Goal: Transaction & Acquisition: Purchase product/service

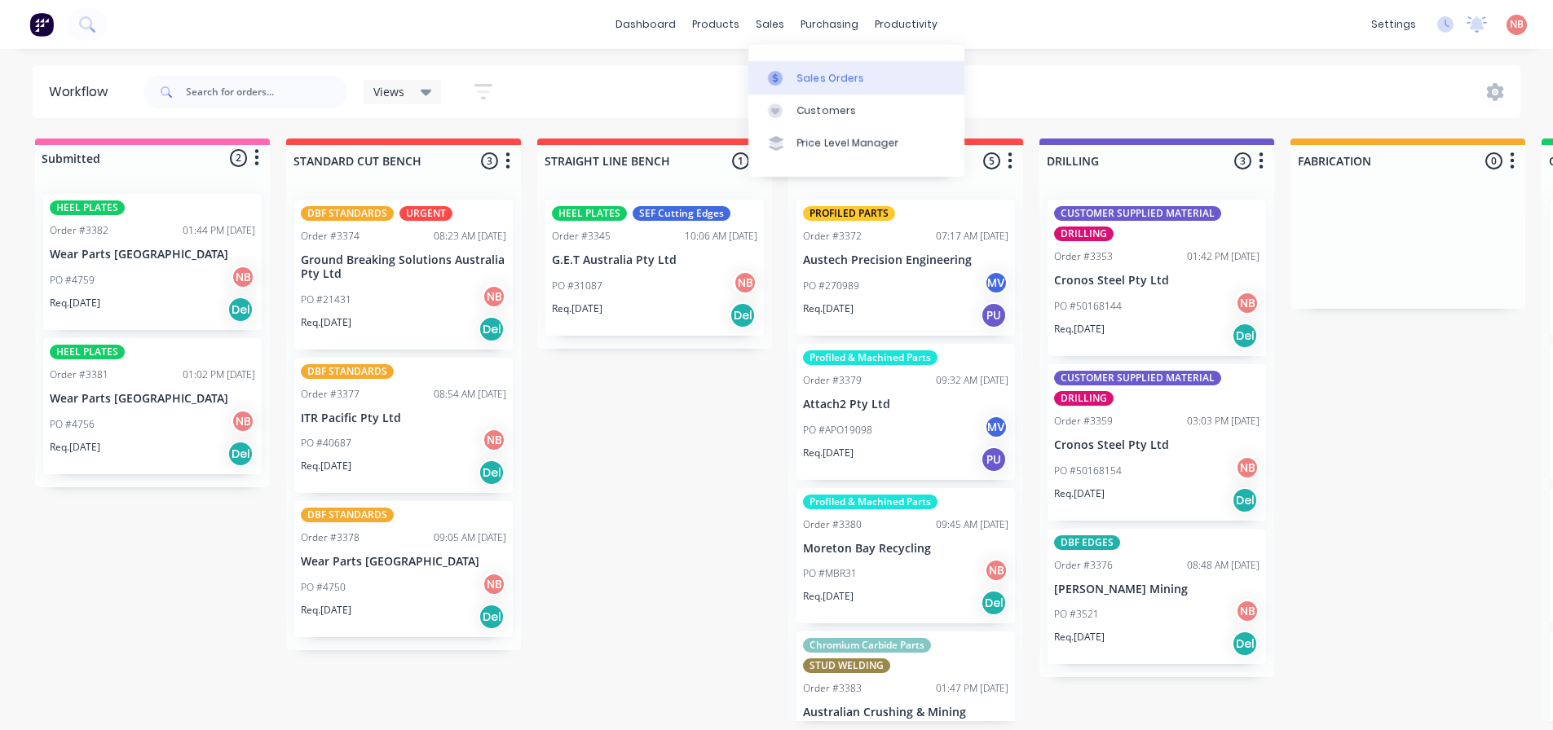
click at [787, 66] on link "Sales Orders" at bounding box center [856, 77] width 216 height 33
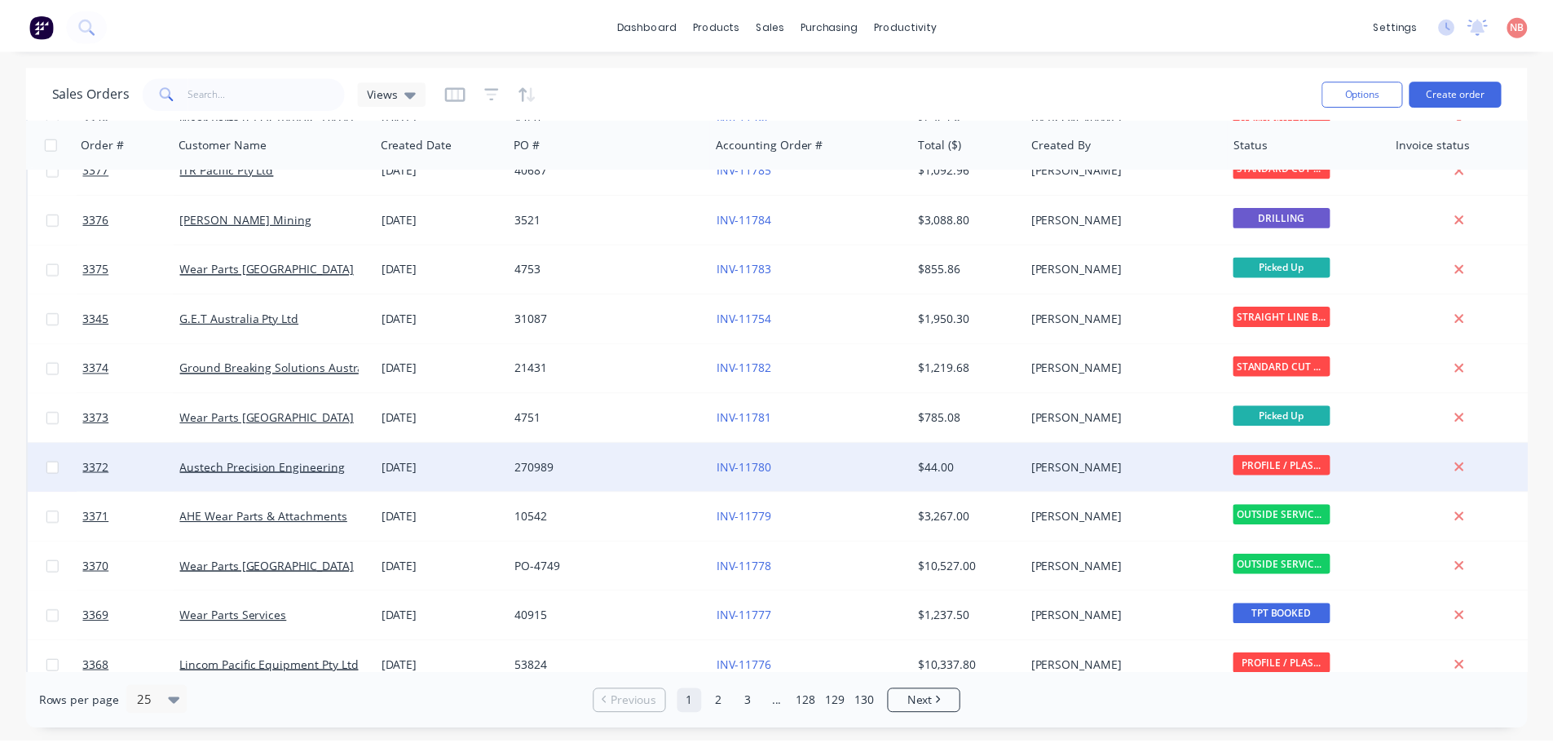
scroll to position [326, 0]
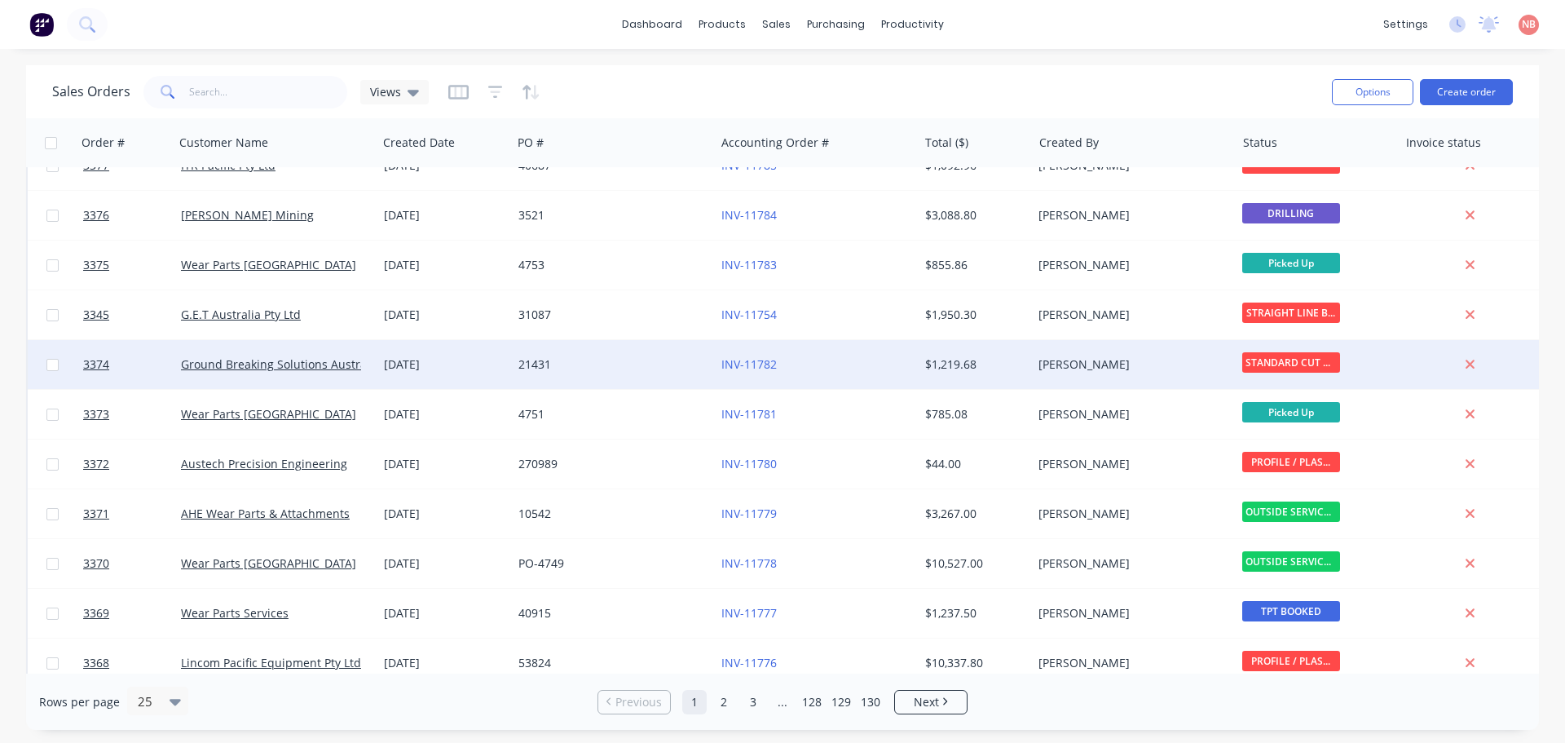
click at [494, 360] on div "[DATE]" at bounding box center [444, 364] width 121 height 16
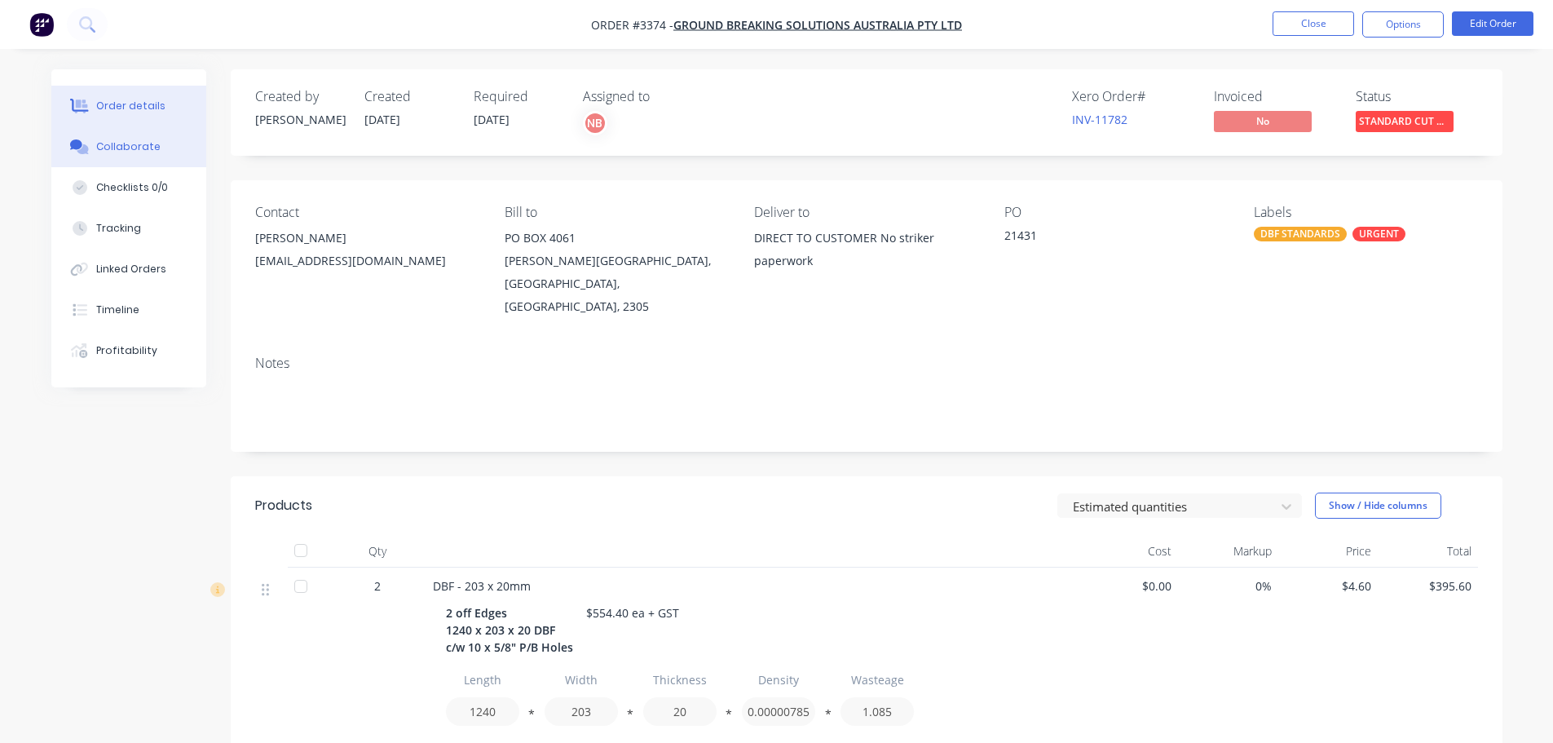
drag, startPoint x: 121, startPoint y: 145, endPoint x: 129, endPoint y: 147, distance: 8.3
click at [121, 145] on div "Collaborate" at bounding box center [128, 146] width 64 height 15
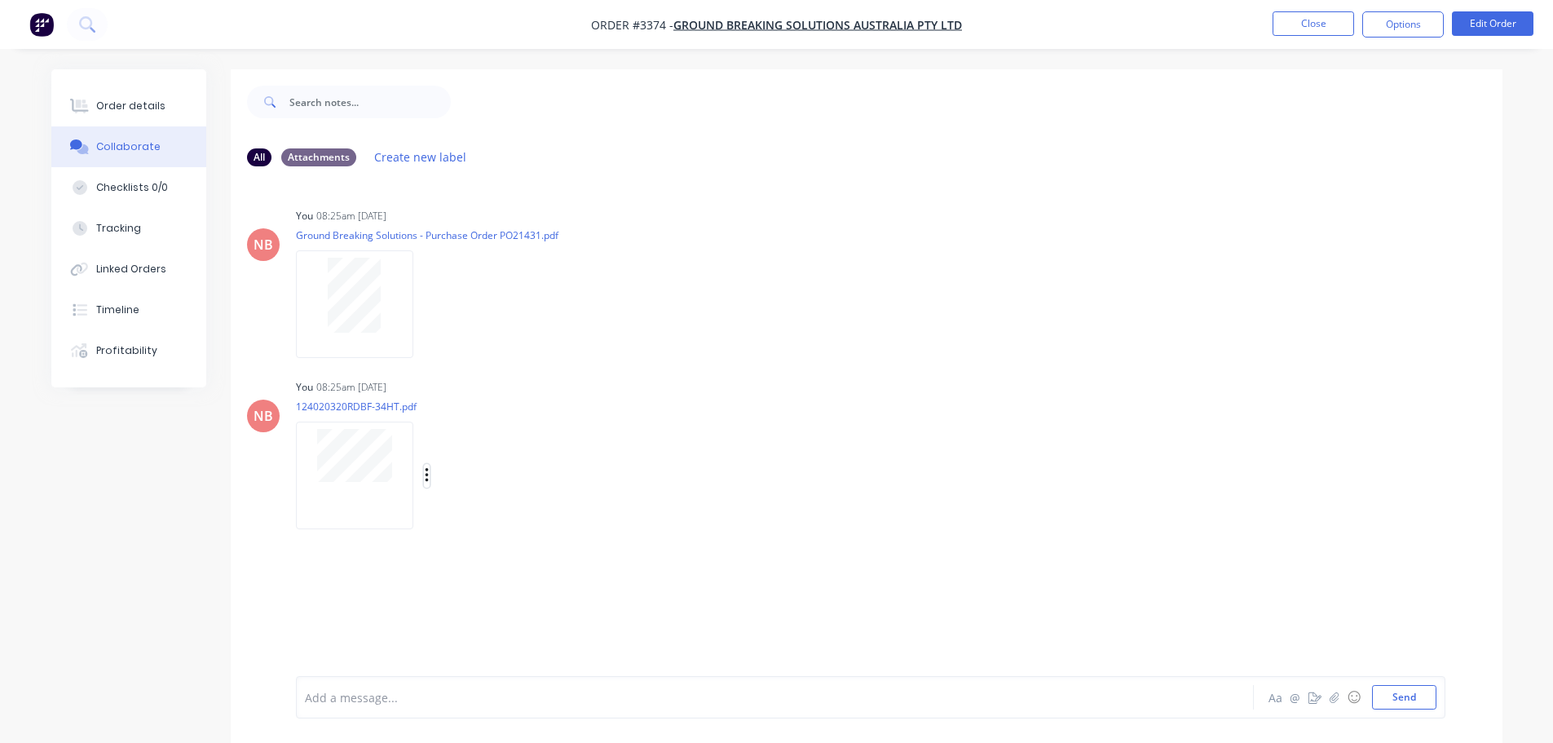
click at [429, 470] on icon "button" at bounding box center [427, 475] width 5 height 19
click at [481, 548] on button "Delete" at bounding box center [533, 555] width 183 height 37
click at [1402, 689] on button "Send" at bounding box center [1404, 697] width 64 height 24
click at [148, 110] on div "Order details" at bounding box center [130, 106] width 69 height 15
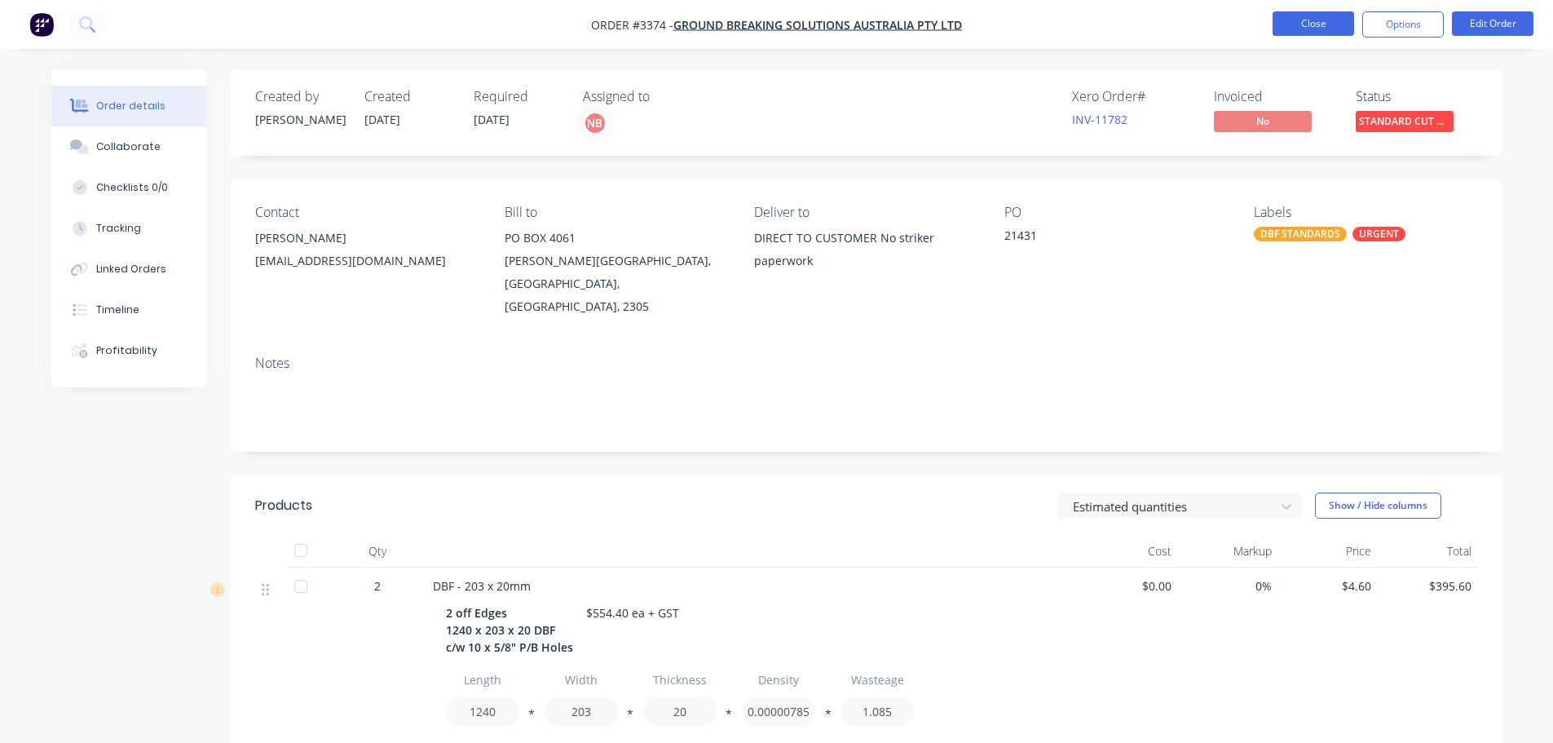
click at [1288, 24] on button "Close" at bounding box center [1314, 23] width 82 height 24
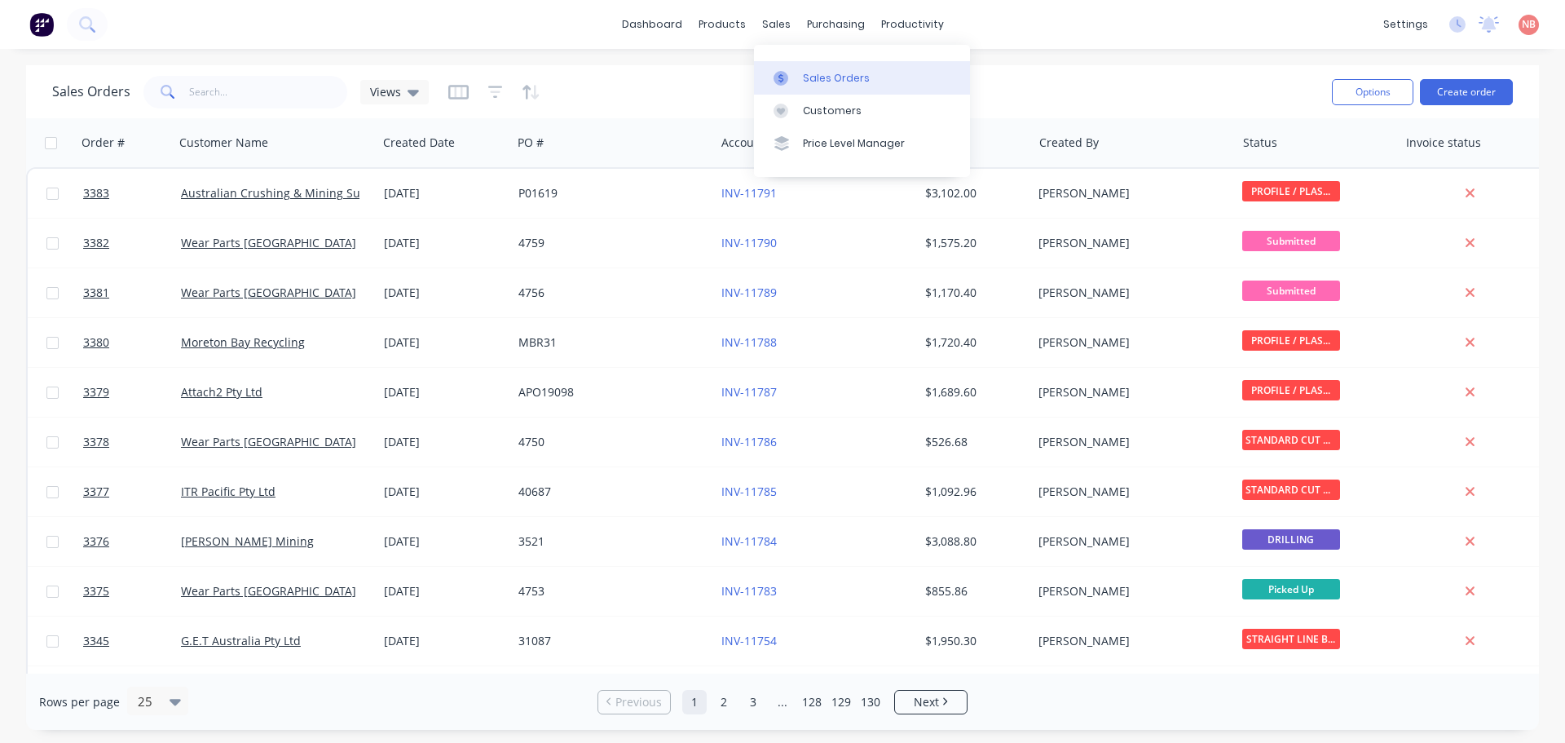
click at [789, 85] on div at bounding box center [786, 78] width 24 height 15
click at [1470, 94] on button "Create order" at bounding box center [1466, 92] width 93 height 26
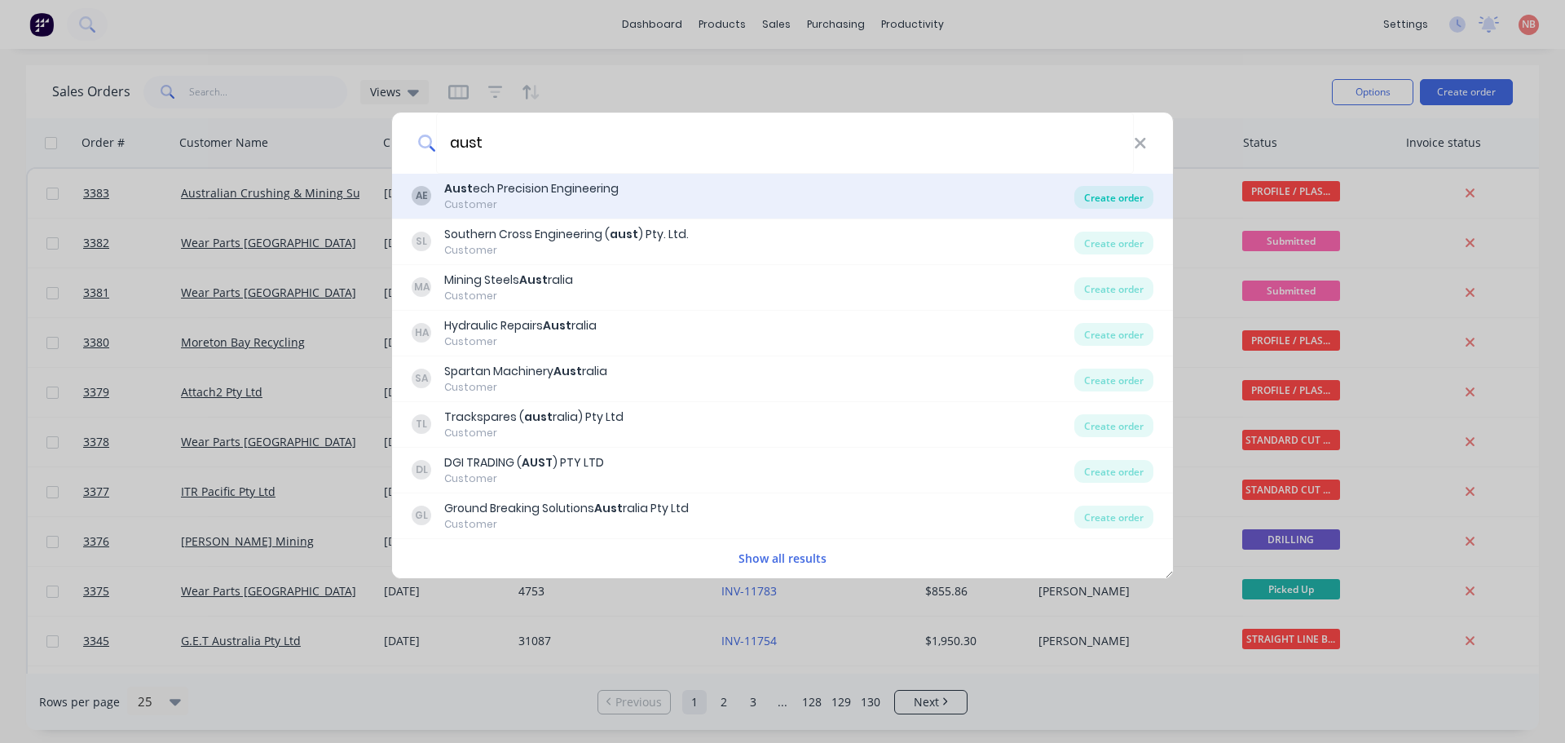
type input "aust"
click at [1126, 196] on div "Create order" at bounding box center [1113, 197] width 79 height 23
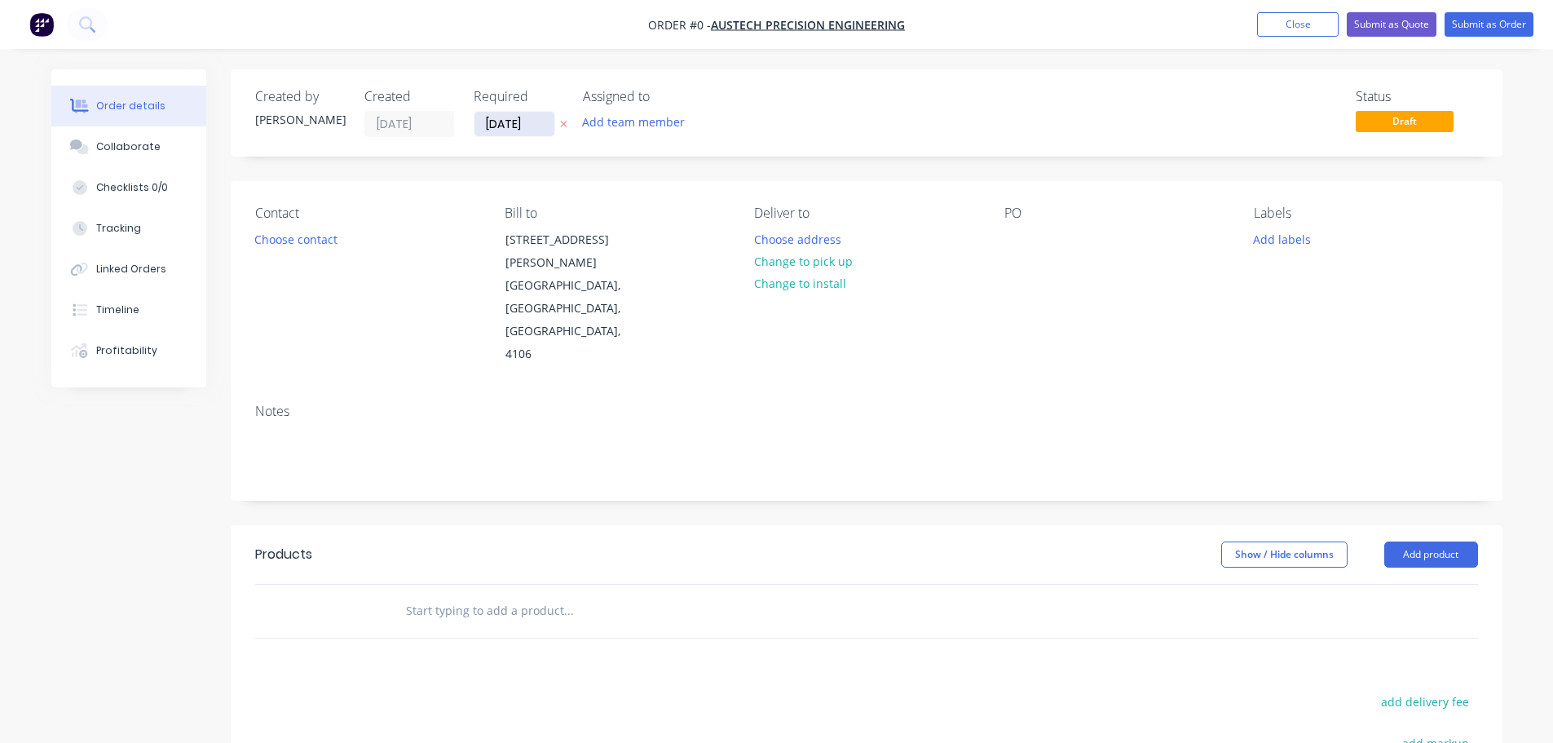
click at [535, 121] on input "[DATE]" at bounding box center [514, 124] width 80 height 24
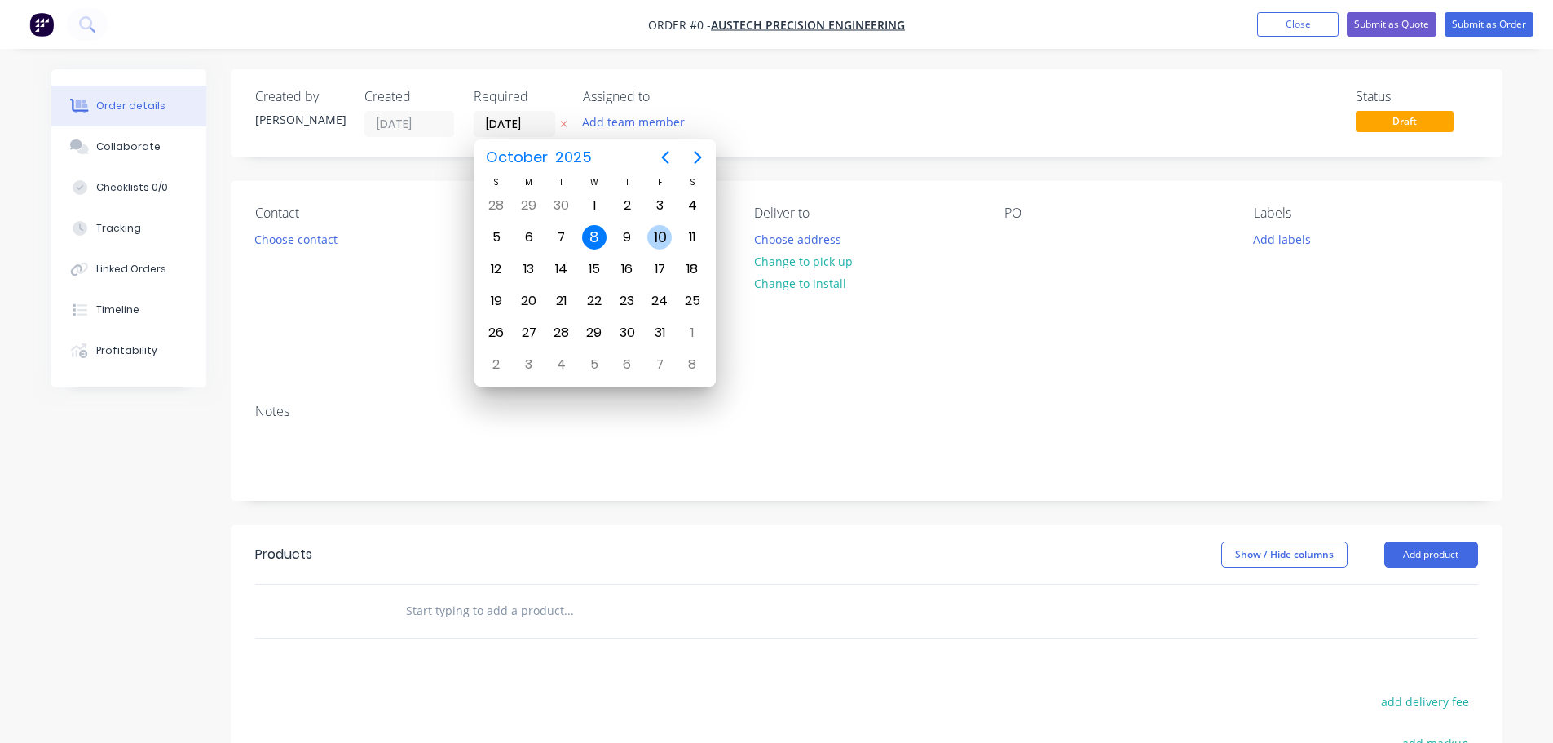
click at [653, 236] on div "10" at bounding box center [659, 237] width 24 height 24
type input "[DATE]"
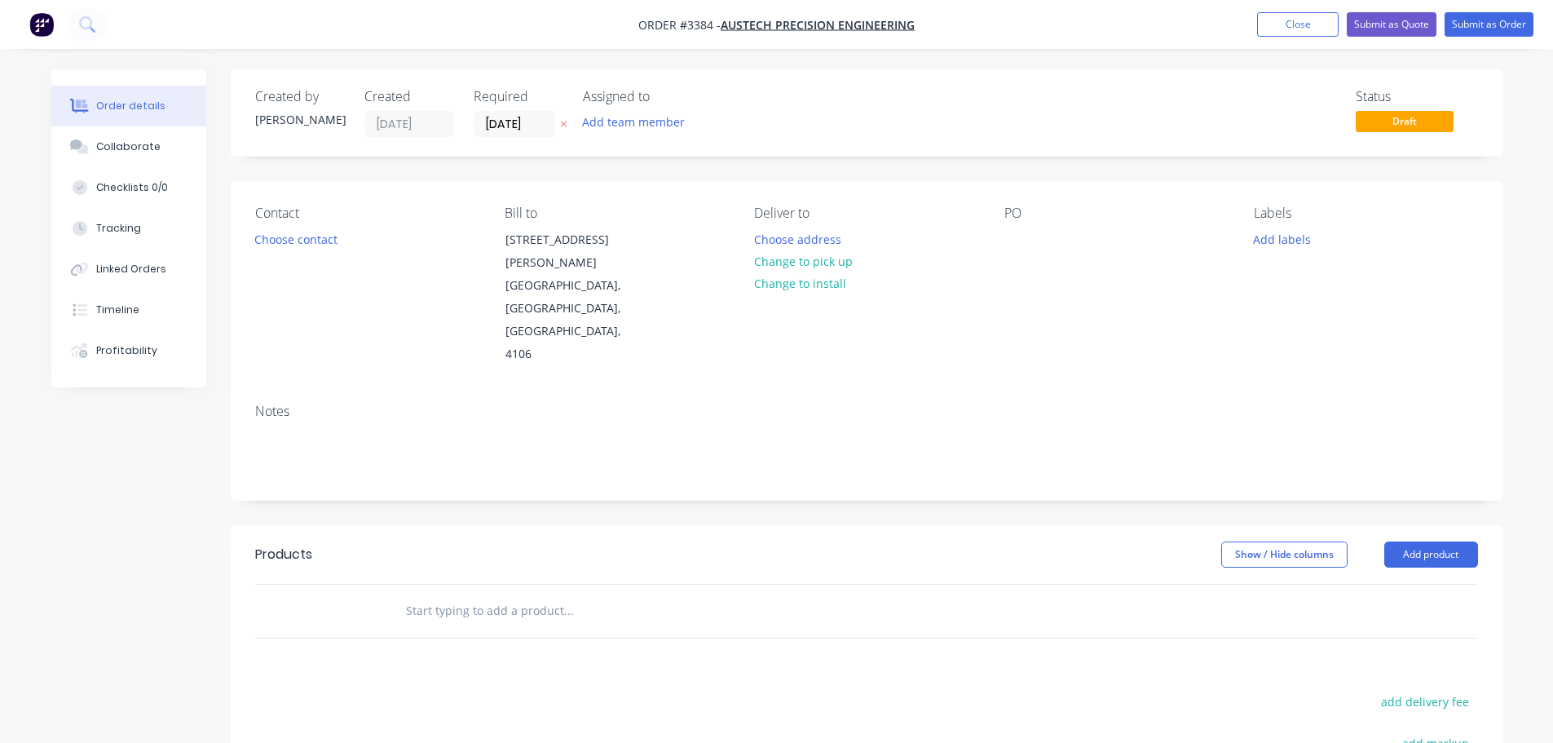
click at [624, 124] on button "Add team member" at bounding box center [633, 122] width 120 height 22
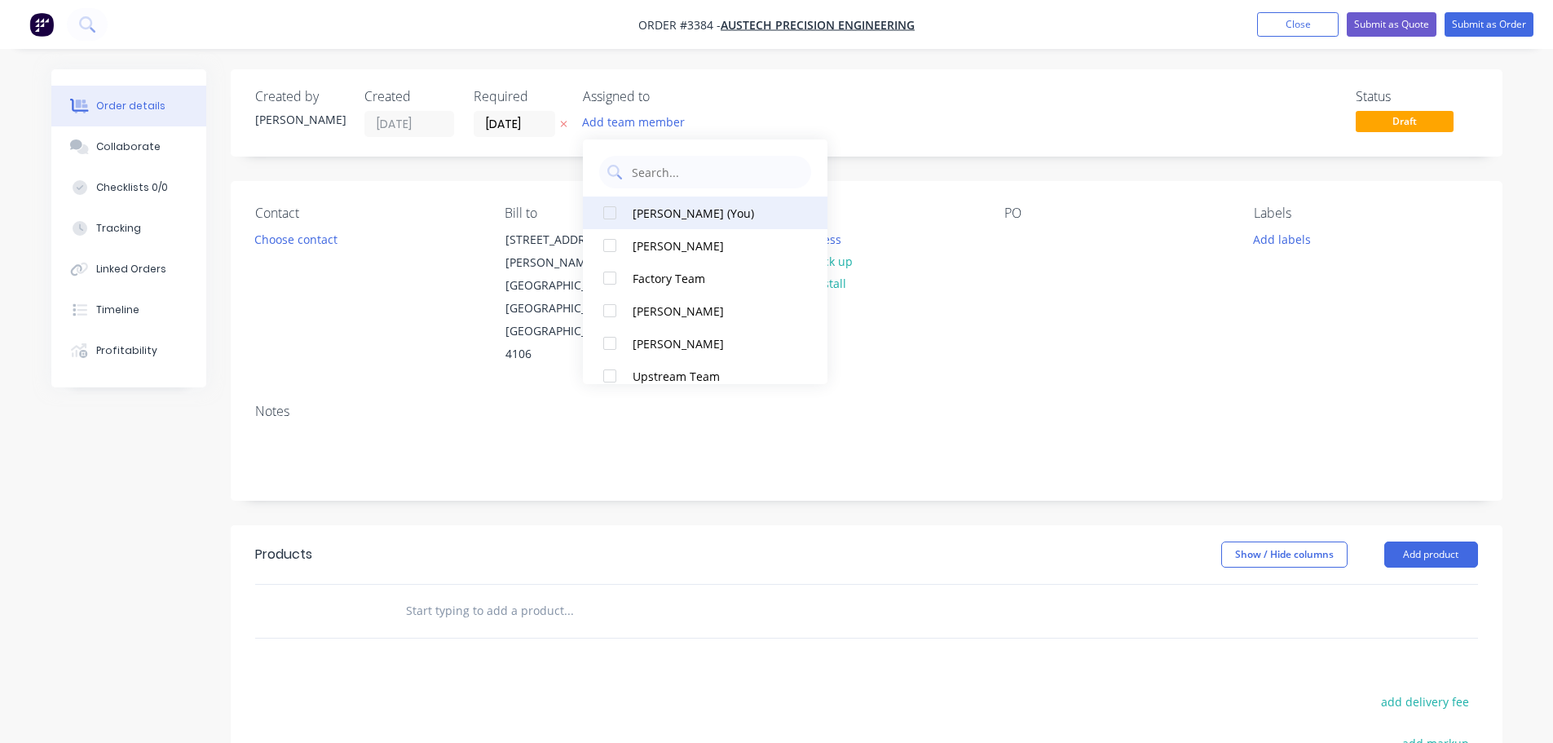
click at [656, 214] on div "[PERSON_NAME] (You)" at bounding box center [714, 213] width 163 height 17
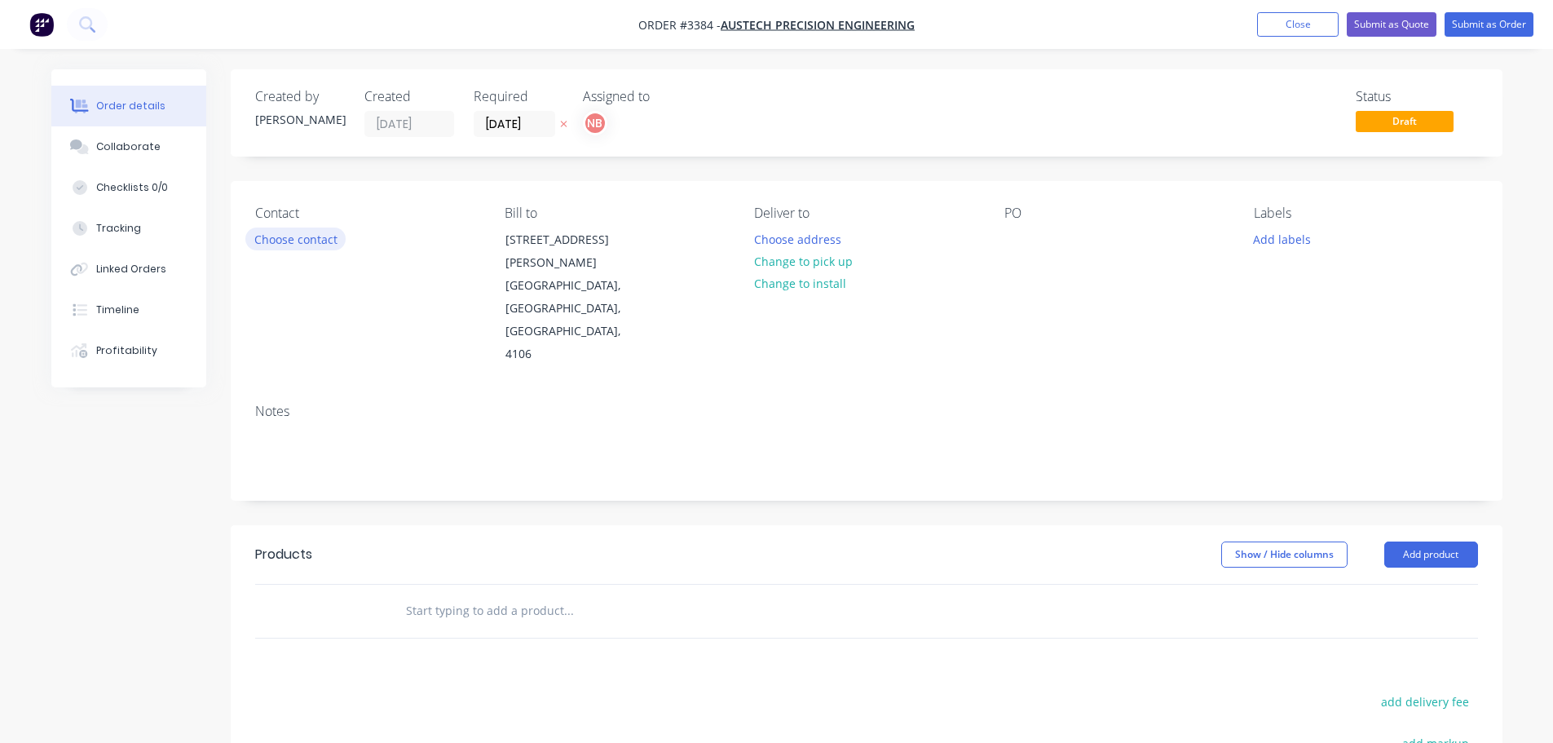
click at [311, 233] on button "Choose contact" at bounding box center [295, 238] width 100 height 22
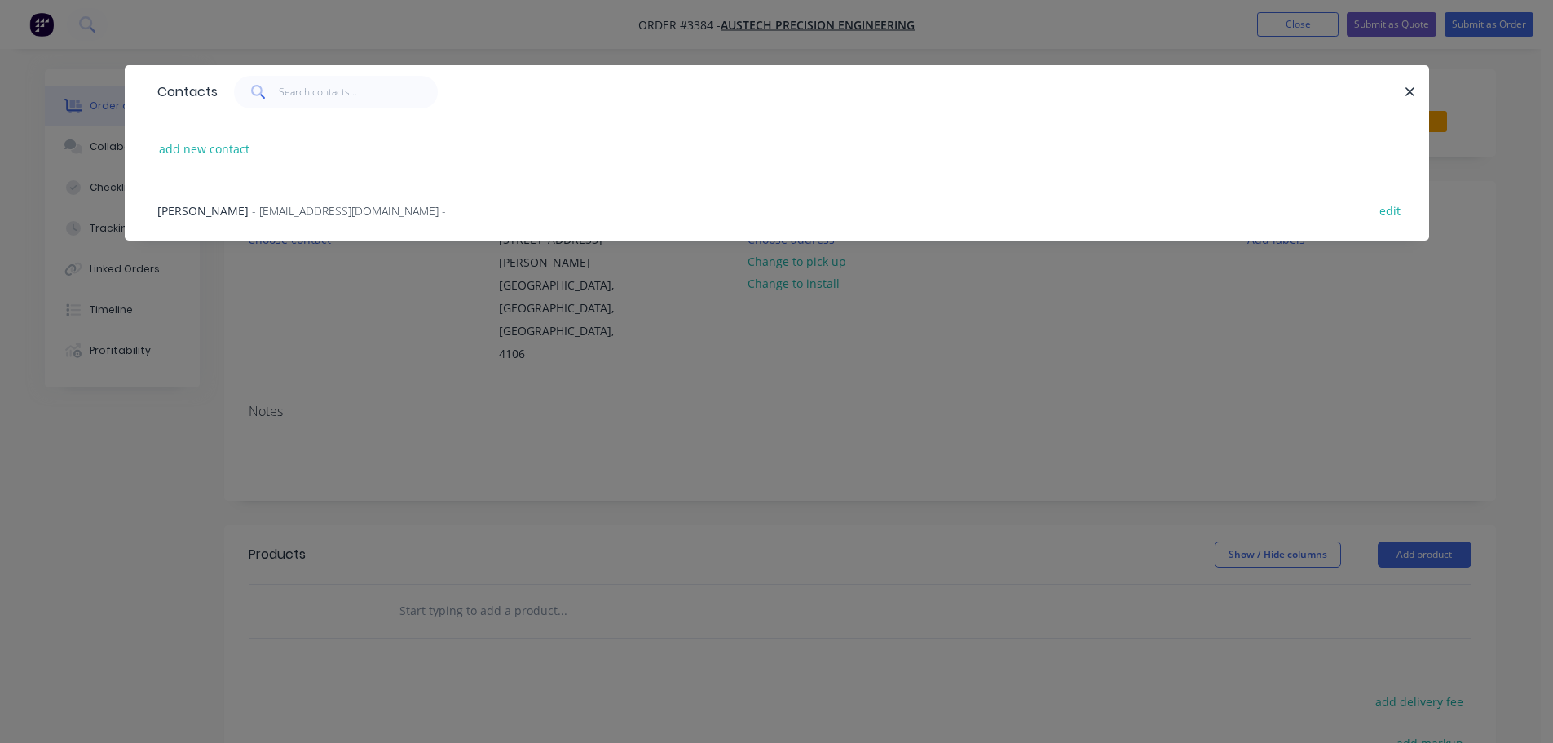
click at [263, 205] on span "- sales@austechprecision.com -" at bounding box center [349, 210] width 194 height 15
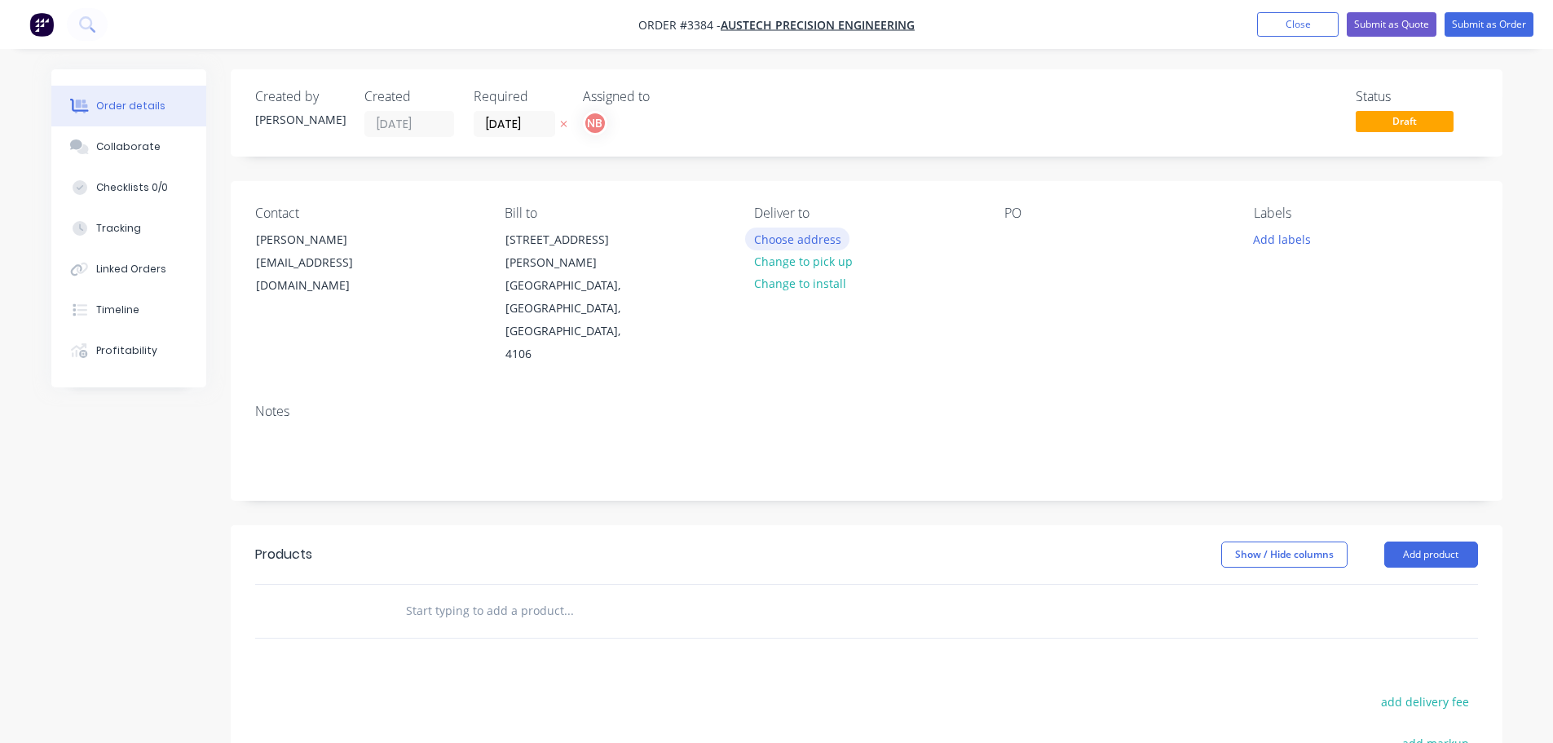
click at [804, 232] on button "Choose address" at bounding box center [797, 238] width 104 height 22
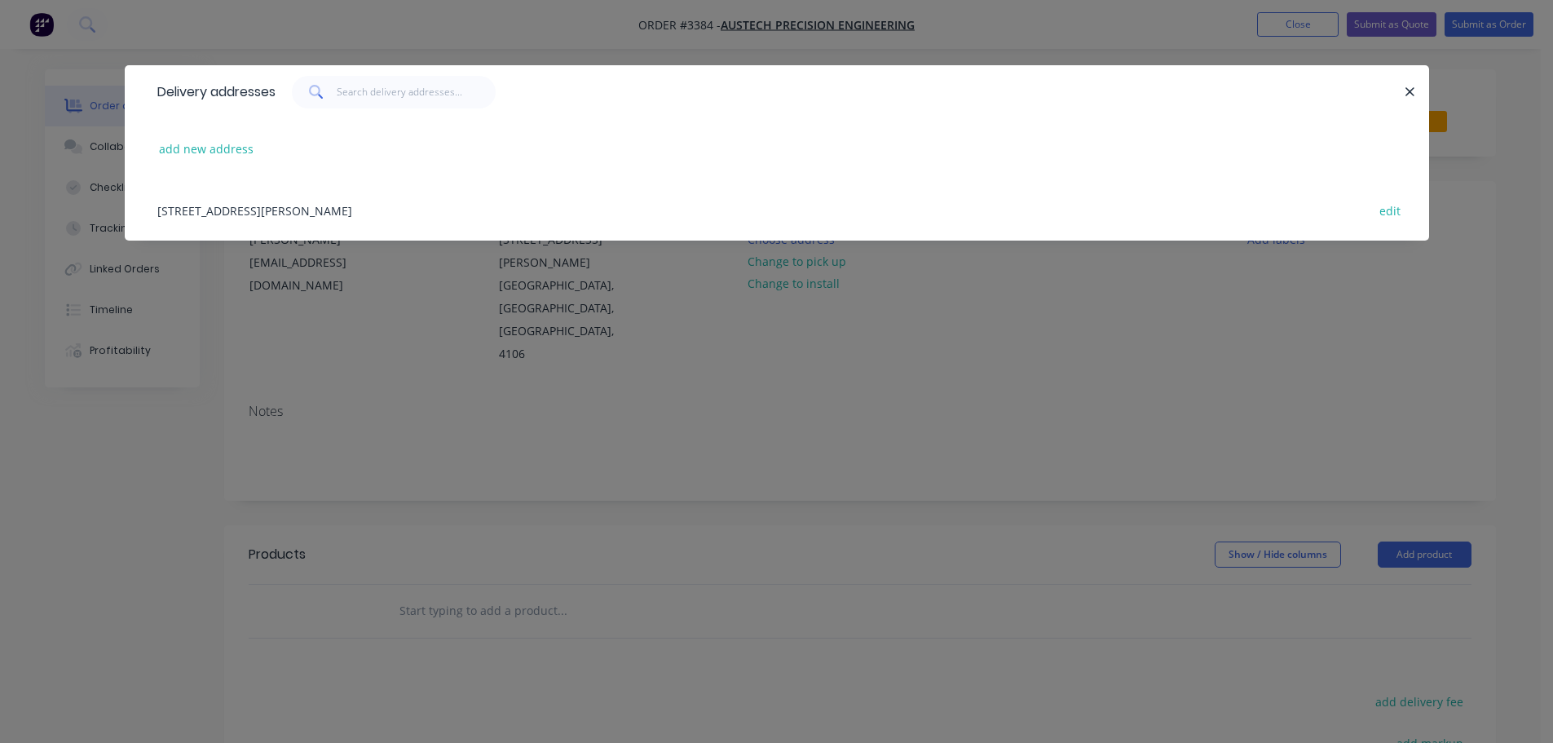
click at [267, 233] on div "3/54 Reginald Street, Rocklea, Queensland, Australia, 4106 edit" at bounding box center [776, 209] width 1255 height 61
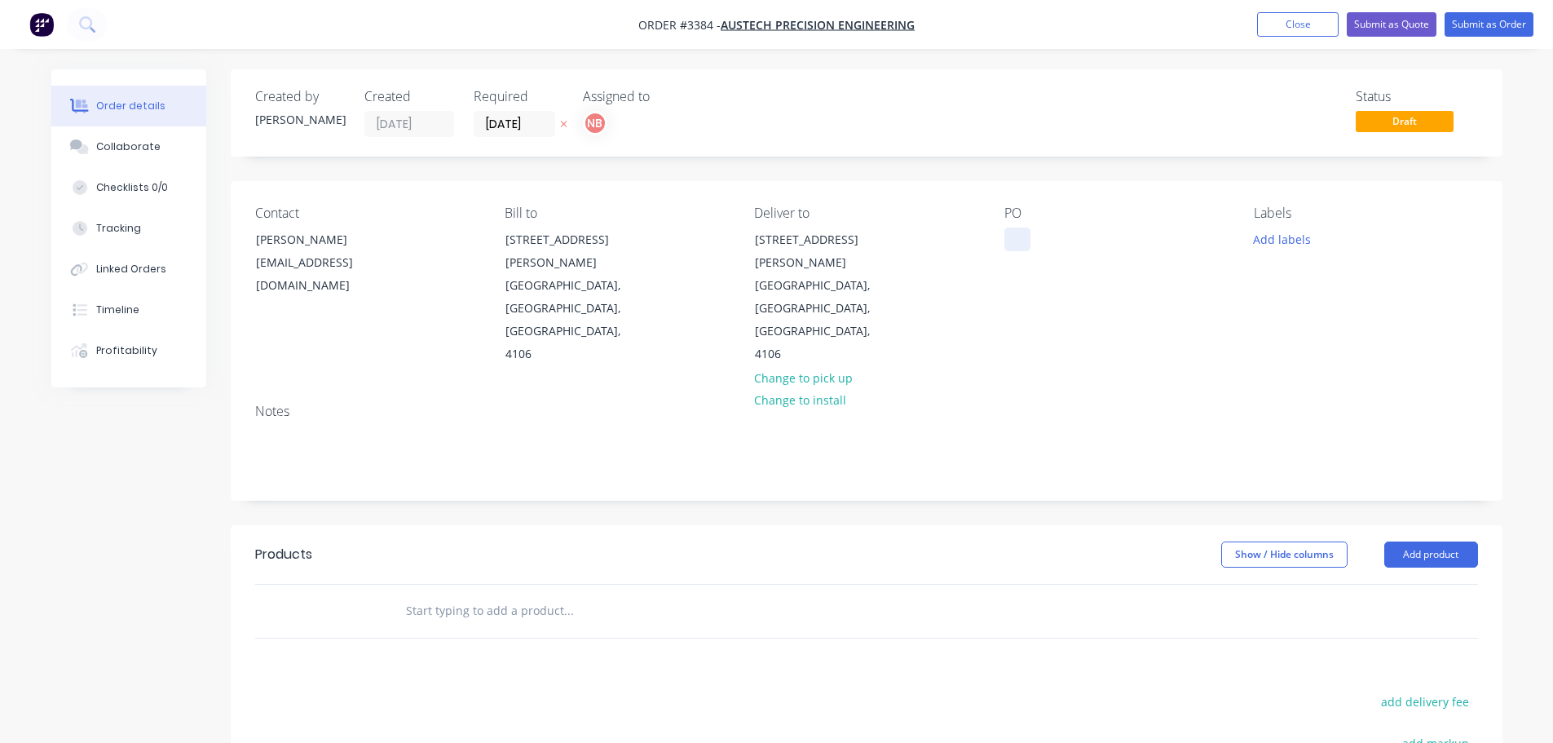
click at [1008, 239] on div at bounding box center [1017, 239] width 26 height 24
click at [1298, 233] on button "Add labels" at bounding box center [1282, 238] width 75 height 22
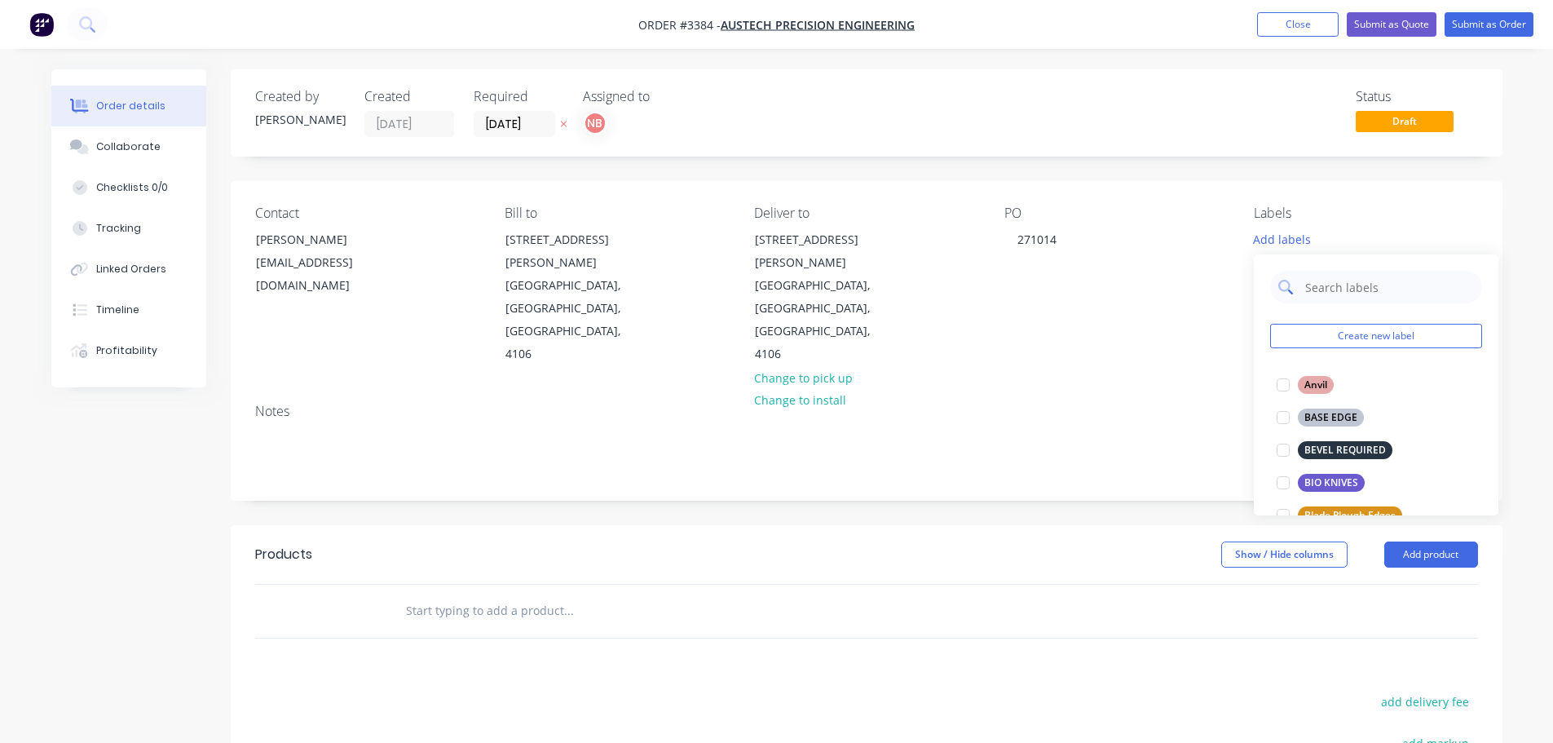
click at [1323, 285] on input "text" at bounding box center [1389, 287] width 170 height 33
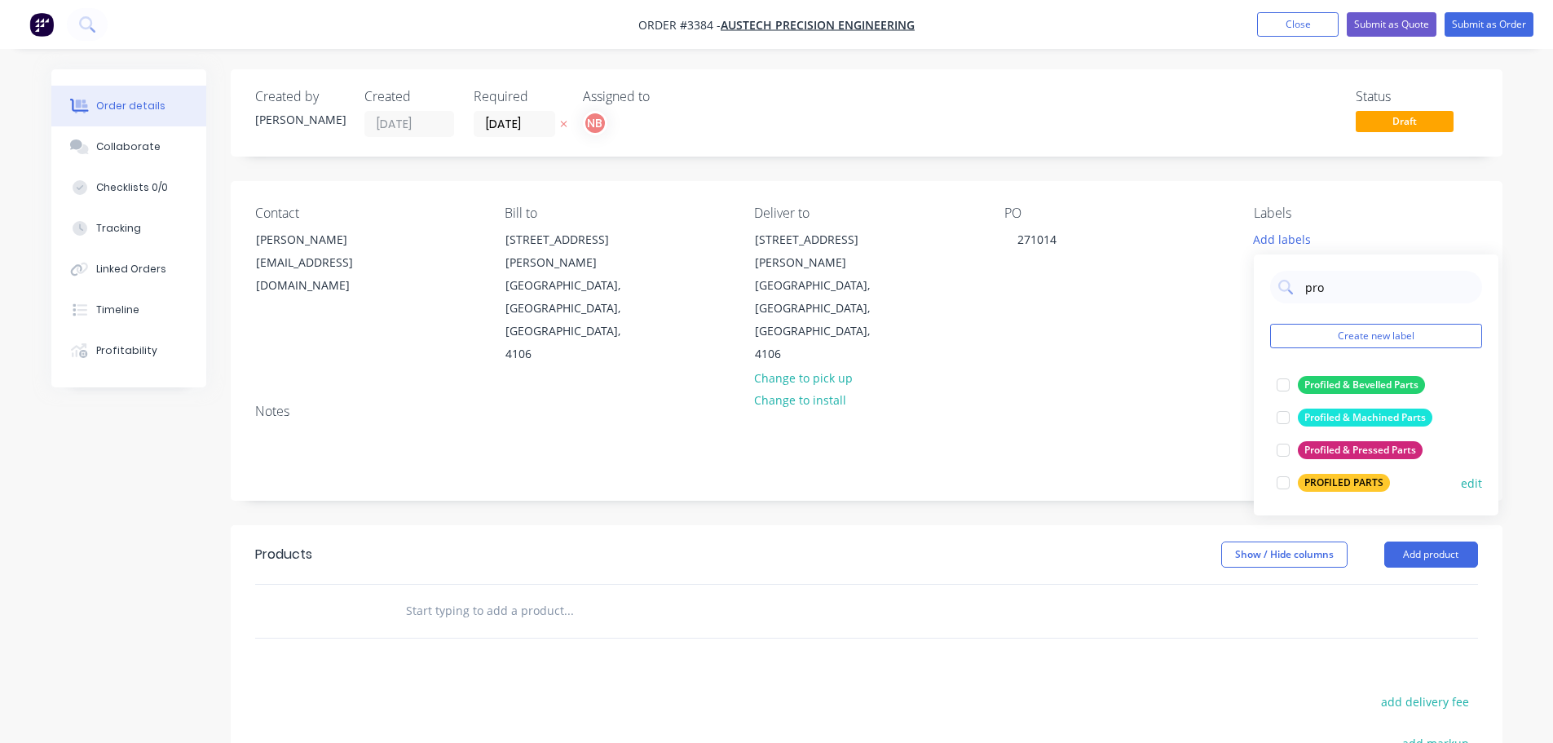
type input "pro"
click at [1316, 476] on div "PROFILED PARTS" at bounding box center [1344, 483] width 92 height 18
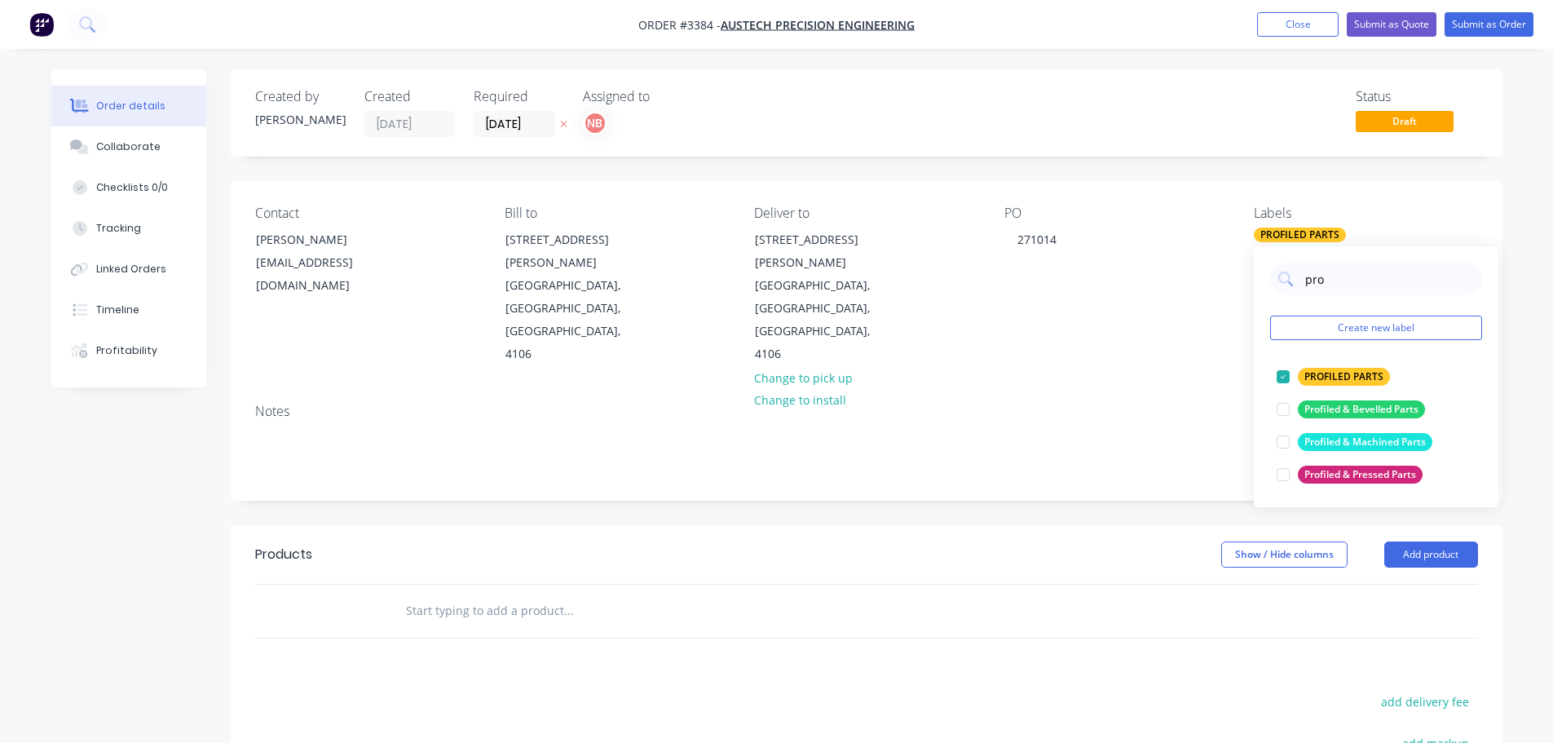
click at [1047, 541] on div "Show / Hide columns Add product" at bounding box center [995, 554] width 963 height 26
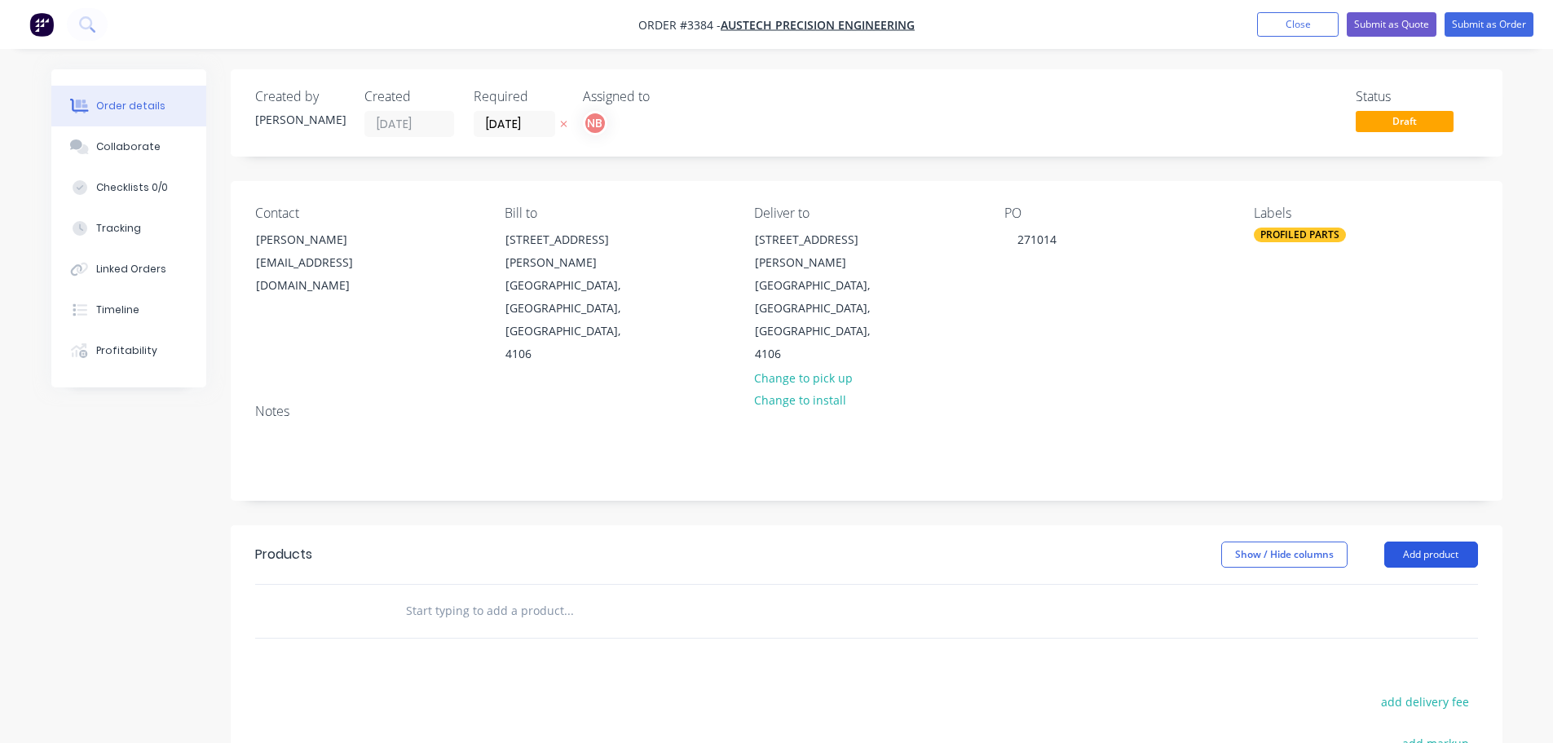
click at [1416, 541] on button "Add product" at bounding box center [1431, 554] width 94 height 26
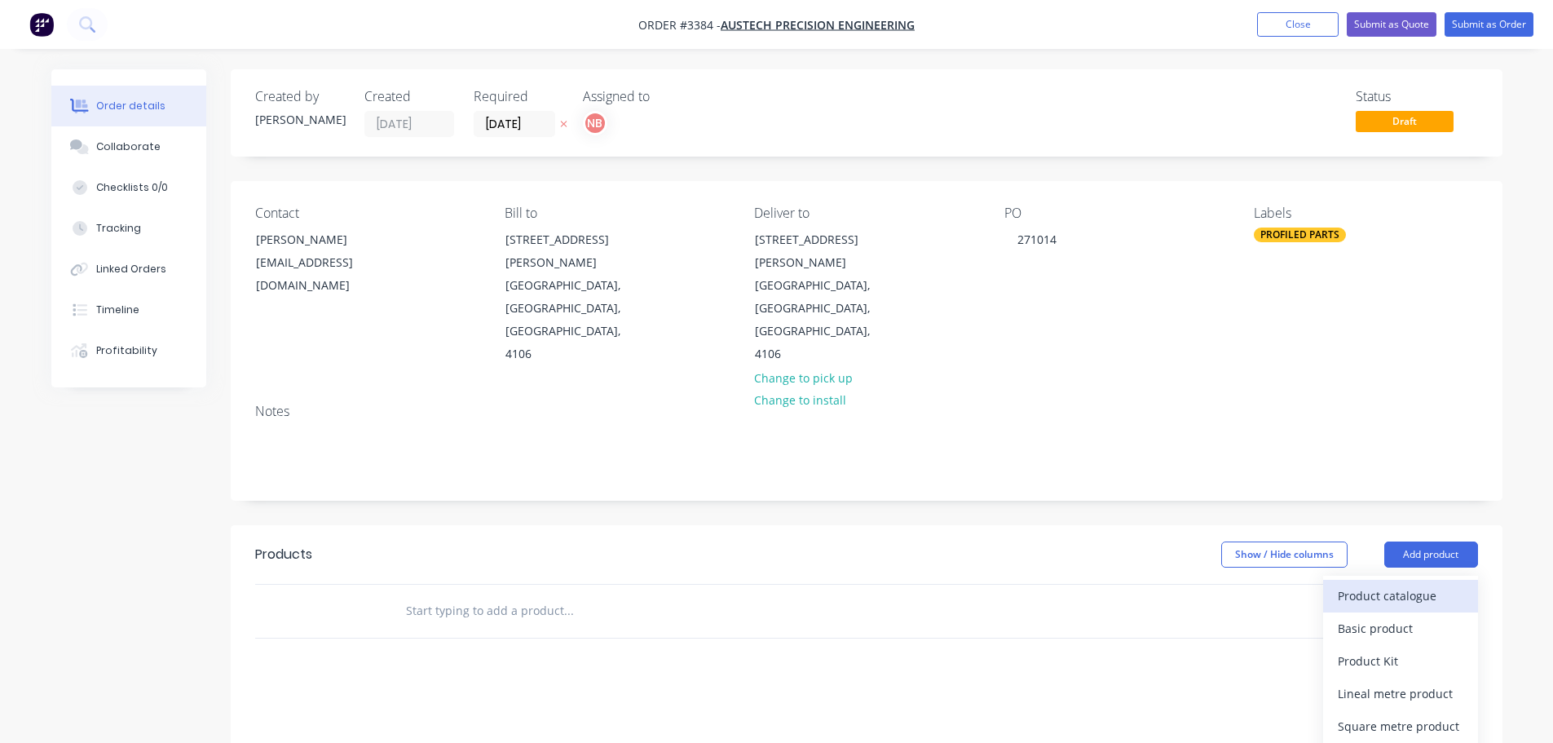
click at [1398, 584] on div "Product catalogue" at bounding box center [1401, 596] width 126 height 24
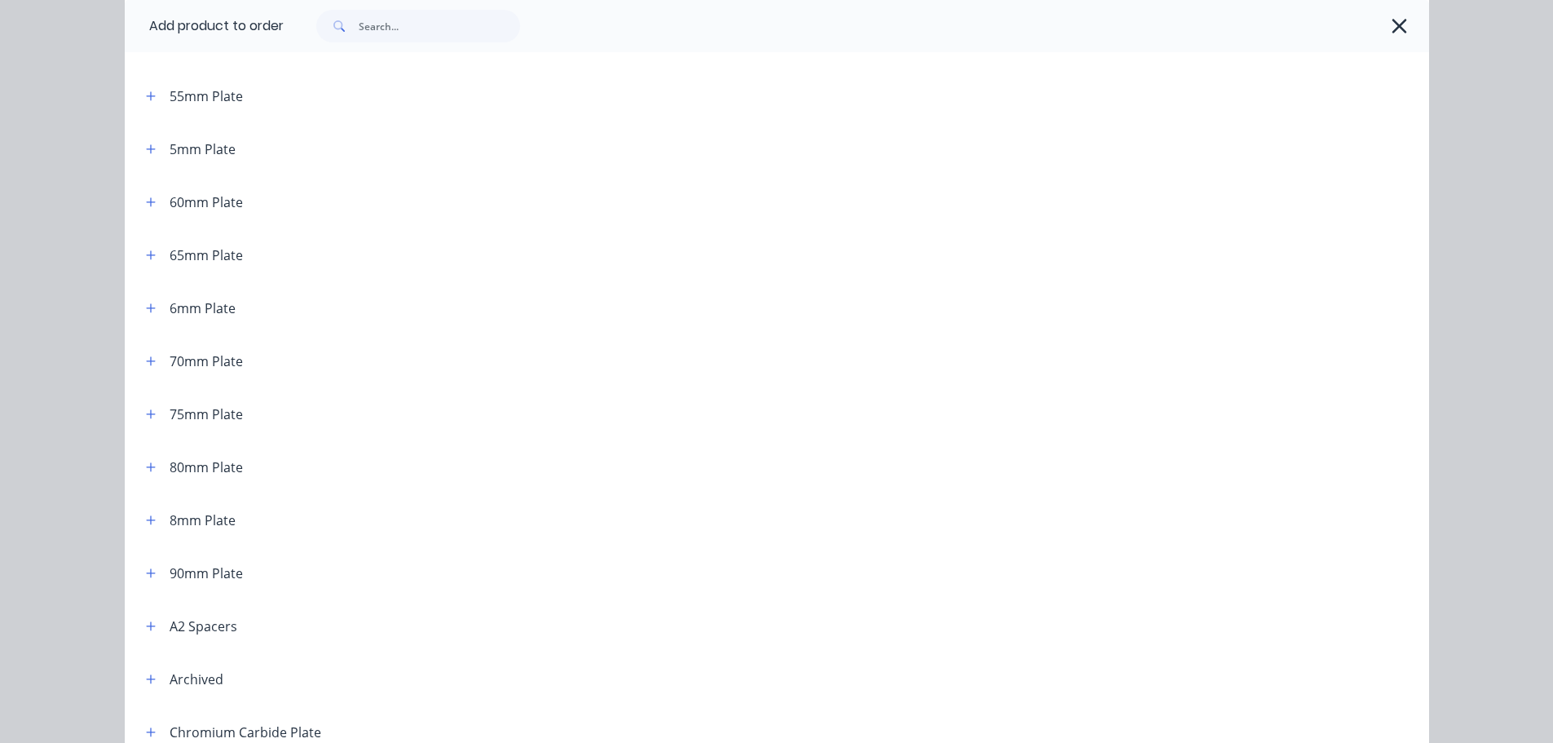
scroll to position [815, 0]
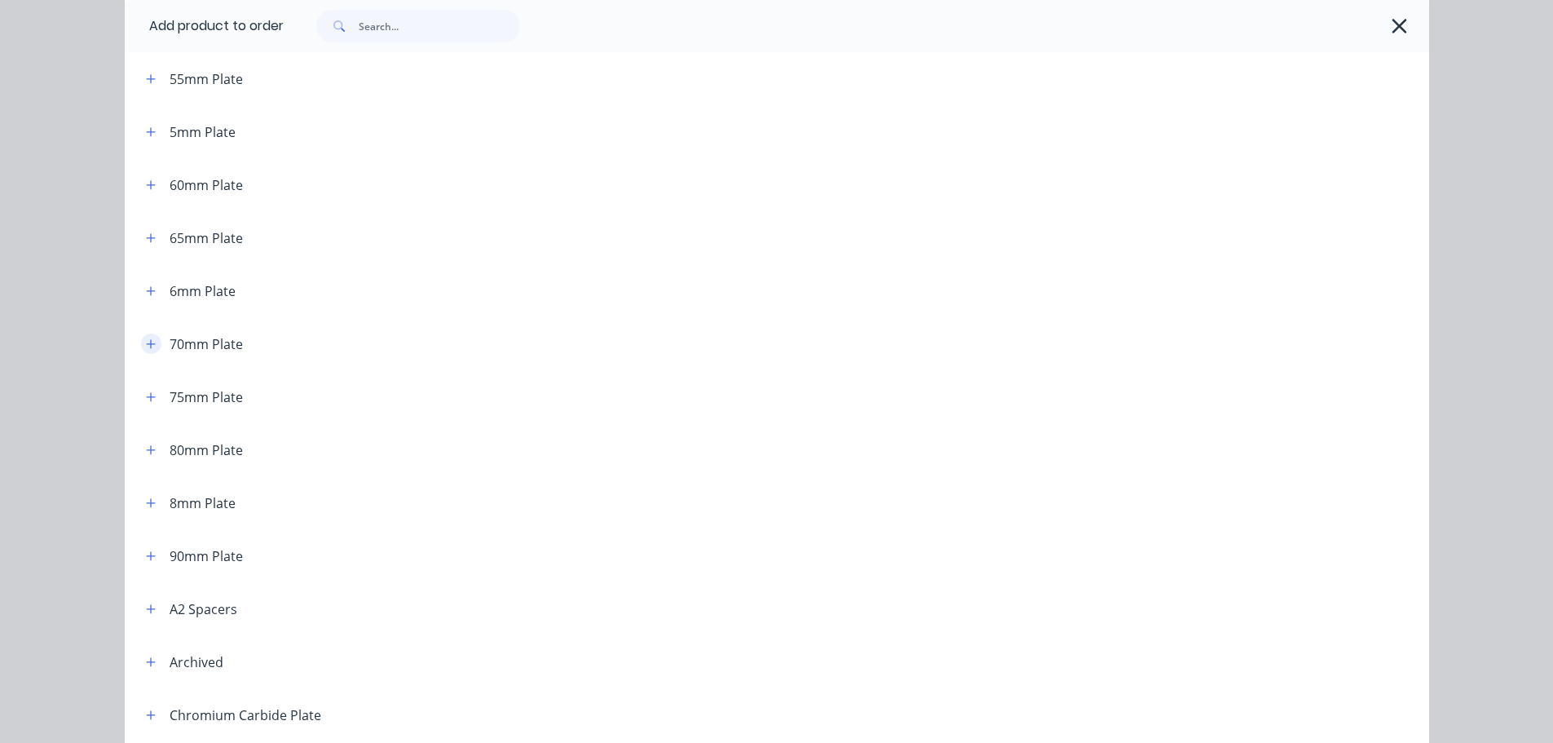
click at [148, 344] on icon "button" at bounding box center [150, 343] width 9 height 9
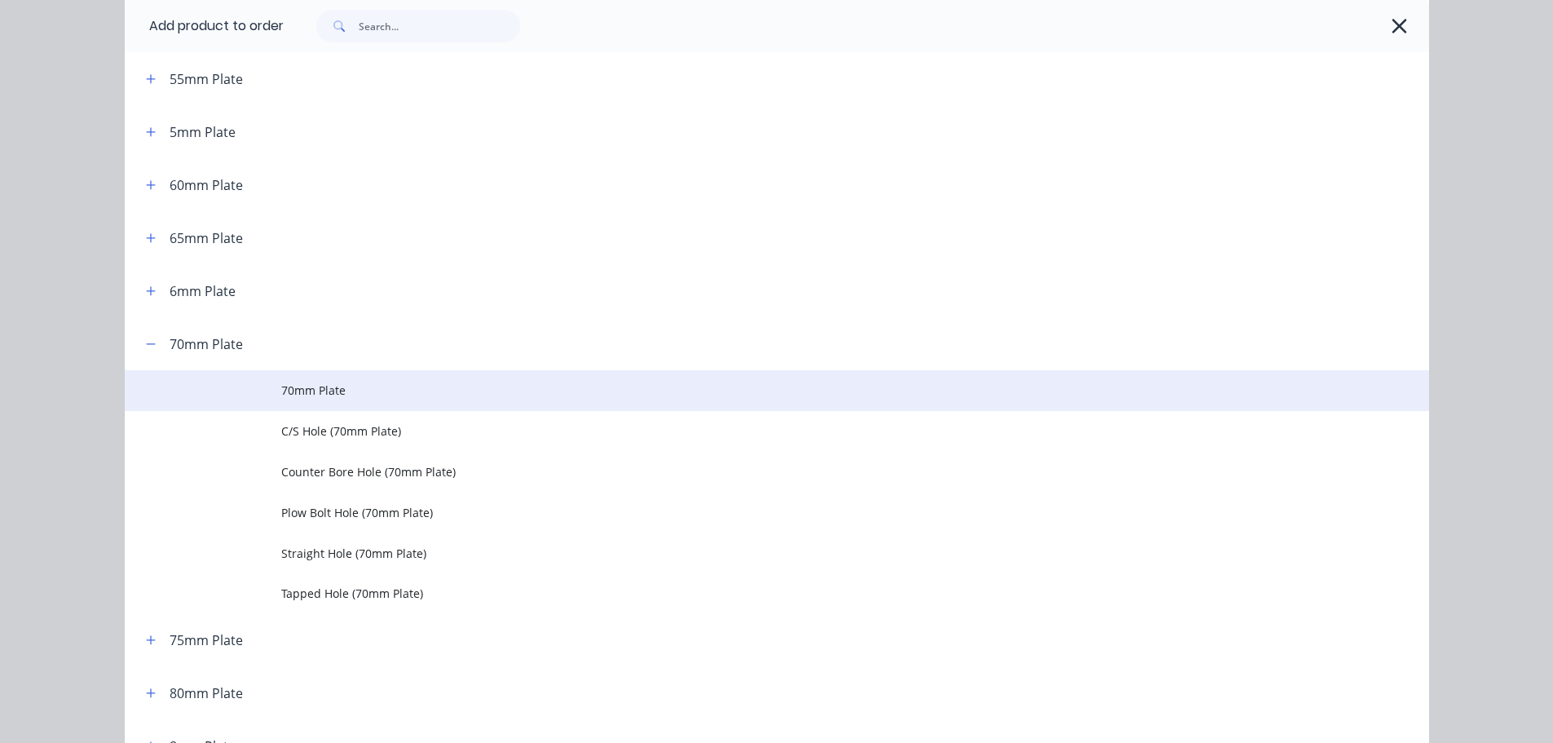
click at [324, 386] on span "70mm Plate" at bounding box center [740, 390] width 918 height 17
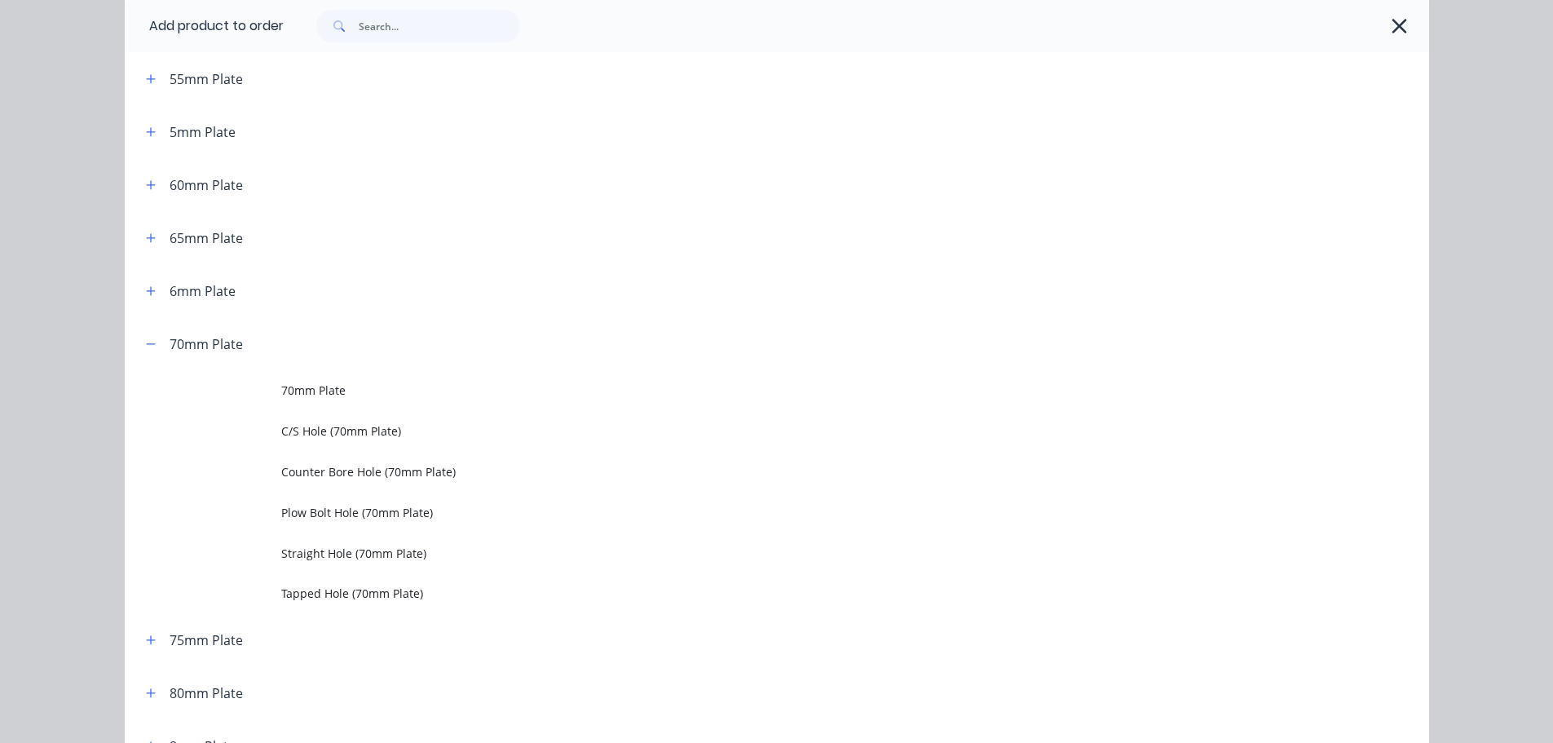
scroll to position [0, 0]
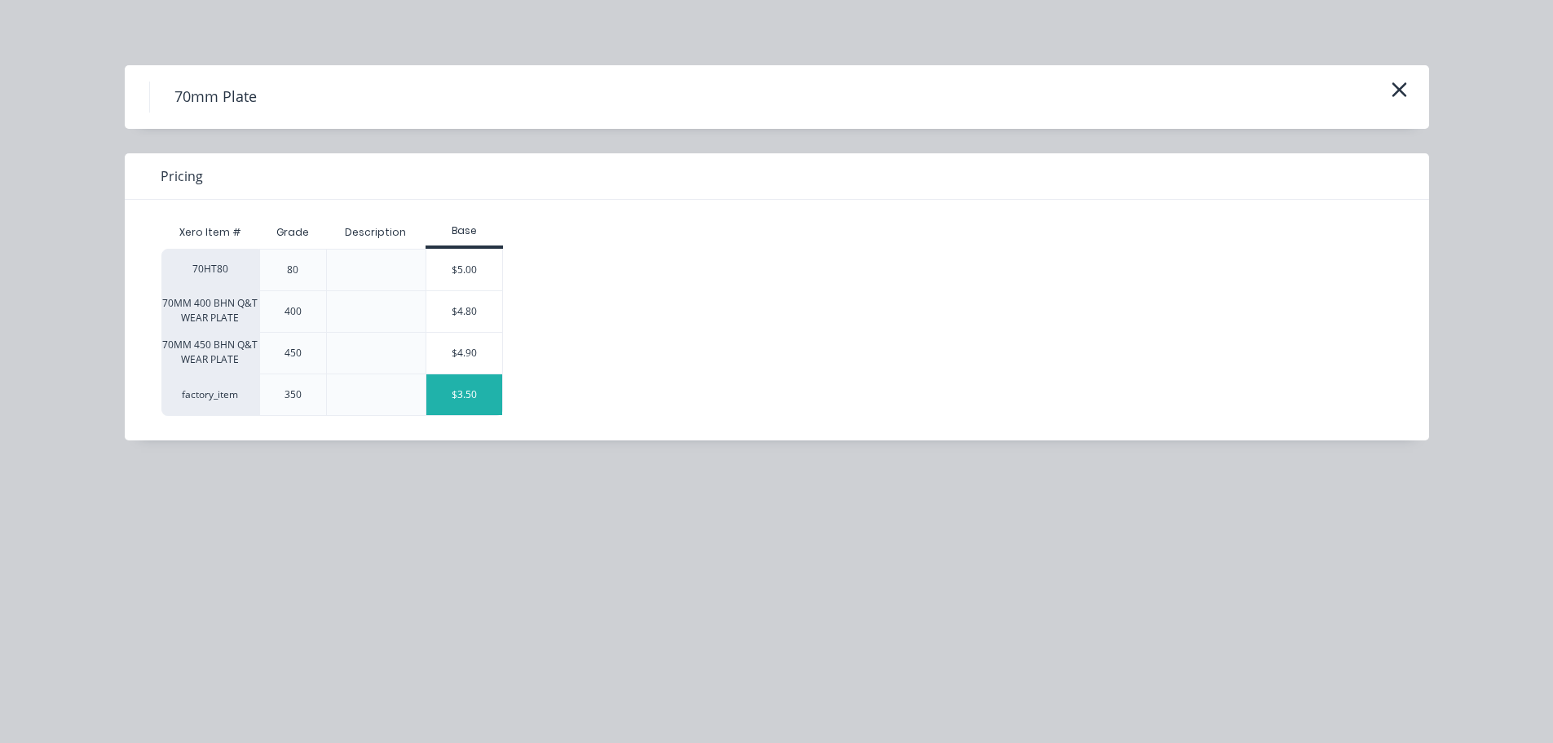
click at [440, 399] on div "$3.50" at bounding box center [464, 394] width 77 height 41
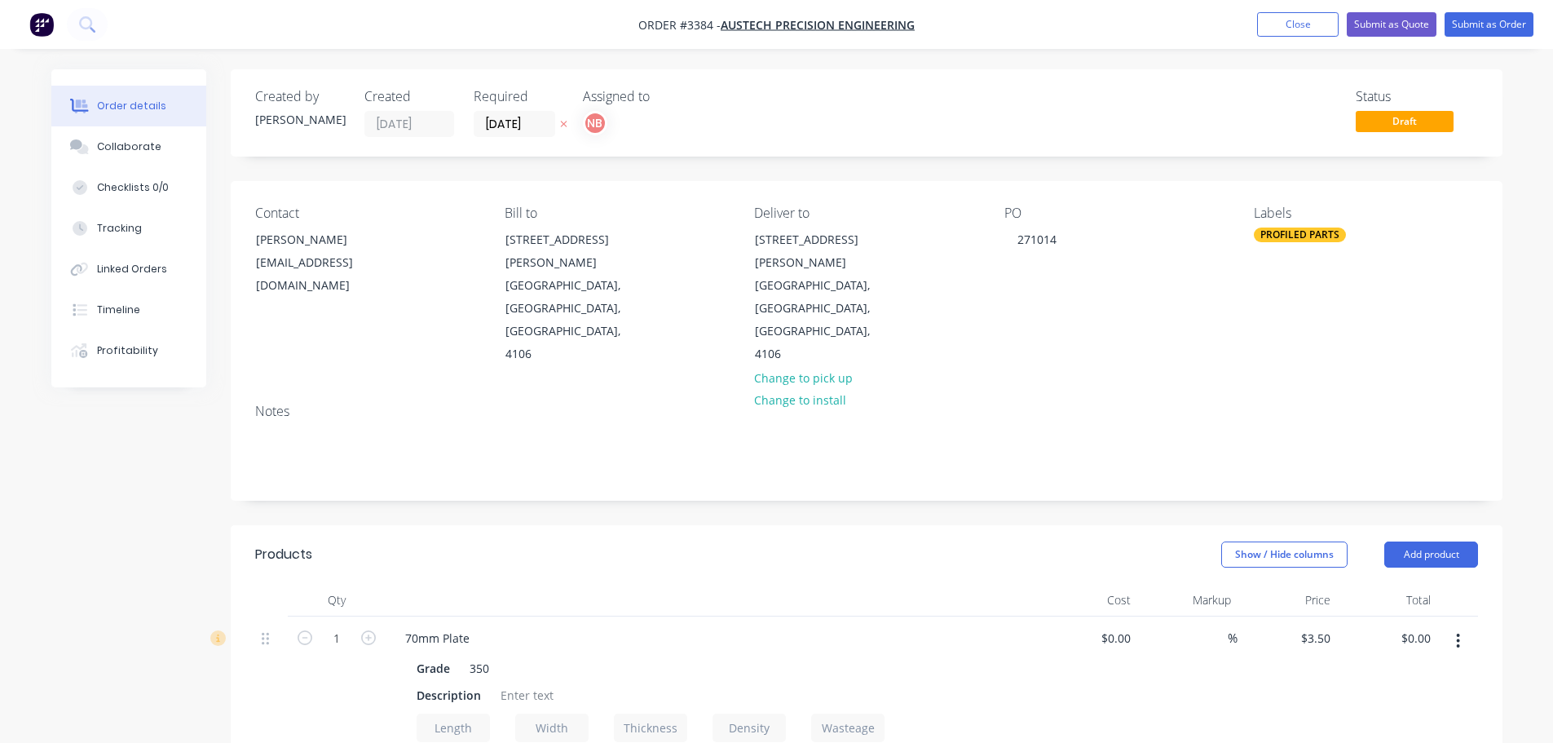
click at [1305, 234] on div "PROFILED PARTS" at bounding box center [1300, 234] width 92 height 15
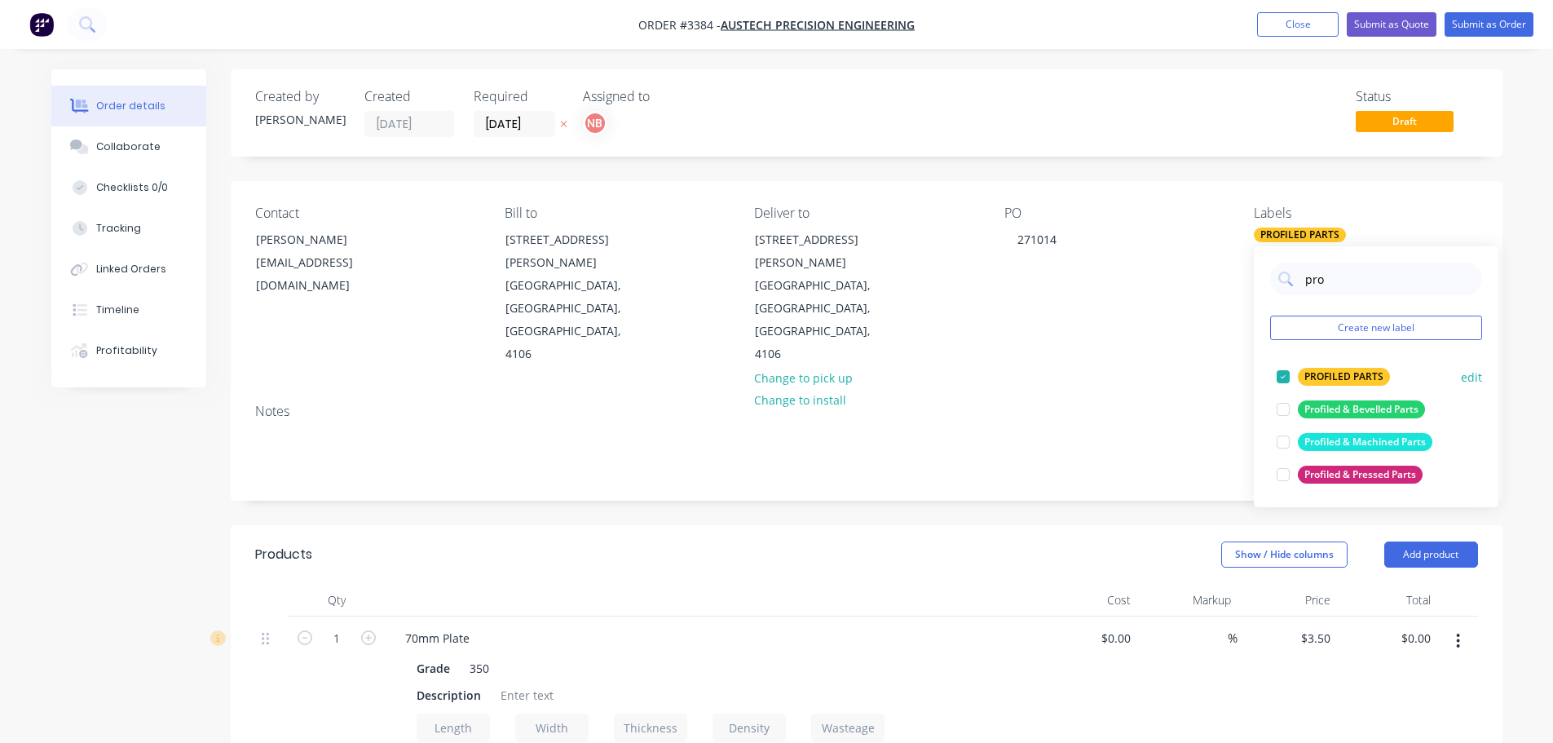
click at [1282, 373] on div at bounding box center [1283, 376] width 33 height 33
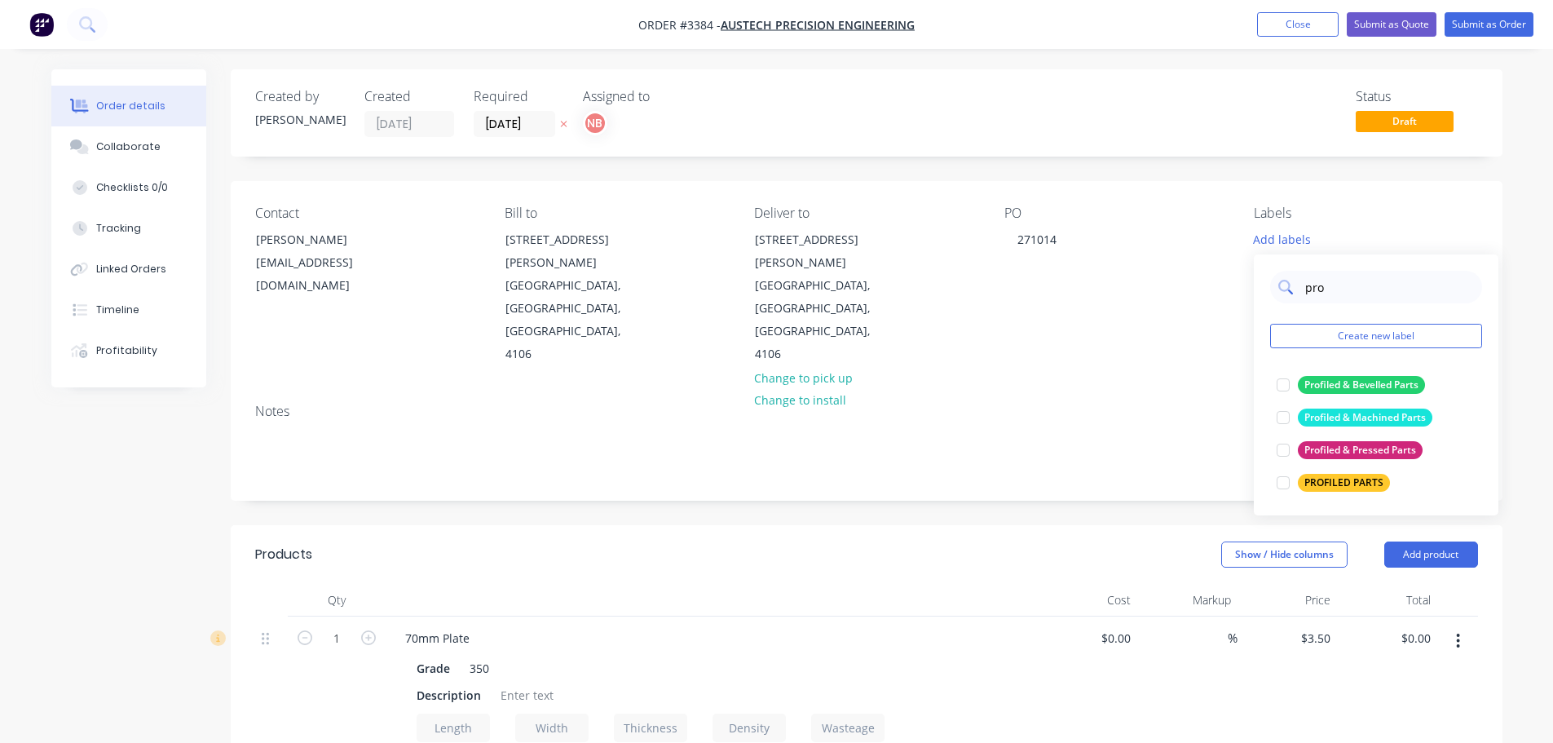
click at [1318, 282] on input "pro" at bounding box center [1389, 287] width 170 height 33
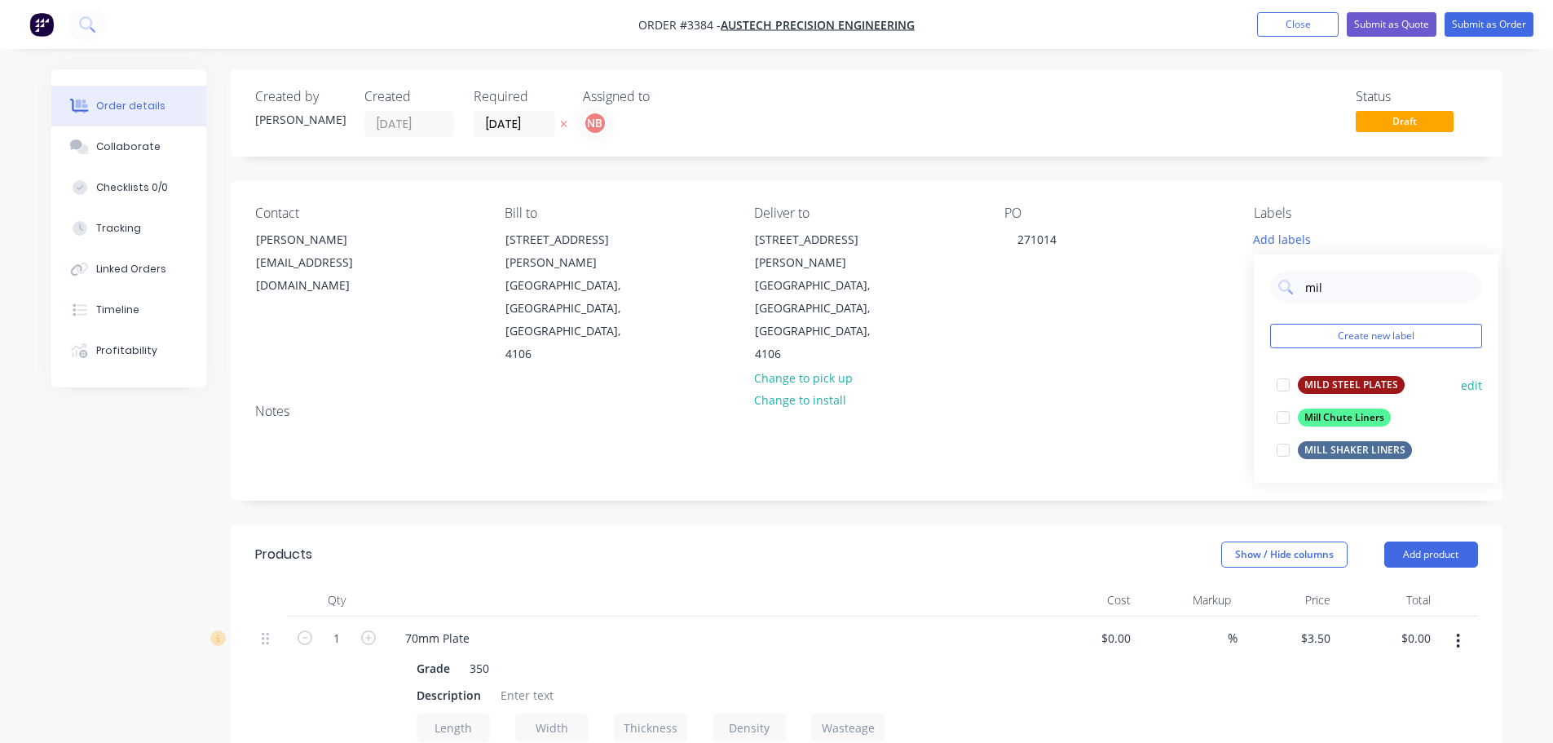
type input "mil"
click at [1317, 382] on div "MILD STEEL PLATES" at bounding box center [1351, 385] width 107 height 18
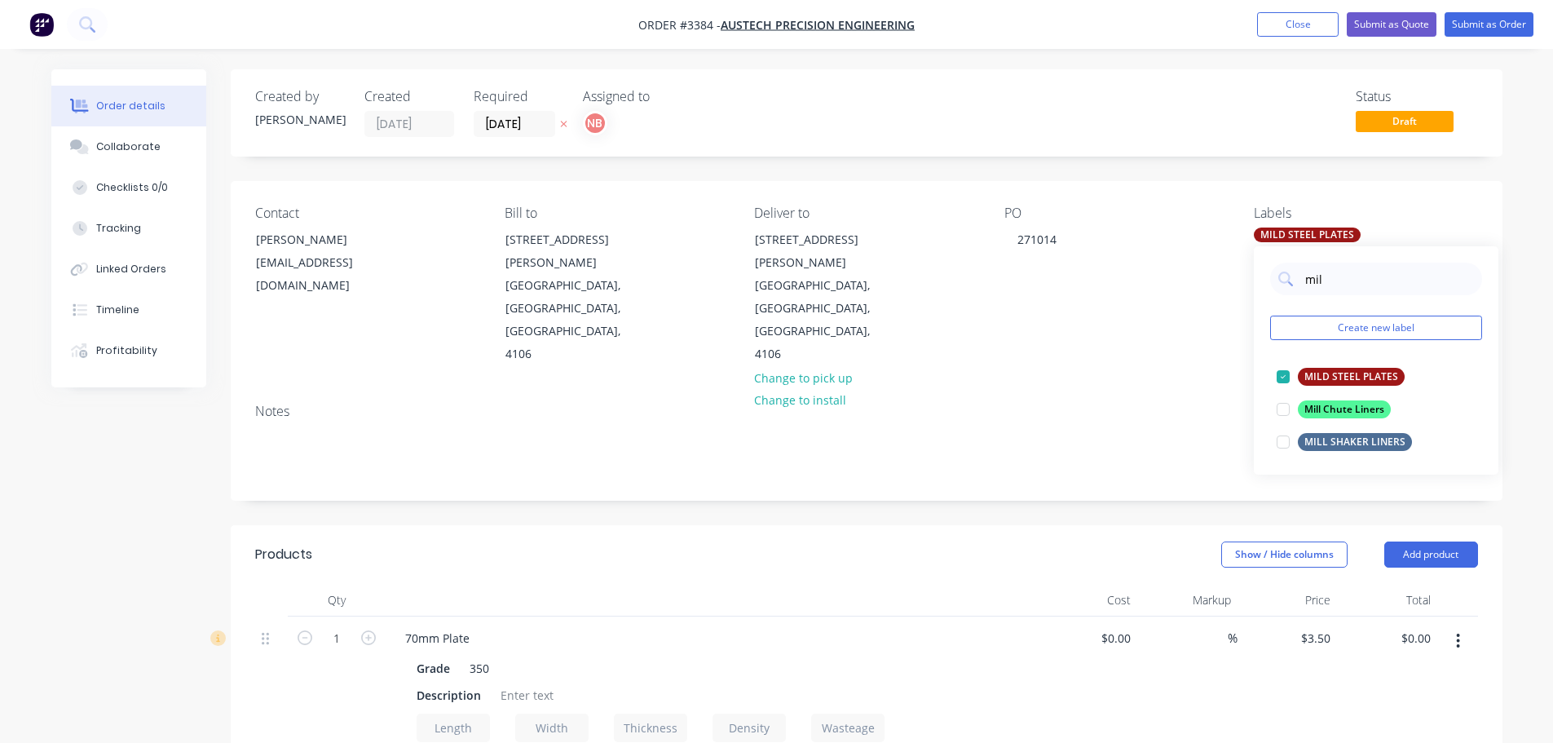
click at [1051, 439] on div "Created by Naomi Created 08/10/25 Required 10/10/25 Assigned to NB Status Draft…" at bounding box center [867, 672] width 1272 height 1207
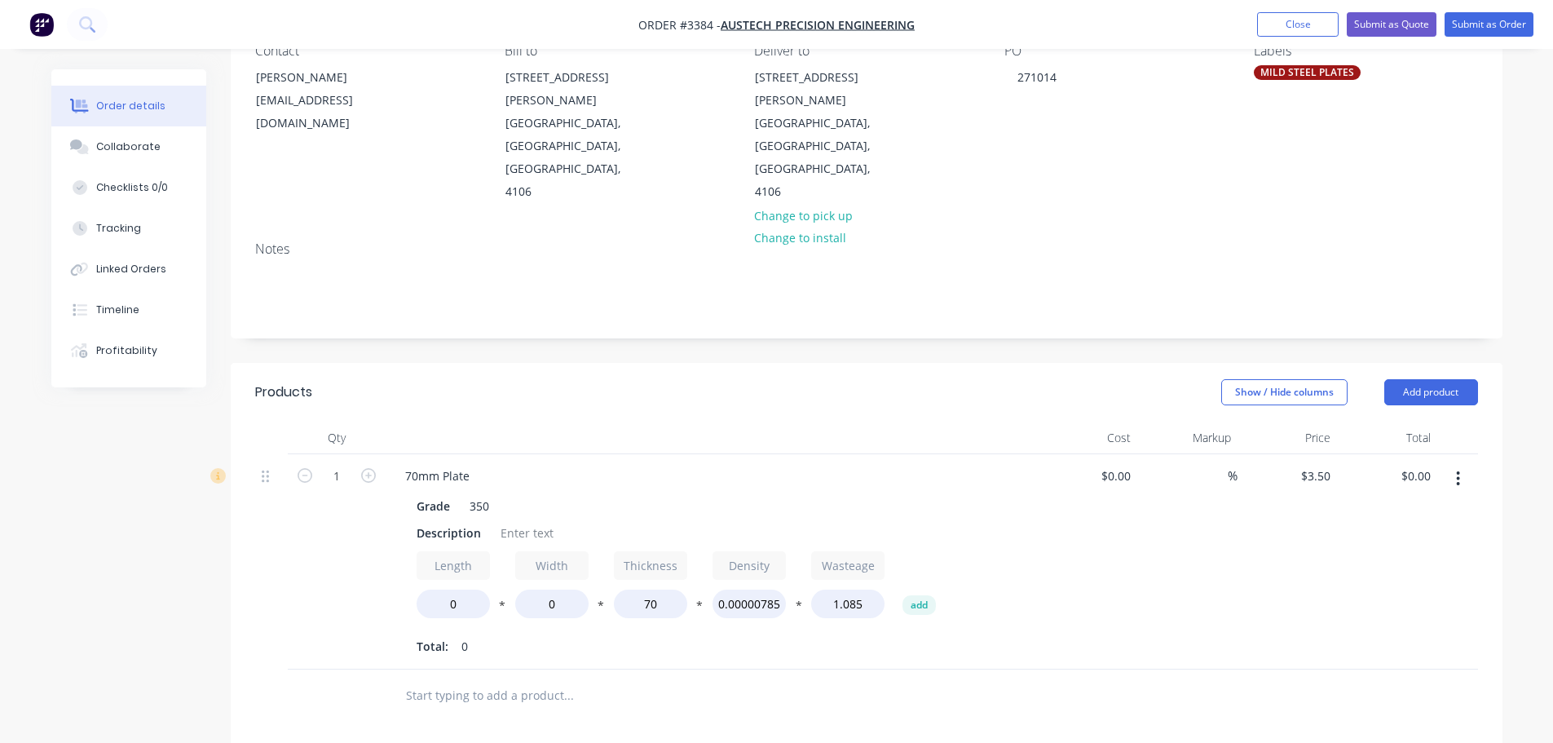
scroll to position [163, 0]
click at [445, 520] on div "Description" at bounding box center [448, 532] width 77 height 24
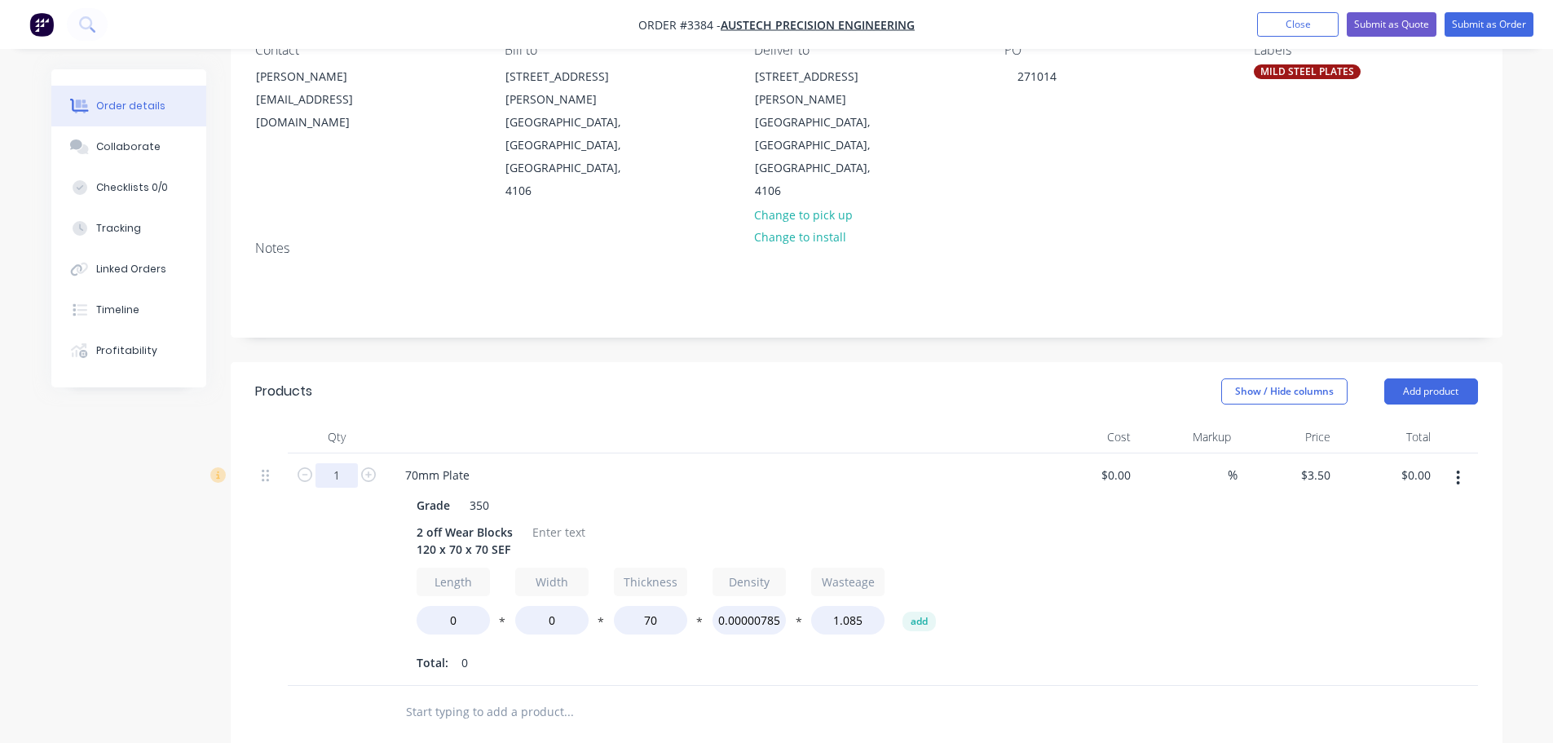
click at [337, 463] on input "1" at bounding box center [336, 475] width 42 height 24
type input "2"
drag, startPoint x: 504, startPoint y: 326, endPoint x: 500, endPoint y: 335, distance: 9.9
click at [504, 378] on div "Products" at bounding box center [385, 391] width 260 height 26
click at [440, 606] on input "0" at bounding box center [453, 620] width 73 height 29
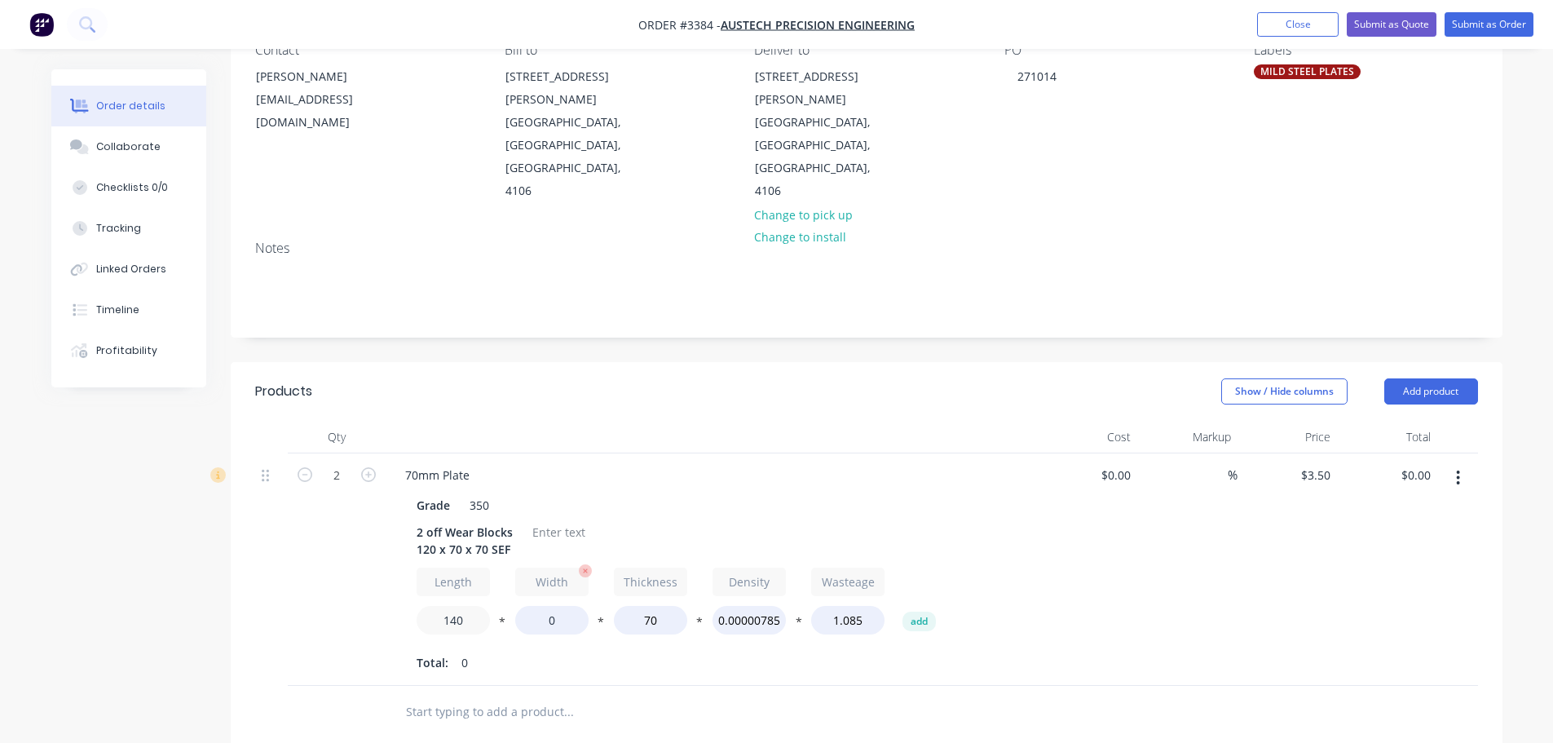
type input "140"
click at [536, 606] on input "0" at bounding box center [551, 620] width 73 height 29
type input "90"
type input "$56.00"
drag, startPoint x: 661, startPoint y: 612, endPoint x: 667, endPoint y: 604, distance: 10.0
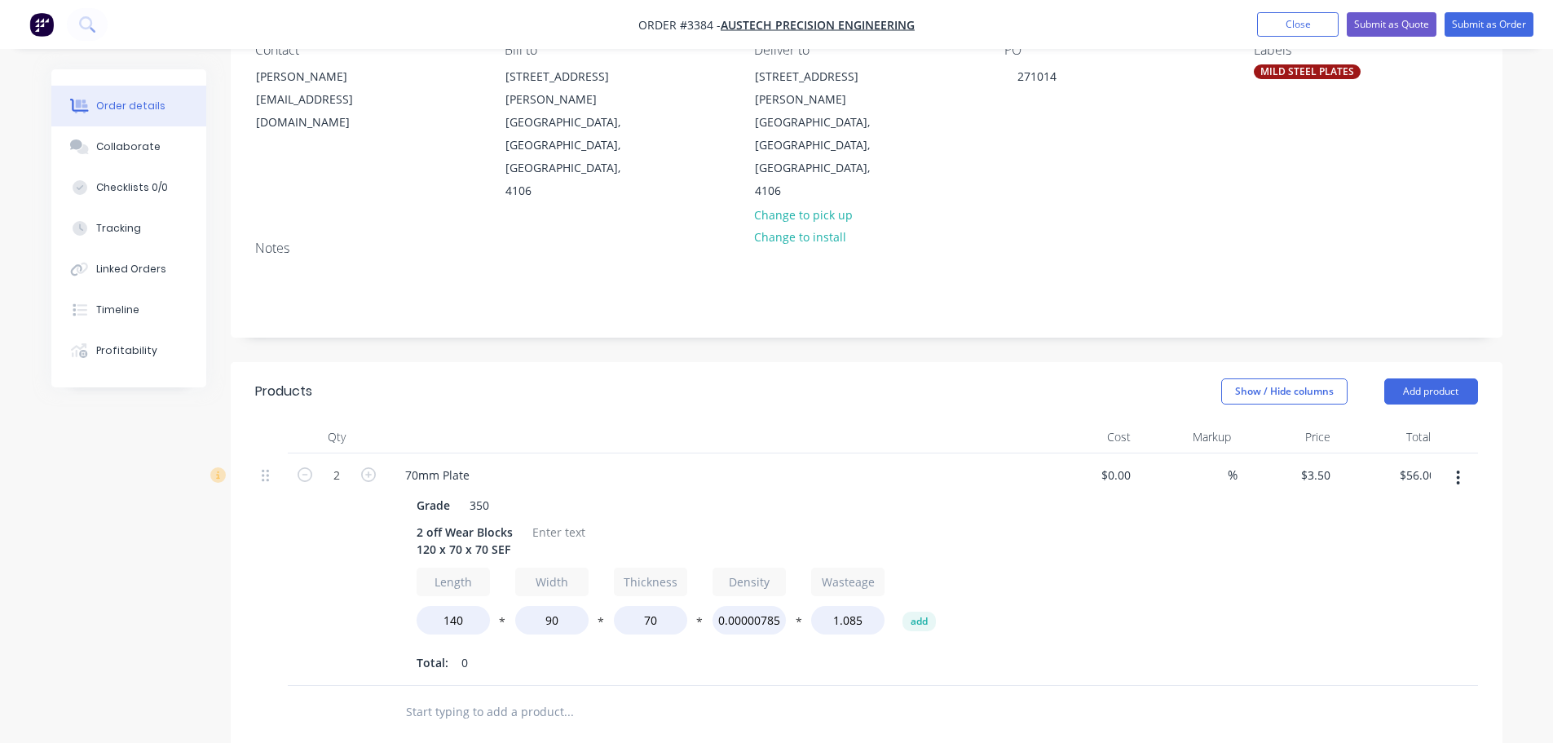
click at [663, 611] on div "70mm Plate Grade 350 2 off Wear Blocks 120 x 70 x 70 SEF Length 140 * Width 90 …" at bounding box center [712, 569] width 652 height 232
click at [566, 520] on div at bounding box center [559, 532] width 66 height 24
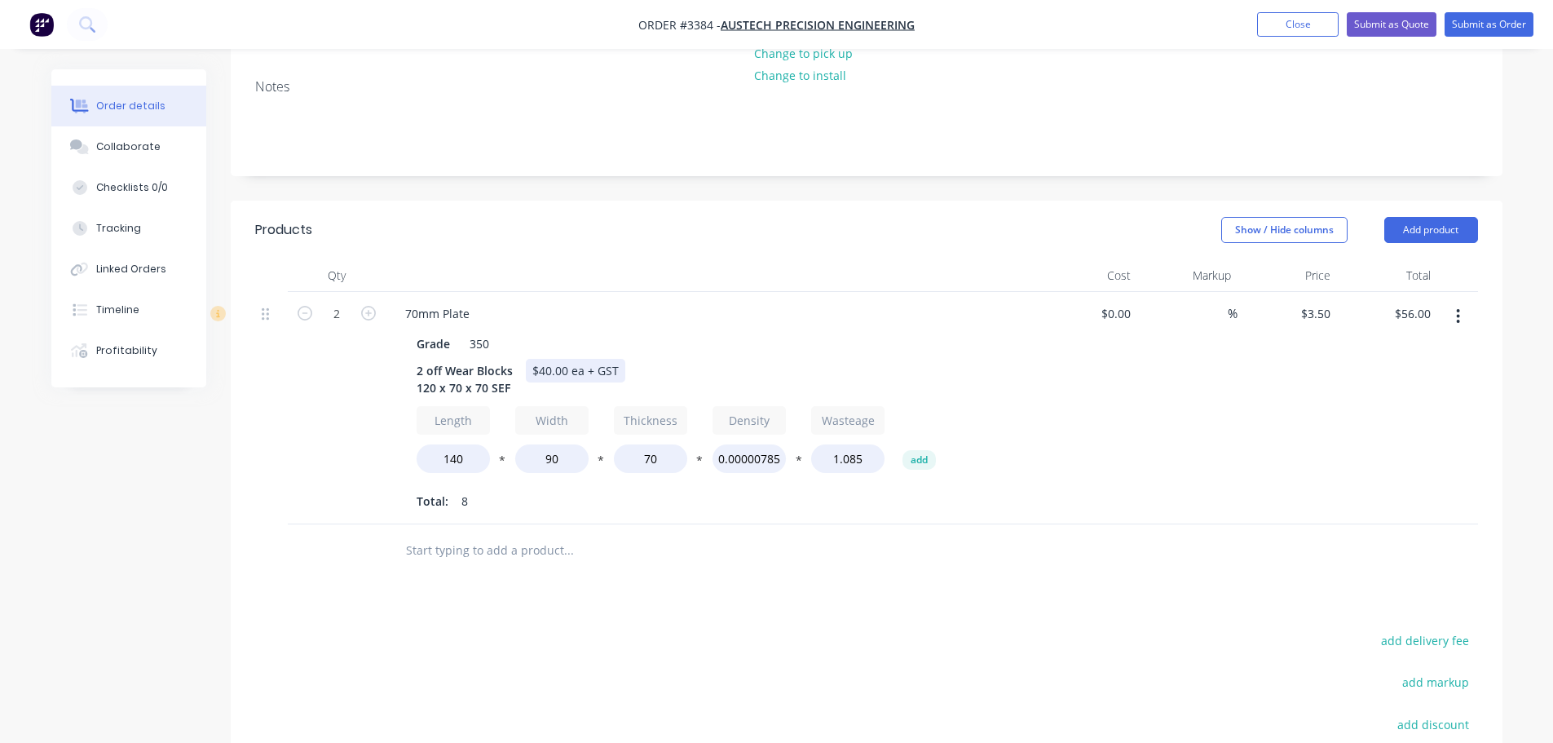
scroll to position [326, 0]
click at [1402, 215] on button "Add product" at bounding box center [1431, 228] width 94 height 26
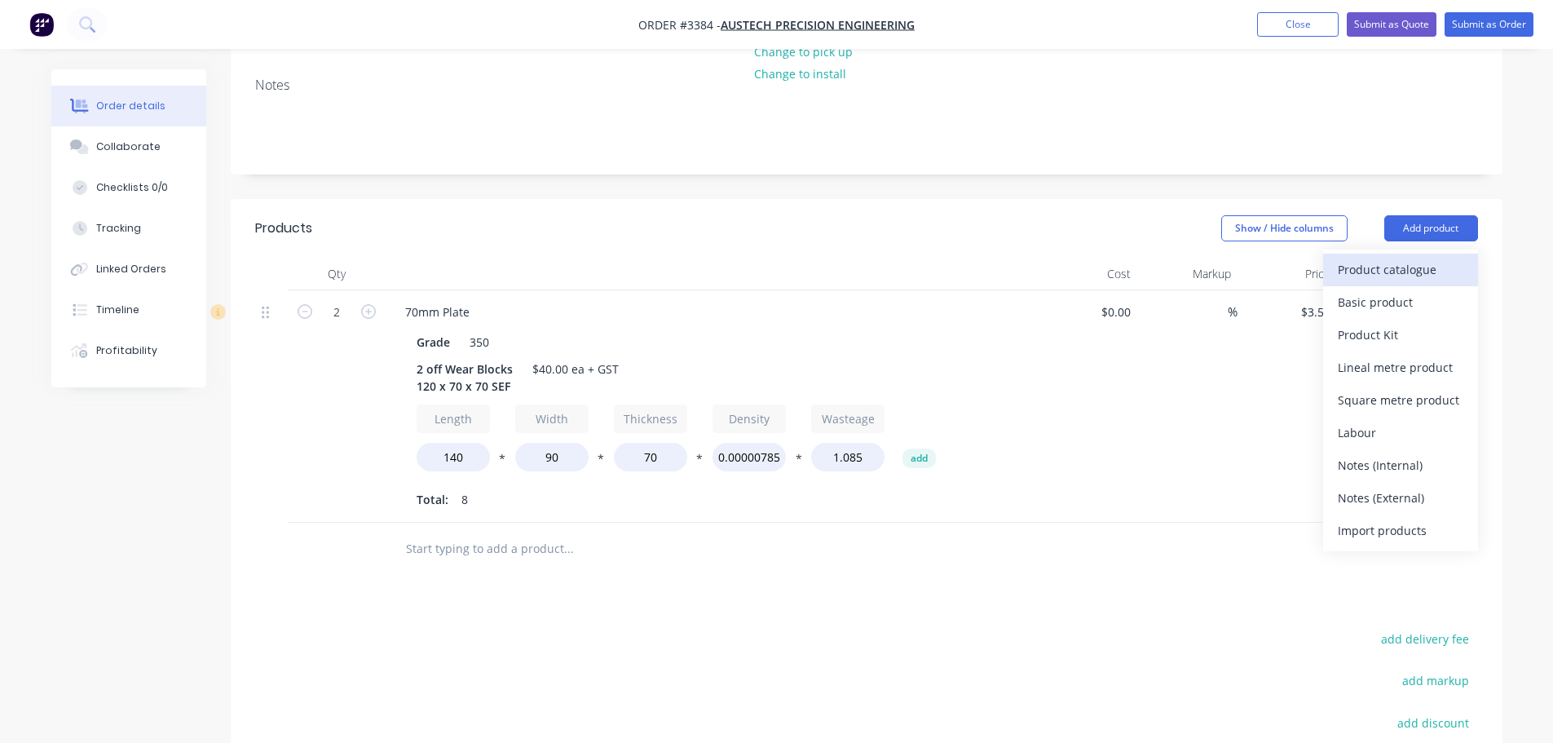
click at [1383, 258] on div "Product catalogue" at bounding box center [1401, 270] width 126 height 24
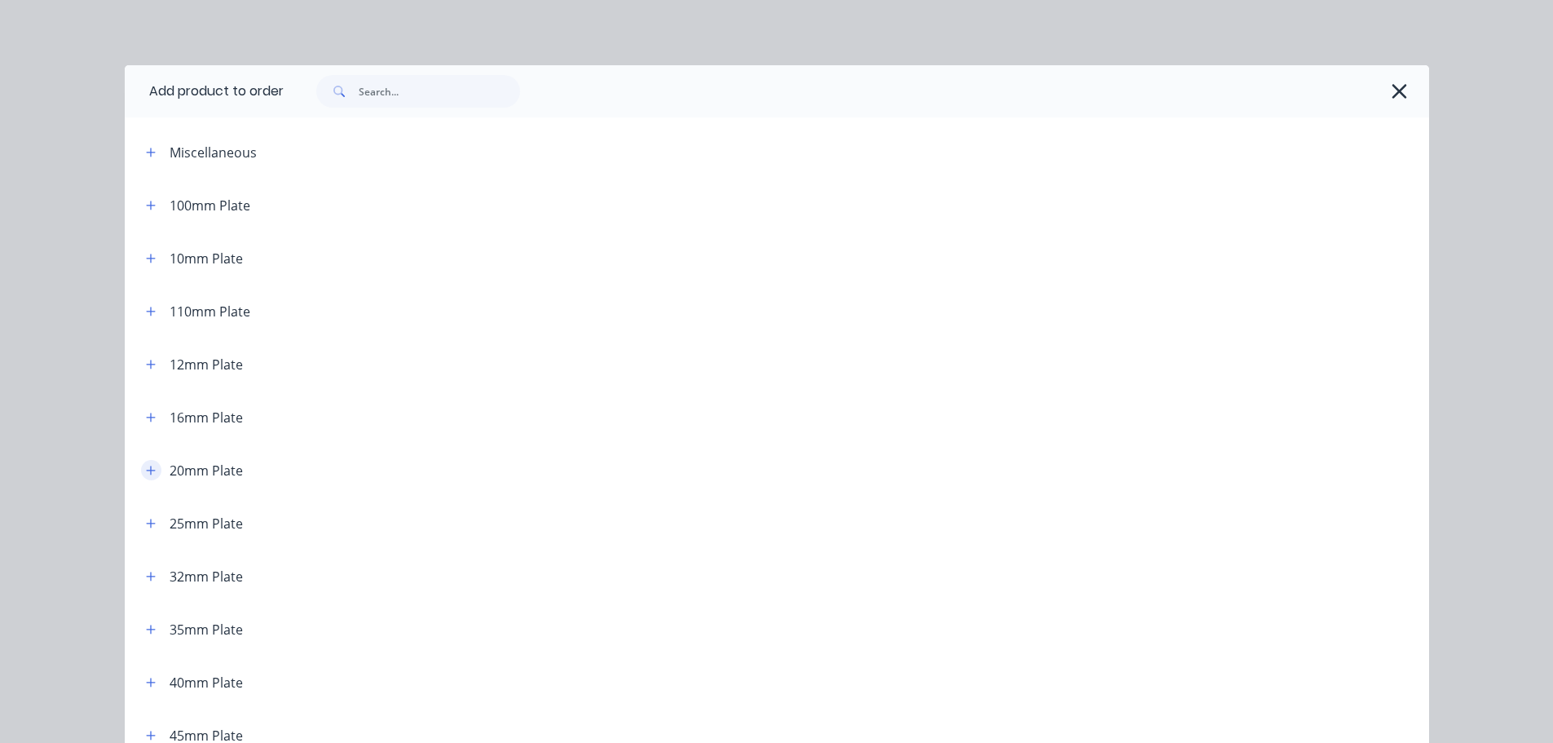
click at [143, 462] on button "button" at bounding box center [151, 470] width 20 height 20
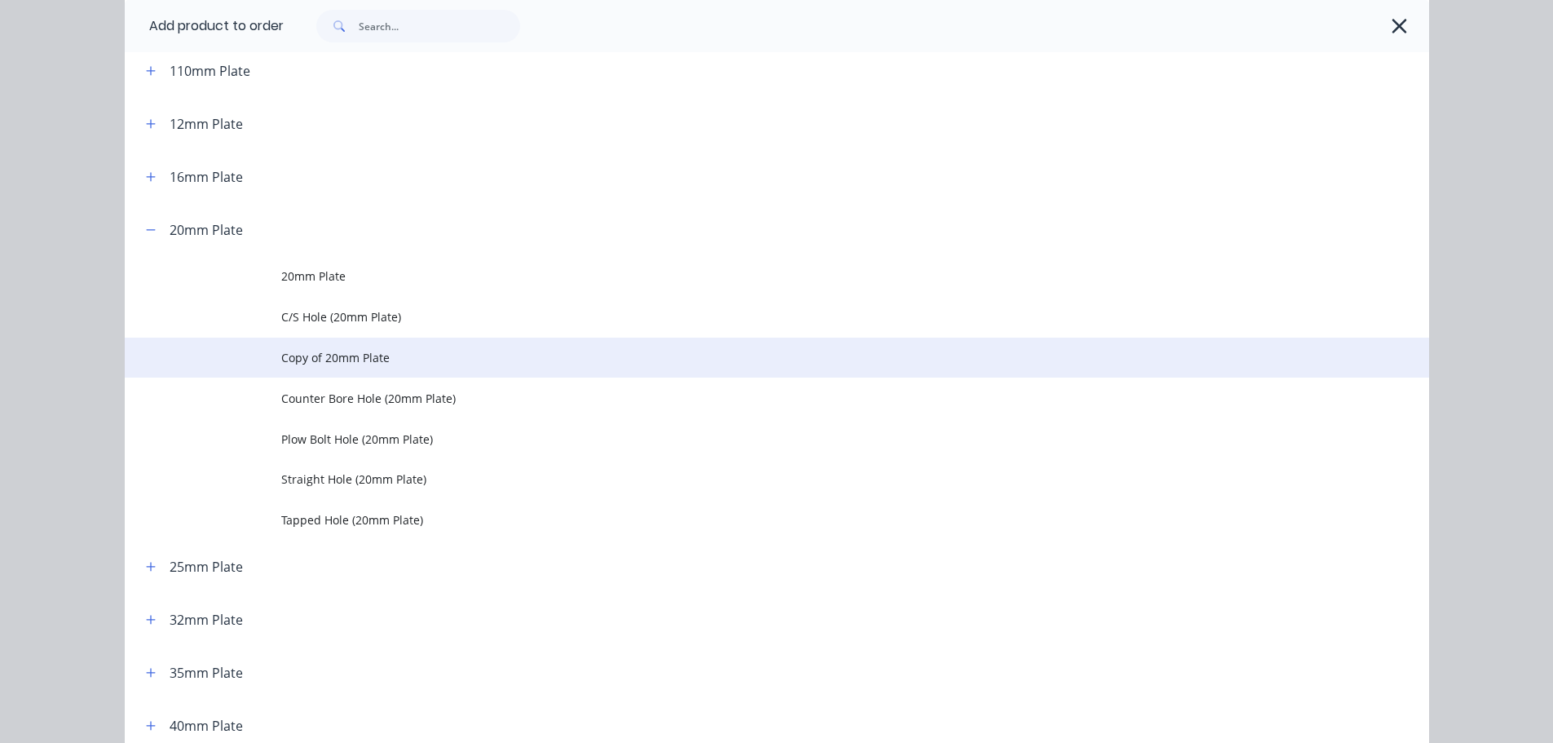
scroll to position [245, 0]
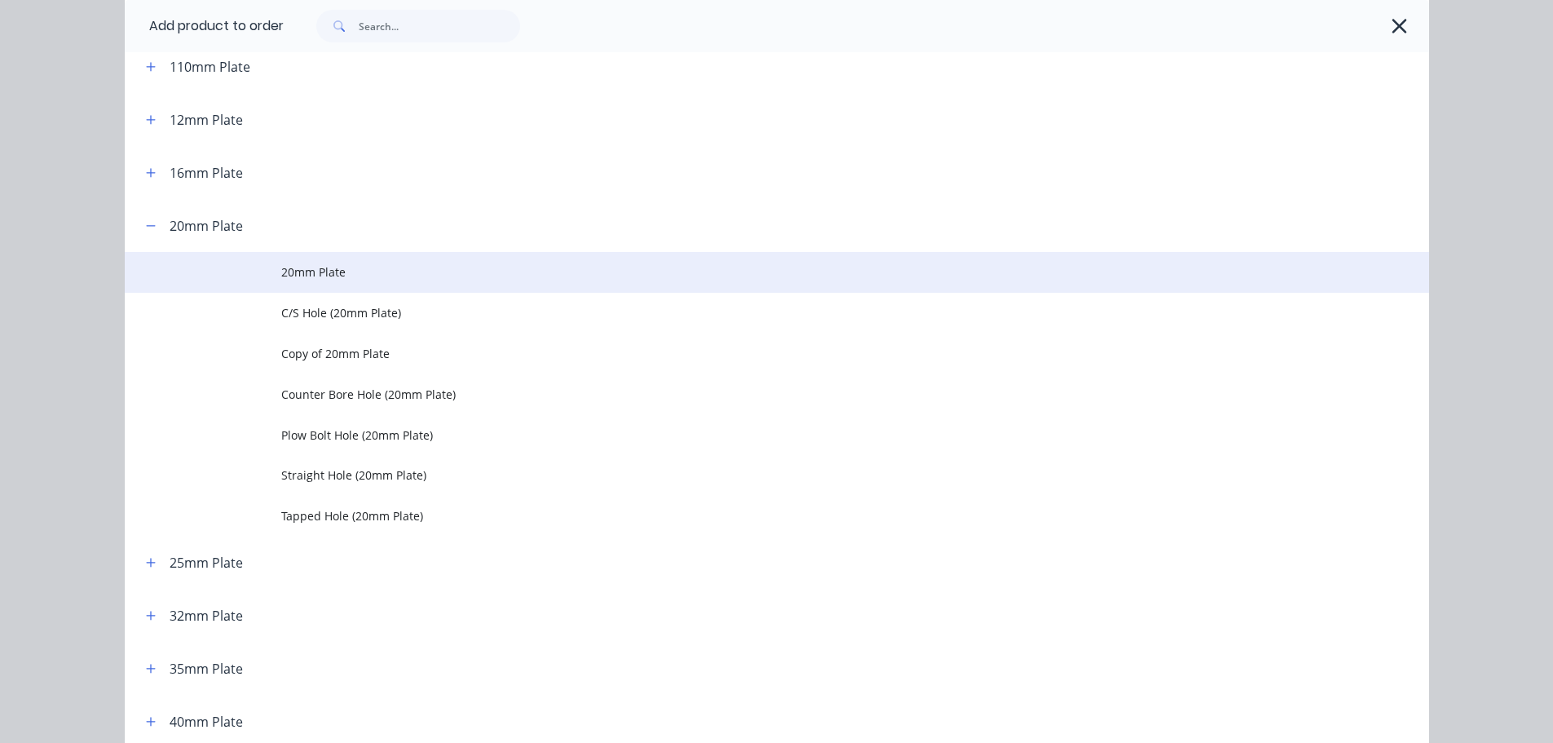
click at [293, 278] on span "20mm Plate" at bounding box center [740, 271] width 918 height 17
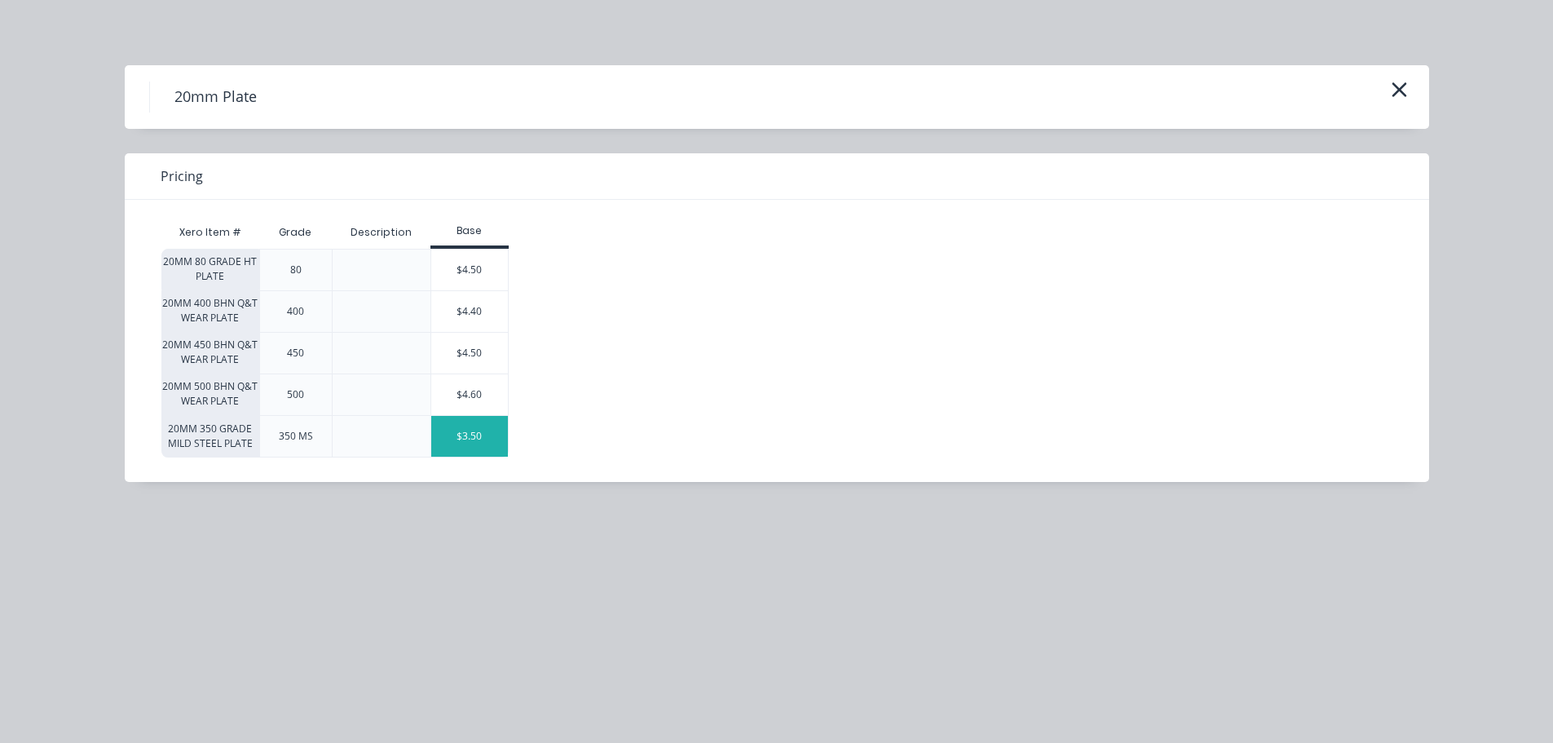
click at [450, 423] on div "$3.50" at bounding box center [469, 436] width 77 height 41
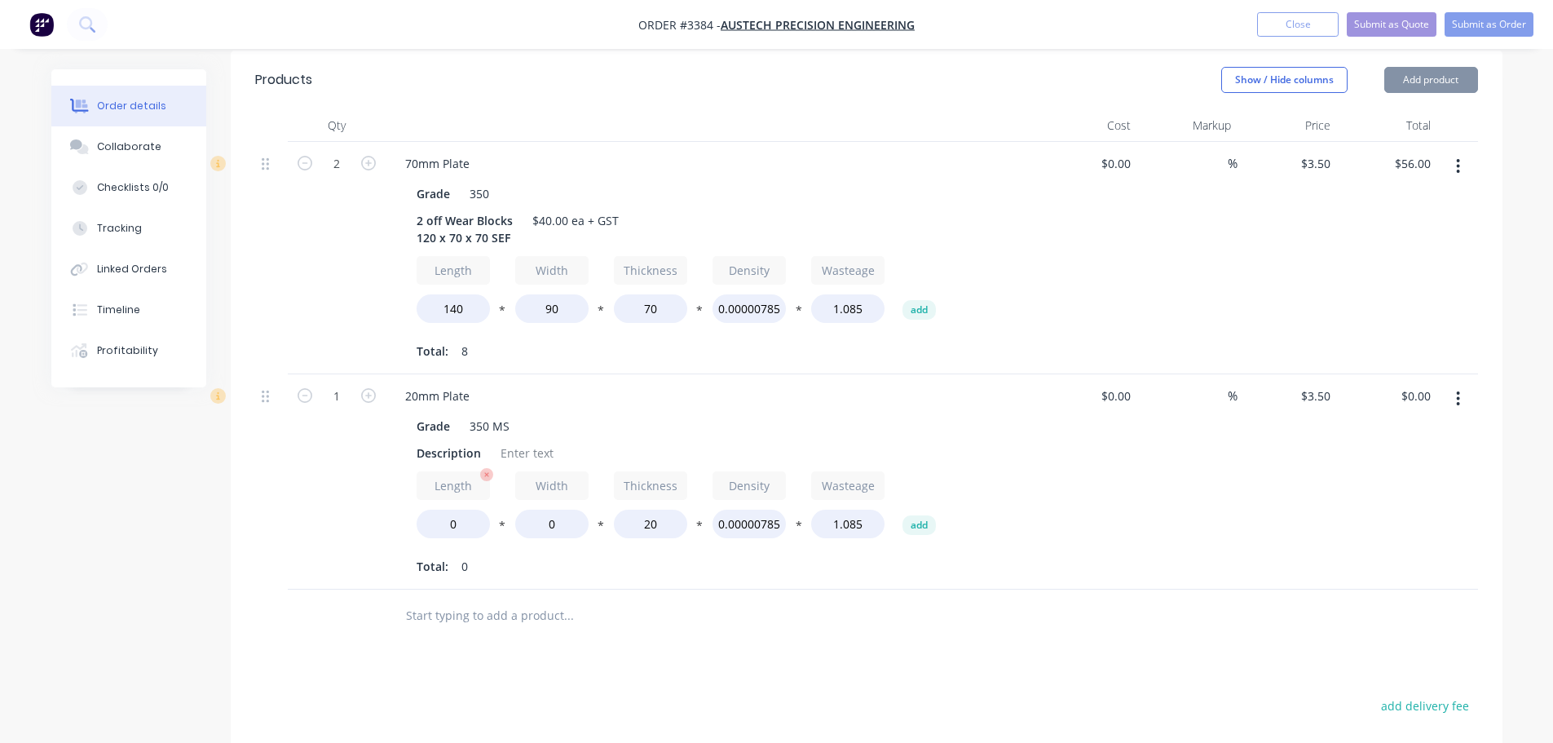
scroll to position [489, 0]
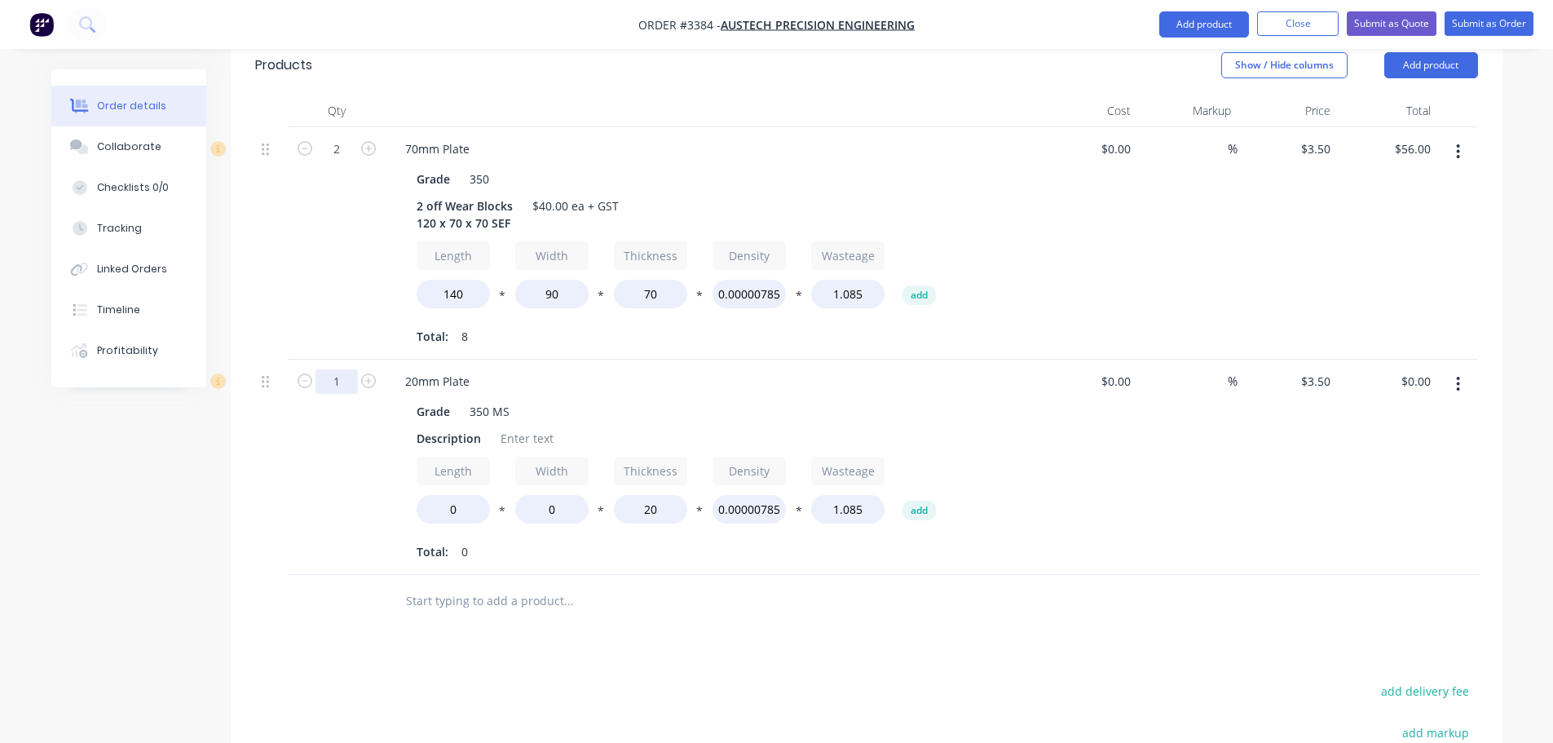
click at [331, 369] on input "1" at bounding box center [336, 381] width 42 height 24
type input "4"
click at [328, 259] on div "2" at bounding box center [337, 243] width 98 height 232
click at [438, 426] on div "Description" at bounding box center [448, 438] width 77 height 24
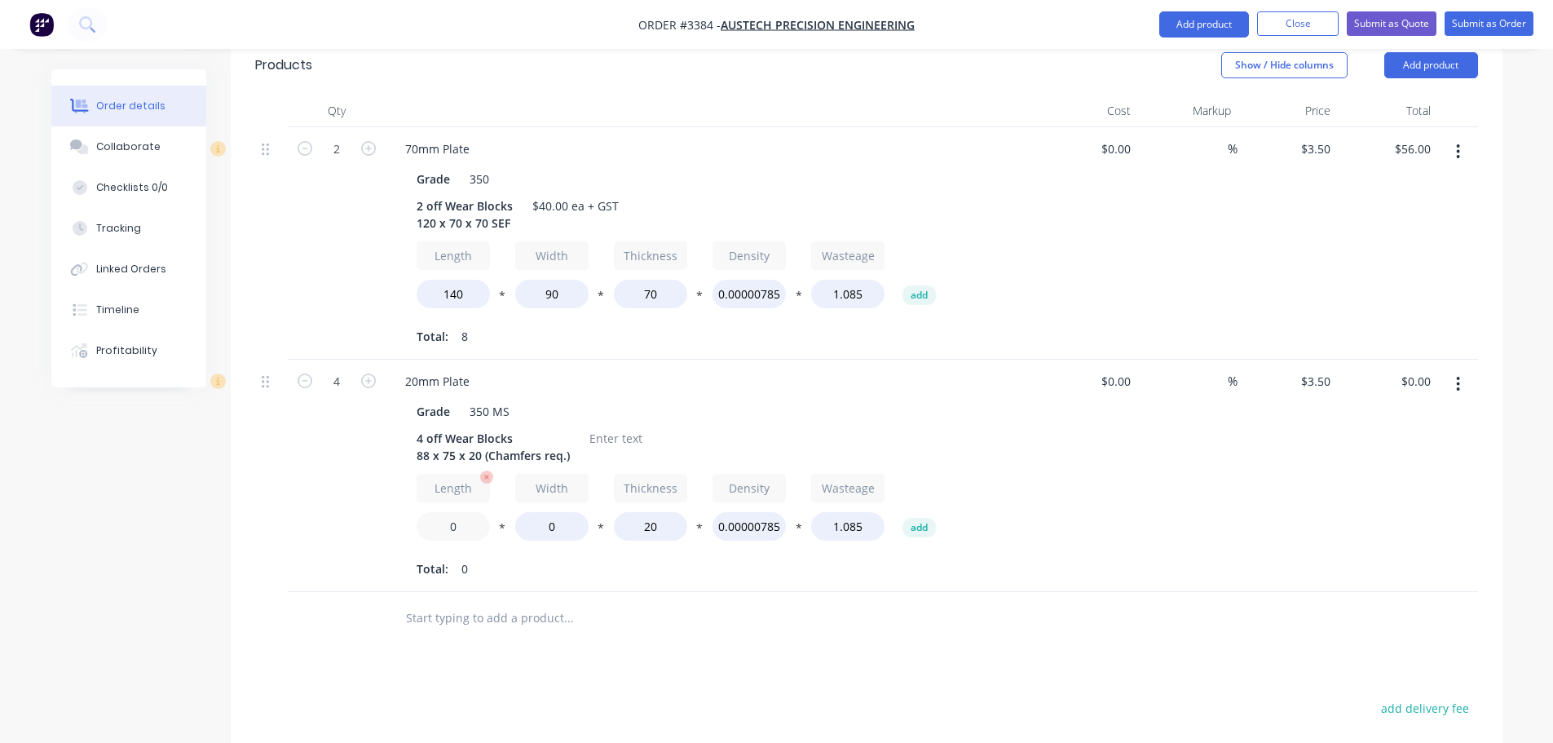
click at [452, 512] on input "0" at bounding box center [453, 526] width 73 height 29
type input "108"
click at [536, 512] on input "0" at bounding box center [551, 526] width 73 height 29
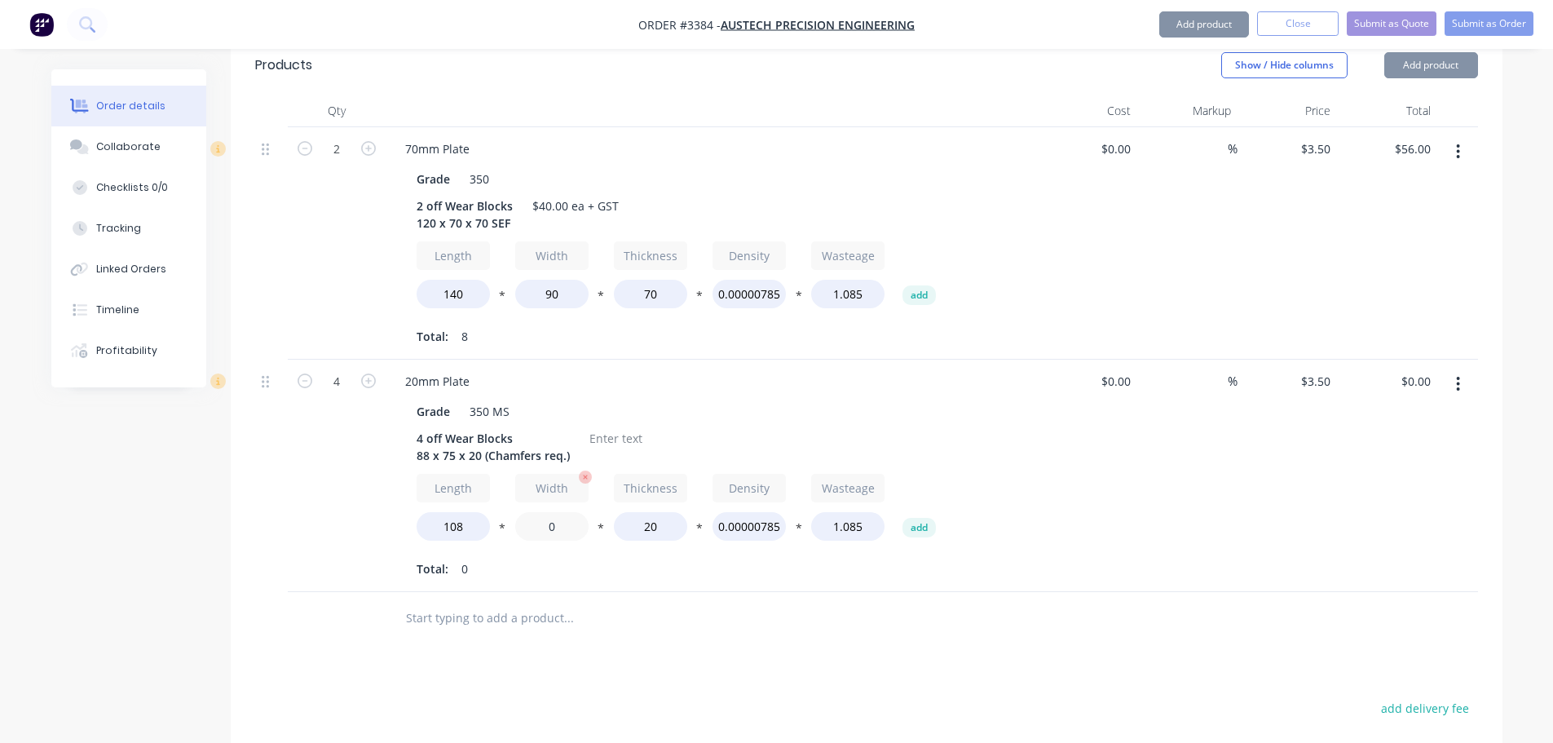
click at [536, 512] on input "0" at bounding box center [551, 526] width 73 height 29
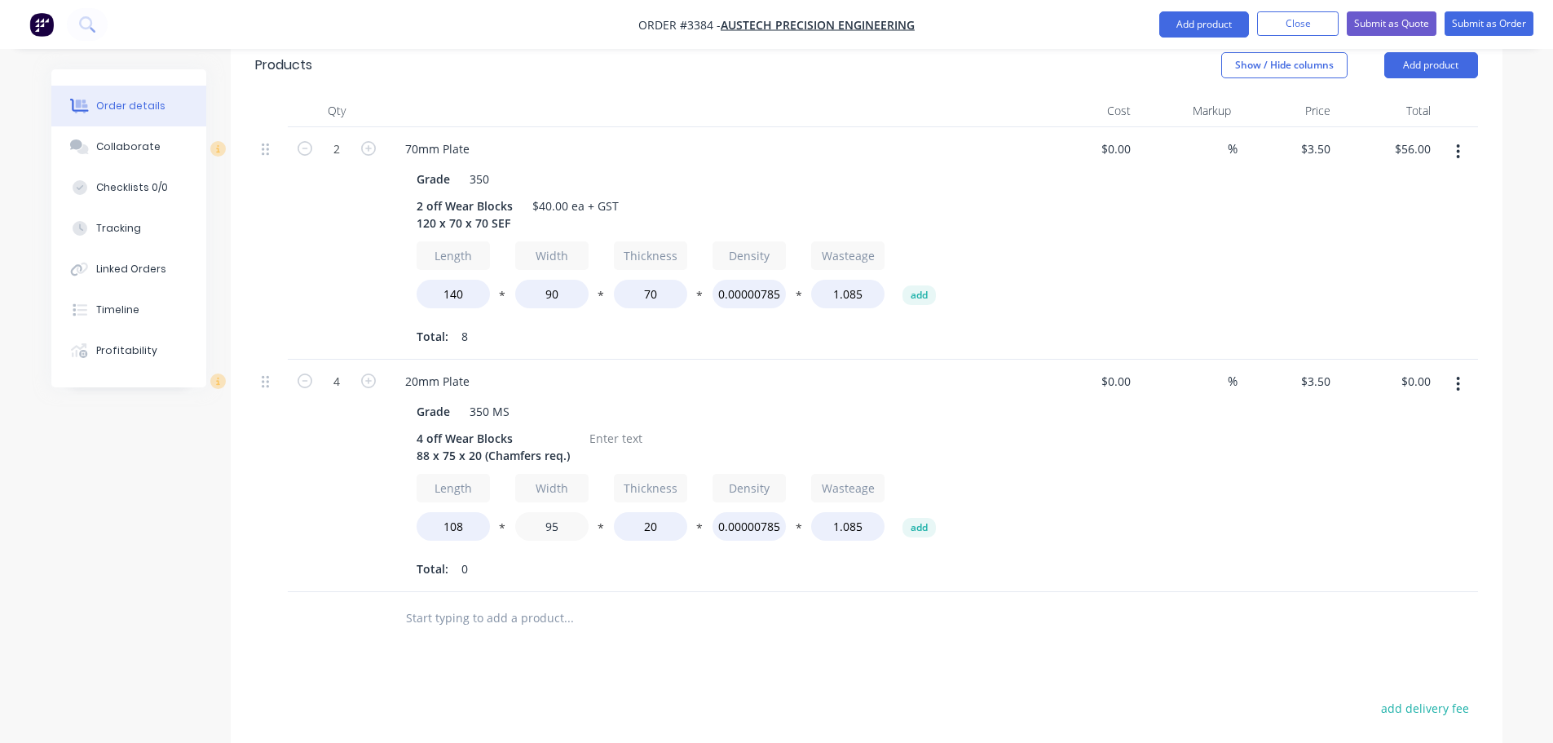
type input "95"
type input "$28.00"
click at [621, 602] on input "text" at bounding box center [568, 618] width 326 height 33
click at [615, 426] on div at bounding box center [616, 438] width 66 height 24
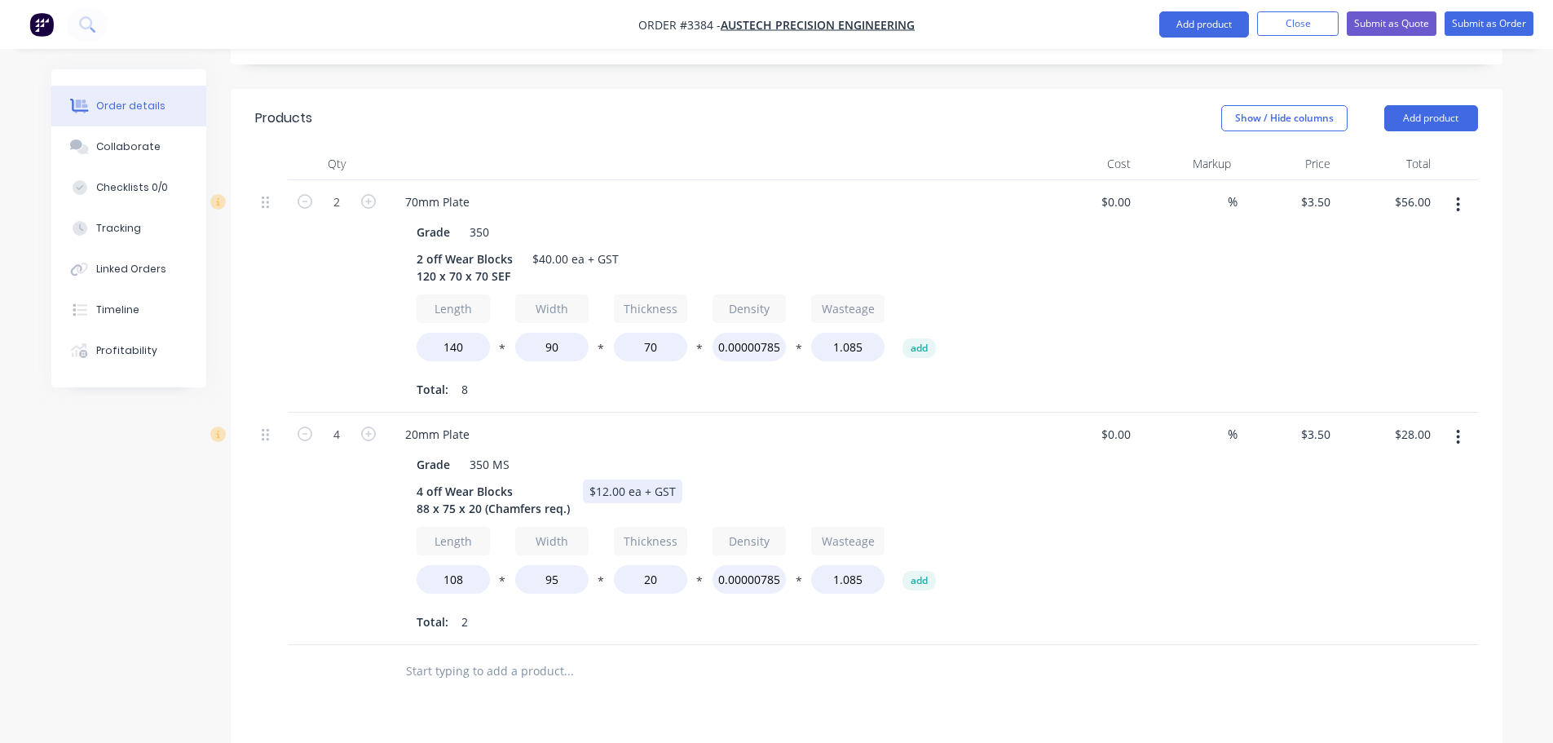
scroll to position [408, 0]
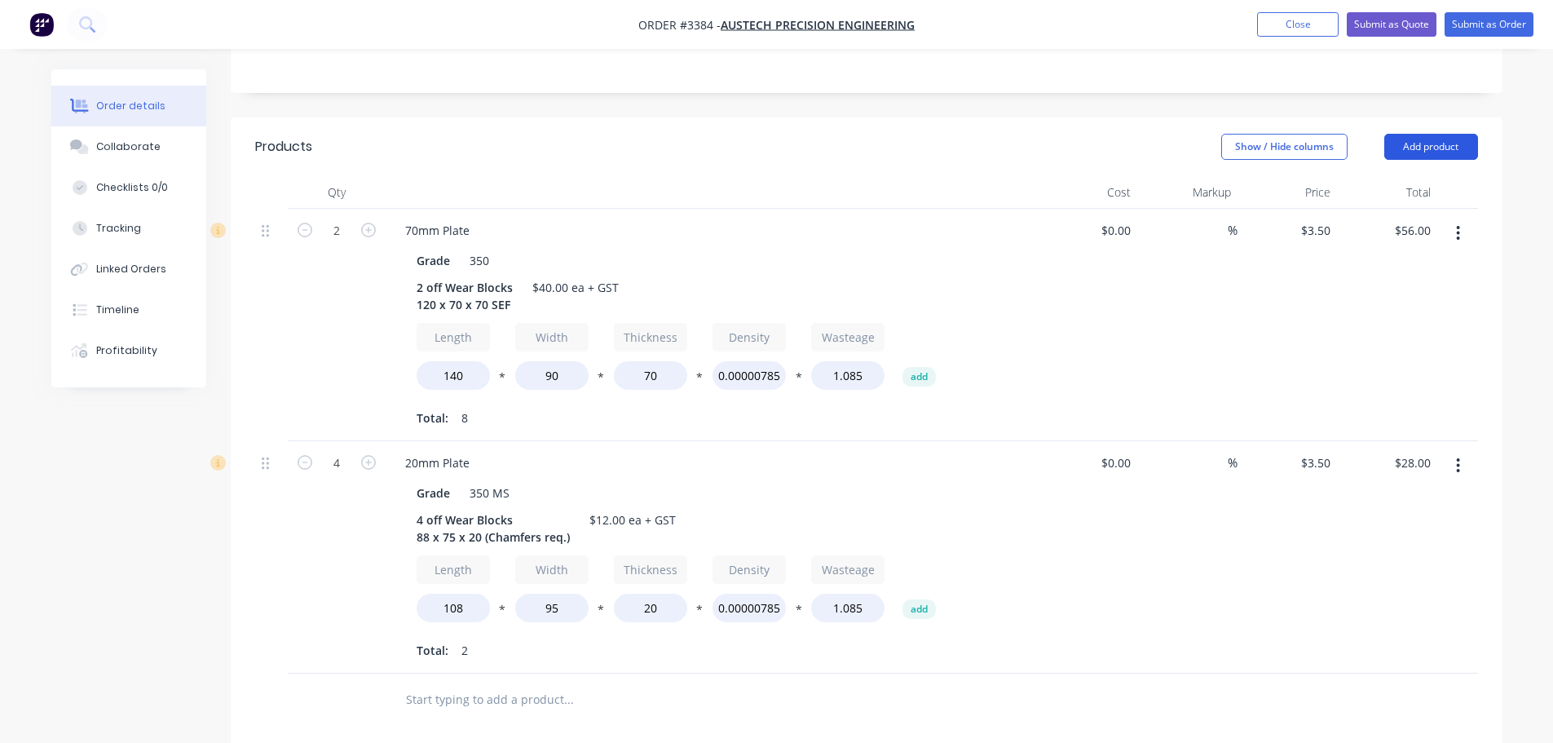
click at [1450, 134] on button "Add product" at bounding box center [1431, 147] width 94 height 26
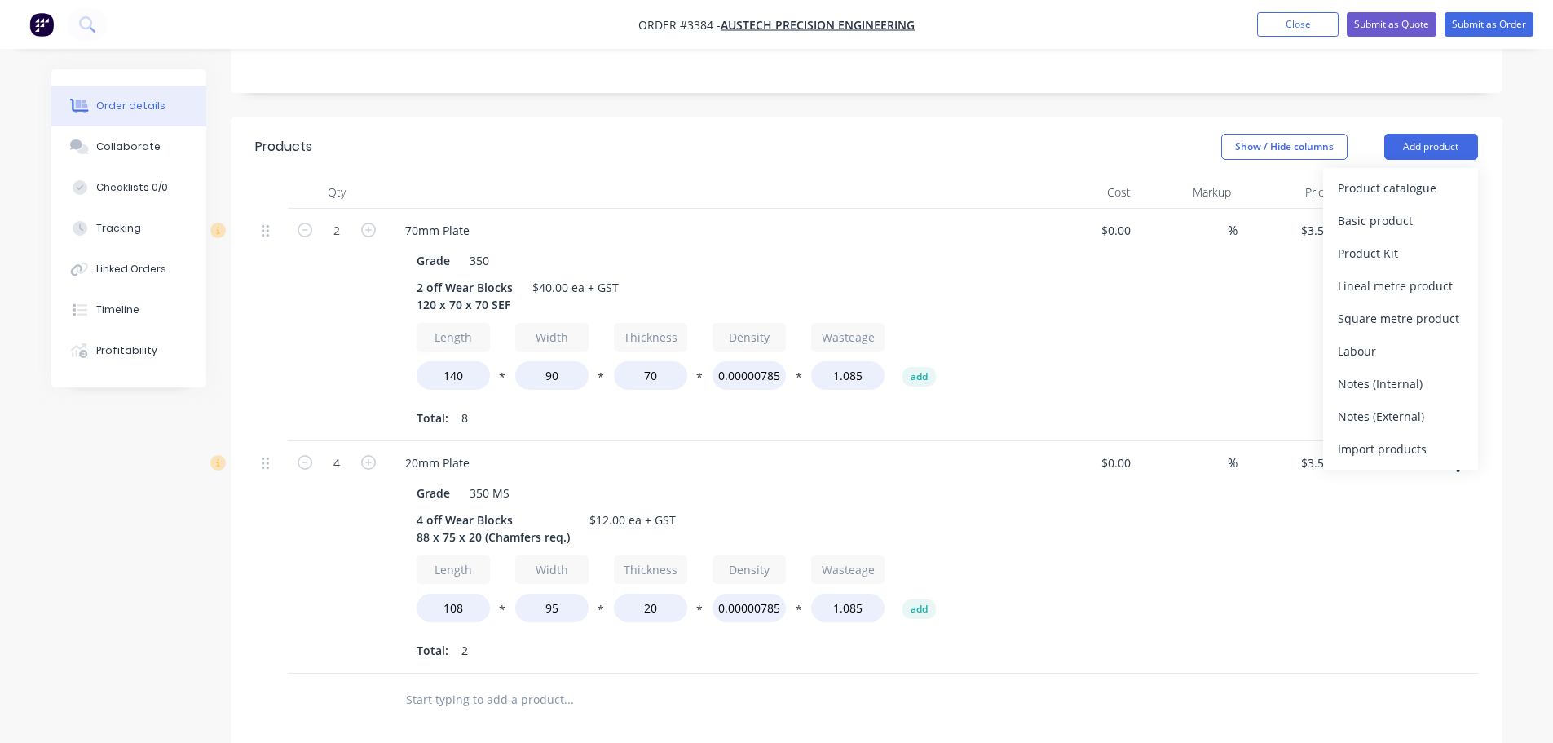
click at [1421, 176] on div "Product catalogue" at bounding box center [1401, 188] width 126 height 24
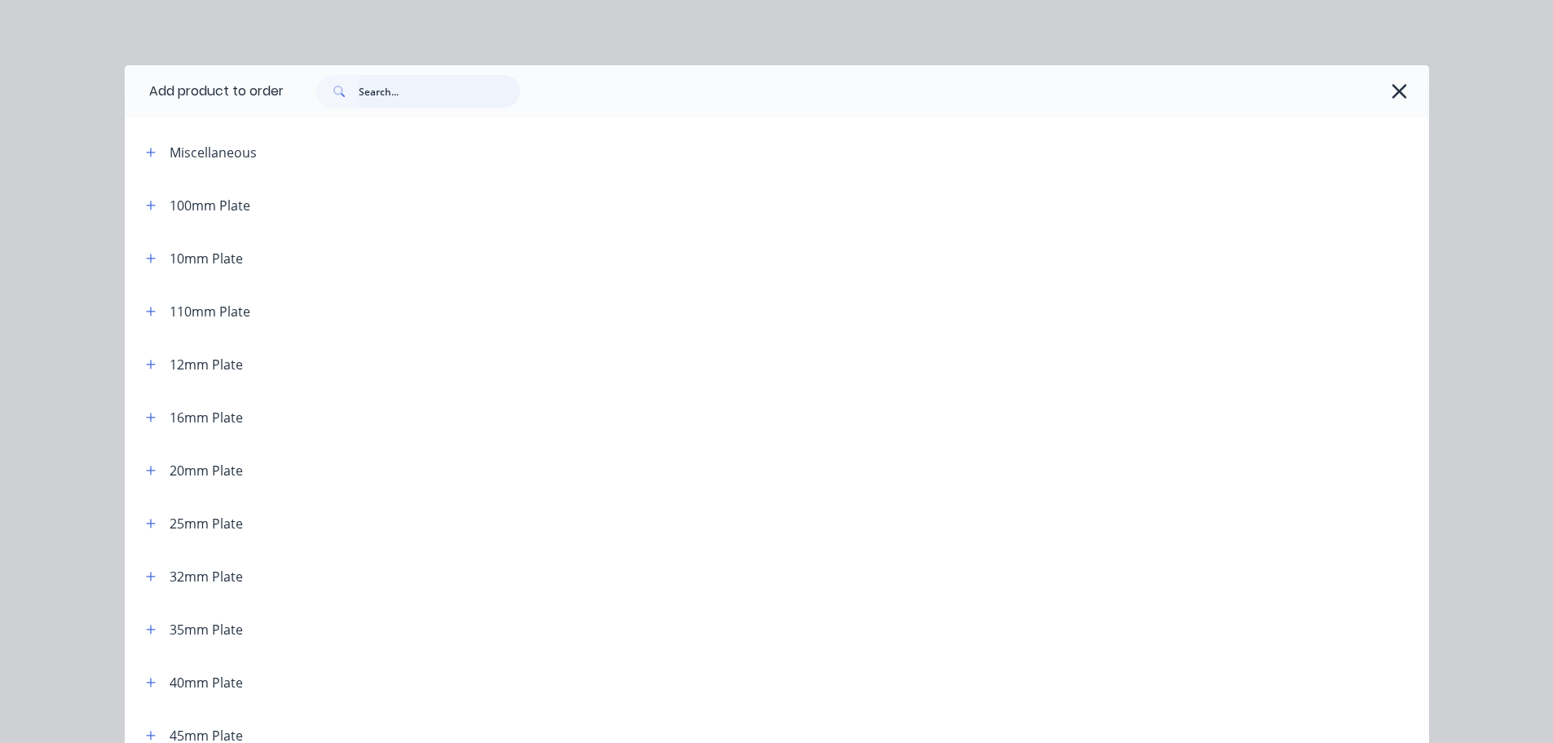
click at [453, 96] on input "text" at bounding box center [439, 91] width 161 height 33
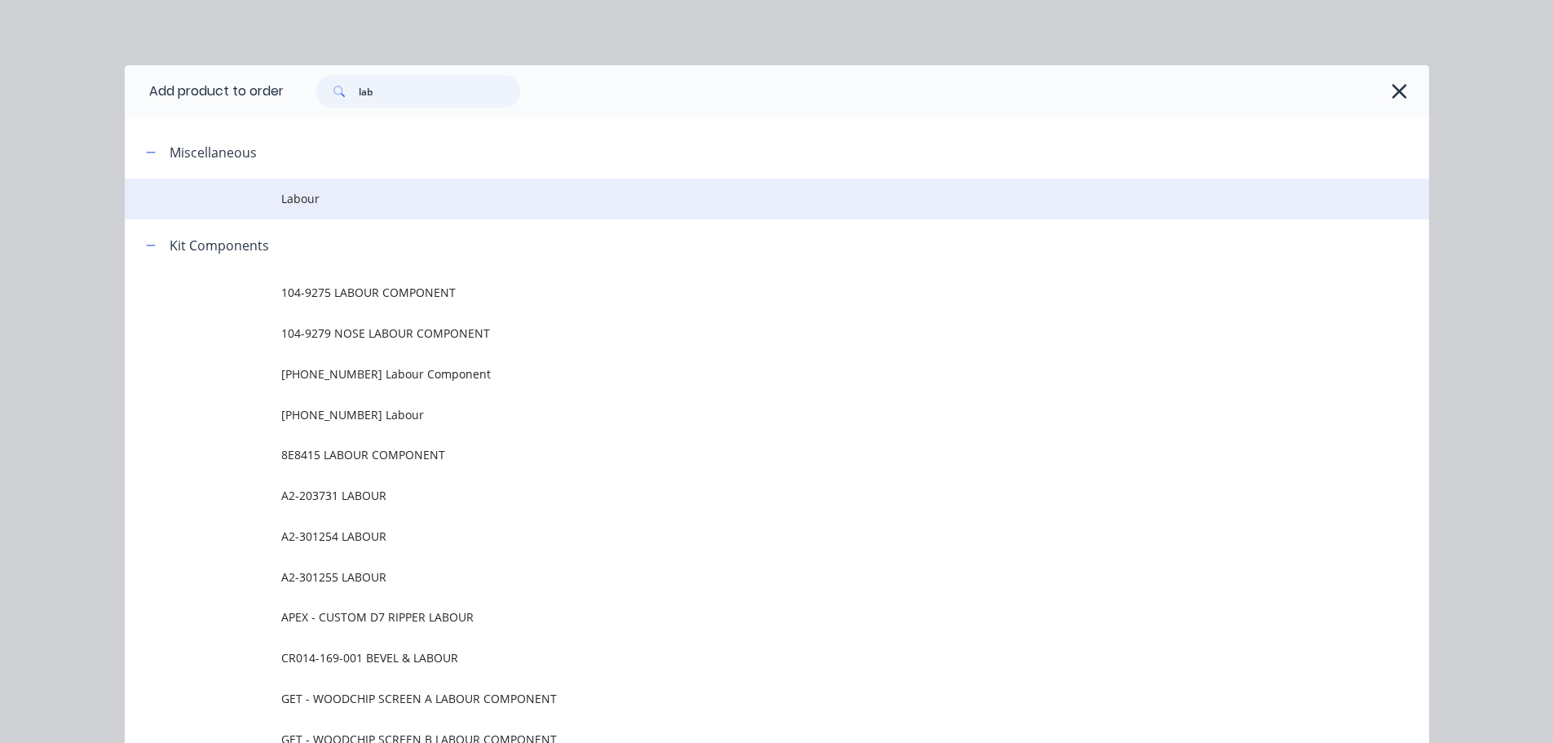
type input "lab"
click at [298, 199] on span "Labour" at bounding box center [740, 198] width 918 height 17
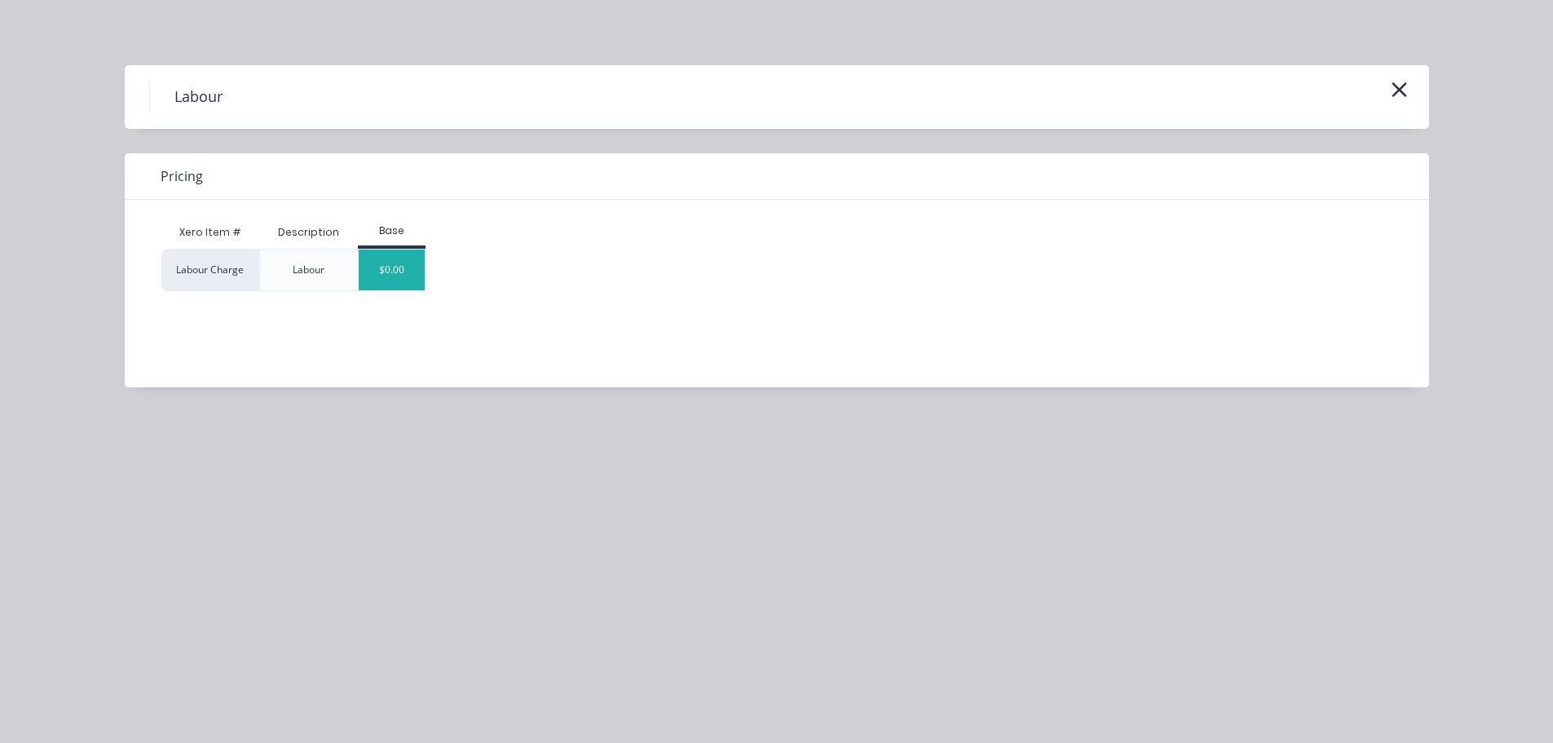
click at [399, 254] on div "$0.00" at bounding box center [392, 269] width 66 height 41
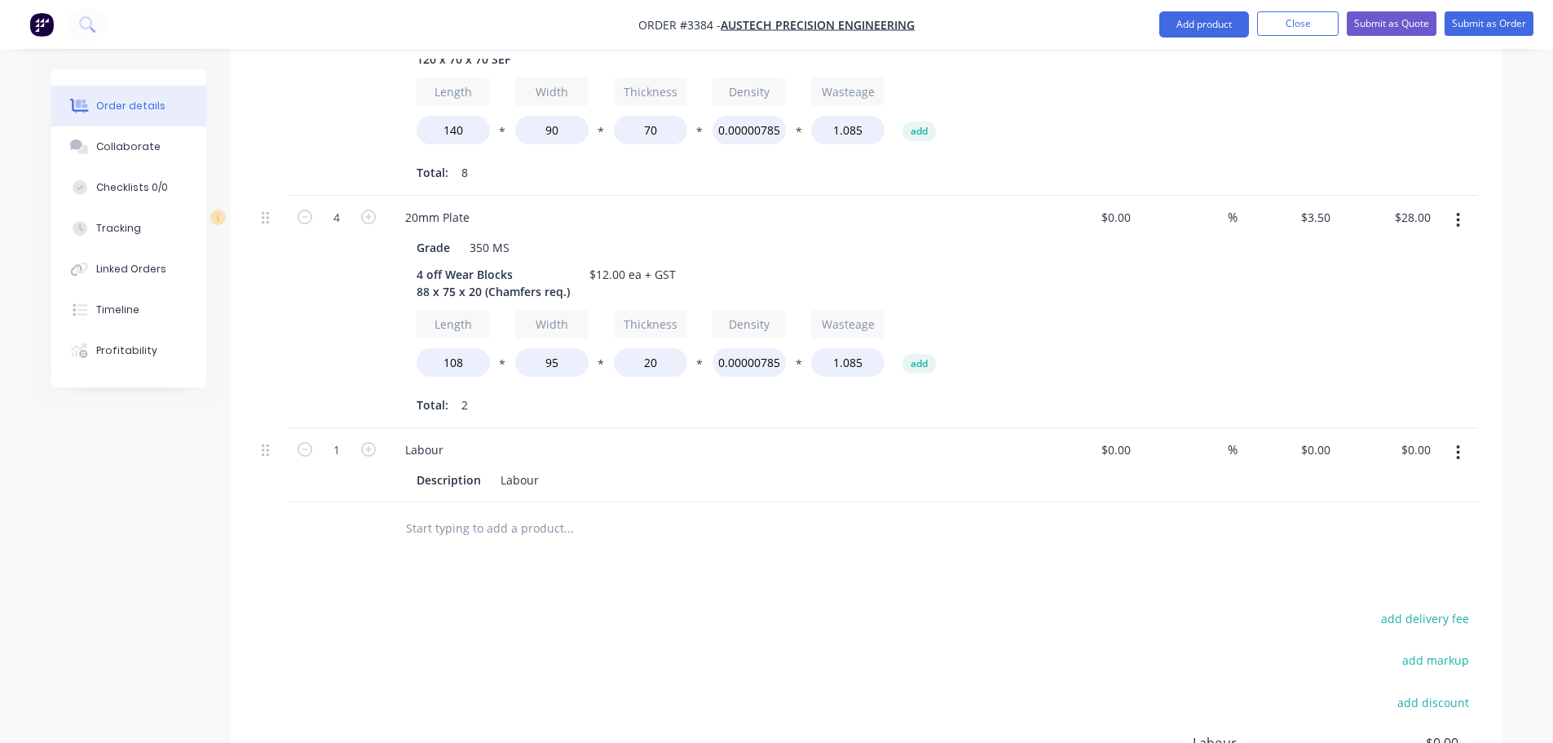
scroll to position [813, 0]
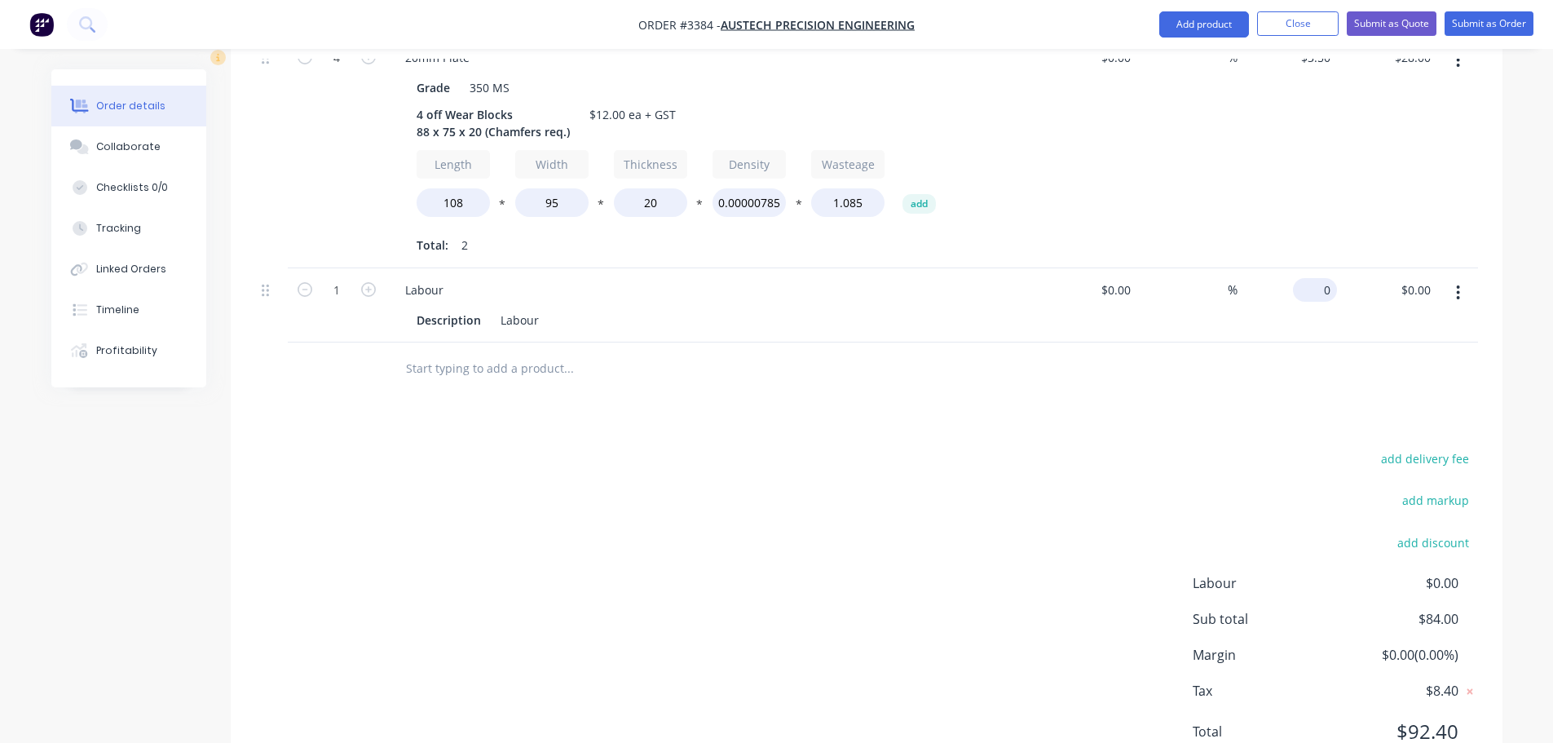
click at [1309, 268] on div "0 $0.00" at bounding box center [1288, 305] width 100 height 74
type input "$44.00"
click at [1085, 448] on div "add delivery fee add markup add discount Labour $0.00 Sub total $84.00 Margin $…" at bounding box center [866, 605] width 1223 height 315
click at [117, 142] on div "Collaborate" at bounding box center [128, 146] width 64 height 15
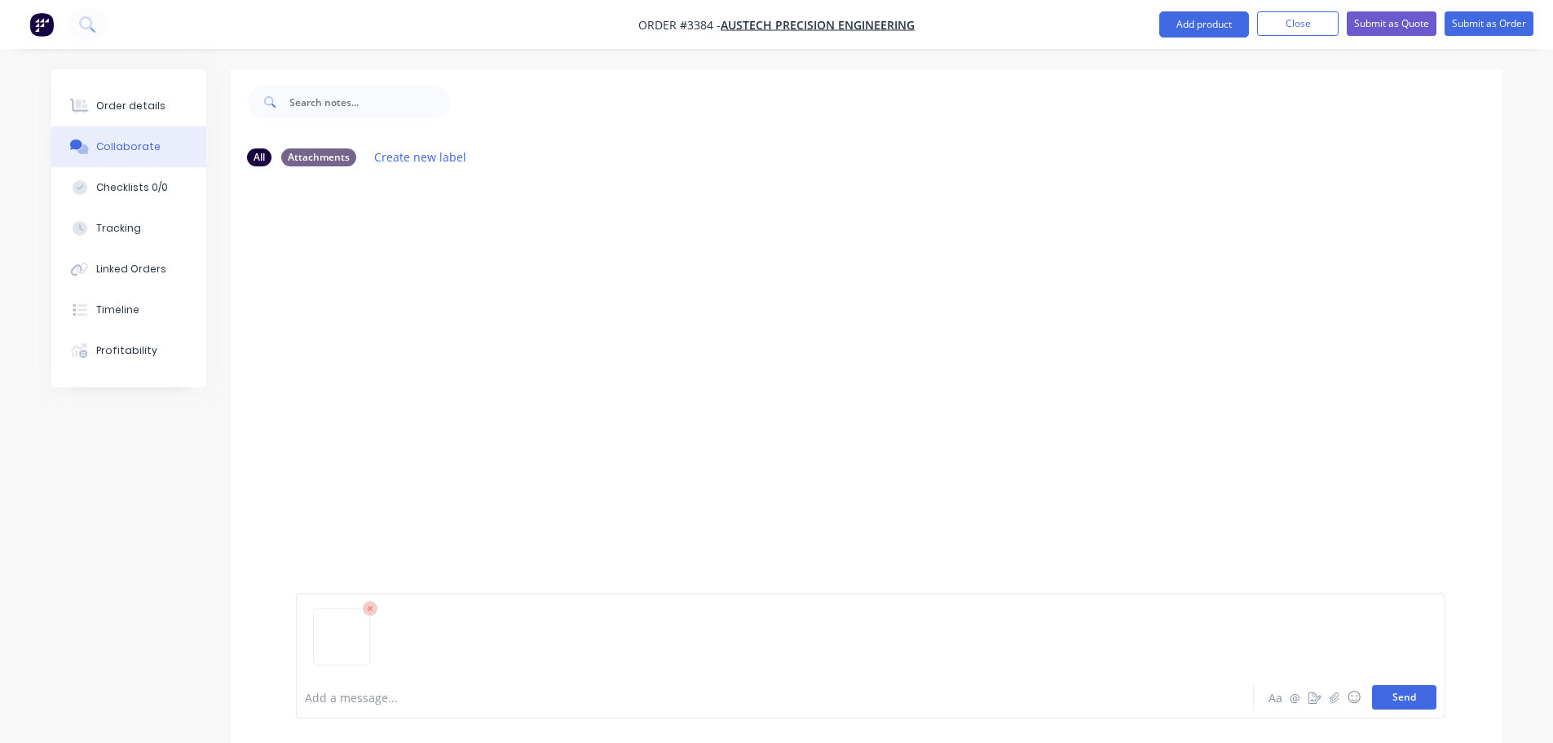
click at [1418, 699] on button "Send" at bounding box center [1404, 697] width 64 height 24
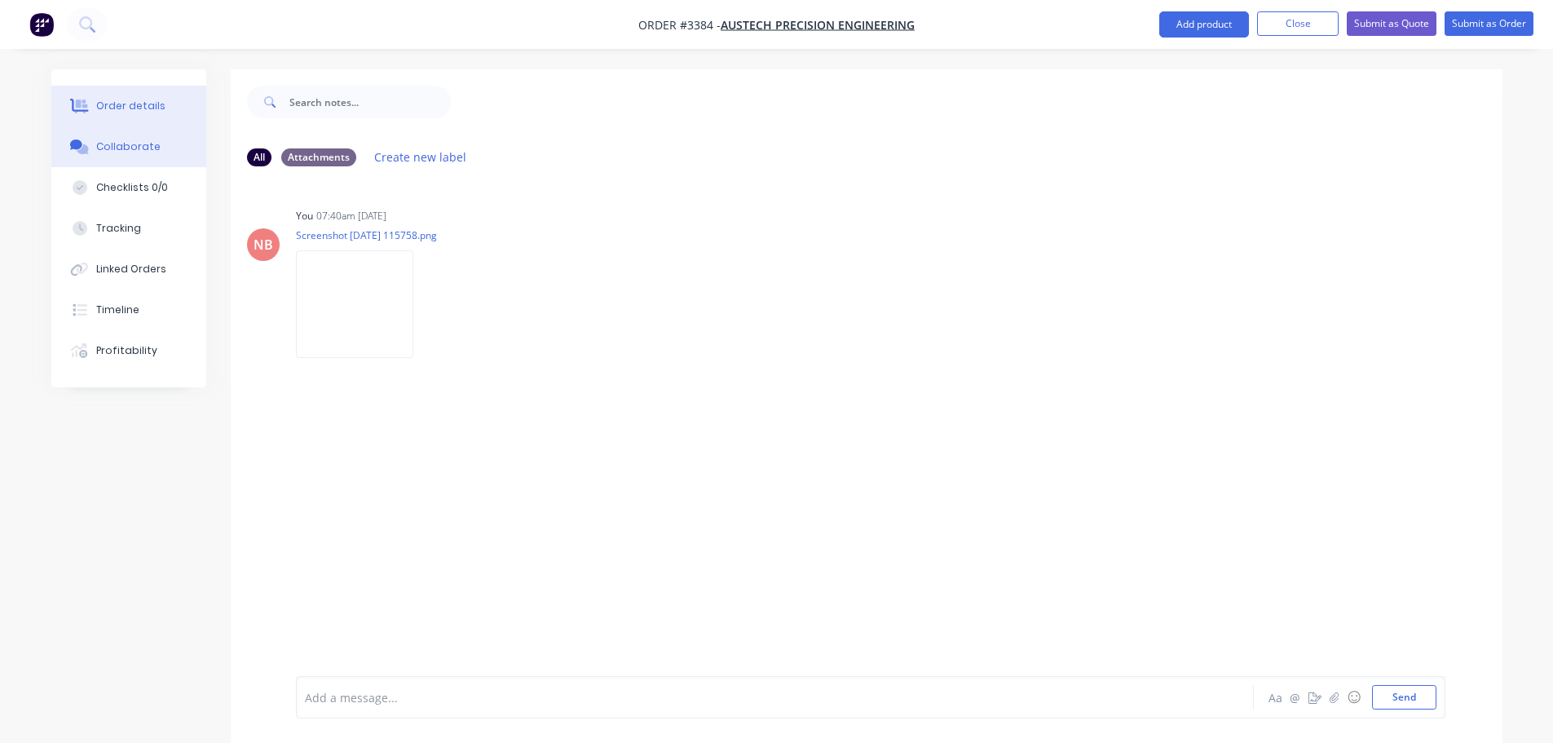
click at [132, 92] on button "Order details" at bounding box center [128, 106] width 155 height 41
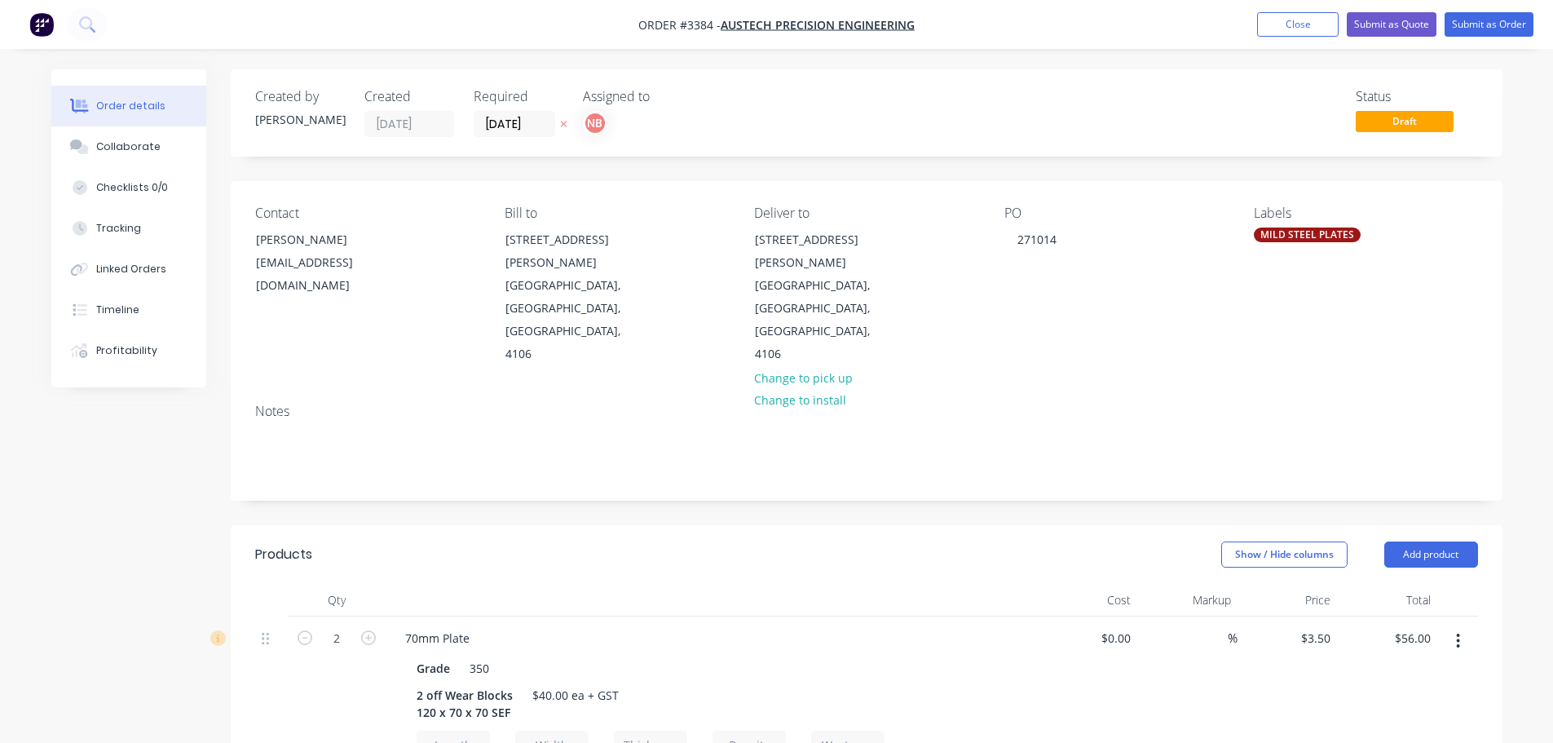
click at [1308, 235] on div "MILD STEEL PLATES" at bounding box center [1307, 234] width 107 height 15
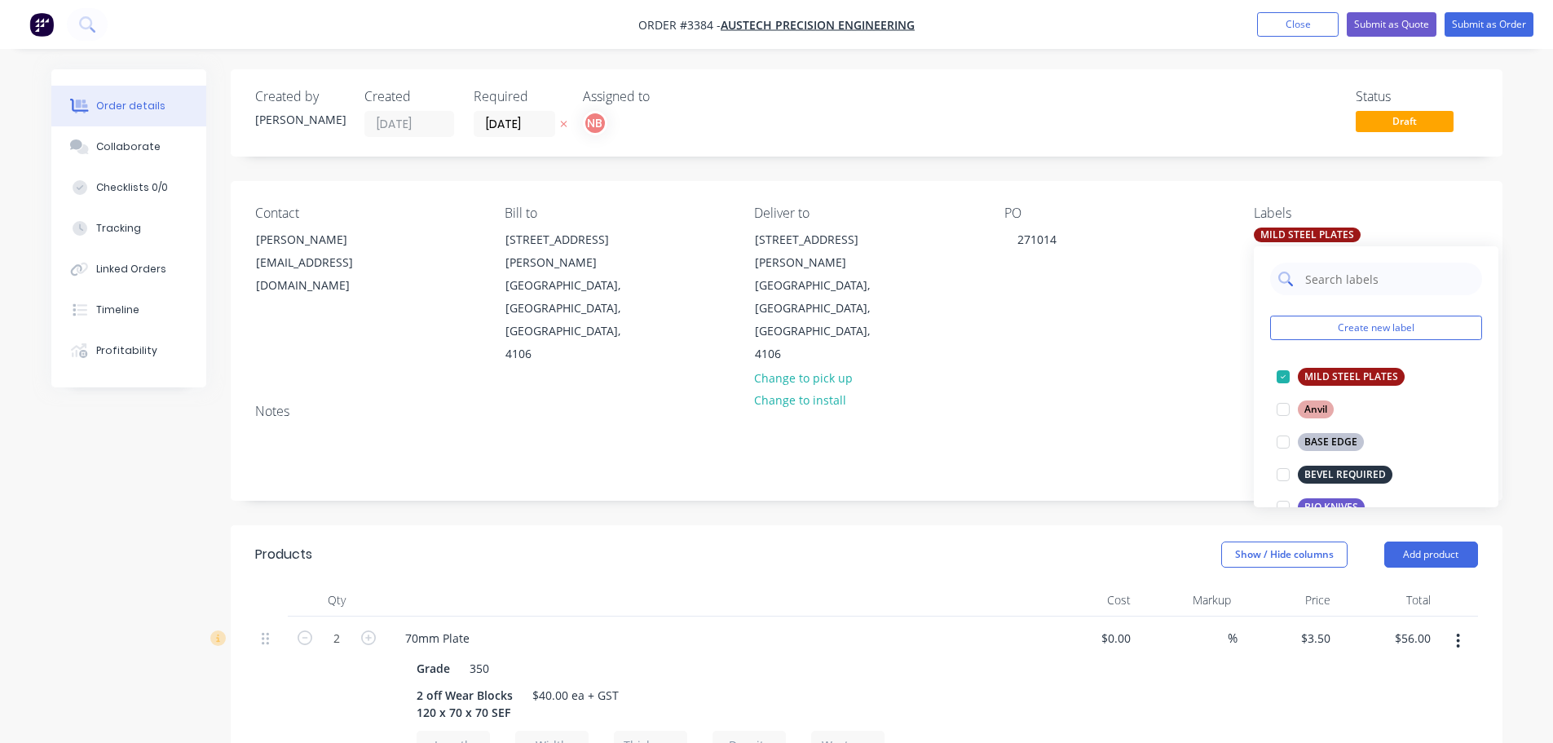
click at [1327, 275] on input "text" at bounding box center [1389, 279] width 170 height 33
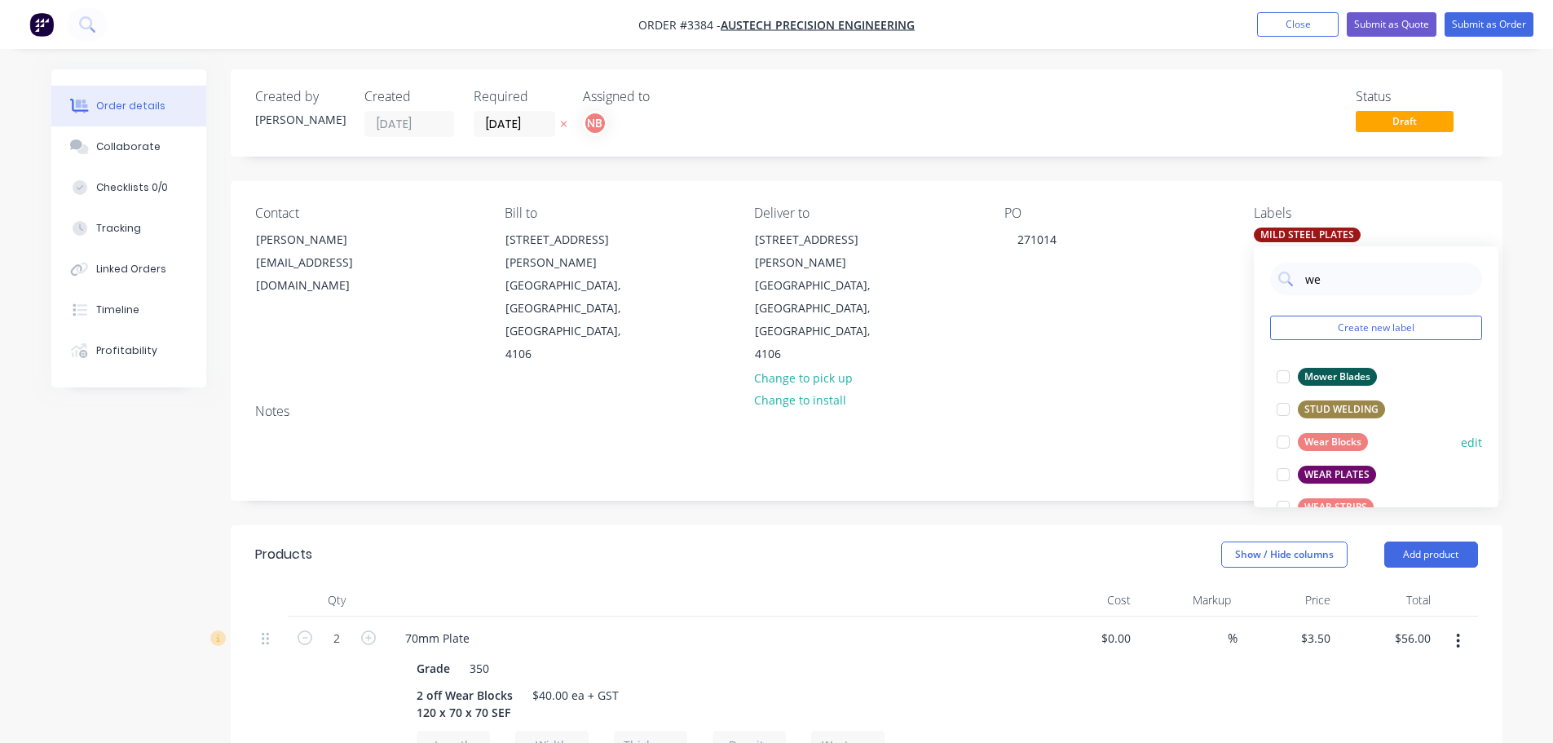
type input "we"
click at [1324, 435] on div "Wear Blocks" at bounding box center [1333, 442] width 70 height 18
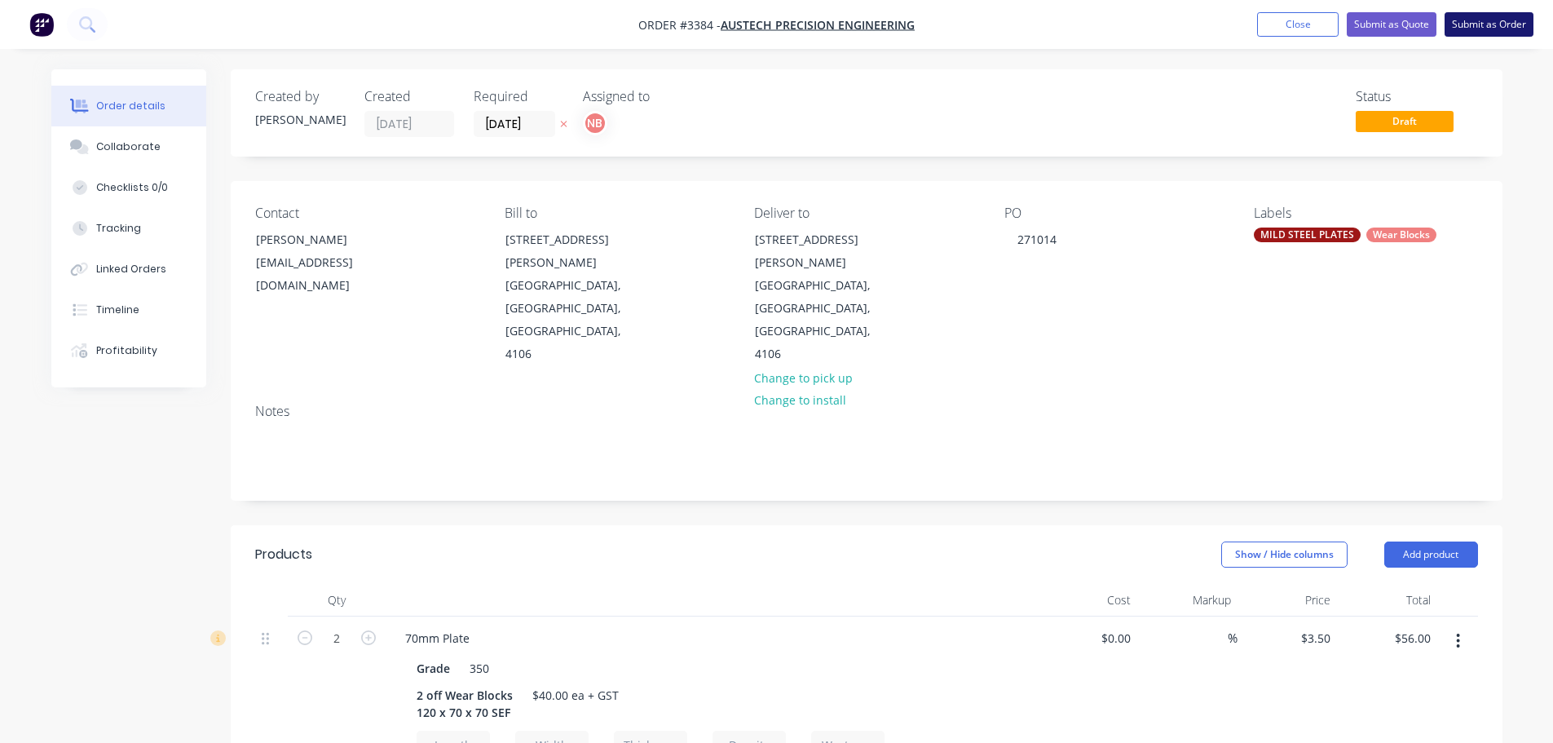
click at [1490, 29] on button "Submit as Order" at bounding box center [1489, 24] width 89 height 24
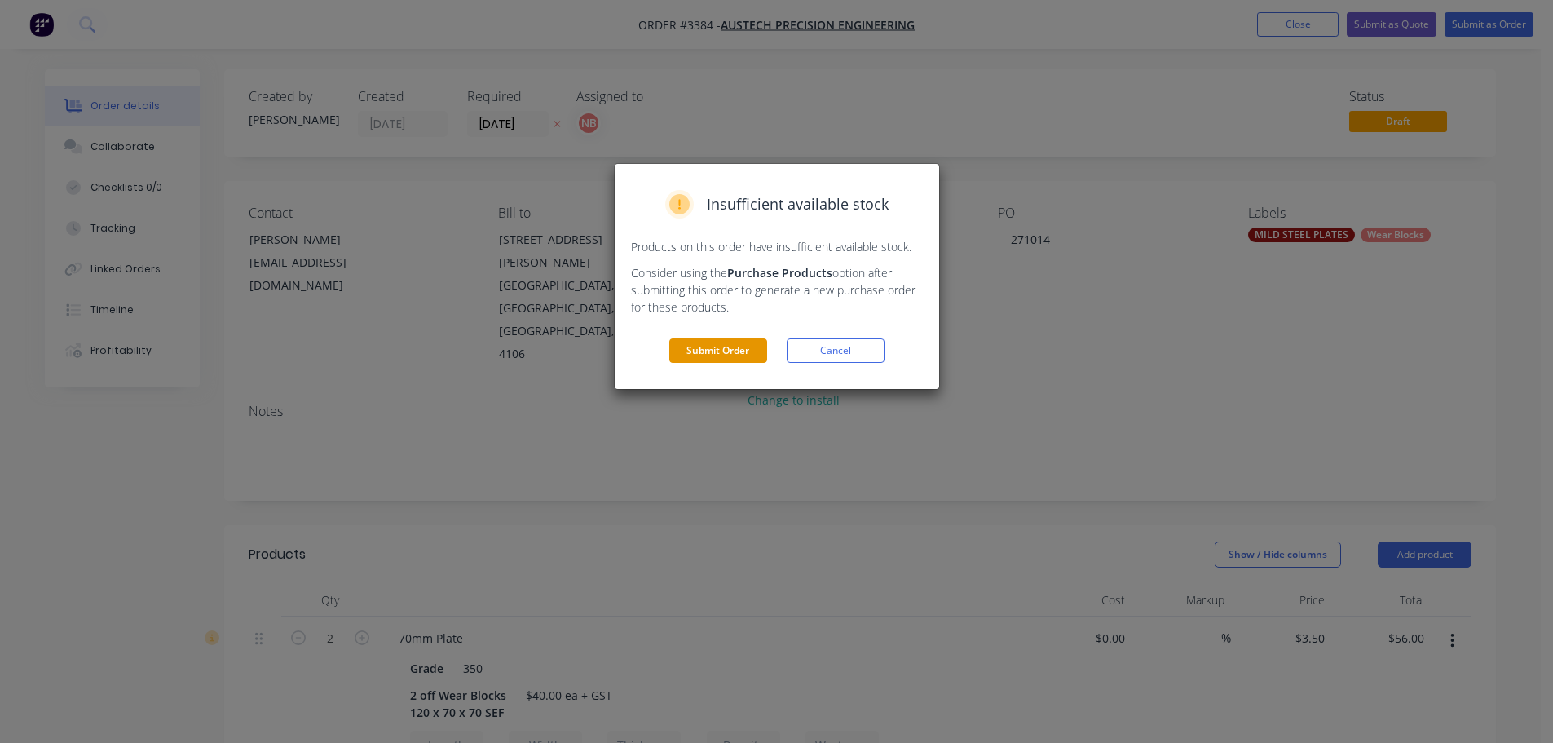
click at [722, 338] on button "Submit Order" at bounding box center [718, 350] width 98 height 24
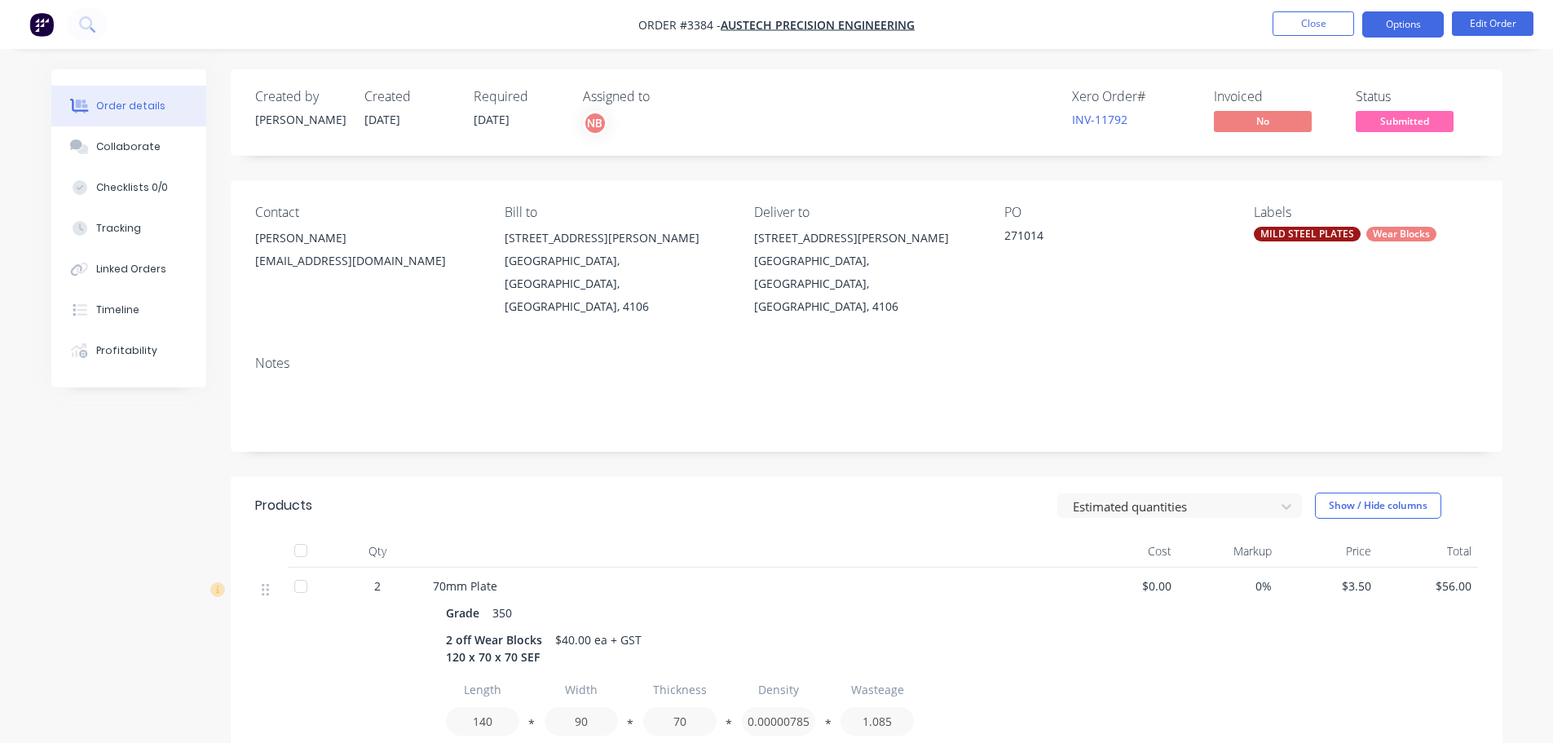
click at [1417, 33] on button "Options" at bounding box center [1403, 24] width 82 height 26
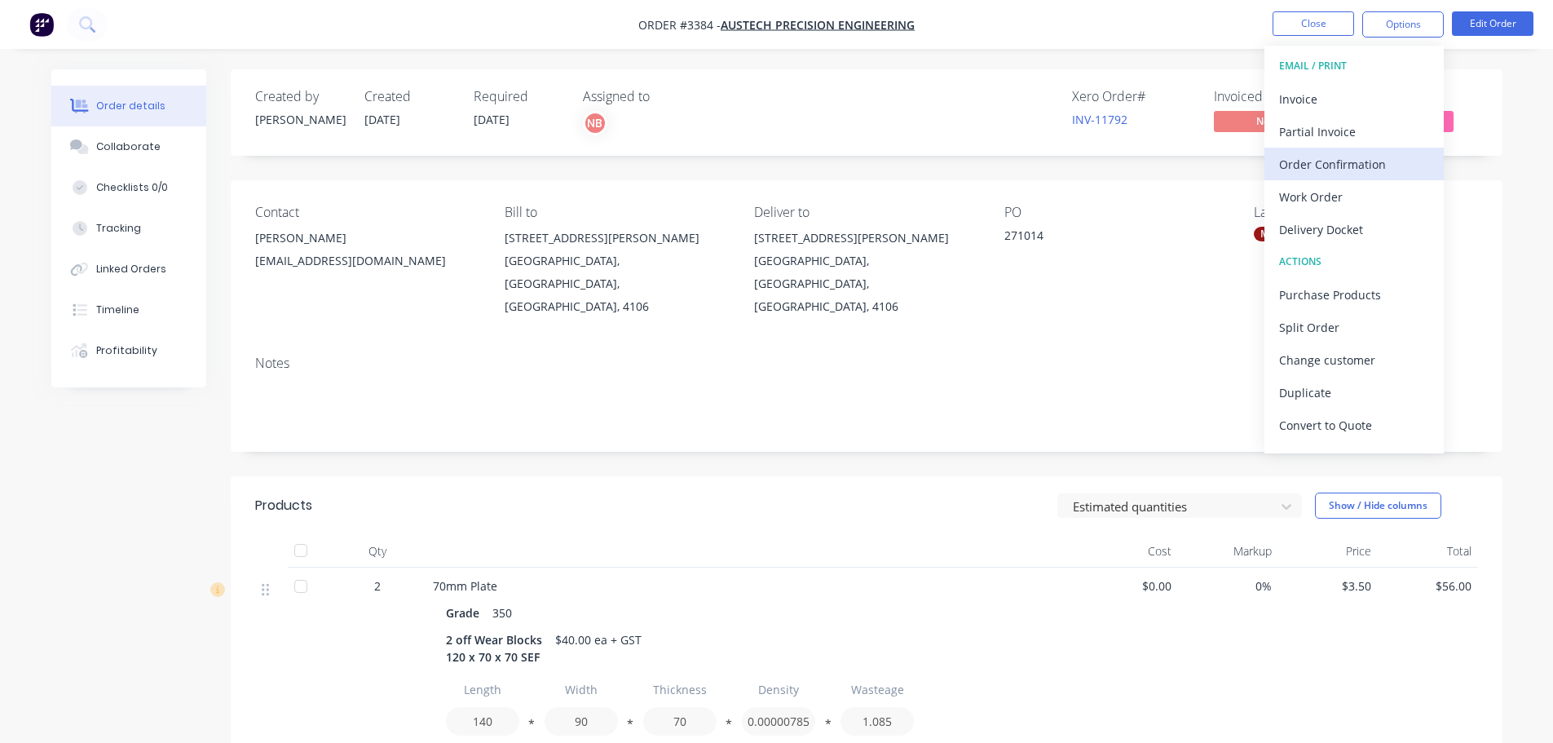
click at [1317, 157] on div "Order Confirmation" at bounding box center [1354, 164] width 150 height 24
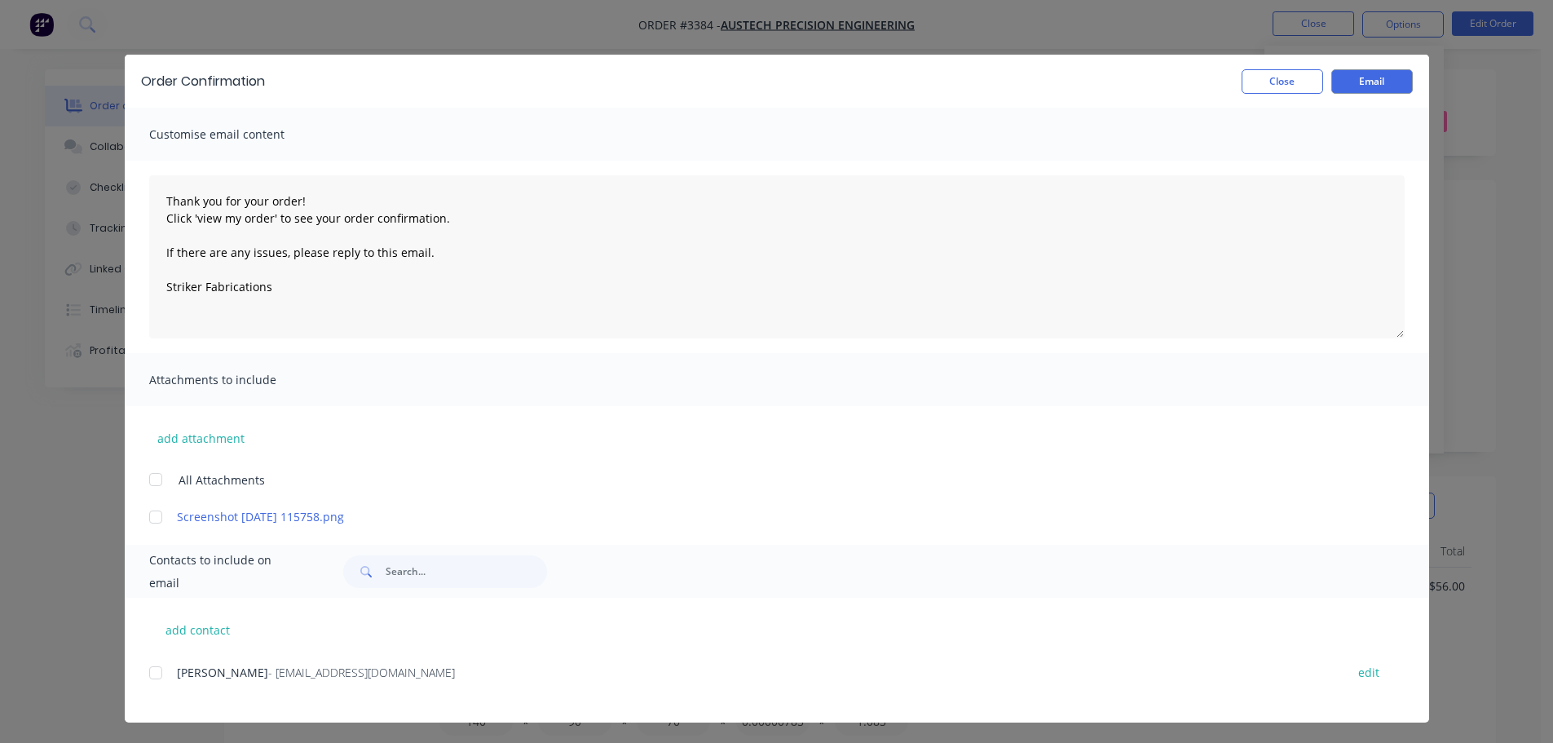
scroll to position [13, 0]
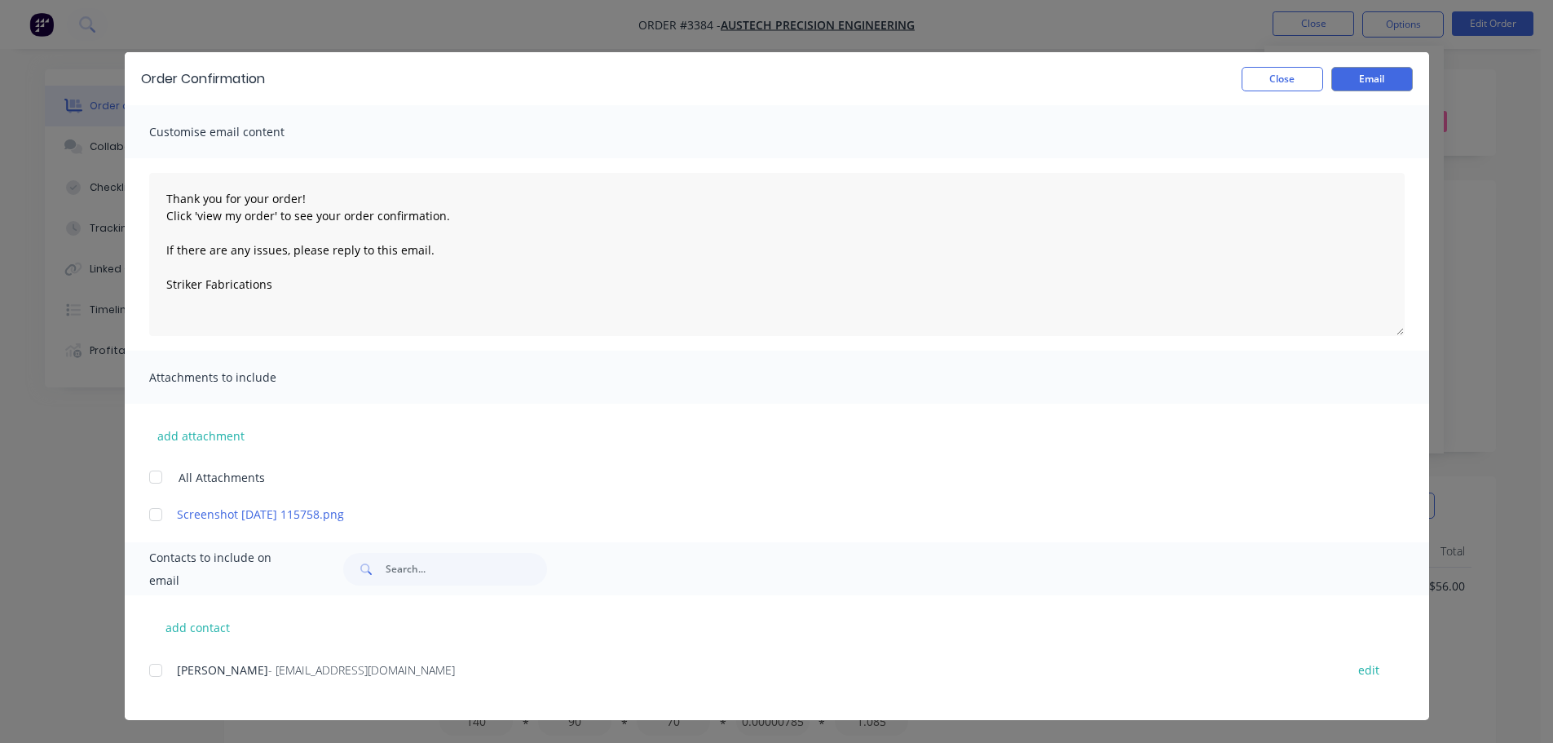
drag, startPoint x: 144, startPoint y: 672, endPoint x: 640, endPoint y: 439, distance: 547.4
click at [145, 672] on div at bounding box center [155, 670] width 33 height 33
type textarea "Thank you for your order! Click 'view my order' to see your order confirmation.…"
click at [1404, 75] on div "Order Confirmation Close Email" at bounding box center [777, 78] width 1304 height 53
click at [1404, 75] on button "Email" at bounding box center [1372, 79] width 82 height 24
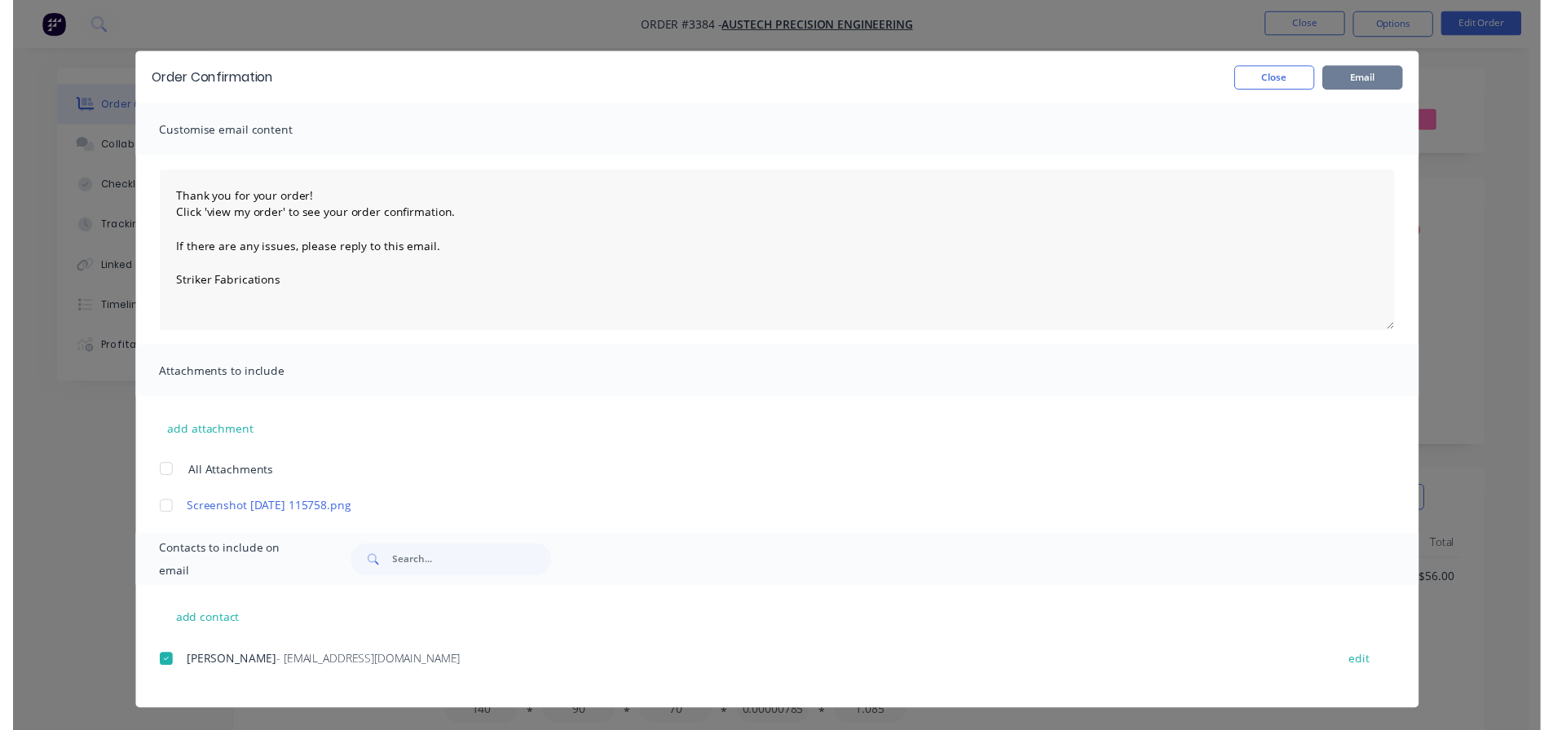
scroll to position [0, 0]
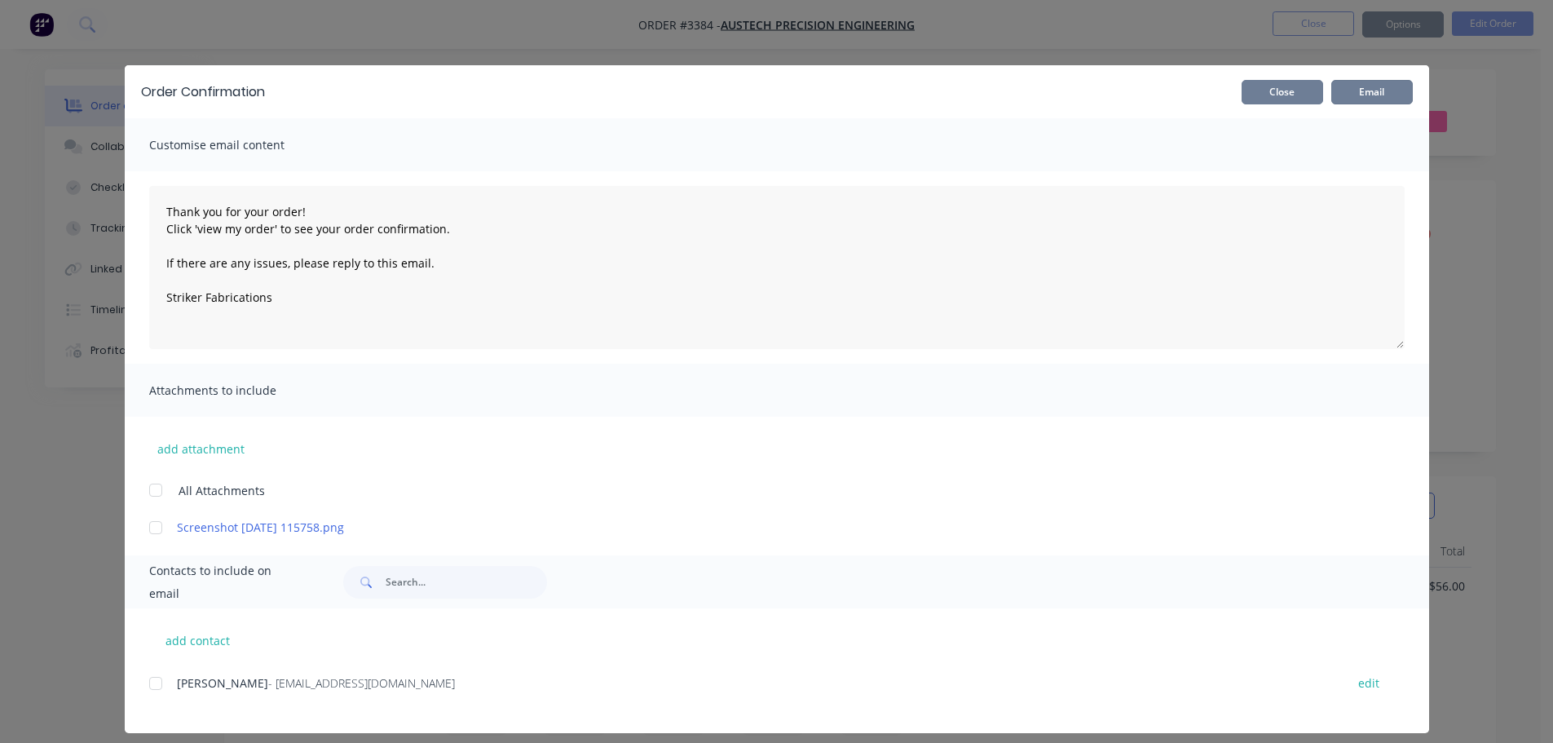
type textarea "Thank you for your order! Click 'view my order' to see your order confirmation.…"
click at [1307, 96] on button "Close" at bounding box center [1283, 92] width 82 height 24
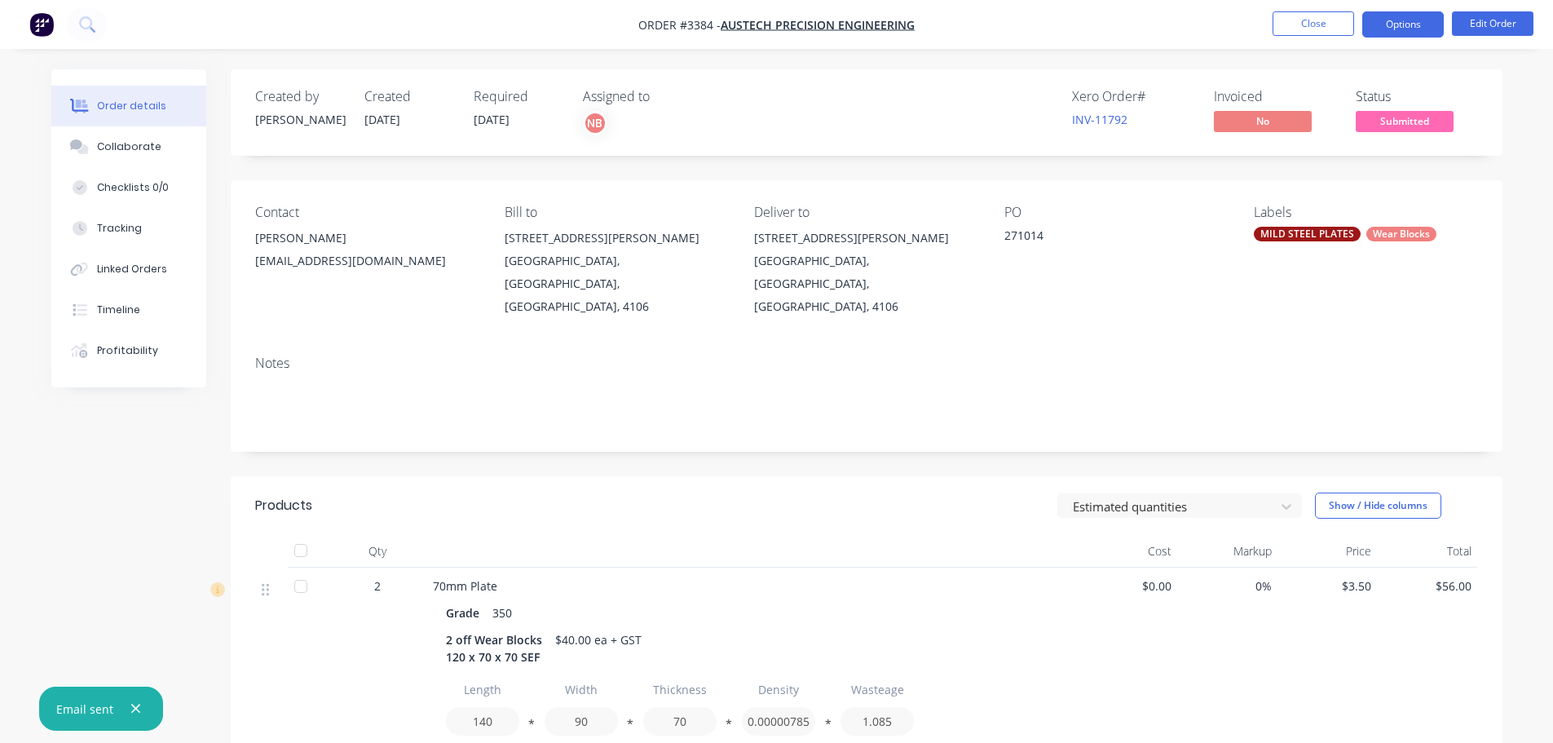
click at [1382, 37] on button "Options" at bounding box center [1403, 24] width 82 height 26
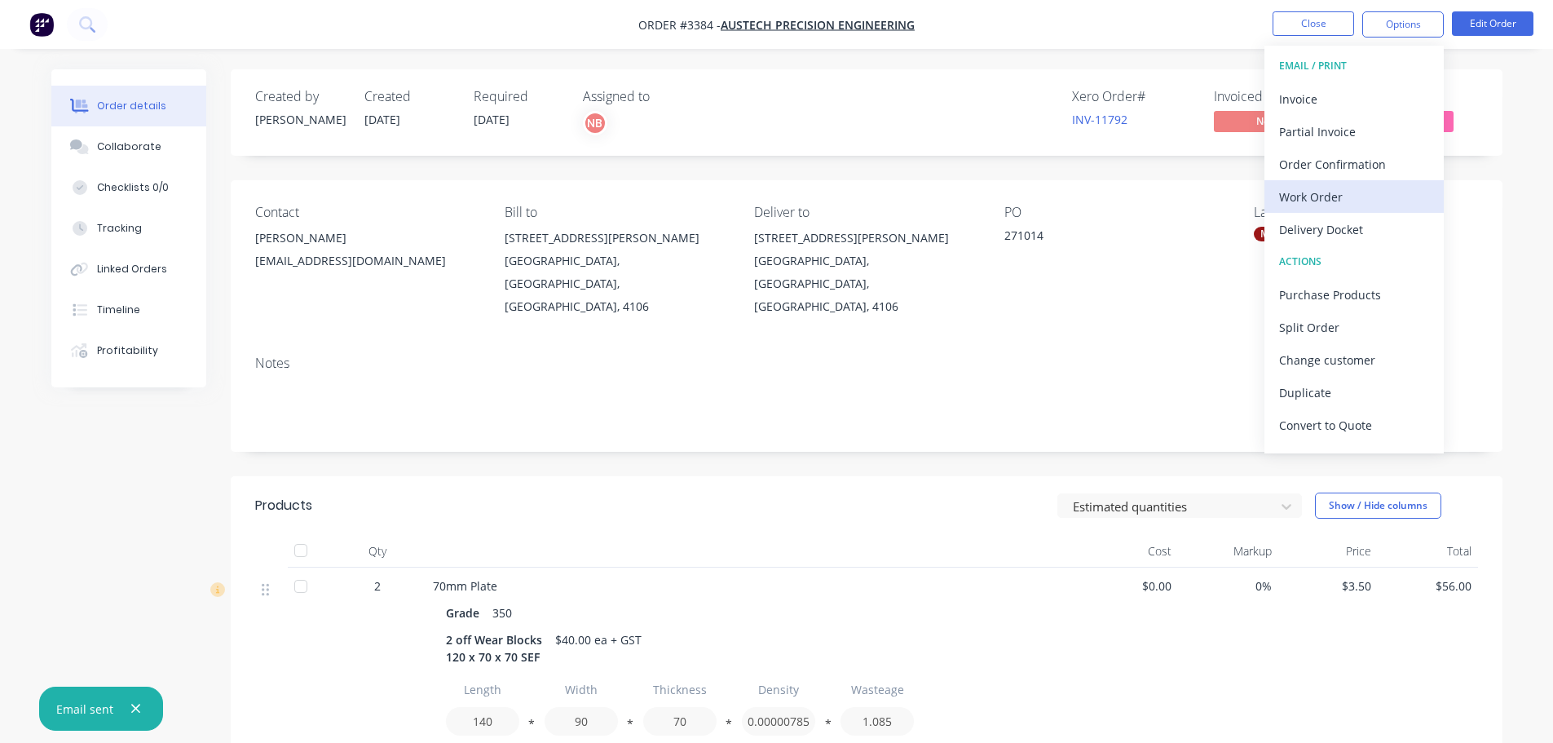
click at [1323, 183] on button "Work Order" at bounding box center [1353, 196] width 179 height 33
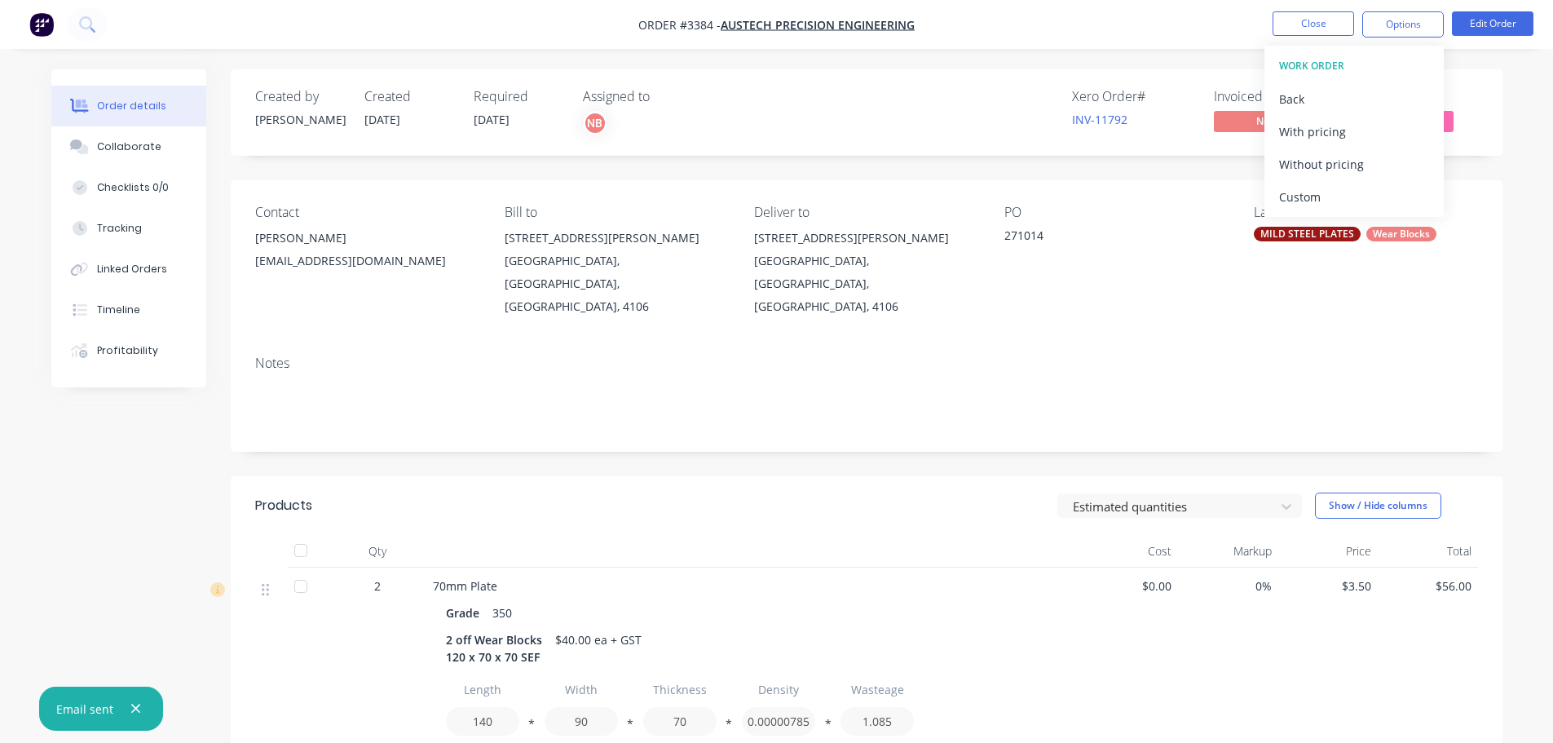
click at [1323, 183] on button "Custom" at bounding box center [1353, 196] width 179 height 33
click at [1315, 168] on div "Without pricing" at bounding box center [1354, 164] width 150 height 24
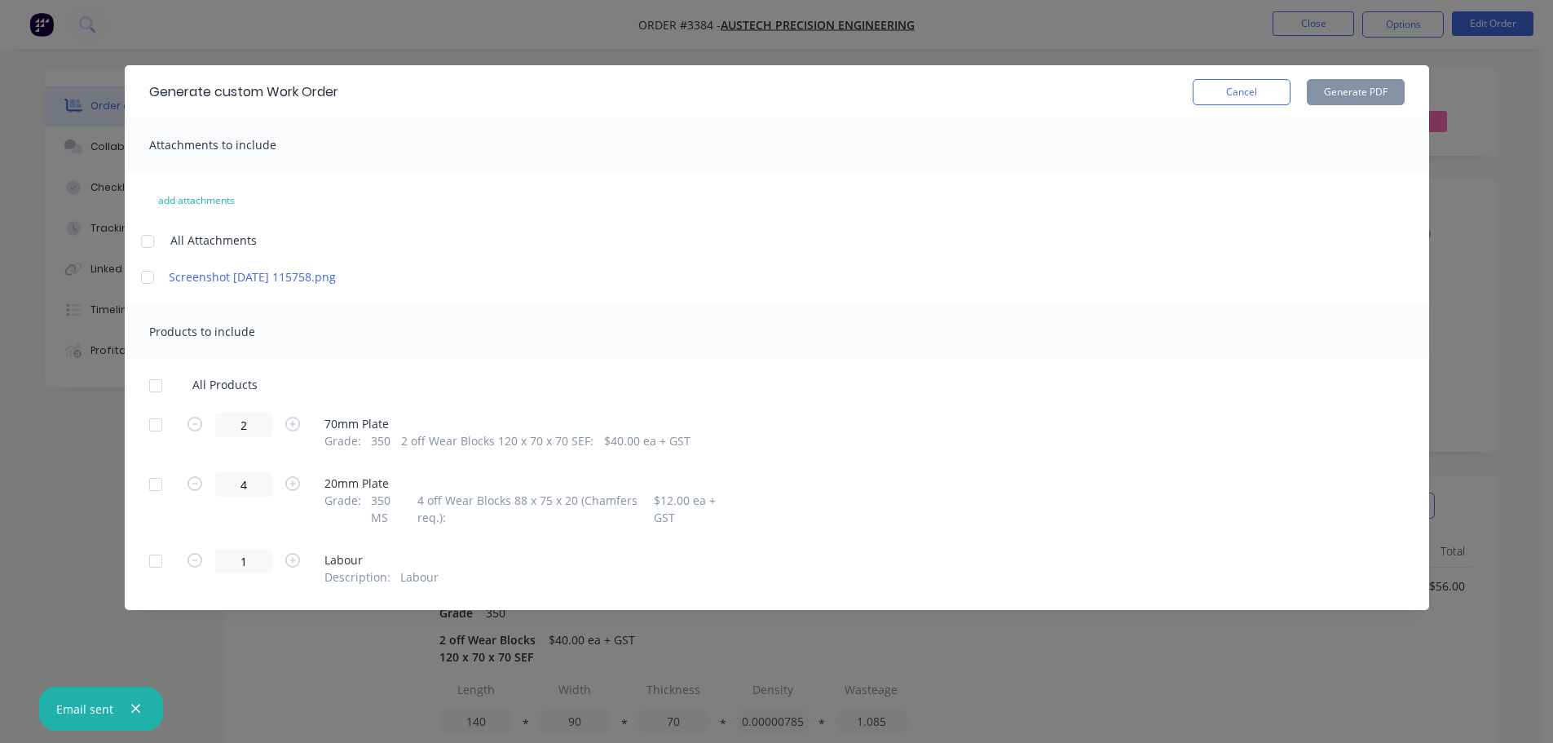
click at [152, 428] on div at bounding box center [155, 424] width 33 height 33
click at [154, 488] on div at bounding box center [155, 484] width 33 height 33
click at [1361, 79] on button "Generate PDF" at bounding box center [1356, 92] width 98 height 26
click at [1256, 101] on button "Cancel" at bounding box center [1242, 92] width 98 height 26
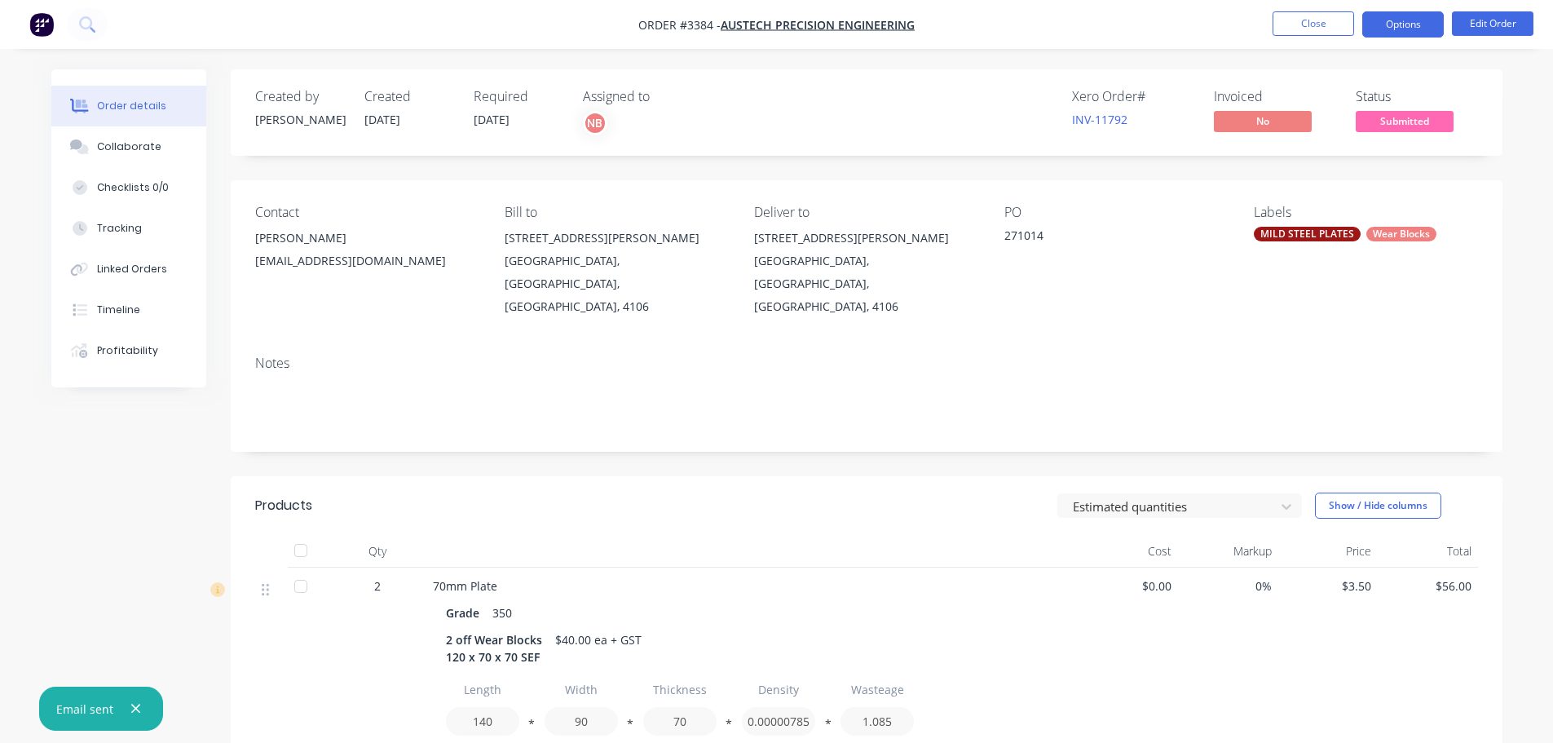
click at [1403, 28] on button "Options" at bounding box center [1403, 24] width 82 height 26
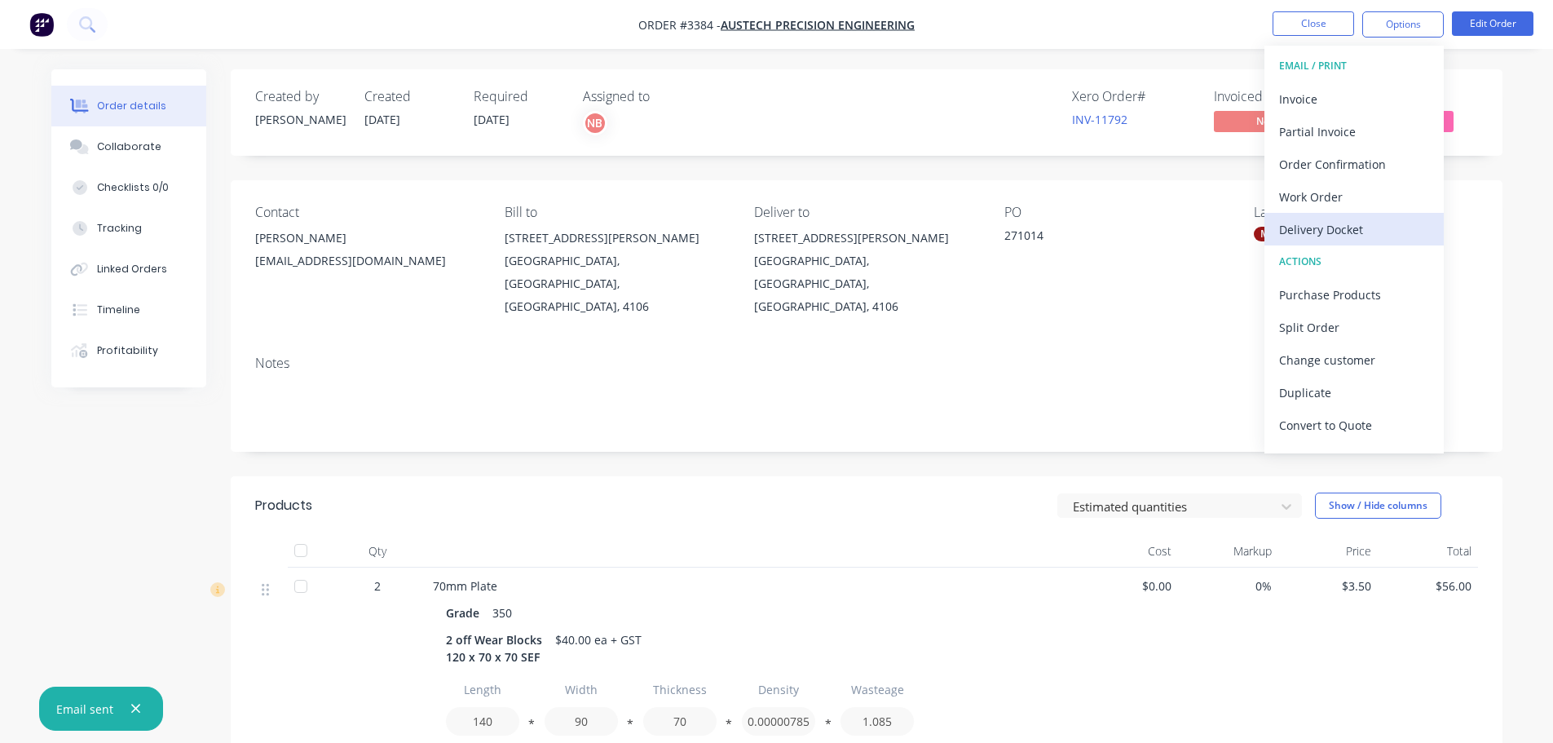
click at [1331, 227] on div "Delivery Docket" at bounding box center [1354, 230] width 150 height 24
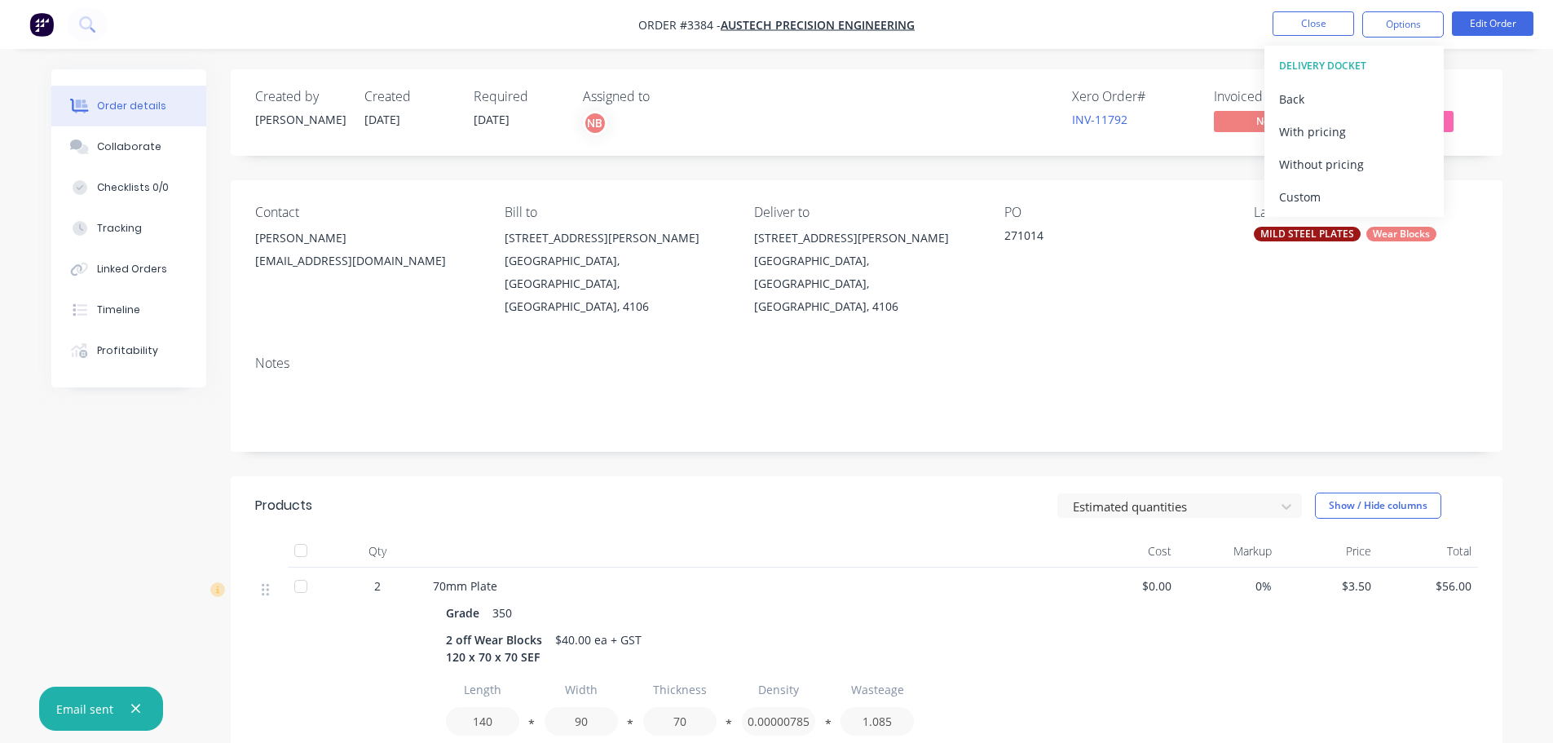
click at [1307, 183] on button "Custom" at bounding box center [1353, 196] width 179 height 33
click at [1305, 163] on div "Without pricing" at bounding box center [1354, 164] width 150 height 24
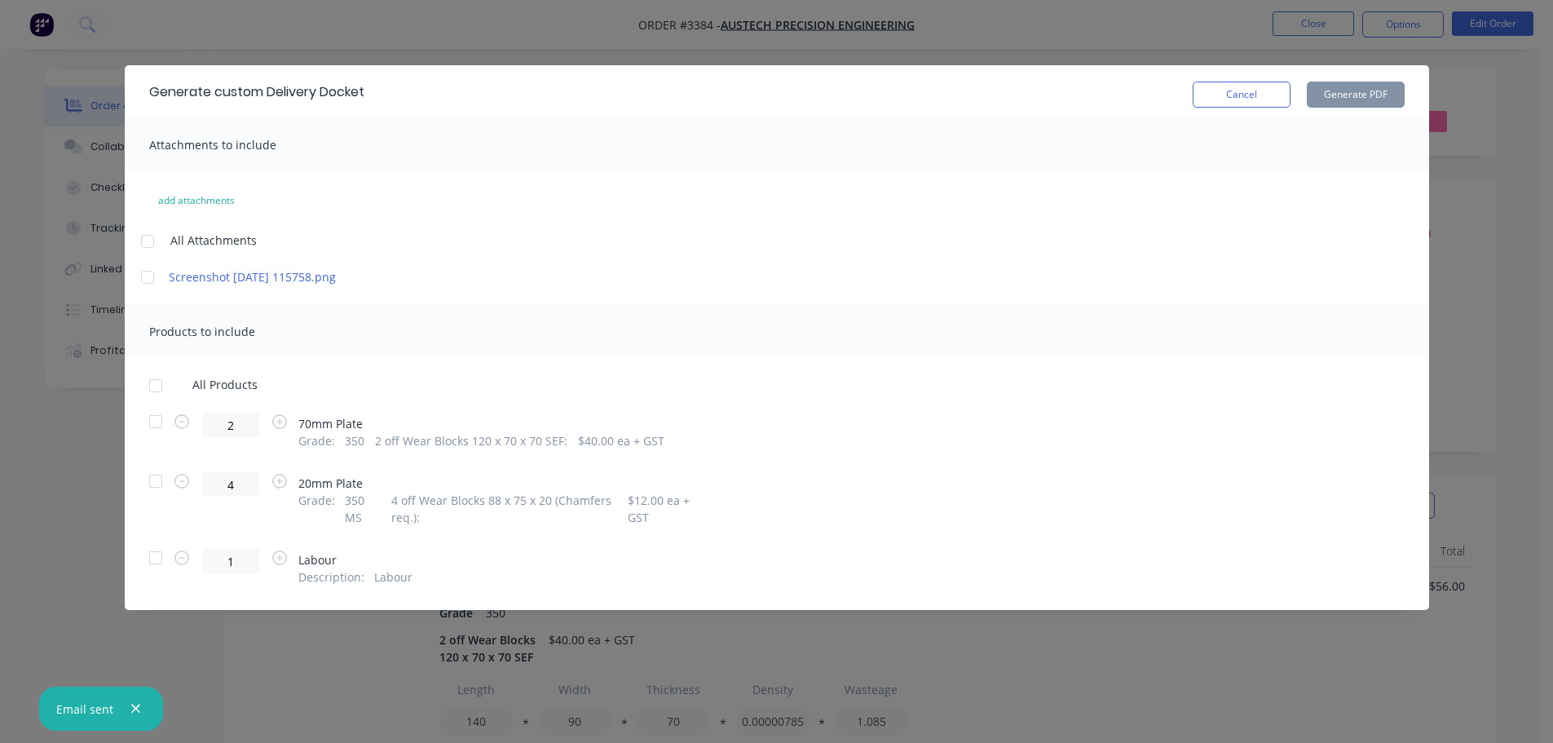
click at [159, 413] on div at bounding box center [155, 421] width 33 height 33
click at [158, 483] on div at bounding box center [155, 481] width 33 height 33
click at [1323, 91] on button "Generate PDF" at bounding box center [1356, 95] width 98 height 26
click at [1268, 91] on button "Cancel" at bounding box center [1242, 95] width 98 height 26
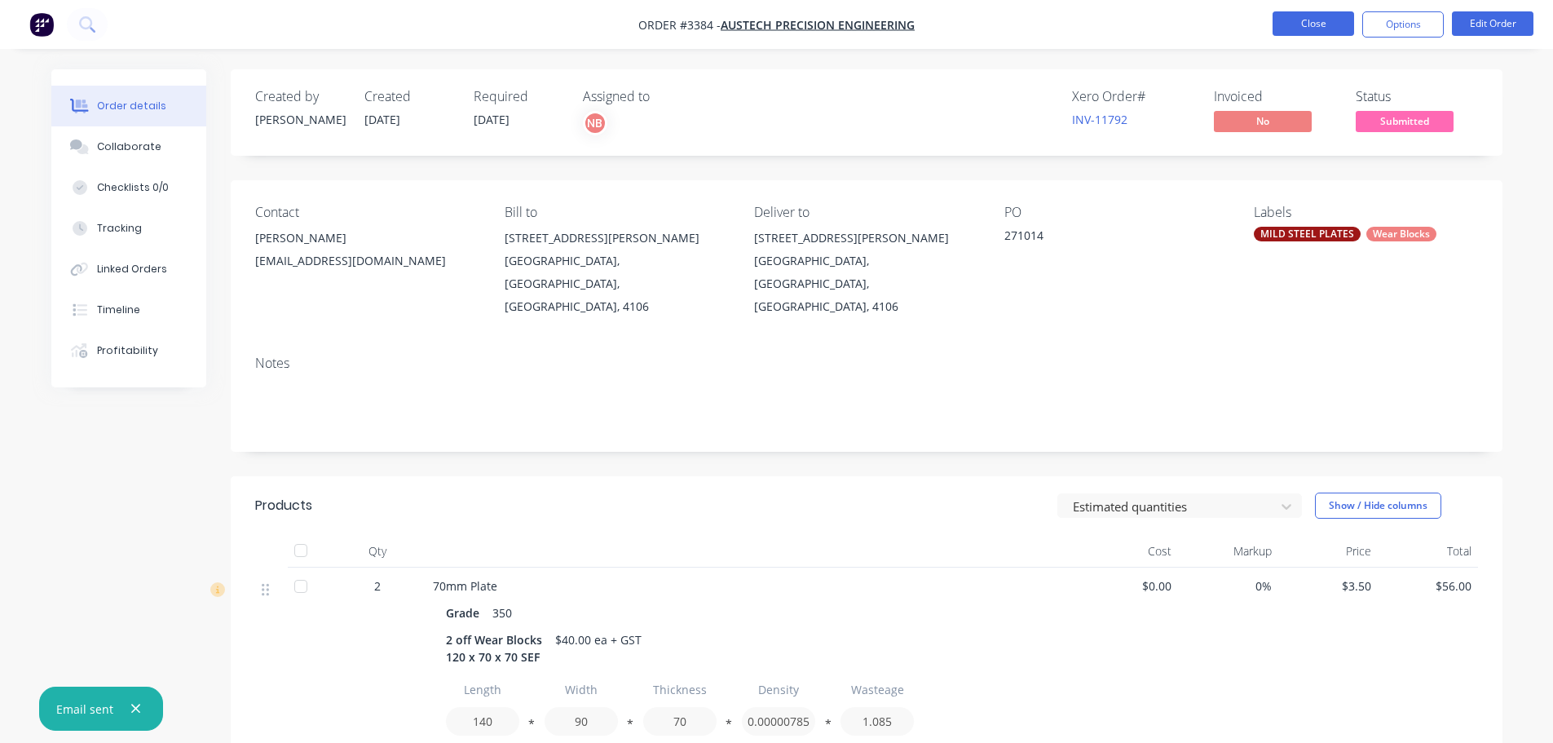
click at [1308, 23] on button "Close" at bounding box center [1314, 23] width 82 height 24
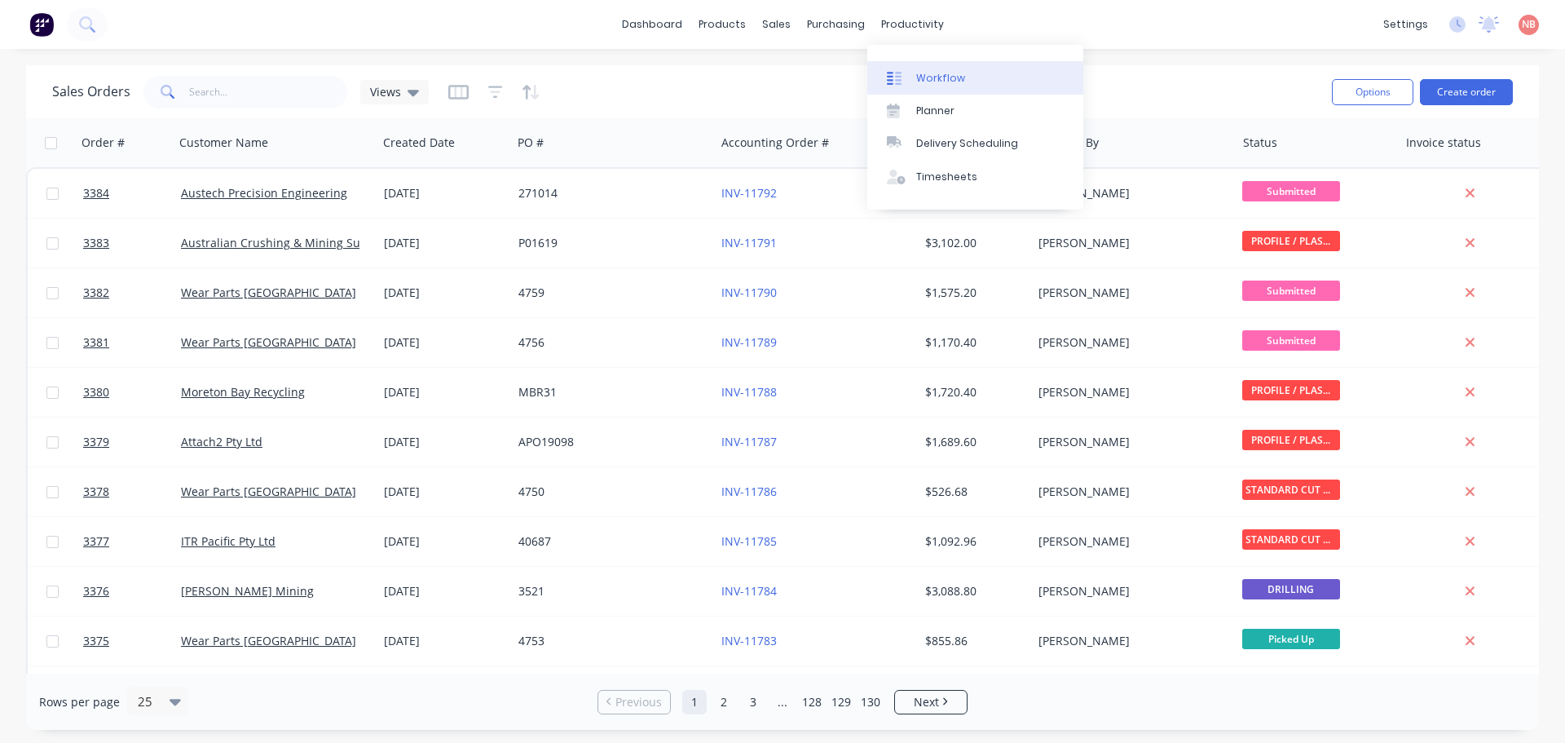
click at [931, 76] on div "Workflow" at bounding box center [940, 78] width 49 height 15
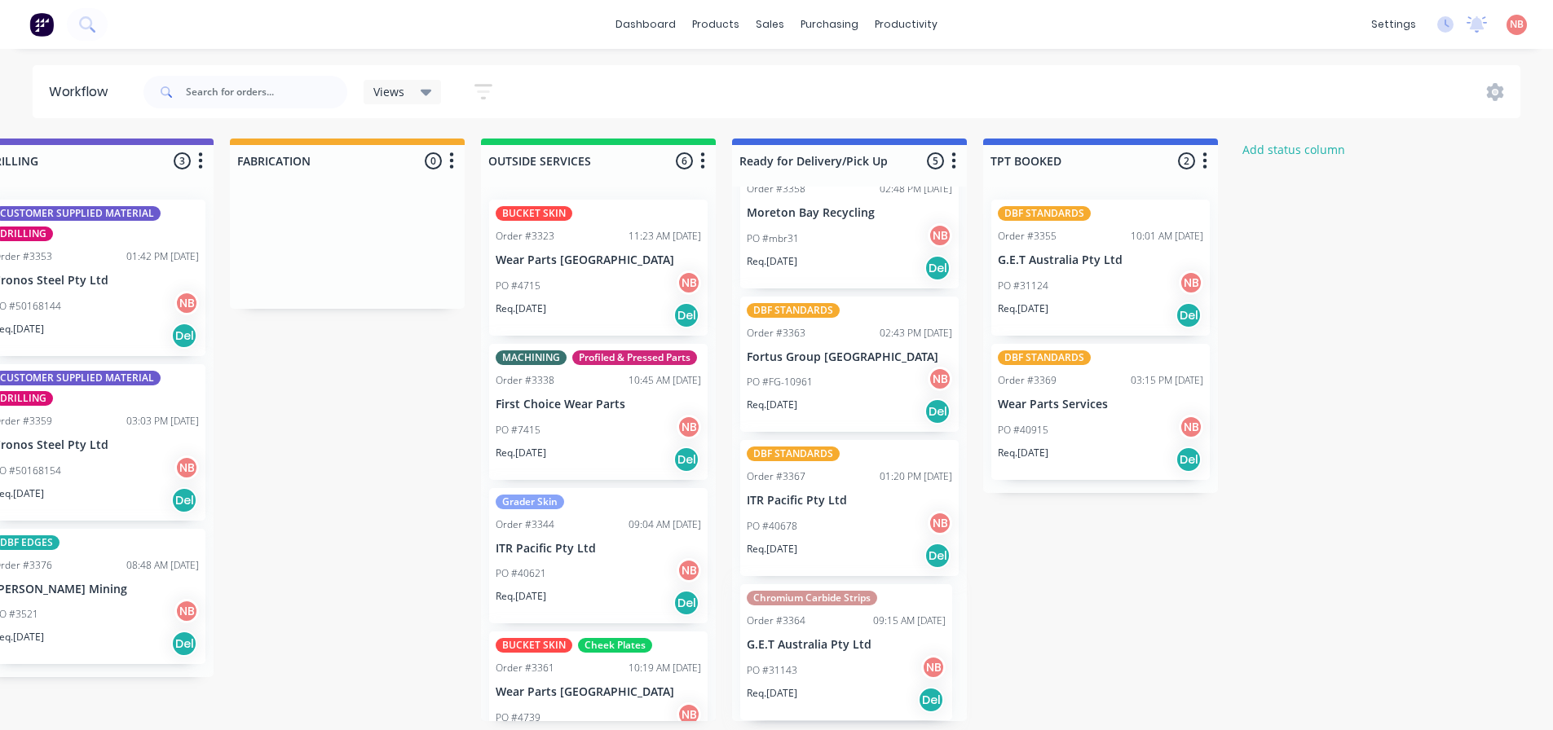
scroll to position [3, 1061]
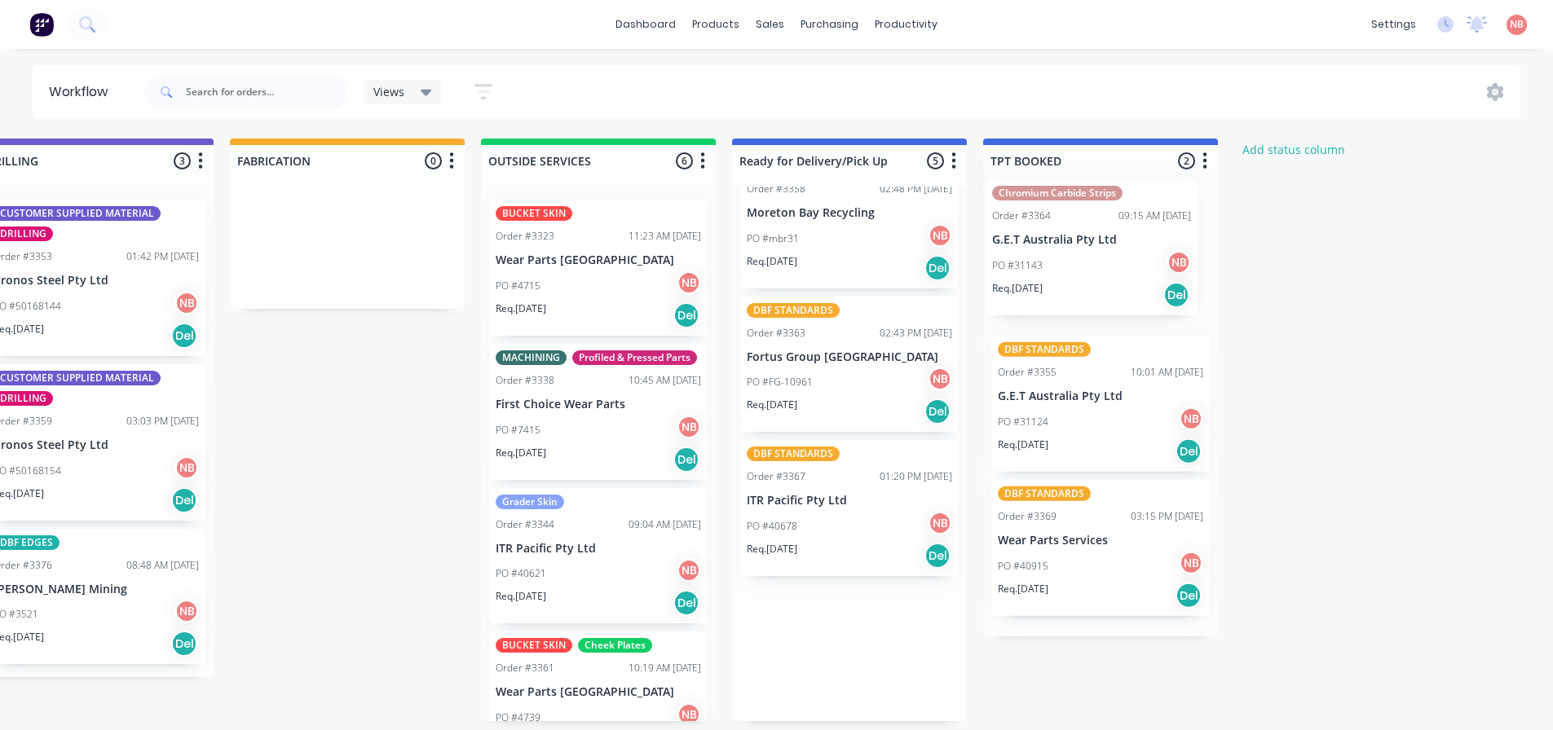
drag, startPoint x: 805, startPoint y: 633, endPoint x: 1056, endPoint y: 223, distance: 480.4
click at [1056, 223] on div "Submitted 3 Status colour #FF69B4 hex #FF69B4 Save Cancel Summaries Total order…" at bounding box center [286, 430] width 2719 height 583
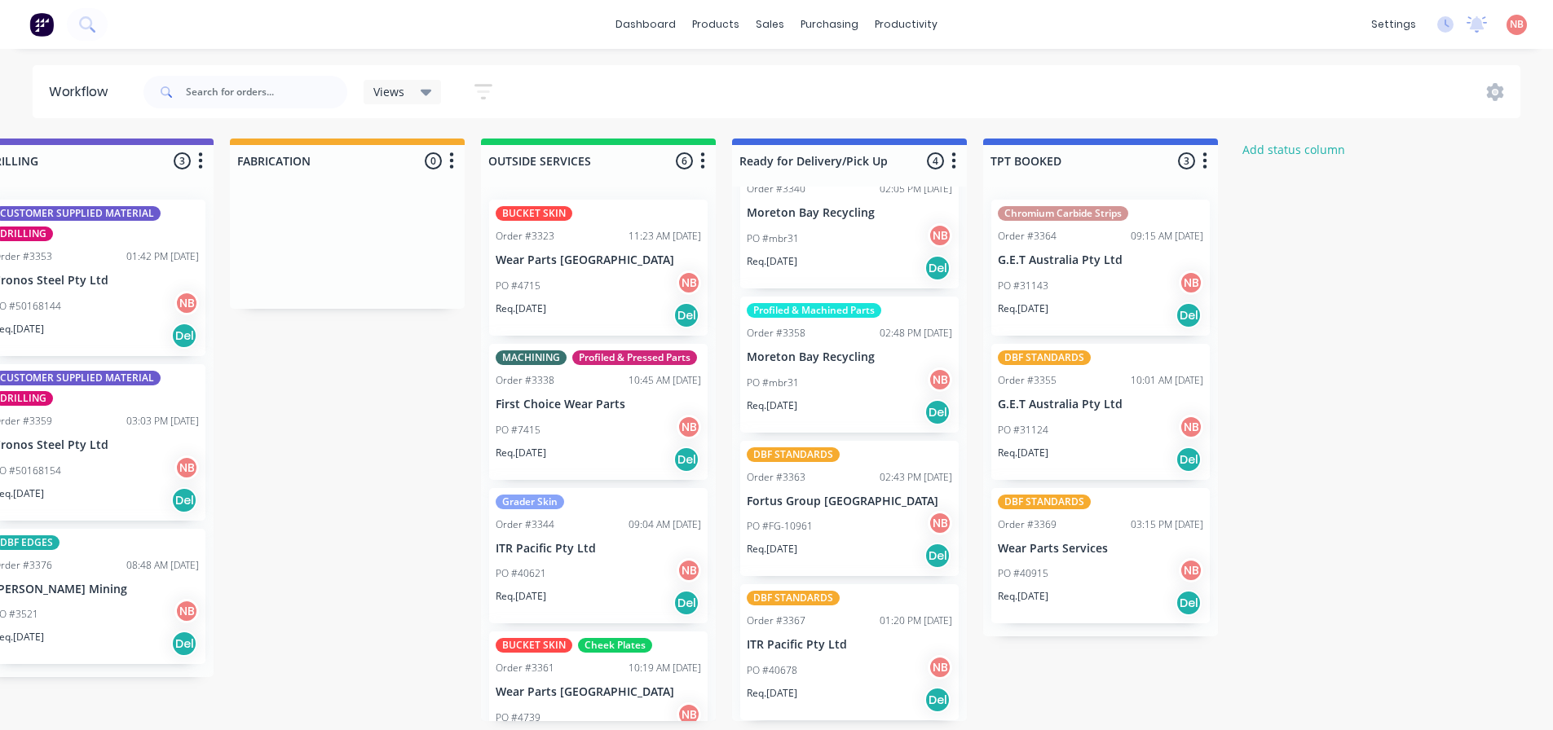
scroll to position [0, 0]
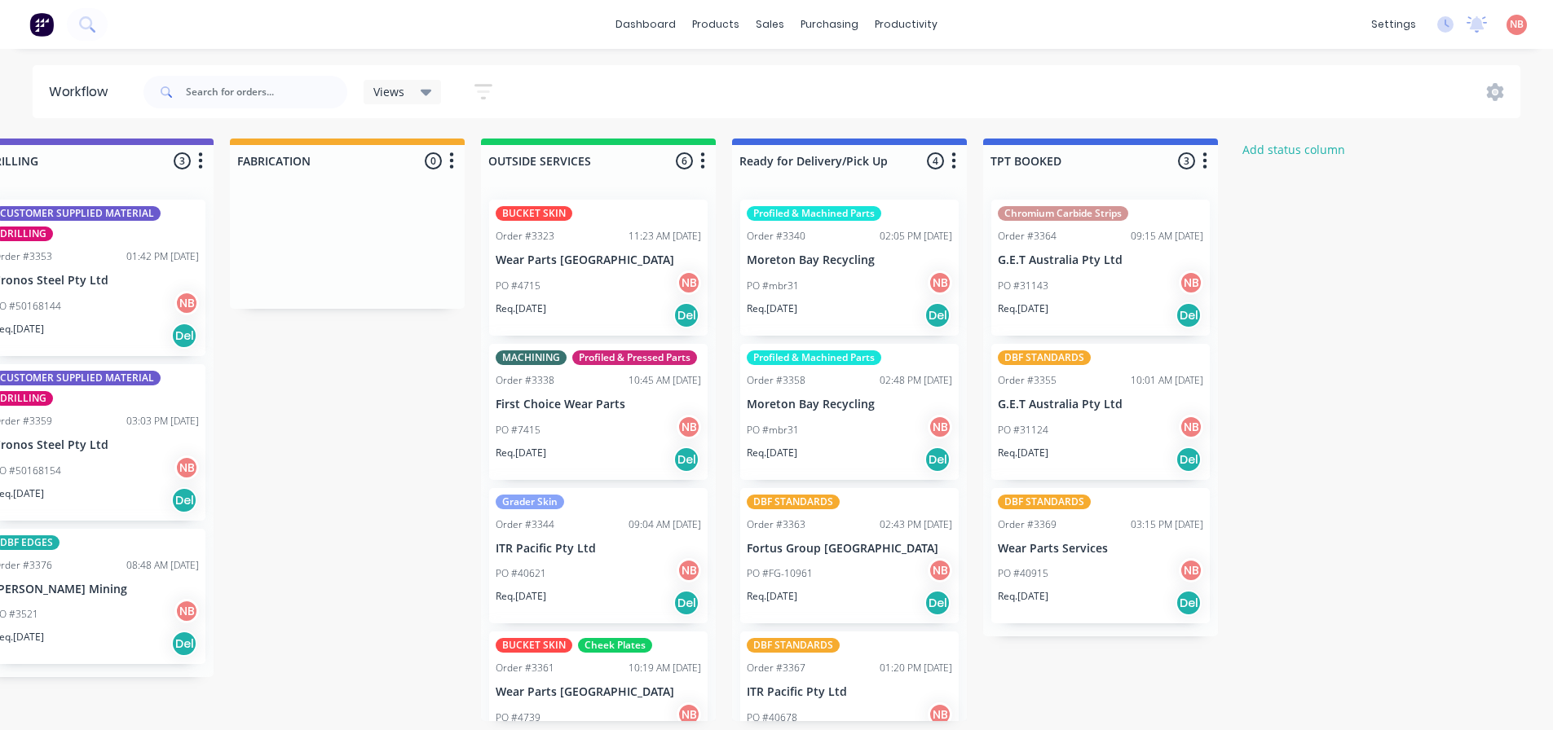
click at [1108, 404] on p "G.E.T Australia Pty Ltd" at bounding box center [1100, 405] width 205 height 14
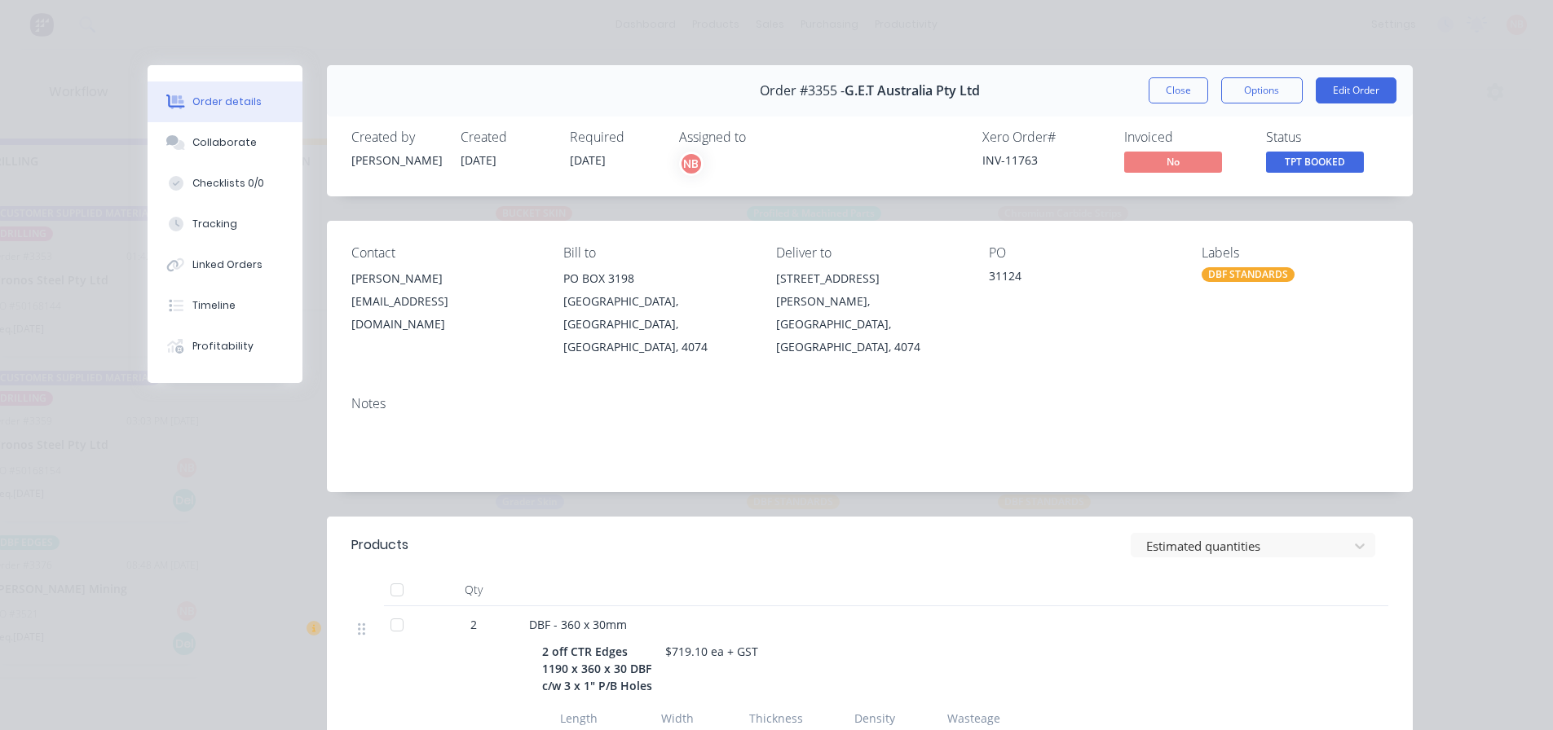
scroll to position [0, 1061]
drag, startPoint x: 1177, startPoint y: 82, endPoint x: 1169, endPoint y: 81, distance: 8.3
click at [1177, 82] on button "Close" at bounding box center [1179, 90] width 60 height 26
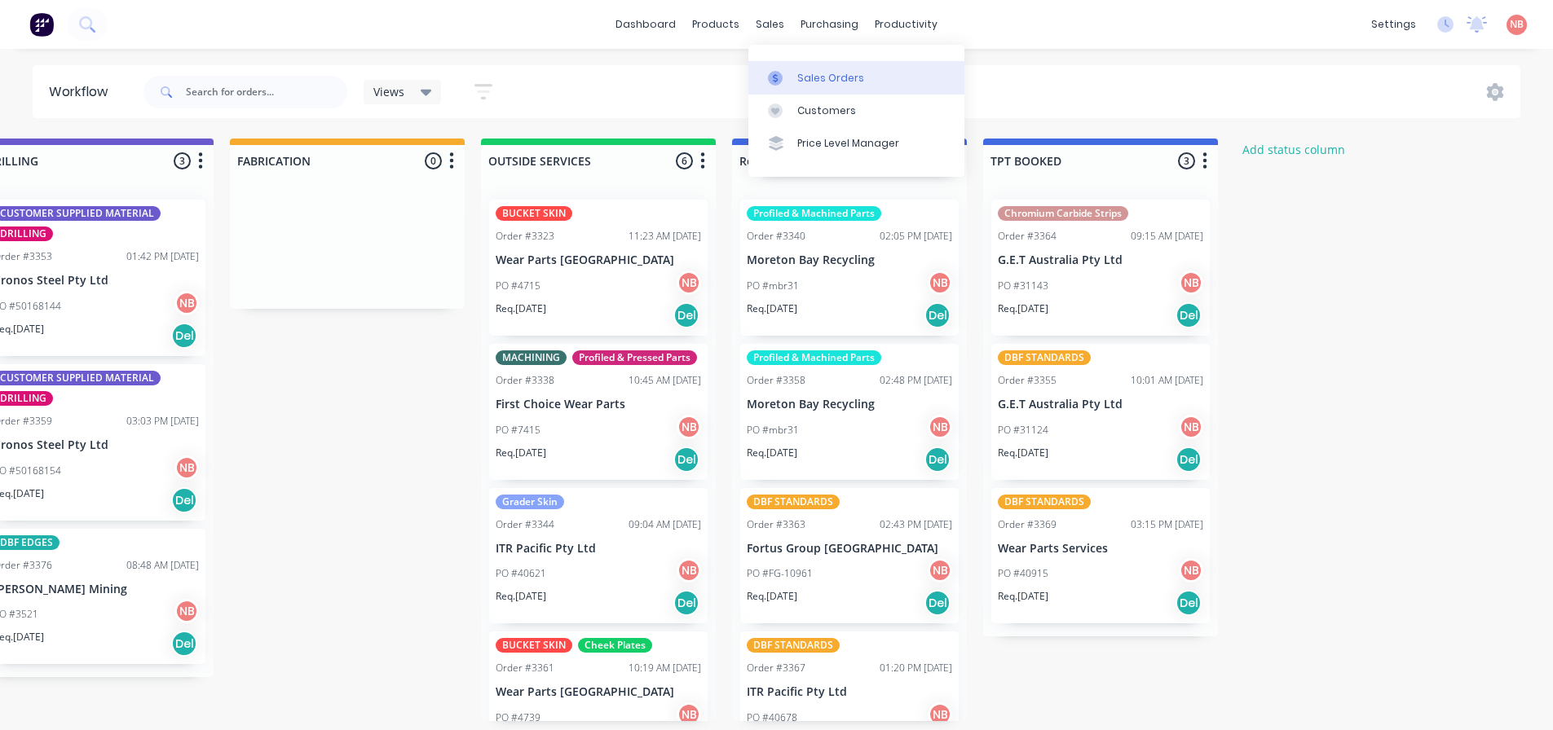
click at [799, 77] on div "Sales Orders" at bounding box center [830, 78] width 67 height 15
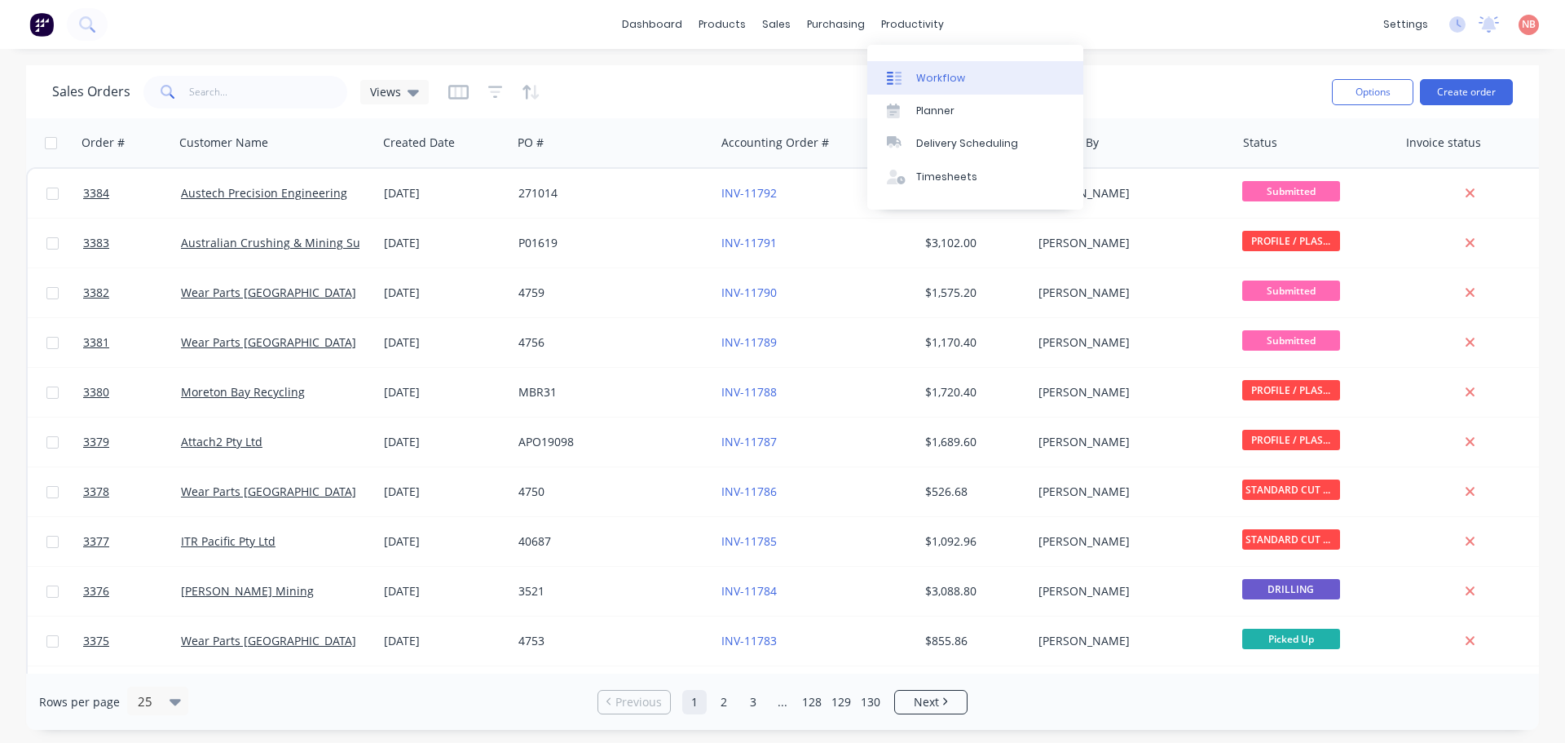
click at [922, 86] on link "Workflow" at bounding box center [975, 77] width 216 height 33
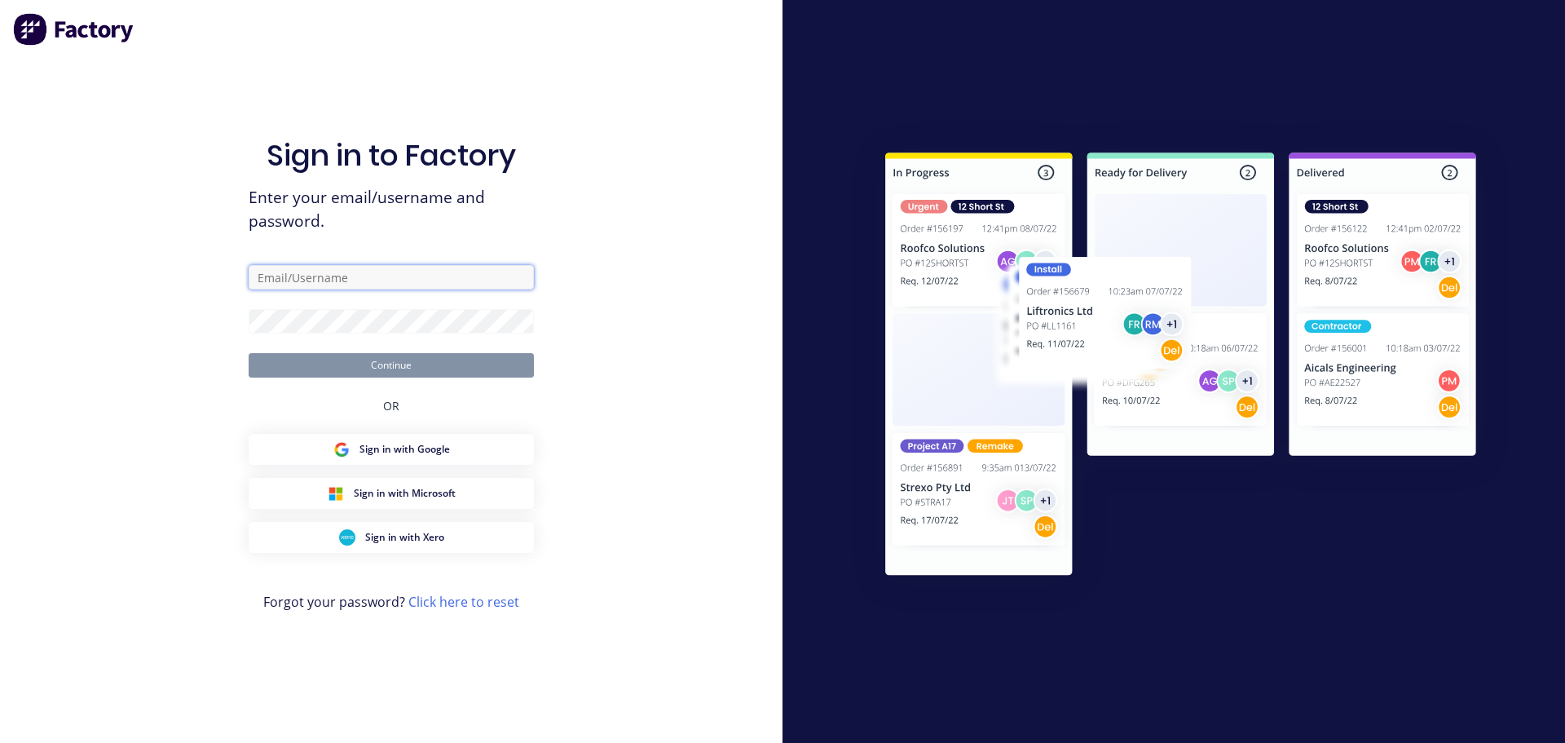
click at [324, 278] on input "text" at bounding box center [391, 277] width 285 height 24
type input "sales@strikerfabrications.com.au"
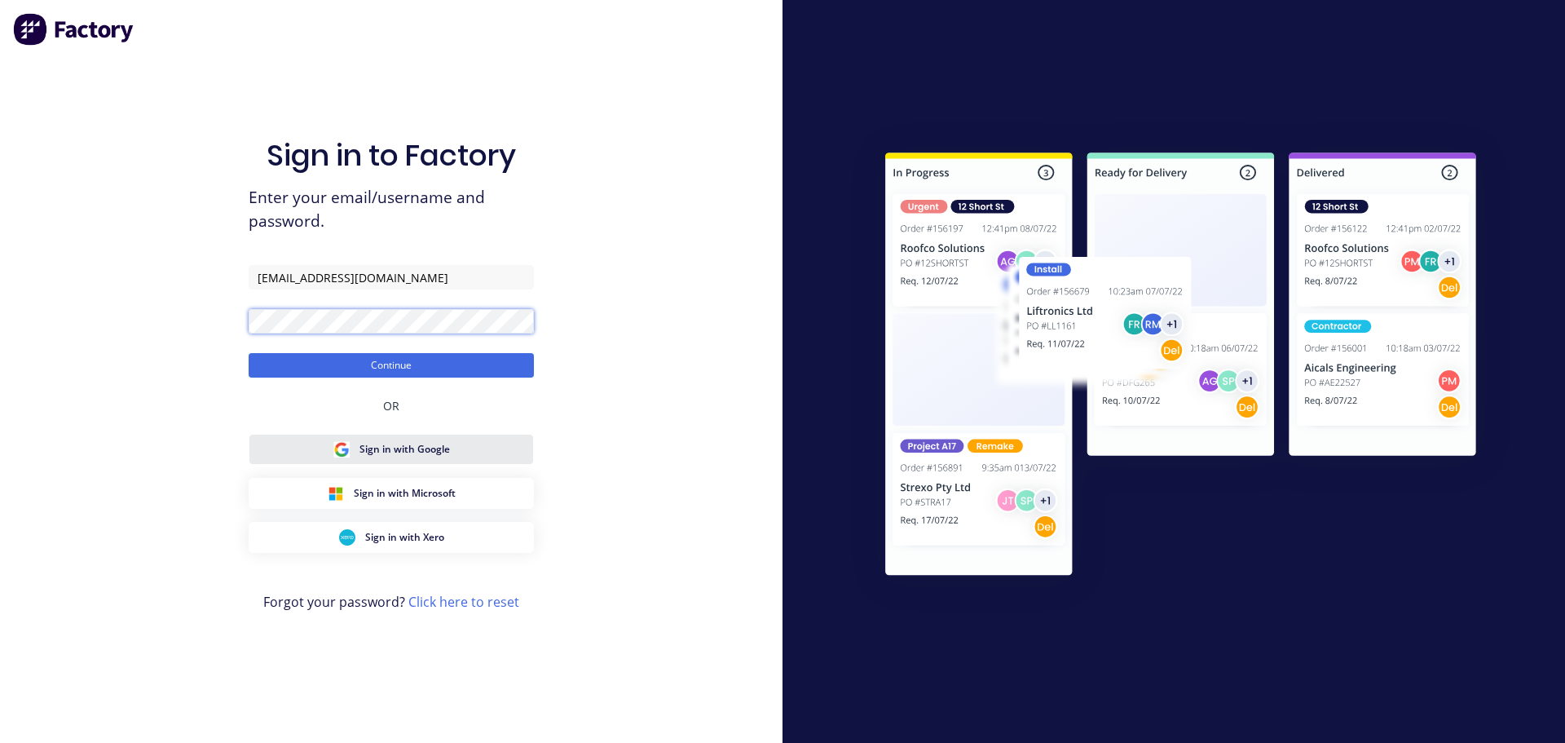
click at [249, 353] on button "Continue" at bounding box center [391, 365] width 285 height 24
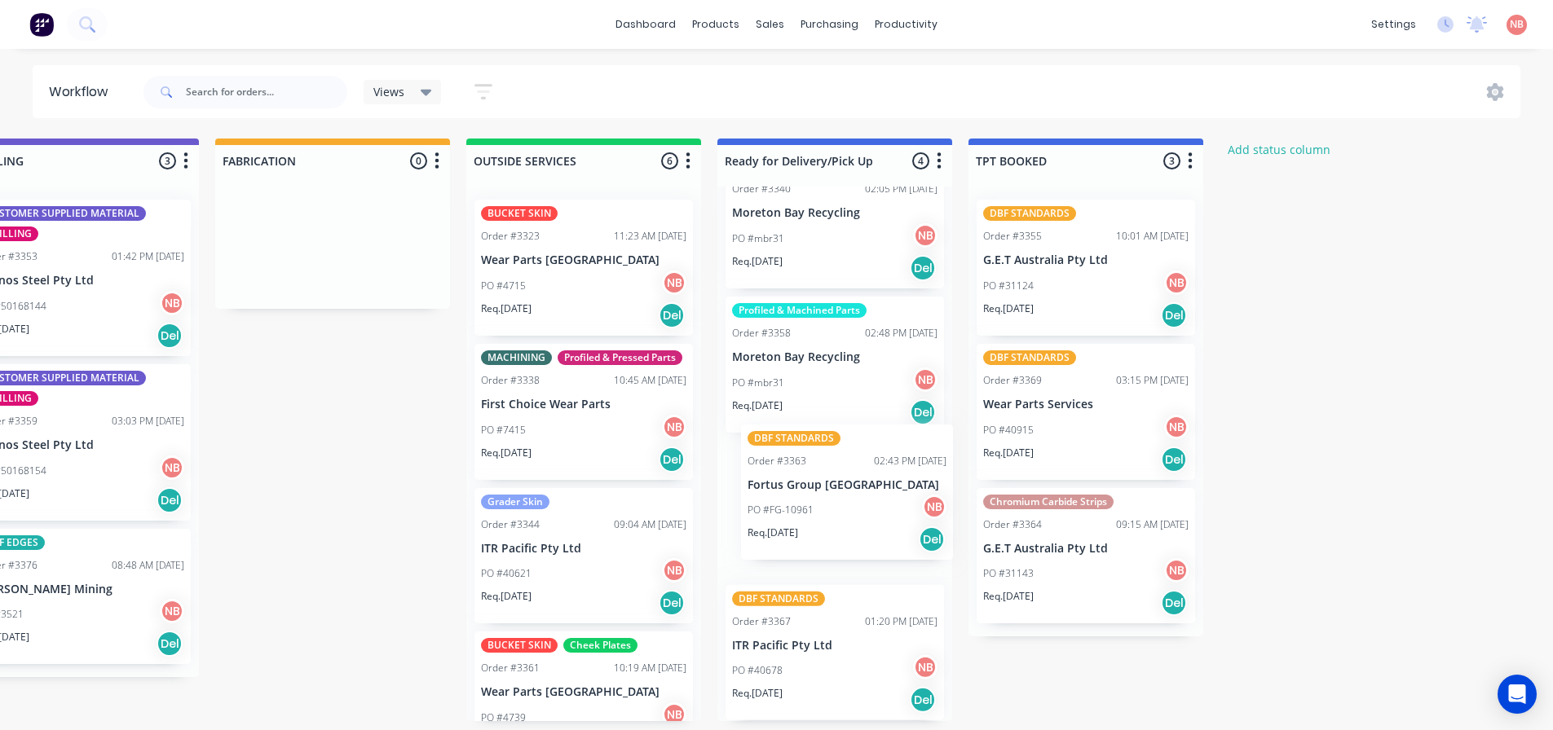
scroll to position [1, 1075]
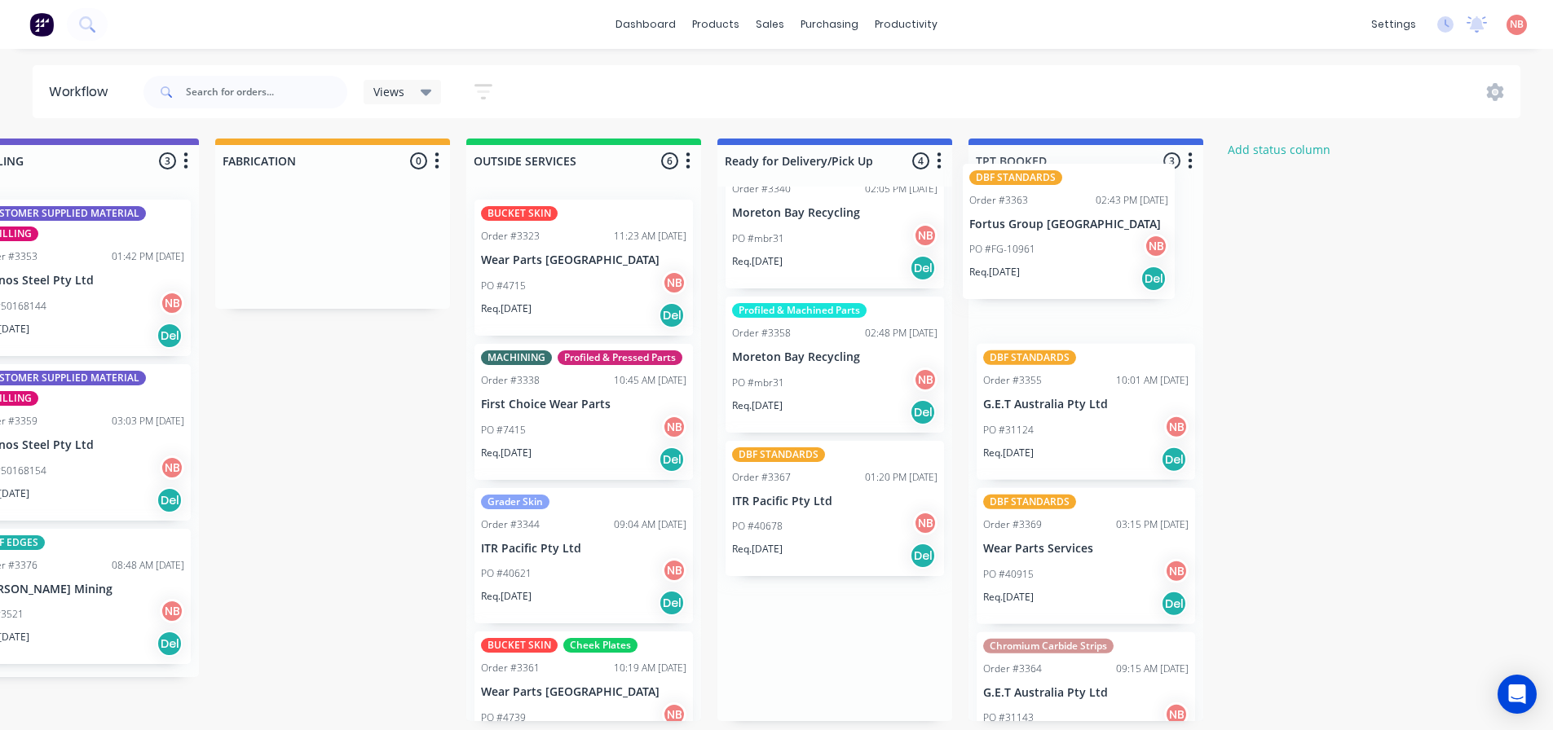
drag, startPoint x: 794, startPoint y: 558, endPoint x: 1035, endPoint y: 275, distance: 371.8
click at [1035, 275] on div "Submitted 3 Status colour #FF69B4 hex #FF69B4 Save Cancel Summaries Total order…" at bounding box center [271, 430] width 2719 height 583
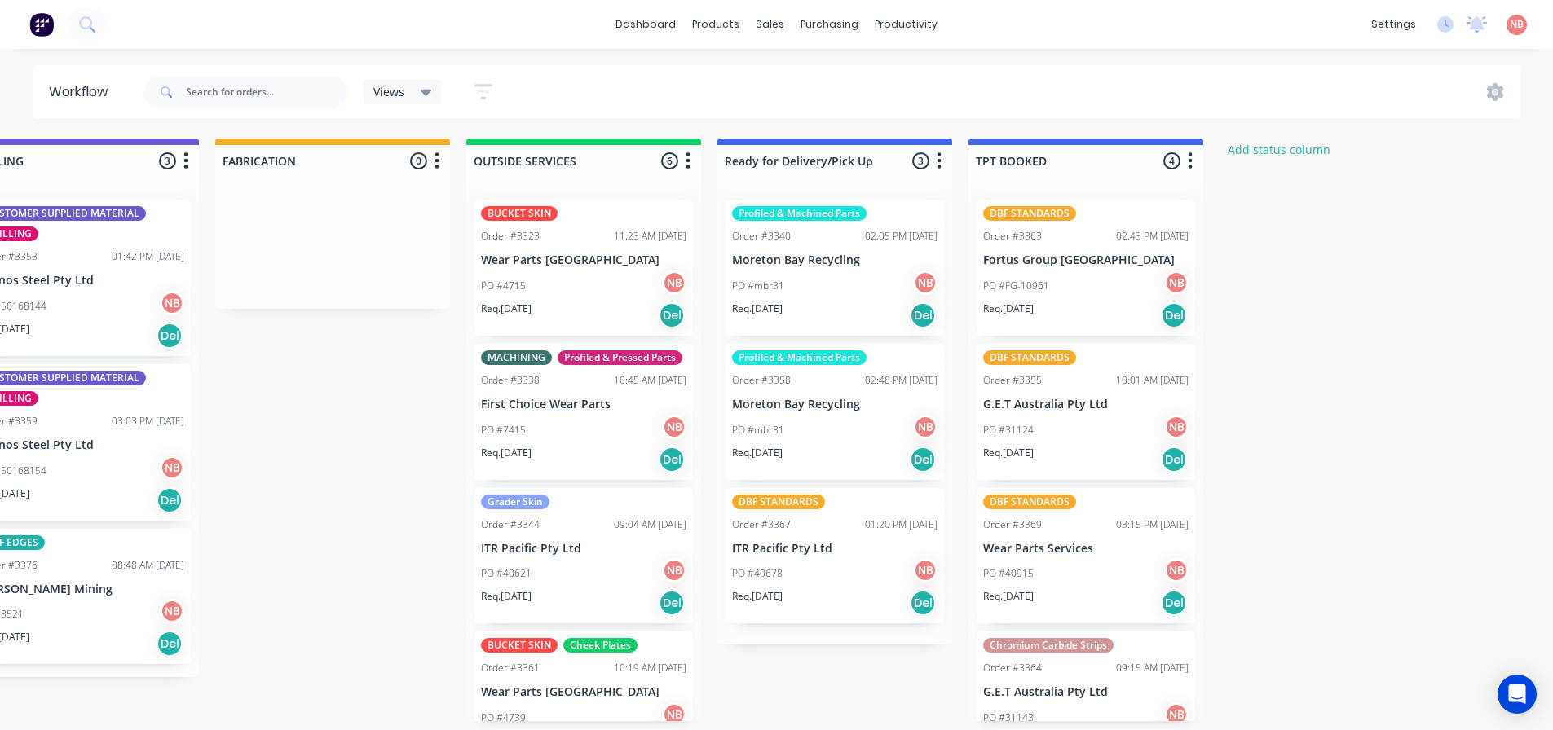
scroll to position [0, 0]
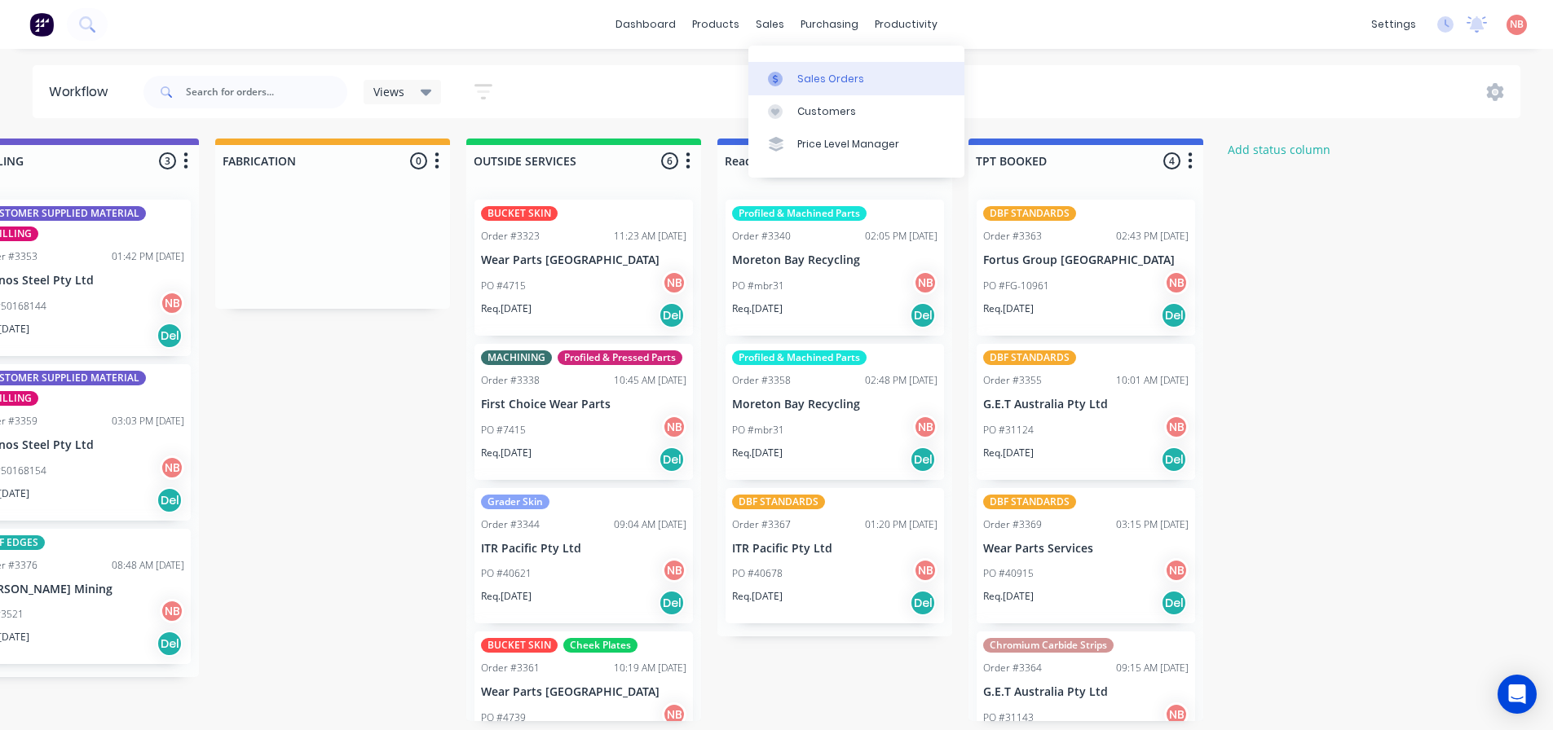
click at [783, 77] on div at bounding box center [780, 79] width 24 height 15
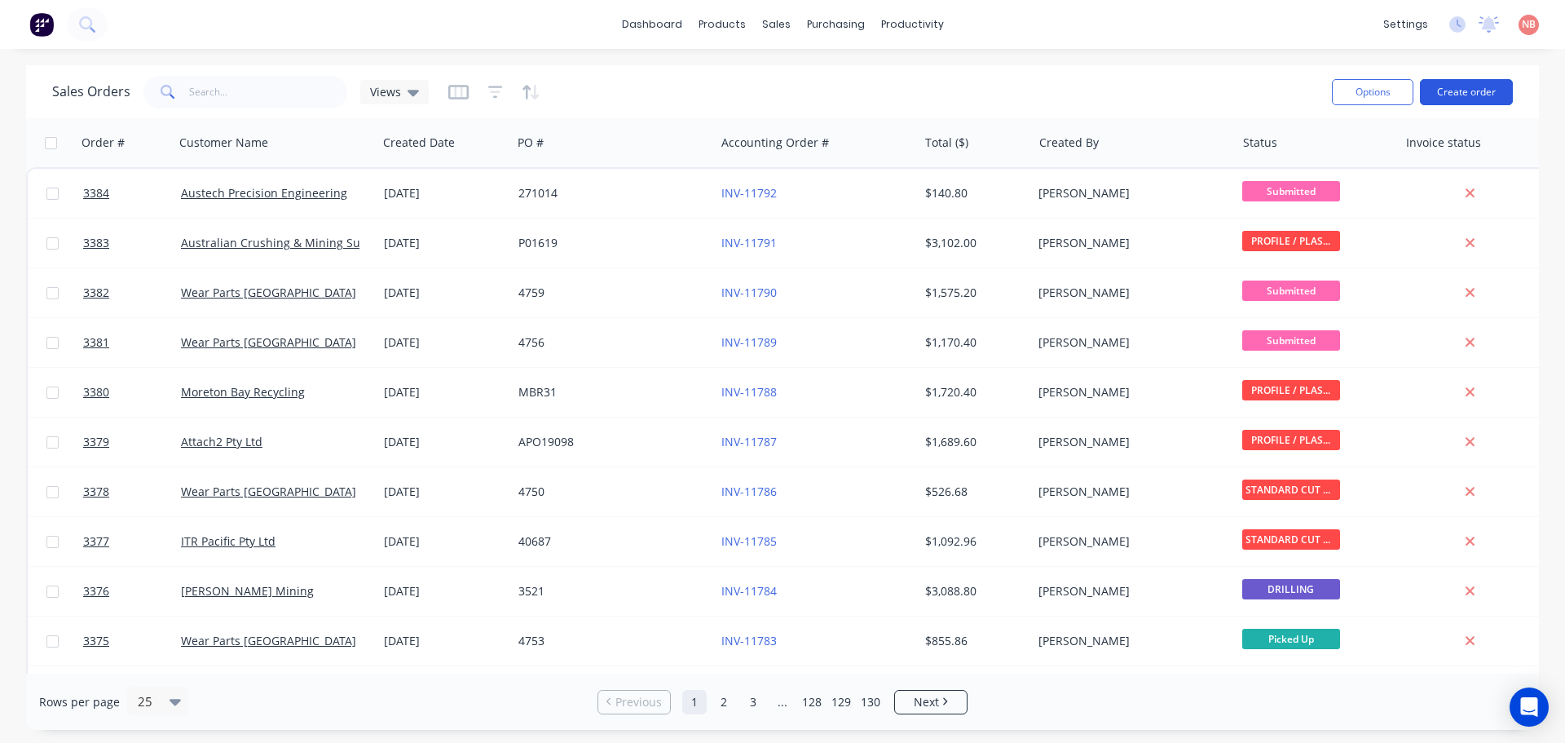
click at [1463, 92] on button "Create order" at bounding box center [1466, 92] width 93 height 26
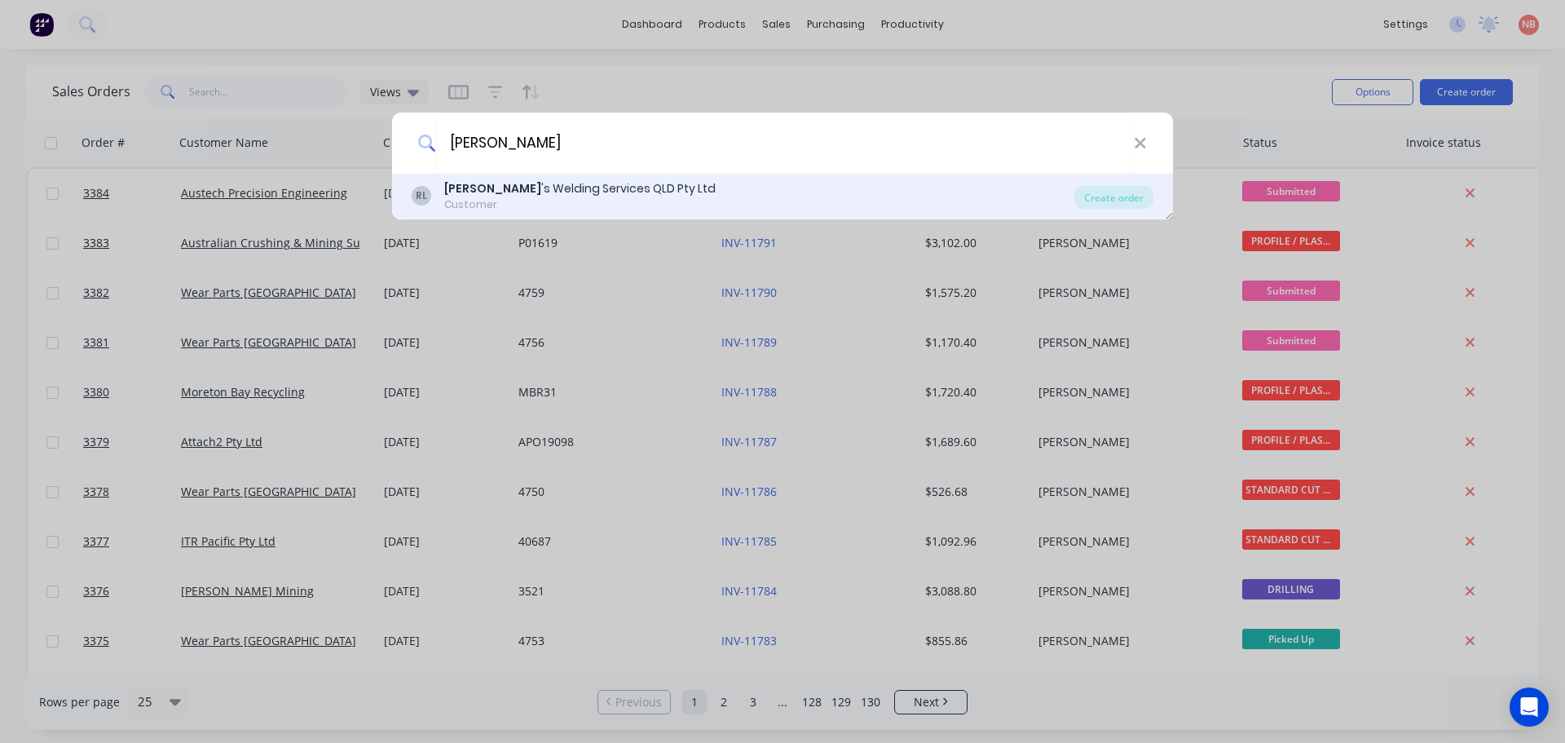
type input "rusty"
click at [1122, 210] on div "RL Rusty 's Welding Services QLD Pty Ltd Customer Create order" at bounding box center [782, 197] width 781 height 46
click at [1121, 194] on div "Create order" at bounding box center [1113, 197] width 79 height 23
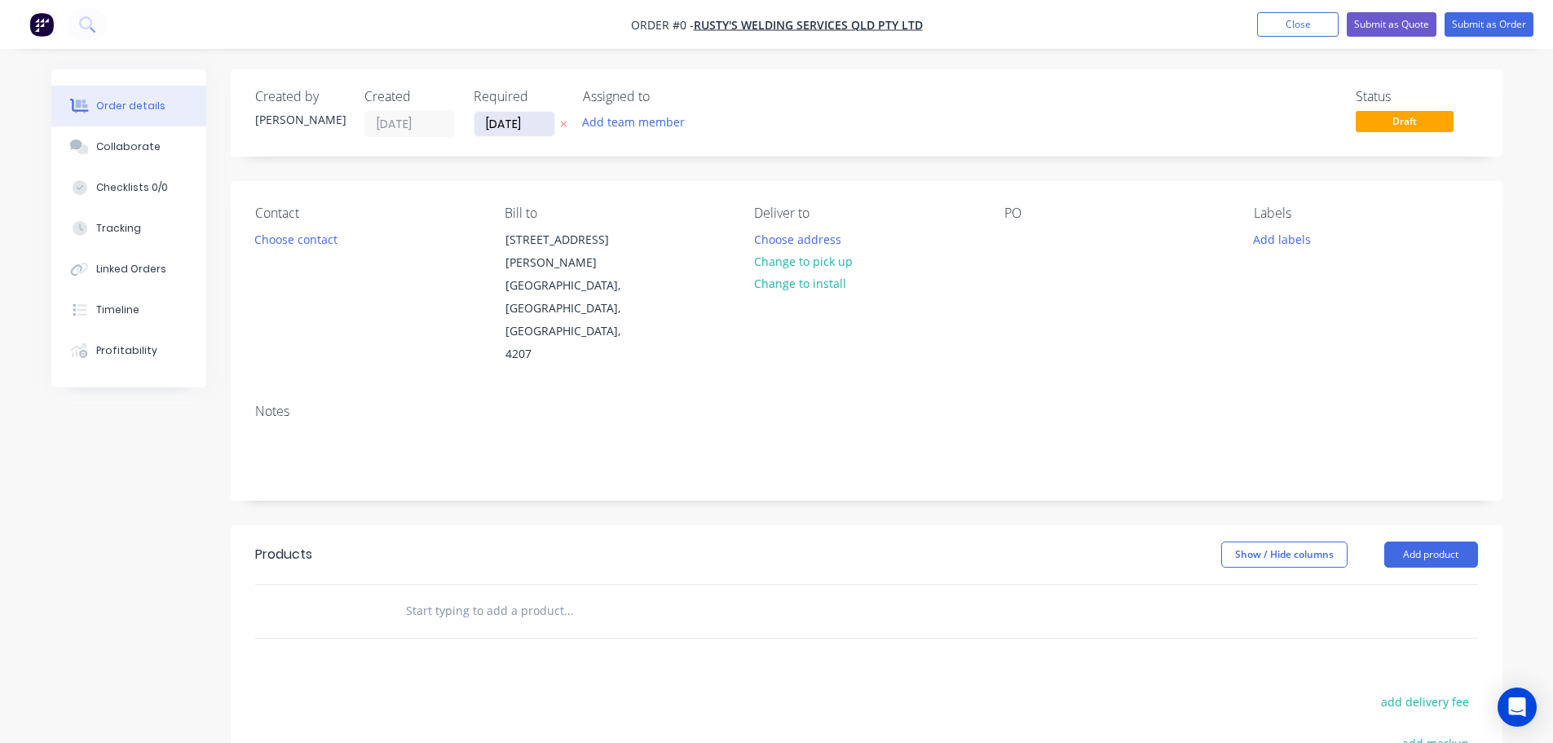
click at [512, 130] on input "[DATE]" at bounding box center [514, 124] width 80 height 24
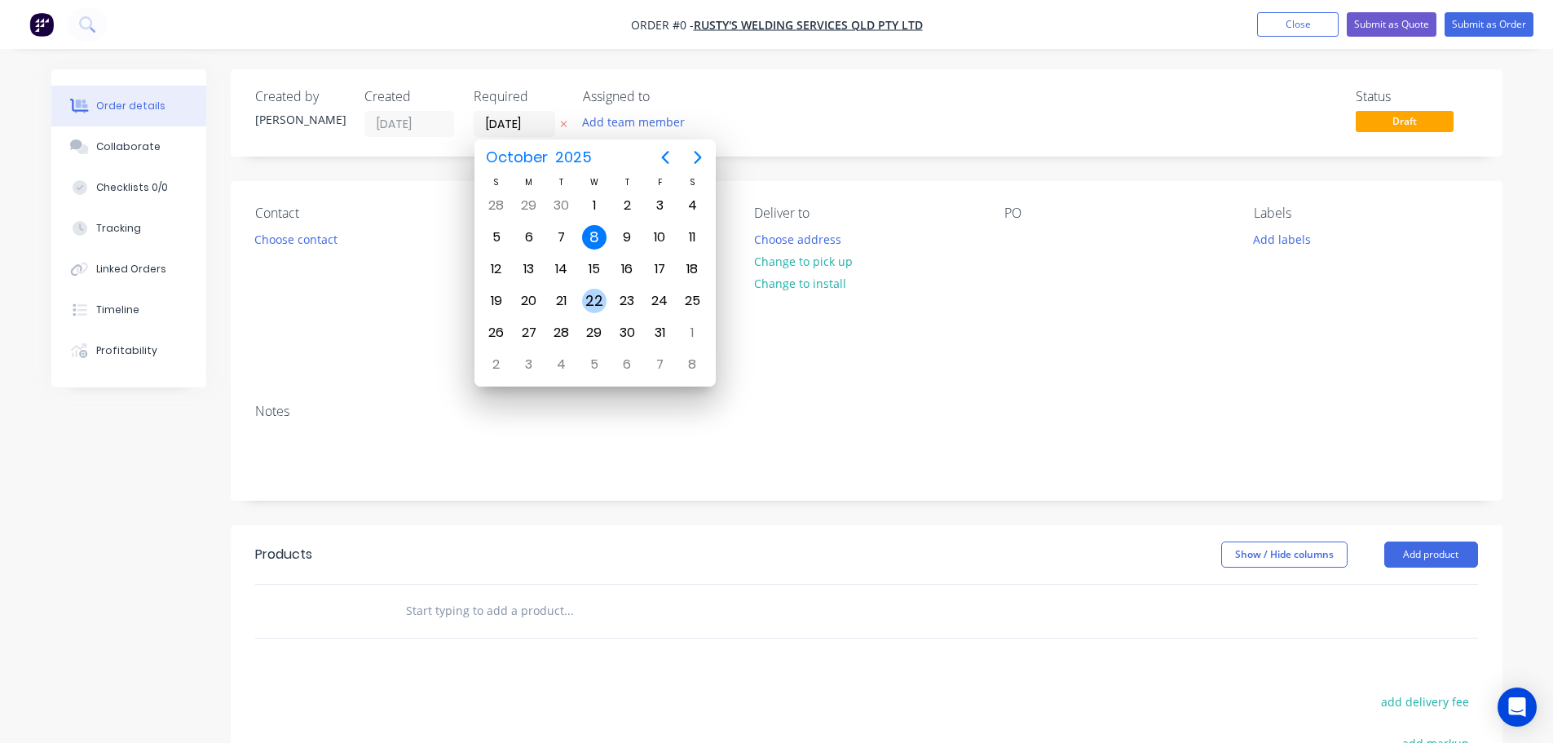
click at [578, 299] on div "22" at bounding box center [594, 300] width 33 height 31
type input "[DATE]"
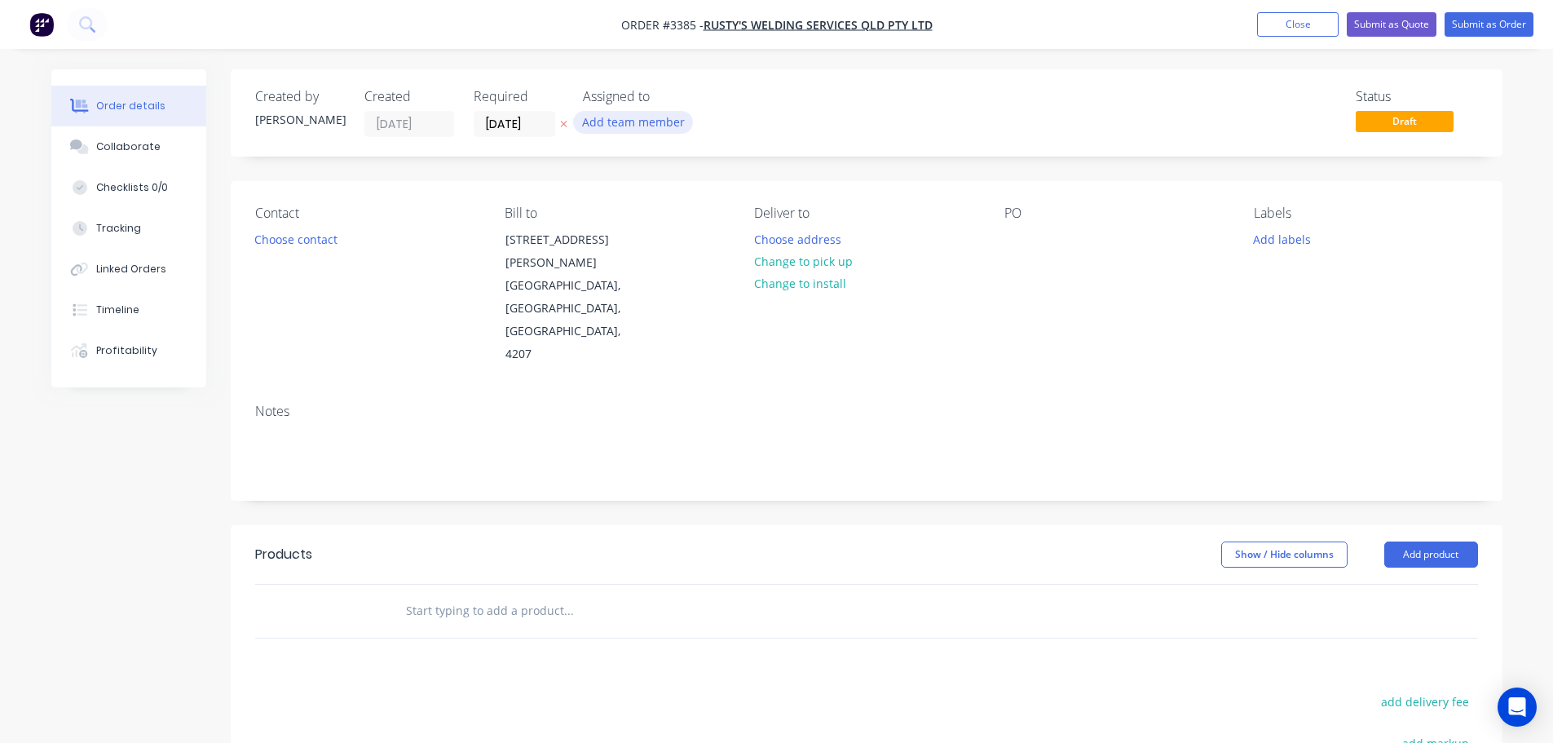
click at [617, 116] on button "Add team member" at bounding box center [633, 122] width 120 height 22
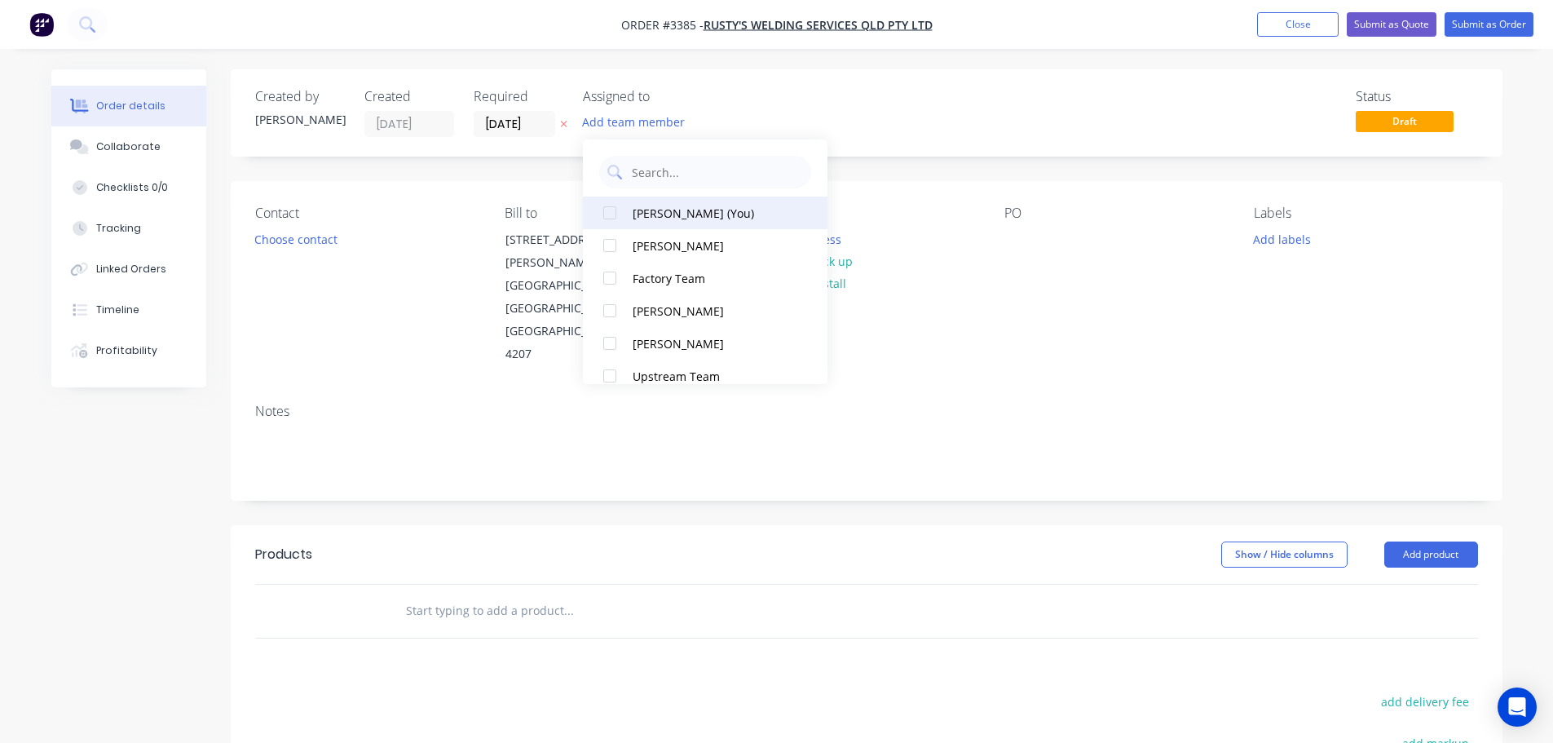
click at [663, 212] on div "[PERSON_NAME] (You)" at bounding box center [714, 213] width 163 height 17
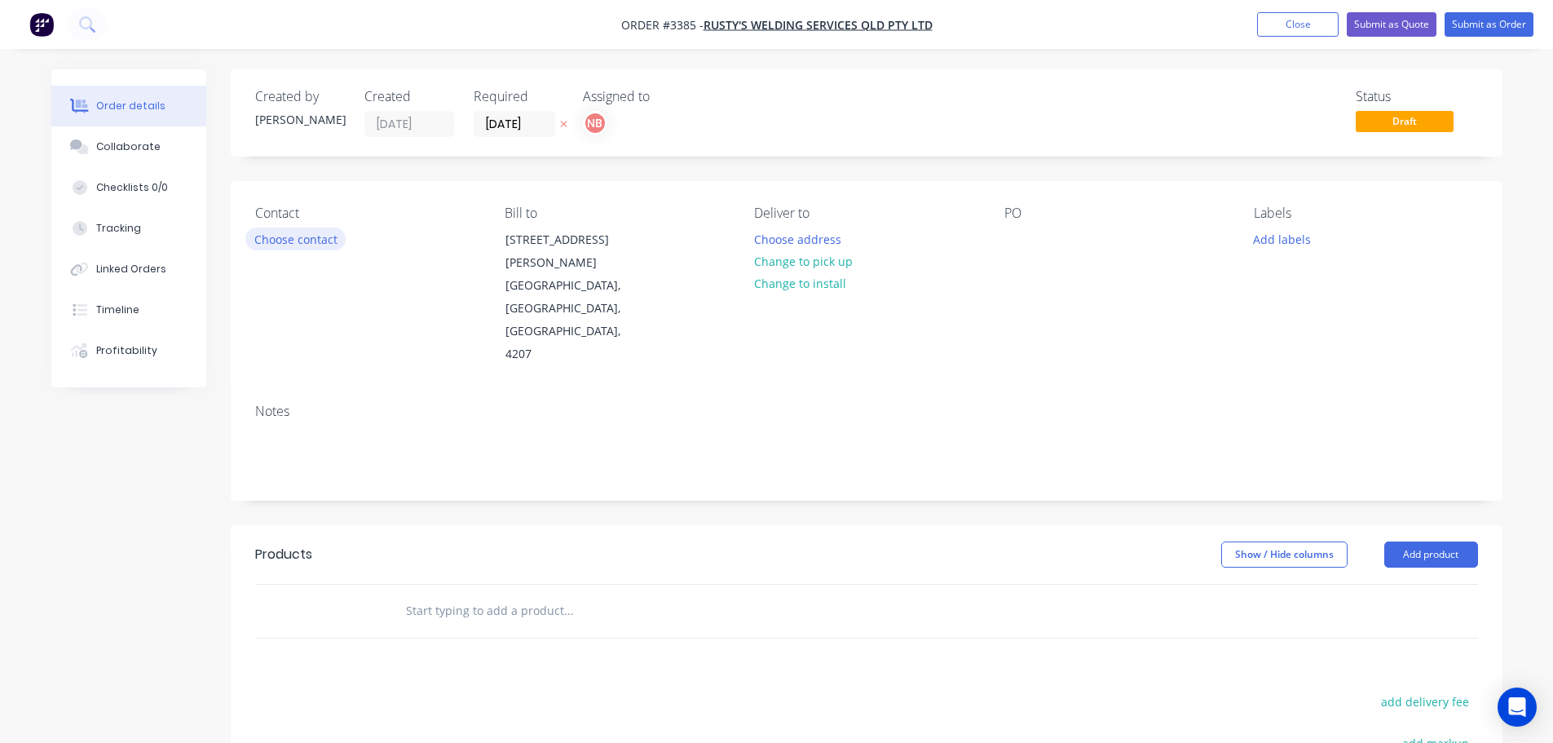
click at [309, 240] on button "Choose contact" at bounding box center [295, 238] width 100 height 22
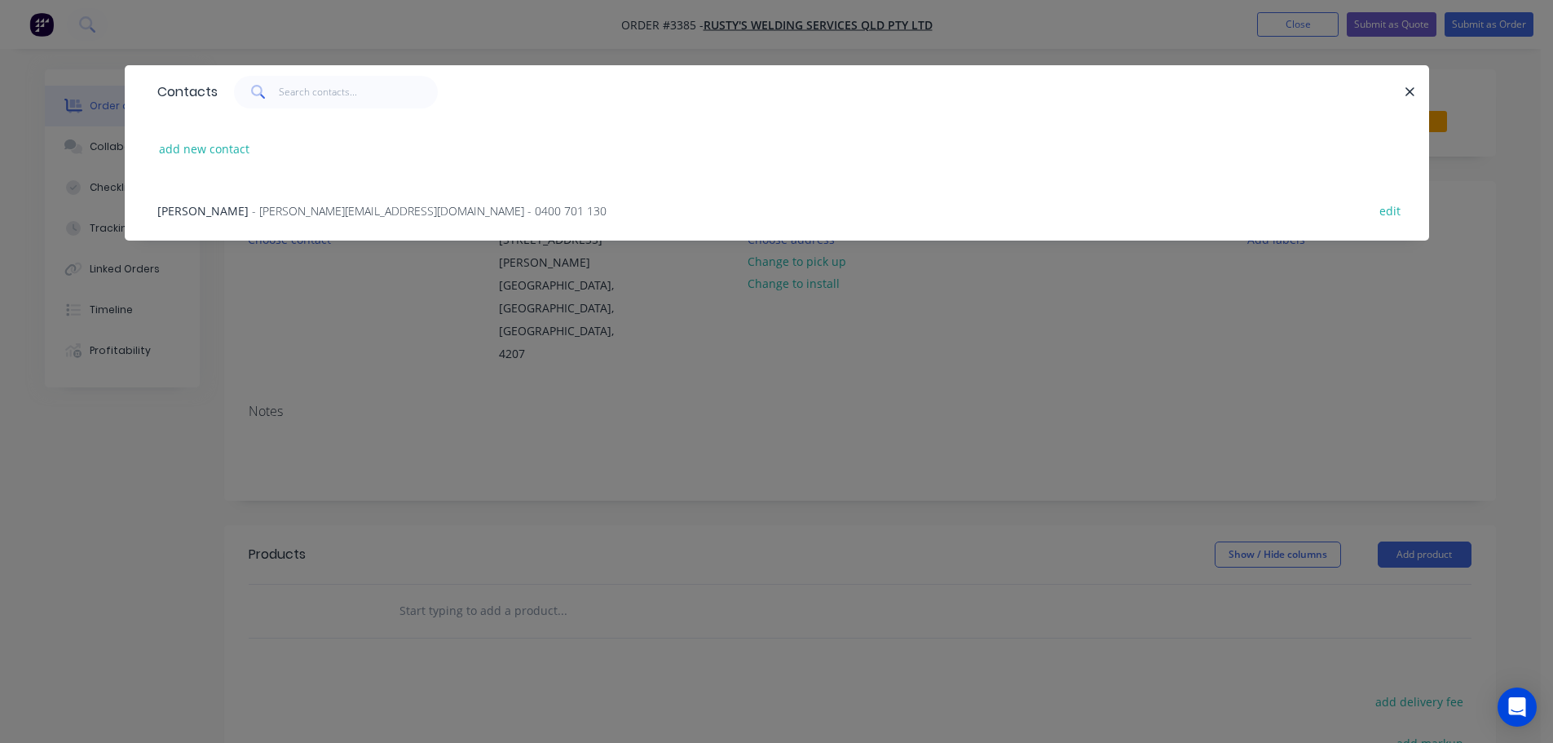
click at [280, 202] on div "Russell Power - russell@rustyswelding.com.au - 0400 701 130" at bounding box center [381, 210] width 449 height 17
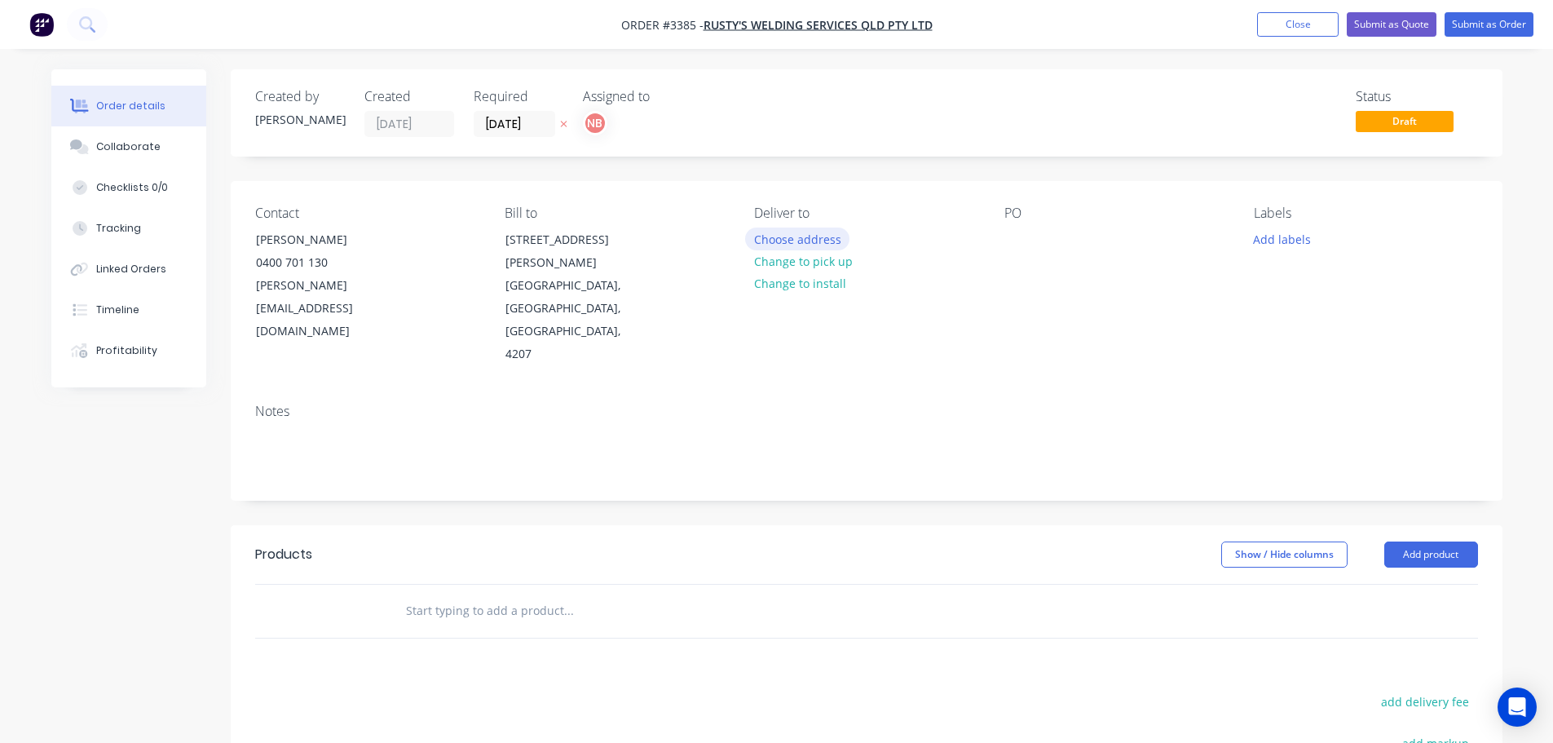
click at [775, 232] on button "Choose address" at bounding box center [797, 238] width 104 height 22
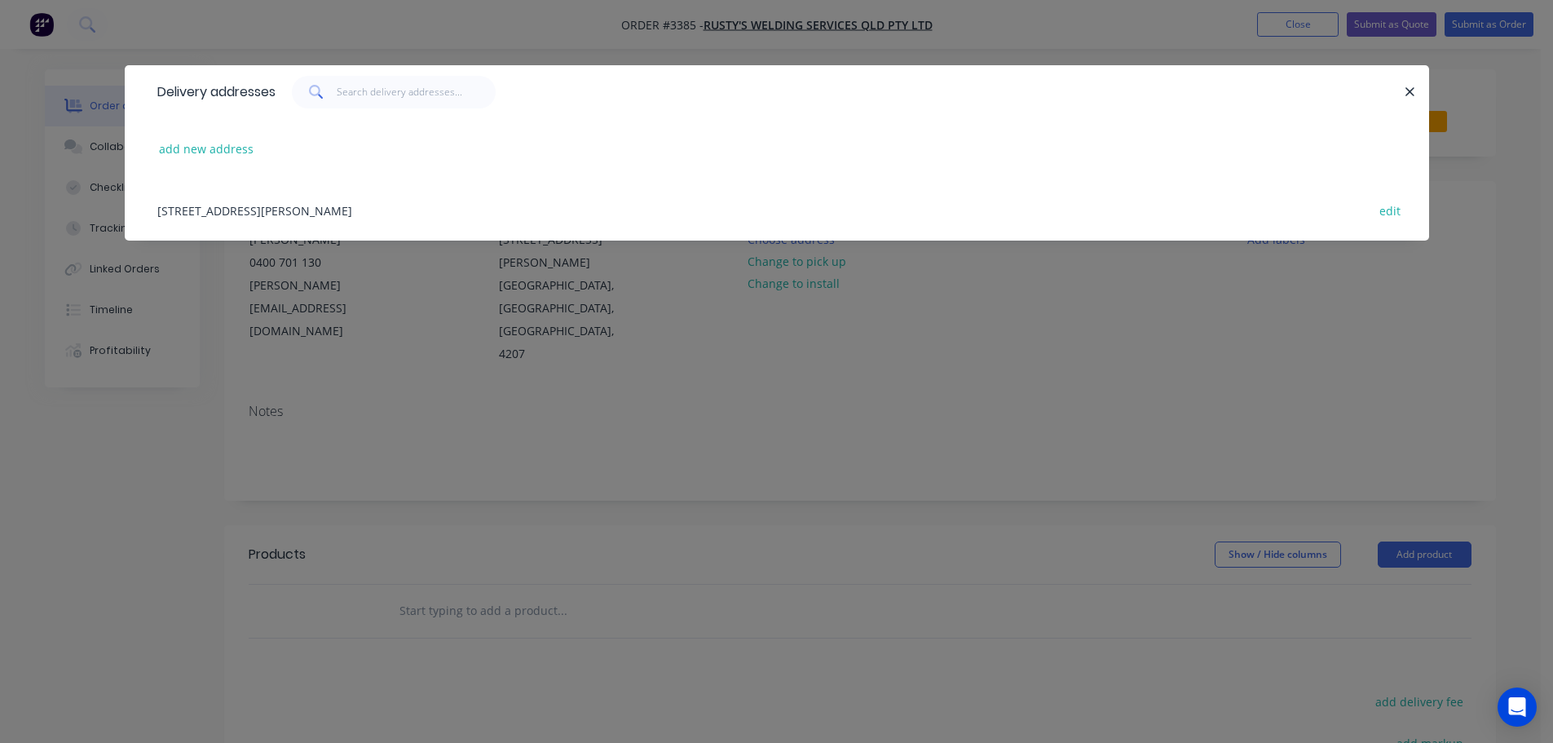
click at [368, 214] on div "135 Sandy Creek Rd, Yatala, Queensland, Australia, 4207 edit" at bounding box center [776, 209] width 1255 height 61
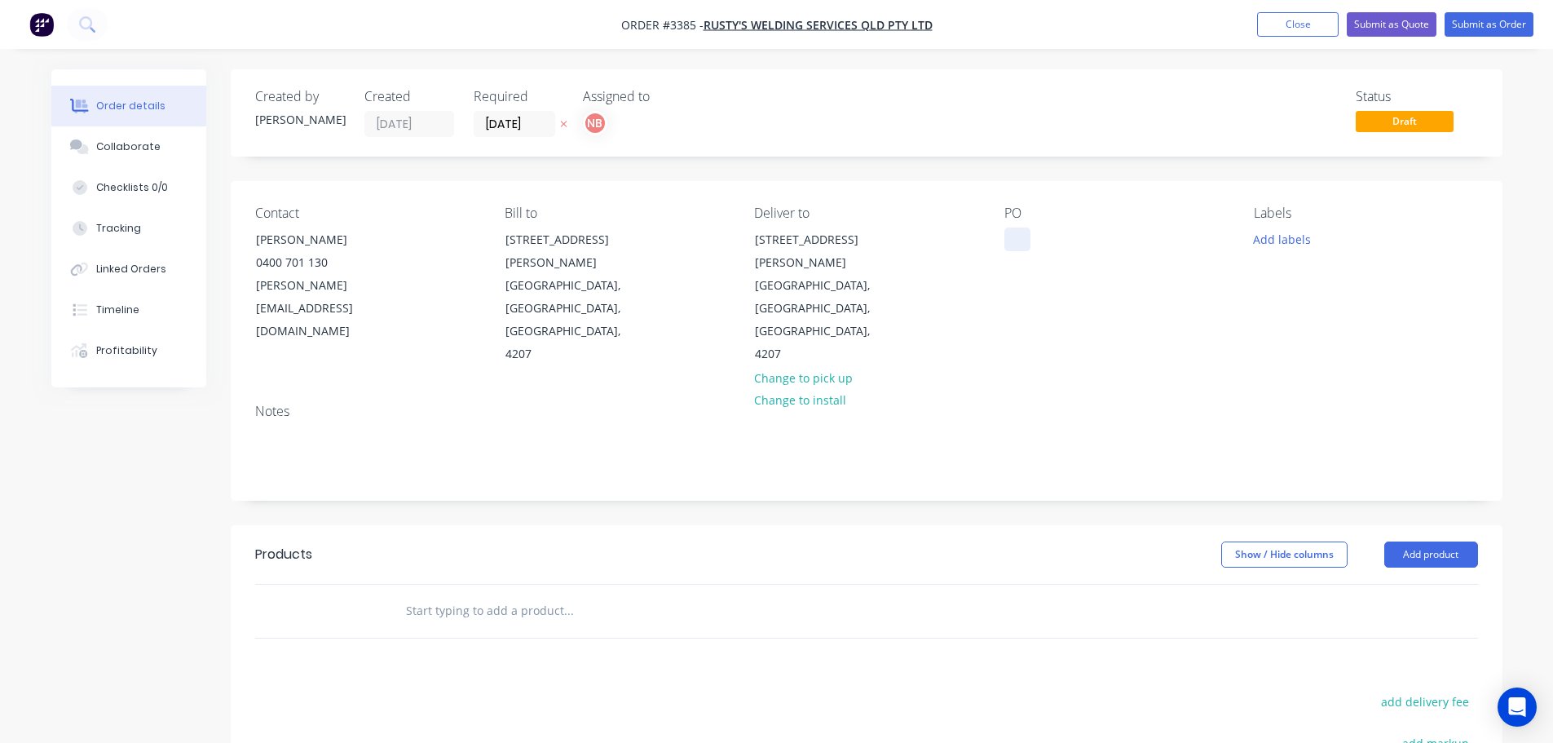
click at [1017, 239] on div at bounding box center [1017, 239] width 26 height 24
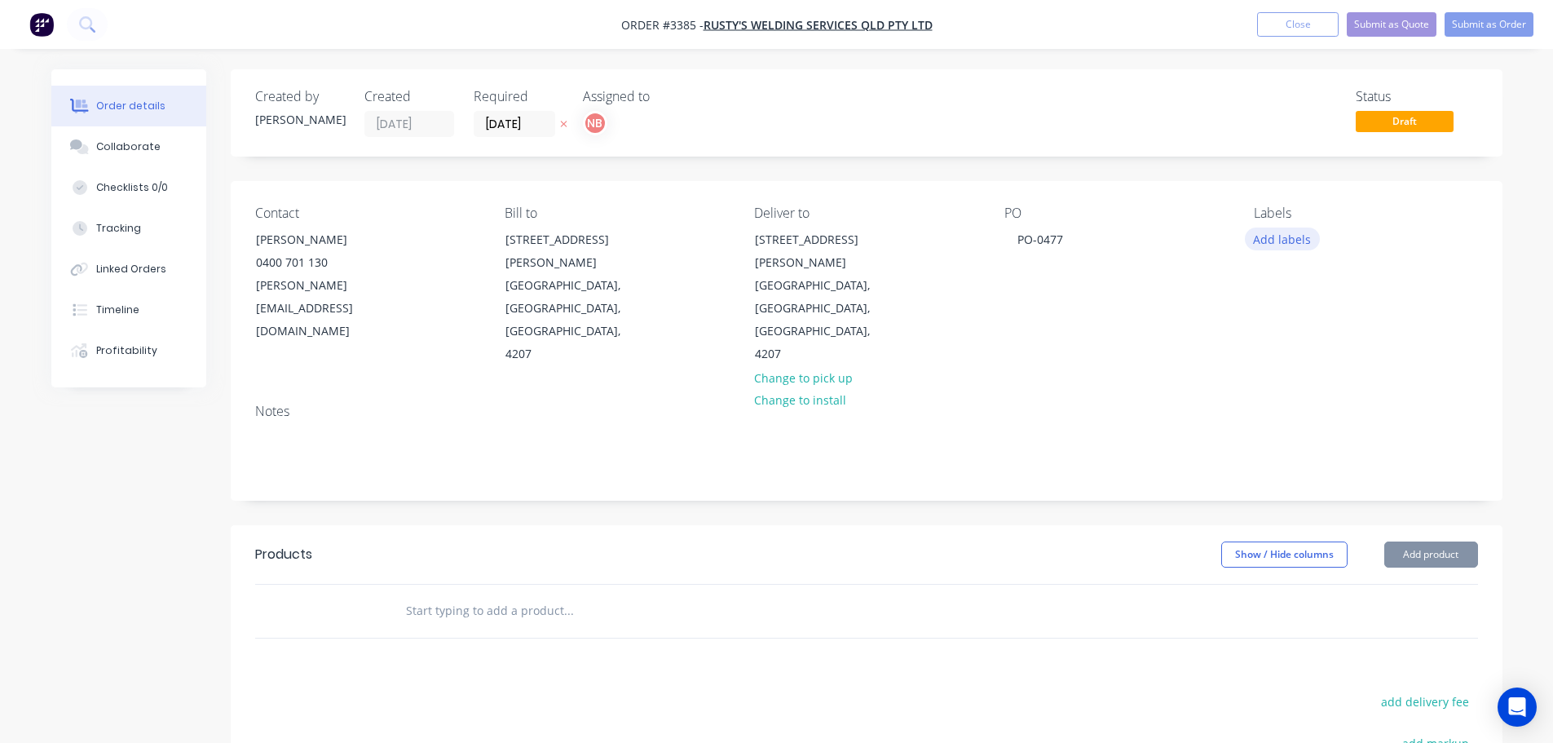
click at [1262, 240] on button "Add labels" at bounding box center [1282, 238] width 75 height 22
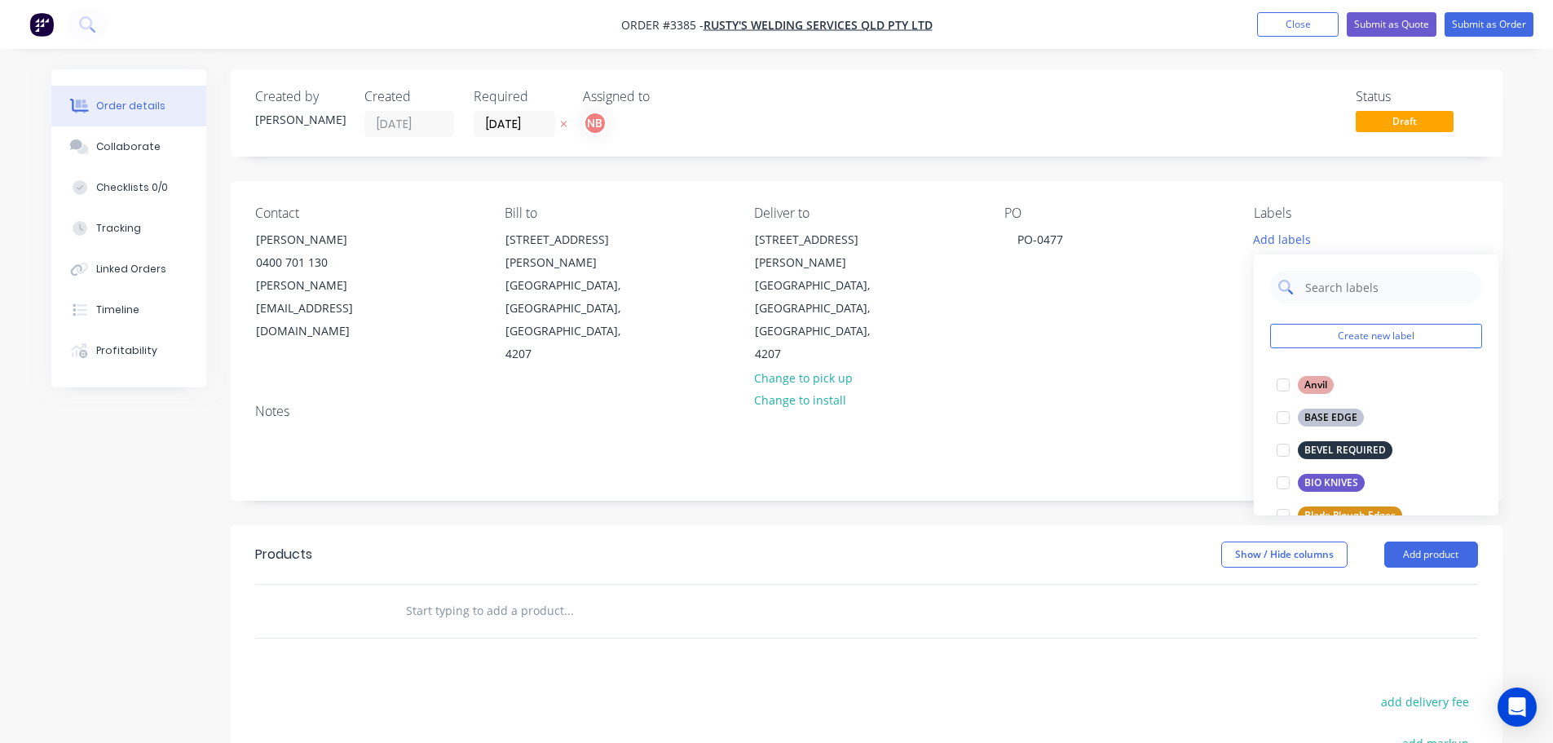
click at [1349, 289] on input "text" at bounding box center [1389, 287] width 170 height 33
type input "buc"
click at [1336, 439] on button "BUCKET SKIN" at bounding box center [1325, 450] width 111 height 23
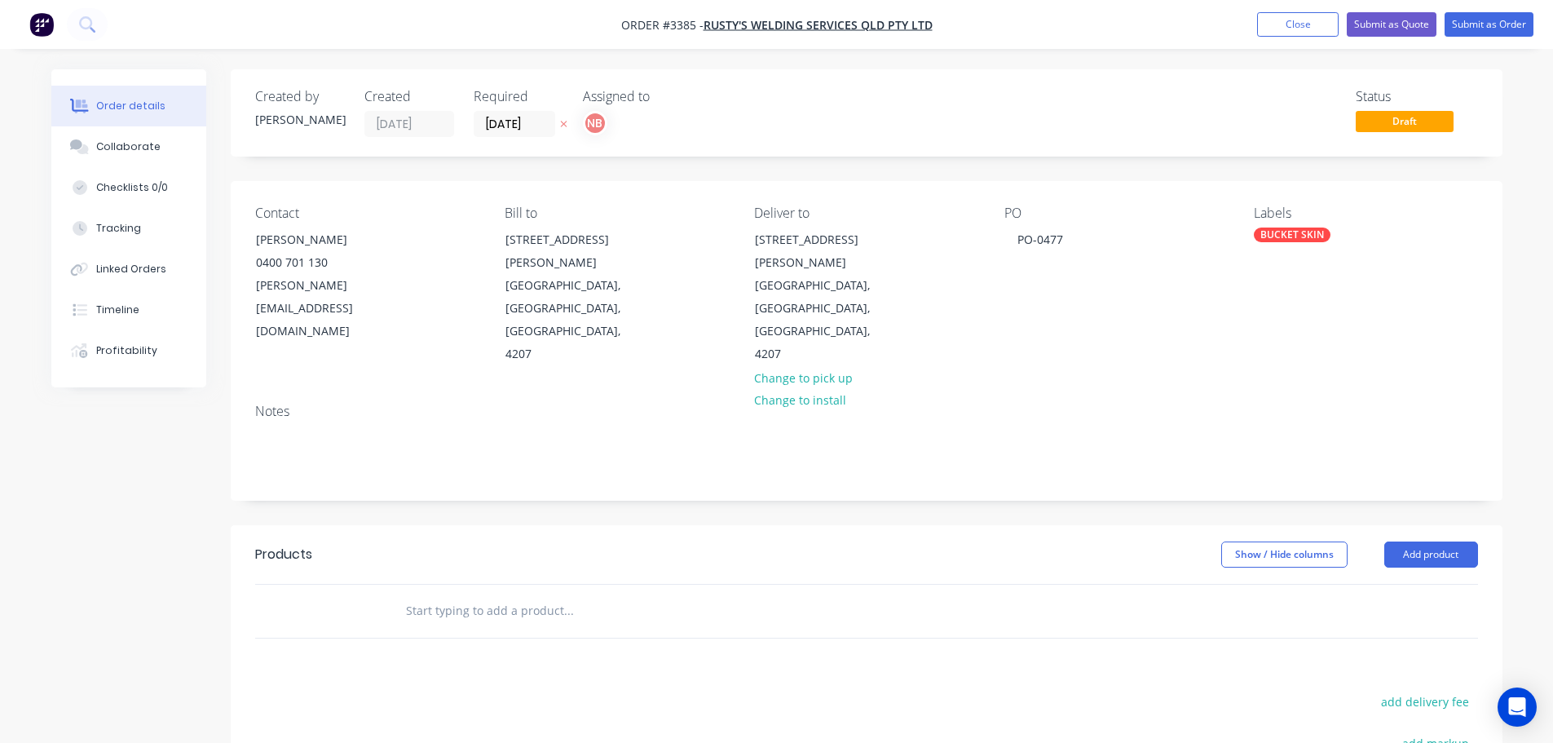
click at [1147, 541] on div "Show / Hide columns Add product" at bounding box center [995, 554] width 963 height 26
click at [1431, 541] on button "Add product" at bounding box center [1431, 554] width 94 height 26
click at [1408, 584] on div "Product catalogue" at bounding box center [1401, 596] width 126 height 24
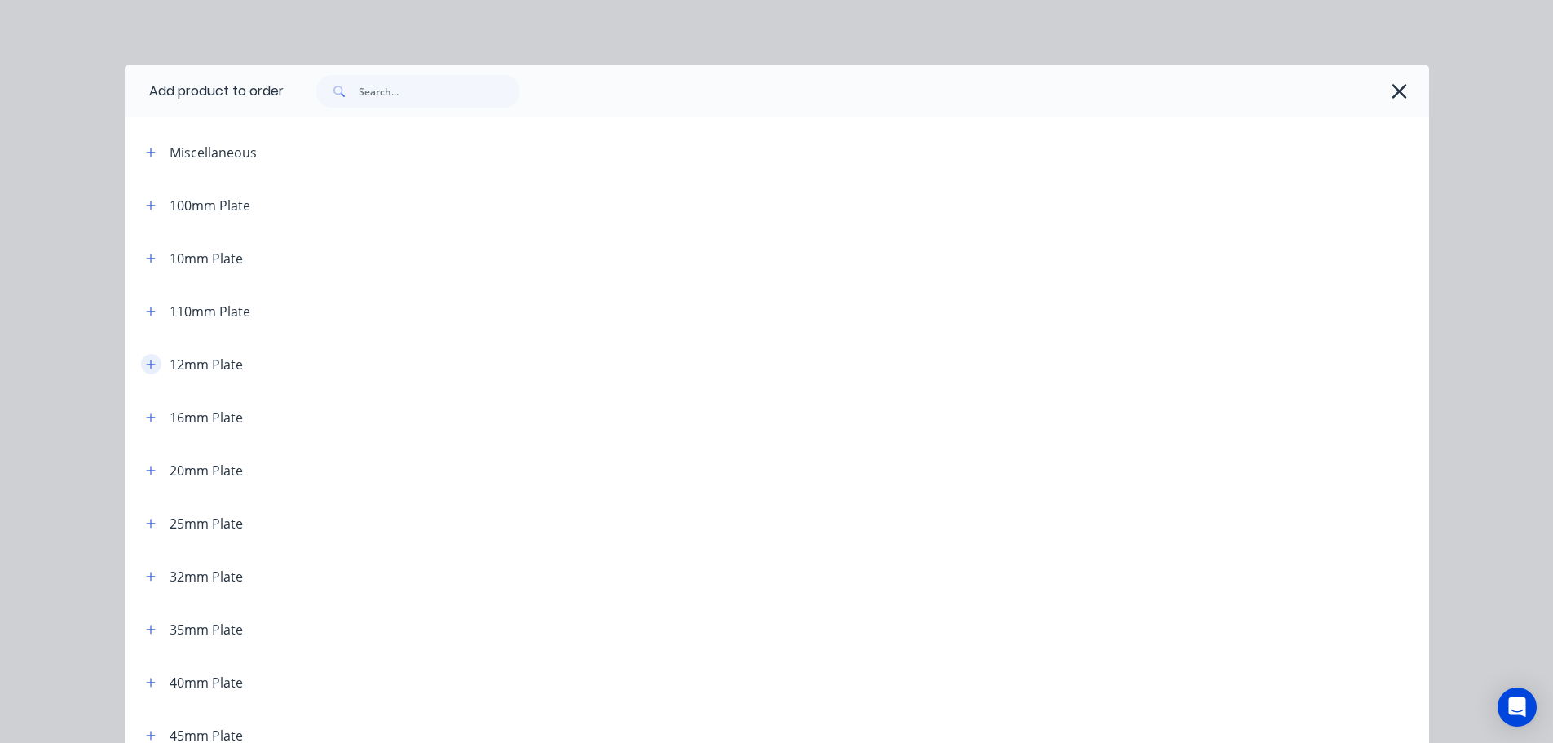
click at [141, 360] on button "button" at bounding box center [151, 364] width 20 height 20
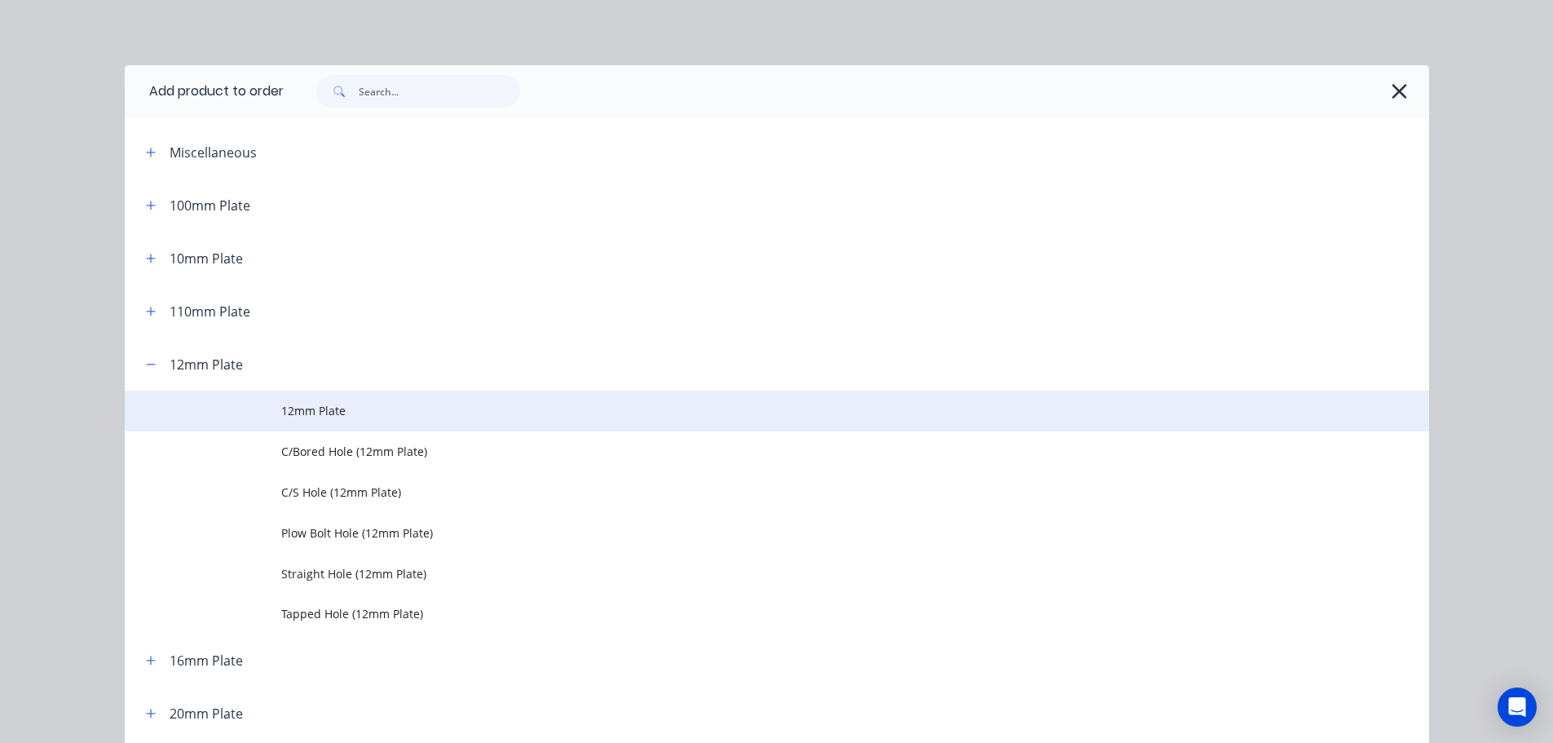
click at [281, 407] on span "12mm Plate" at bounding box center [740, 410] width 918 height 17
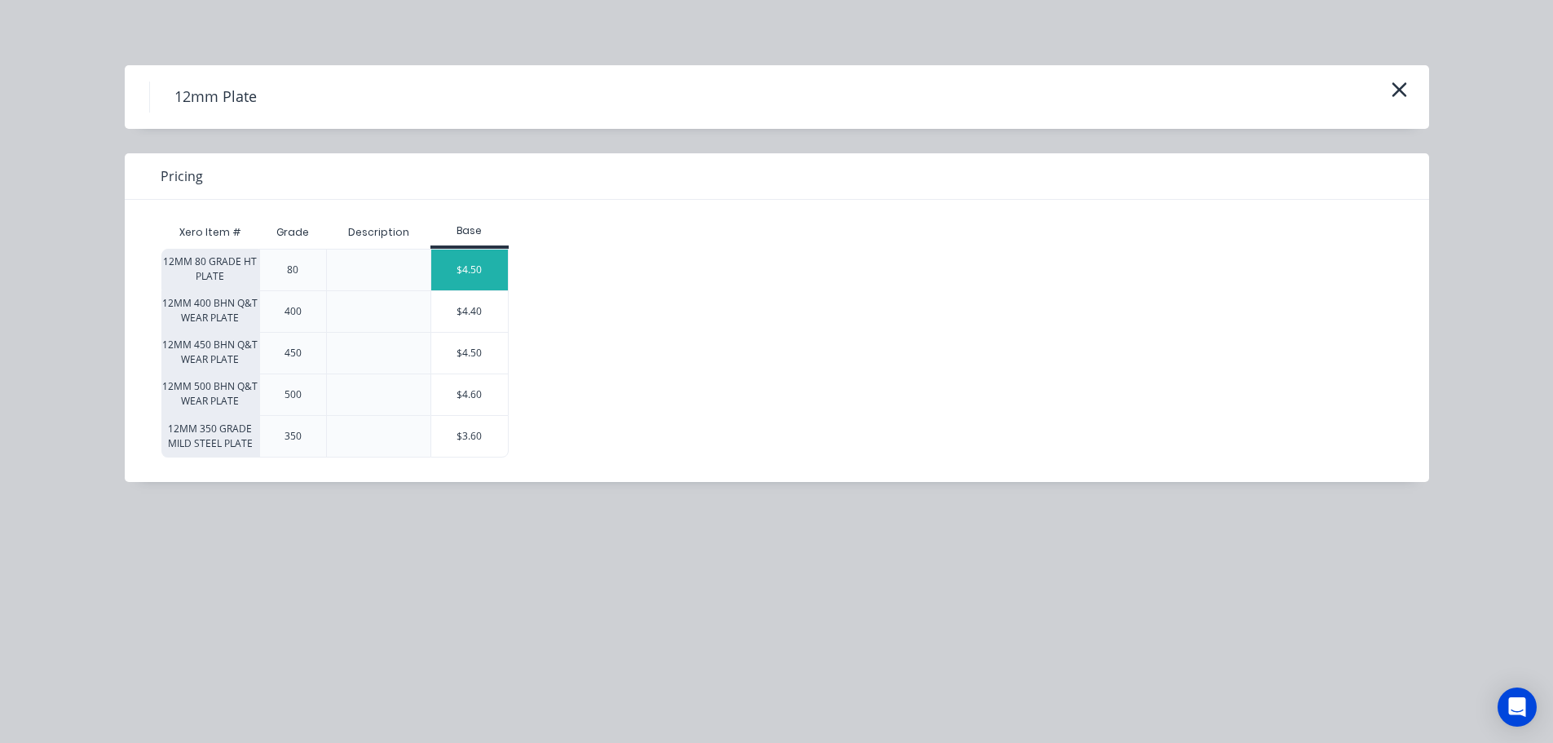
click at [457, 268] on div "$4.50" at bounding box center [469, 269] width 77 height 41
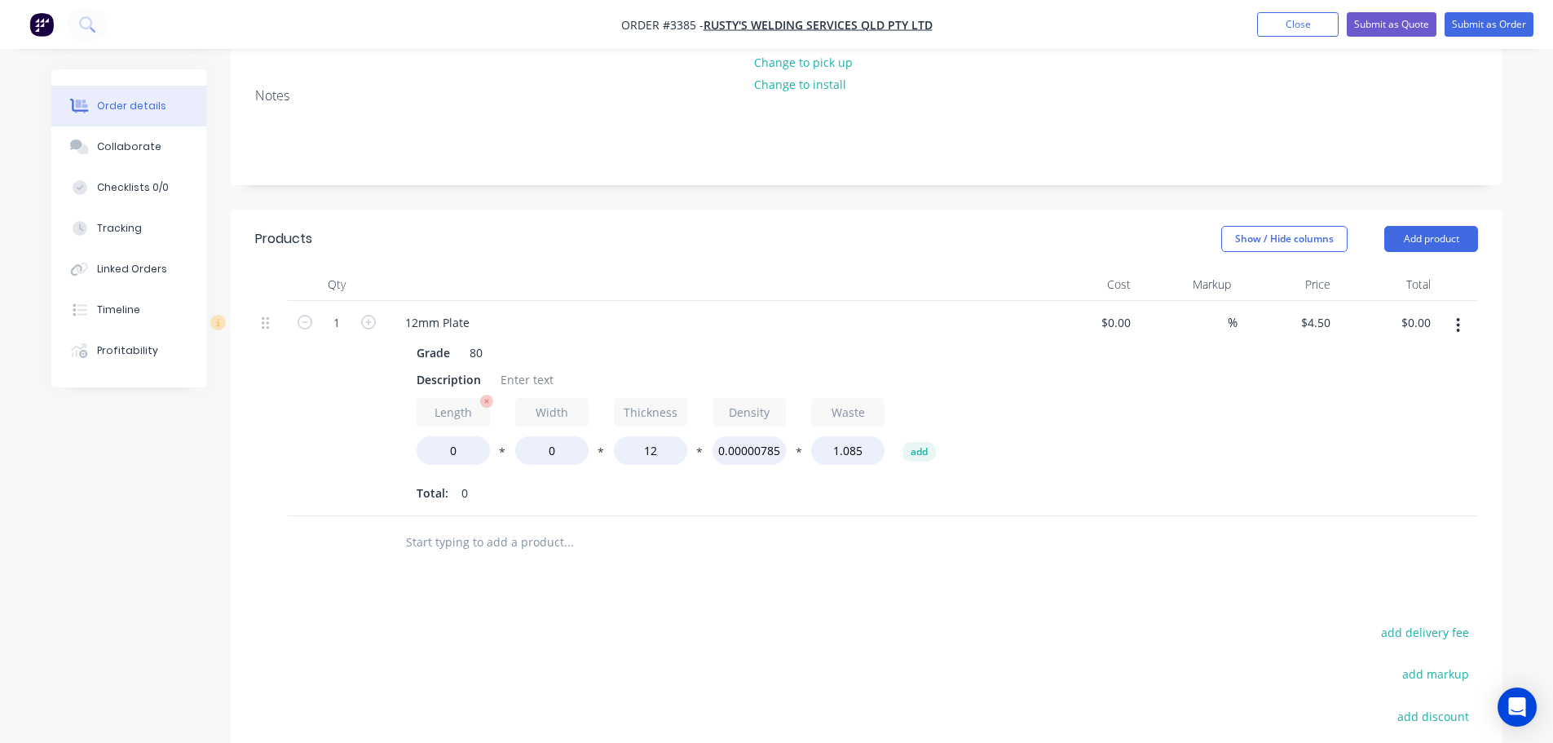
scroll to position [326, 0]
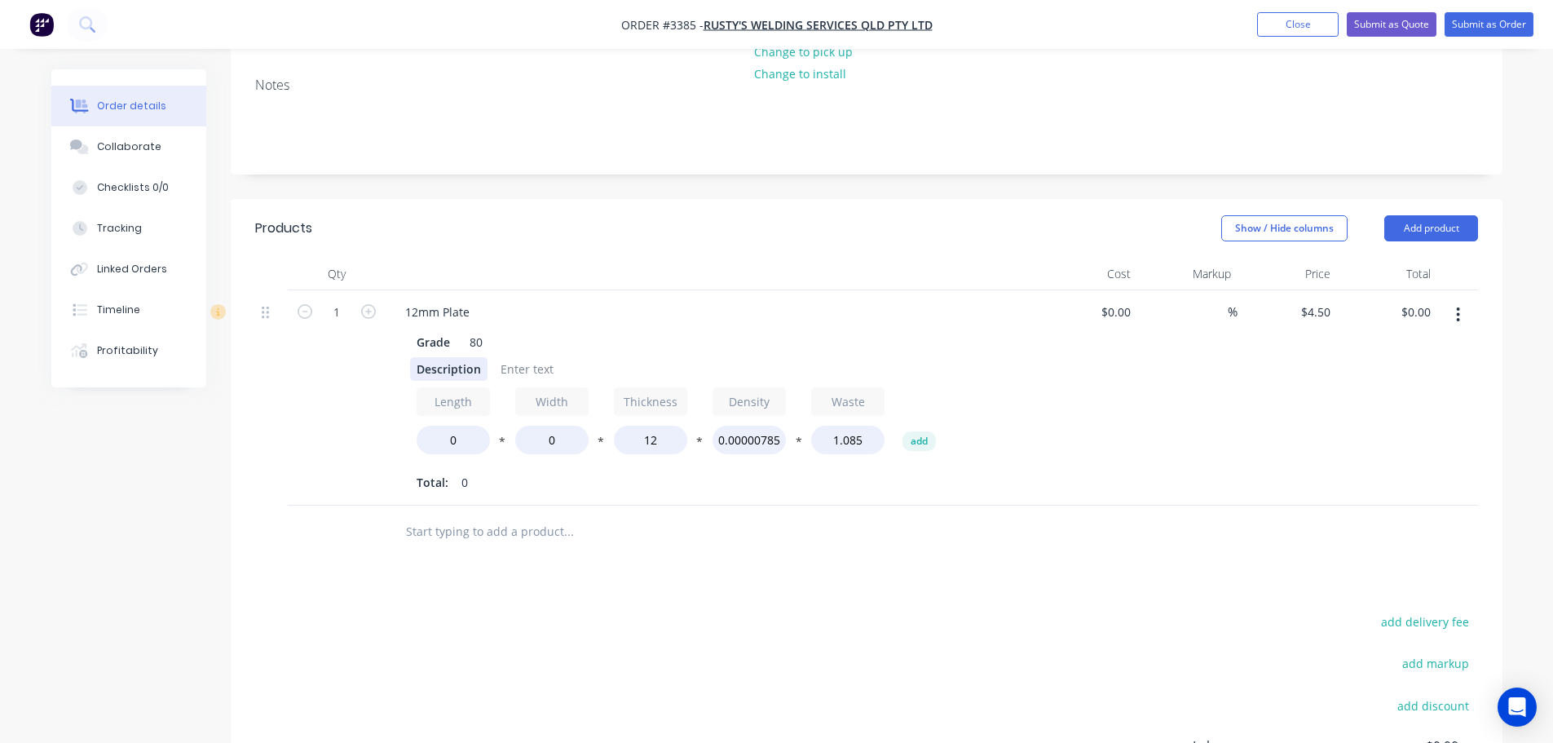
click at [437, 357] on div "Description" at bounding box center [448, 369] width 77 height 24
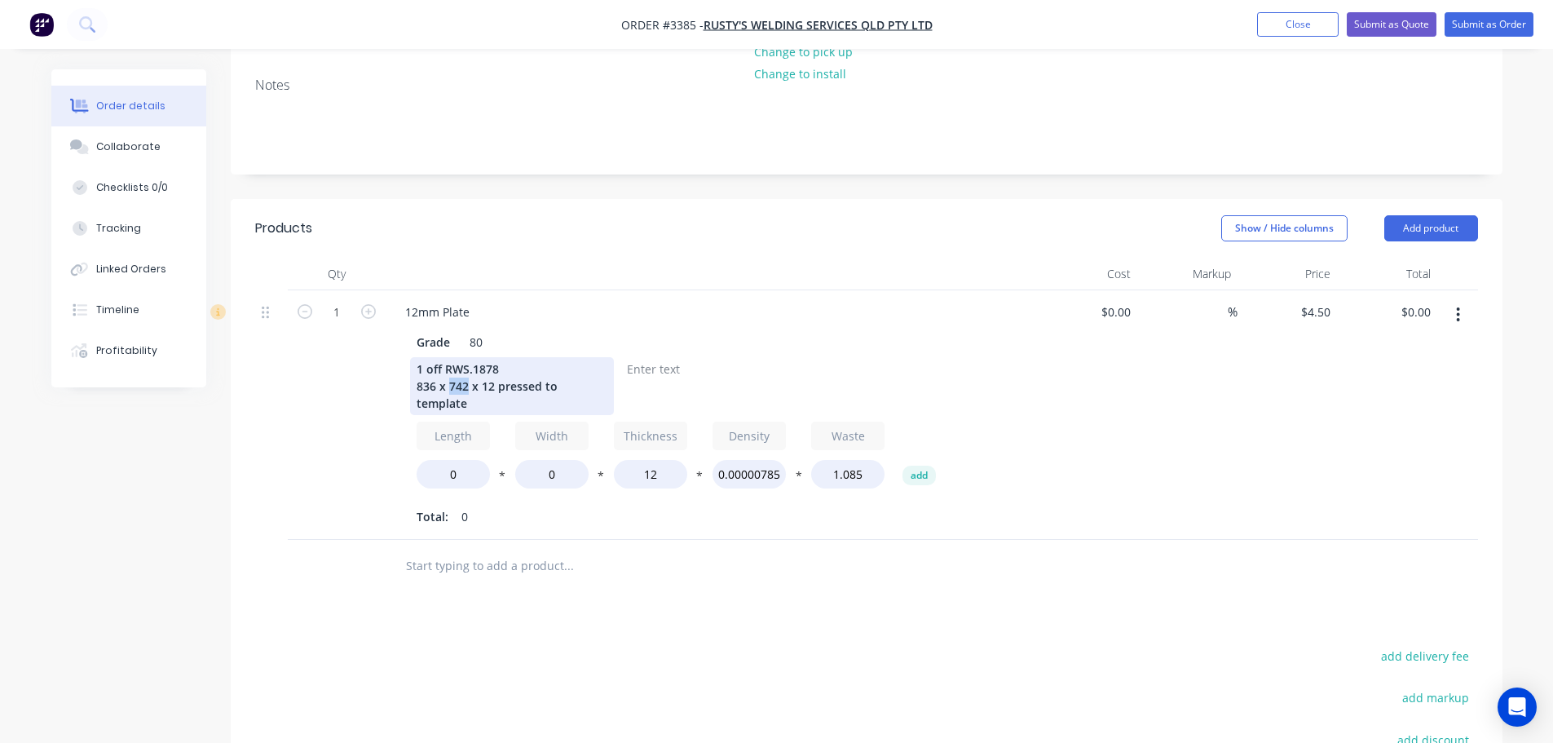
drag, startPoint x: 467, startPoint y: 318, endPoint x: 450, endPoint y: 316, distance: 17.2
click at [450, 357] on div "1 off RWS.1878 836 x 742 x 12 pressed to template" at bounding box center [512, 386] width 204 height 58
drag, startPoint x: 435, startPoint y: 317, endPoint x: 410, endPoint y: 317, distance: 25.3
click at [410, 357] on div "1 off RWS.1878 836 x 836 x 12 pressed to template" at bounding box center [512, 386] width 204 height 58
click at [443, 460] on input "0" at bounding box center [453, 474] width 73 height 29
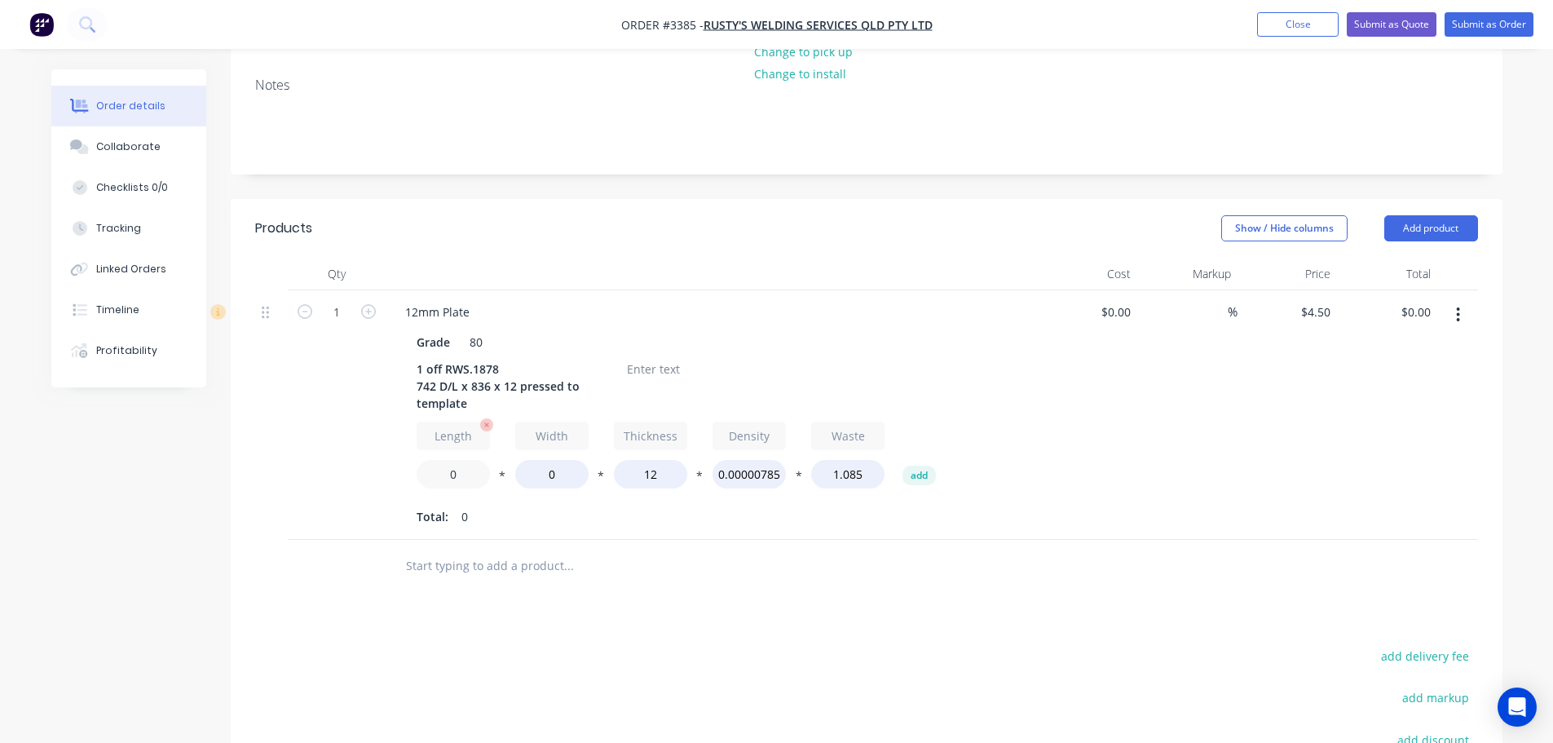
click at [443, 460] on input "0" at bounding box center [453, 474] width 73 height 29
click at [475, 460] on input "7420" at bounding box center [453, 474] width 73 height 29
type input "742"
click at [541, 460] on input "0" at bounding box center [551, 474] width 73 height 29
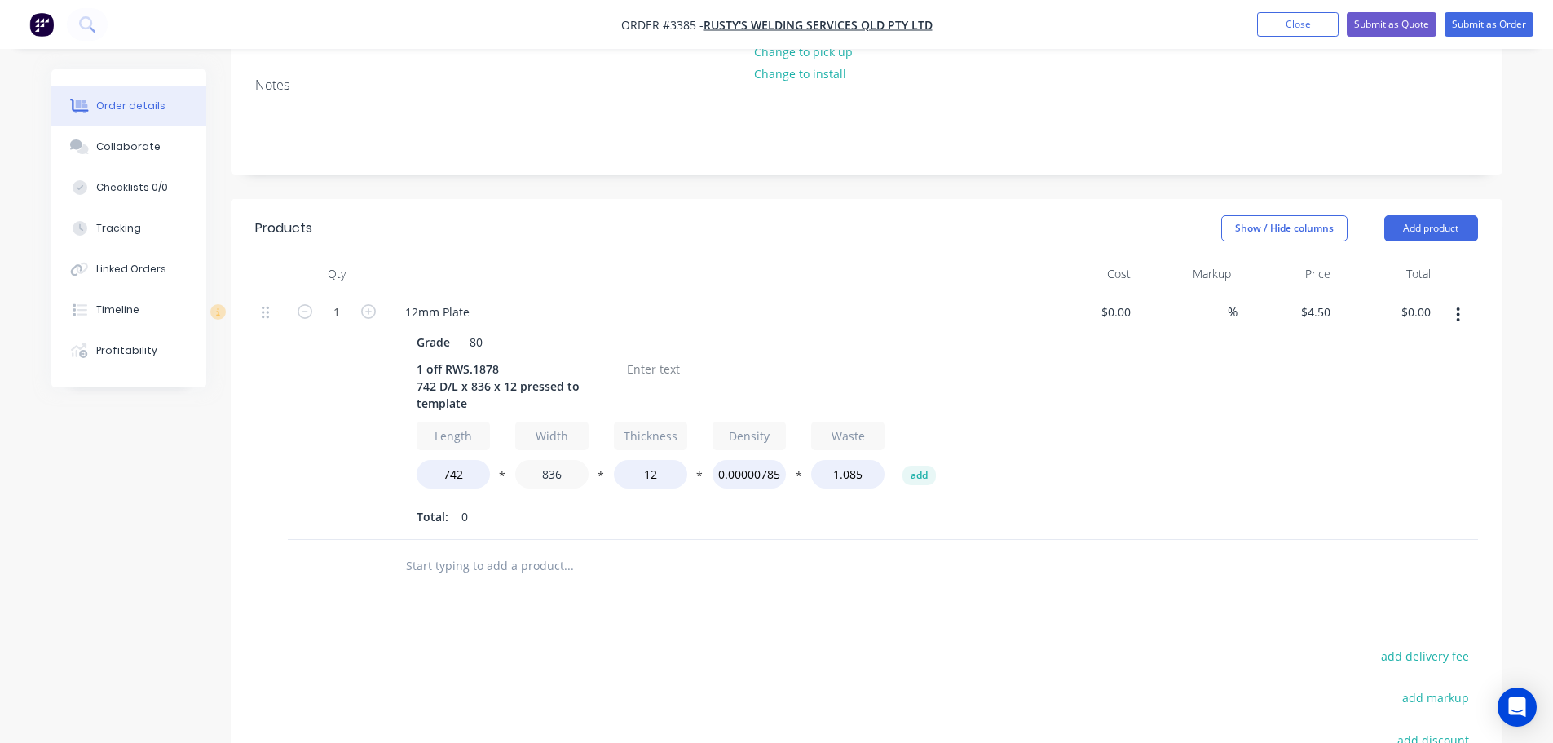
type input "836"
type input "$283.50"
click at [564, 505] on div "Total: 0" at bounding box center [712, 517] width 590 height 24
click at [645, 357] on div at bounding box center [653, 369] width 66 height 24
click at [646, 357] on div at bounding box center [653, 369] width 66 height 24
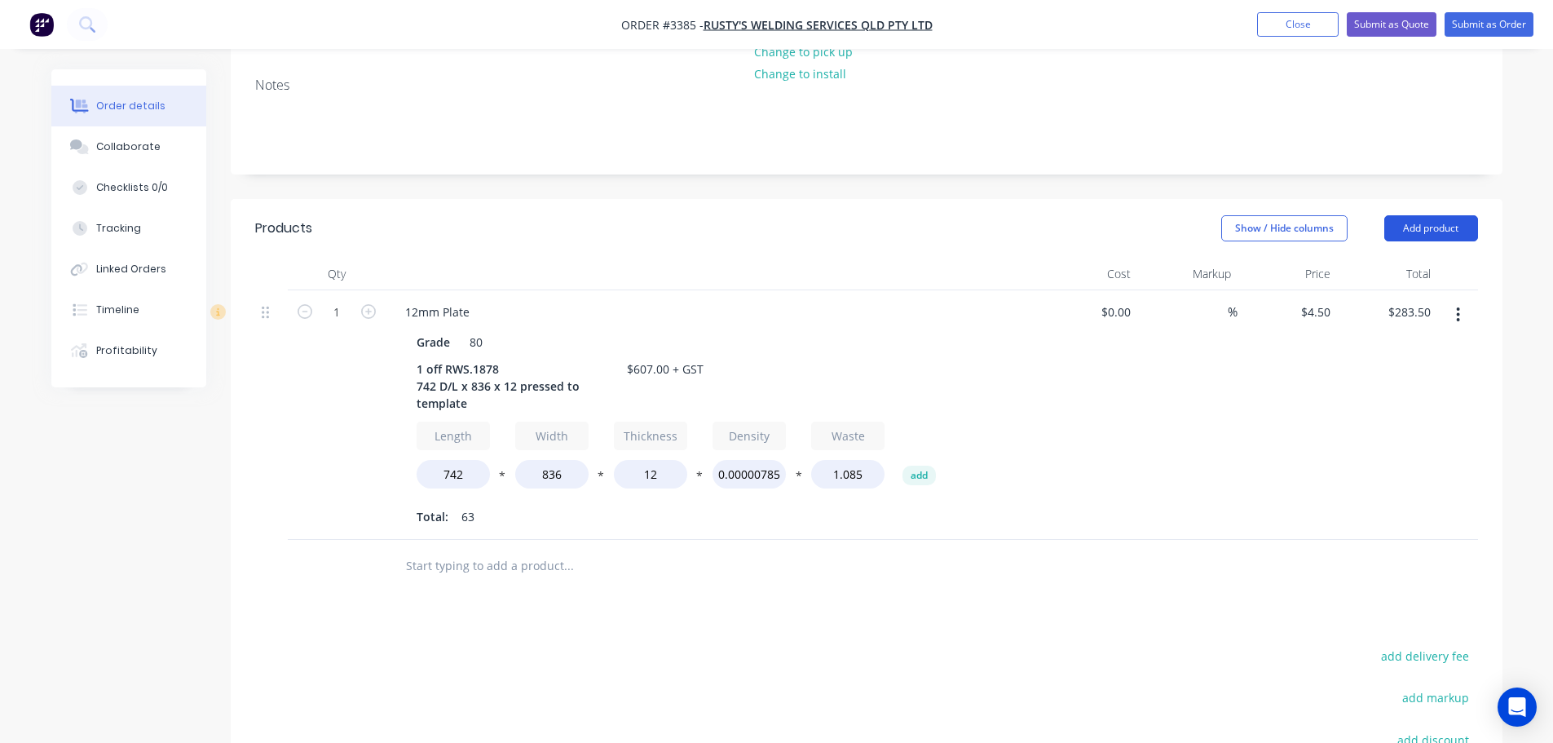
click at [1426, 215] on button "Add product" at bounding box center [1431, 228] width 94 height 26
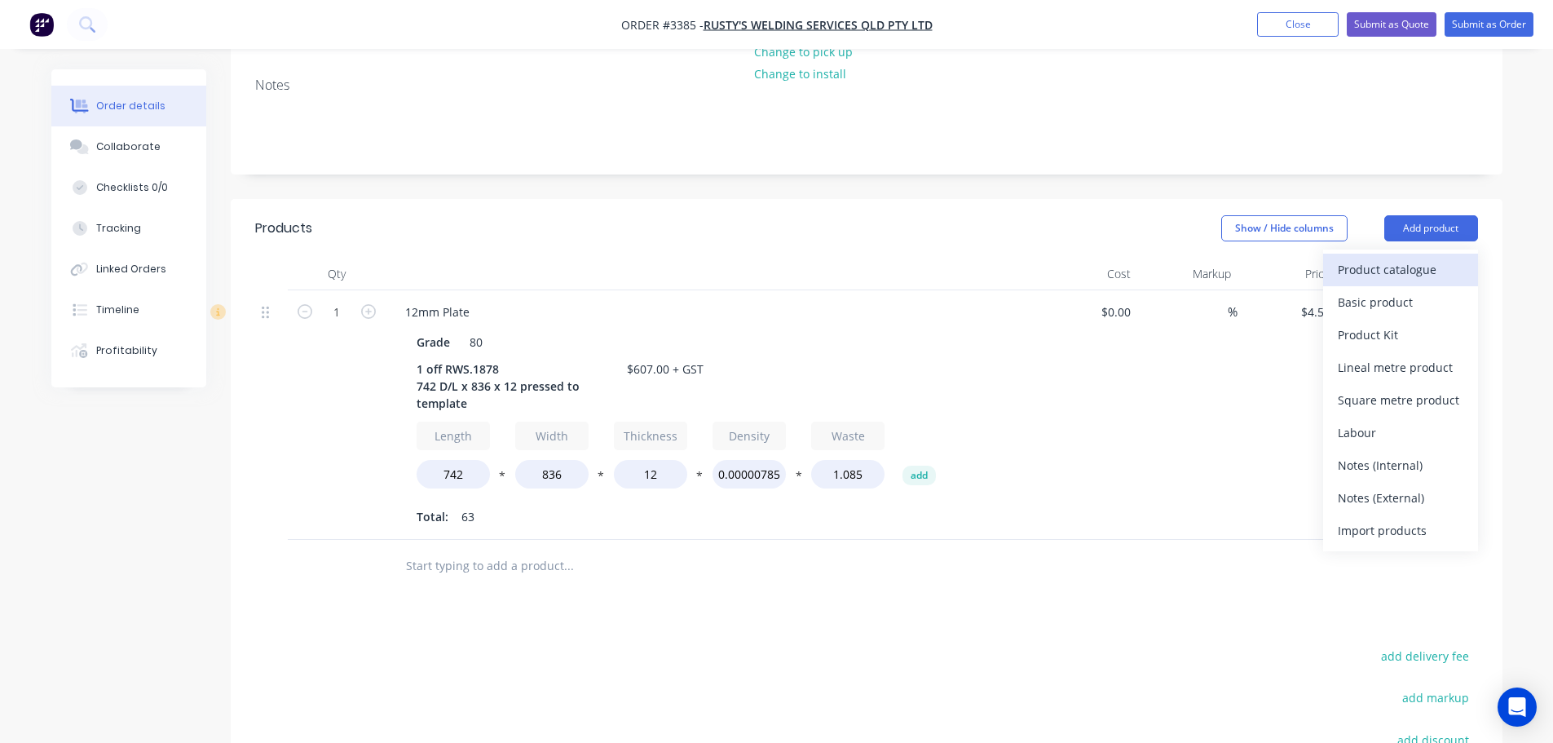
click at [1417, 258] on div "Product catalogue" at bounding box center [1401, 270] width 126 height 24
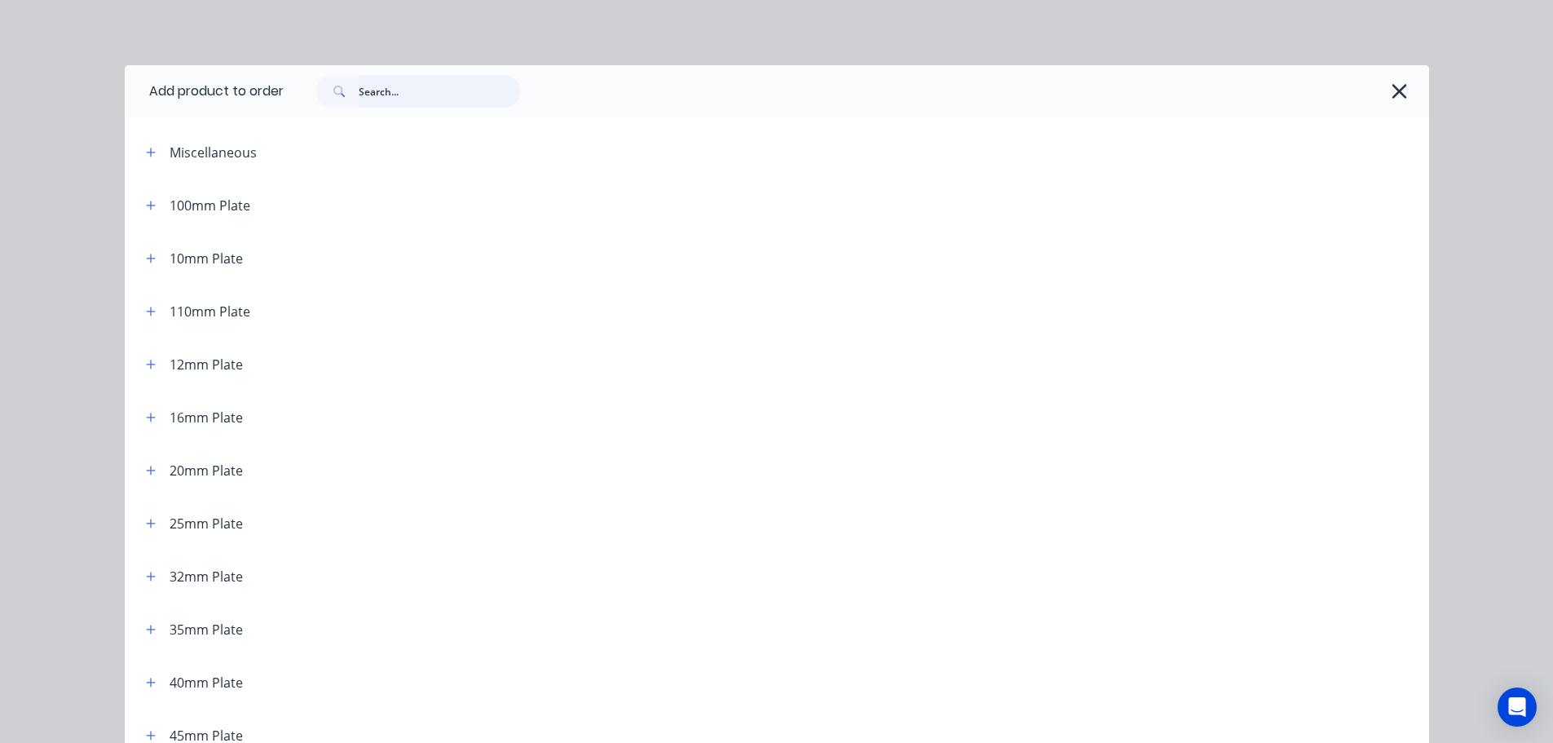
click at [435, 90] on input "text" at bounding box center [439, 91] width 161 height 33
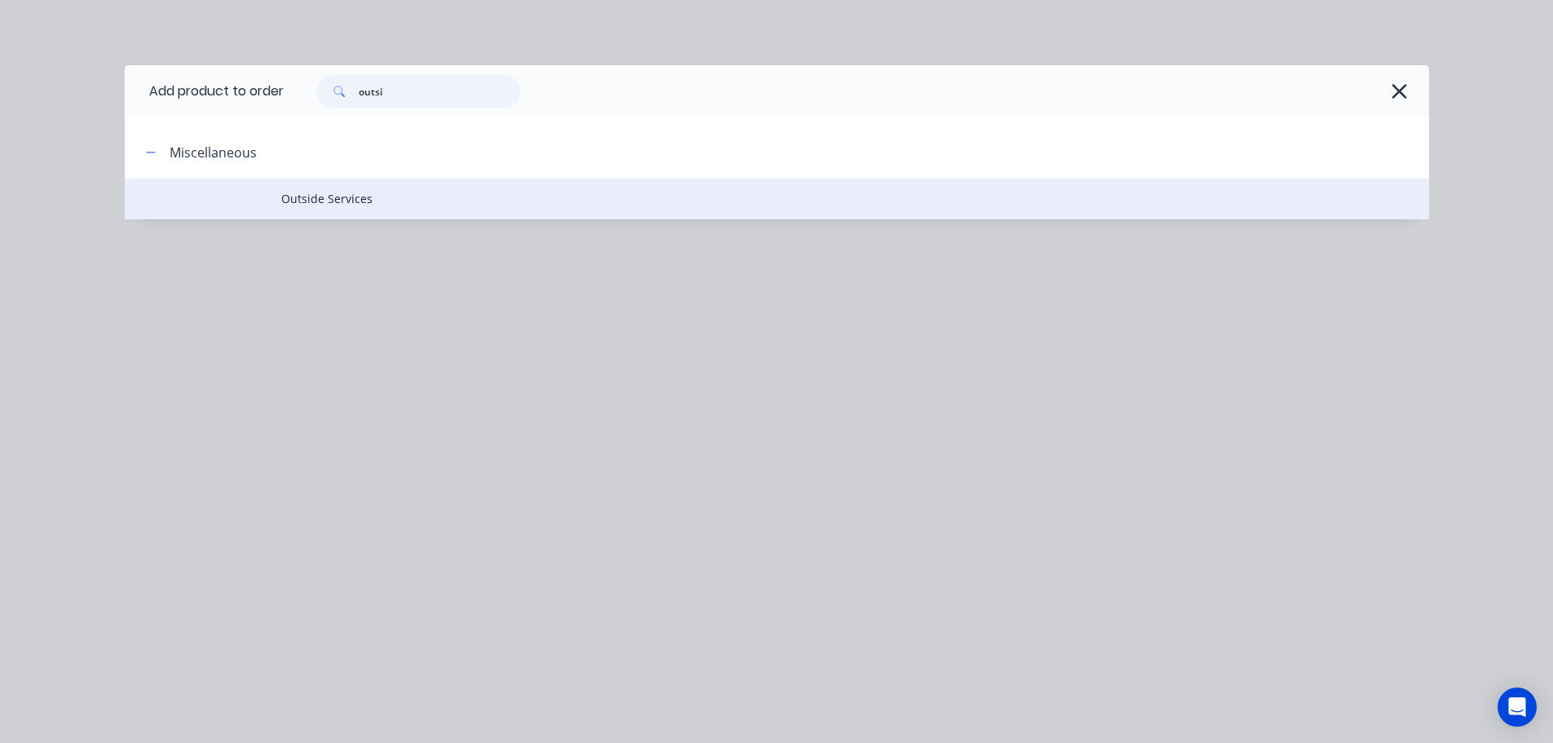
type input "outsi"
click at [342, 213] on td "Outside Services" at bounding box center [855, 199] width 1148 height 41
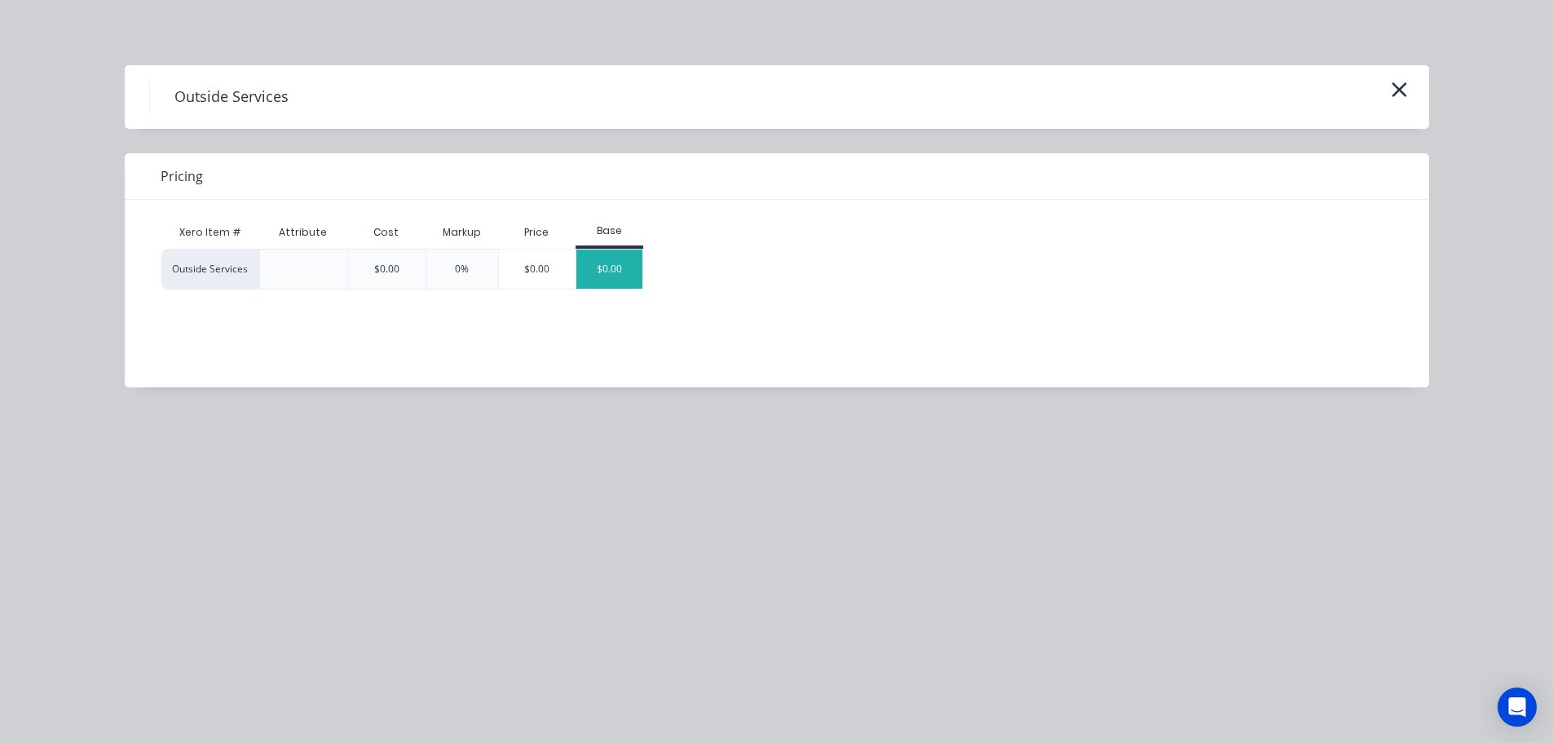
click at [630, 276] on div "$0.00" at bounding box center [609, 268] width 66 height 39
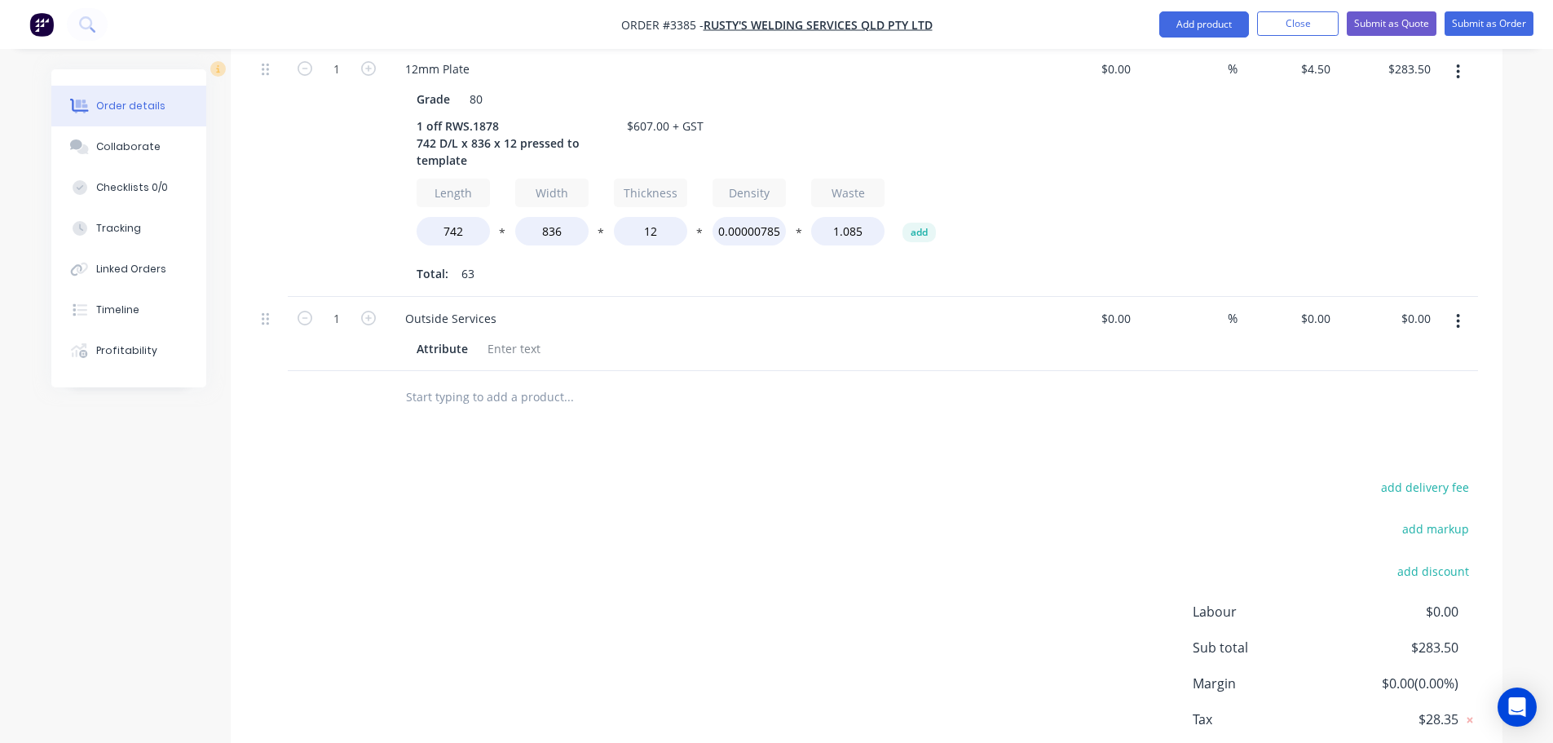
scroll to position [571, 0]
click at [435, 335] on div "Attribute" at bounding box center [442, 347] width 64 height 24
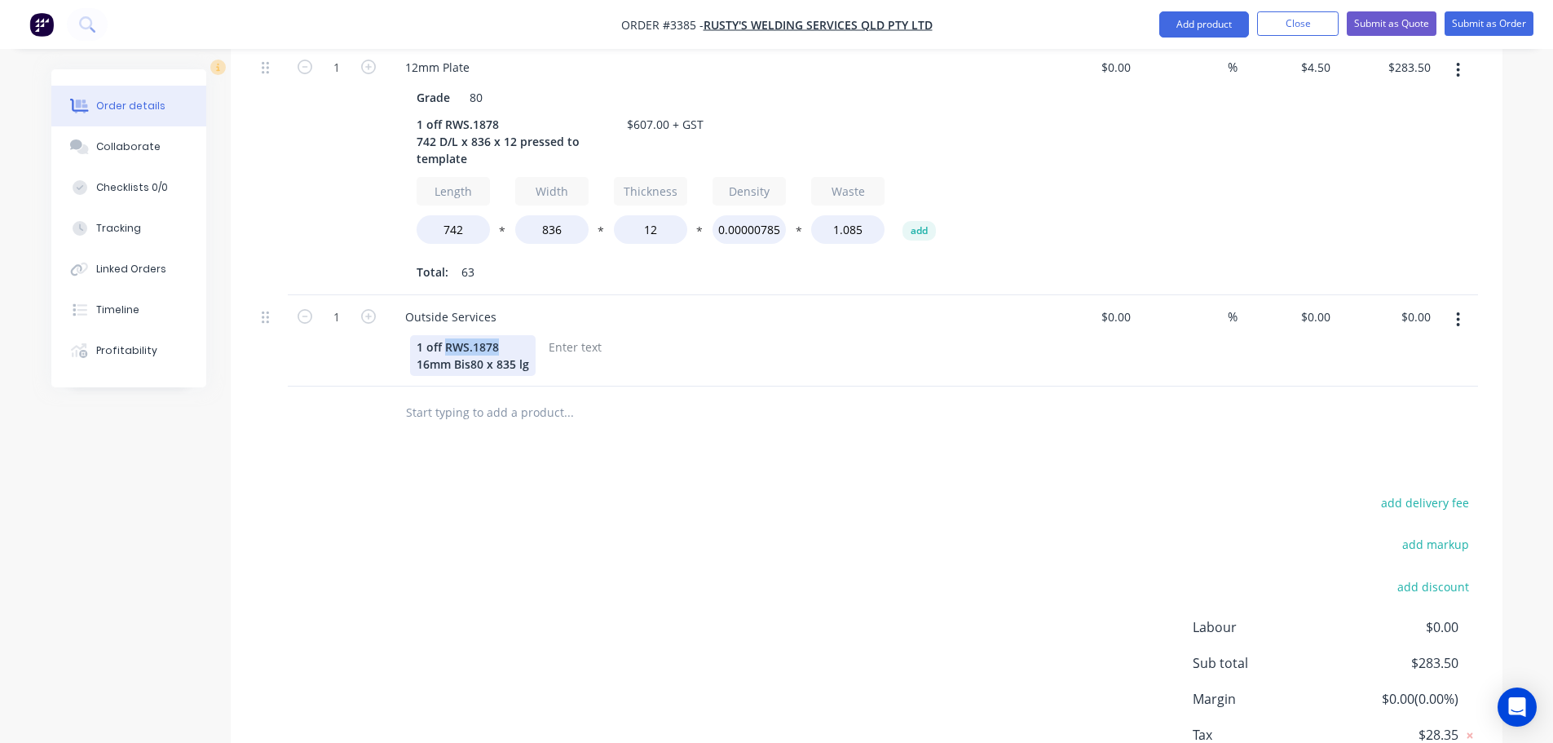
drag, startPoint x: 505, startPoint y: 282, endPoint x: 447, endPoint y: 284, distance: 58.7
click at [447, 335] on div "1 off RWS.1878 16mm Bis80 x 835 lg" at bounding box center [473, 355] width 126 height 41
click at [416, 335] on div "1 off 16mm Bis80 x 835 lg" at bounding box center [473, 355] width 126 height 41
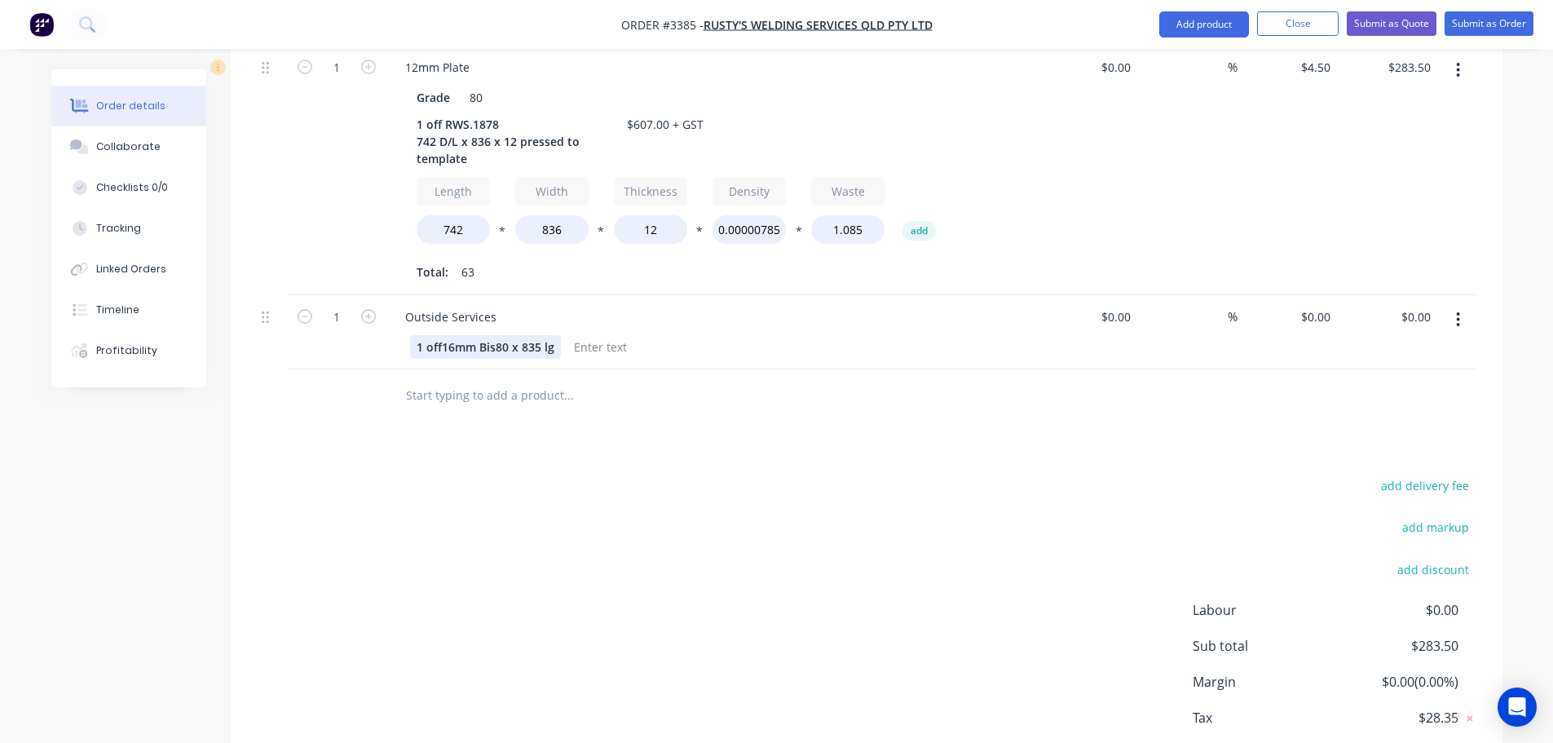
click at [558, 335] on div "1 off 16mm Bis80 x 835 lg" at bounding box center [485, 347] width 151 height 24
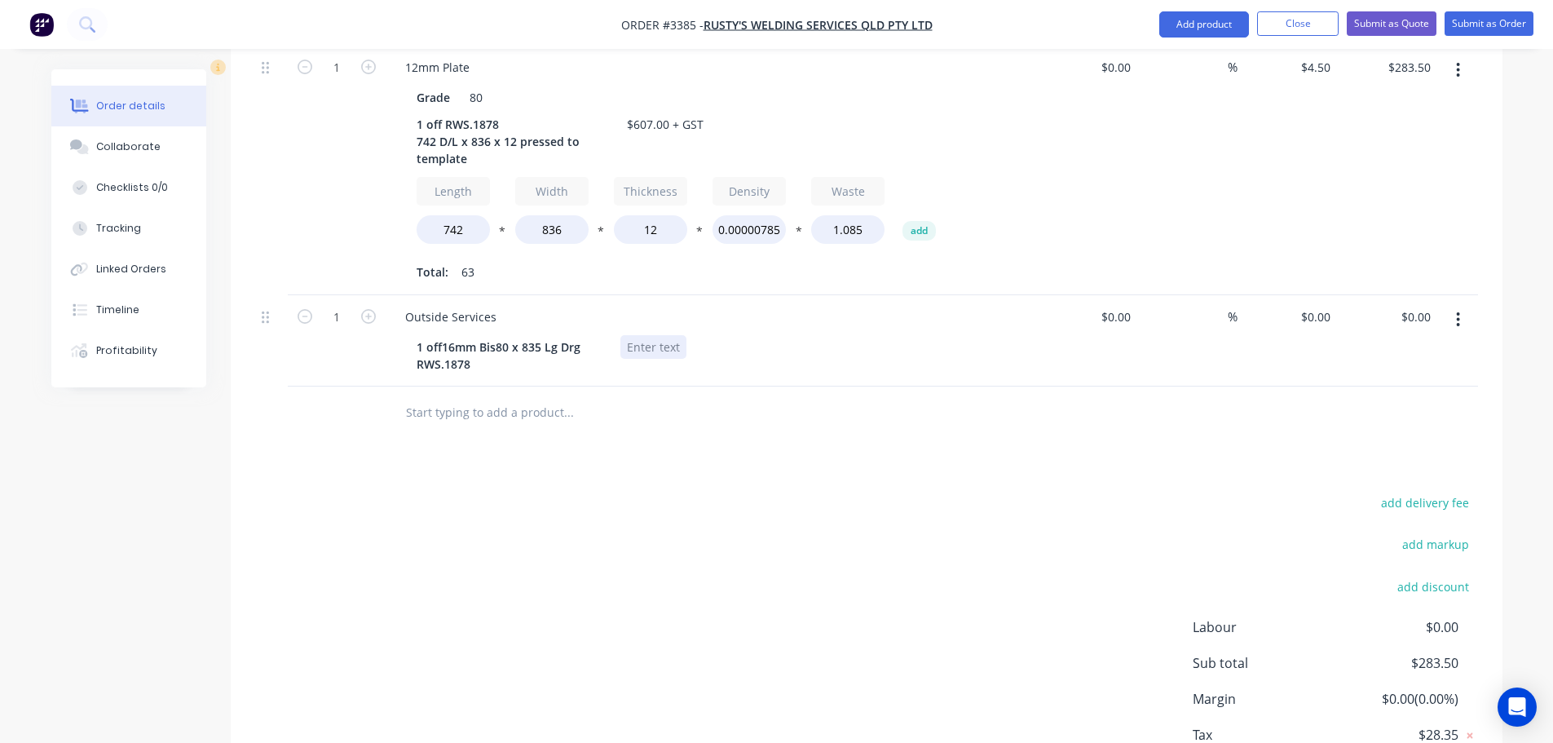
click at [667, 335] on div at bounding box center [653, 347] width 66 height 24
click at [1311, 295] on div "0 0" at bounding box center [1288, 340] width 100 height 91
type input "$225.00"
click at [1278, 386] on div at bounding box center [866, 412] width 1223 height 53
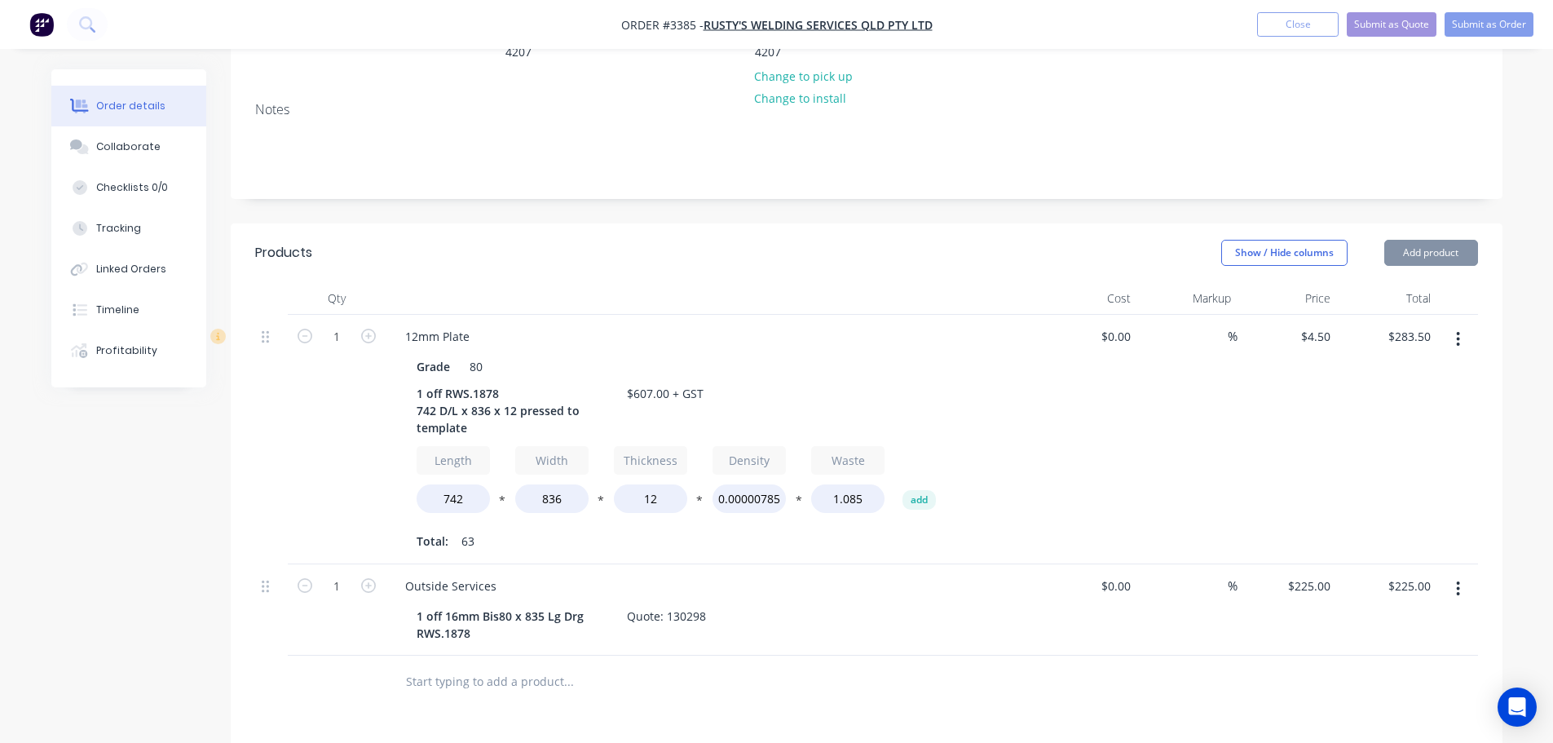
scroll to position [245, 0]
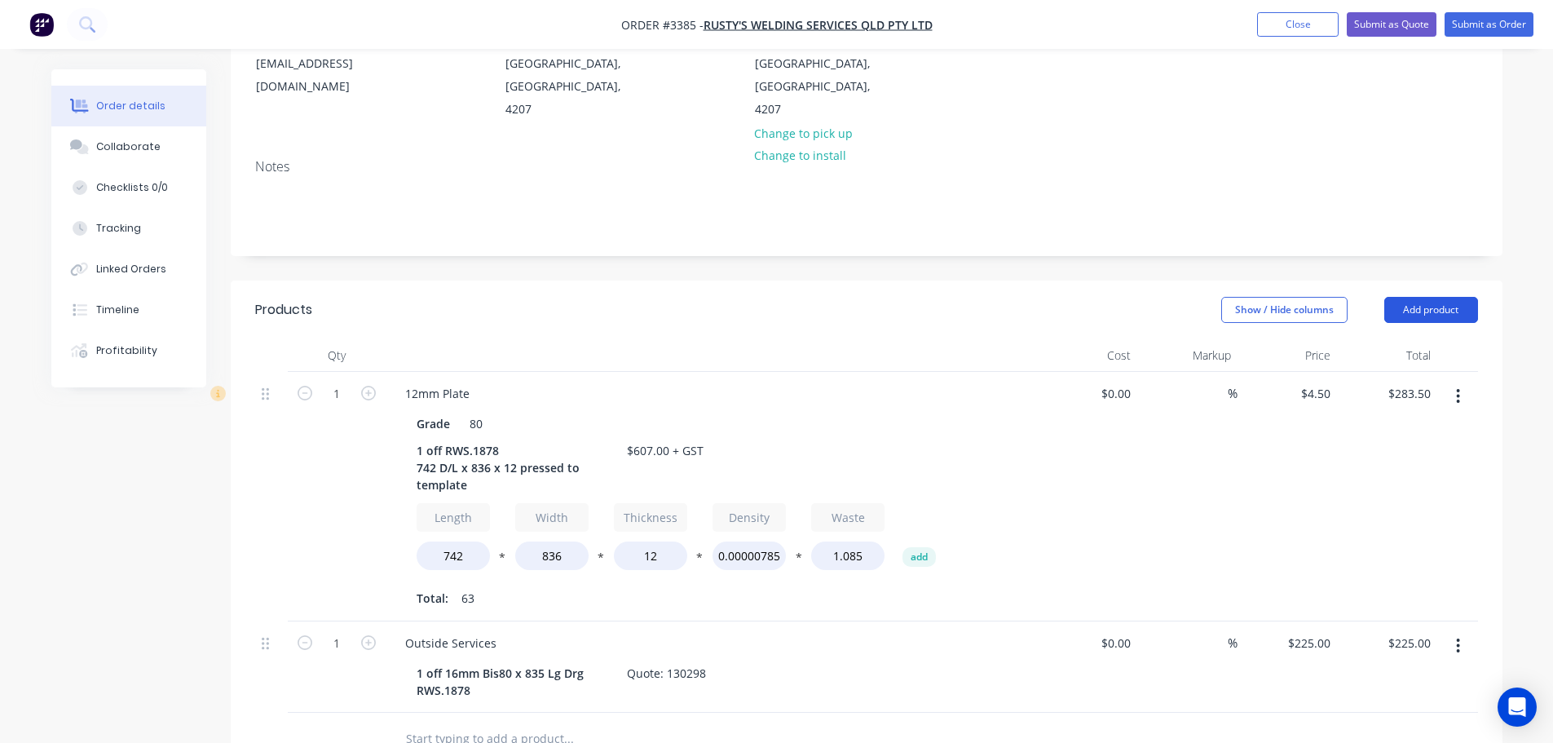
click at [1427, 297] on button "Add product" at bounding box center [1431, 310] width 94 height 26
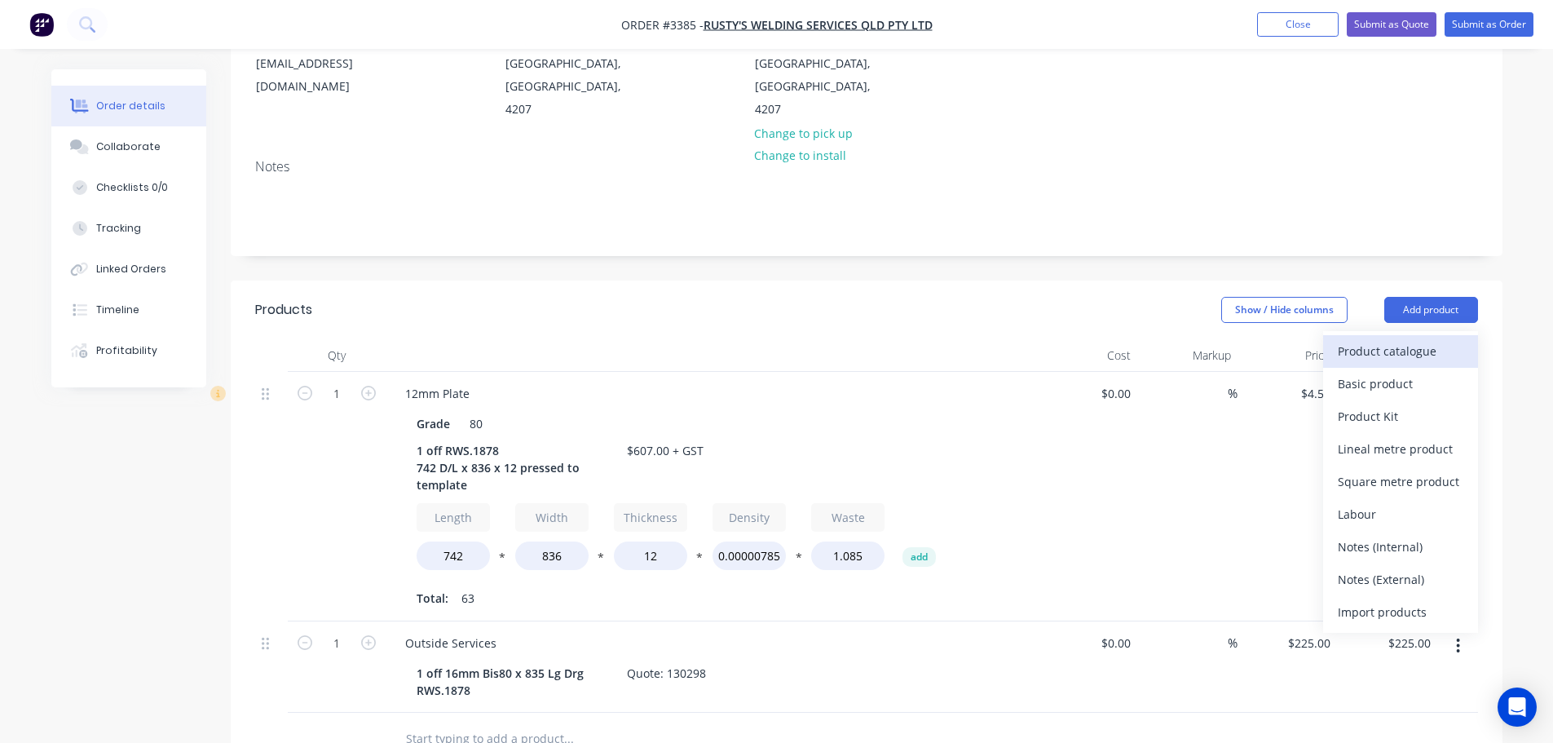
click at [1406, 339] on div "Product catalogue" at bounding box center [1401, 351] width 126 height 24
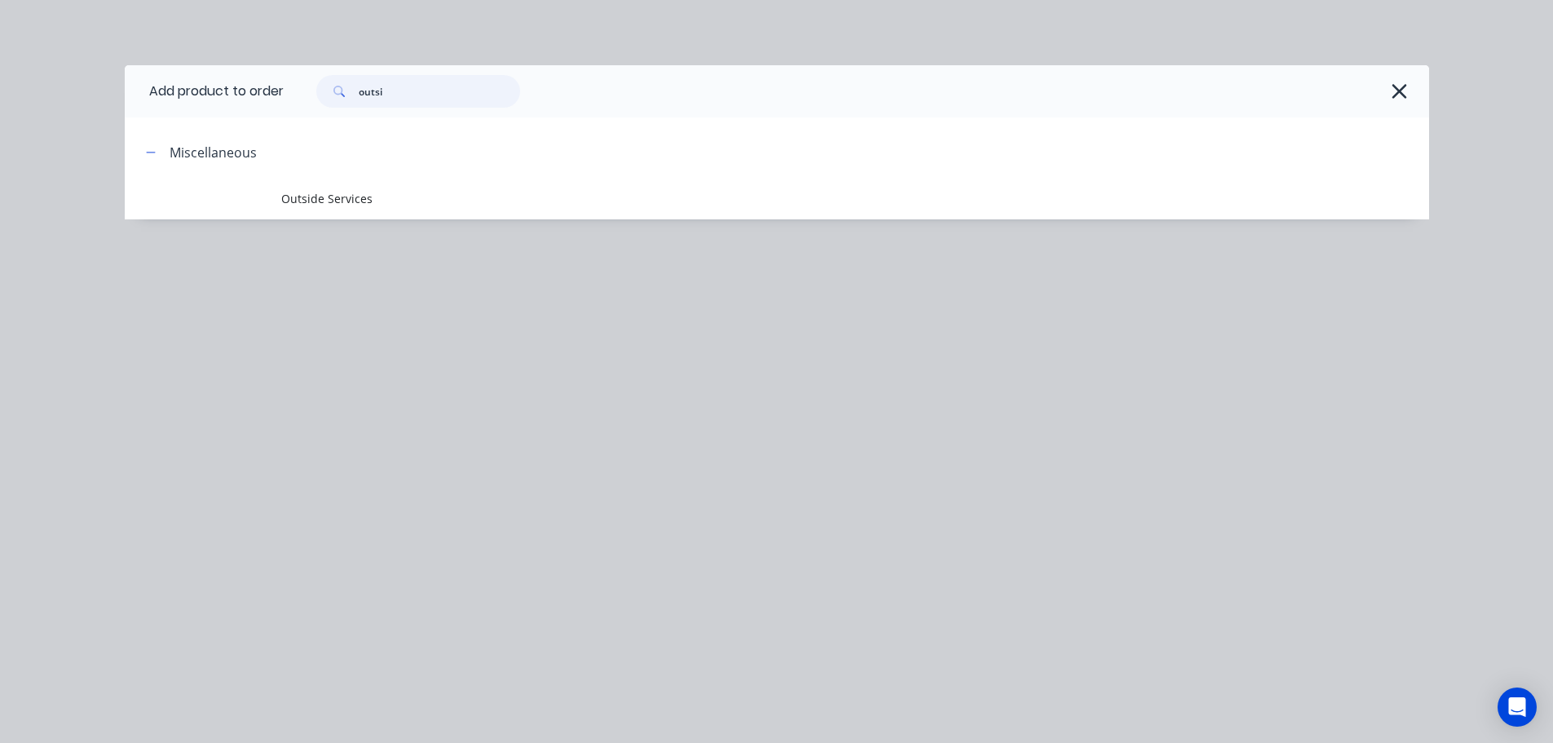
drag, startPoint x: 411, startPoint y: 97, endPoint x: 93, endPoint y: 114, distance: 318.4
click at [93, 114] on div "Add product to order outsi Miscellaneous Outside Services" at bounding box center [776, 371] width 1553 height 743
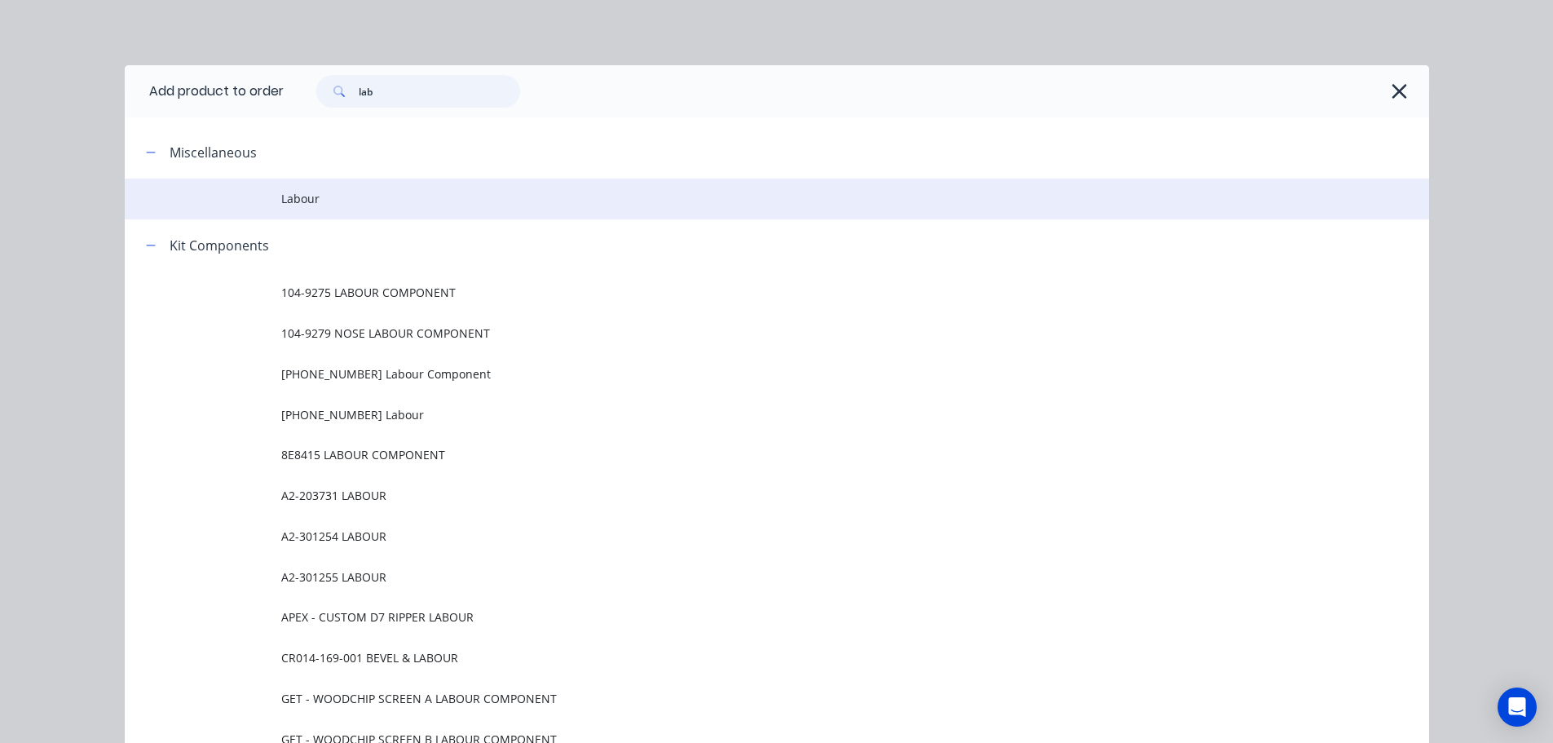
type input "lab"
click at [317, 210] on td "Labour" at bounding box center [855, 199] width 1148 height 41
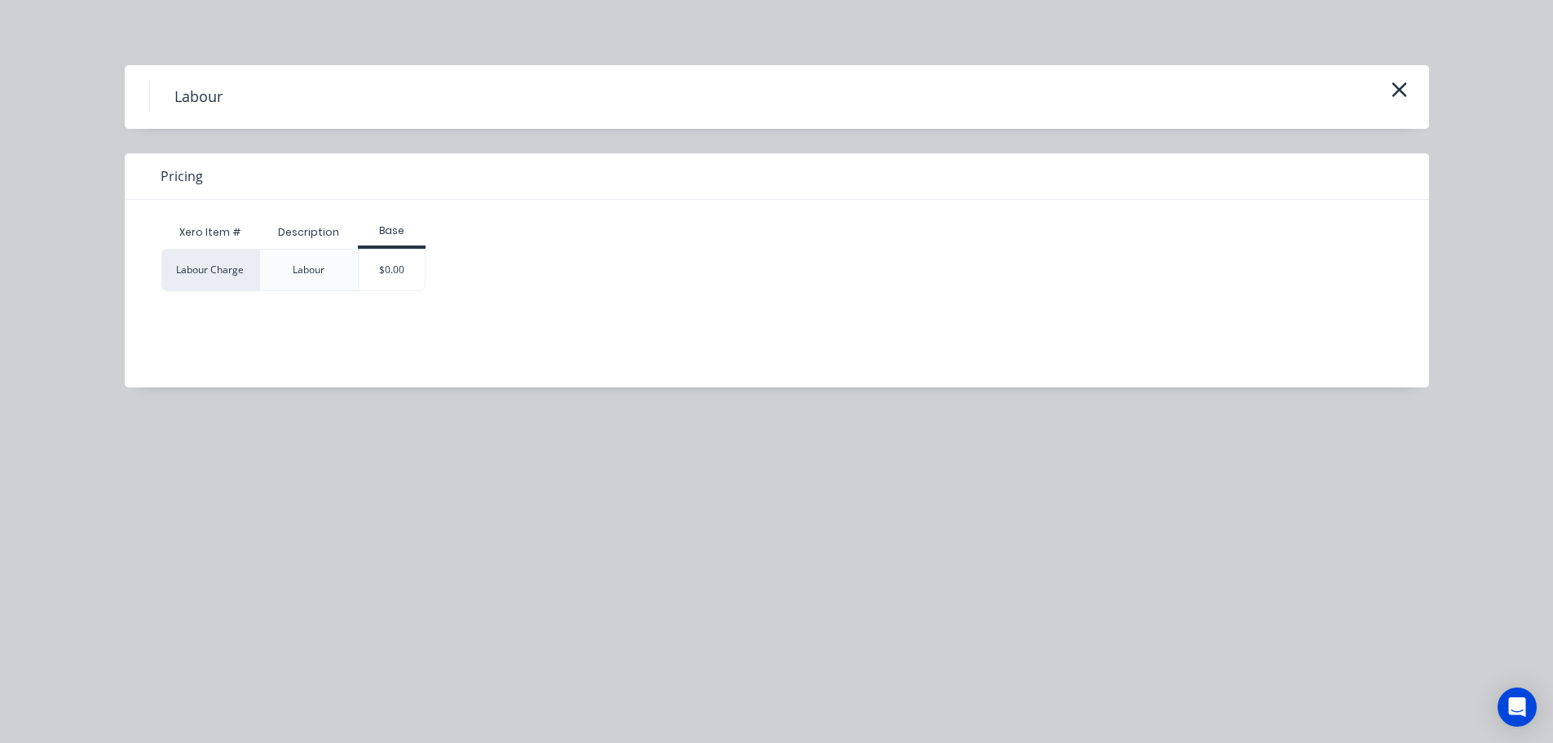
click at [408, 265] on div "$0.00" at bounding box center [392, 269] width 66 height 41
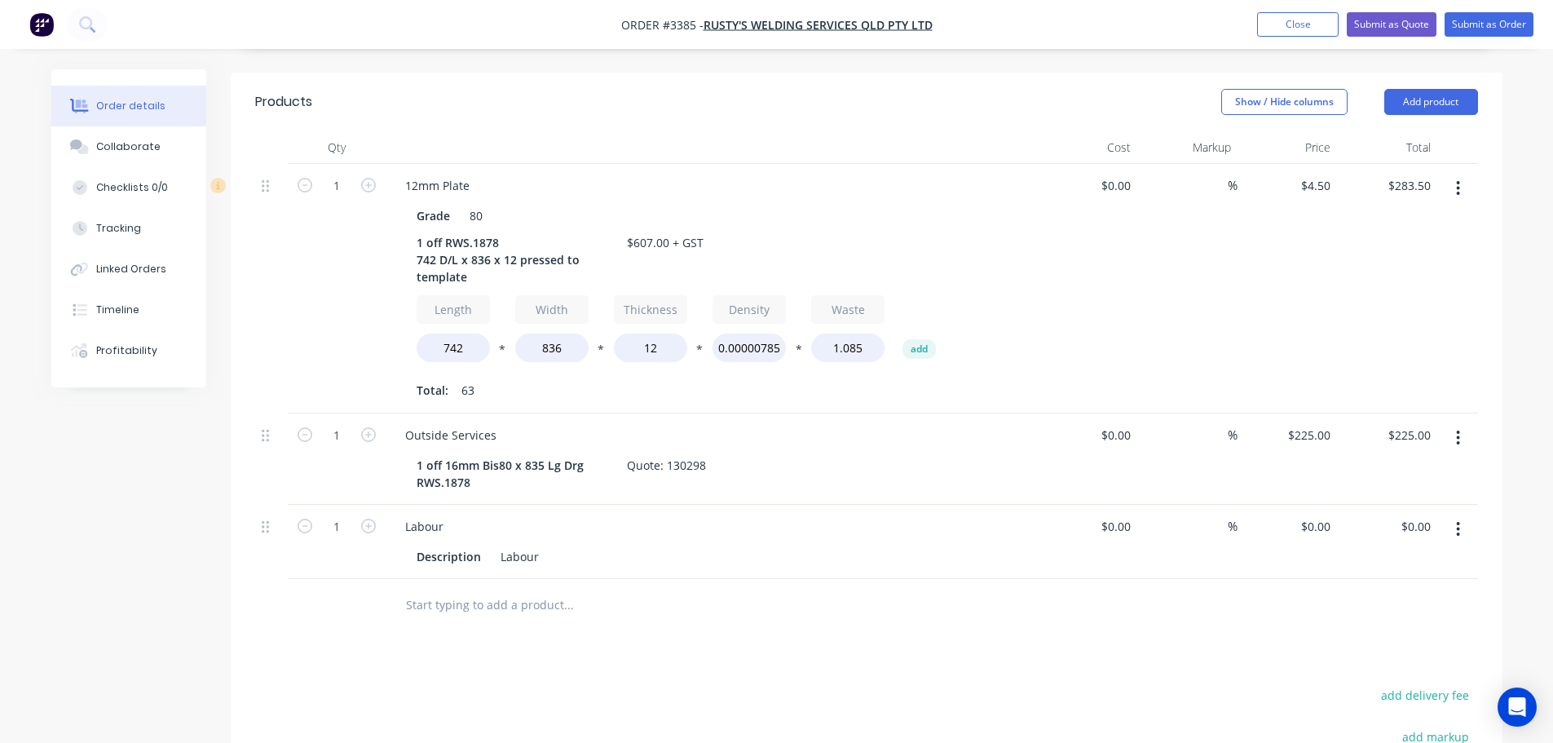
scroll to position [489, 0]
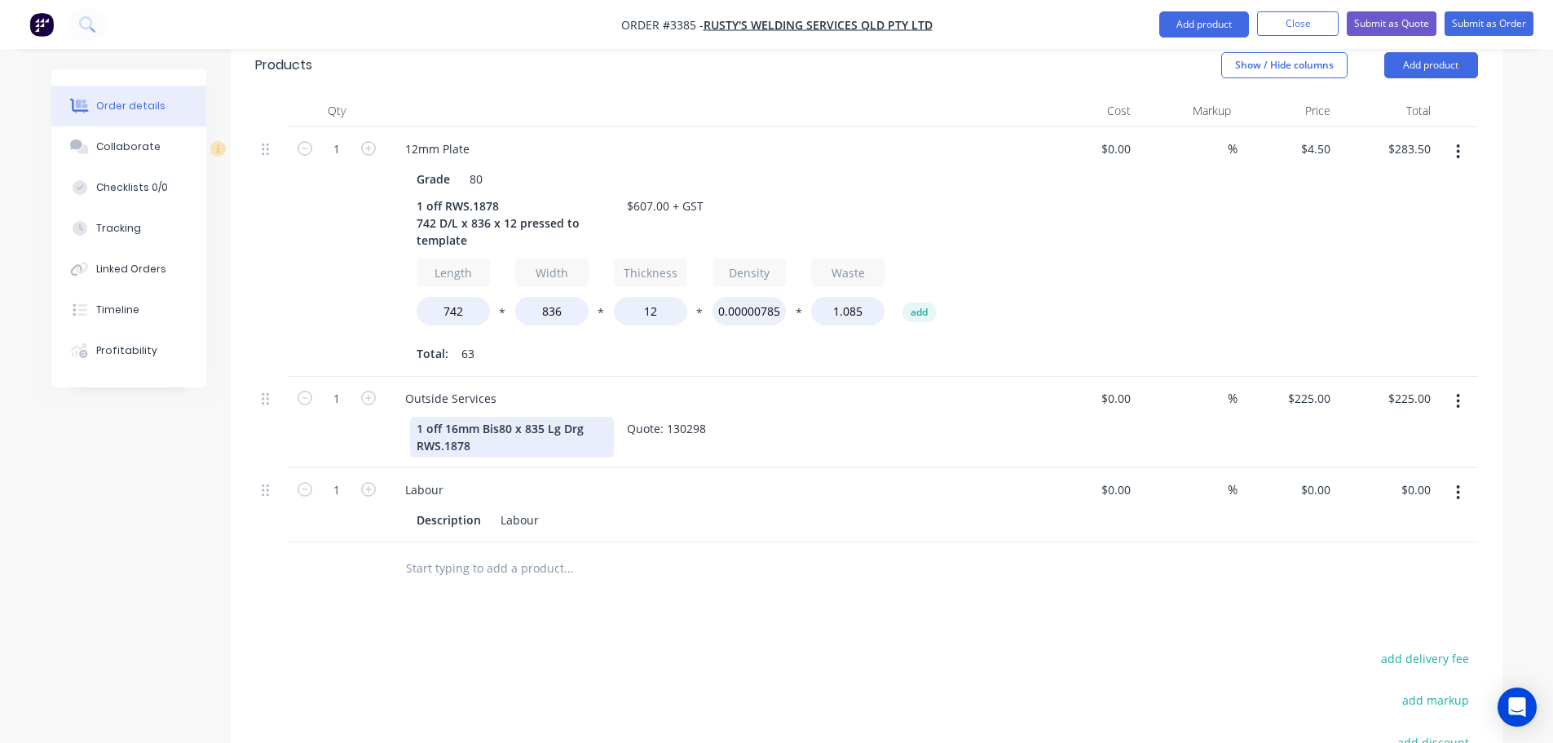
click at [540, 417] on div "1 off 16mm Bis80 x 835 Lg Drg RWS.1878" at bounding box center [512, 437] width 204 height 41
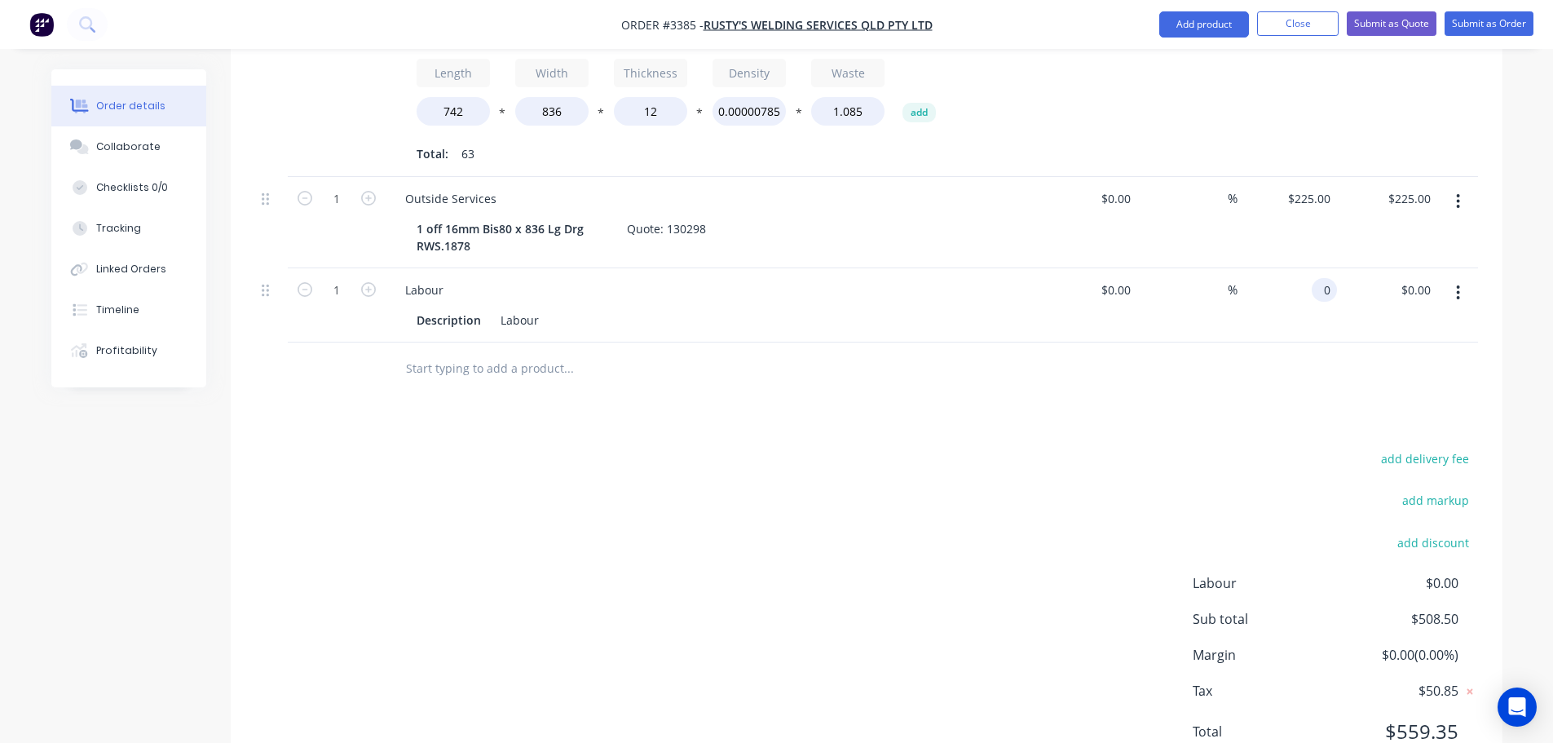
click at [1330, 278] on input "0" at bounding box center [1327, 290] width 19 height 24
type input "$98.50"
click at [983, 455] on div "add delivery fee add markup add discount Labour $0.00 Sub total $607.00 Margin …" at bounding box center [866, 605] width 1223 height 315
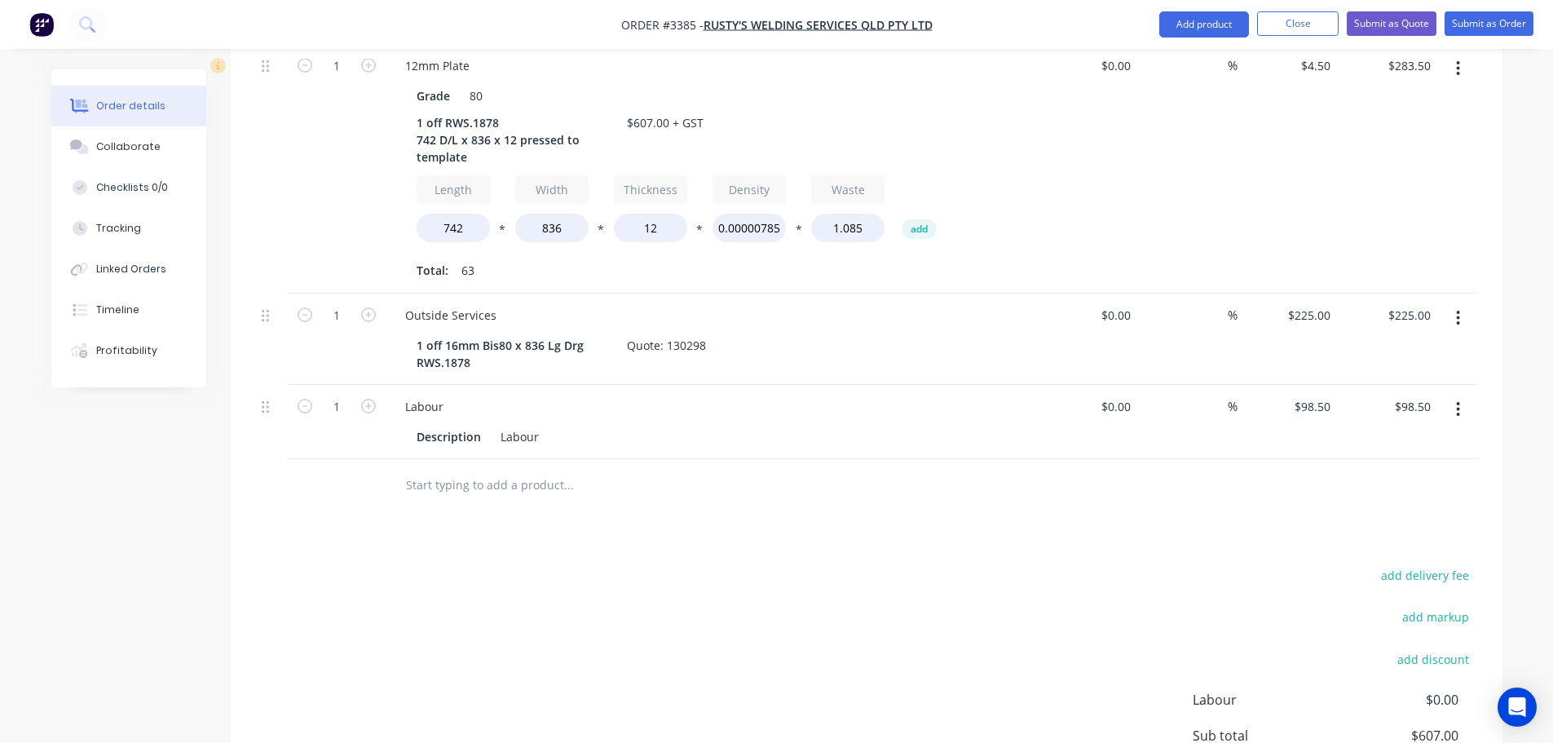
scroll to position [363, 0]
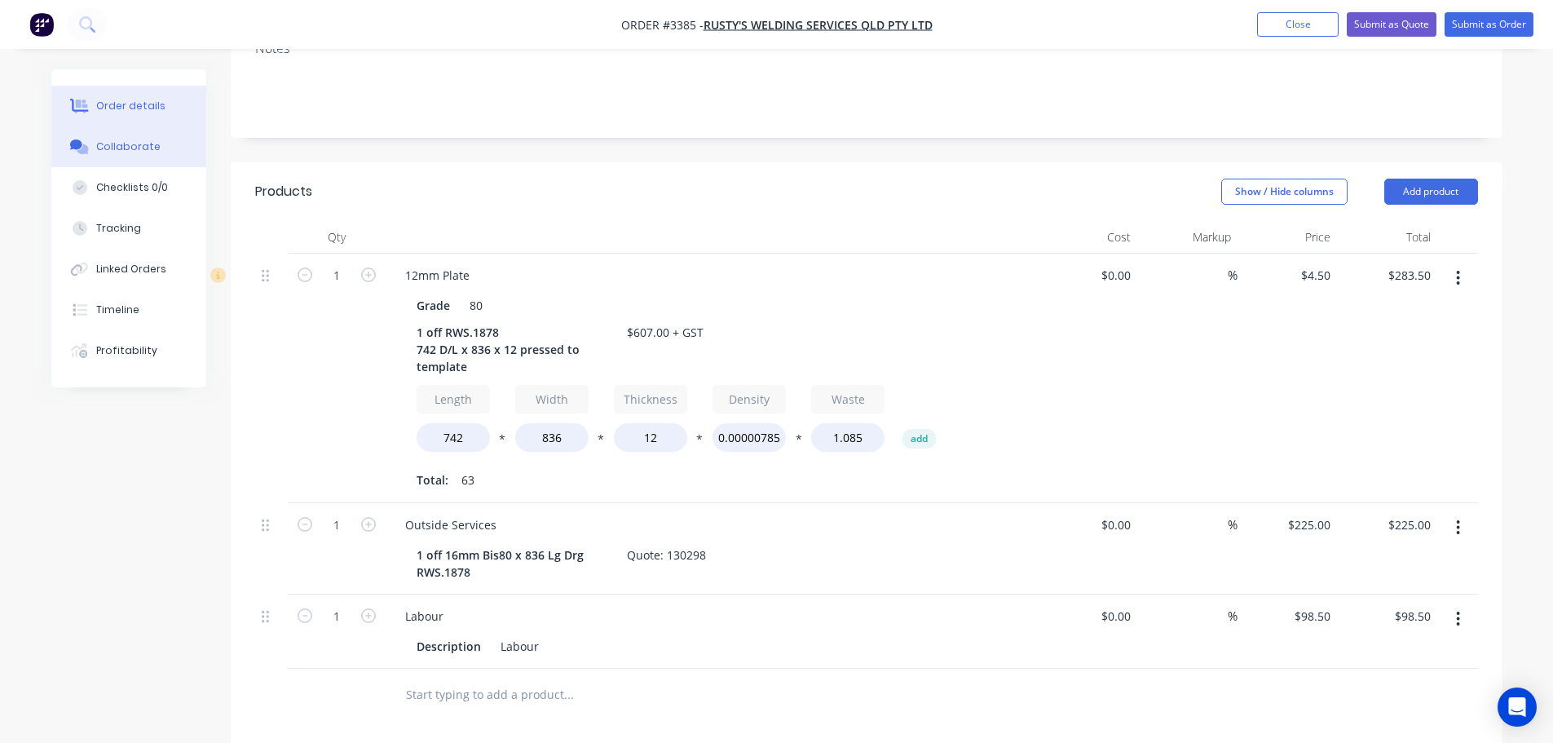
click at [183, 148] on button "Collaborate" at bounding box center [128, 146] width 155 height 41
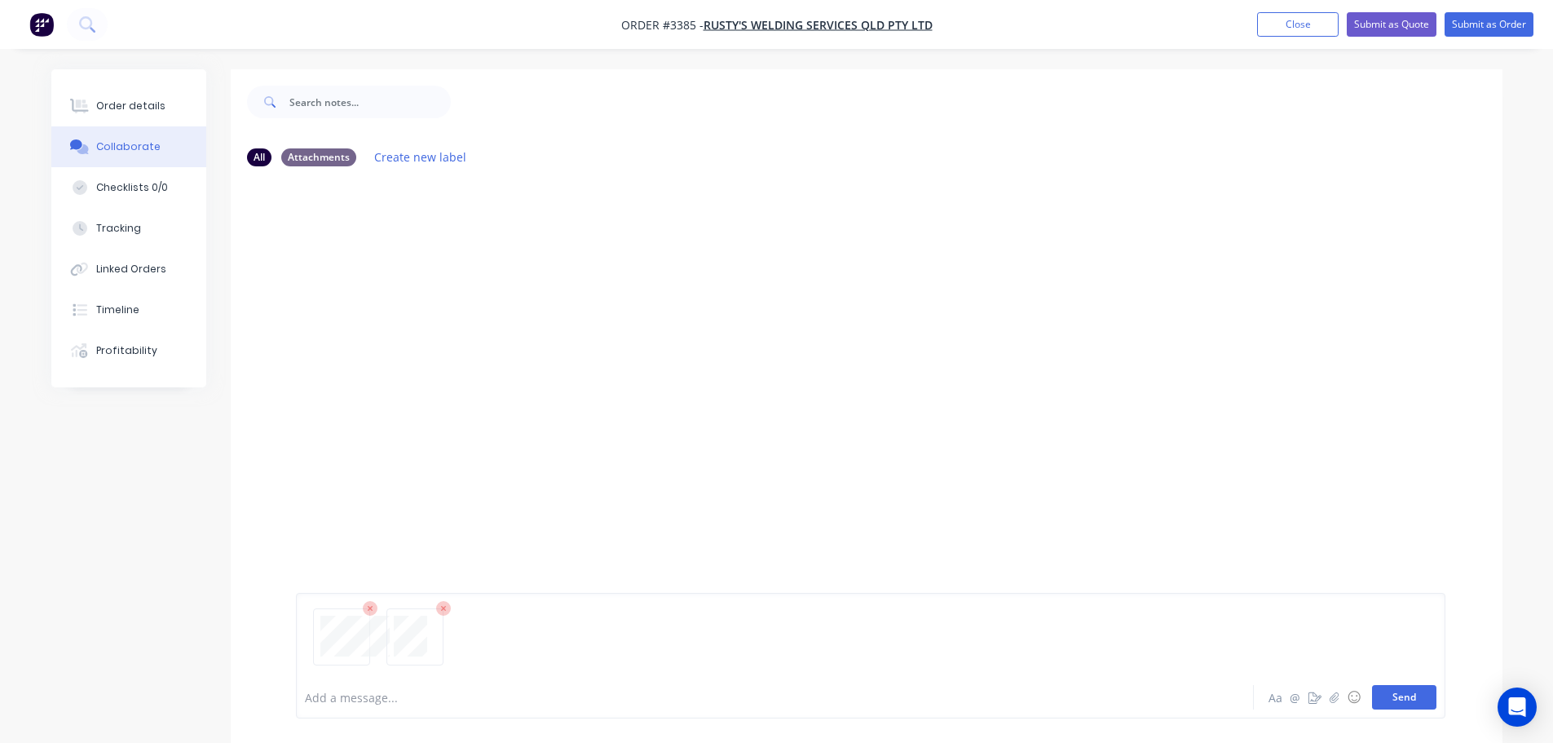
click at [1415, 695] on button "Send" at bounding box center [1404, 697] width 64 height 24
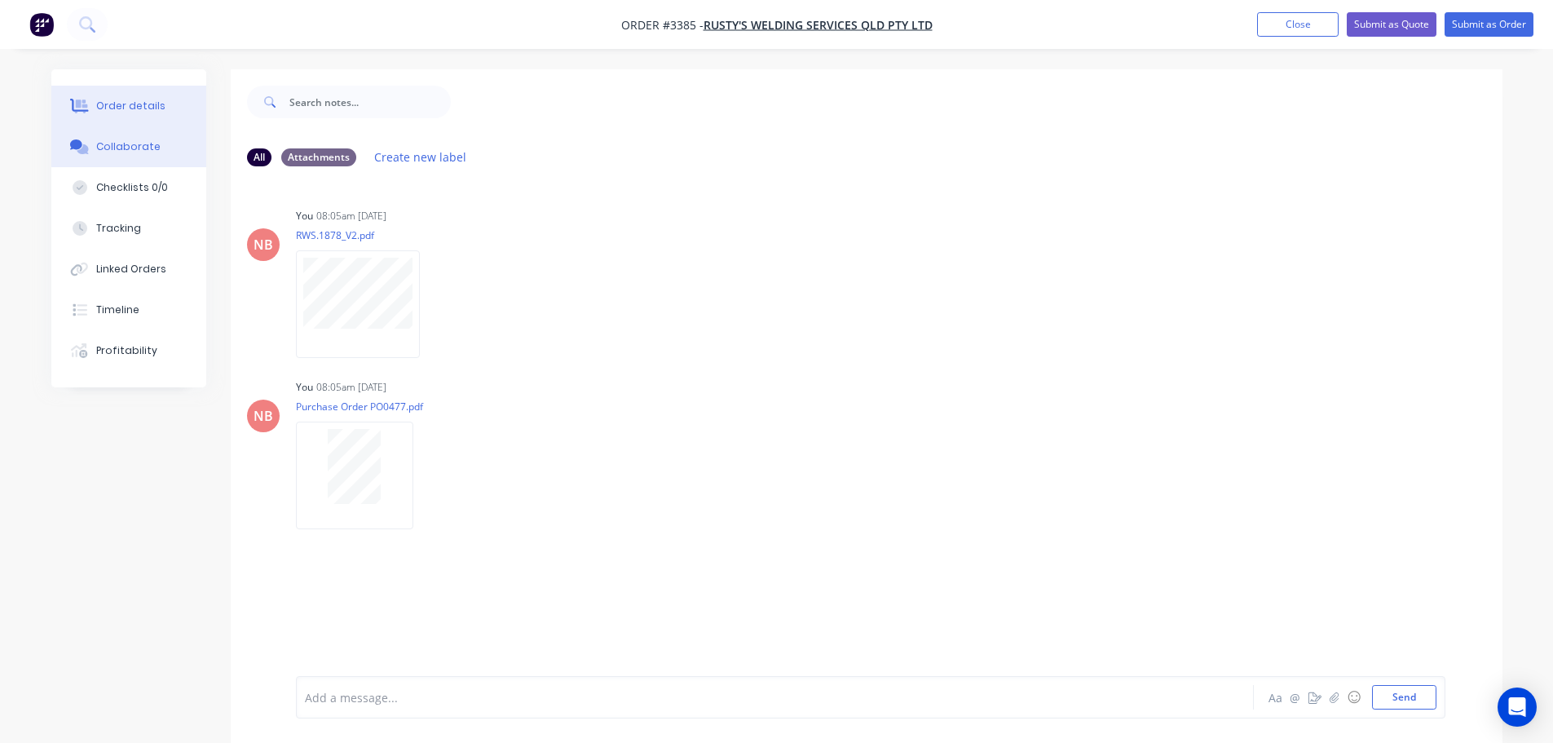
click at [144, 116] on button "Order details" at bounding box center [128, 106] width 155 height 41
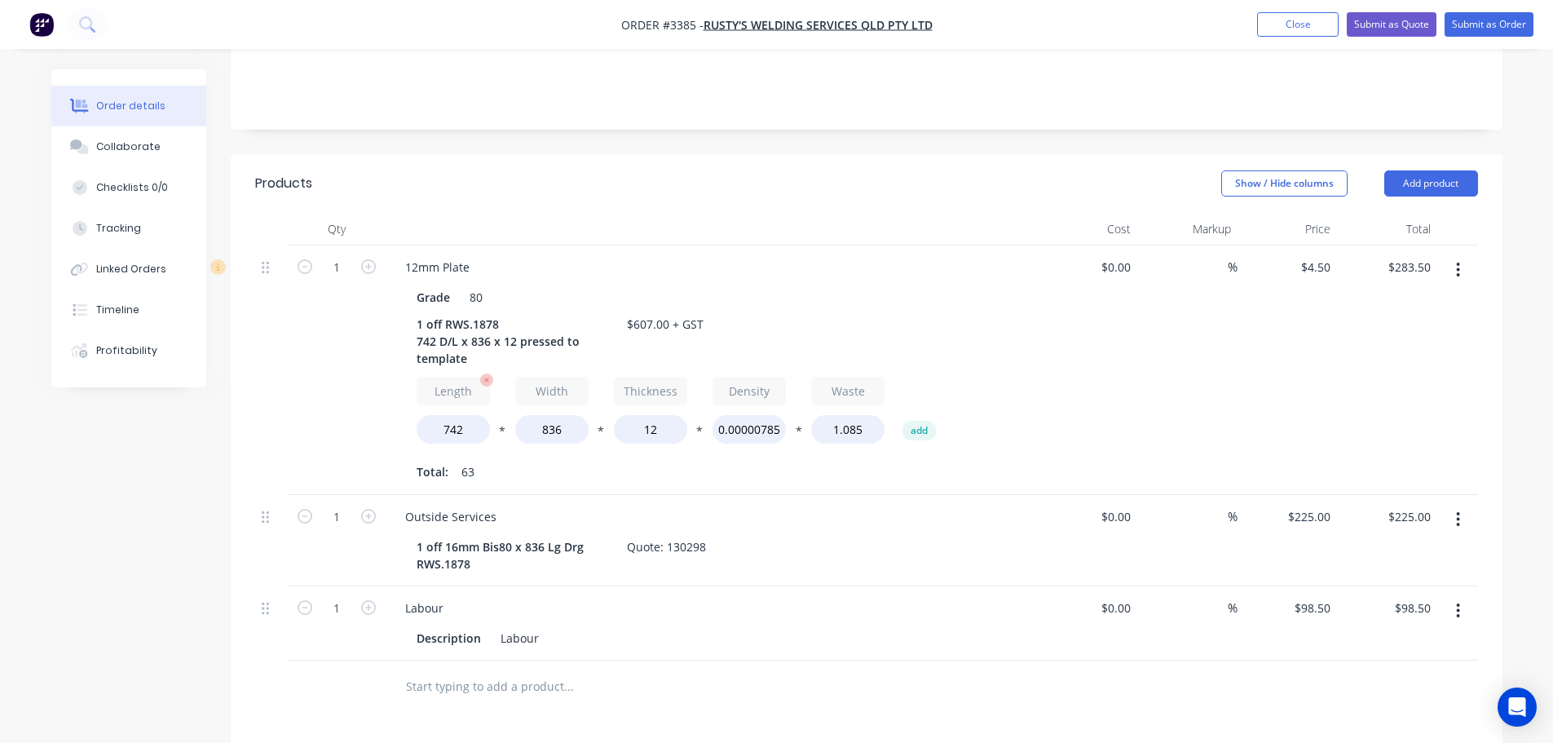
scroll to position [408, 0]
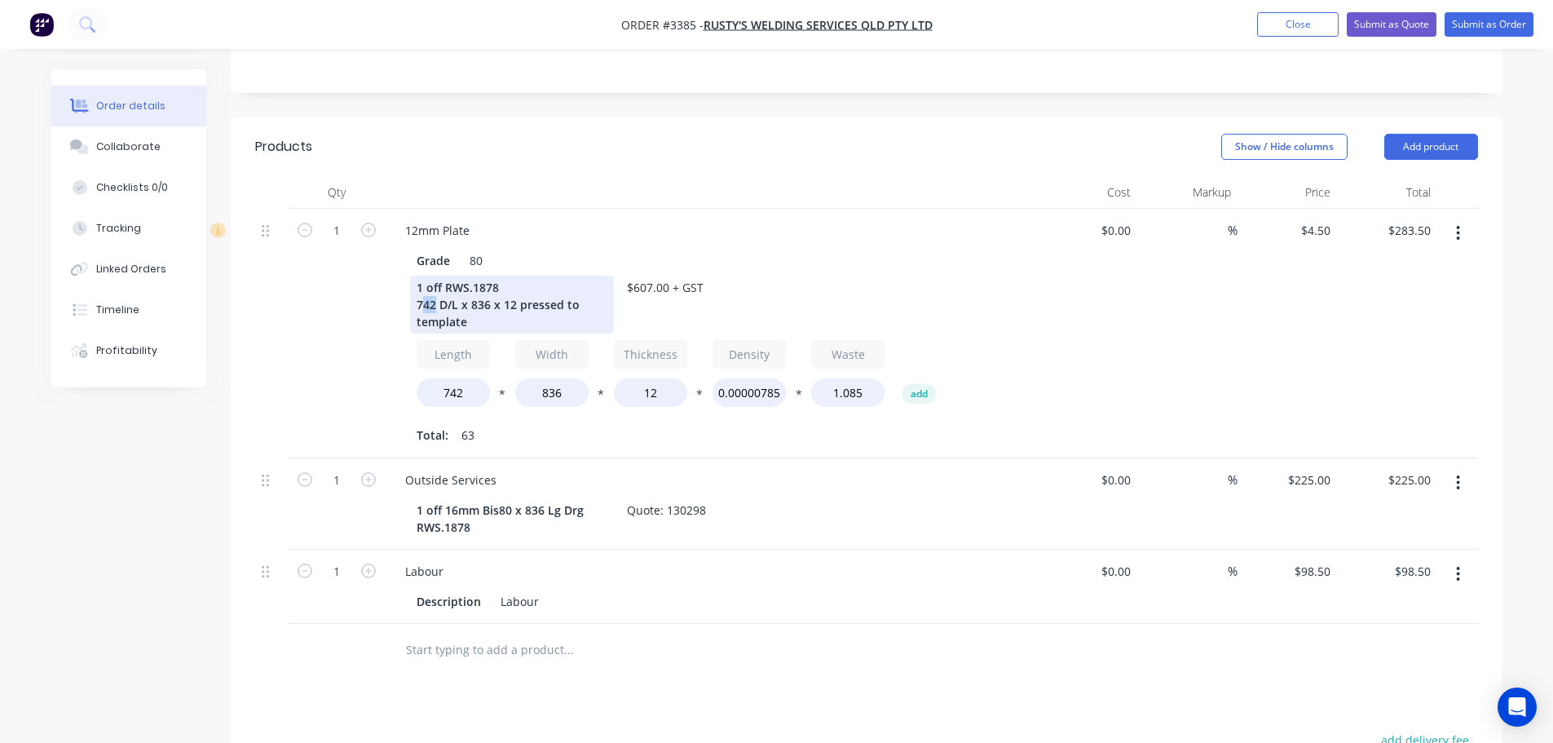
drag, startPoint x: 433, startPoint y: 239, endPoint x: 424, endPoint y: 238, distance: 9.0
click at [424, 276] on div "1 off RWS.1878 742 D/L x 836 x 12 pressed to template" at bounding box center [512, 305] width 204 height 58
click at [487, 276] on div "1 off RWS.1878 722 D/L x 836 x 12 pressed to template" at bounding box center [512, 305] width 204 height 58
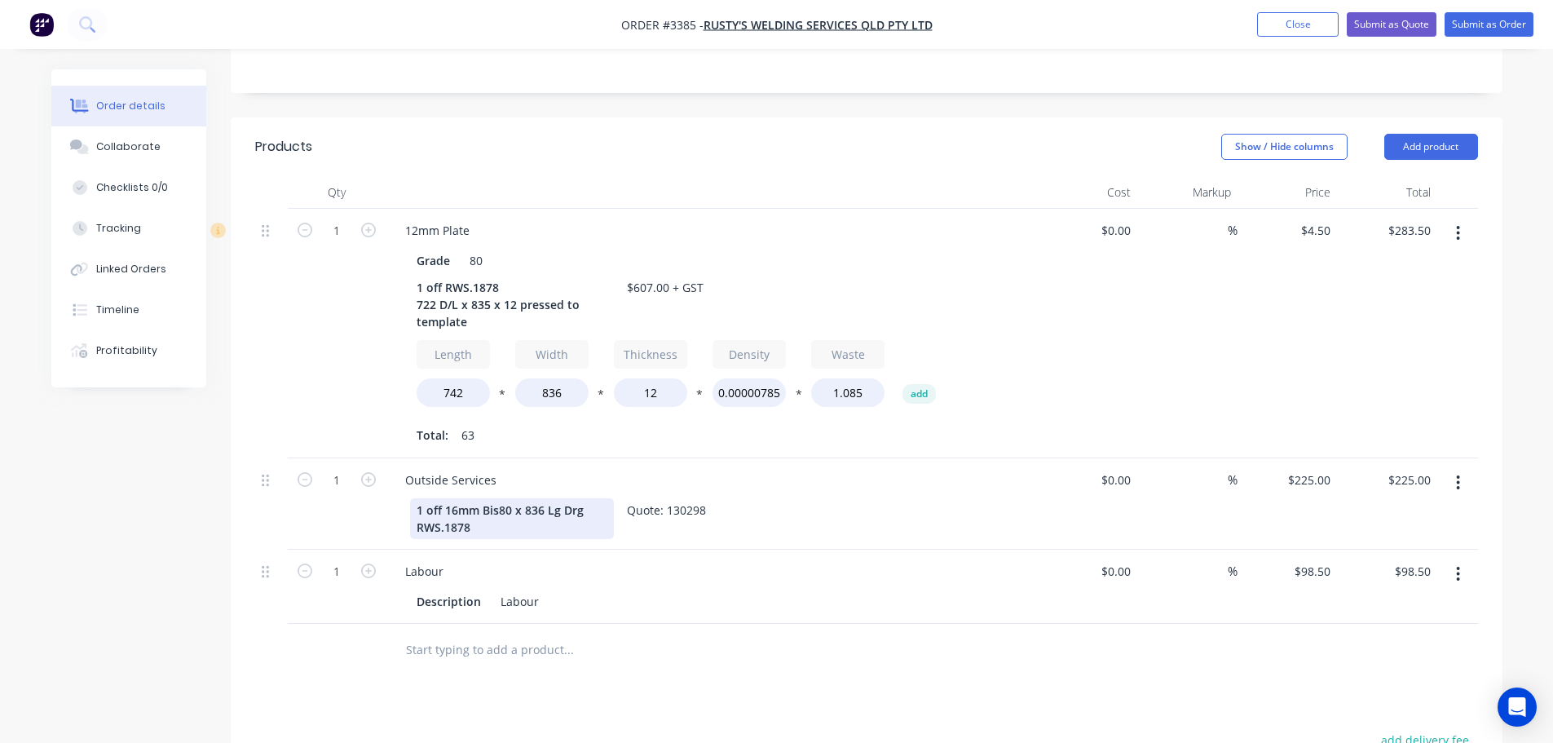
click at [541, 498] on div "1 off 16mm Bis80 x 836 Lg Drg RWS.1878" at bounding box center [512, 518] width 204 height 41
click at [748, 633] on div at bounding box center [636, 649] width 489 height 33
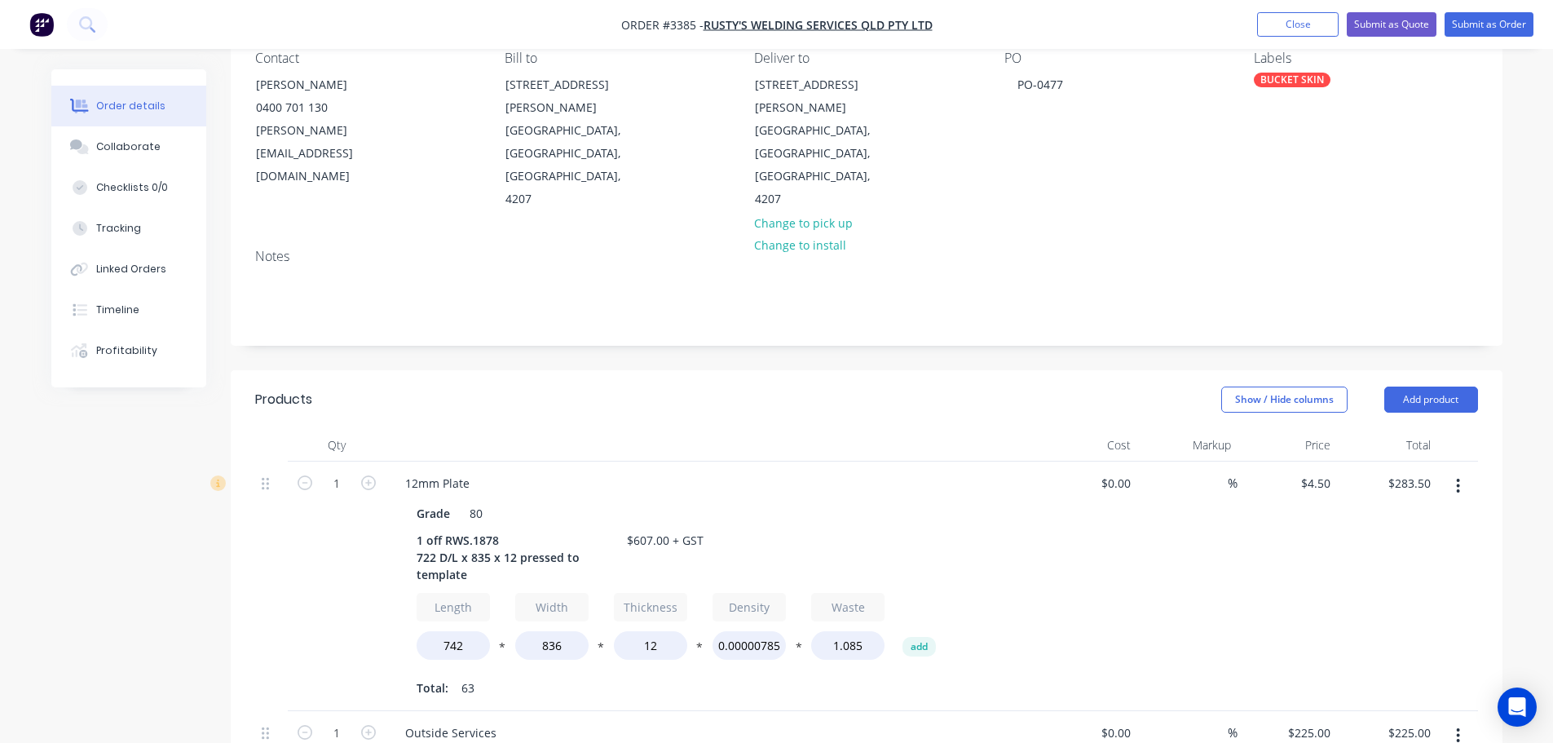
scroll to position [118, 0]
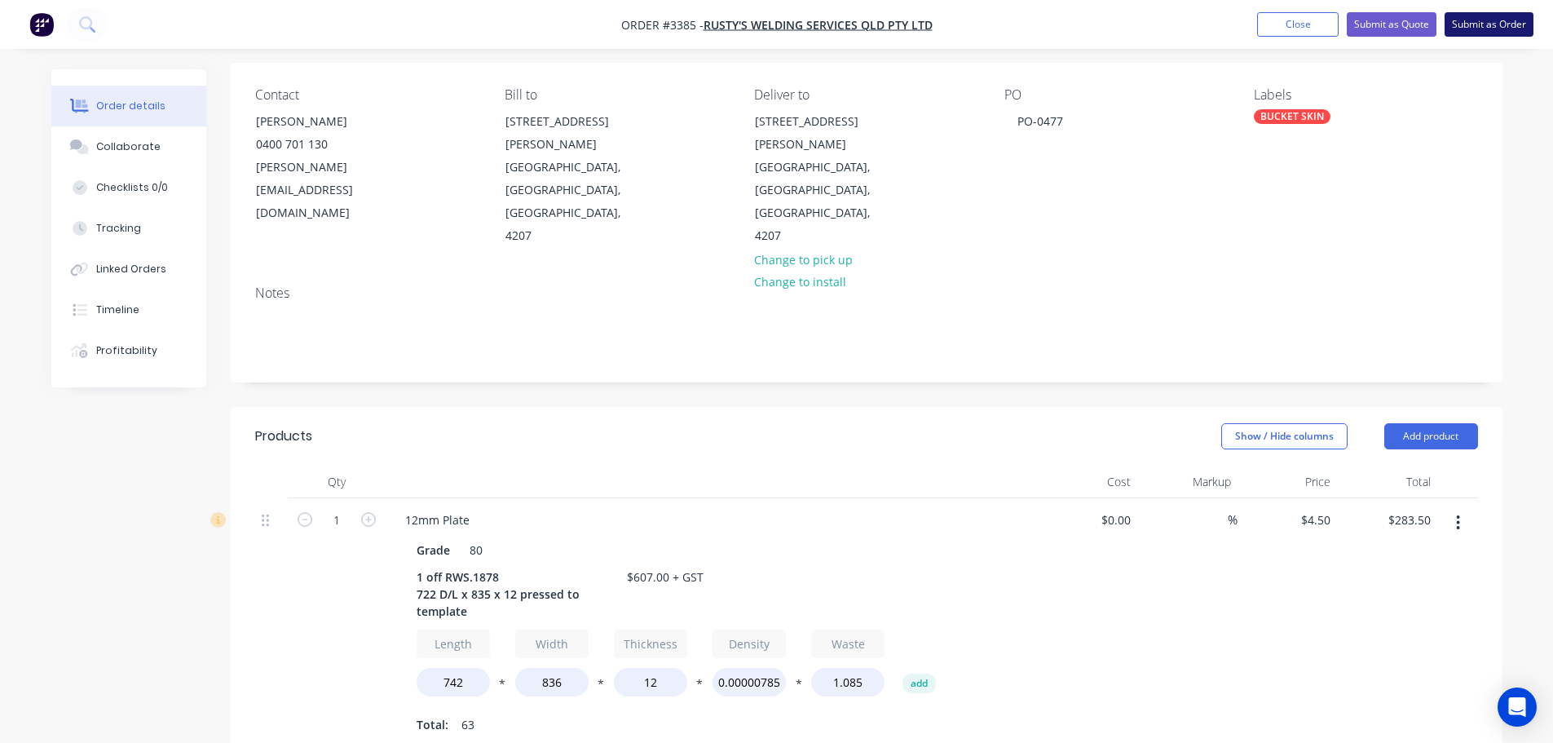
click at [1477, 15] on button "Submit as Order" at bounding box center [1489, 24] width 89 height 24
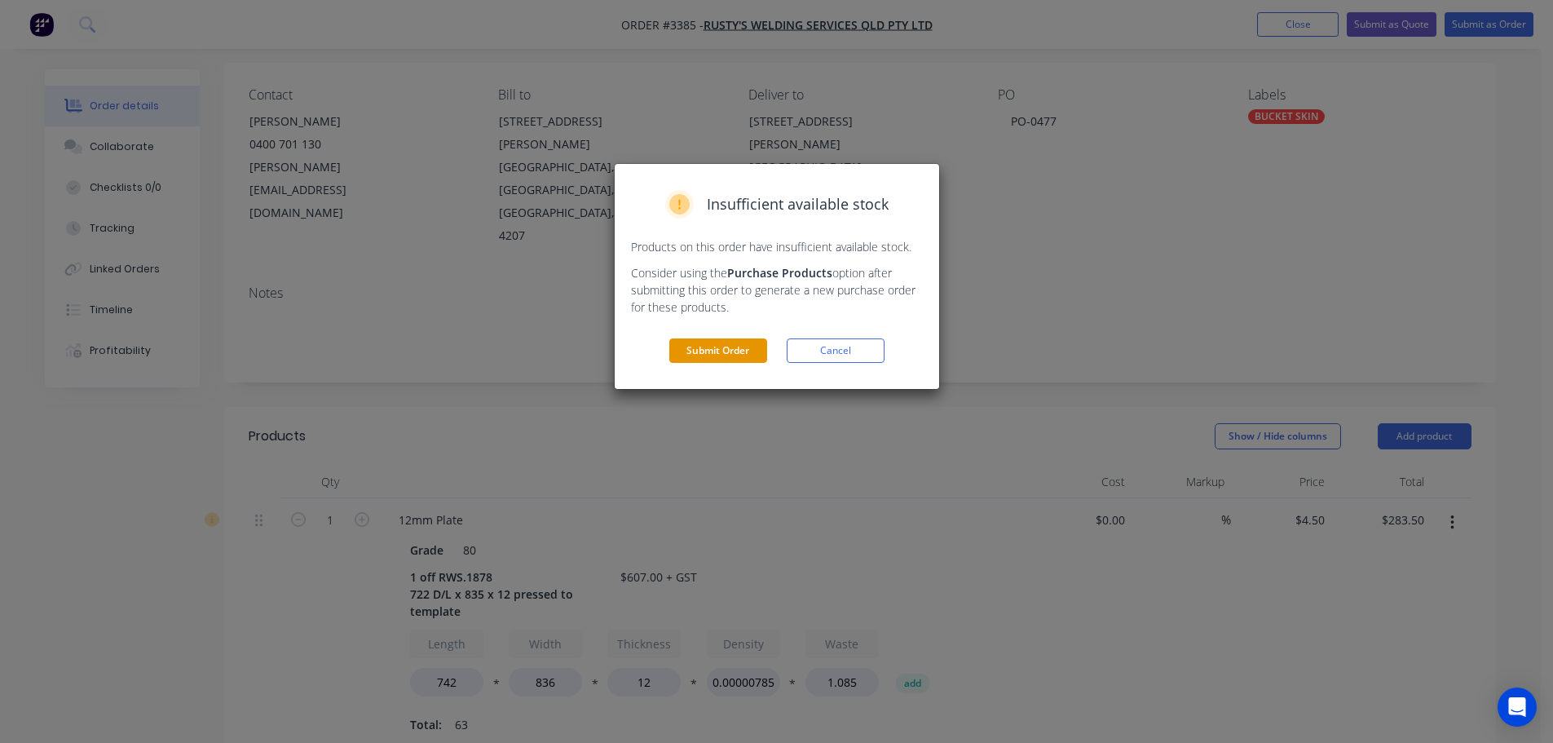
click at [693, 346] on button "Submit Order" at bounding box center [718, 350] width 98 height 24
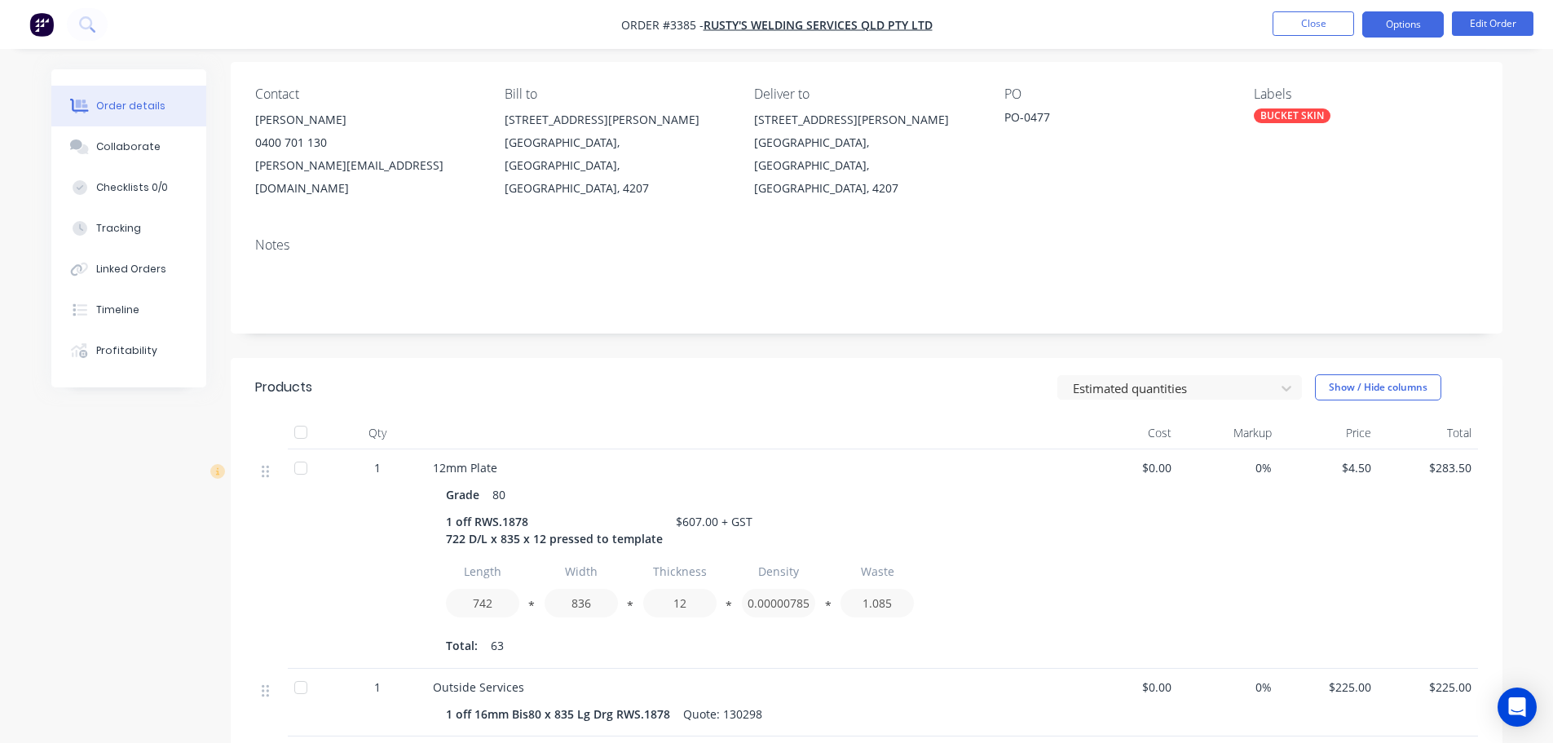
click at [1414, 26] on button "Options" at bounding box center [1403, 24] width 82 height 26
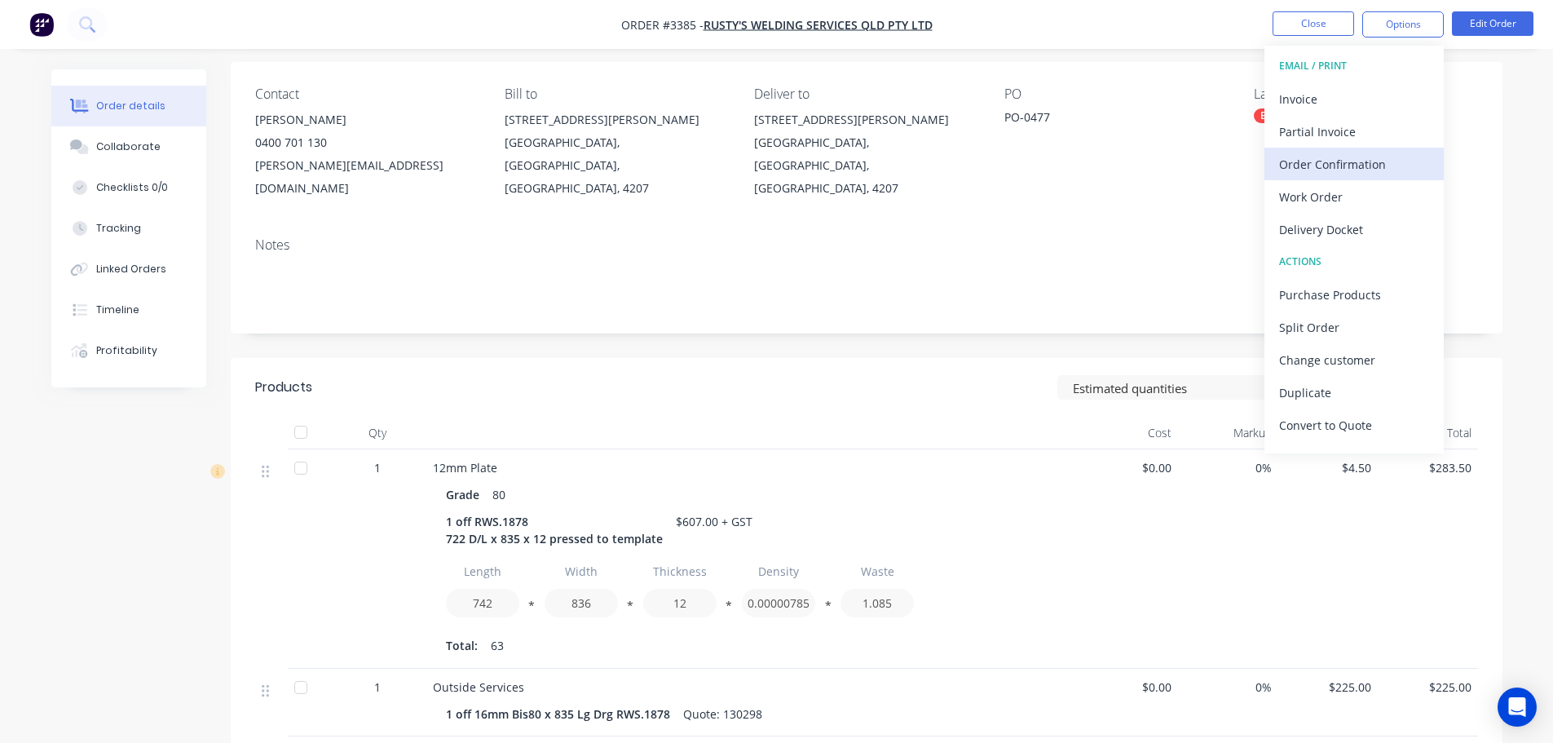
click at [1290, 167] on div "Order Confirmation" at bounding box center [1354, 164] width 150 height 24
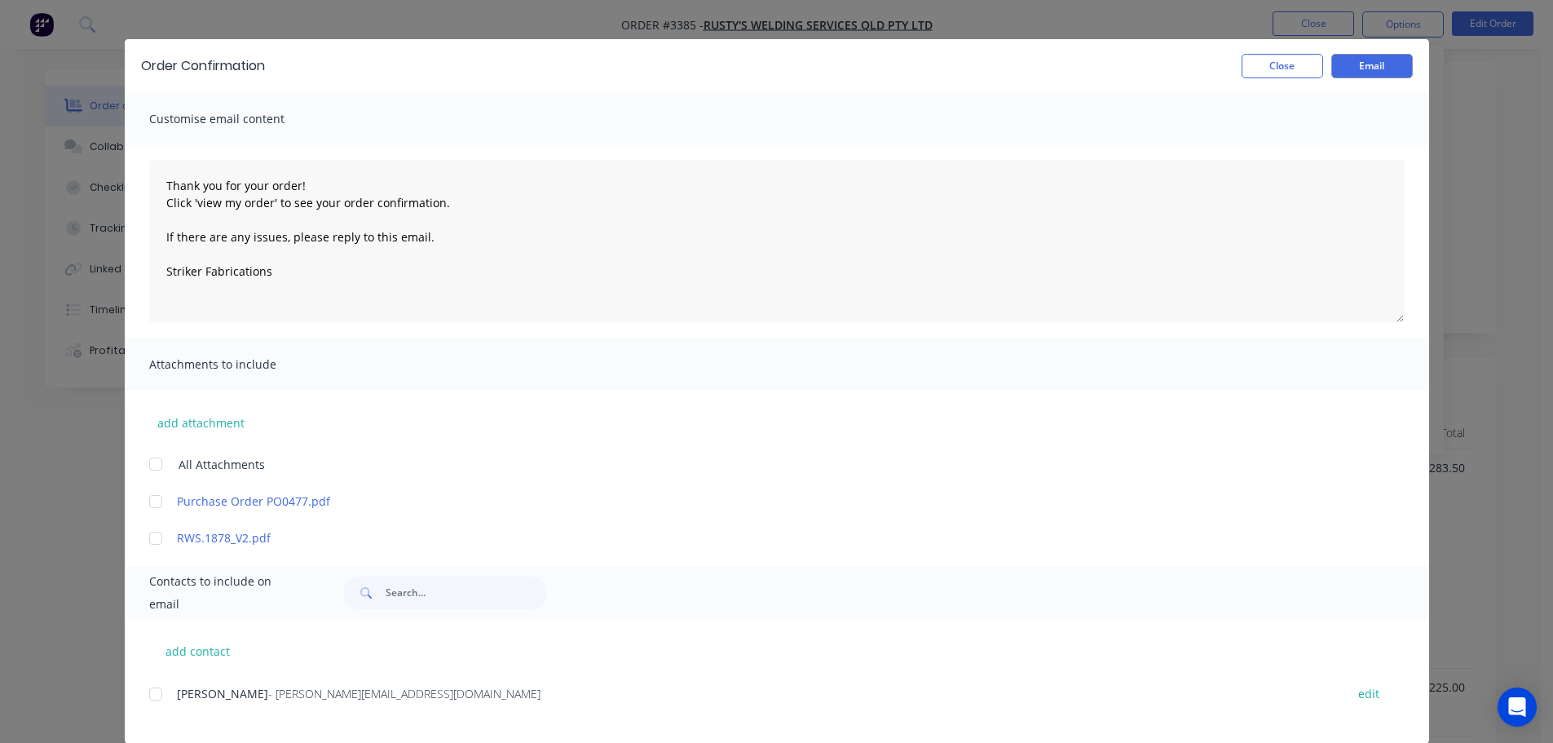
scroll to position [50, 0]
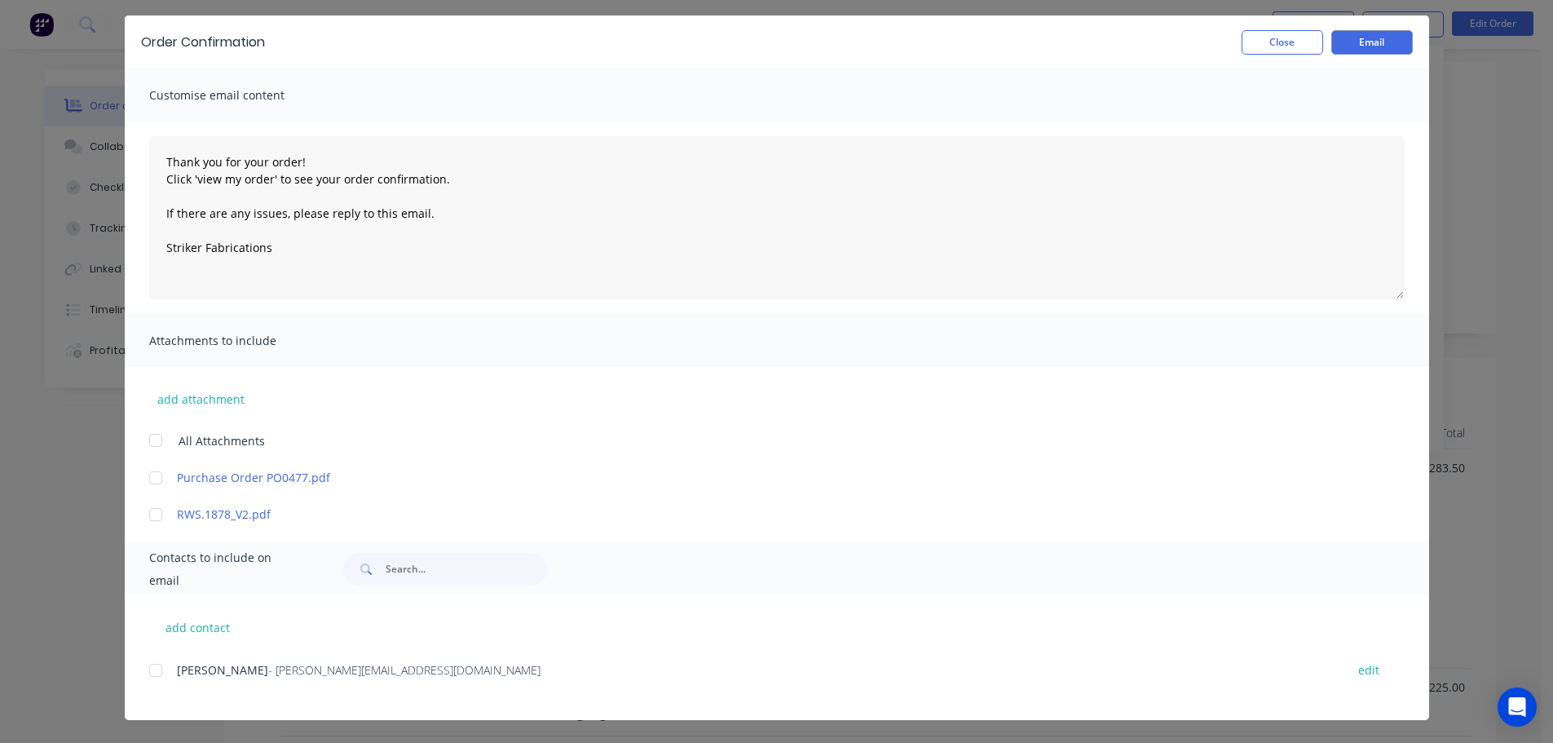
click at [140, 673] on div "add contact Russell Power - russell@rustyswelding.com.au edit" at bounding box center [777, 657] width 1304 height 125
click at [145, 677] on div at bounding box center [155, 670] width 33 height 33
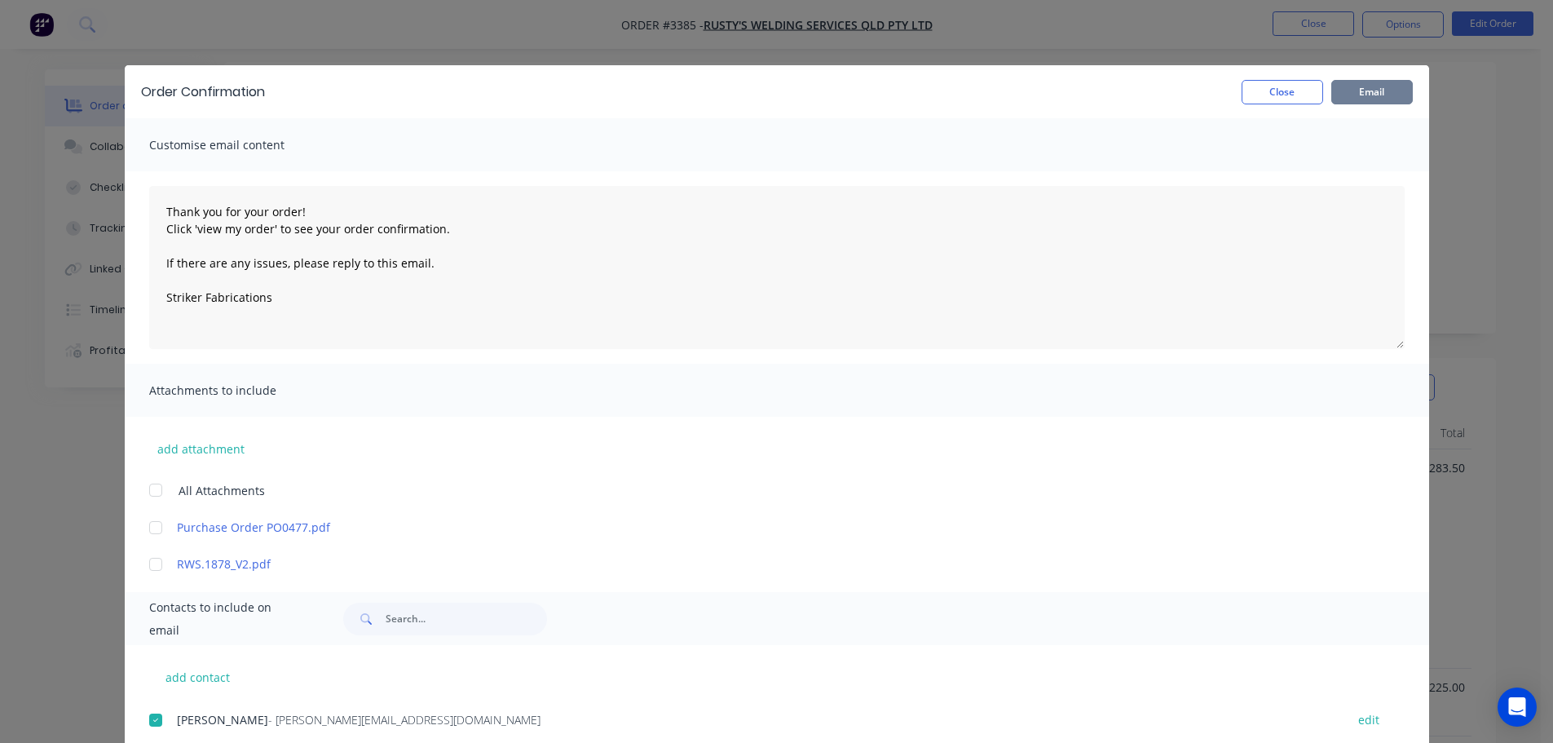
click at [1353, 93] on button "Email" at bounding box center [1372, 92] width 82 height 24
click at [1293, 94] on button "Close" at bounding box center [1283, 92] width 82 height 24
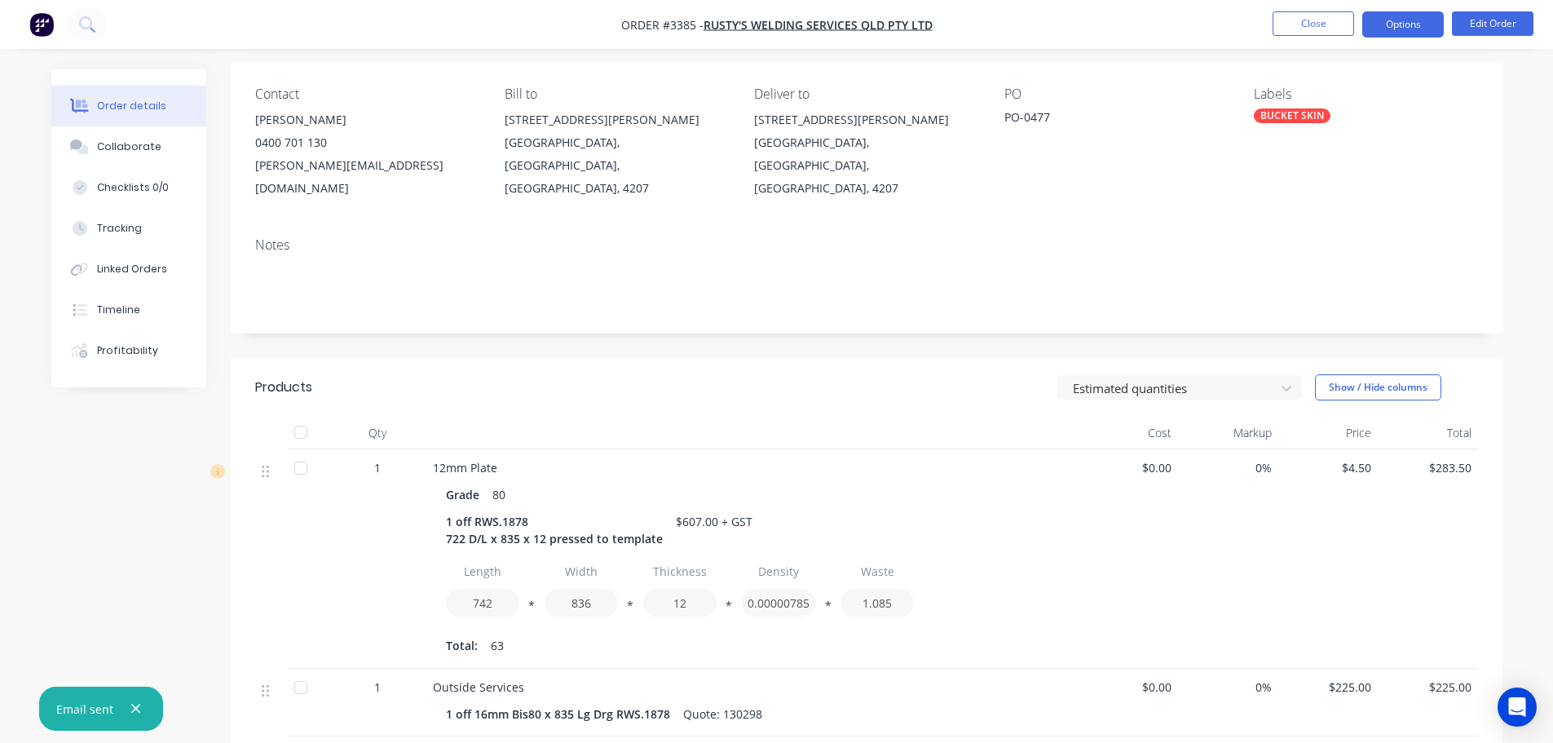
click at [1383, 32] on button "Options" at bounding box center [1403, 24] width 82 height 26
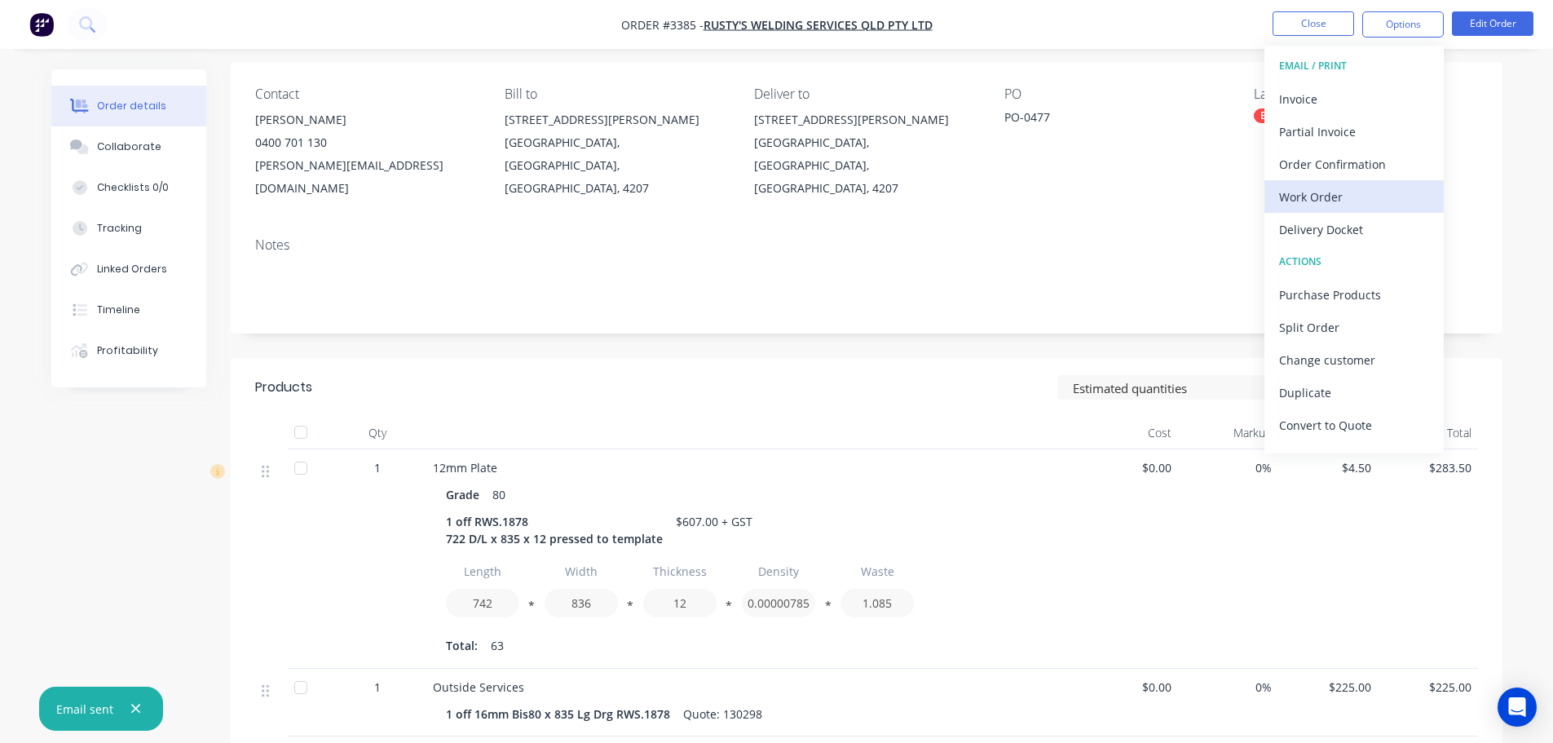
click at [1332, 189] on div "Work Order" at bounding box center [1354, 197] width 150 height 24
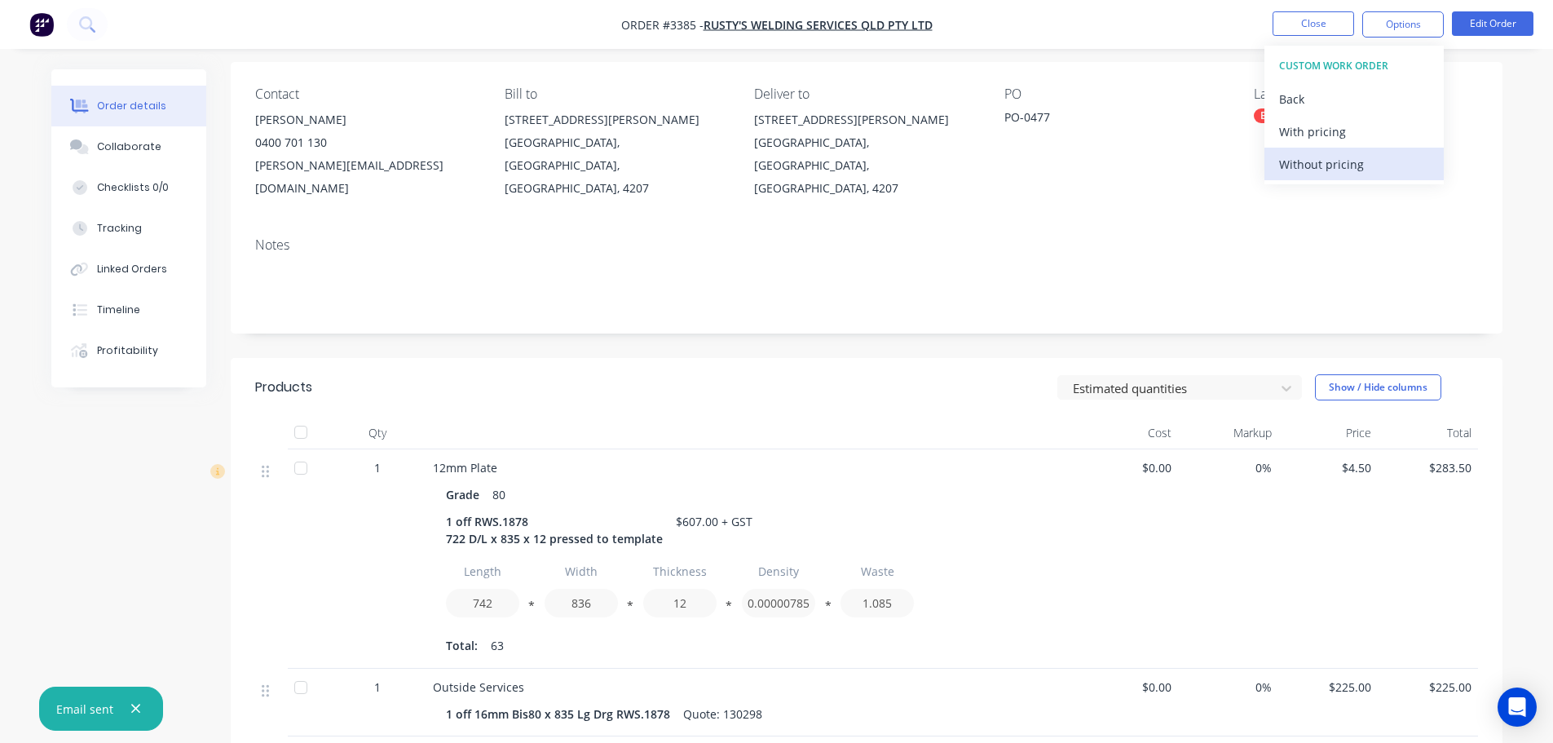
click at [1329, 169] on div "Without pricing" at bounding box center [1354, 164] width 150 height 24
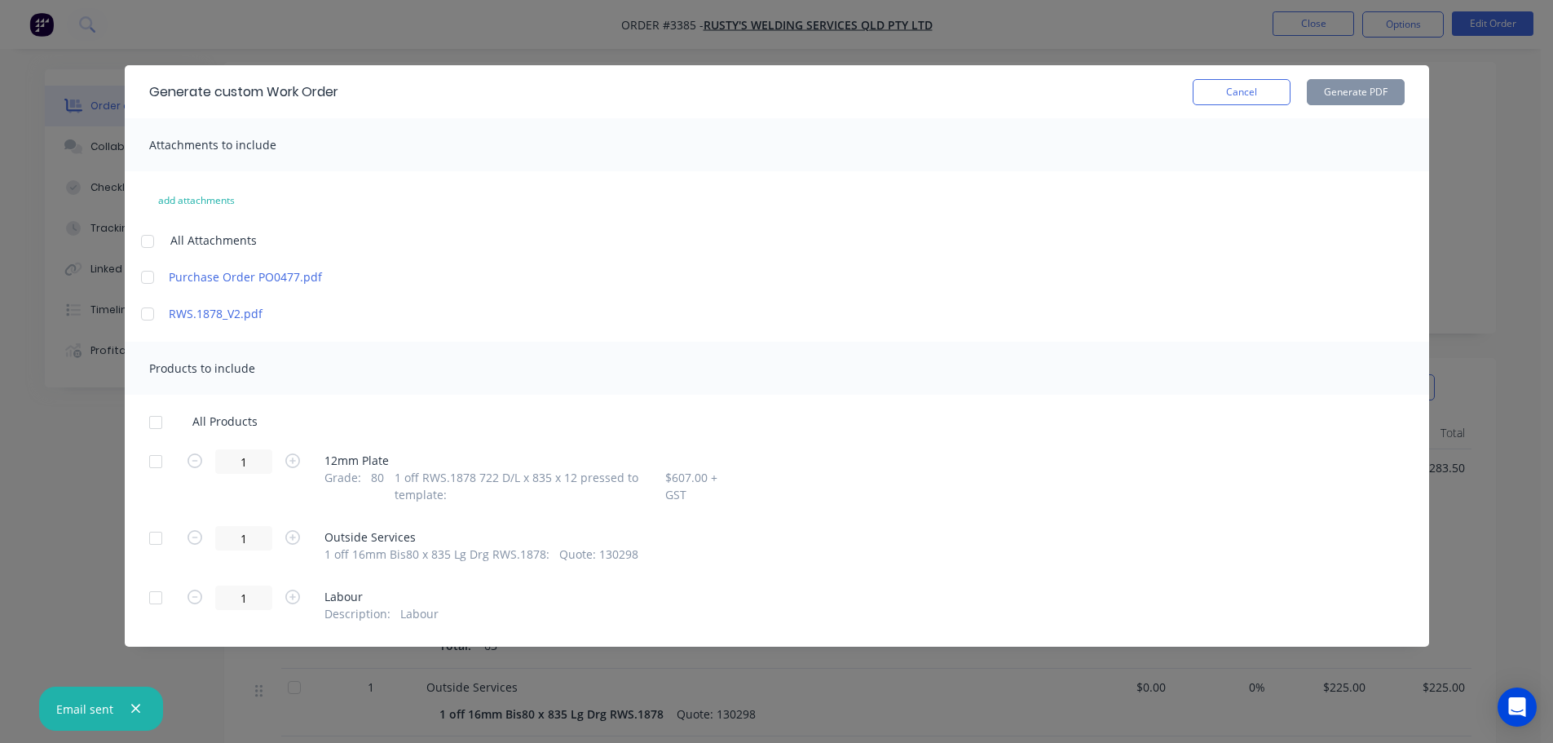
click at [152, 458] on div at bounding box center [155, 461] width 33 height 33
click at [1337, 92] on button "Generate PDF" at bounding box center [1356, 92] width 98 height 26
click at [1245, 83] on button "Cancel" at bounding box center [1242, 92] width 98 height 26
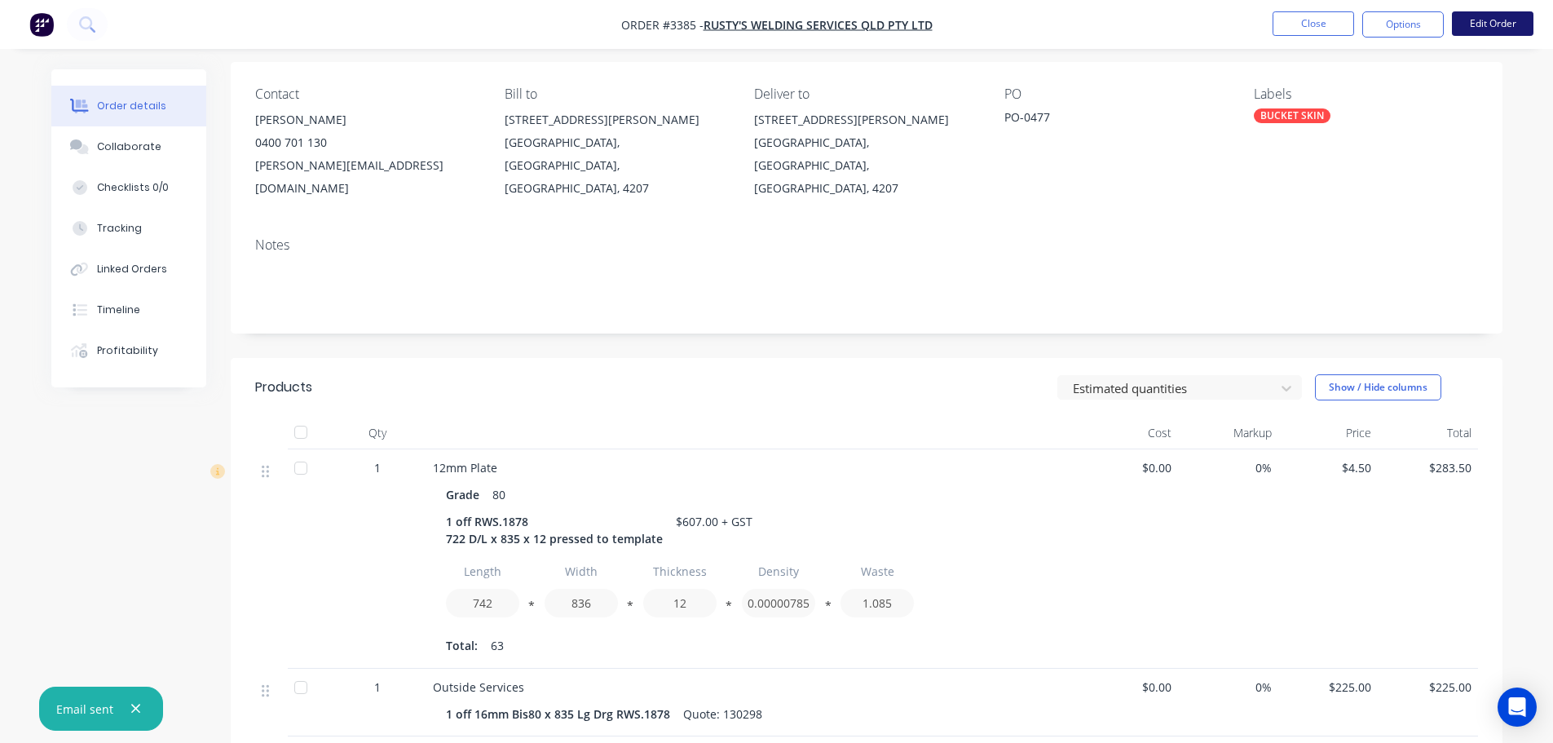
click at [1477, 26] on button "Edit Order" at bounding box center [1493, 23] width 82 height 24
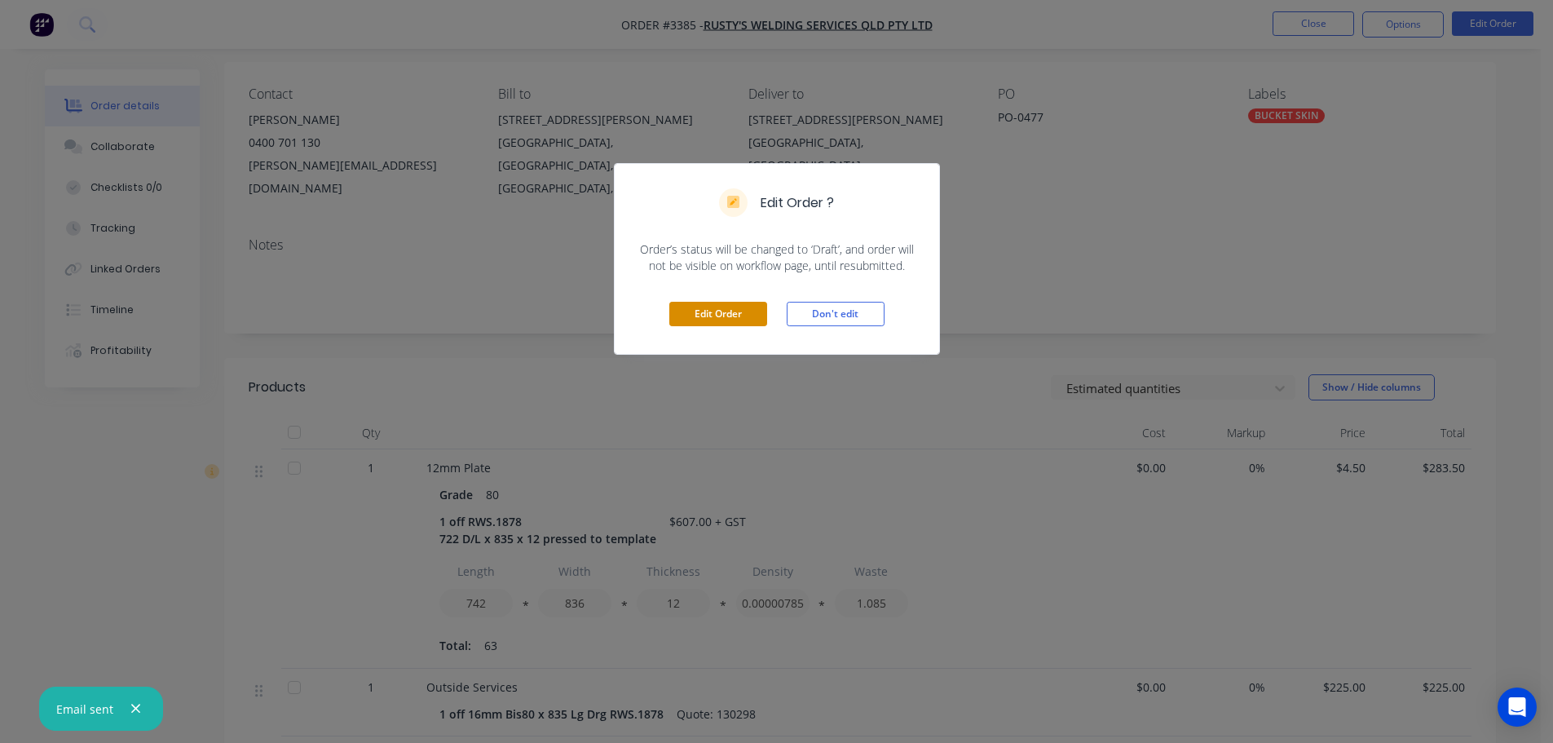
click at [705, 314] on button "Edit Order" at bounding box center [718, 314] width 98 height 24
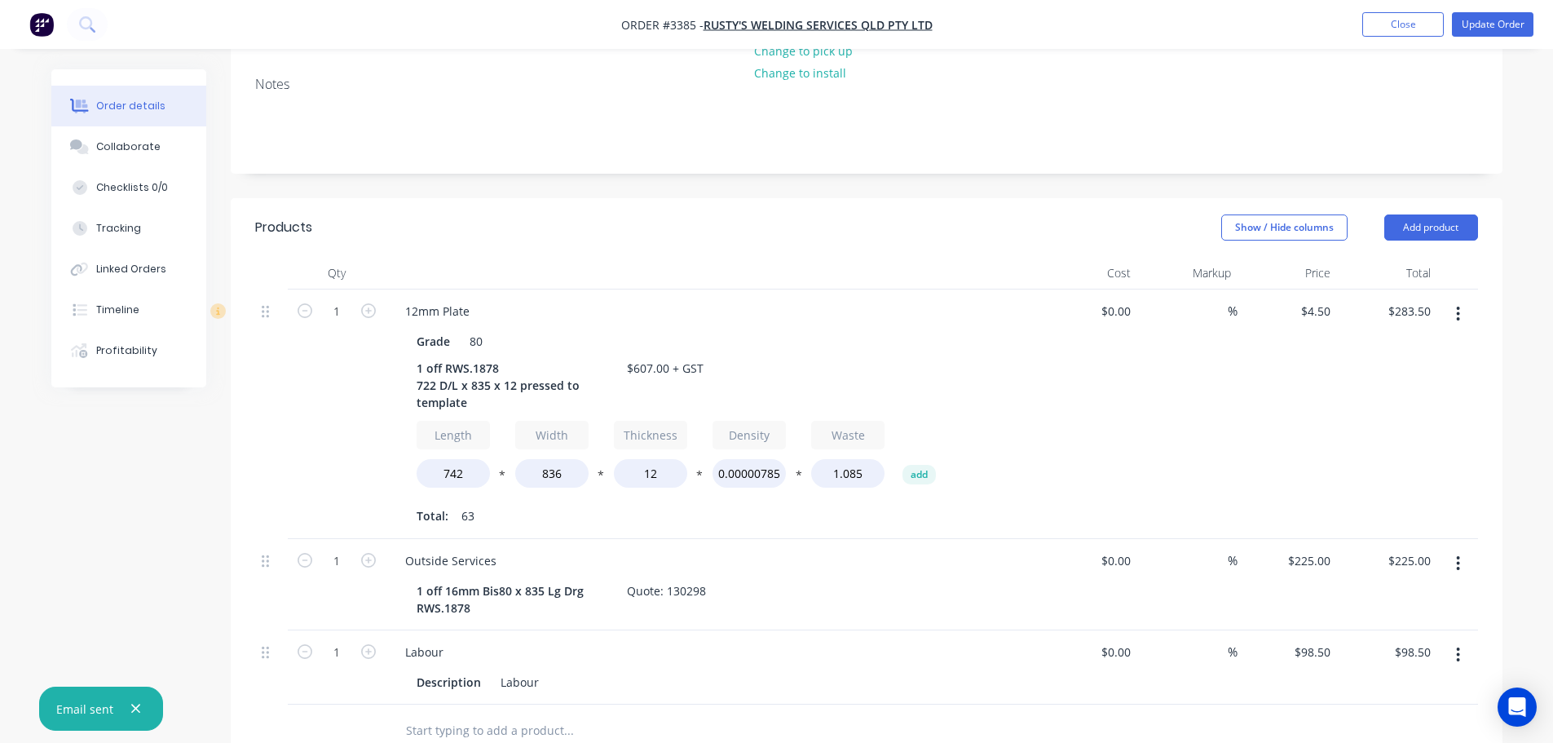
scroll to position [326, 0]
click at [1428, 215] on button "Add product" at bounding box center [1431, 228] width 94 height 26
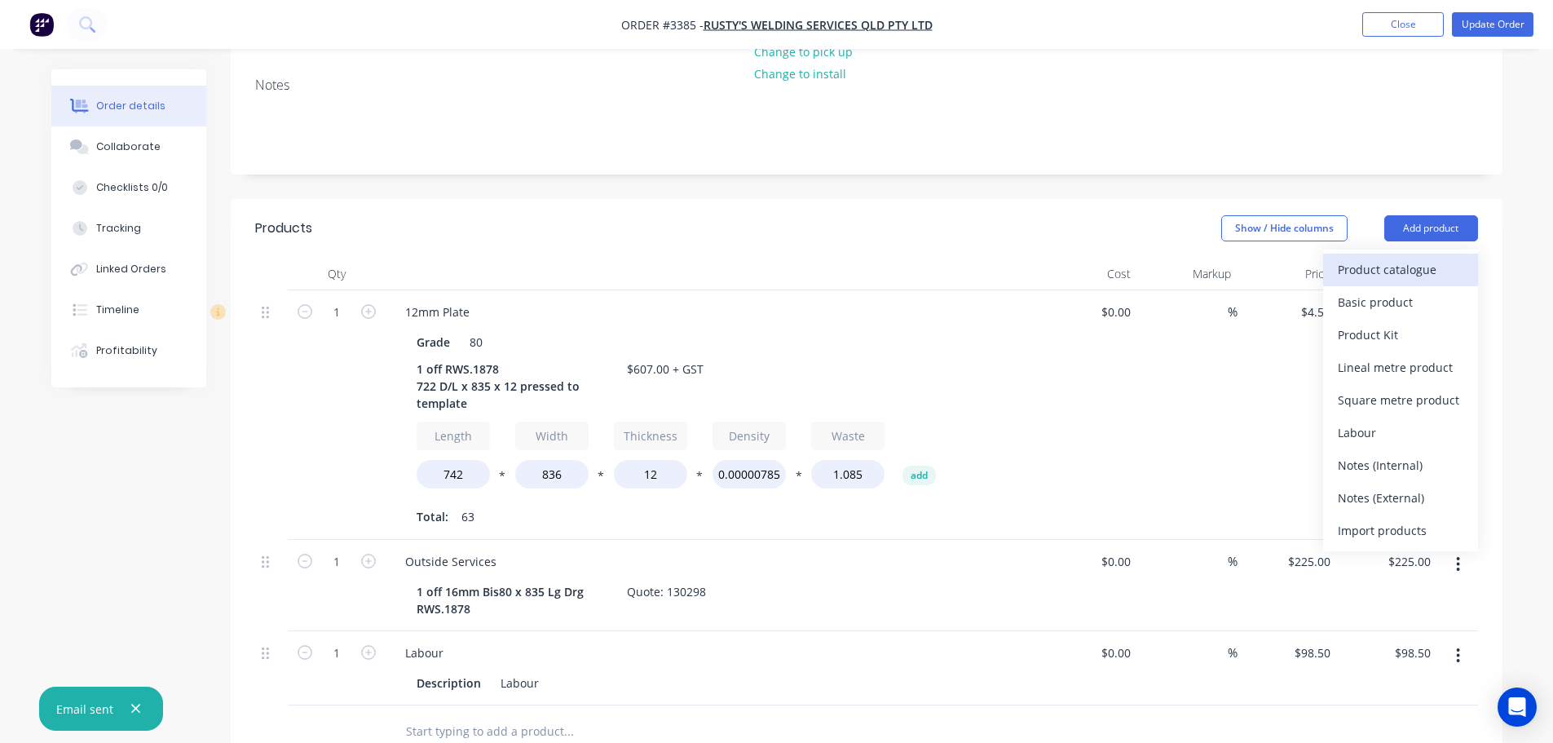
click at [1398, 258] on div "Product catalogue" at bounding box center [1401, 270] width 126 height 24
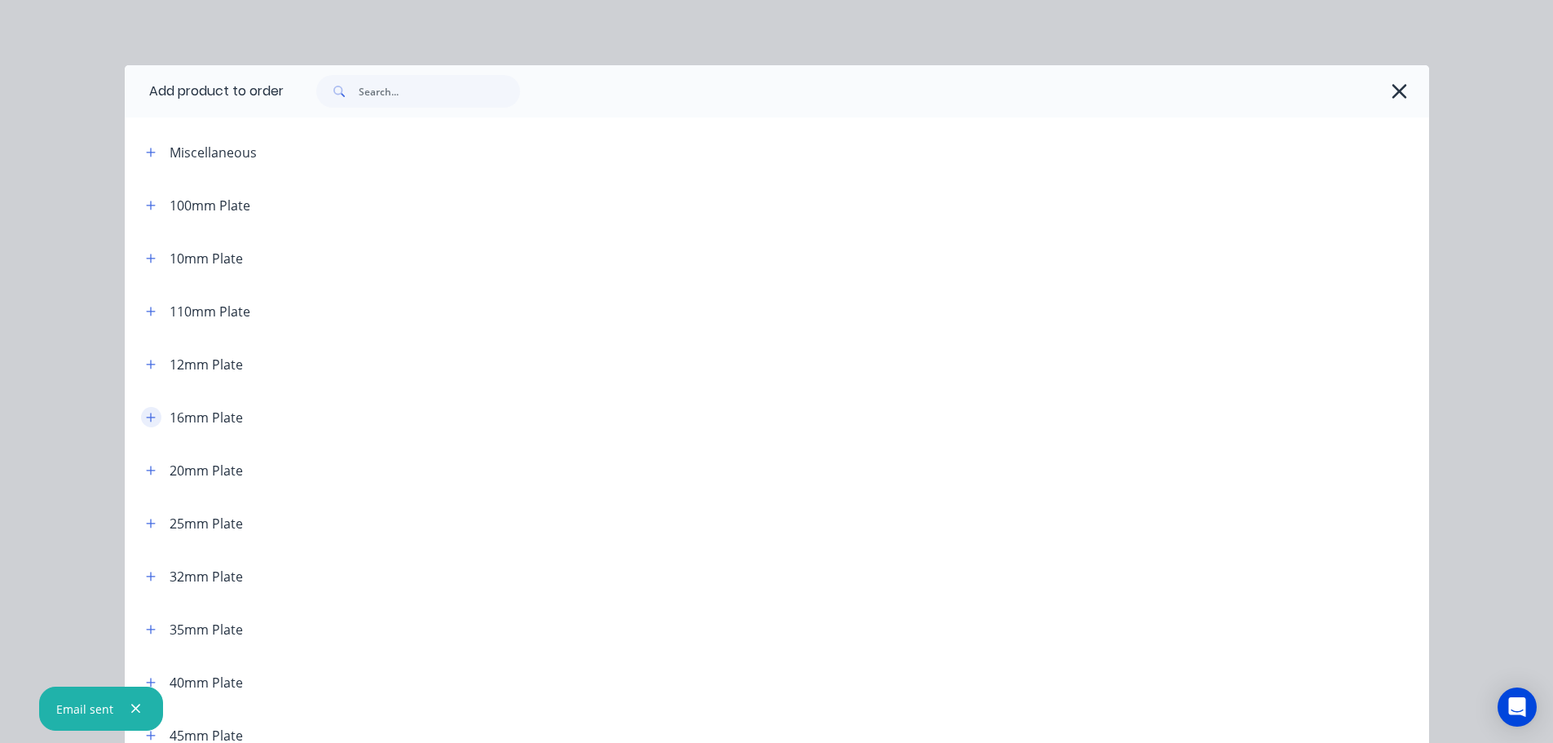
click at [148, 413] on icon "button" at bounding box center [151, 417] width 10 height 11
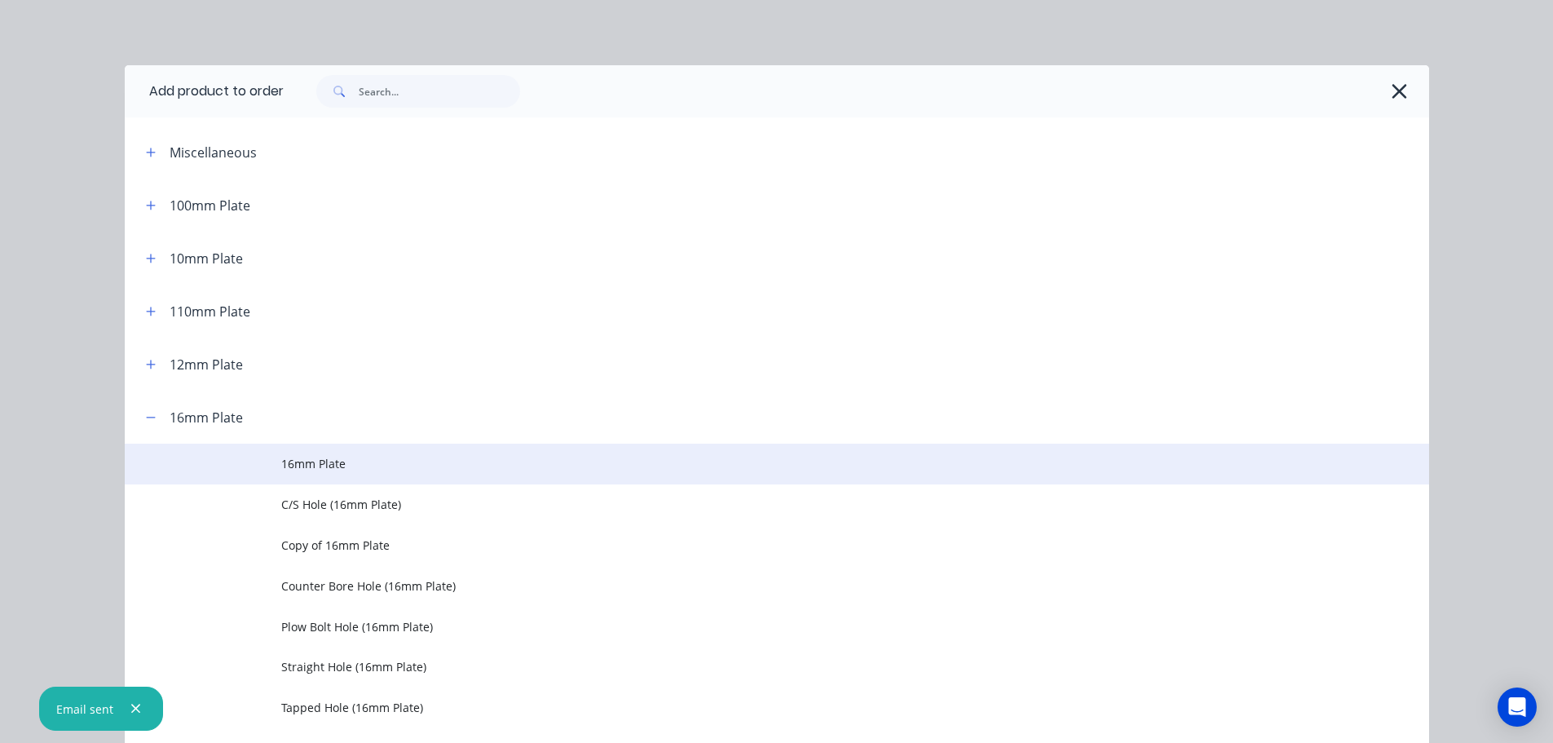
click at [299, 462] on span "16mm Plate" at bounding box center [740, 463] width 918 height 17
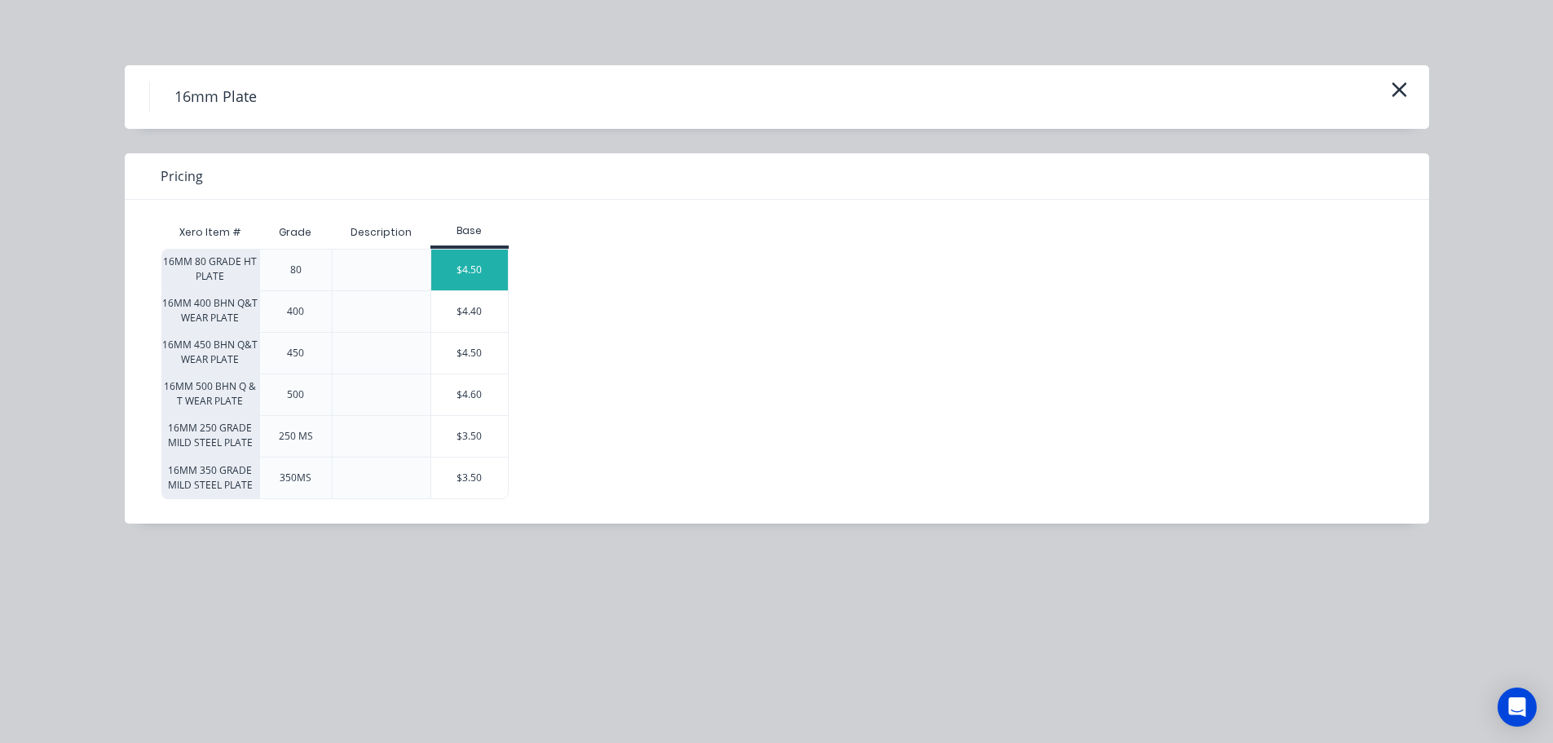
click at [450, 271] on div "$4.50" at bounding box center [469, 269] width 77 height 41
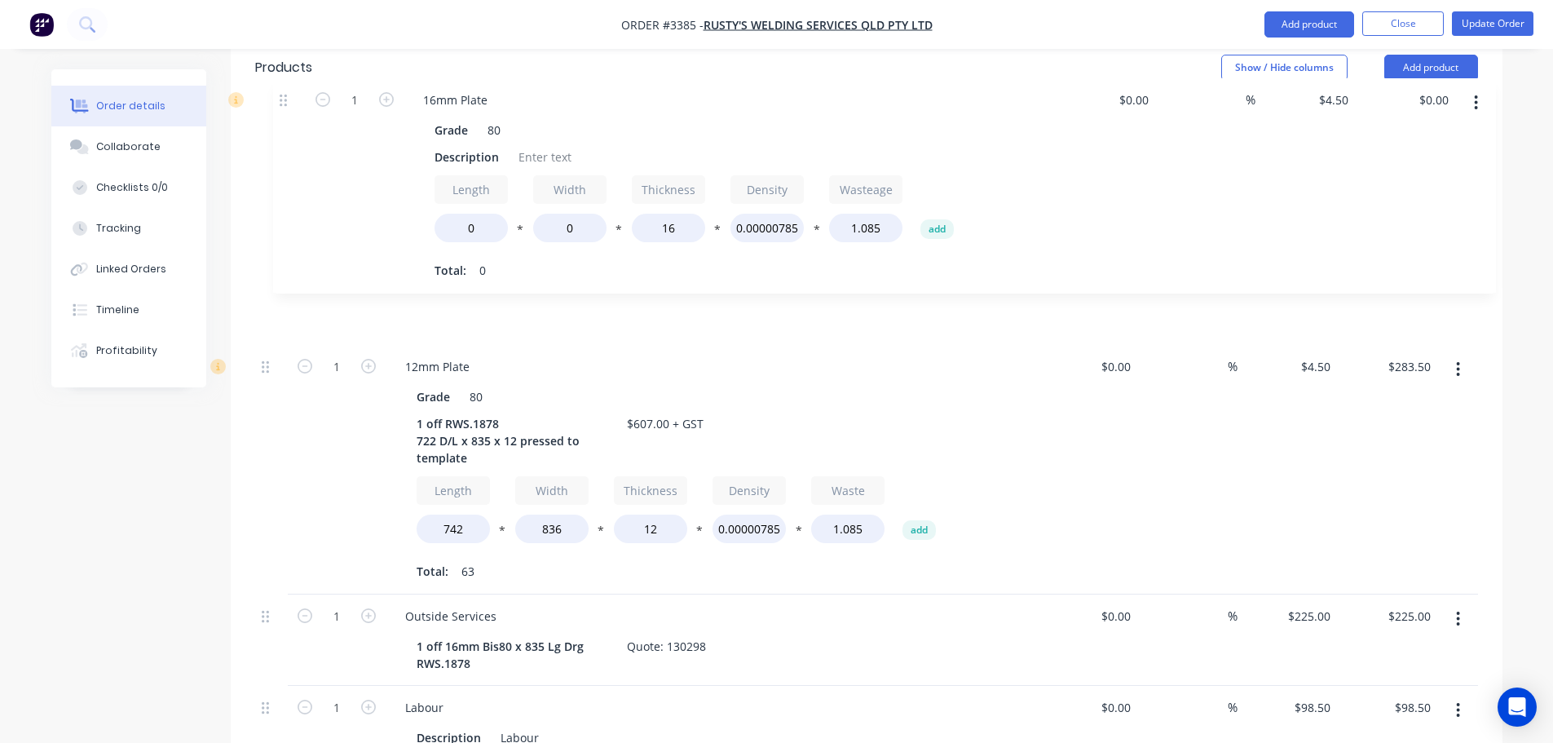
drag, startPoint x: 263, startPoint y: 498, endPoint x: 290, endPoint y: 90, distance: 408.6
click at [284, 130] on div "1 12mm Plate Grade 80 1 off RWS.1878 722 D/L x 835 x 12 pressed to template $60…" at bounding box center [866, 445] width 1223 height 630
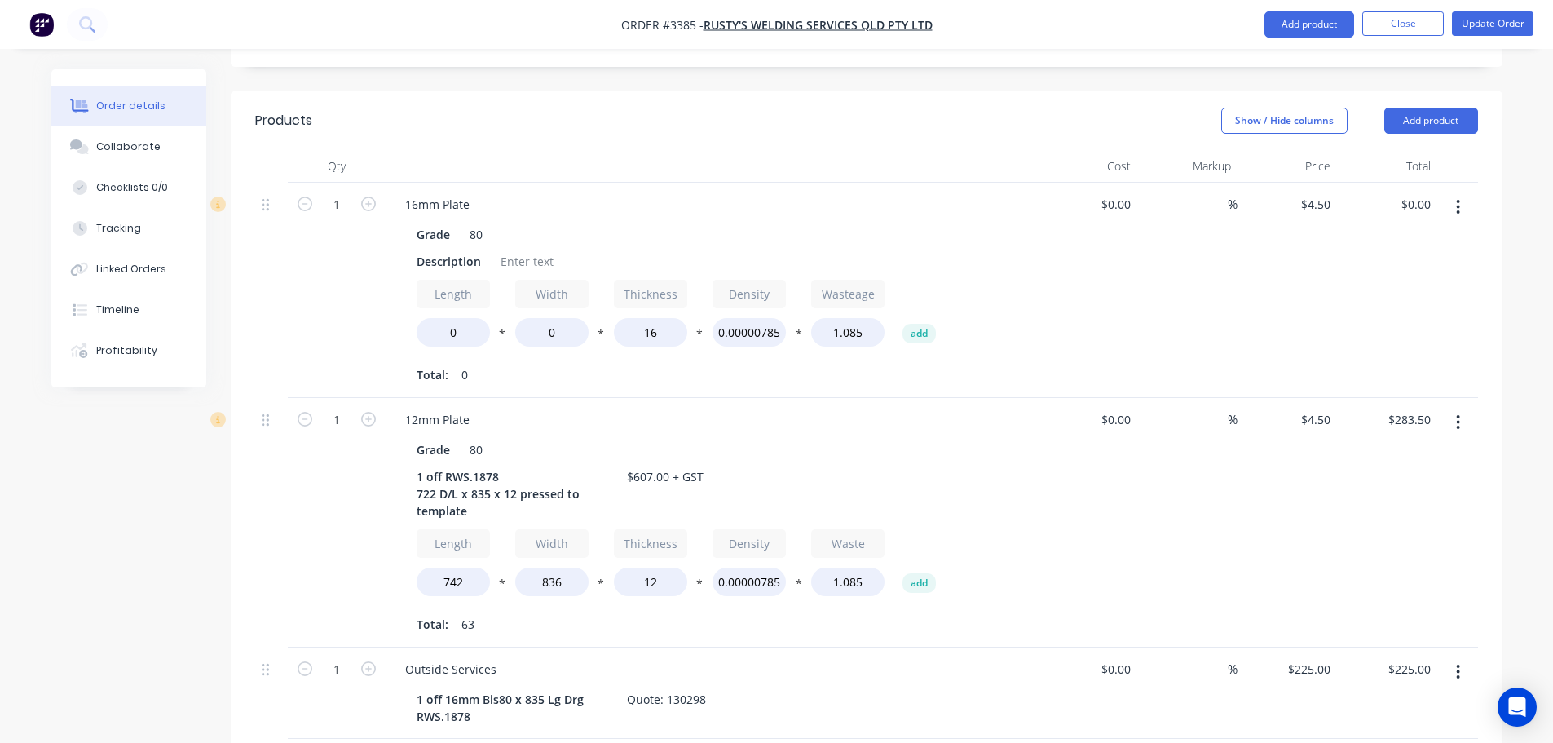
scroll to position [405, 0]
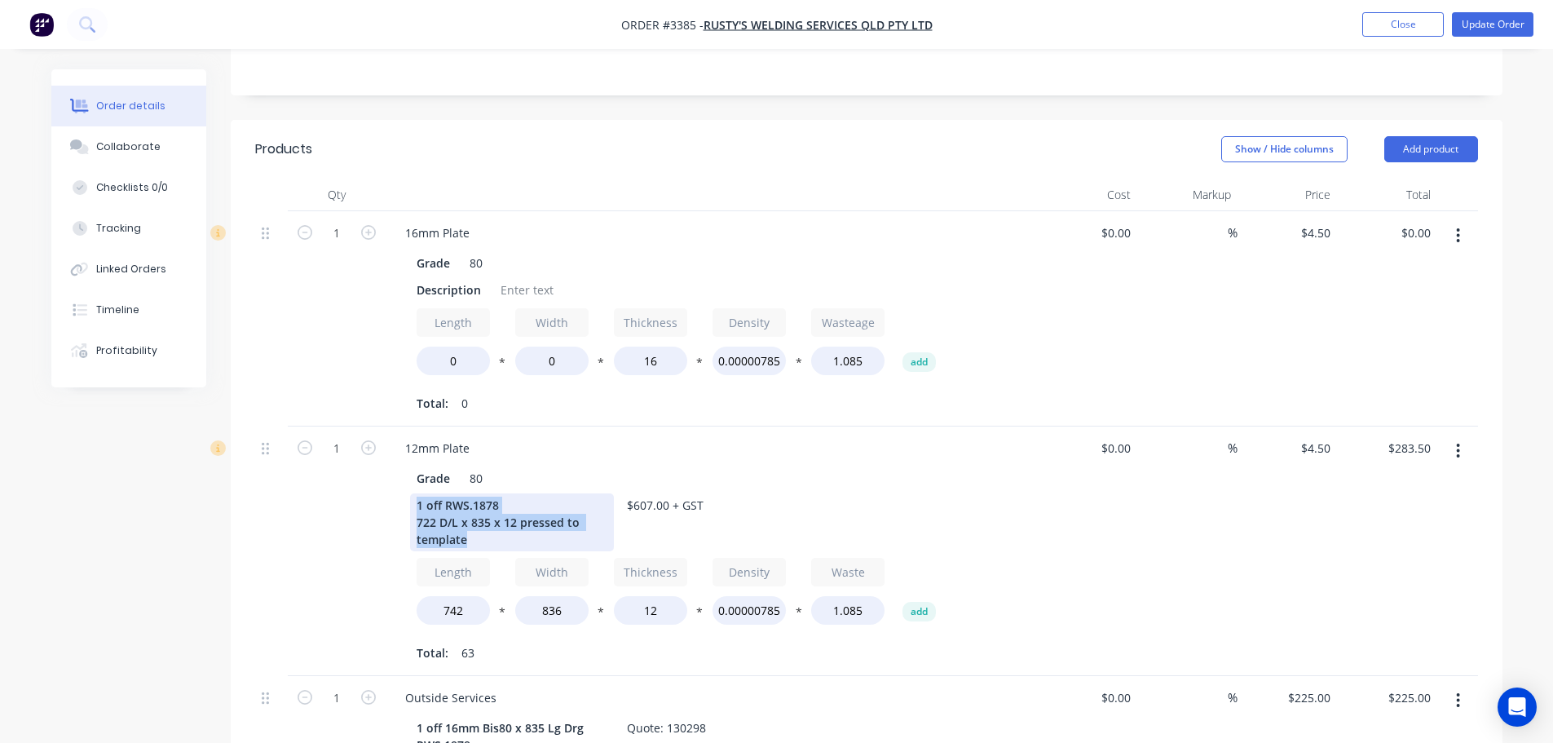
drag, startPoint x: 414, startPoint y: 435, endPoint x: 583, endPoint y: 474, distance: 173.2
click at [583, 493] on div "1 off RWS.1878 722 D/L x 835 x 12 pressed to template" at bounding box center [512, 522] width 204 height 58
copy div "1 off RWS.1878 722 D/L x 835 x 12 pressed to template"
click at [464, 278] on div "Description" at bounding box center [448, 290] width 77 height 24
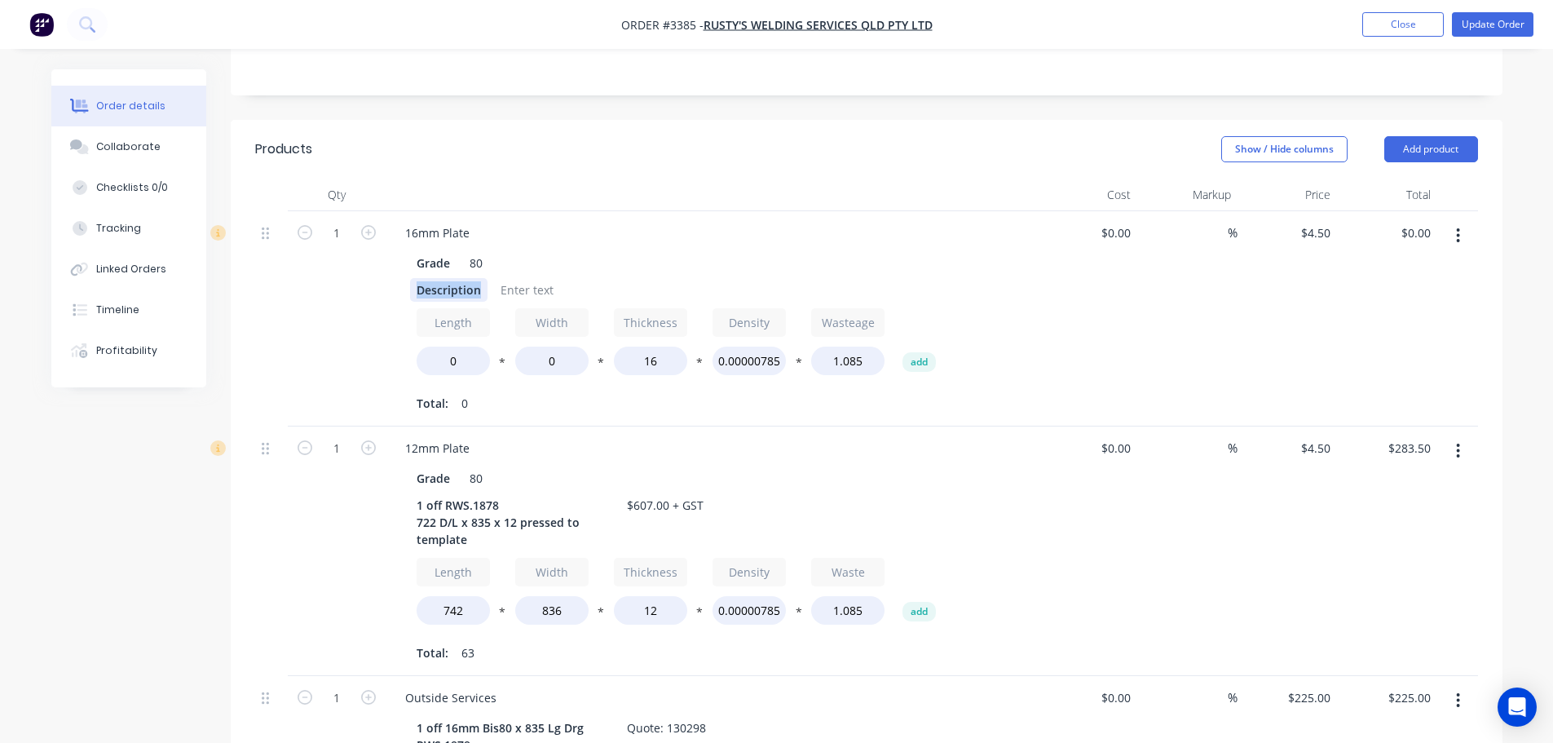
paste div
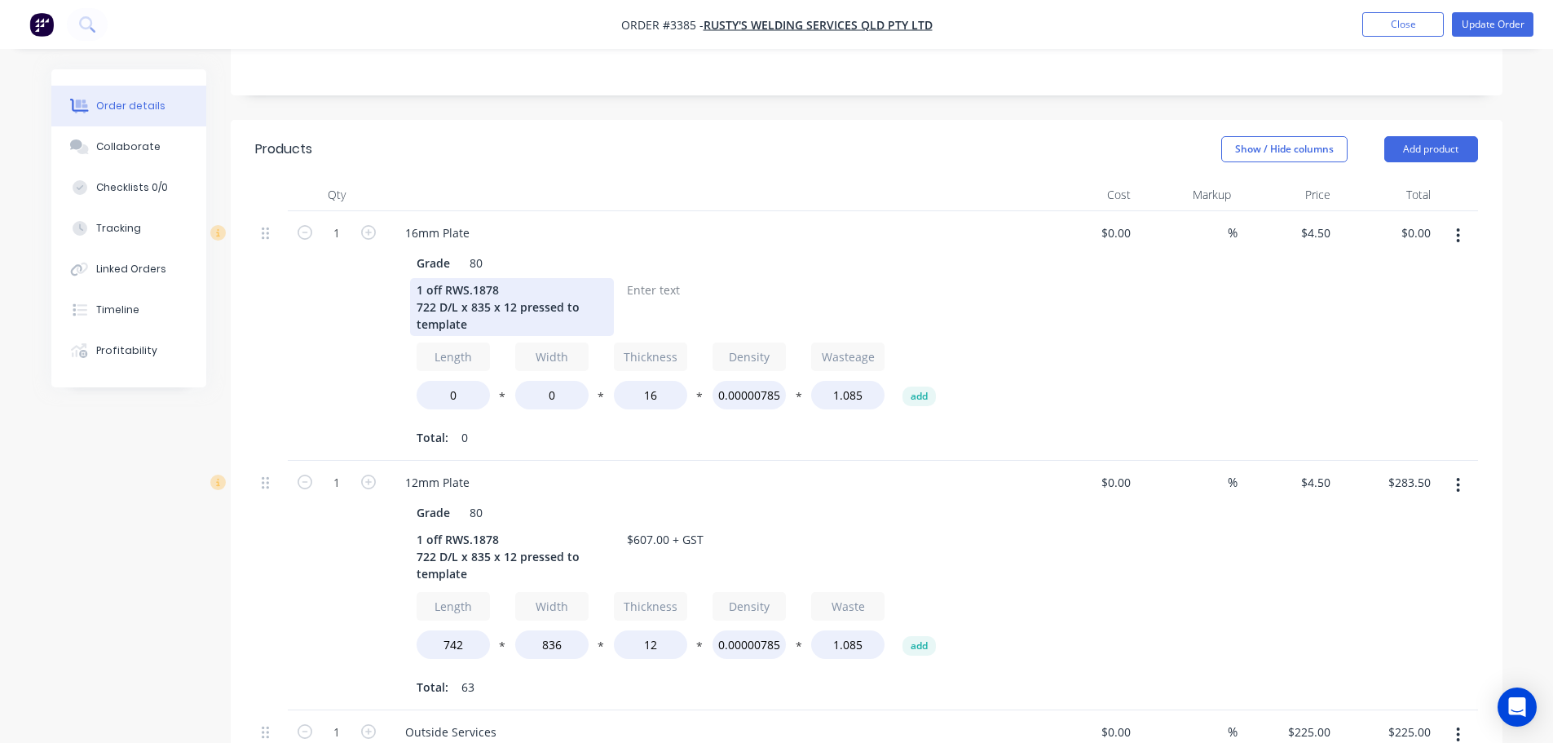
click at [512, 298] on div "722 D/L x 835 x 12 pressed to template" at bounding box center [512, 315] width 191 height 34
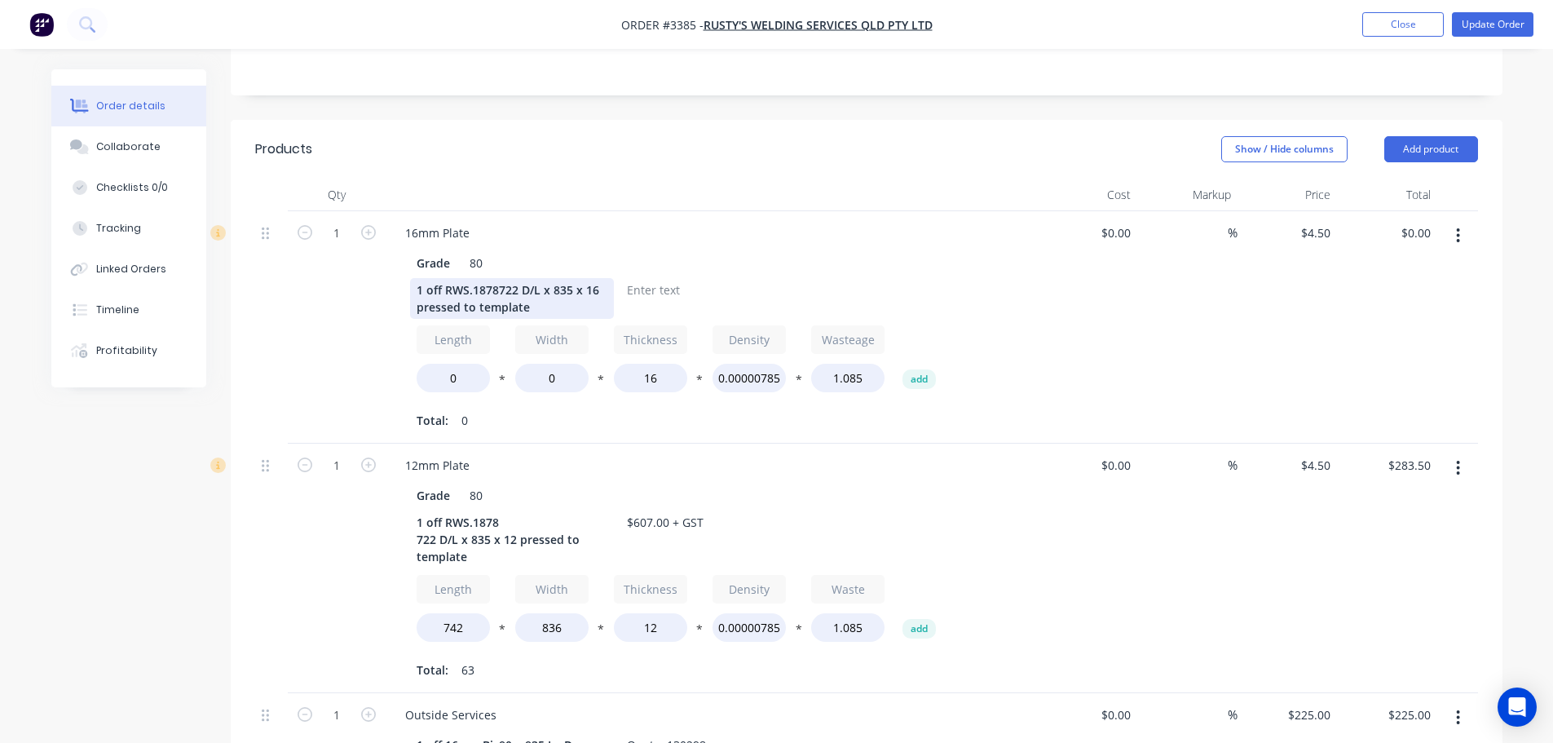
click at [330, 267] on div "1" at bounding box center [337, 327] width 98 height 232
click at [498, 278] on div "1 off RWS.1878722 D/L x 835 x 16 pressed to template" at bounding box center [512, 298] width 204 height 41
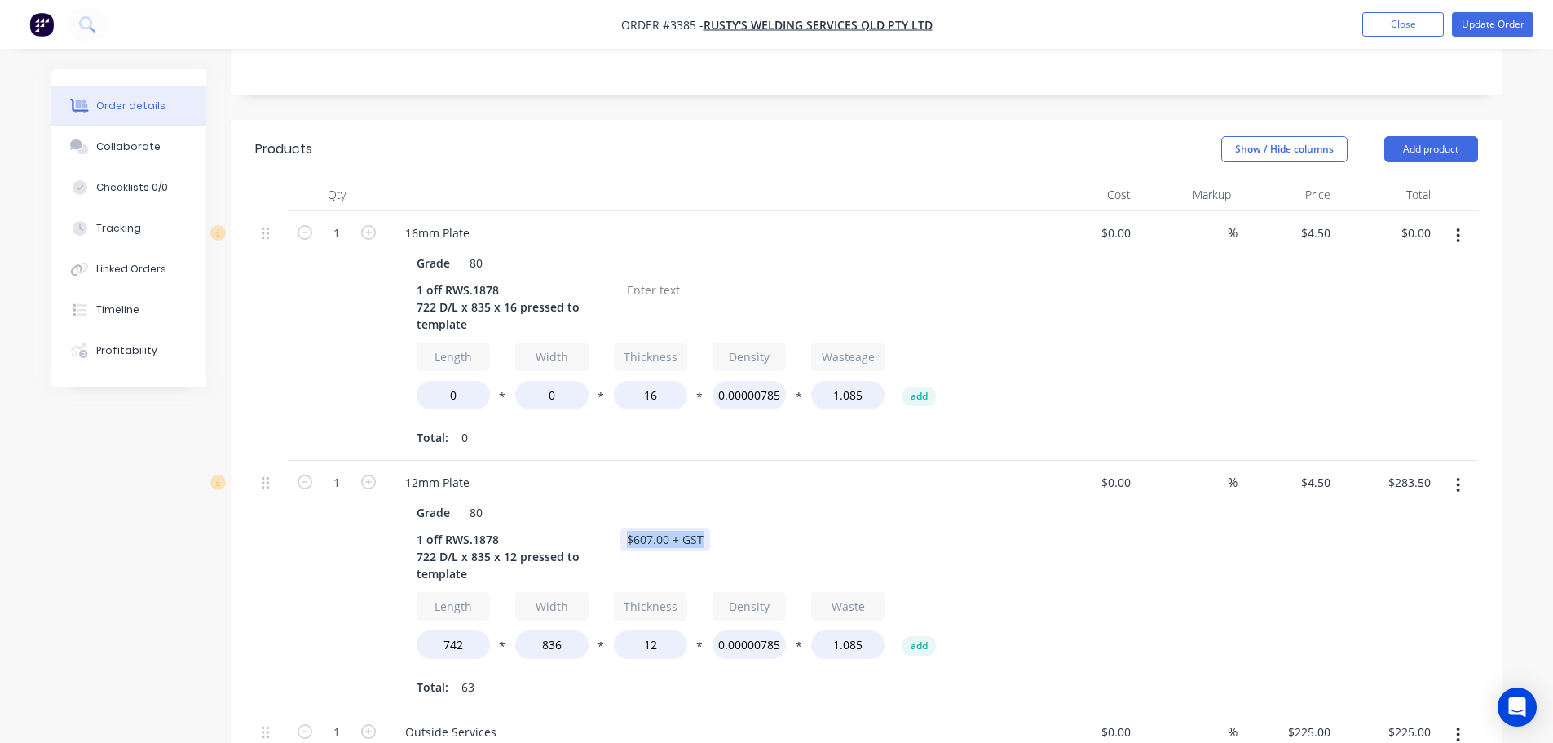
drag, startPoint x: 626, startPoint y: 470, endPoint x: 760, endPoint y: 471, distance: 133.7
click at [760, 527] on div "1 off RWS.1878 722 D/L x 835 x 12 pressed to template $607.00 + GST" at bounding box center [708, 556] width 597 height 58
copy div "$607.00 + GST"
click at [652, 278] on div at bounding box center [653, 290] width 66 height 24
paste div
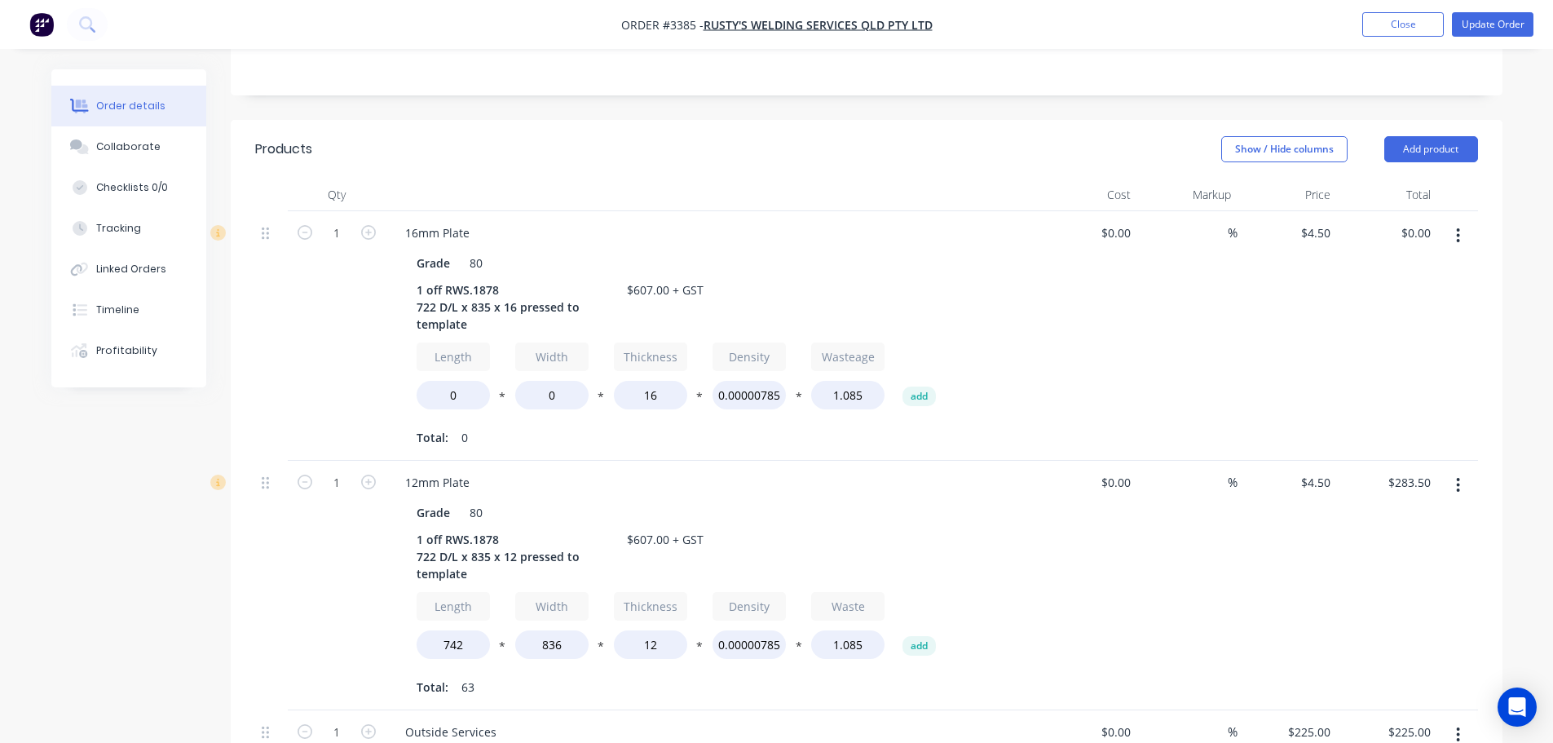
click at [298, 307] on div "1" at bounding box center [337, 335] width 98 height 249
click at [450, 381] on input "0" at bounding box center [453, 395] width 73 height 29
type input "722"
click at [569, 381] on input "0" at bounding box center [551, 395] width 73 height 29
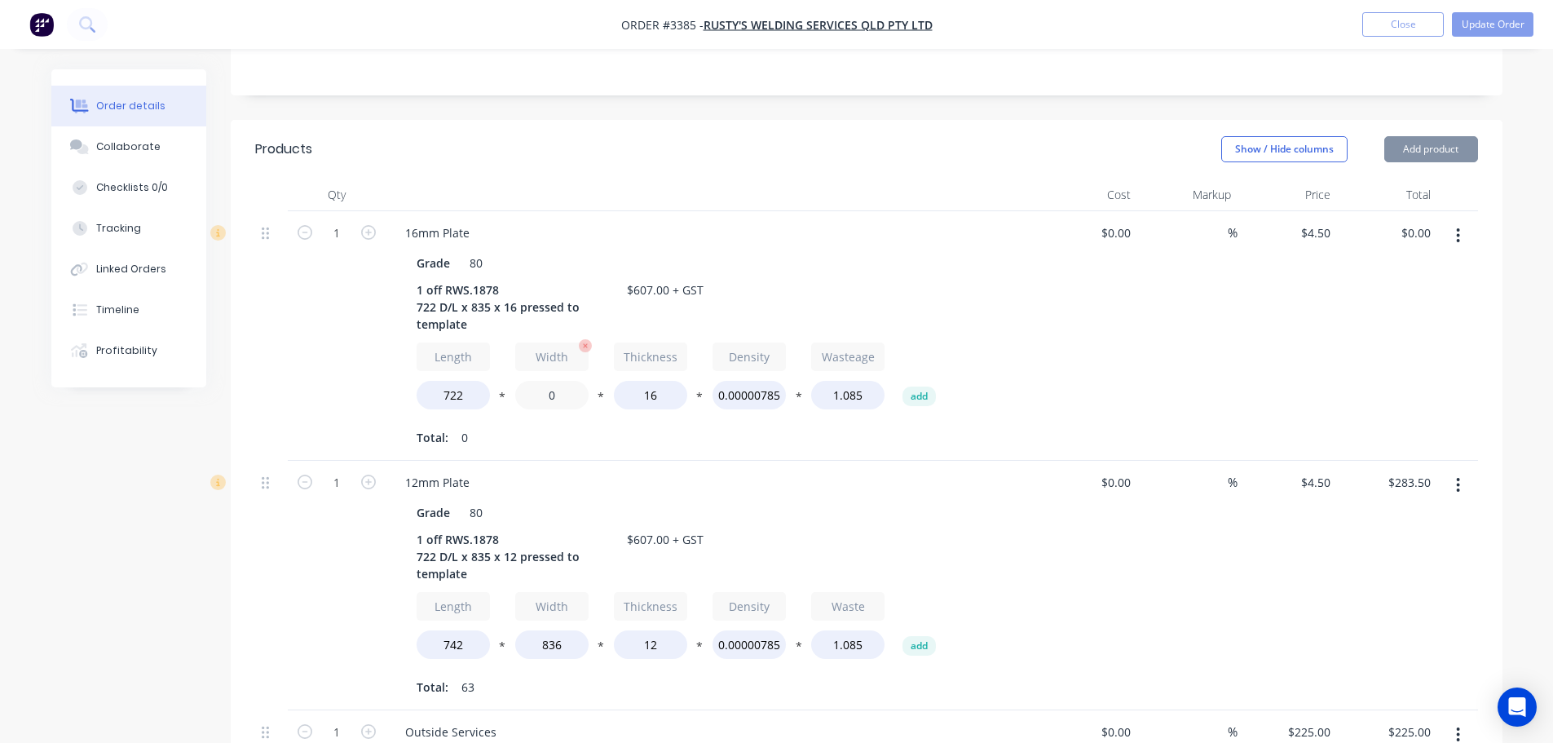
click at [569, 381] on input "0" at bounding box center [551, 395] width 73 height 29
type input "835"
type input "$369.00"
click at [642, 426] on div "Total: 0" at bounding box center [712, 438] width 590 height 24
click at [1458, 478] on icon "button" at bounding box center [1458, 485] width 3 height 15
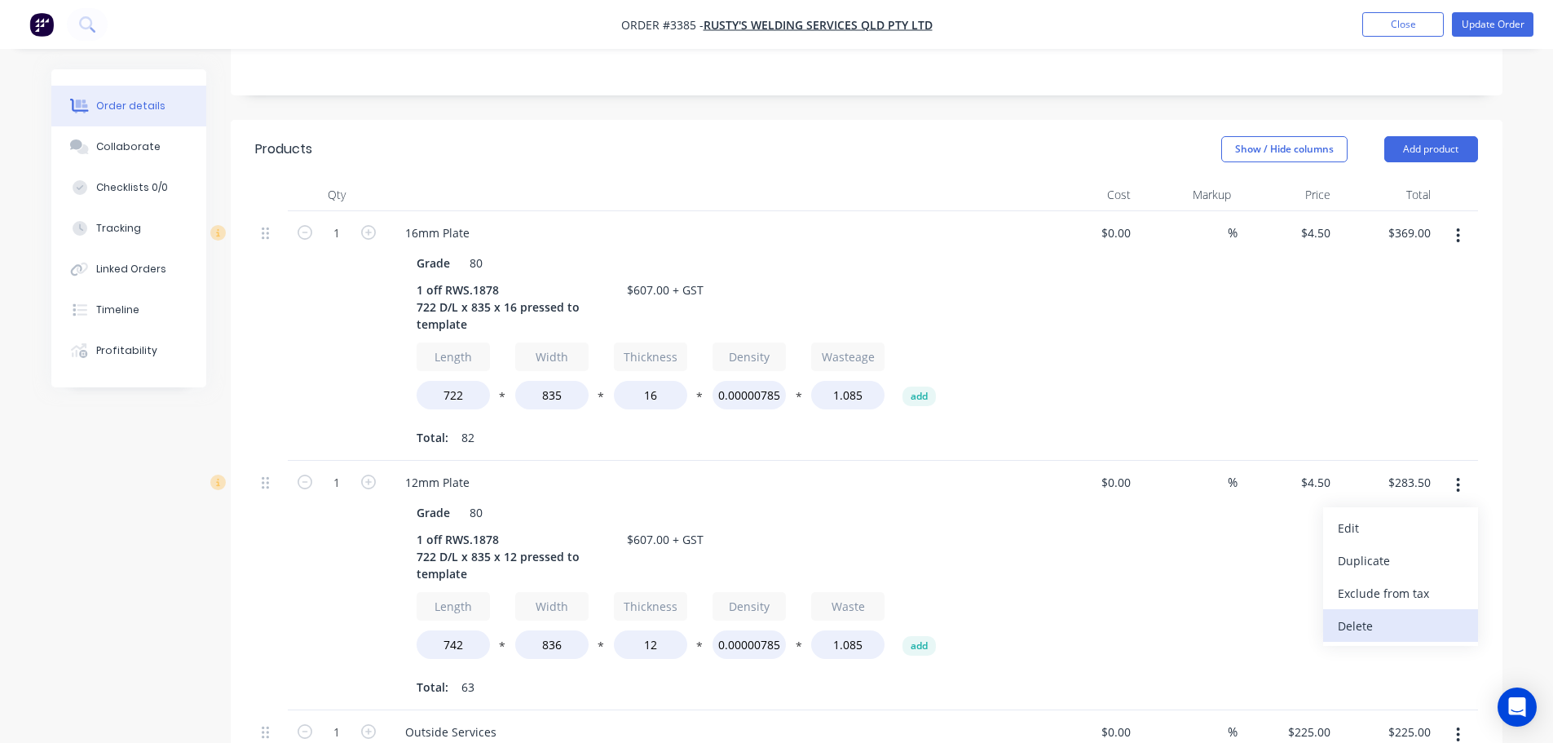
click at [1366, 614] on div "Delete" at bounding box center [1401, 626] width 126 height 24
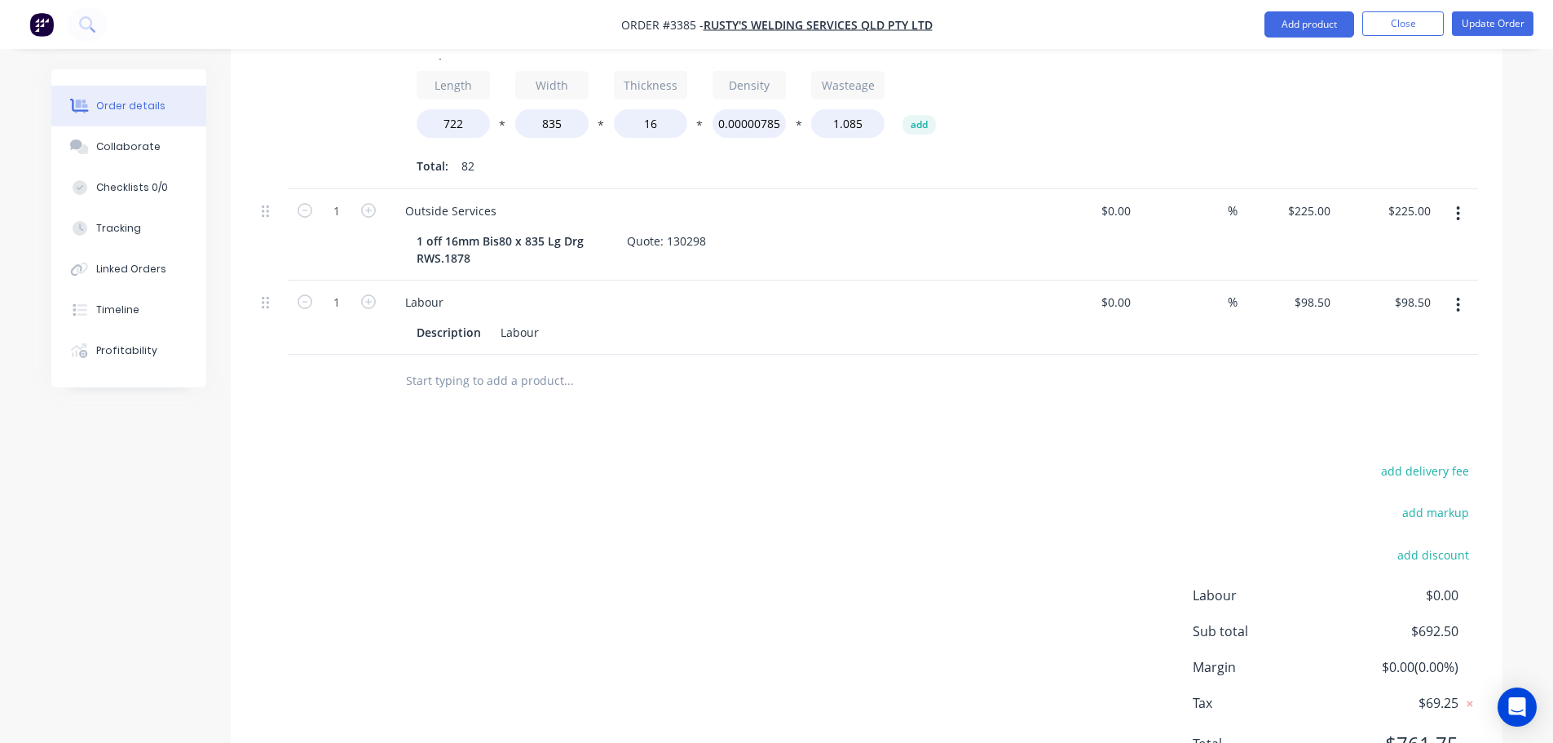
scroll to position [689, 0]
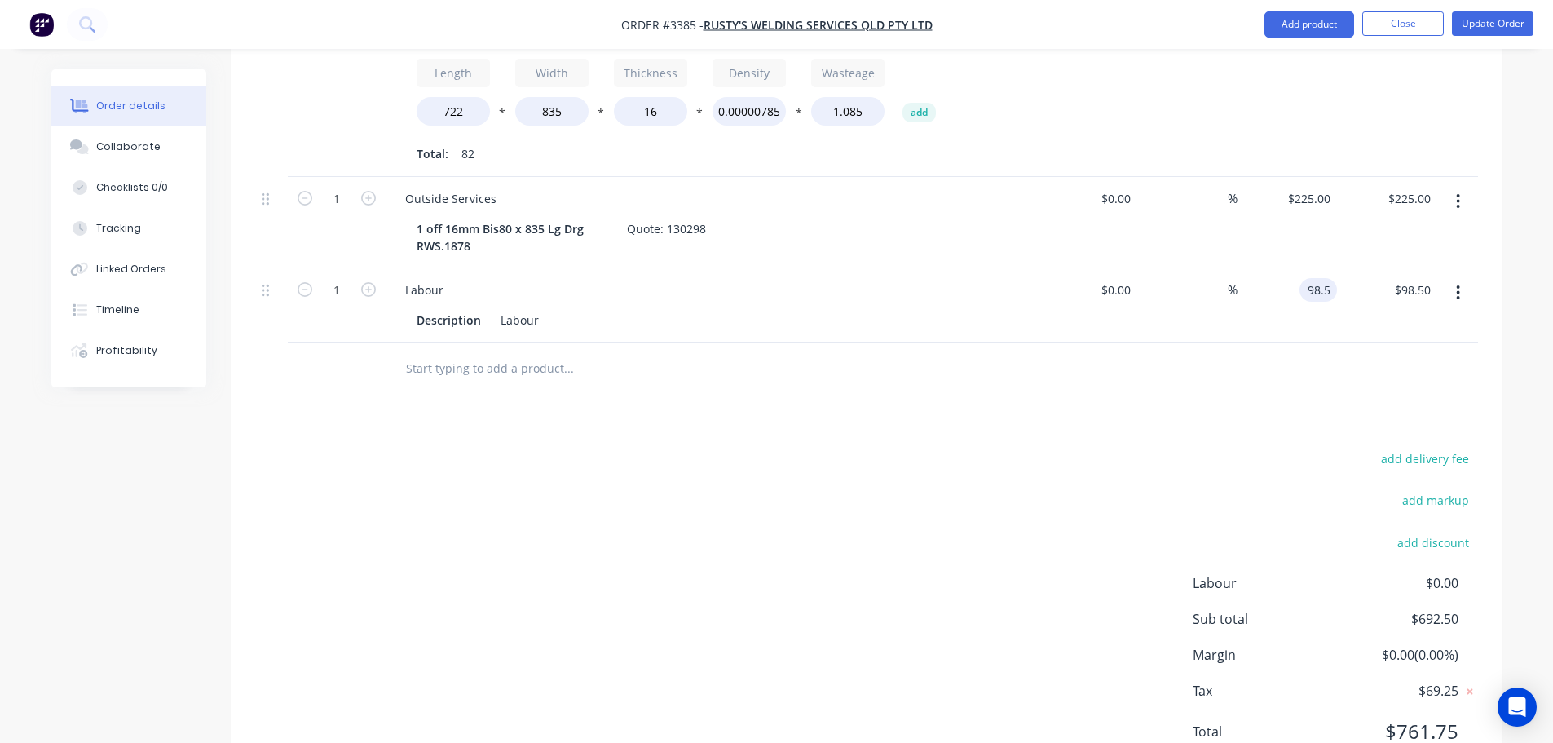
click at [1311, 278] on div "98.5 98.5" at bounding box center [1321, 290] width 31 height 24
type input "$85.55"
click at [1148, 448] on div "add delivery fee add markup add discount Labour $0.00 Sub total $692.50 Margin …" at bounding box center [866, 605] width 1223 height 315
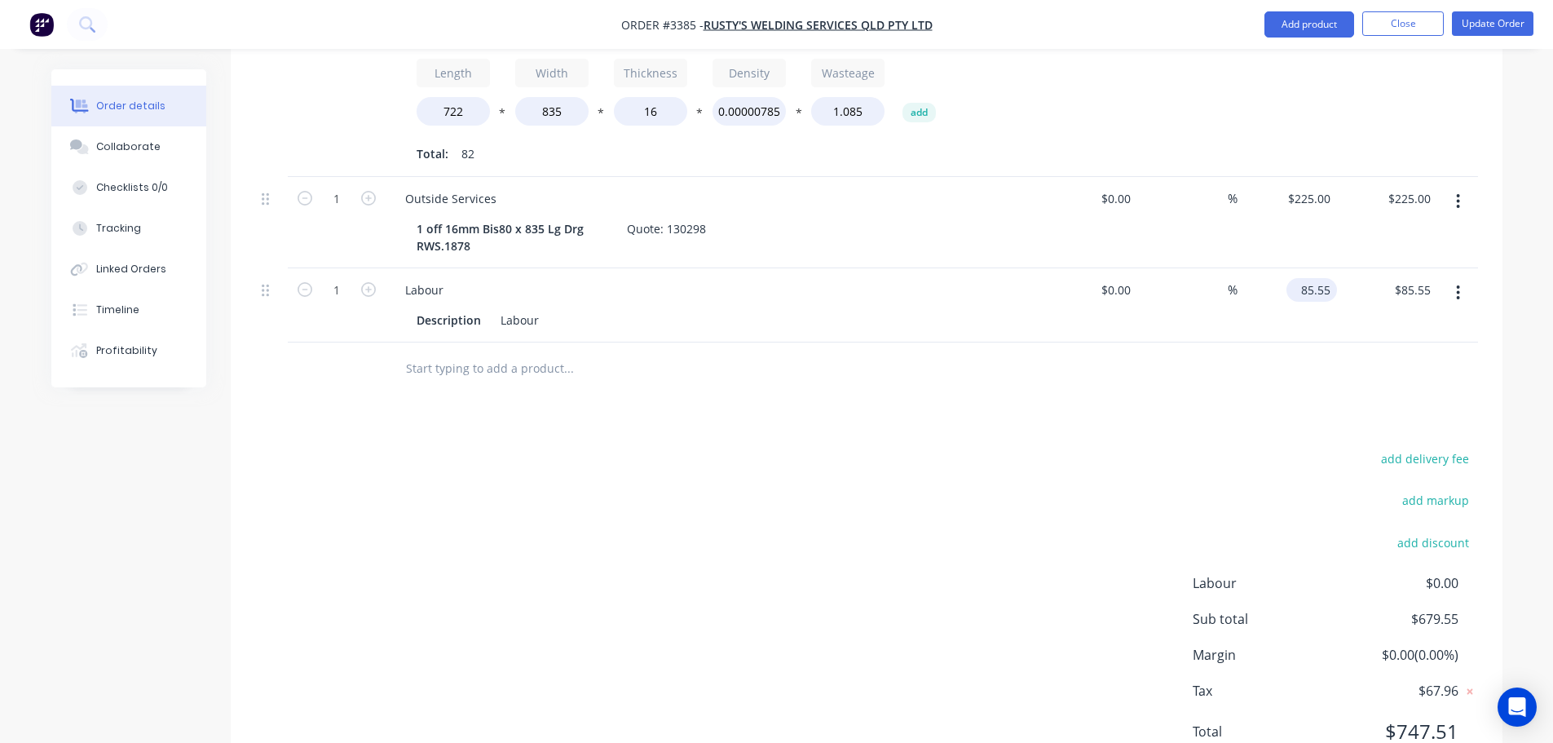
click at [1321, 278] on input "85.55" at bounding box center [1315, 290] width 44 height 24
click at [1321, 278] on input "85.55" at bounding box center [1318, 290] width 38 height 24
type input "$0.00"
click at [1091, 485] on div "add delivery fee add markup add discount Labour $0.00 Sub total $594.00 Margin …" at bounding box center [866, 605] width 1223 height 315
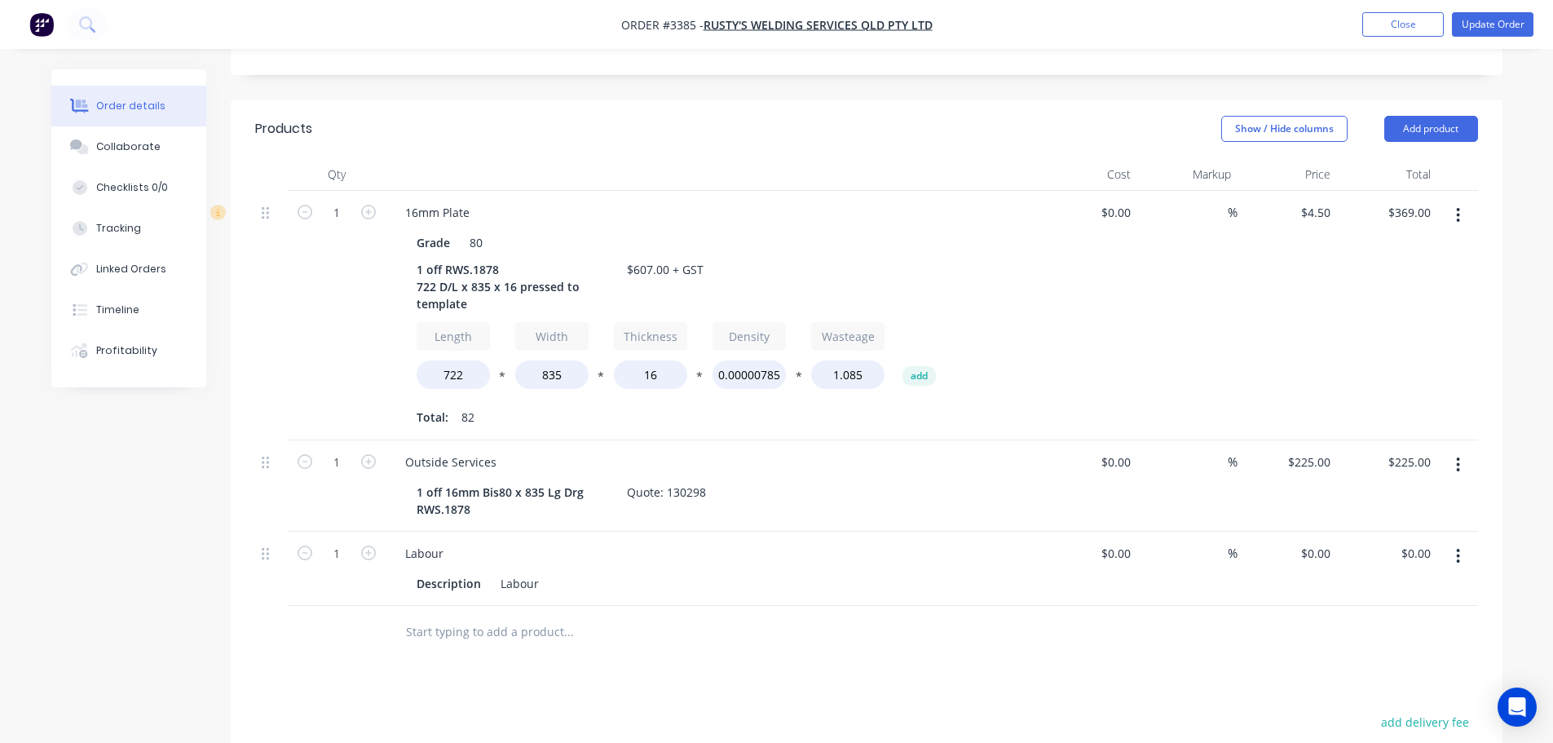
scroll to position [444, 0]
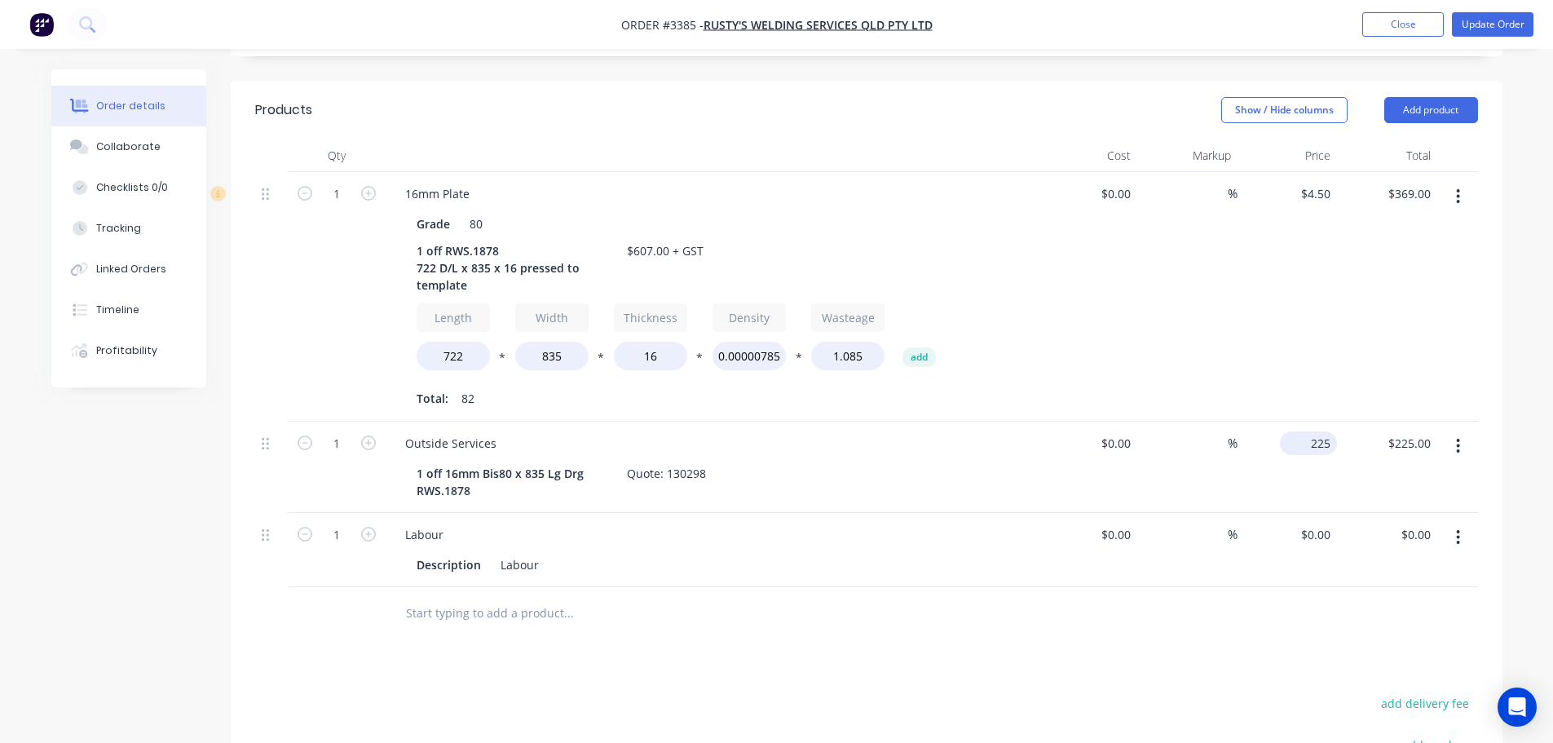
click at [1305, 431] on div "225 $225.00" at bounding box center [1308, 443] width 57 height 24
type input "$200.00"
click at [1239, 441] on div "$200.00 200" at bounding box center [1288, 466] width 100 height 91
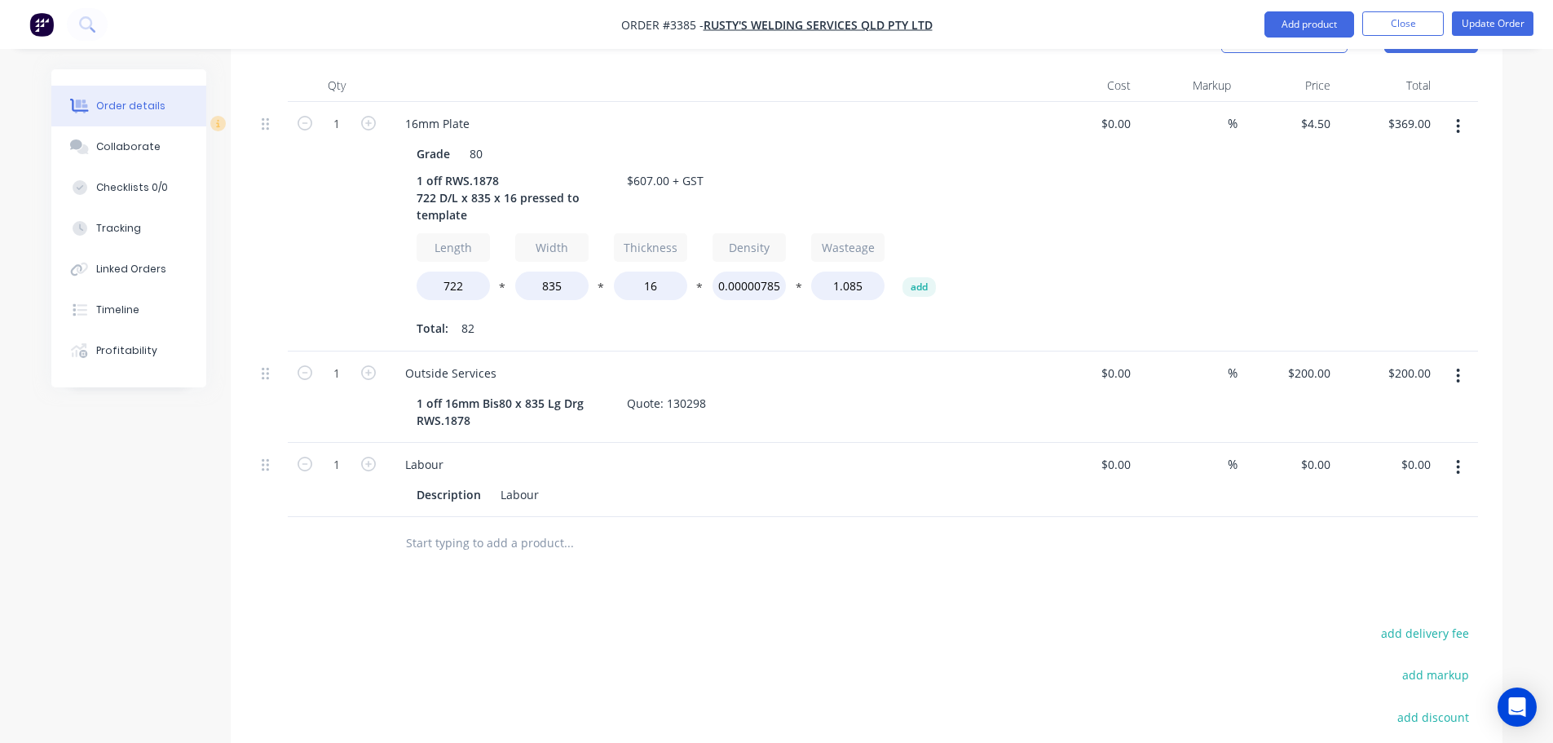
scroll to position [689, 0]
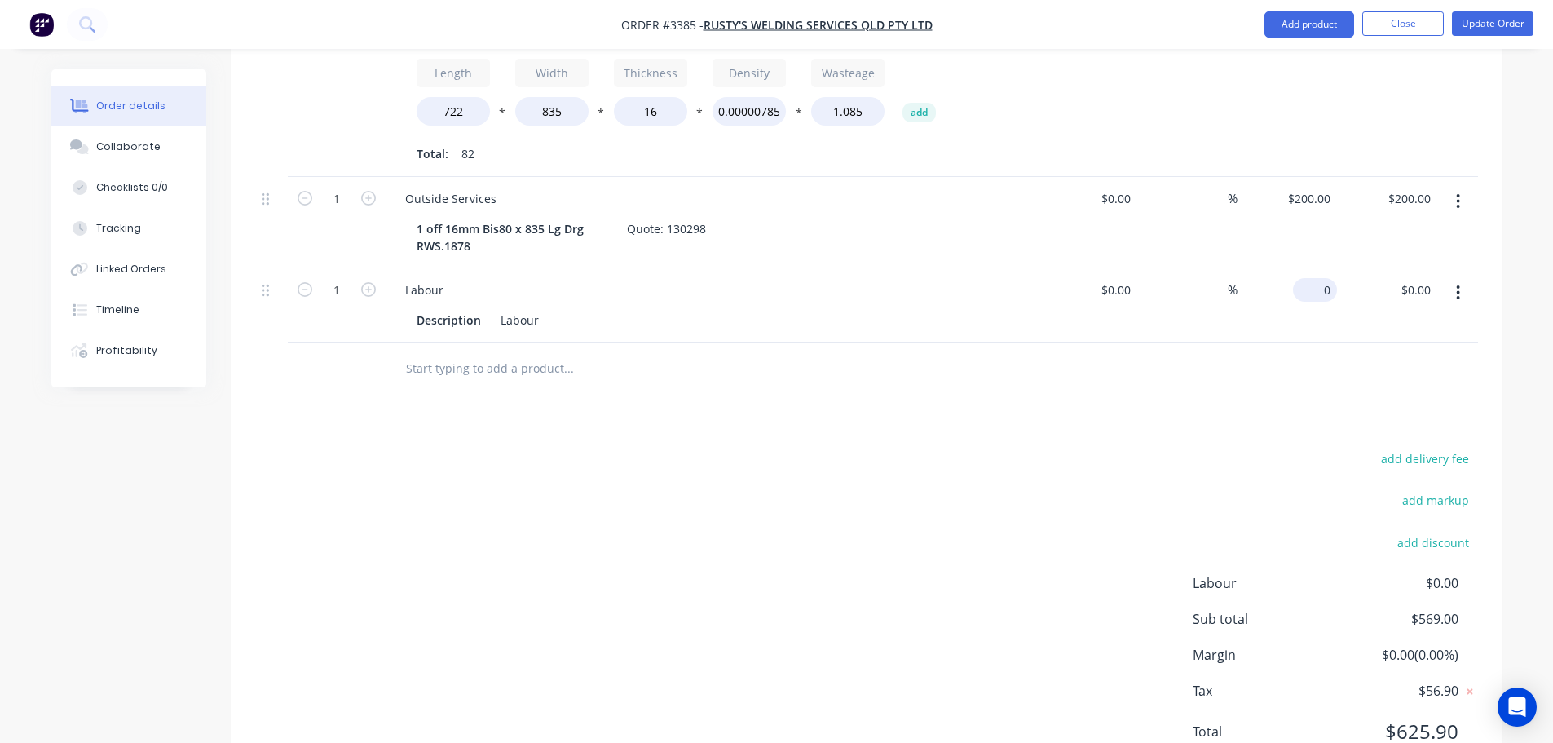
click at [1309, 268] on div "0 $0.00" at bounding box center [1288, 305] width 100 height 74
type input "$38.00"
click at [1095, 448] on div "add delivery fee add markup add discount Labour $0.00 Sub total $569.00 Margin …" at bounding box center [866, 605] width 1223 height 315
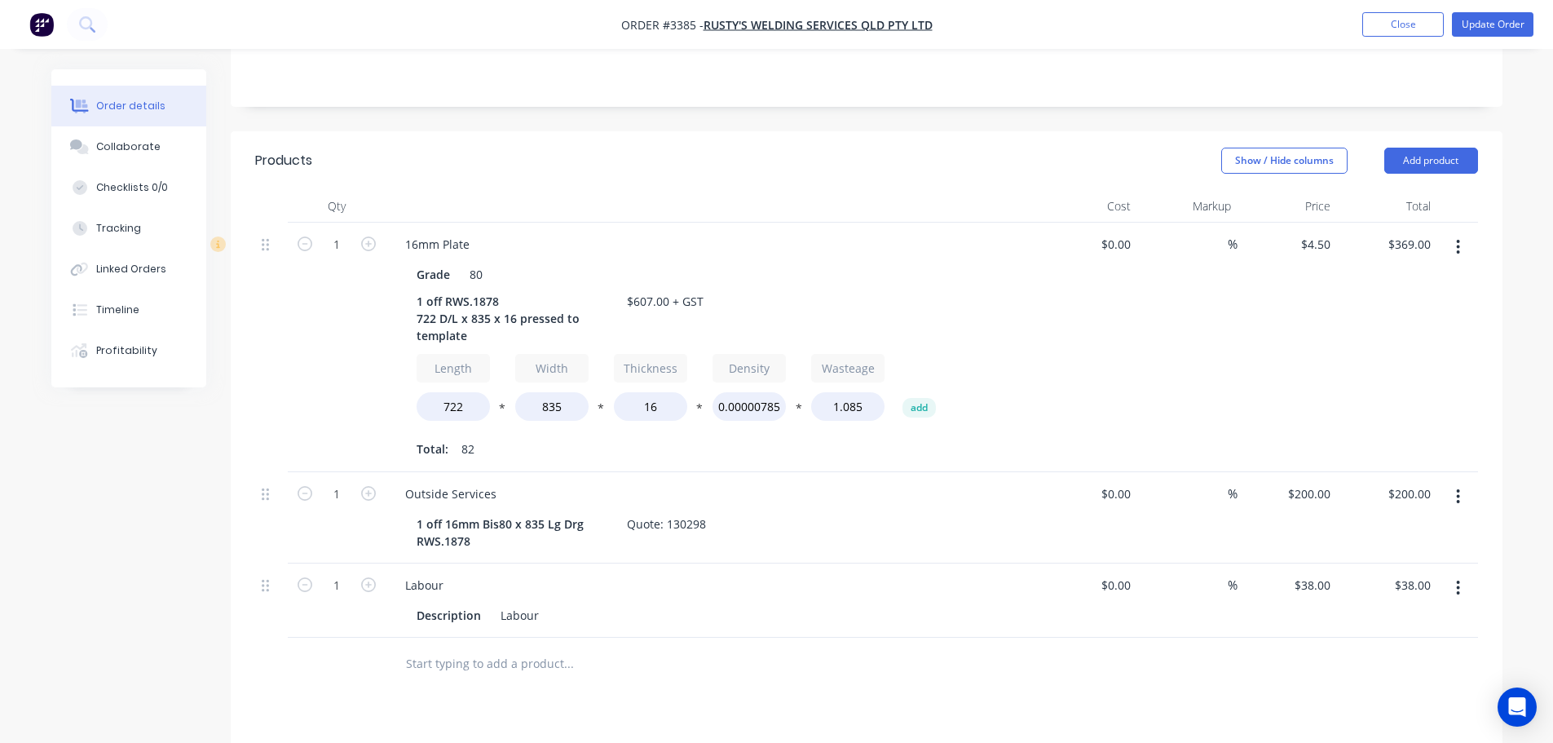
scroll to position [444, 0]
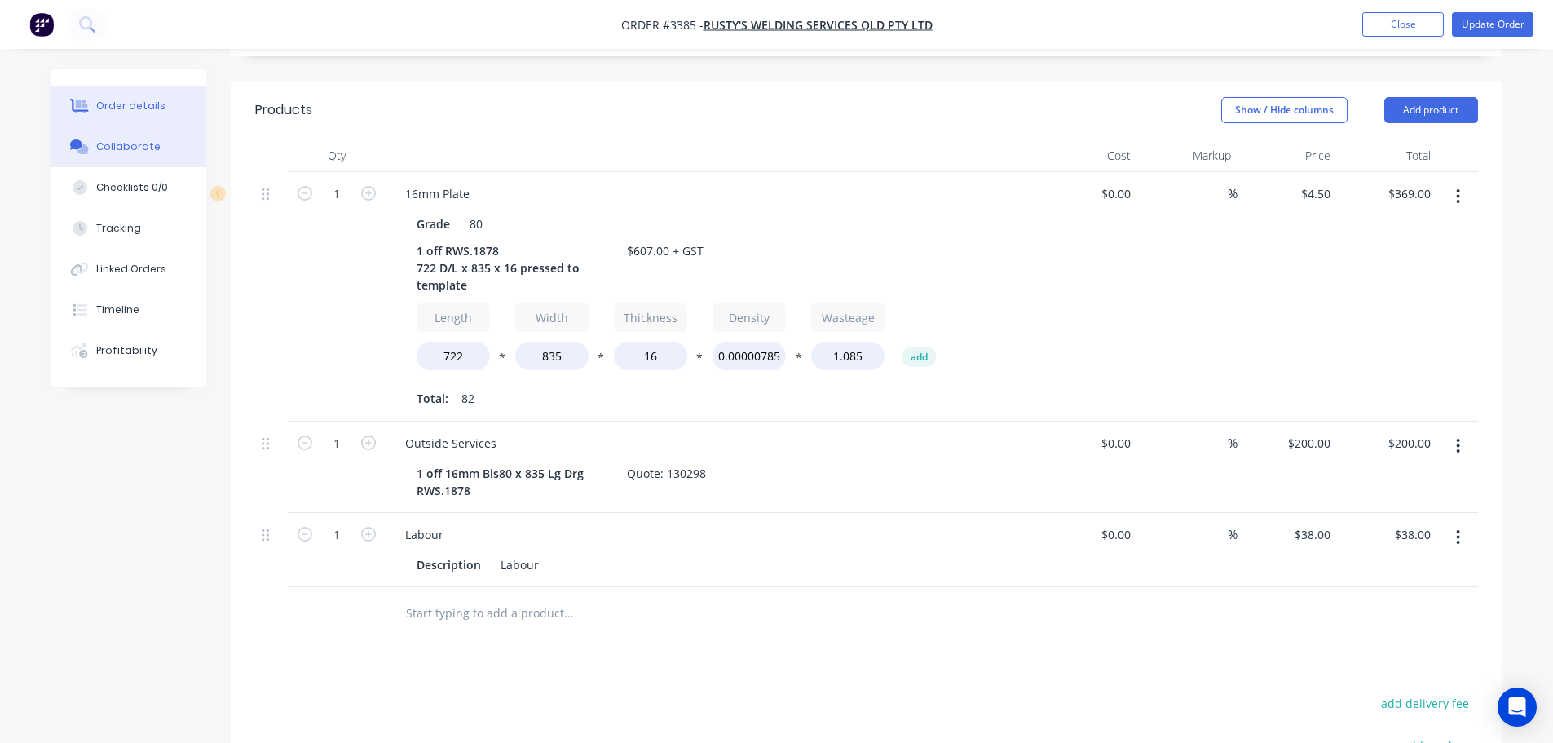
click at [144, 145] on div "Collaborate" at bounding box center [128, 146] width 64 height 15
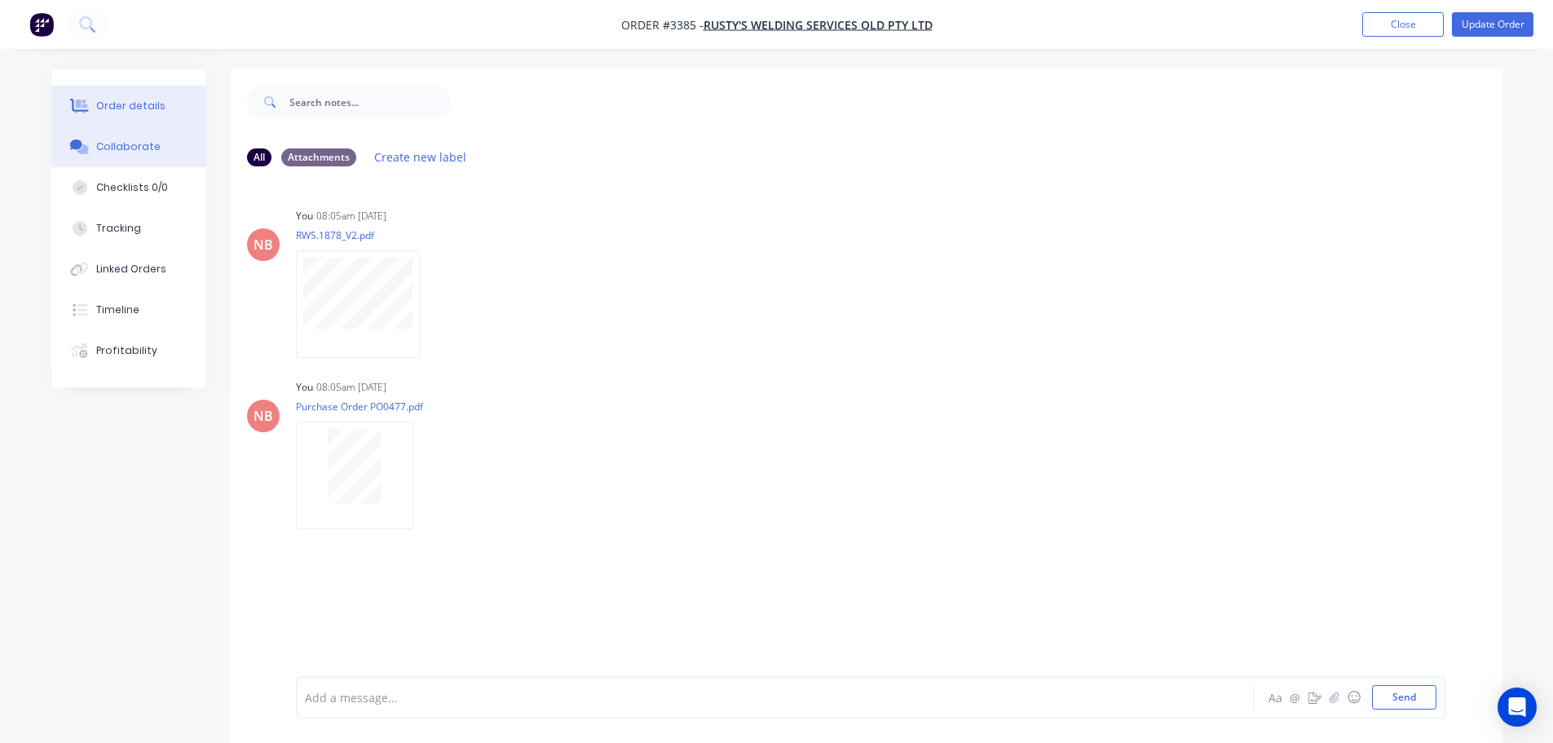
click at [193, 102] on button "Order details" at bounding box center [128, 106] width 155 height 41
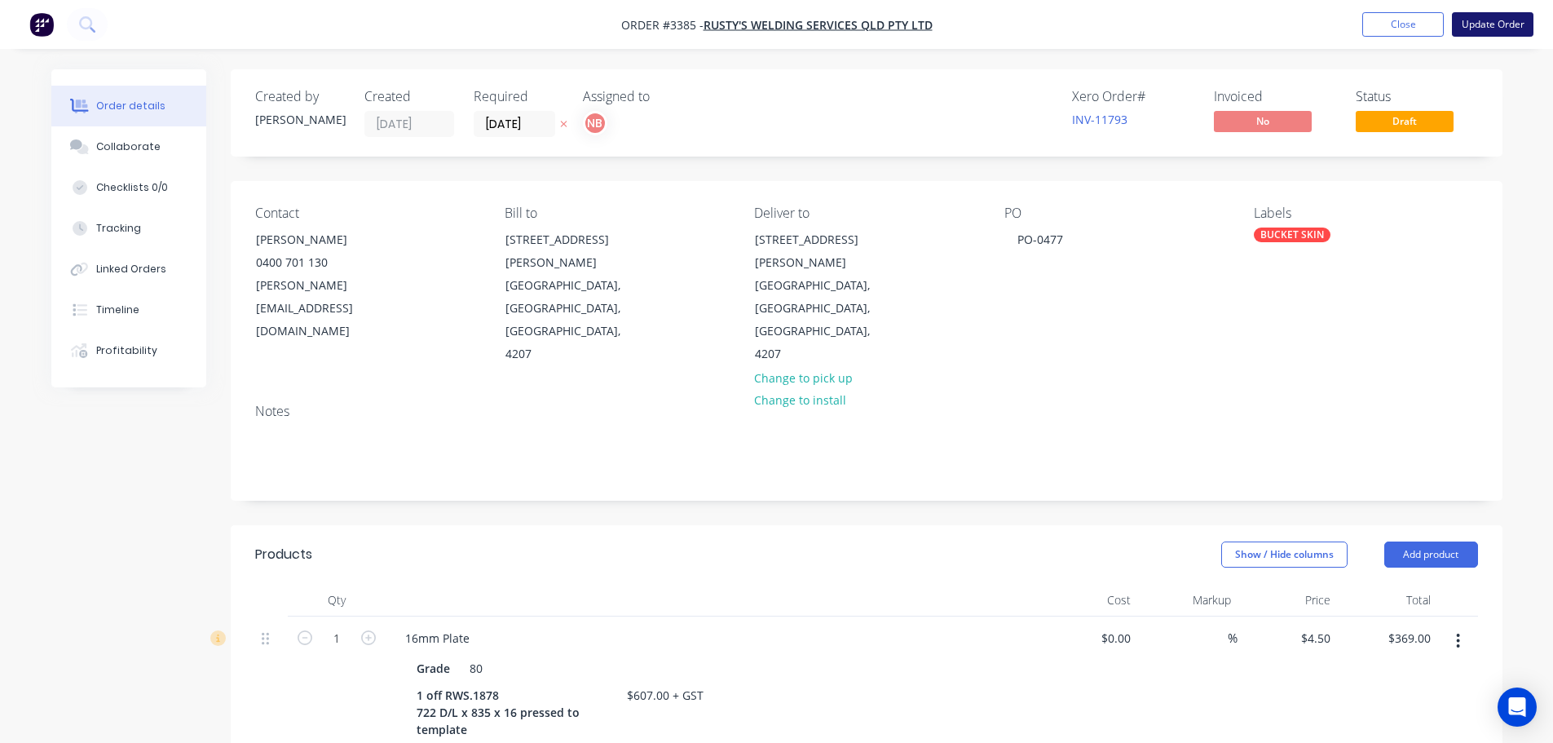
click at [1505, 28] on button "Update Order" at bounding box center [1493, 24] width 82 height 24
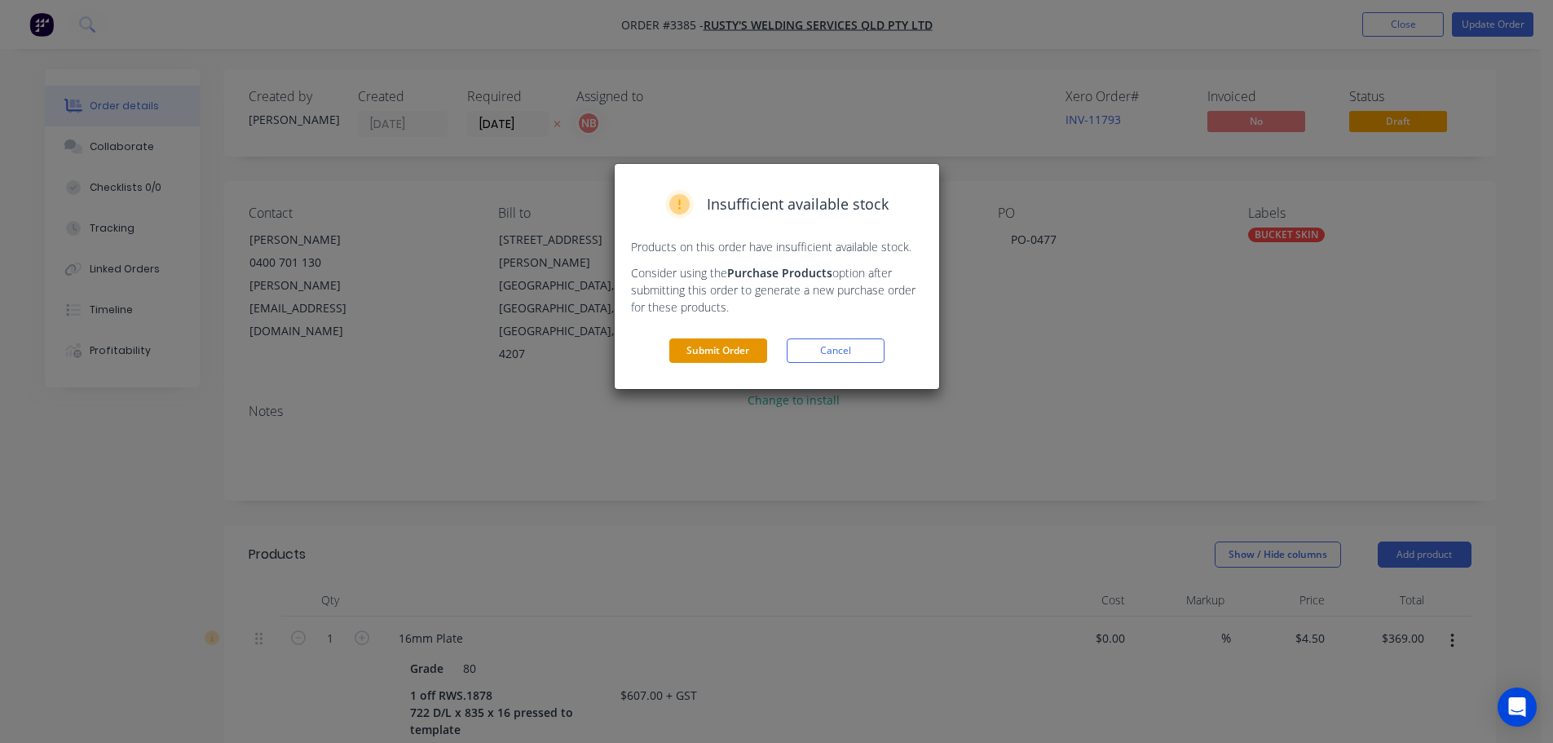
click at [729, 350] on button "Submit Order" at bounding box center [718, 350] width 98 height 24
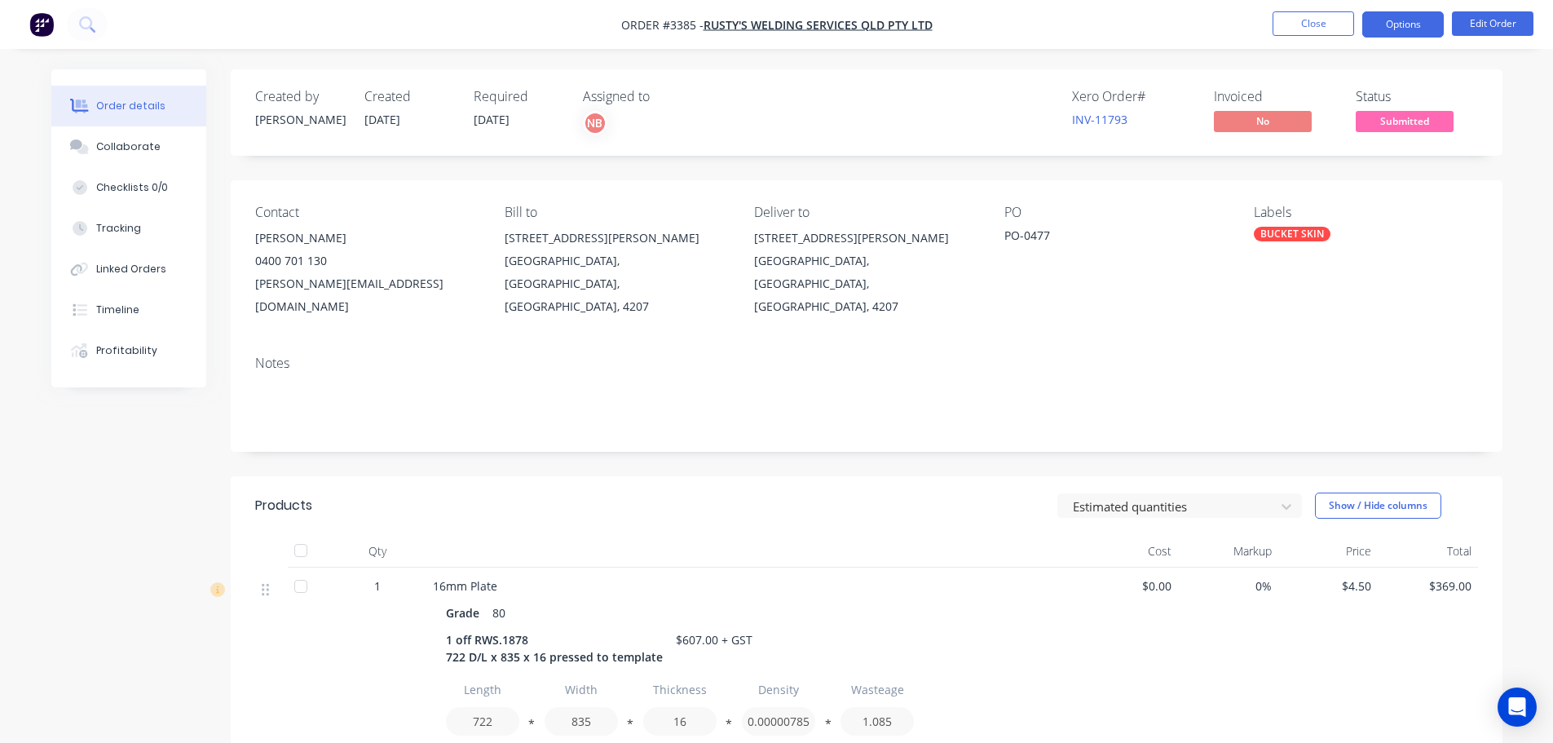
click at [1414, 27] on button "Options" at bounding box center [1403, 24] width 82 height 26
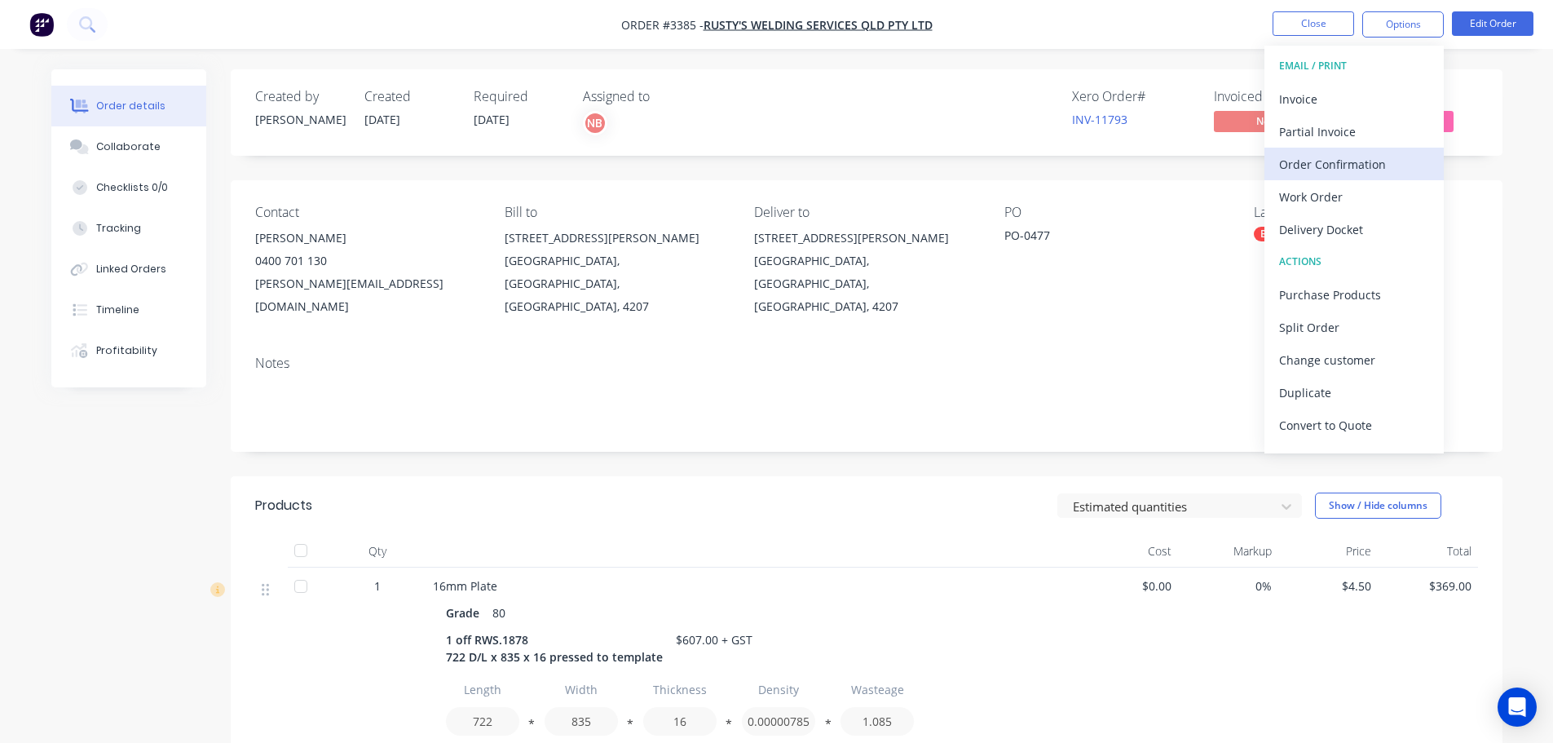
click at [1313, 165] on div "Order Confirmation" at bounding box center [1354, 164] width 150 height 24
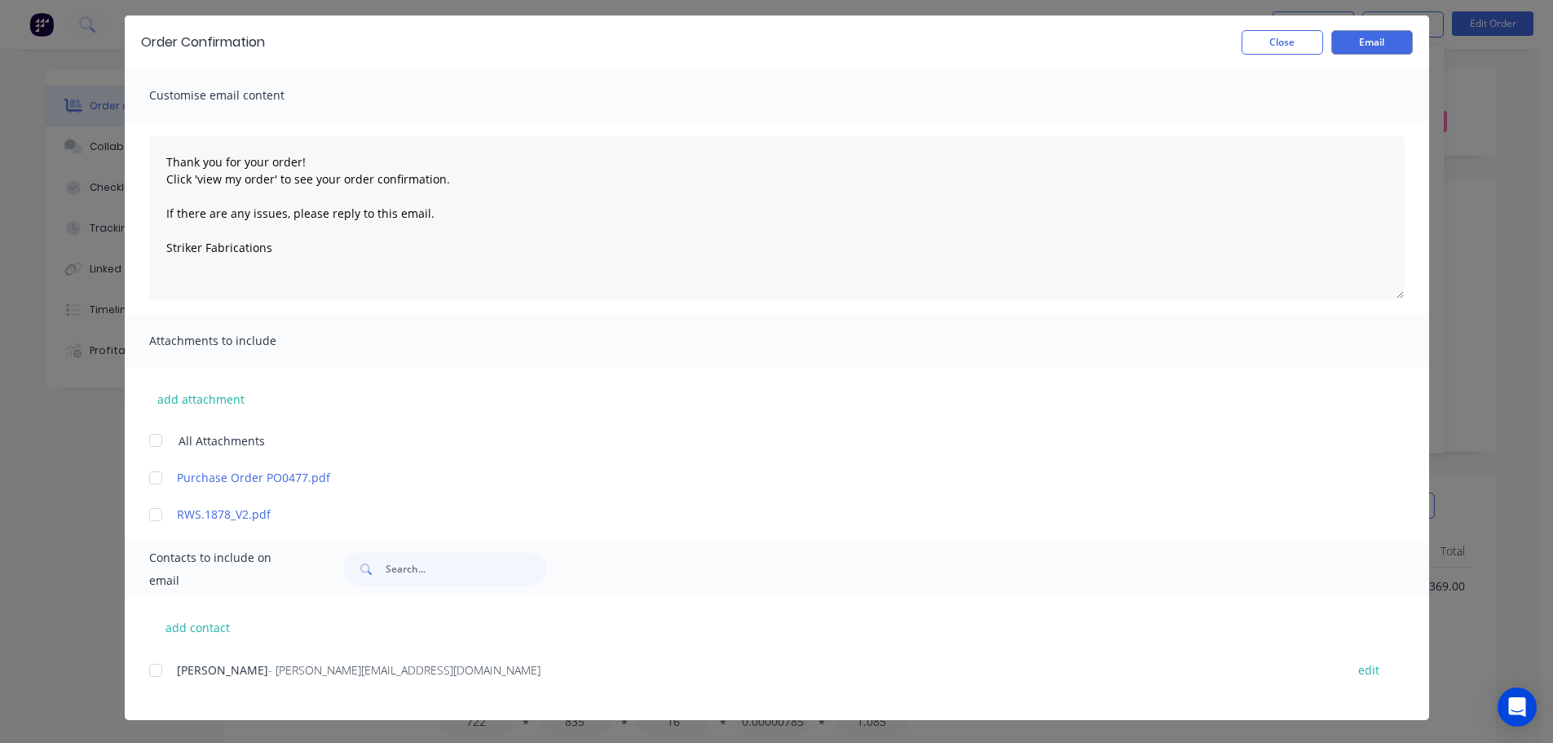
scroll to position [82, 0]
click at [149, 667] on div at bounding box center [155, 670] width 33 height 33
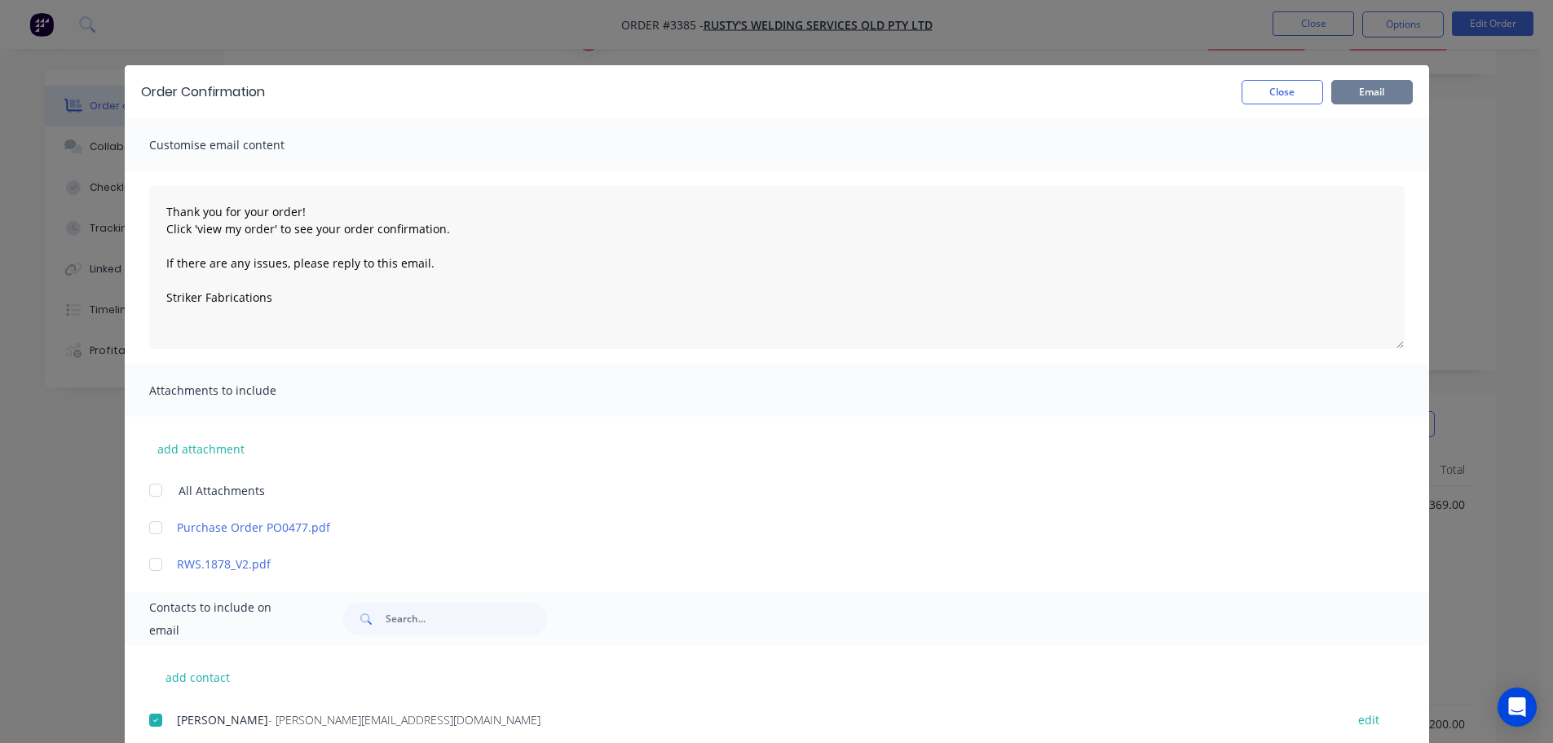
click at [1370, 94] on button "Email" at bounding box center [1372, 92] width 82 height 24
click at [1282, 86] on button "Close" at bounding box center [1283, 92] width 82 height 24
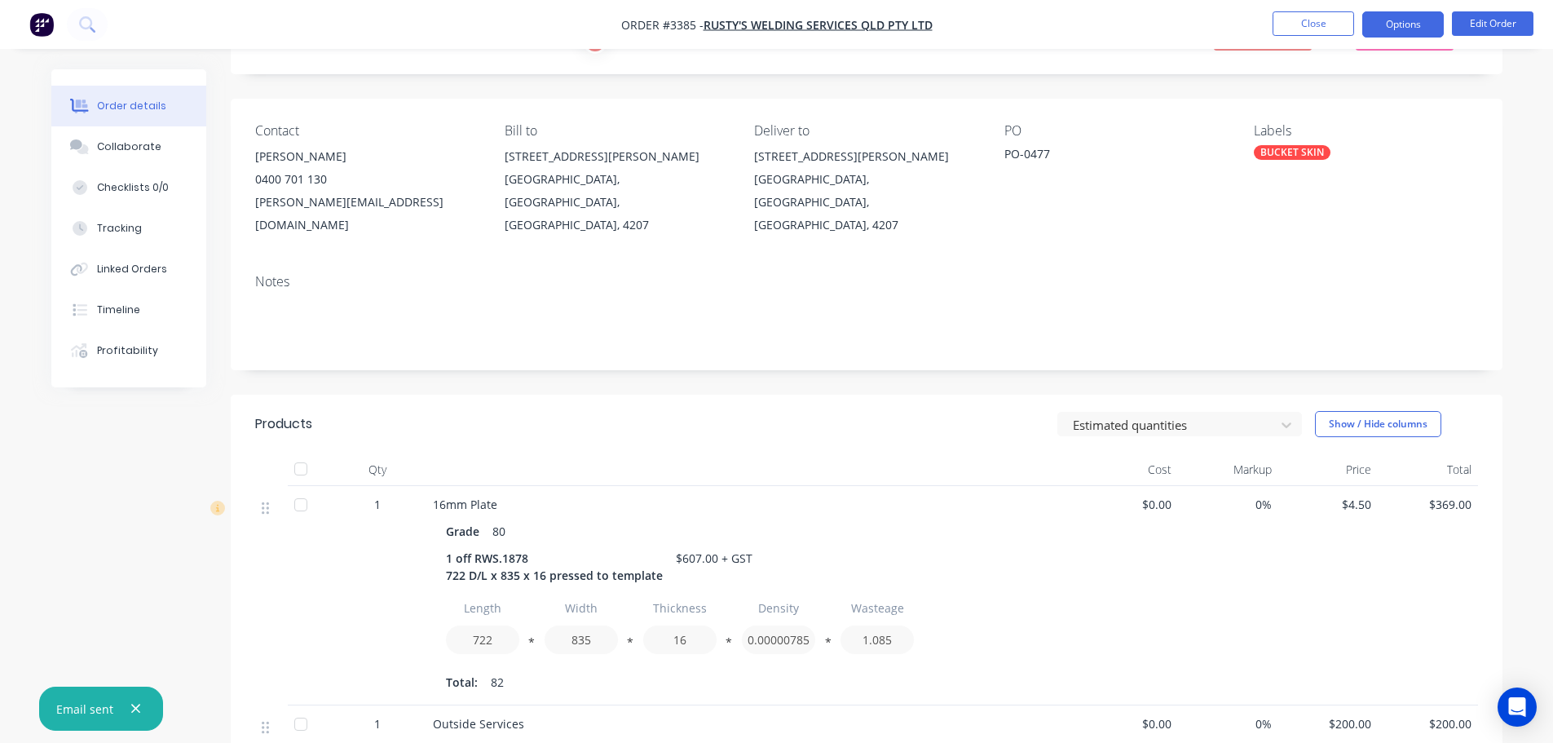
click at [1391, 23] on button "Options" at bounding box center [1403, 24] width 82 height 26
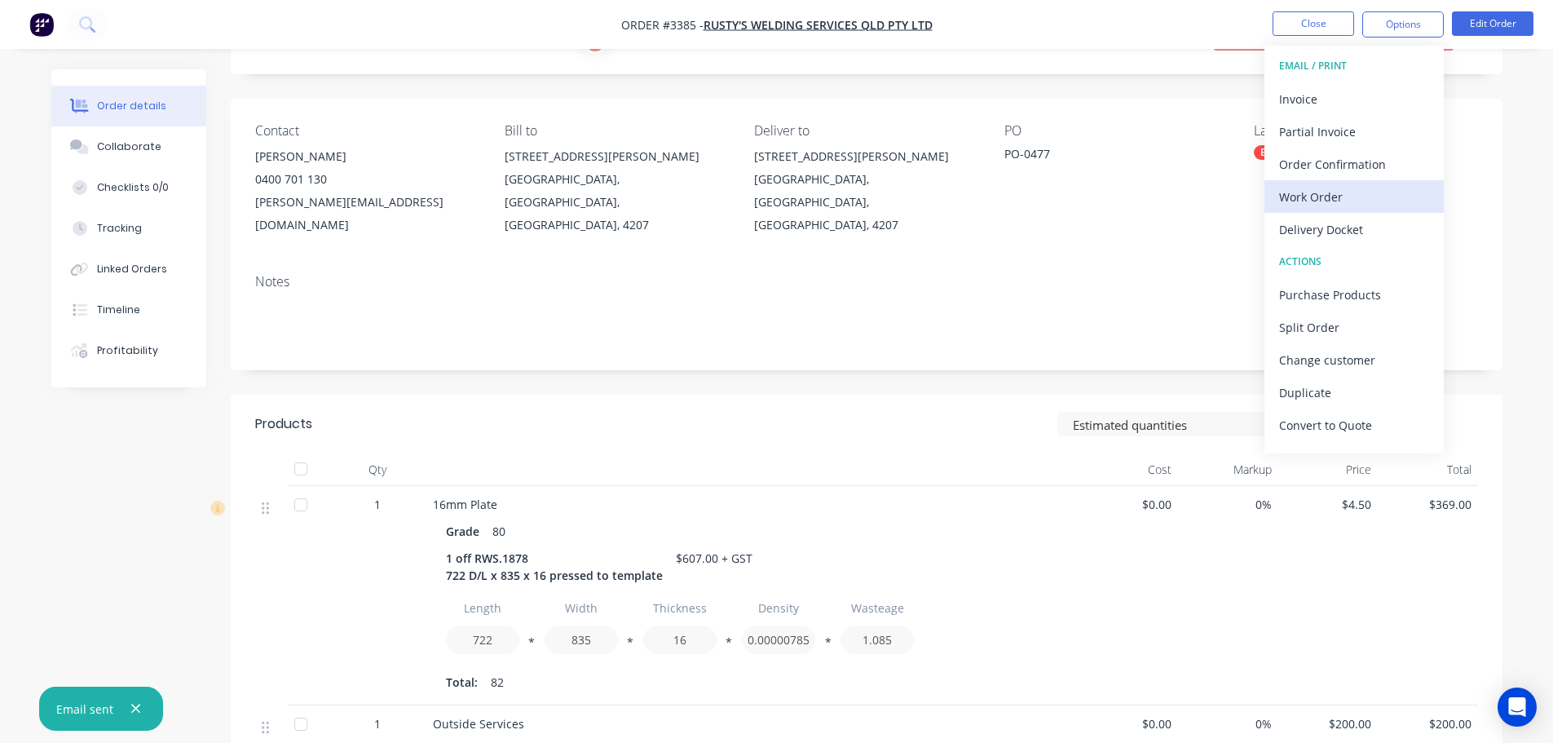
click at [1332, 199] on div "Work Order" at bounding box center [1354, 197] width 150 height 24
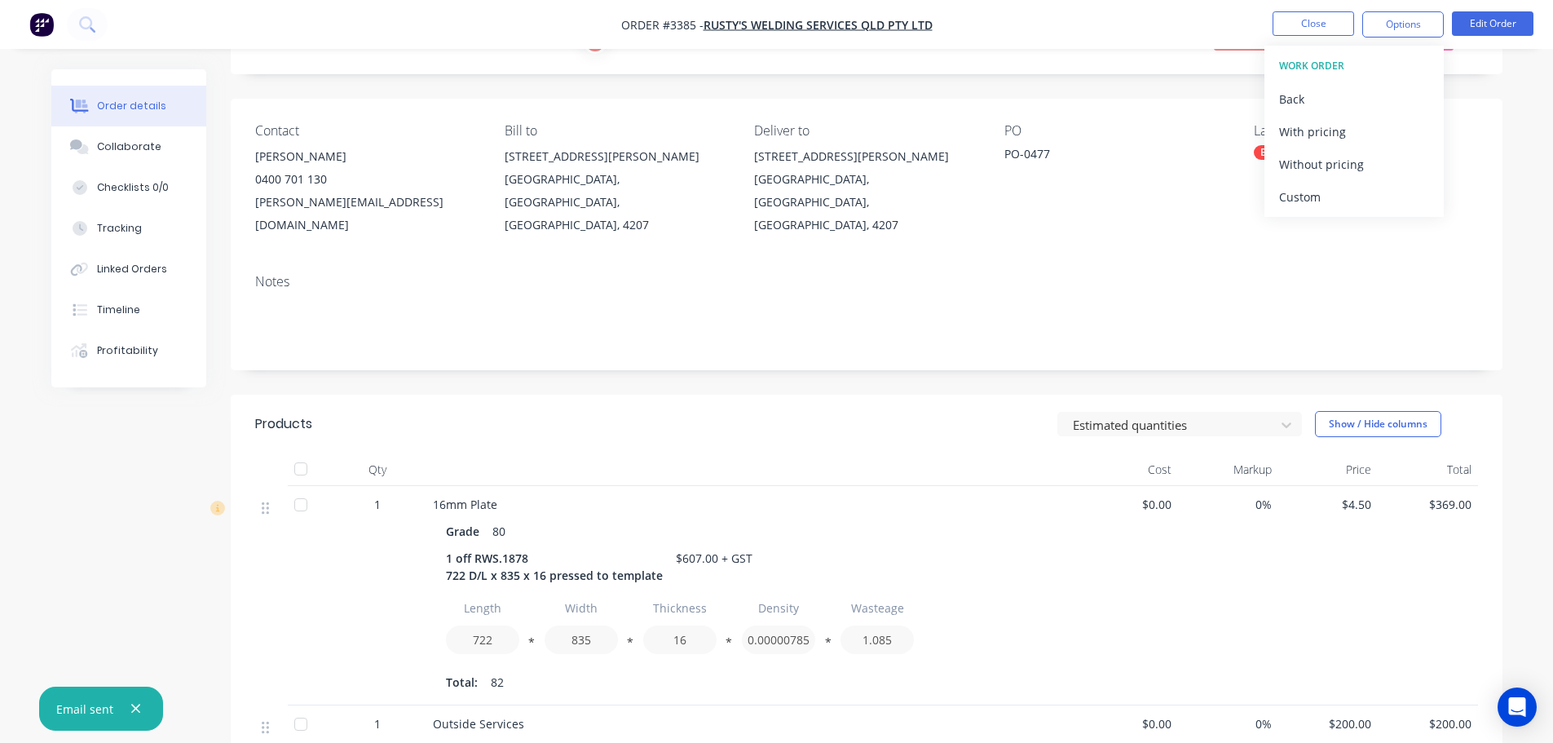
click at [1328, 195] on div "Custom" at bounding box center [1354, 197] width 150 height 24
click at [1318, 174] on button "Without pricing" at bounding box center [1353, 164] width 179 height 33
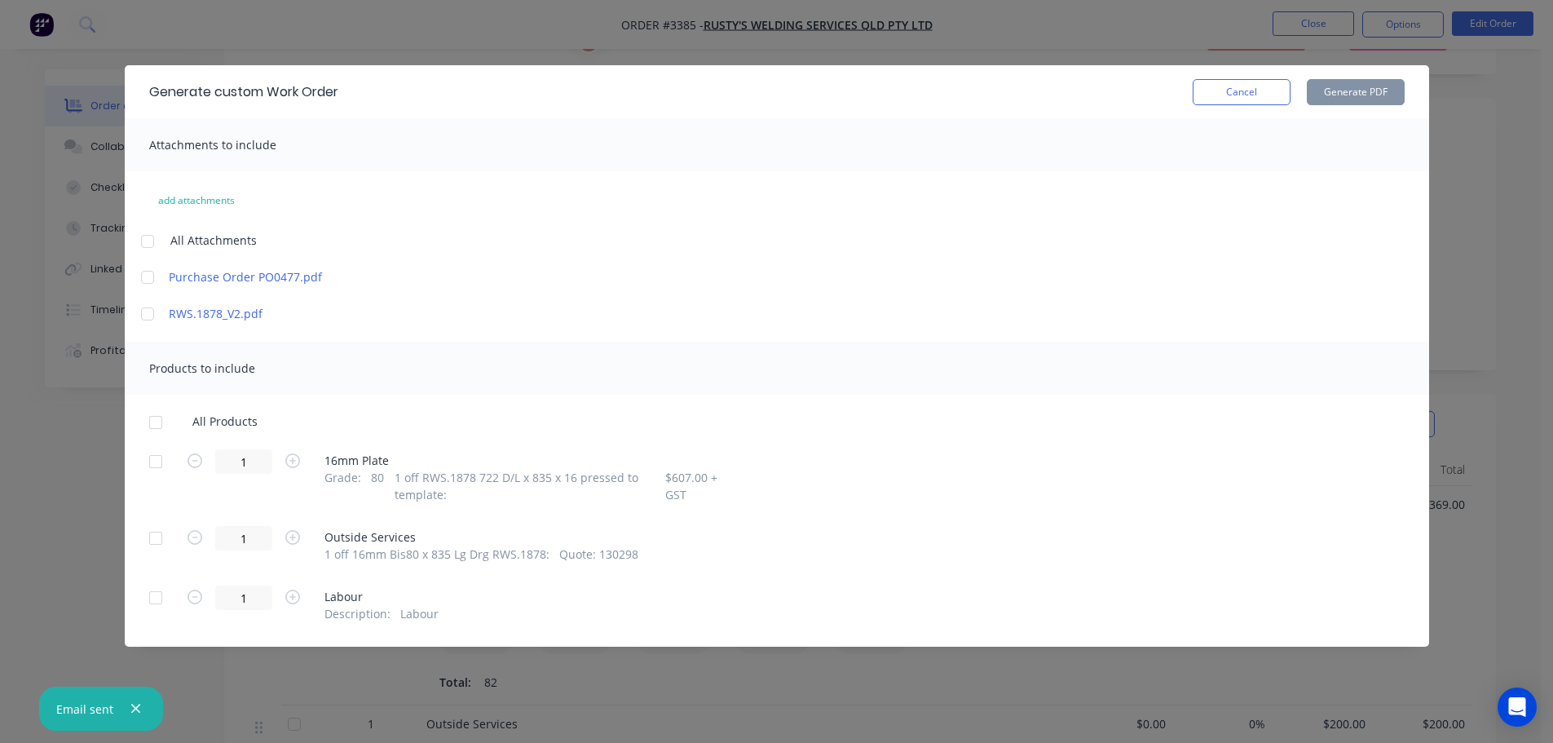
click at [147, 464] on div at bounding box center [155, 461] width 33 height 33
click at [1372, 81] on button "Generate PDF" at bounding box center [1356, 92] width 98 height 26
click at [1246, 99] on button "Cancel" at bounding box center [1242, 92] width 98 height 26
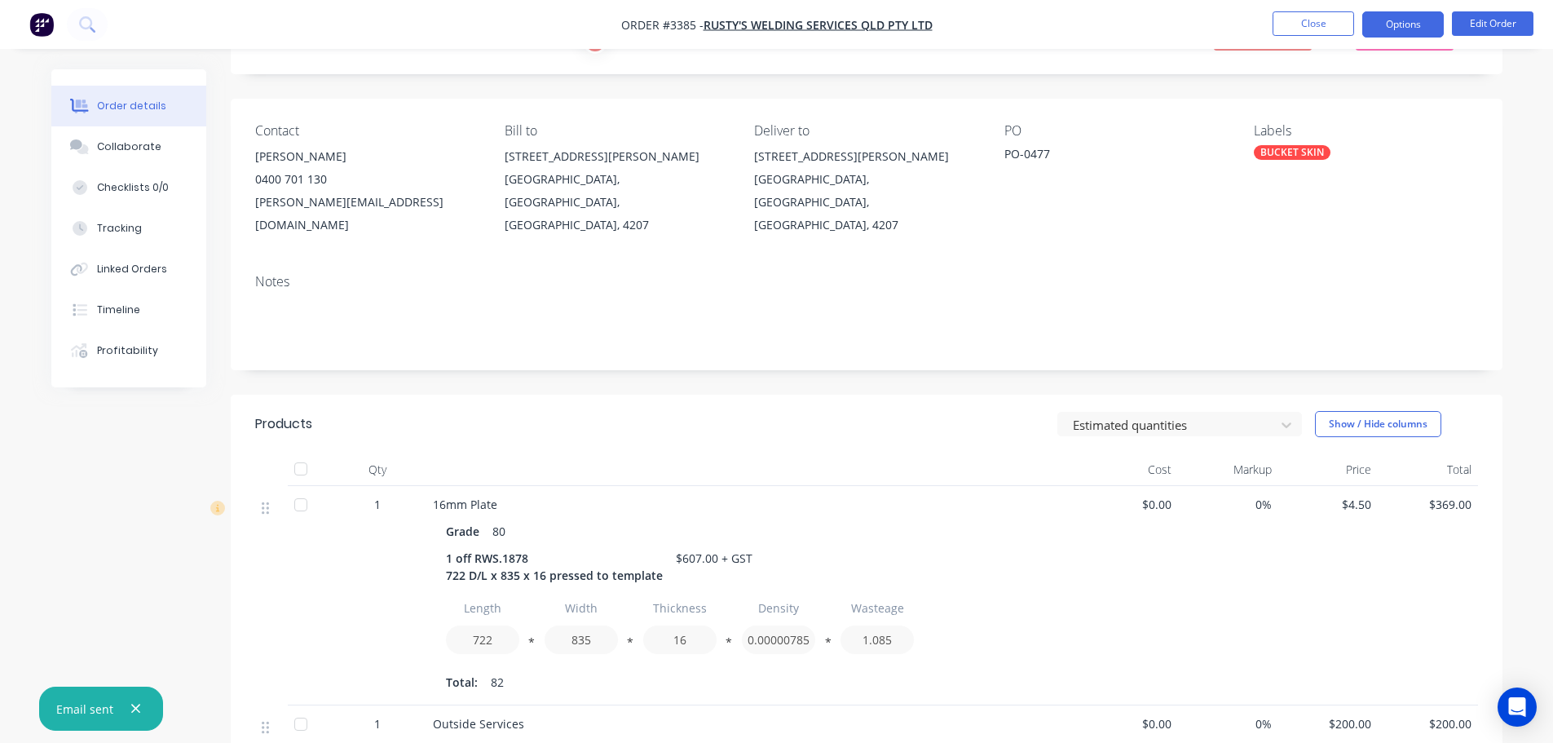
click at [1386, 24] on button "Options" at bounding box center [1403, 24] width 82 height 26
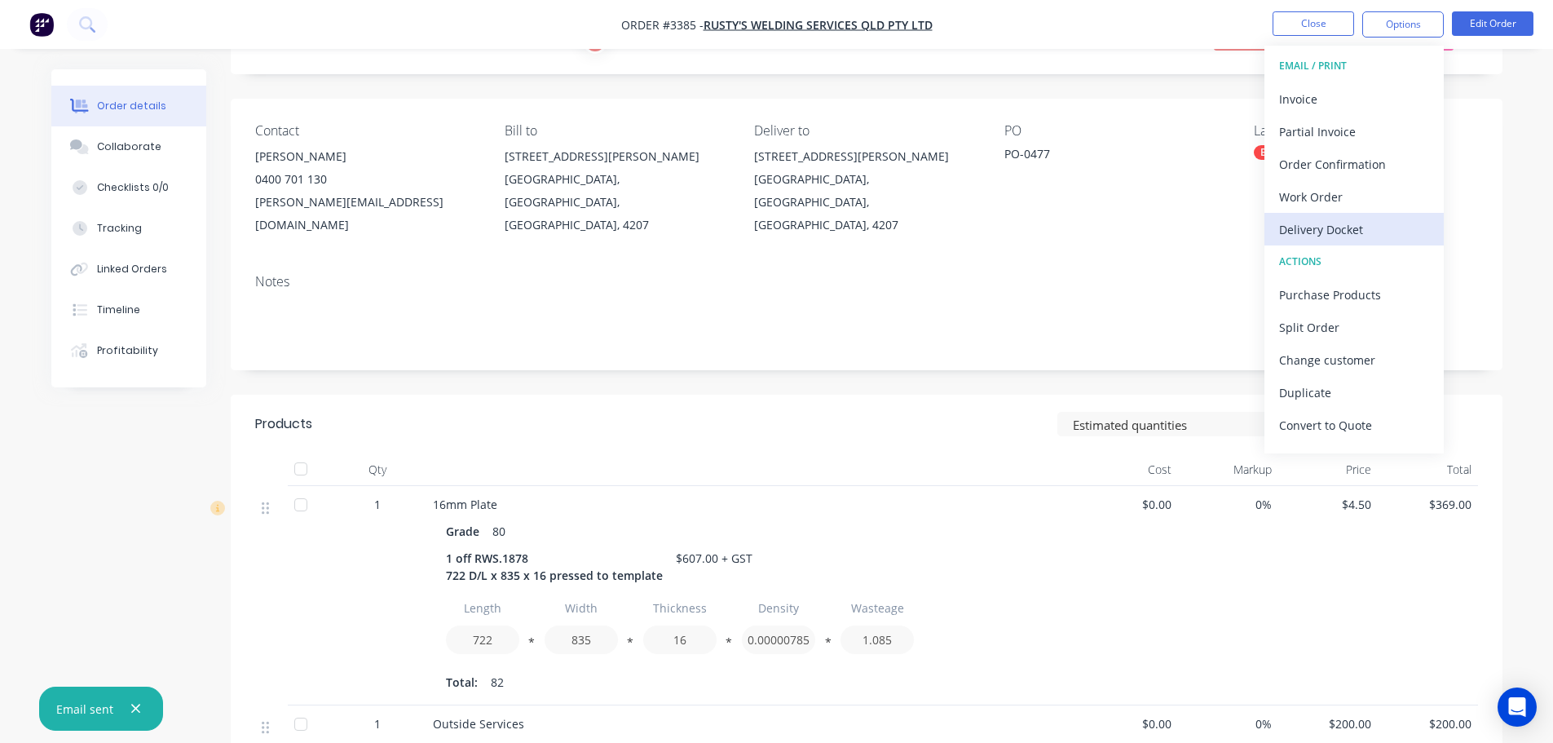
click at [1332, 218] on div "Delivery Docket" at bounding box center [1354, 230] width 150 height 24
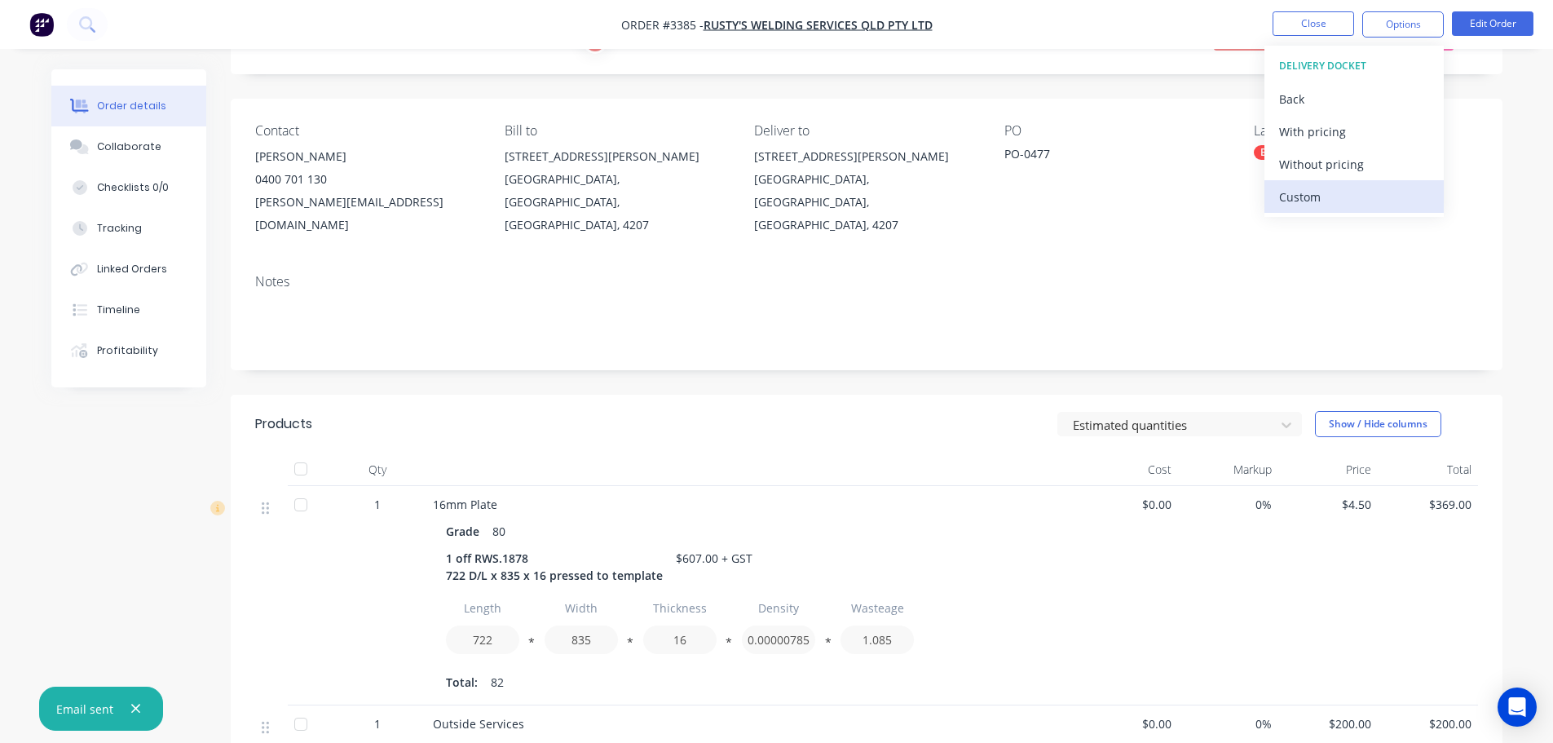
click at [1314, 189] on div "Custom" at bounding box center [1354, 197] width 150 height 24
click at [1314, 169] on div "Without pricing" at bounding box center [1354, 164] width 150 height 24
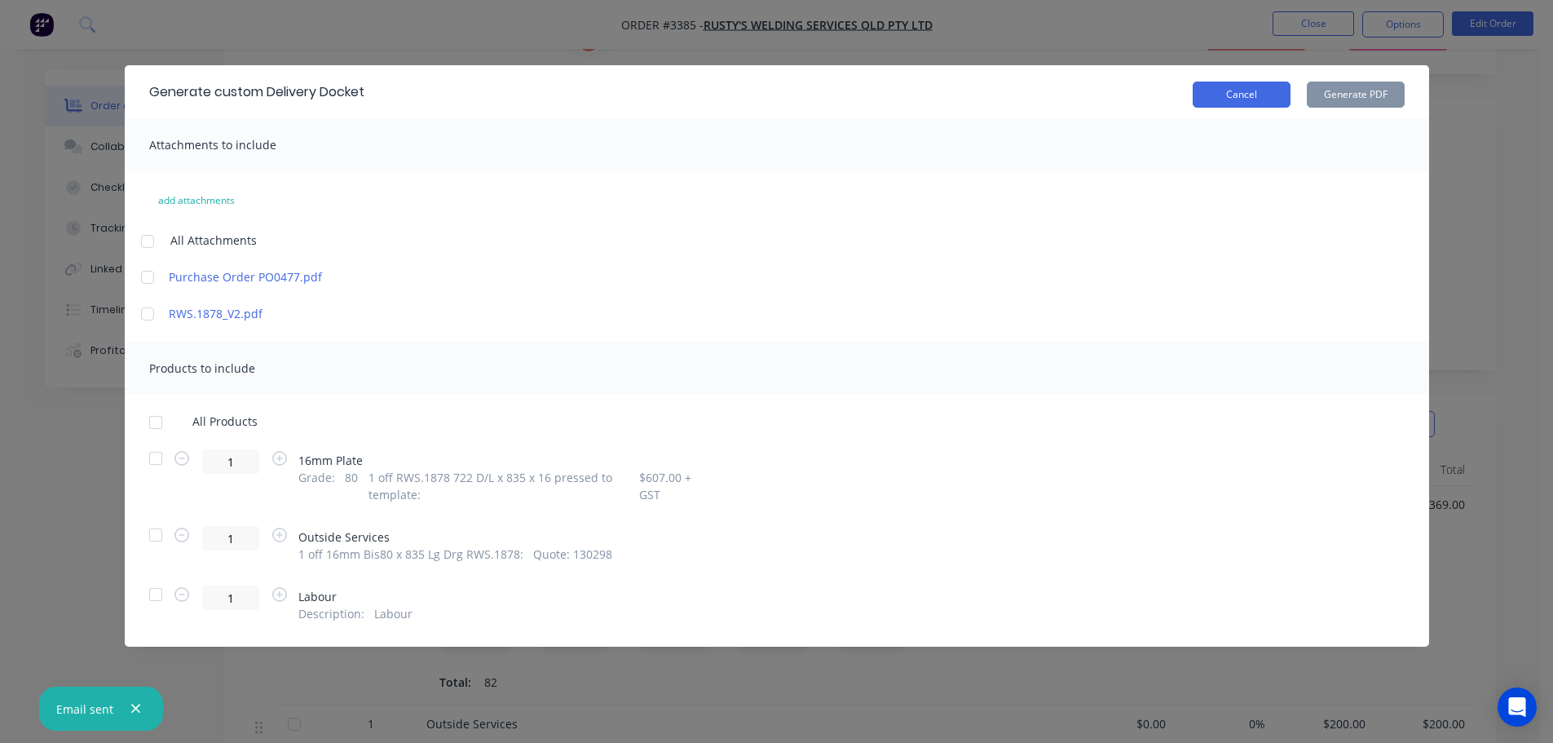
click at [1240, 98] on button "Cancel" at bounding box center [1242, 95] width 98 height 26
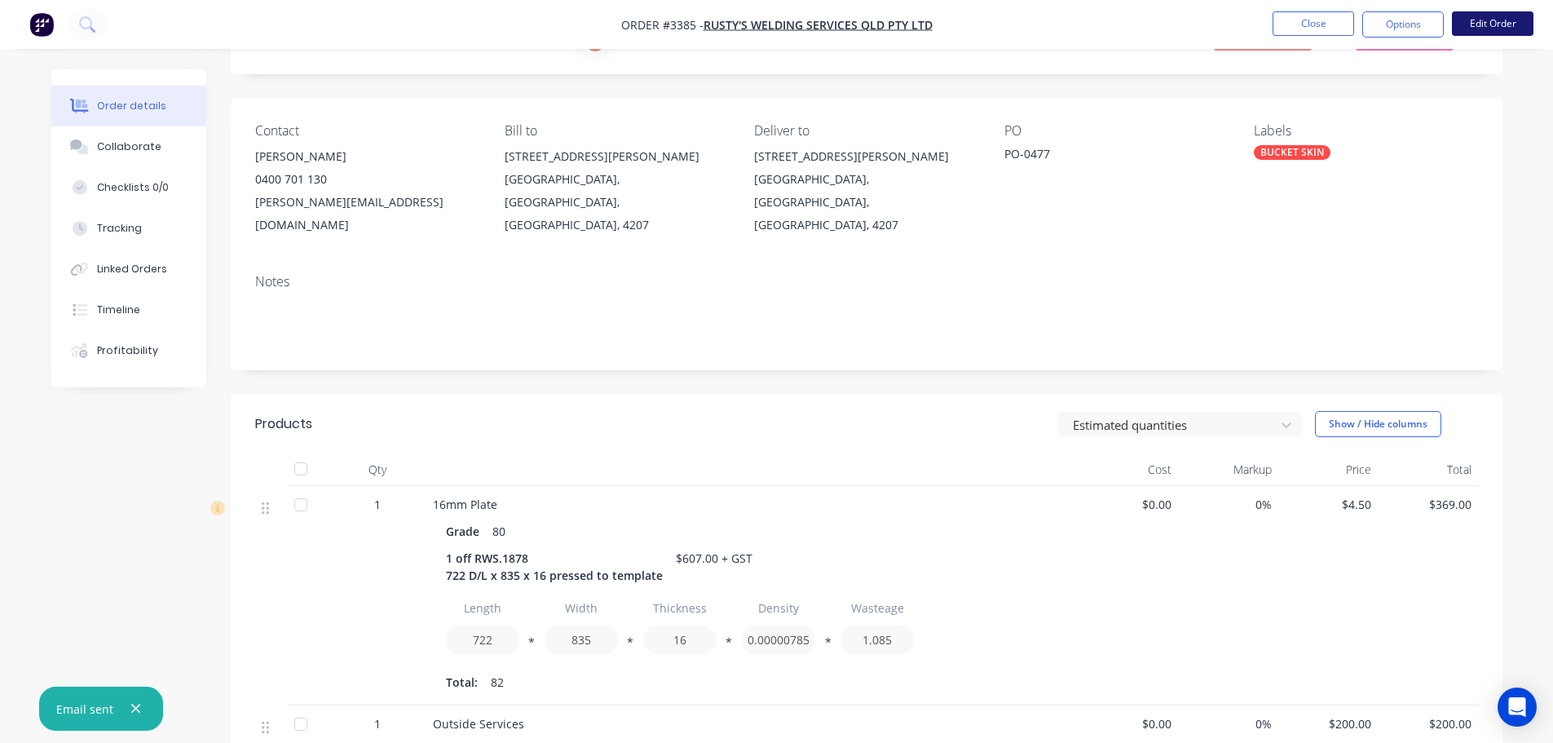
click at [1474, 31] on button "Edit Order" at bounding box center [1493, 23] width 82 height 24
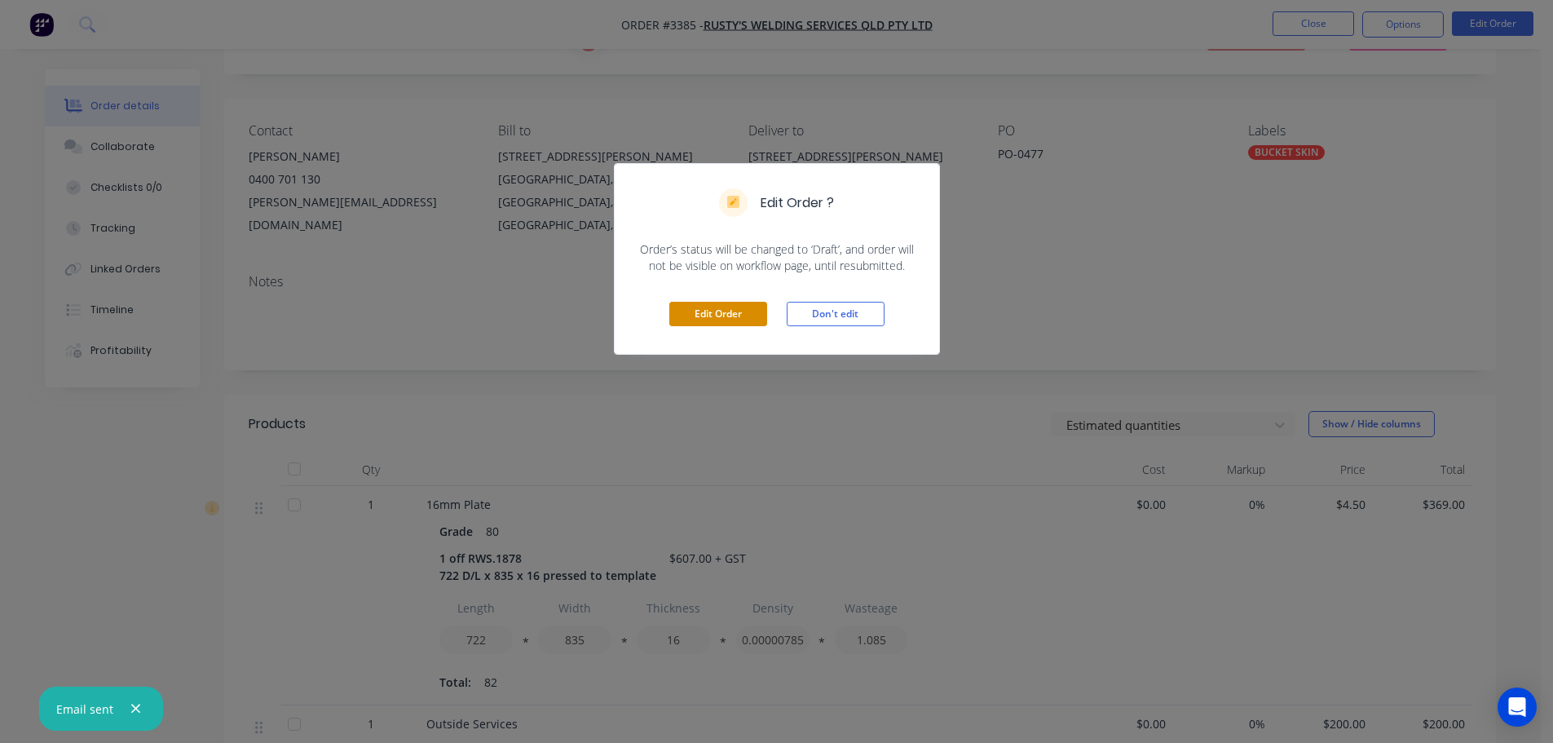
click at [703, 306] on button "Edit Order" at bounding box center [718, 314] width 98 height 24
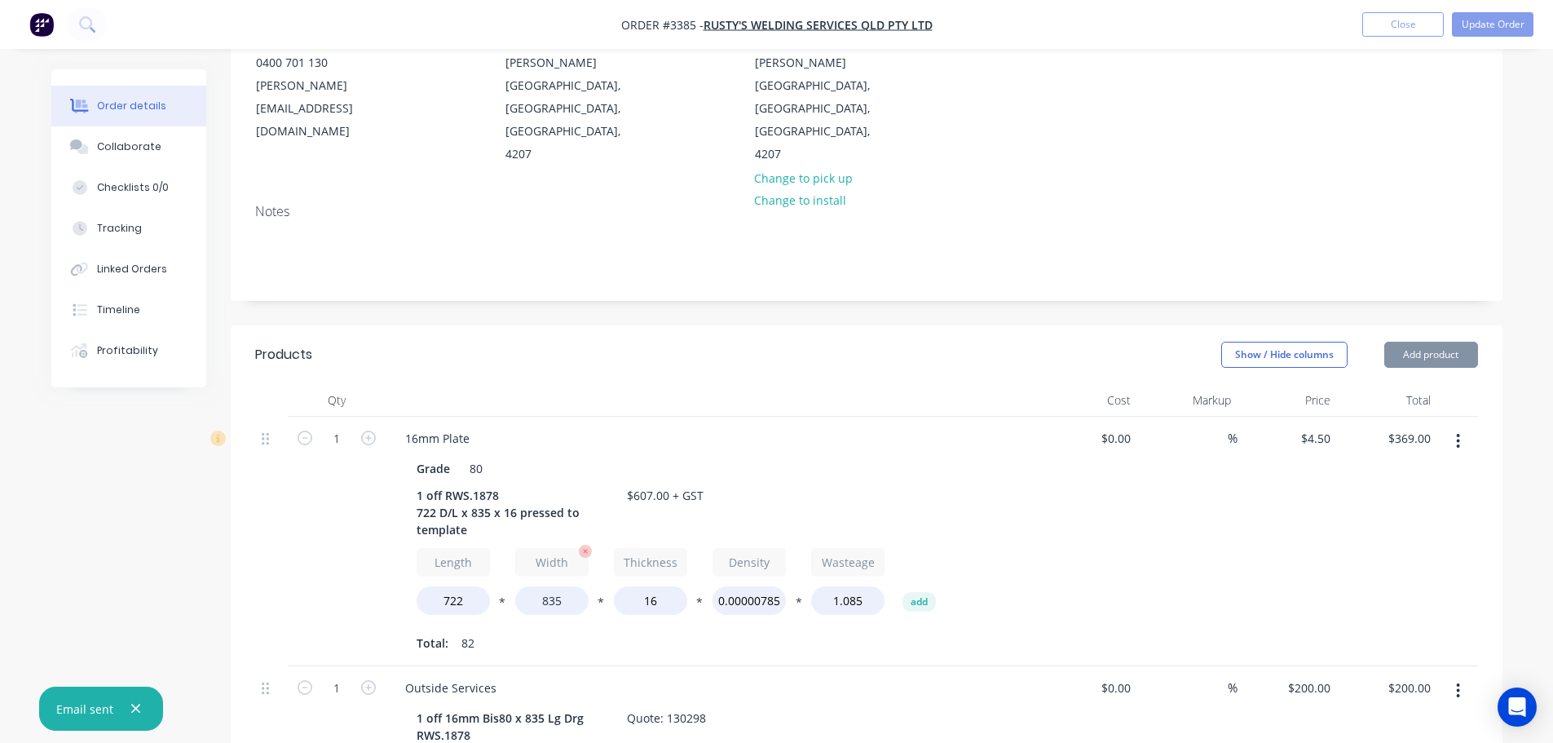
scroll to position [245, 0]
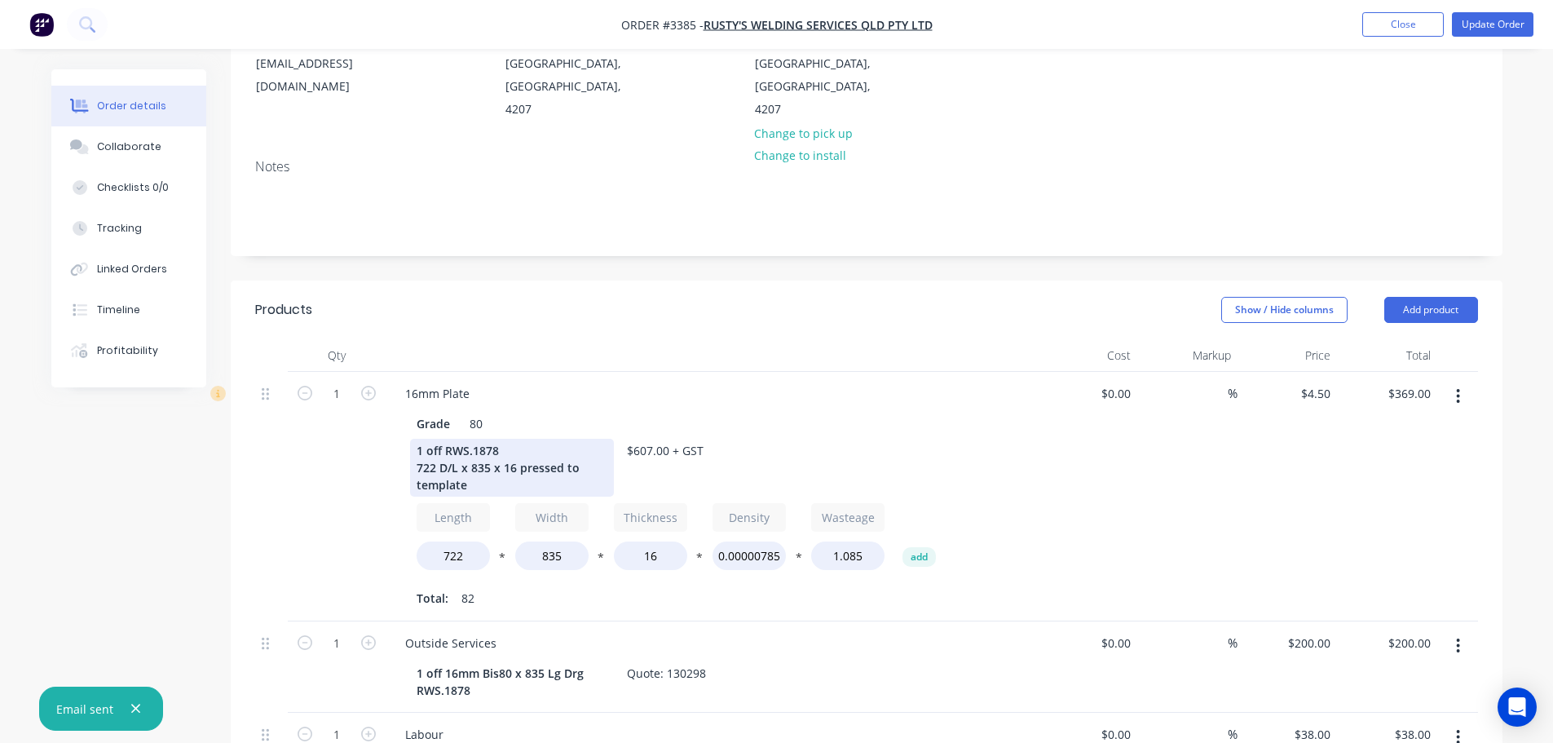
click at [447, 439] on div "1 off RWS.1878 722 D/L x 835 x 16 pressed to template" at bounding box center [512, 468] width 204 height 58
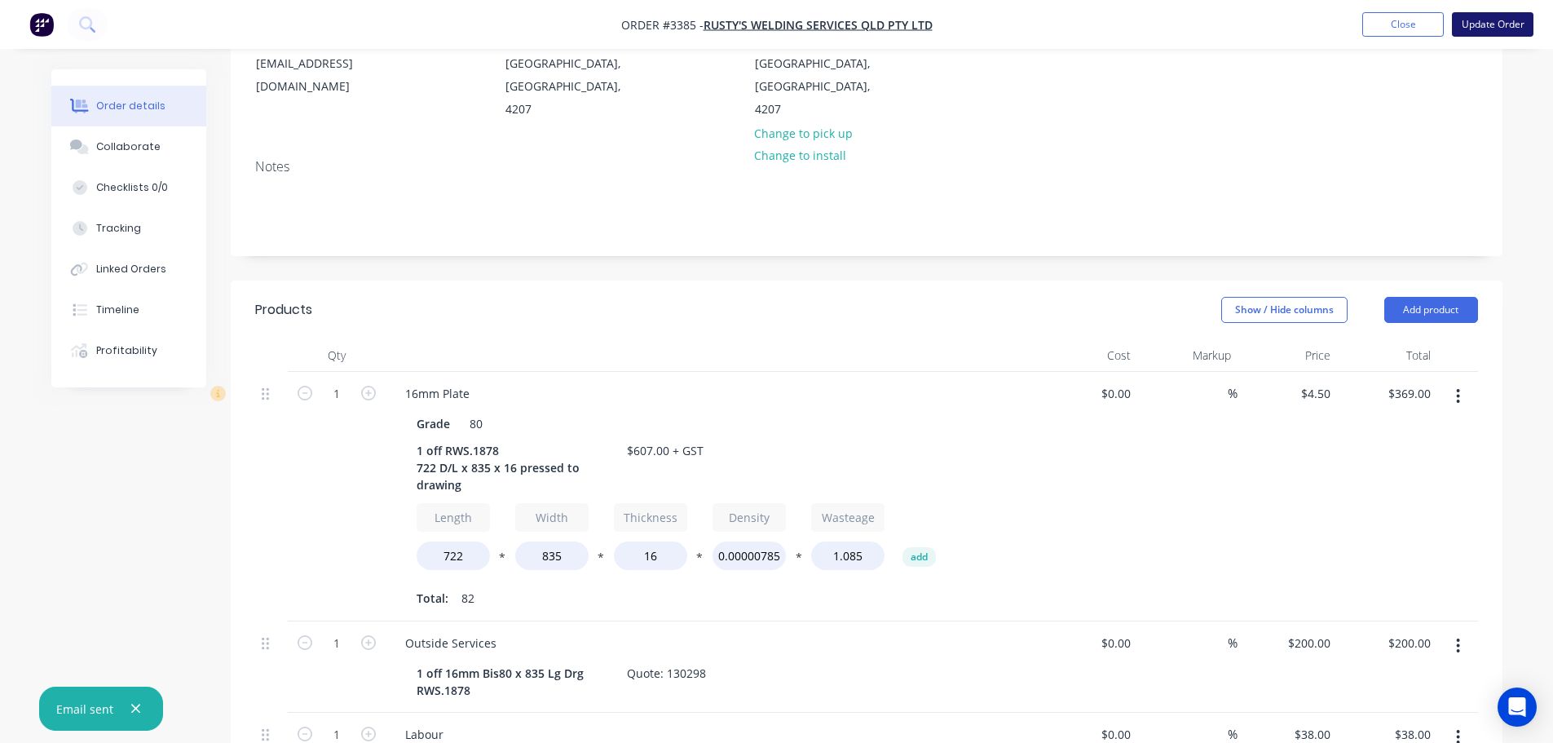
click at [1472, 15] on button "Update Order" at bounding box center [1493, 24] width 82 height 24
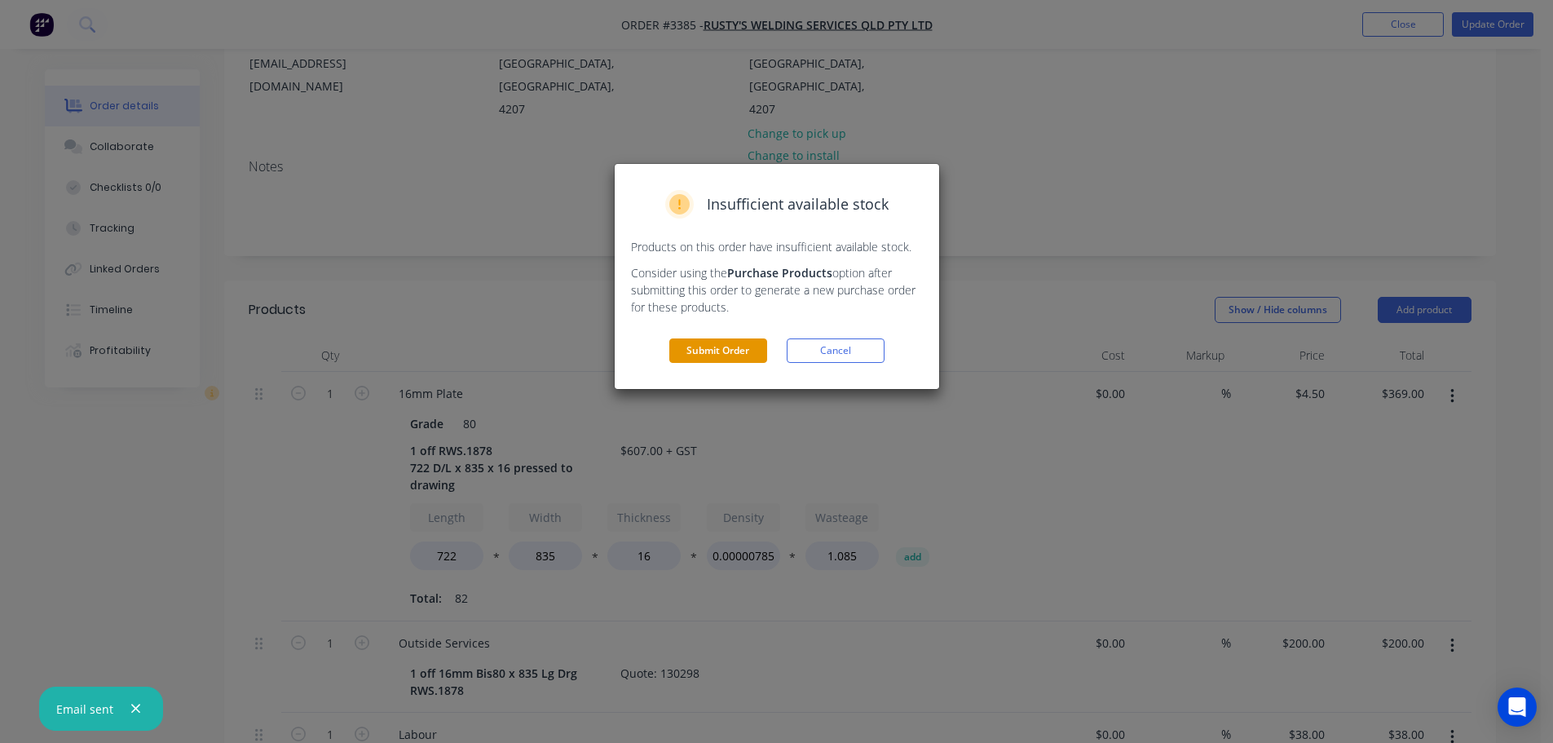
click at [730, 360] on button "Submit Order" at bounding box center [718, 350] width 98 height 24
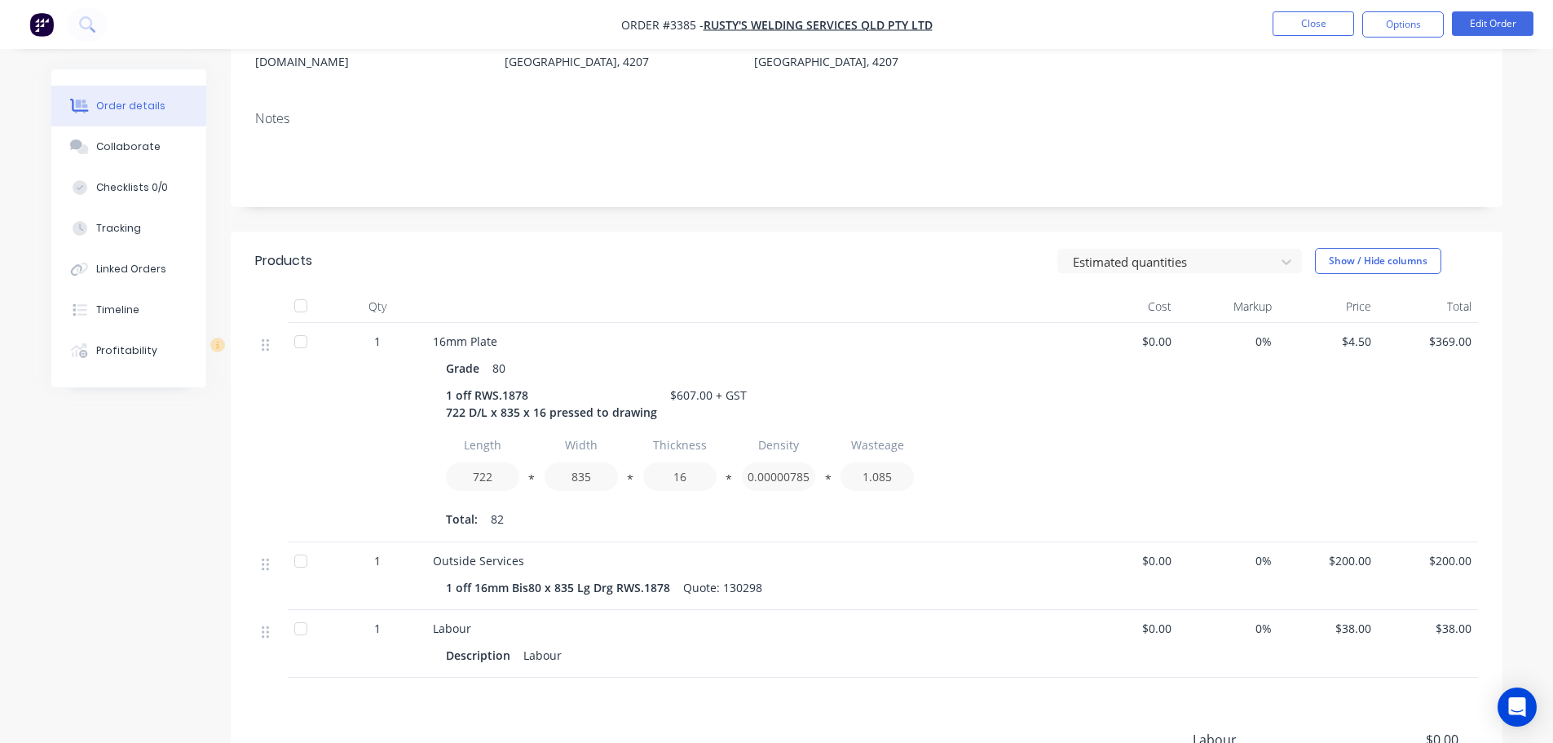
click at [1392, 17] on button "Options" at bounding box center [1403, 24] width 82 height 26
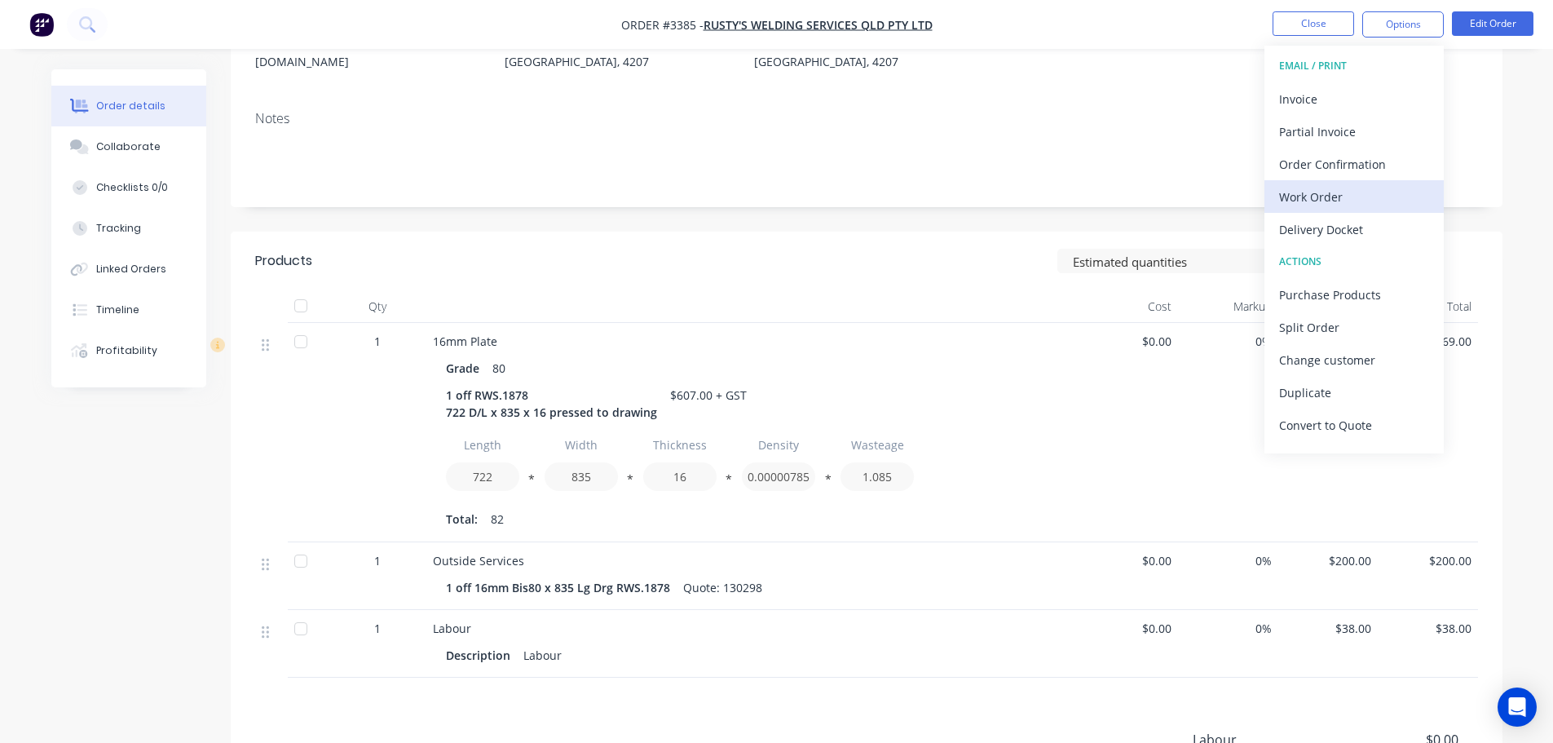
click at [1322, 186] on div "Work Order" at bounding box center [1354, 197] width 150 height 24
click at [1321, 183] on button "Custom" at bounding box center [1353, 196] width 179 height 33
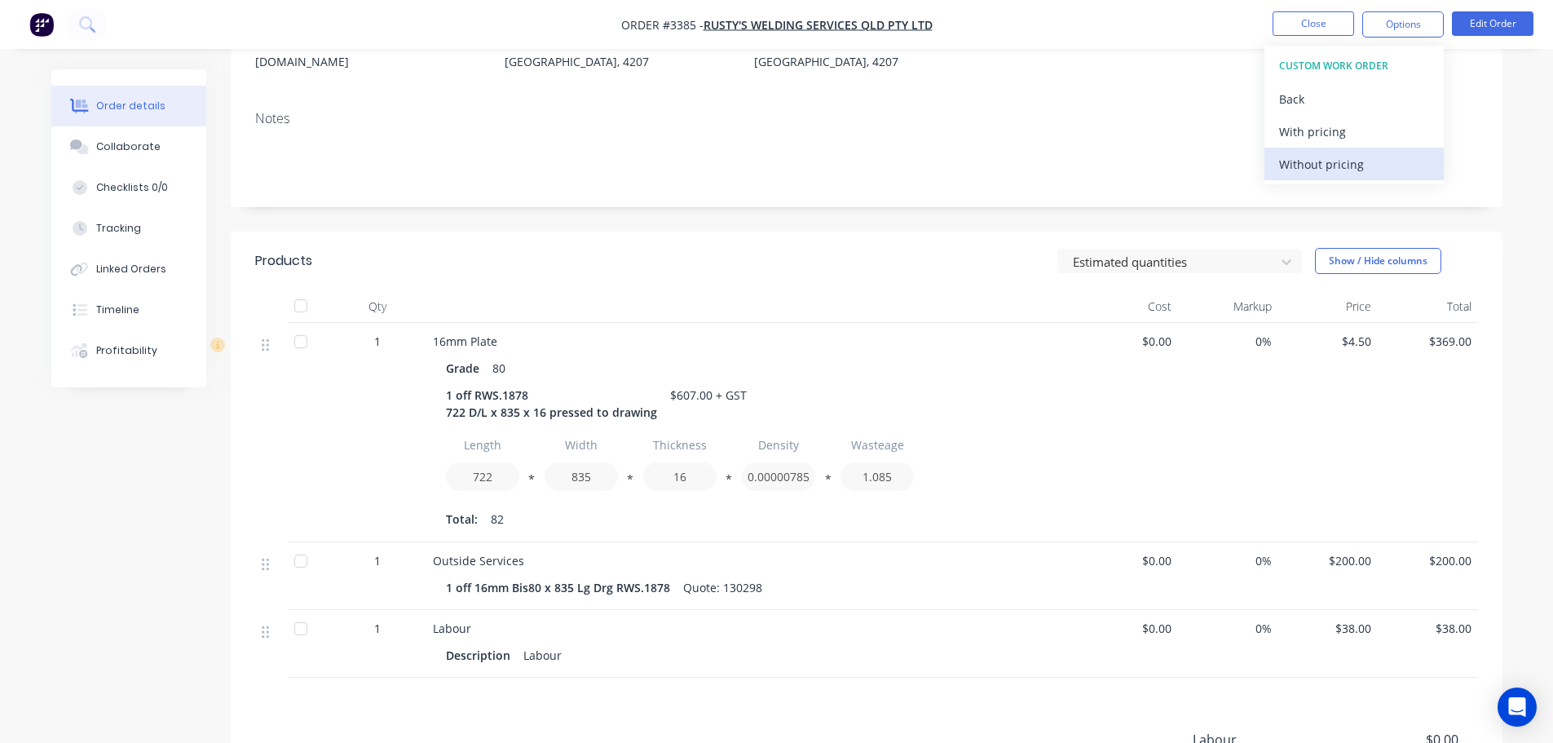
click at [1321, 158] on div "Without pricing" at bounding box center [1354, 164] width 150 height 24
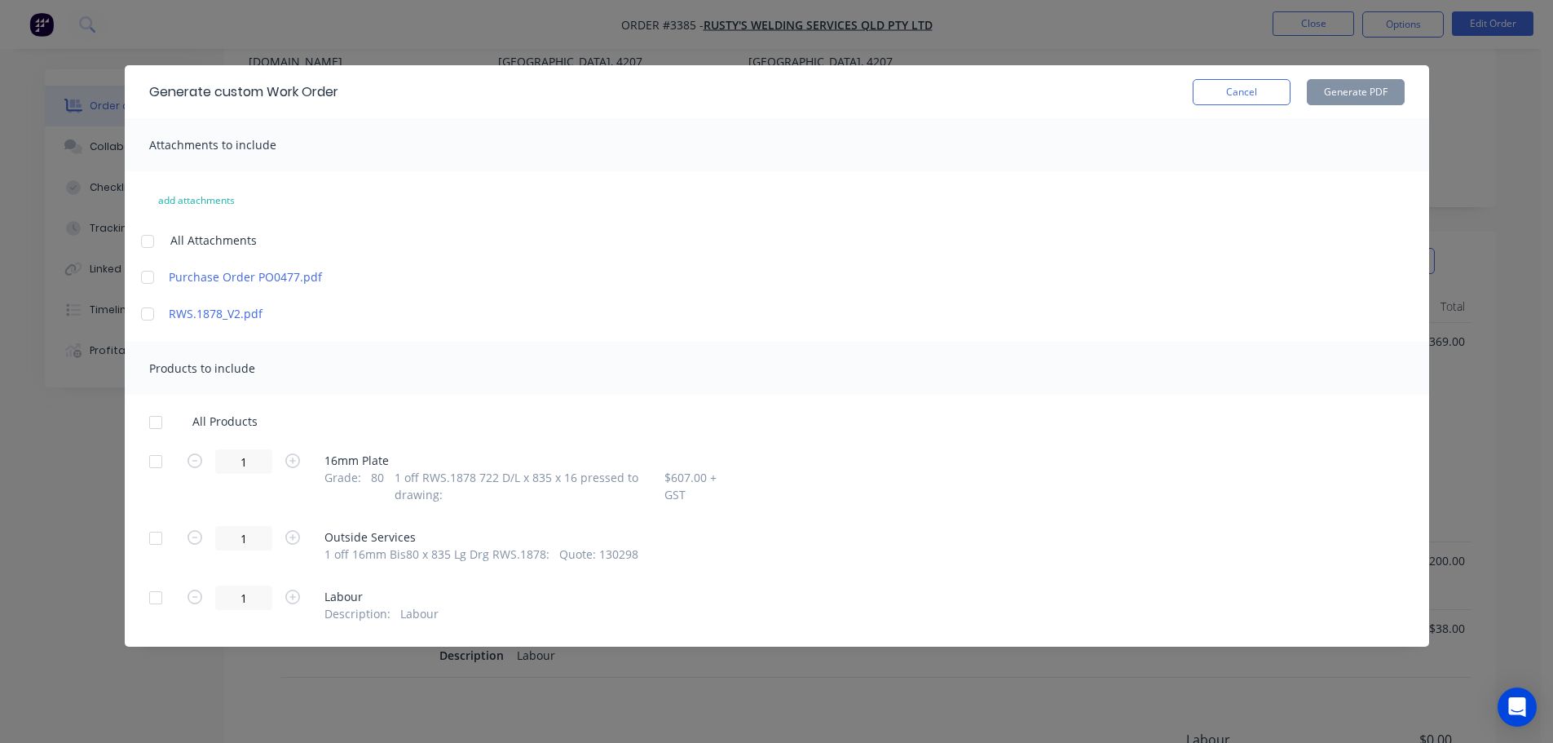
click at [164, 462] on div at bounding box center [155, 461] width 33 height 33
click at [1382, 86] on button "Generate PDF" at bounding box center [1356, 92] width 98 height 26
click at [1237, 92] on button "Cancel" at bounding box center [1242, 92] width 98 height 26
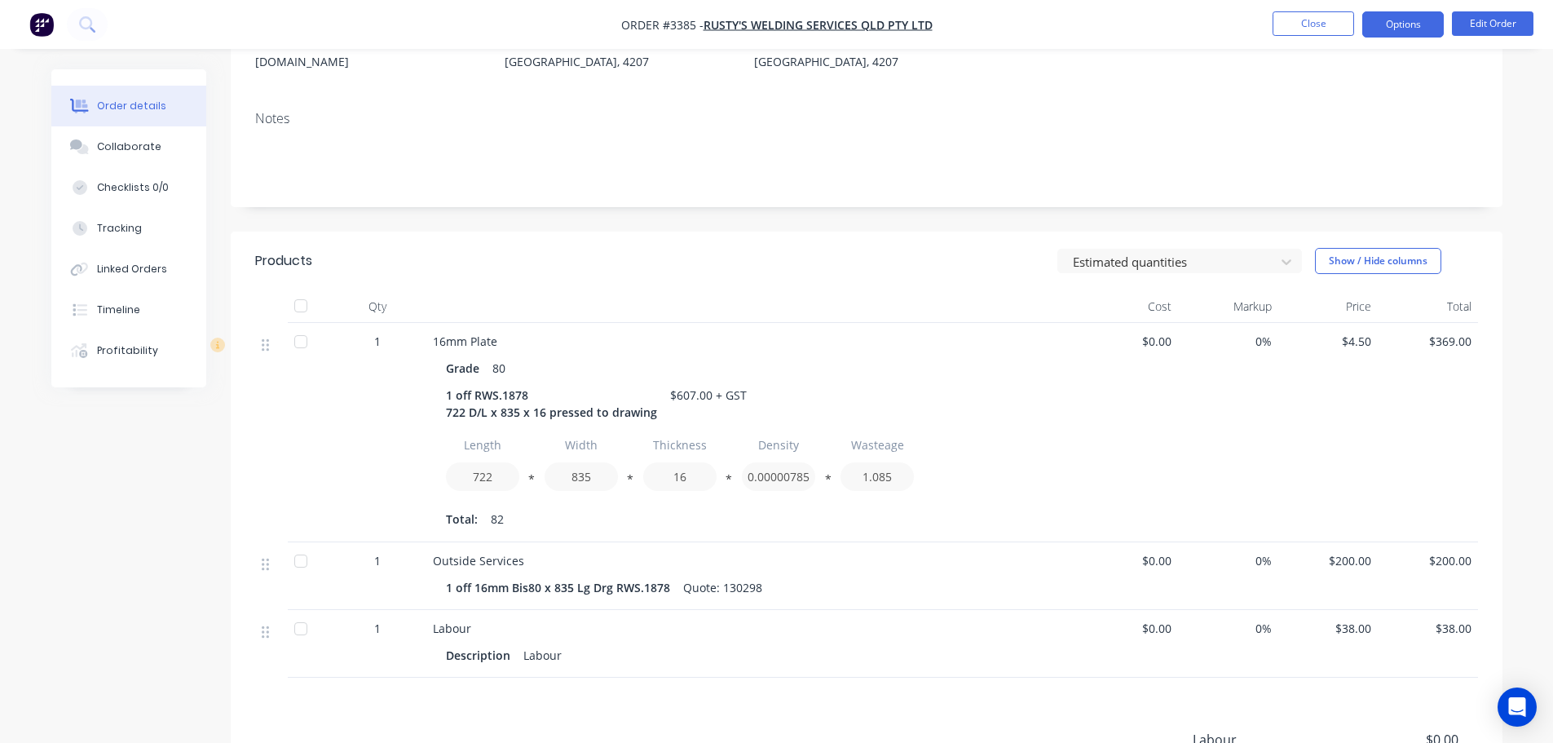
click at [1403, 26] on button "Options" at bounding box center [1403, 24] width 82 height 26
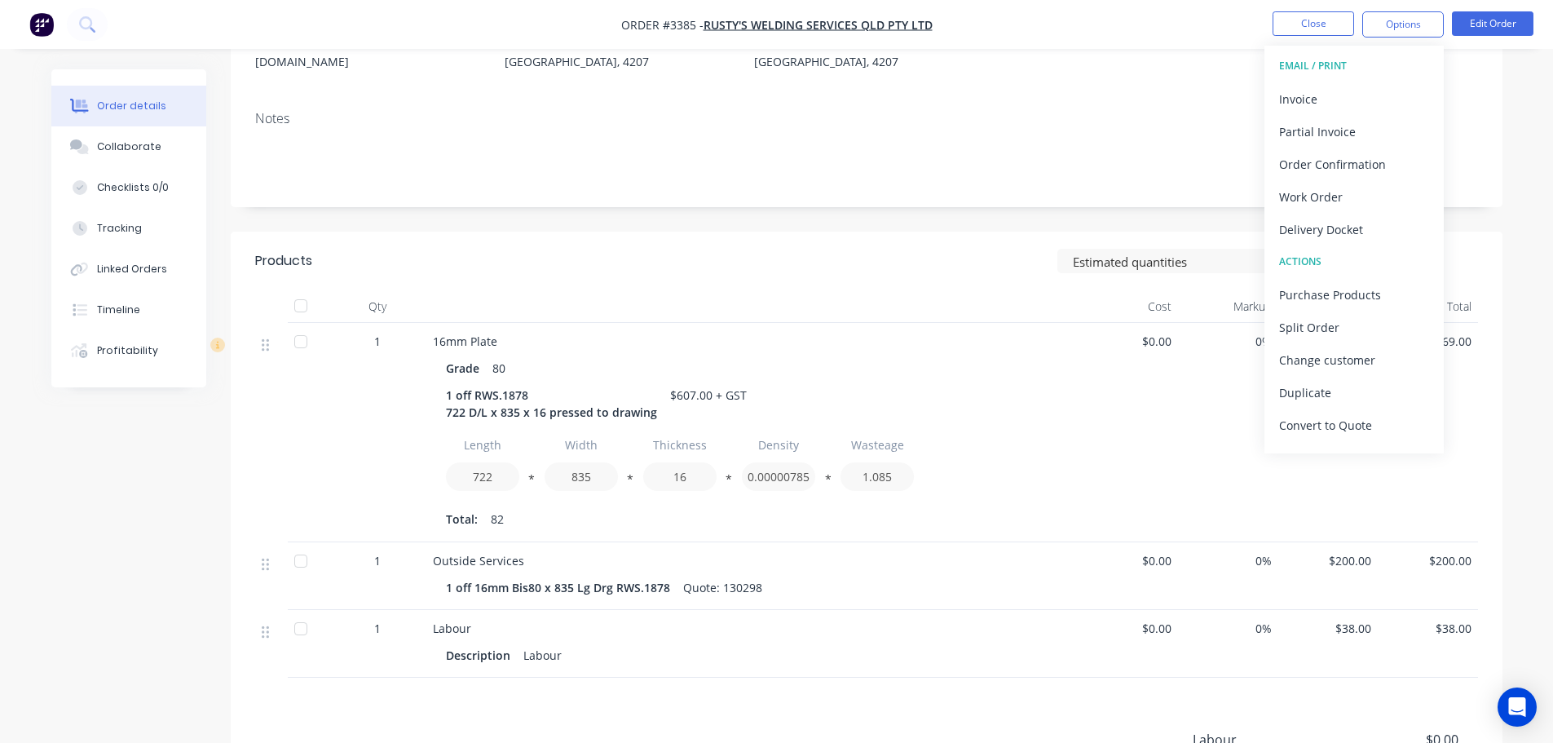
drag, startPoint x: 1309, startPoint y: 232, endPoint x: 1312, endPoint y: 221, distance: 10.9
click at [1310, 232] on div "Delivery Docket" at bounding box center [1354, 230] width 150 height 24
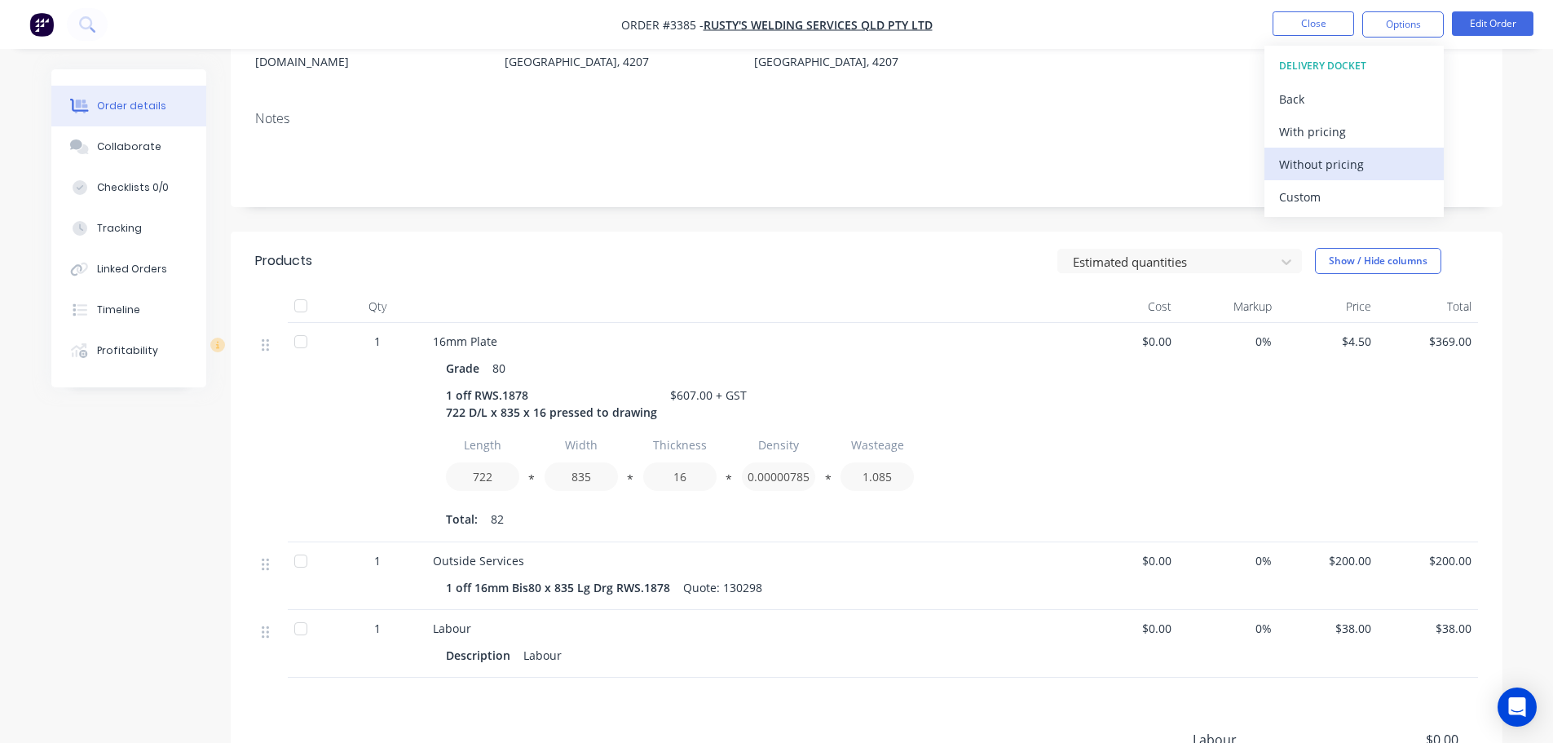
click at [1314, 197] on div "Custom" at bounding box center [1354, 197] width 150 height 24
click at [1313, 157] on div "Without pricing" at bounding box center [1354, 164] width 150 height 24
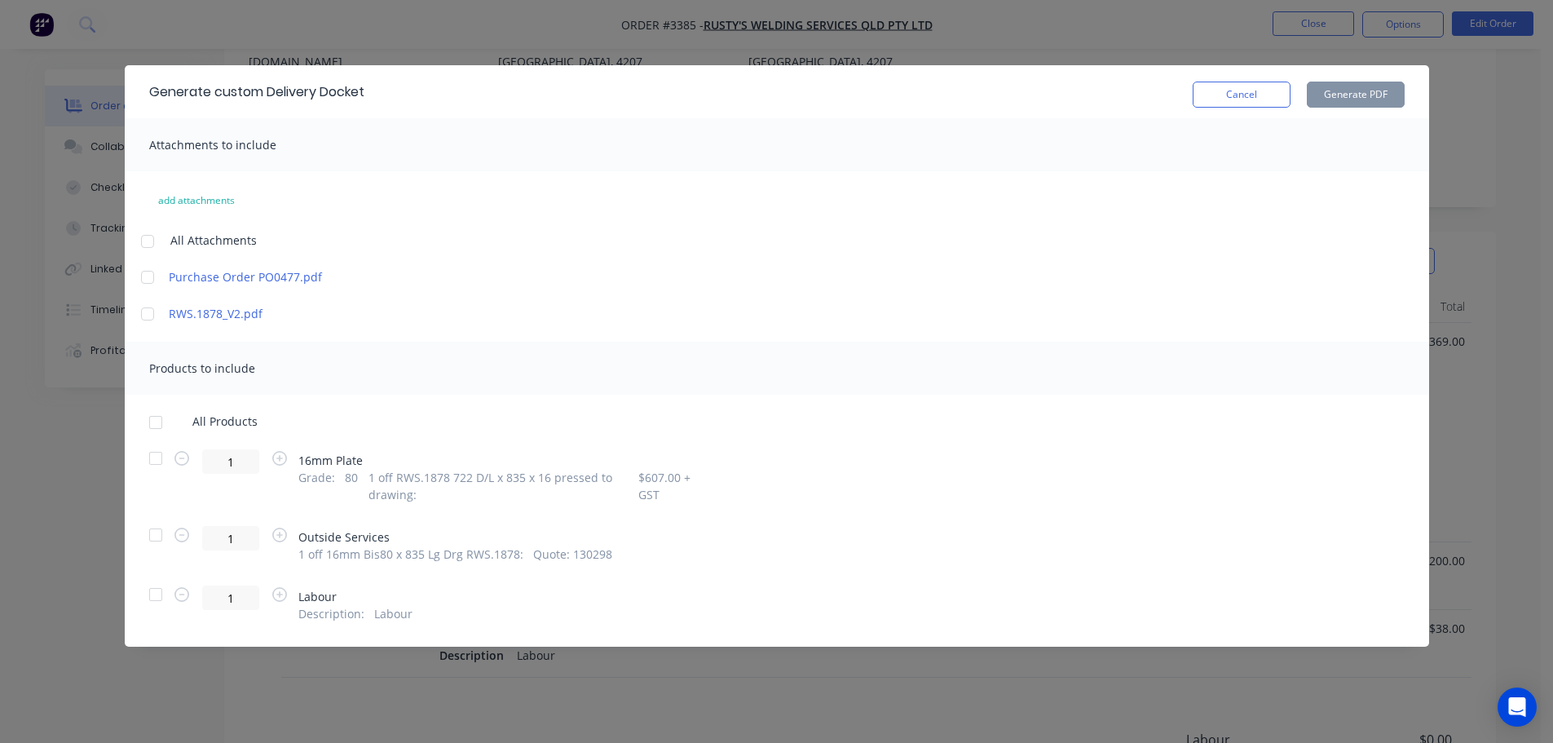
click at [162, 459] on div at bounding box center [155, 458] width 33 height 33
click at [1362, 100] on button "Generate PDF" at bounding box center [1356, 95] width 98 height 26
click at [1238, 99] on button "Cancel" at bounding box center [1242, 95] width 98 height 26
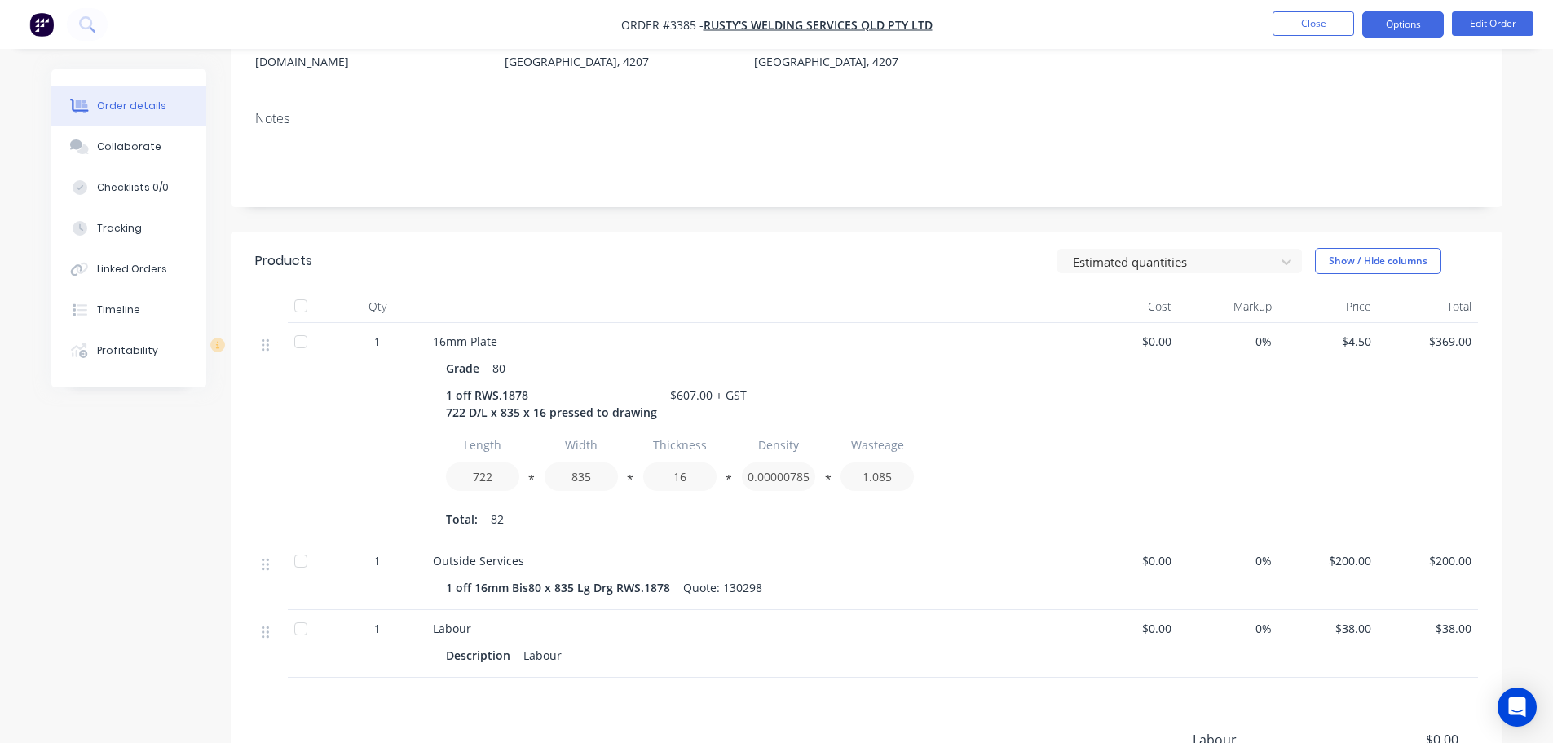
click at [1403, 15] on button "Options" at bounding box center [1403, 24] width 82 height 26
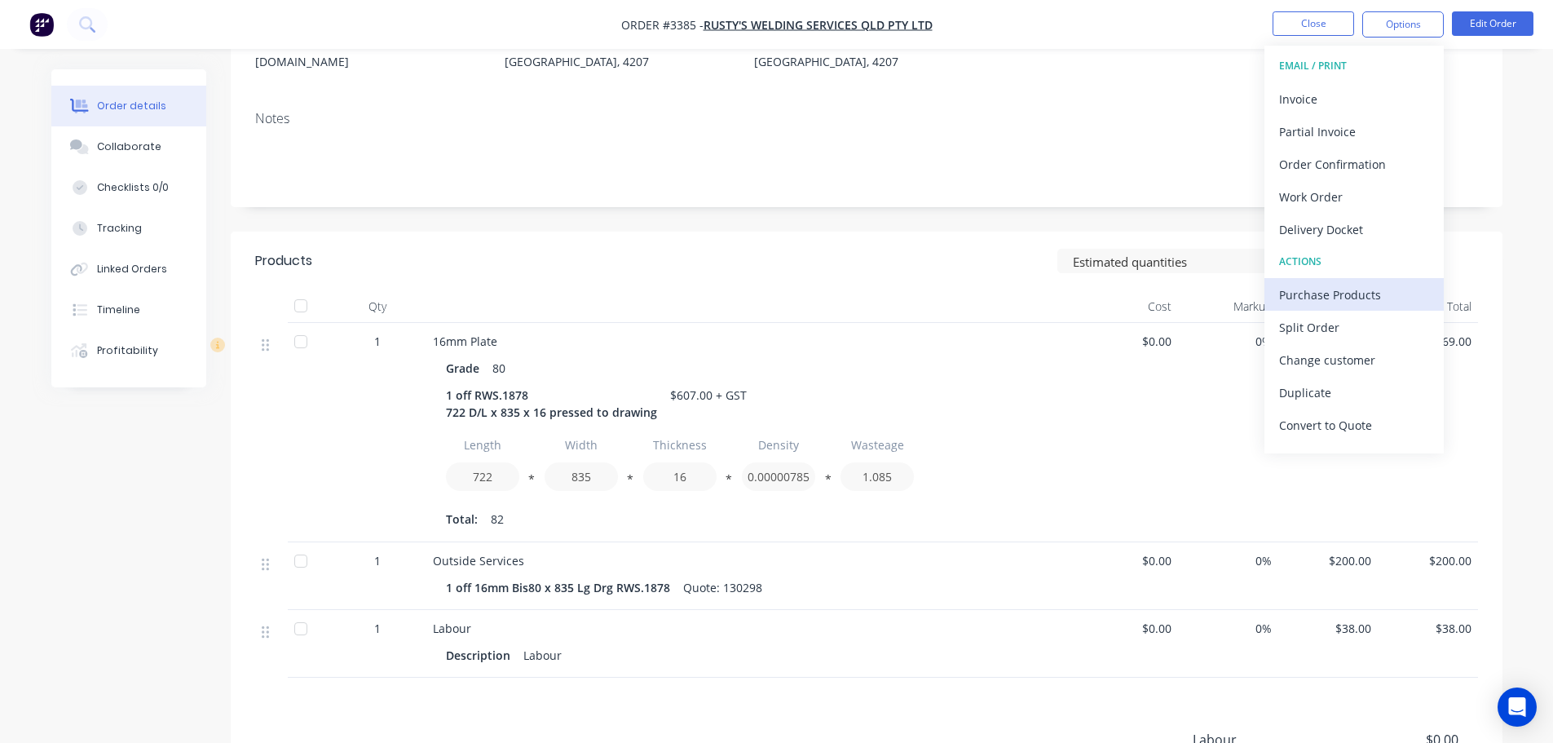
click at [1343, 298] on div "Purchase Products" at bounding box center [1354, 295] width 150 height 24
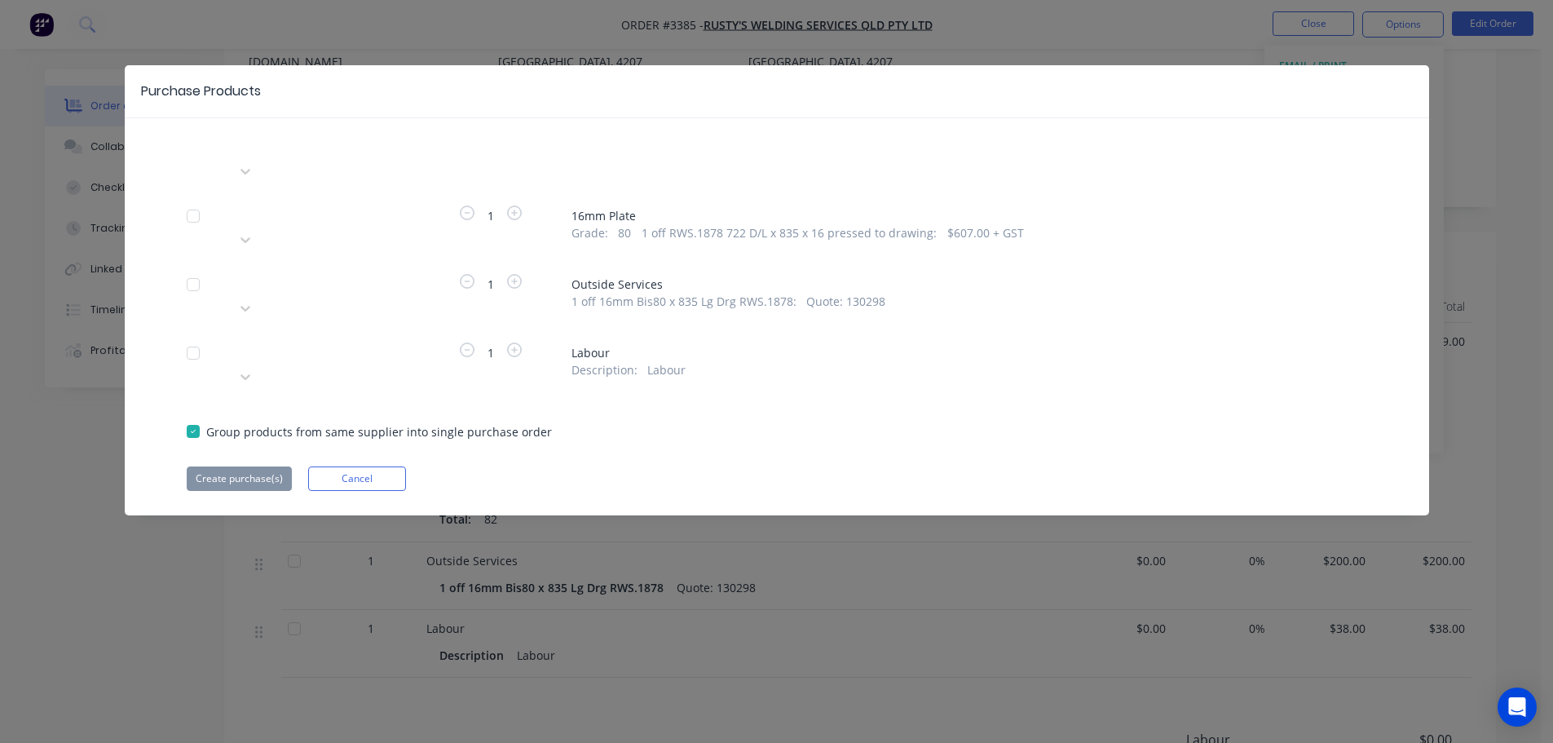
click at [307, 271] on div at bounding box center [353, 281] width 235 height 20
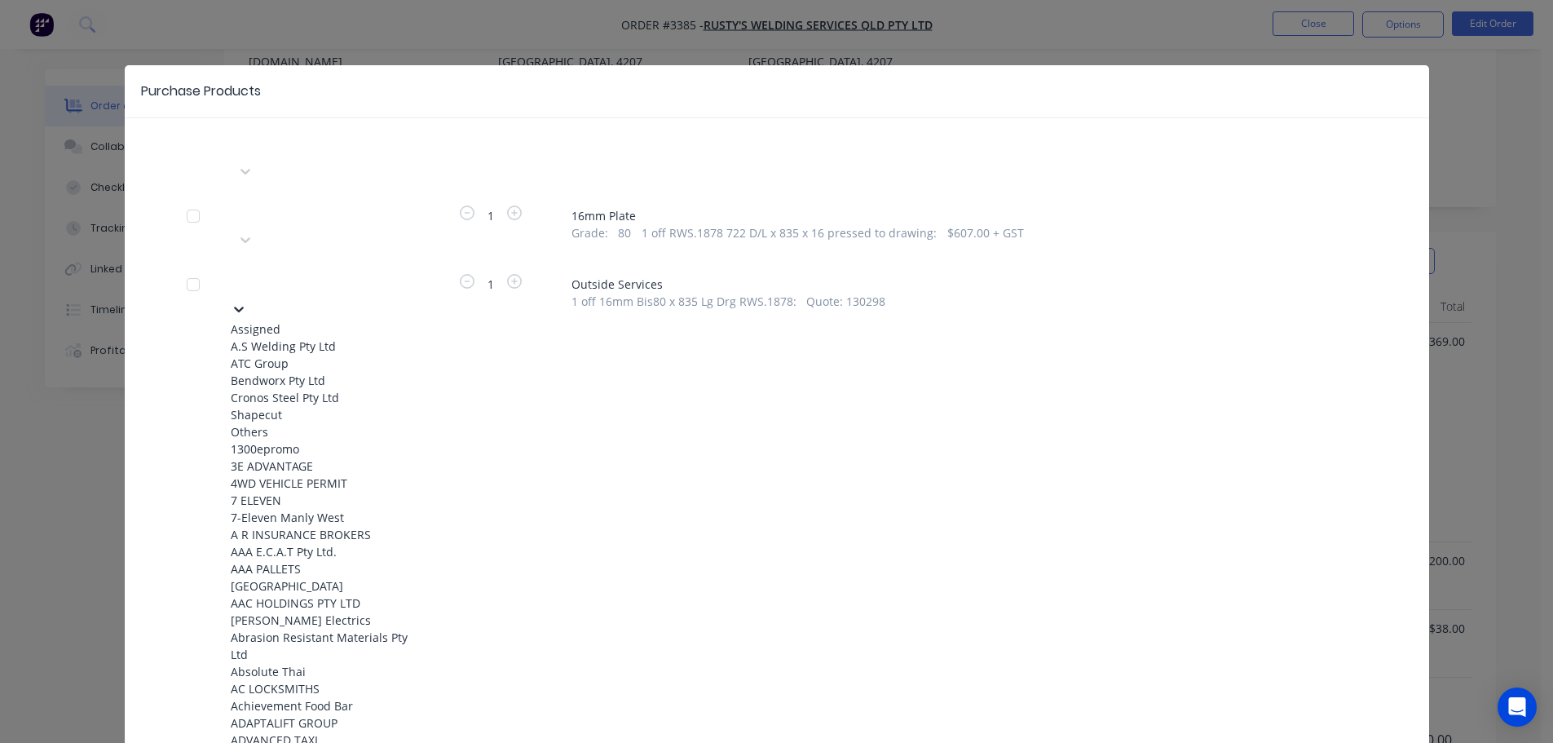
click at [276, 372] on div "Bendworx Pty Ltd" at bounding box center [320, 380] width 179 height 17
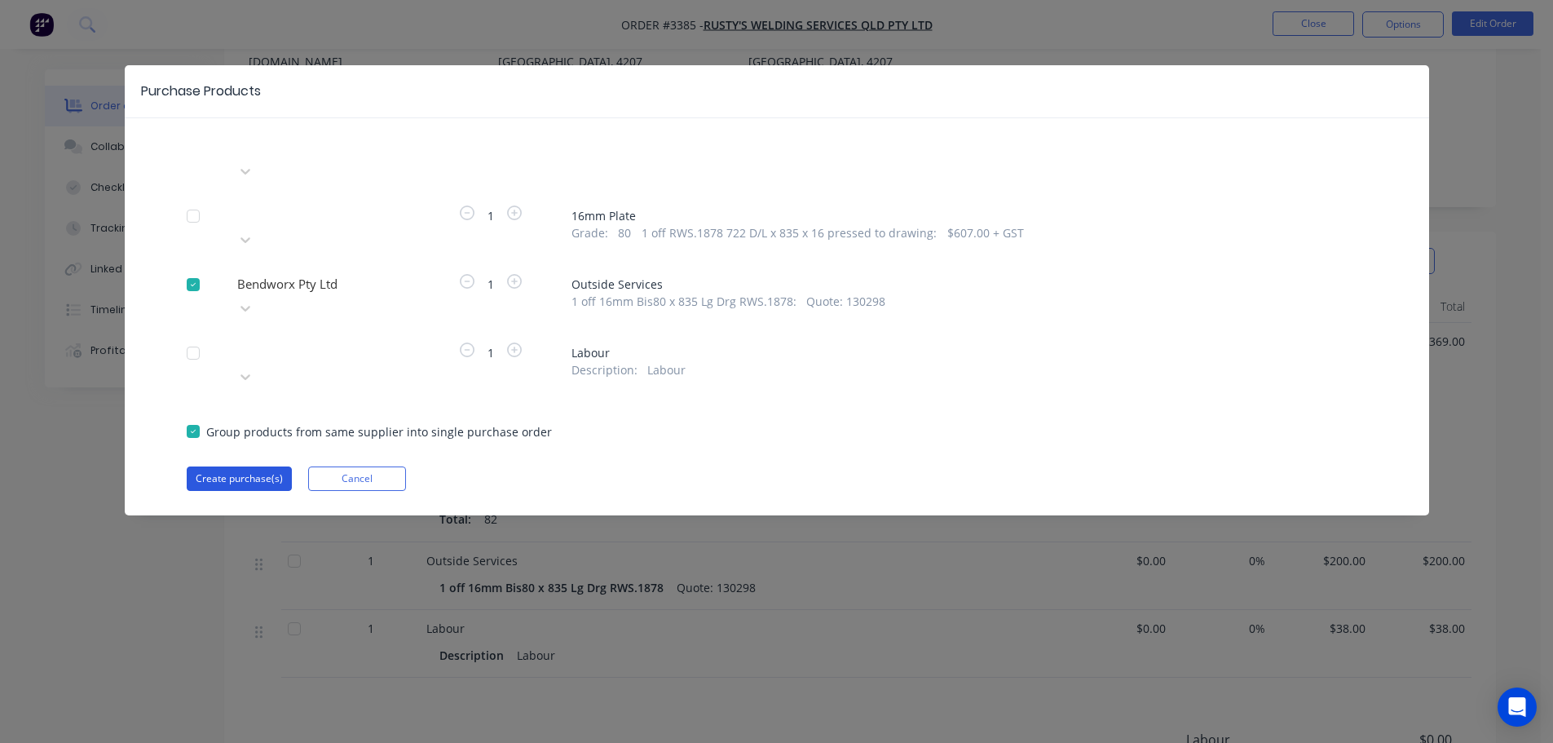
click at [255, 466] on button "Create purchase(s)" at bounding box center [239, 478] width 105 height 24
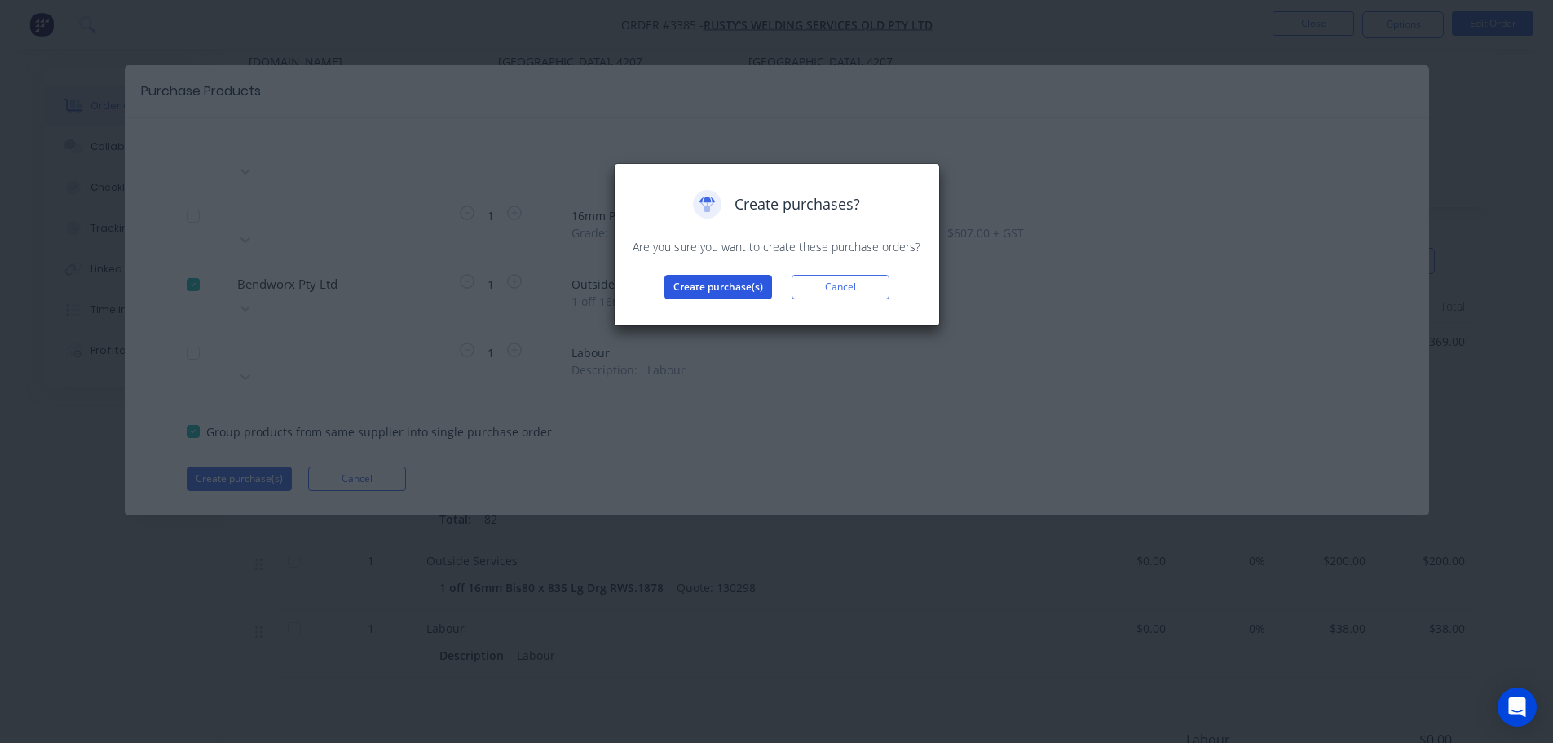
click at [696, 289] on button "Create purchase(s)" at bounding box center [718, 287] width 108 height 24
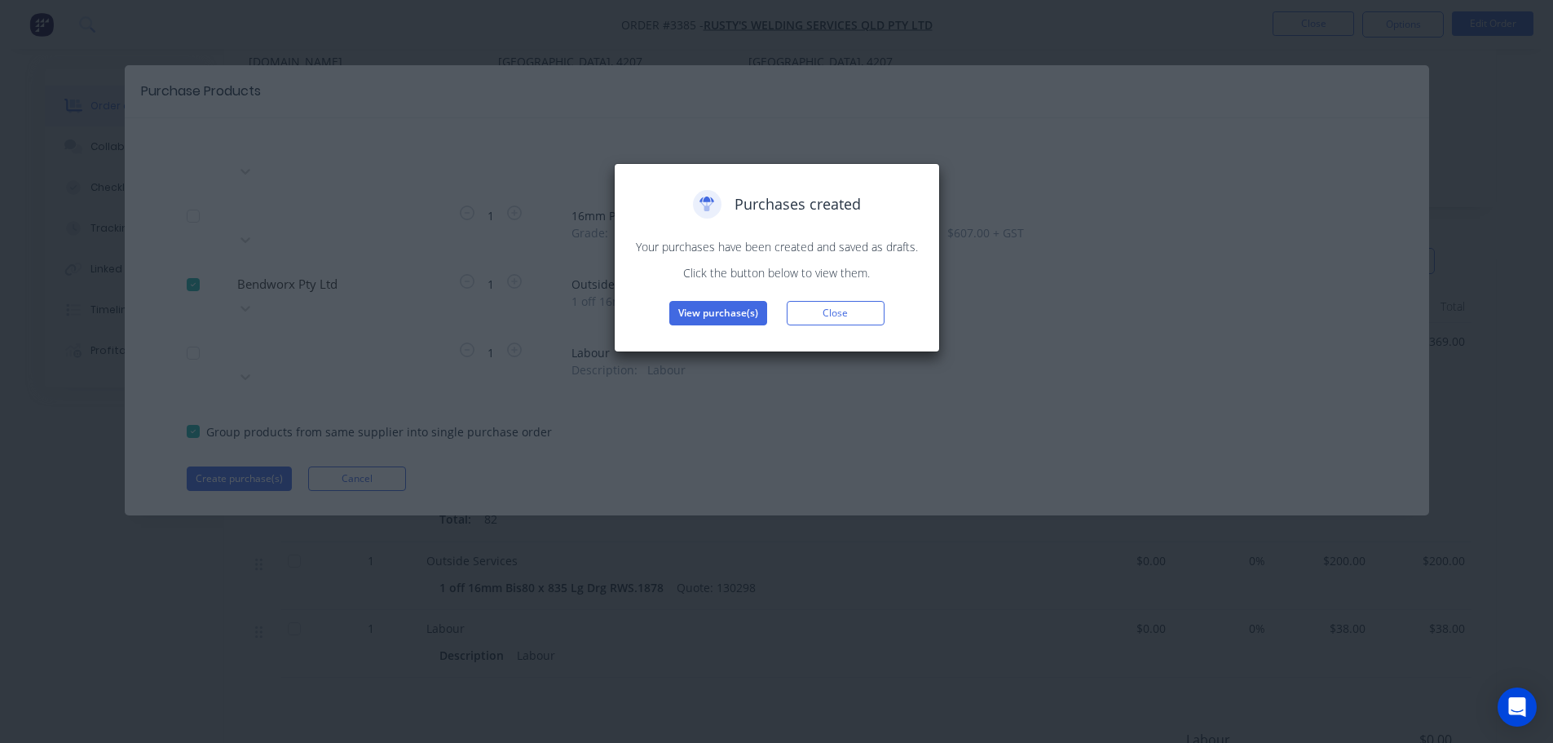
click at [717, 300] on div "Purchases created Your purchases have been created and saved as drafts. Click t…" at bounding box center [777, 257] width 292 height 135
click at [679, 315] on button "View purchase(s)" at bounding box center [718, 313] width 98 height 24
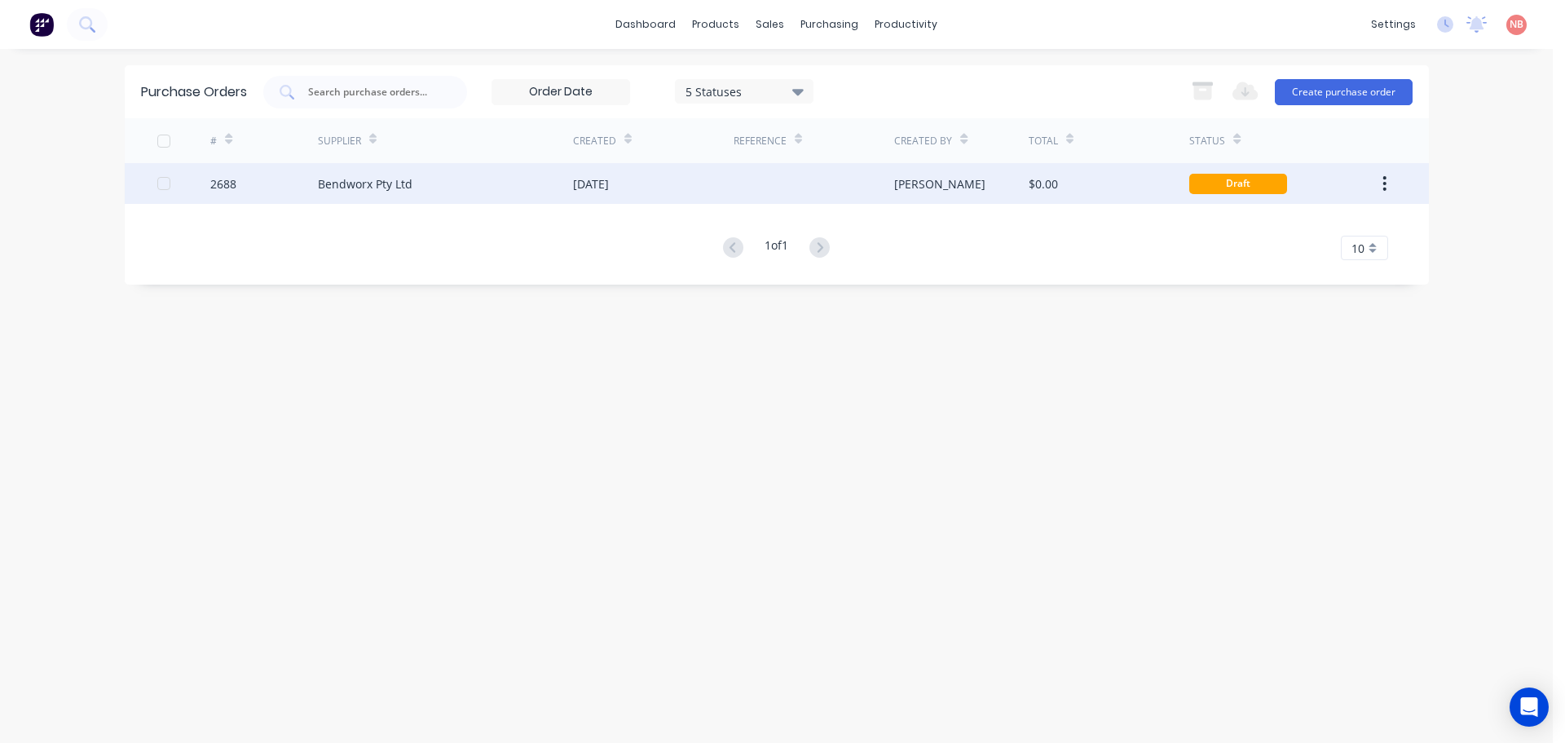
click at [748, 201] on div at bounding box center [814, 183] width 161 height 41
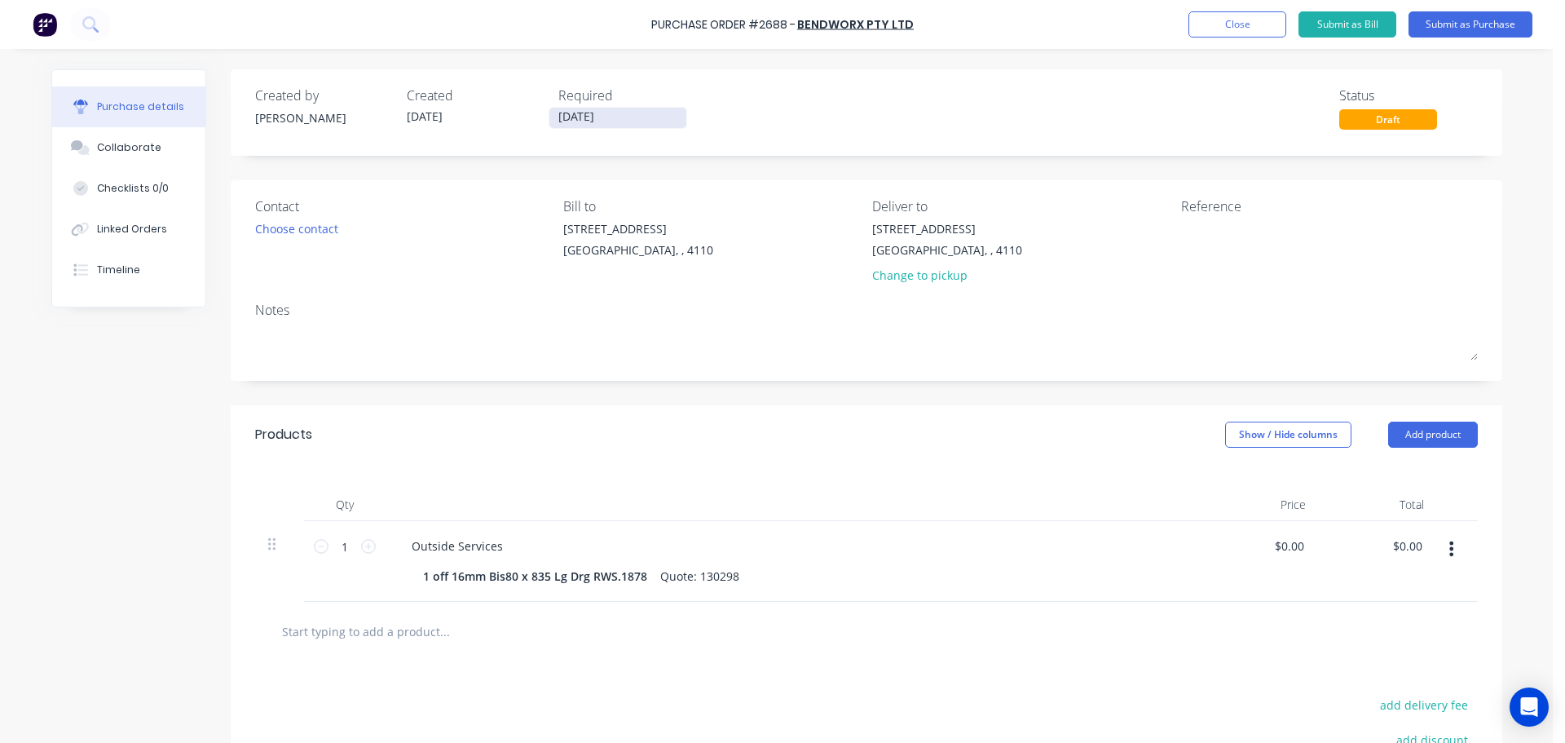
click at [611, 126] on input "[DATE]" at bounding box center [617, 118] width 137 height 20
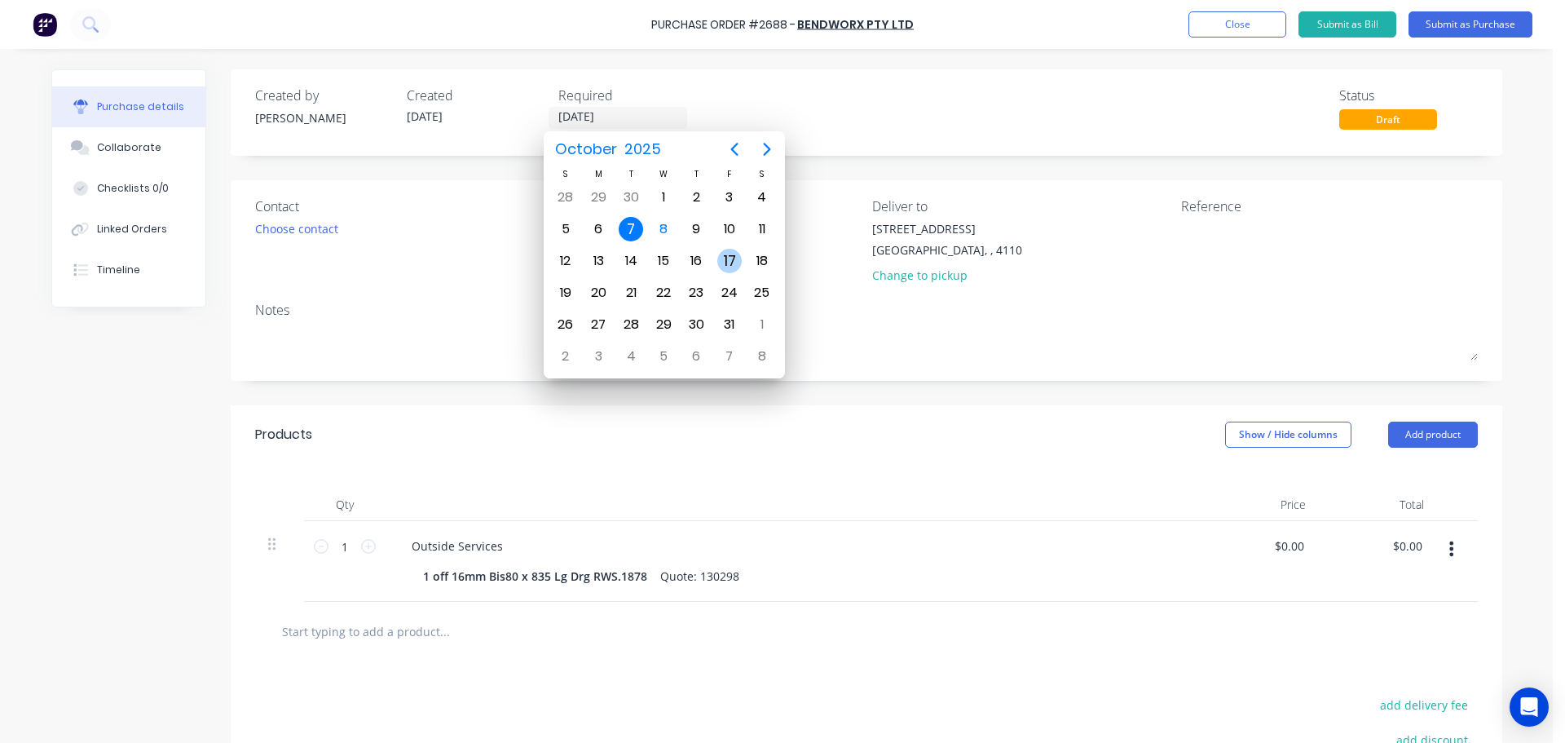
click at [728, 261] on div "17" at bounding box center [729, 261] width 24 height 24
type input "17/10/25"
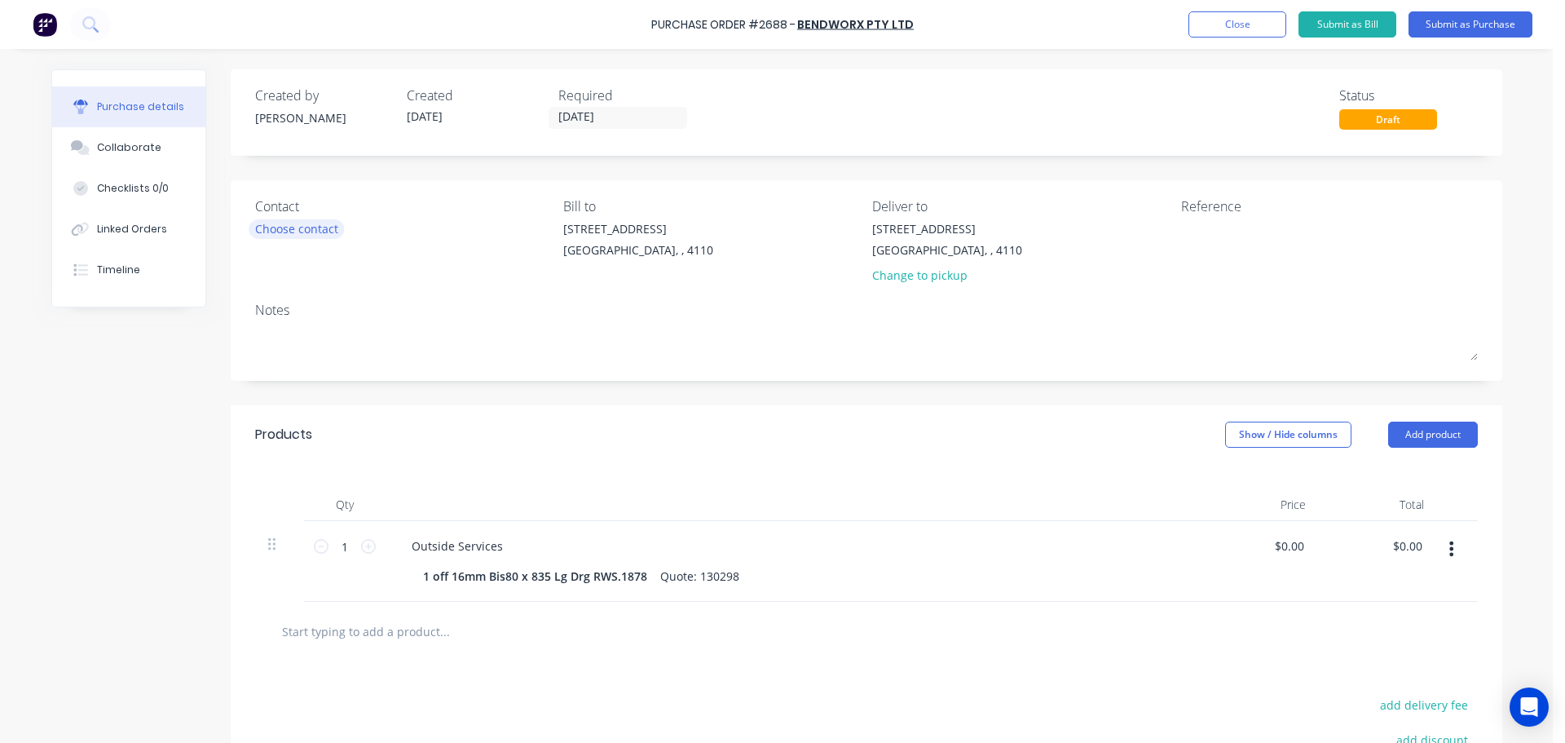
click at [255, 236] on div "Choose contact" at bounding box center [296, 228] width 83 height 17
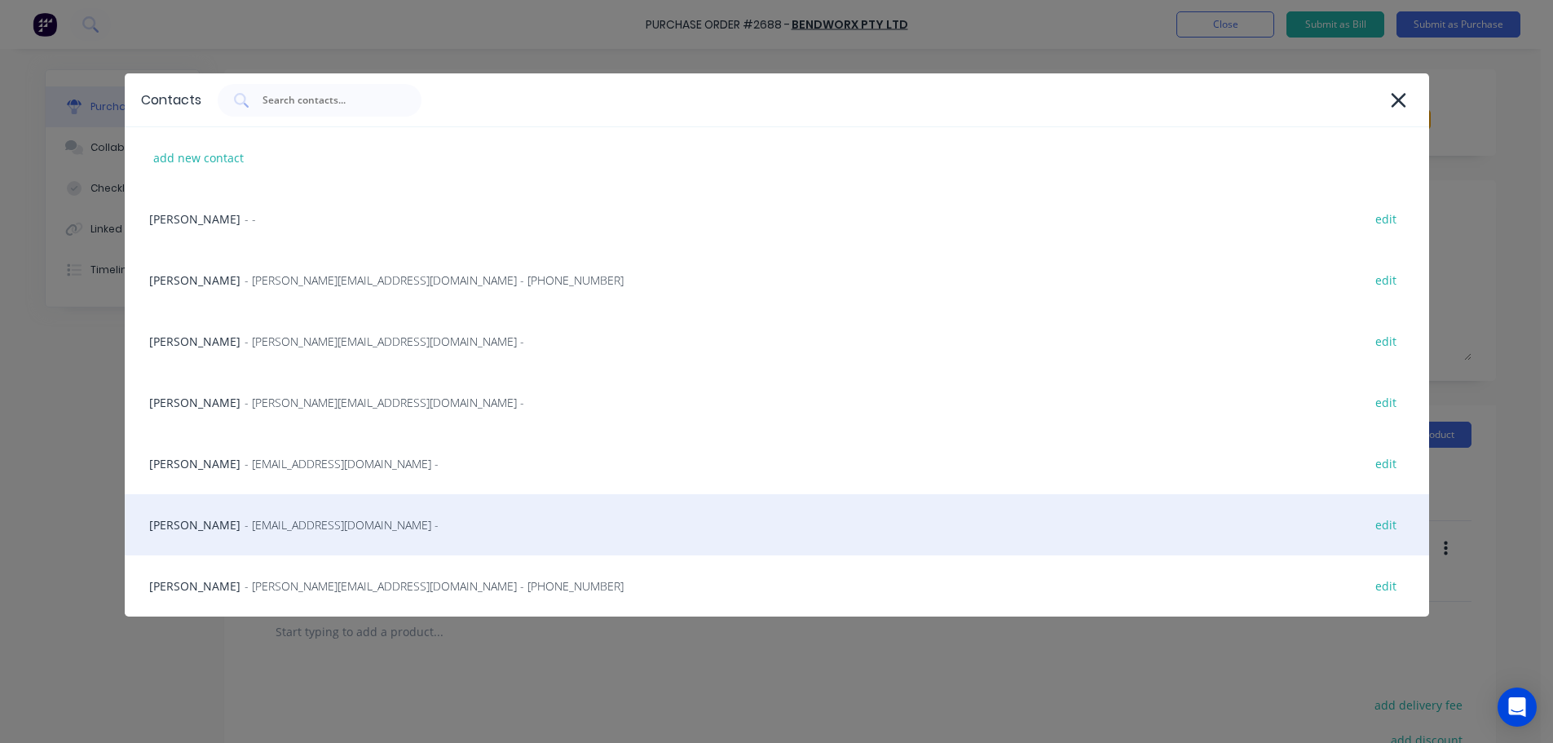
click at [222, 531] on div "Naomi Badrick - sales@strikerfabrications.com.au - edit" at bounding box center [777, 524] width 1304 height 61
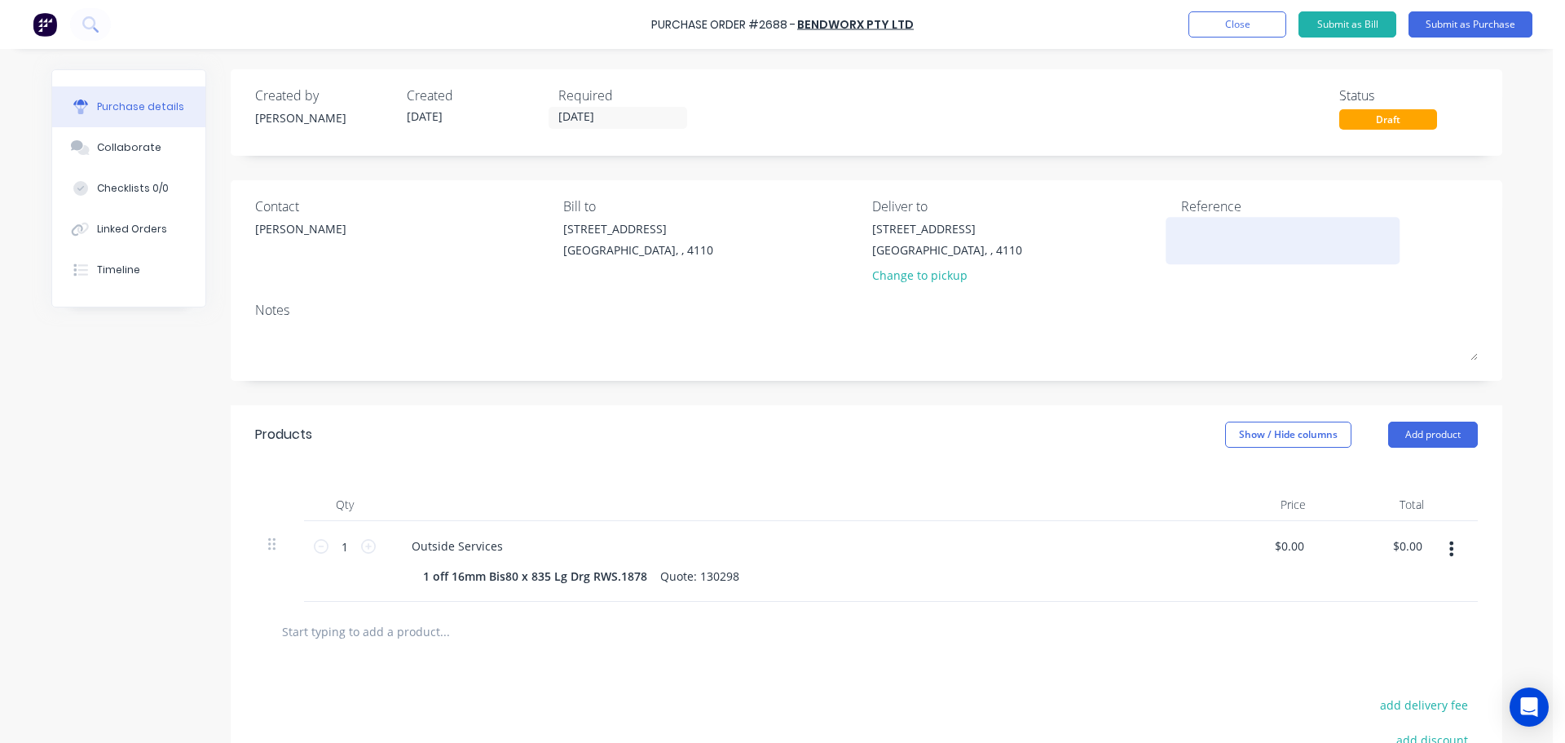
click at [1256, 229] on textarea at bounding box center [1283, 238] width 204 height 37
type textarea "16mm Skin RWS"
click at [150, 144] on button "Collaborate" at bounding box center [128, 147] width 153 height 41
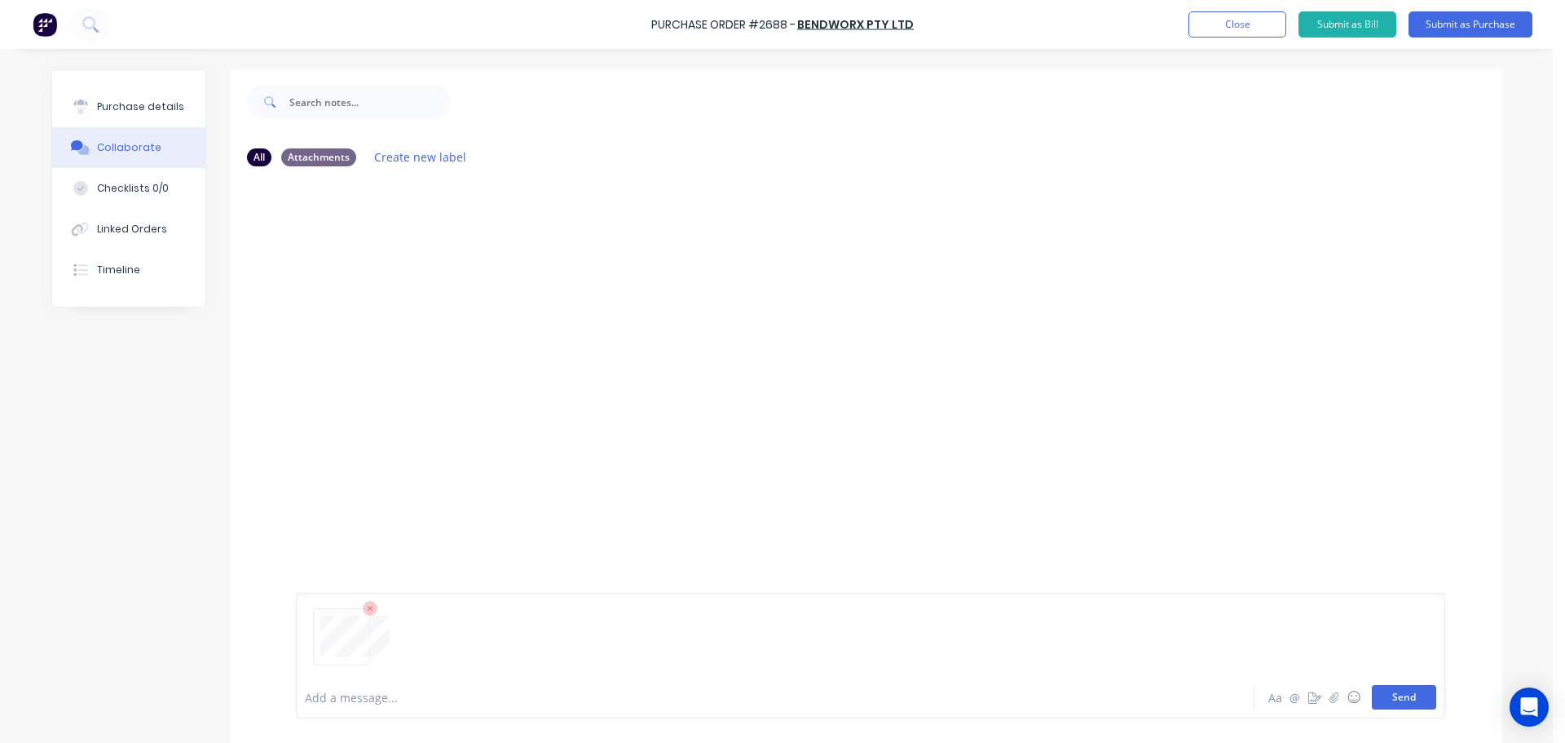
click at [1398, 692] on button "Send" at bounding box center [1404, 697] width 64 height 24
click at [154, 104] on div "Purchase details" at bounding box center [140, 106] width 87 height 15
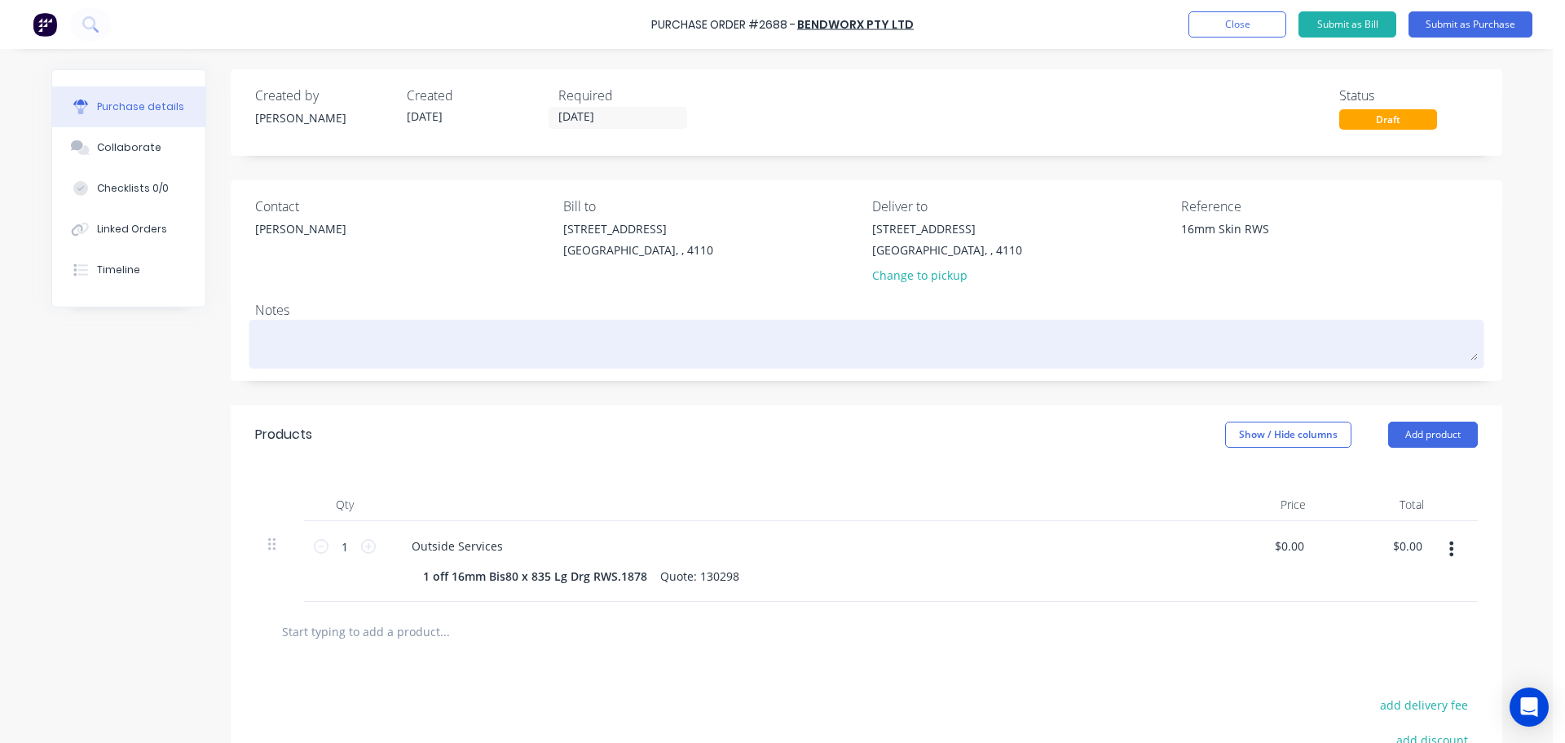
click at [314, 327] on textarea at bounding box center [866, 342] width 1223 height 37
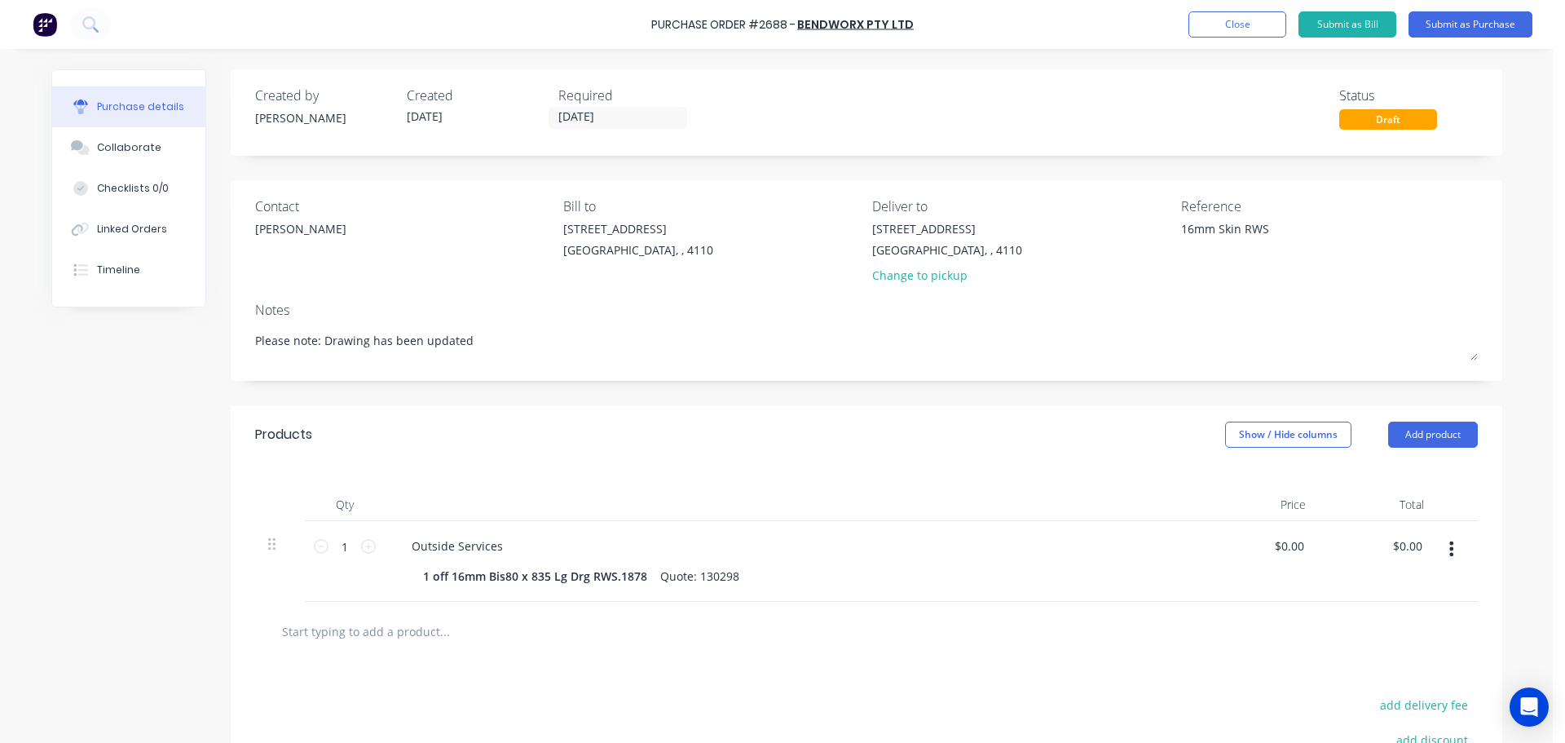
type textarea "Please note: Drawing has been updated"
click at [489, 416] on div "Products Show / Hide columns Add product" at bounding box center [867, 434] width 1272 height 59
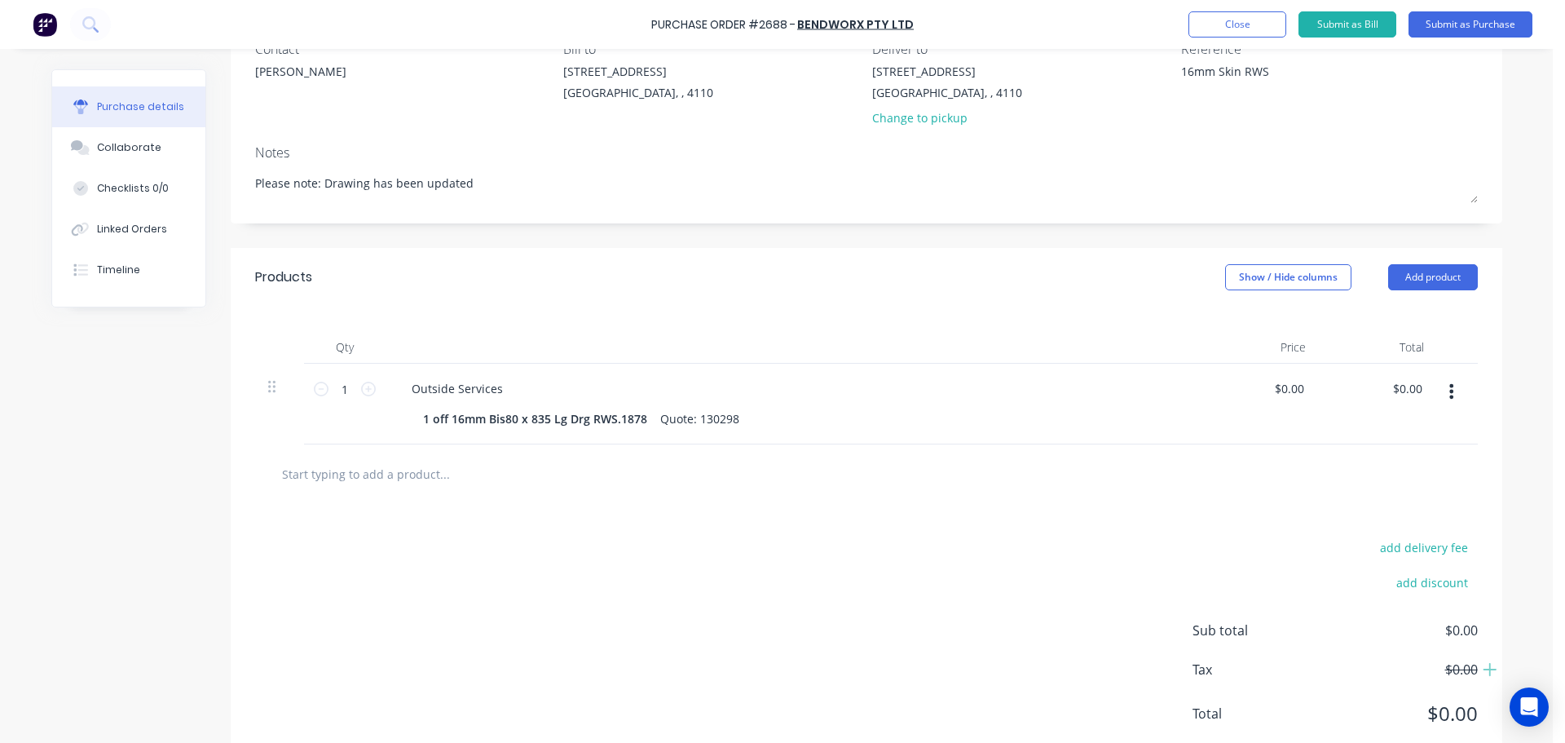
scroll to position [203, 0]
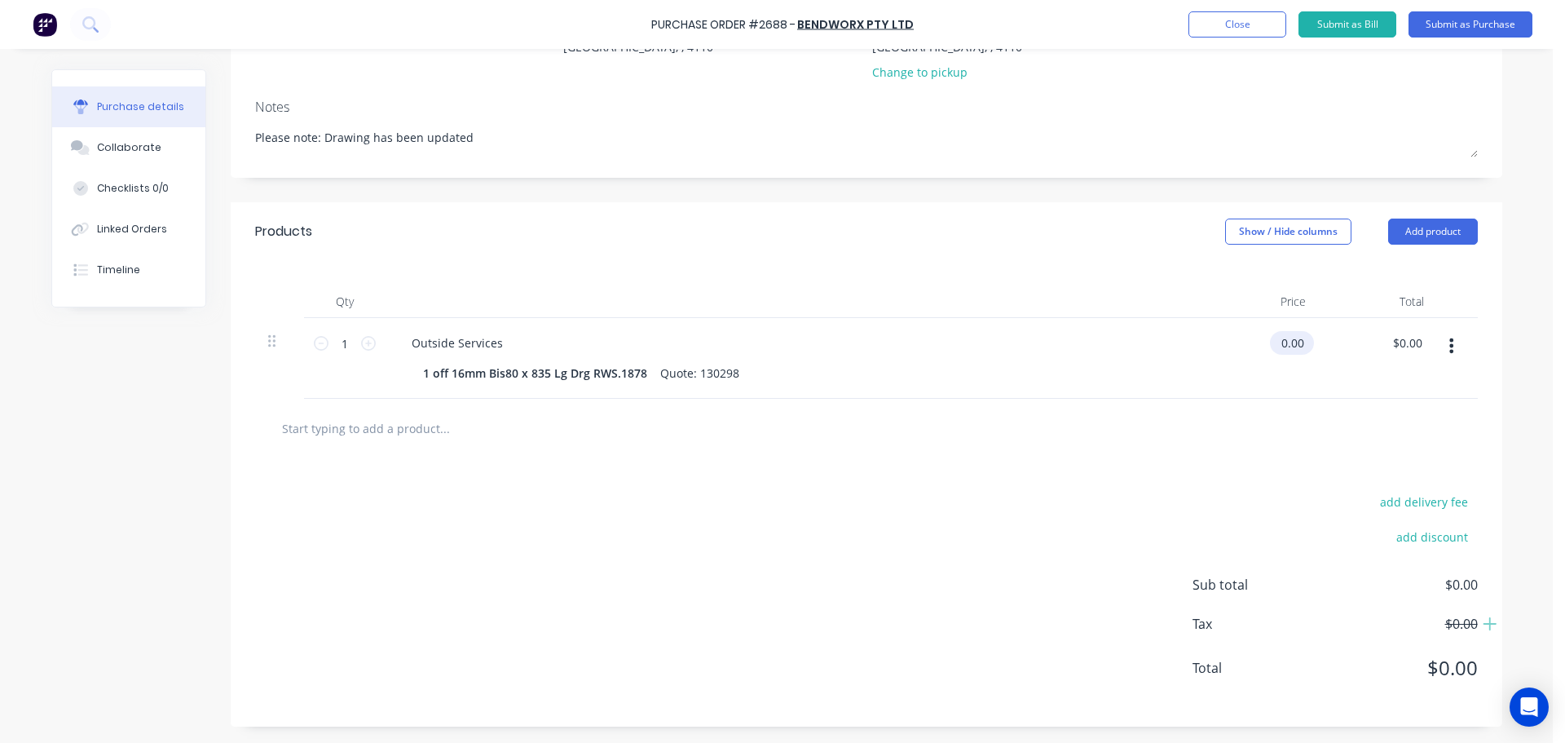
click at [1271, 350] on div "0.00 $0.00" at bounding box center [1289, 343] width 38 height 24
type input "$180.00"
click at [1173, 431] on div at bounding box center [866, 428] width 1197 height 33
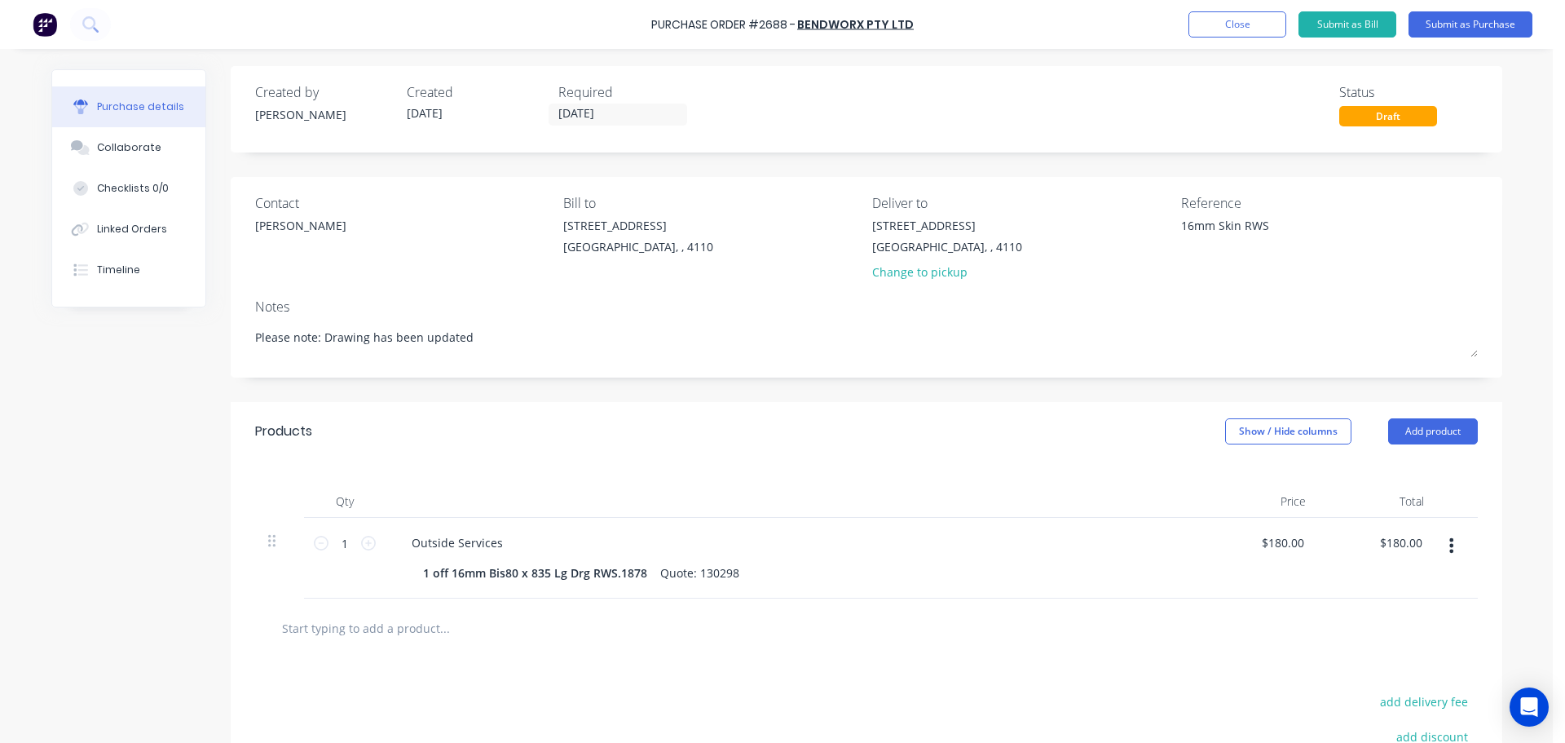
scroll to position [0, 0]
click at [1449, 24] on button "Submit as Purchase" at bounding box center [1471, 24] width 124 height 26
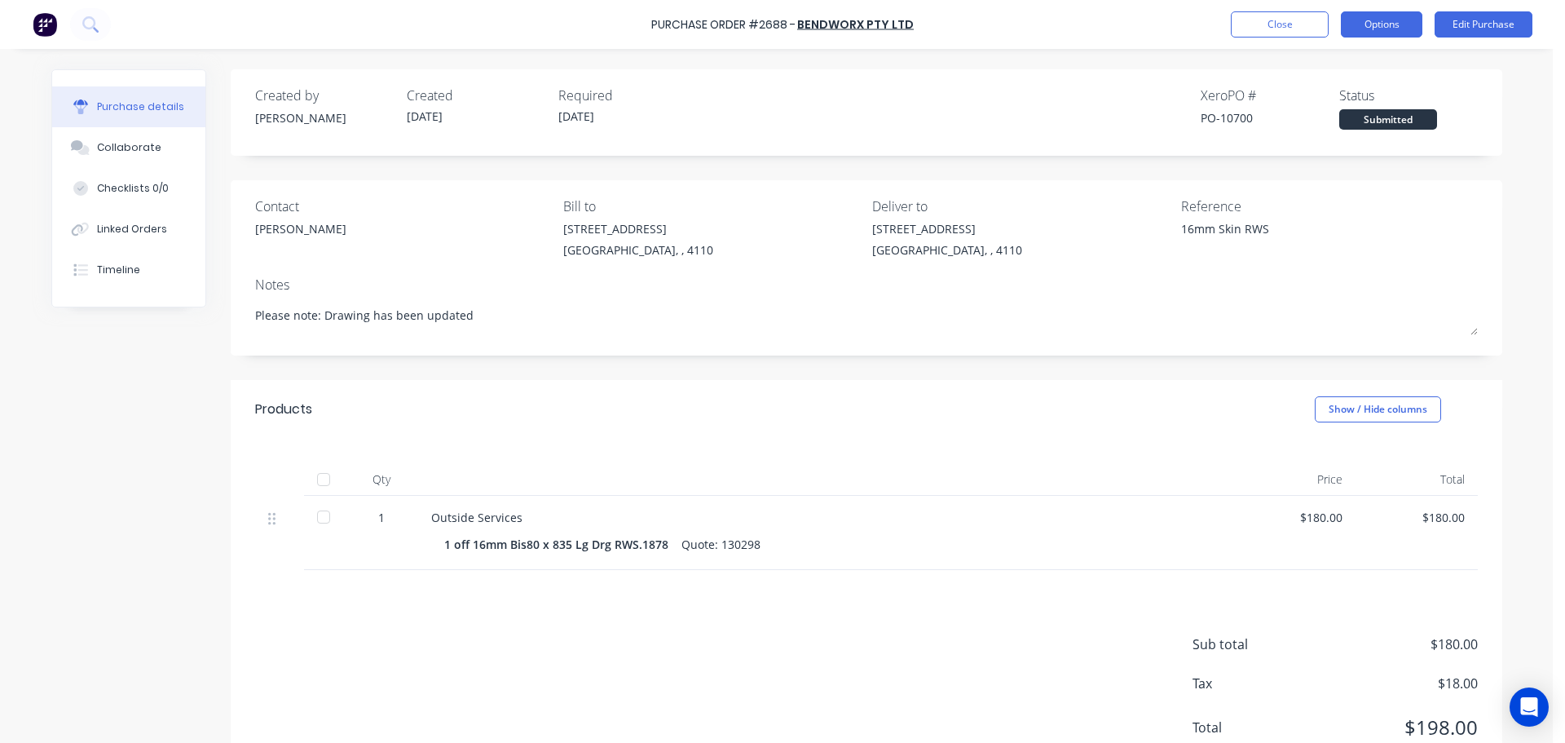
click at [1374, 25] on button "Options" at bounding box center [1382, 24] width 82 height 26
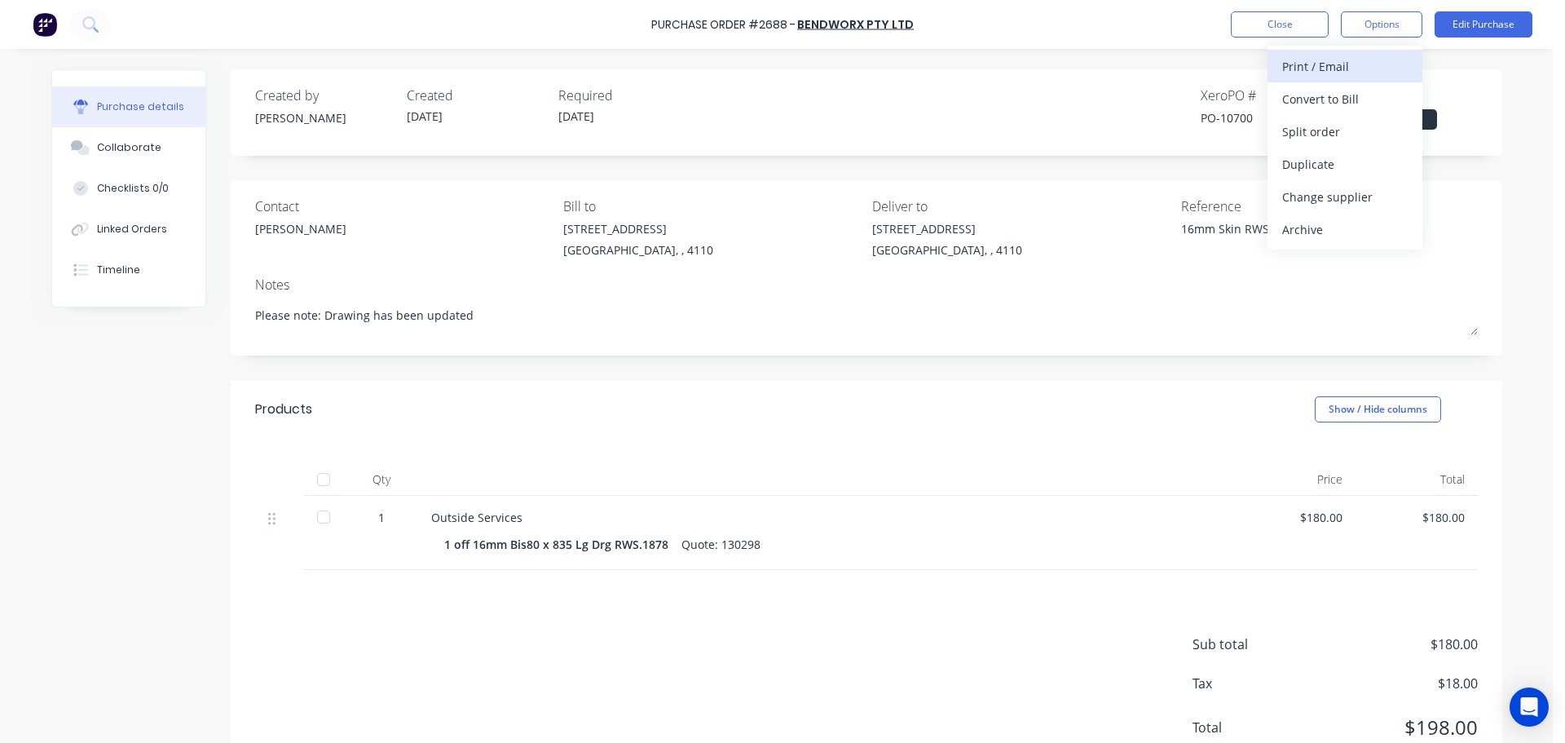
click at [1327, 61] on div "Print / Email" at bounding box center [1345, 67] width 126 height 24
click at [1313, 92] on div "With pricing" at bounding box center [1345, 99] width 126 height 24
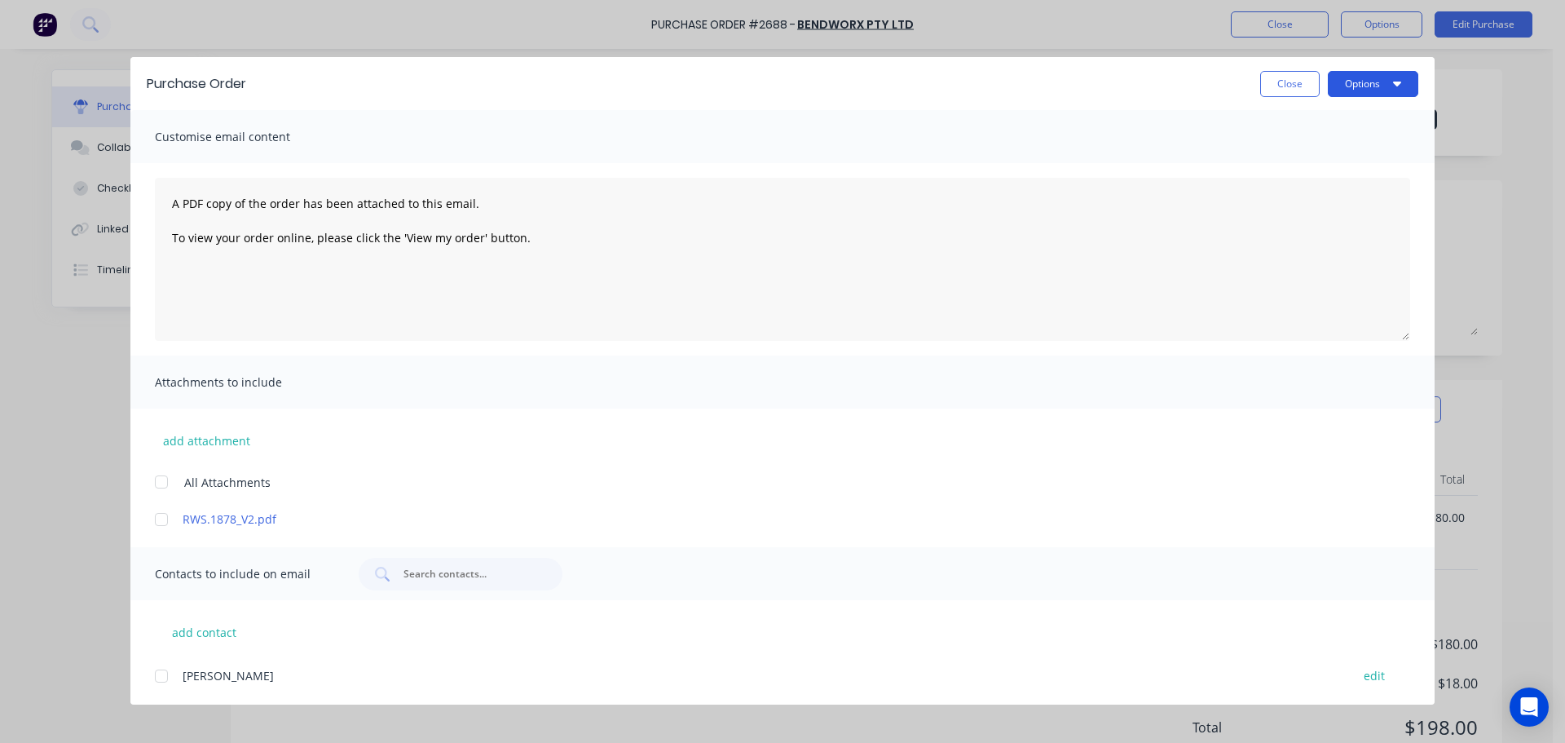
click at [1359, 92] on button "Options" at bounding box center [1373, 84] width 90 height 26
click at [1330, 148] on div "Print" at bounding box center [1341, 158] width 126 height 24
click at [154, 520] on div at bounding box center [161, 519] width 33 height 33
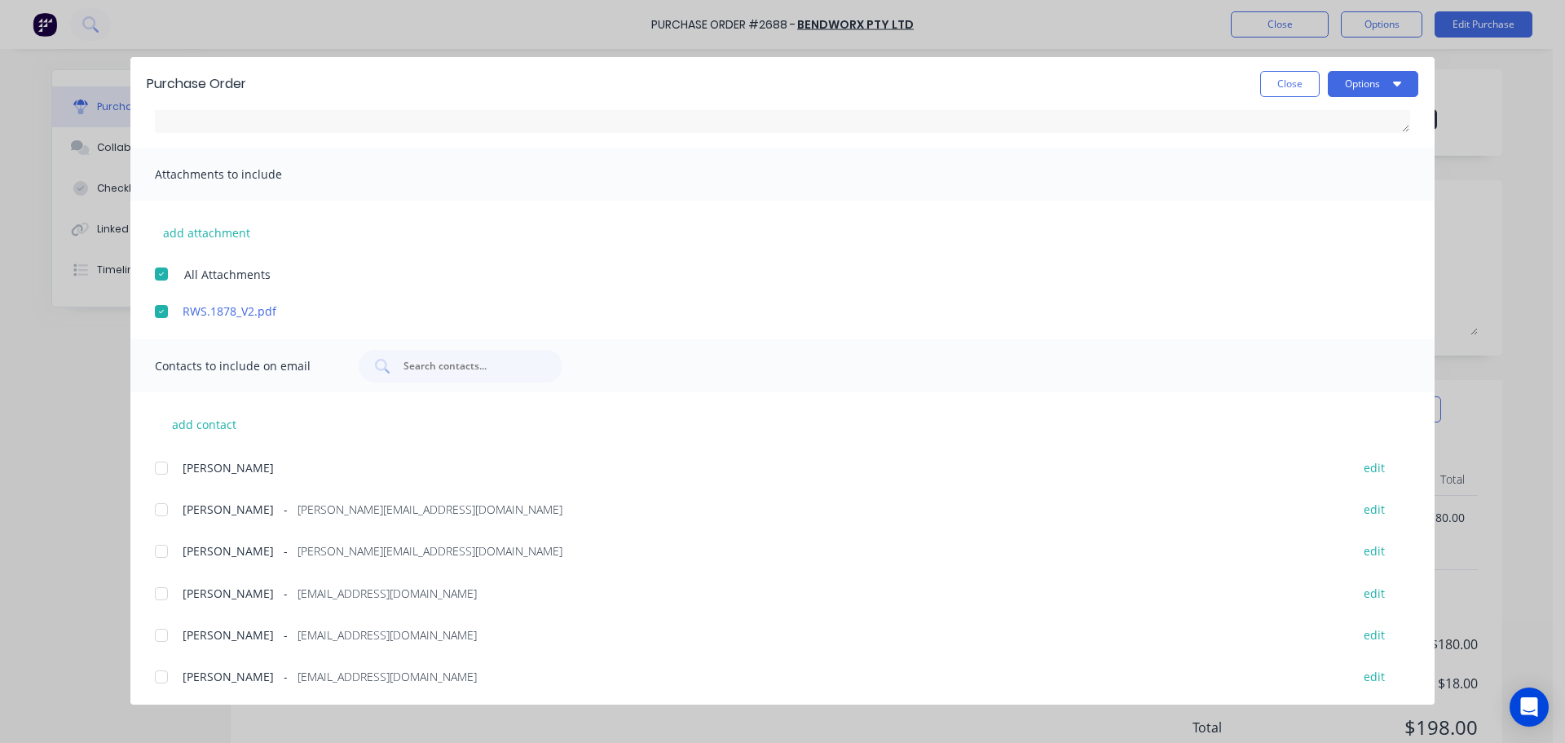
scroll to position [245, 0]
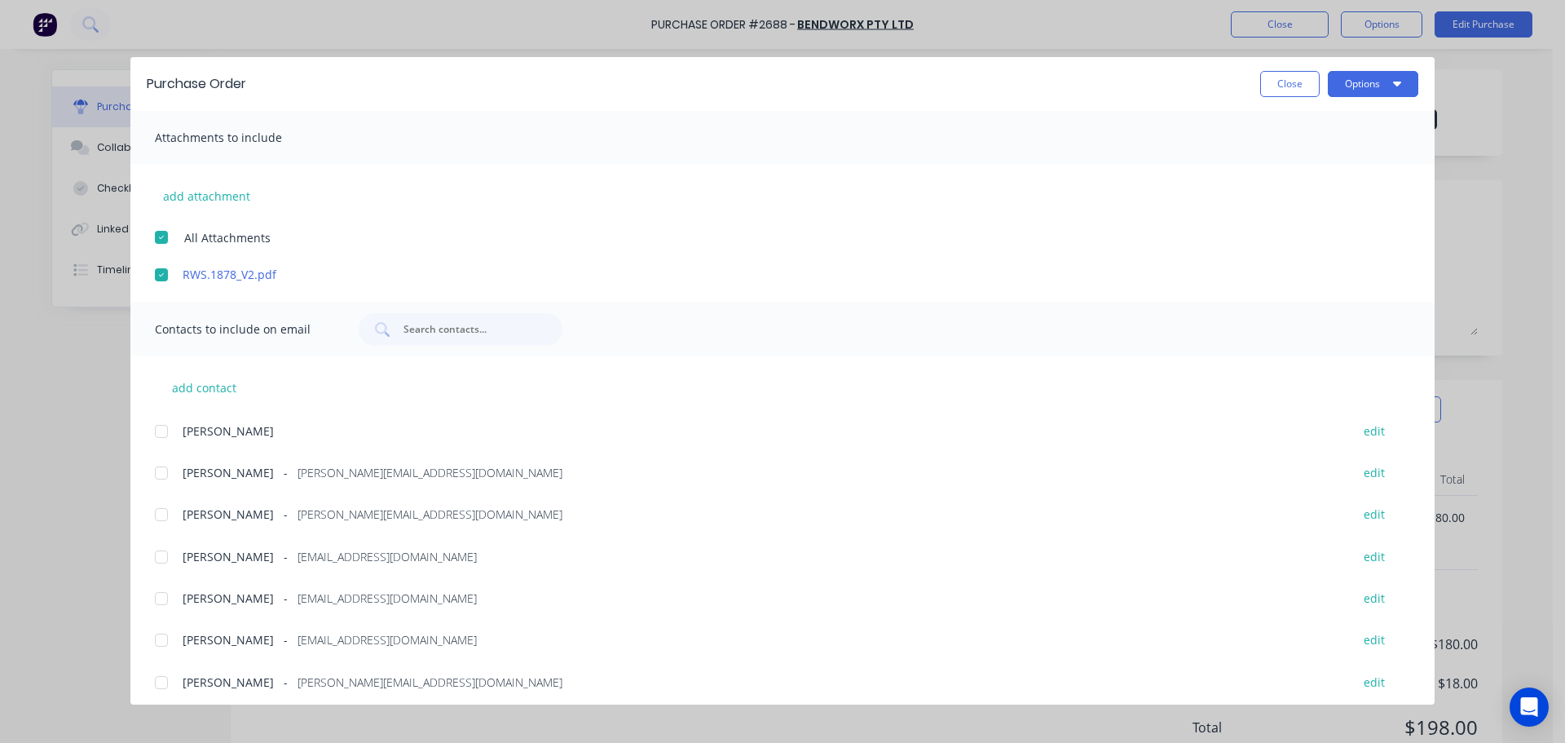
click at [162, 514] on div at bounding box center [161, 514] width 33 height 33
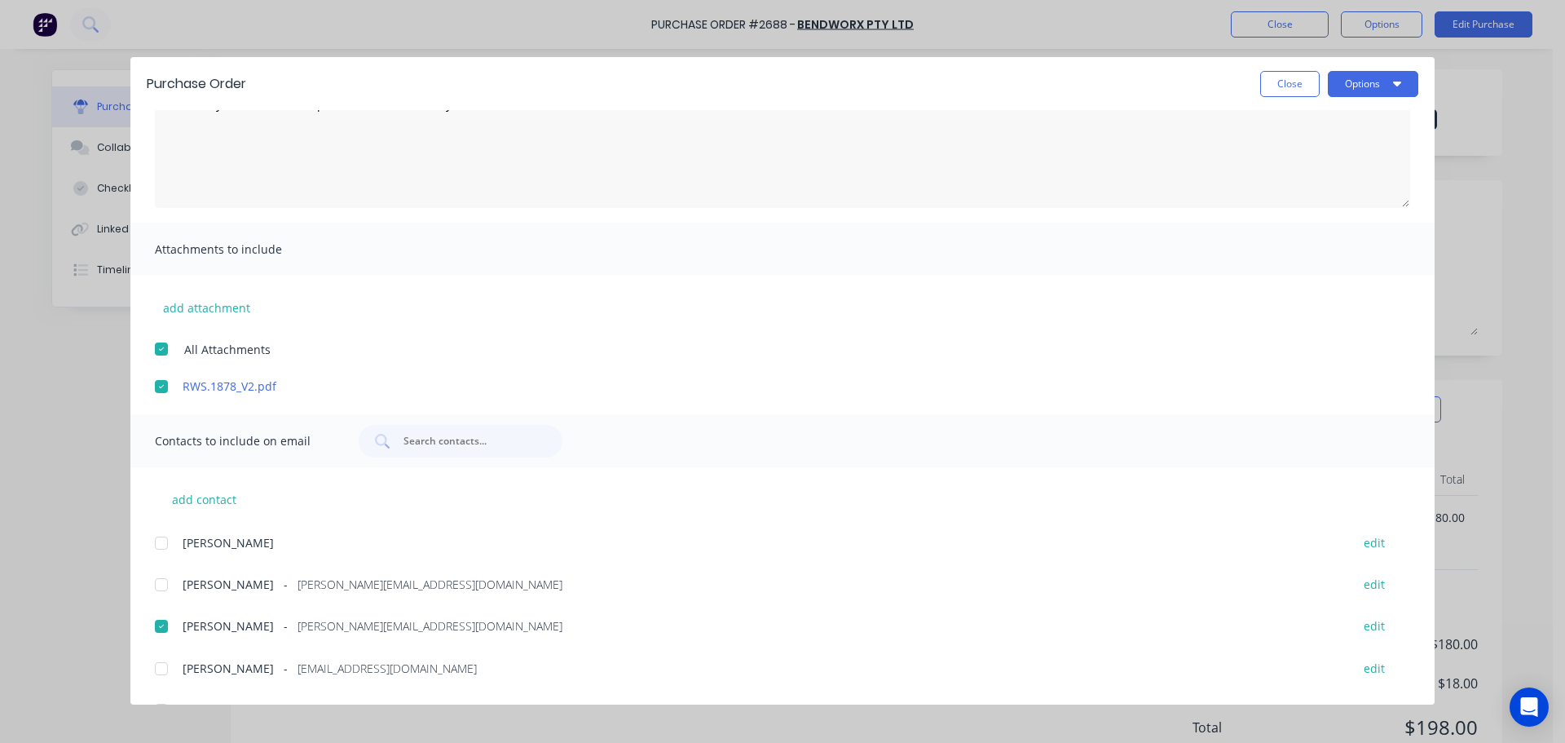
scroll to position [0, 0]
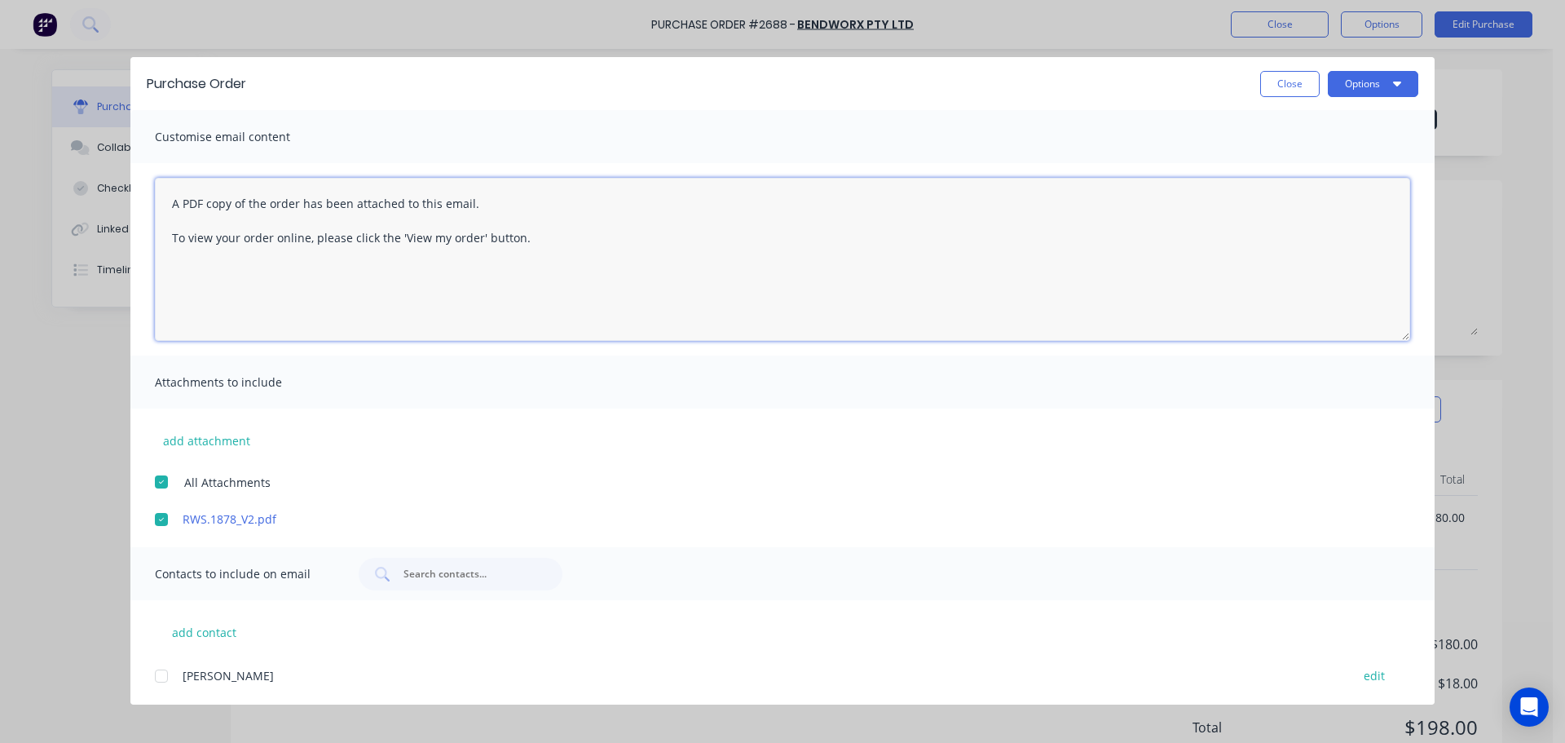
click at [487, 208] on textarea "A PDF copy of the order has been attached to this email. To view your order onl…" at bounding box center [782, 259] width 1255 height 163
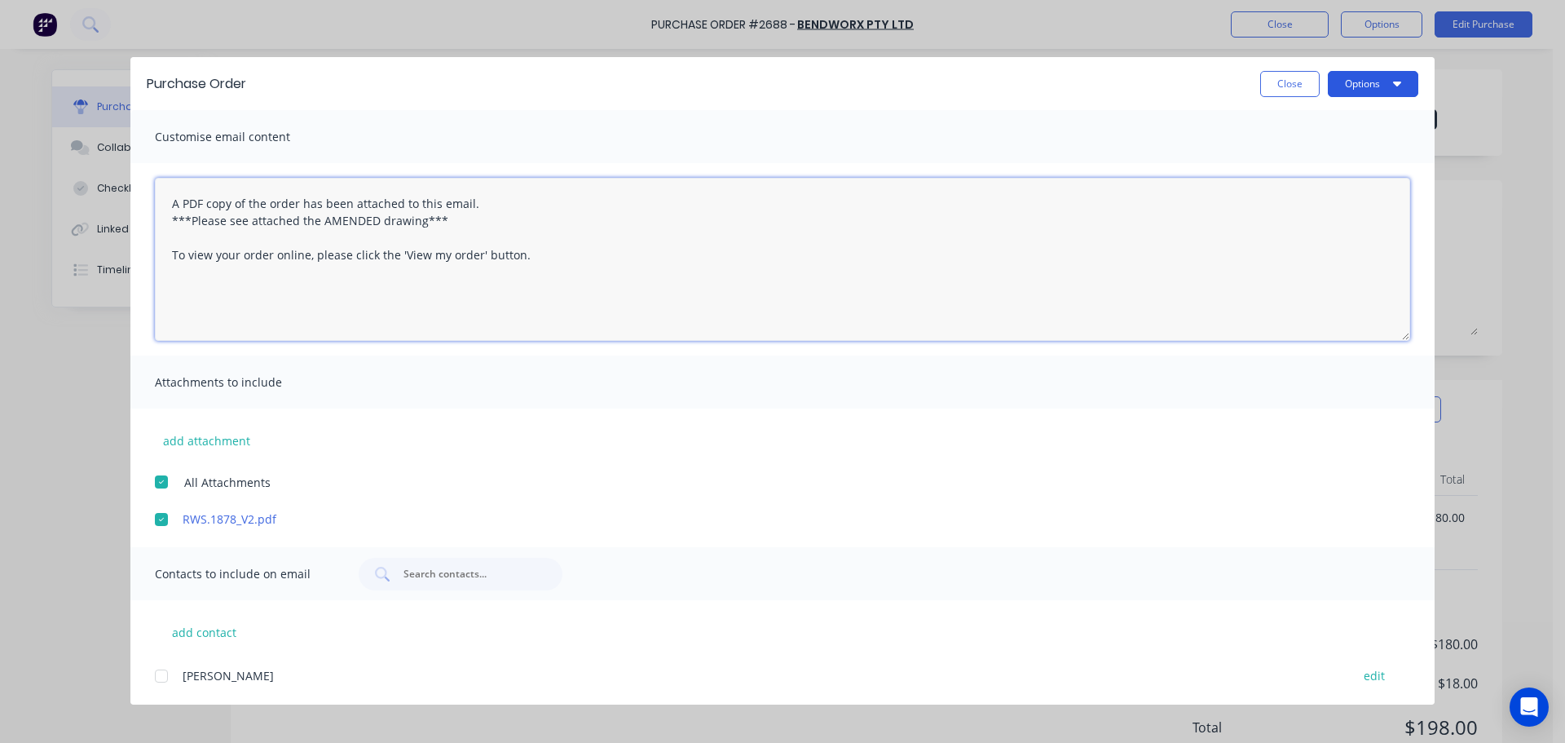
type textarea "A PDF copy of the order has been attached to this email. ***Please see attached…"
click at [1343, 86] on button "Options" at bounding box center [1373, 84] width 90 height 26
click at [1322, 183] on div "Email" at bounding box center [1341, 191] width 126 height 24
click at [1279, 87] on button "Close" at bounding box center [1290, 84] width 60 height 26
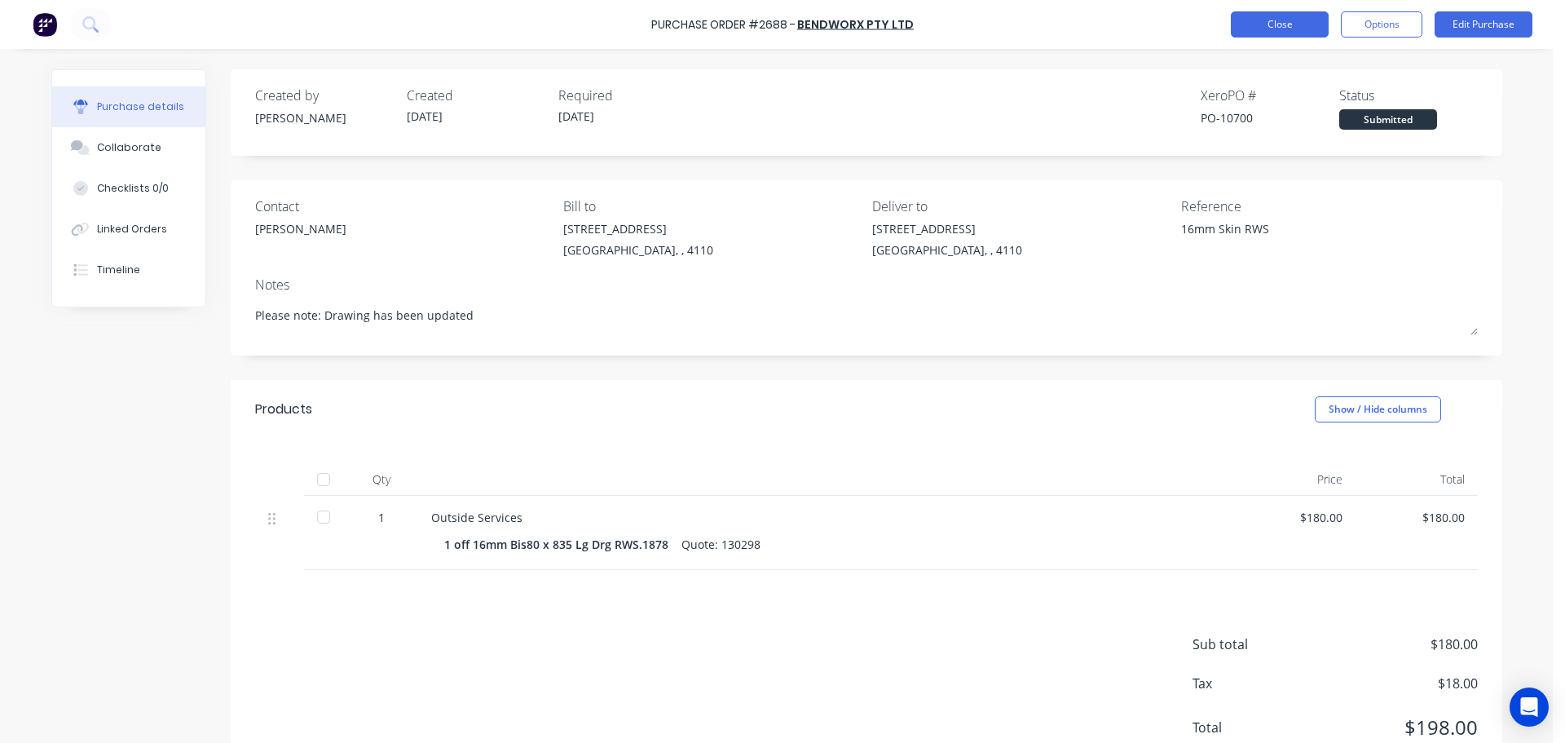
click at [1281, 27] on button "Close" at bounding box center [1280, 24] width 98 height 26
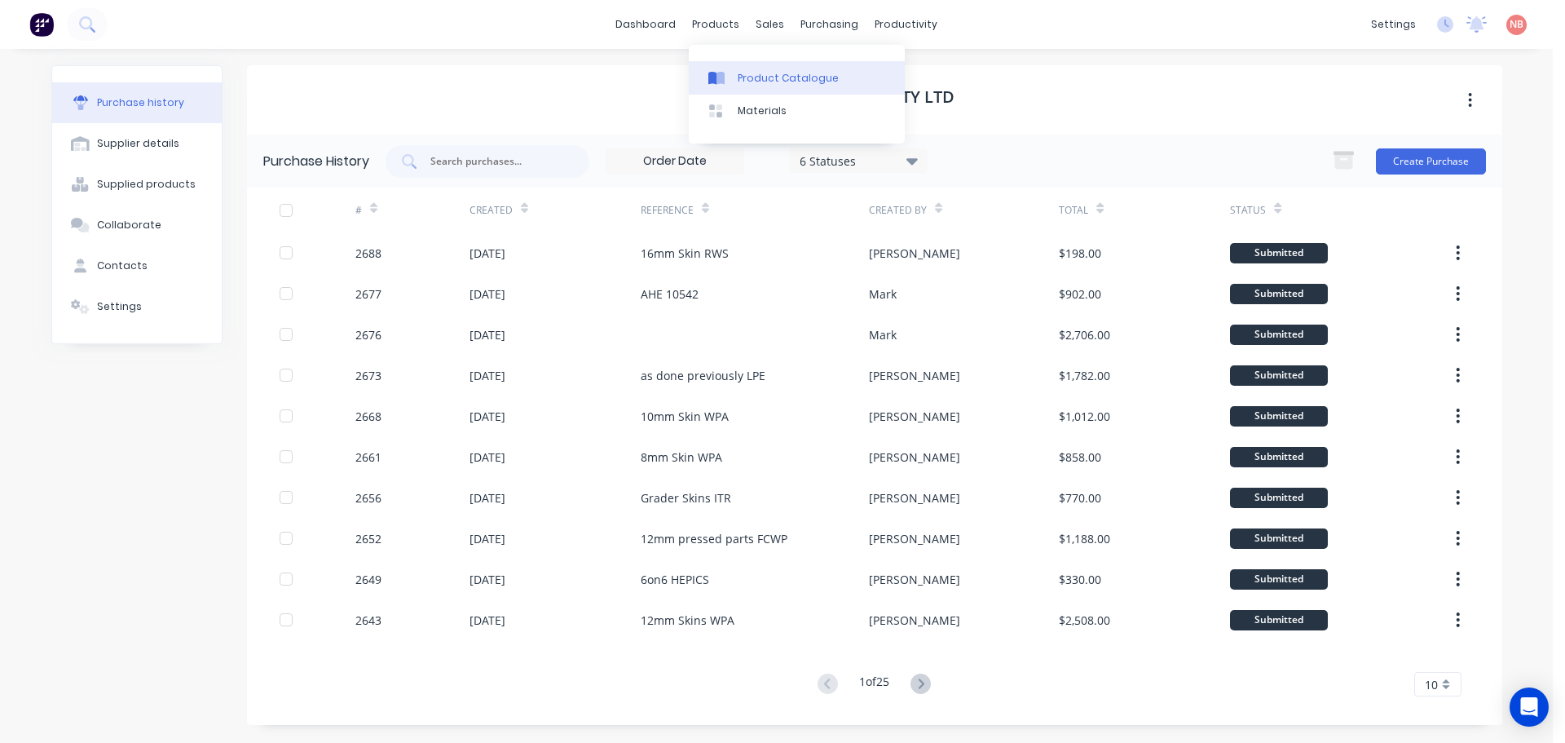
click at [730, 64] on link "Product Catalogue" at bounding box center [797, 77] width 216 height 33
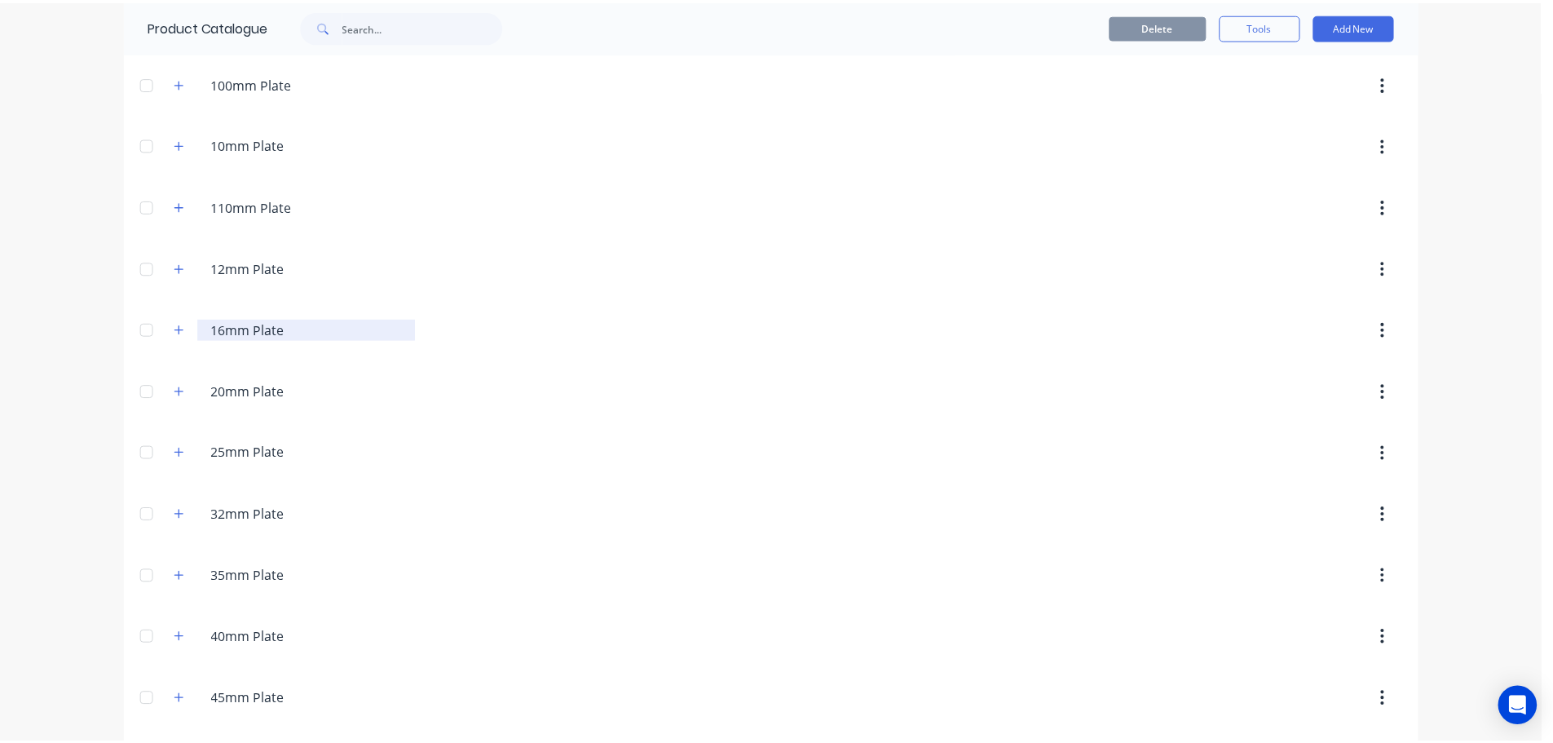
scroll to position [163, 0]
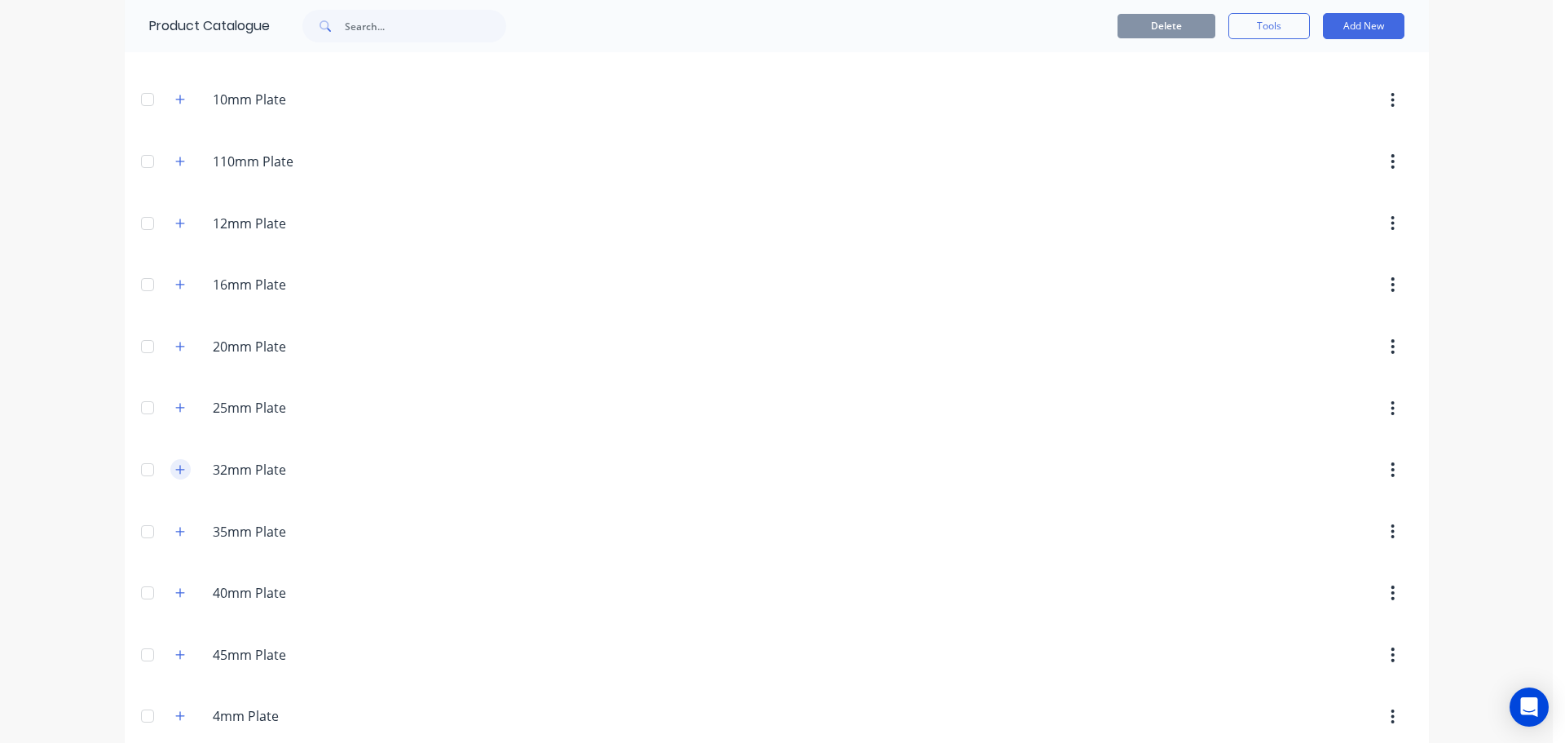
click at [175, 471] on icon "button" at bounding box center [180, 469] width 10 height 11
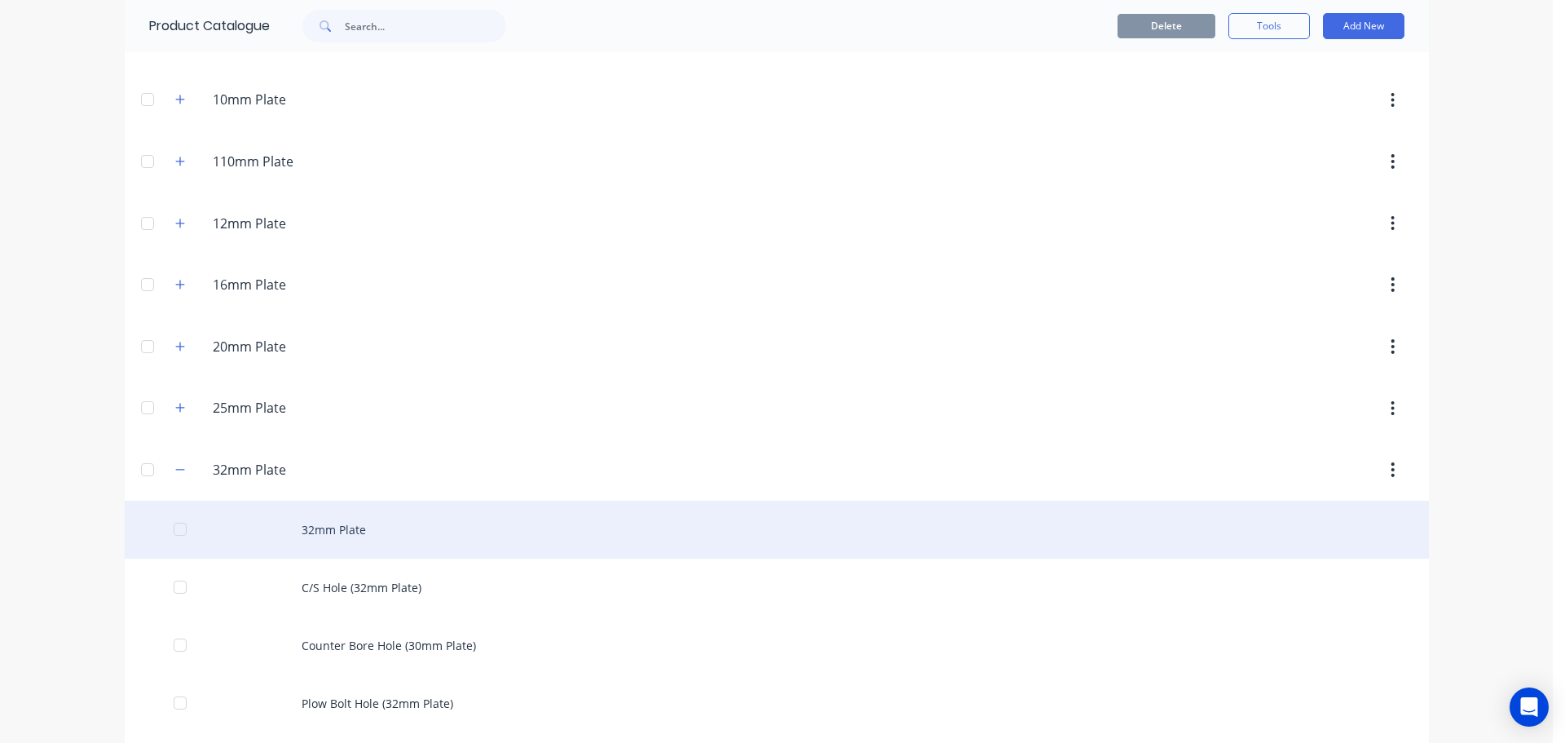
click at [302, 526] on div "32mm Plate" at bounding box center [777, 530] width 1304 height 58
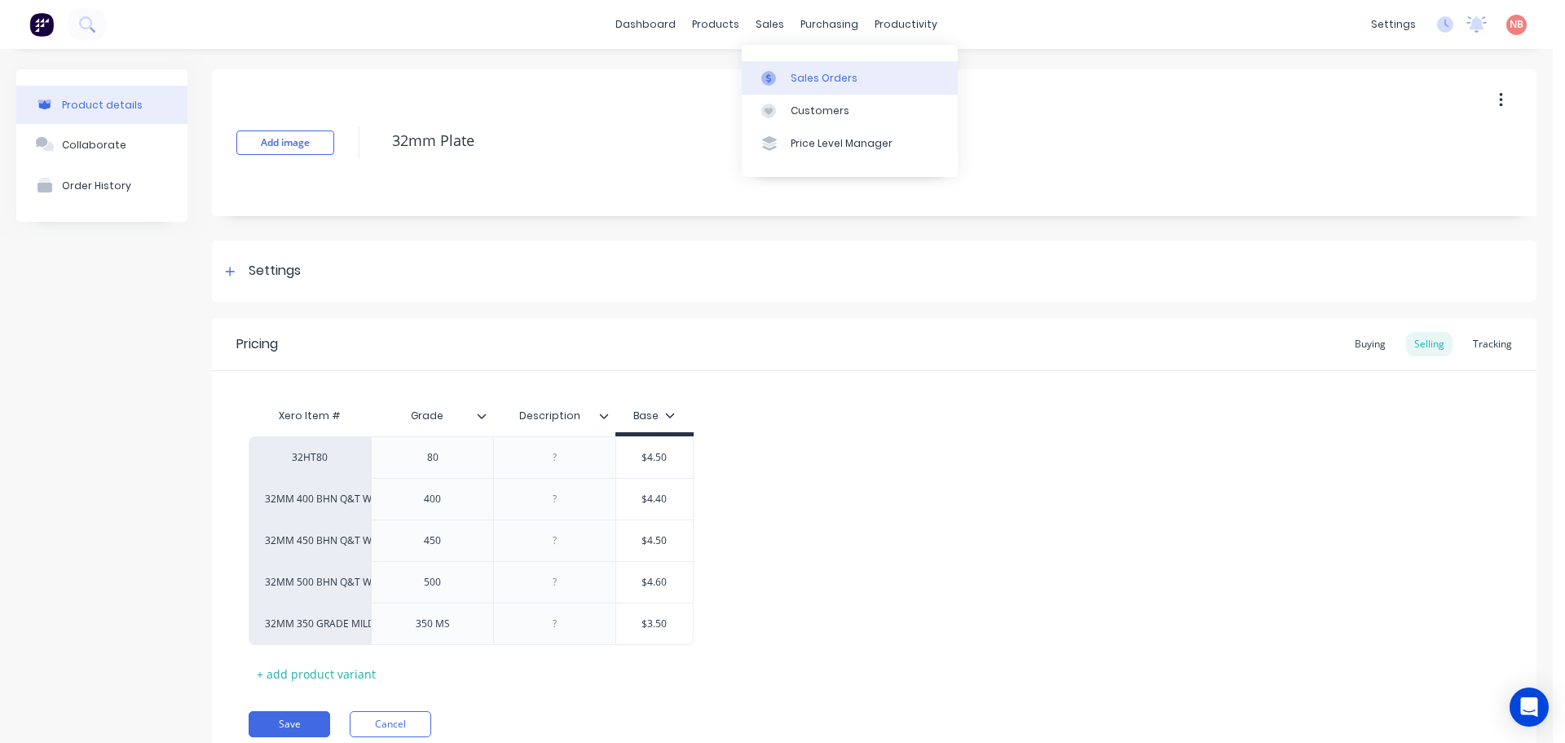
click at [784, 84] on div at bounding box center [773, 78] width 24 height 15
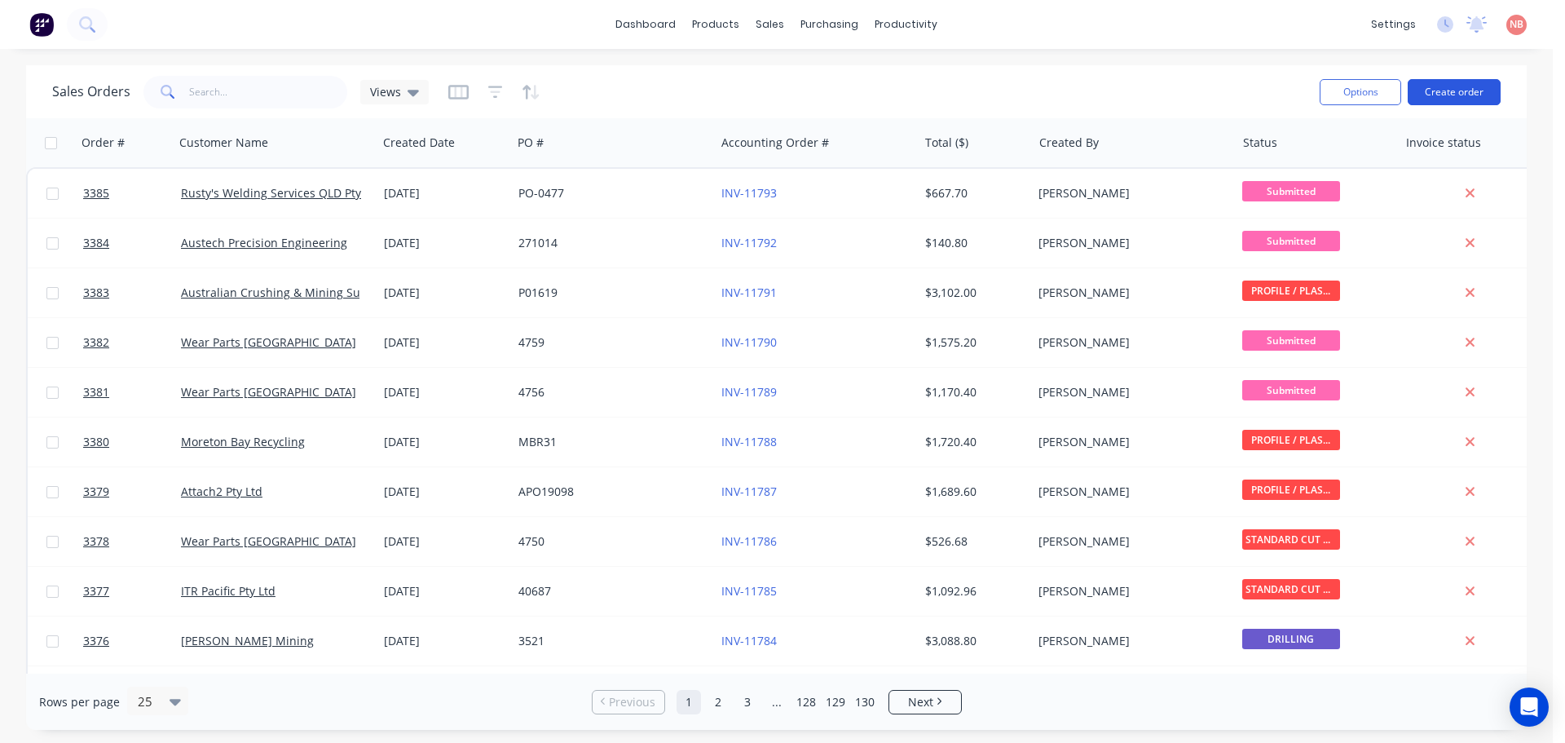
click at [1446, 92] on button "Create order" at bounding box center [1454, 92] width 93 height 26
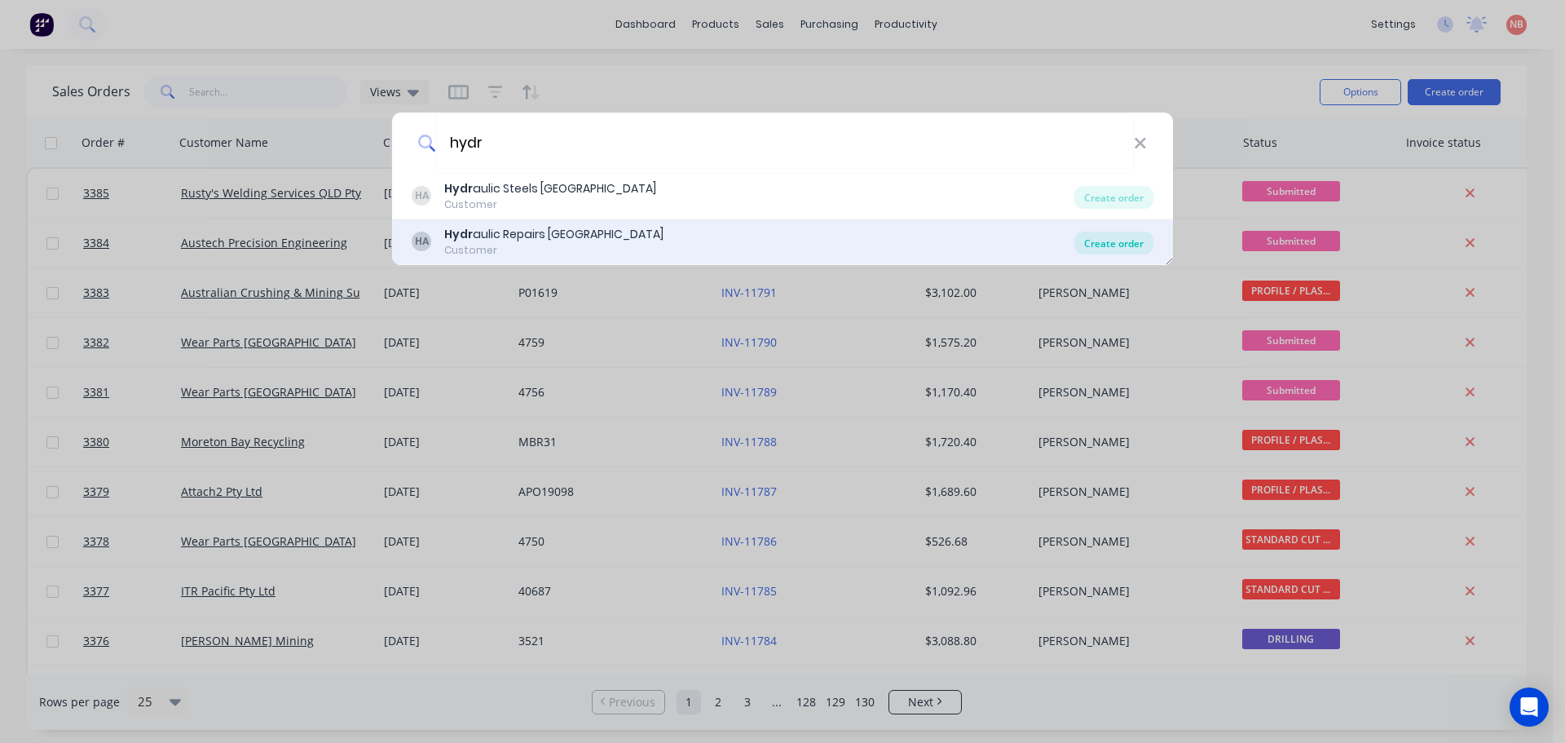
type input "hydr"
click at [1097, 246] on div "Create order" at bounding box center [1113, 243] width 79 height 23
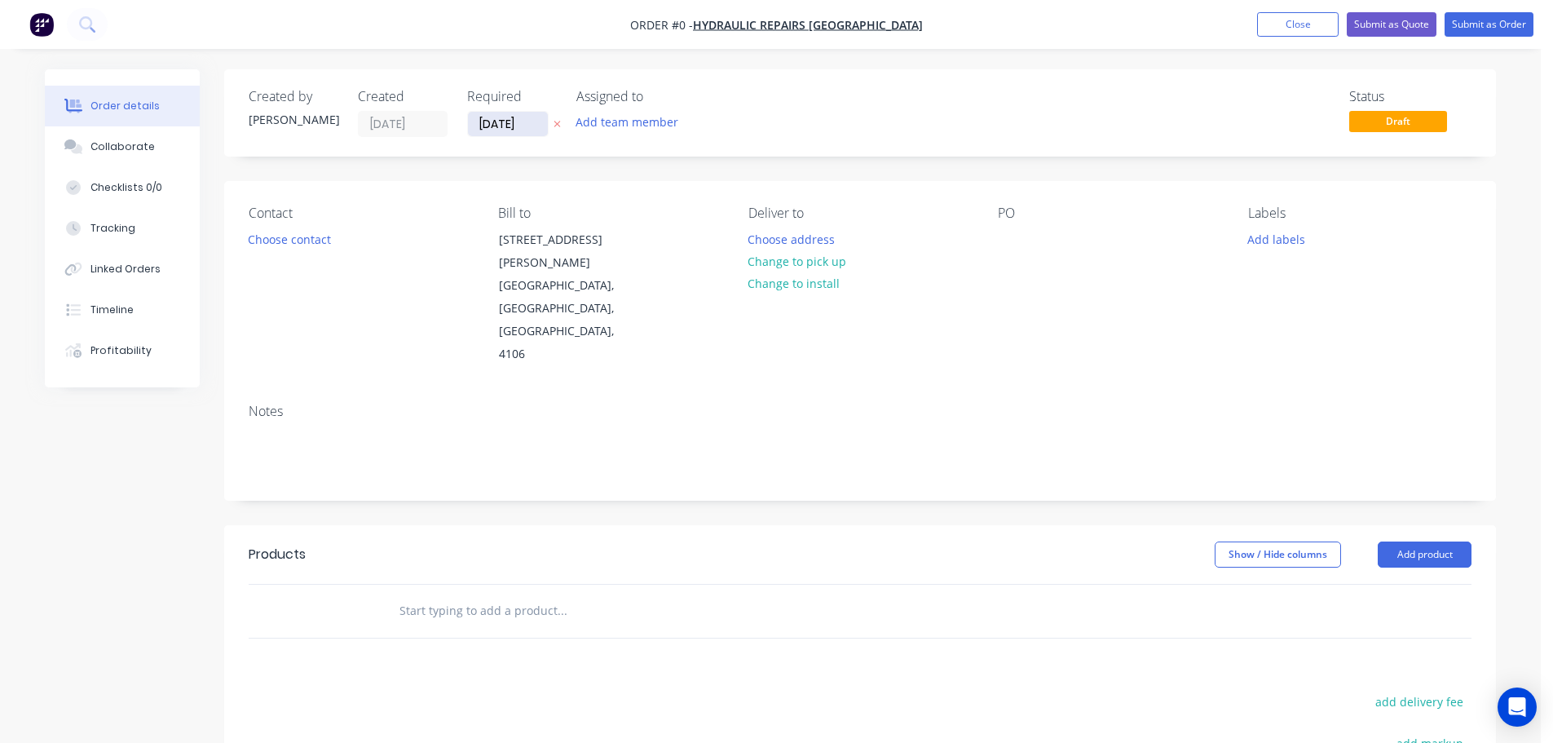
click at [496, 122] on input "[DATE]" at bounding box center [508, 124] width 80 height 24
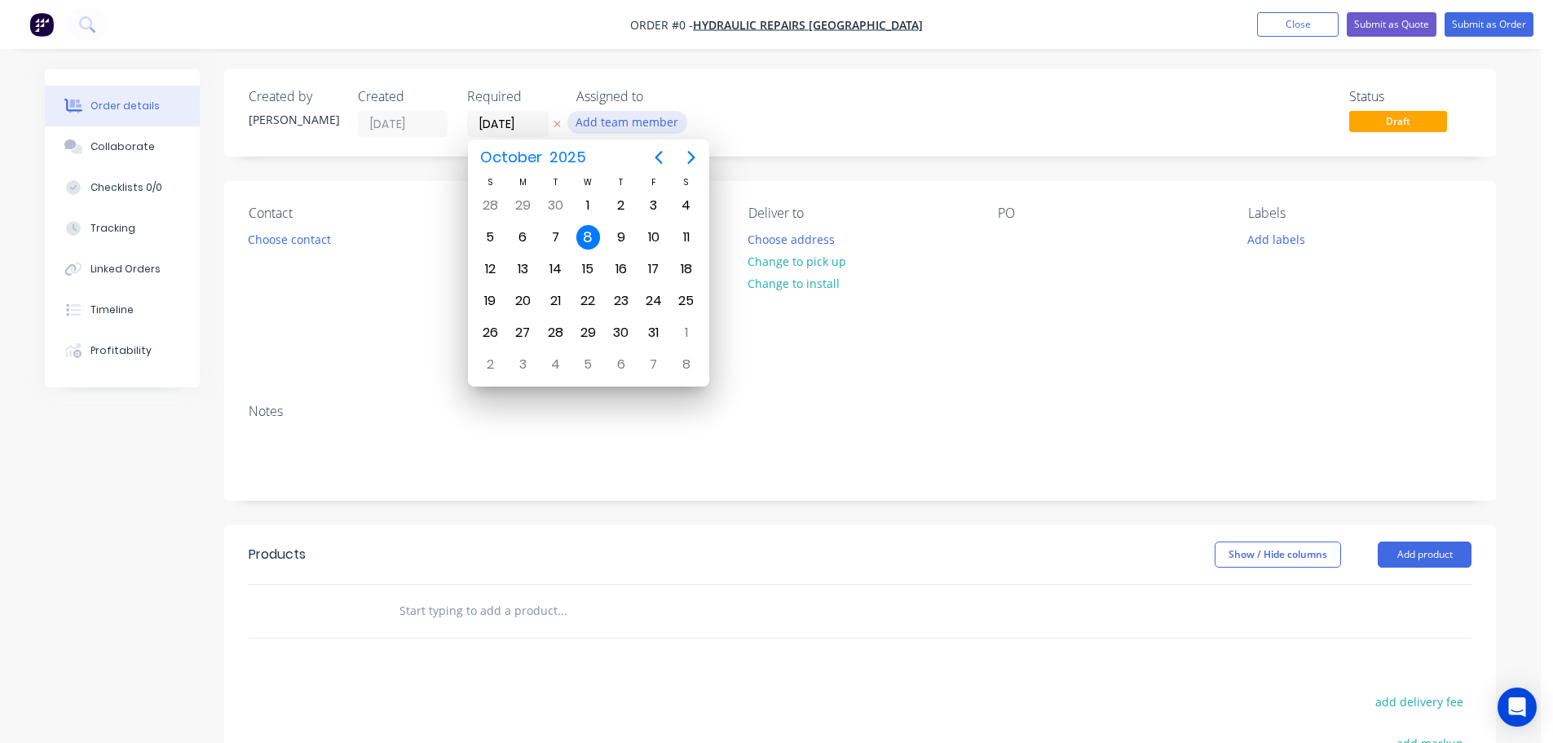
click at [633, 116] on button "Add team member" at bounding box center [627, 122] width 120 height 22
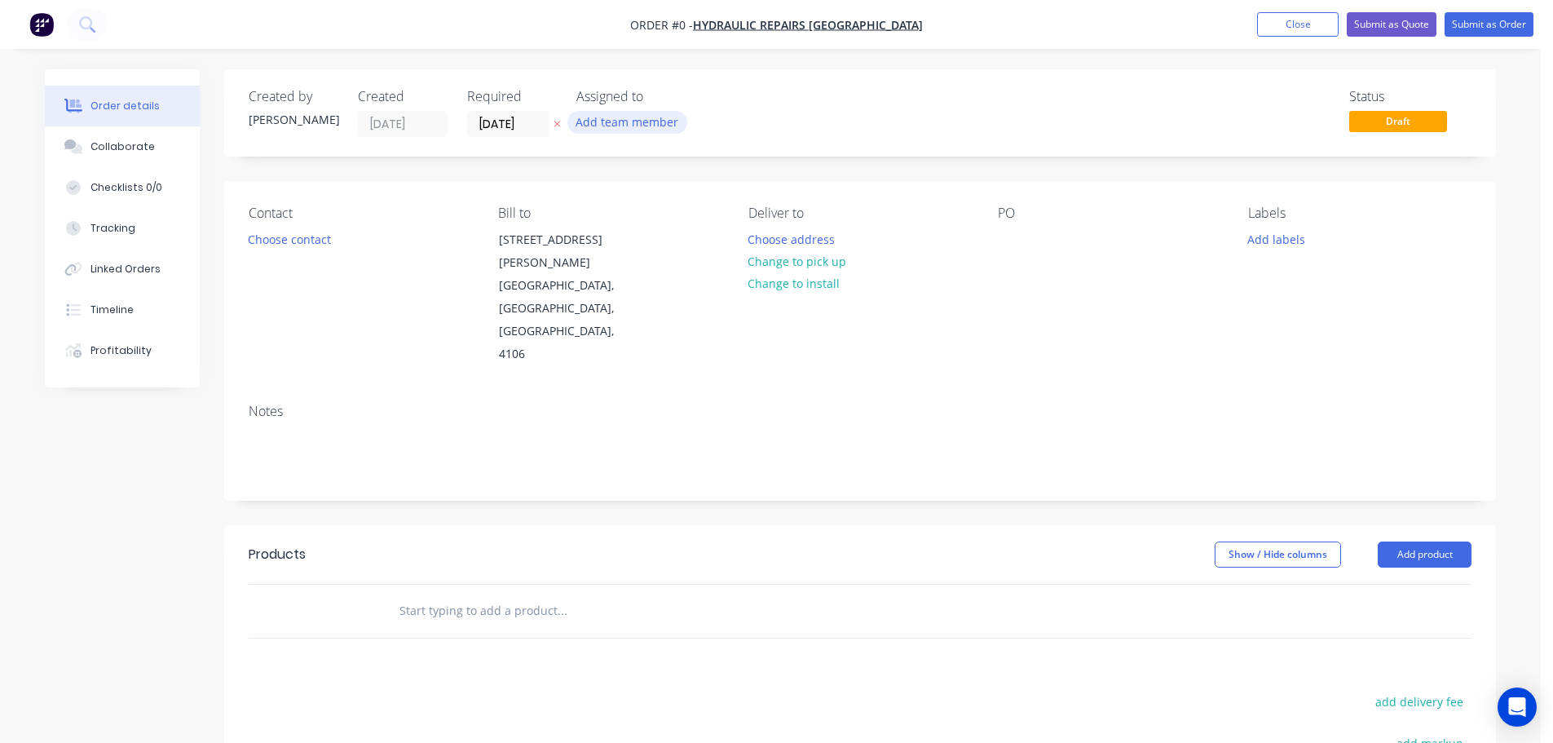
click at [633, 132] on button "Add team member" at bounding box center [627, 122] width 120 height 22
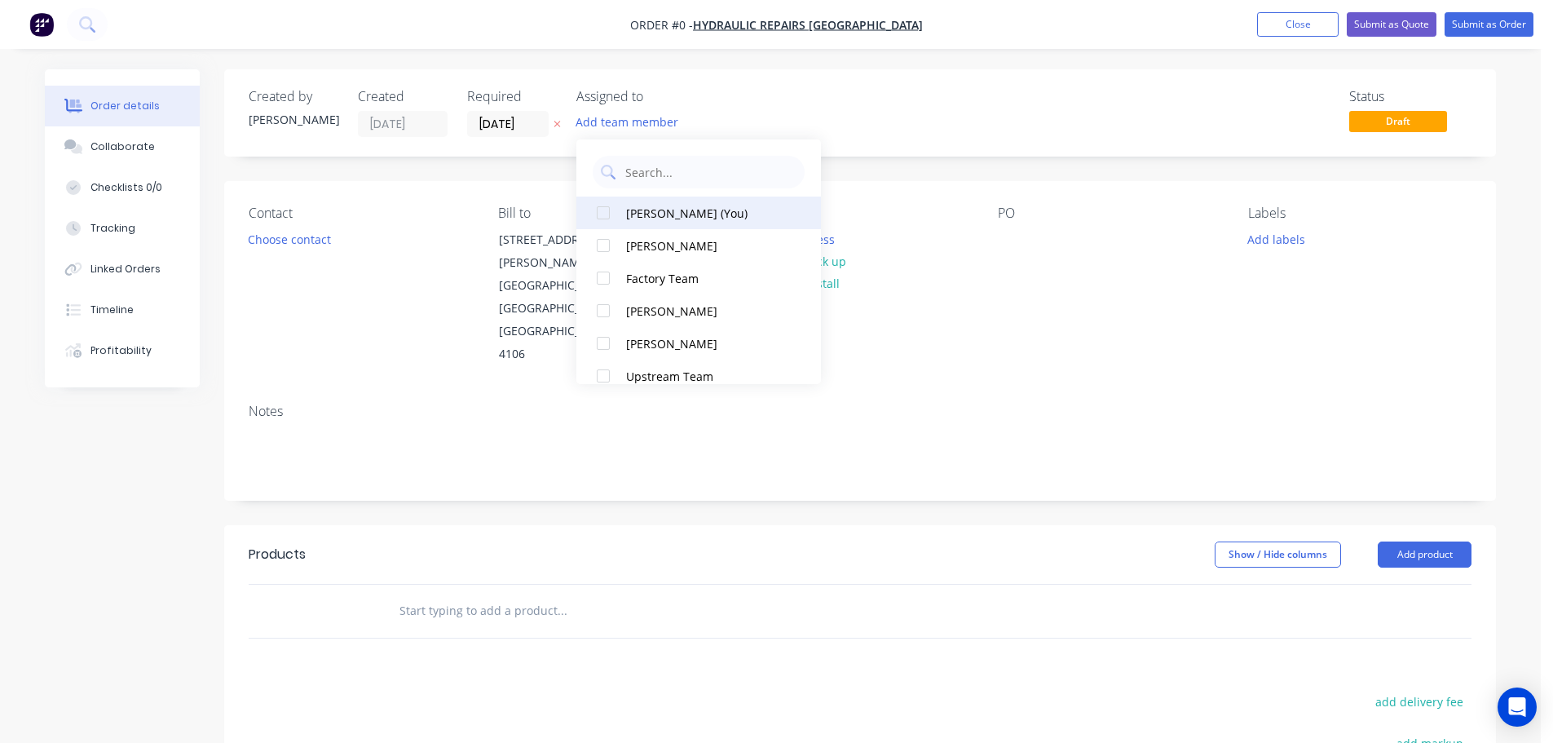
click at [681, 215] on div "[PERSON_NAME] (You)" at bounding box center [707, 213] width 163 height 17
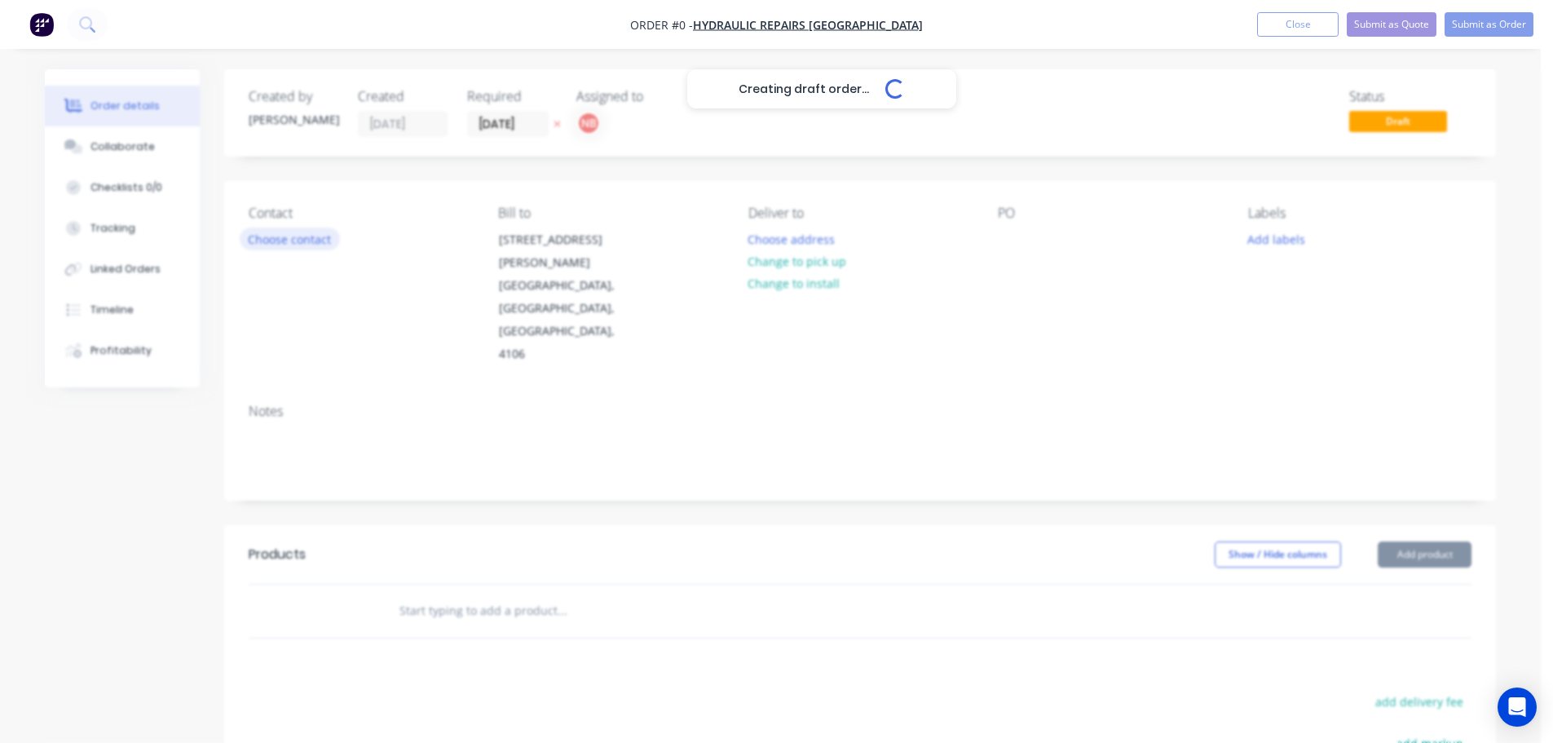
click at [293, 236] on div "Creating draft order... Loading... Order details Collaborate Checklists 0/0 Tra…" at bounding box center [771, 561] width 1484 height 985
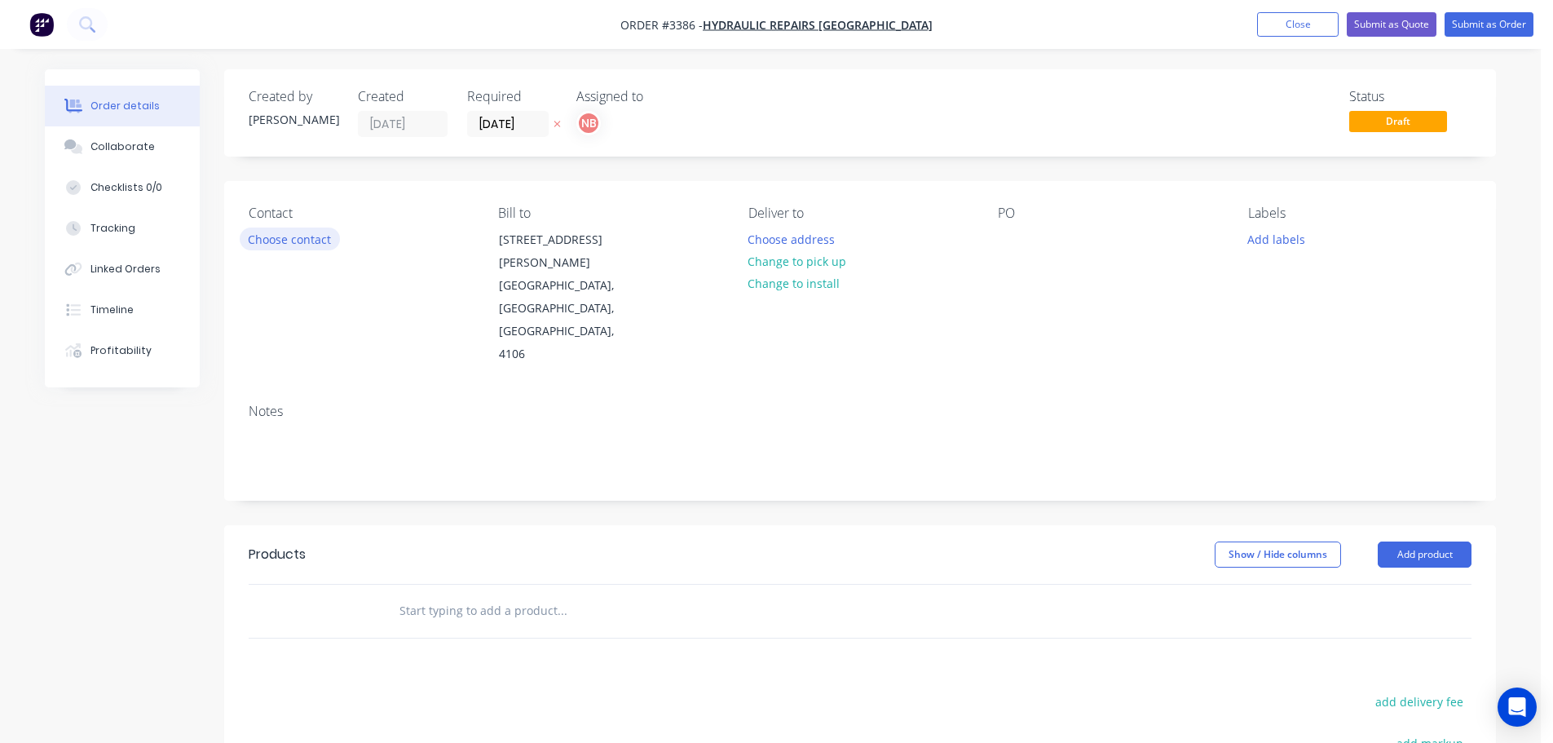
click at [291, 239] on button "Choose contact" at bounding box center [290, 238] width 100 height 22
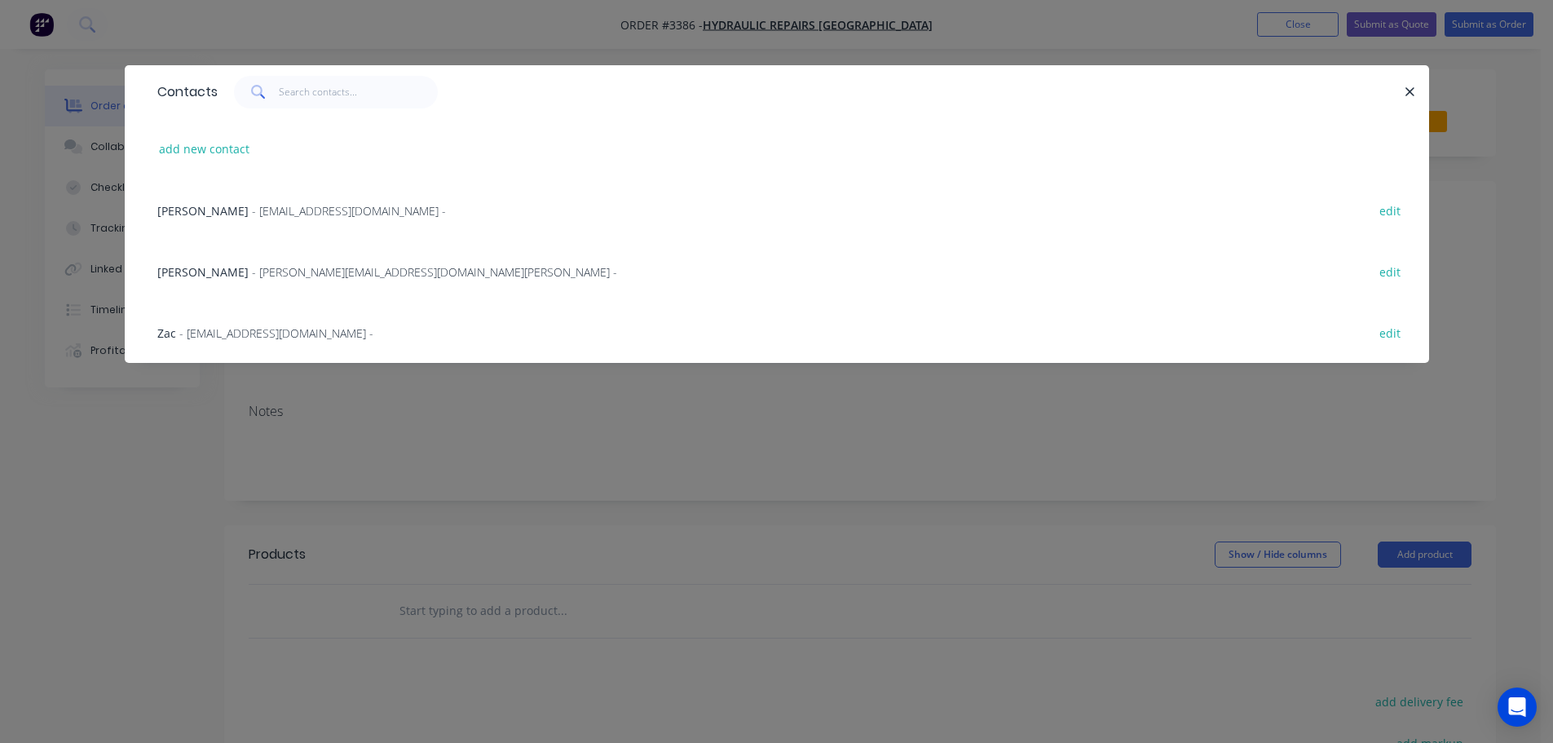
click at [231, 329] on span "- workshop@hydraulicrepairsaustralia.com.au -" at bounding box center [276, 332] width 194 height 15
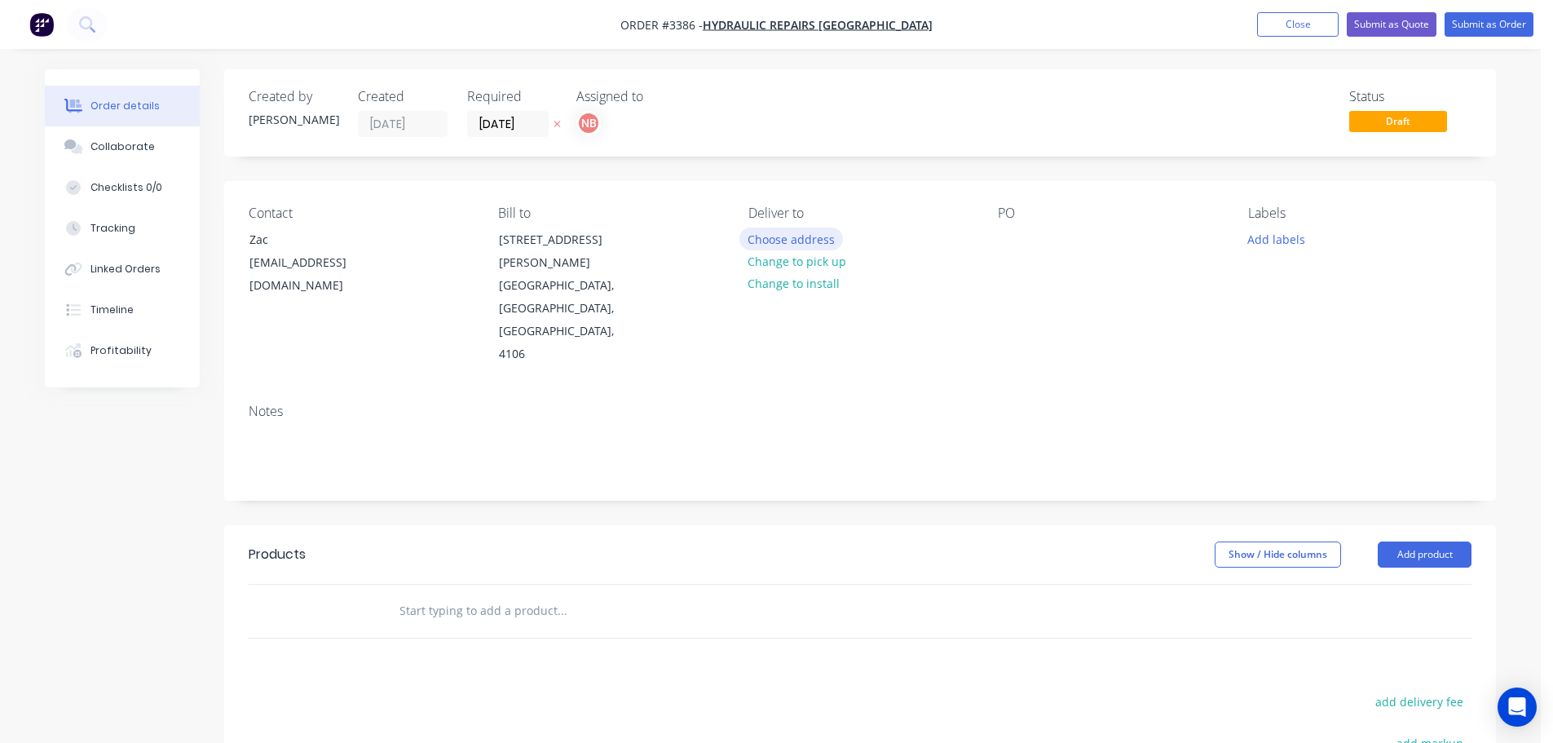
click at [748, 233] on button "Choose address" at bounding box center [791, 238] width 104 height 22
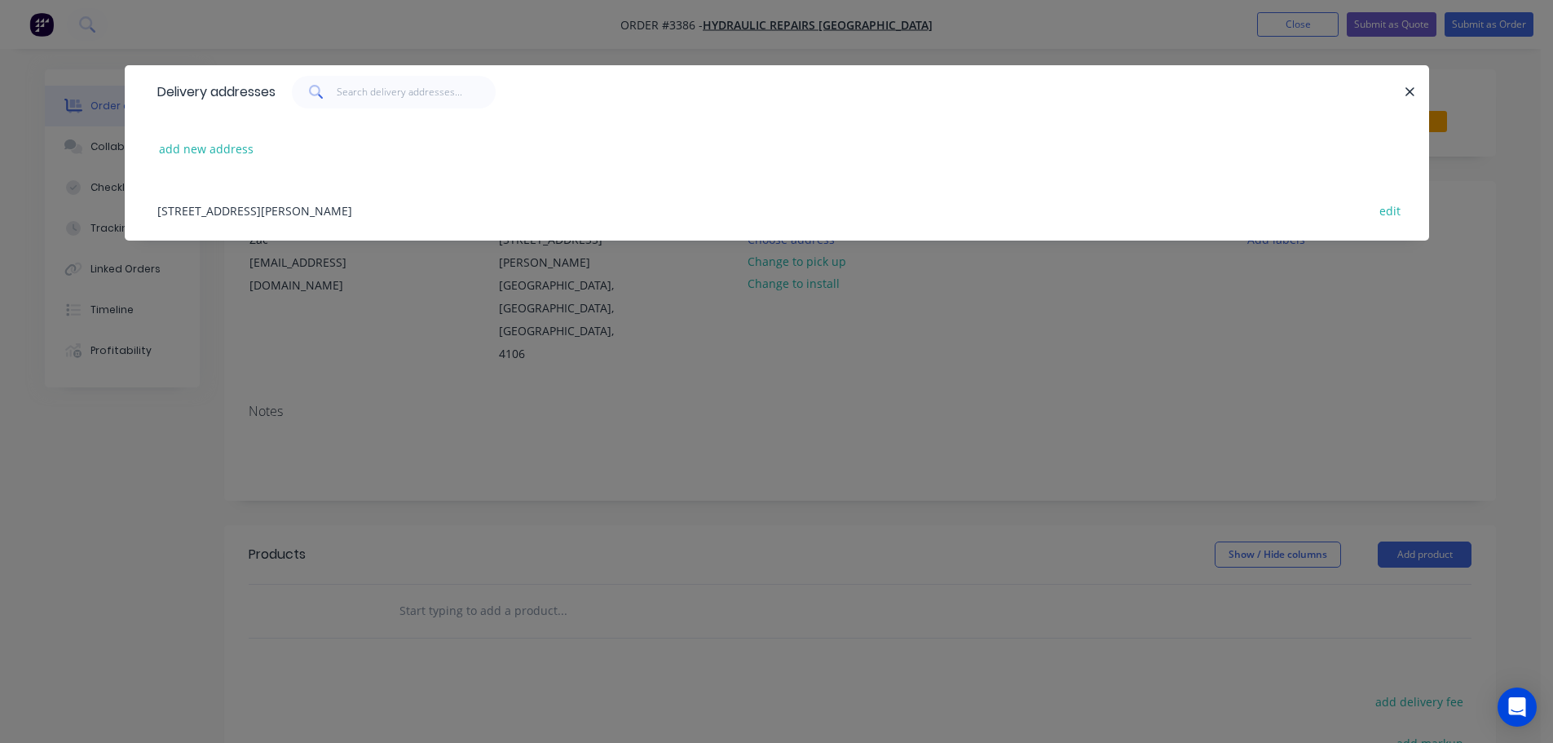
click at [245, 214] on div "Unit 2, 54 Reginald Street, Rocklea, Queensland, Australia, 4106 edit" at bounding box center [776, 209] width 1255 height 61
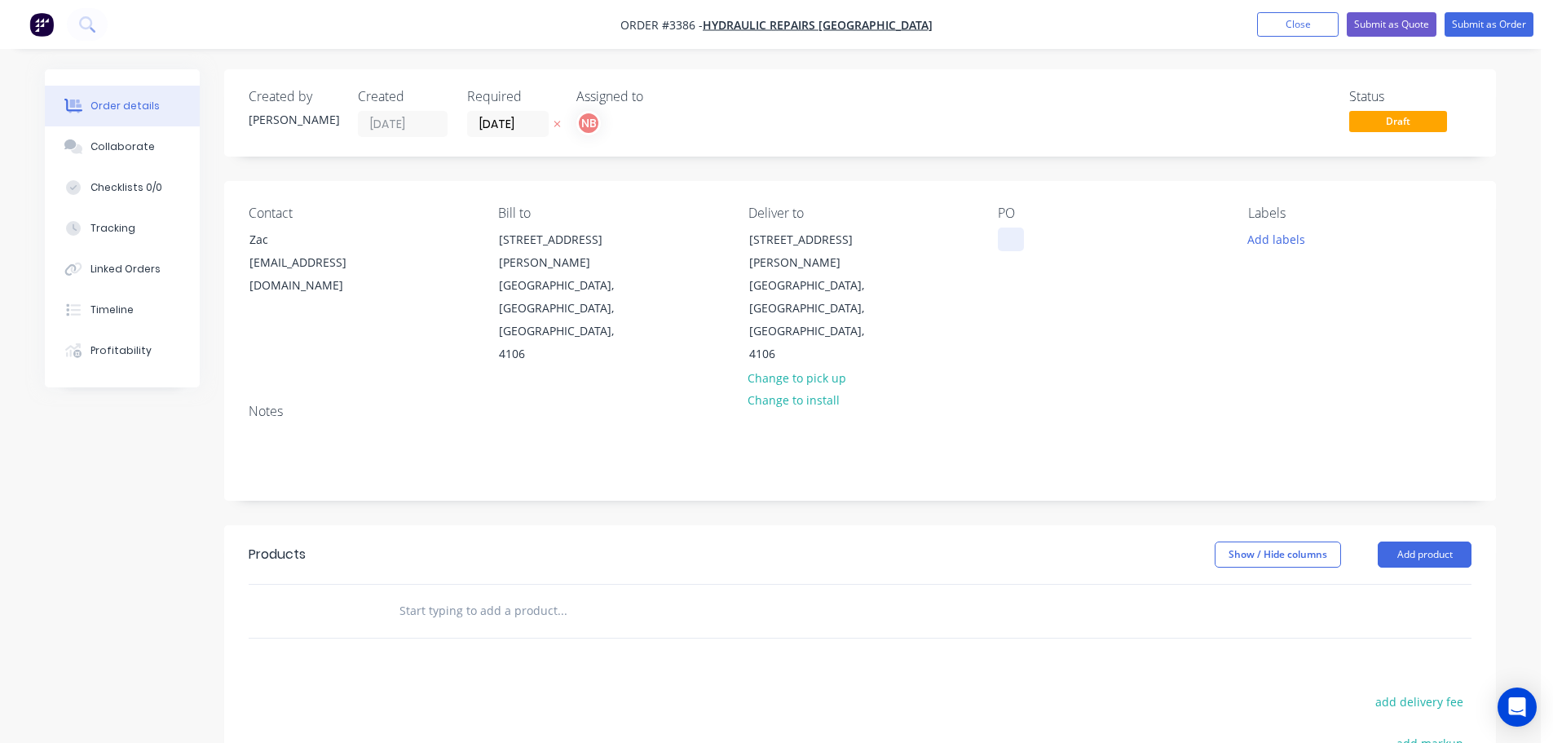
click at [1006, 239] on div at bounding box center [1011, 239] width 26 height 24
click at [1294, 239] on button "Add labels" at bounding box center [1275, 238] width 75 height 22
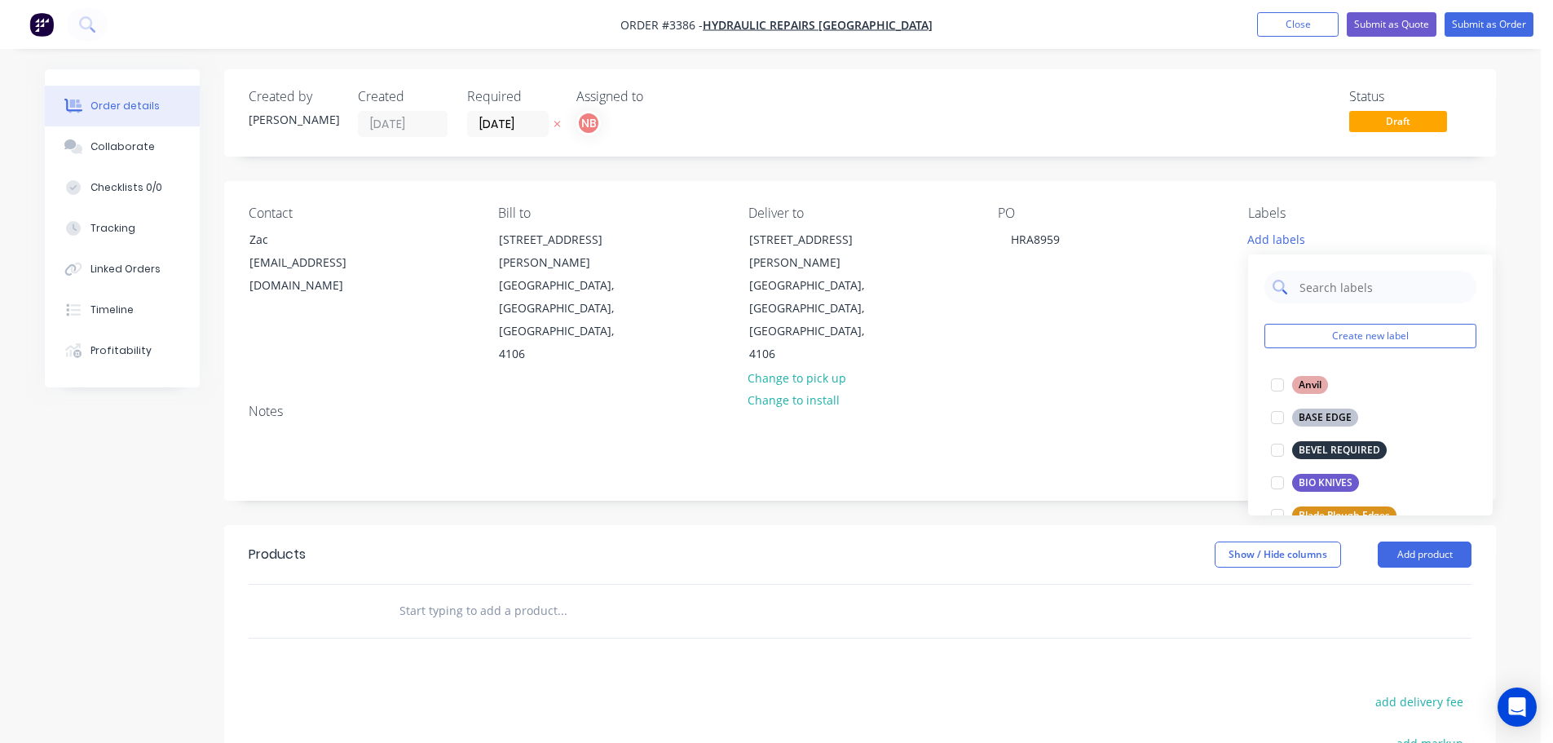
click at [1313, 289] on input "text" at bounding box center [1383, 287] width 170 height 33
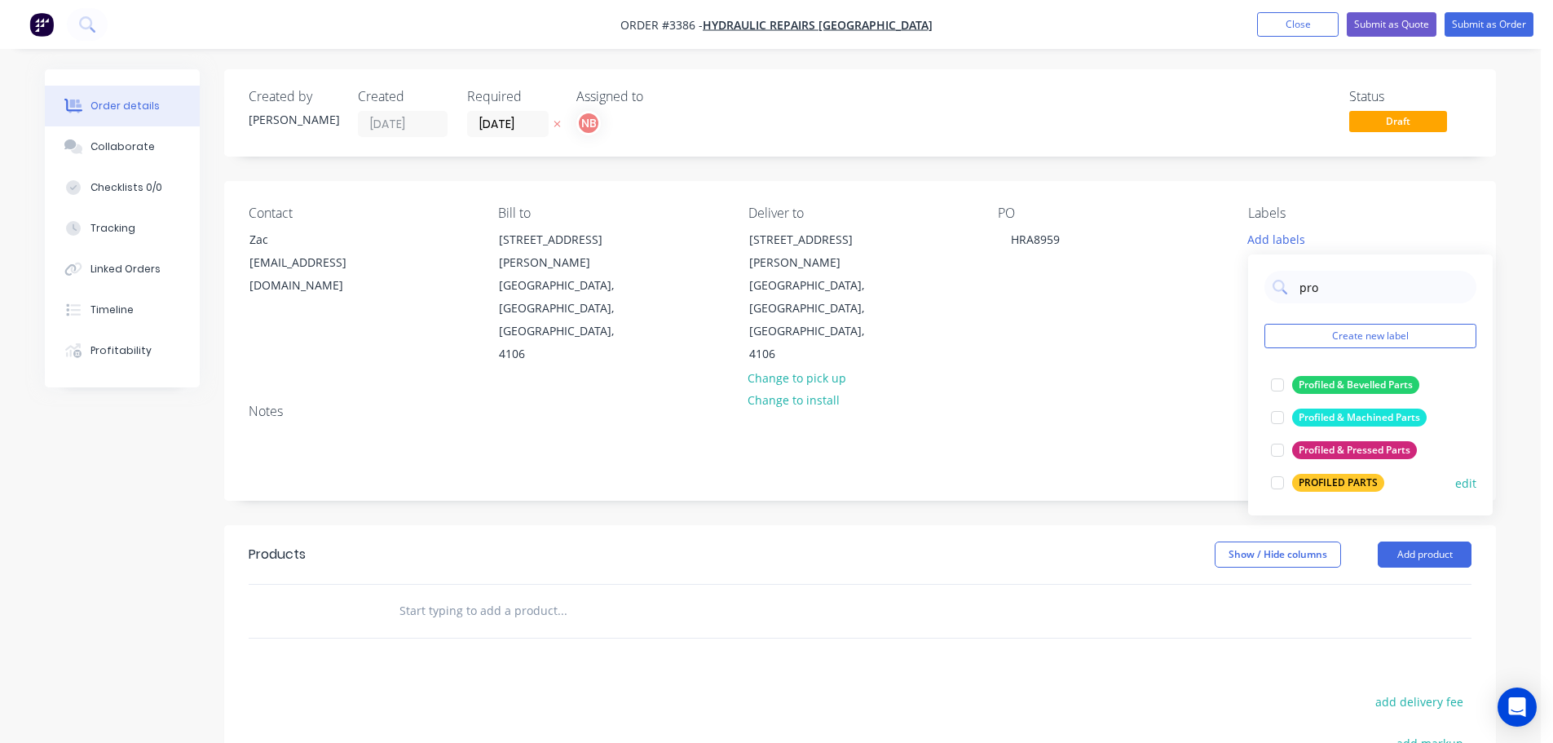
type input "pro"
click at [1348, 474] on div "PROFILED PARTS" at bounding box center [1338, 483] width 92 height 18
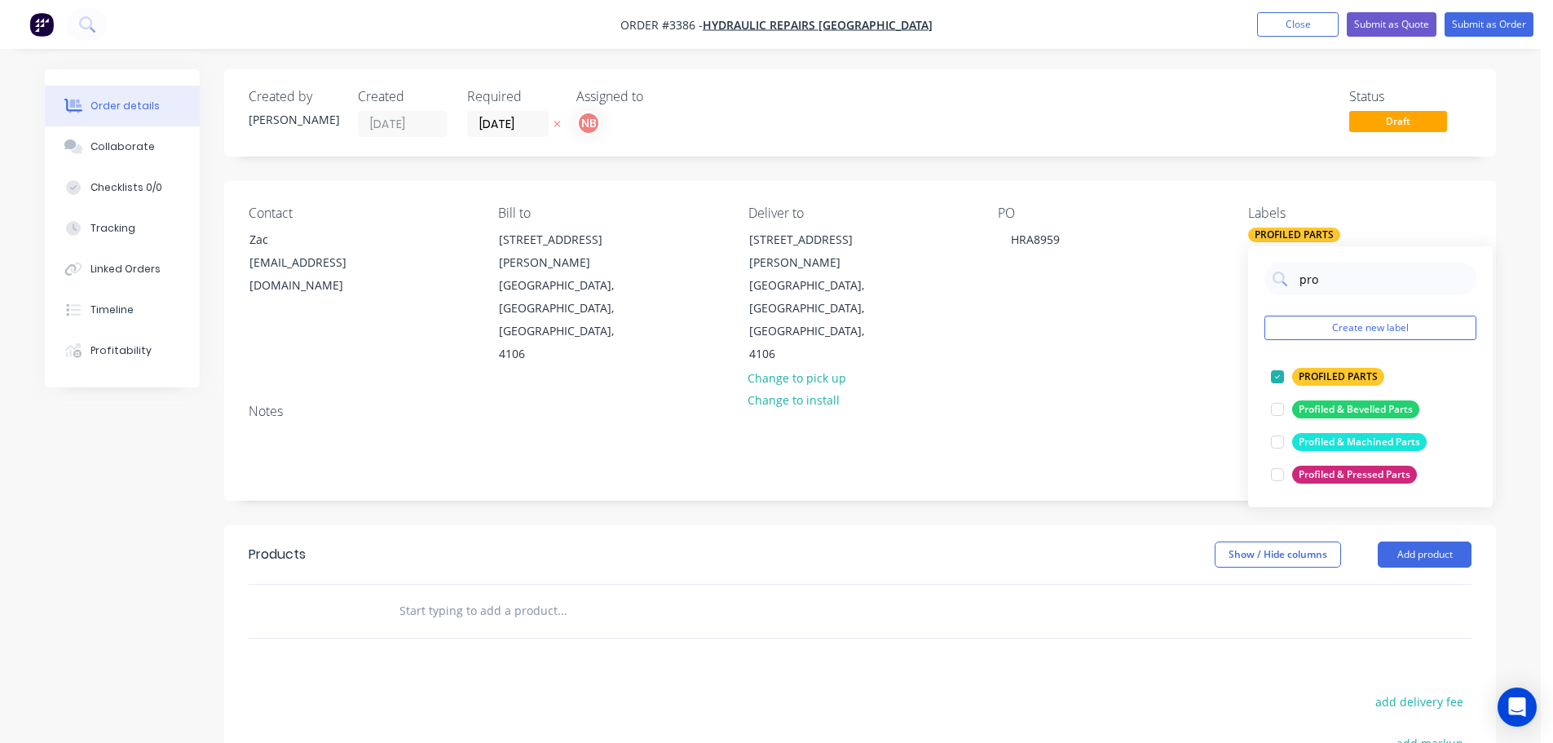
click at [1097, 541] on div "Show / Hide columns Add product" at bounding box center [990, 554] width 963 height 26
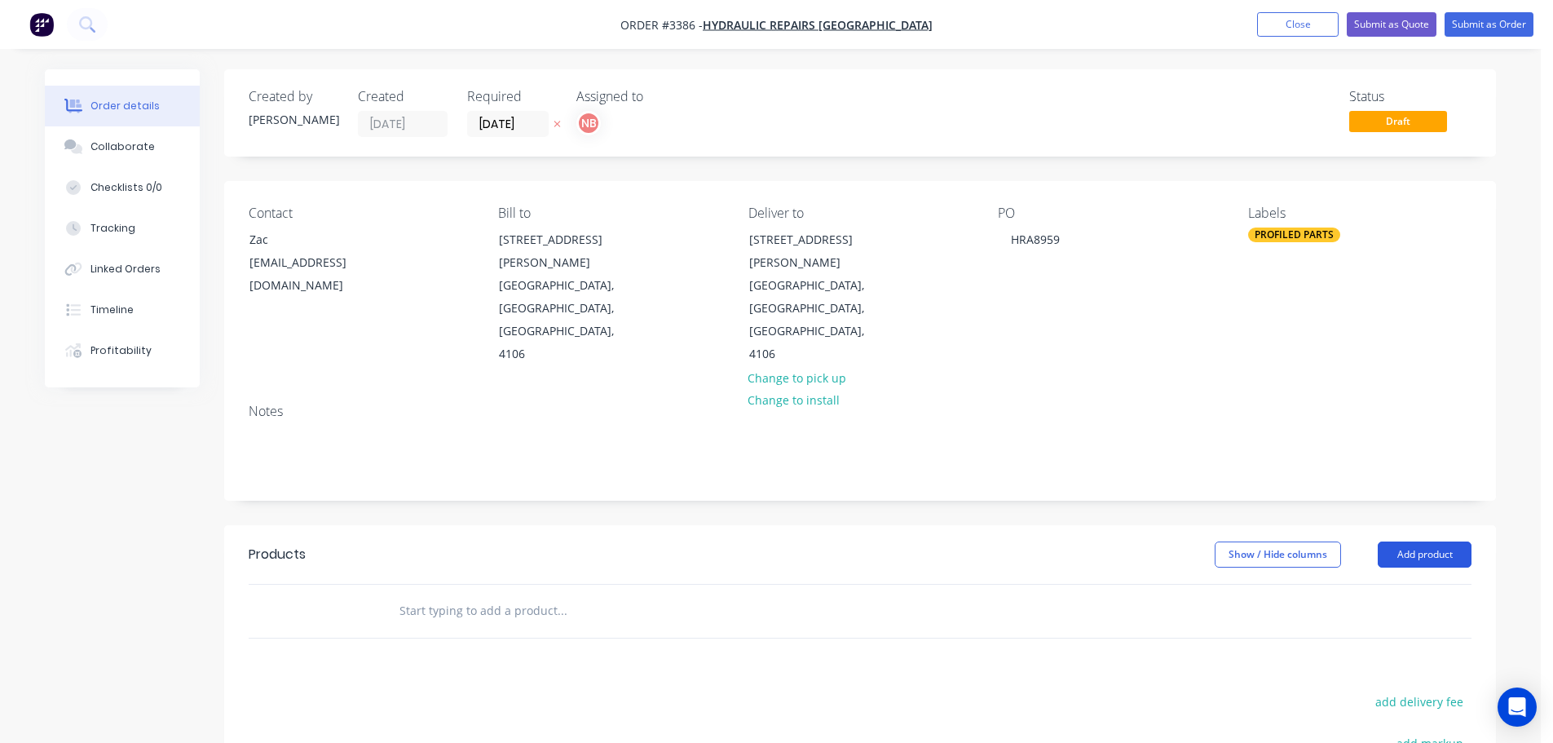
click at [1390, 541] on button "Add product" at bounding box center [1425, 554] width 94 height 26
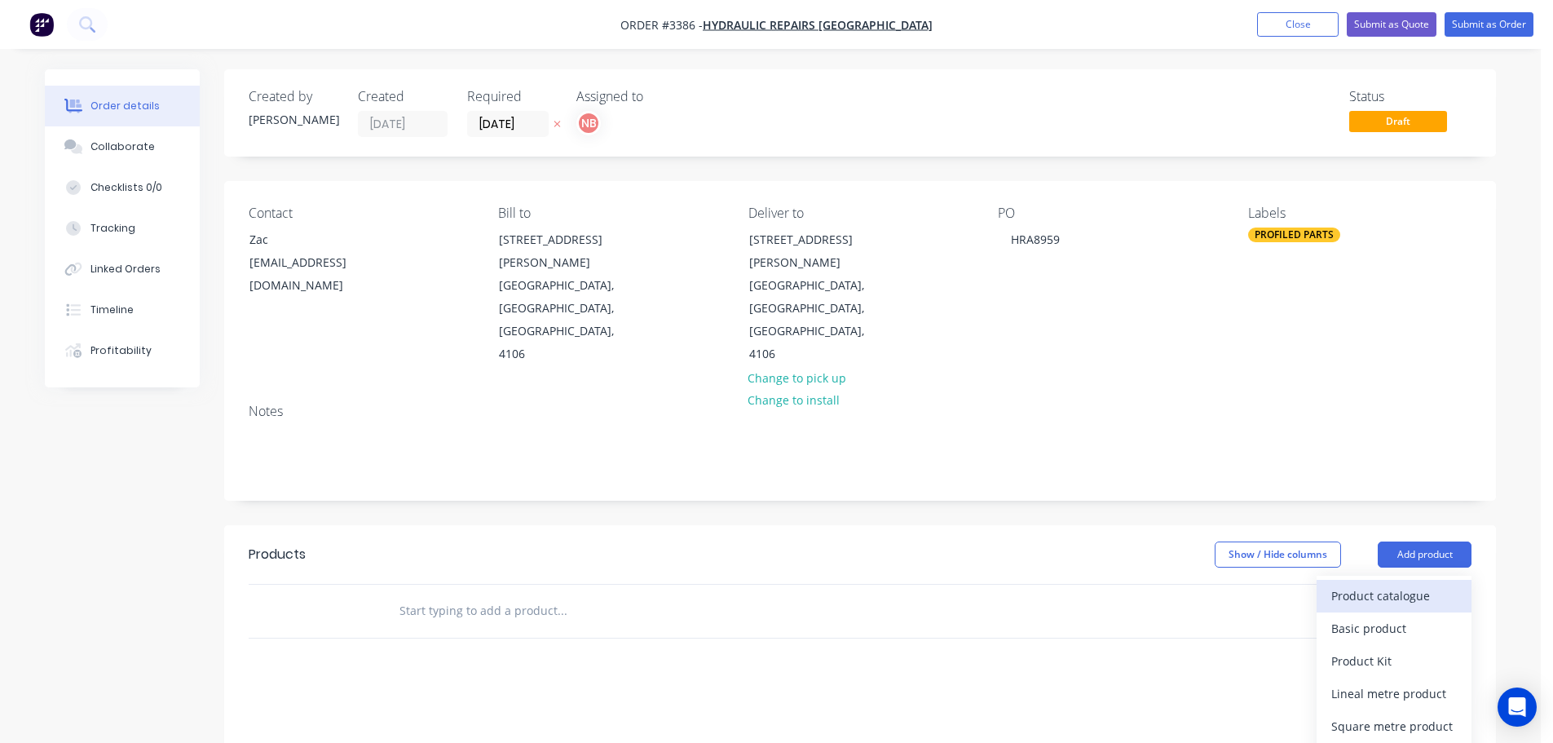
click at [1380, 584] on div "Product catalogue" at bounding box center [1394, 596] width 126 height 24
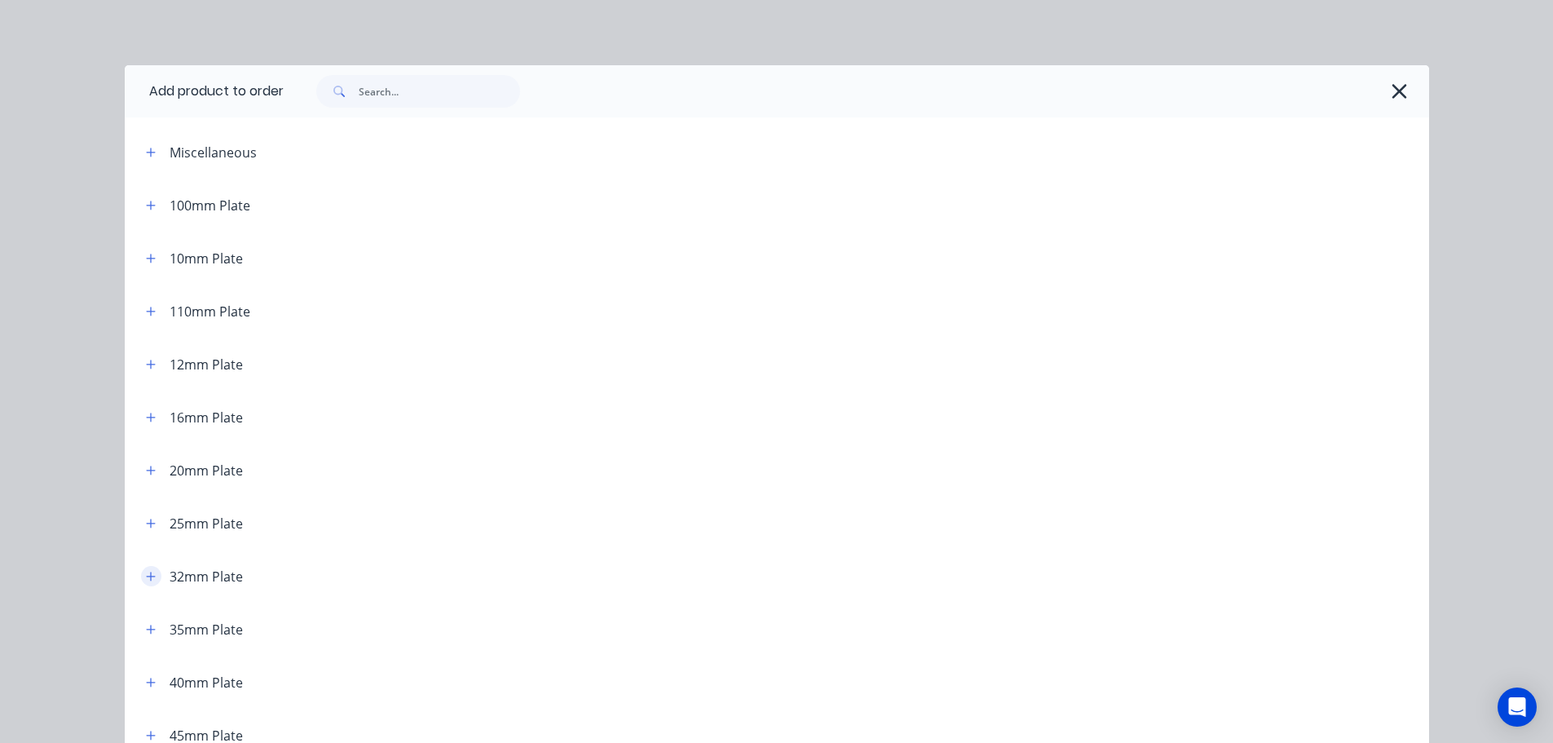
click at [146, 576] on icon "button" at bounding box center [150, 575] width 9 height 9
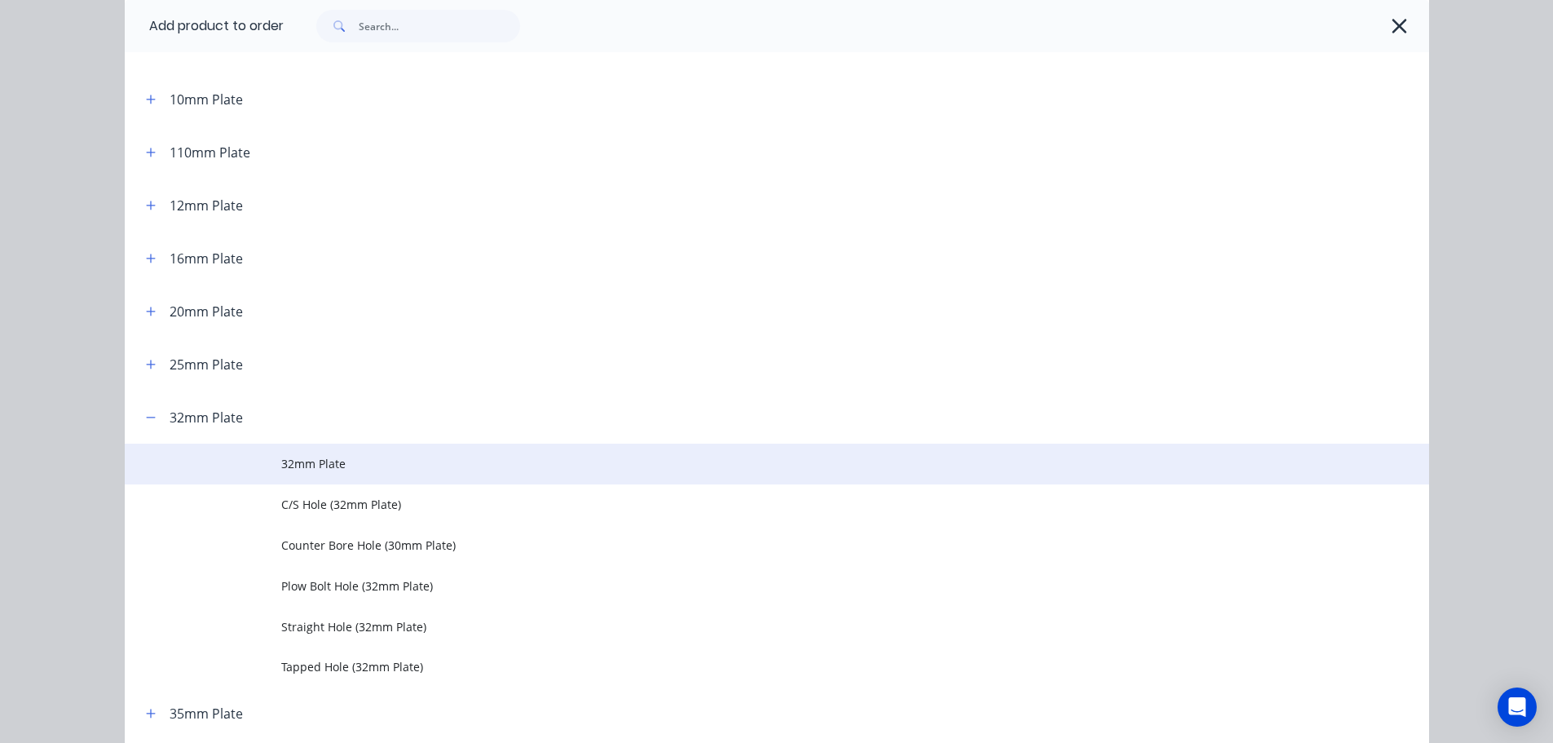
scroll to position [163, 0]
click at [324, 461] on span "32mm Plate" at bounding box center [740, 459] width 918 height 17
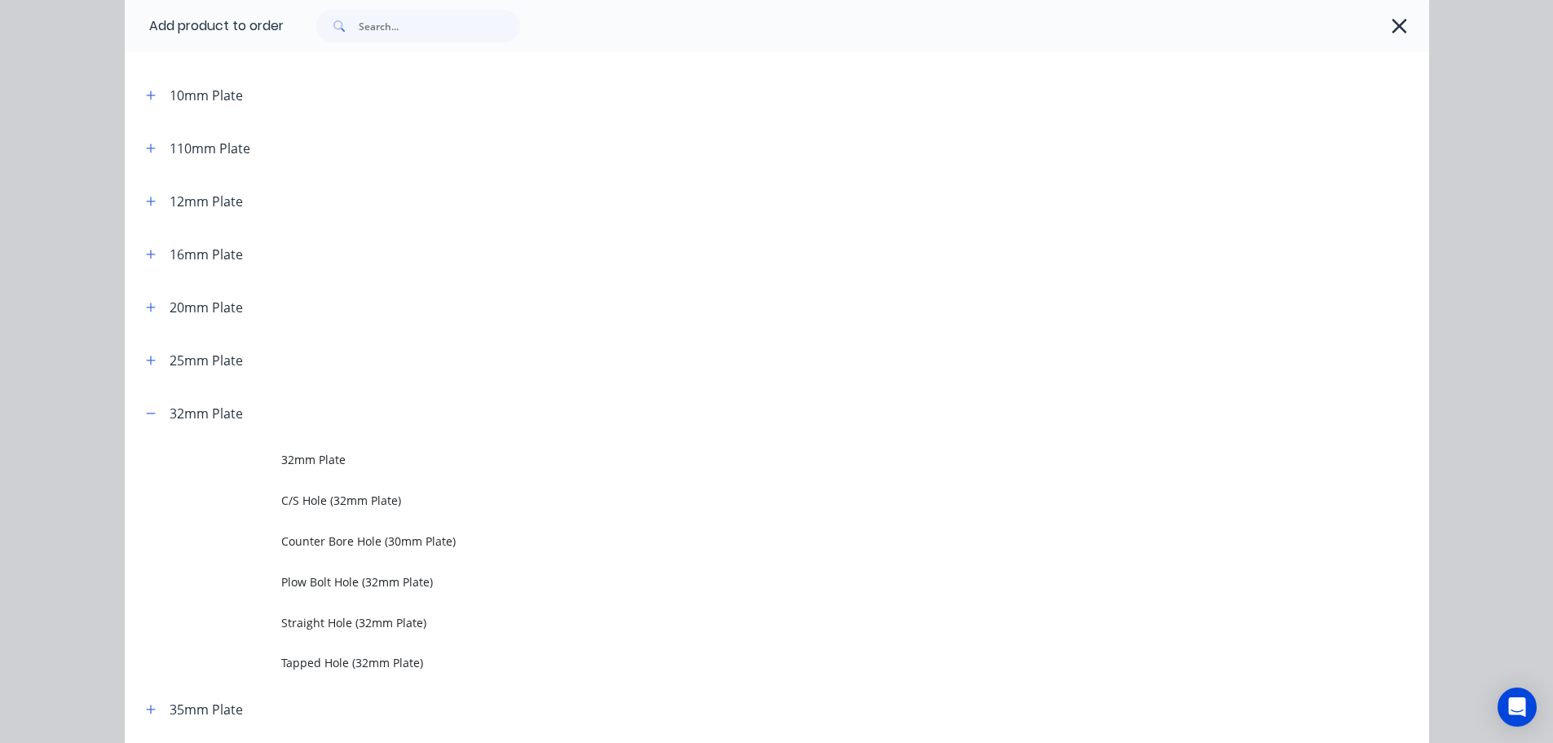
scroll to position [0, 0]
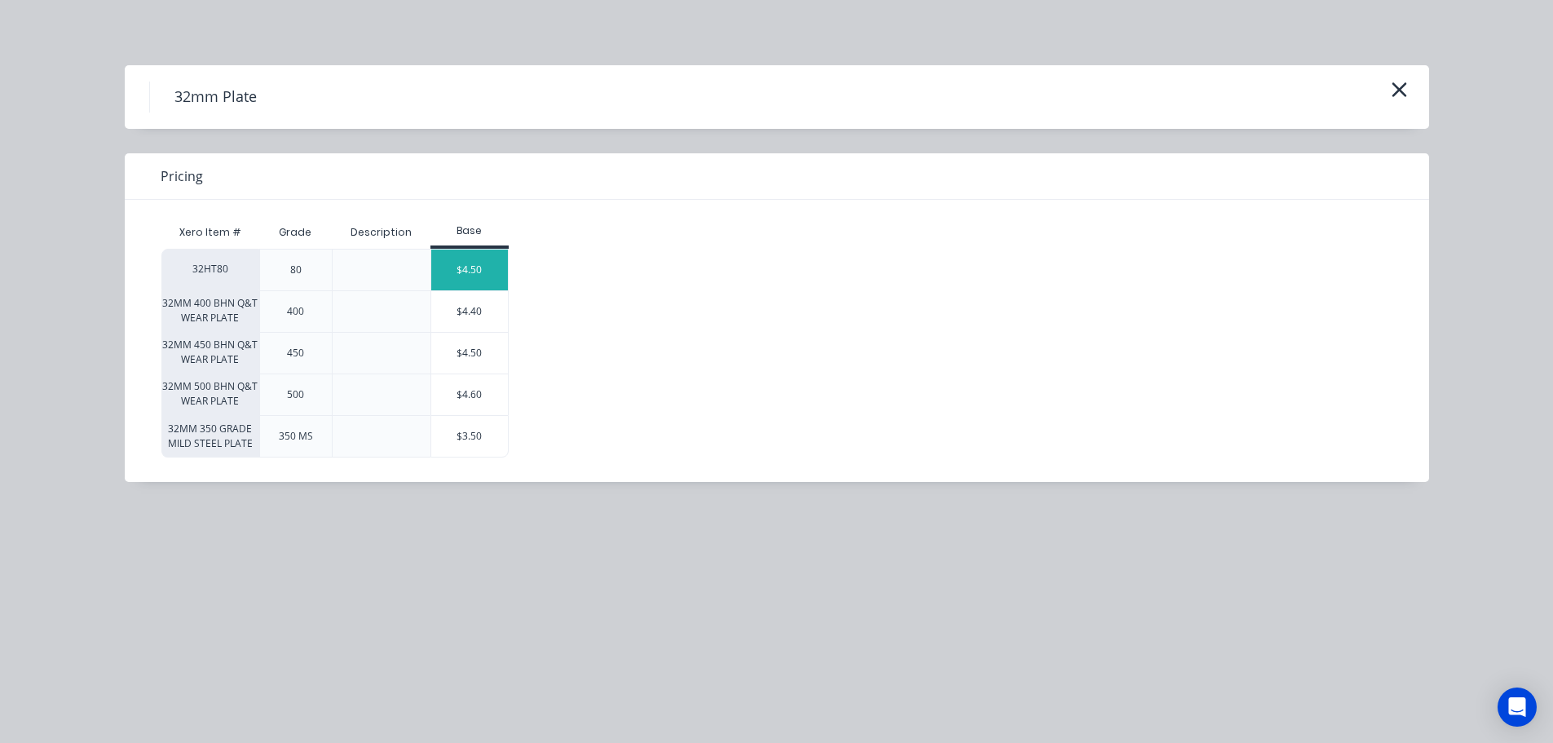
click at [450, 271] on div "$4.50" at bounding box center [469, 269] width 77 height 41
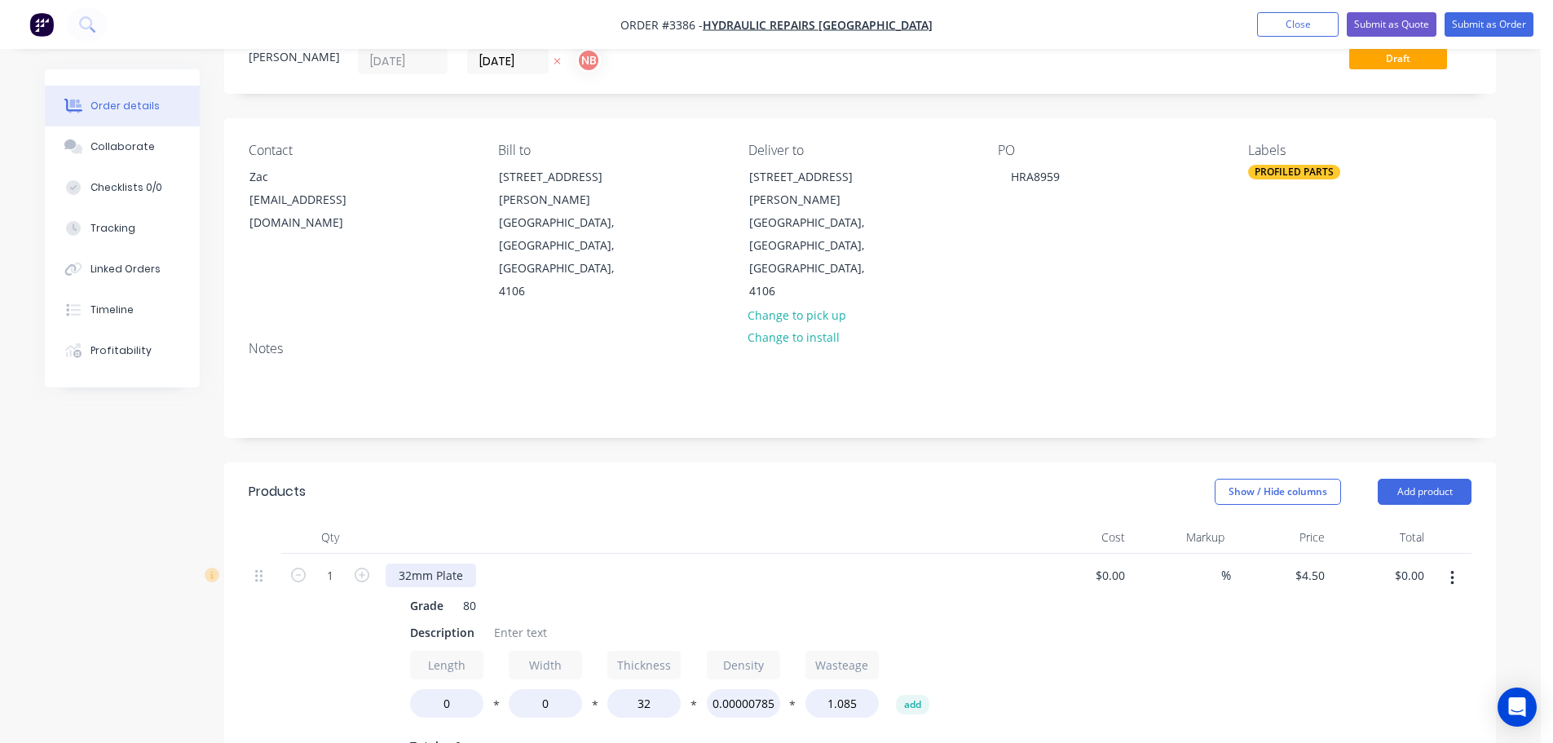
scroll to position [82, 0]
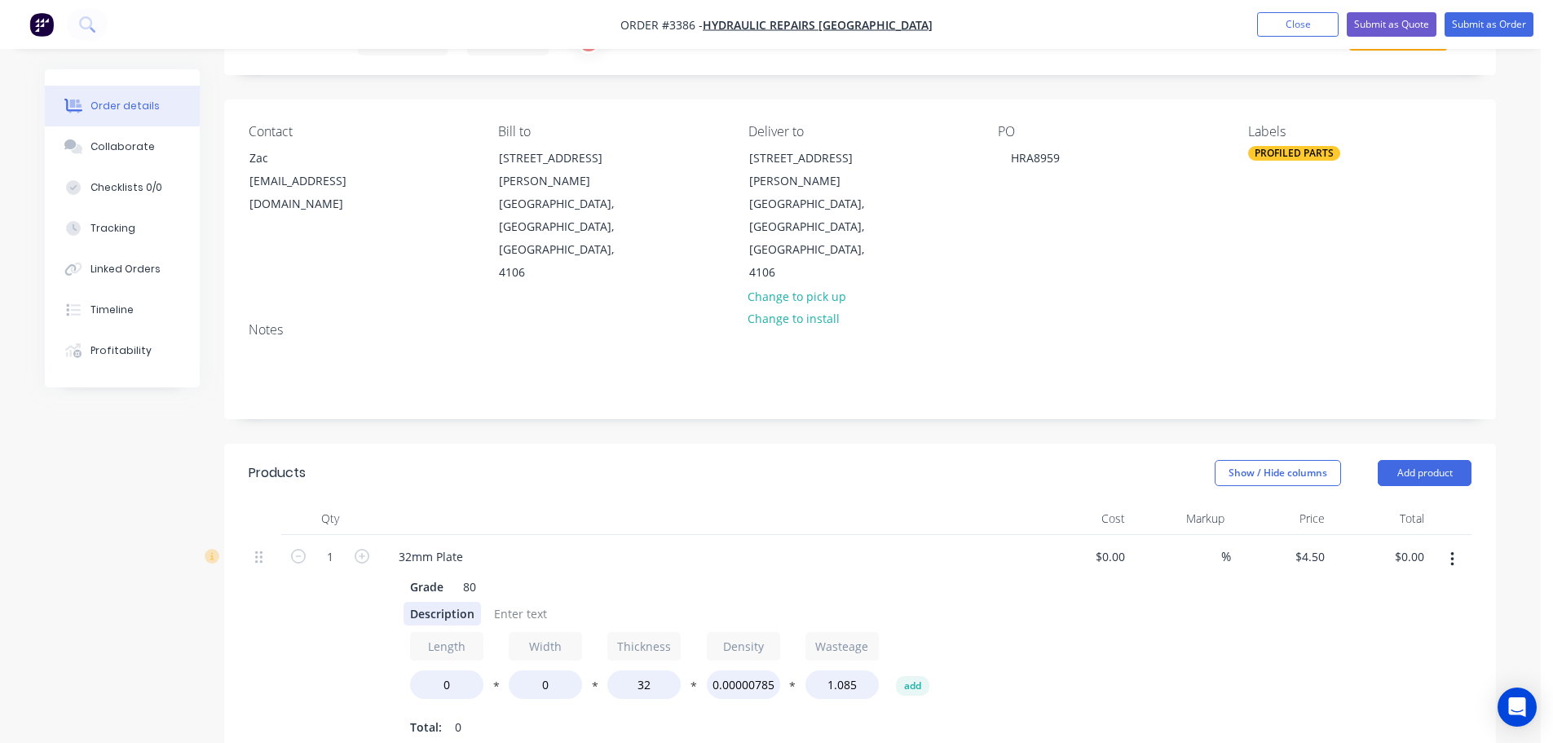
click at [421, 602] on div "Description" at bounding box center [442, 614] width 77 height 24
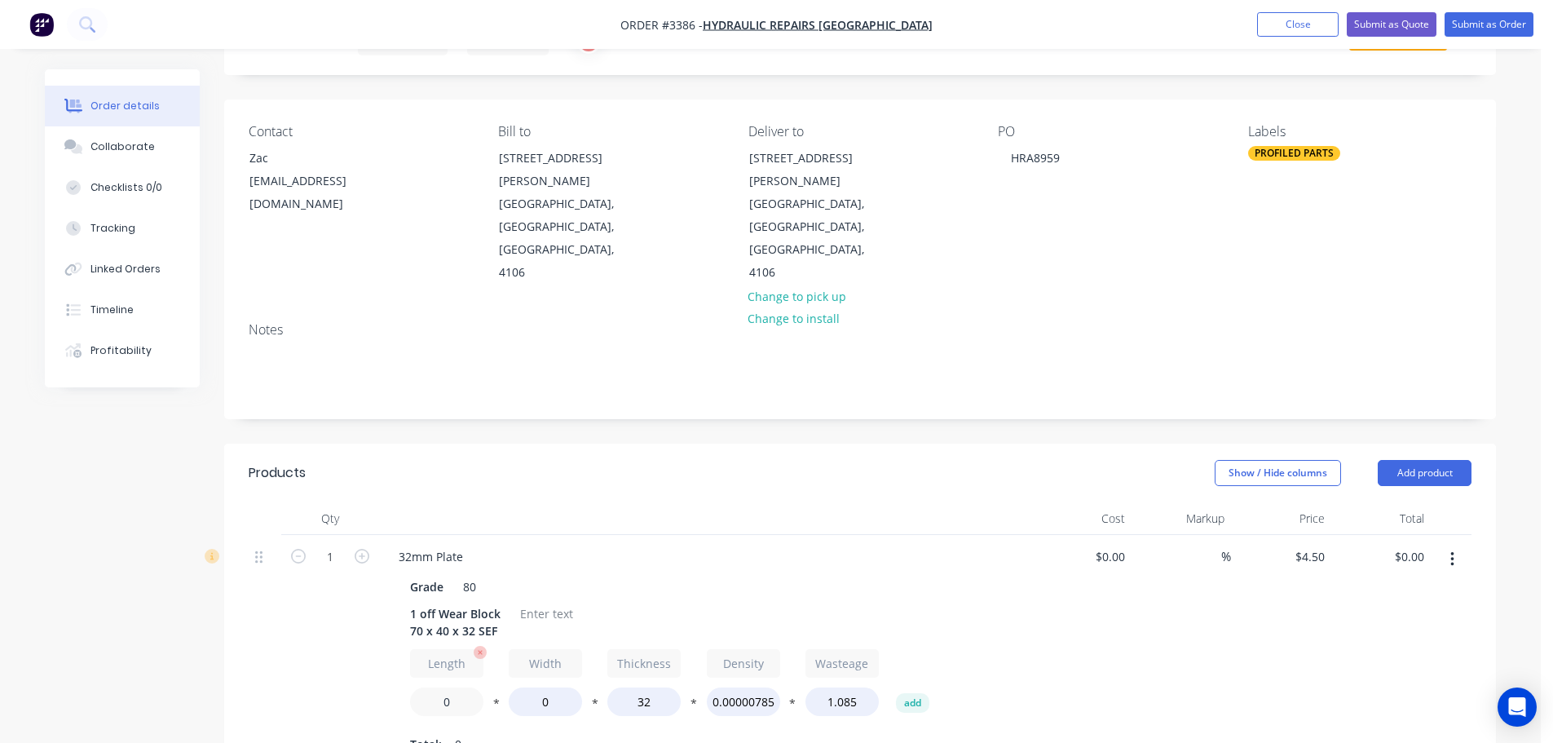
click at [439, 687] on input "0" at bounding box center [446, 701] width 73 height 29
type input "90"
click at [557, 687] on input "0" at bounding box center [545, 701] width 73 height 29
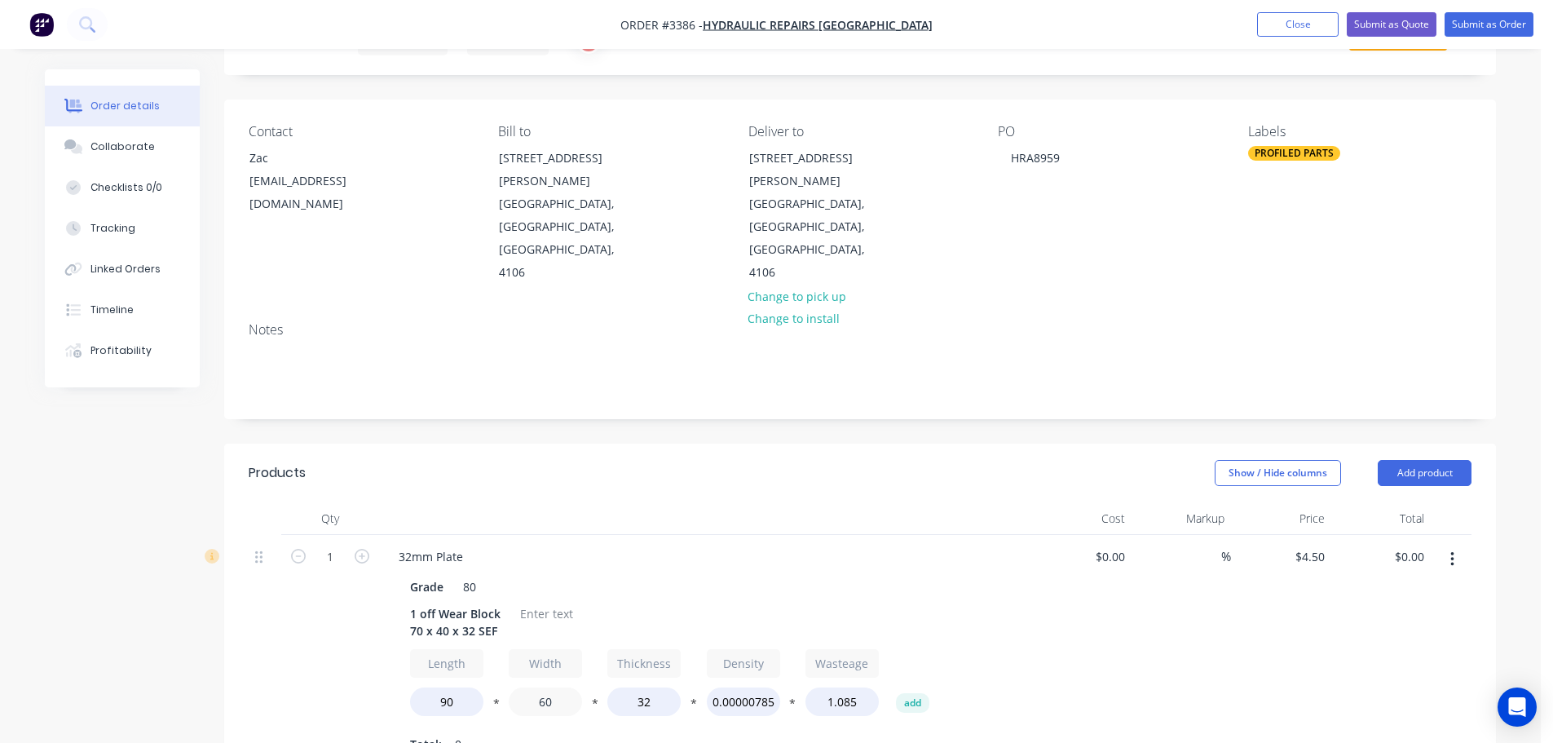
type input "60"
type input "$4.50"
click at [561, 732] on div "Total: 1" at bounding box center [705, 744] width 590 height 24
click at [532, 602] on div at bounding box center [547, 614] width 66 height 24
click at [635, 545] on div "32mm Plate" at bounding box center [705, 557] width 639 height 24
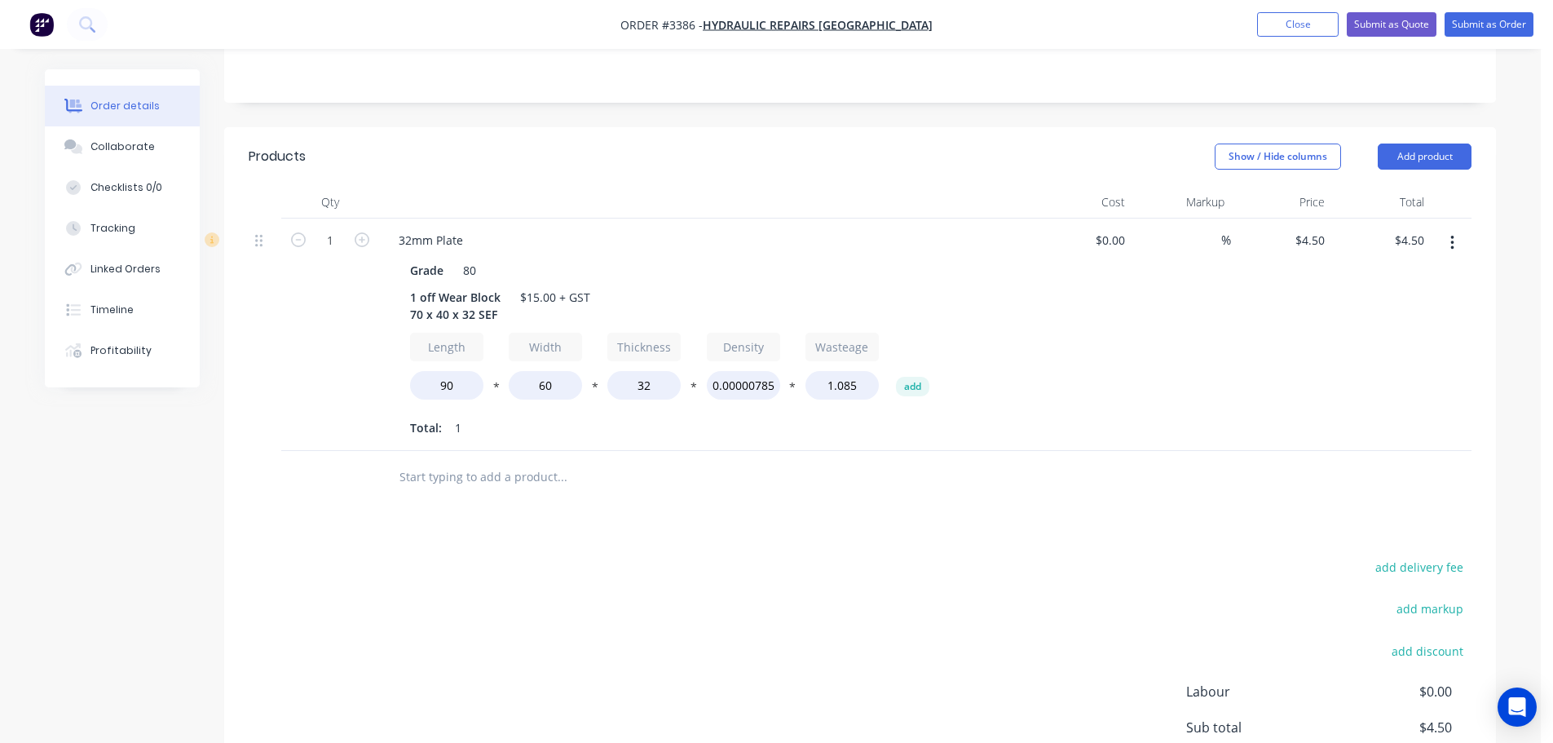
scroll to position [408, 0]
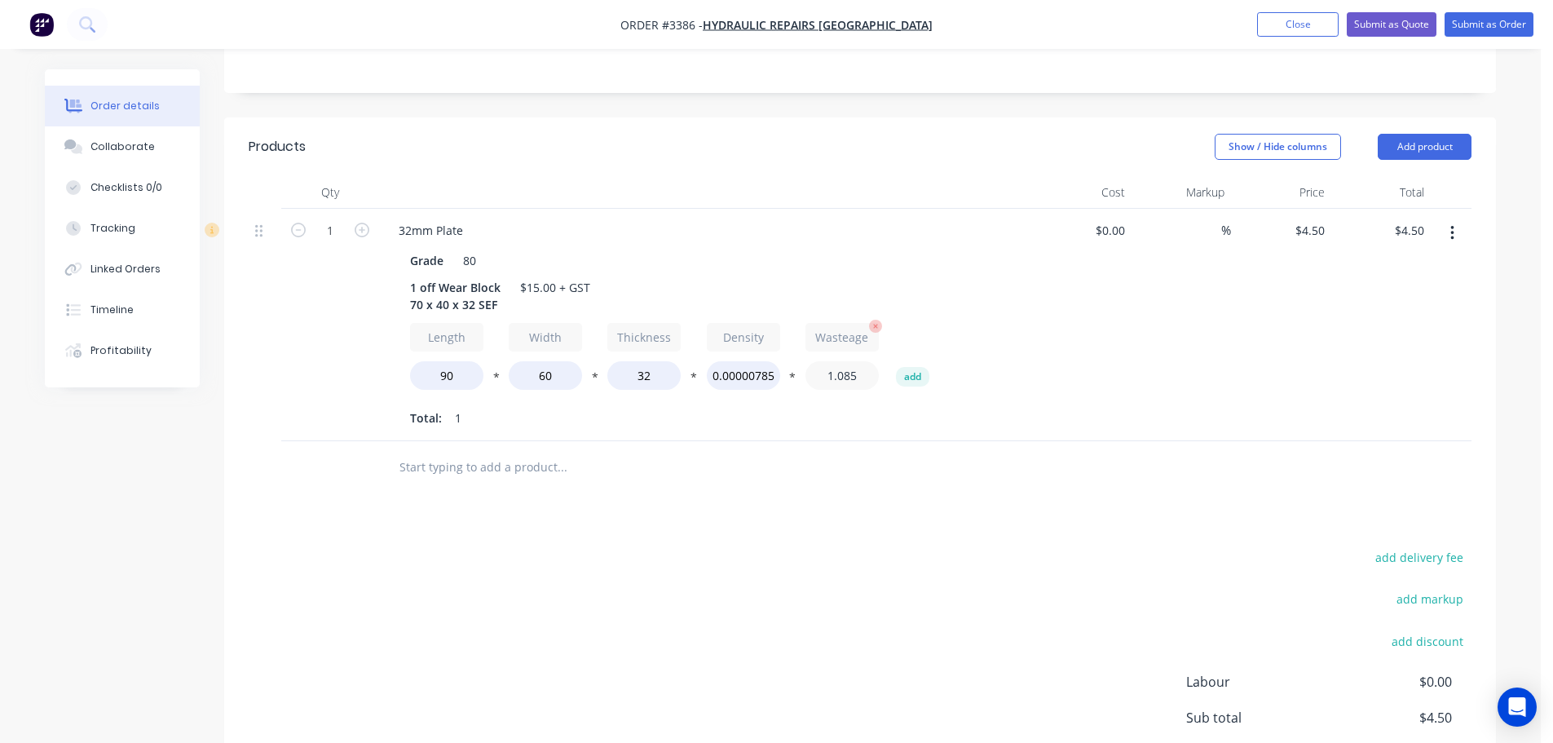
click at [838, 361] on input "1.085" at bounding box center [841, 375] width 73 height 29
click at [873, 445] on div "Products Show / Hide columns Add product Qty Cost Markup Price Total 1 32mm Pla…" at bounding box center [860, 501] width 1272 height 768
click at [854, 361] on input "1.1" at bounding box center [841, 375] width 73 height 29
type input "1.2"
type input "$9.00"
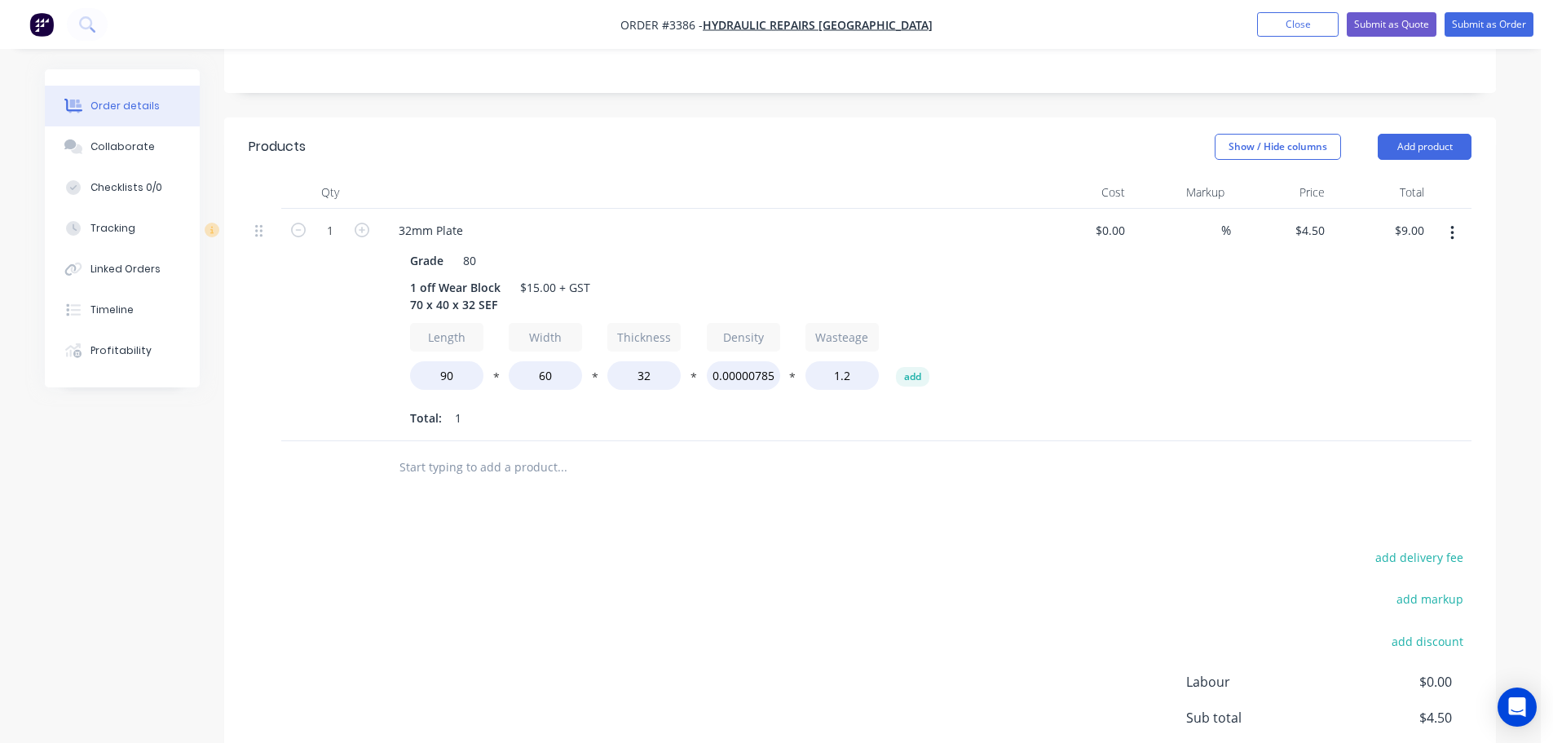
click at [862, 444] on div "Products Show / Hide columns Add product Qty Cost Markup Price Total 1 32mm Pla…" at bounding box center [860, 501] width 1272 height 768
click at [860, 361] on input "1.2" at bounding box center [841, 375] width 73 height 29
click at [892, 451] on div at bounding box center [673, 467] width 574 height 33
click at [863, 361] on input "1.18" at bounding box center [841, 375] width 73 height 29
click at [856, 441] on div at bounding box center [672, 467] width 587 height 53
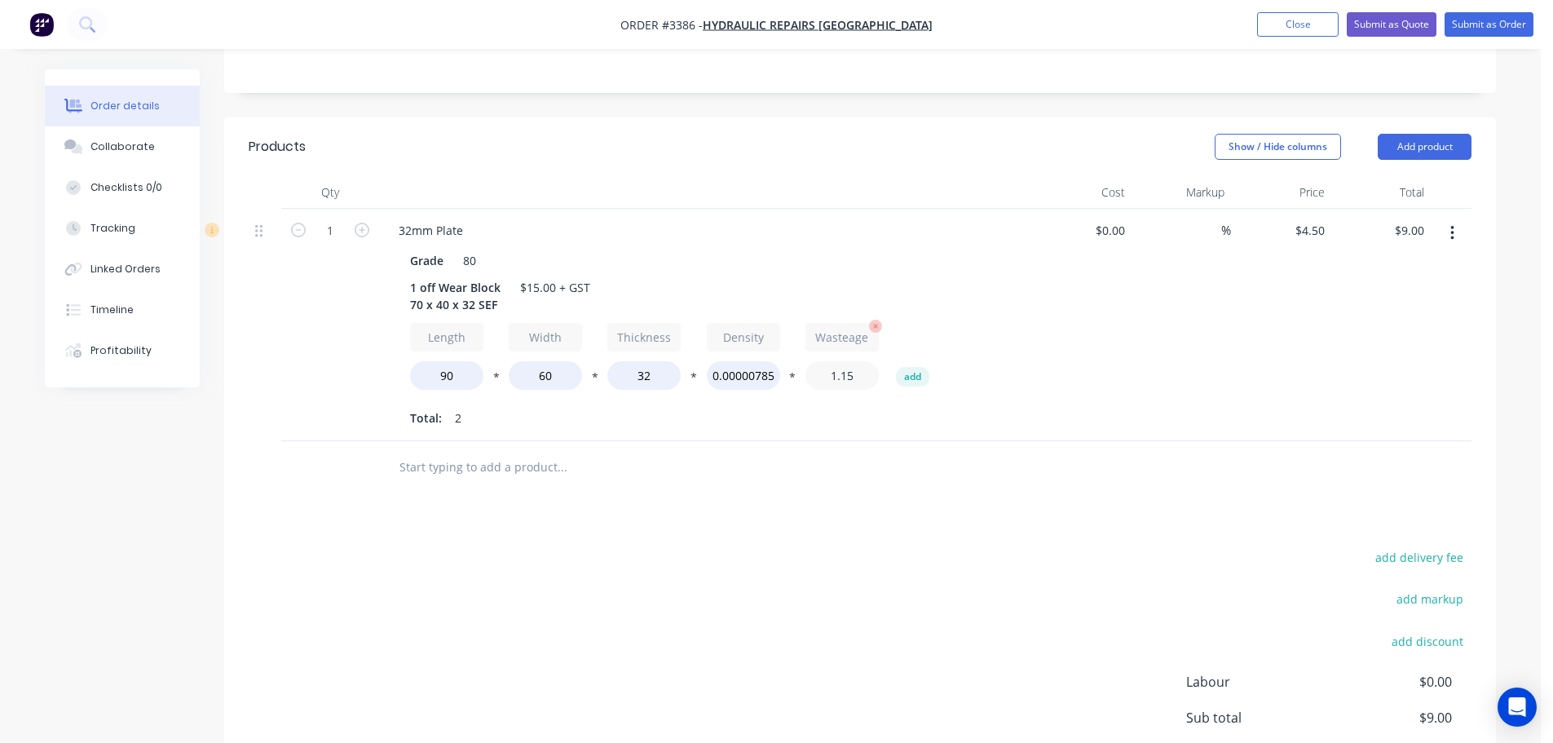
click at [867, 361] on input "1.15" at bounding box center [841, 375] width 73 height 29
click at [879, 362] on div "32mm Plate Grade 80 1 off Wear Block 70 x 40 x 32 SEF $15.00 + GST Length 90 * …" at bounding box center [705, 325] width 652 height 232
click at [867, 361] on input "1.12" at bounding box center [841, 375] width 73 height 29
click at [889, 441] on div at bounding box center [672, 467] width 587 height 53
click at [863, 361] on input "1.112" at bounding box center [841, 375] width 73 height 29
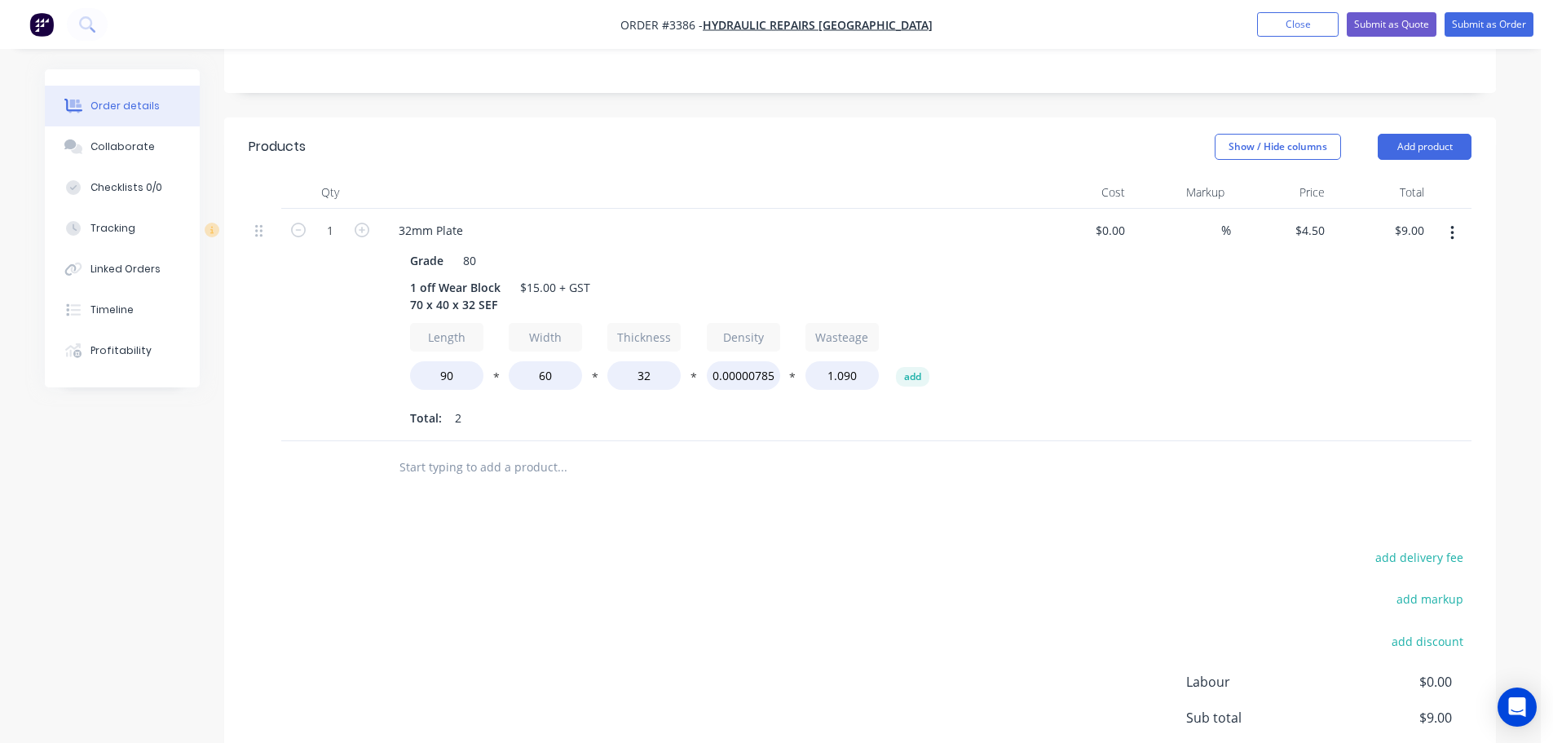
type input "1.09"
type input "$4.50"
click at [880, 406] on div "Total: 2" at bounding box center [705, 418] width 590 height 24
click at [863, 361] on input "1.09" at bounding box center [841, 375] width 73 height 29
click at [866, 406] on div "Total: 1" at bounding box center [705, 418] width 590 height 24
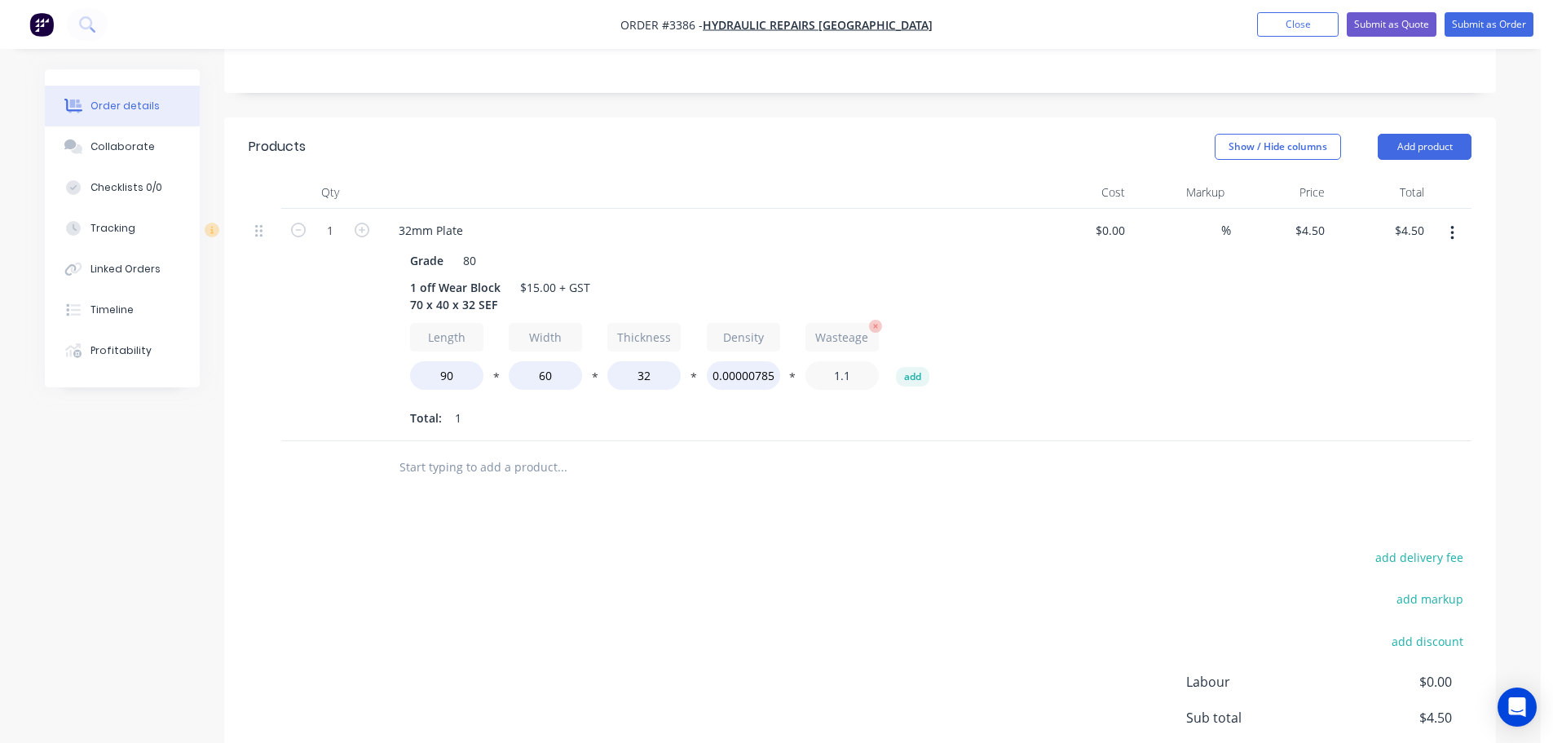
click at [865, 361] on input "1.1" at bounding box center [841, 375] width 73 height 29
type input "1.12"
type input "$9.00"
click at [901, 427] on div "Products Show / Hide columns Add product Qty Cost Markup Price Total 1 32mm Pla…" at bounding box center [860, 501] width 1272 height 768
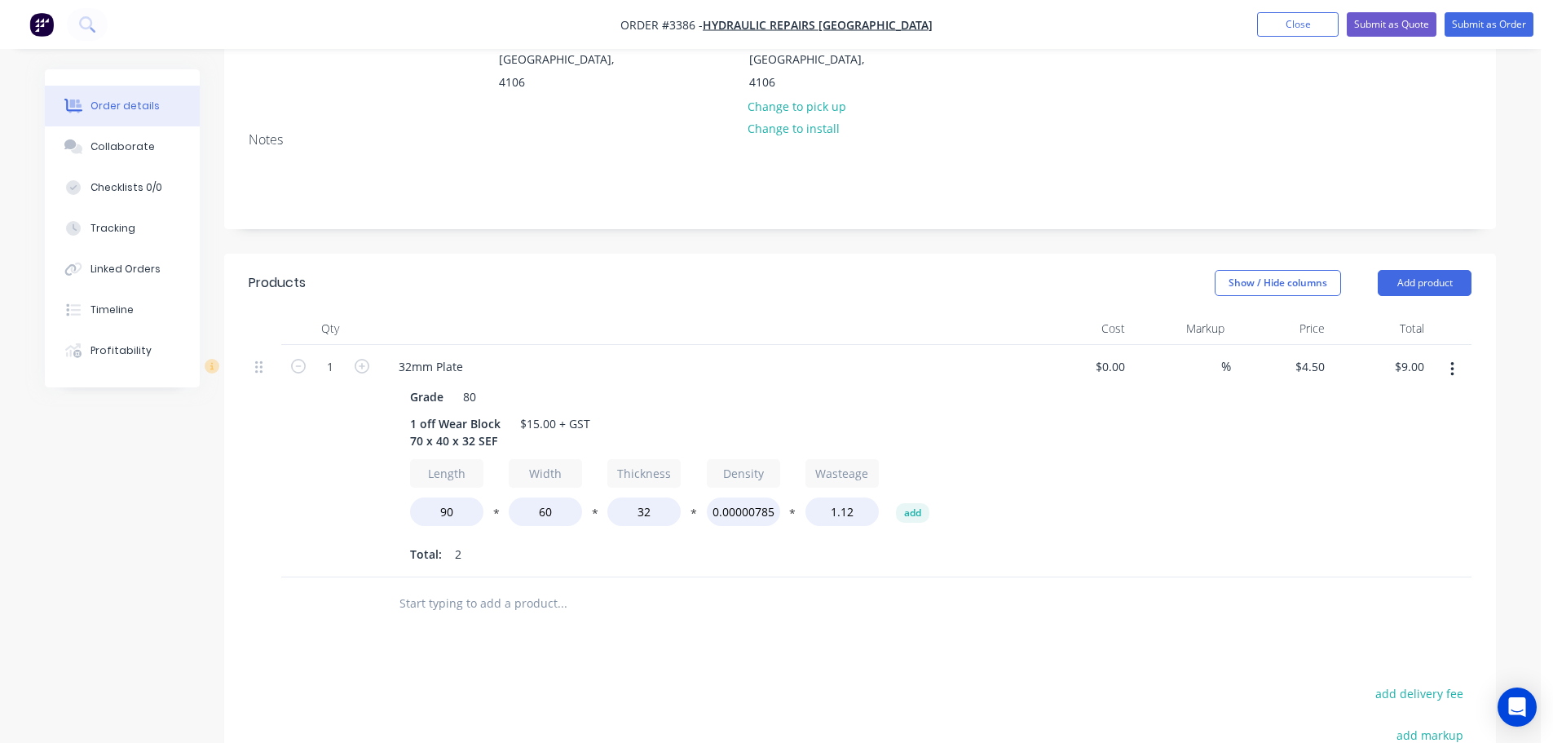
scroll to position [262, 0]
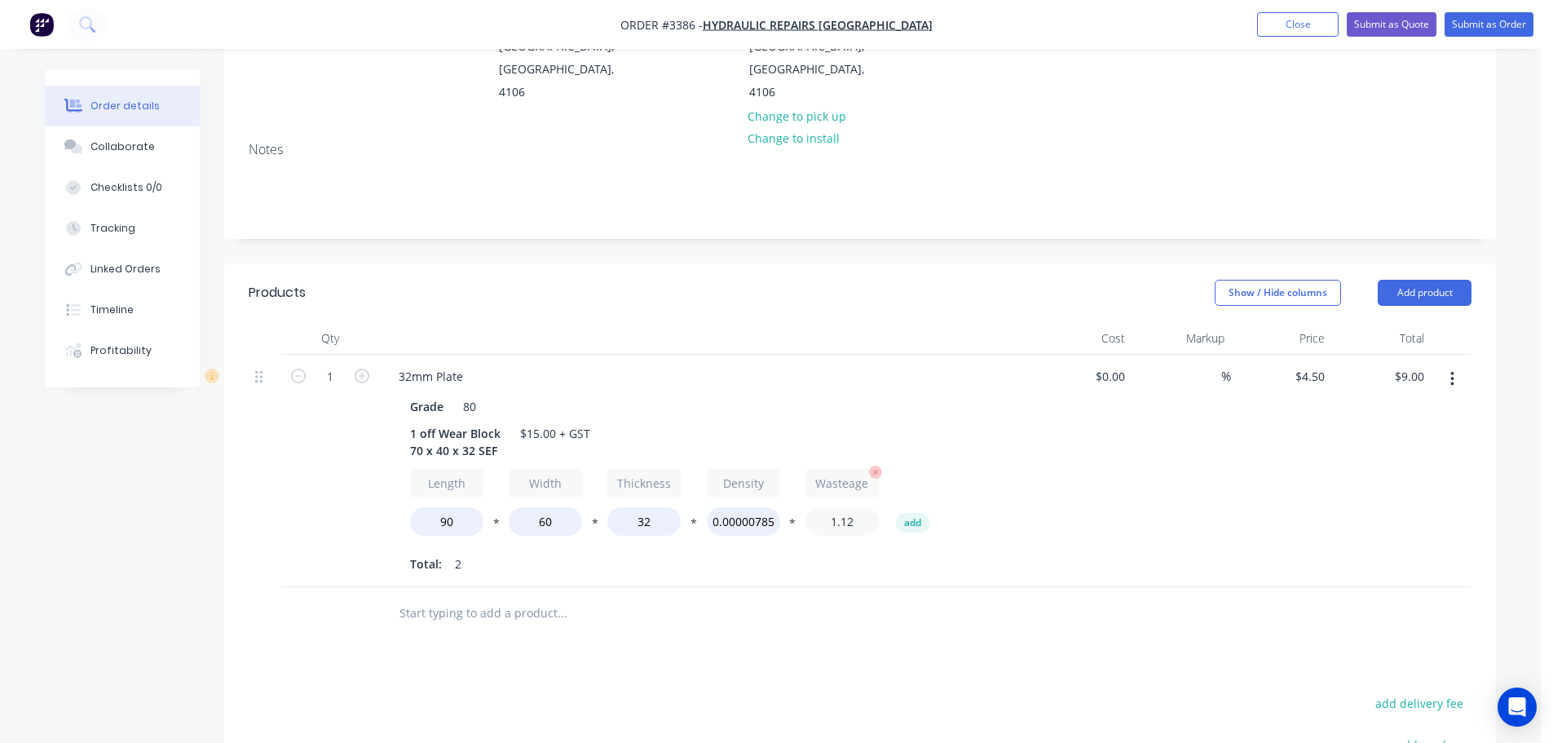
drag, startPoint x: 859, startPoint y: 448, endPoint x: 841, endPoint y: 448, distance: 18.0
click at [841, 507] on input "1.12" at bounding box center [841, 521] width 73 height 29
type input "1.085"
type input "$4.50"
click at [1279, 430] on div "$4.50 $4.50" at bounding box center [1281, 471] width 100 height 232
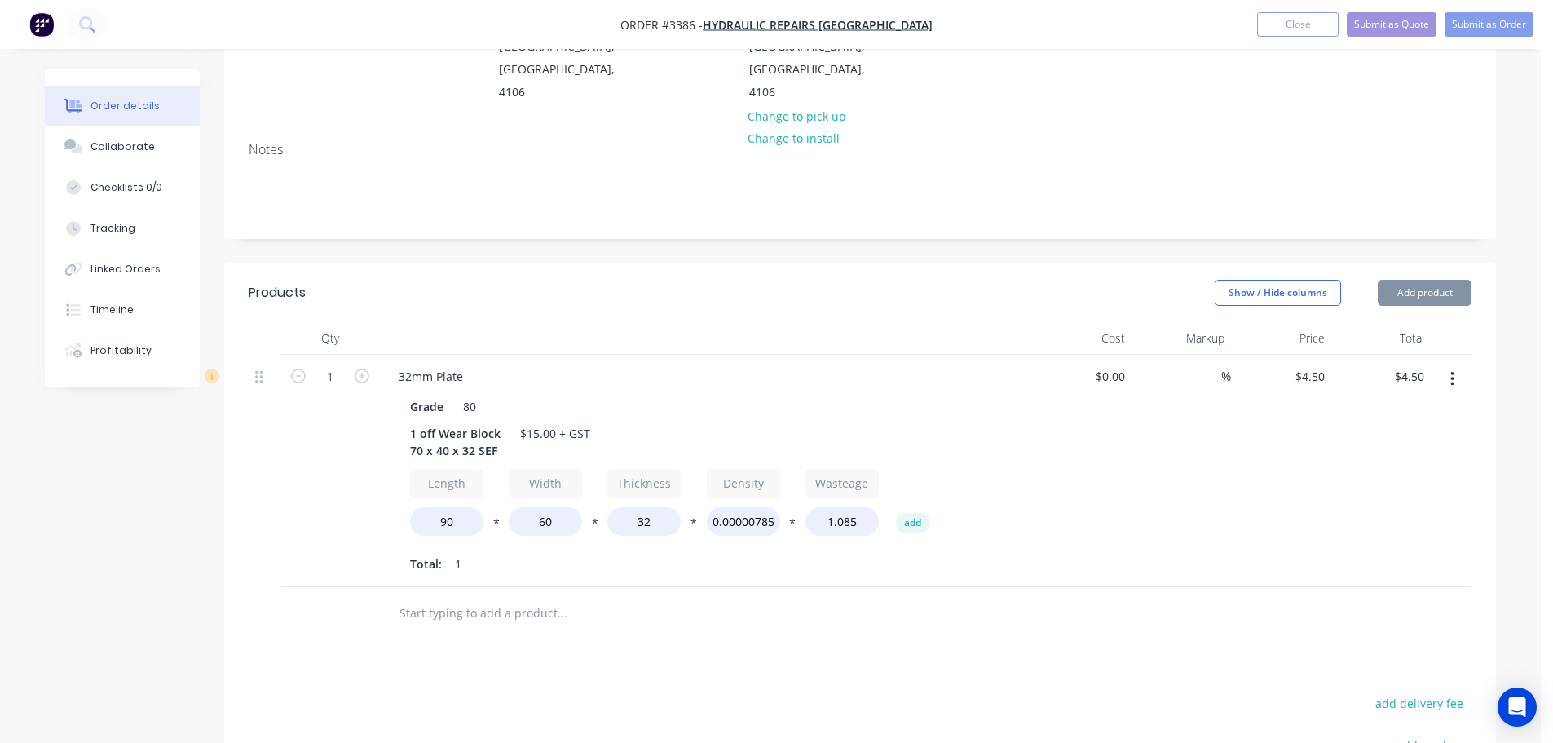
click at [1407, 280] on button "Add product" at bounding box center [1425, 293] width 94 height 26
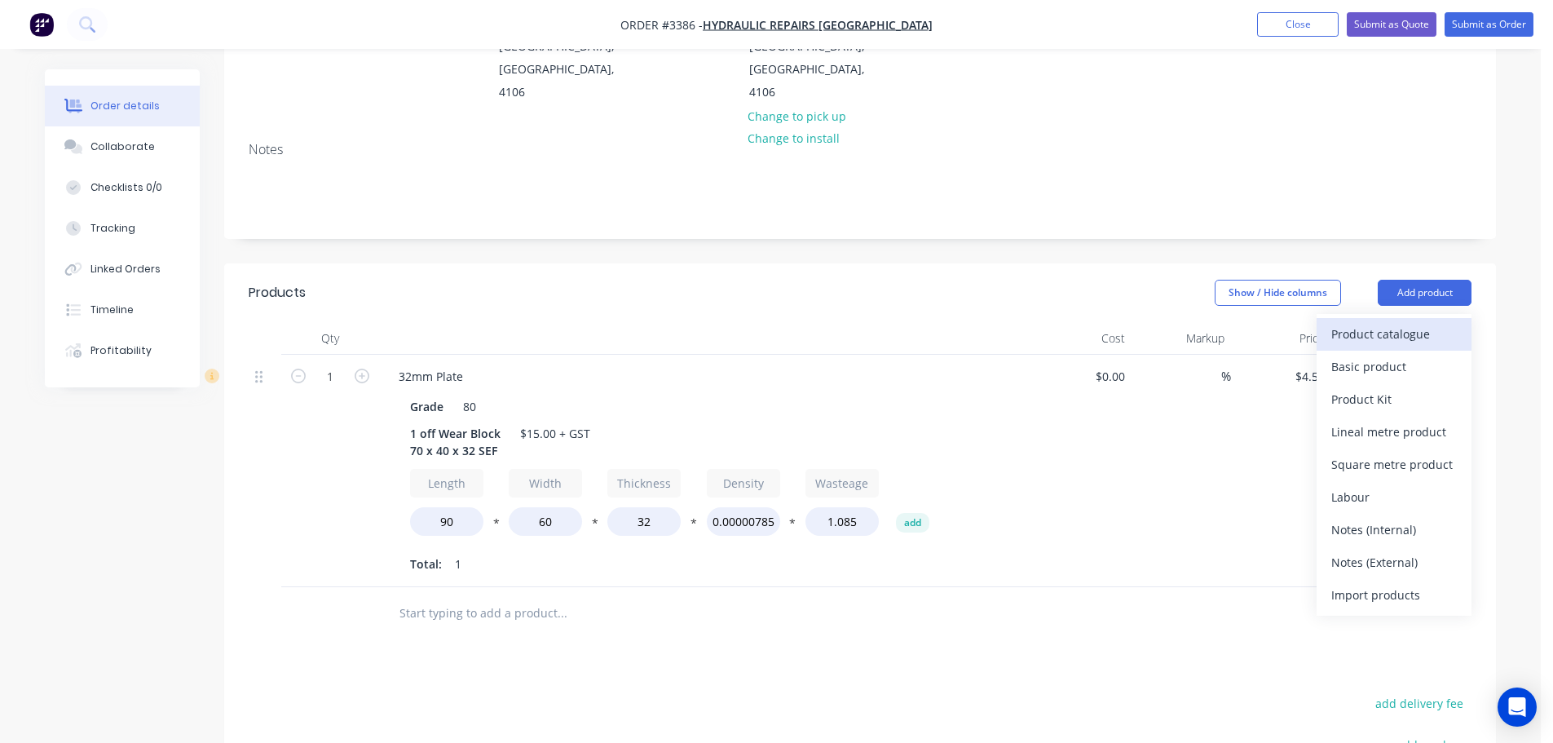
click at [1394, 322] on div "Product catalogue" at bounding box center [1394, 334] width 126 height 24
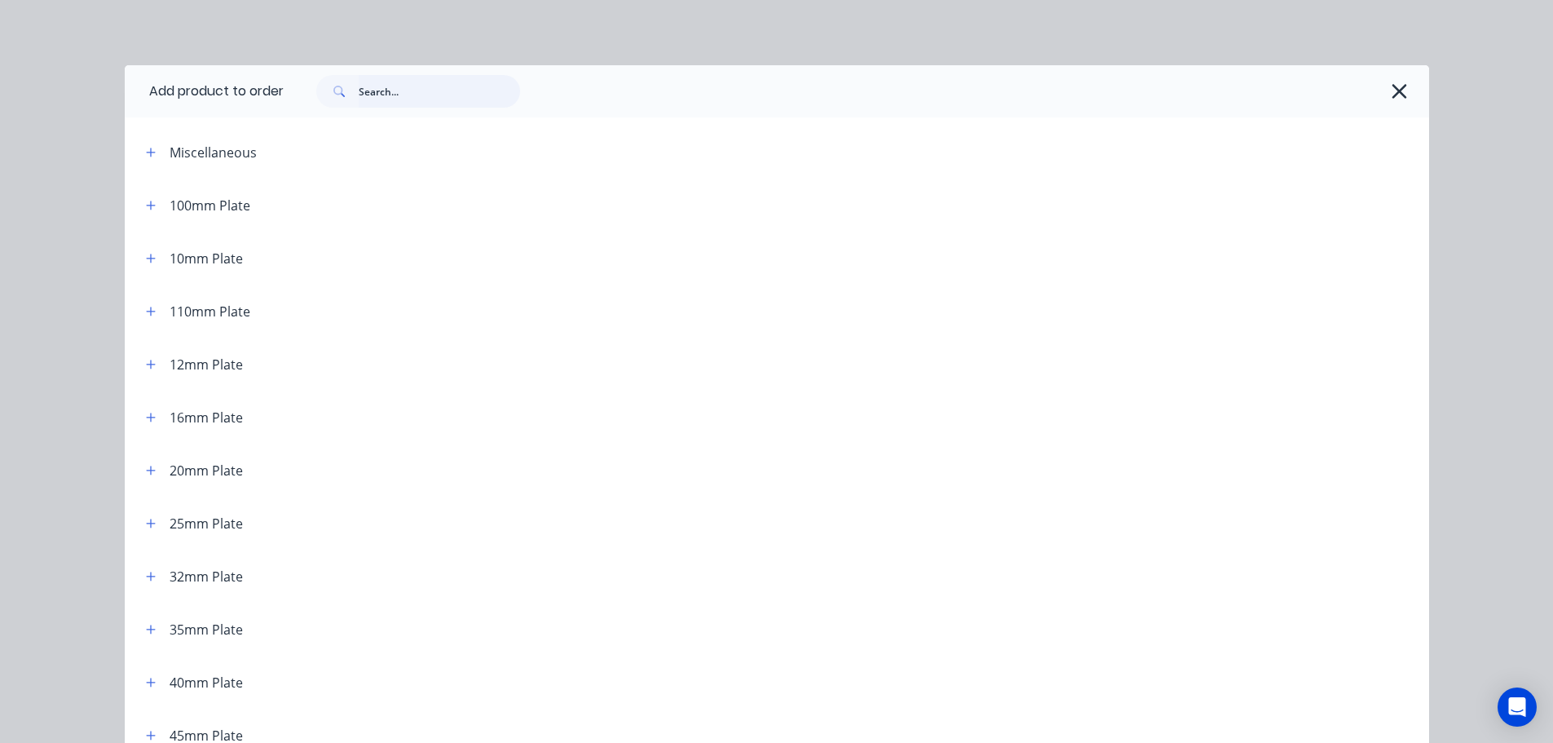
click at [451, 92] on input "text" at bounding box center [439, 91] width 161 height 33
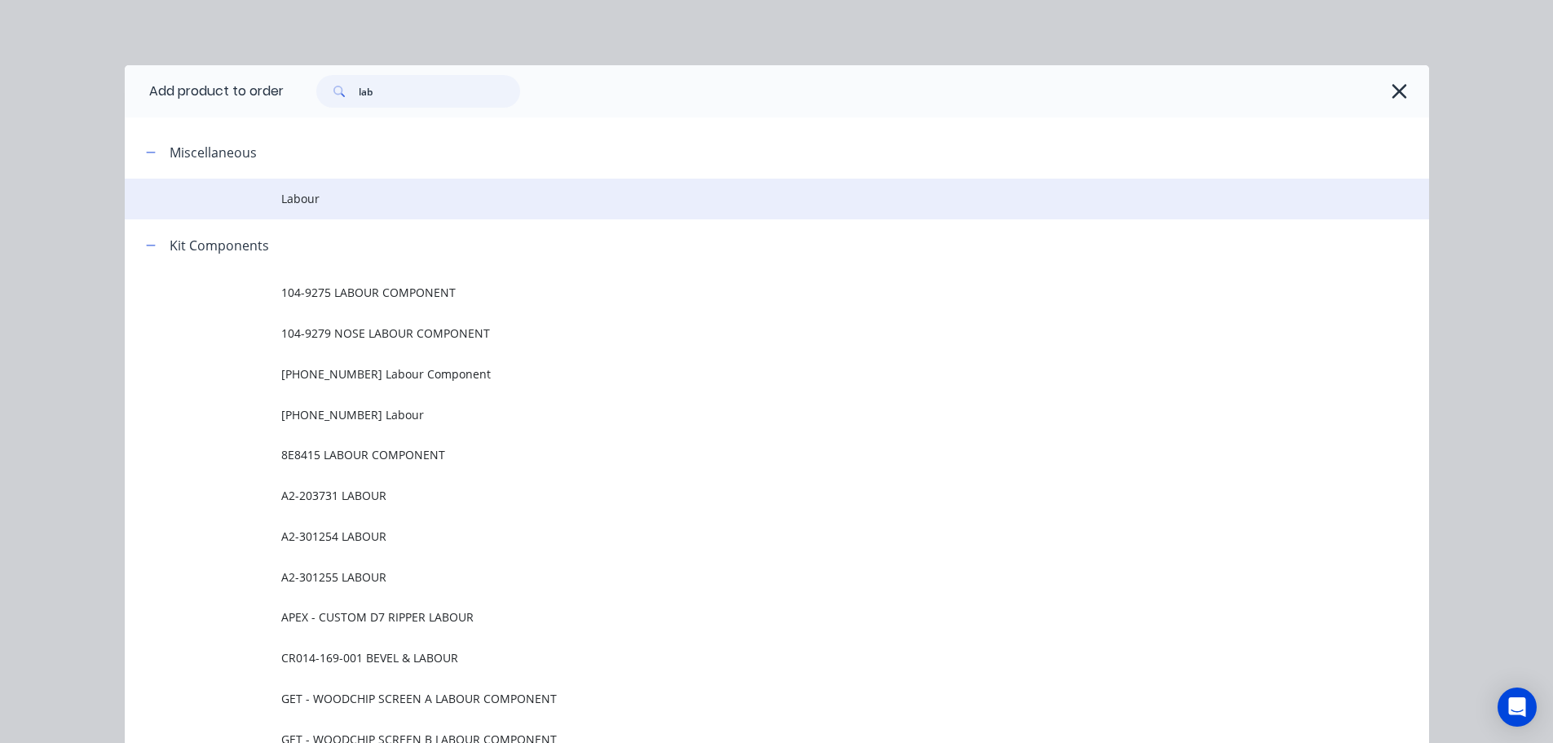
type input "lab"
click at [324, 204] on span "Labour" at bounding box center [740, 198] width 918 height 17
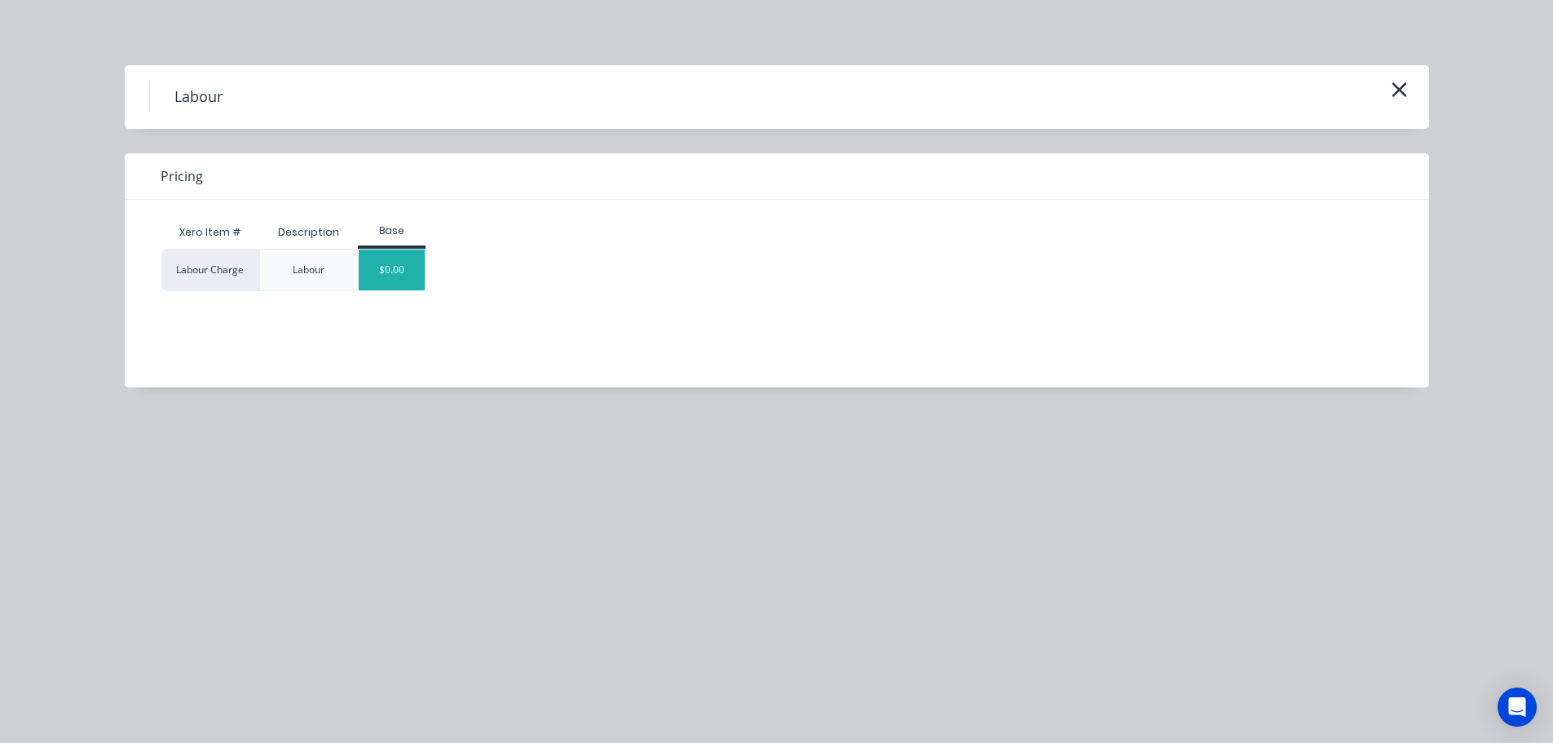
click at [412, 271] on div "$0.00" at bounding box center [392, 269] width 66 height 41
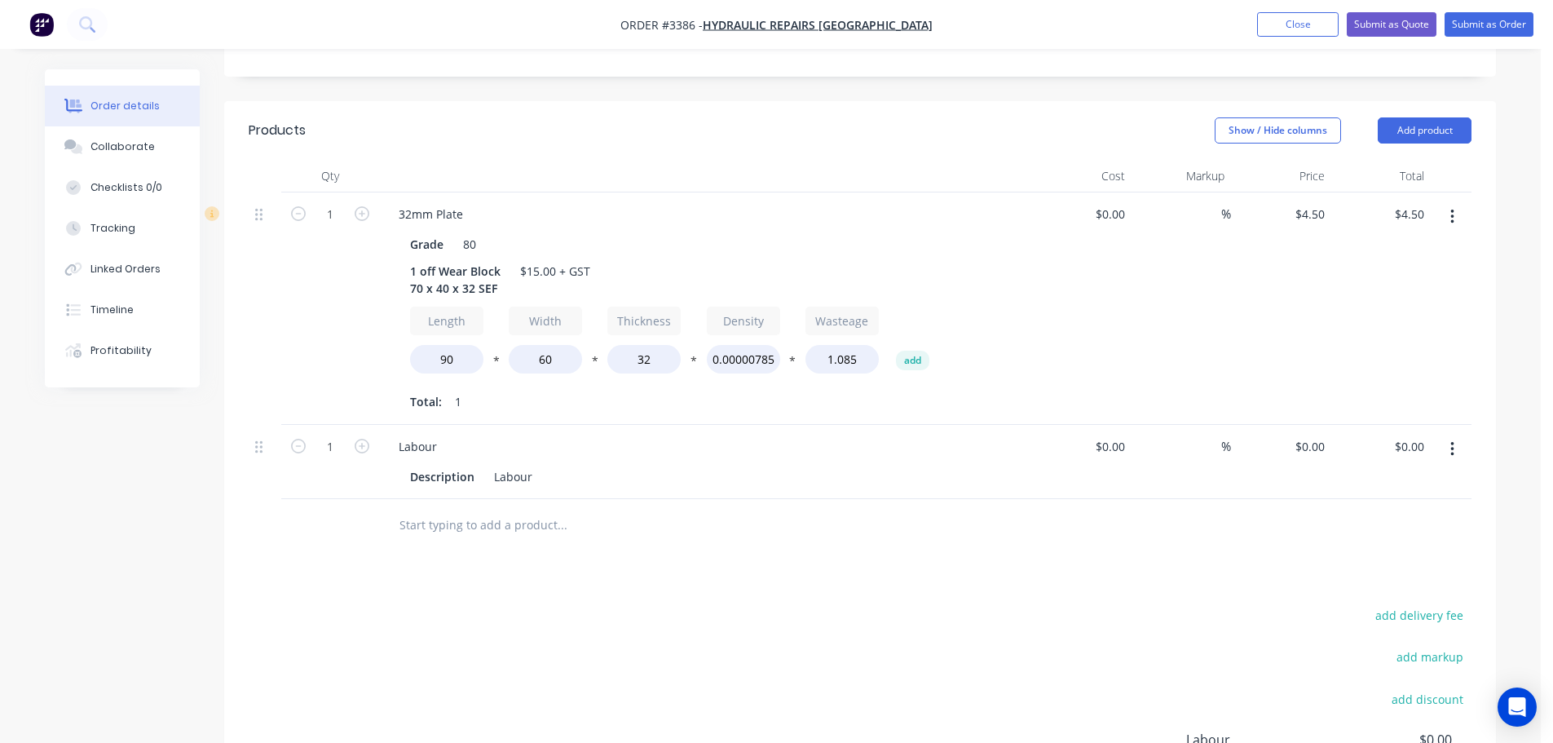
scroll to position [425, 0]
click at [1306, 434] on div "0 $0.00" at bounding box center [1309, 446] width 44 height 24
type input "$10.50"
click at [1057, 493] on div "Products Show / Hide columns Add product Qty Cost Markup Price Total 1 32mm Pla…" at bounding box center [860, 521] width 1272 height 842
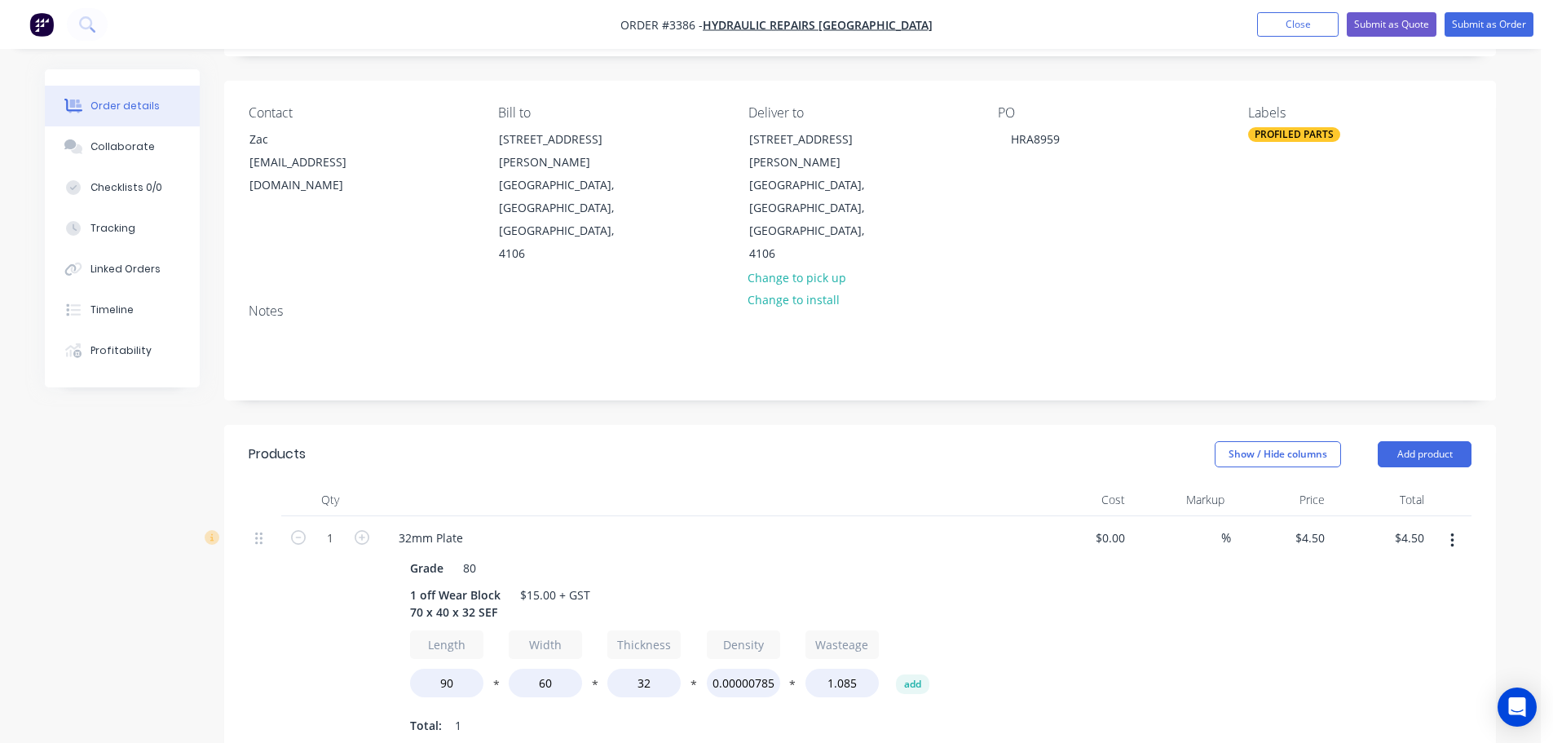
scroll to position [99, 0]
click at [1295, 138] on div "PROFILED PARTS" at bounding box center [1294, 136] width 92 height 15
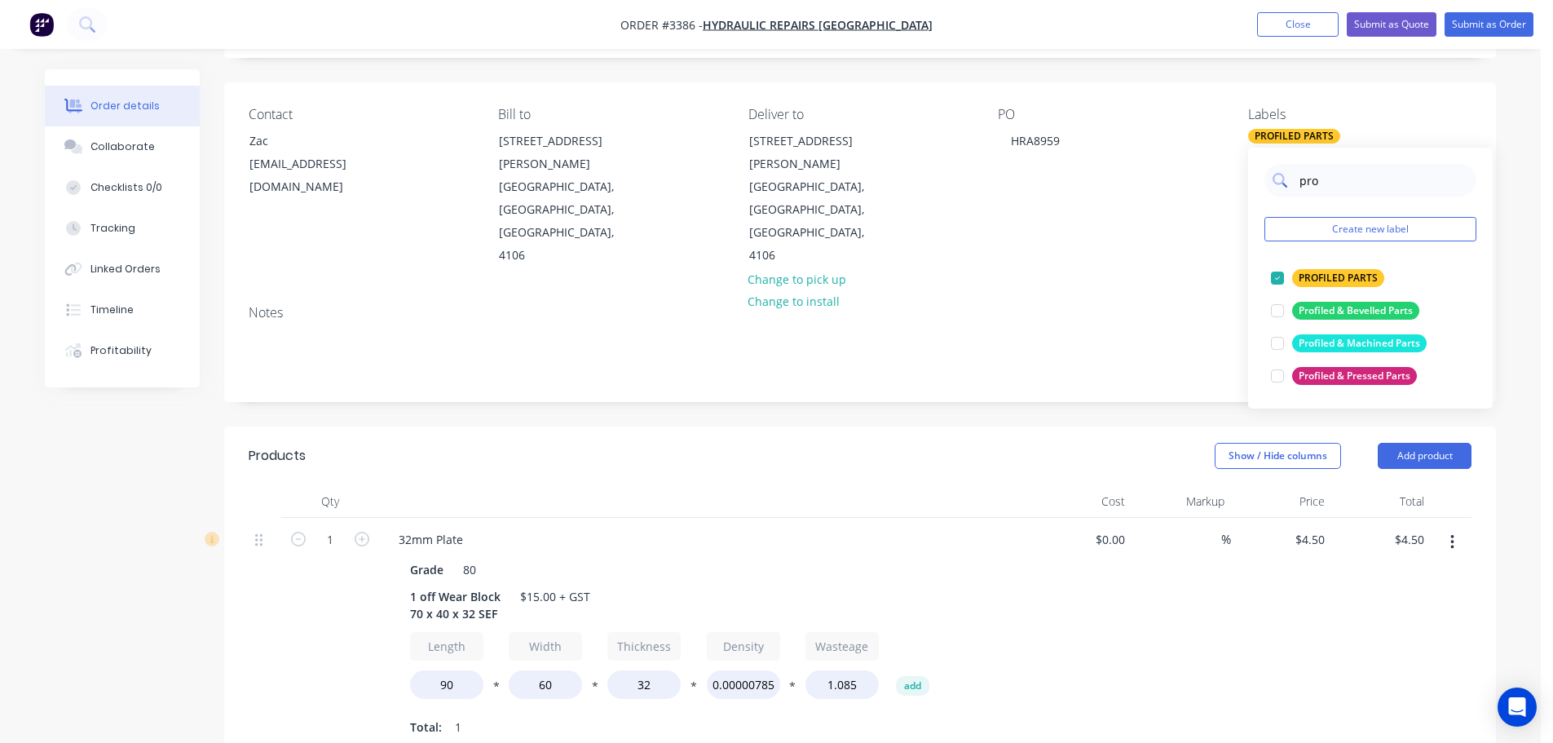
drag, startPoint x: 1317, startPoint y: 181, endPoint x: 1286, endPoint y: 181, distance: 31.8
click at [1286, 181] on div "pro" at bounding box center [1370, 180] width 212 height 33
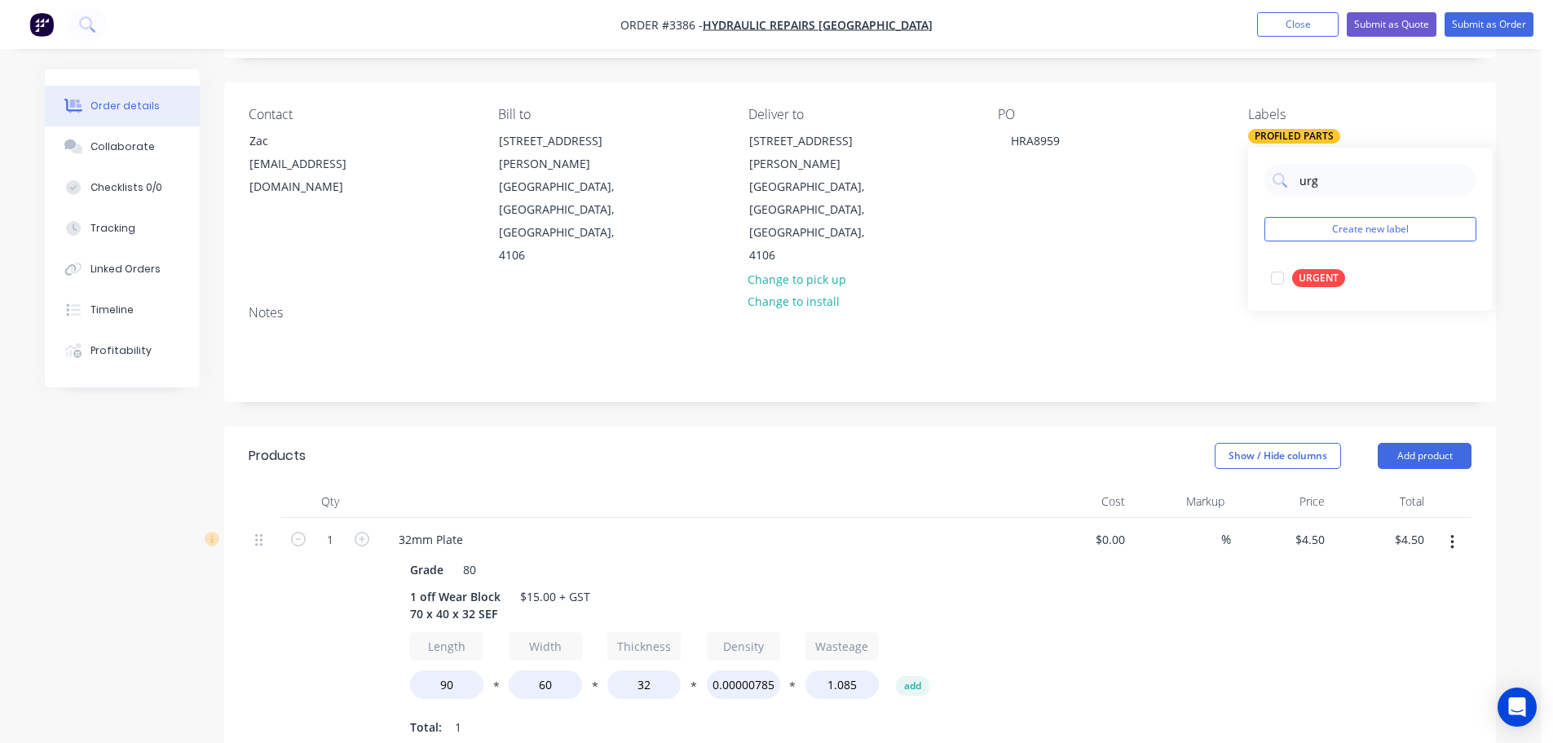
drag, startPoint x: 1309, startPoint y: 272, endPoint x: 1309, endPoint y: 249, distance: 23.6
click at [1309, 272] on div "URGENT" at bounding box center [1318, 278] width 53 height 18
drag, startPoint x: 1335, startPoint y: 176, endPoint x: 1205, endPoint y: 191, distance: 130.4
click at [1205, 191] on body "Order #3386 - Hydraulic Repairs Australia Add product Close Submit as Quote Sub…" at bounding box center [776, 597] width 1553 height 1392
click at [1328, 194] on input "urgwe" at bounding box center [1383, 180] width 170 height 33
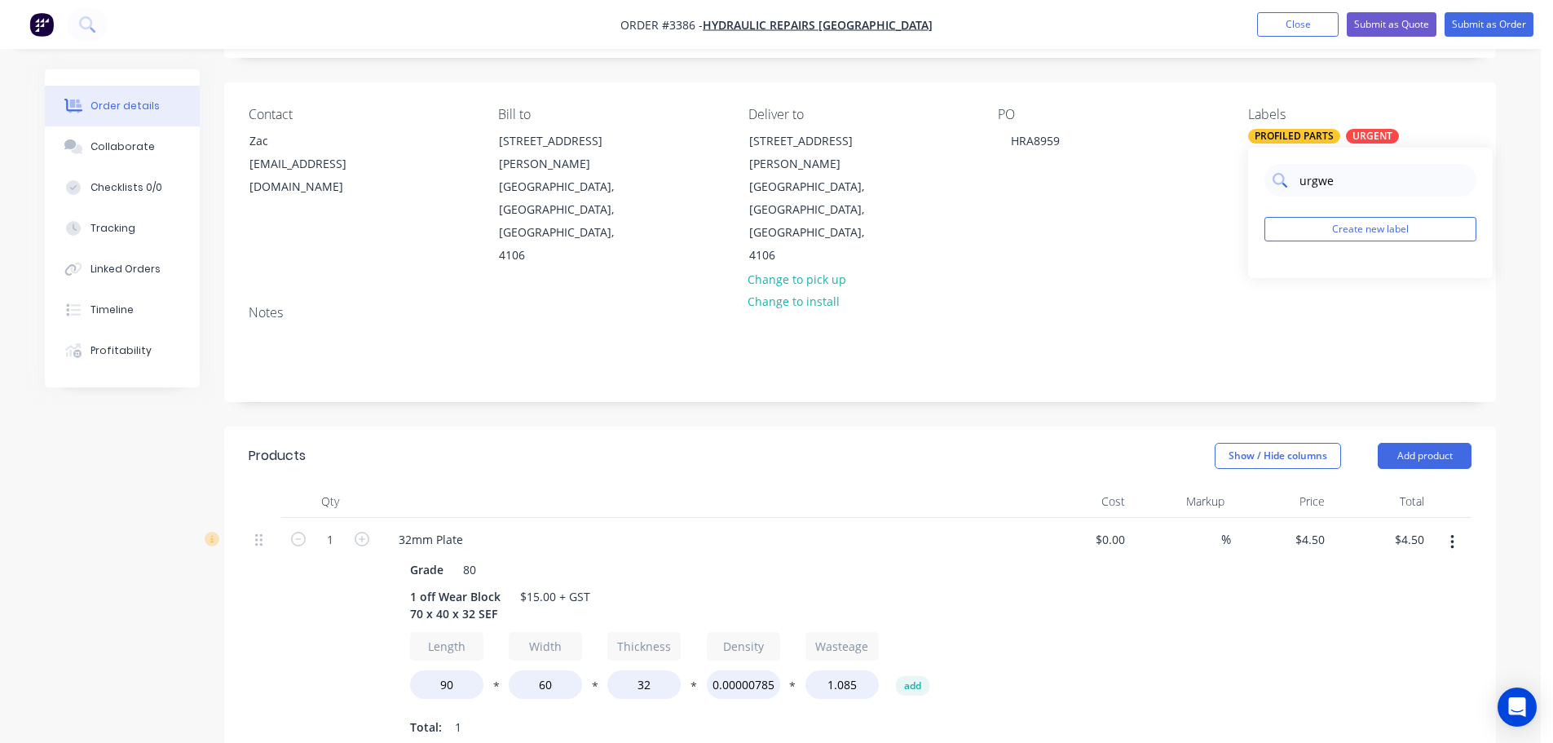
click at [1327, 193] on input "urgwe" at bounding box center [1383, 180] width 170 height 33
type input "we"
drag, startPoint x: 1275, startPoint y: 344, endPoint x: 1278, endPoint y: 335, distance: 9.5
click at [1275, 344] on div at bounding box center [1277, 343] width 33 height 33
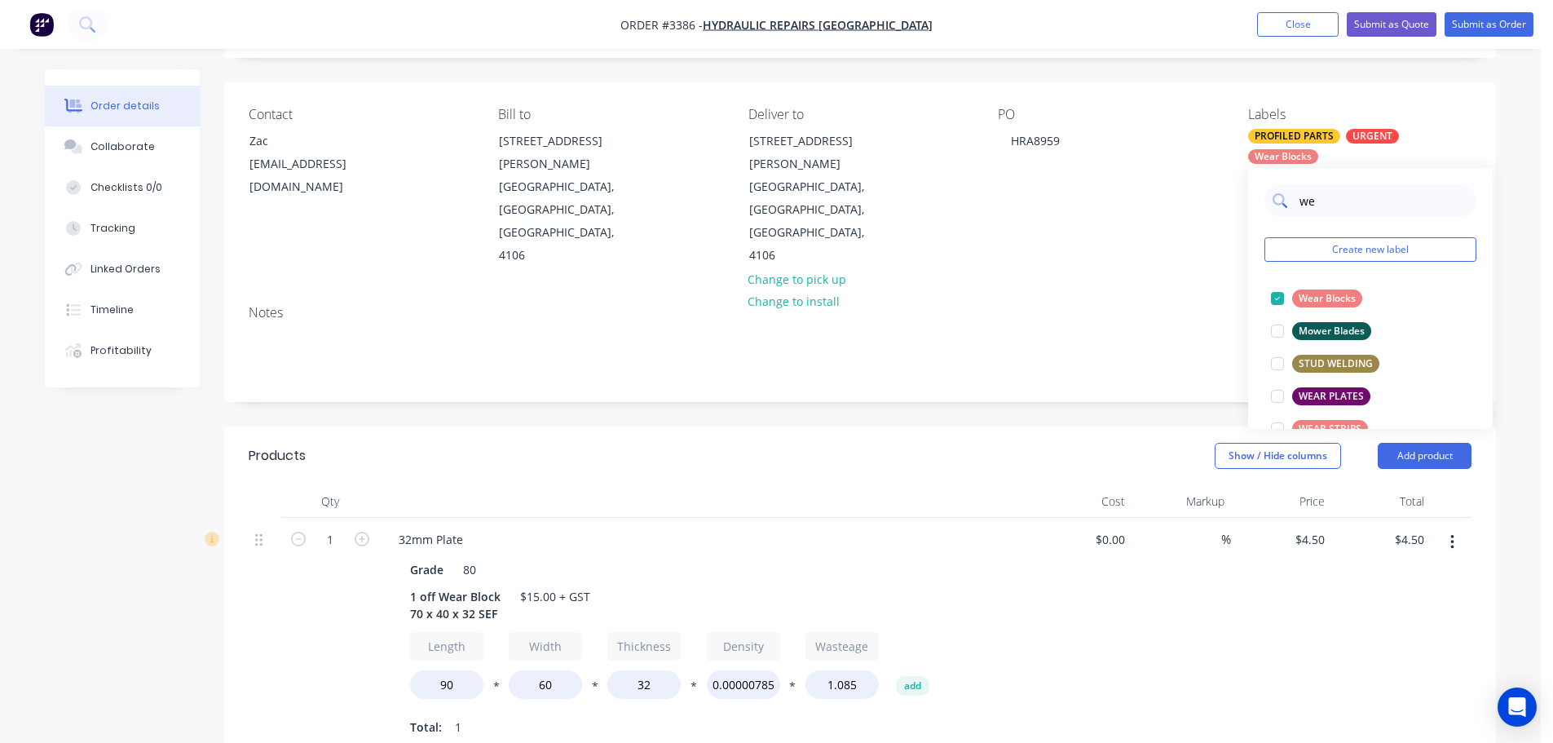
click at [1319, 199] on input "we" at bounding box center [1383, 200] width 170 height 33
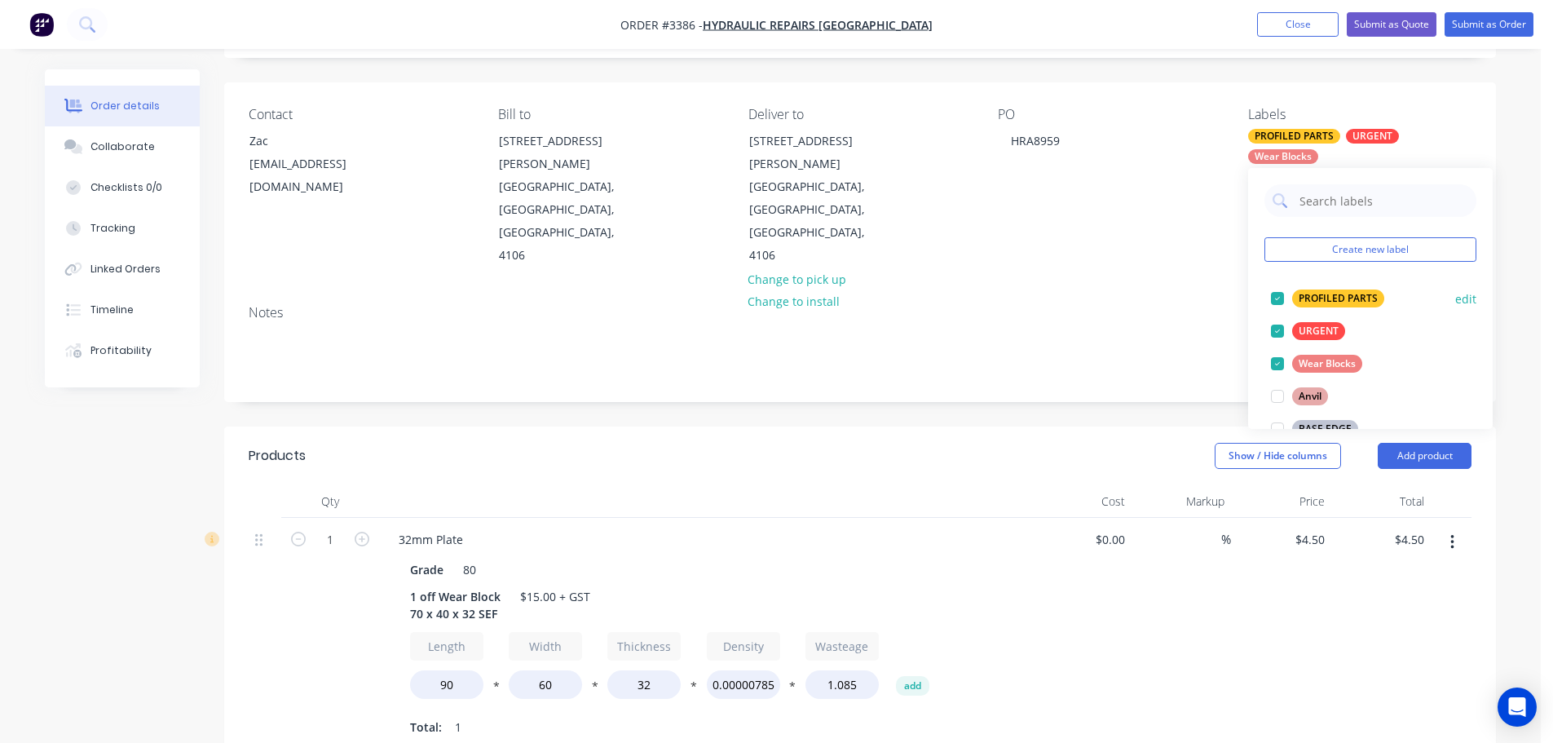
click at [1282, 296] on div at bounding box center [1277, 298] width 33 height 33
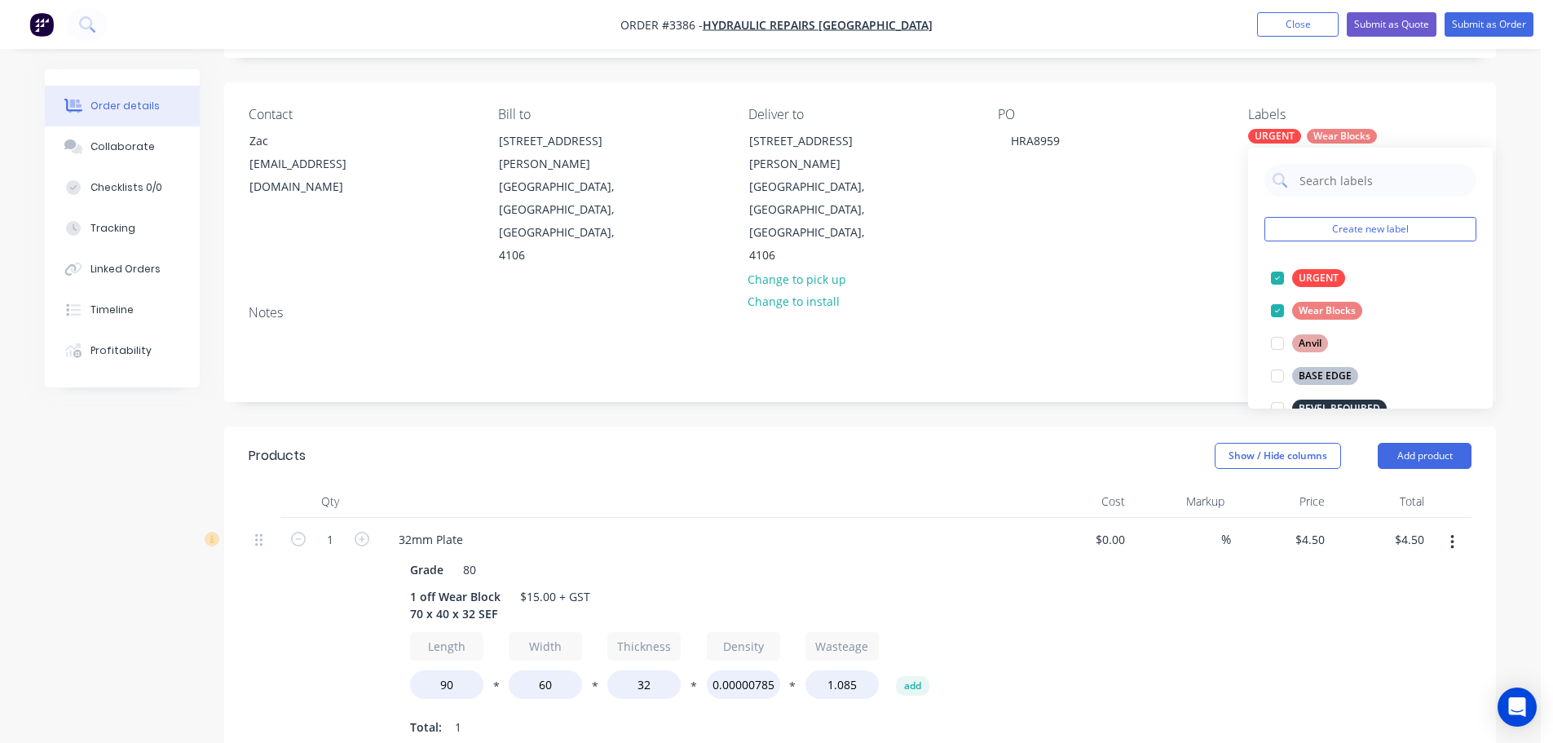
click at [1145, 343] on div "Created by Naomi Created 08/10/25 Required 08/10/25 Assigned to NB Status Draft…" at bounding box center [860, 620] width 1272 height 1298
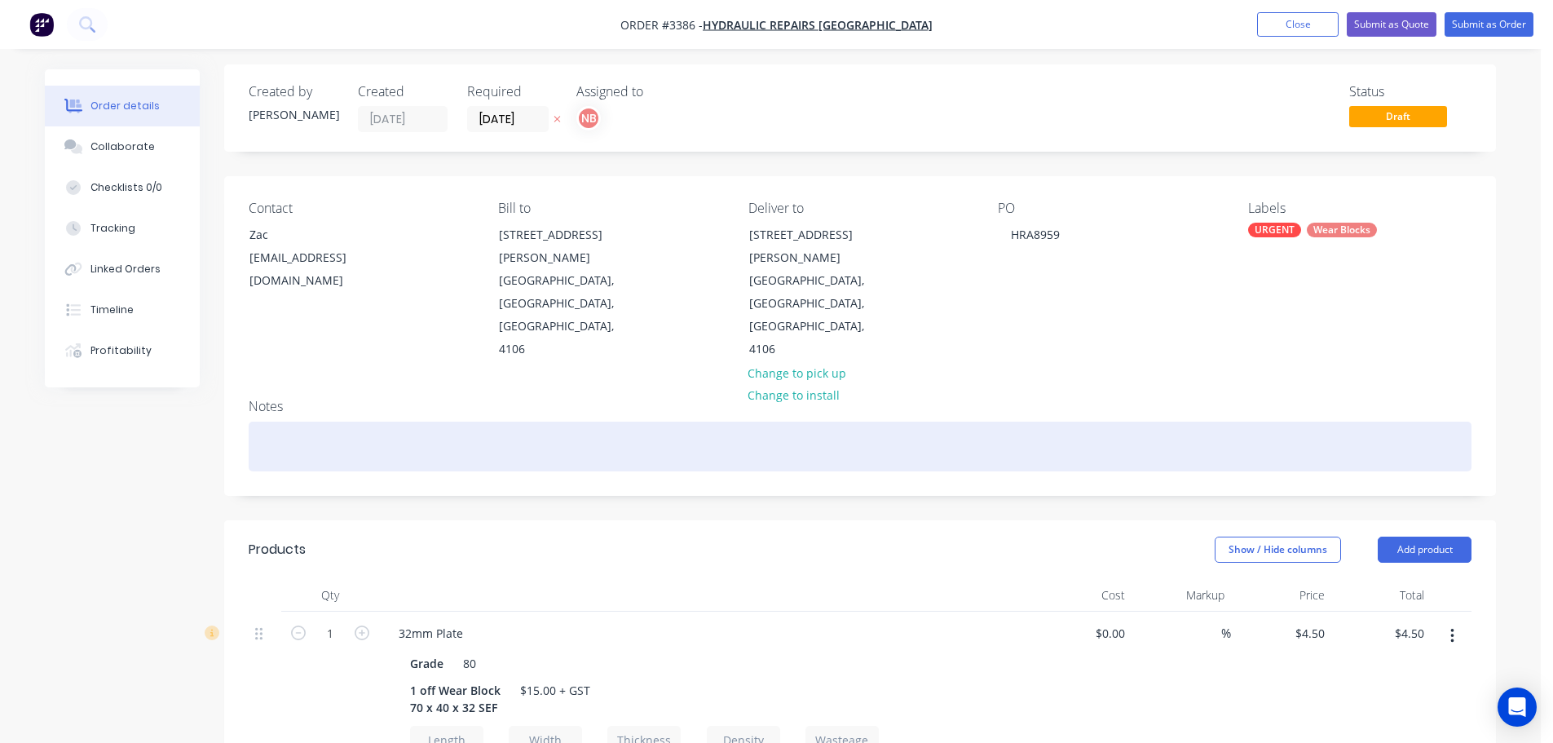
scroll to position [0, 0]
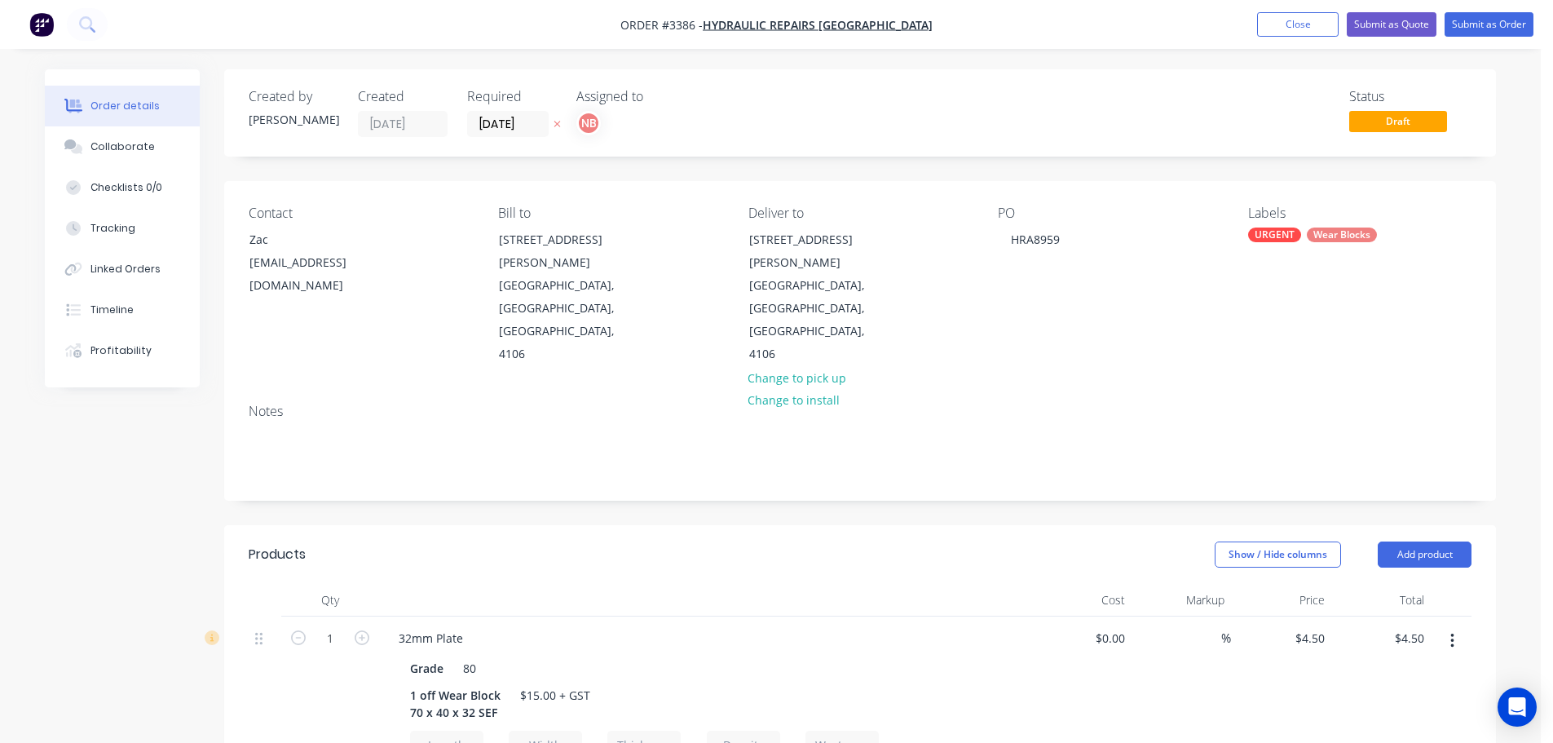
click at [1467, 37] on nav "Order #3386 - Hydraulic Repairs Australia Add product Close Submit as Quote Sub…" at bounding box center [776, 24] width 1553 height 49
click at [1467, 31] on button "Submit as Order" at bounding box center [1489, 24] width 89 height 24
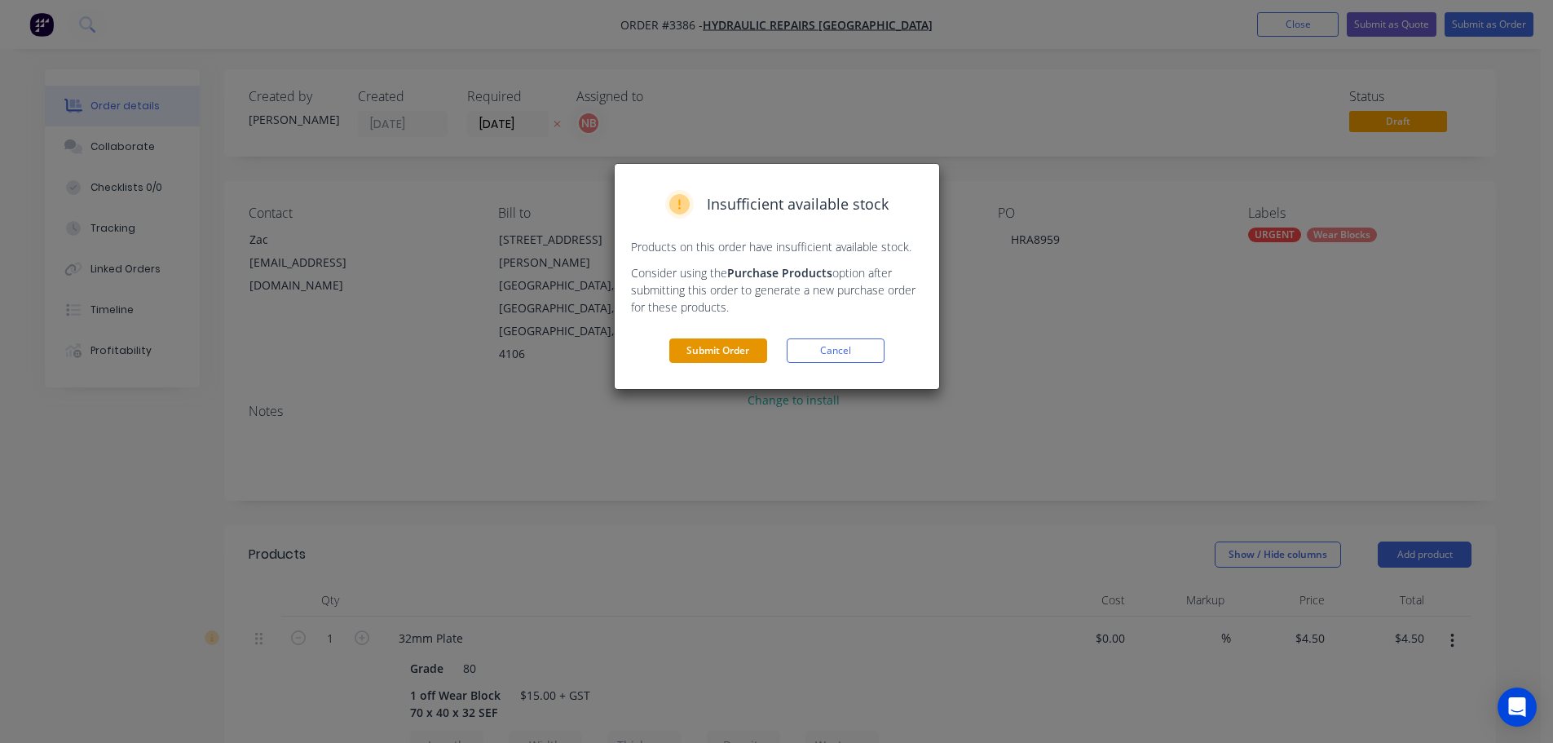
click at [742, 353] on button "Submit Order" at bounding box center [718, 350] width 98 height 24
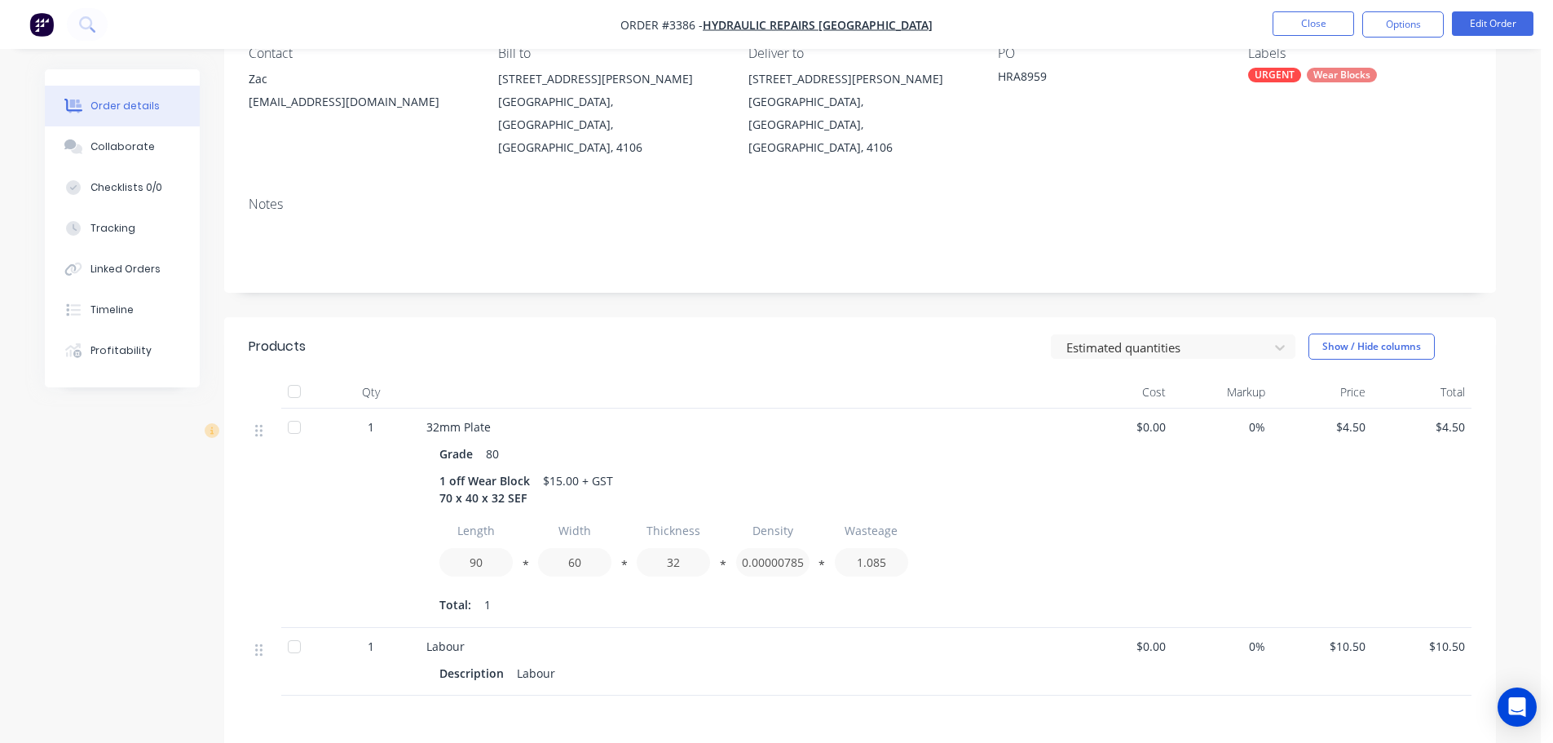
scroll to position [163, 0]
click at [161, 153] on button "Collaborate" at bounding box center [122, 146] width 155 height 41
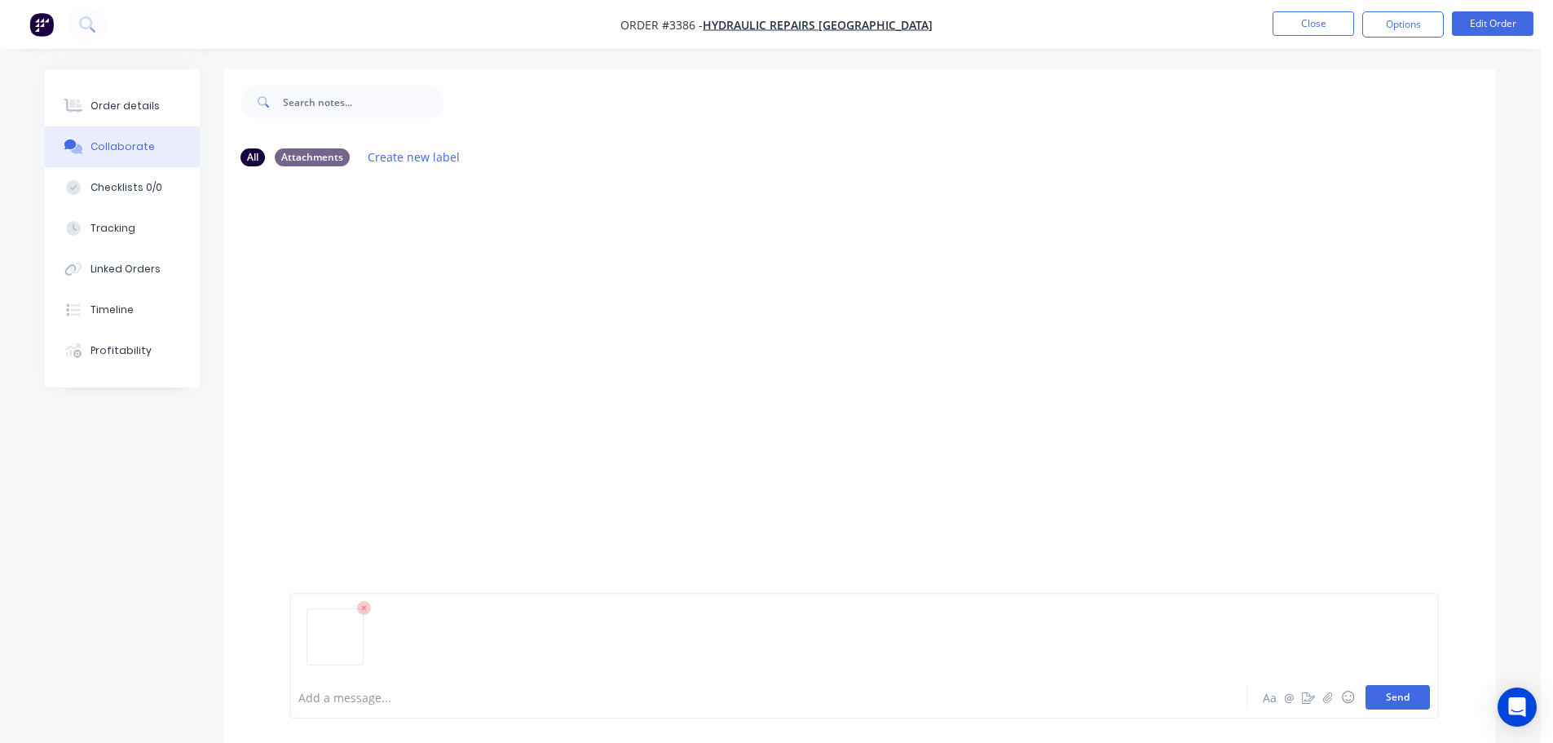
click at [1398, 691] on button "Send" at bounding box center [1397, 697] width 64 height 24
click at [153, 105] on button "Order details" at bounding box center [122, 106] width 155 height 41
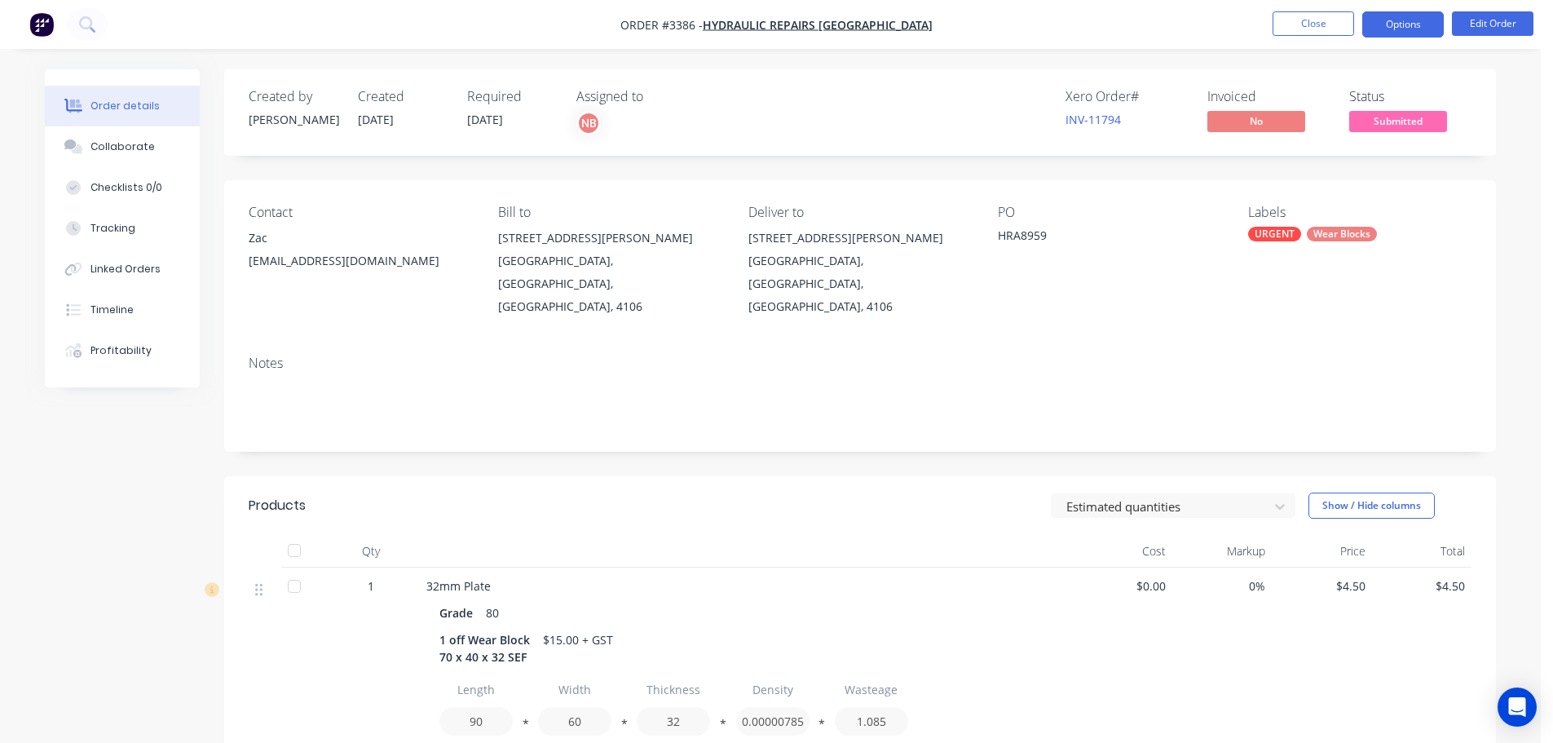
click at [1379, 30] on button "Options" at bounding box center [1403, 24] width 82 height 26
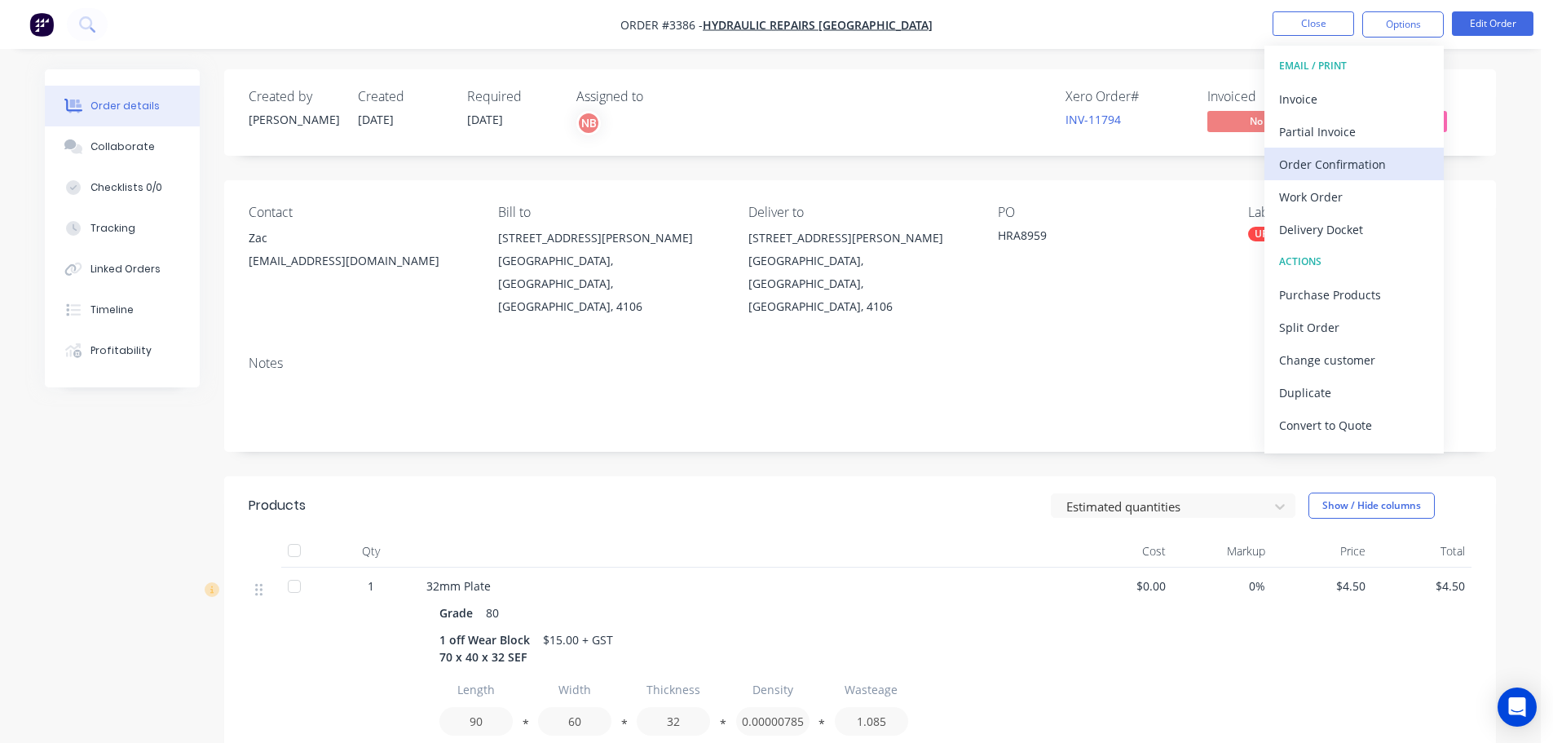
click at [1353, 152] on div "Order Confirmation" at bounding box center [1354, 164] width 150 height 24
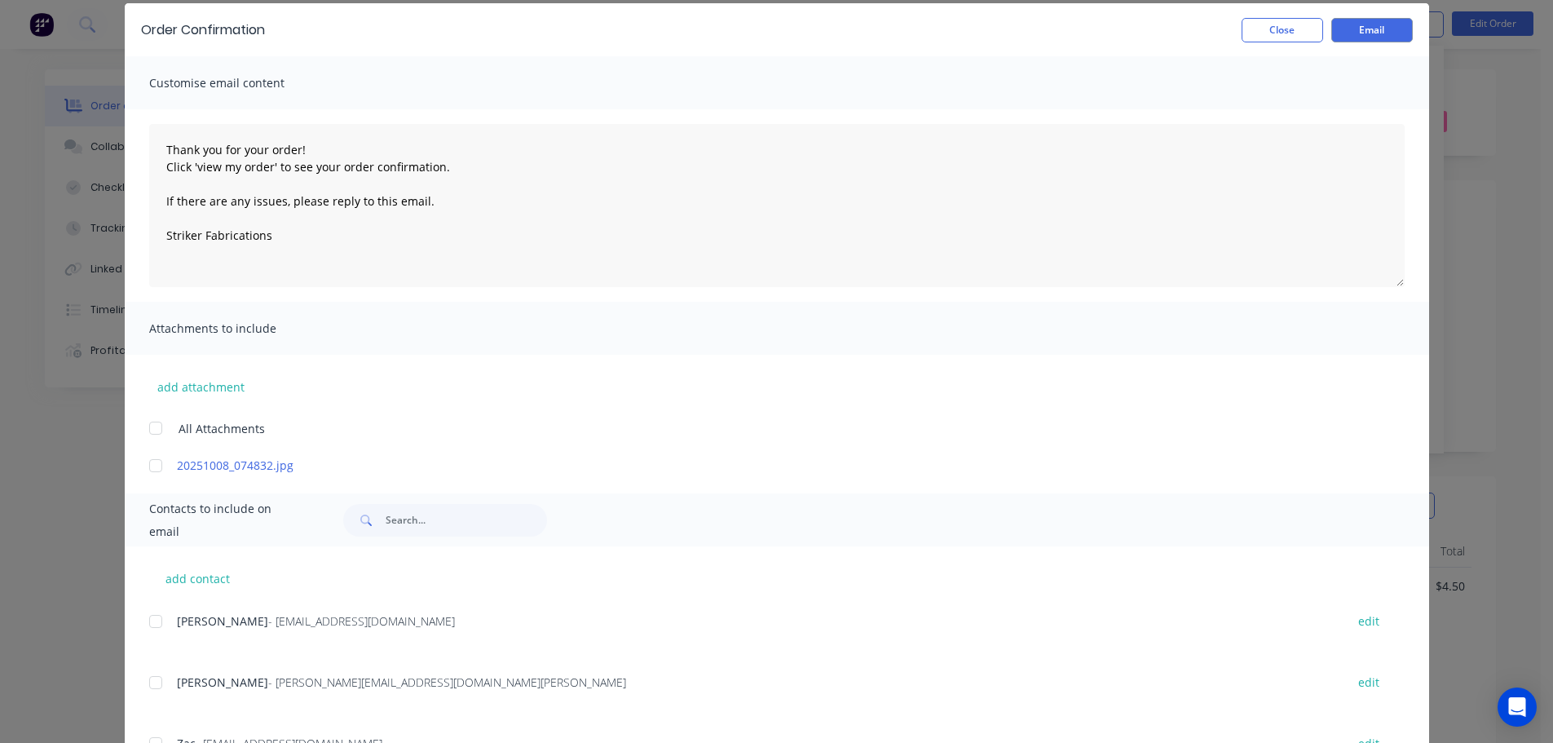
scroll to position [135, 0]
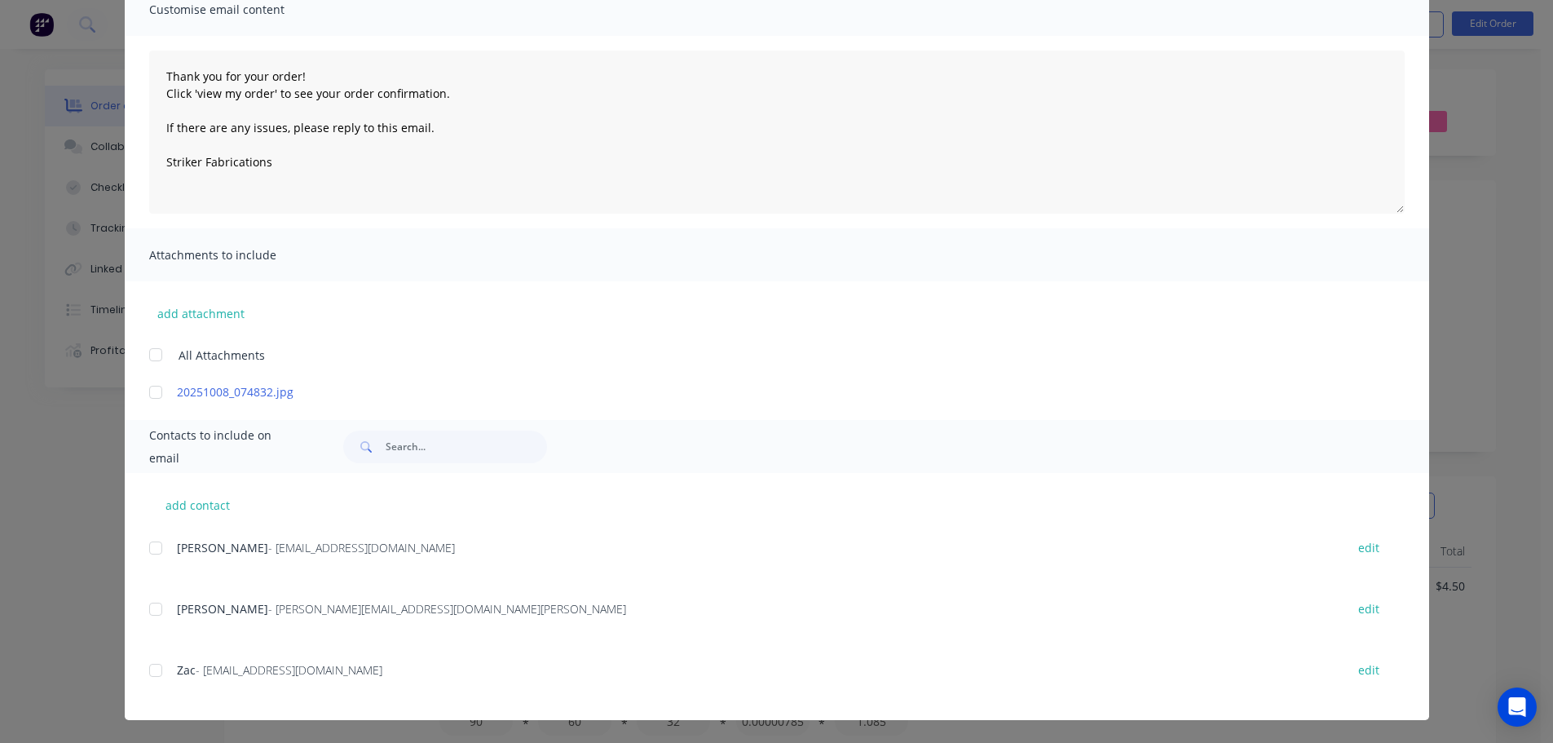
click at [141, 669] on div "add contact Kristyn - admin@hydraulicrepairsaustralia.com.au edit Dylan Ranson …" at bounding box center [777, 596] width 1304 height 247
click at [147, 668] on div at bounding box center [155, 670] width 33 height 33
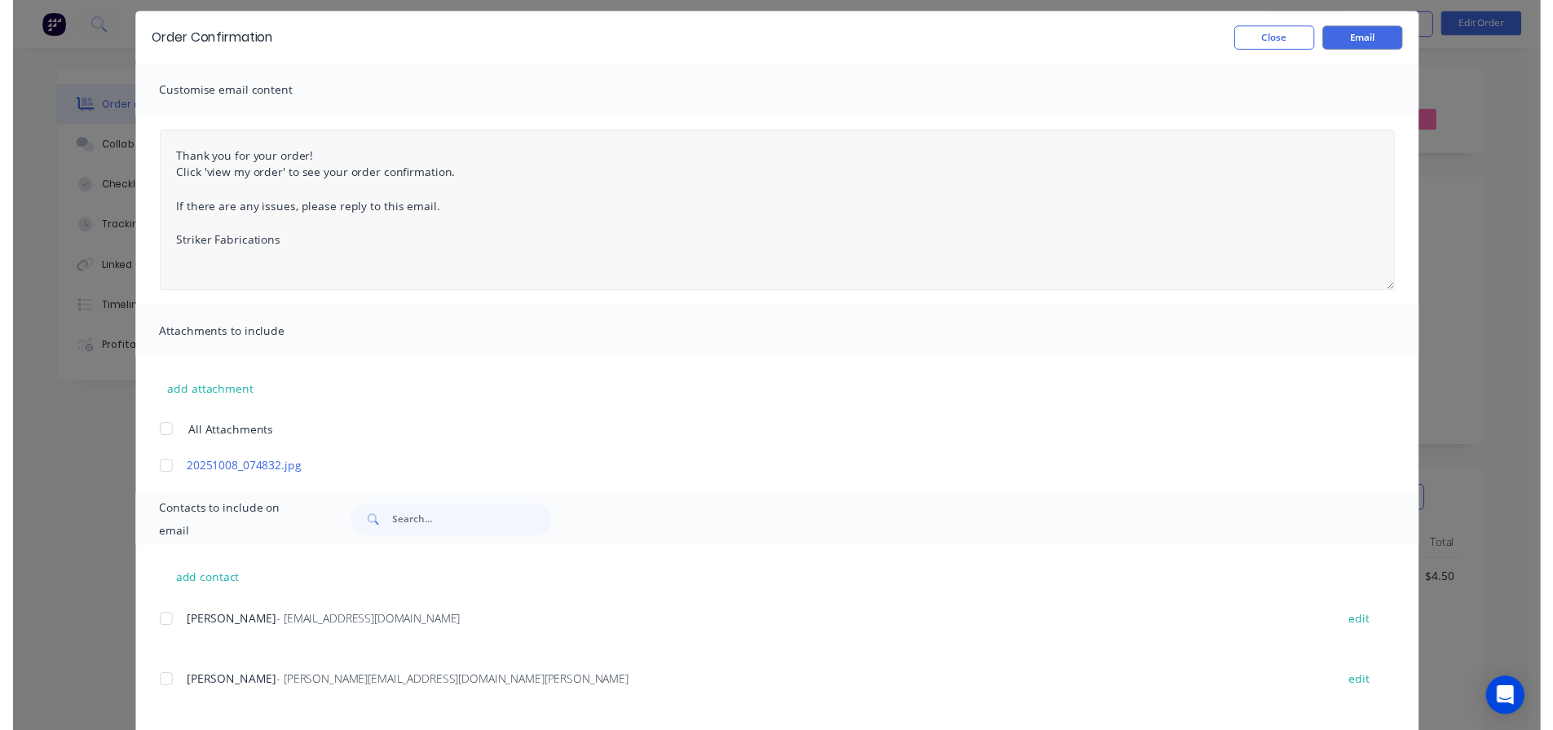
scroll to position [0, 0]
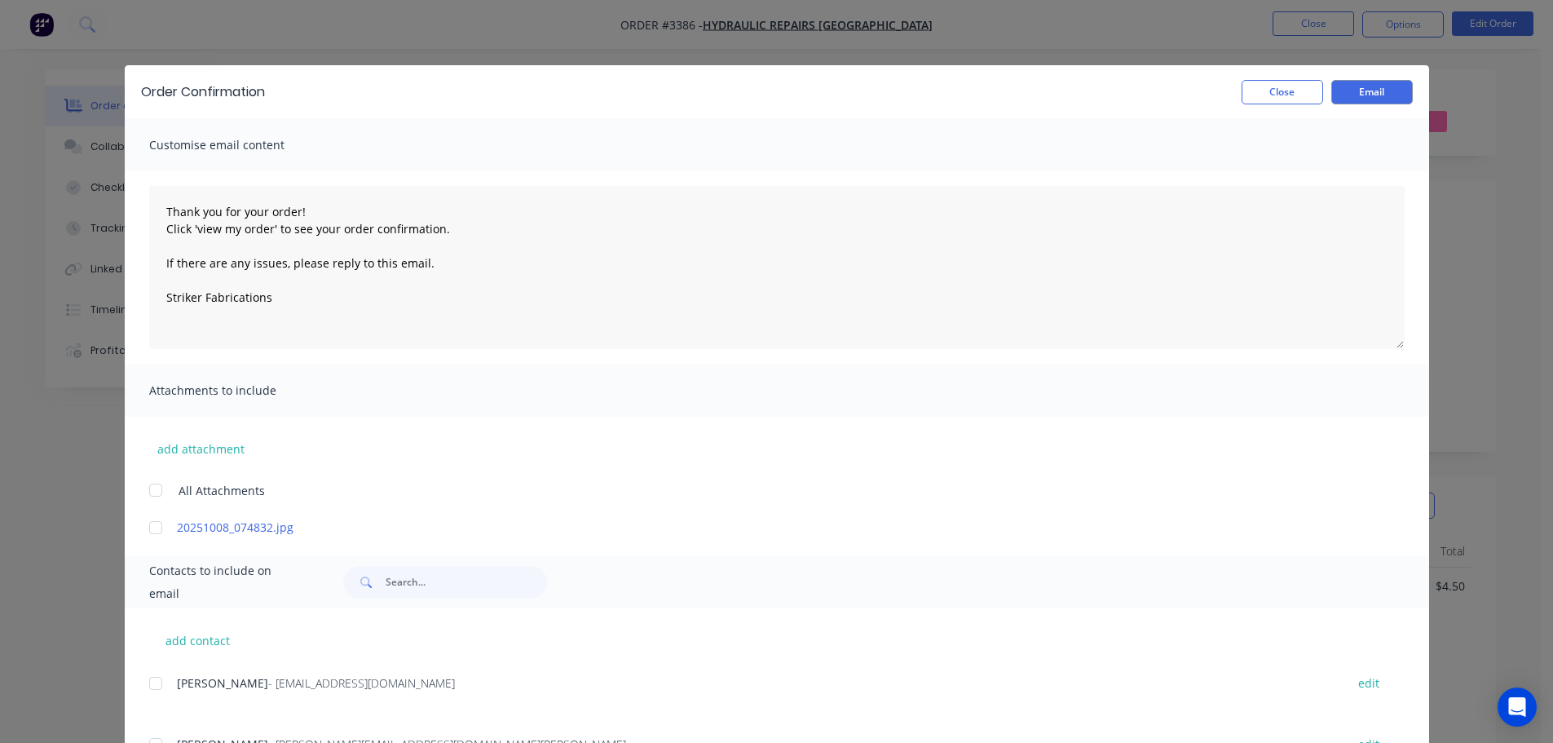
click at [1390, 76] on div "Order Confirmation Close Email" at bounding box center [777, 91] width 1304 height 53
click at [1378, 88] on button "Email" at bounding box center [1372, 92] width 82 height 24
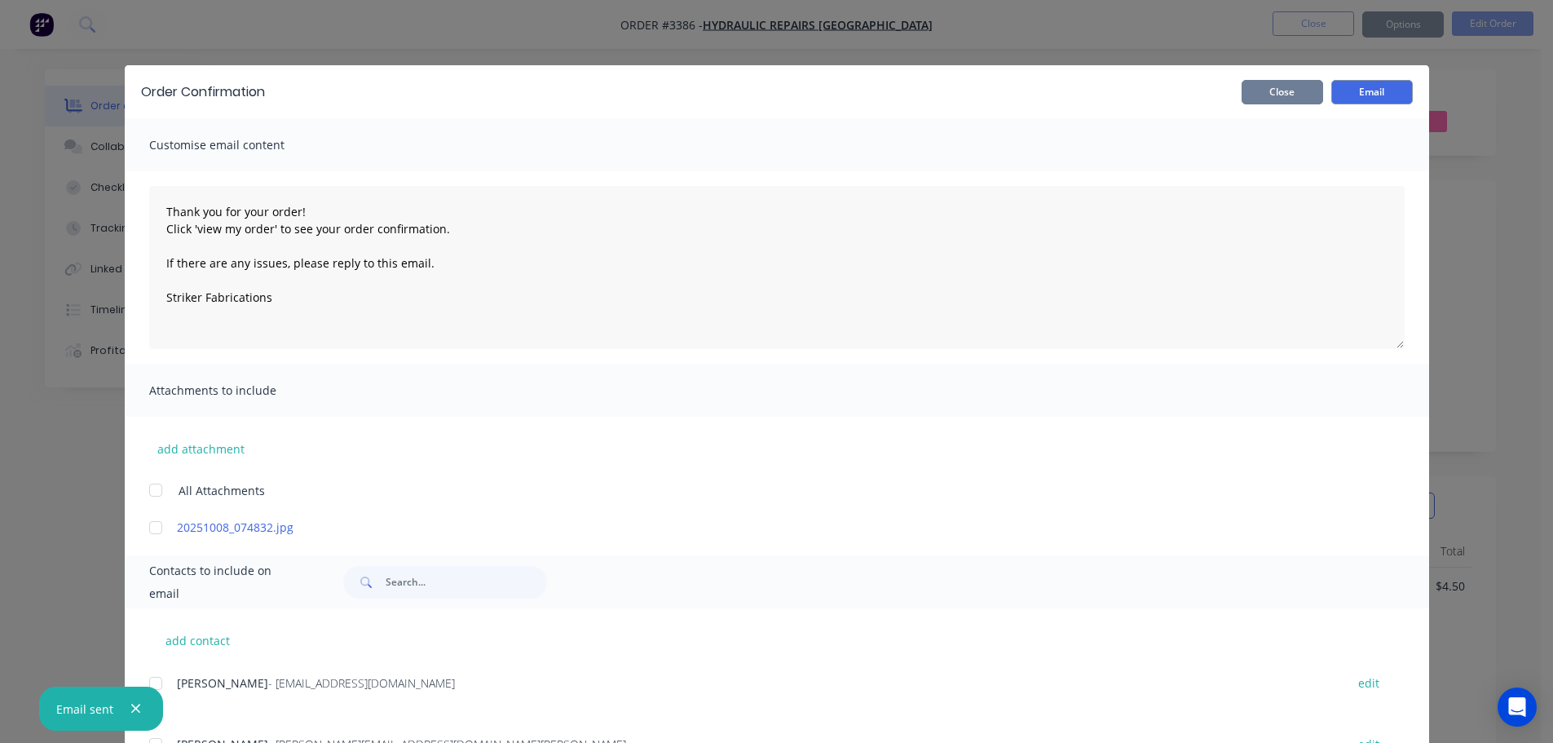
click at [1288, 85] on button "Close" at bounding box center [1283, 92] width 82 height 24
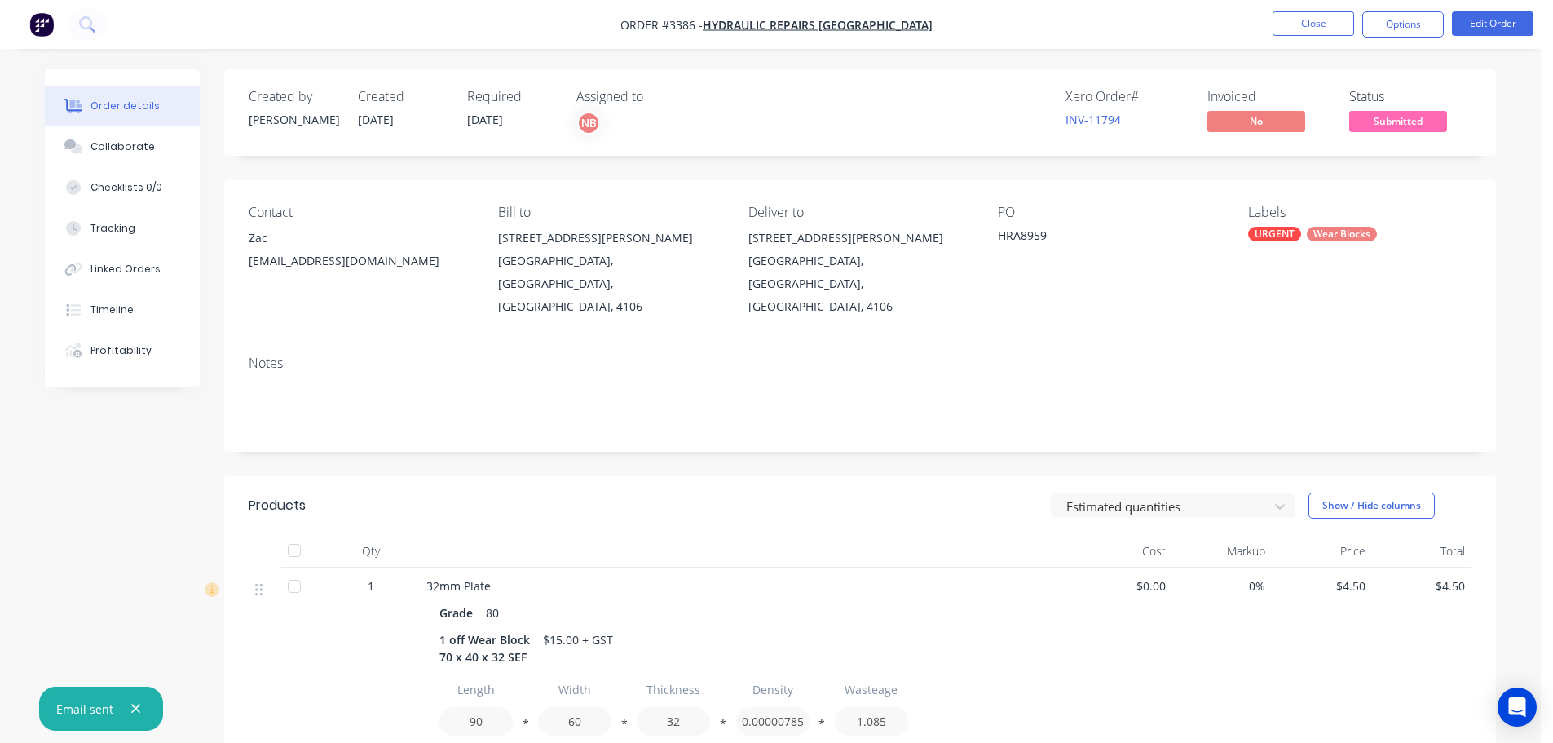
click at [1372, 38] on nav "Order #3386 - Hydraulic Repairs Australia Close Options Edit Order" at bounding box center [776, 24] width 1553 height 49
click at [1374, 33] on button "Options" at bounding box center [1403, 24] width 82 height 26
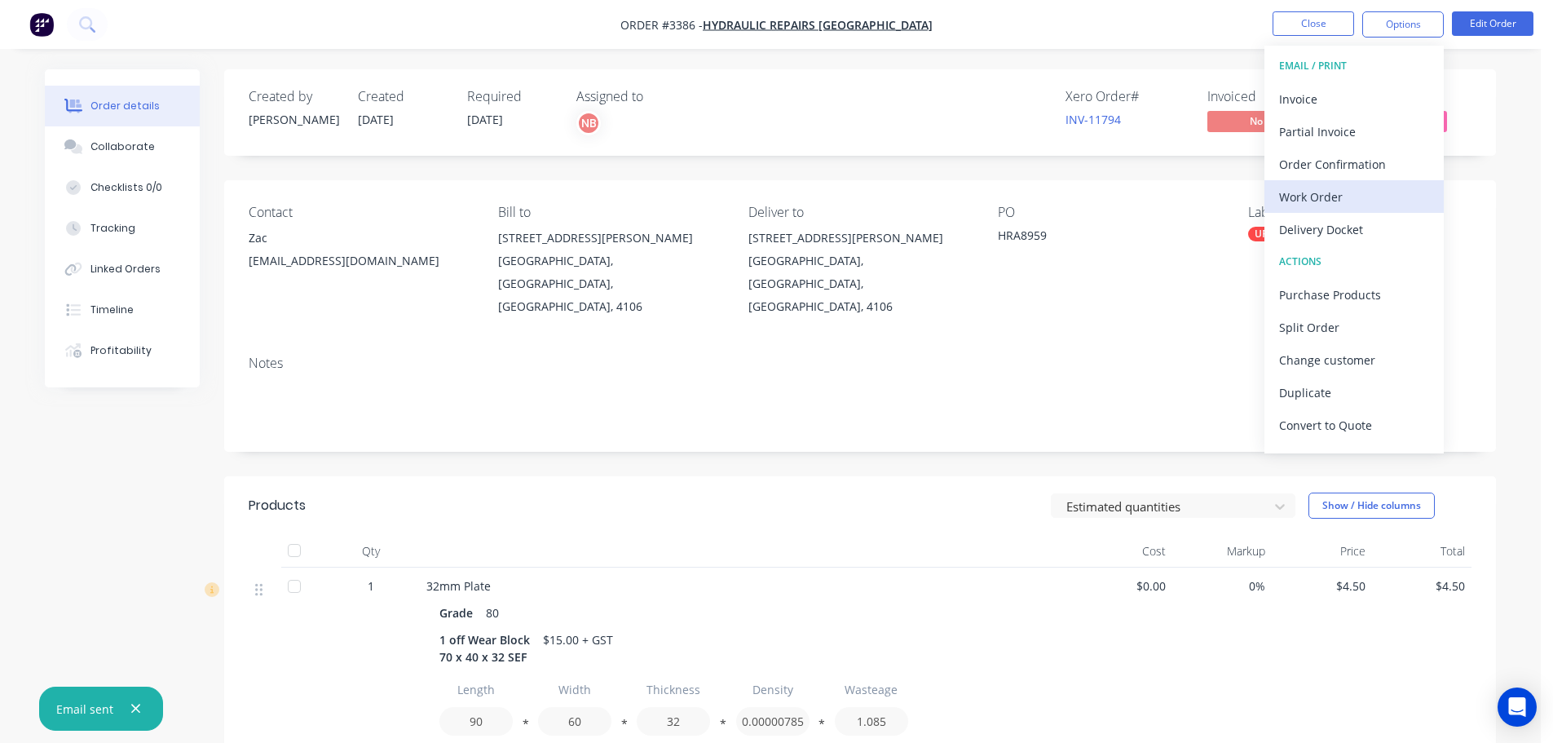
click at [1316, 188] on div "Work Order" at bounding box center [1354, 197] width 150 height 24
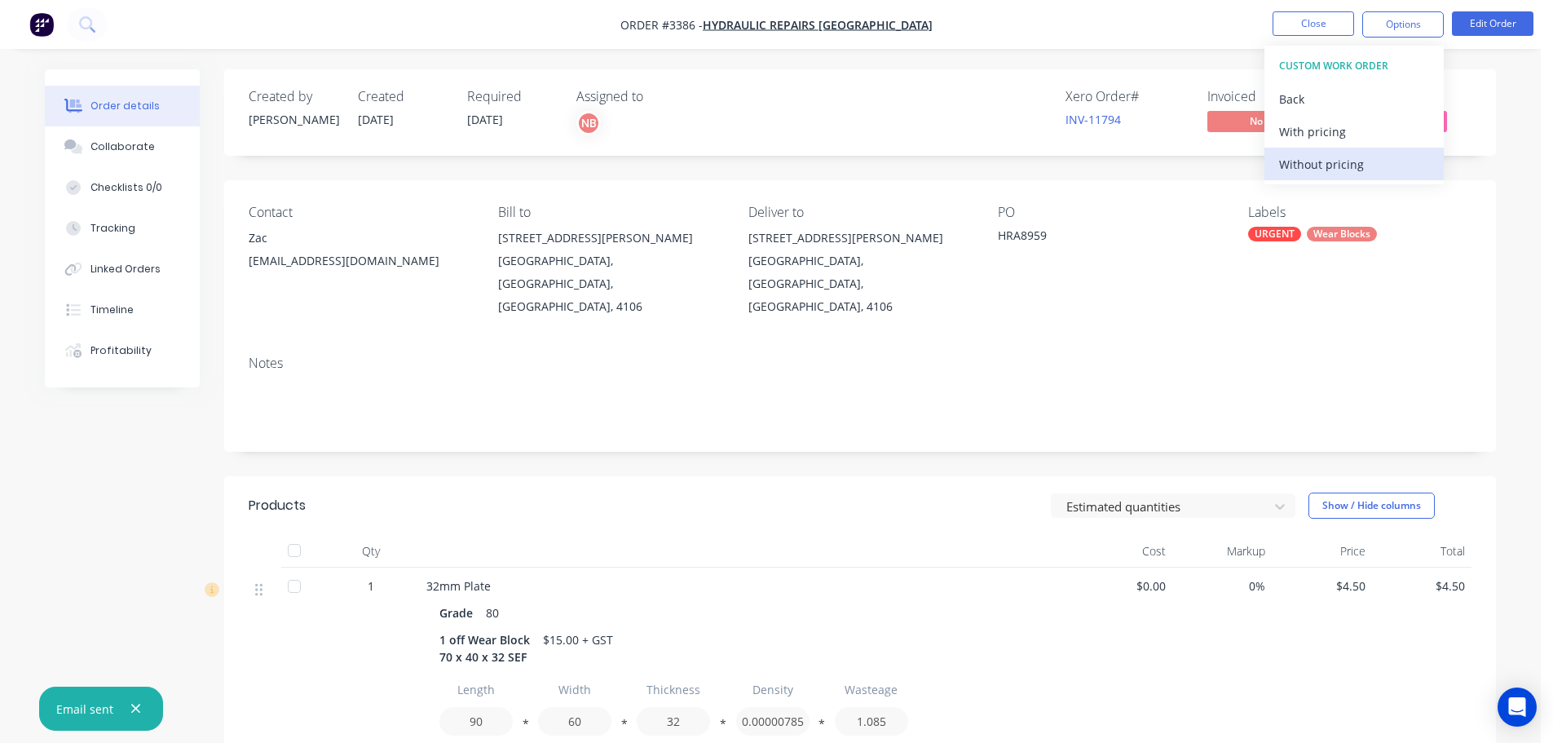
click at [1309, 170] on div "Without pricing" at bounding box center [1354, 164] width 150 height 24
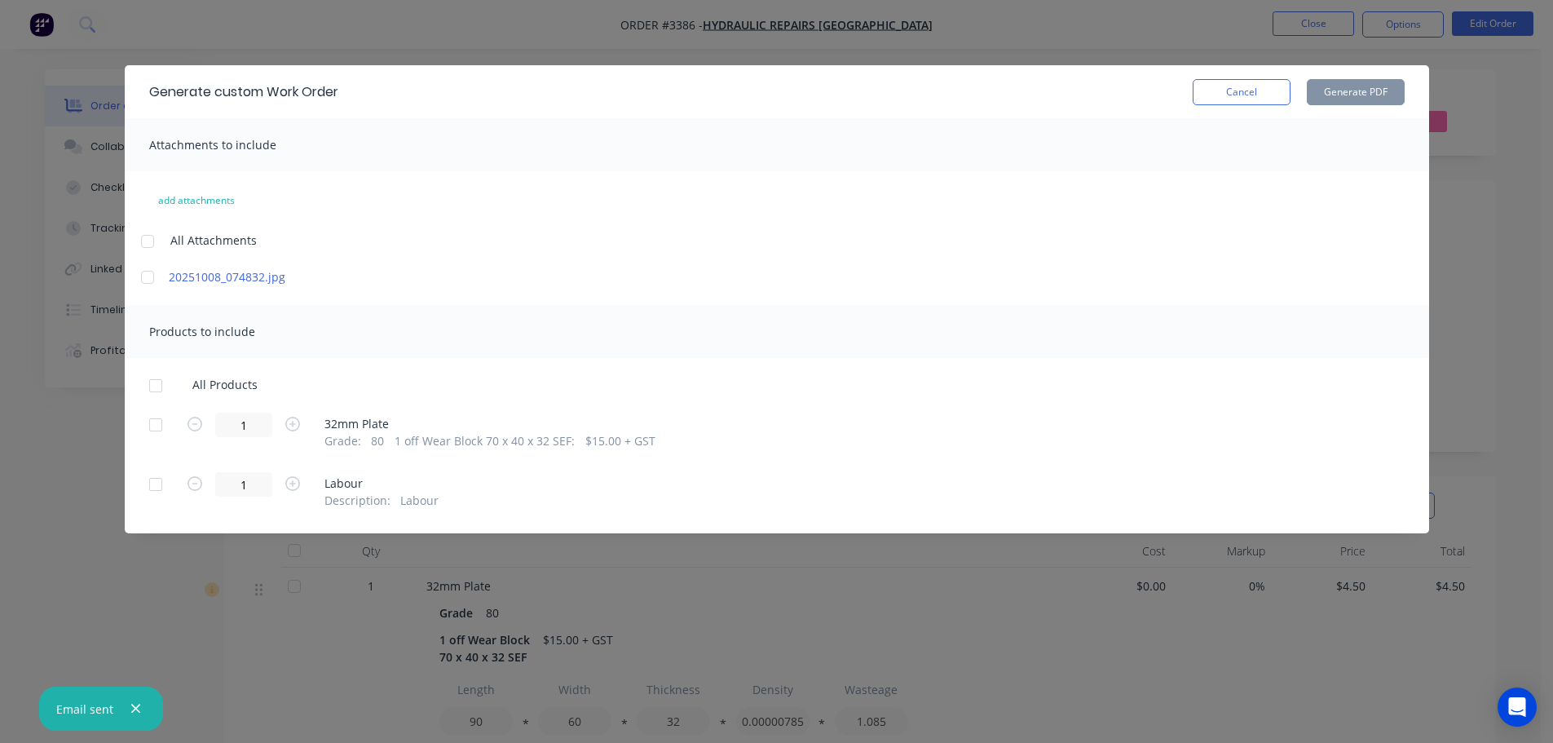
click at [163, 427] on div at bounding box center [155, 424] width 33 height 33
click at [1374, 85] on button "Generate PDF" at bounding box center [1356, 92] width 98 height 26
click at [1268, 93] on button "Cancel" at bounding box center [1242, 92] width 98 height 26
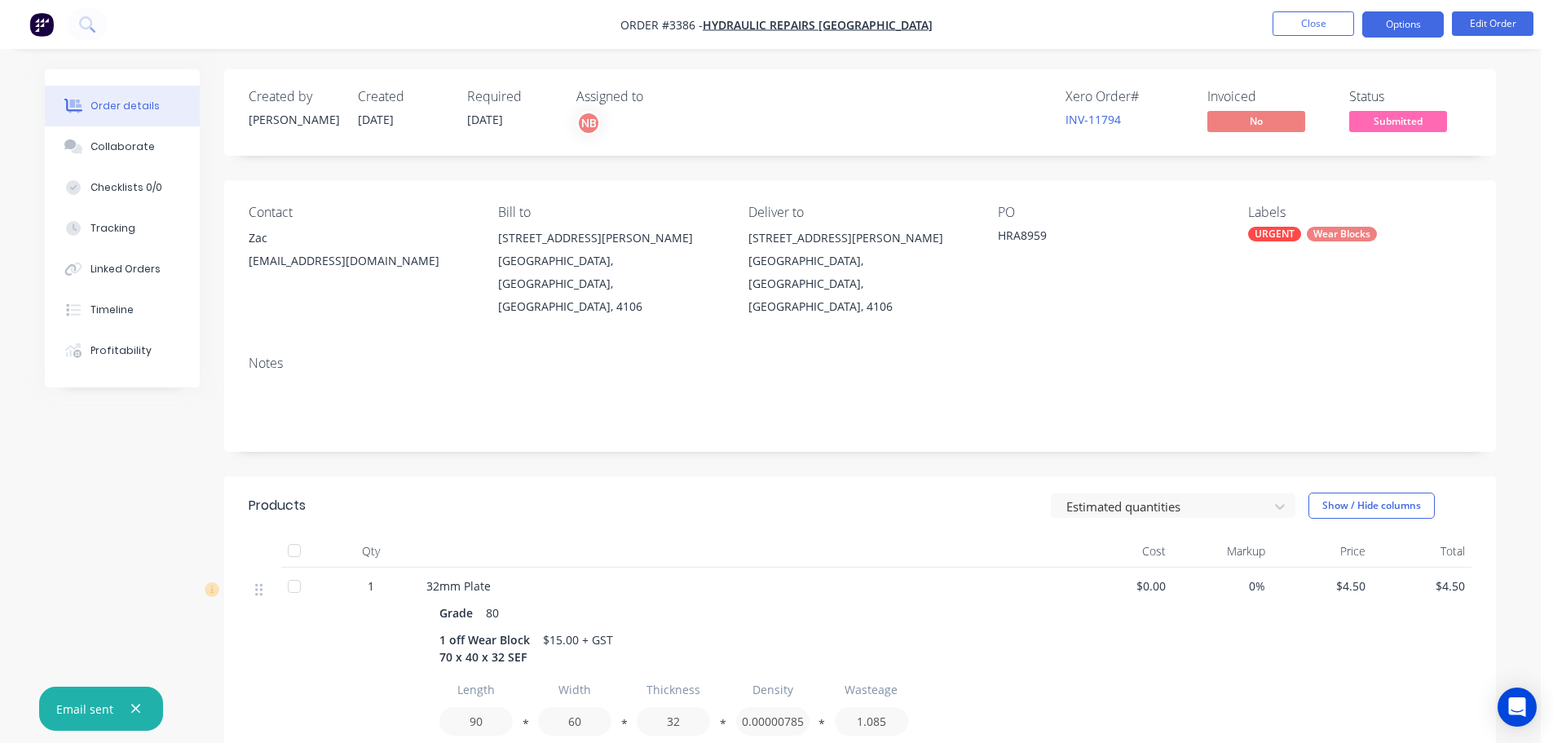
click at [1396, 27] on button "Options" at bounding box center [1403, 24] width 82 height 26
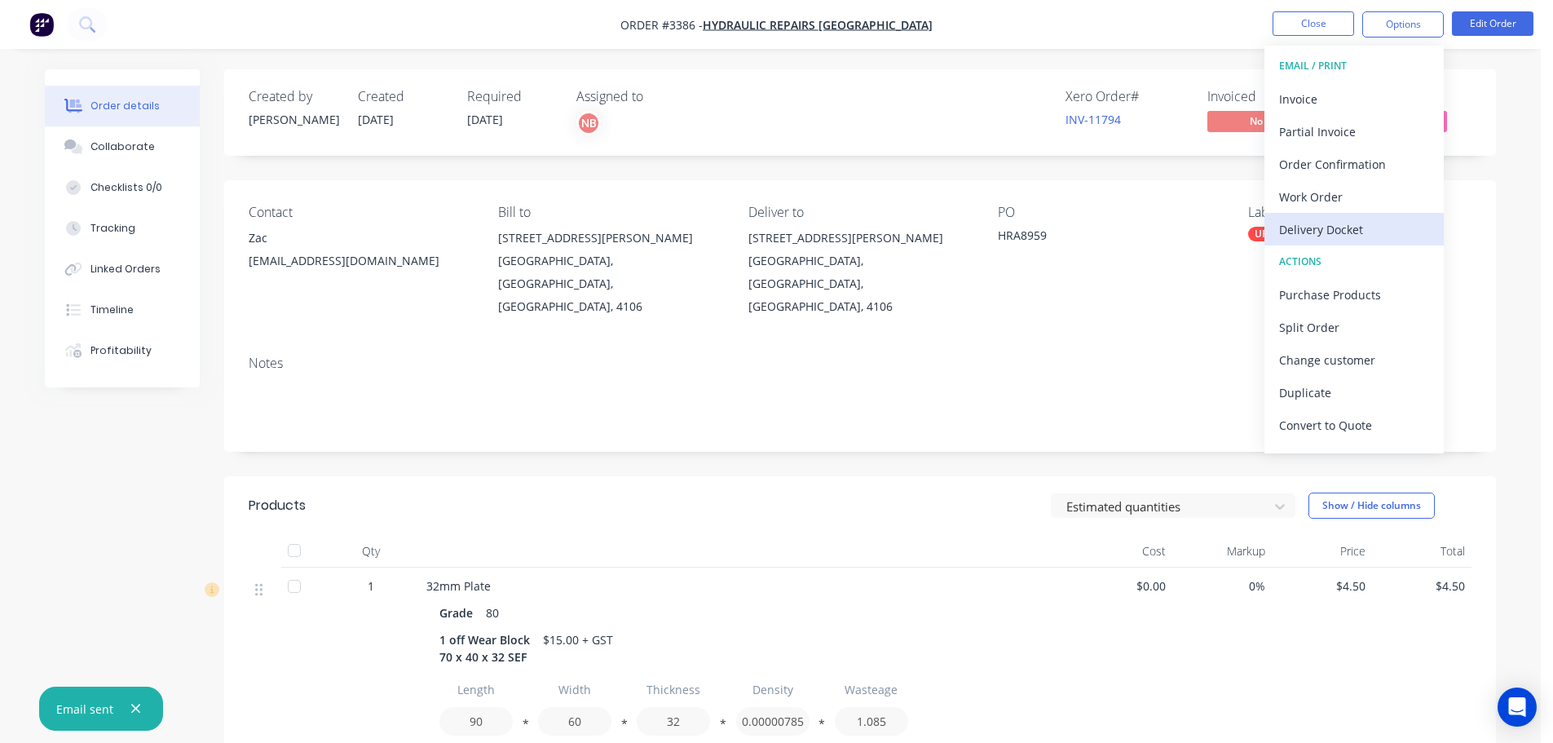
click at [1328, 223] on div "Delivery Docket" at bounding box center [1354, 230] width 150 height 24
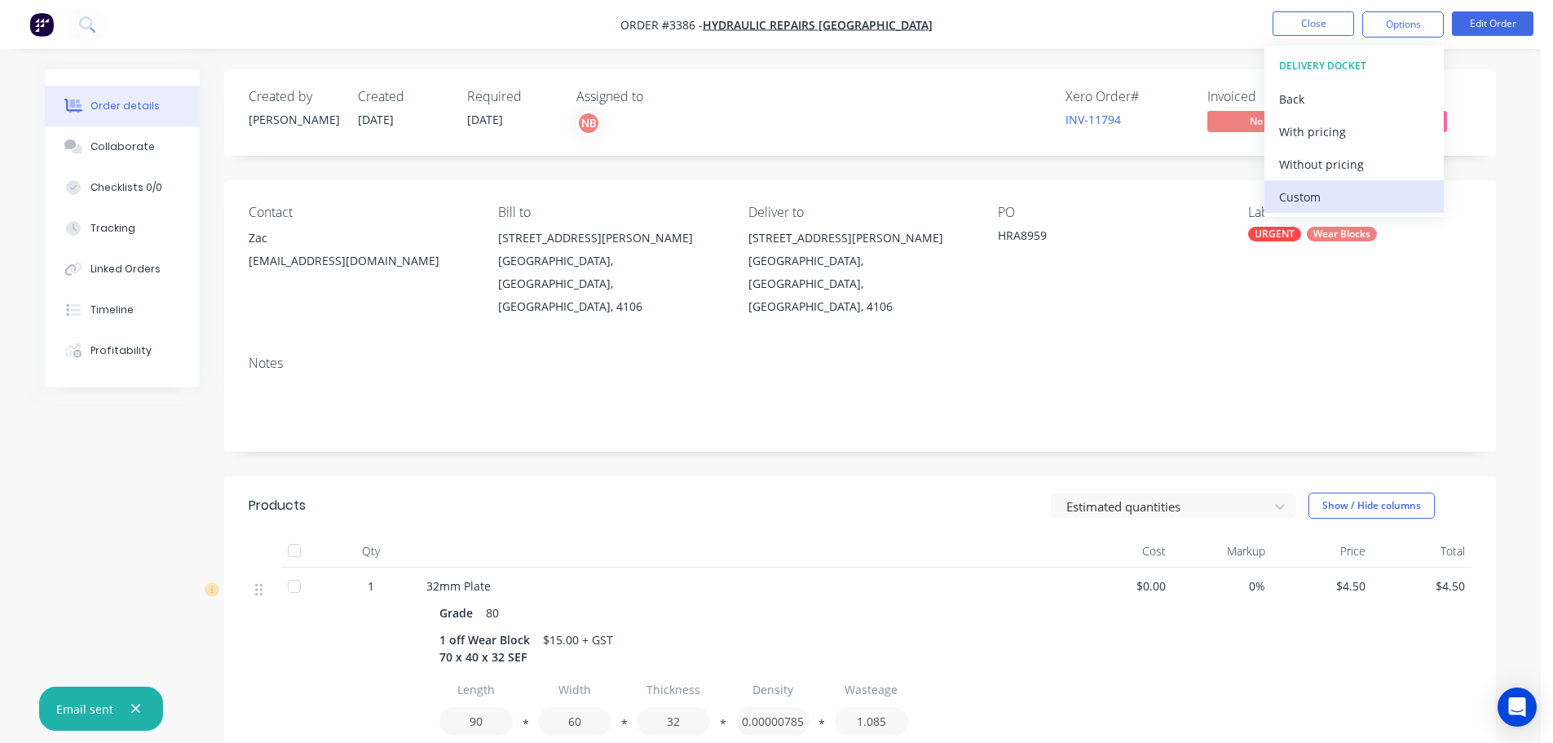
click at [1304, 185] on div "Custom" at bounding box center [1354, 197] width 150 height 24
click at [1305, 165] on div "Without pricing" at bounding box center [1354, 164] width 150 height 24
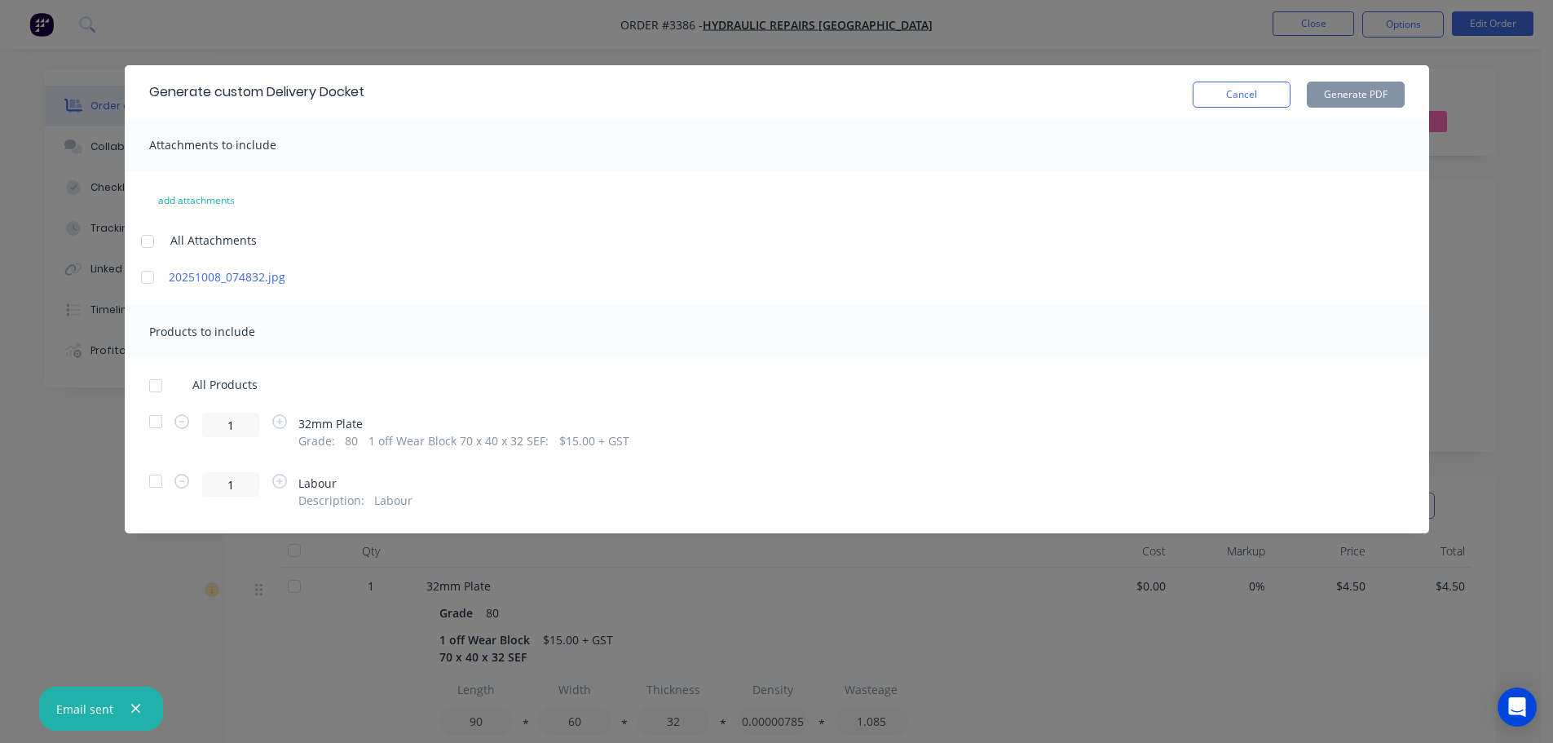
click at [151, 421] on div at bounding box center [155, 421] width 33 height 33
click at [1355, 89] on button "Generate PDF" at bounding box center [1356, 95] width 98 height 26
click at [1219, 95] on button "Cancel" at bounding box center [1242, 95] width 98 height 26
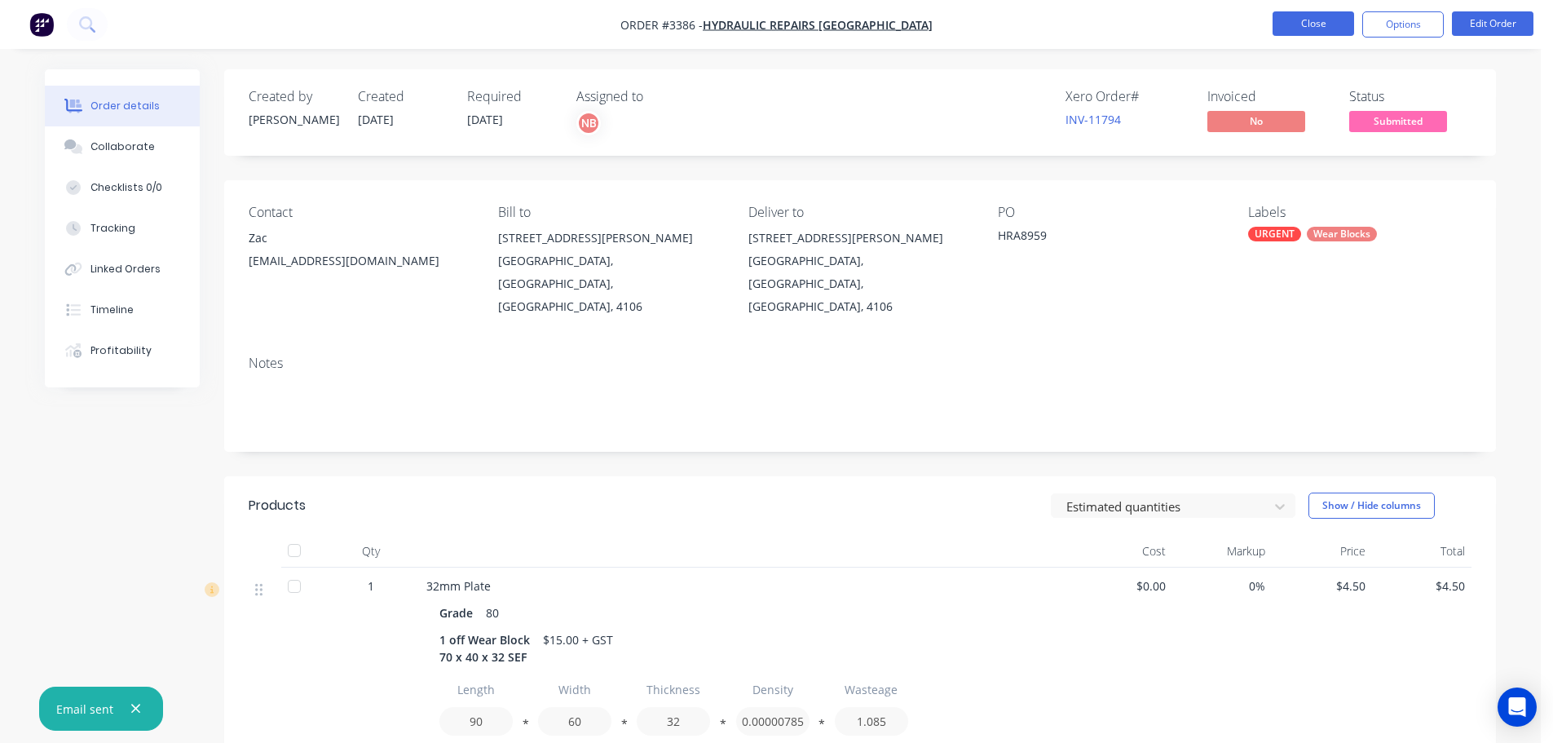
click at [1335, 30] on button "Close" at bounding box center [1314, 23] width 82 height 24
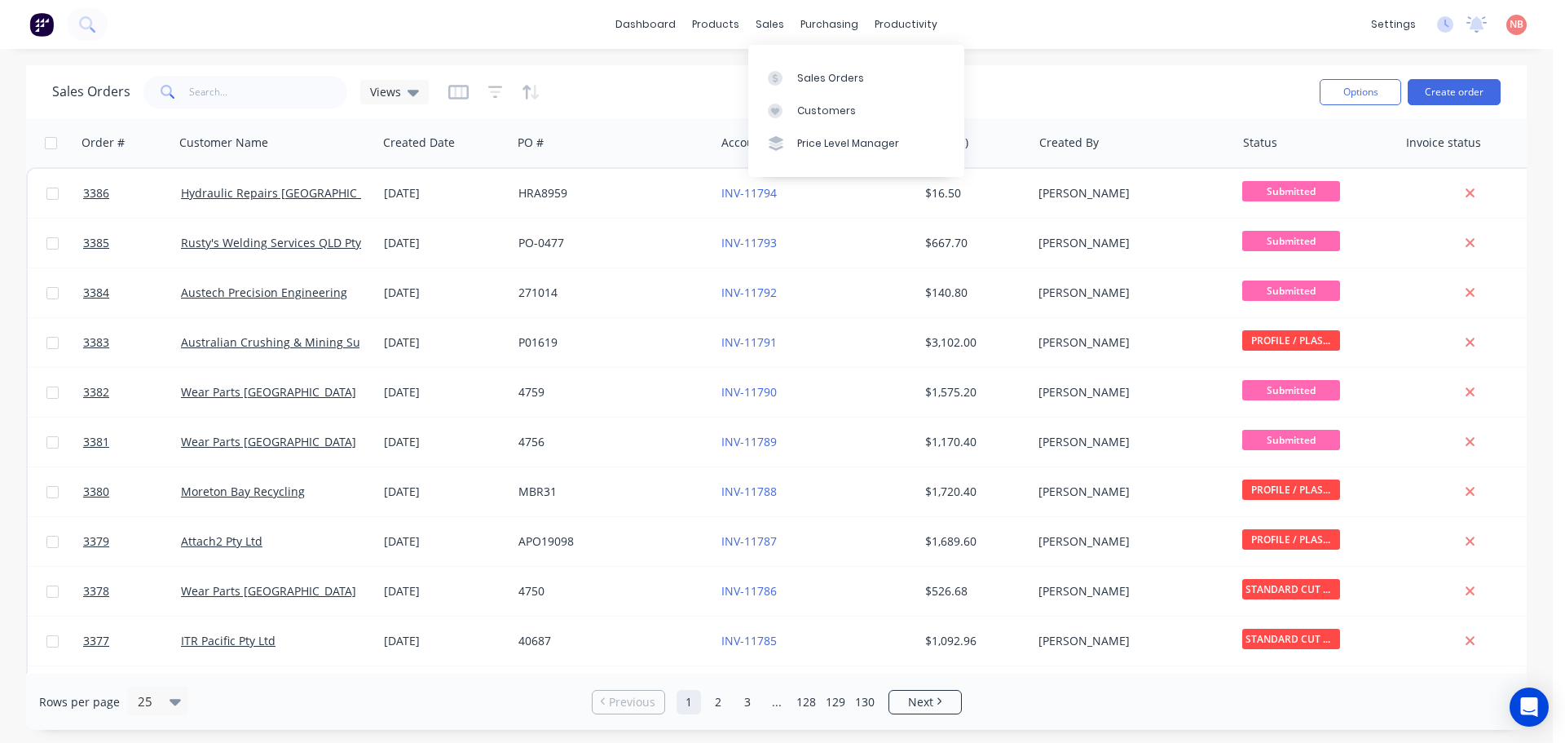
click at [776, 60] on div "Sales Orders Customers Price Level Manager" at bounding box center [856, 110] width 216 height 131
click at [777, 65] on link "Sales Orders" at bounding box center [856, 77] width 216 height 33
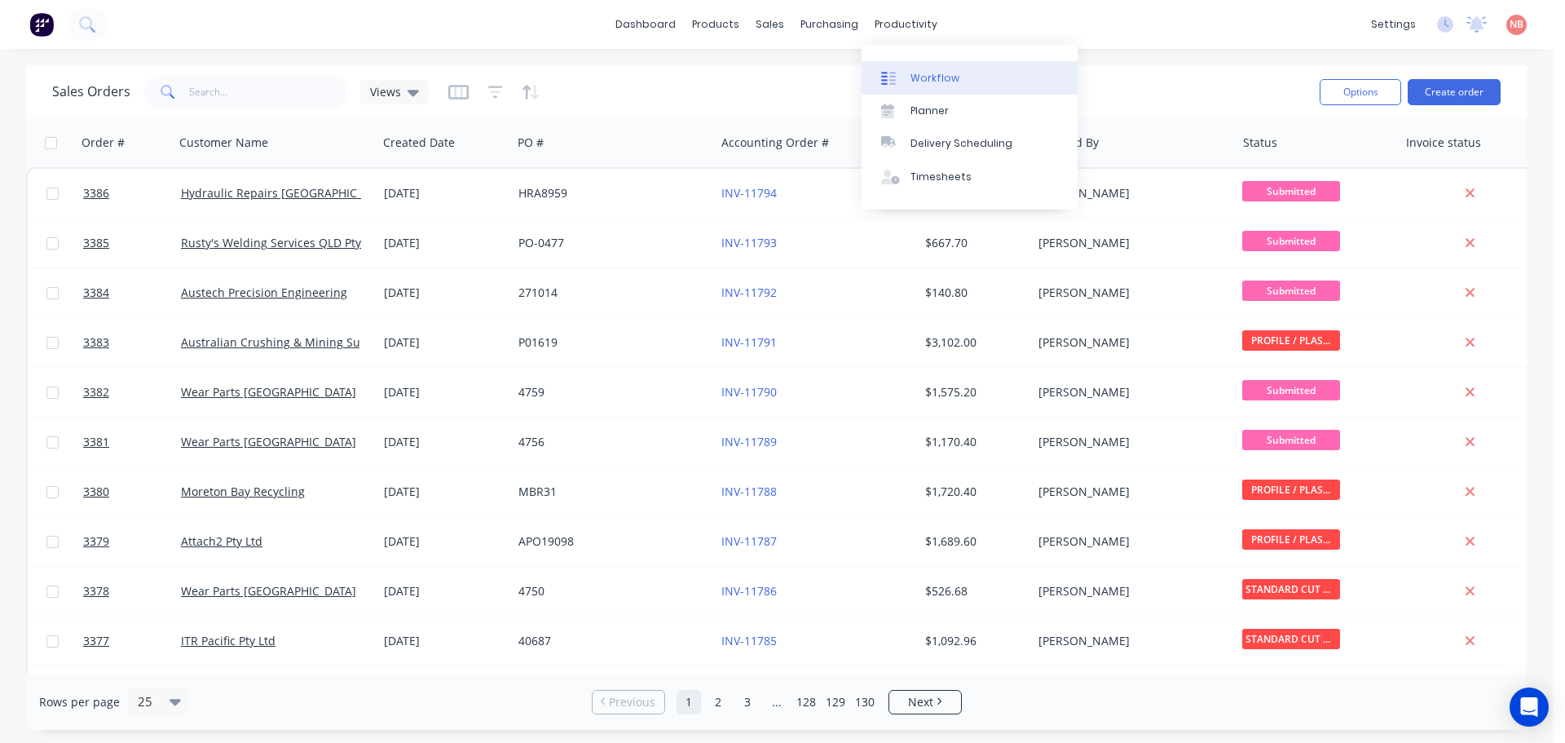
click at [914, 69] on link "Workflow" at bounding box center [970, 77] width 216 height 33
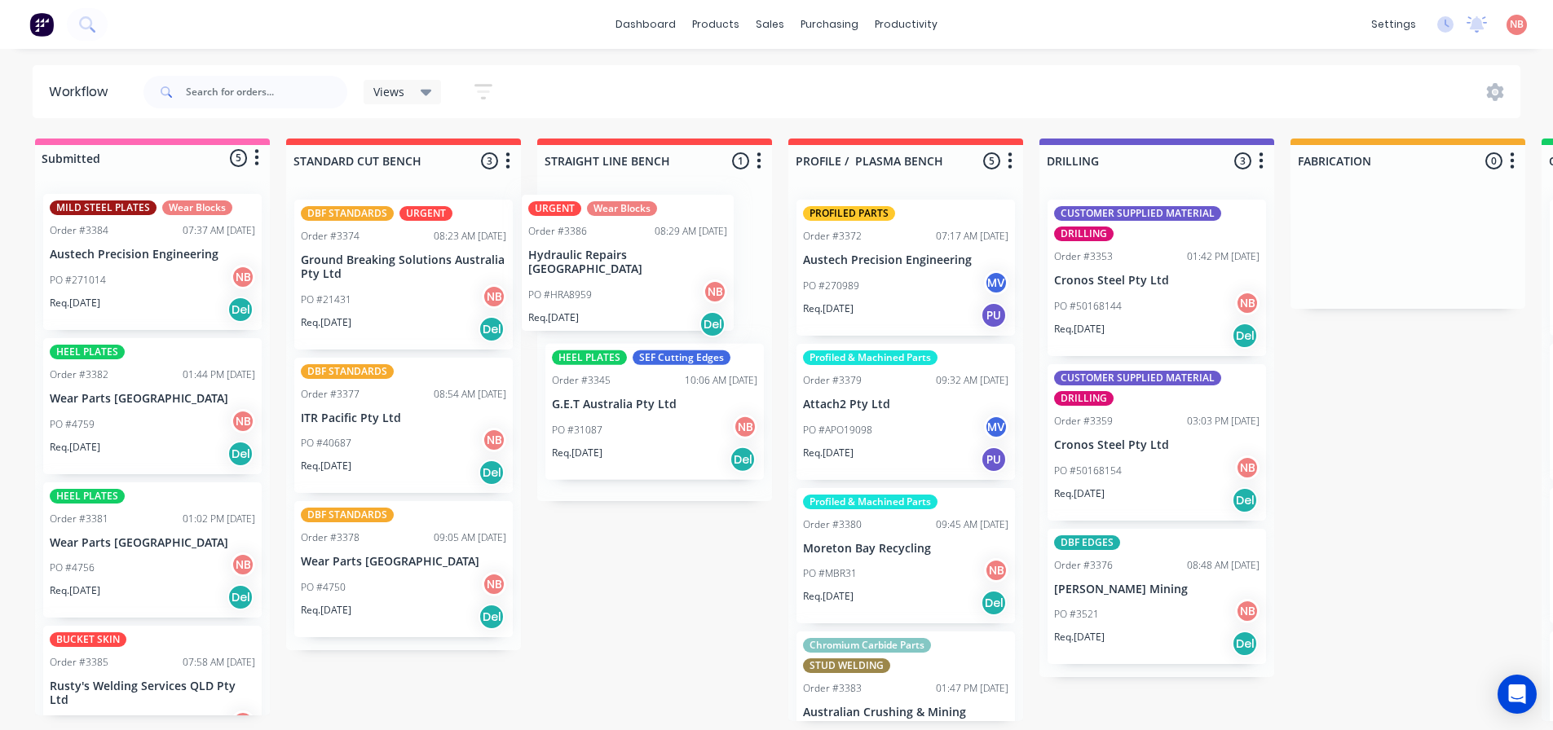
drag, startPoint x: 192, startPoint y: 245, endPoint x: 676, endPoint y: 246, distance: 484.2
click at [676, 246] on div "Submitted 5 Status colour #FF69B4 hex #FF69B4 Save Cancel Summaries Total order…" at bounding box center [1347, 430] width 2719 height 583
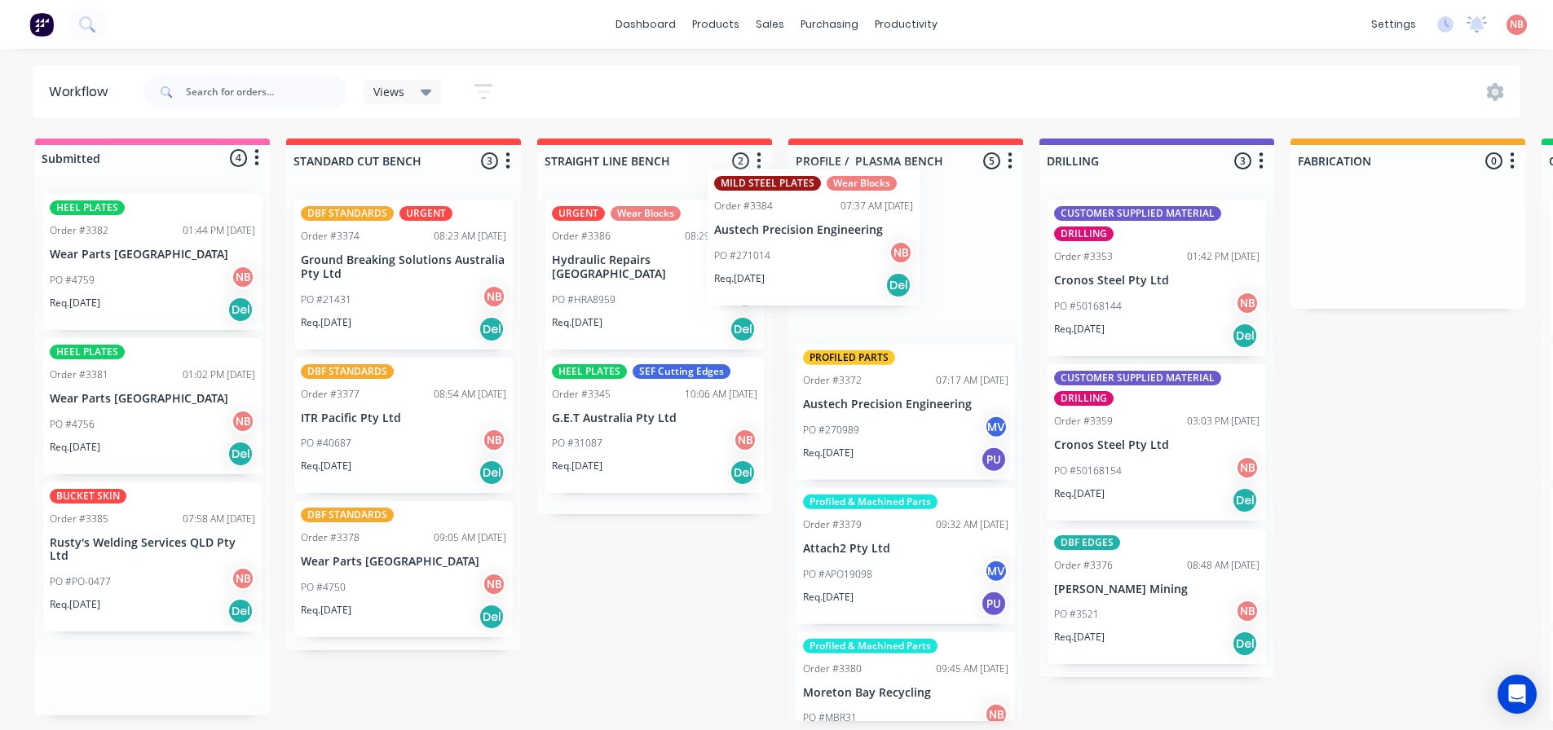
drag, startPoint x: 191, startPoint y: 222, endPoint x: 891, endPoint y: 193, distance: 700.9
click at [891, 193] on div "Submitted 4 Status colour #FF69B4 hex #FF69B4 Save Cancel Summaries Total order…" at bounding box center [1347, 430] width 2719 height 583
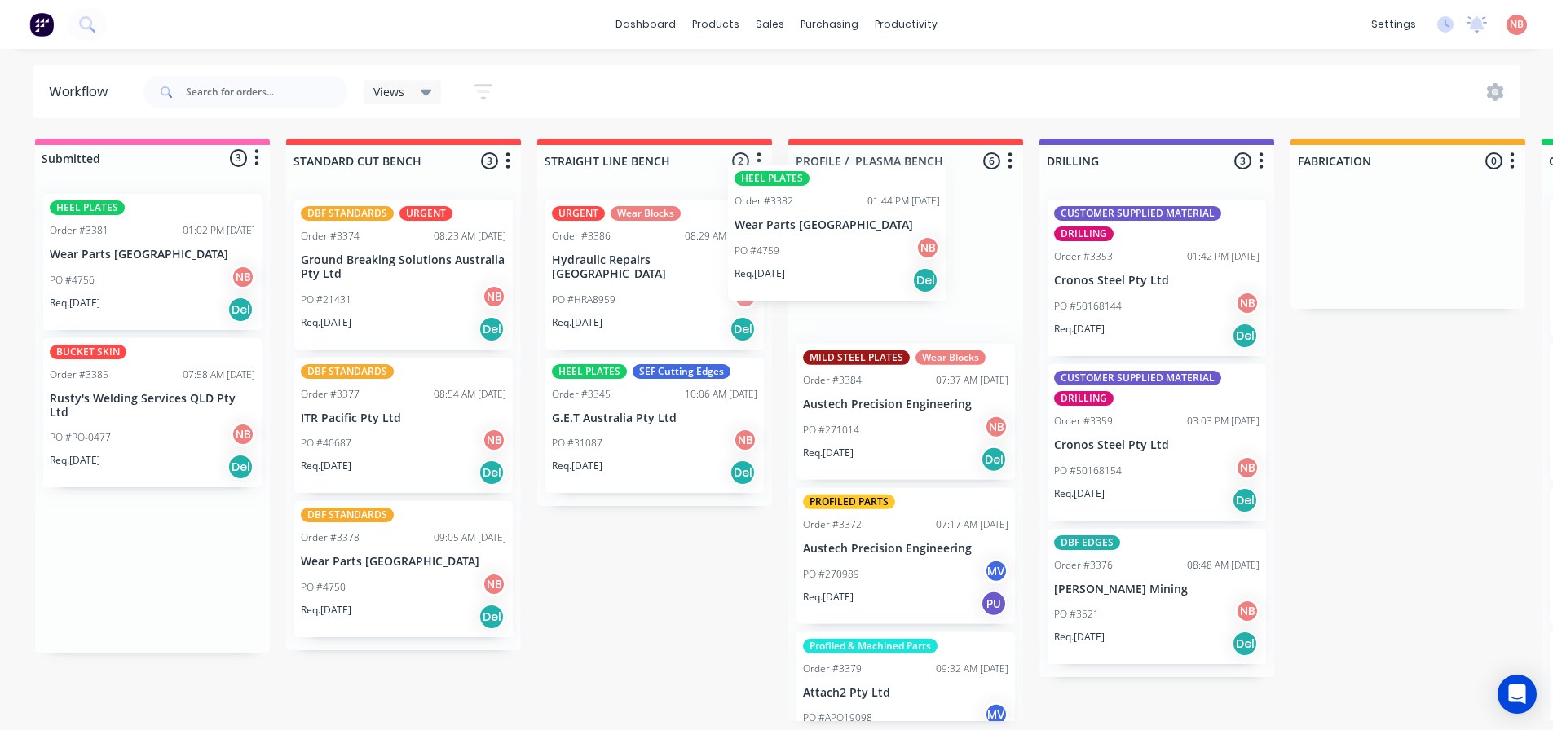
drag, startPoint x: 104, startPoint y: 256, endPoint x: 794, endPoint y: 226, distance: 691.1
click at [794, 226] on div "Submitted 3 Status colour #FF69B4 hex #FF69B4 Save Cancel Summaries Total order…" at bounding box center [1347, 430] width 2719 height 583
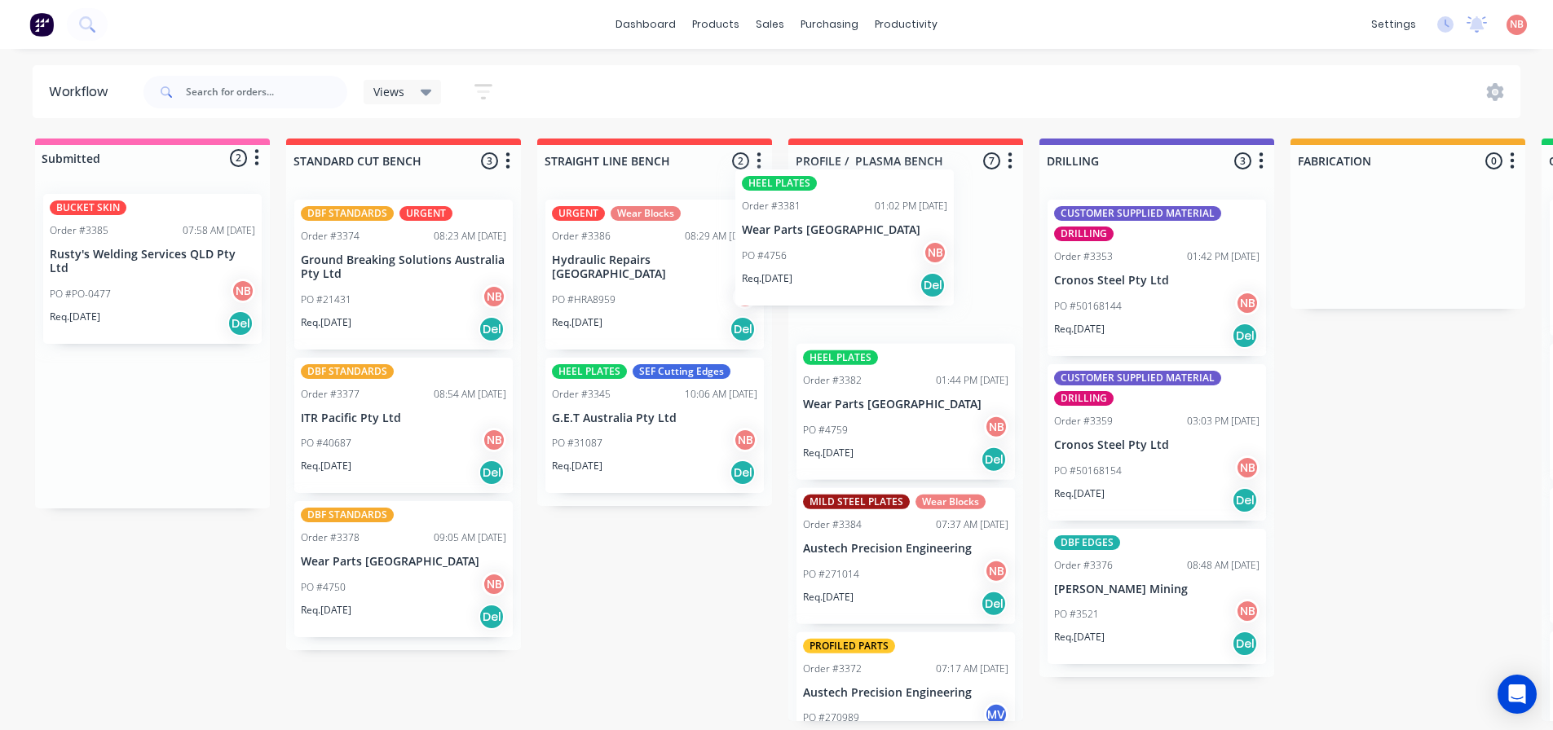
drag, startPoint x: 89, startPoint y: 264, endPoint x: 787, endPoint y: 240, distance: 698.3
click at [787, 240] on div "Submitted 2 Status colour #FF69B4 hex #FF69B4 Save Cancel Summaries Total order…" at bounding box center [1347, 430] width 2719 height 583
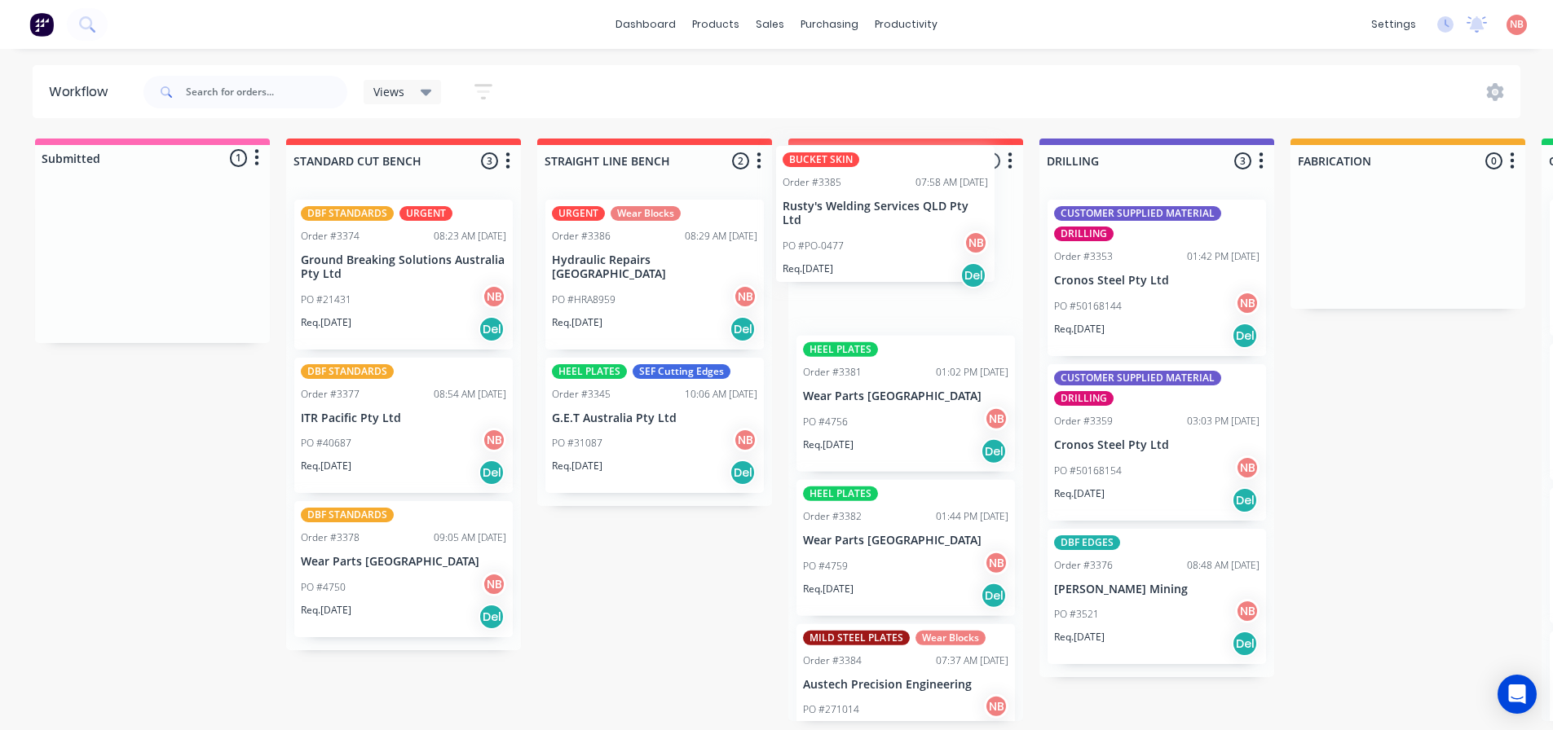
drag, startPoint x: 146, startPoint y: 276, endPoint x: 891, endPoint y: 227, distance: 746.8
click at [891, 227] on div "Submitted 1 Status colour #FF69B4 hex #FF69B4 Save Cancel Summaries Total order…" at bounding box center [1347, 430] width 2719 height 583
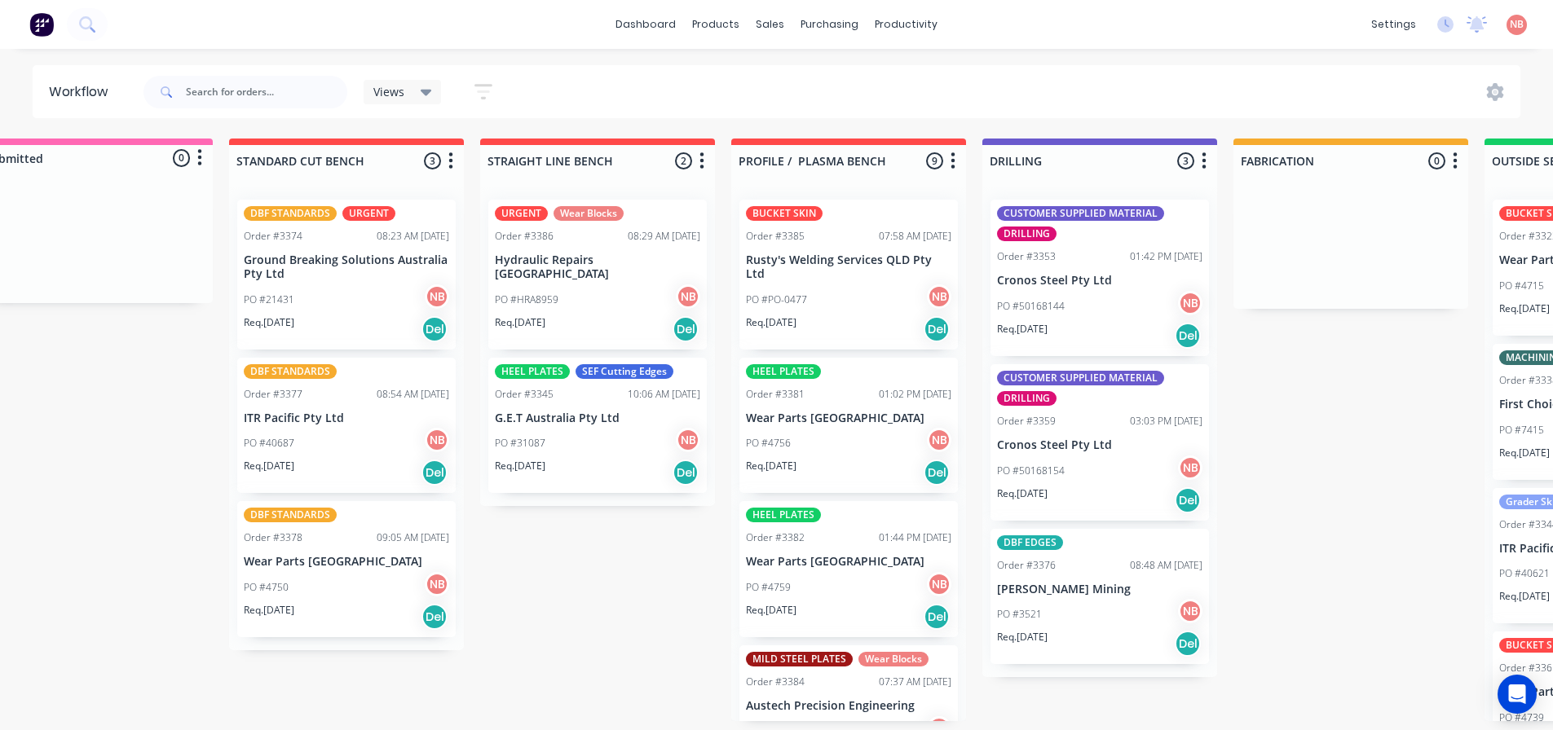
scroll to position [3, 55]
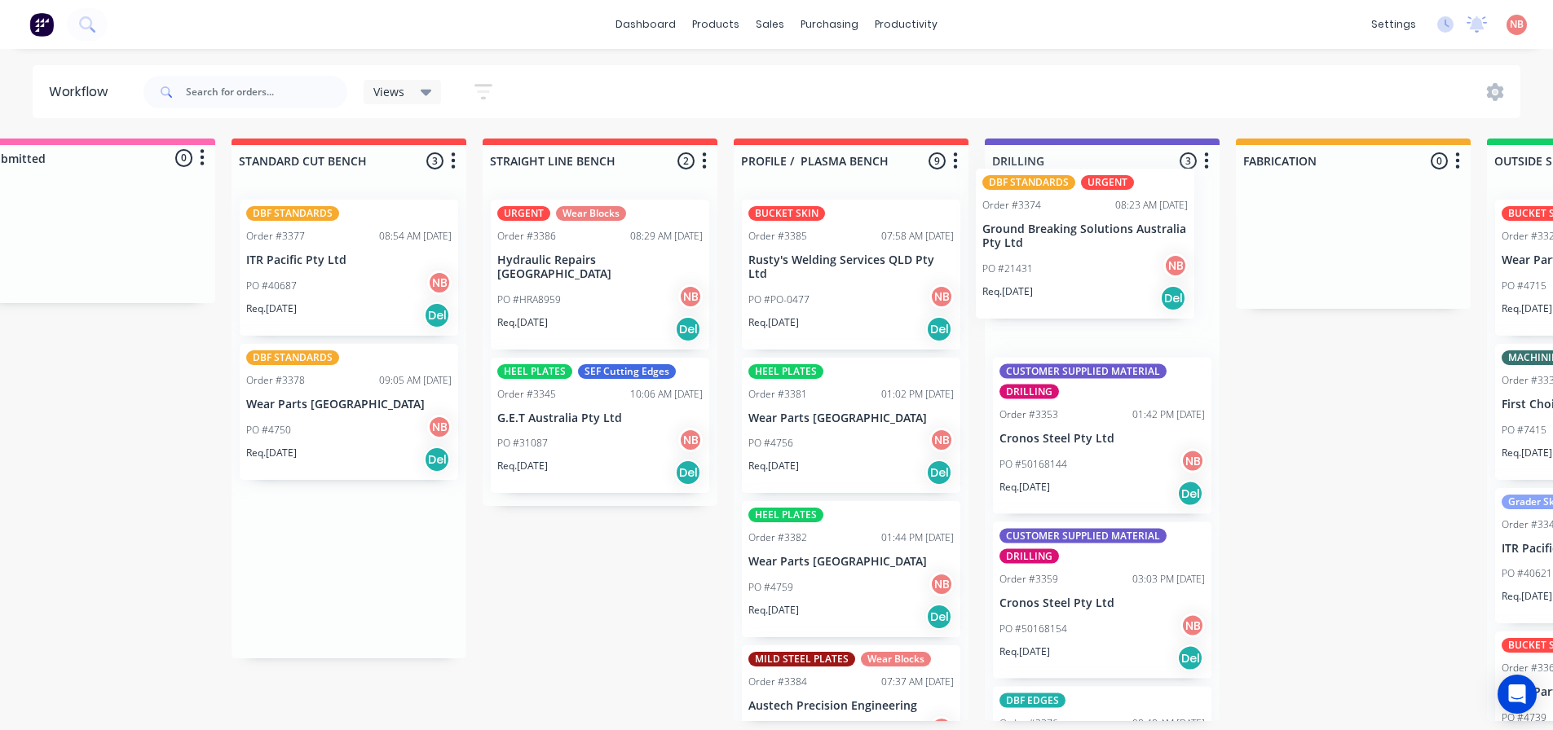
drag, startPoint x: 332, startPoint y: 293, endPoint x: 1076, endPoint y: 263, distance: 744.9
click at [1076, 263] on div "Submitted 0 Status colour #FF69B4 hex #FF69B4 Save Cancel Summaries Total order…" at bounding box center [1292, 430] width 2719 height 583
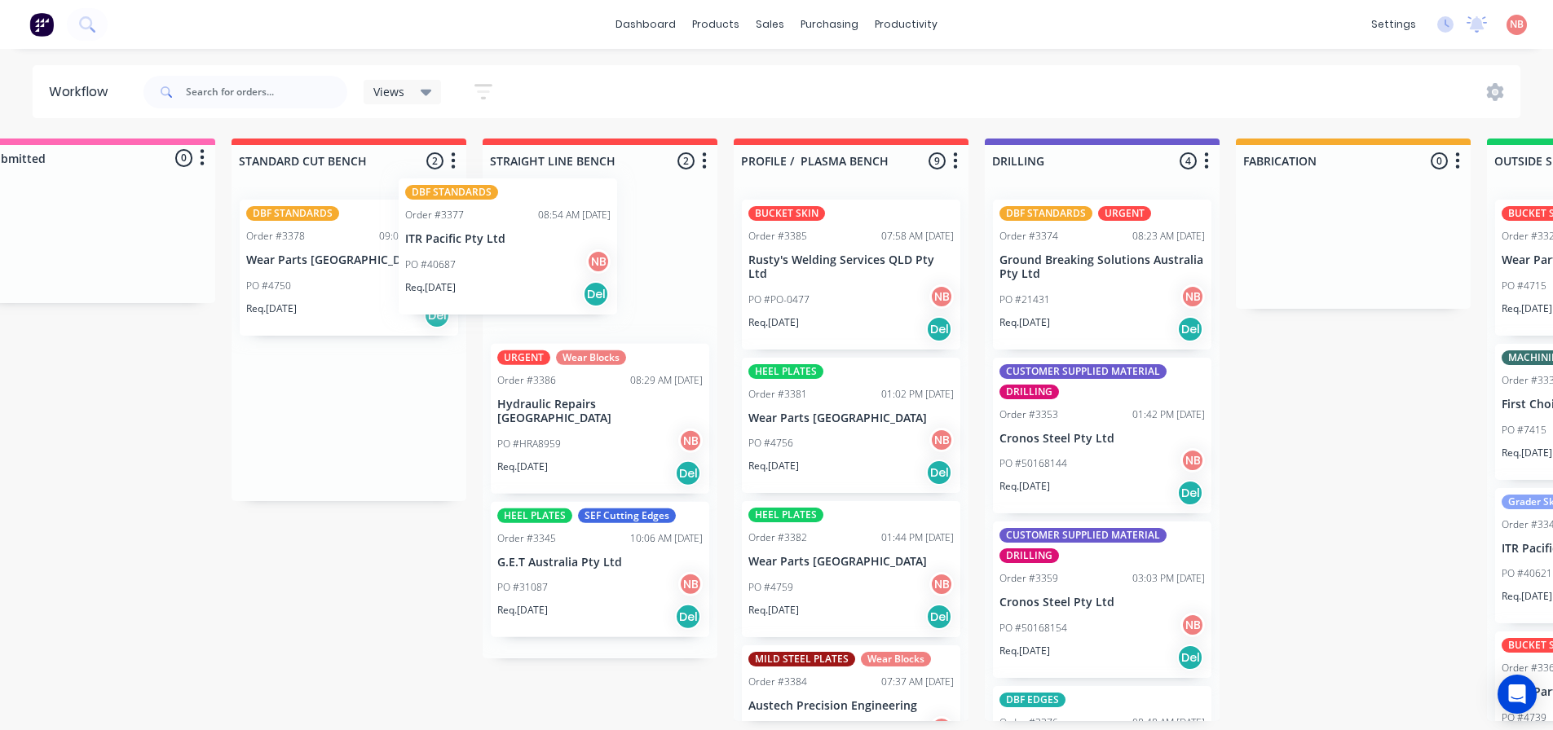
scroll to position [3, 52]
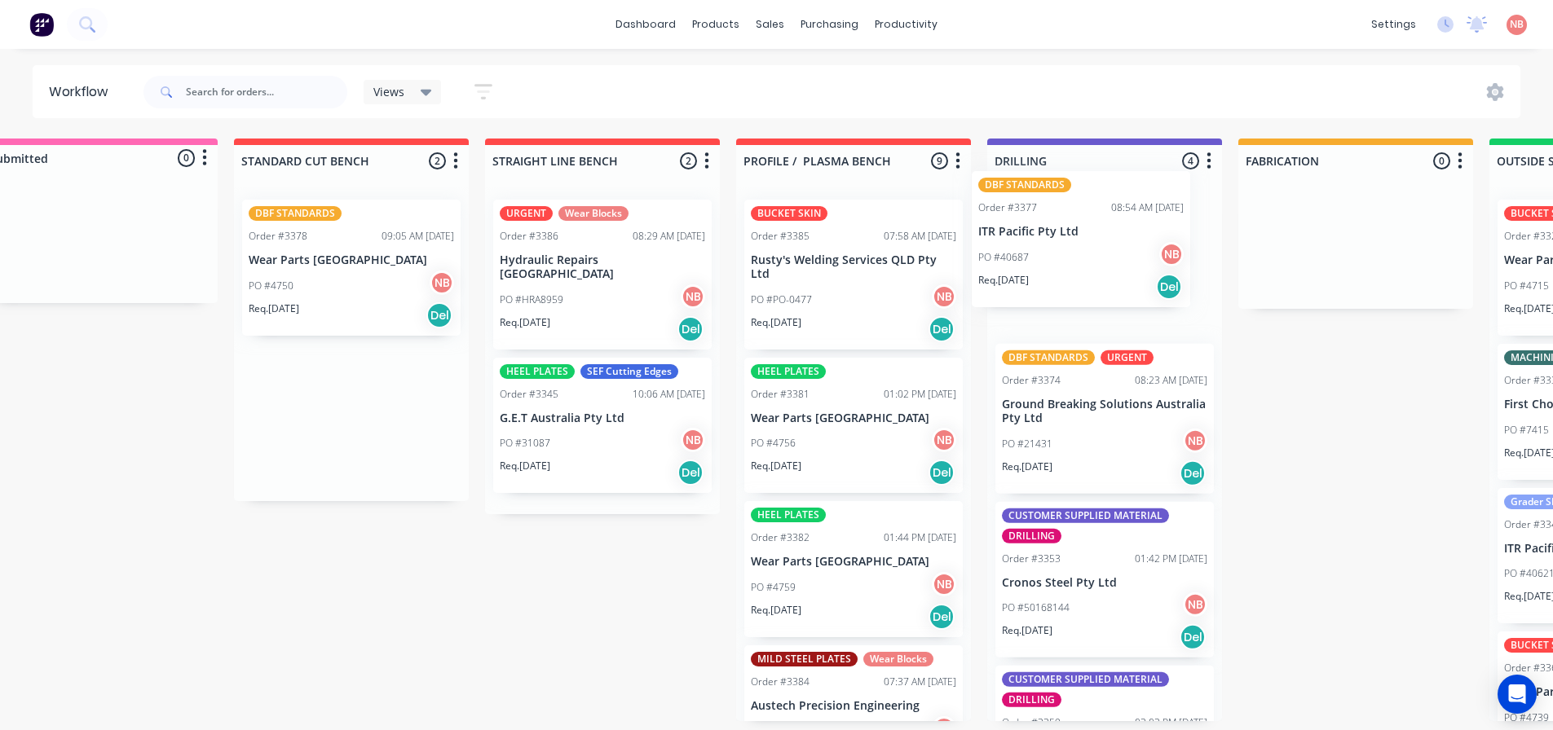
drag, startPoint x: 307, startPoint y: 293, endPoint x: 1057, endPoint y: 265, distance: 751.4
click at [1057, 265] on div "Submitted 0 Status colour #FF69B4 hex #FF69B4 Save Cancel Summaries Total order…" at bounding box center [1295, 430] width 2719 height 583
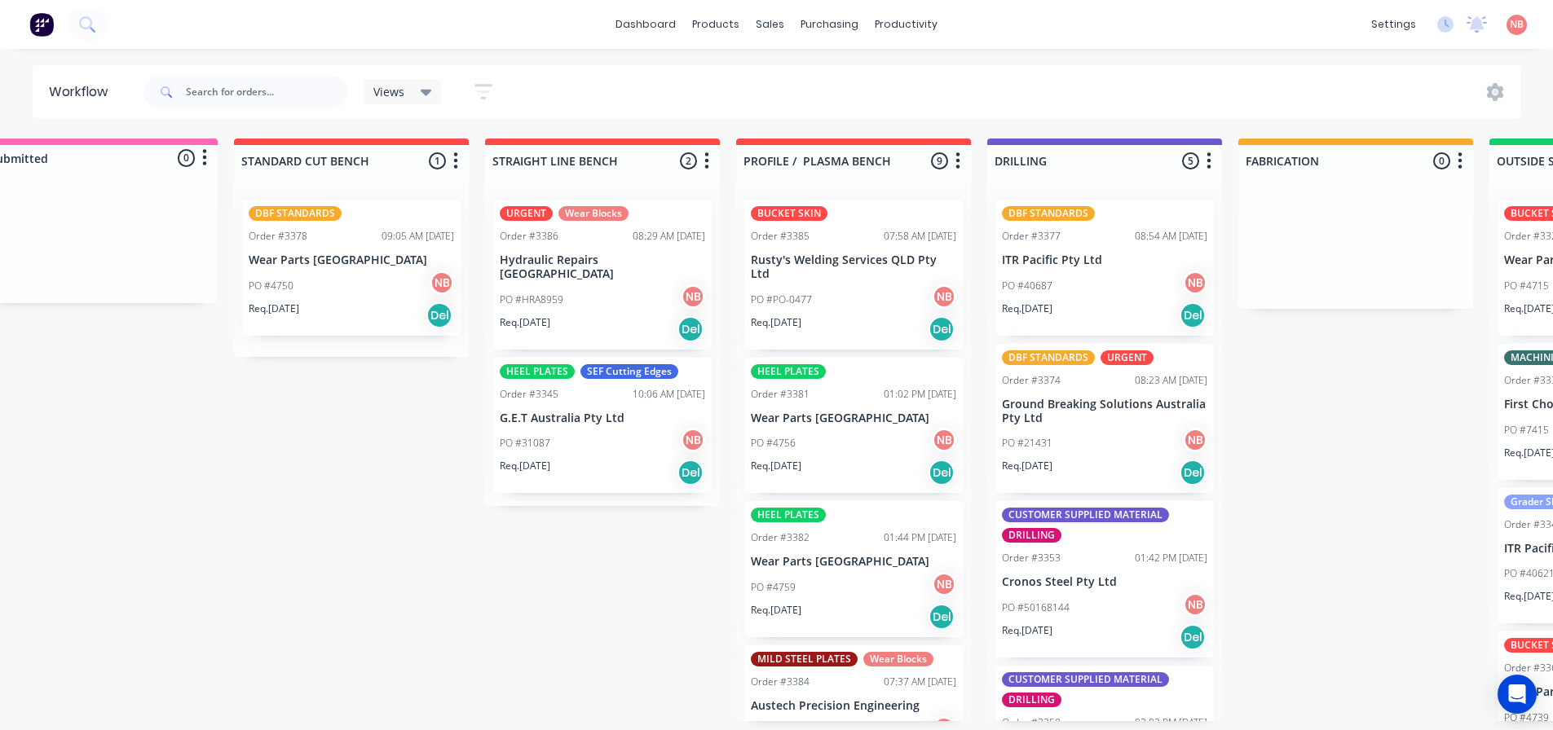
scroll to position [3, 51]
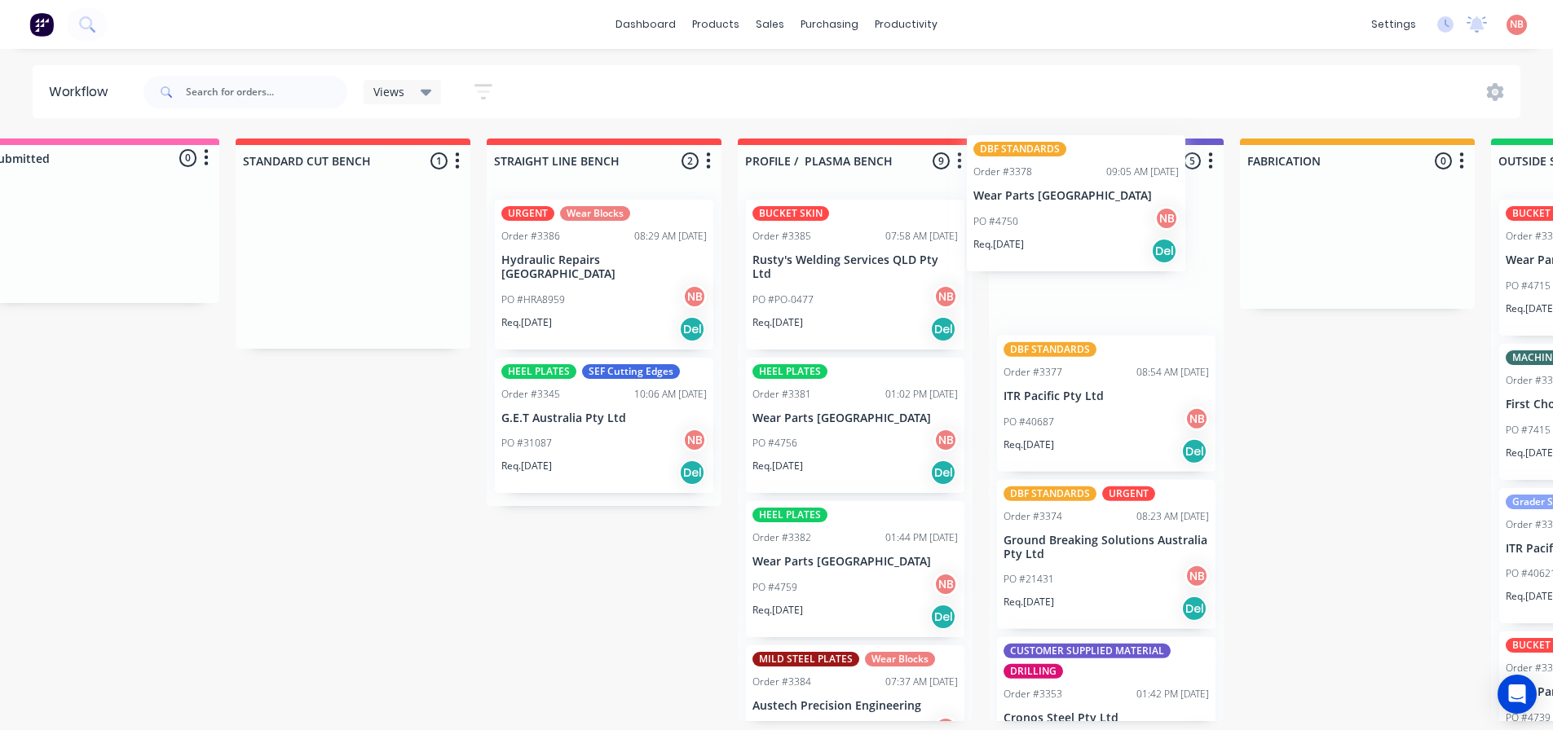
drag, startPoint x: 273, startPoint y: 294, endPoint x: 1013, endPoint y: 229, distance: 742.3
click at [1013, 229] on div "Submitted 0 Status colour #FF69B4 hex #FF69B4 Save Cancel Summaries Total order…" at bounding box center [1296, 430] width 2719 height 583
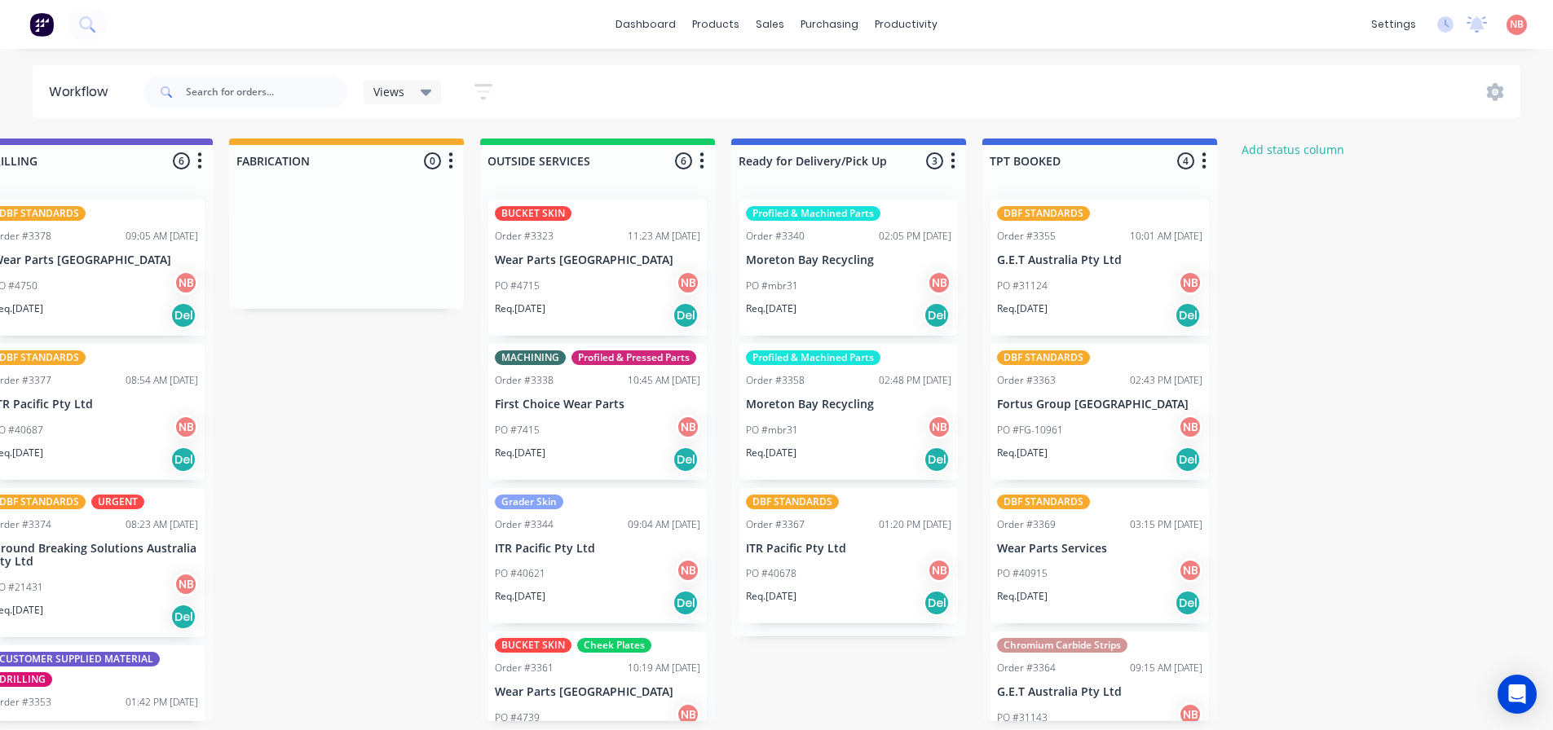
scroll to position [0, 1061]
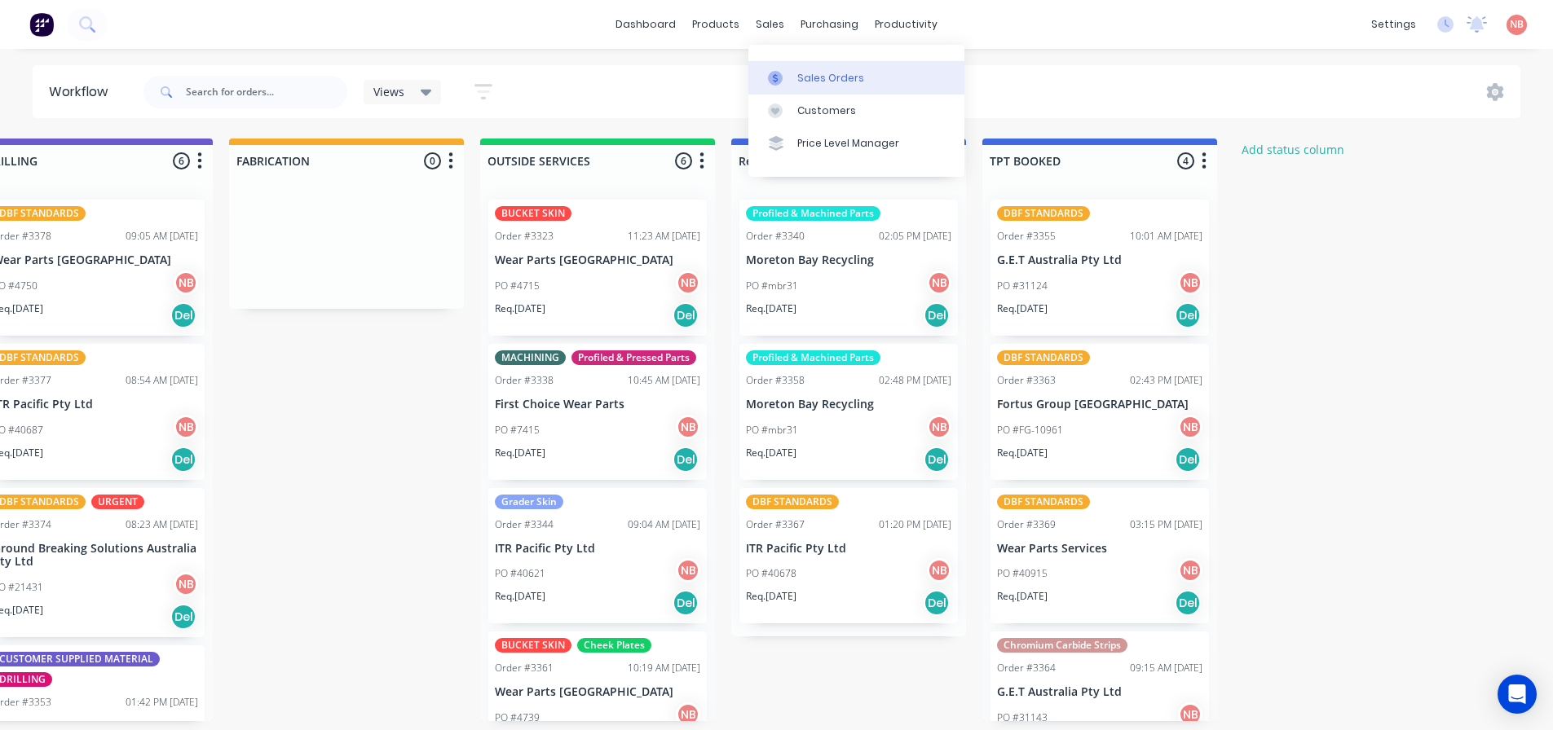
click at [792, 70] on link "Sales Orders" at bounding box center [856, 77] width 216 height 33
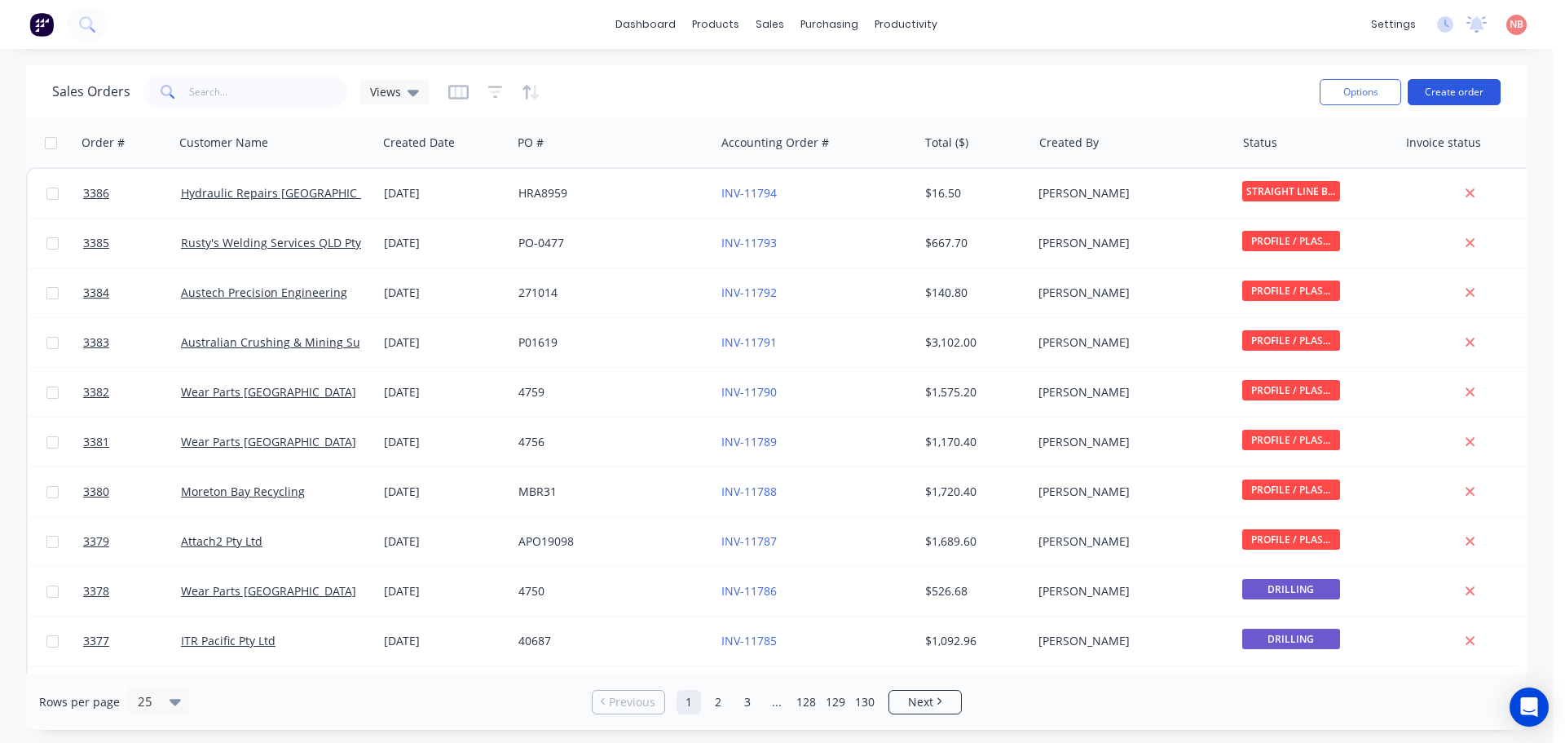
click at [1411, 94] on button "Create order" at bounding box center [1454, 92] width 93 height 26
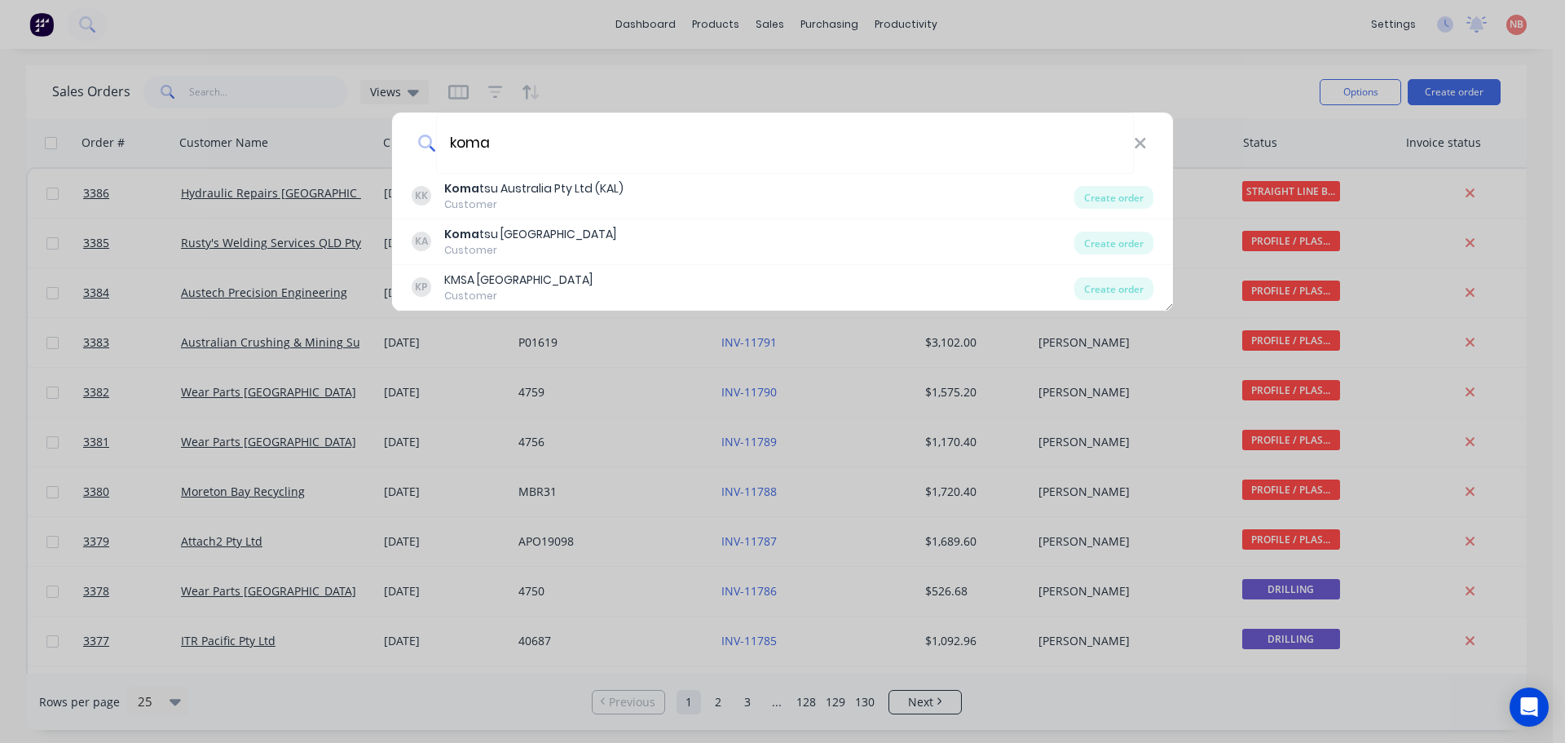
type input "koma"
click at [728, 85] on div "koma KK Koma tsu Australia Pty Ltd (KAL) Customer Create order KA Koma tsu Auck…" at bounding box center [782, 371] width 1565 height 743
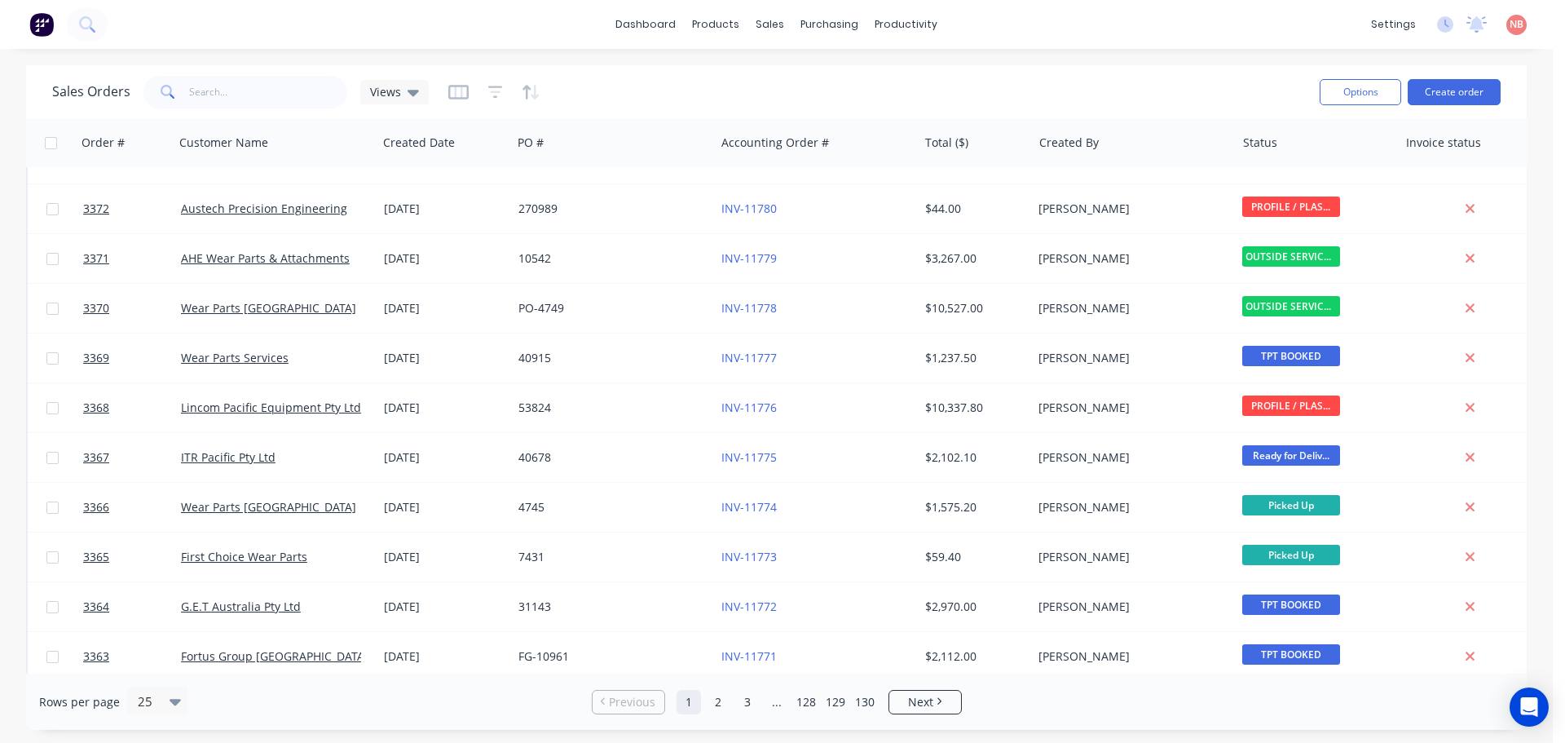
scroll to position [745, 0]
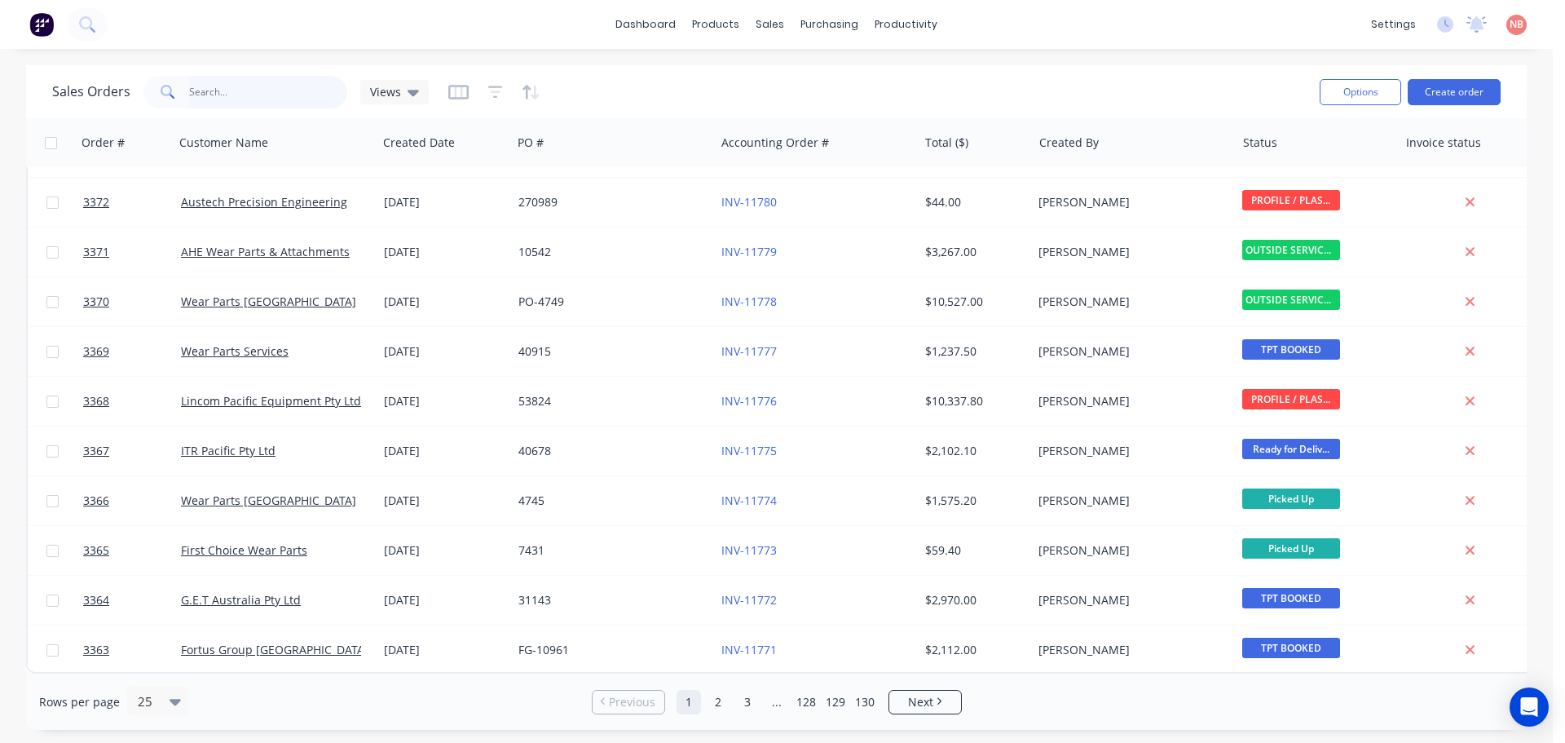
click at [291, 84] on input "text" at bounding box center [268, 92] width 159 height 33
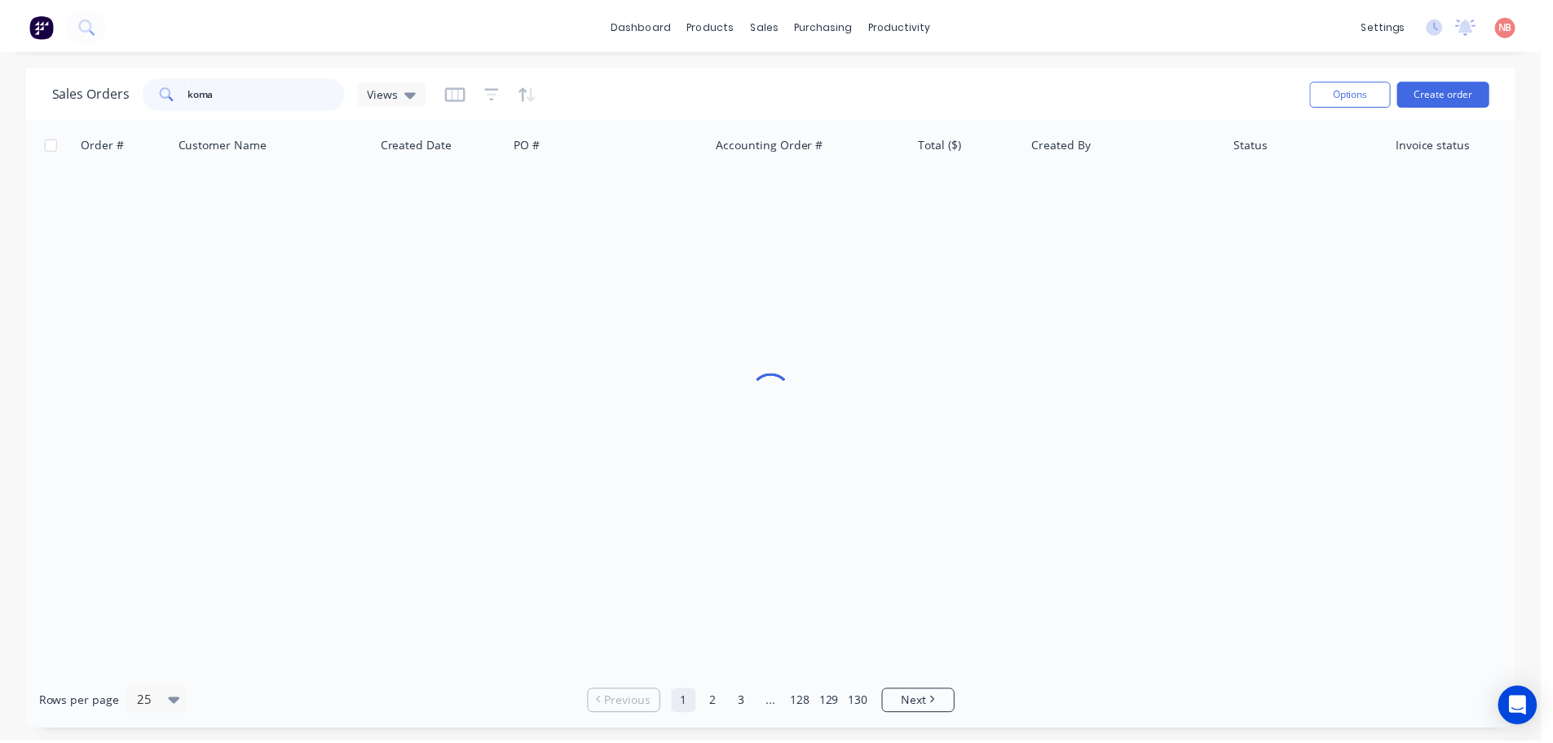
scroll to position [0, 0]
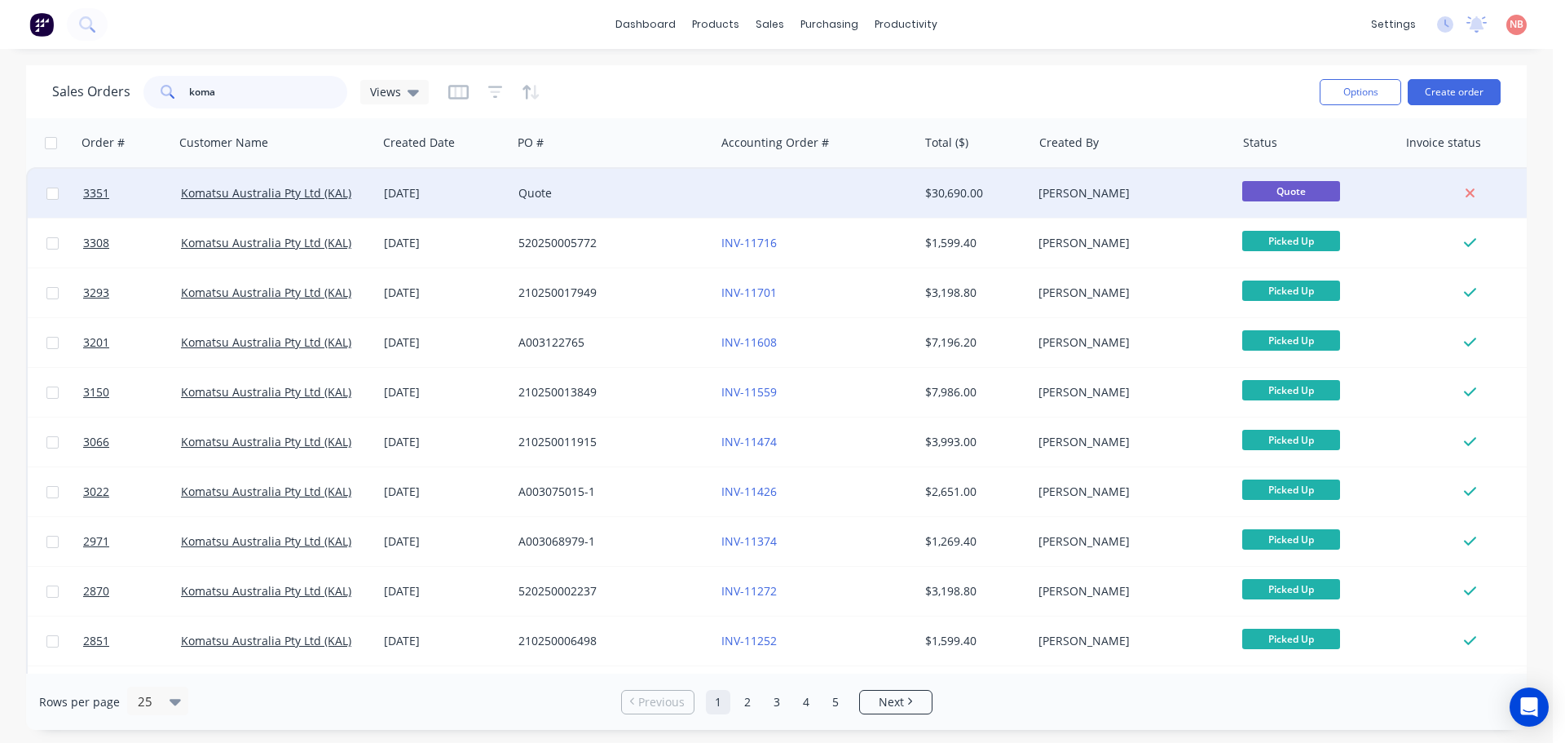
type input "koma"
click at [773, 197] on div at bounding box center [816, 193] width 203 height 49
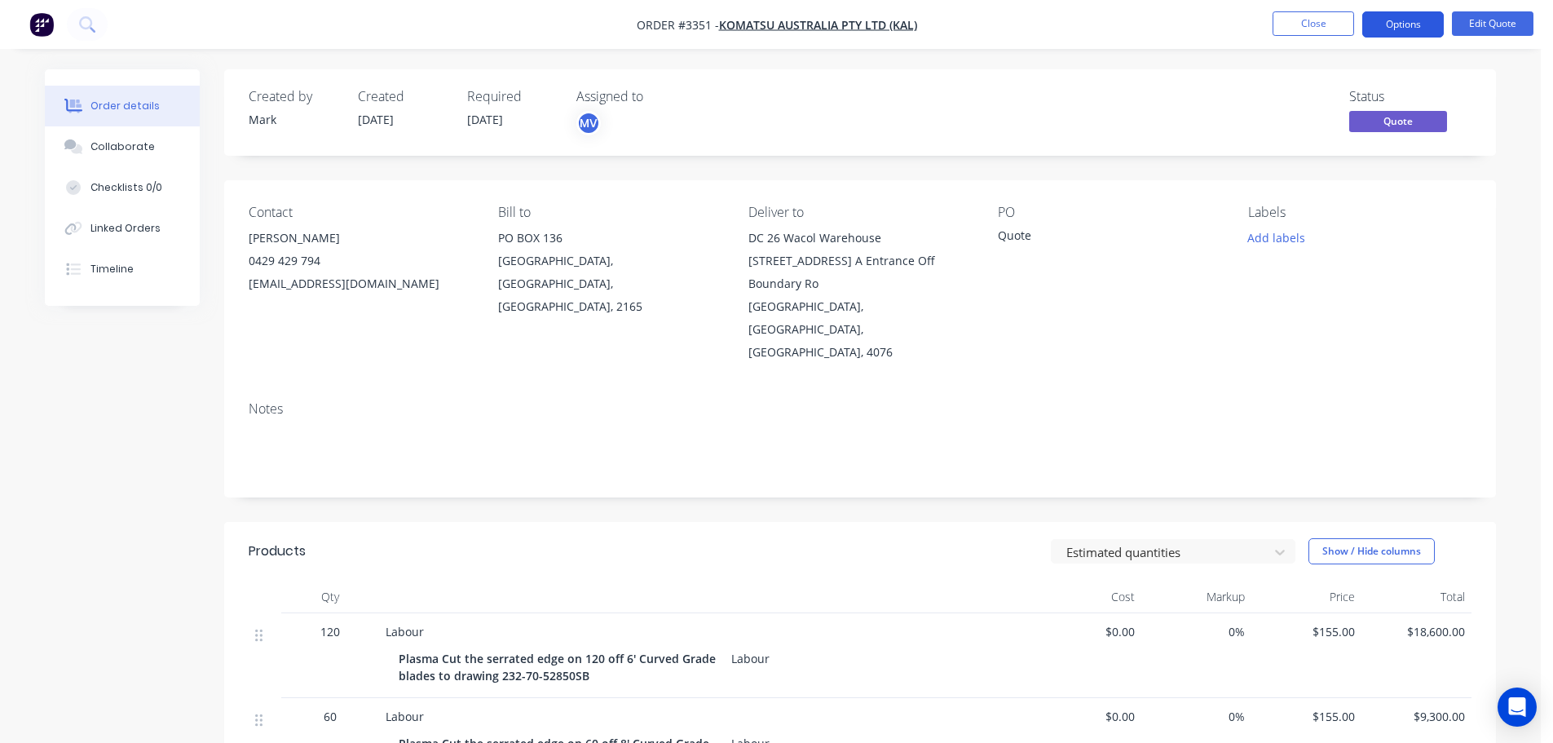
click at [1410, 18] on button "Options" at bounding box center [1403, 24] width 82 height 26
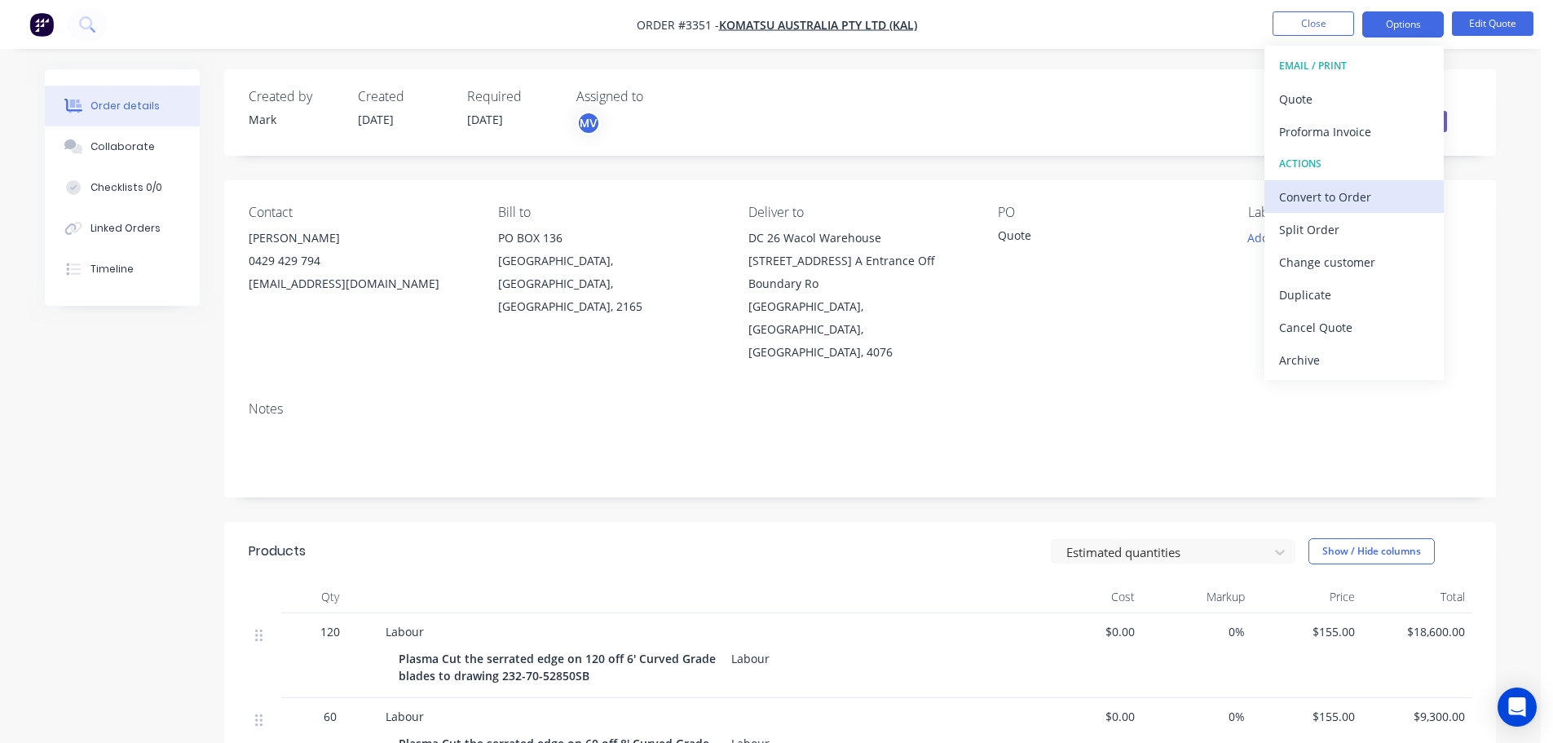
click at [1314, 183] on button "Convert to Order" at bounding box center [1353, 196] width 179 height 33
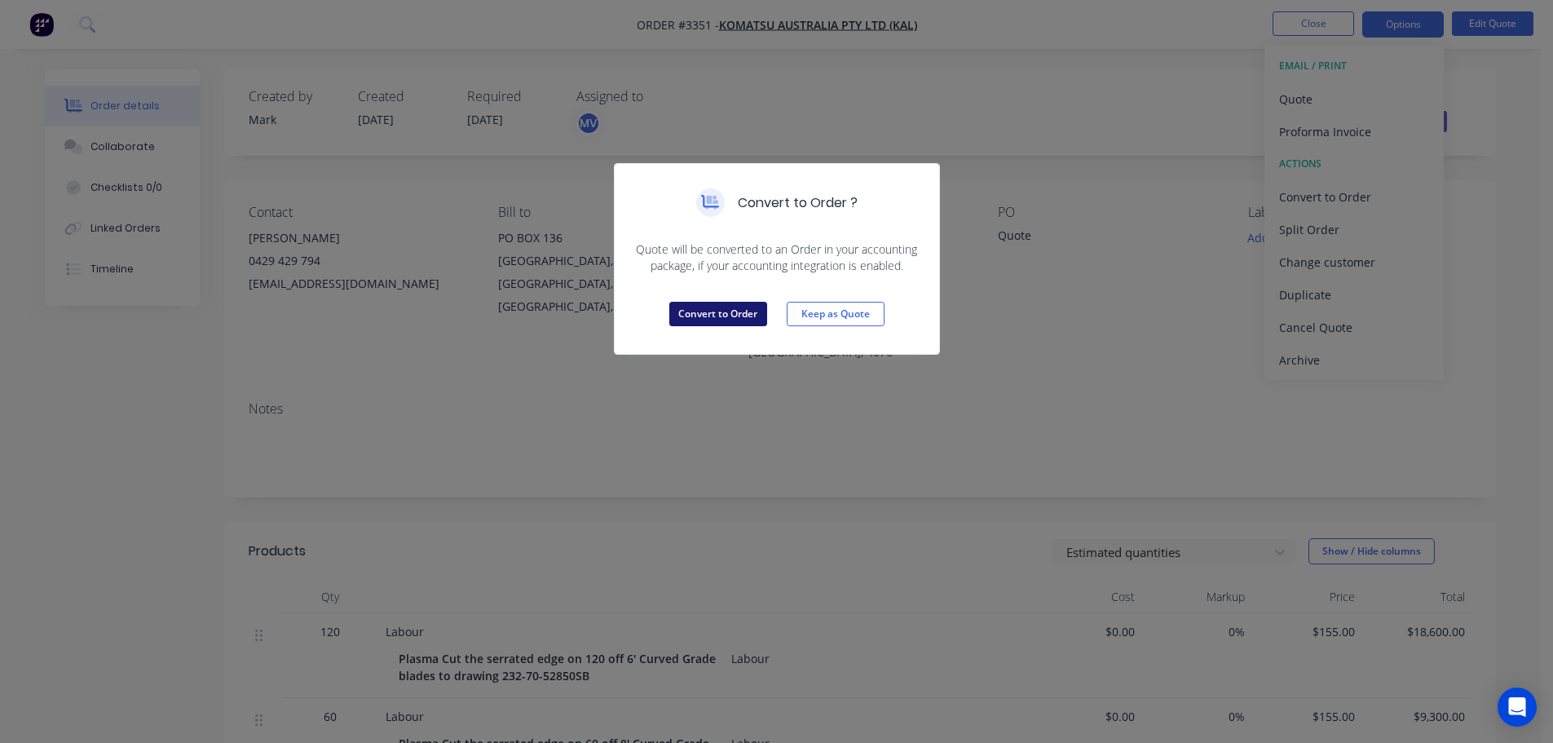
click at [698, 310] on button "Convert to Order" at bounding box center [718, 314] width 98 height 24
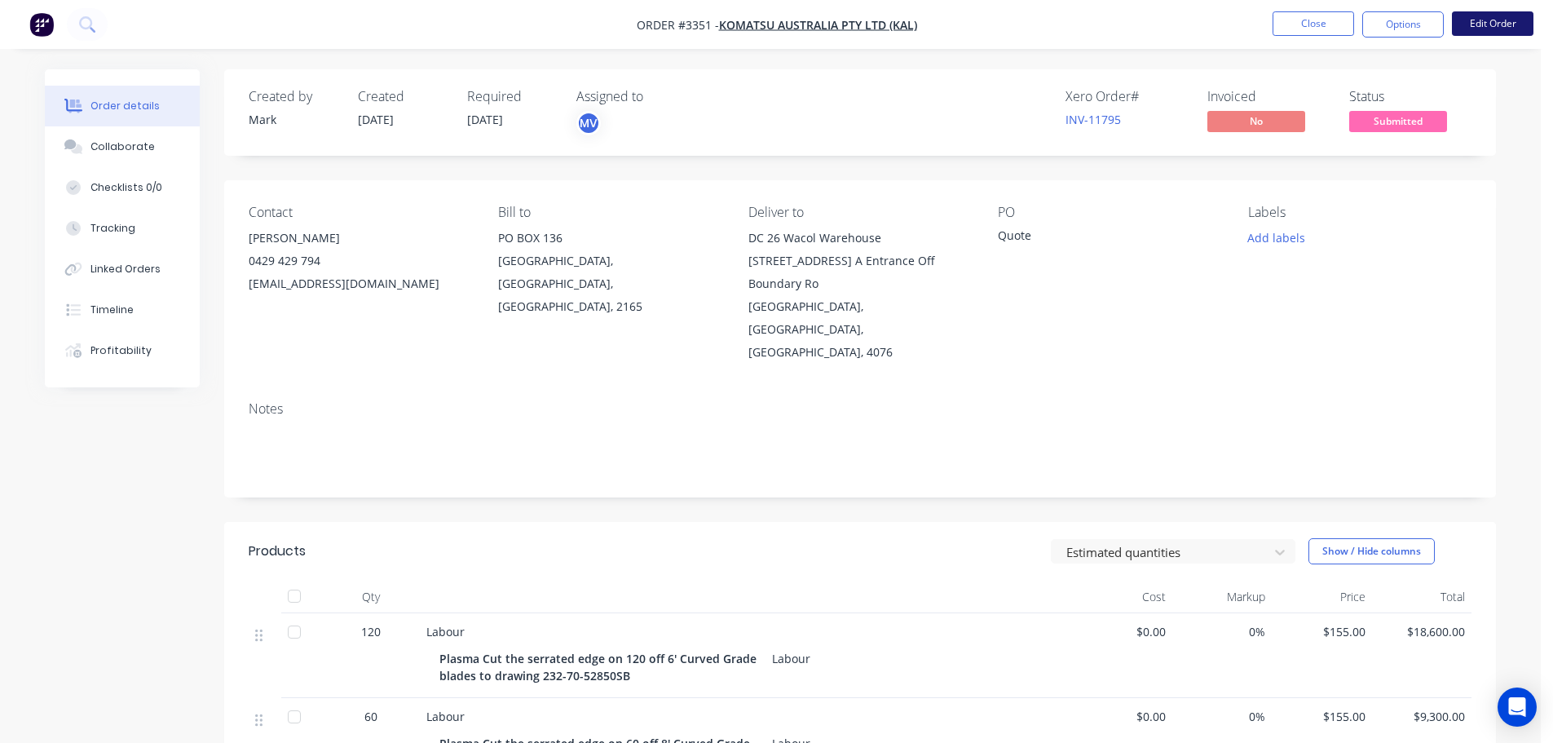
click at [1502, 20] on button "Edit Order" at bounding box center [1493, 23] width 82 height 24
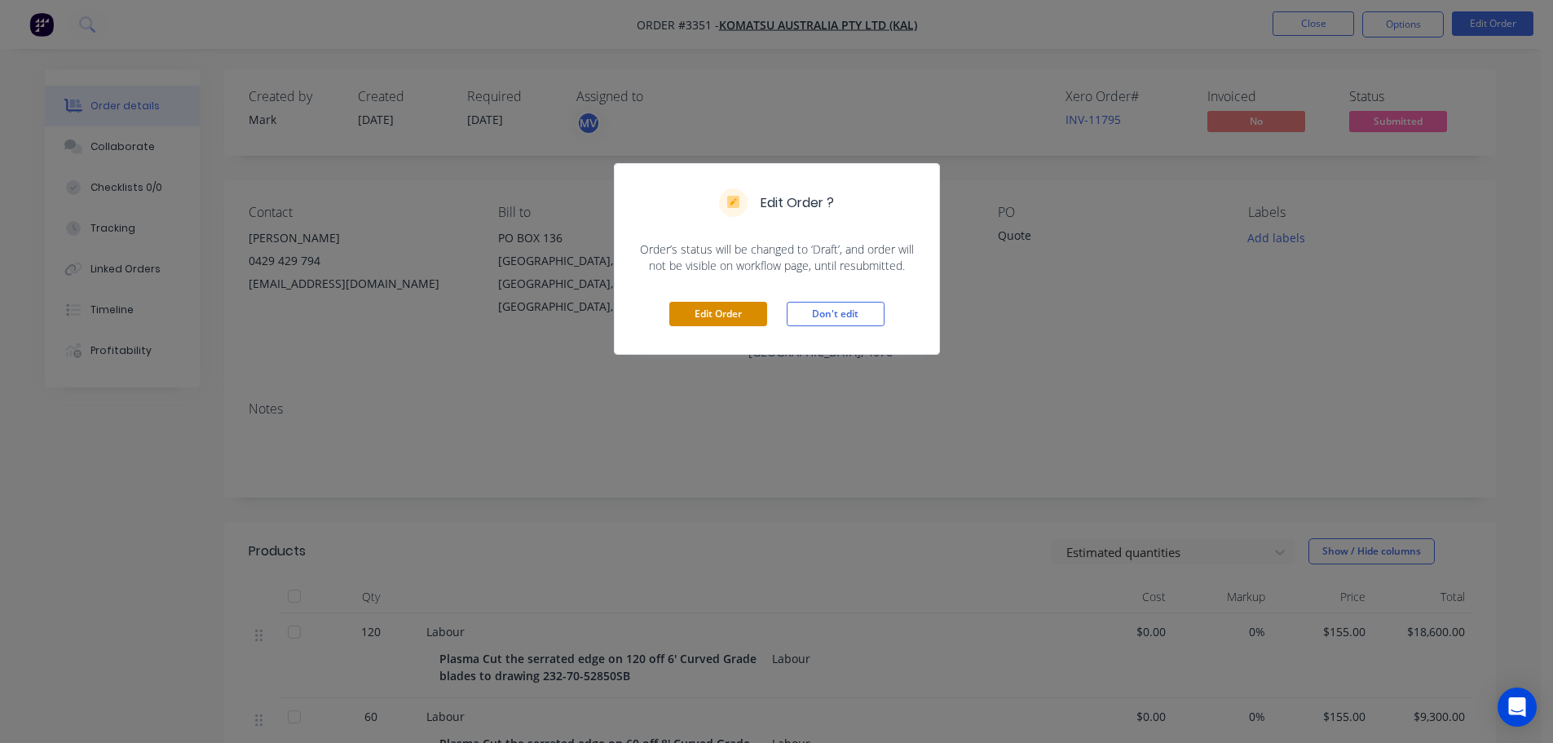
click at [677, 317] on button "Edit Order" at bounding box center [718, 314] width 98 height 24
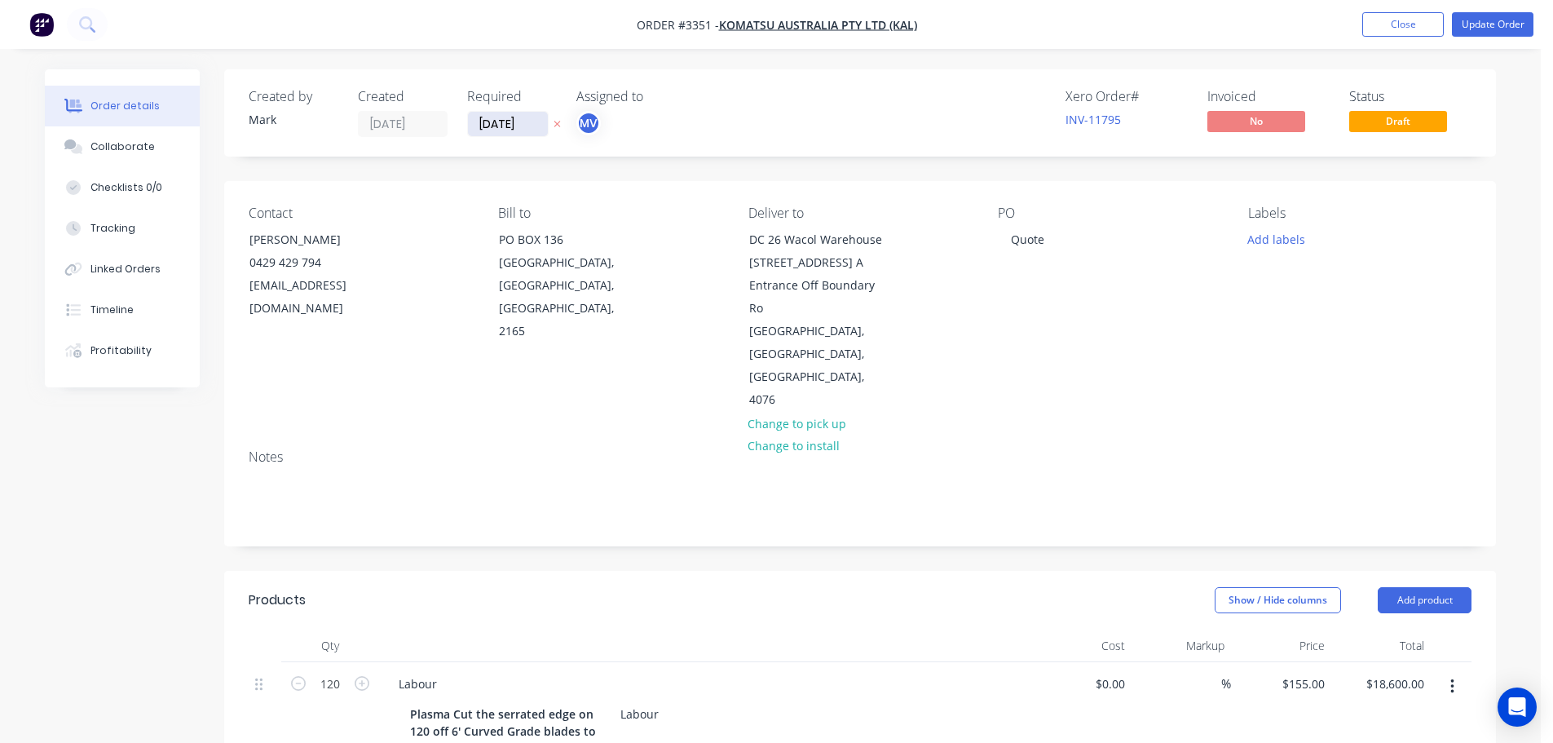
click at [505, 125] on input "[DATE]" at bounding box center [508, 124] width 80 height 24
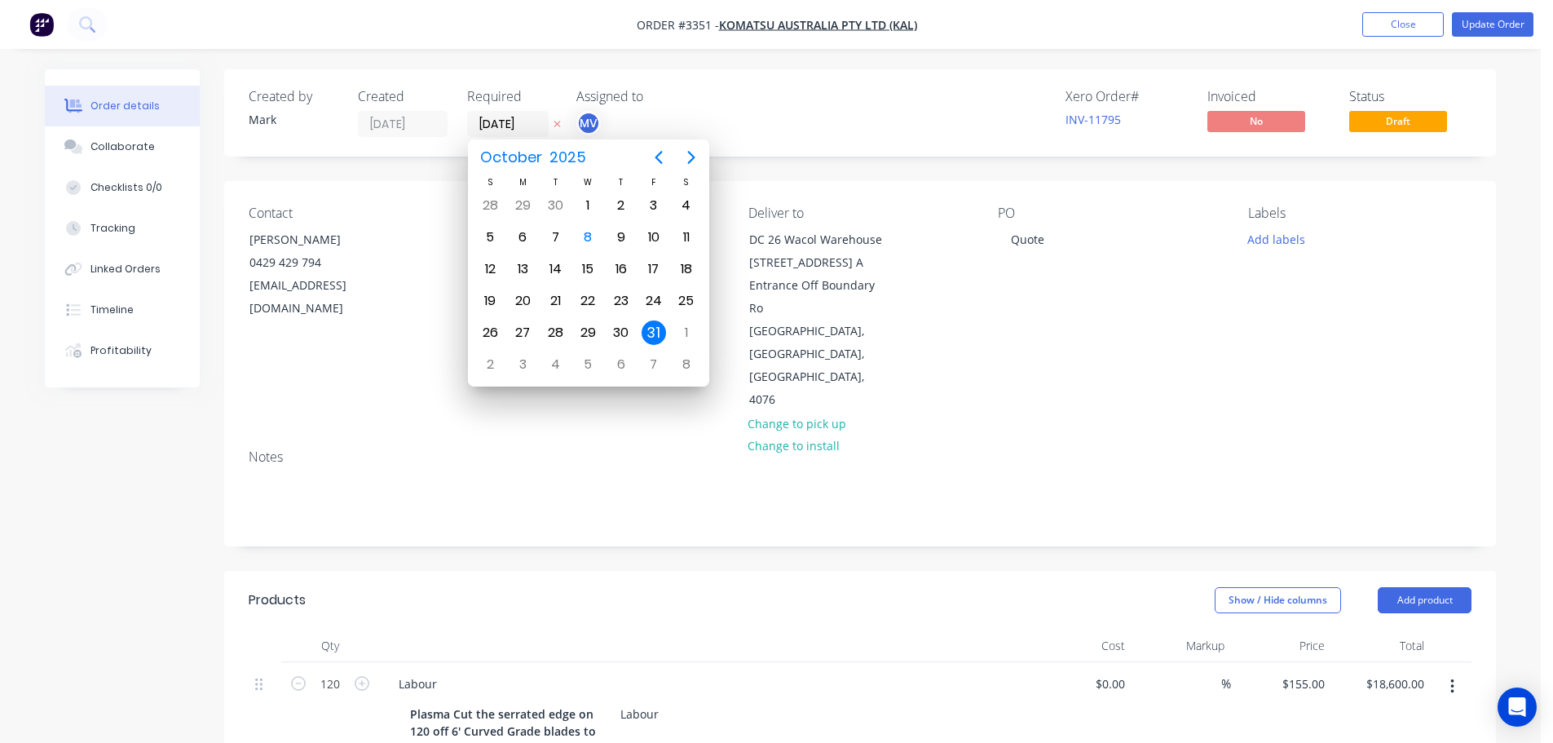
click at [828, 154] on div "Created by Mark Created 08/10/25 Required 31/10/25 Assigned to MV Xero Order # …" at bounding box center [860, 112] width 1272 height 87
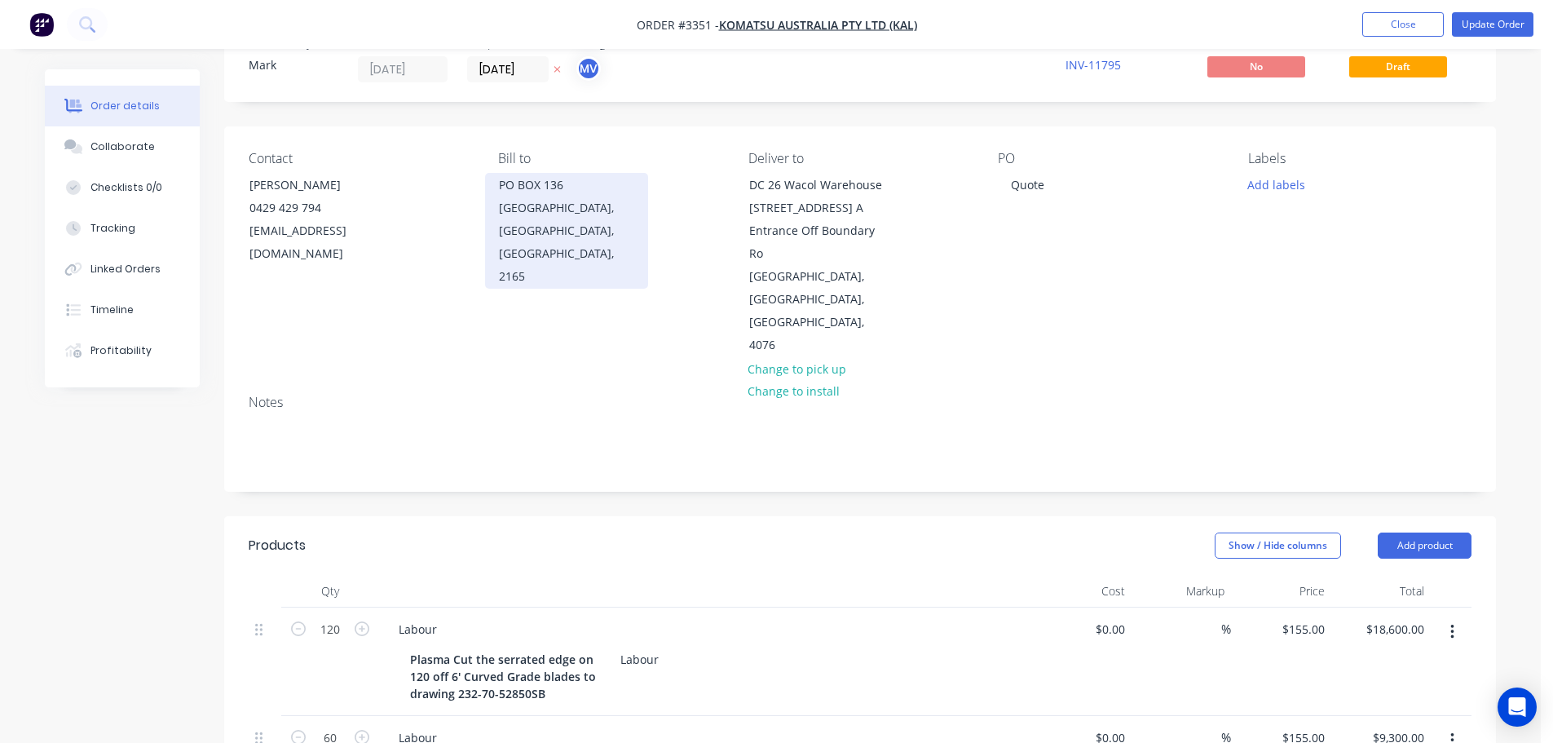
scroll to position [82, 0]
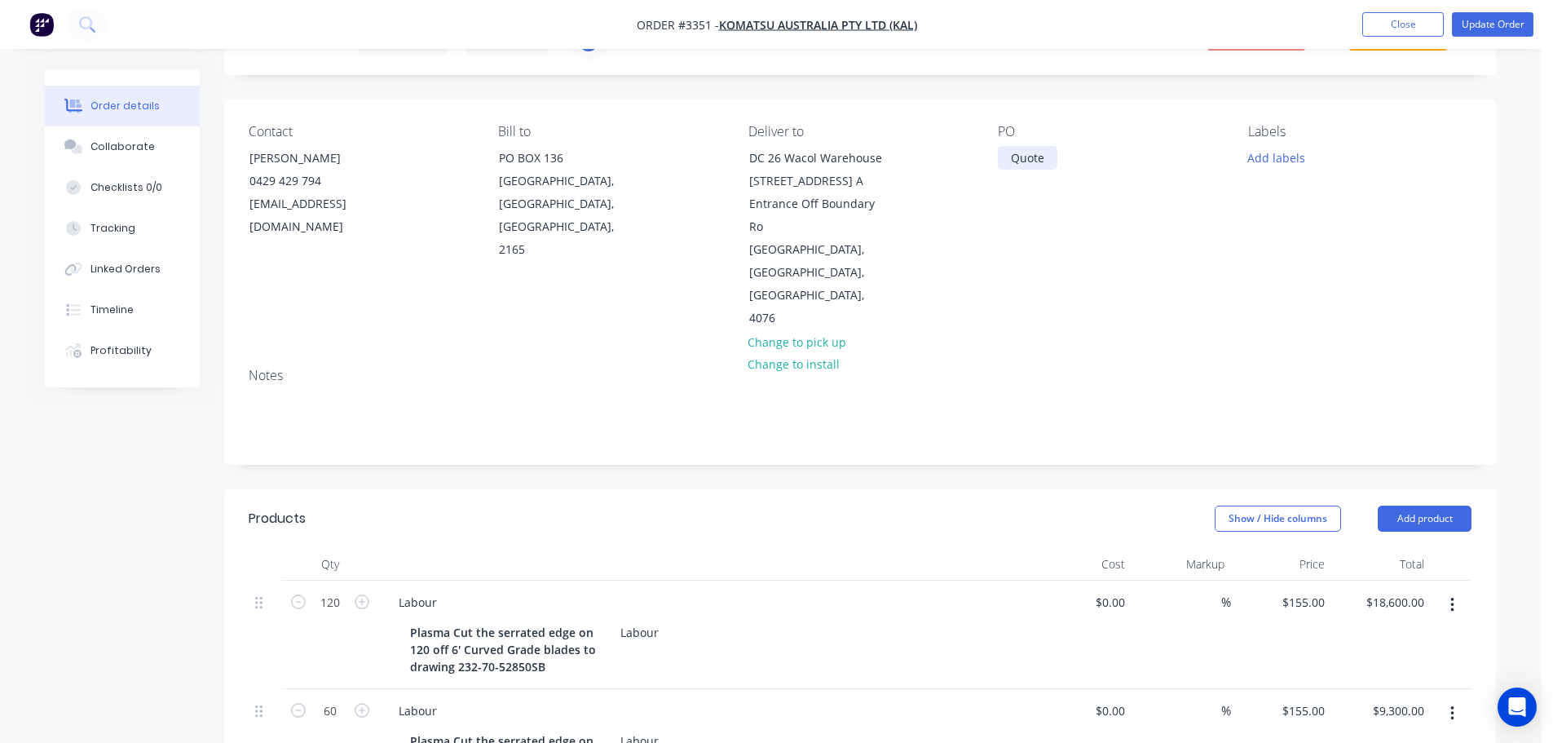
click at [1025, 161] on div "Quote" at bounding box center [1028, 158] width 60 height 24
click at [1288, 163] on button "Add labels" at bounding box center [1275, 157] width 75 height 22
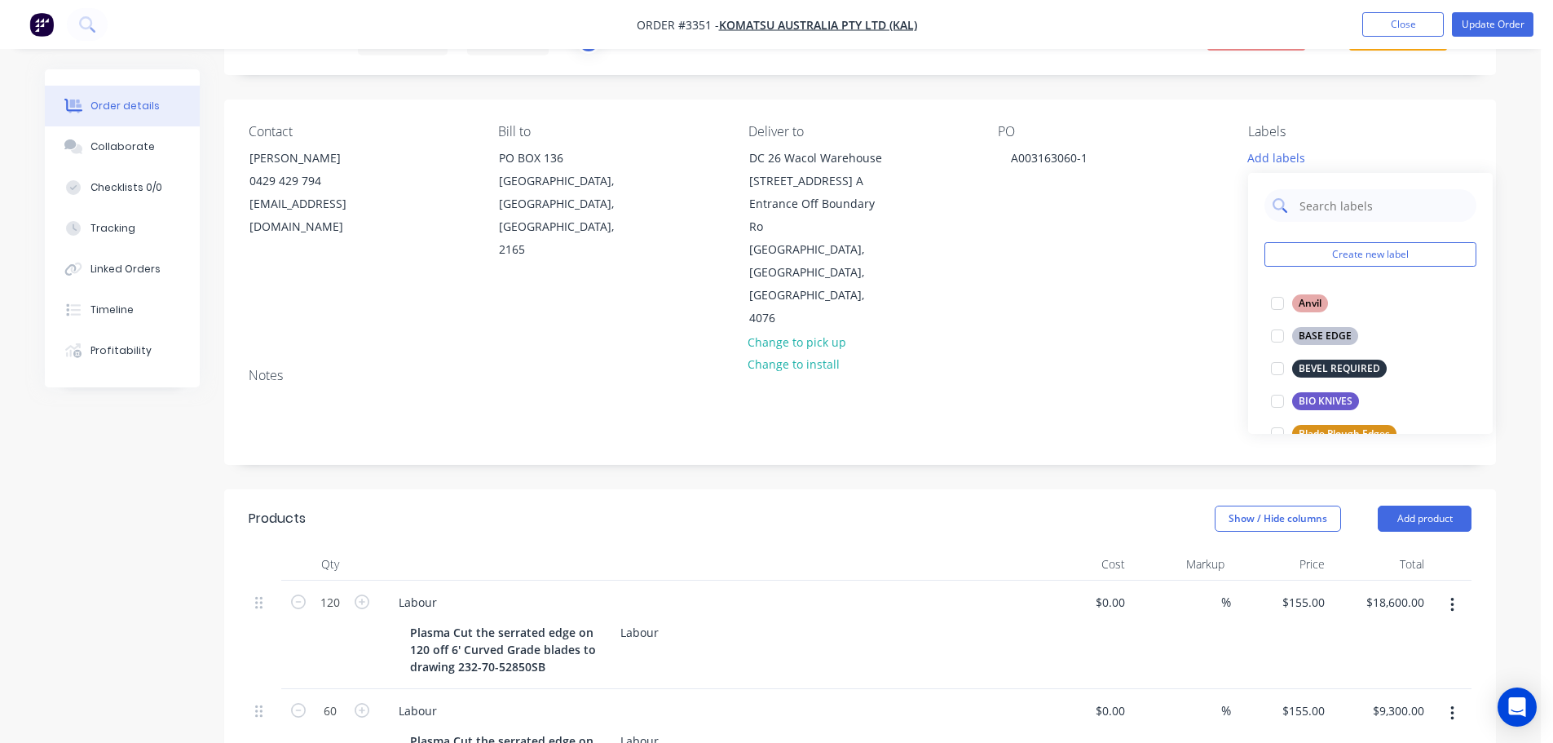
click at [1314, 207] on input "text" at bounding box center [1383, 205] width 170 height 33
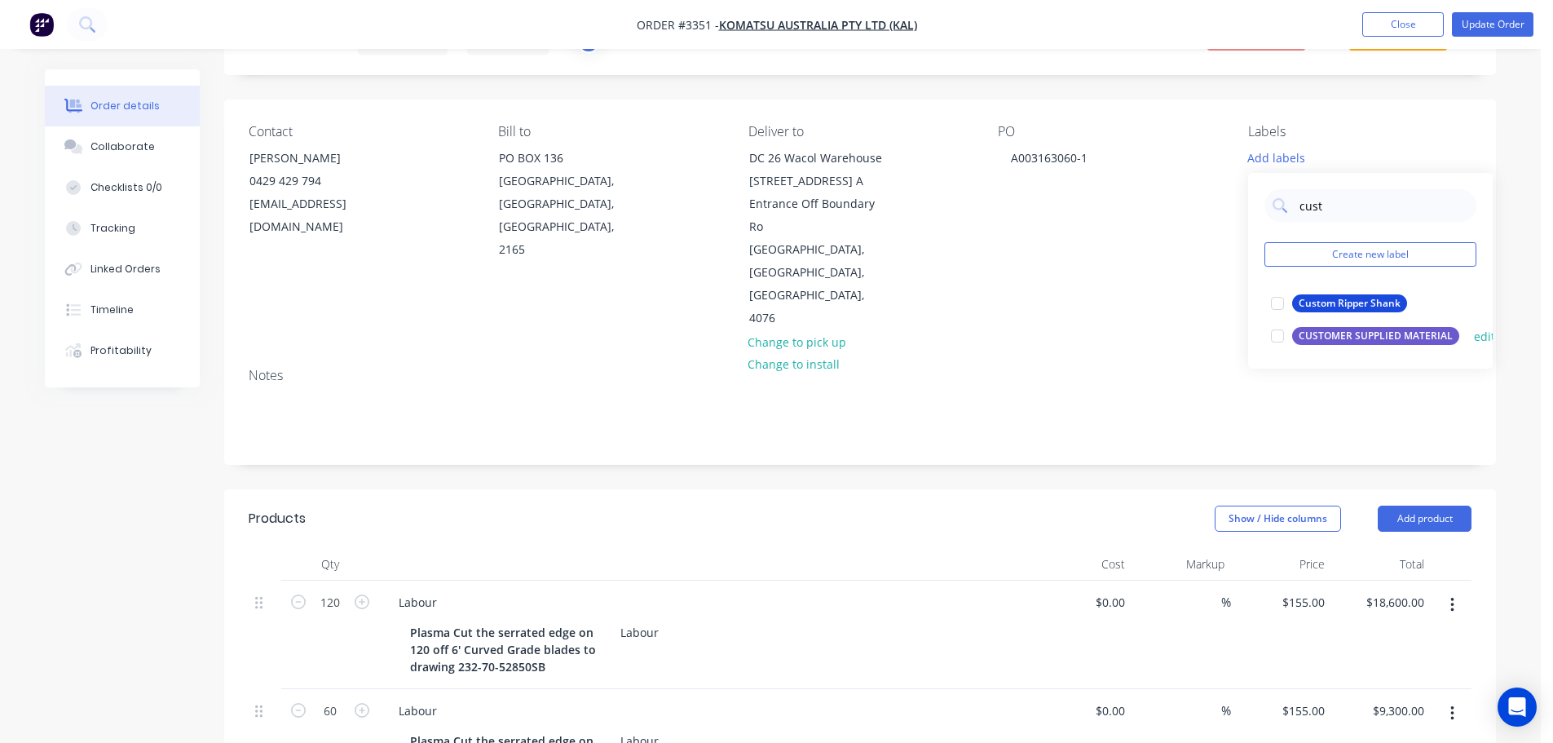
type input "cust"
drag, startPoint x: 1340, startPoint y: 338, endPoint x: 1326, endPoint y: 339, distance: 13.9
click at [1340, 338] on div "CUSTOMER SUPPLIED MATERIAL" at bounding box center [1375, 336] width 167 height 18
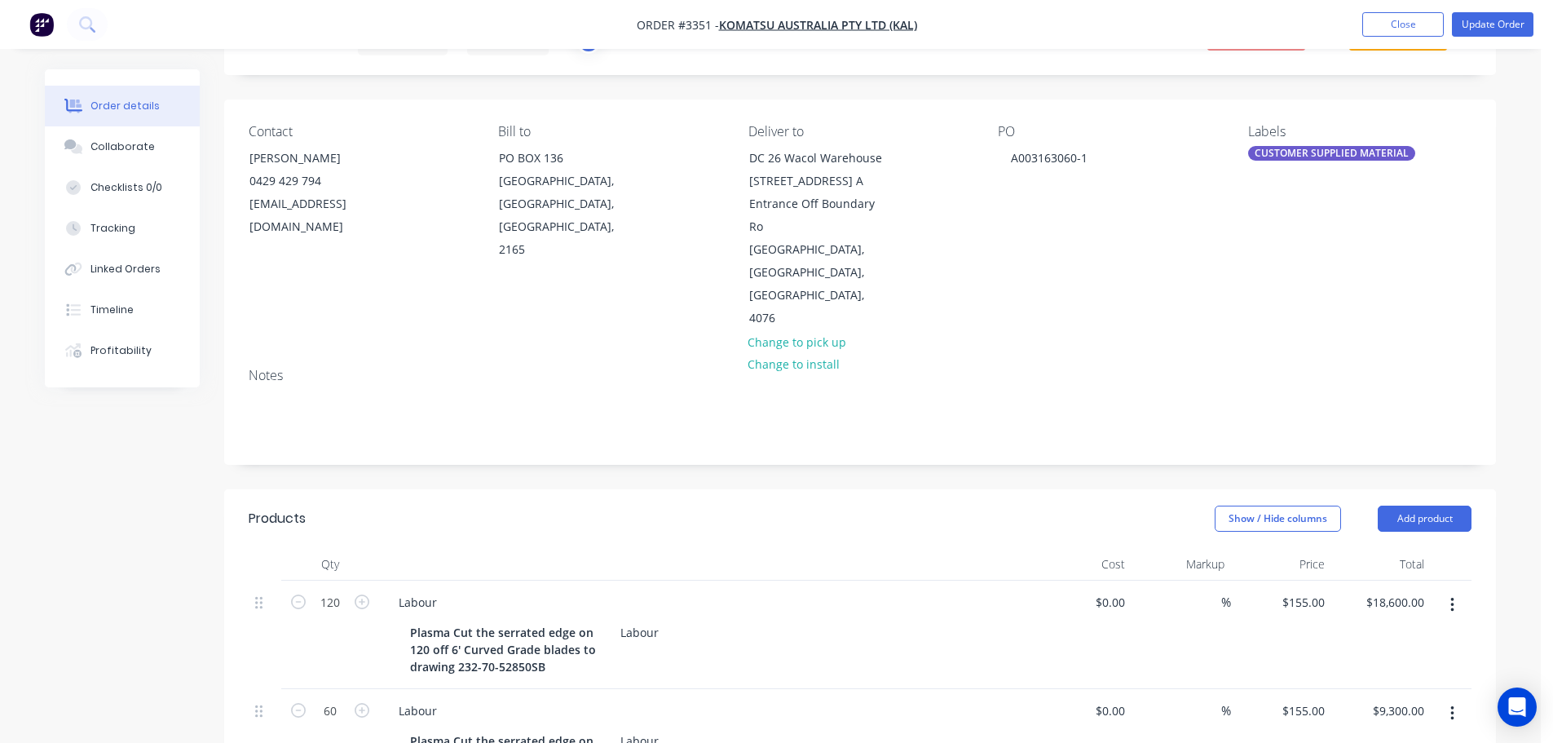
click at [1145, 408] on div "Notes" at bounding box center [860, 409] width 1272 height 109
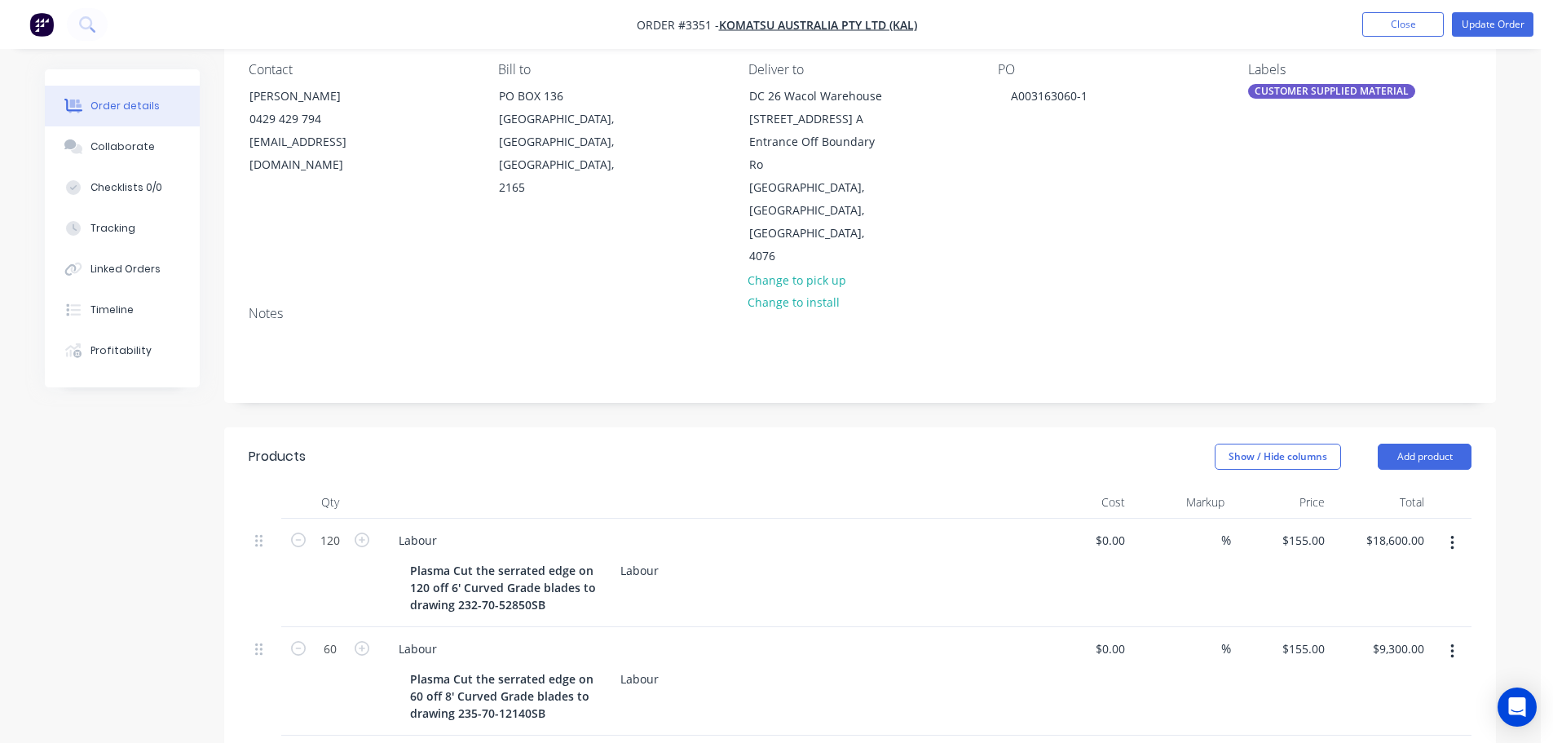
scroll to position [0, 0]
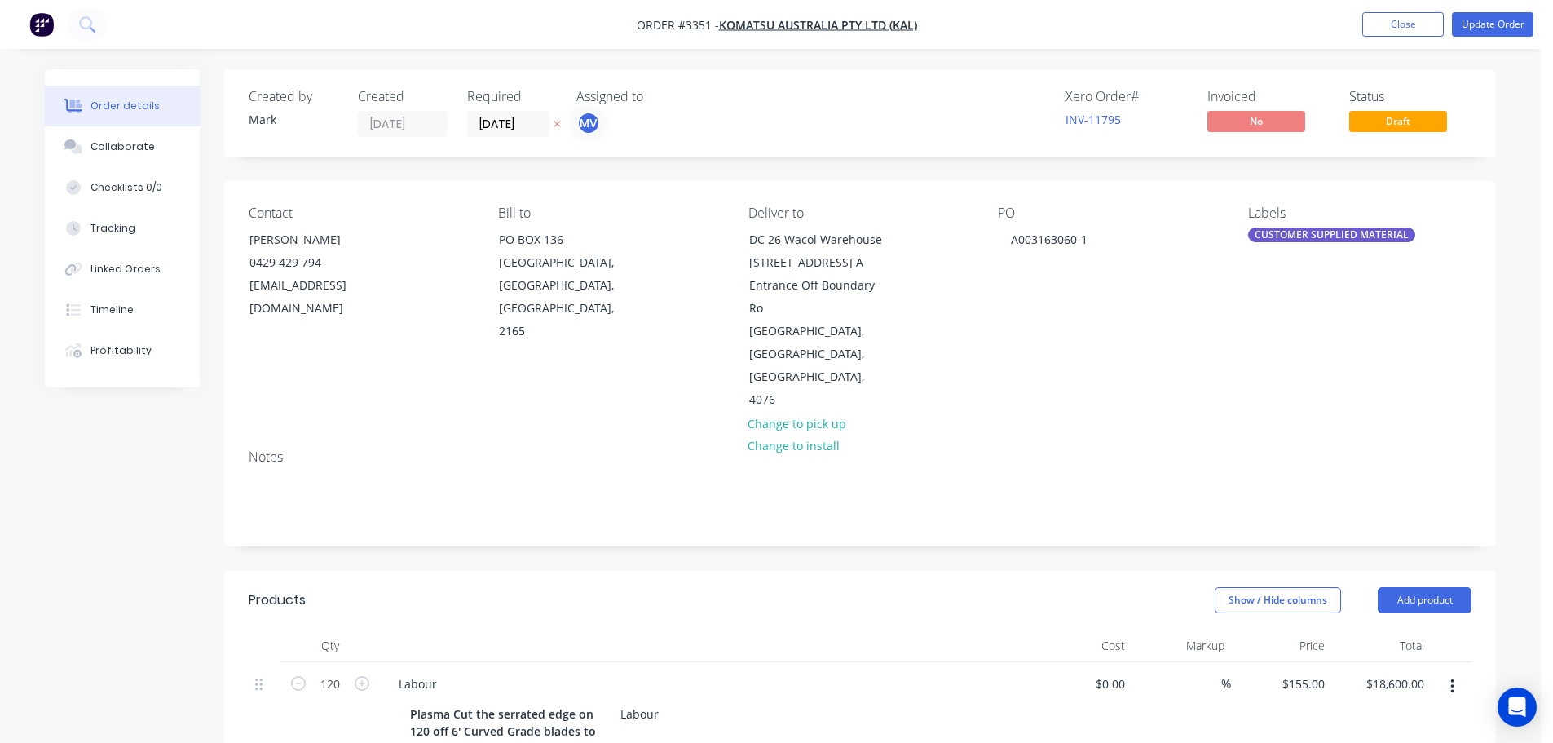
click at [1348, 231] on div "CUSTOMER SUPPLIED MATERIAL" at bounding box center [1331, 234] width 167 height 15
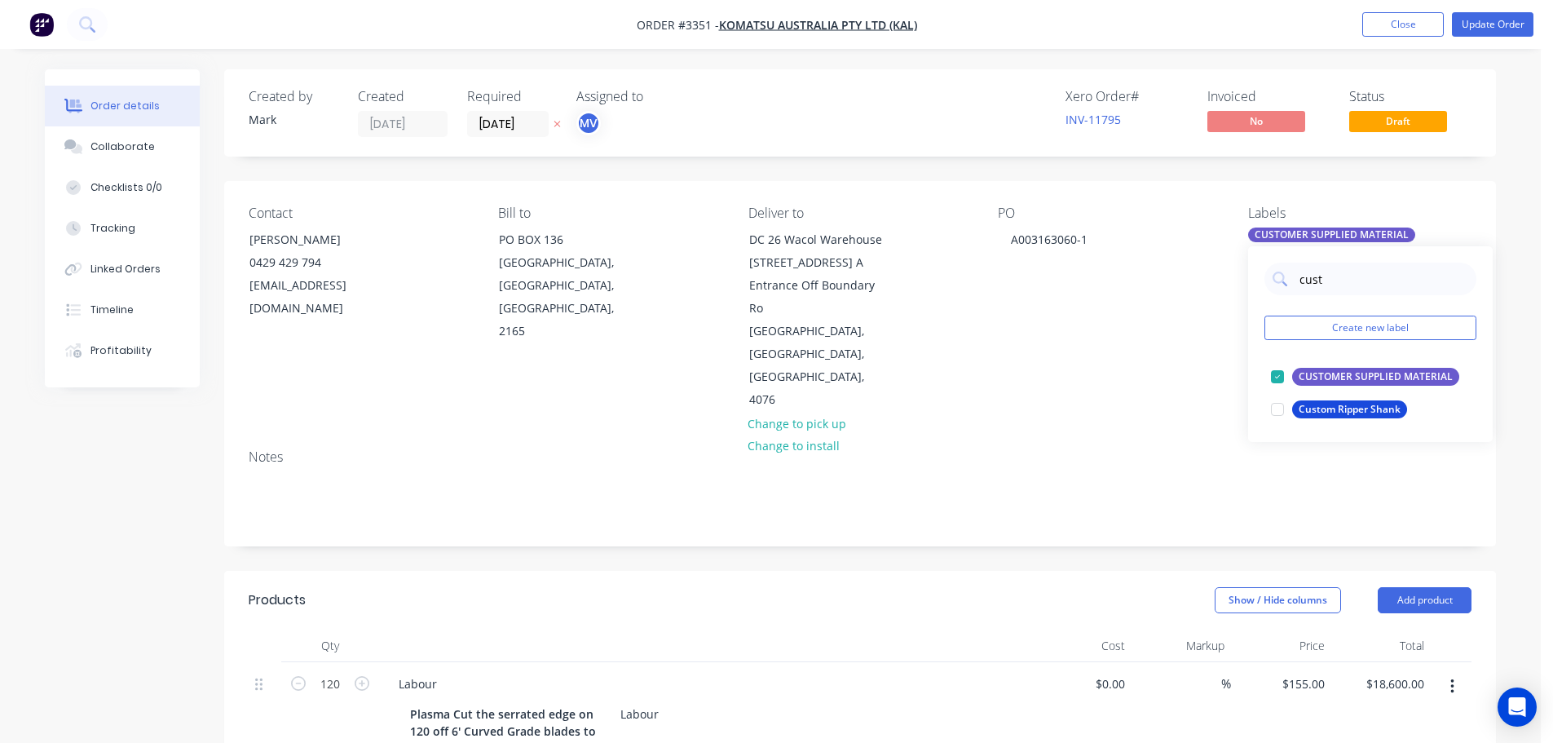
drag, startPoint x: 1335, startPoint y: 285, endPoint x: 1255, endPoint y: 291, distance: 80.2
click at [1255, 291] on div "cust Create new label CUSTOMER SUPPLIED MATERIAL edit Custom Ripper Shank edit" at bounding box center [1370, 344] width 245 height 196
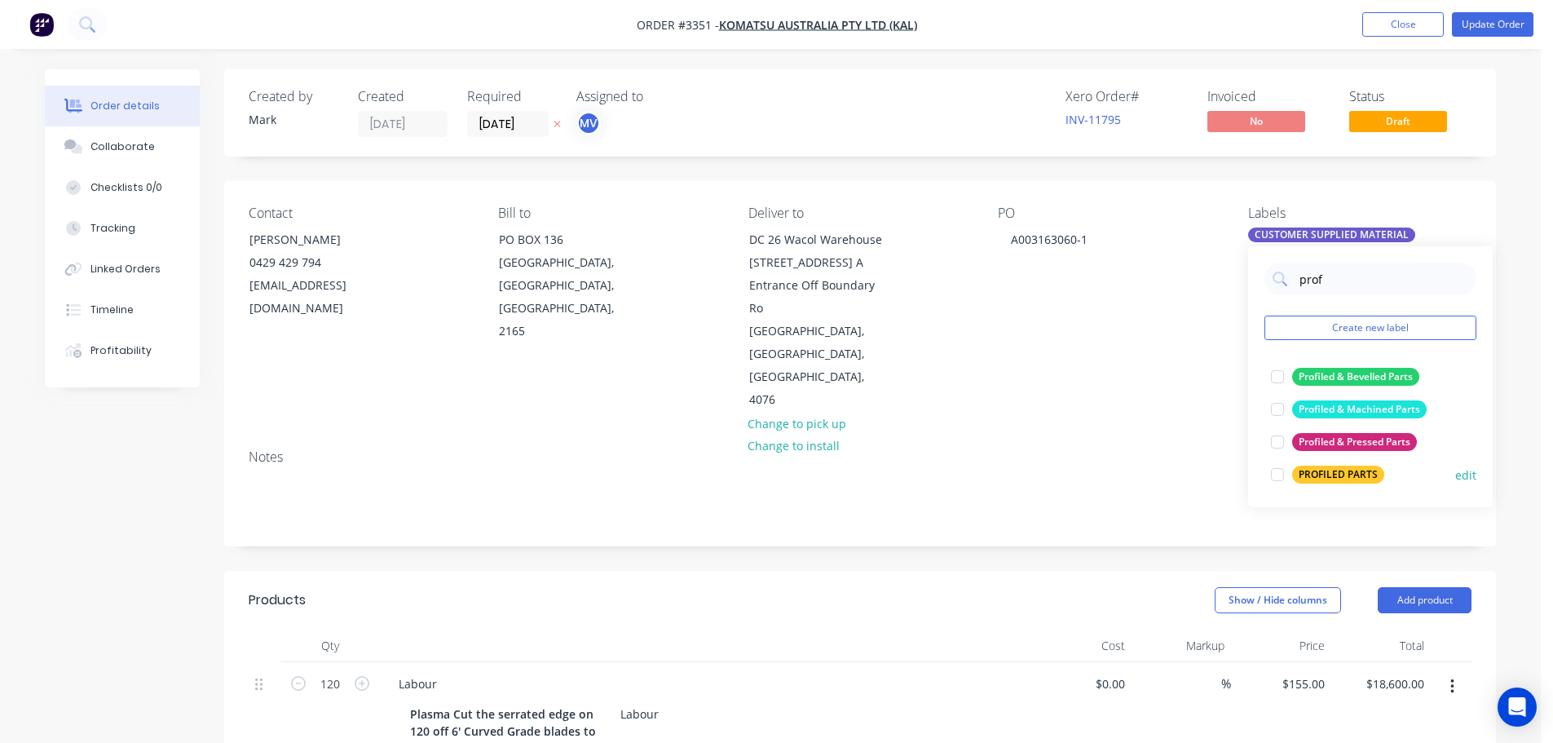
type input "prof"
click at [1318, 475] on div "PROFILED PARTS" at bounding box center [1338, 474] width 92 height 18
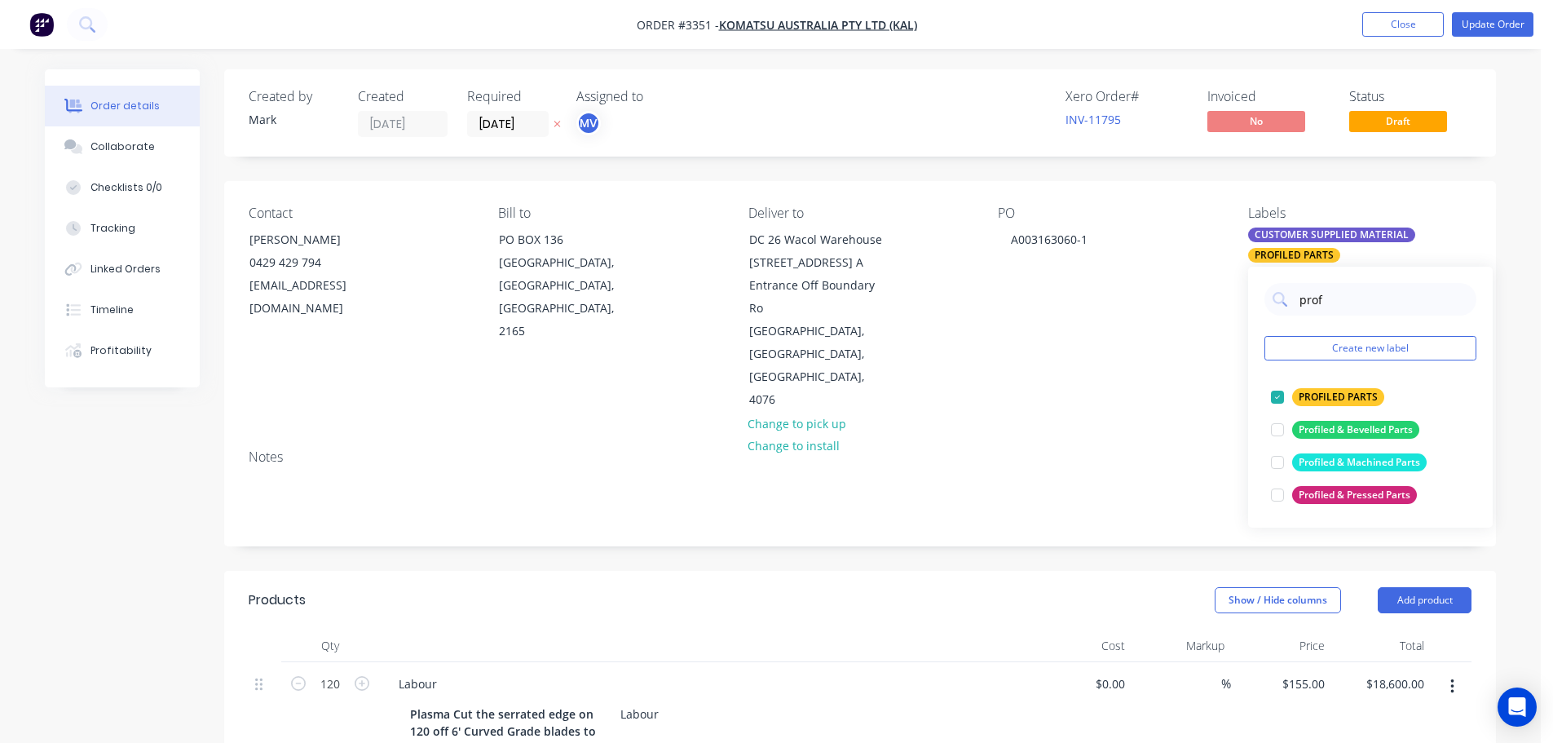
click at [1117, 508] on div "Created by Mark Created 08/10/25 Required 31/10/25 Assigned to MV Xero Order # …" at bounding box center [860, 728] width 1272 height 1318
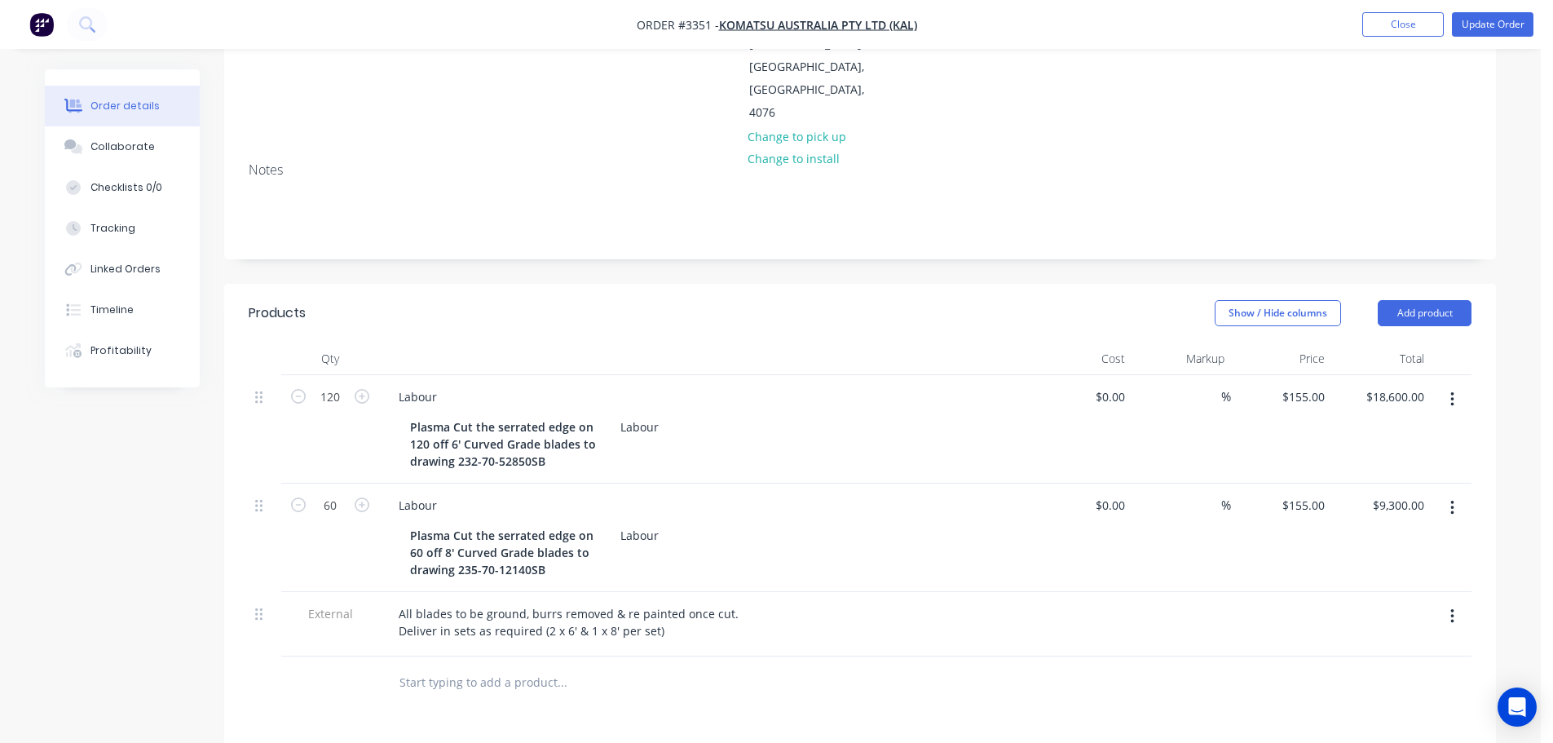
scroll to position [326, 0]
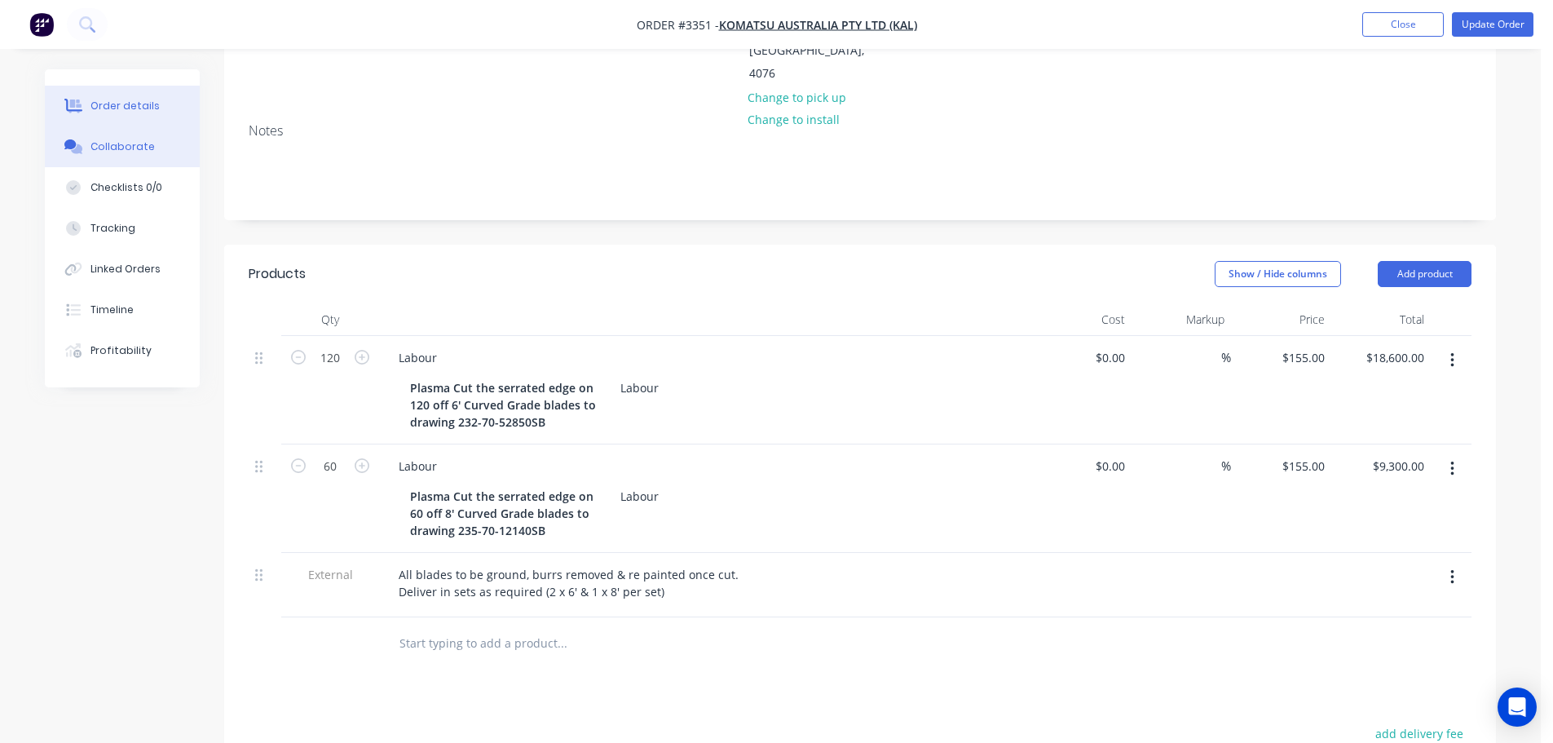
click at [114, 148] on div "Collaborate" at bounding box center [122, 146] width 64 height 15
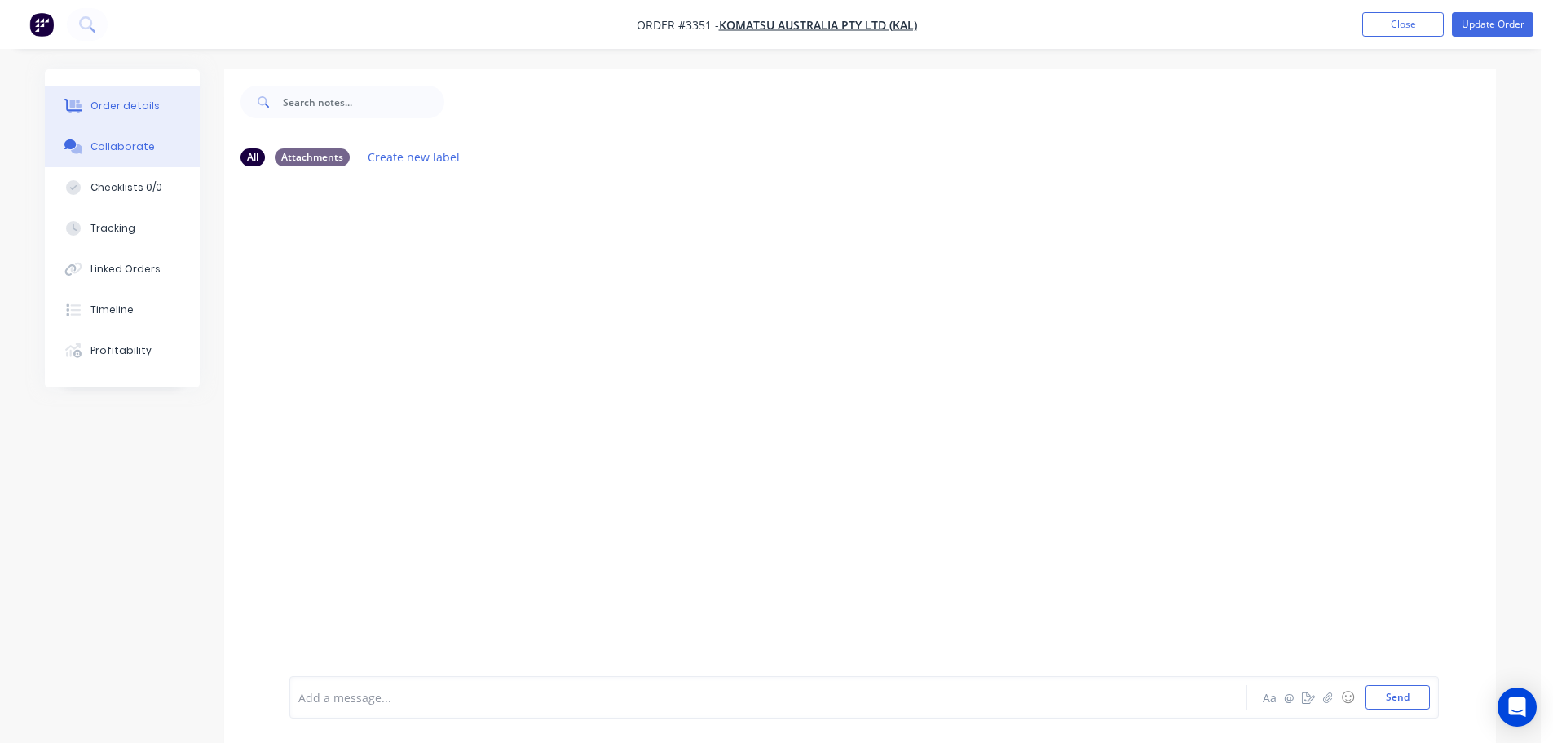
click at [113, 120] on button "Order details" at bounding box center [122, 106] width 155 height 41
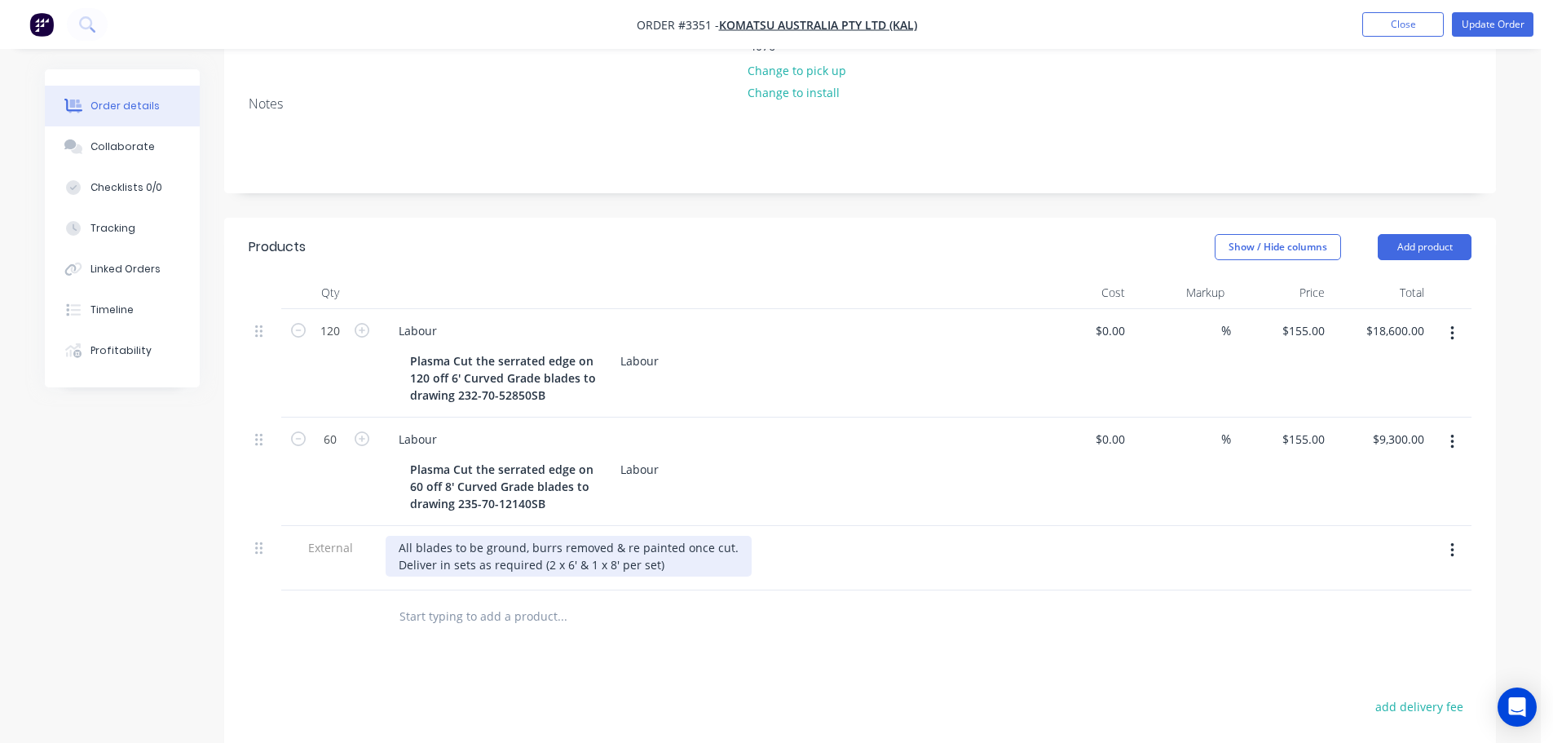
scroll to position [408, 0]
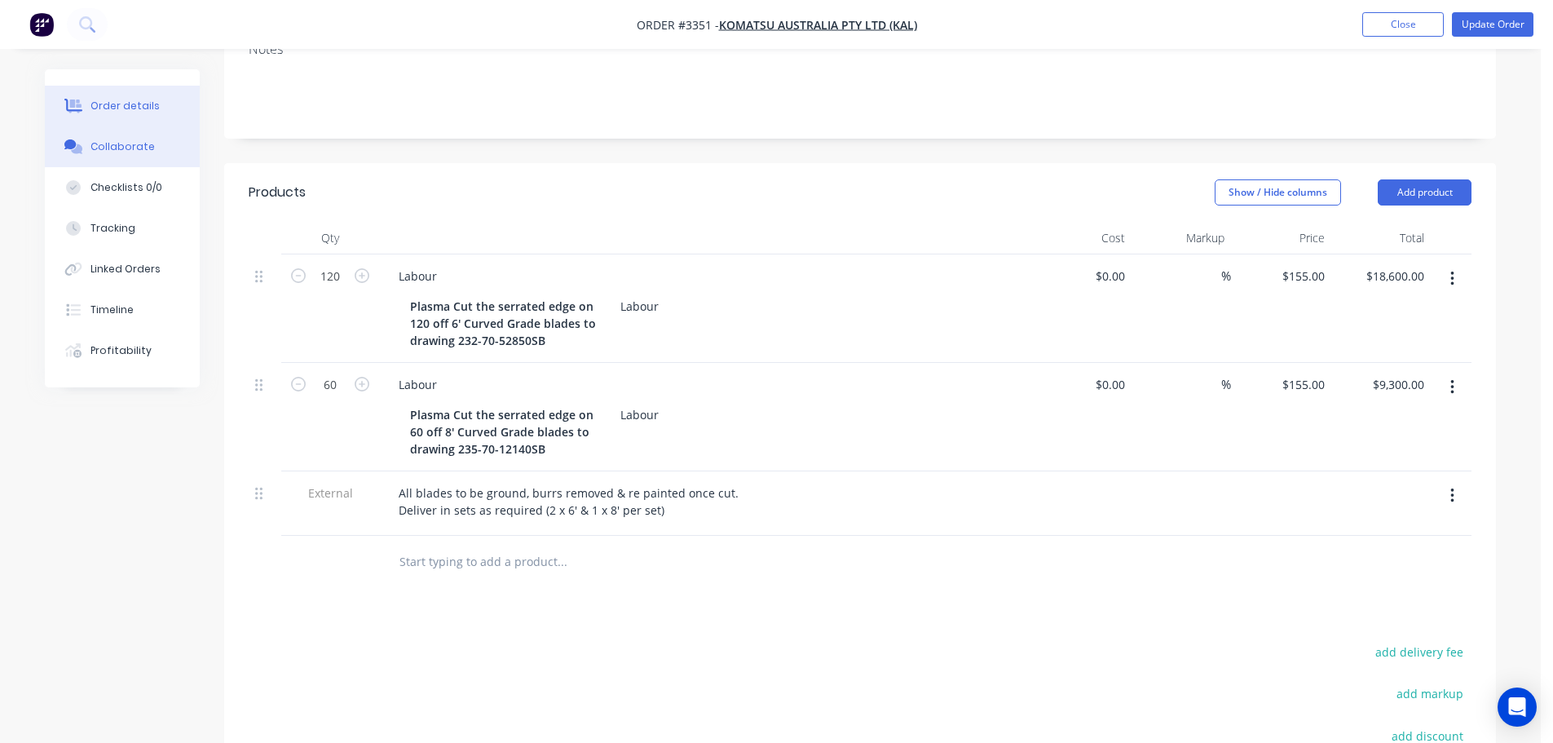
click at [135, 152] on div "Collaborate" at bounding box center [122, 146] width 64 height 15
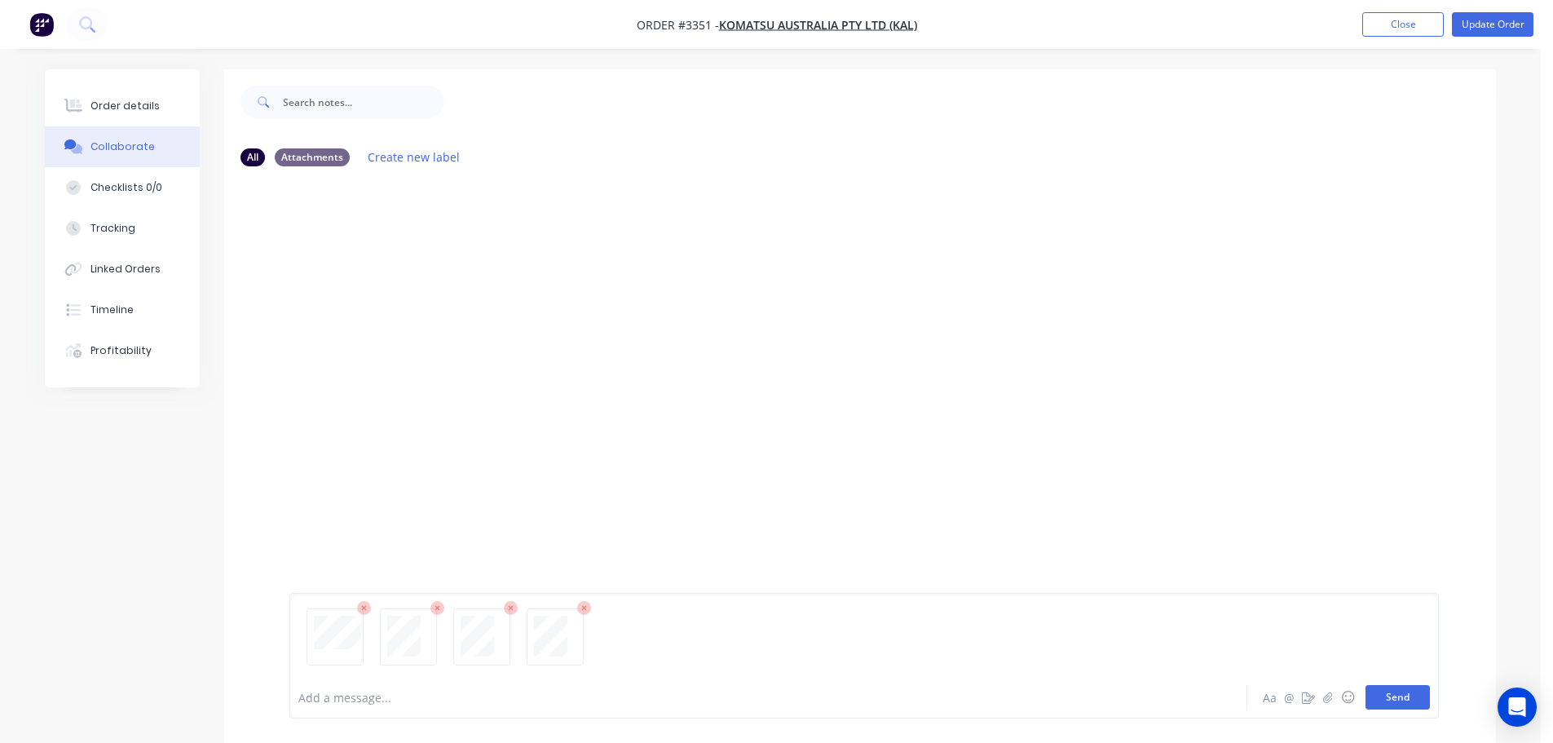
click at [1395, 691] on button "Send" at bounding box center [1397, 697] width 64 height 24
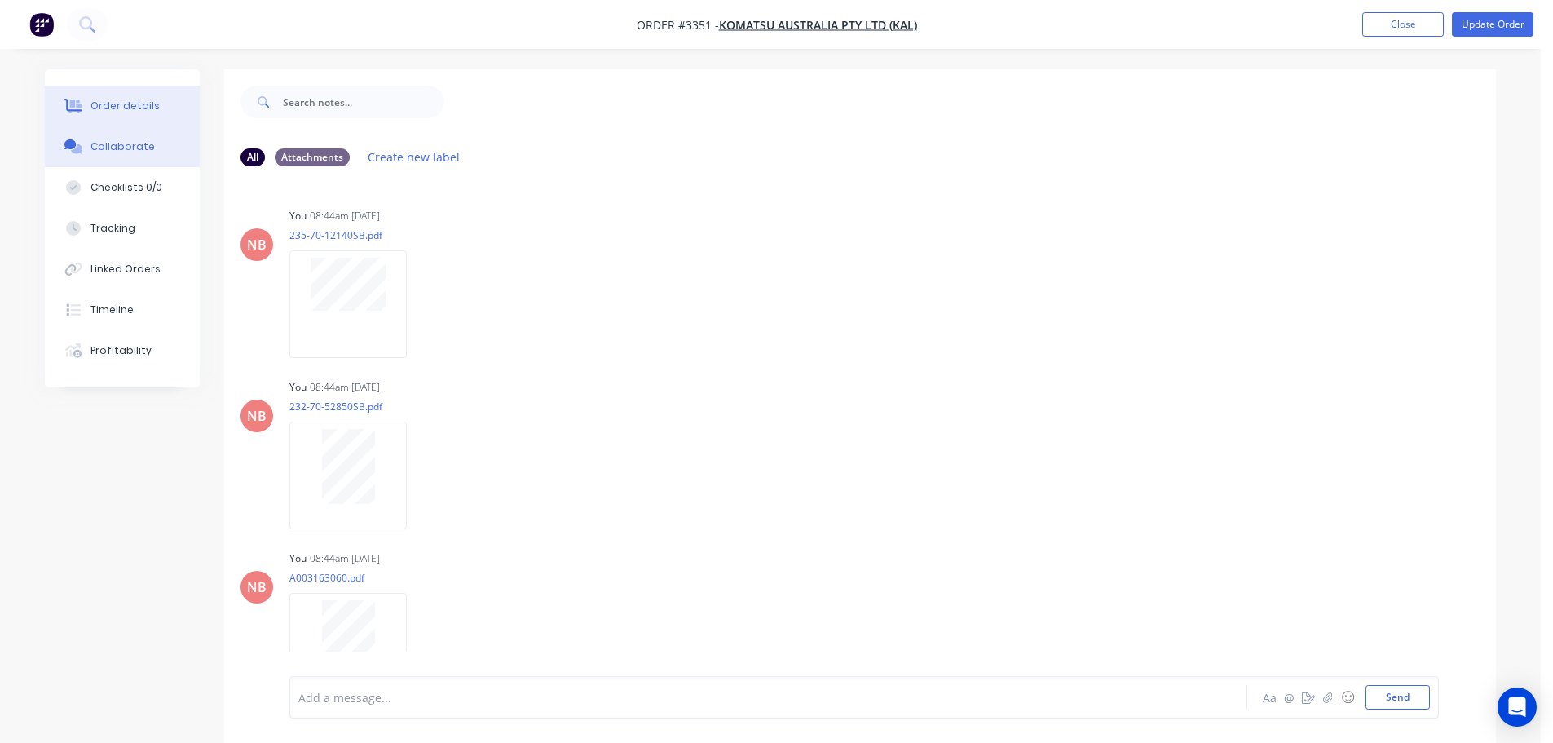
click at [127, 110] on div "Order details" at bounding box center [124, 106] width 69 height 15
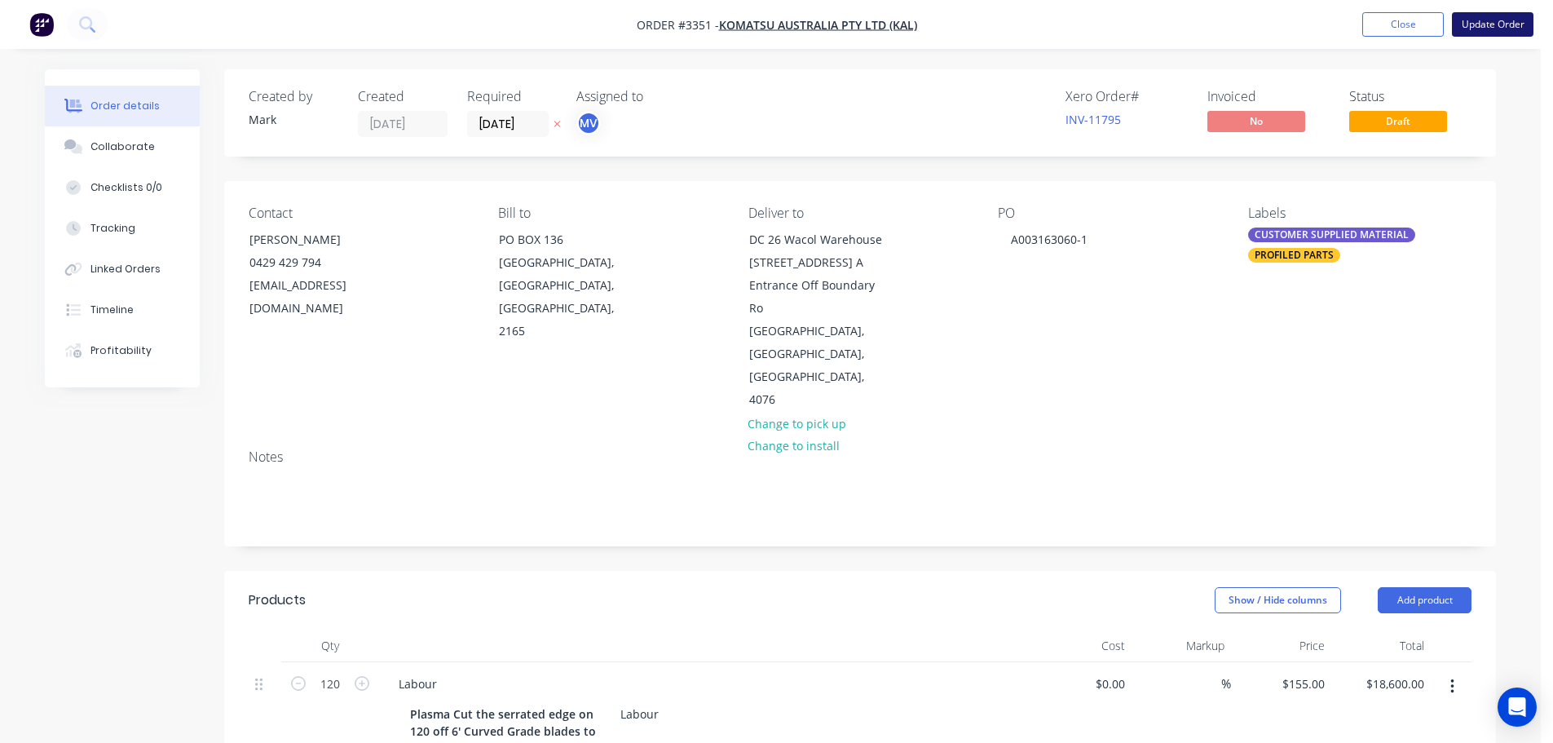
click at [1498, 16] on button "Update Order" at bounding box center [1493, 24] width 82 height 24
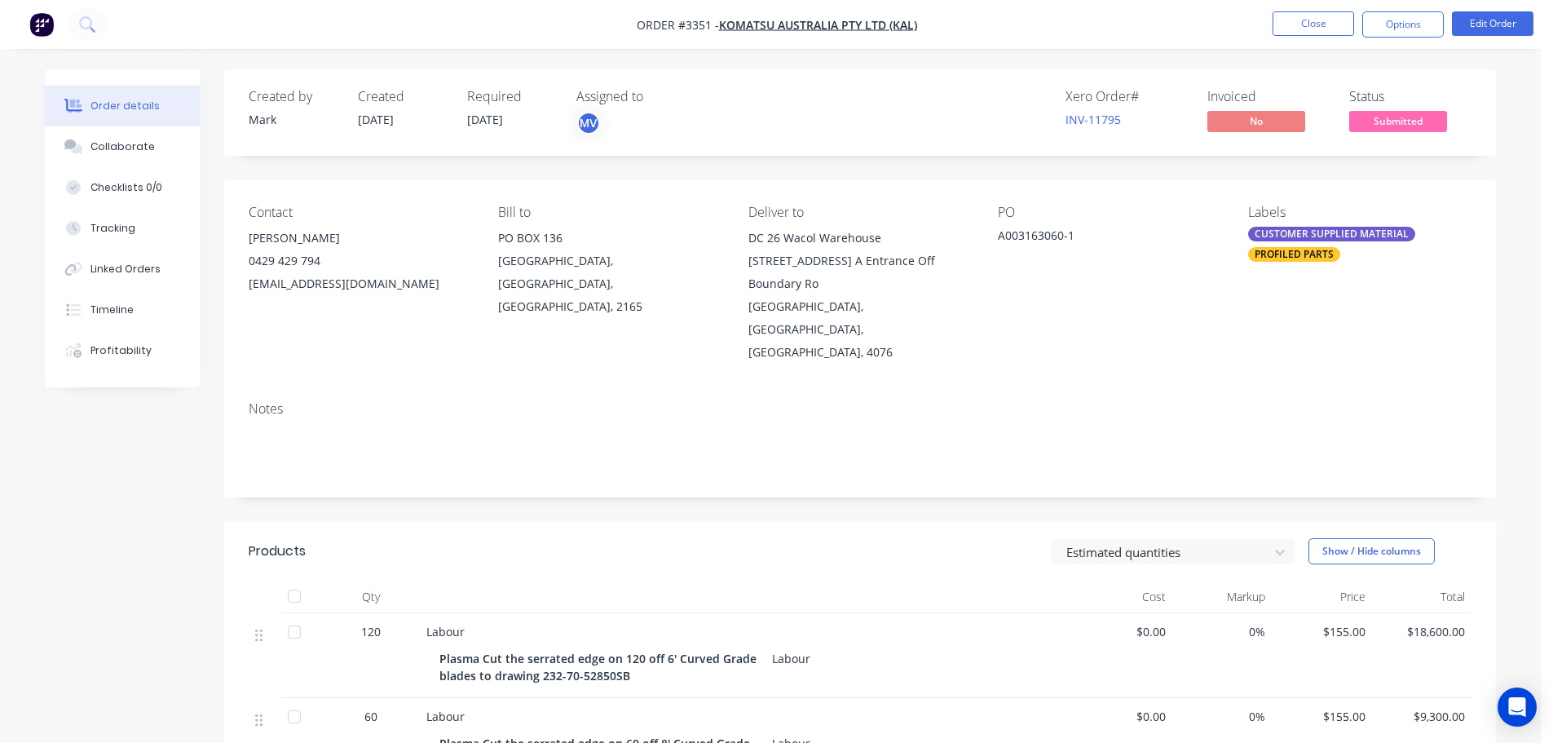
click at [1403, 26] on button "Options" at bounding box center [1403, 24] width 82 height 26
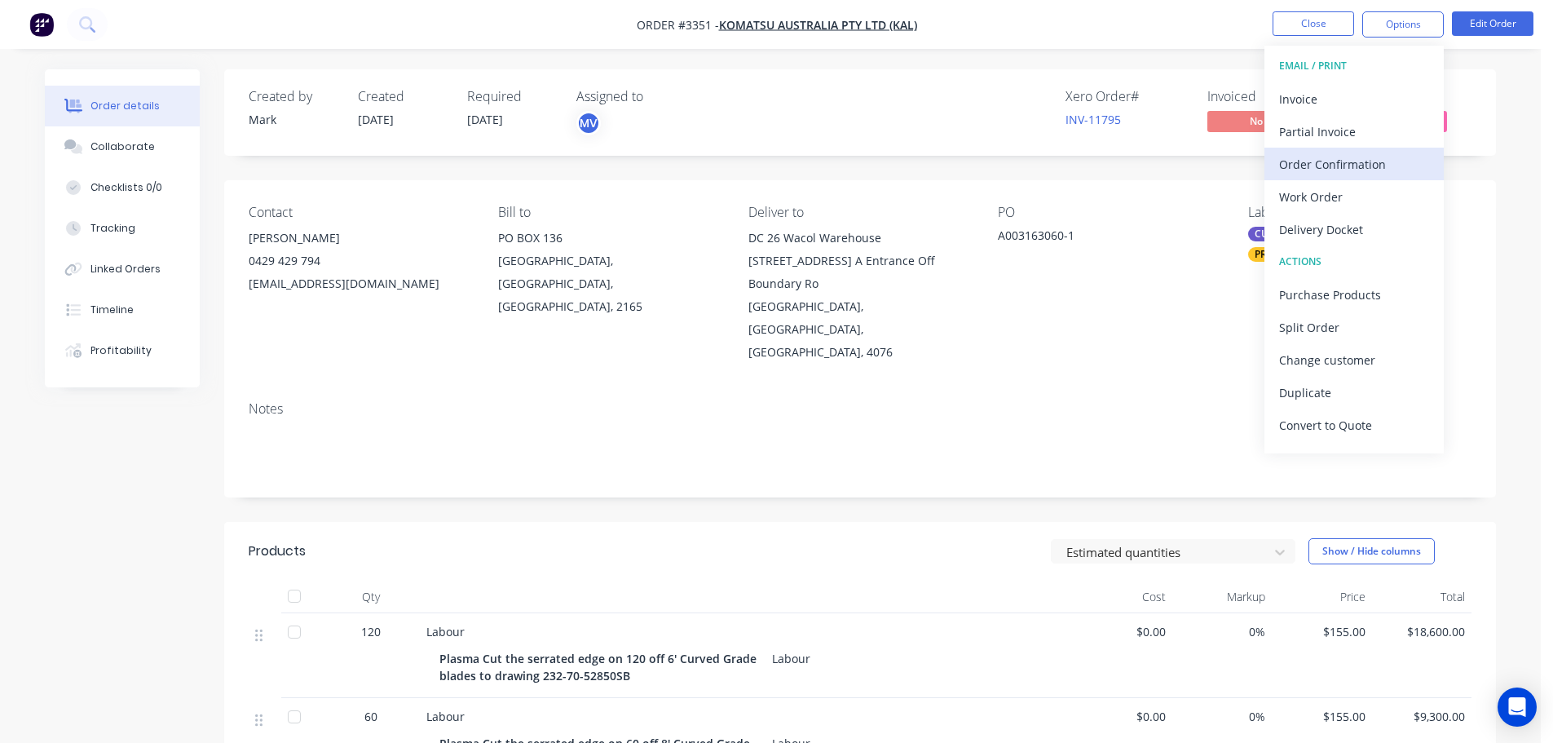
click at [1313, 161] on div "Order Confirmation" at bounding box center [1354, 164] width 150 height 24
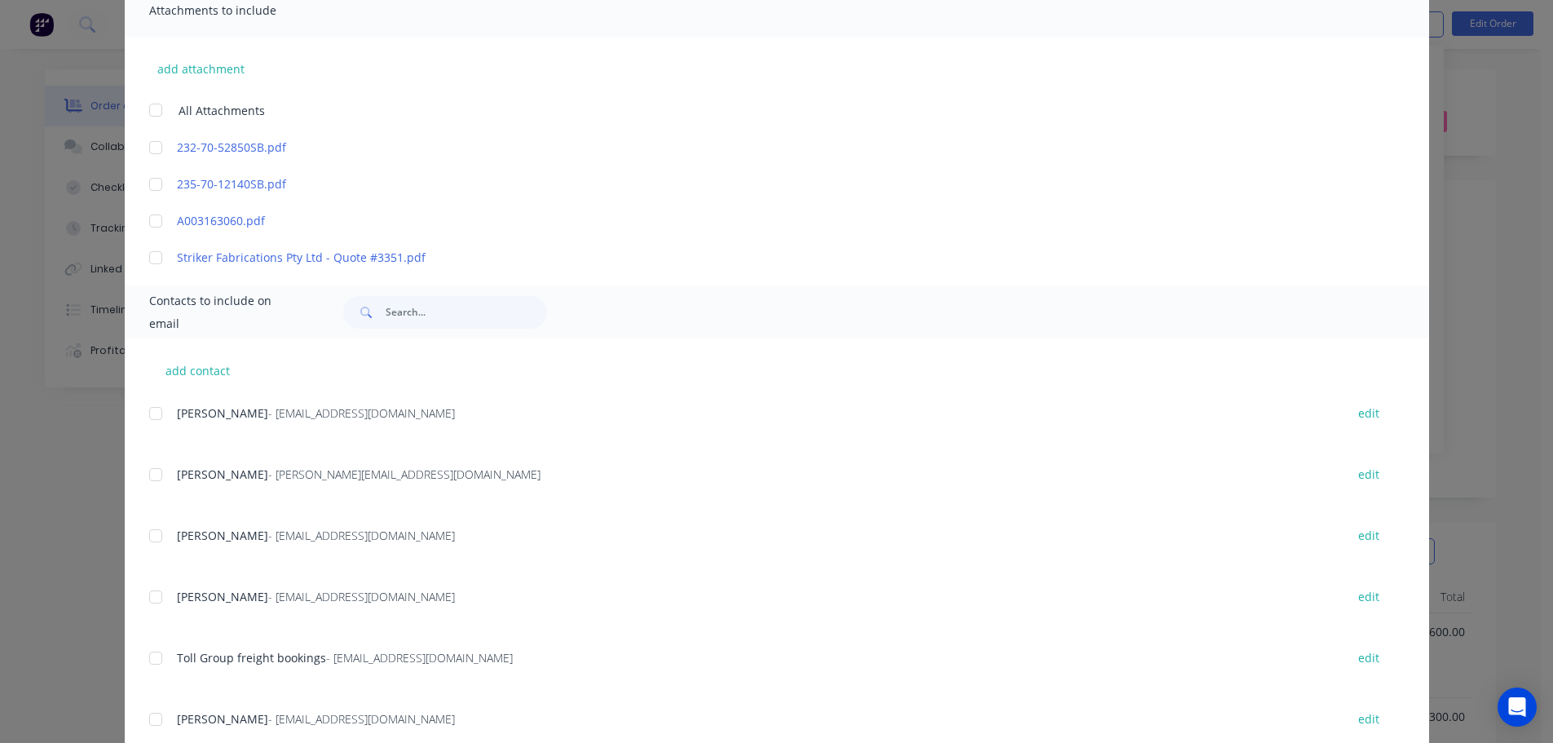
scroll to position [271, 0]
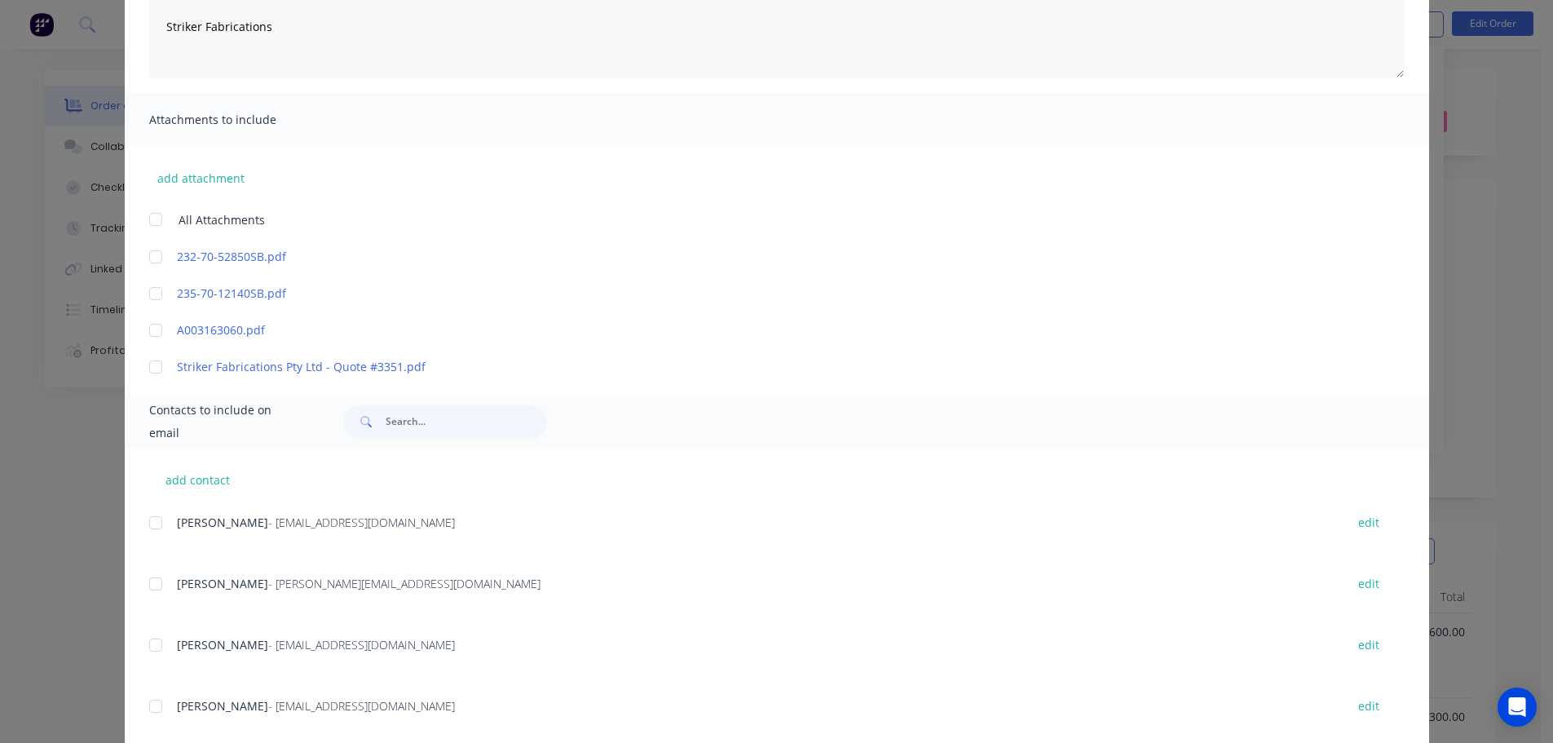
click at [47, 579] on div "Order Confirmation Close Email Customise email content Thank you for your order…" at bounding box center [776, 371] width 1553 height 743
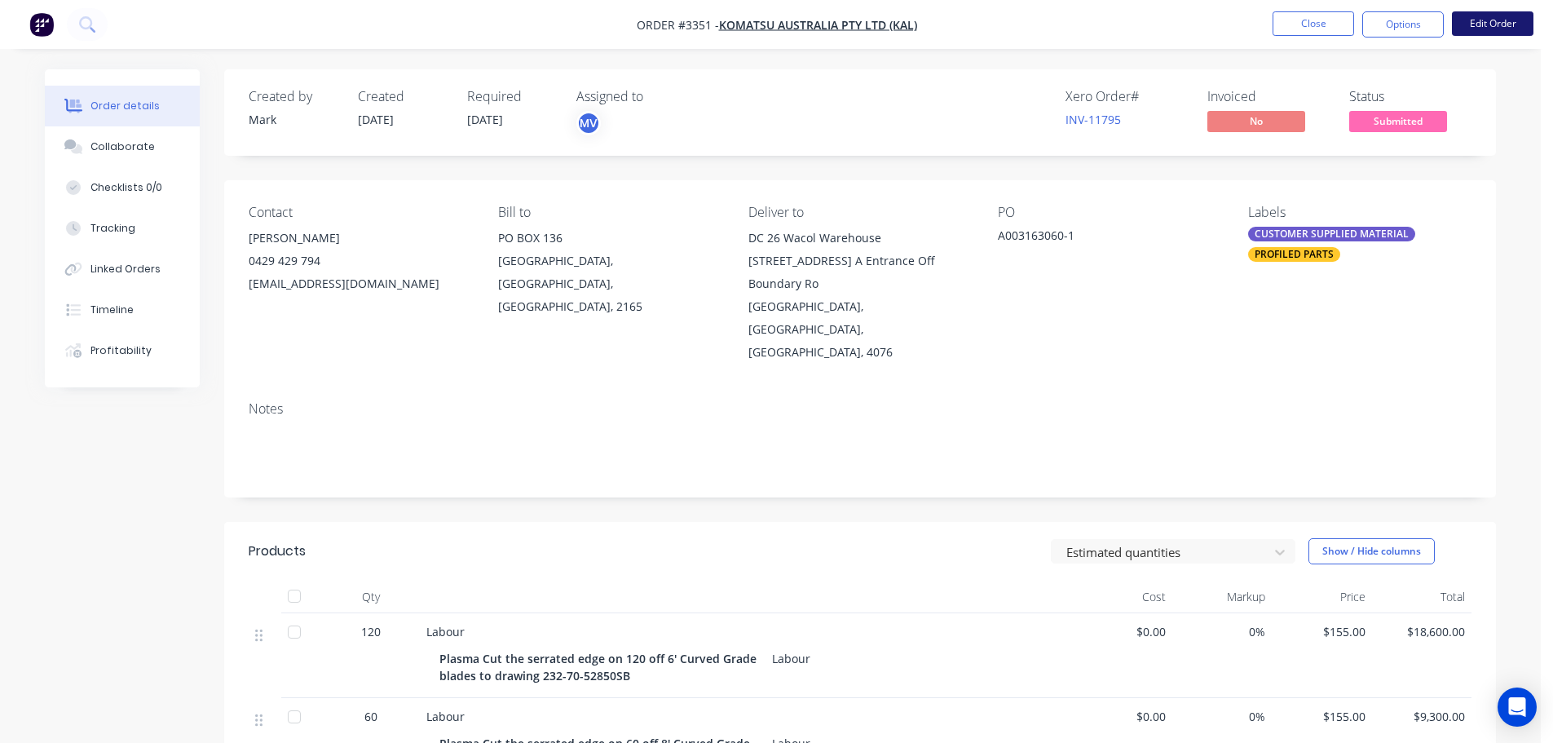
click at [1489, 35] on button "Edit Order" at bounding box center [1493, 23] width 82 height 24
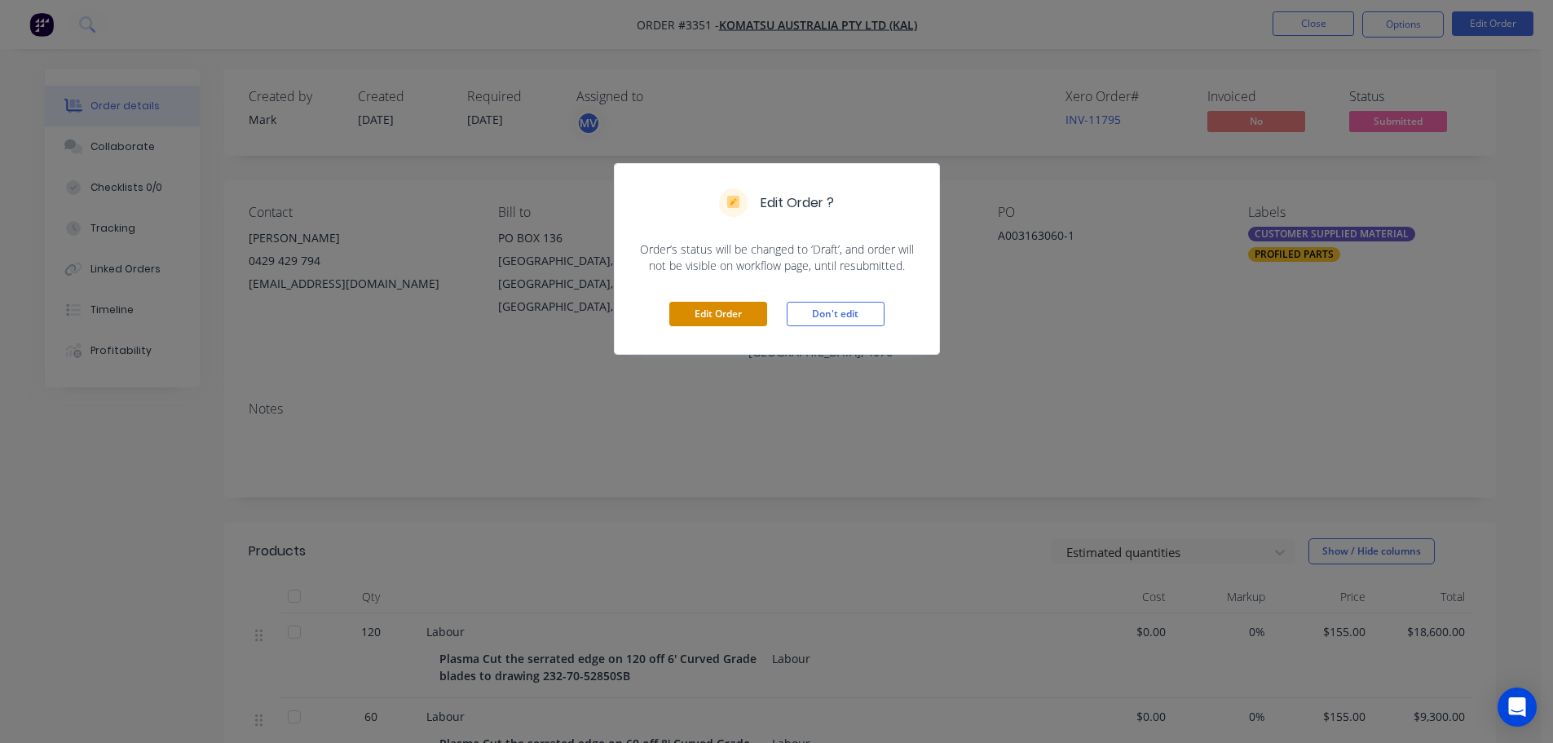
click at [721, 306] on button "Edit Order" at bounding box center [718, 314] width 98 height 24
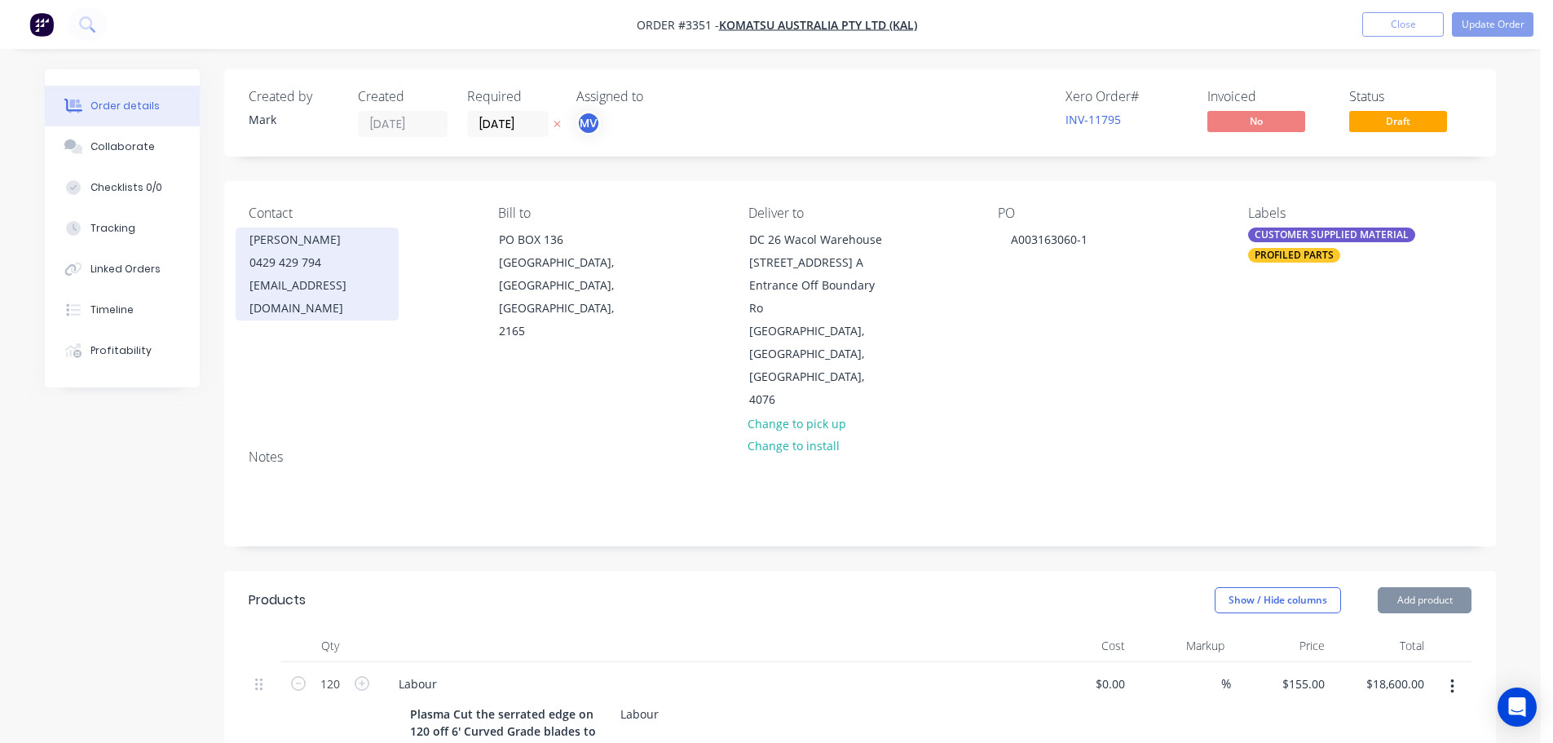
click at [311, 269] on div "0429 429 794" at bounding box center [316, 262] width 135 height 23
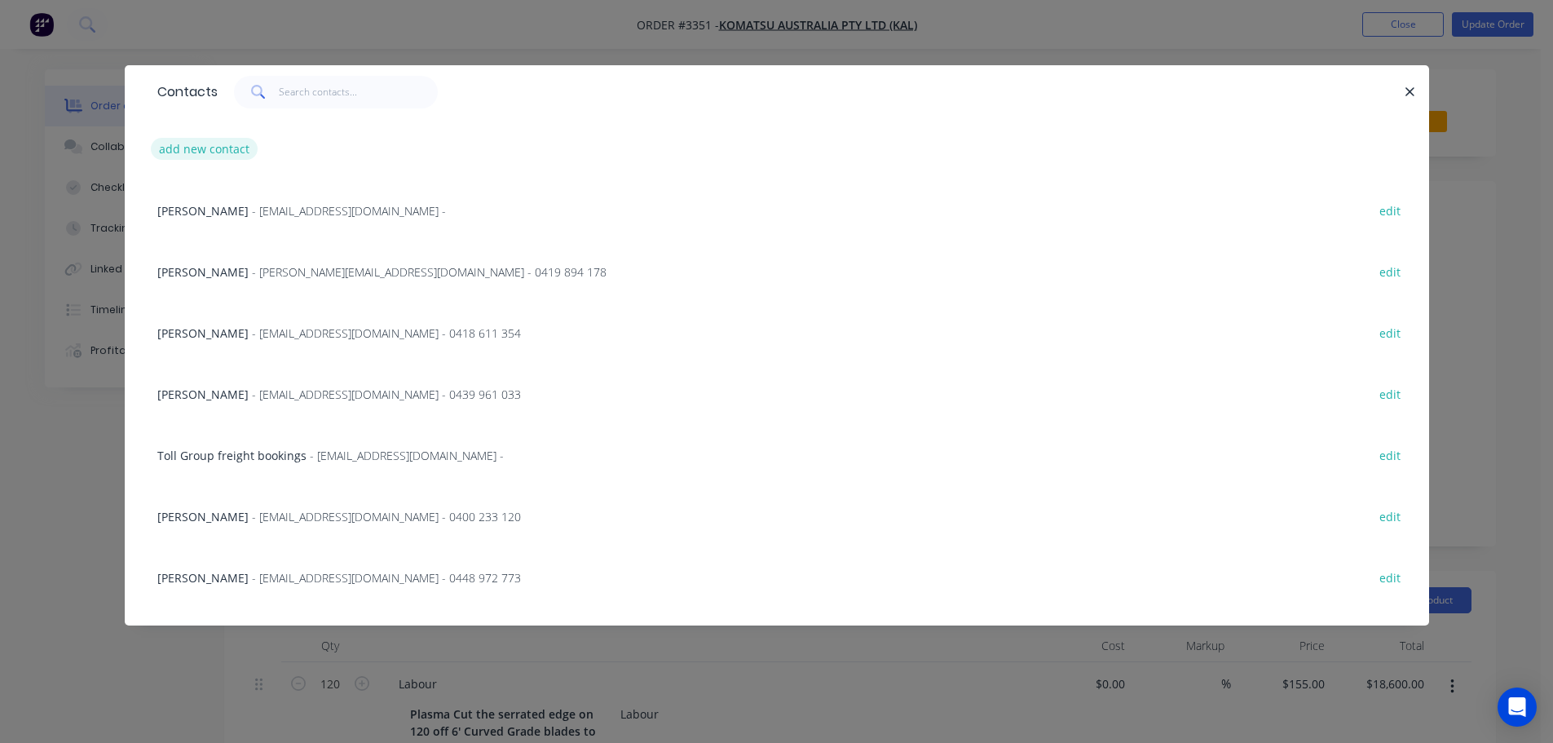
click at [187, 156] on button "add new contact" at bounding box center [205, 149] width 108 height 22
select select "AU"
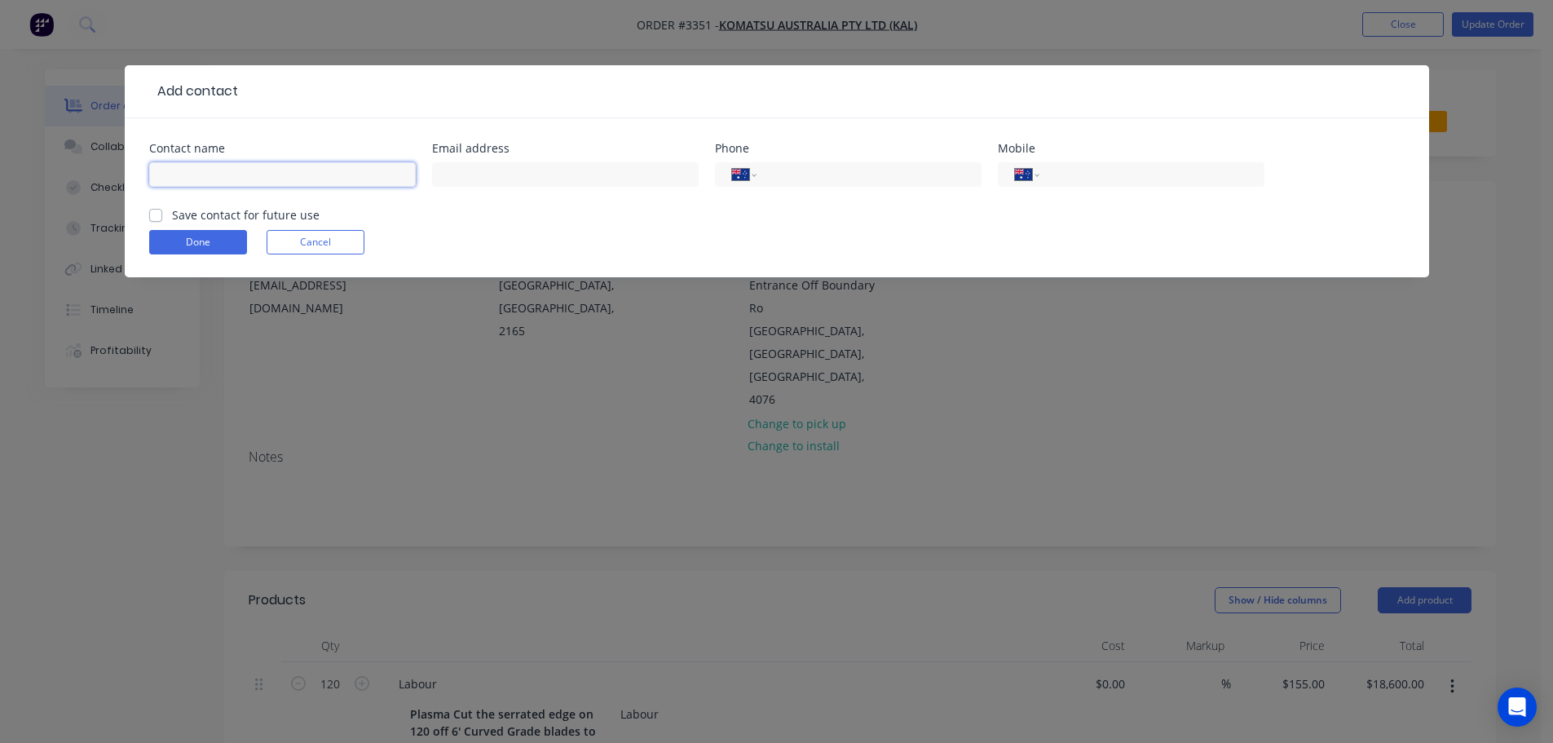
click at [299, 173] on input "text" at bounding box center [282, 174] width 267 height 24
type input "Robert Attard"
type input "rattard@komatsu.com.au"
click at [172, 211] on label "Save contact for future use" at bounding box center [246, 214] width 148 height 17
click at [157, 211] on input "Save contact for future use" at bounding box center [155, 213] width 13 height 15
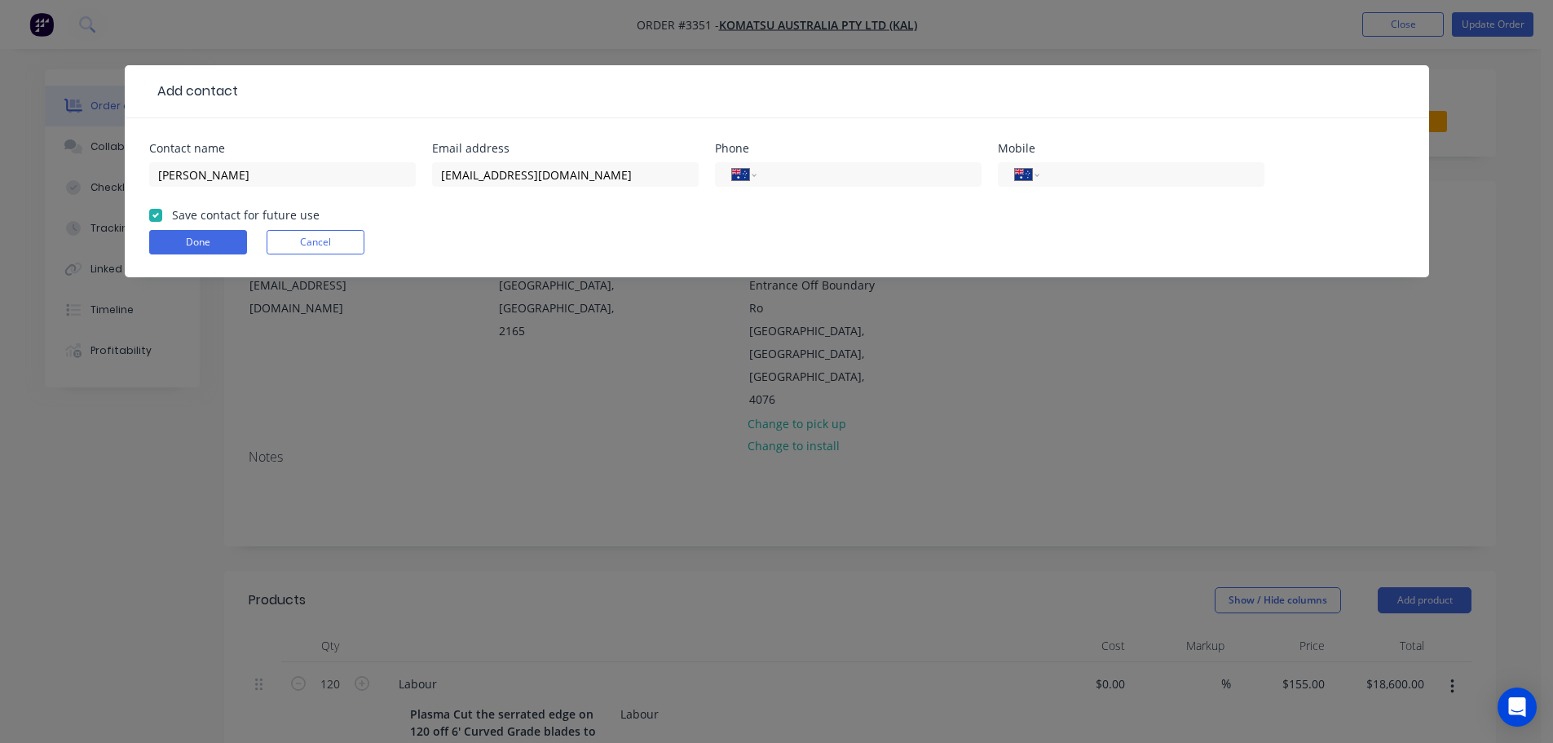
checkbox input "true"
click at [171, 238] on button "Done" at bounding box center [198, 242] width 98 height 24
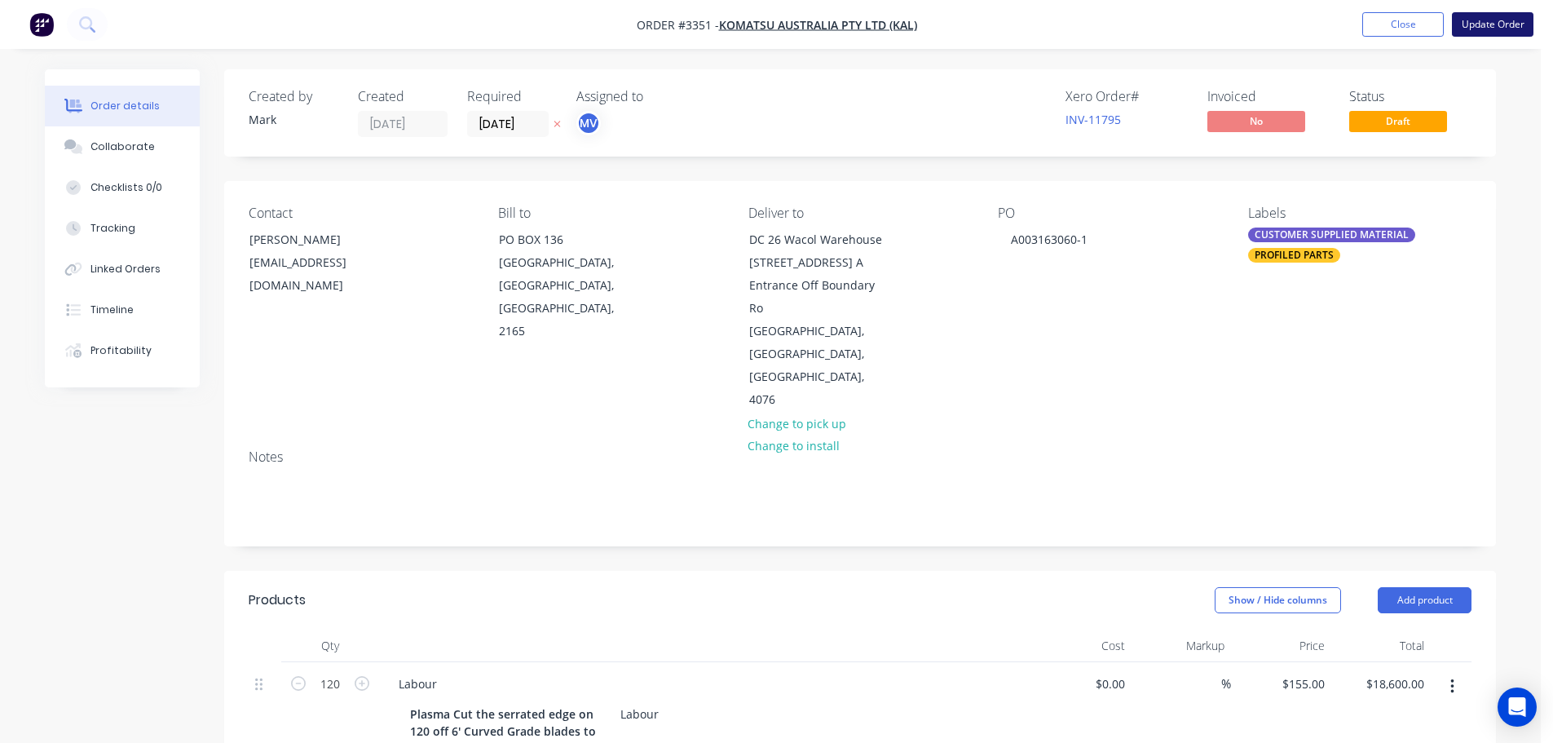
click at [1487, 28] on button "Update Order" at bounding box center [1493, 24] width 82 height 24
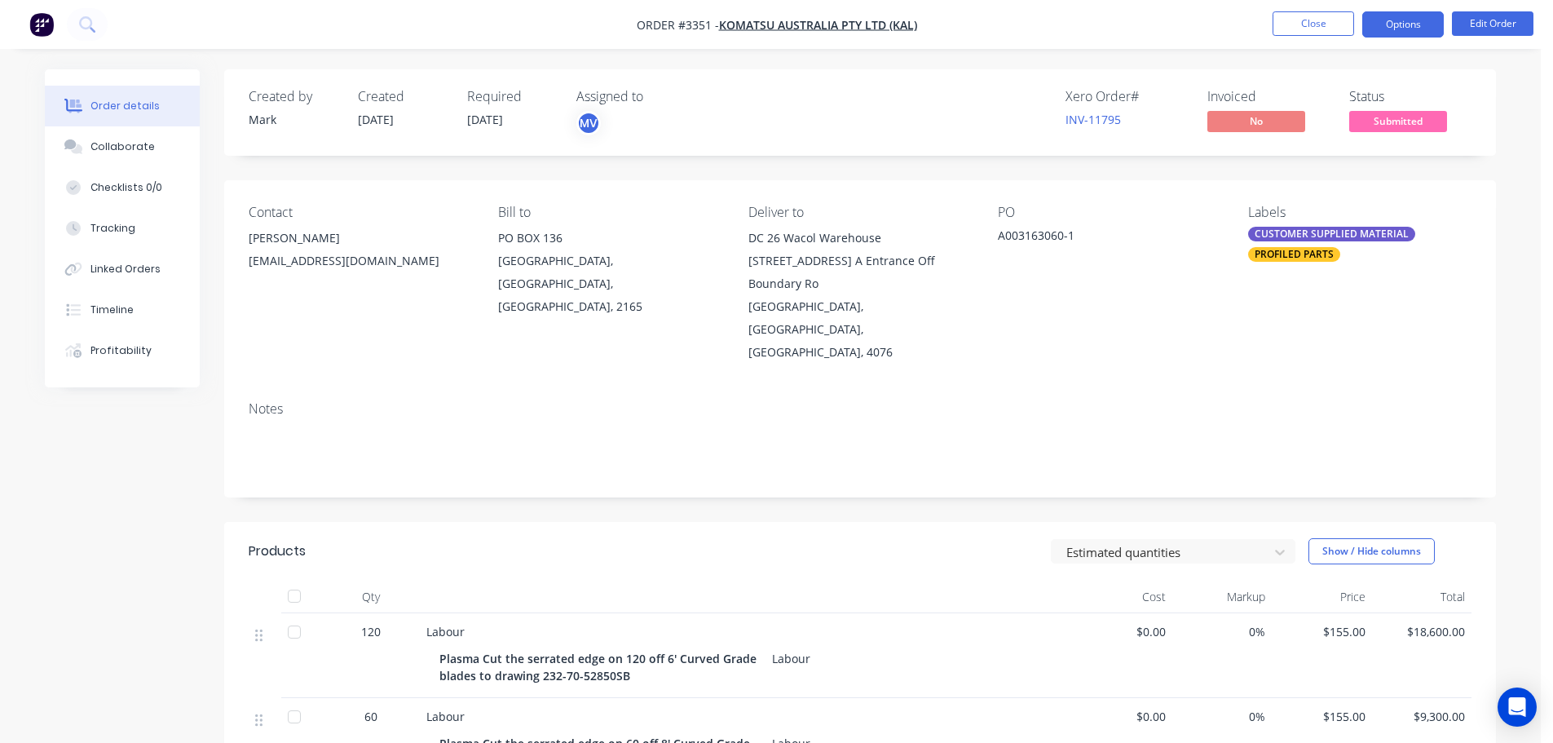
click at [1372, 22] on button "Options" at bounding box center [1403, 24] width 82 height 26
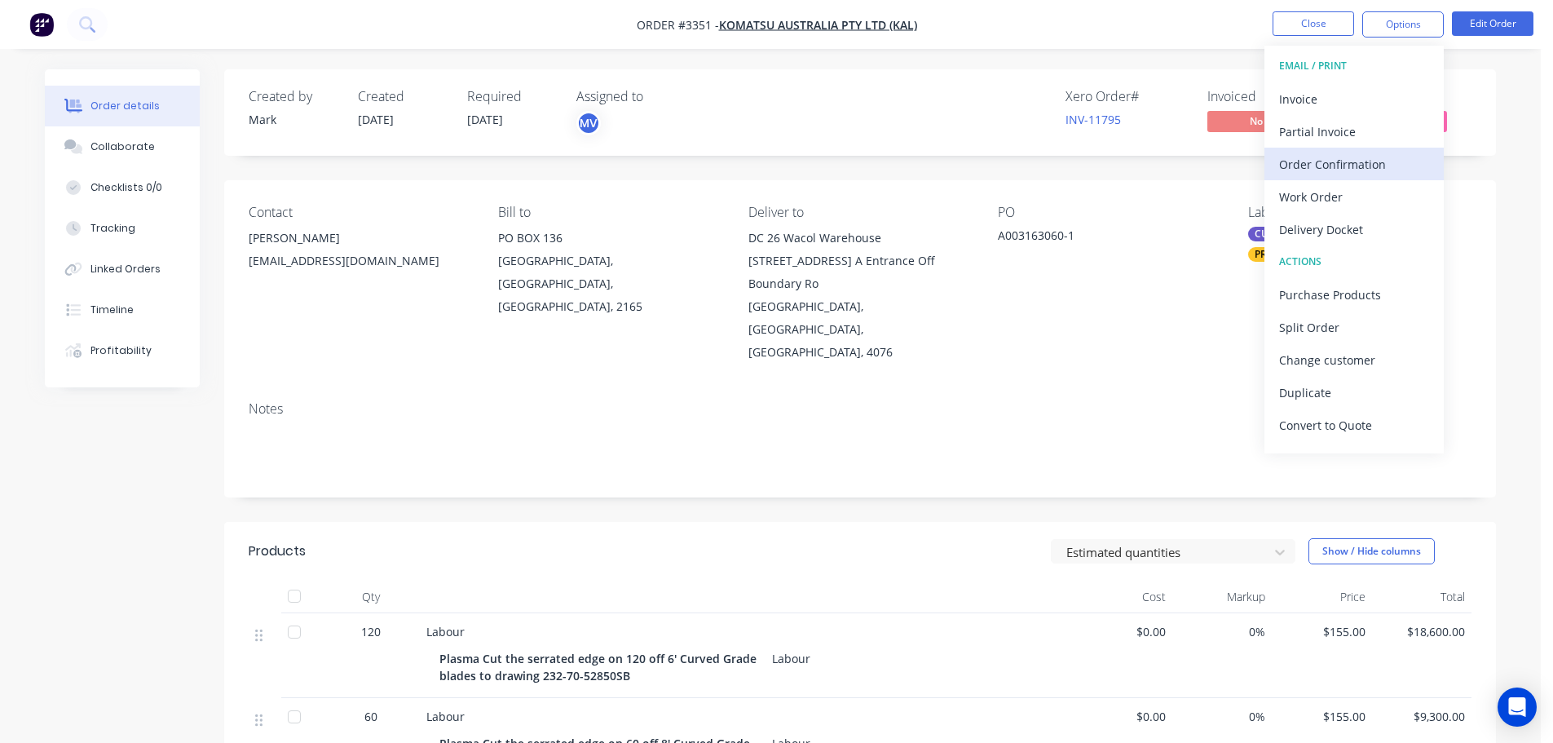
click at [1317, 166] on div "Order Confirmation" at bounding box center [1354, 164] width 150 height 24
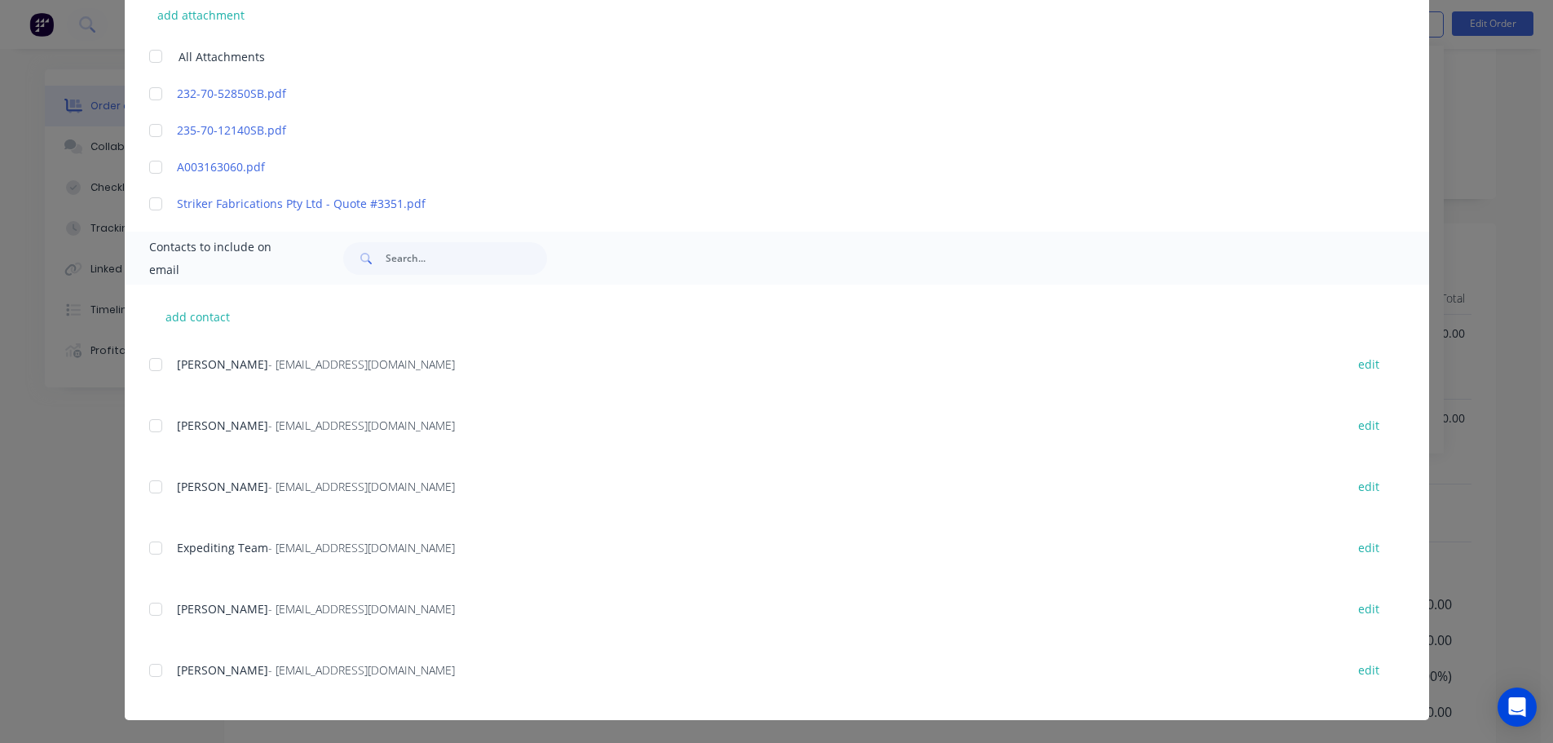
scroll to position [320, 0]
click at [149, 672] on div at bounding box center [155, 670] width 33 height 33
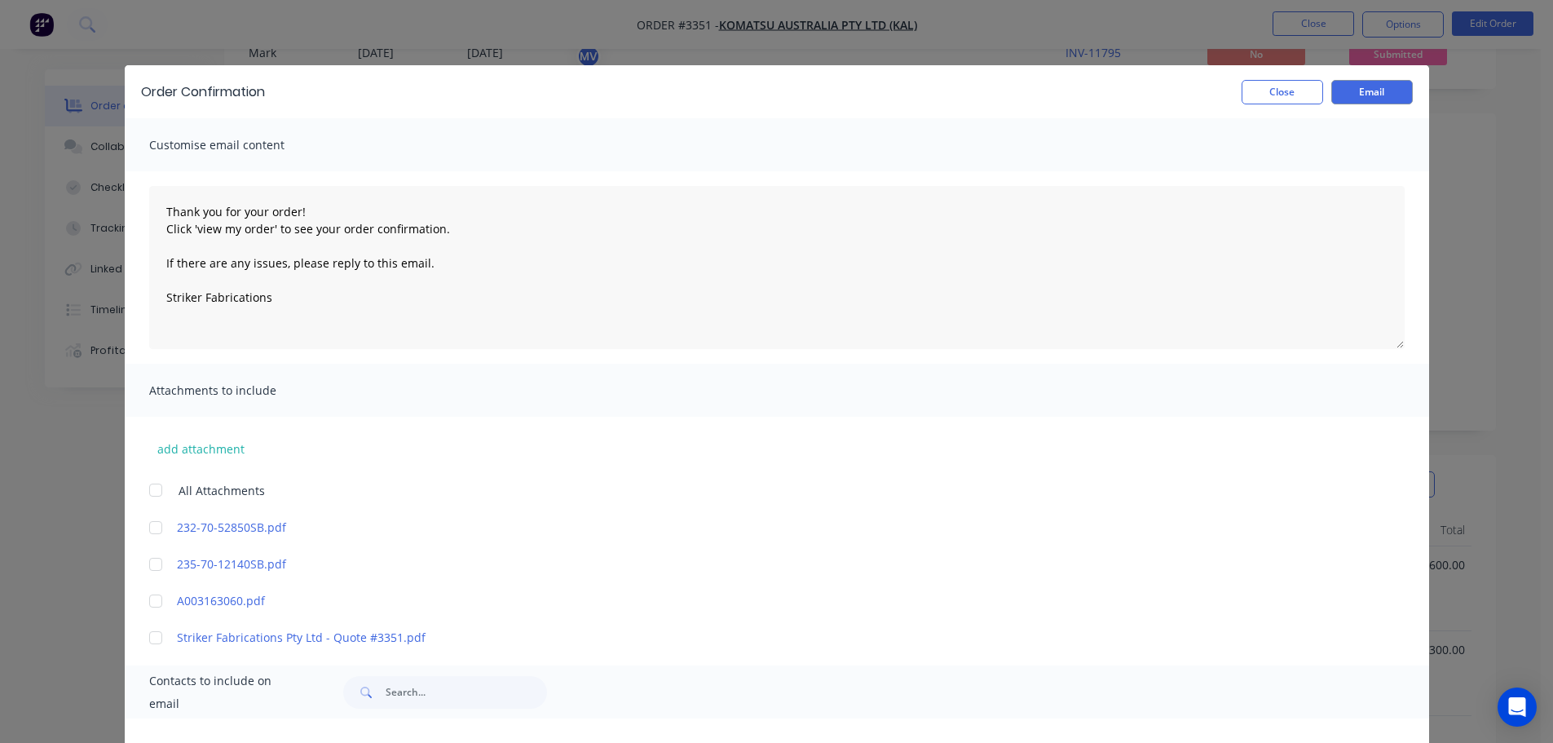
scroll to position [0, 0]
click at [1372, 90] on button "Email" at bounding box center [1372, 92] width 82 height 24
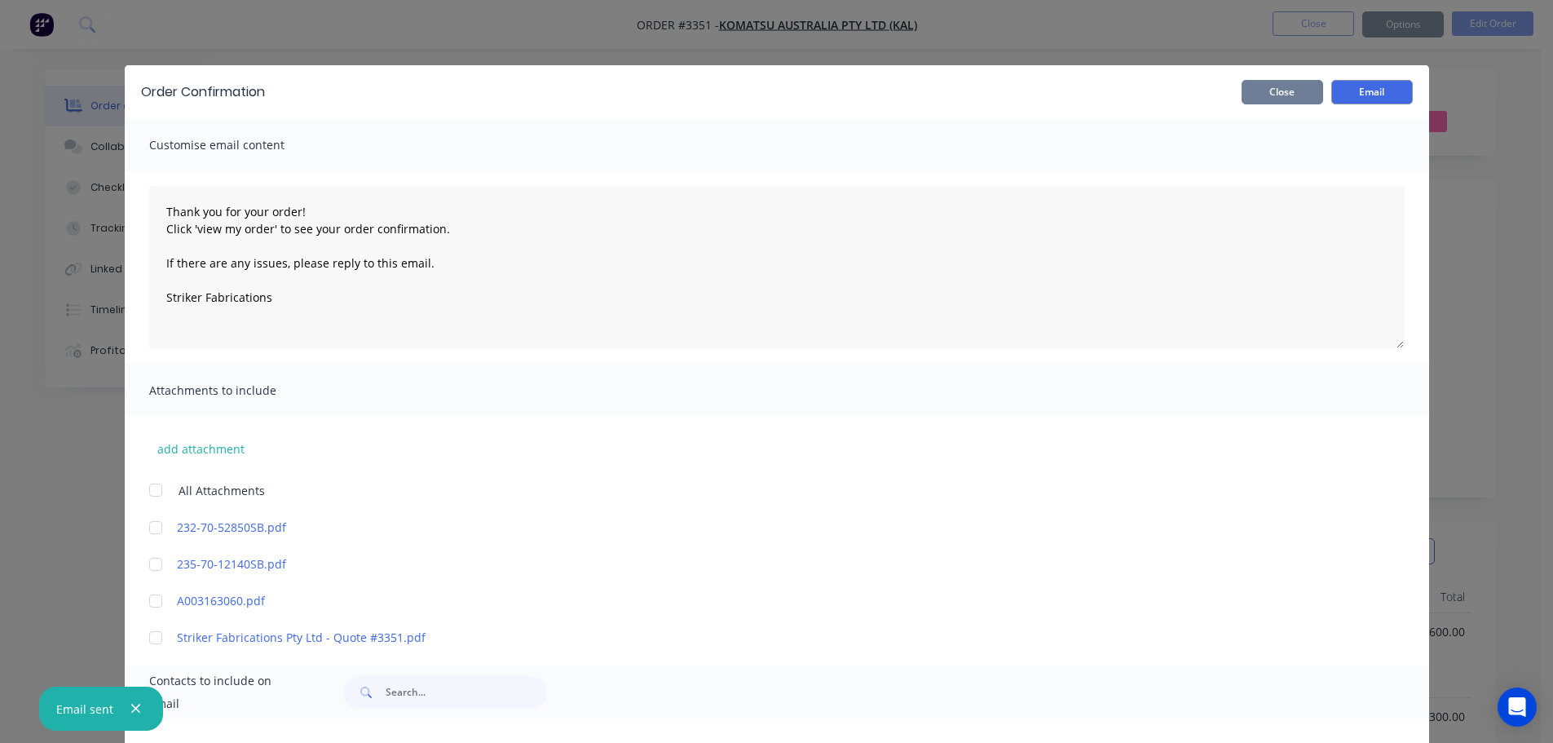
click at [1309, 94] on button "Close" at bounding box center [1283, 92] width 82 height 24
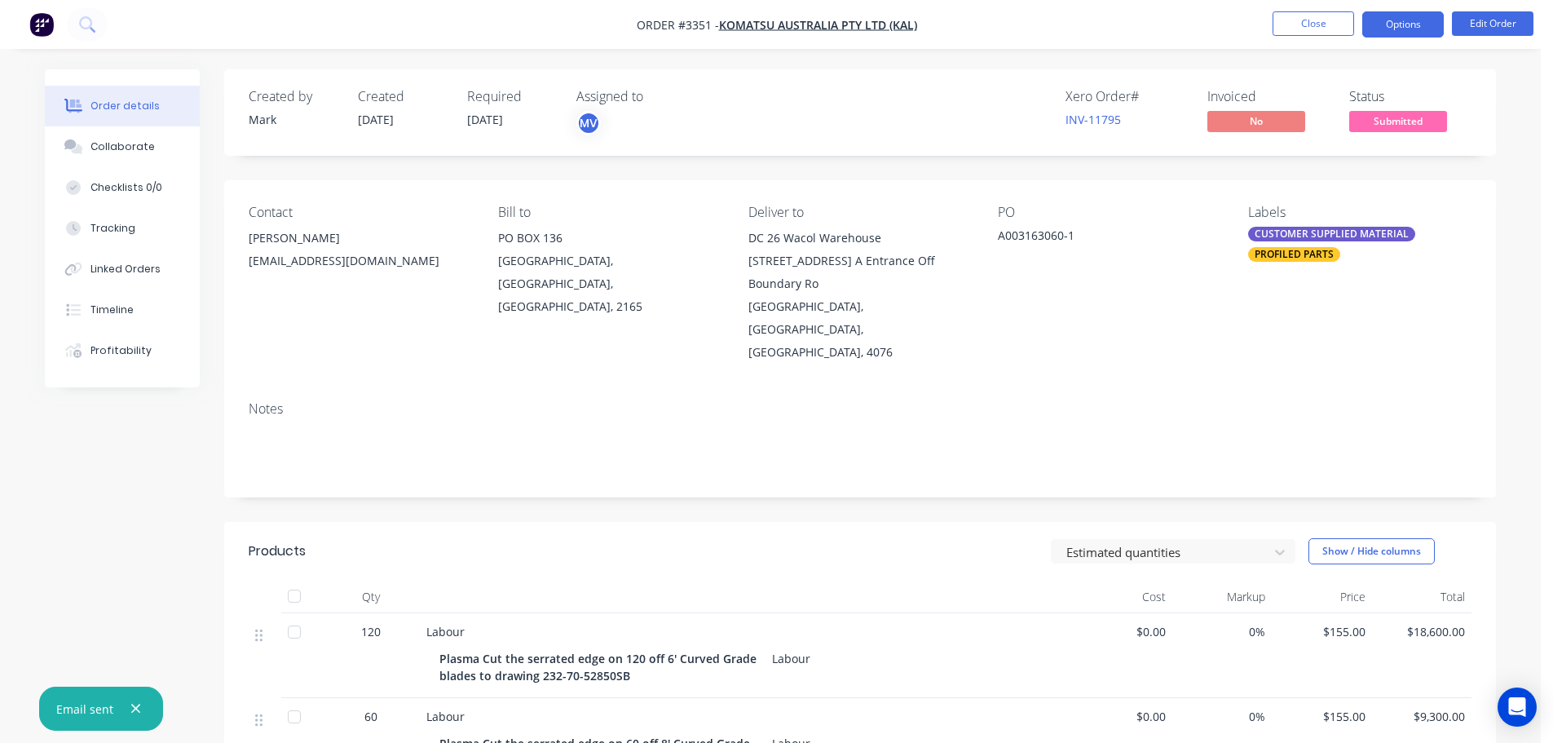
click at [1388, 34] on button "Options" at bounding box center [1403, 24] width 82 height 26
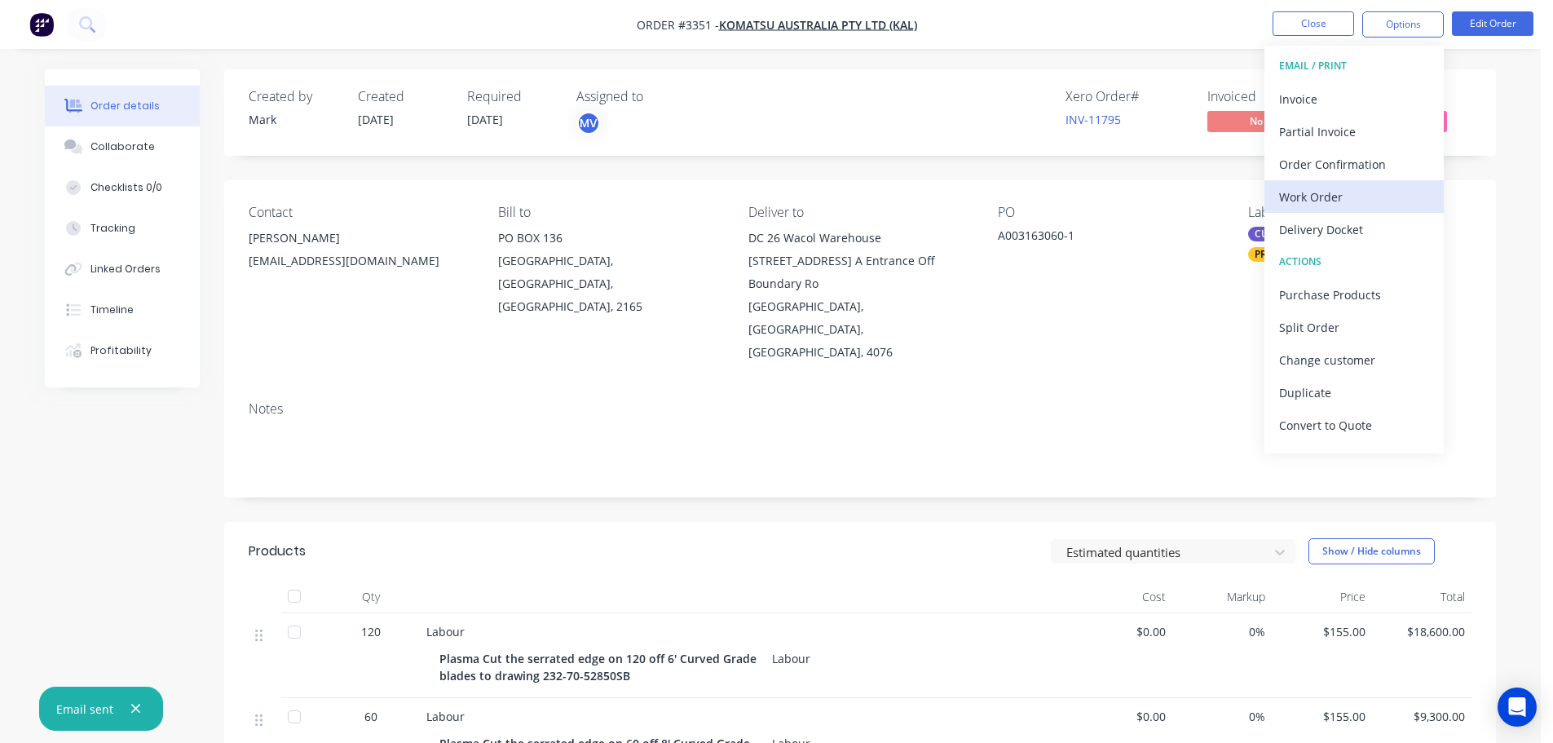
click at [1306, 187] on div "Work Order" at bounding box center [1354, 197] width 150 height 24
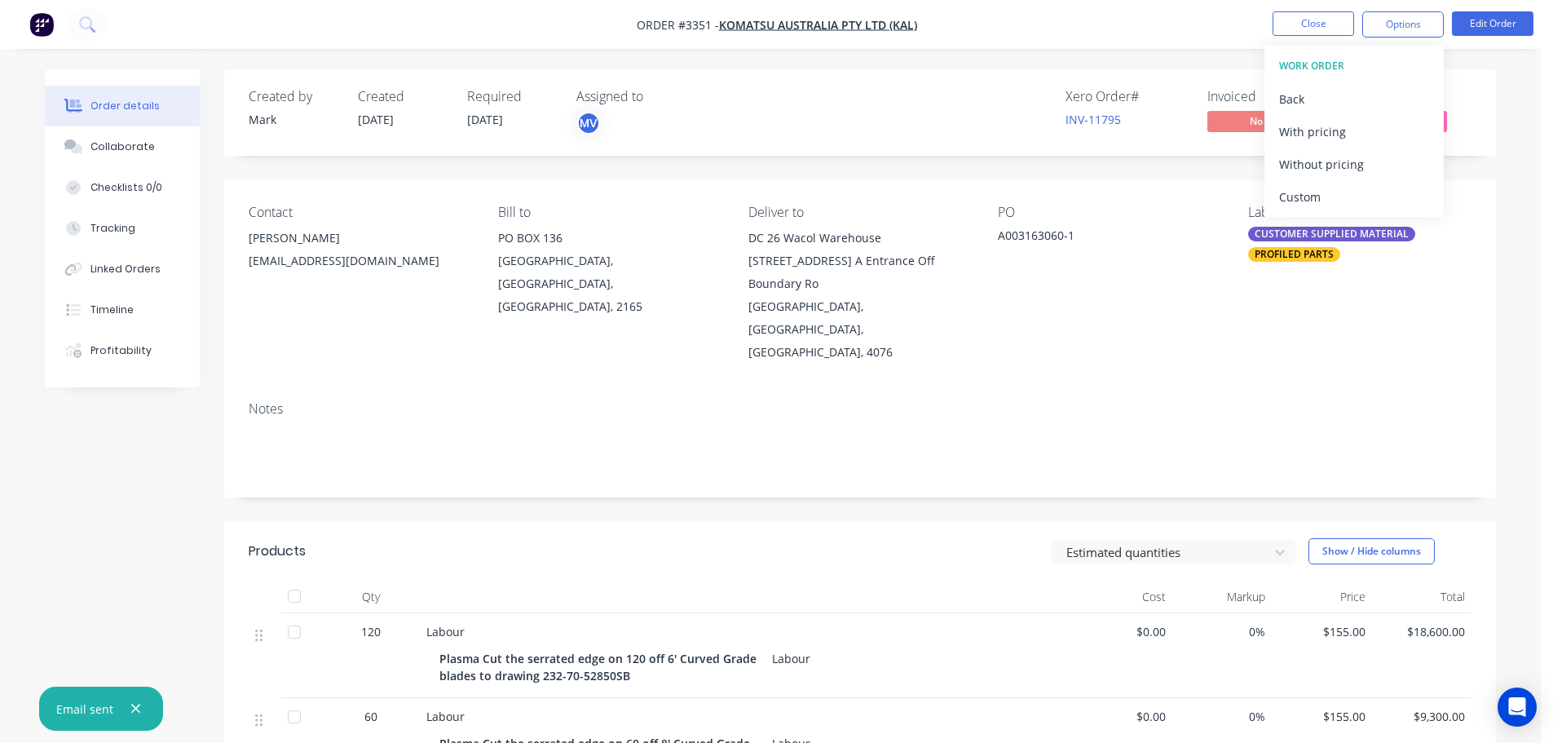
click at [1306, 187] on div "Custom" at bounding box center [1354, 197] width 150 height 24
click at [1304, 170] on div "Without pricing" at bounding box center [1354, 164] width 150 height 24
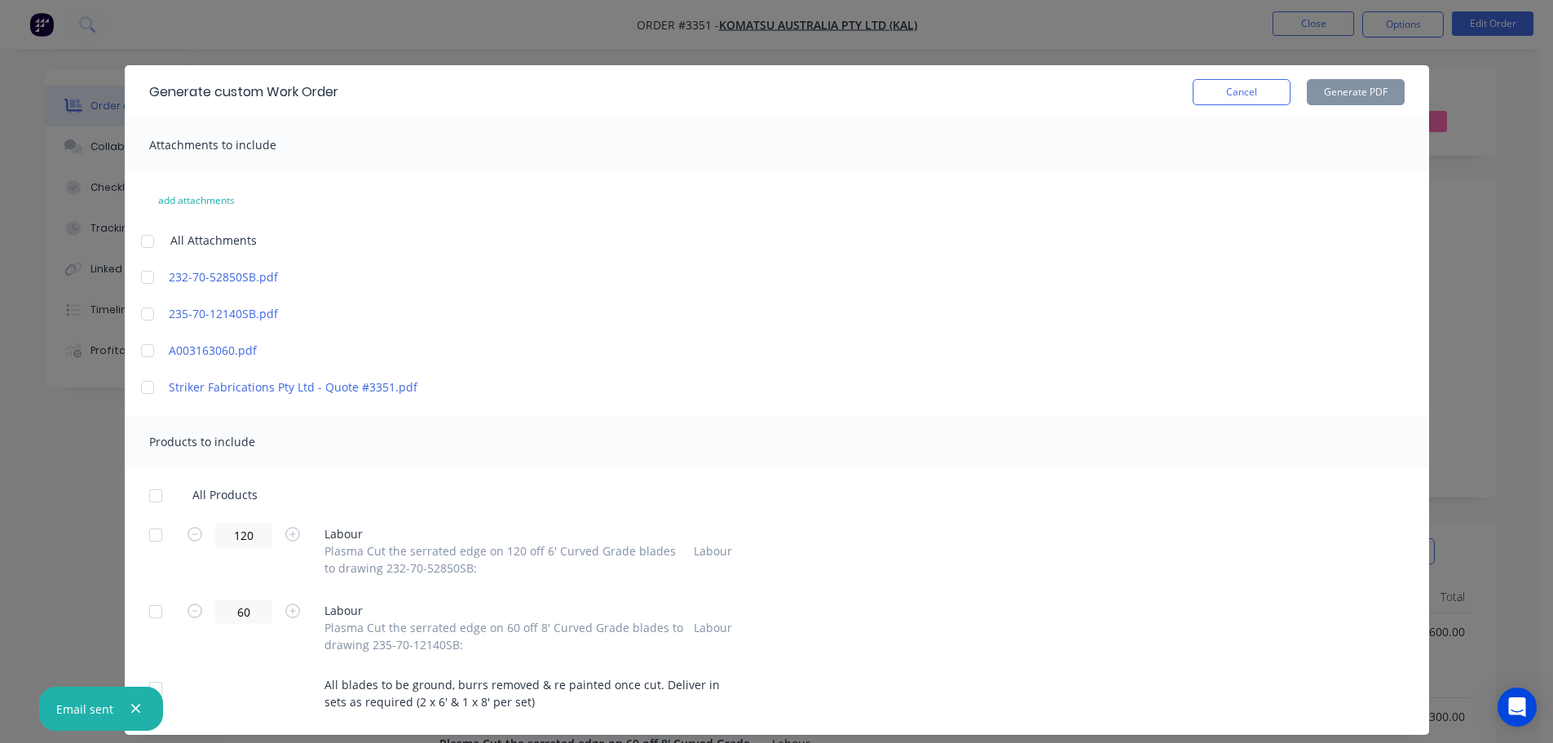
click at [141, 536] on div at bounding box center [155, 534] width 33 height 33
click at [143, 611] on div at bounding box center [155, 611] width 33 height 33
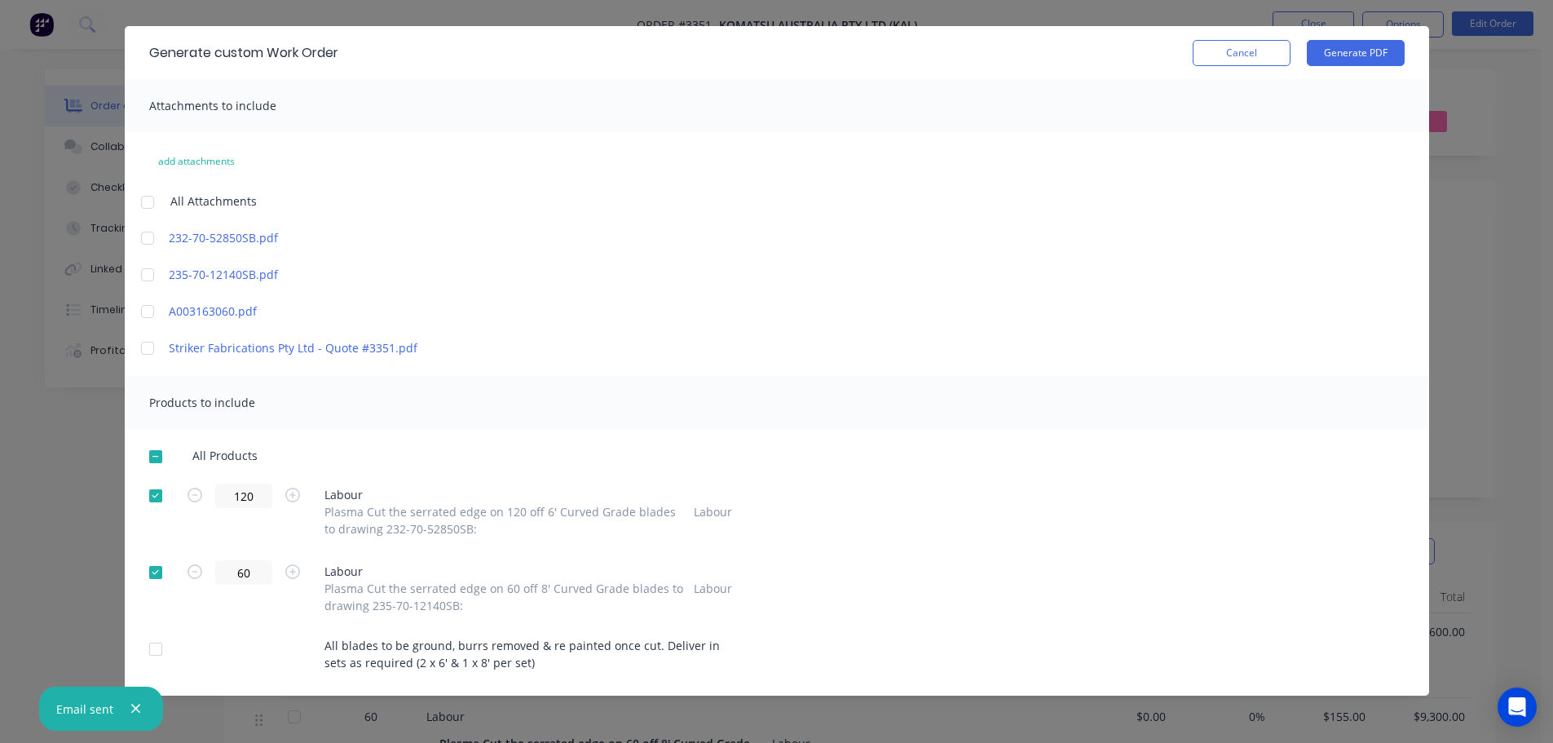
click at [149, 647] on div at bounding box center [155, 649] width 33 height 33
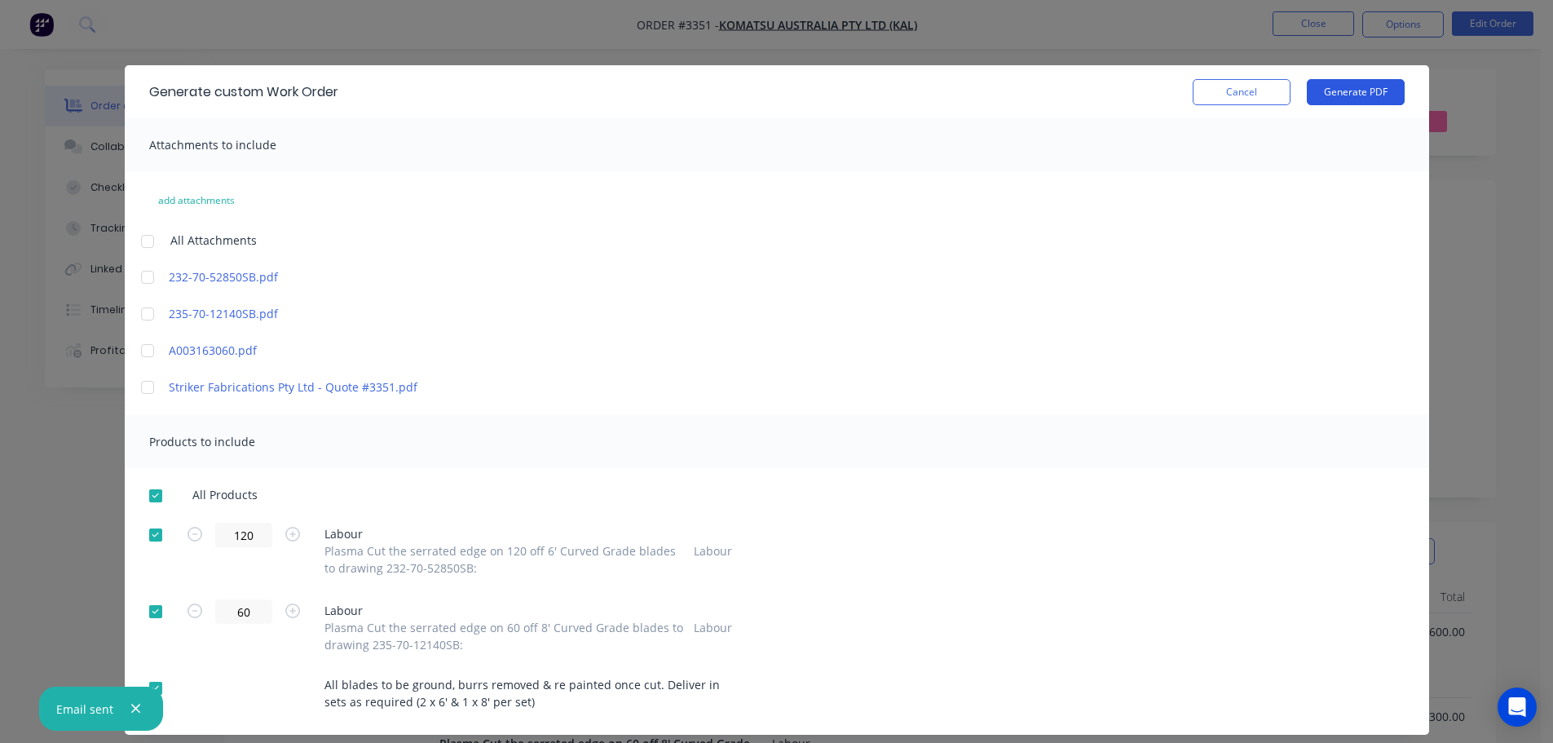
click at [1358, 95] on button "Generate PDF" at bounding box center [1356, 92] width 98 height 26
click at [1259, 98] on button "Cancel" at bounding box center [1242, 92] width 98 height 26
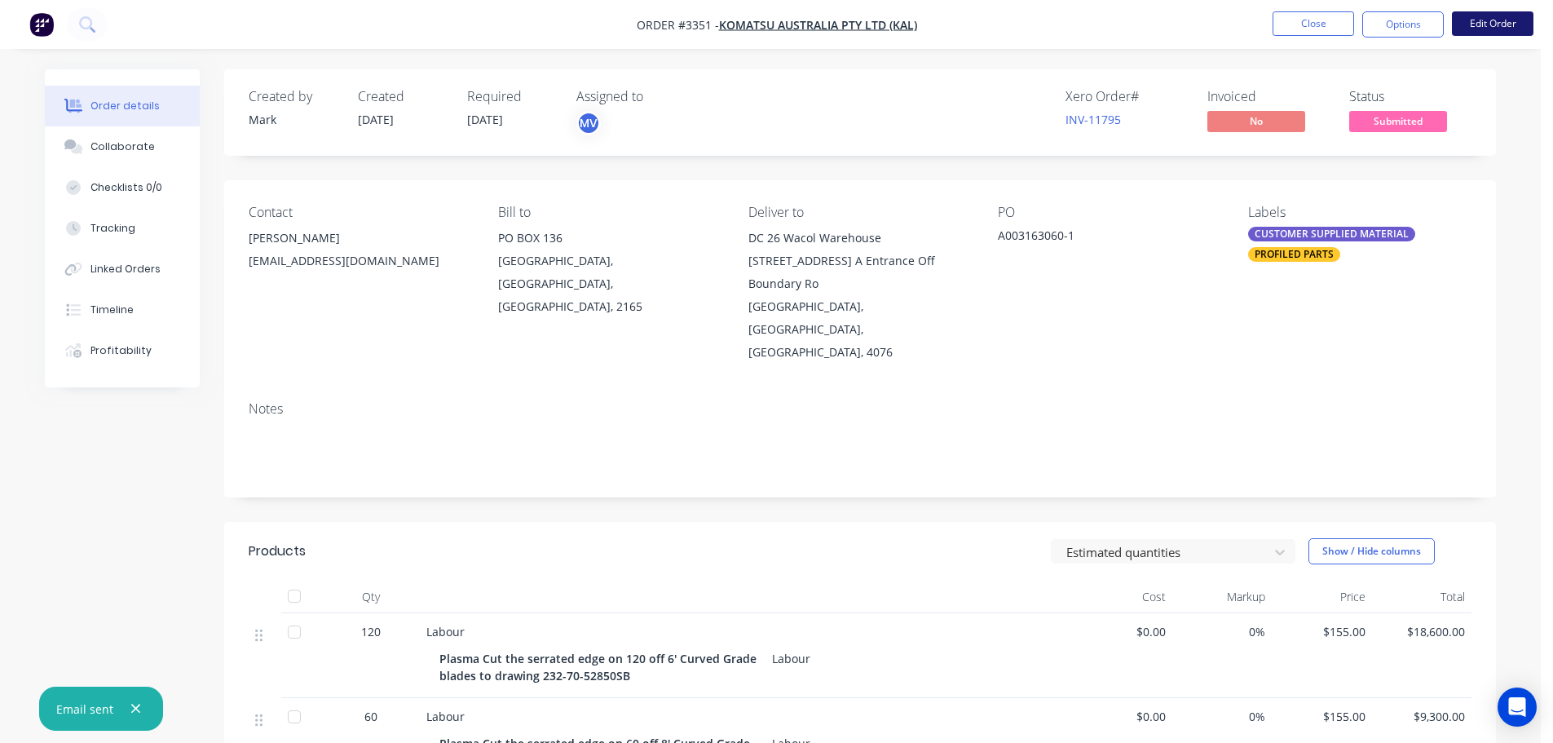
click at [1485, 20] on button "Edit Order" at bounding box center [1493, 23] width 82 height 24
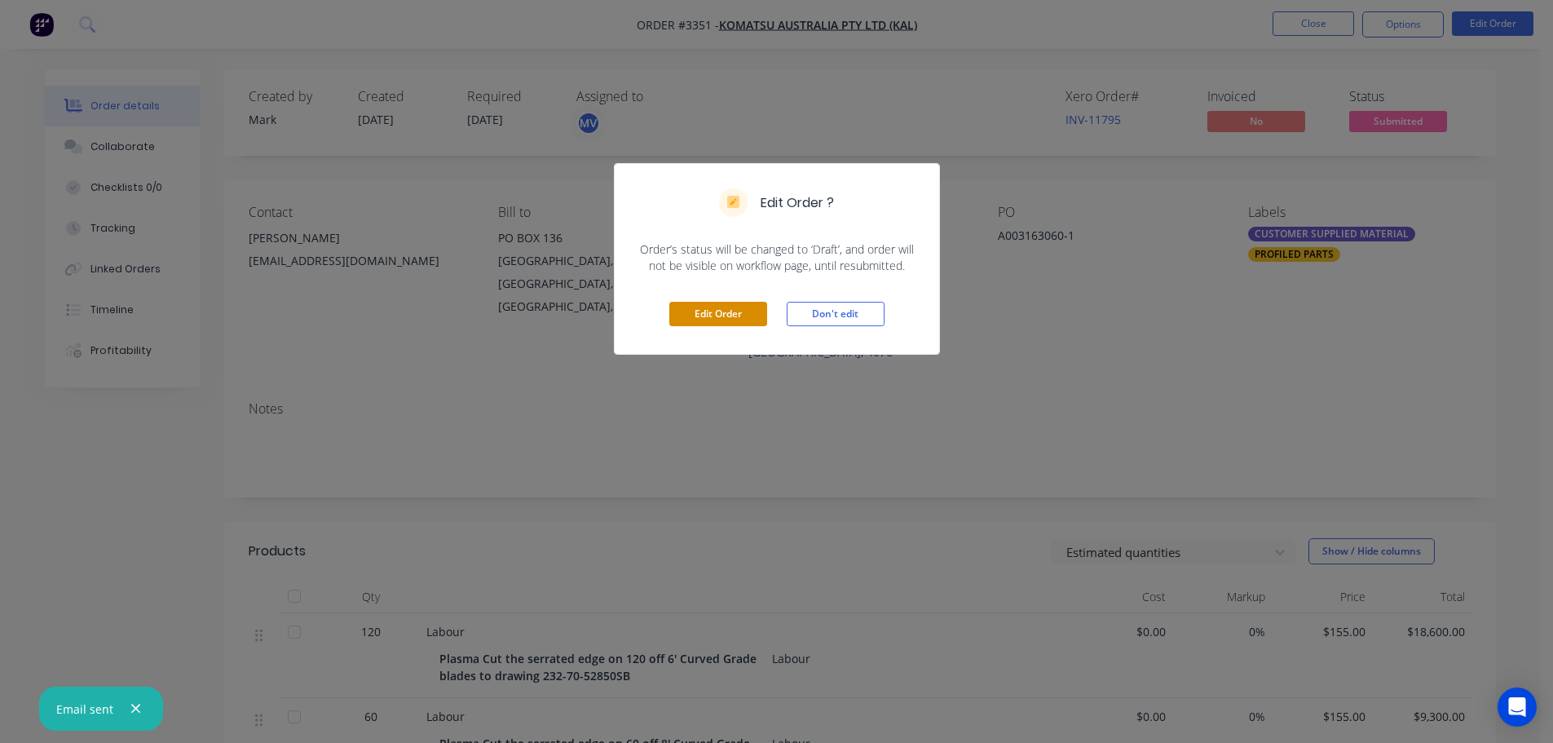
click at [730, 308] on button "Edit Order" at bounding box center [718, 314] width 98 height 24
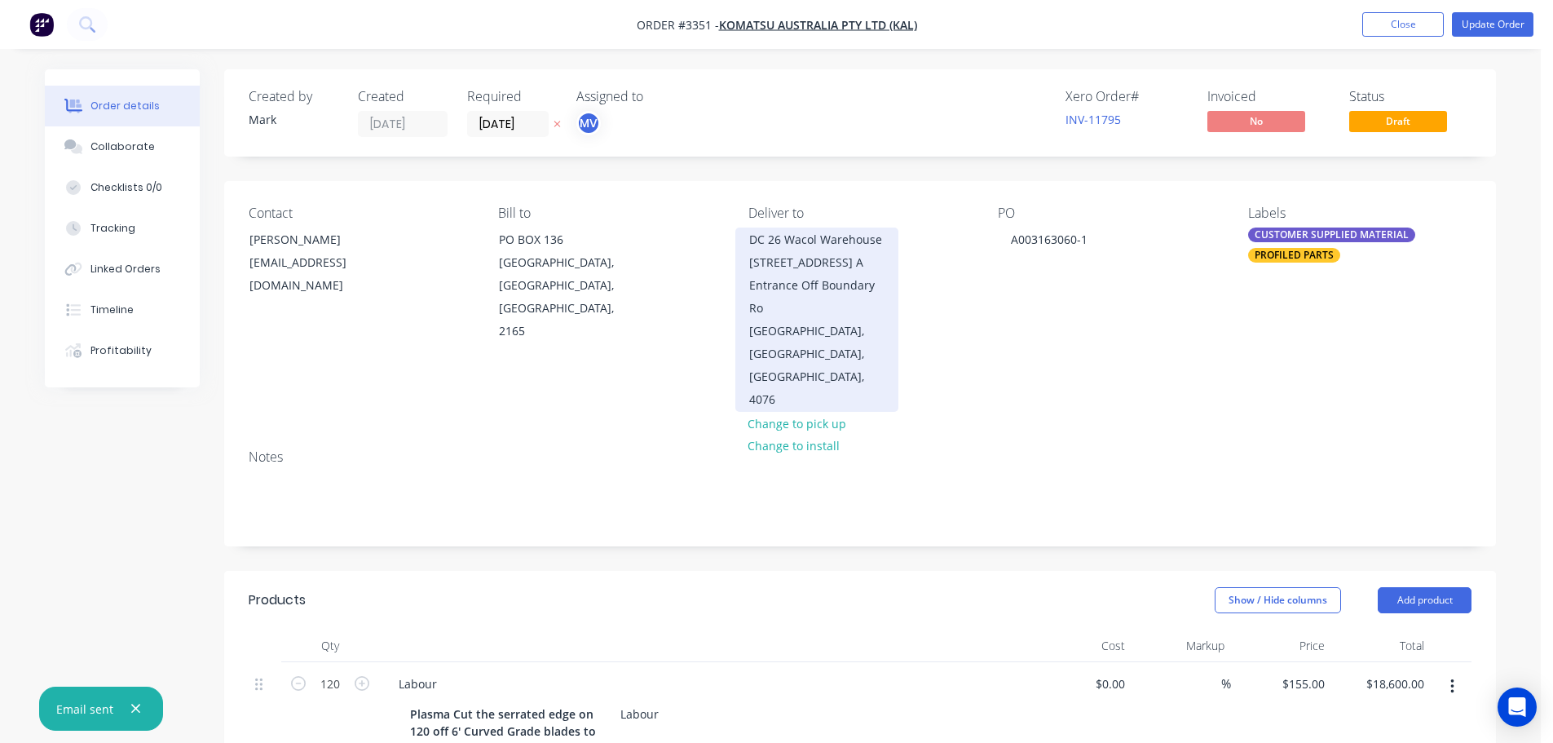
click at [833, 261] on div "DC 26 Wacol Warehouse 555 Progress Road, Gate A Entrance Off Boundary Ro" at bounding box center [816, 273] width 135 height 91
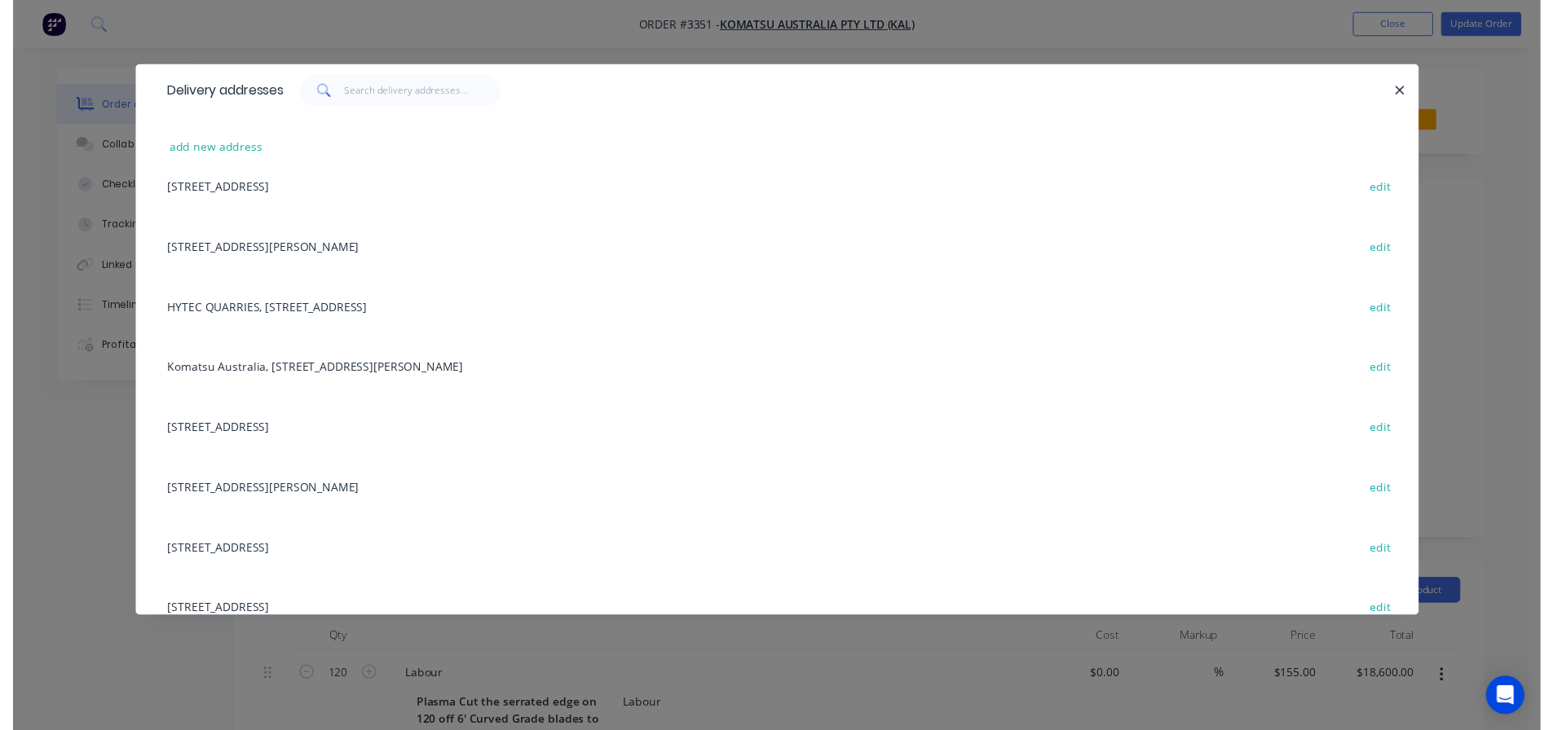
scroll to position [408, 0]
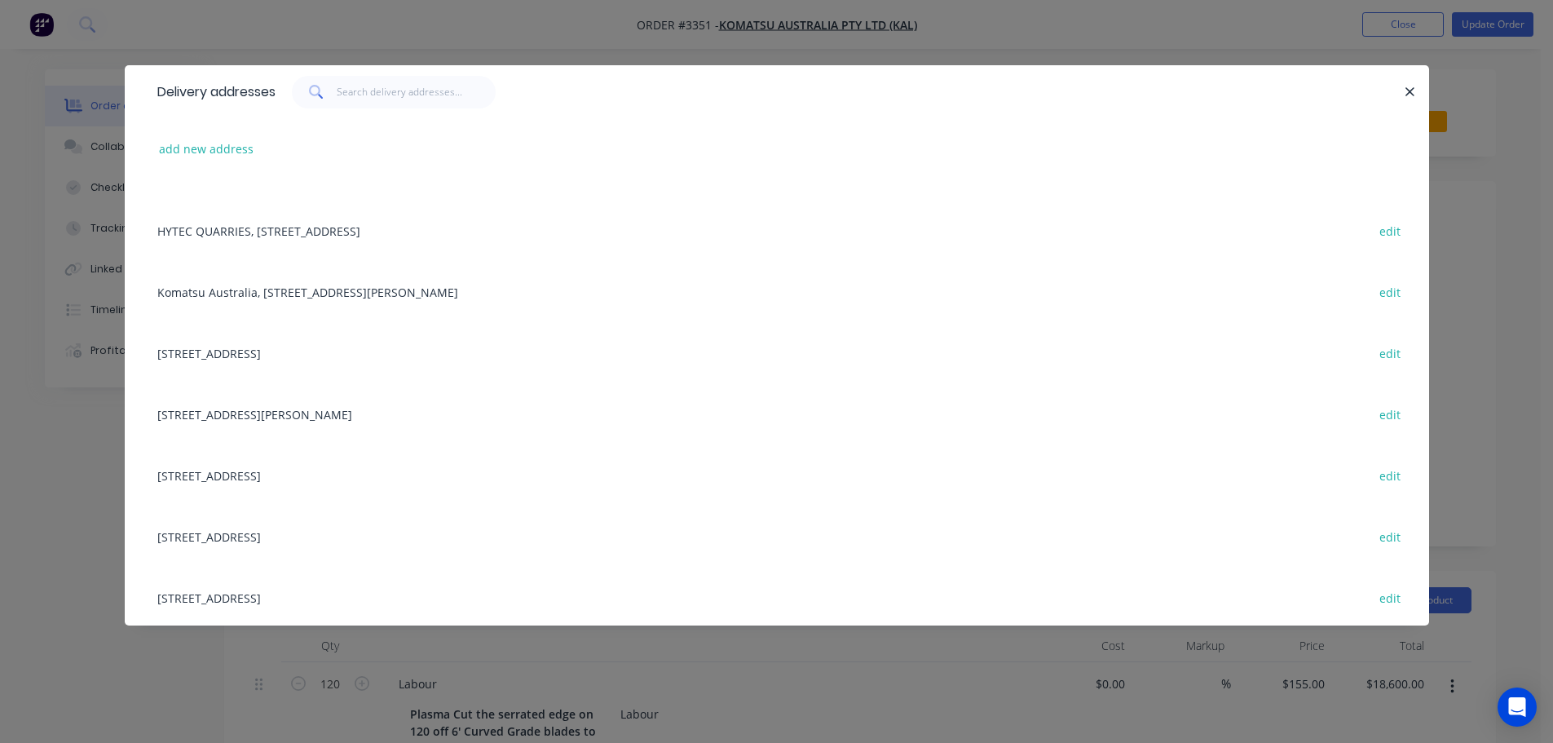
click at [330, 419] on div "91 Macauley Access Road, EMERALD, Queensland, Australia, 4720 edit" at bounding box center [776, 413] width 1255 height 61
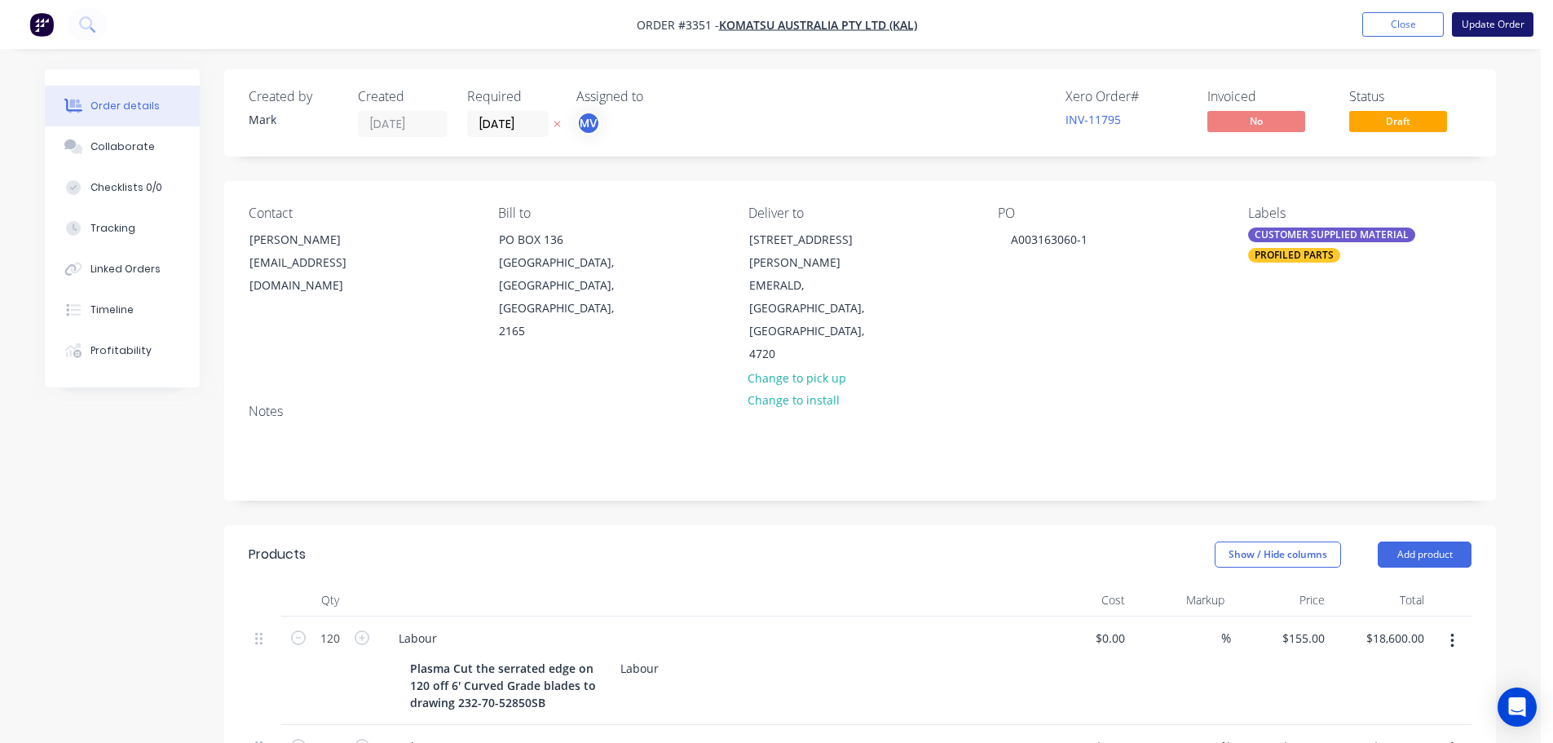
click at [1482, 19] on button "Update Order" at bounding box center [1493, 24] width 82 height 24
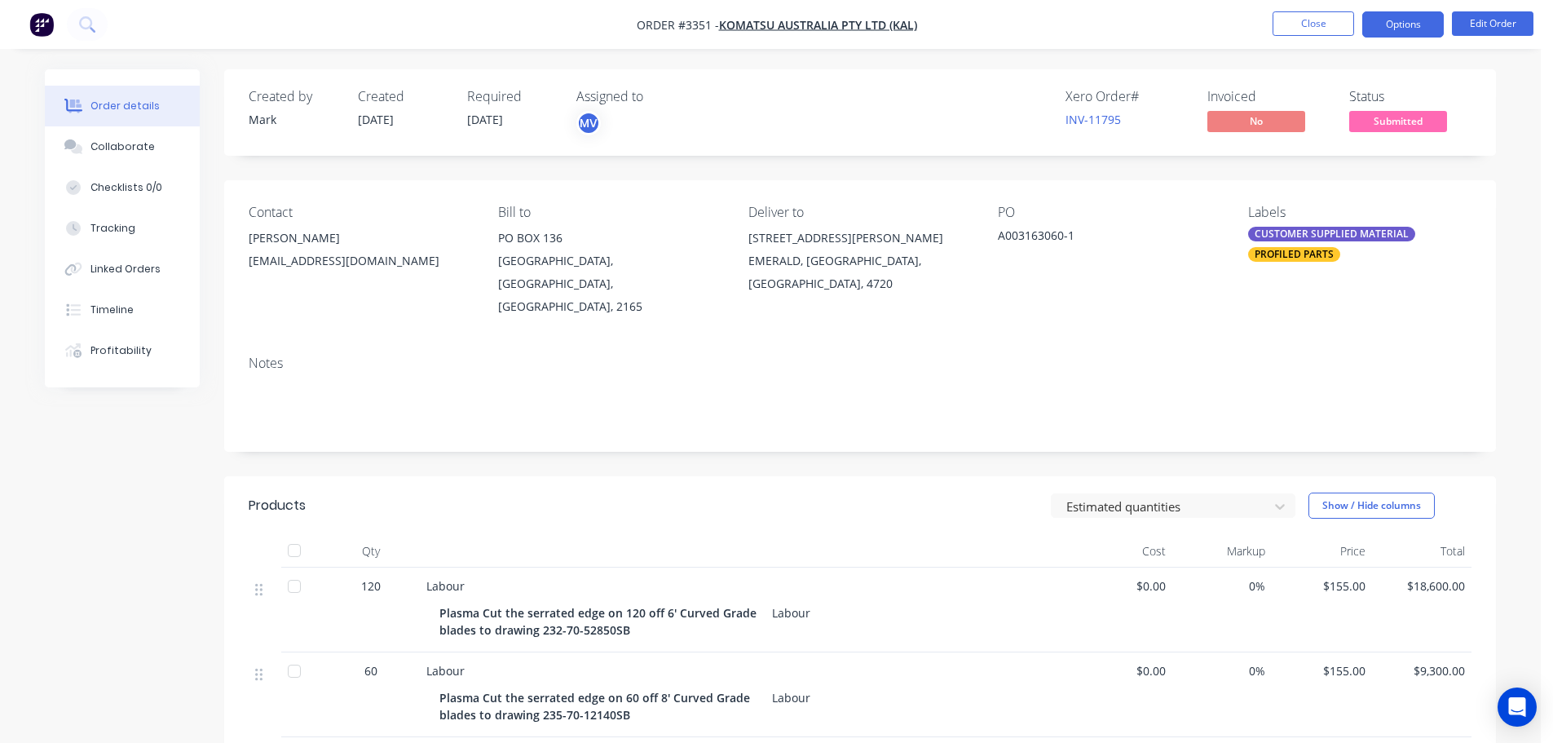
click at [1429, 22] on button "Options" at bounding box center [1403, 24] width 82 height 26
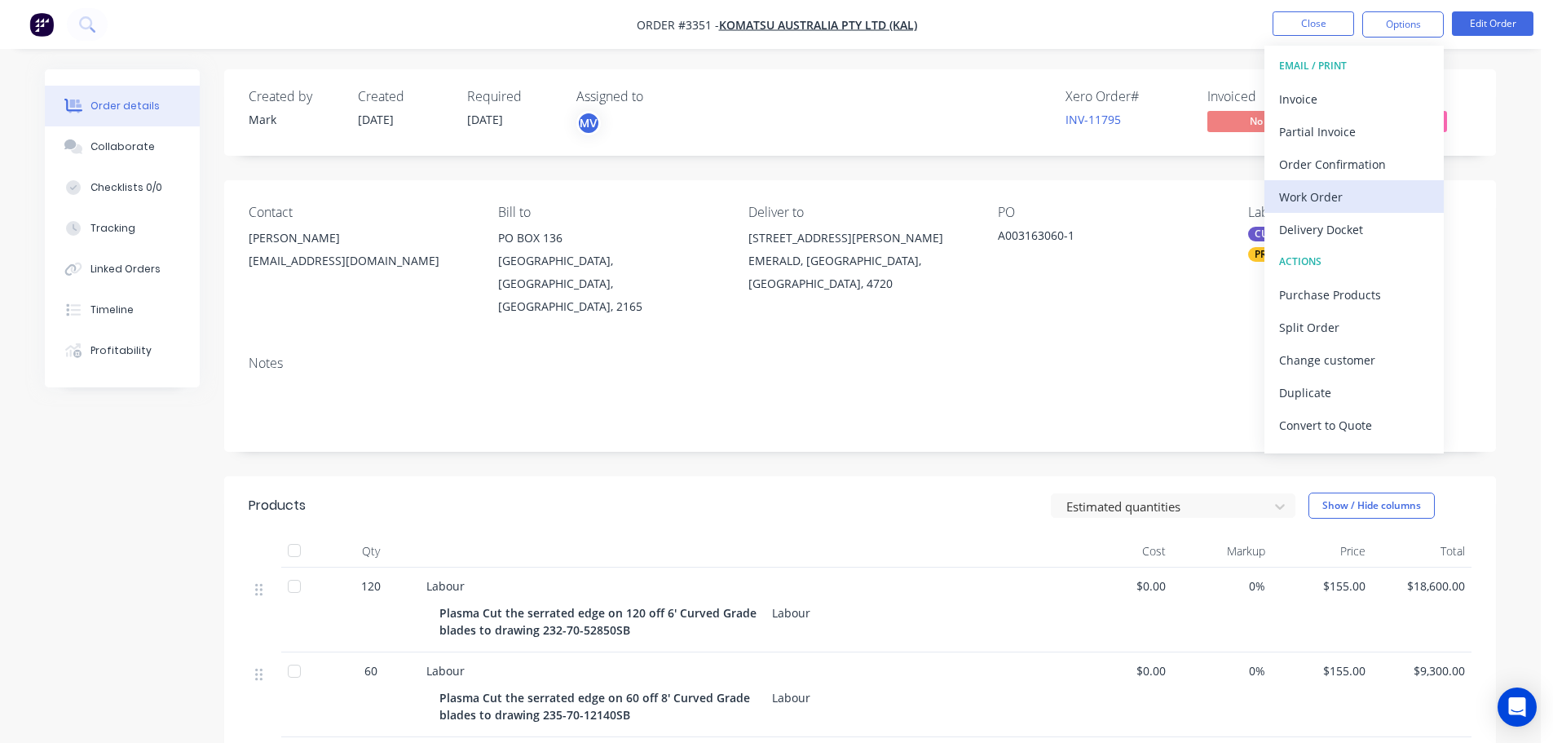
click at [1304, 190] on div "Work Order" at bounding box center [1354, 197] width 150 height 24
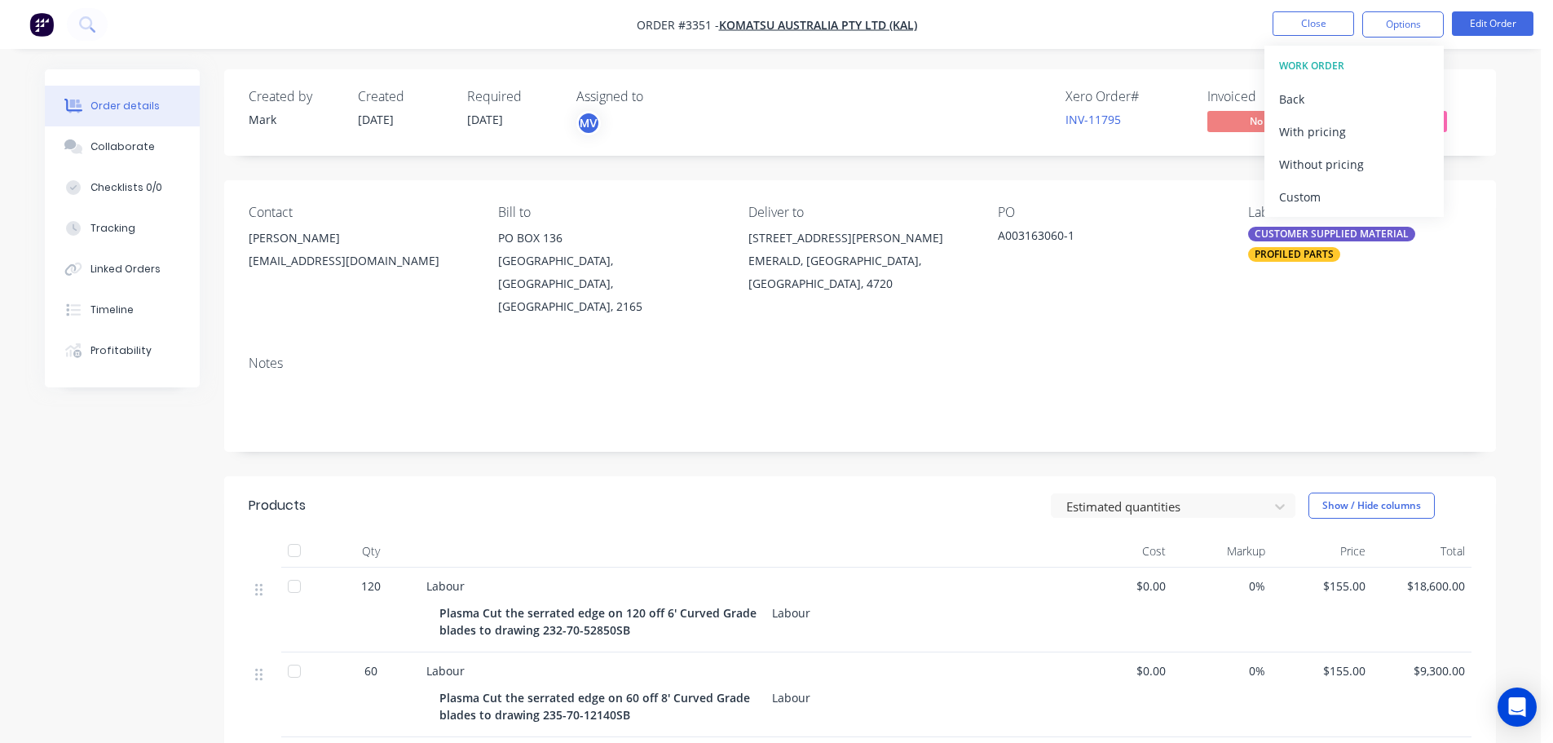
click at [1304, 190] on div "Custom" at bounding box center [1354, 197] width 150 height 24
click at [1296, 164] on div "Without pricing" at bounding box center [1354, 164] width 150 height 24
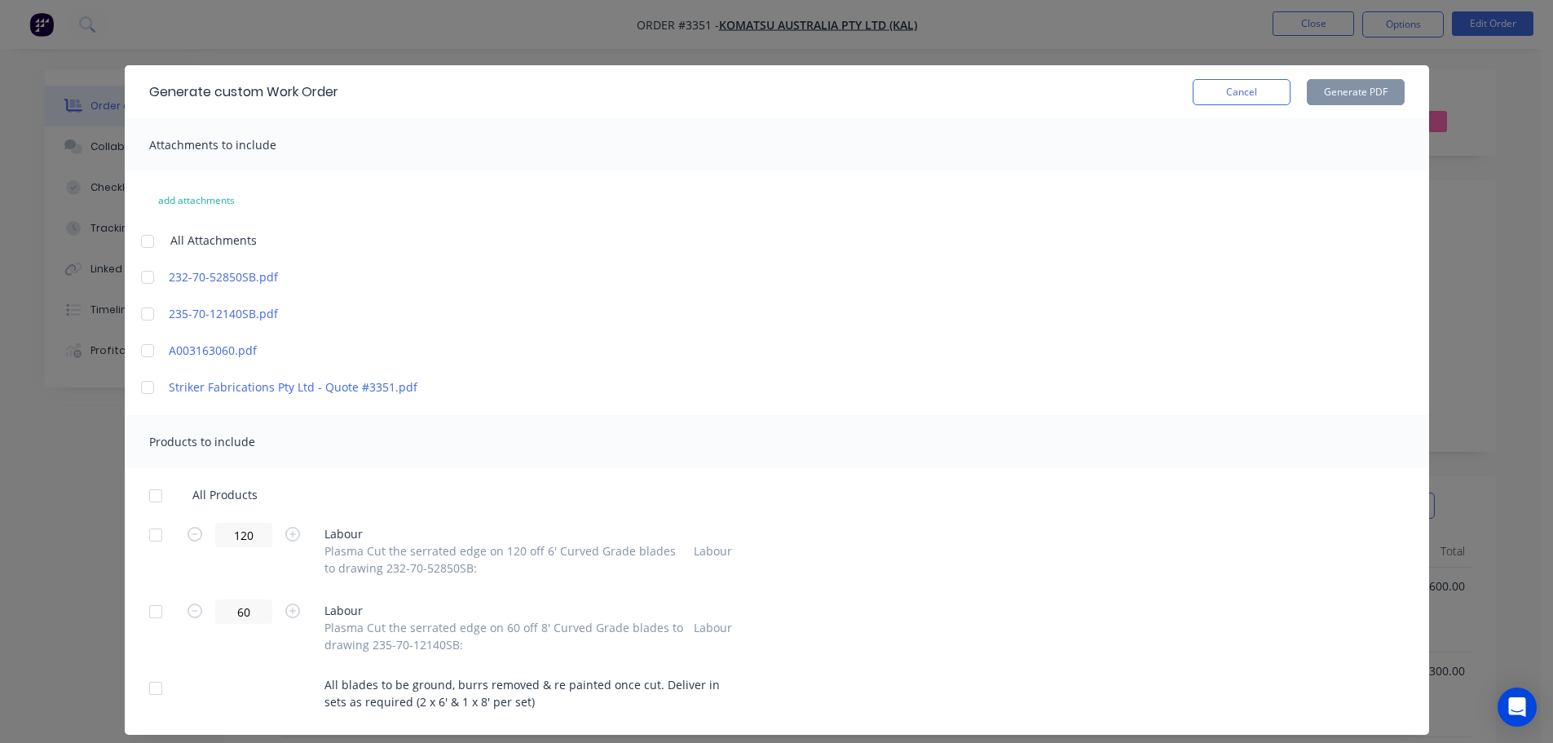
click at [142, 532] on div at bounding box center [155, 534] width 33 height 33
click at [142, 612] on div at bounding box center [155, 611] width 33 height 33
click at [149, 684] on div at bounding box center [155, 688] width 33 height 33
click at [1308, 108] on div "Generate custom Work Order Cancel Generate PDF" at bounding box center [777, 91] width 1304 height 53
click at [1326, 90] on button "Generate PDF" at bounding box center [1356, 92] width 98 height 26
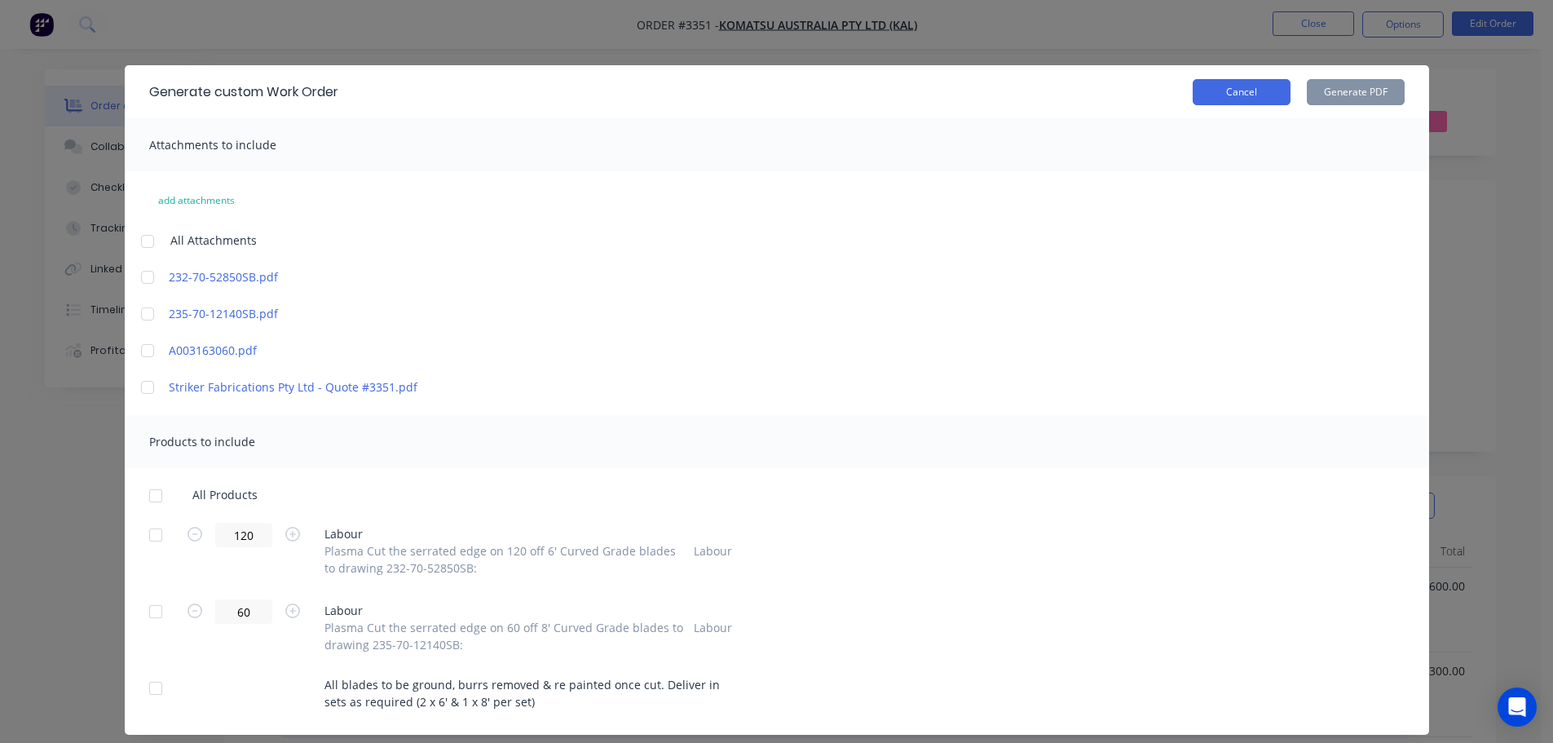
drag, startPoint x: 1246, startPoint y: 95, endPoint x: 1291, endPoint y: 78, distance: 48.8
click at [1246, 95] on button "Cancel" at bounding box center [1242, 92] width 98 height 26
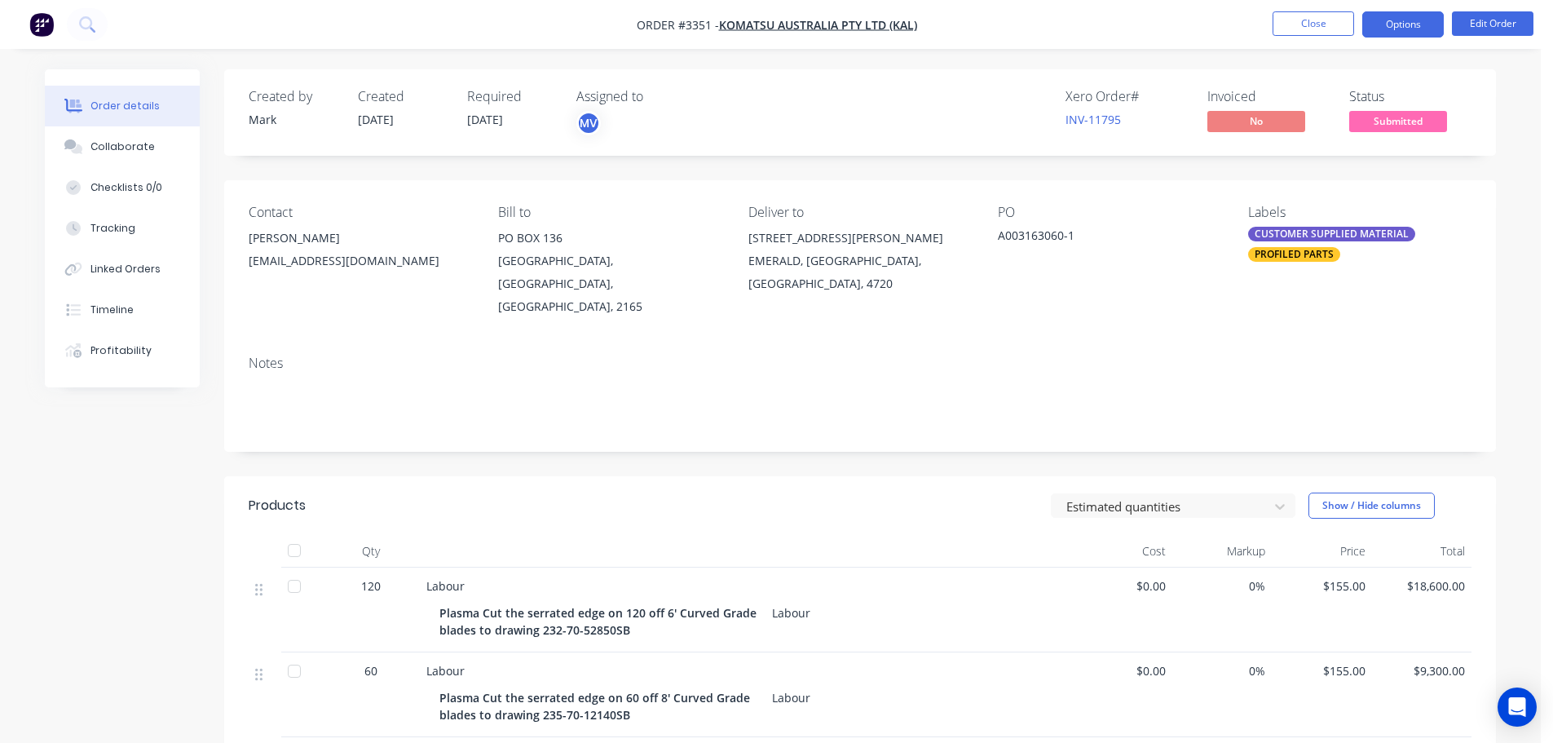
click at [1404, 28] on button "Options" at bounding box center [1403, 24] width 82 height 26
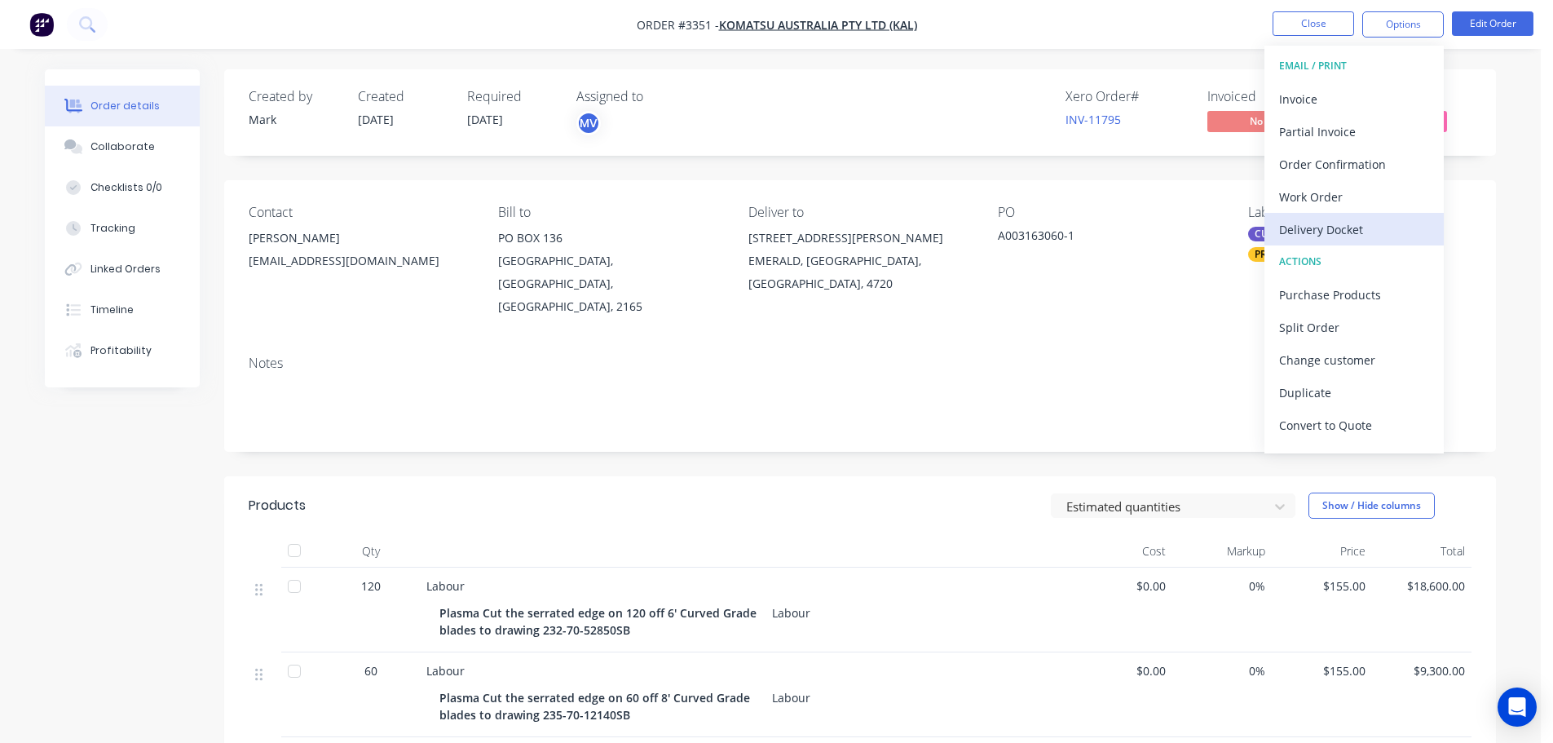
click at [1340, 230] on div "Delivery Docket" at bounding box center [1354, 230] width 150 height 24
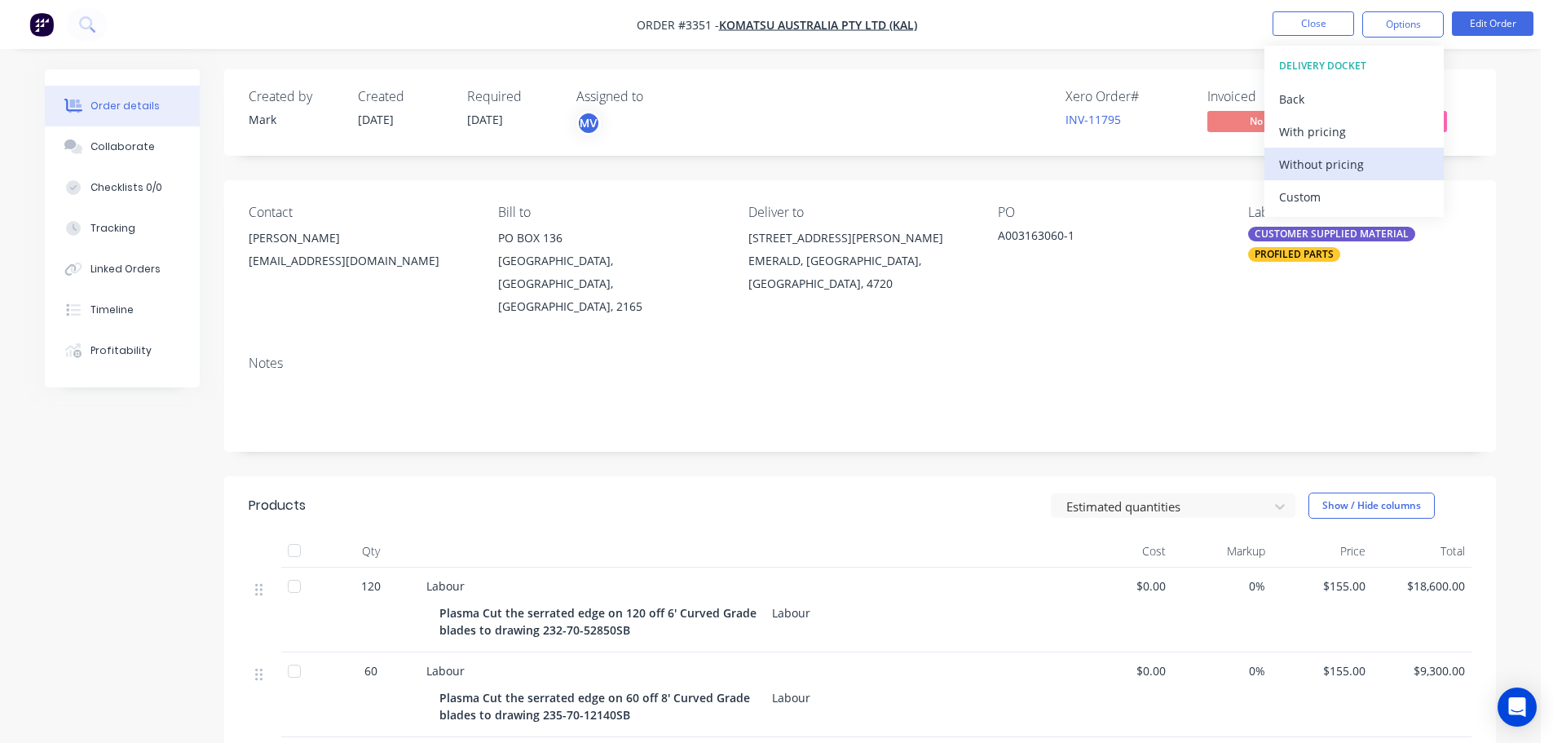
click at [1328, 175] on div "Without pricing" at bounding box center [1354, 164] width 150 height 24
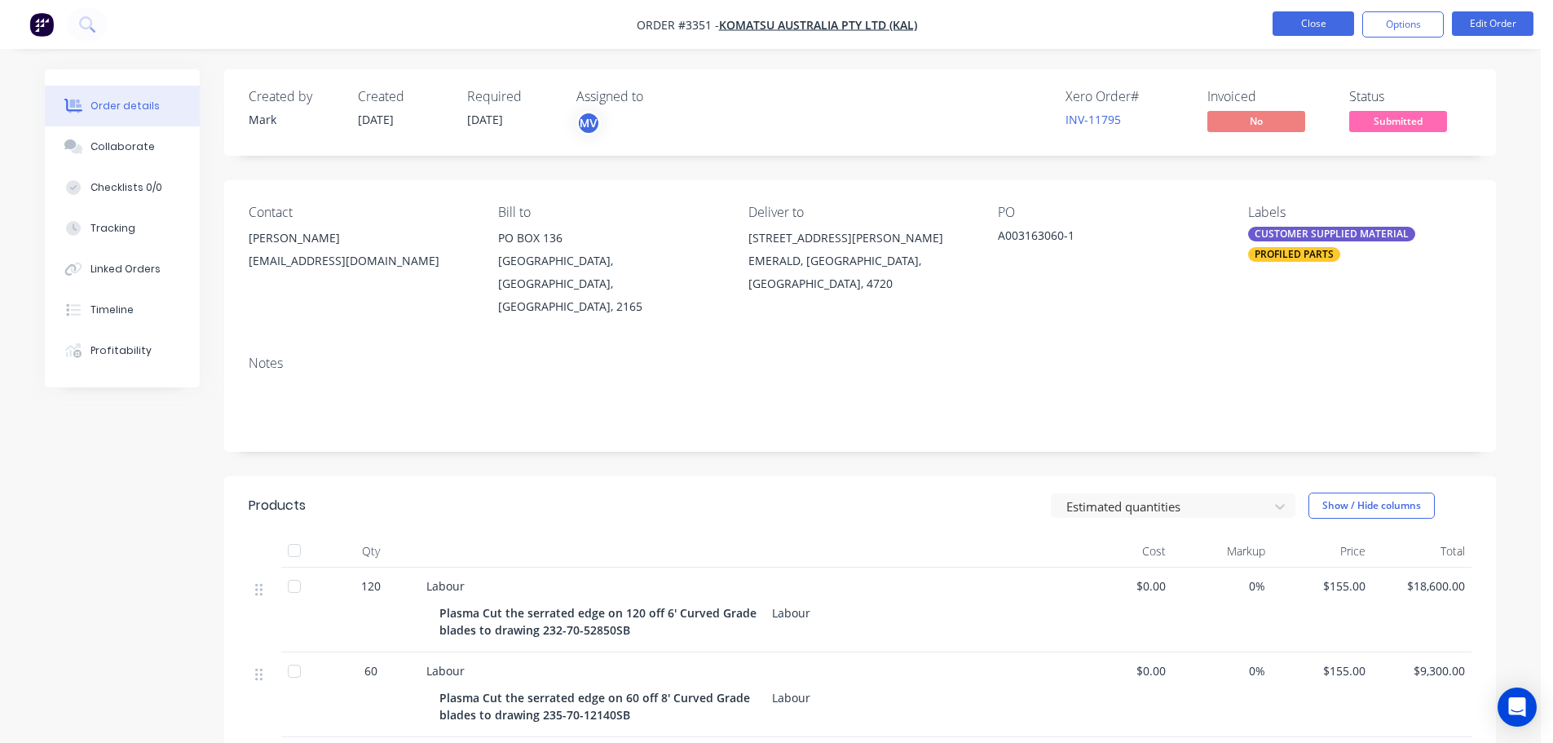
click at [1313, 27] on button "Close" at bounding box center [1314, 23] width 82 height 24
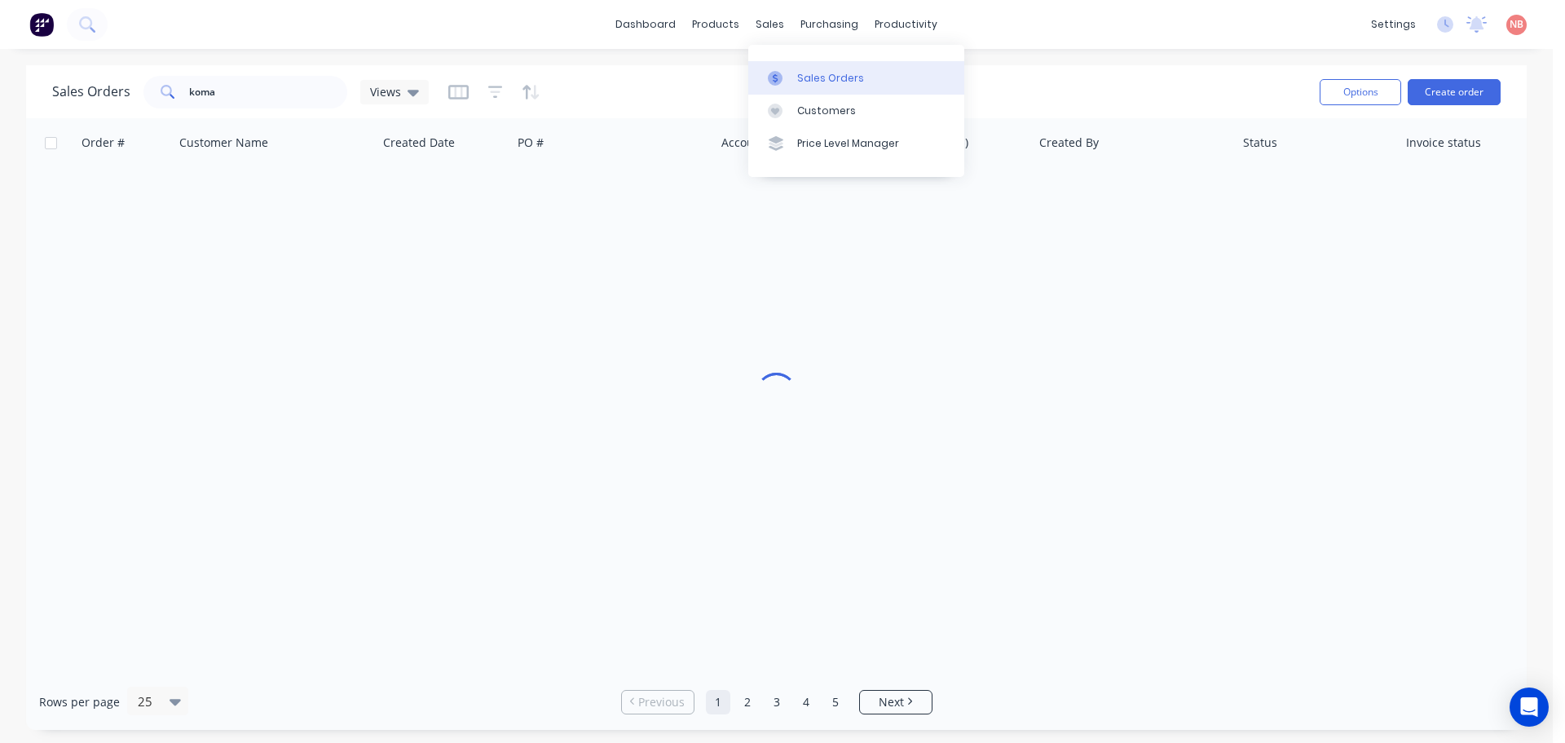
click at [791, 90] on link "Sales Orders" at bounding box center [856, 77] width 216 height 33
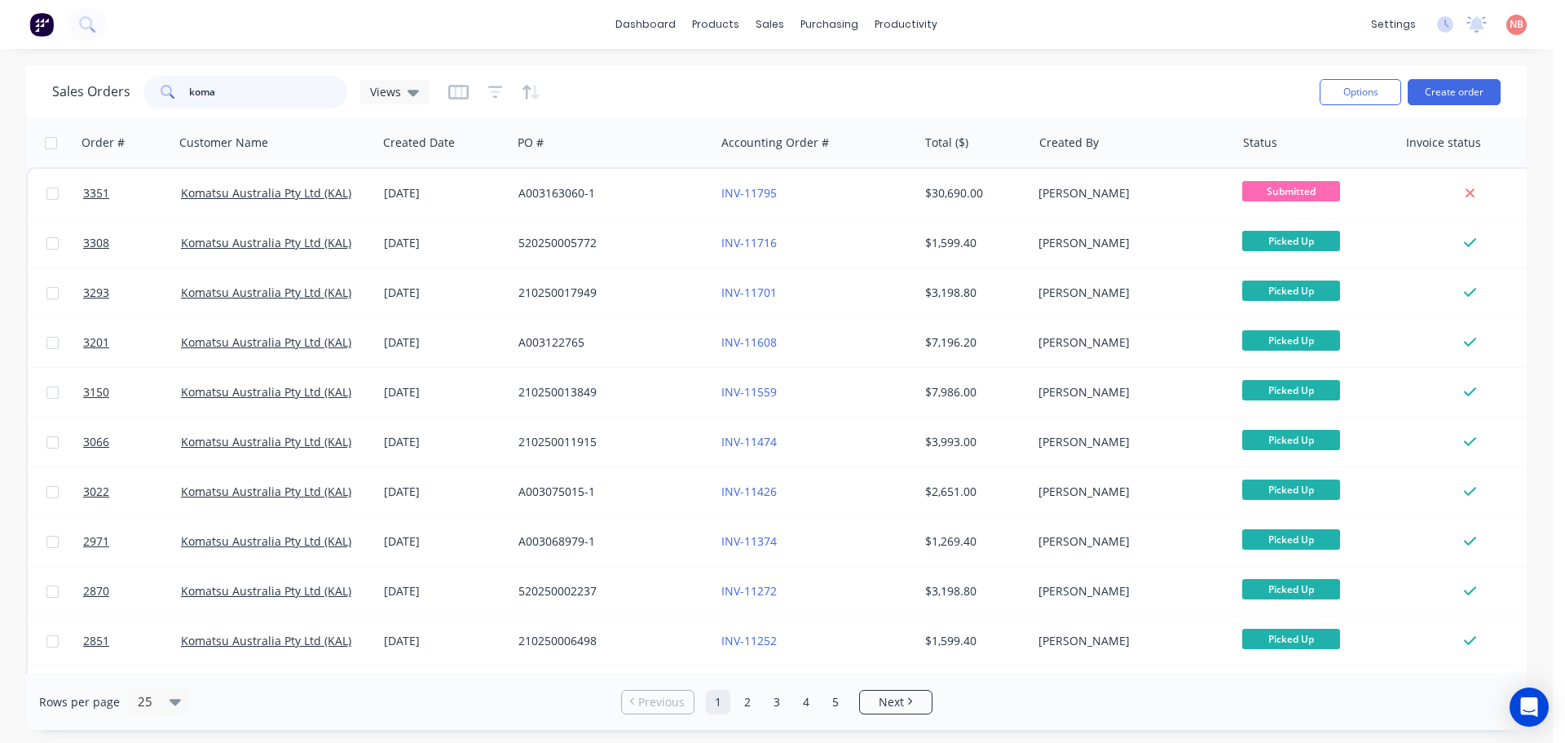
drag, startPoint x: 292, startPoint y: 90, endPoint x: 194, endPoint y: 105, distance: 98.9
click at [194, 105] on input "koma" at bounding box center [268, 92] width 159 height 33
click at [192, 107] on input "koma" at bounding box center [268, 92] width 159 height 33
type input "k"
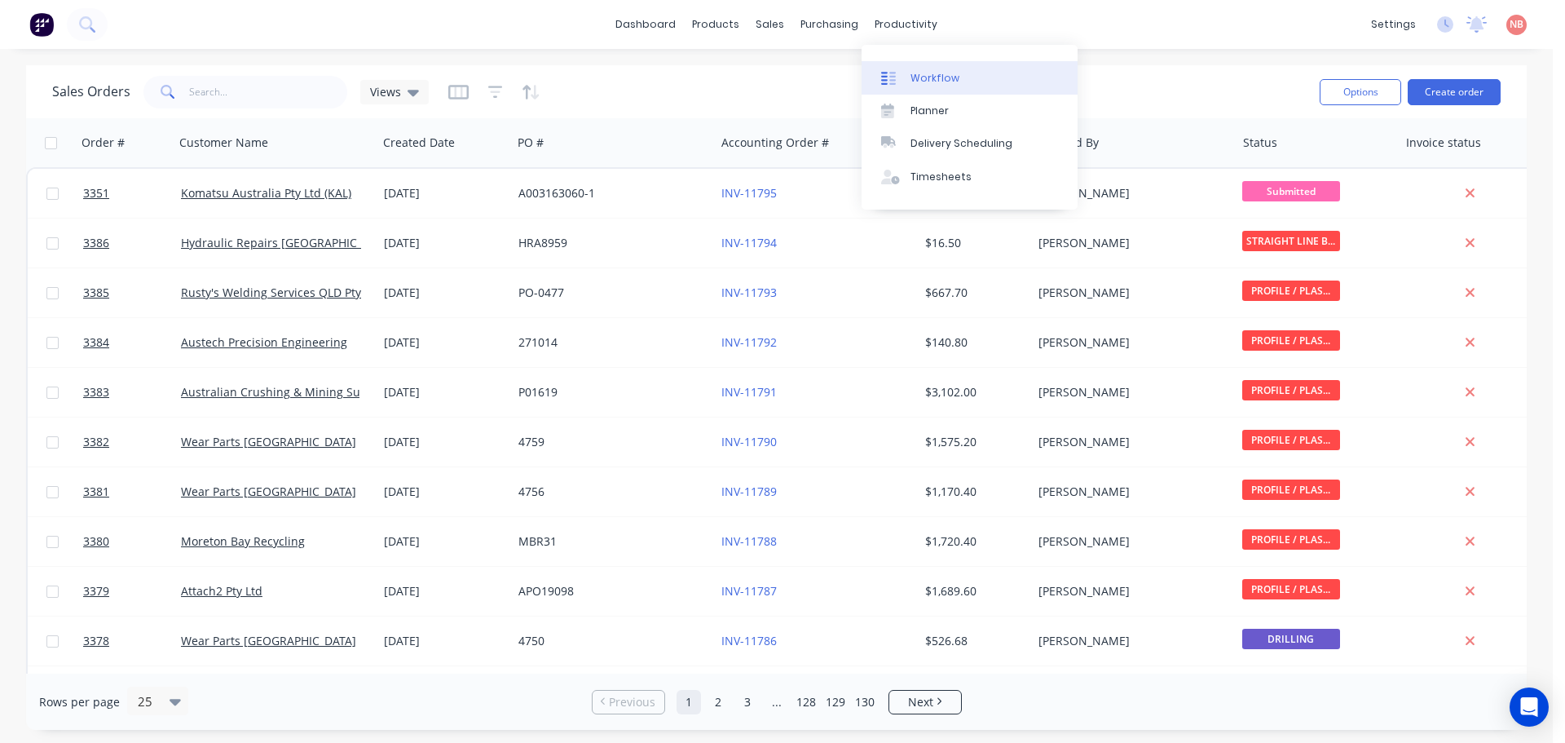
click at [893, 68] on link "Workflow" at bounding box center [970, 77] width 216 height 33
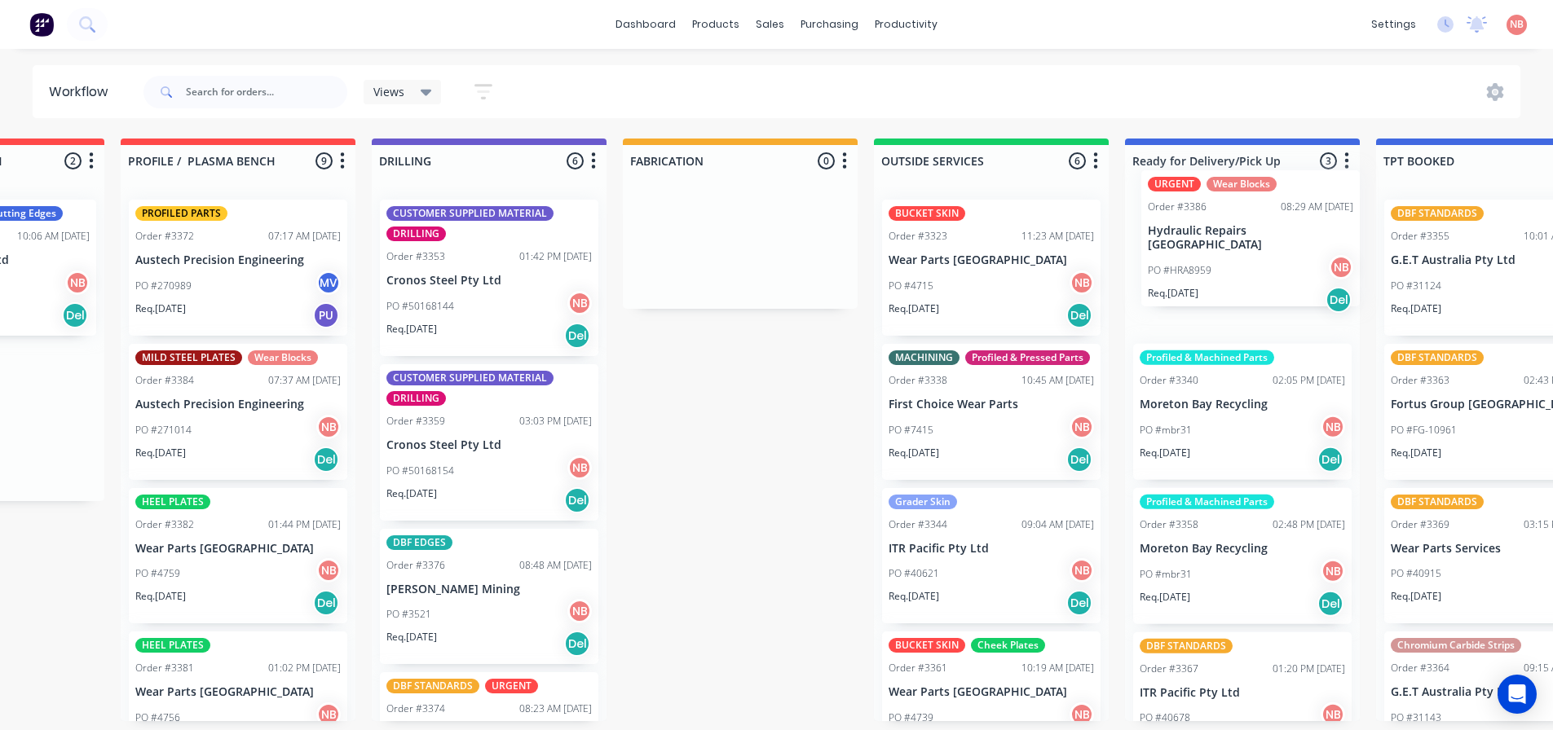
drag, startPoint x: 606, startPoint y: 288, endPoint x: 1207, endPoint y: 262, distance: 602.2
click at [1207, 262] on div "Submitted 1 Status colour #FF69B4 hex #FF69B4 Save Cancel Summaries Total order…" at bounding box center [679, 430] width 2719 height 583
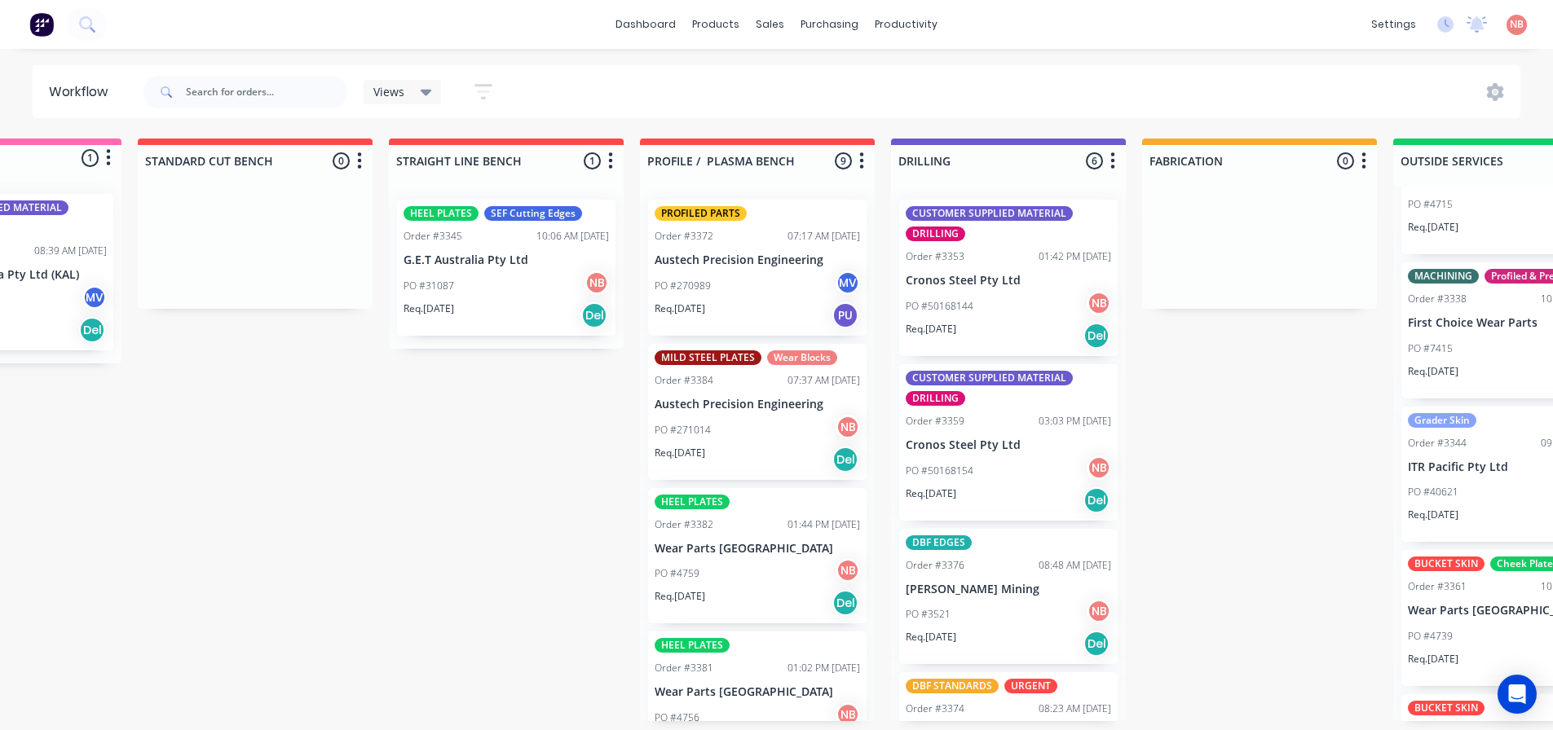
scroll to position [3, 0]
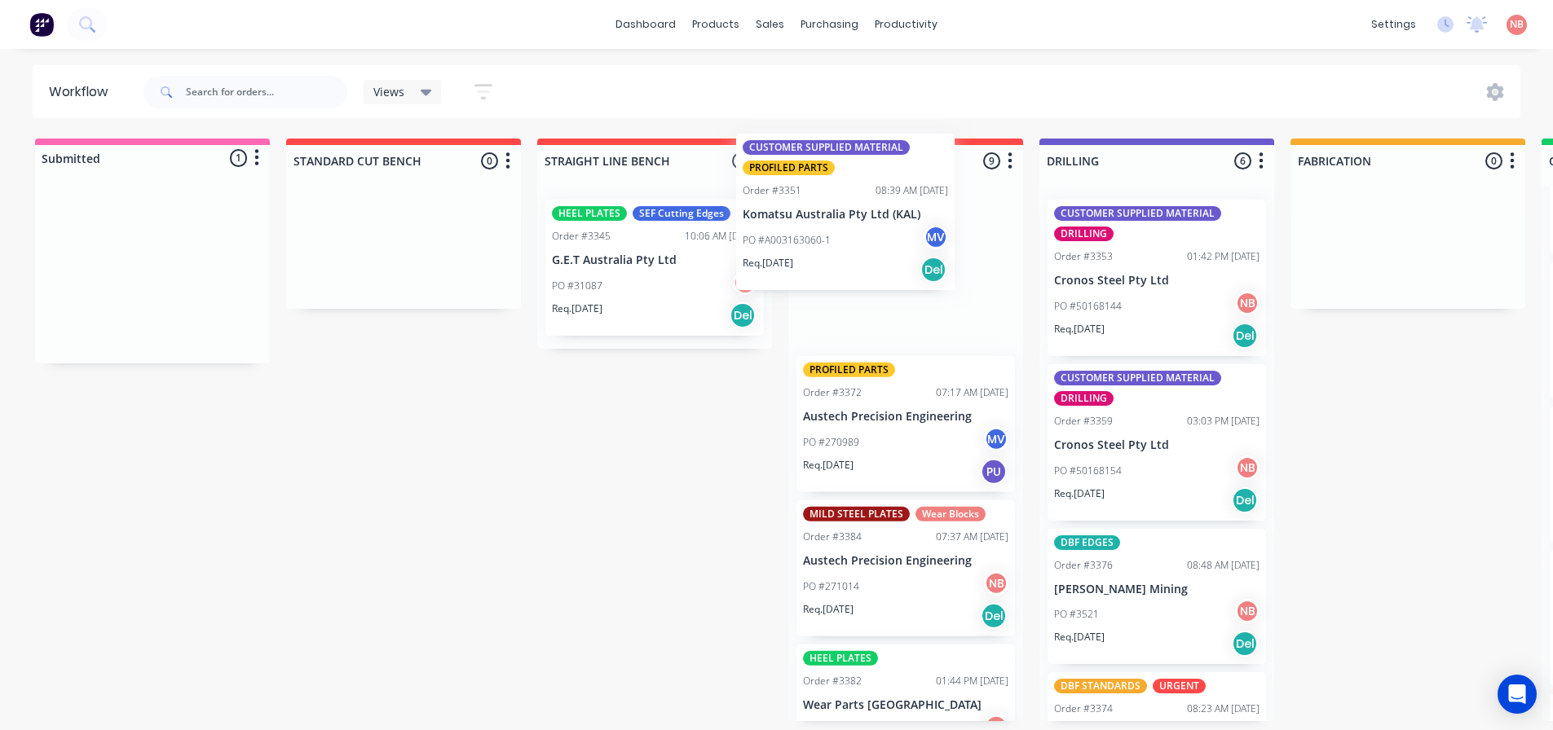
drag, startPoint x: 88, startPoint y: 302, endPoint x: 800, endPoint y: 258, distance: 713.1
click at [800, 258] on div "Submitted 1 Status colour #FF69B4 hex #FF69B4 Save Cancel Summaries Total order…" at bounding box center [1347, 430] width 2719 height 583
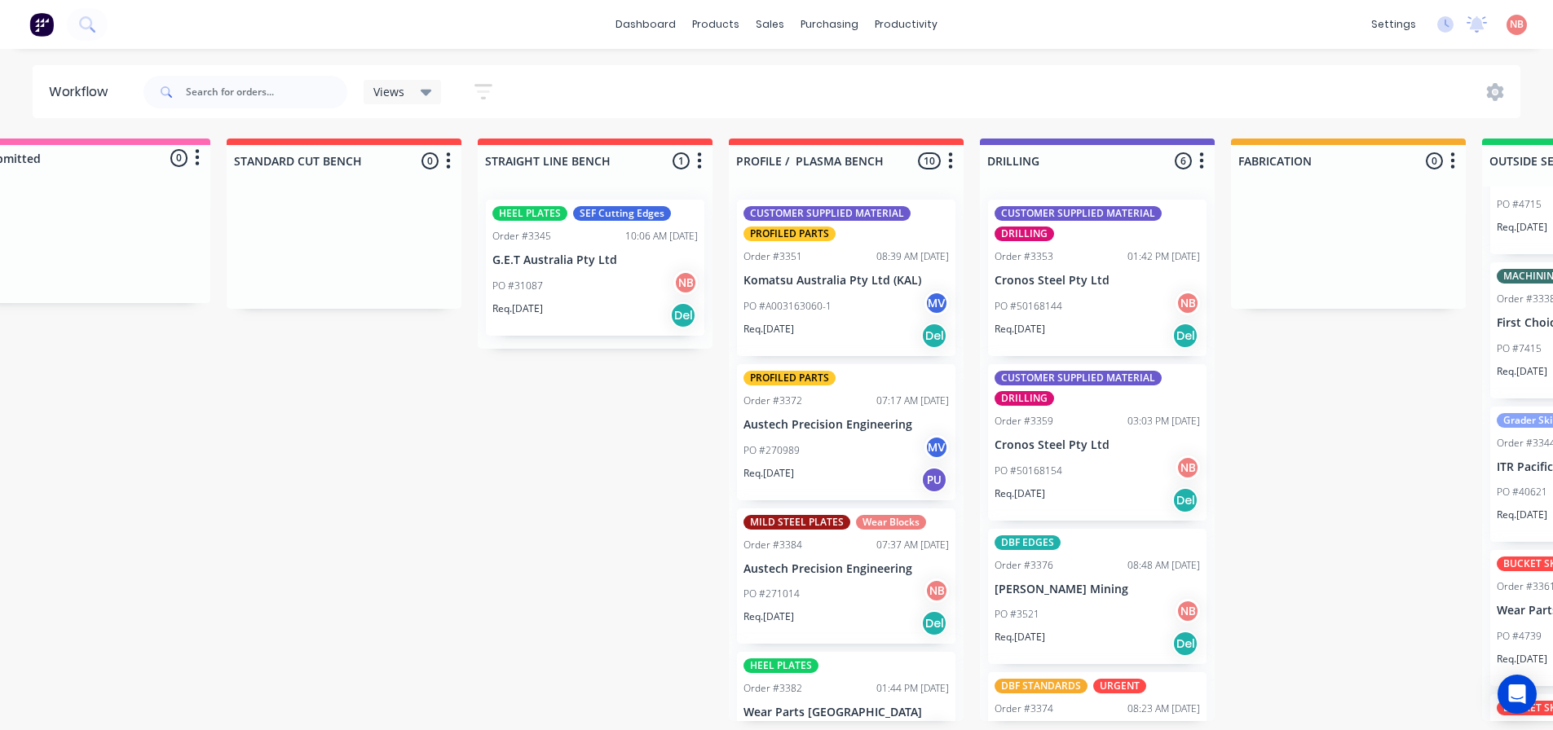
scroll to position [3, 61]
click at [1367, 457] on div "Submitted 0 Status colour #FF69B4 hex #FF69B4 Save Cancel Summaries Total order…" at bounding box center [1286, 430] width 2719 height 583
click at [836, 278] on p "Komatsu Australia Pty Ltd (KAL)" at bounding box center [844, 281] width 205 height 14
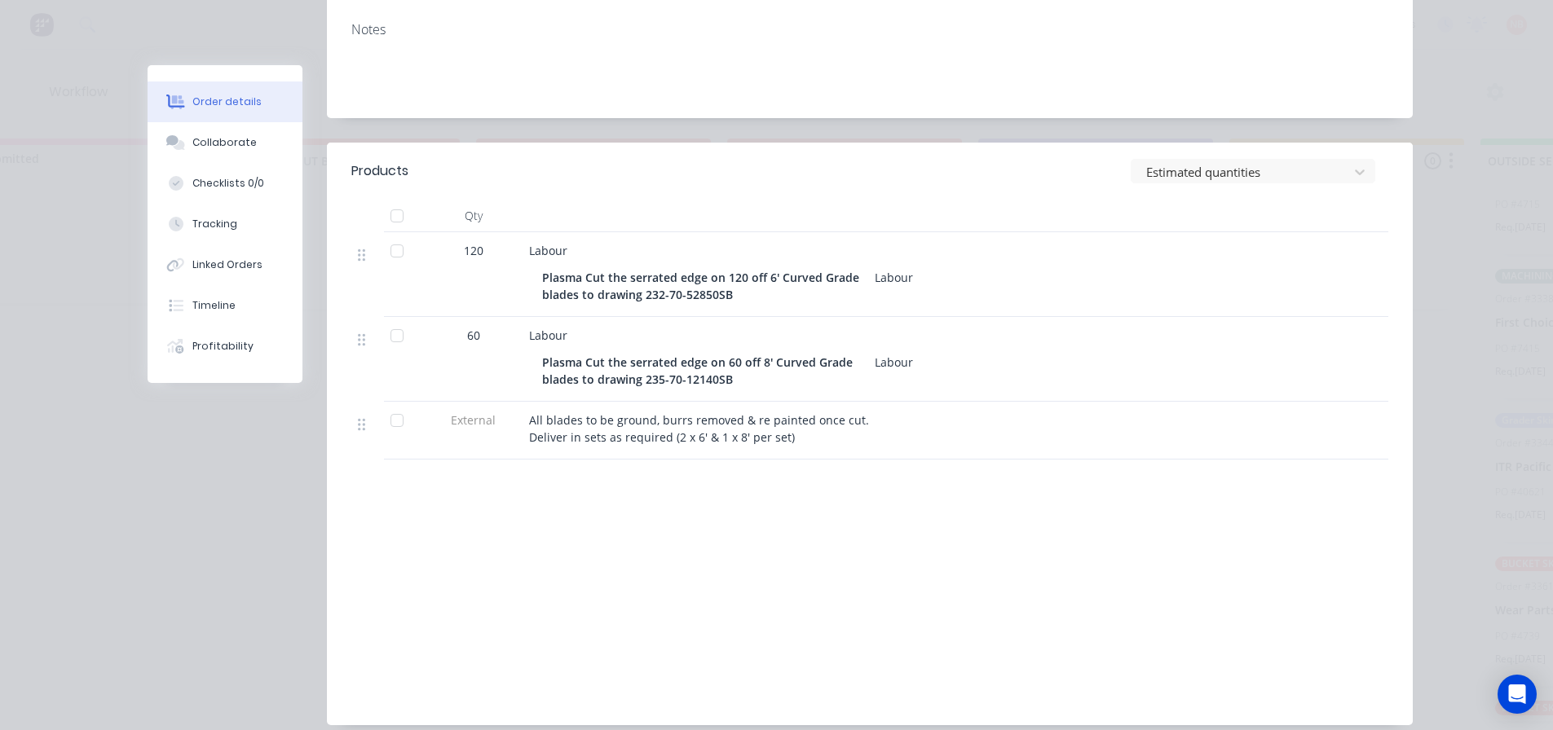
scroll to position [422, 0]
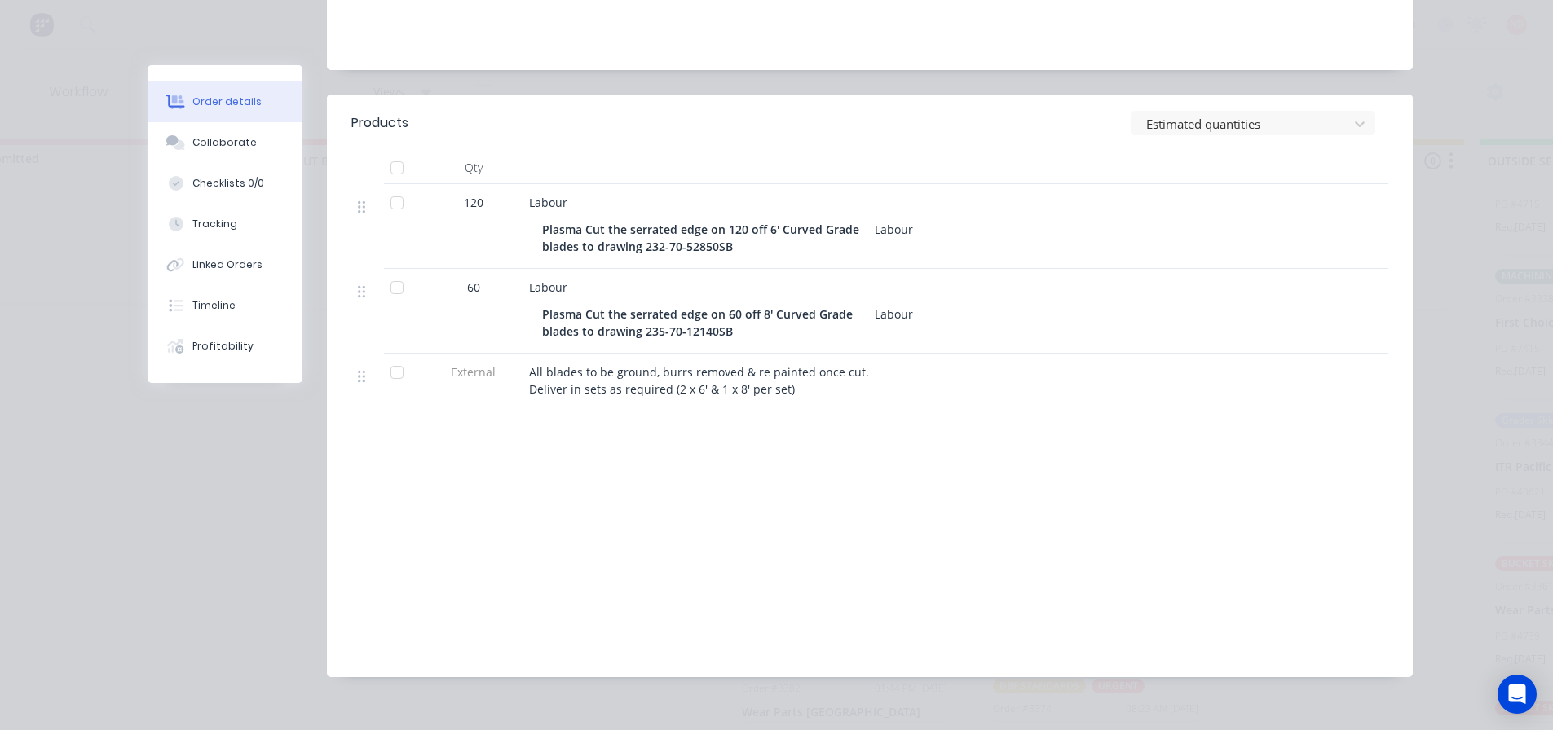
click at [1299, 285] on div at bounding box center [1309, 311] width 54 height 85
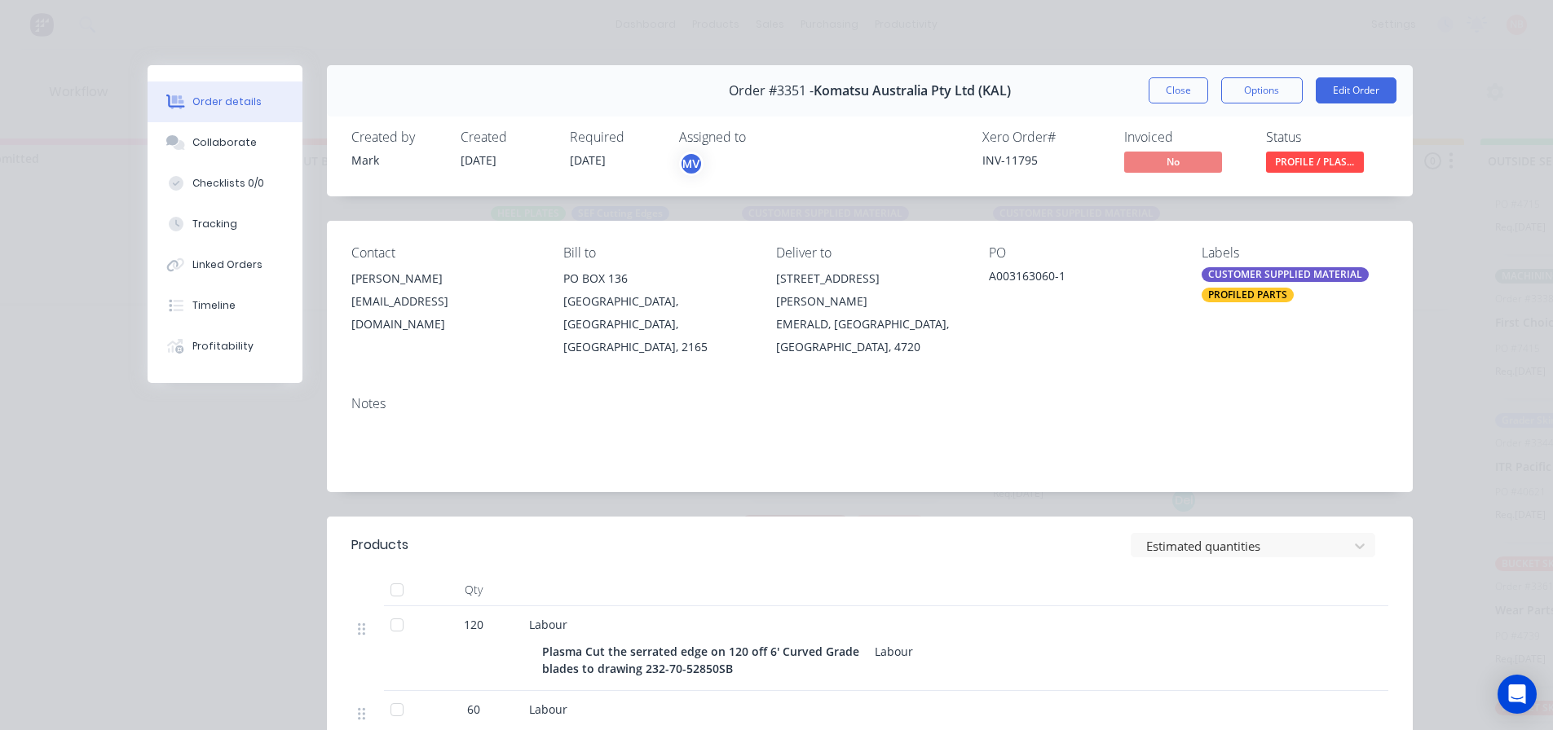
scroll to position [0, 61]
drag, startPoint x: 1169, startPoint y: 90, endPoint x: 920, endPoint y: 41, distance: 253.6
click at [1169, 90] on button "Close" at bounding box center [1179, 90] width 60 height 26
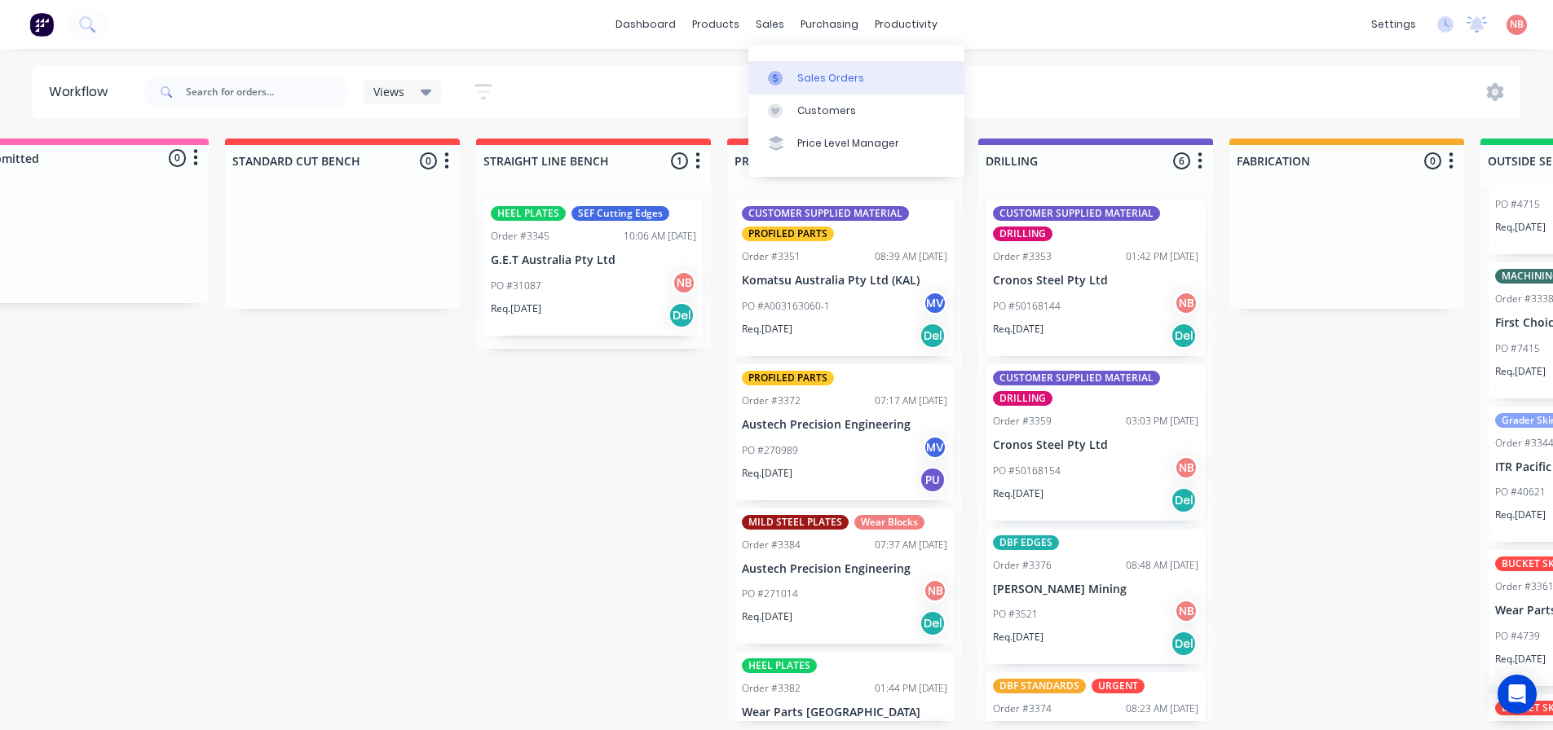
click at [781, 75] on icon at bounding box center [775, 78] width 15 height 15
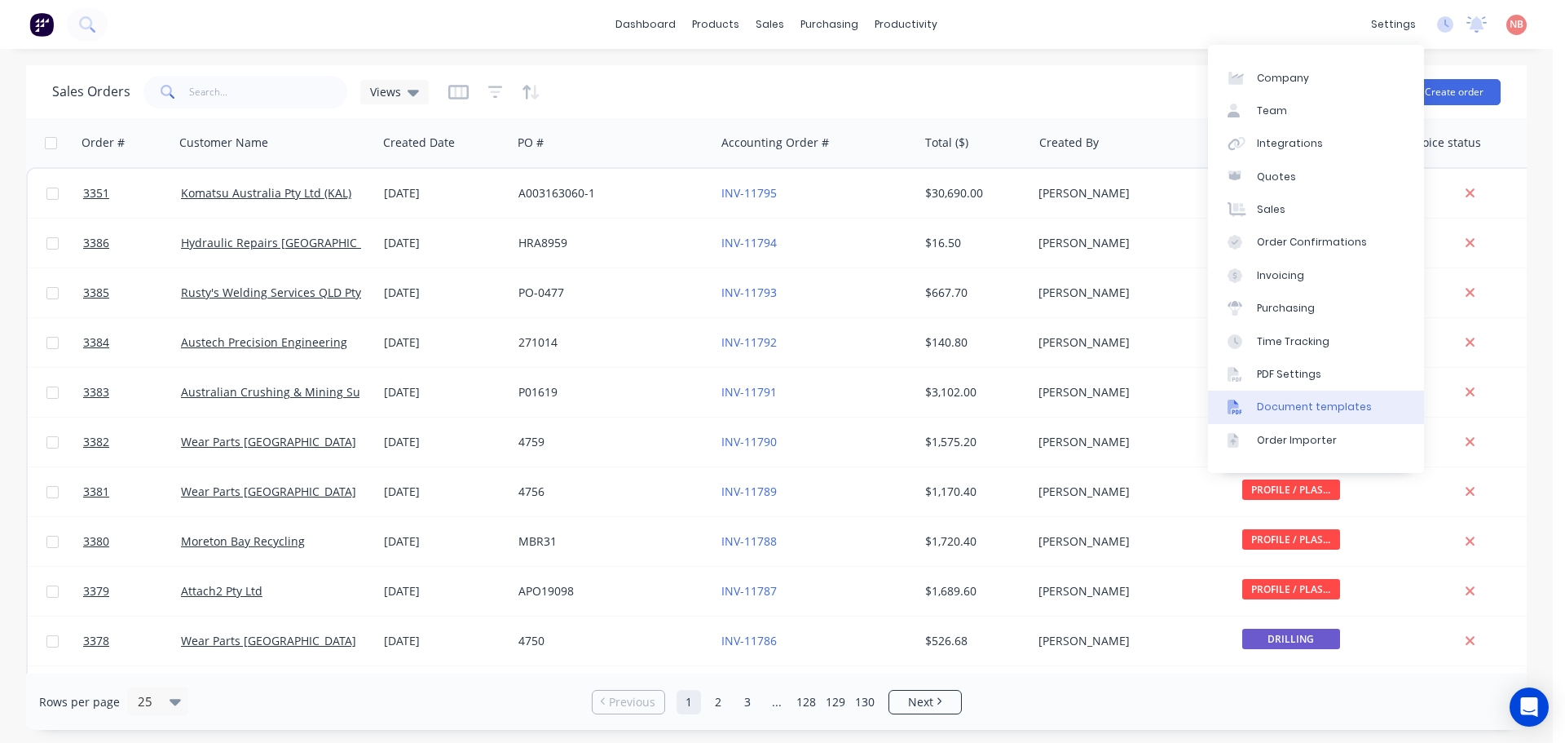
click at [1273, 413] on div "Document templates" at bounding box center [1314, 406] width 115 height 15
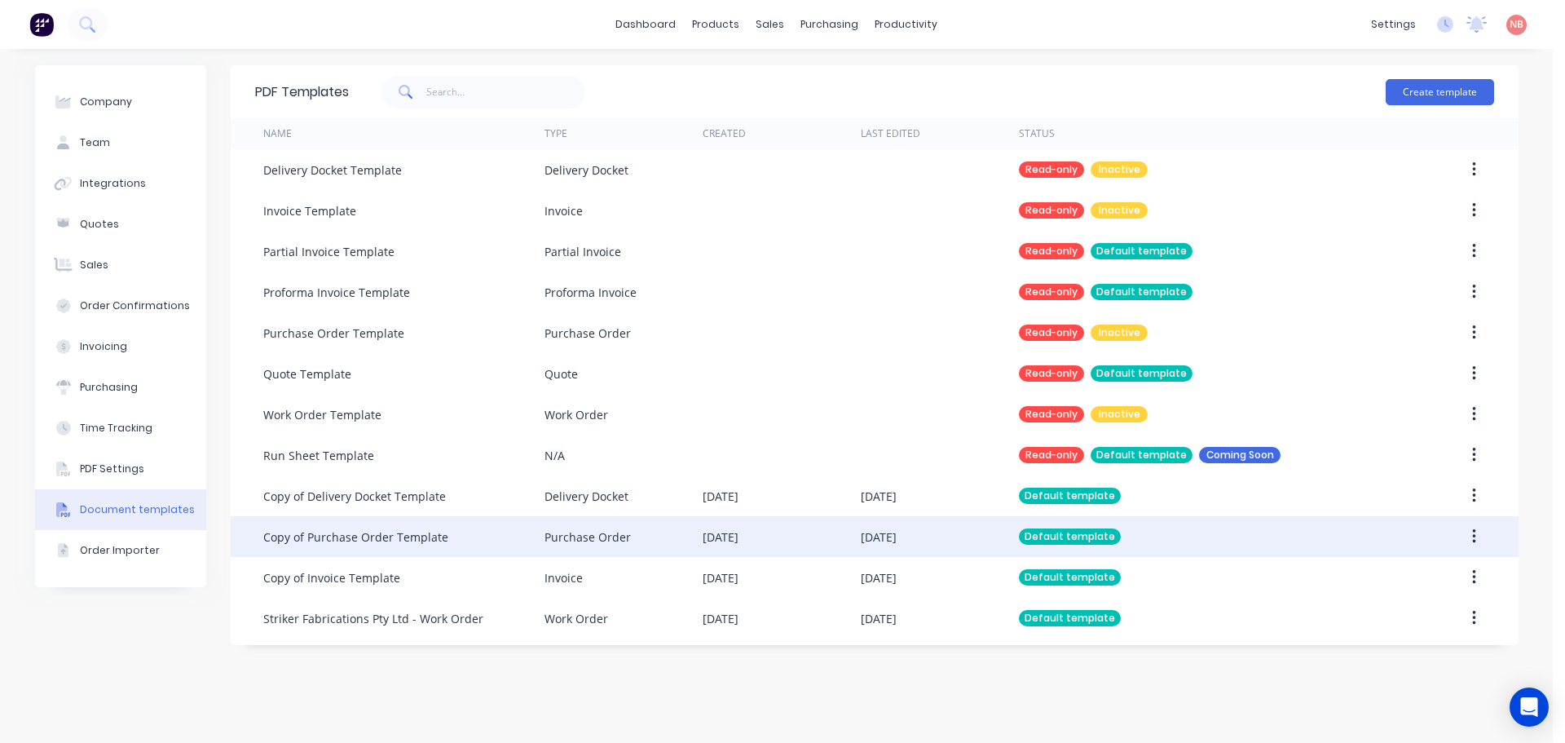
click at [594, 518] on div "Purchase Order" at bounding box center [624, 536] width 158 height 41
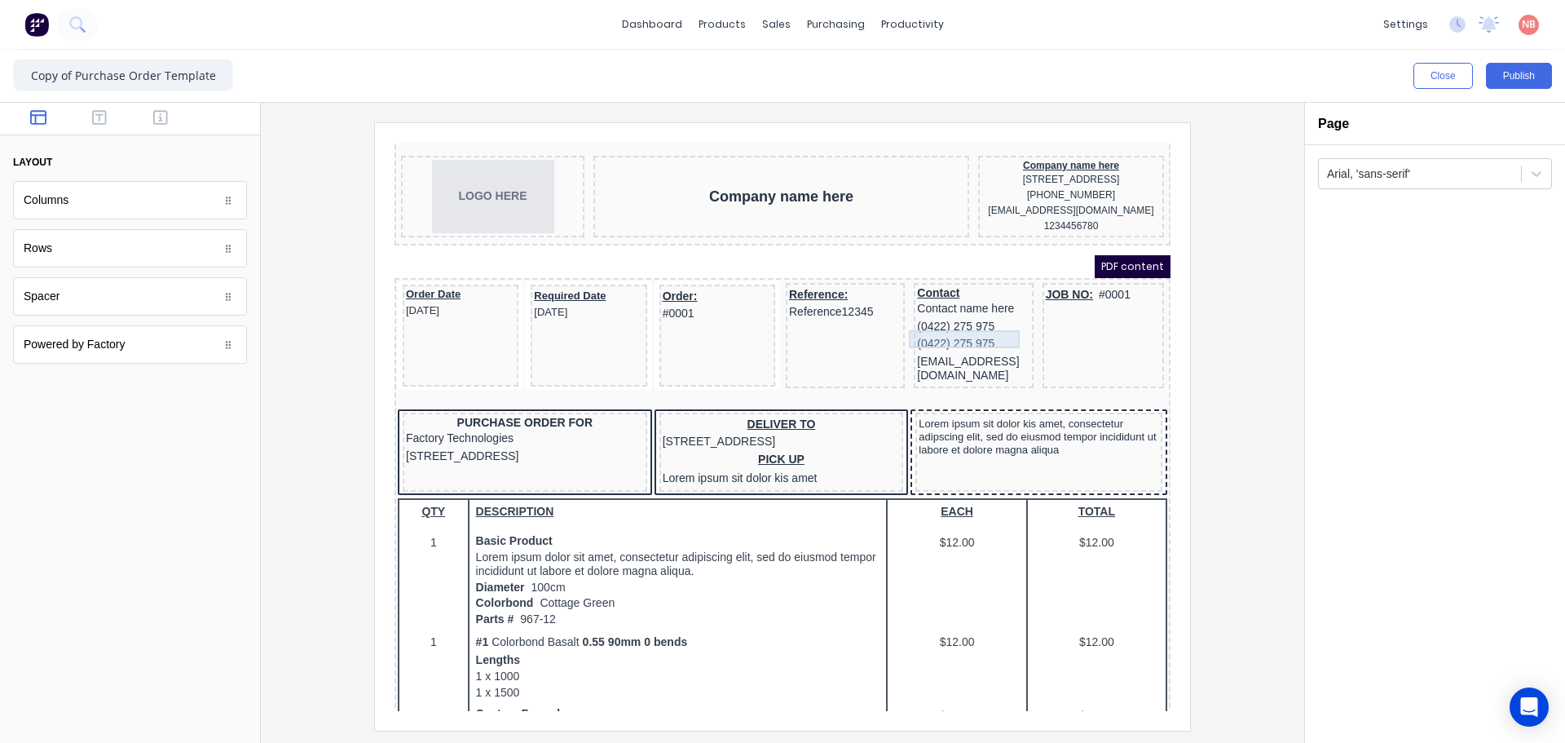
scroll to position [82, 0]
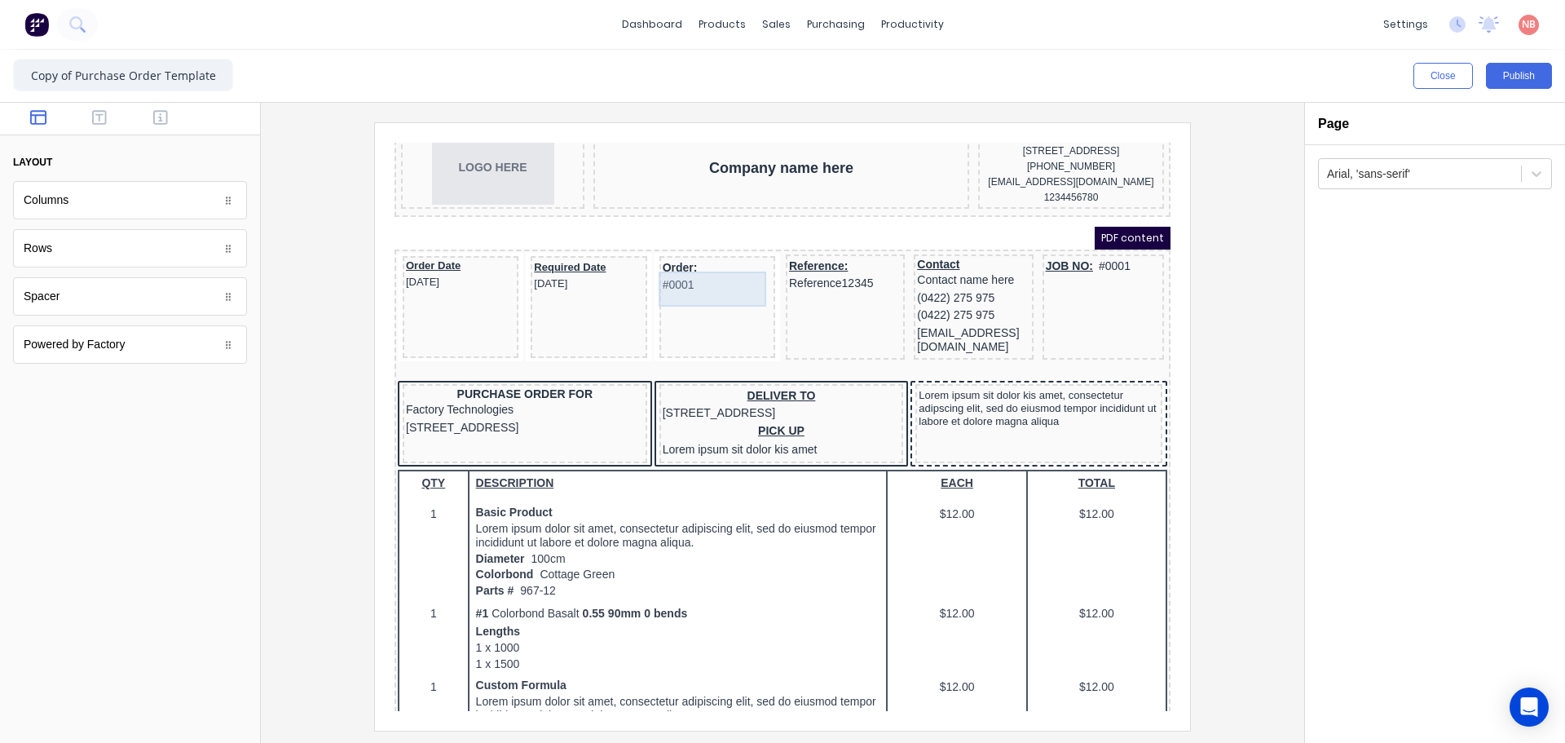
click at [663, 273] on div "Order: #0001" at bounding box center [697, 257] width 109 height 35
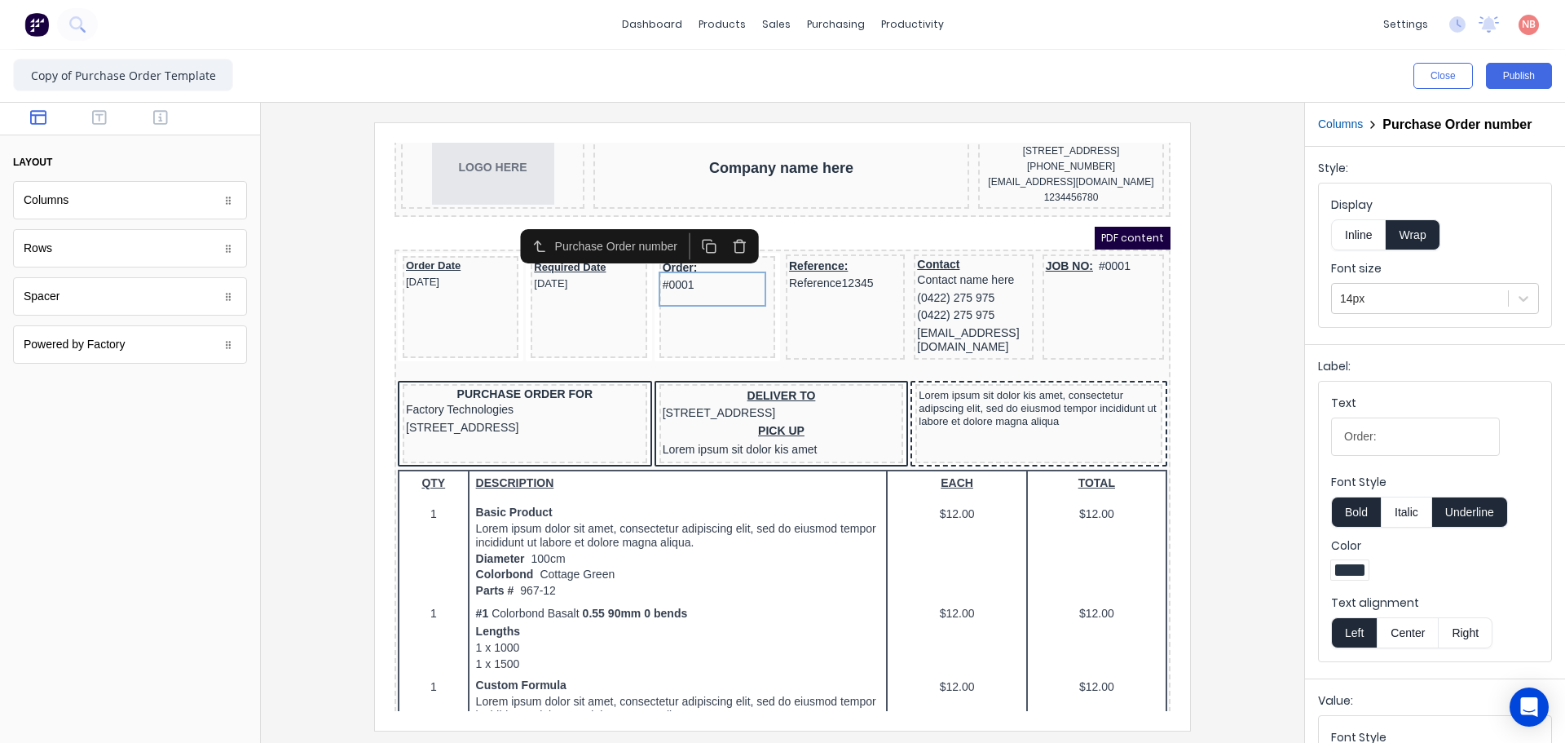
click at [724, 227] on icon "button" at bounding box center [719, 228] width 9 height 10
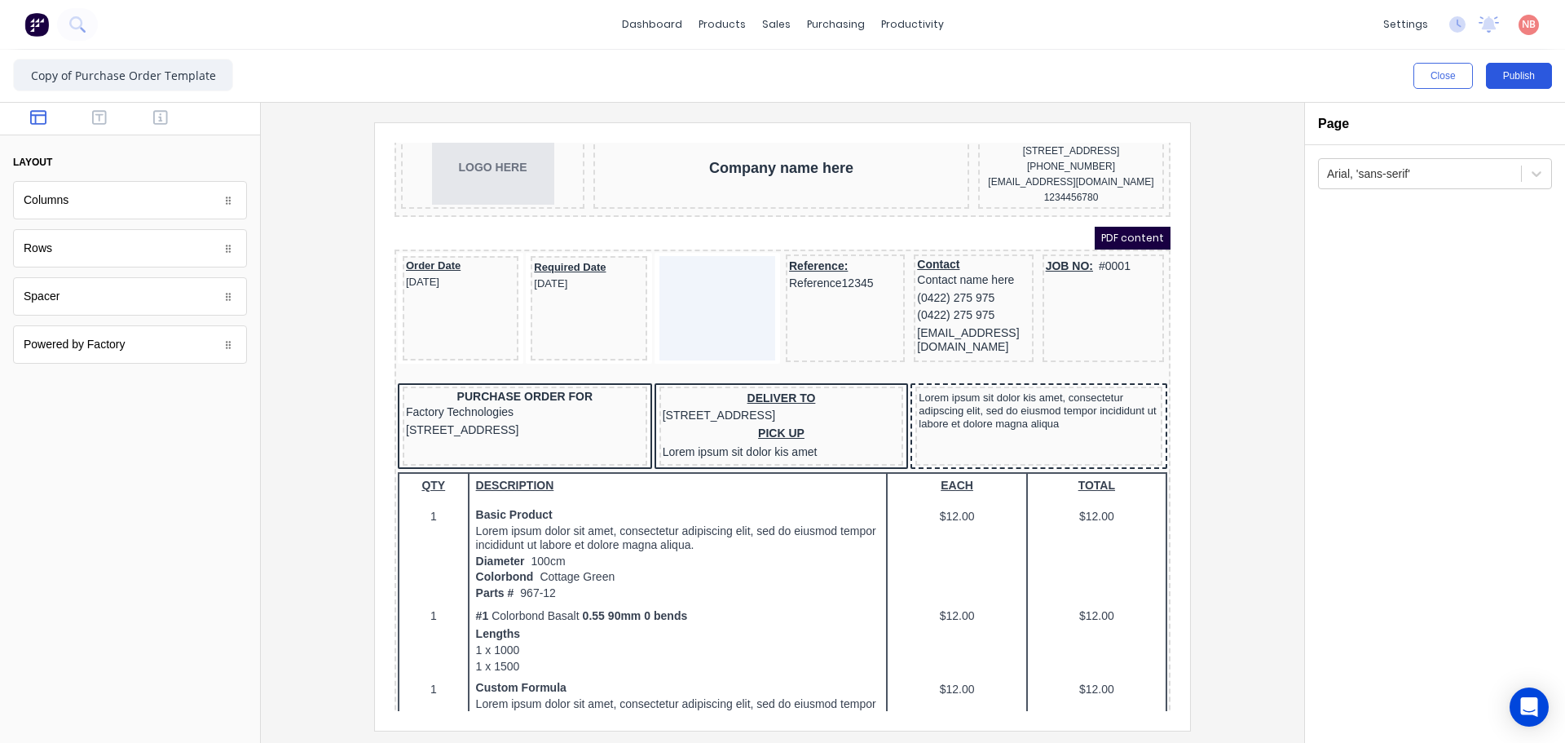
click at [1527, 77] on button "Publish" at bounding box center [1519, 76] width 66 height 26
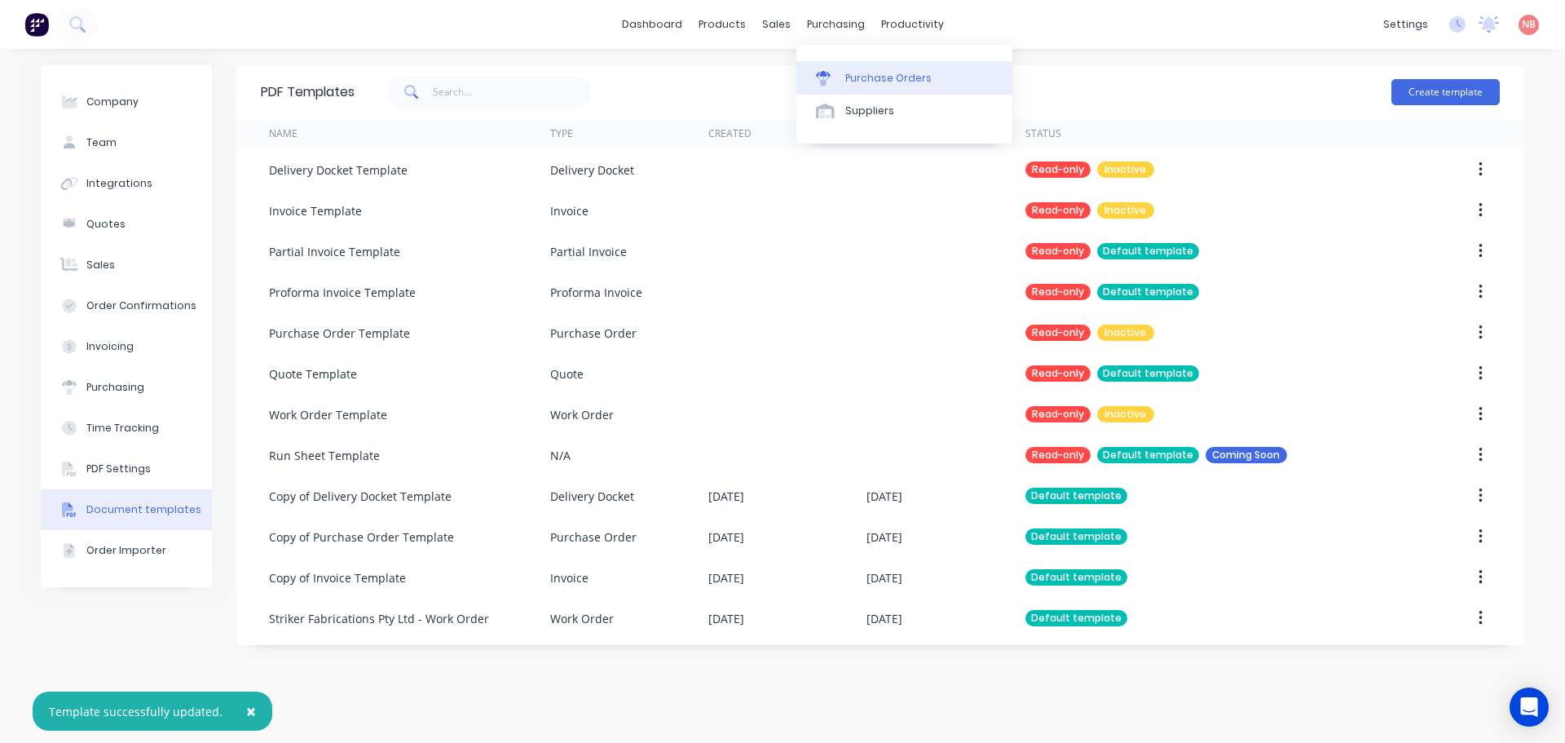
click at [853, 76] on div "Purchase Orders" at bounding box center [888, 78] width 86 height 15
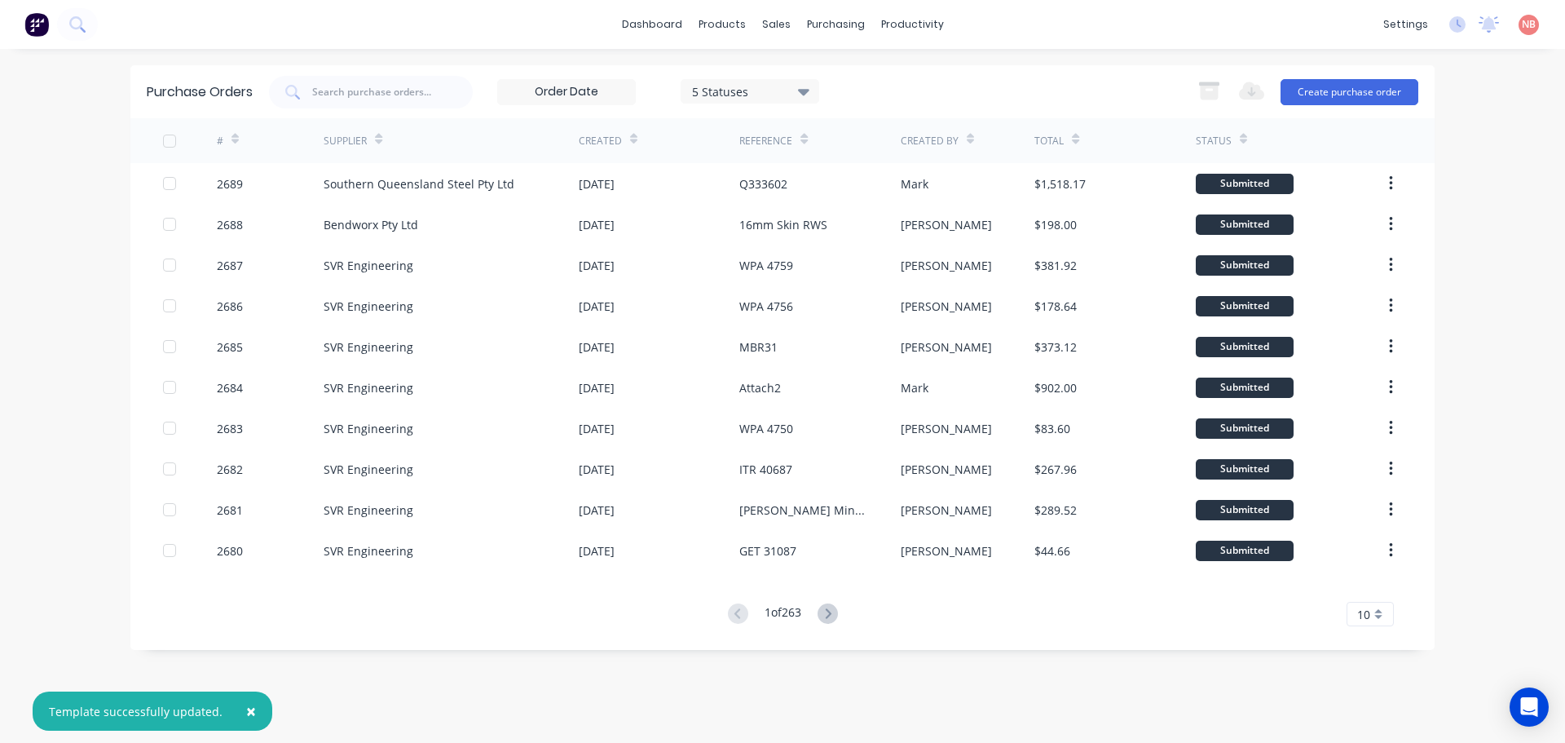
click at [744, 188] on div "Q333602" at bounding box center [763, 183] width 48 height 17
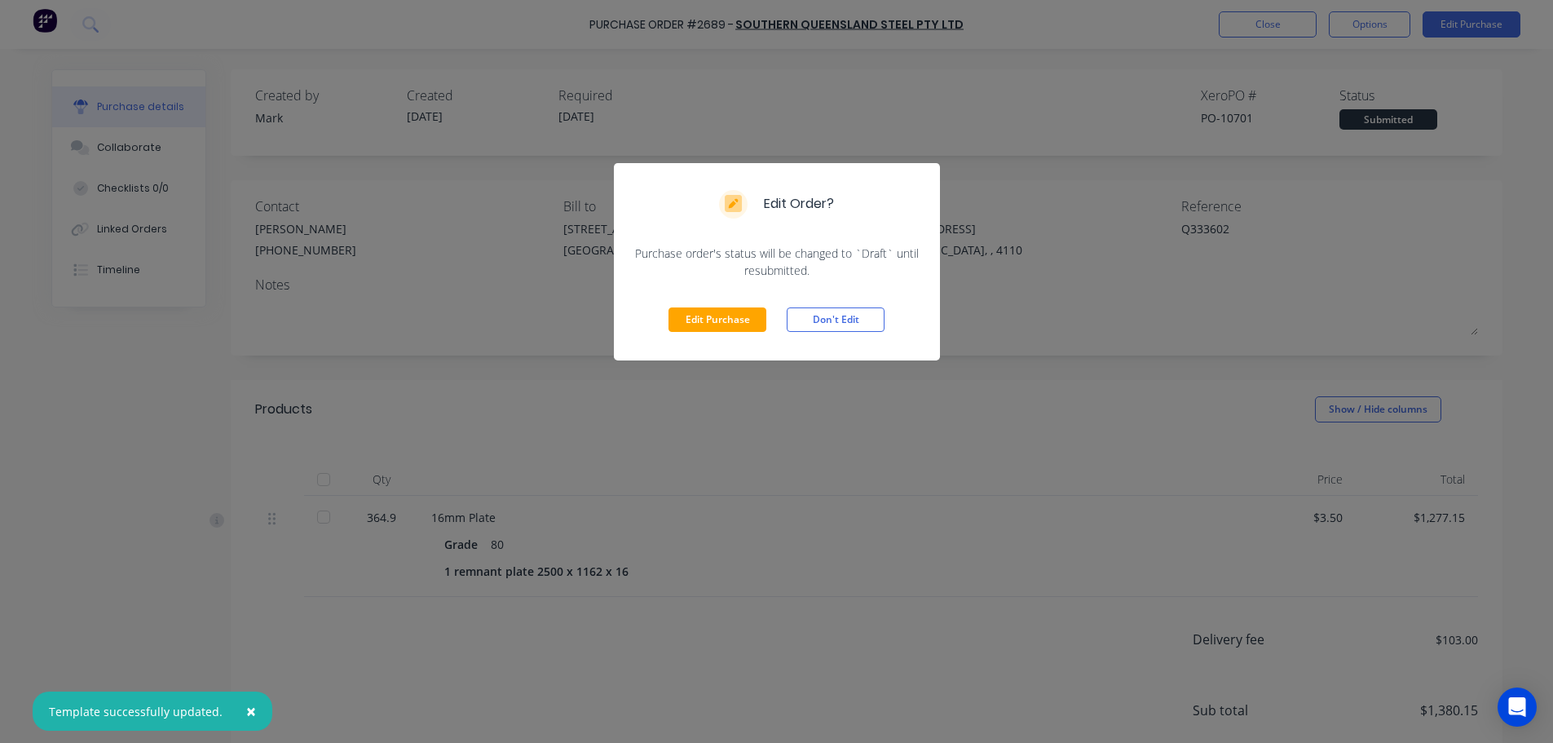
click at [1013, 181] on div "Edit Order? Purchase order's status will be changed to `Draft` until resubmitte…" at bounding box center [776, 371] width 1553 height 743
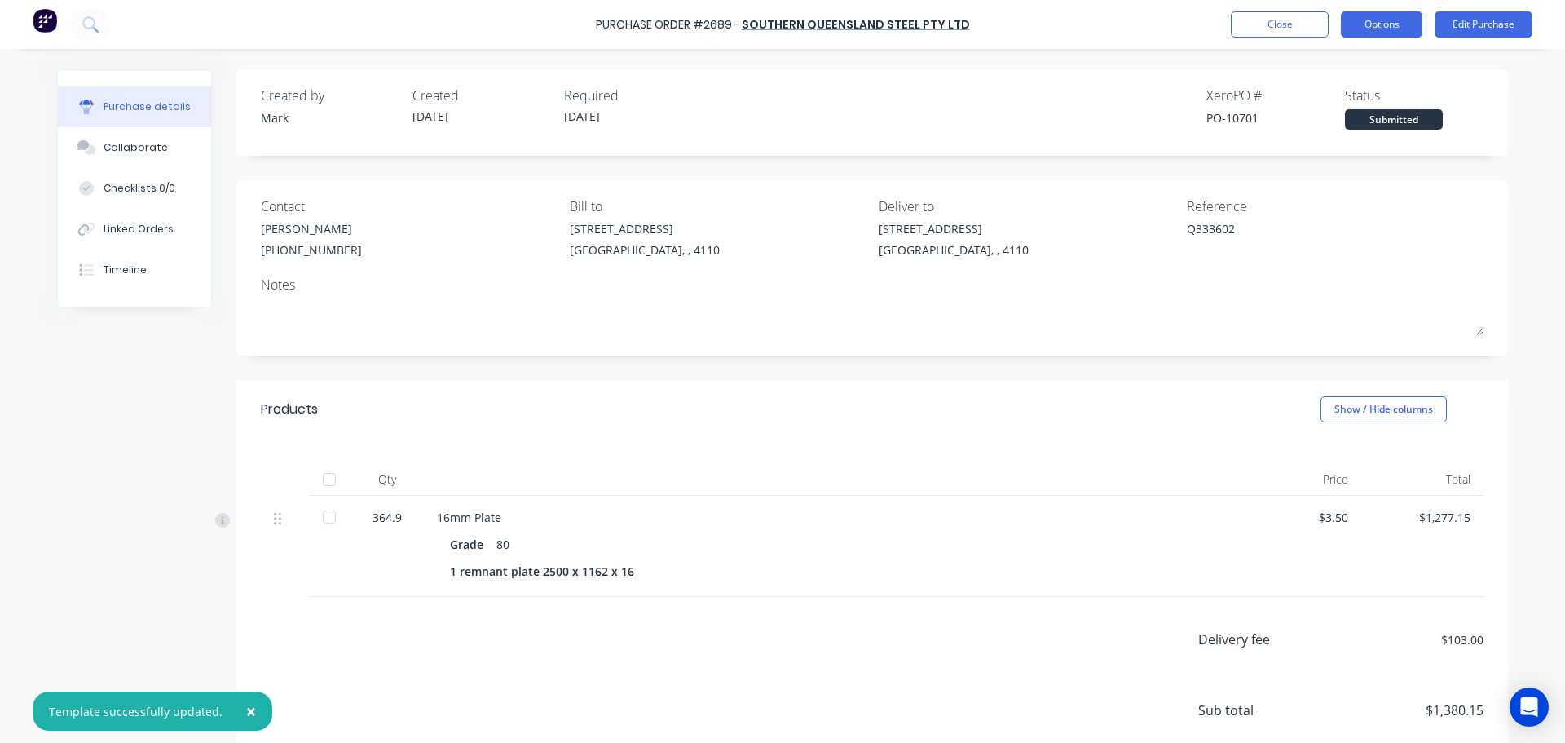
click at [1383, 23] on button "Options" at bounding box center [1382, 24] width 82 height 26
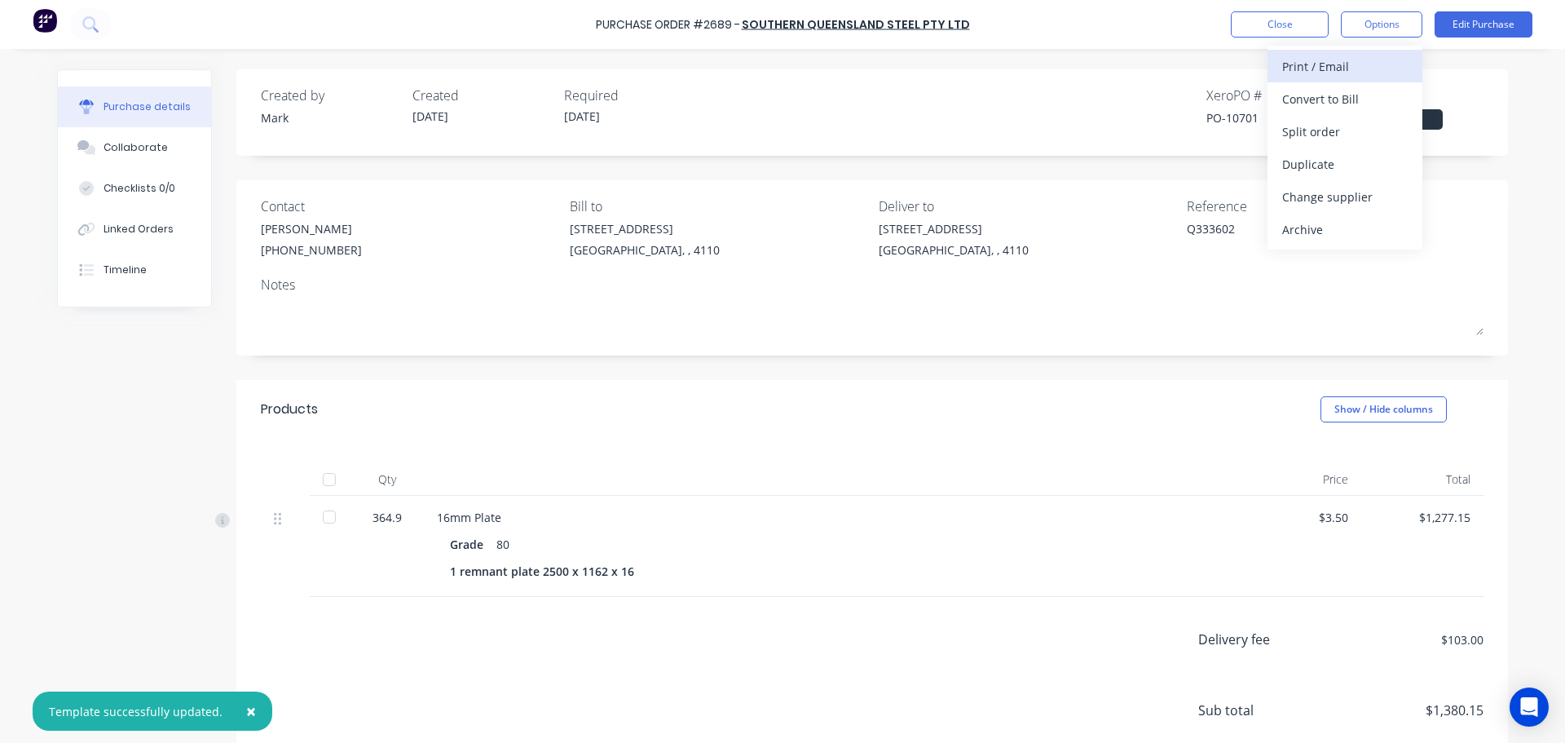
click at [1333, 77] on div "Print / Email" at bounding box center [1345, 67] width 126 height 24
click at [1331, 94] on div "With pricing" at bounding box center [1345, 99] width 126 height 24
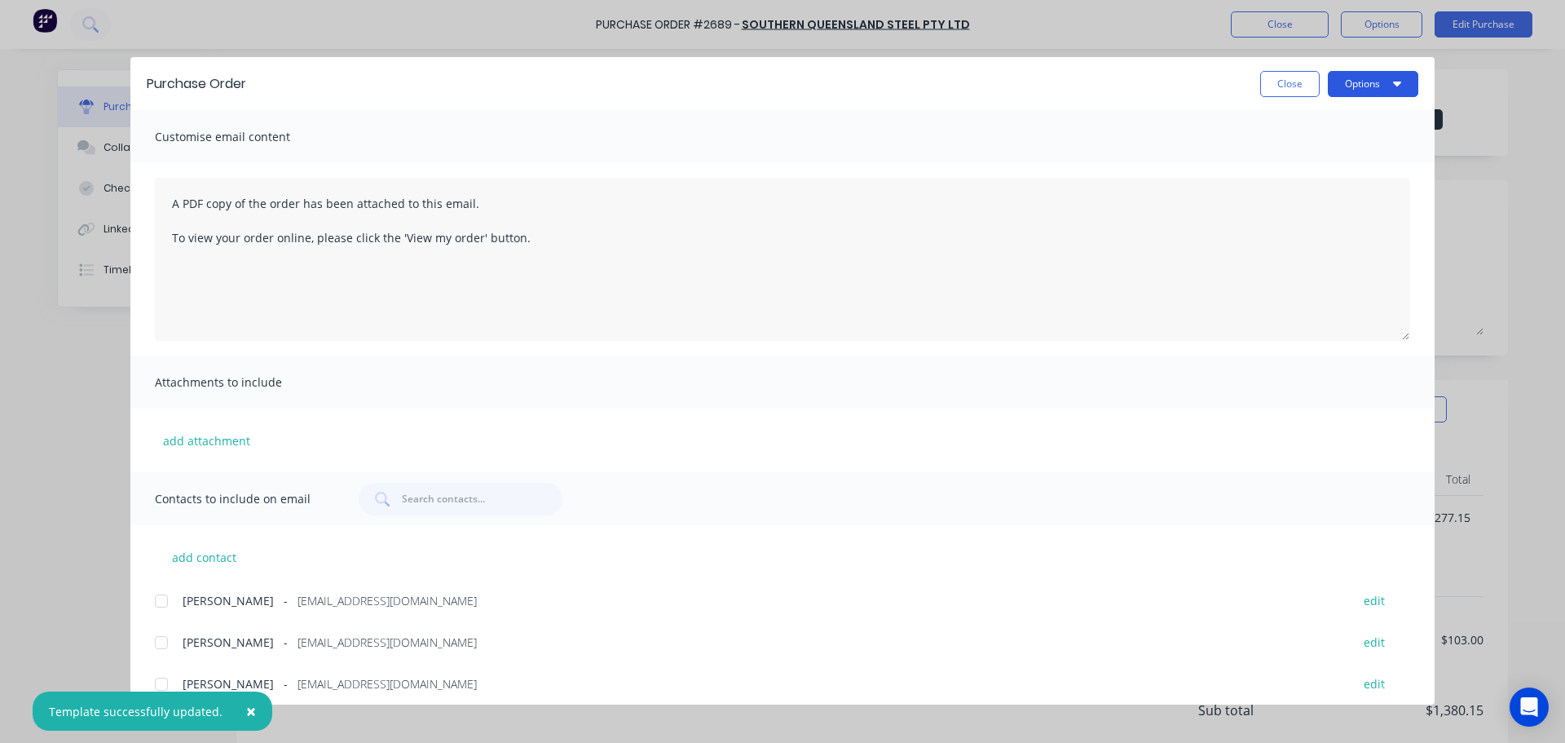
click at [1359, 72] on button "Options" at bounding box center [1373, 84] width 90 height 26
click at [1316, 161] on div "Print" at bounding box center [1341, 158] width 126 height 24
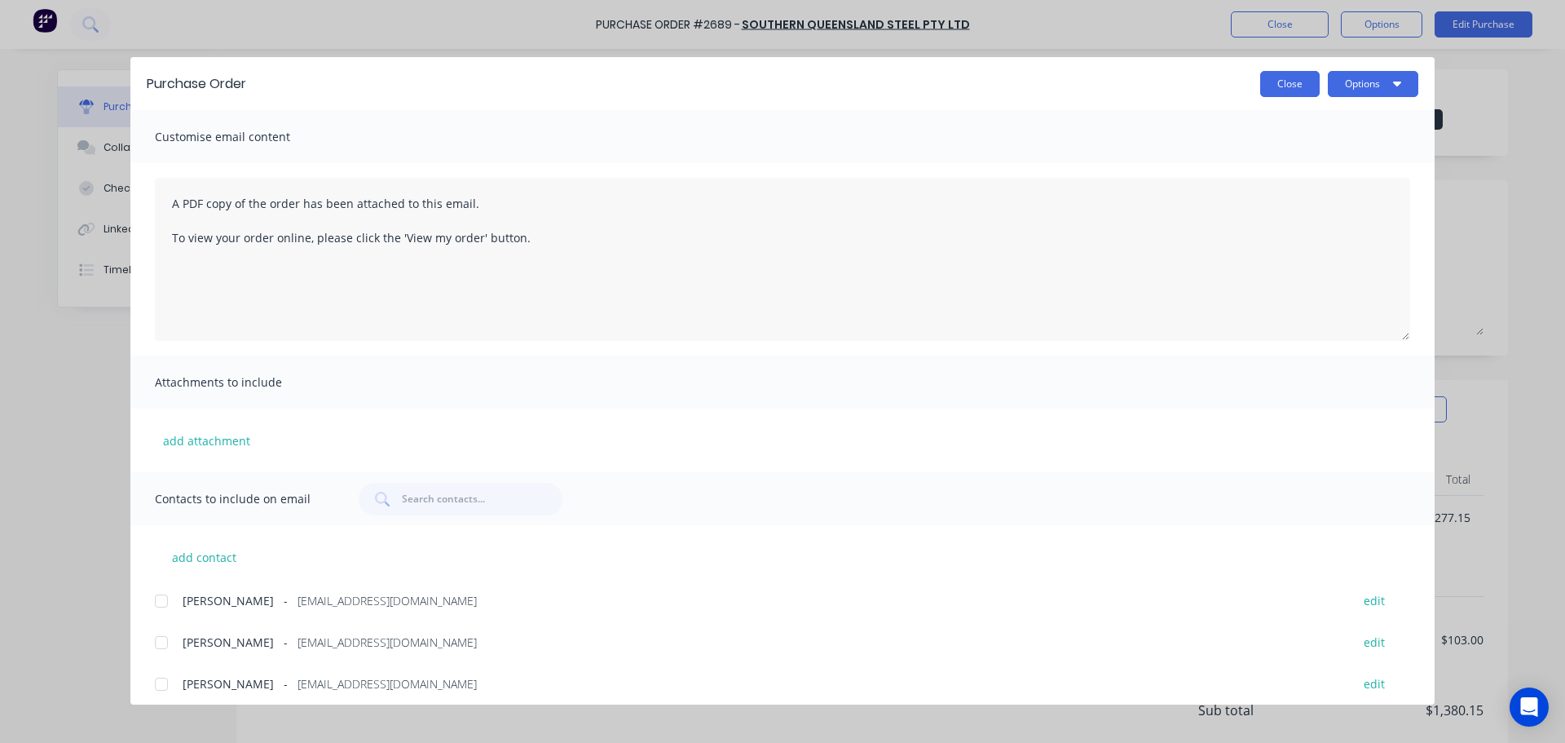
click at [1290, 75] on button "Close" at bounding box center [1290, 84] width 60 height 26
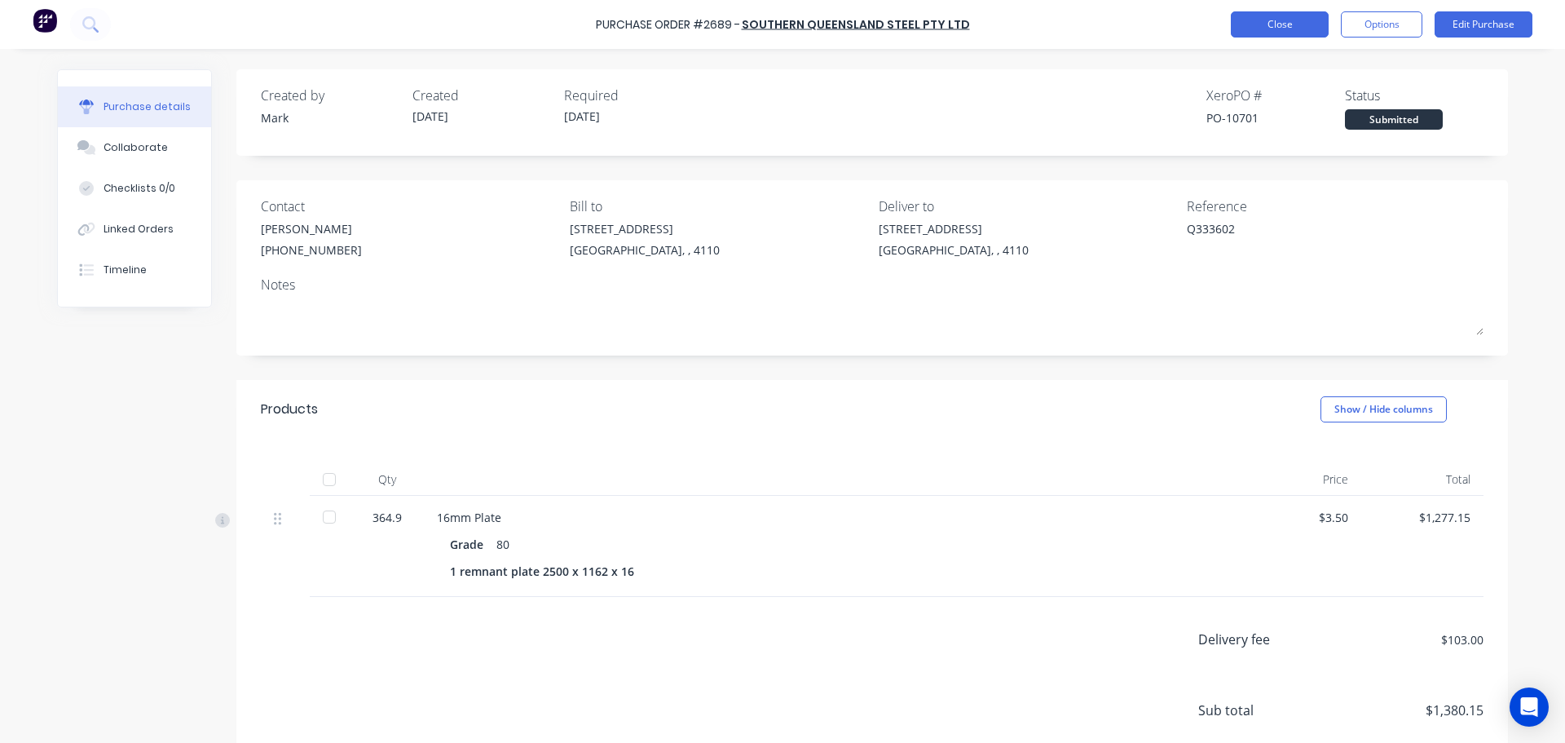
click at [1279, 21] on button "Close" at bounding box center [1280, 24] width 98 height 26
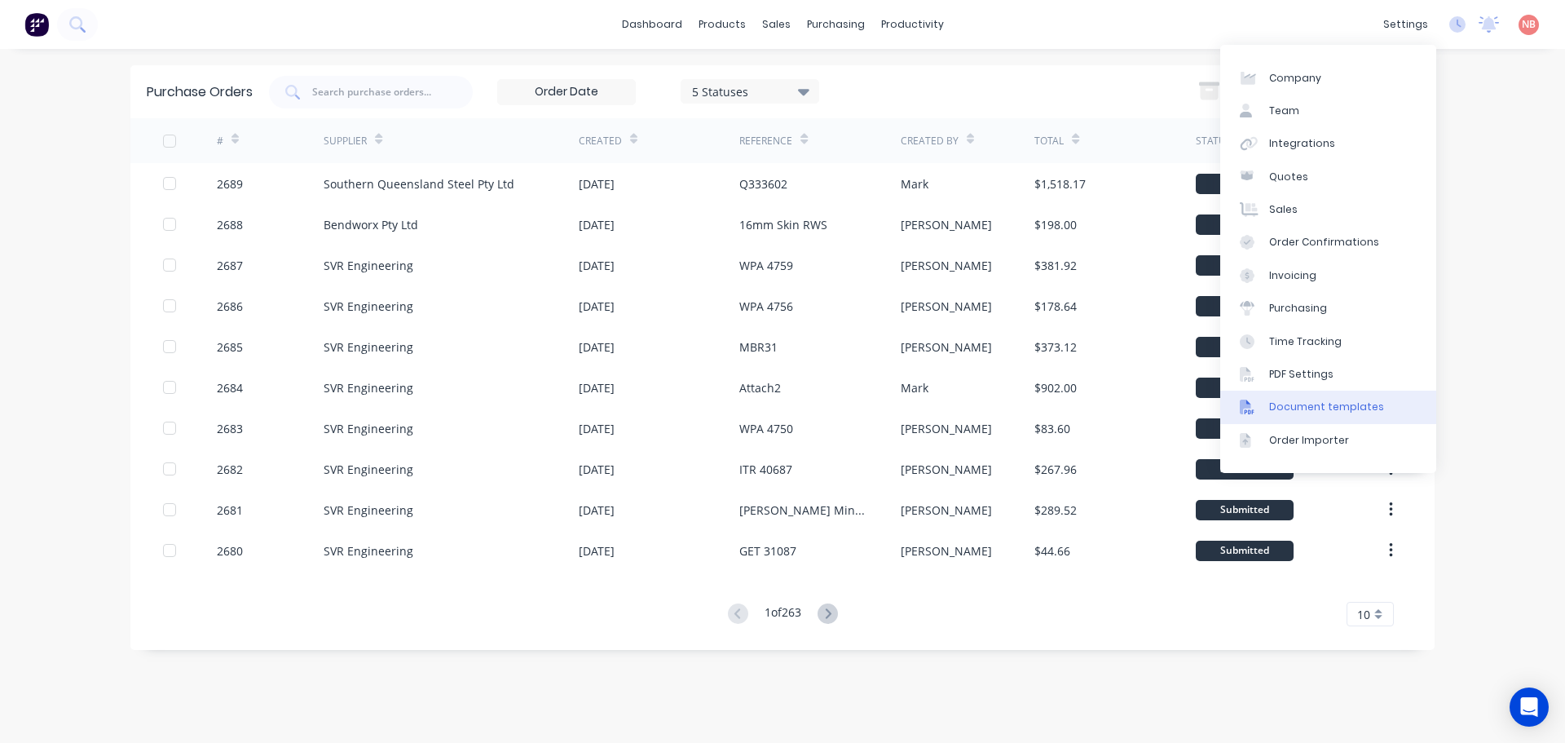
click at [1334, 415] on link "Document templates" at bounding box center [1328, 406] width 216 height 33
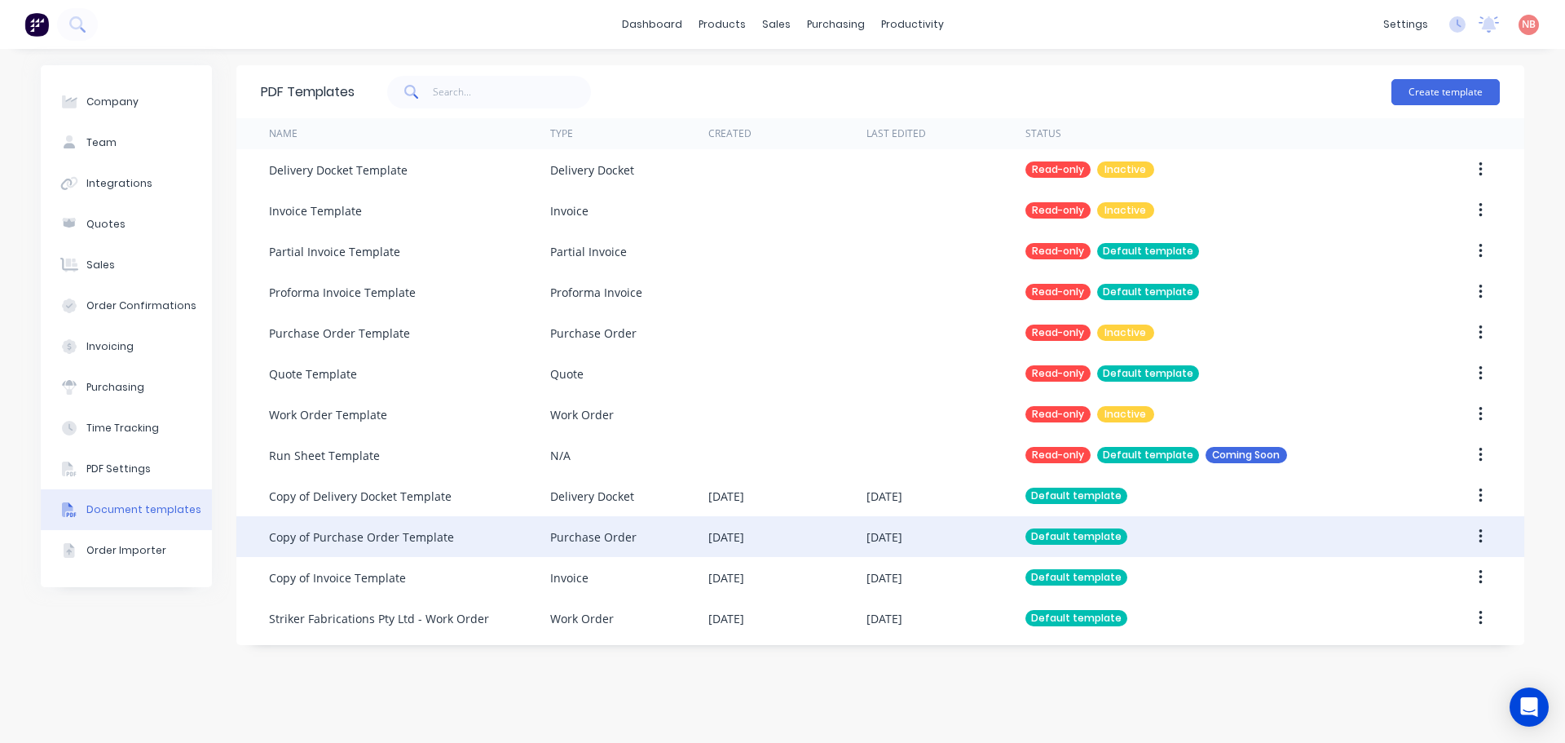
click at [553, 540] on div "Purchase Order" at bounding box center [593, 536] width 86 height 17
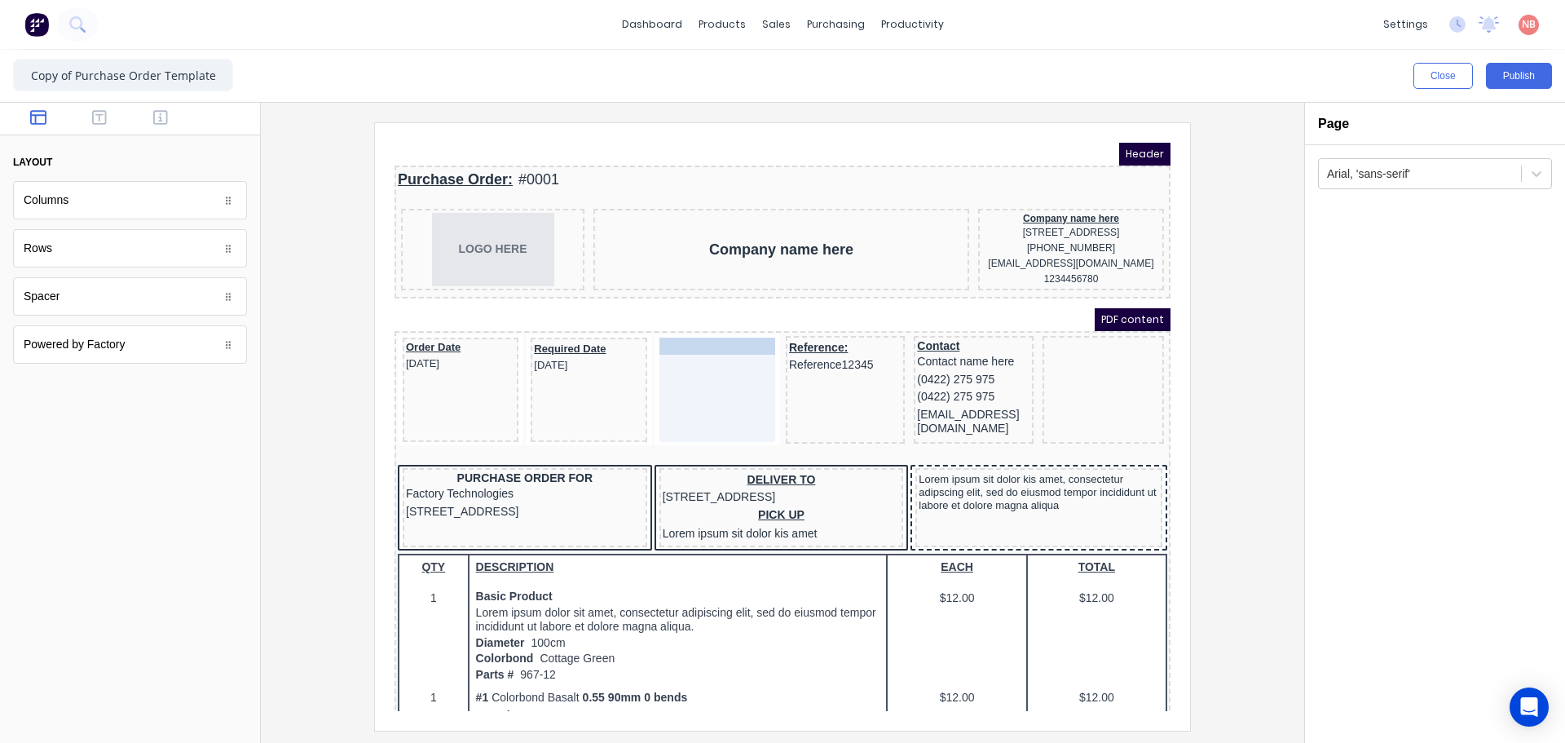
drag, startPoint x: 1065, startPoint y: 340, endPoint x: 689, endPoint y: 340, distance: 375.8
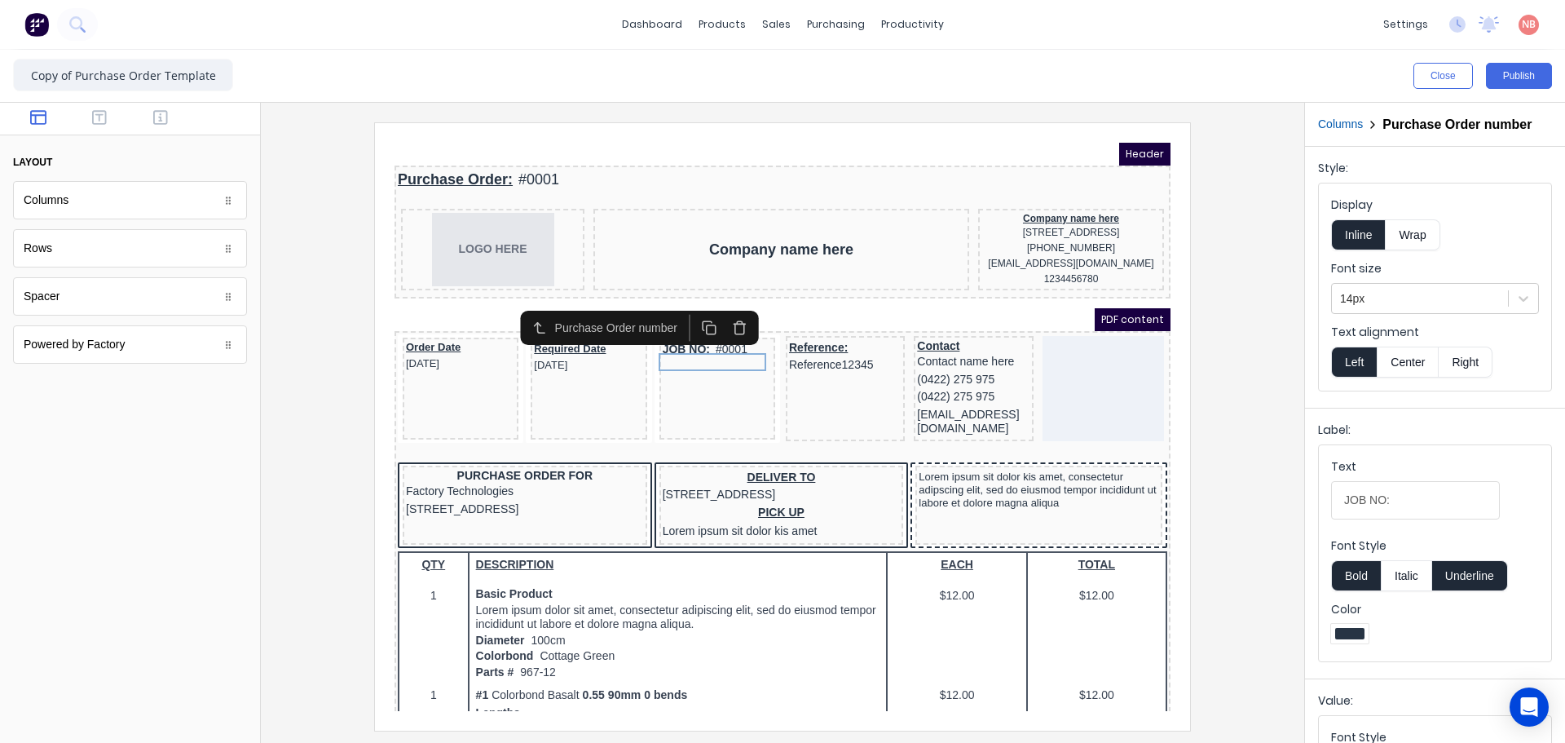
click at [1227, 438] on div at bounding box center [782, 425] width 1017 height 607
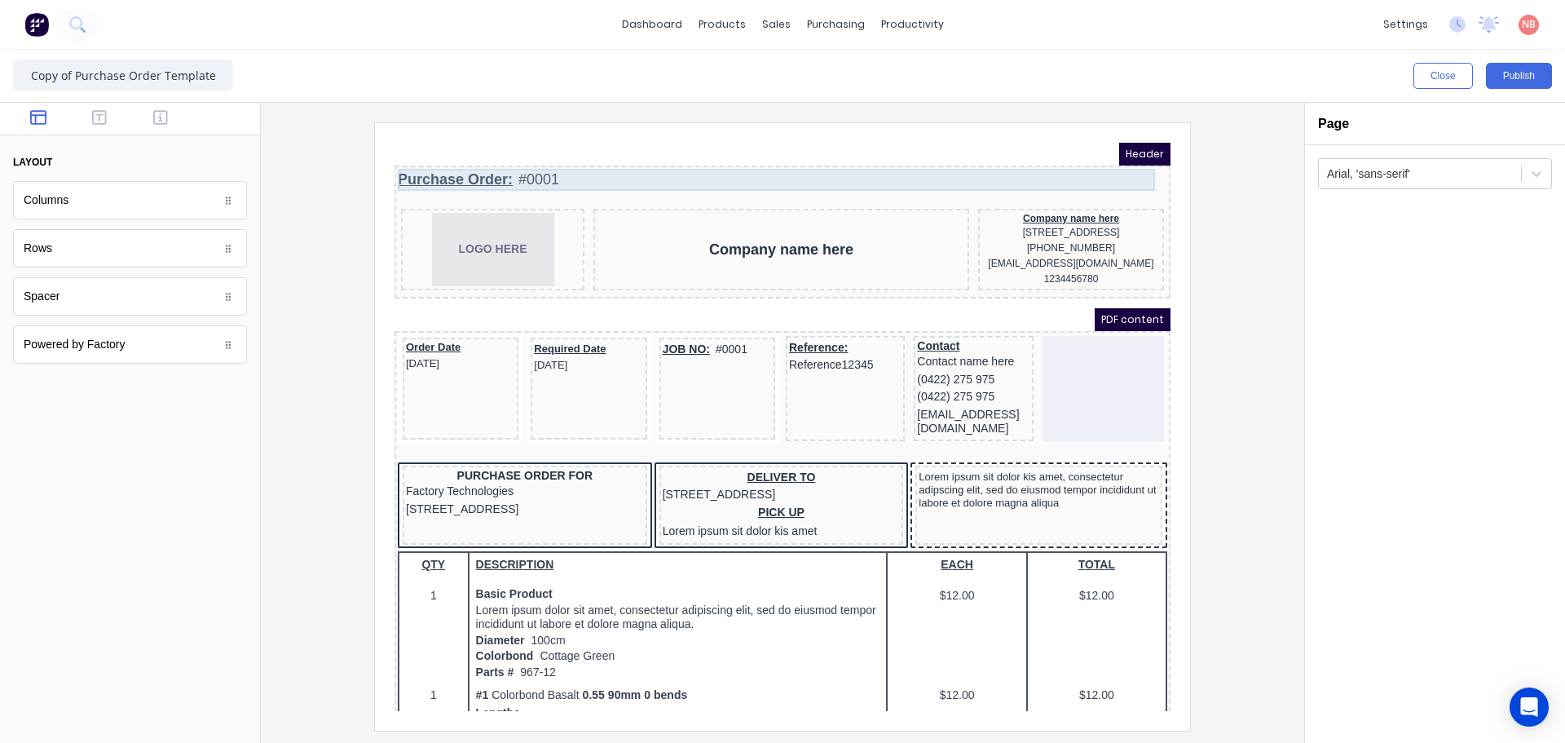
click at [461, 151] on div "Purchase Order: #0001" at bounding box center [763, 160] width 770 height 22
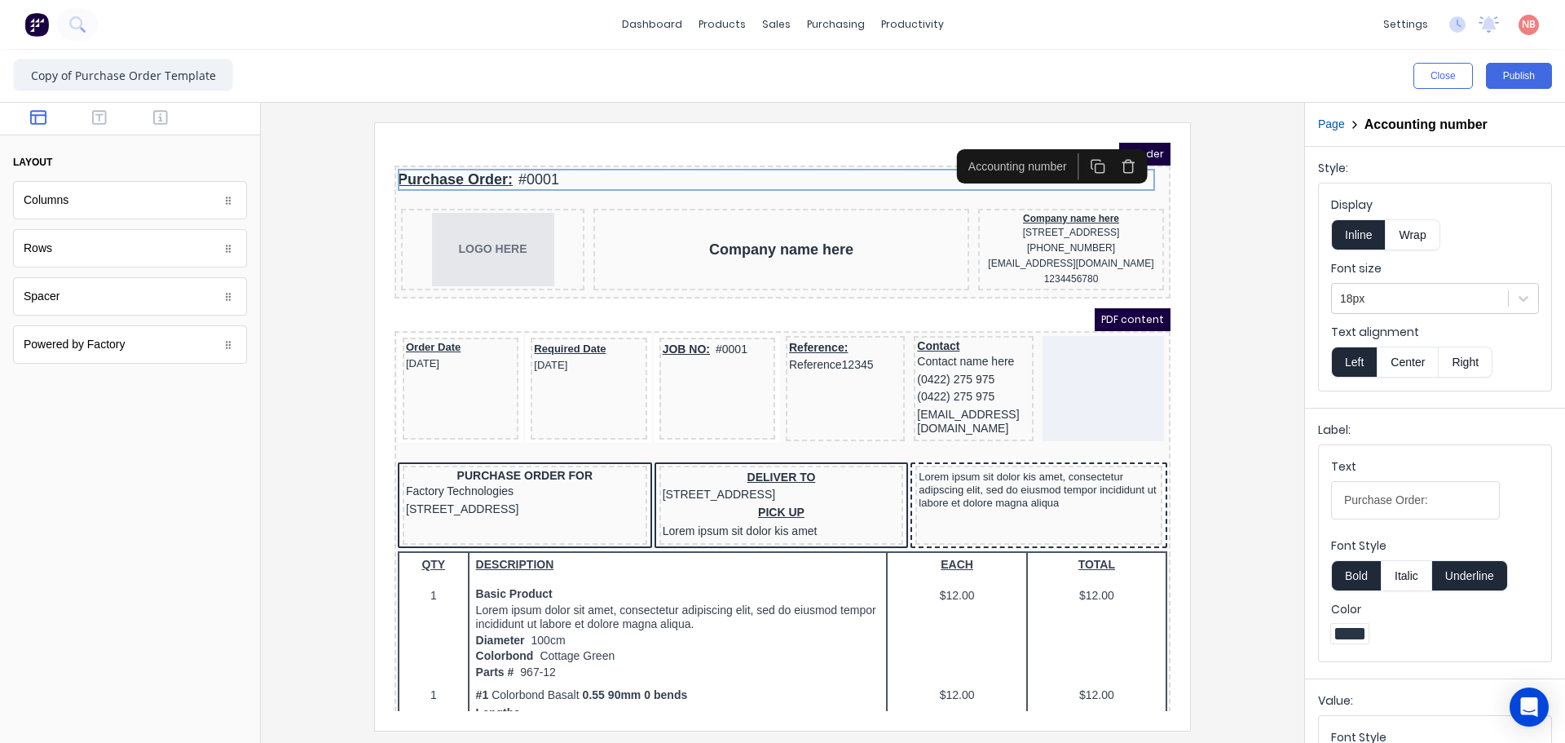
click at [1348, 633] on div at bounding box center [1349, 633] width 29 height 11
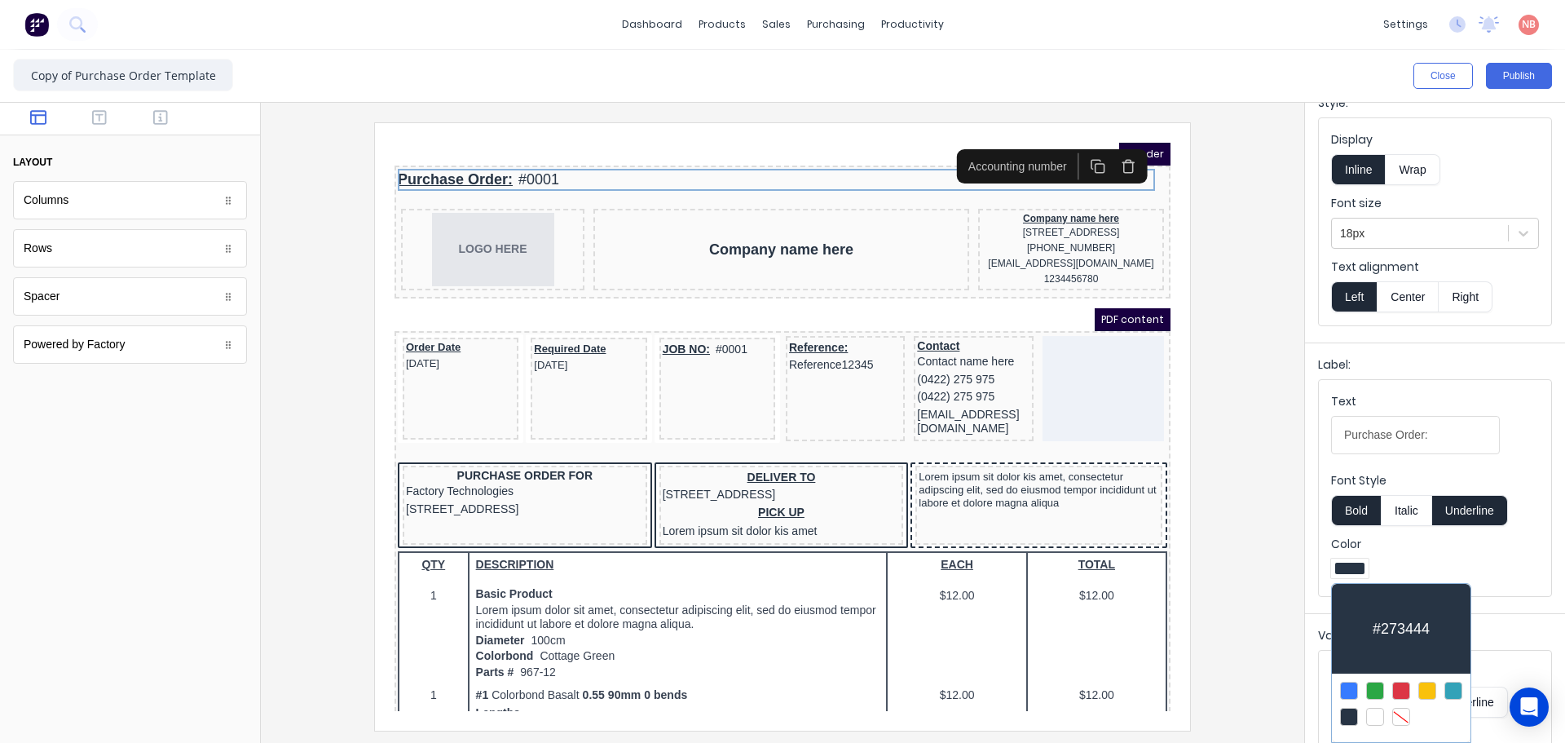
scroll to position [122, 0]
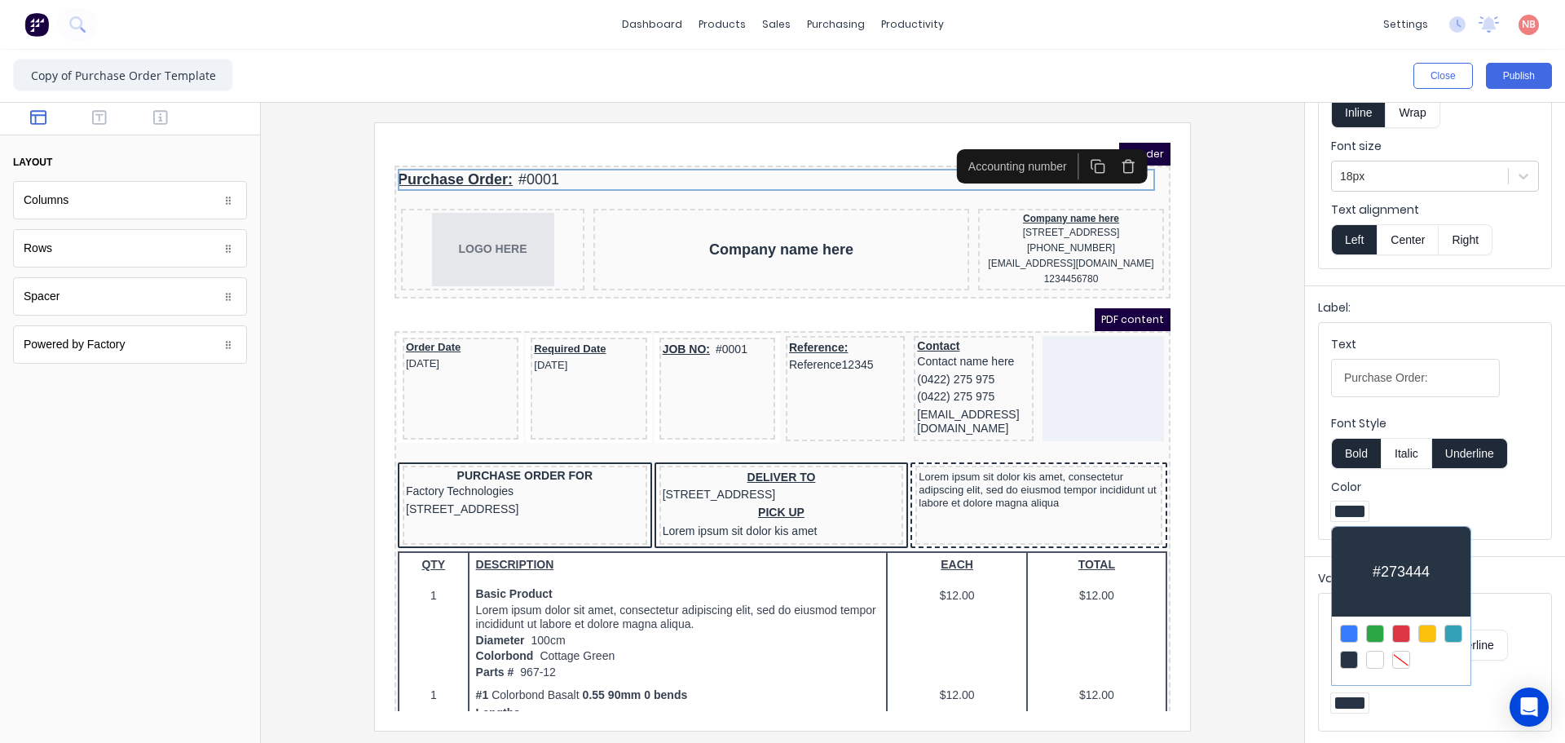
click at [1405, 630] on div at bounding box center [1401, 633] width 18 height 18
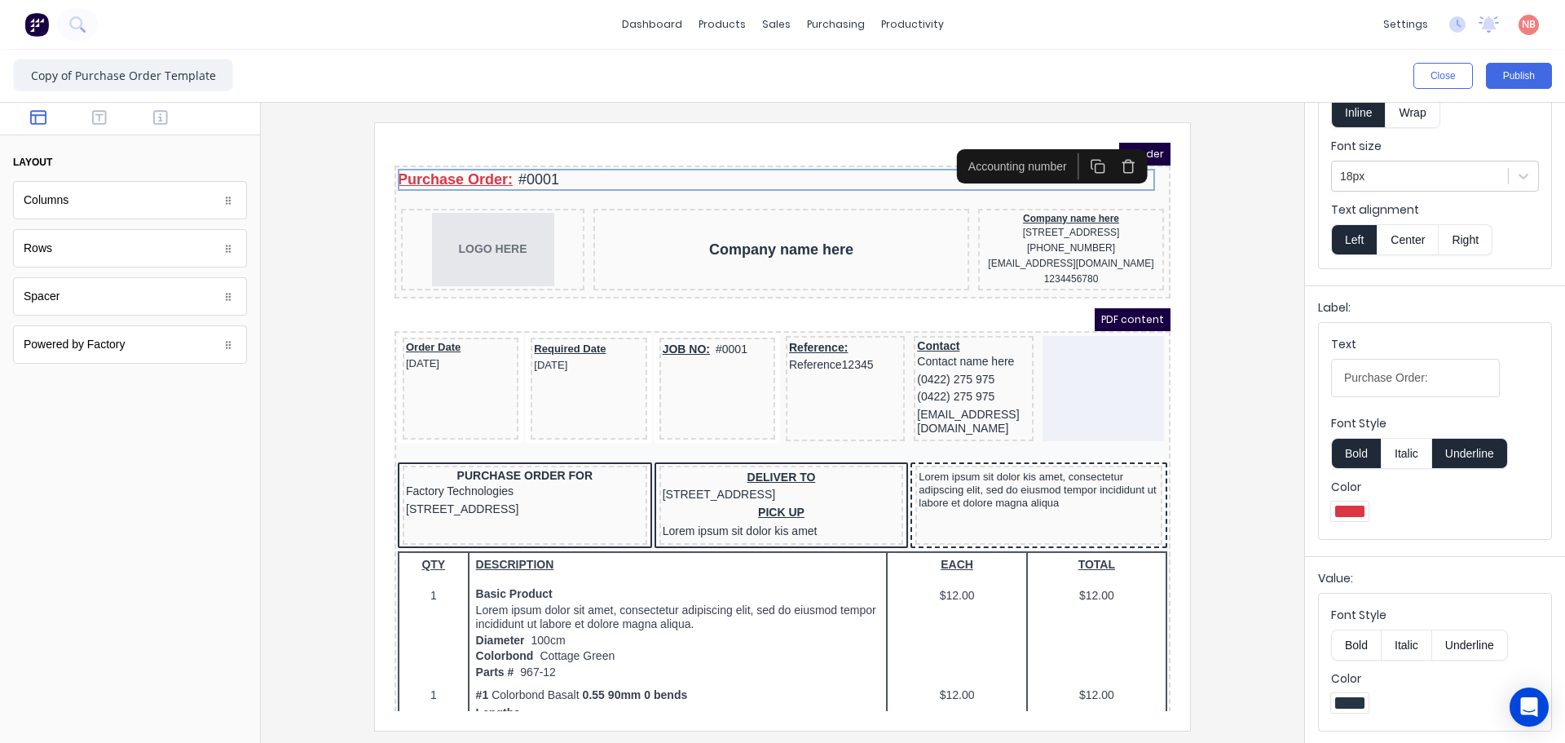
click at [1348, 697] on div at bounding box center [1349, 702] width 29 height 11
drag, startPoint x: 1560, startPoint y: 583, endPoint x: 1534, endPoint y: 545, distance: 45.9
click at [1562, 661] on div at bounding box center [782, 371] width 1565 height 743
click at [1338, 704] on div at bounding box center [1349, 702] width 29 height 11
click at [1289, 635] on div at bounding box center [782, 371] width 1565 height 743
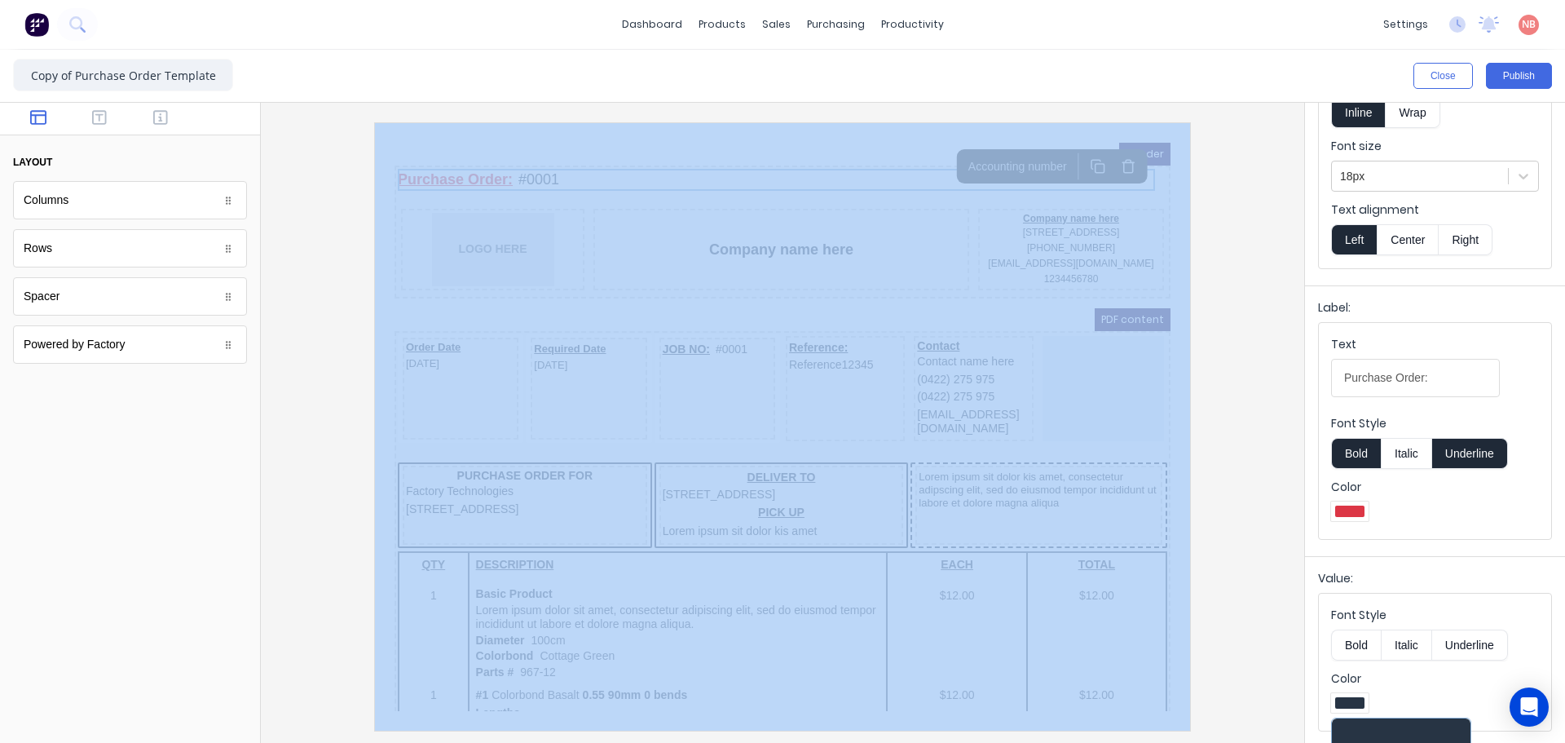
click at [1289, 635] on div at bounding box center [782, 423] width 1043 height 640
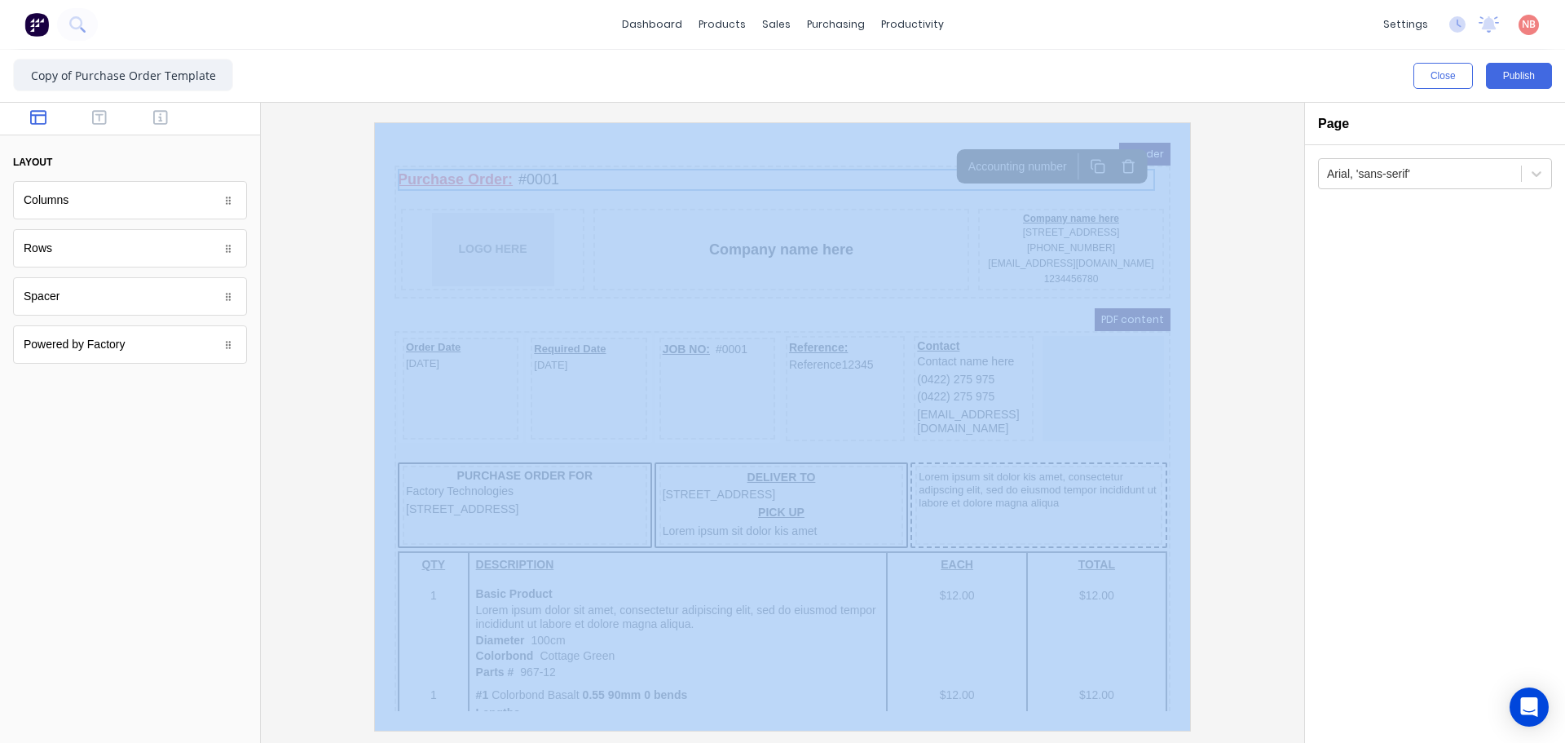
scroll to position [0, 0]
click at [1228, 600] on div at bounding box center [782, 425] width 1017 height 607
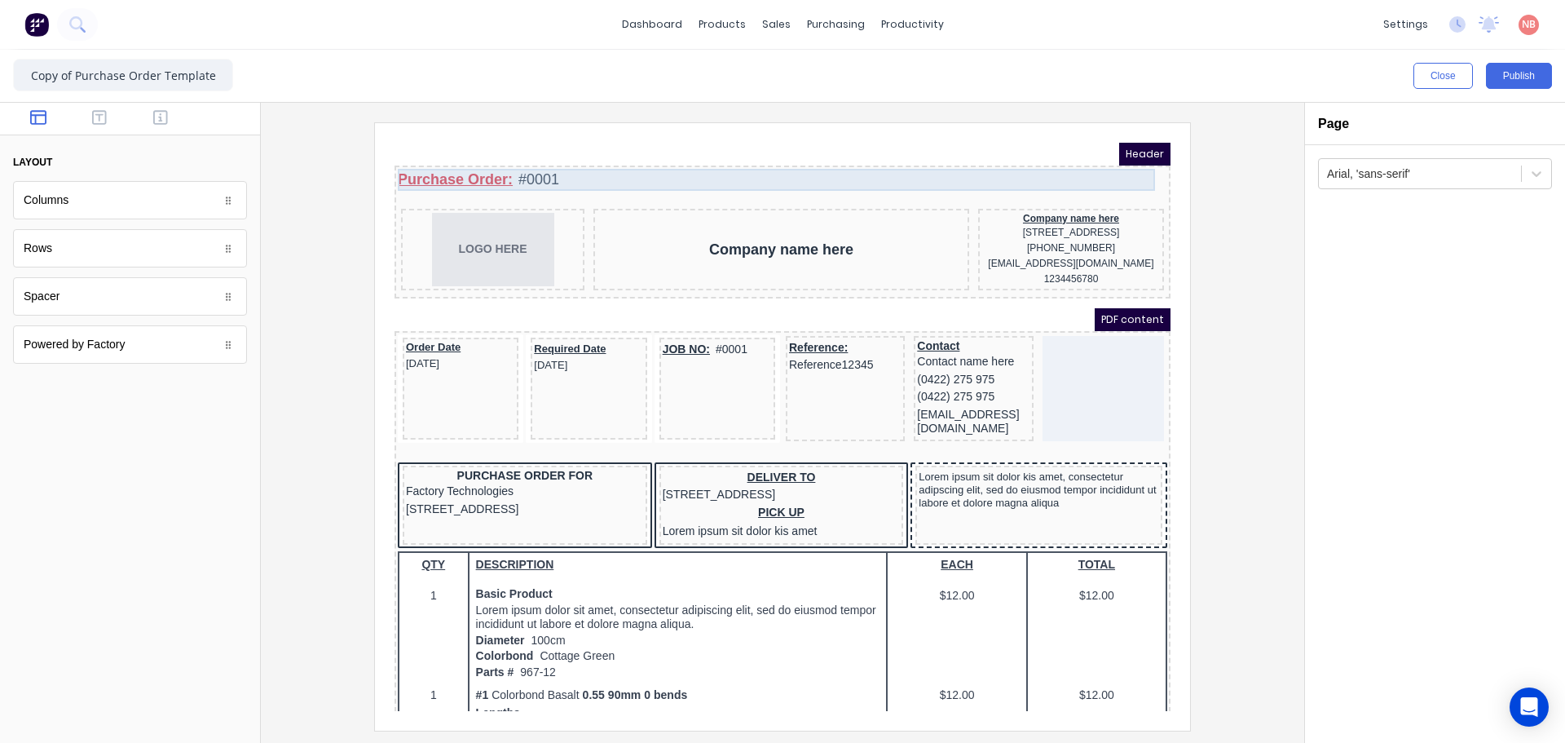
click at [514, 165] on div "Purchase Order: #0001" at bounding box center [763, 160] width 770 height 22
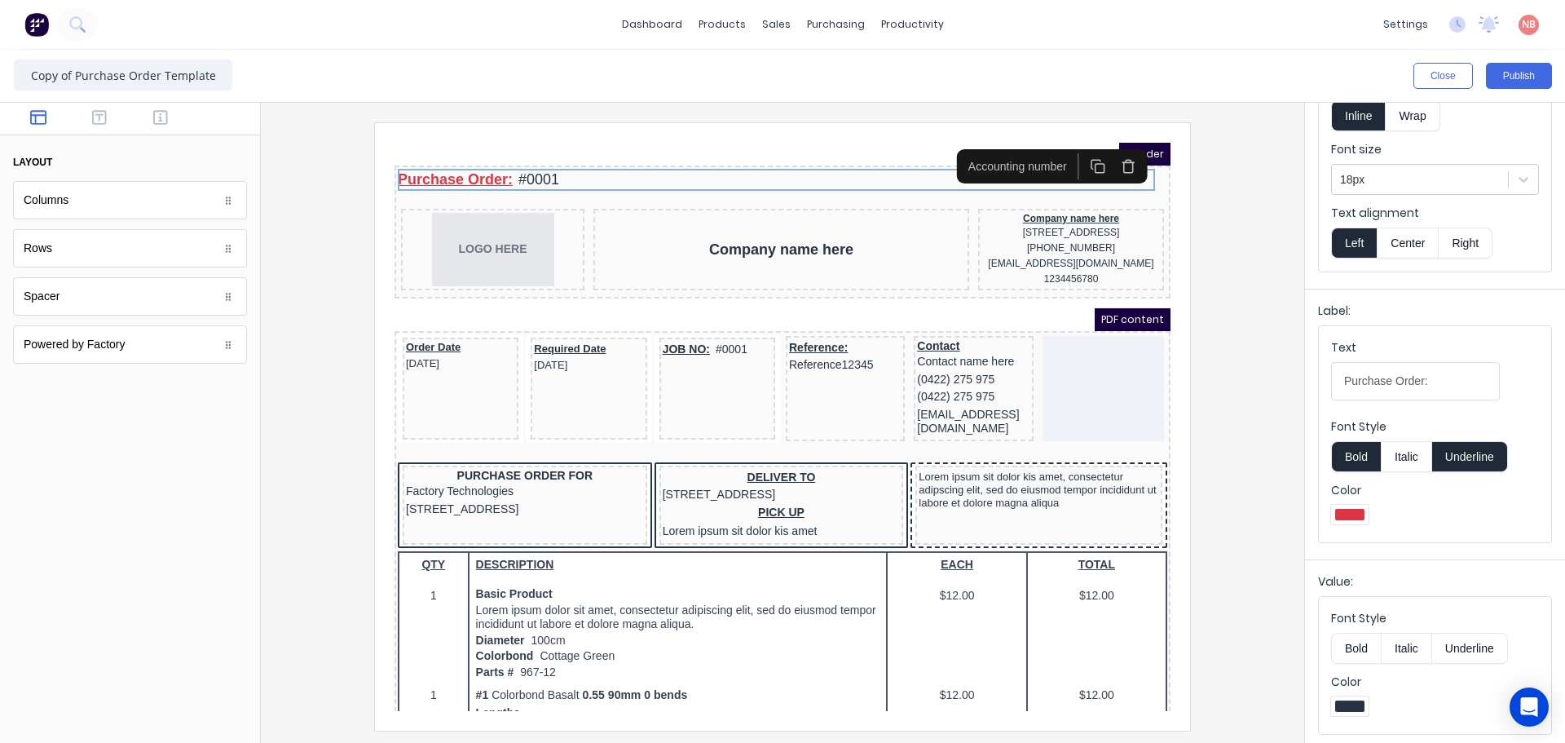
scroll to position [122, 0]
click at [1343, 694] on div at bounding box center [1350, 703] width 38 height 20
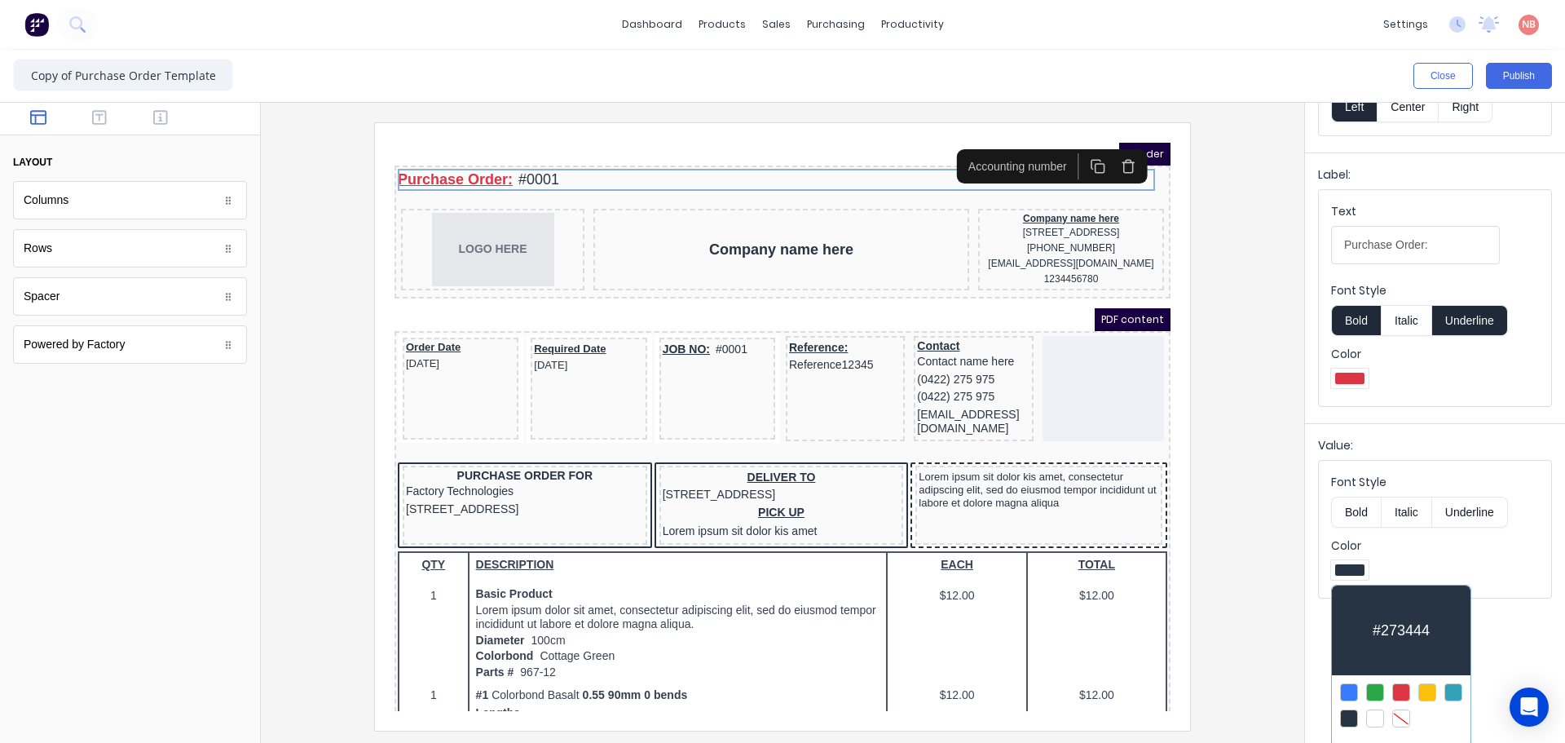
click at [1403, 685] on div at bounding box center [1401, 692] width 18 height 18
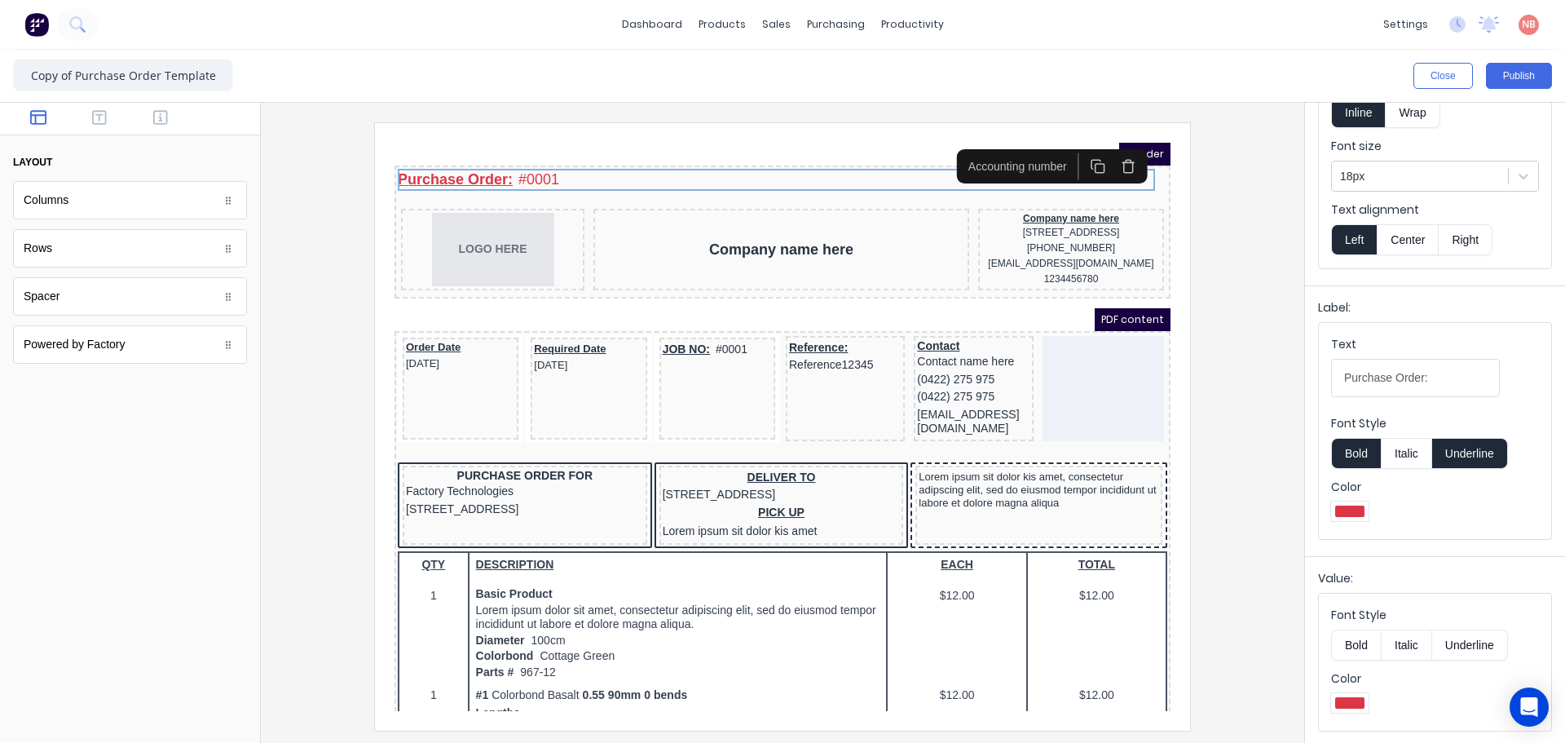
click at [1237, 455] on div at bounding box center [782, 425] width 1017 height 607
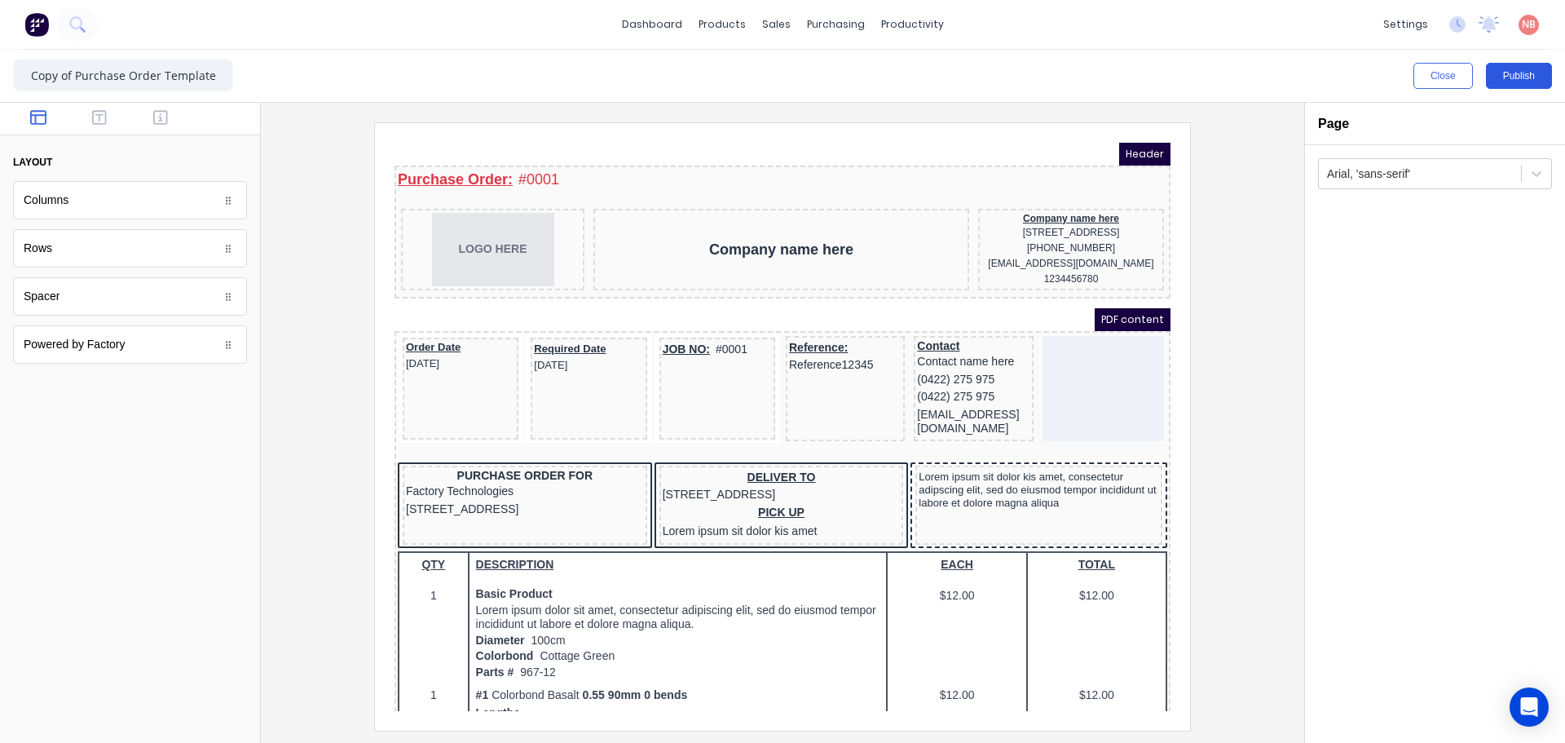
click at [1507, 80] on button "Publish" at bounding box center [1519, 76] width 66 height 26
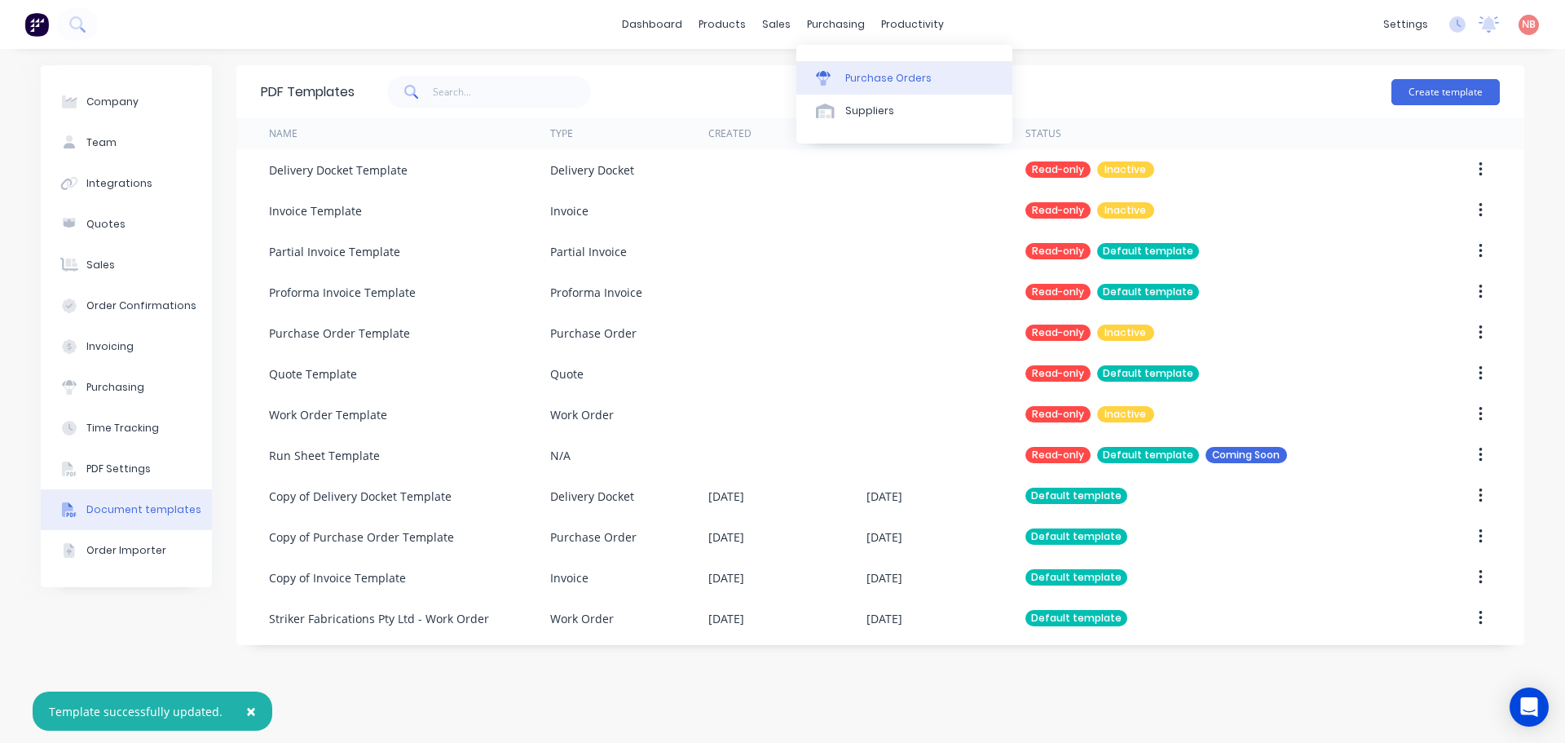
click at [842, 77] on link "Purchase Orders" at bounding box center [904, 77] width 216 height 33
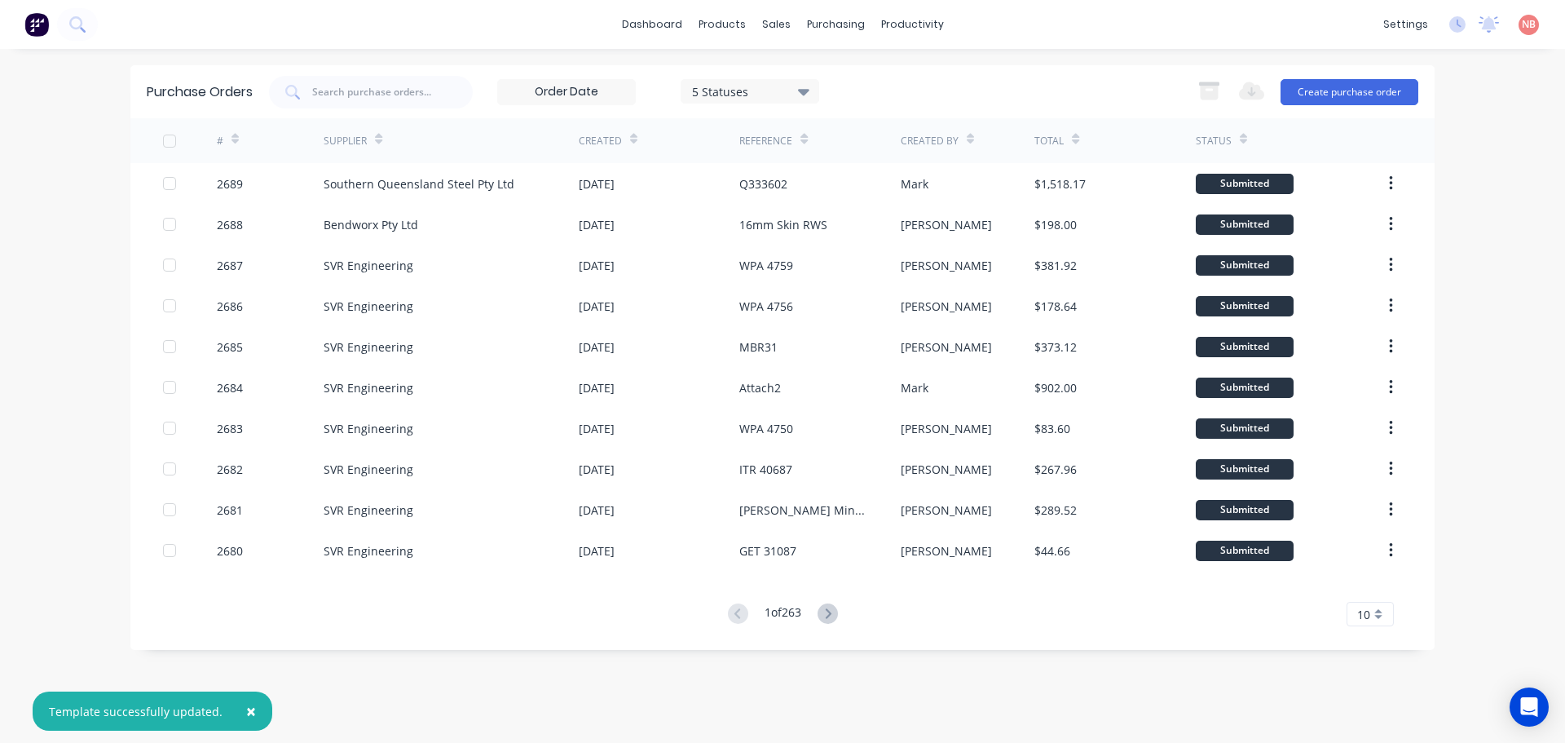
click at [734, 179] on div "[DATE]" at bounding box center [659, 183] width 161 height 41
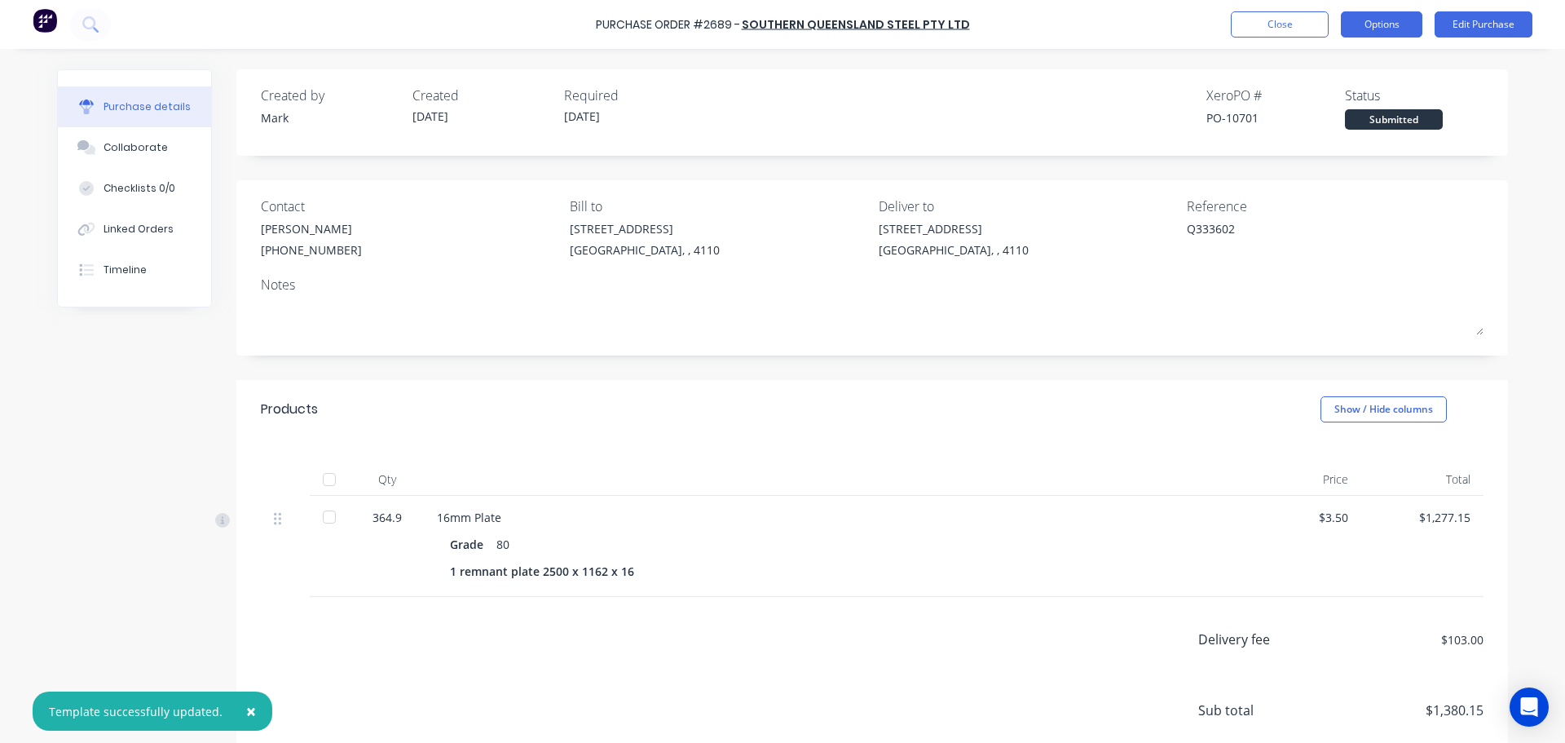
click at [1365, 18] on button "Options" at bounding box center [1382, 24] width 82 height 26
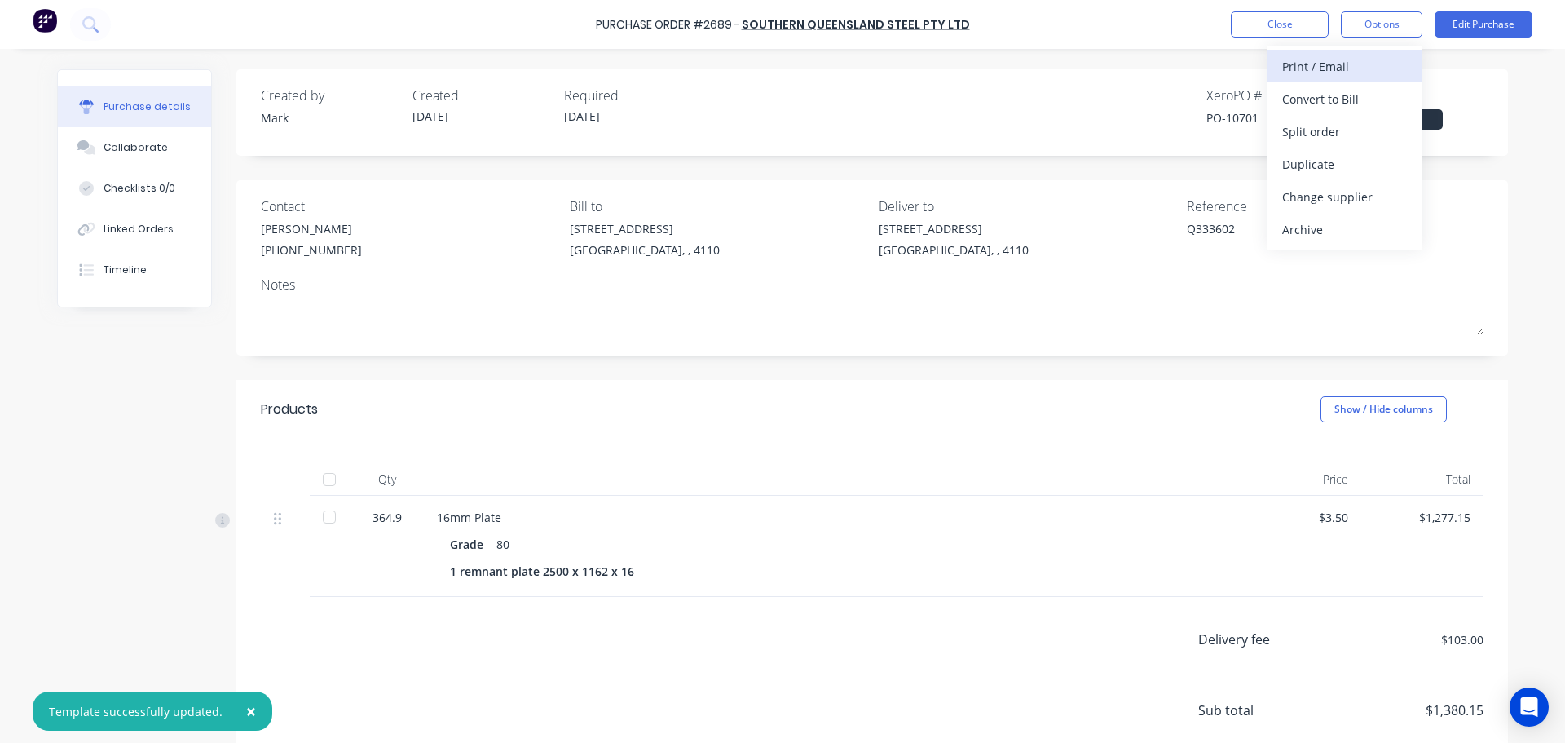
click at [1332, 70] on div "Print / Email" at bounding box center [1345, 67] width 126 height 24
click at [1326, 93] on div "With pricing" at bounding box center [1345, 99] width 126 height 24
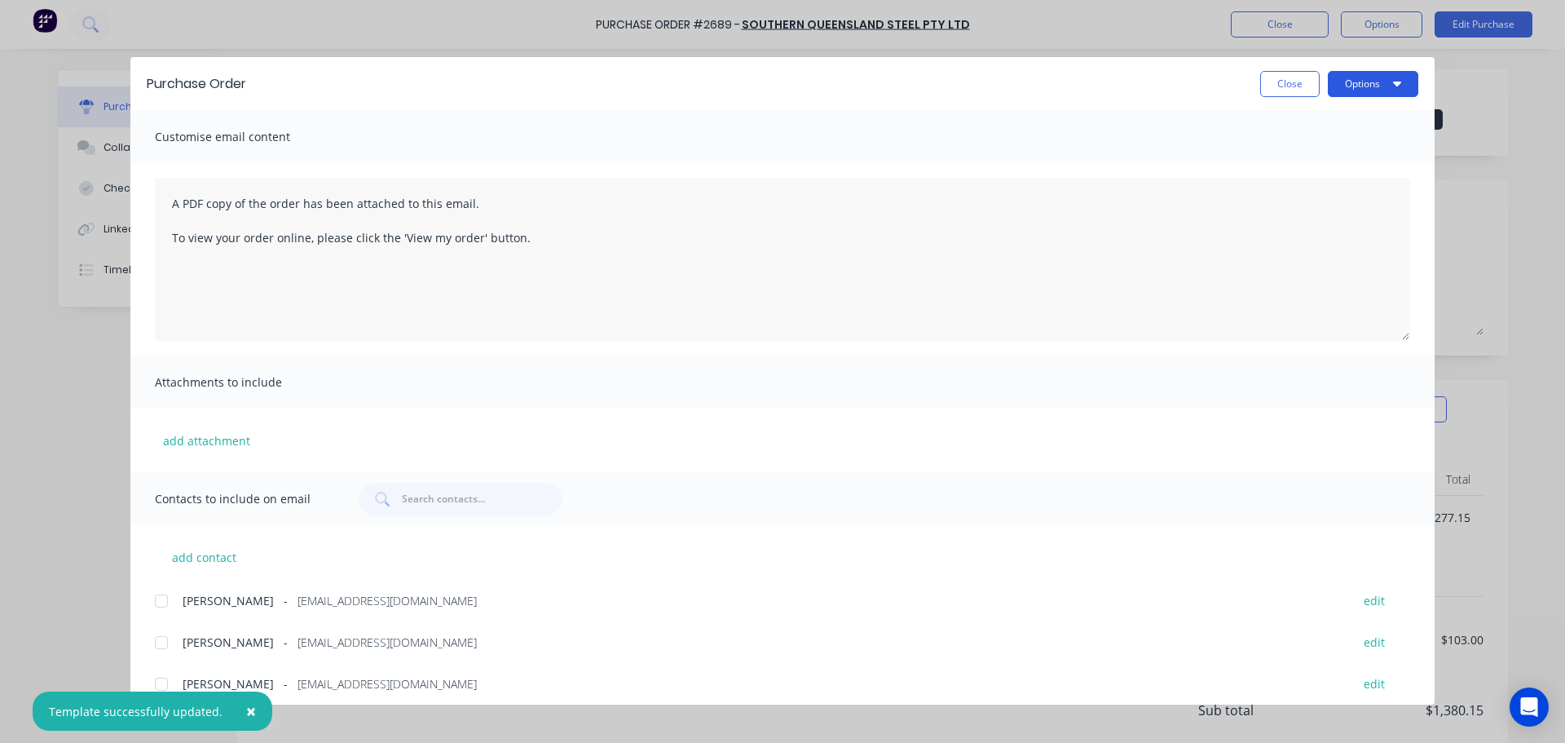
click at [1350, 90] on button "Options" at bounding box center [1373, 84] width 90 height 26
click at [1346, 146] on div "Print" at bounding box center [1341, 158] width 126 height 24
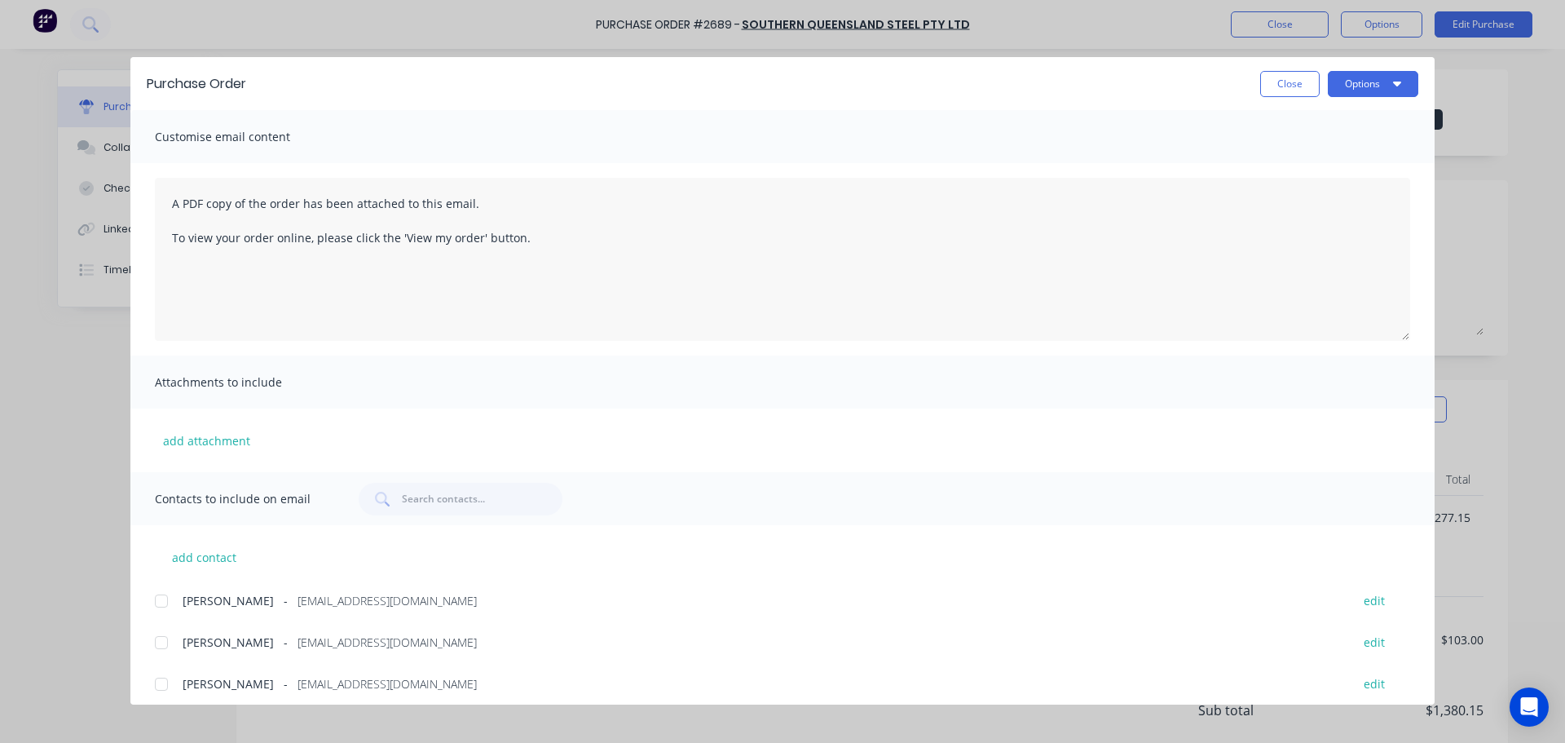
drag, startPoint x: 1273, startPoint y: 77, endPoint x: 1274, endPoint y: 40, distance: 36.7
click at [1275, 77] on button "Close" at bounding box center [1290, 84] width 60 height 26
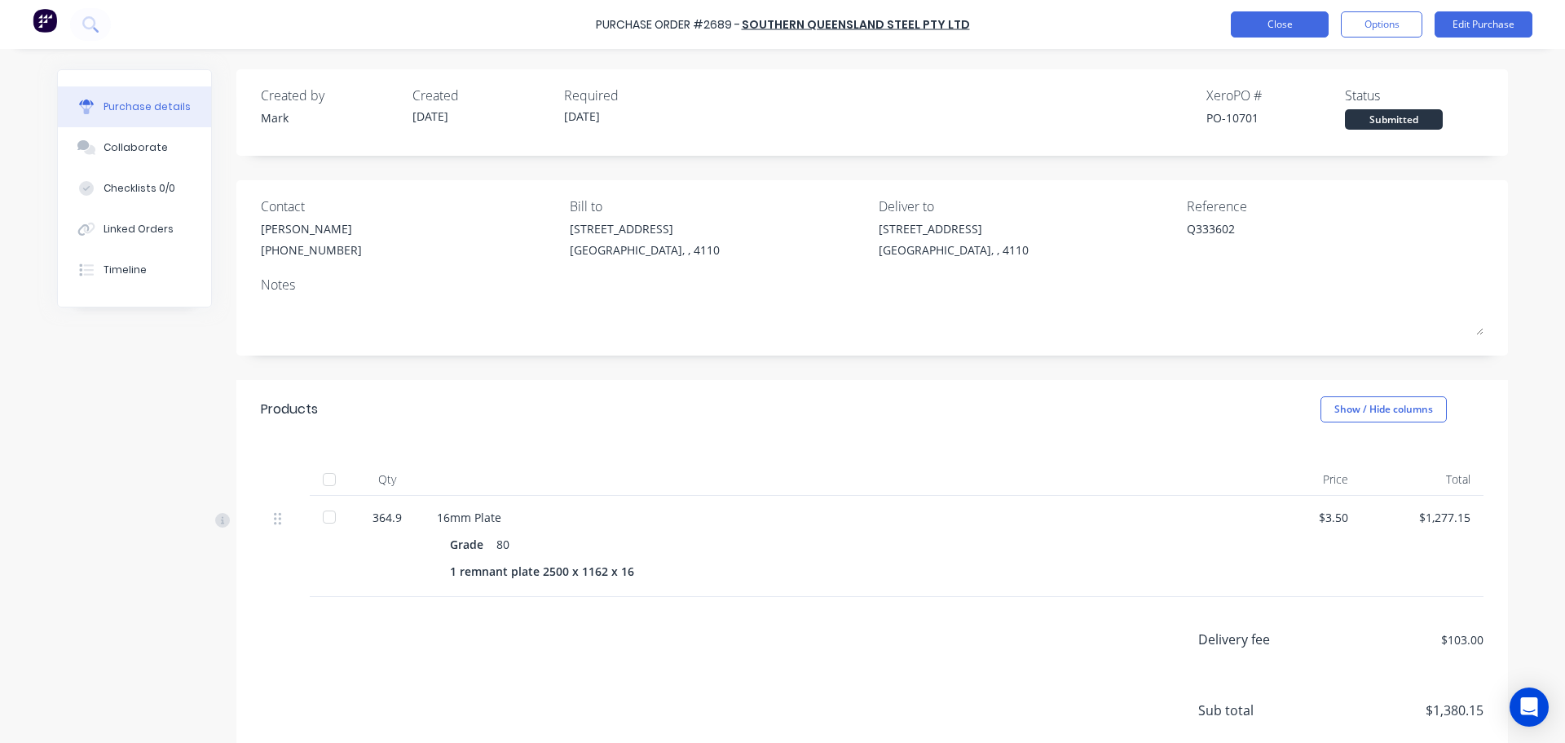
click at [1273, 18] on button "Close" at bounding box center [1280, 24] width 98 height 26
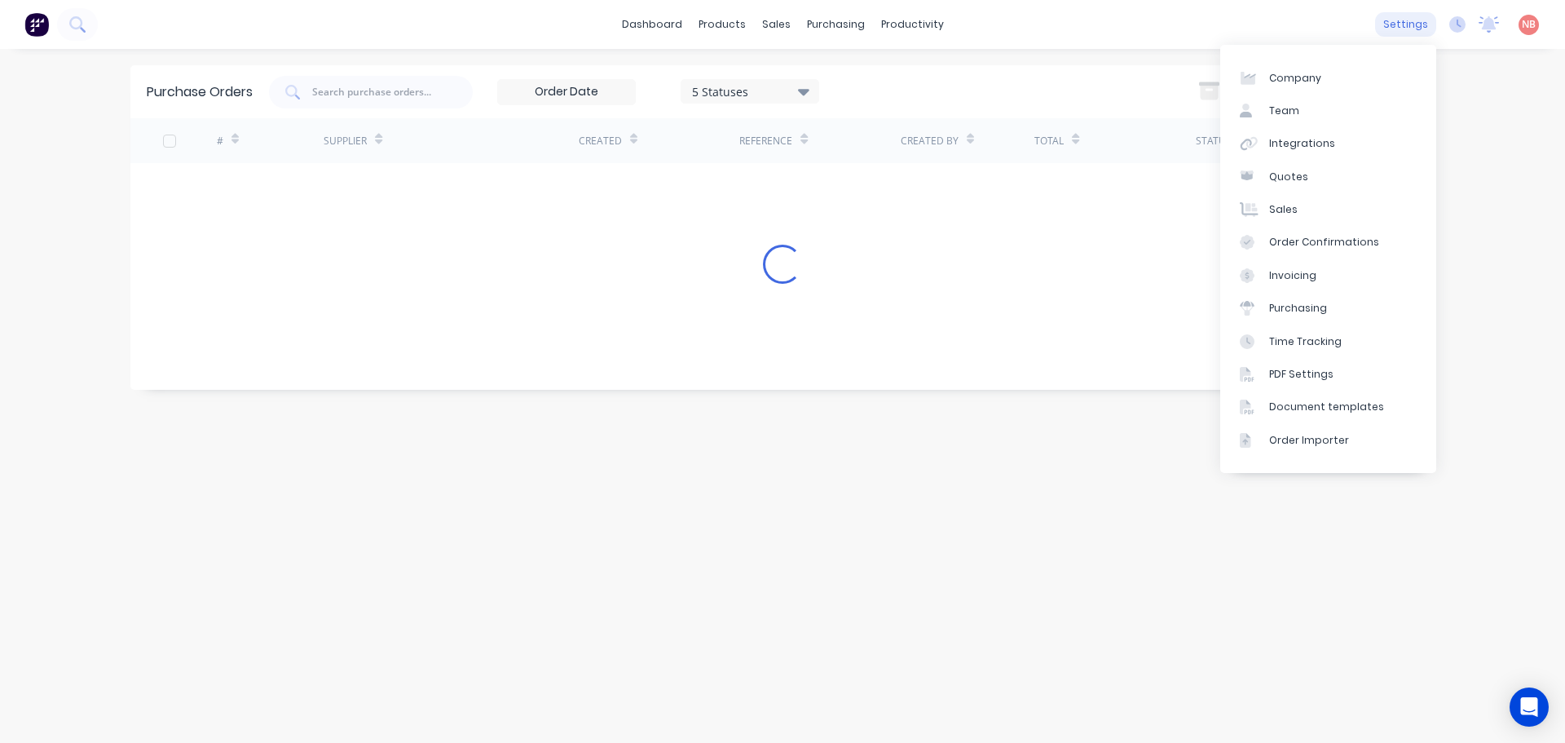
click at [1418, 24] on div "settings" at bounding box center [1405, 24] width 61 height 24
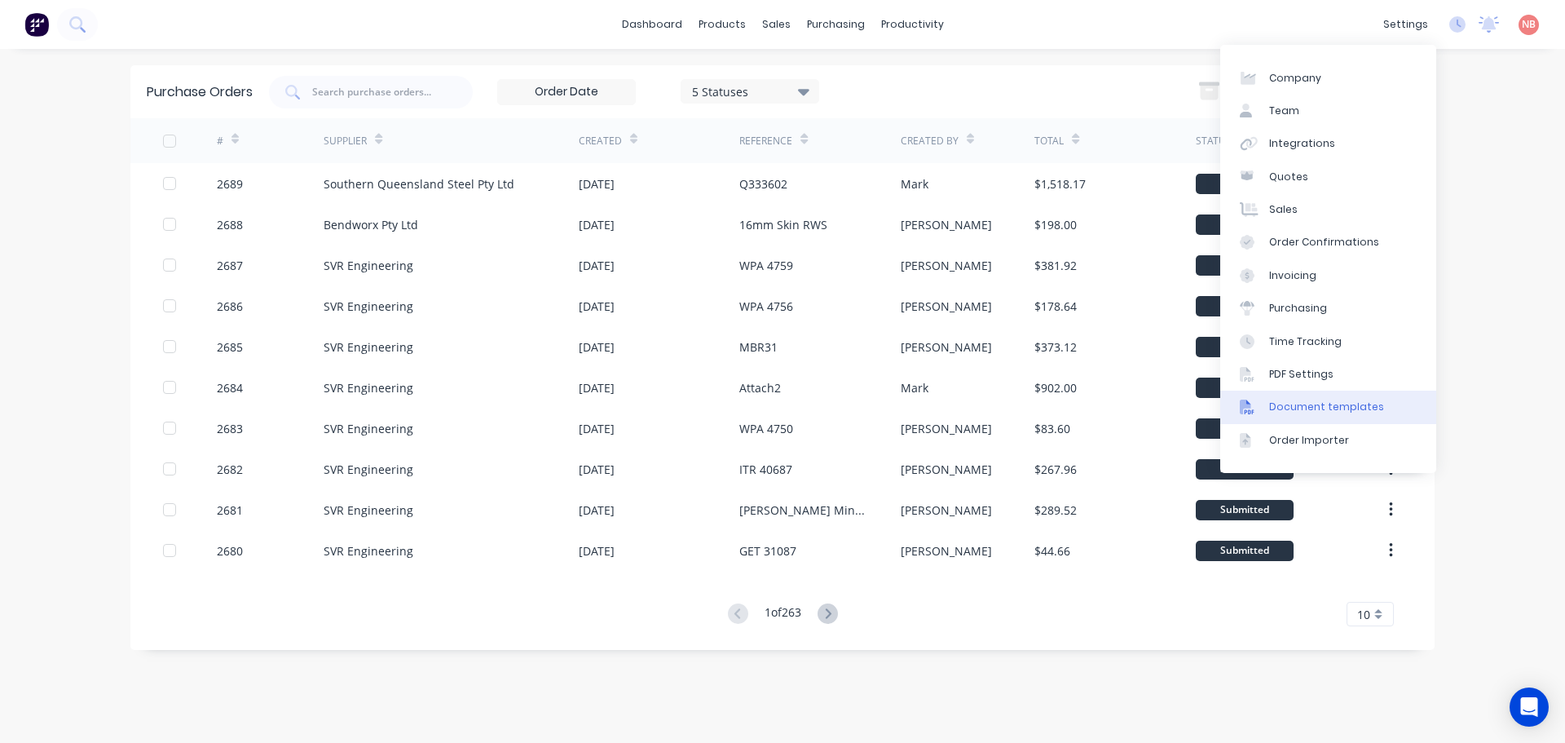
click at [1304, 420] on link "Document templates" at bounding box center [1328, 406] width 216 height 33
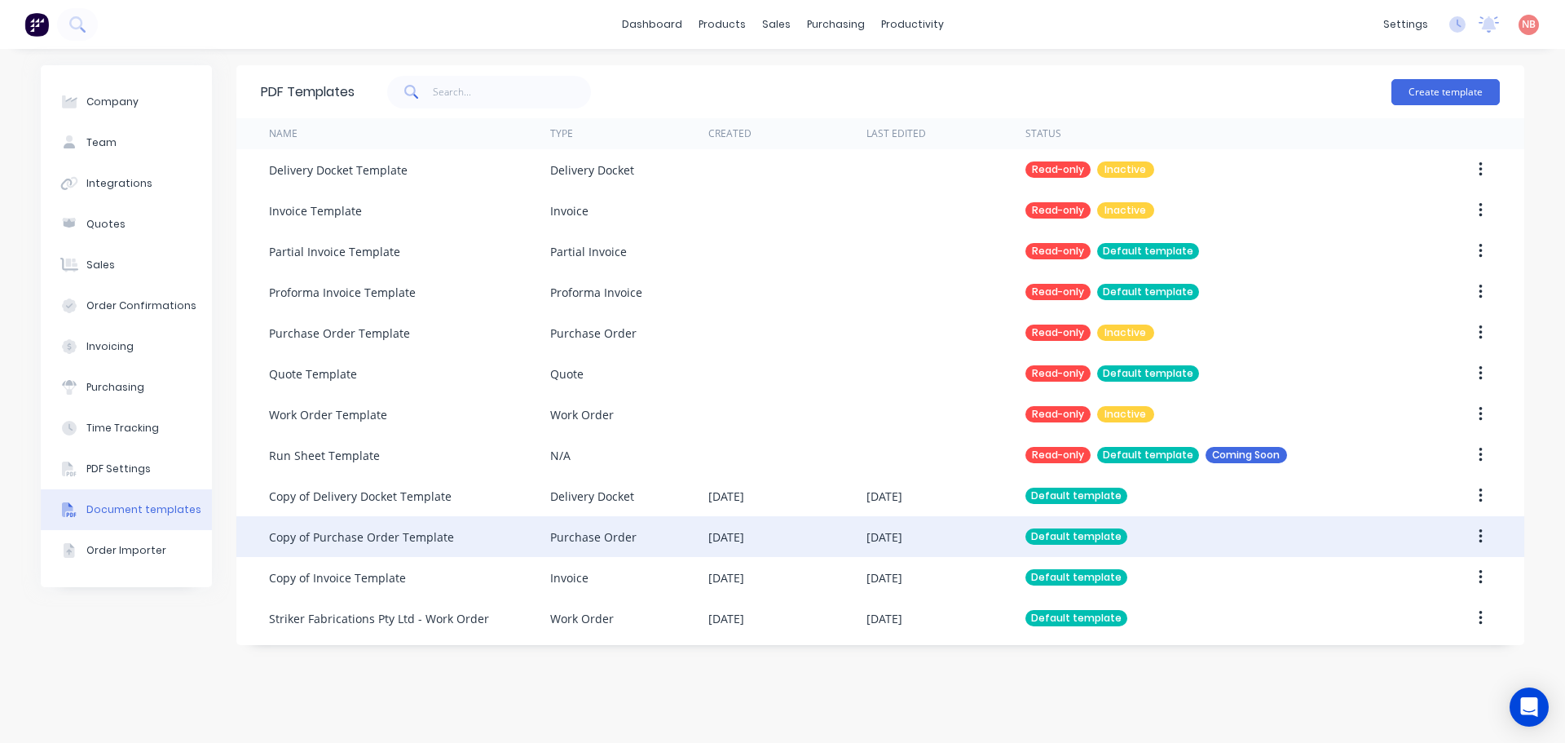
click at [430, 523] on div "Copy of Purchase Order Template" at bounding box center [409, 536] width 281 height 41
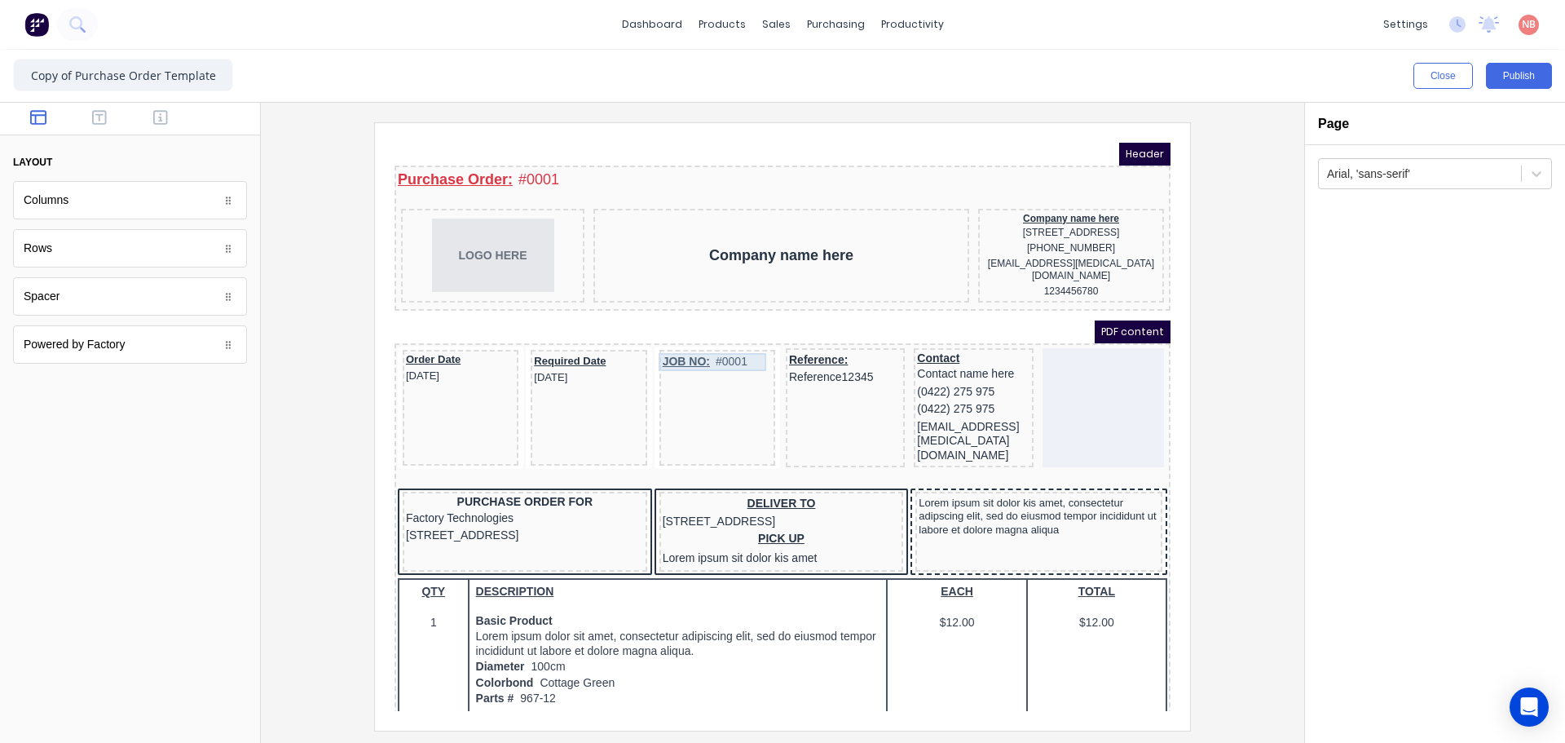
click at [672, 333] on div "JOB NO: #0001" at bounding box center [697, 342] width 109 height 18
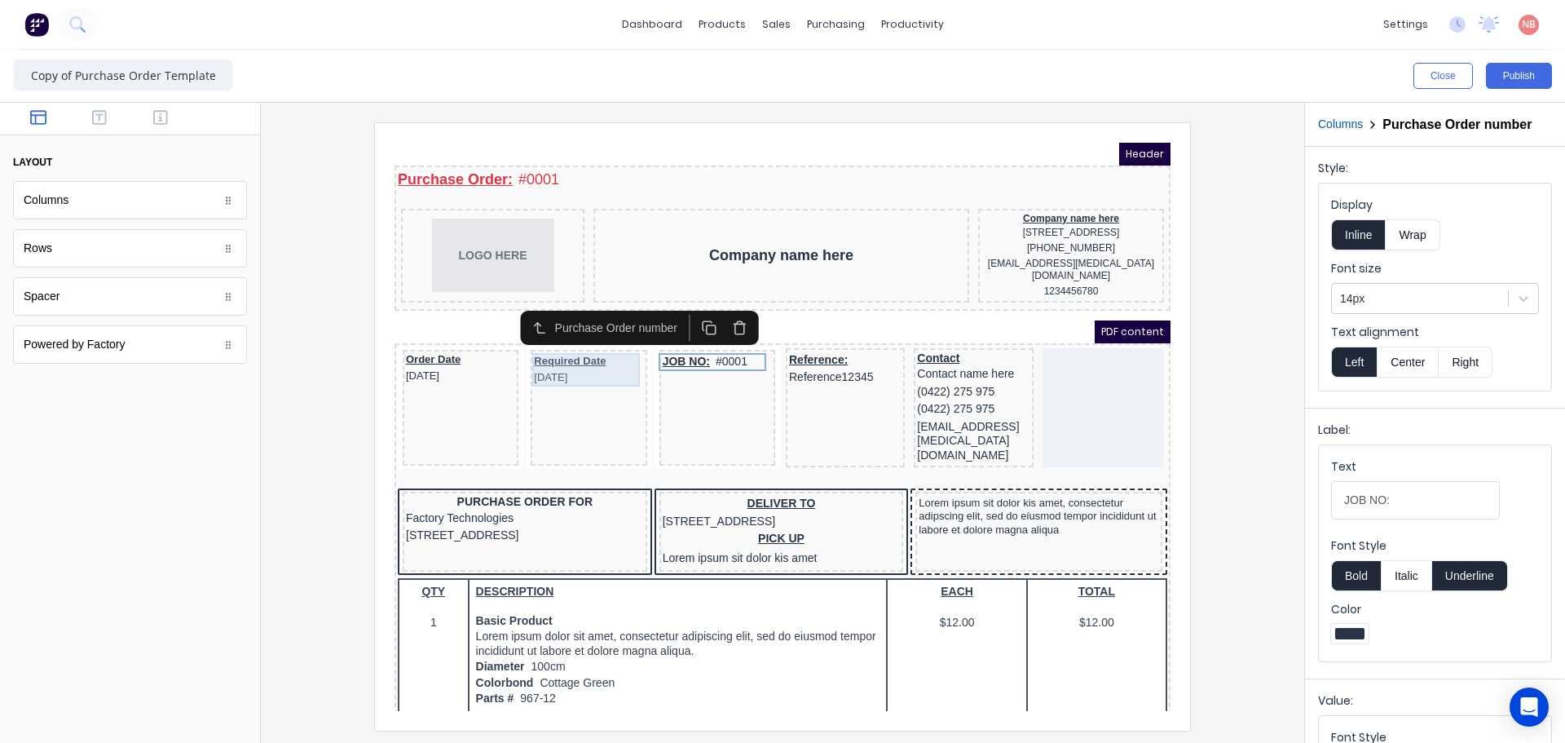
click at [565, 350] on div "Required Date 29/10/2024" at bounding box center [568, 349] width 109 height 33
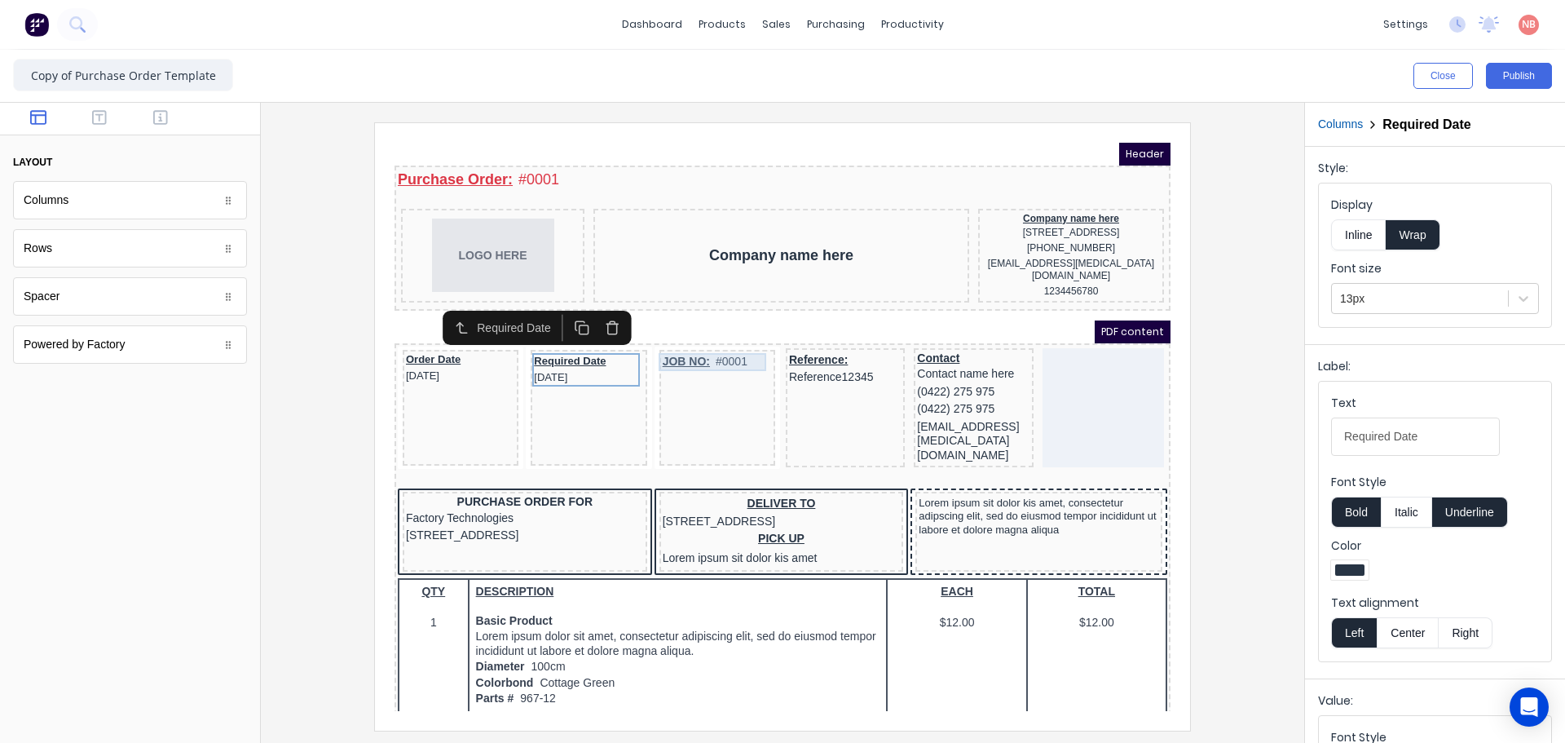
click at [671, 342] on div "JOB NO: #0001" at bounding box center [697, 342] width 109 height 18
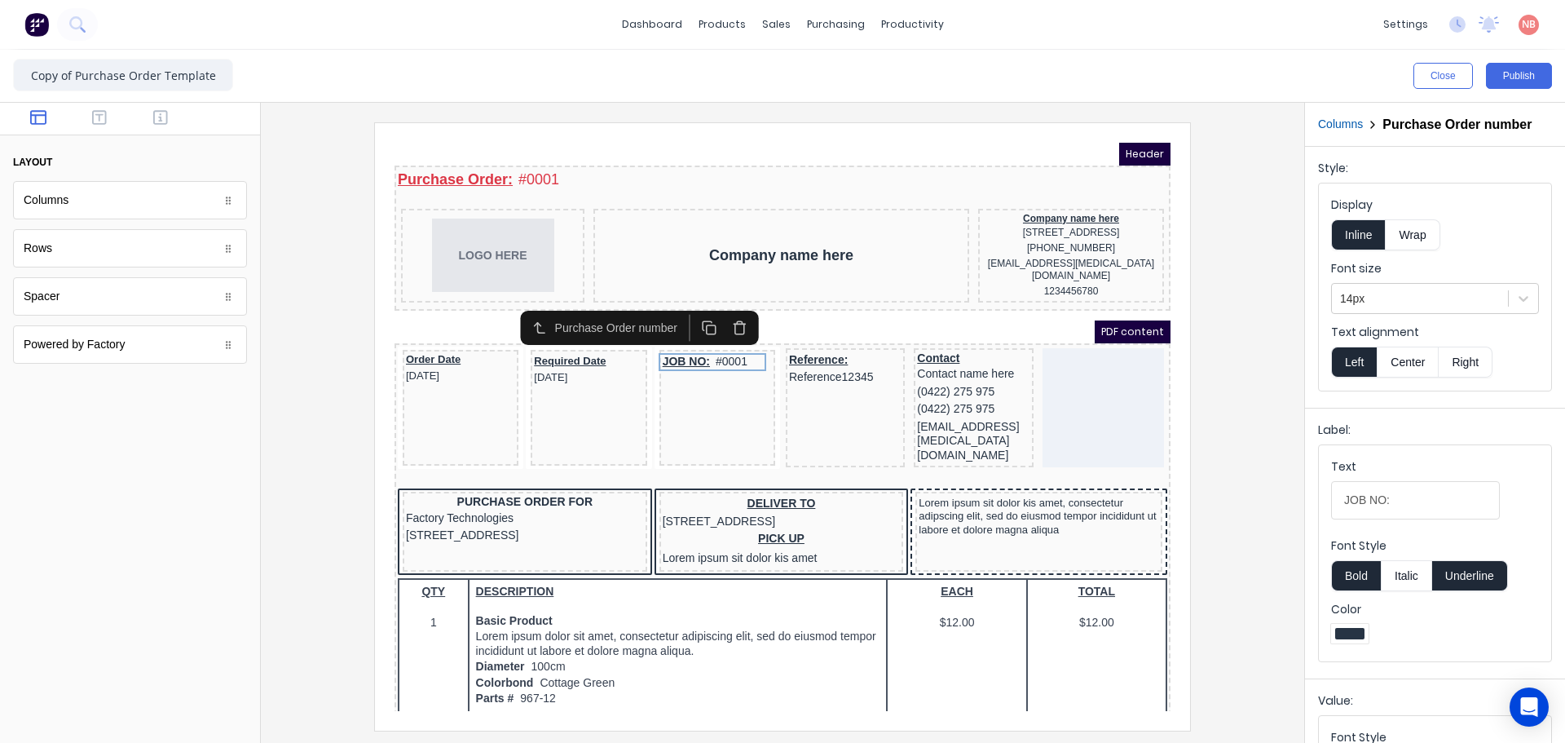
click at [1401, 247] on button "Wrap" at bounding box center [1413, 234] width 54 height 31
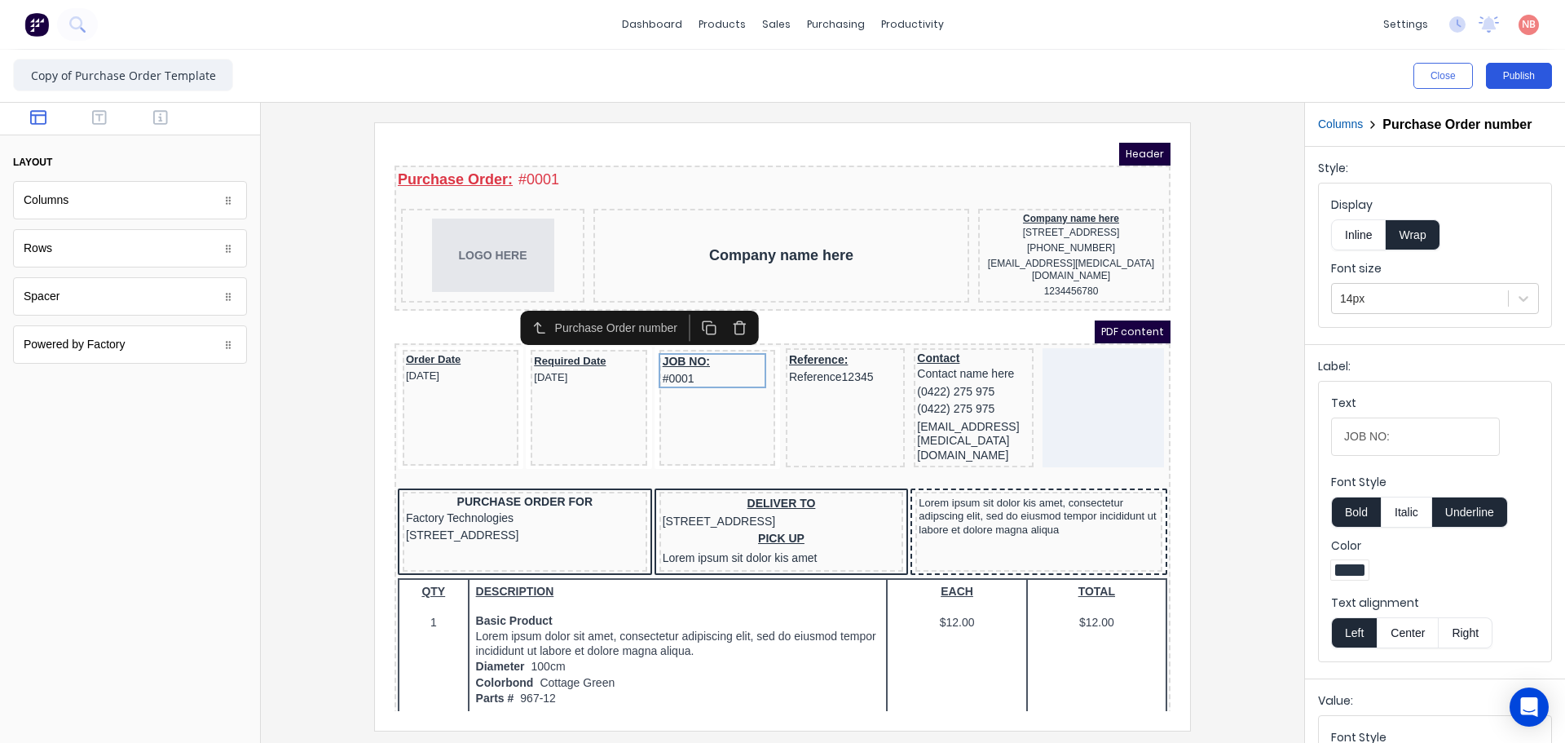
click at [1520, 73] on button "Publish" at bounding box center [1519, 76] width 66 height 26
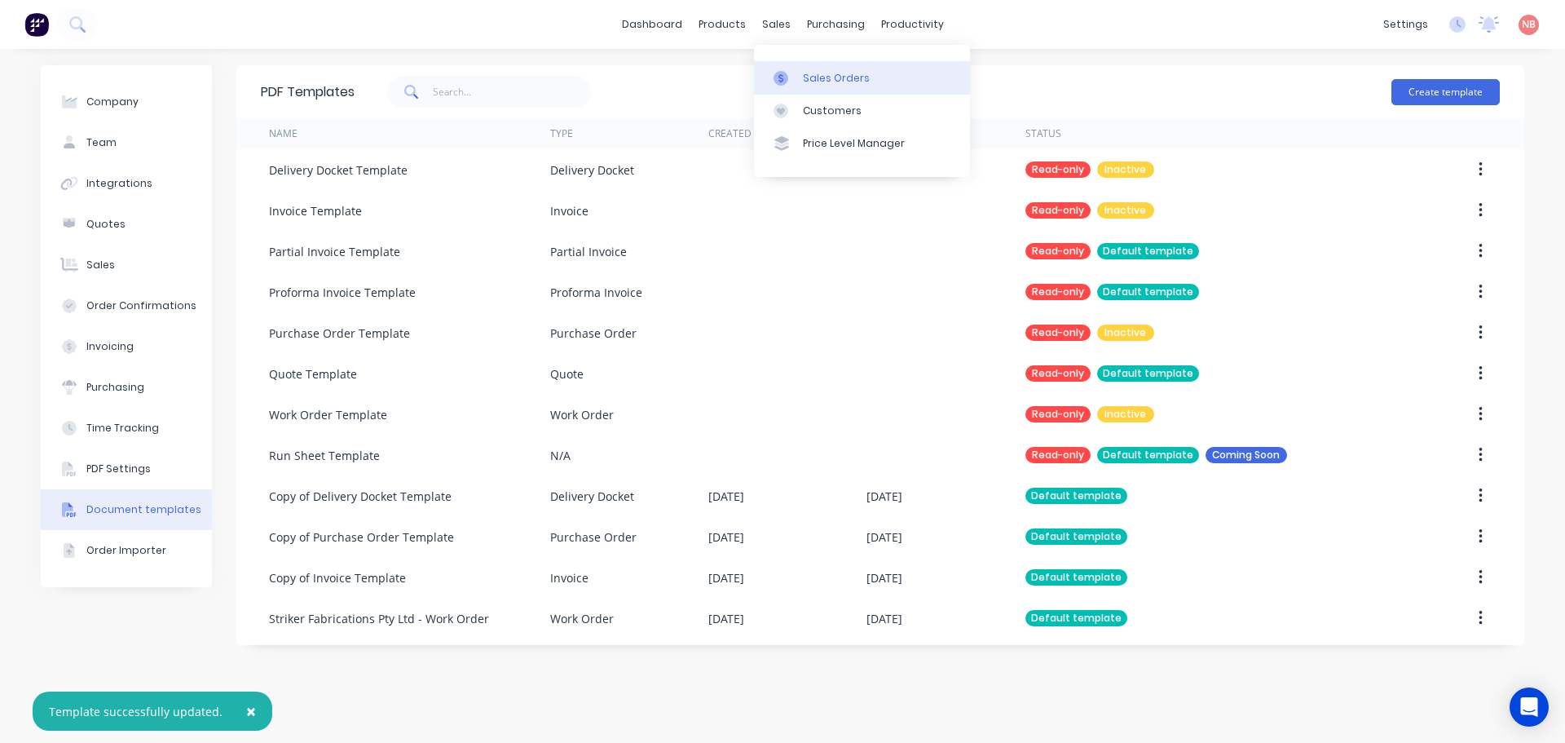
click at [815, 77] on div "Sales Orders" at bounding box center [836, 78] width 67 height 15
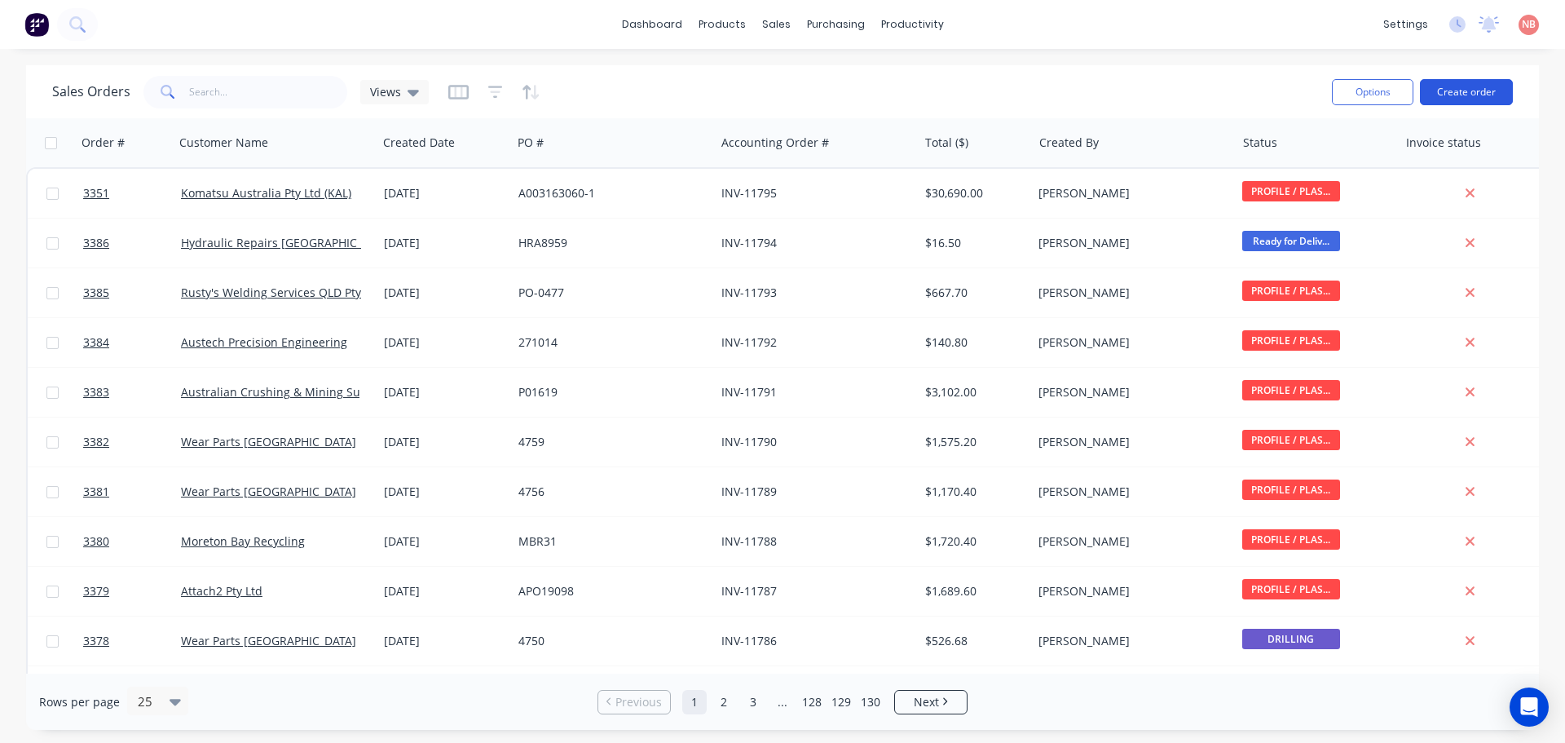
click at [1472, 87] on button "Create order" at bounding box center [1466, 92] width 93 height 26
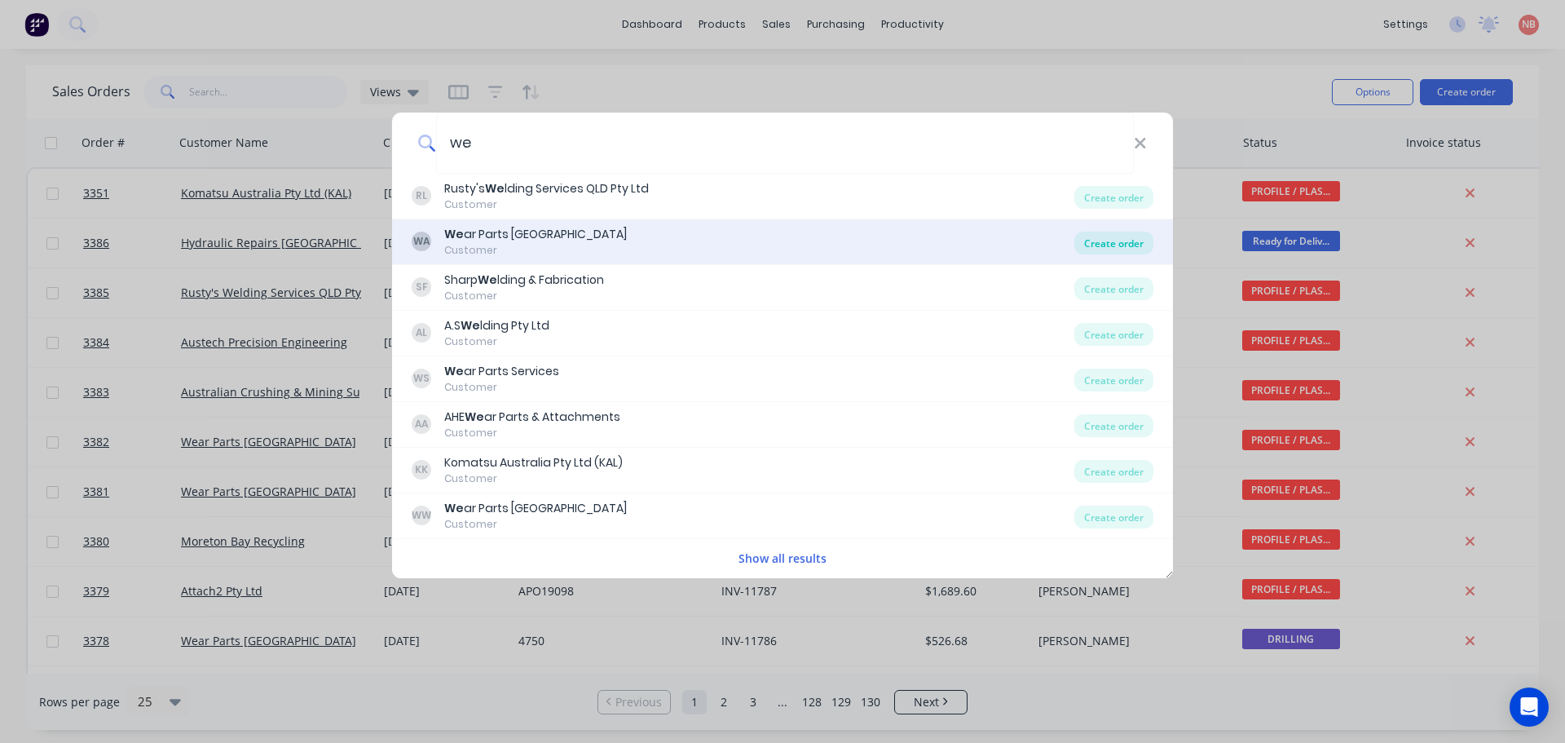
type input "we"
click at [1085, 239] on div "Create order" at bounding box center [1113, 243] width 79 height 23
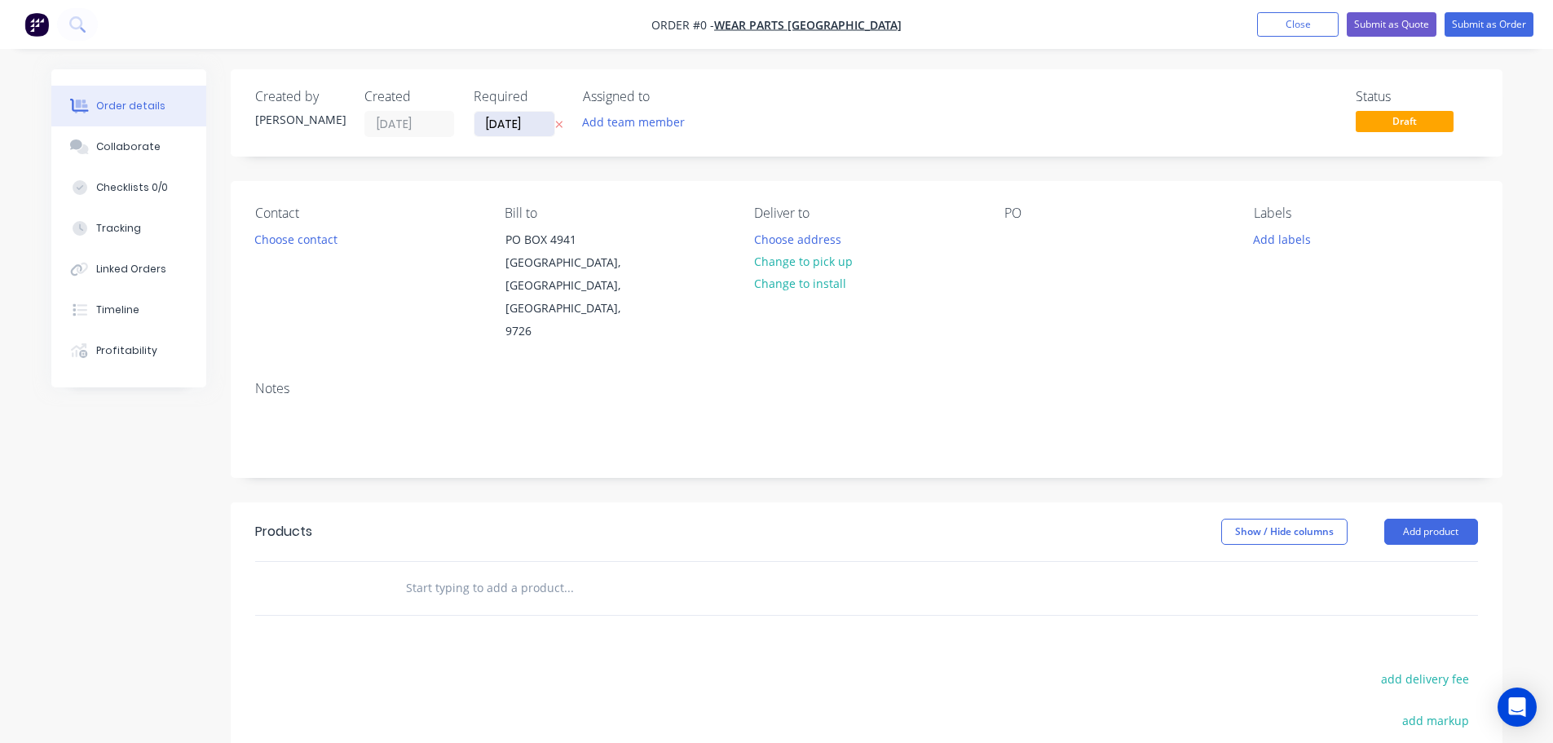
click at [525, 130] on input "[DATE]" at bounding box center [514, 124] width 81 height 24
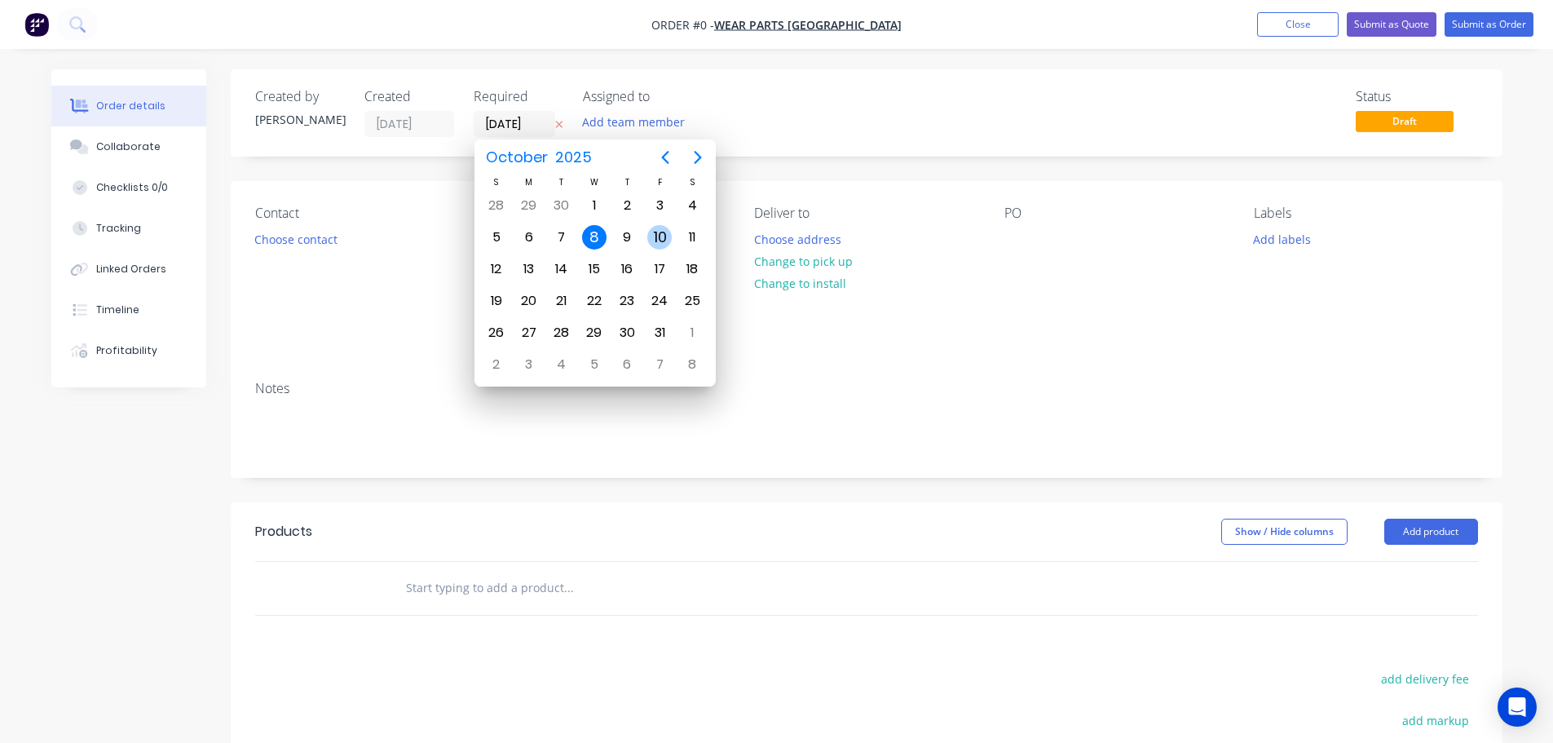
click at [646, 242] on div "10" at bounding box center [659, 237] width 33 height 31
type input "[DATE]"
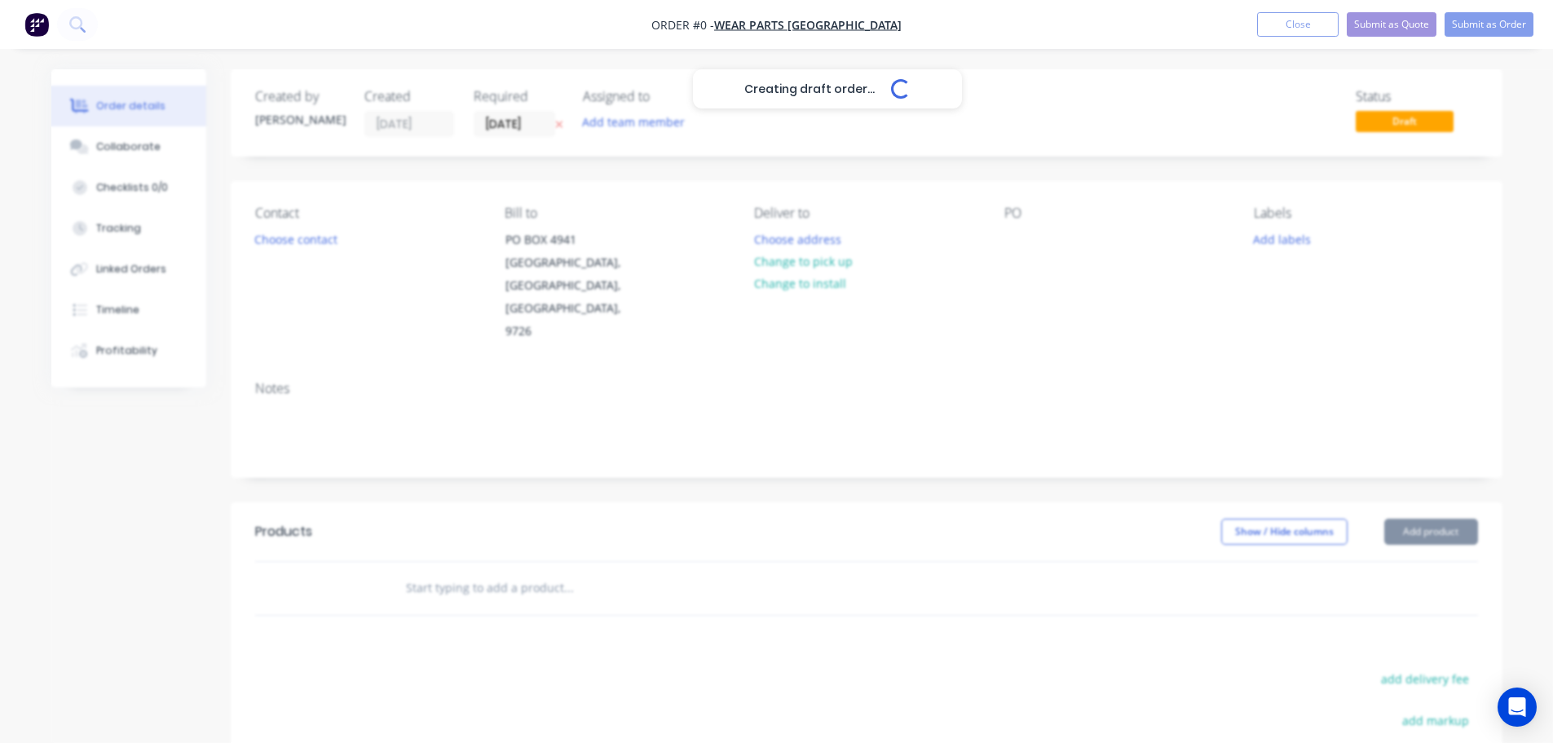
click at [632, 115] on div "Creating draft order... Loading..." at bounding box center [827, 440] width 1553 height 743
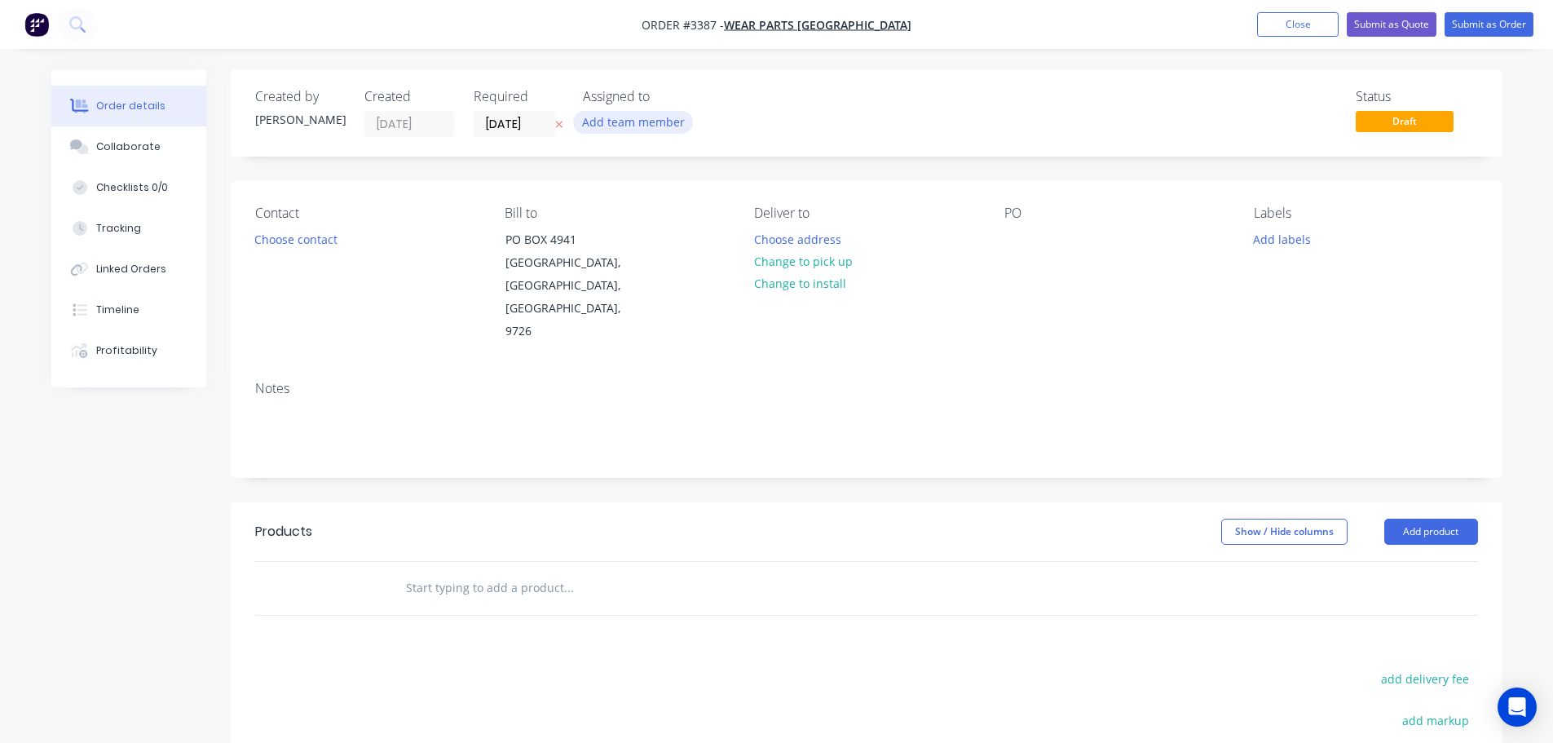
click at [633, 116] on button "Add team member" at bounding box center [633, 122] width 120 height 22
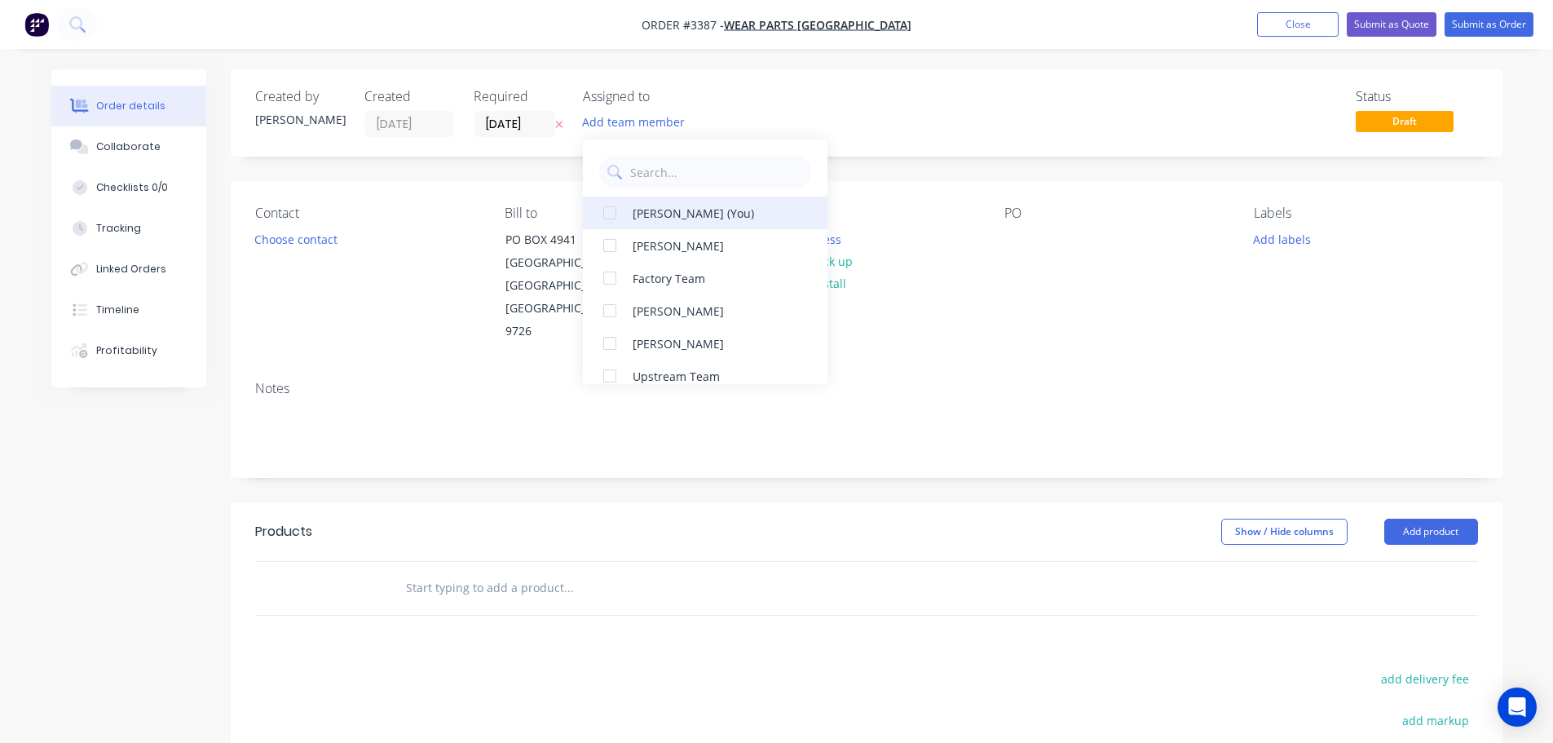
click at [653, 199] on button "[PERSON_NAME] (You)" at bounding box center [705, 212] width 245 height 33
click at [342, 245] on button "Choose contact" at bounding box center [295, 238] width 100 height 22
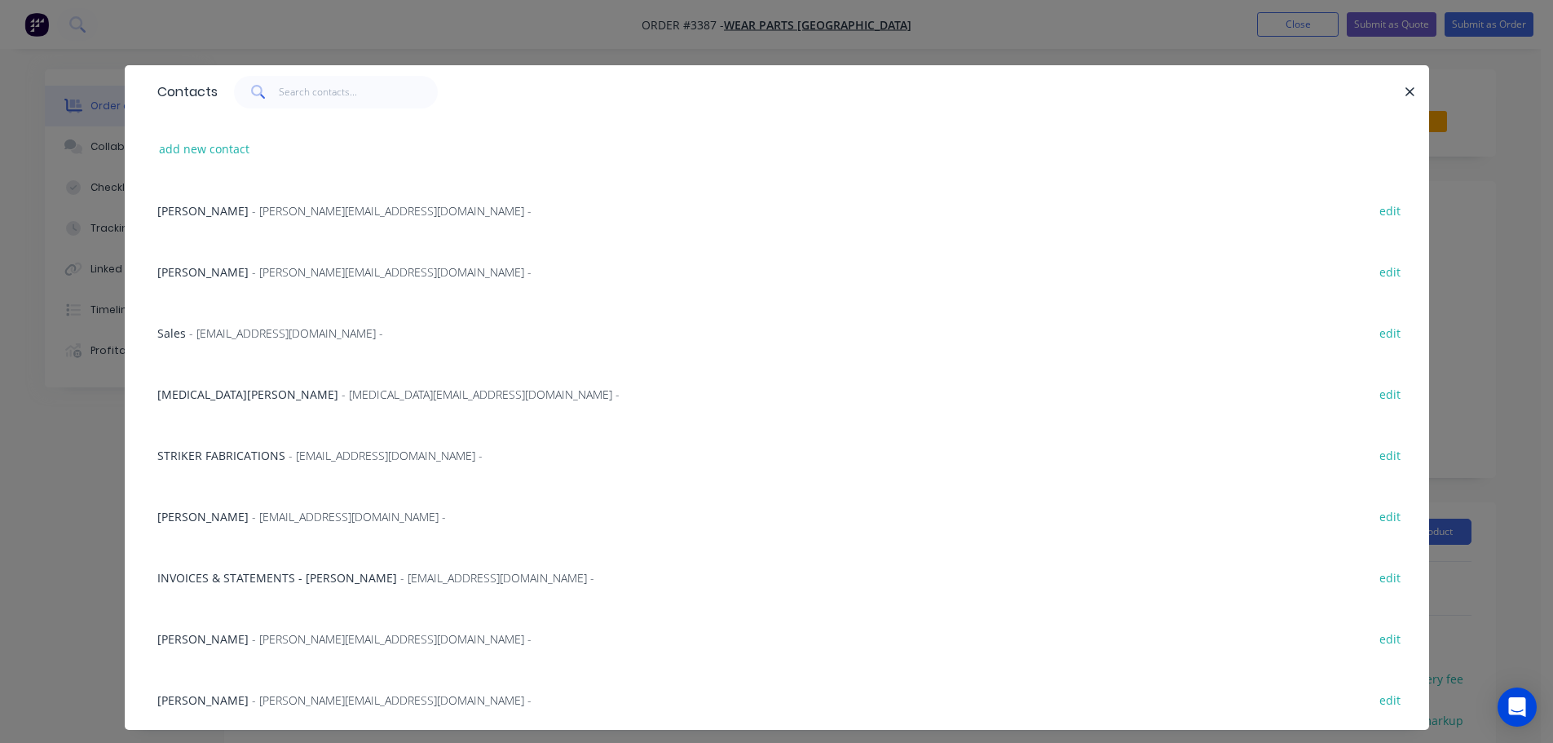
click at [207, 397] on span "Wera Stafford" at bounding box center [247, 393] width 181 height 15
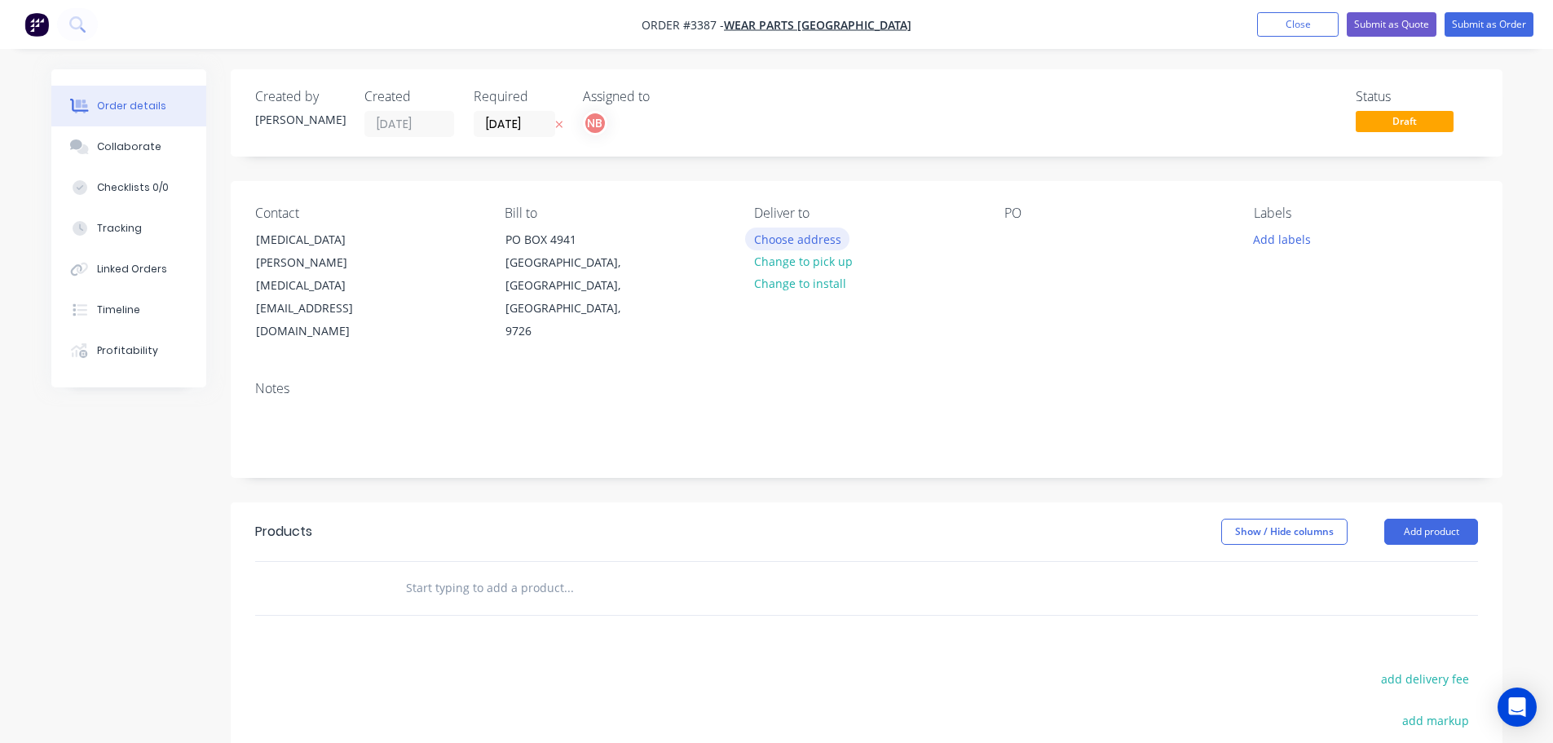
click at [766, 236] on button "Choose address" at bounding box center [797, 238] width 104 height 22
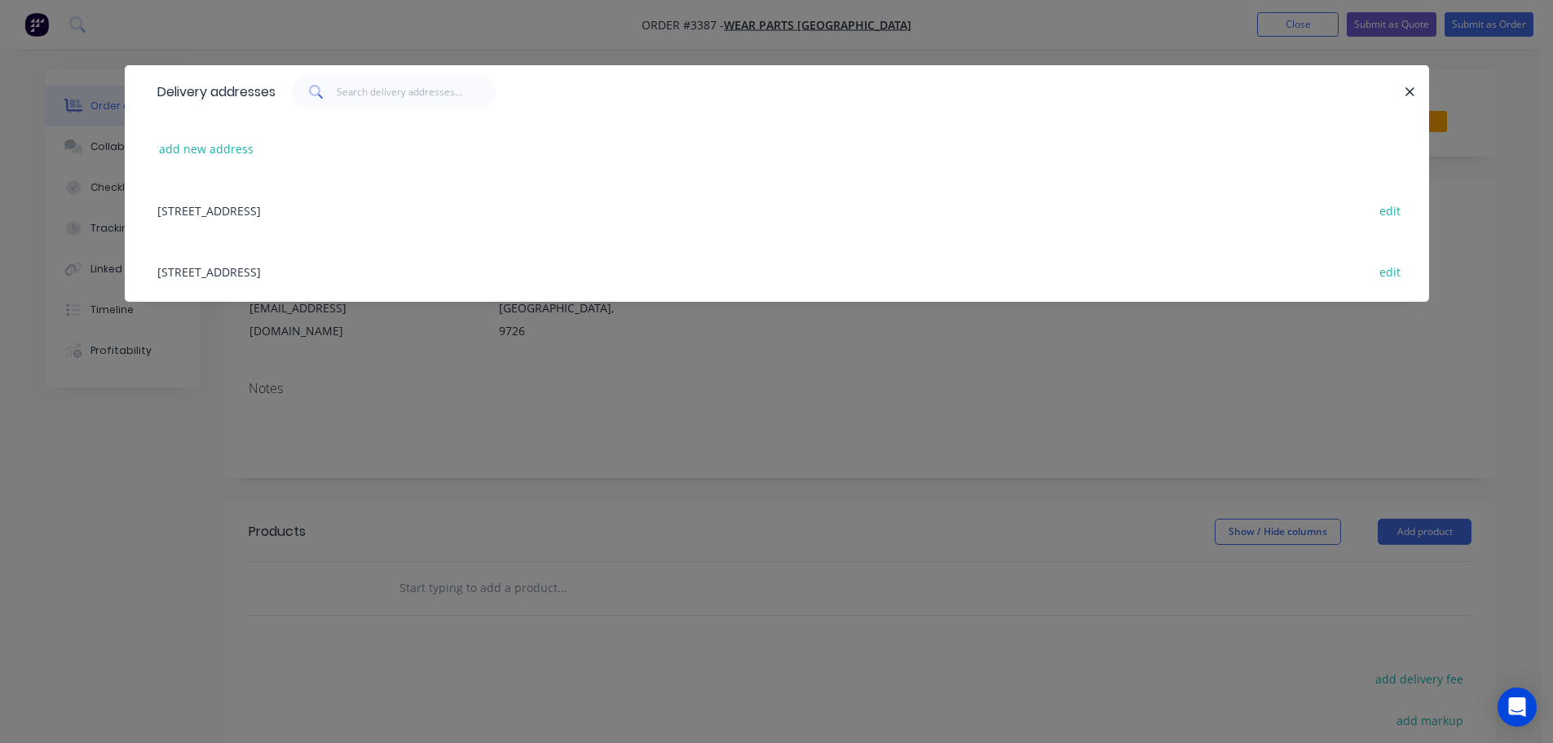
click at [306, 269] on div "32 MANUFACTURER DRIVE, MOLENDINAR, Queensland, Australia, 4214 edit" at bounding box center [776, 270] width 1255 height 61
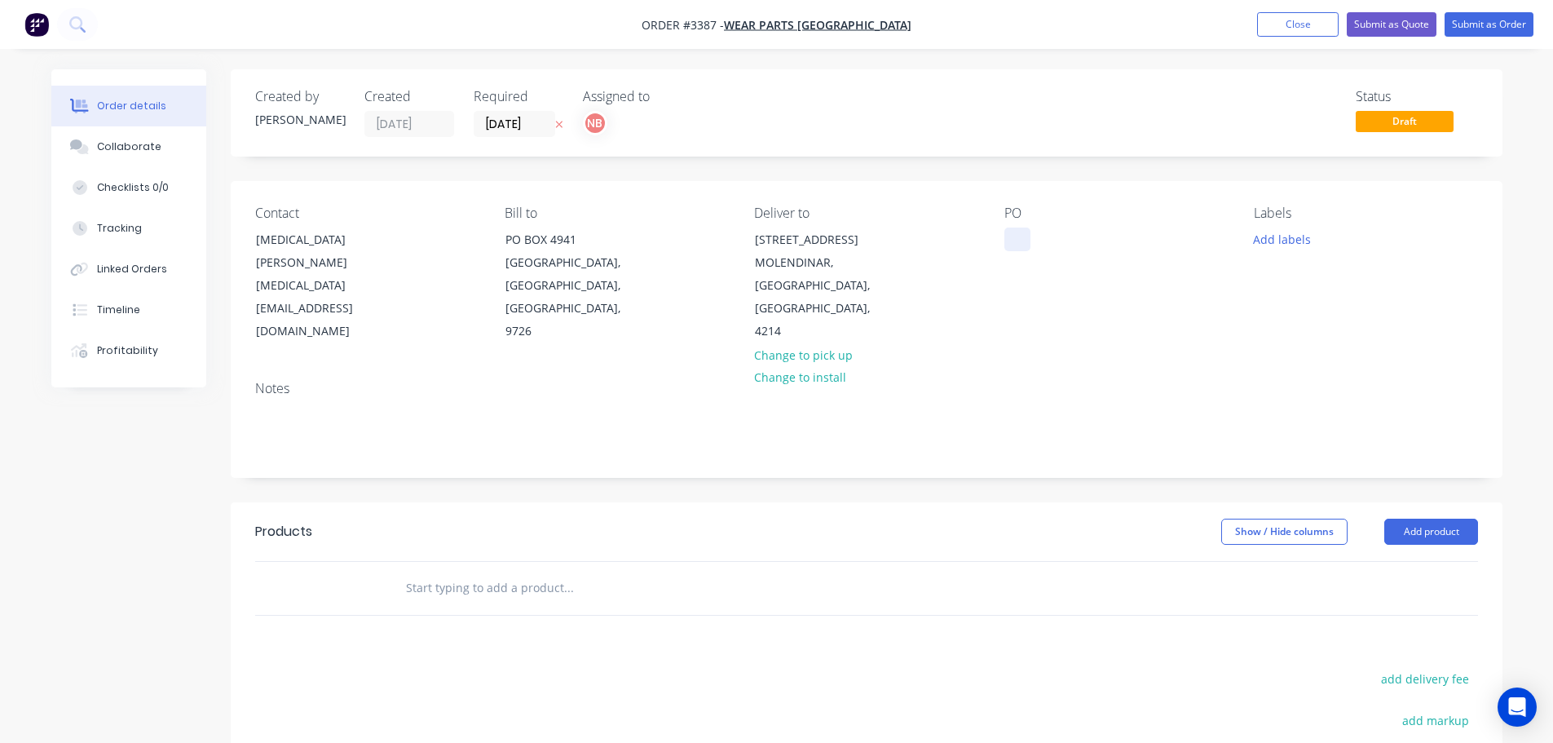
click at [1016, 236] on div at bounding box center [1017, 239] width 26 height 24
click at [1297, 242] on button "Add labels" at bounding box center [1282, 238] width 75 height 22
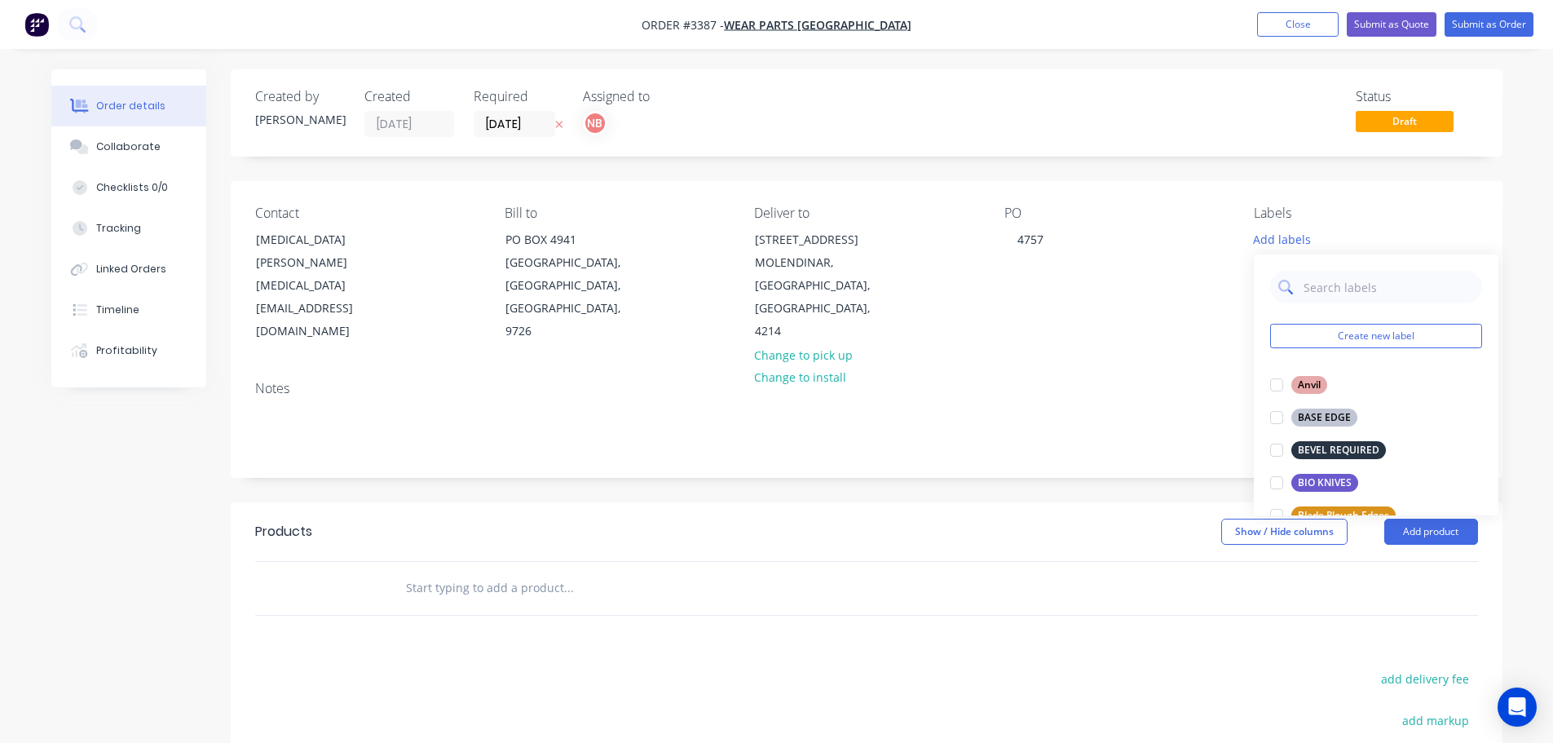
click at [1348, 289] on input "text" at bounding box center [1389, 287] width 170 height 33
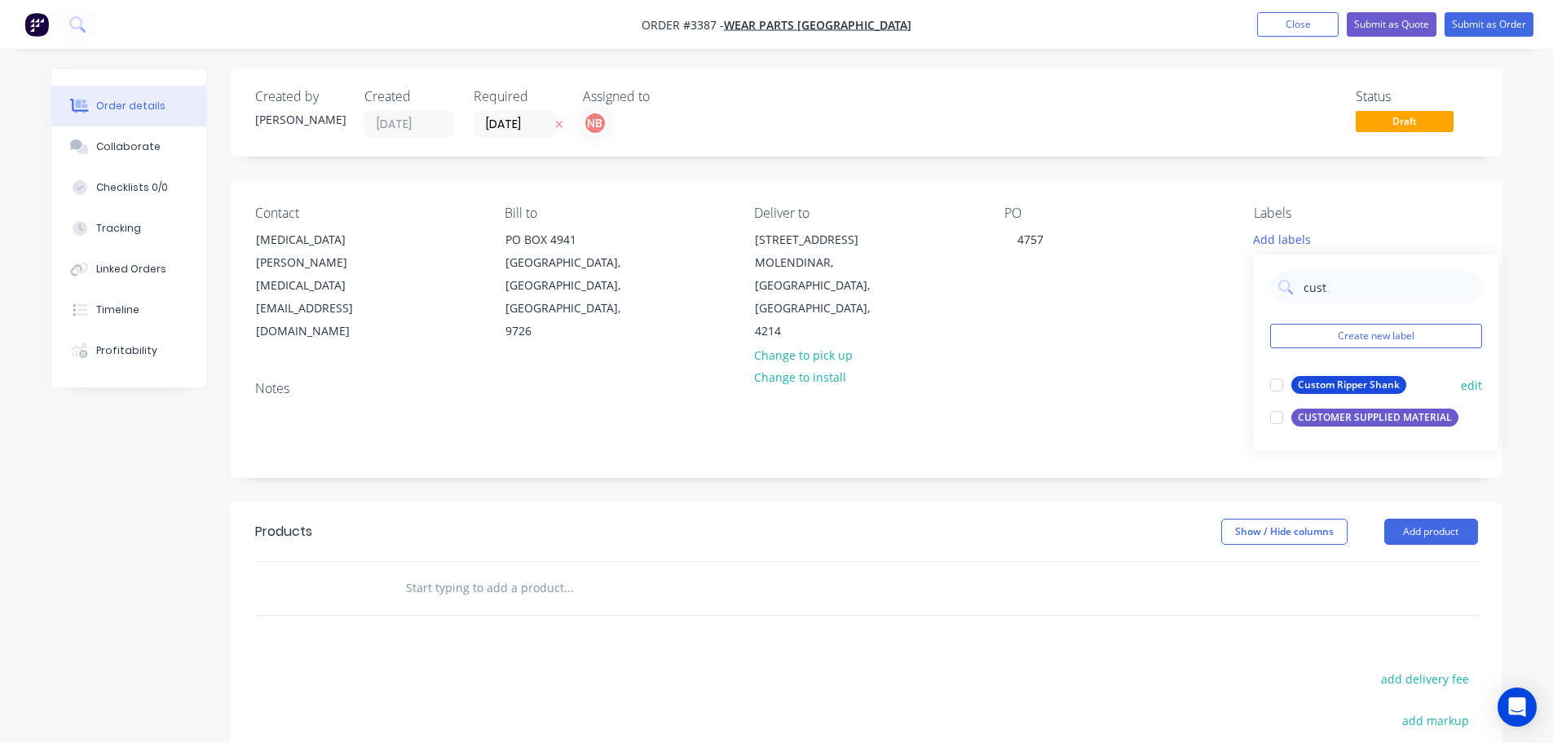
drag, startPoint x: 1336, startPoint y: 421, endPoint x: 1336, endPoint y: 413, distance: 9.0
click at [1336, 421] on div "CUSTOMER SUPPLIED MATERIAL" at bounding box center [1374, 417] width 167 height 18
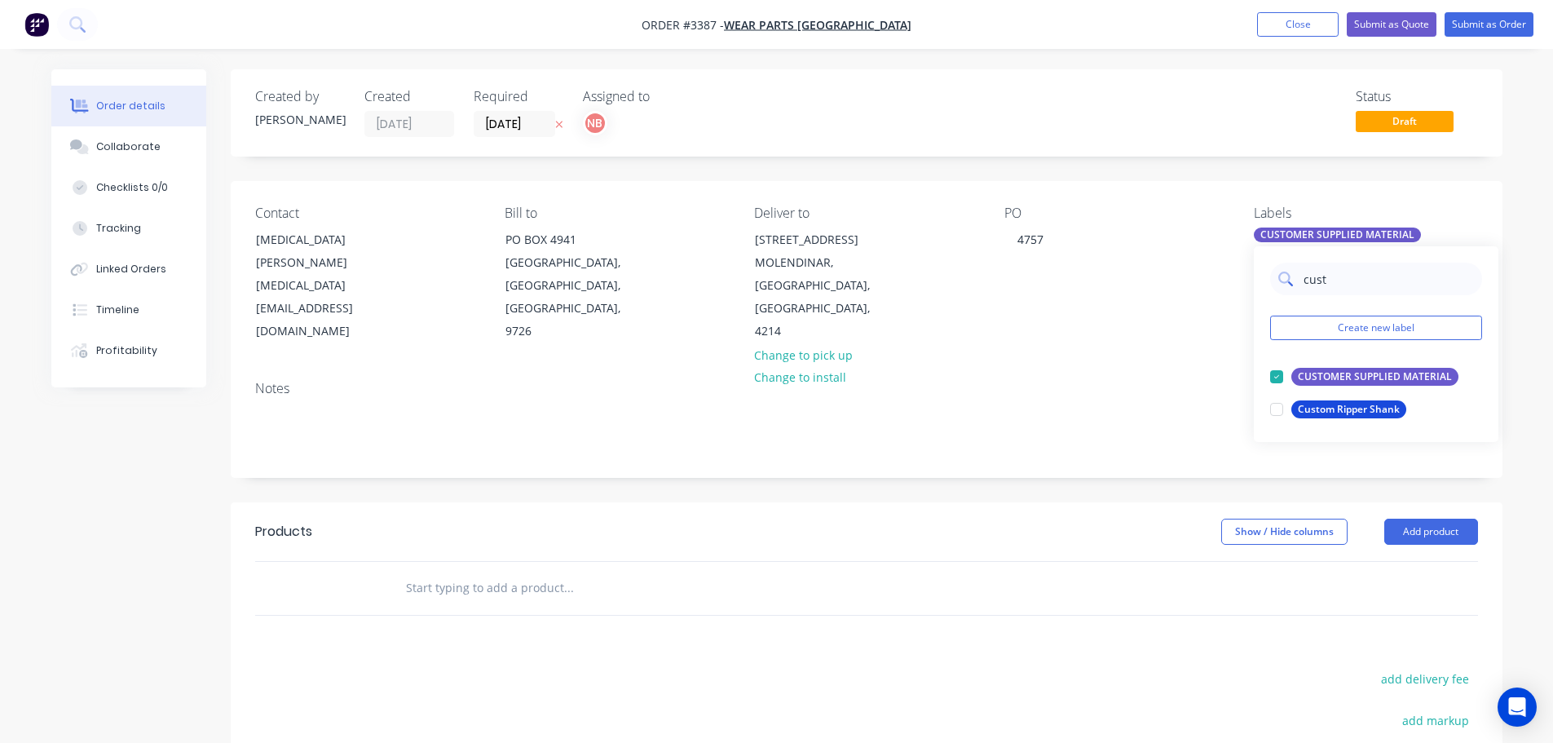
click at [1332, 289] on input "cust" at bounding box center [1389, 279] width 170 height 33
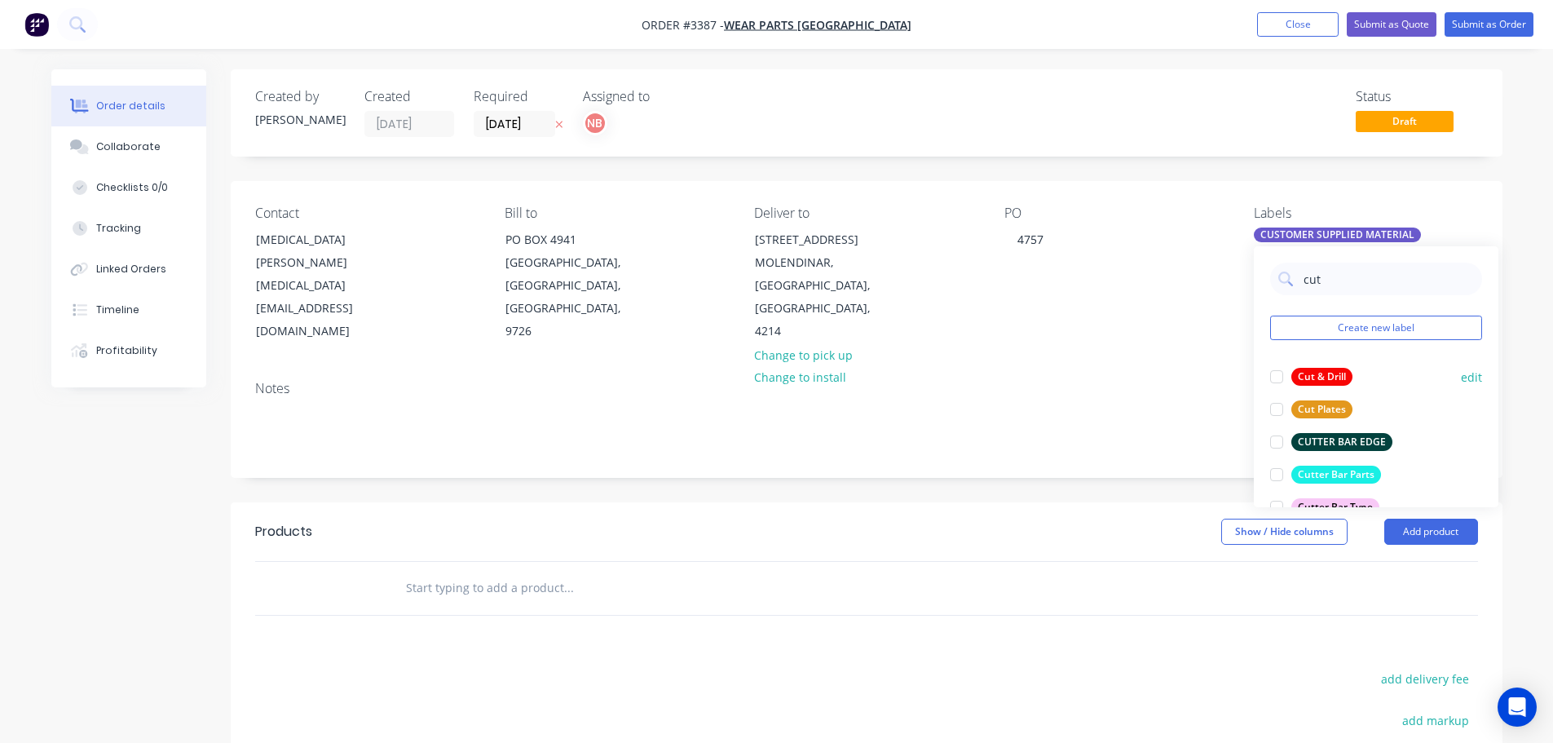
click at [1334, 378] on div "Cut & Drill" at bounding box center [1321, 377] width 61 height 18
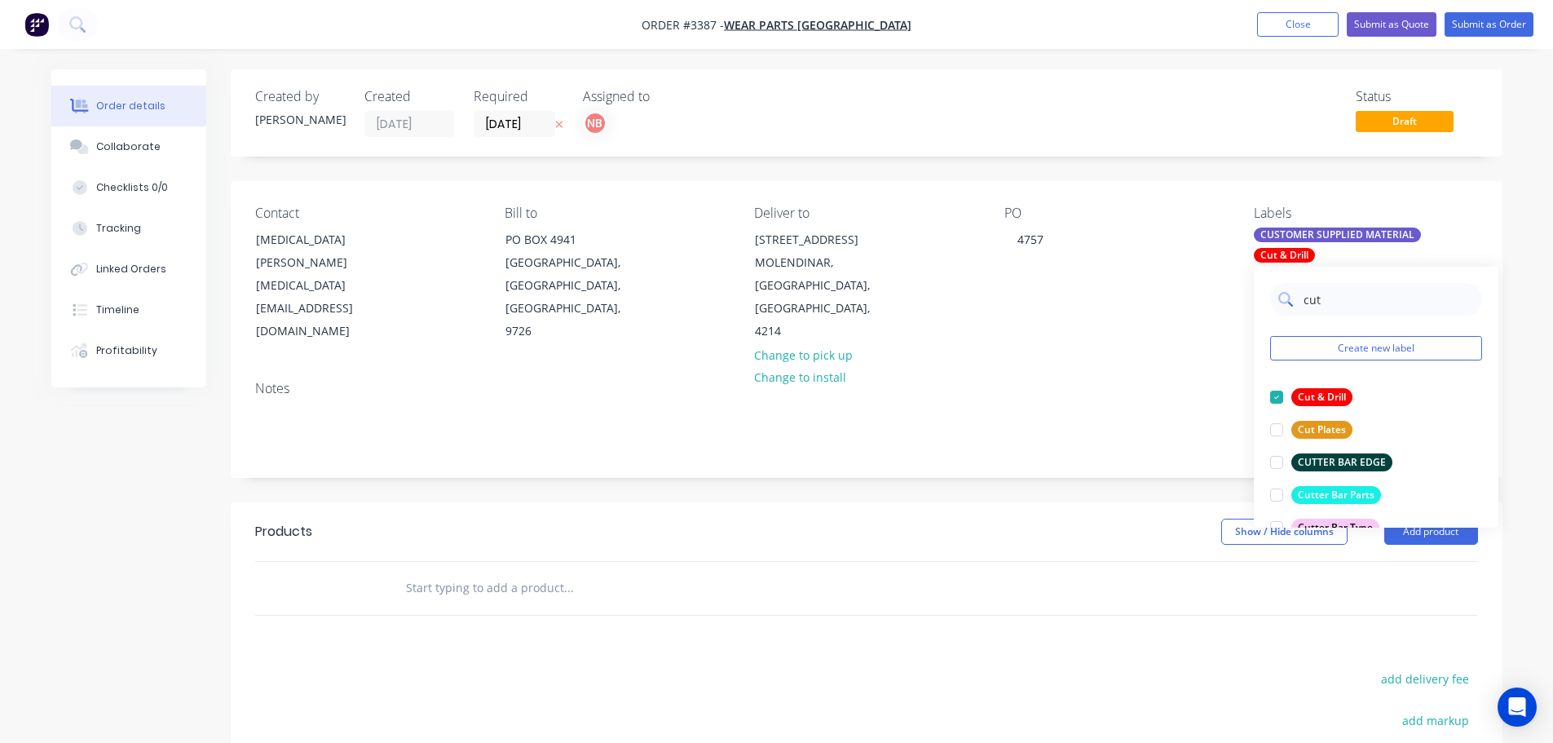
click at [1345, 298] on input "cut" at bounding box center [1389, 299] width 170 height 33
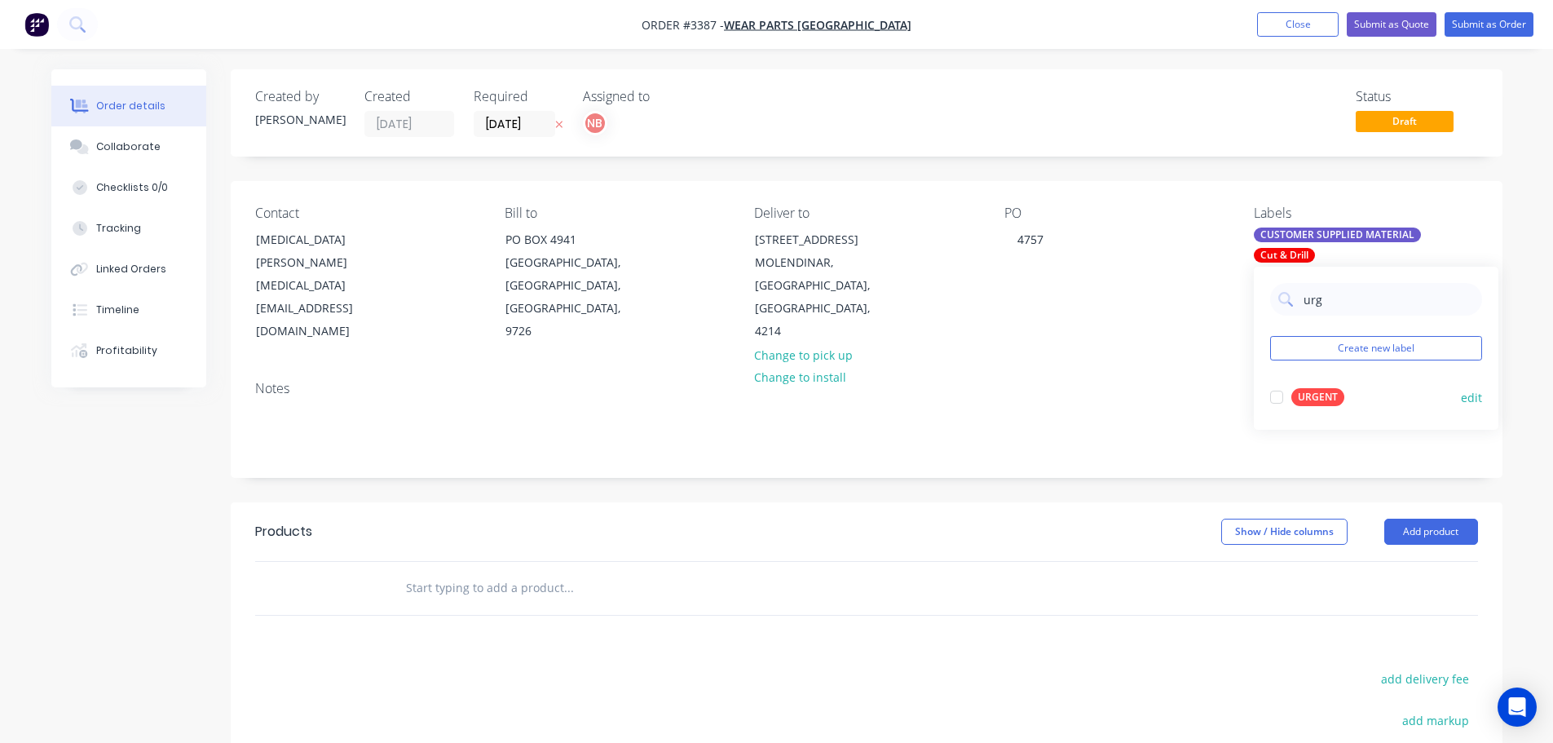
type input "urg"
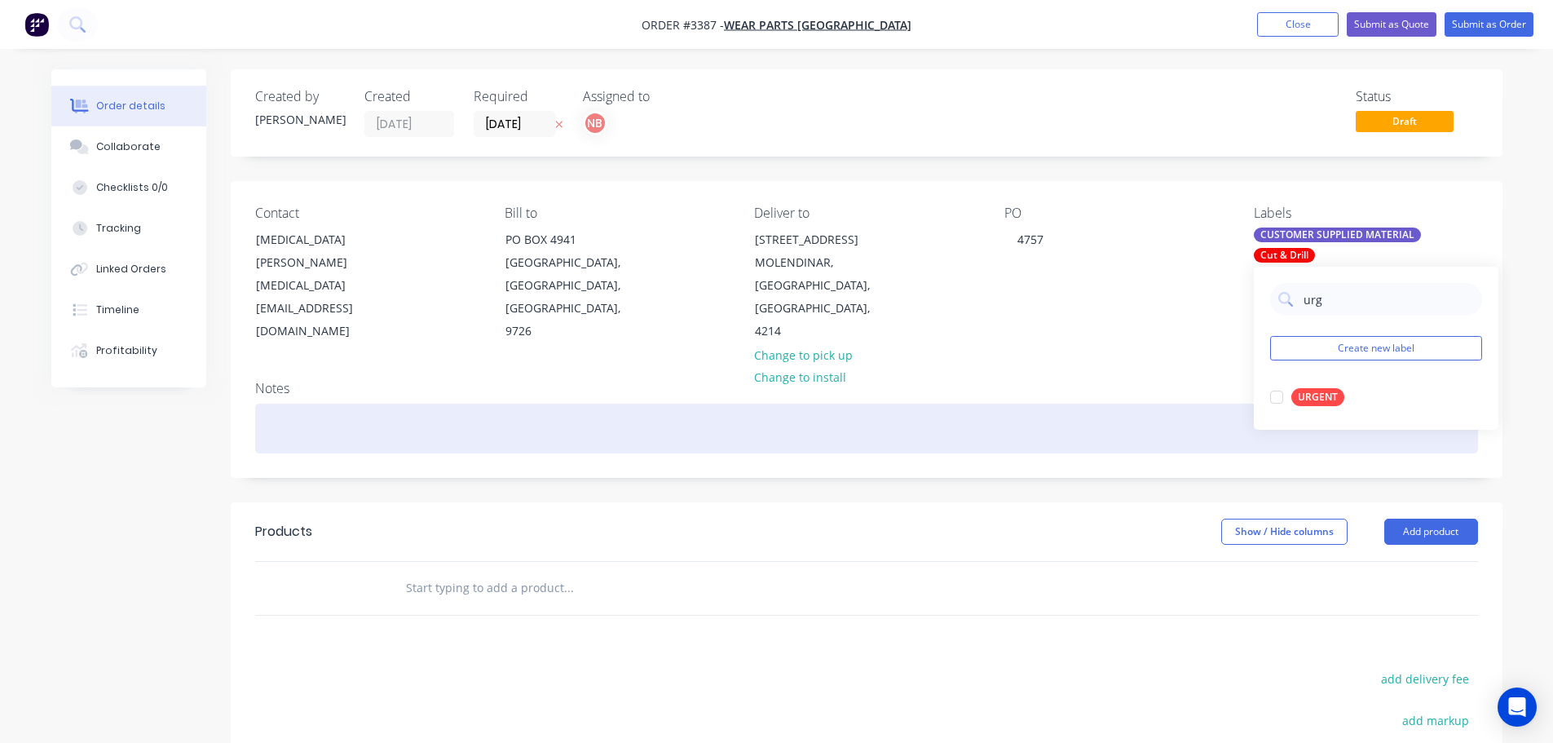
drag, startPoint x: 1333, startPoint y: 396, endPoint x: 1296, endPoint y: 452, distance: 67.2
click at [1333, 396] on div "URGENT" at bounding box center [1317, 397] width 53 height 18
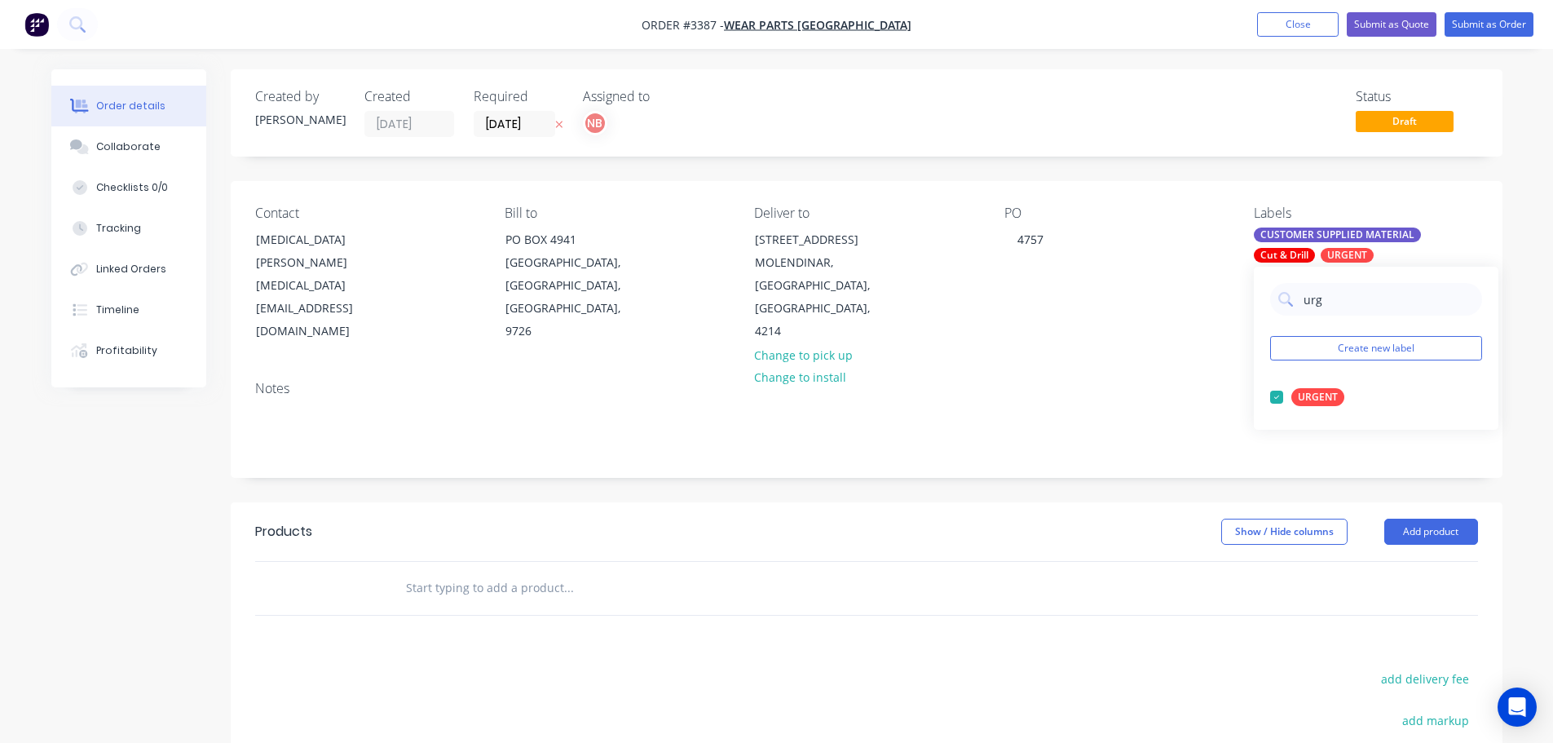
click at [1171, 517] on header "Products Show / Hide columns Add product" at bounding box center [867, 531] width 1272 height 59
click at [1401, 540] on button "Add product" at bounding box center [1431, 531] width 94 height 26
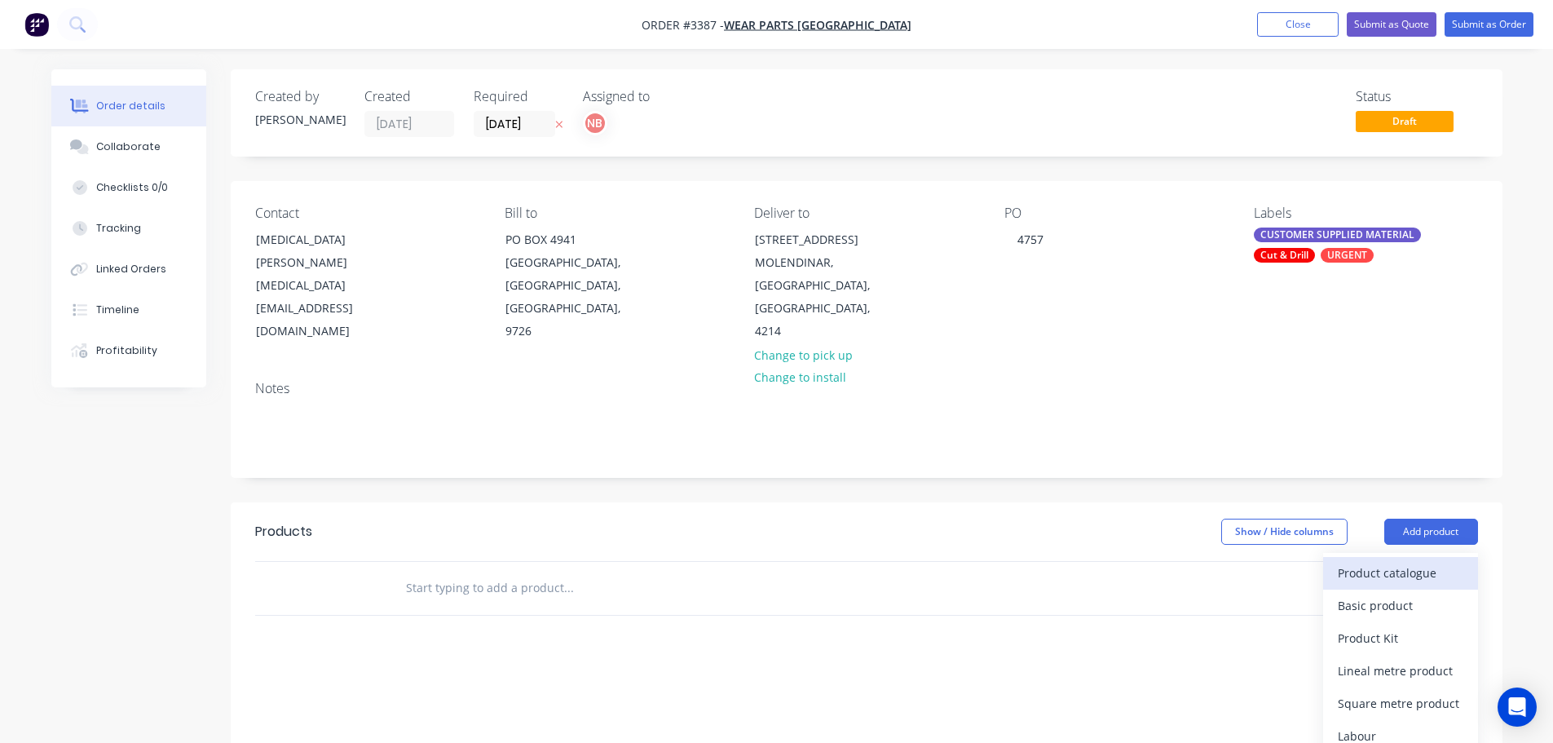
click at [1384, 565] on div "Product catalogue" at bounding box center [1401, 573] width 126 height 24
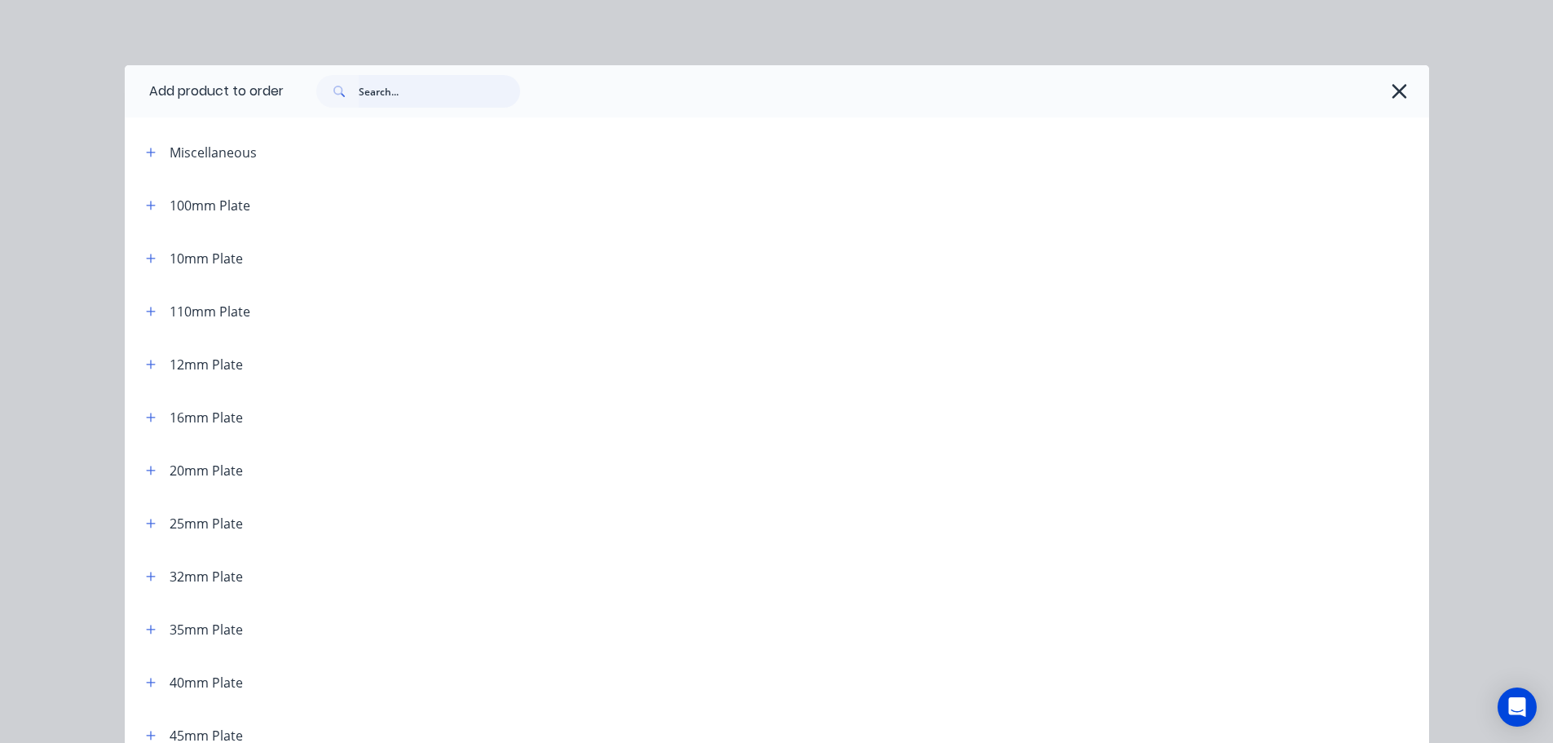
click at [386, 83] on input "text" at bounding box center [439, 91] width 161 height 33
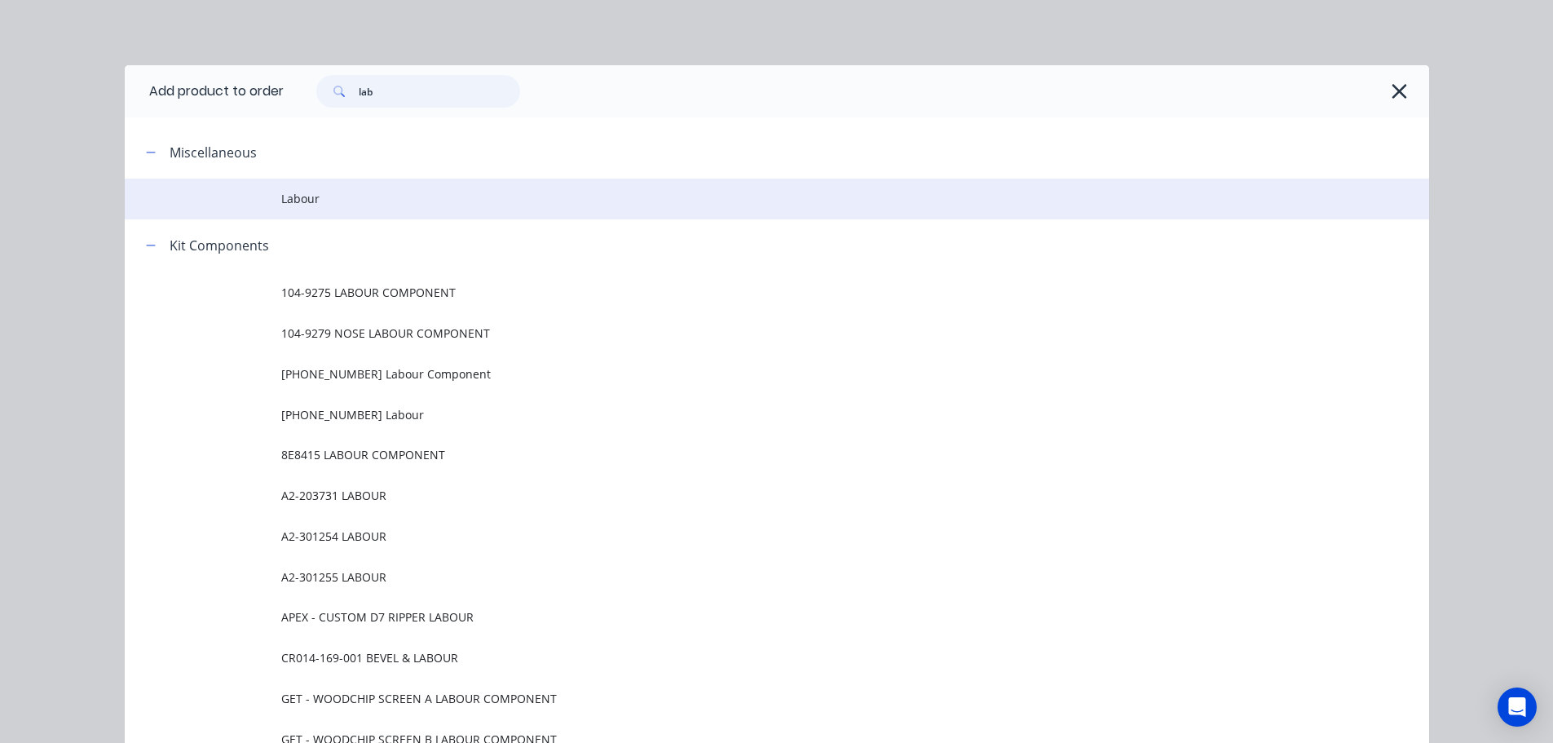
type input "lab"
click at [314, 210] on td "Labour" at bounding box center [855, 199] width 1148 height 41
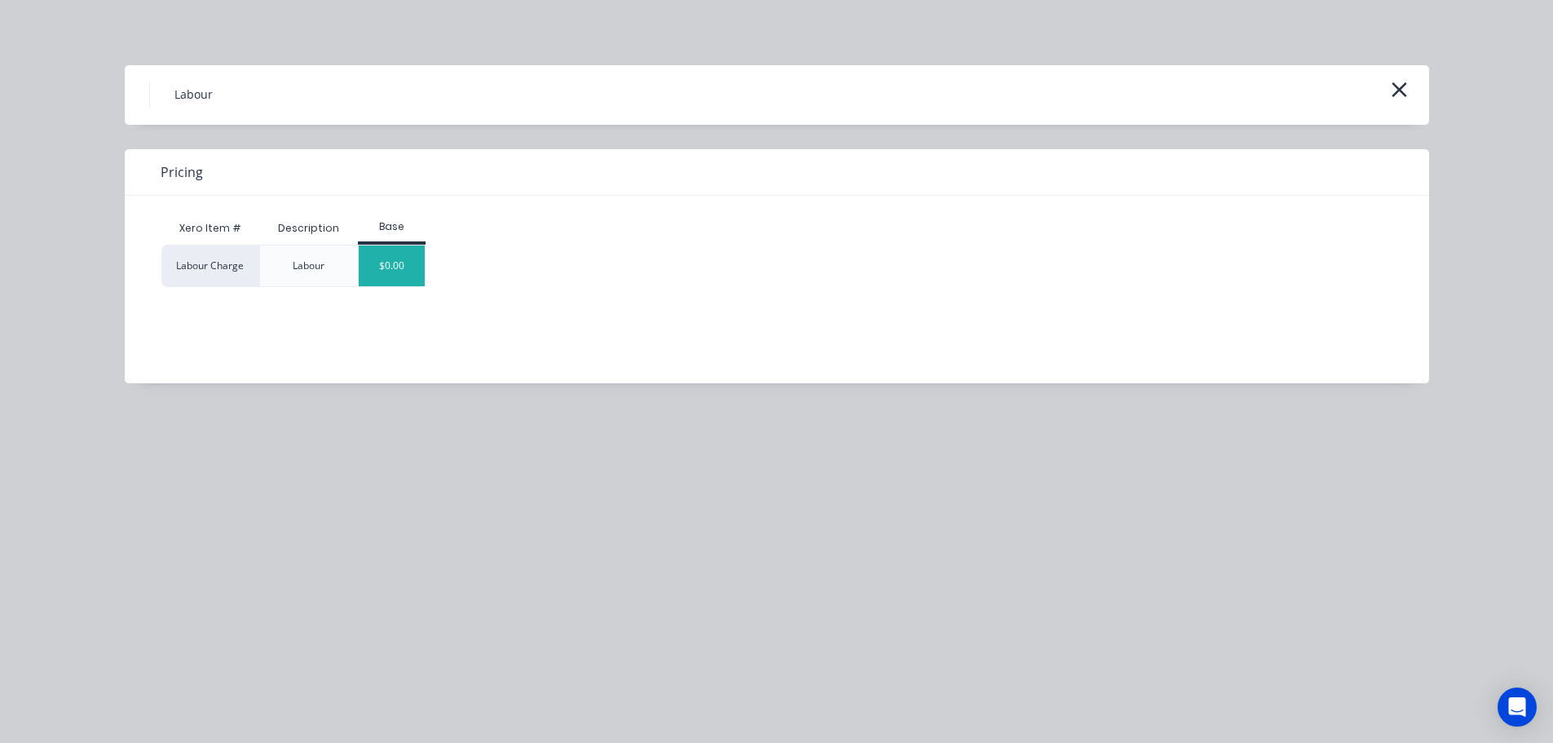
click at [384, 268] on div "$0.00" at bounding box center [392, 265] width 66 height 41
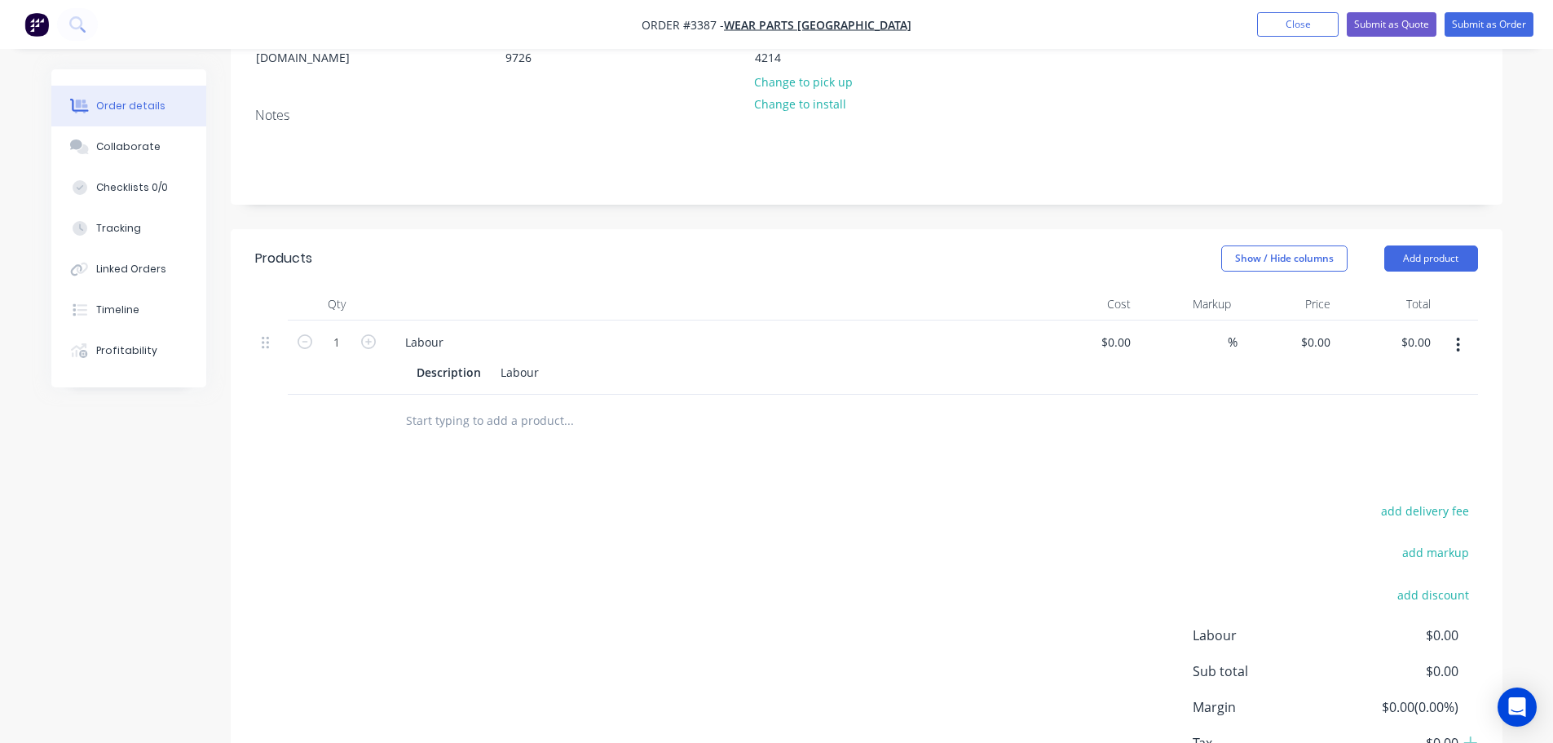
scroll to position [326, 0]
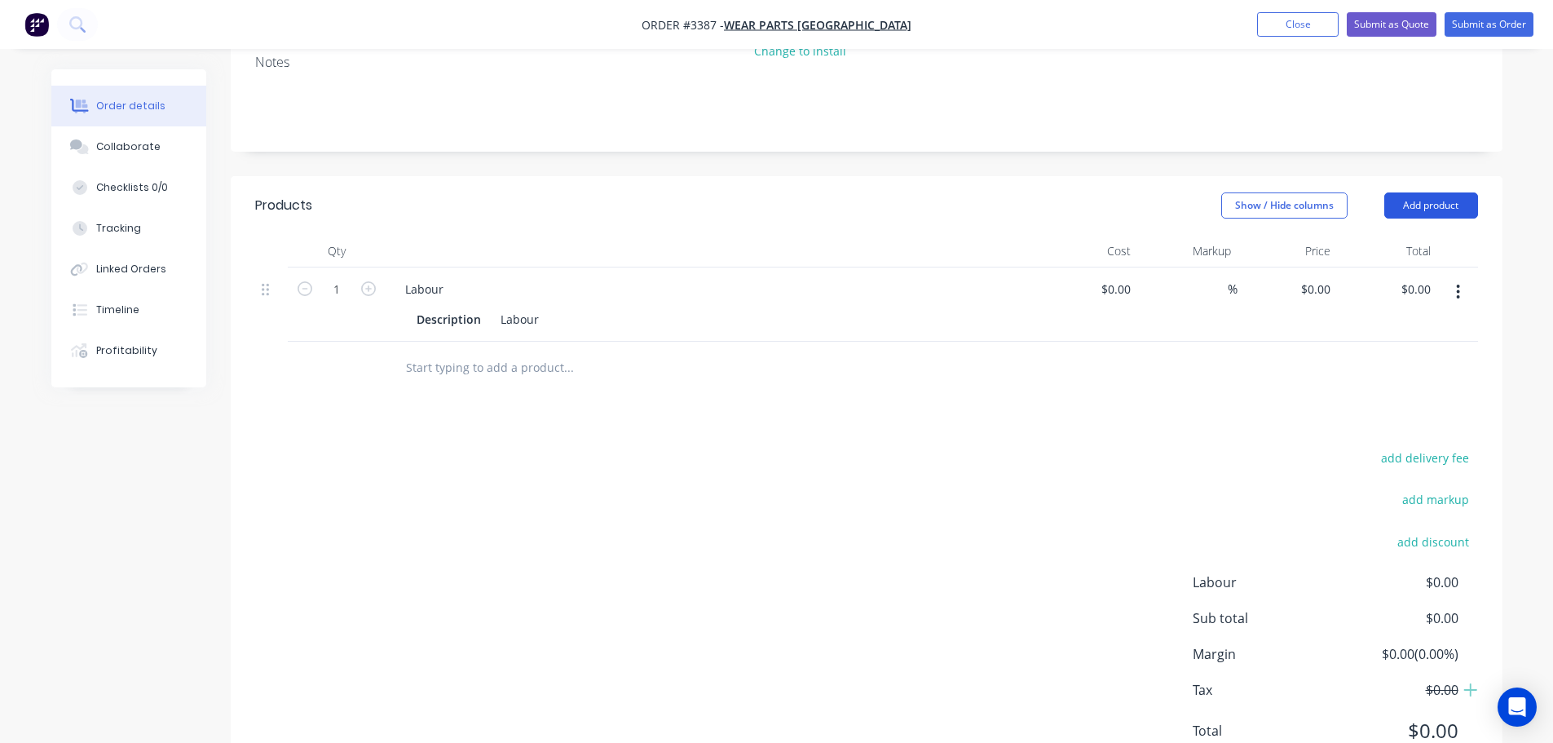
click at [1407, 209] on button "Add product" at bounding box center [1431, 205] width 94 height 26
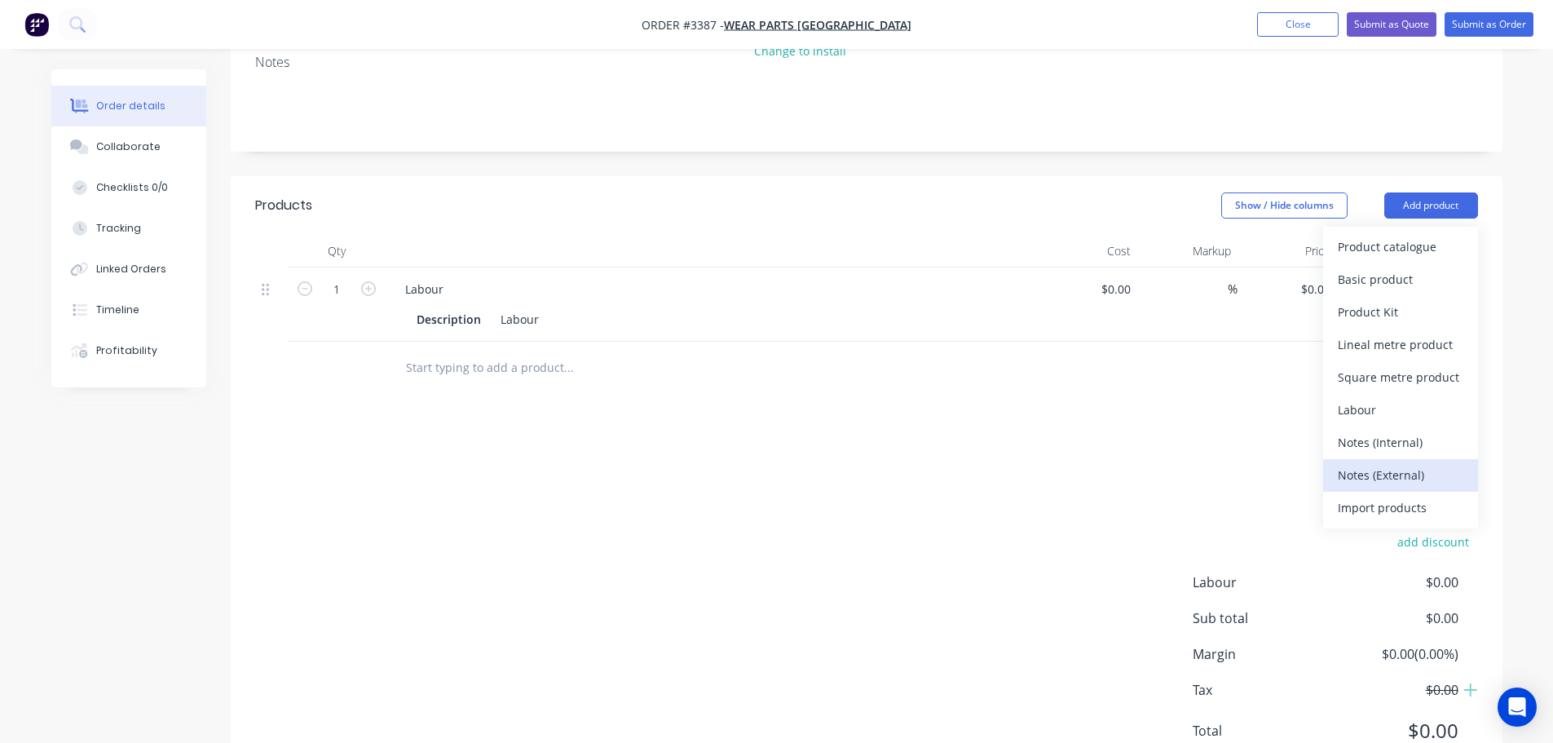
click at [1365, 479] on div "Notes (External)" at bounding box center [1401, 475] width 126 height 24
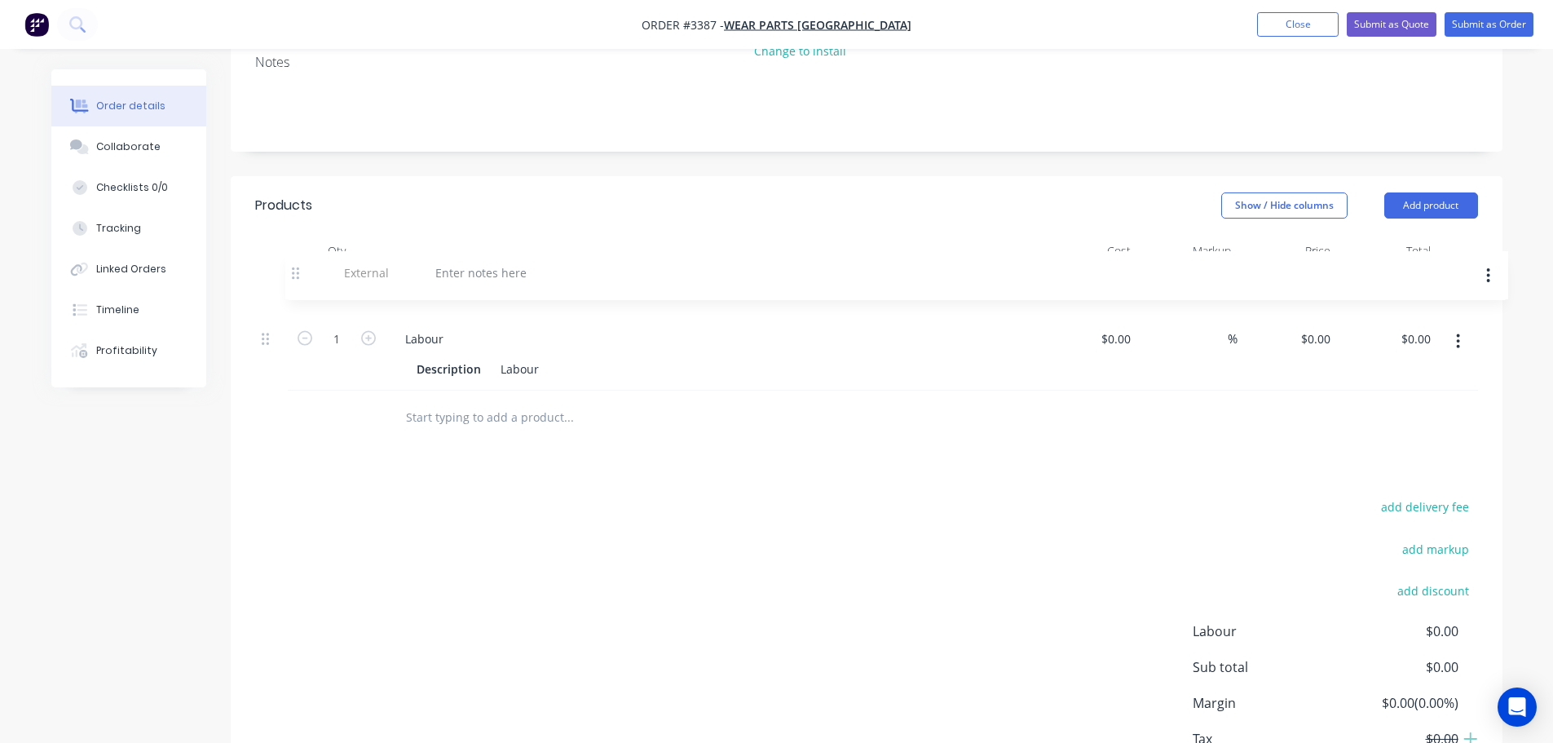
drag, startPoint x: 268, startPoint y: 371, endPoint x: 298, endPoint y: 275, distance: 100.8
click at [298, 275] on div "1 Labour Description Labour $0.00 $0.00 % $0.00 $0.00 $0.00 $0.00 External" at bounding box center [866, 329] width 1223 height 124
click at [419, 287] on div at bounding box center [450, 289] width 117 height 24
click at [618, 291] on div "CUSTOMER SUPPLIED MATERIAL - 1 off" at bounding box center [510, 289] width 236 height 24
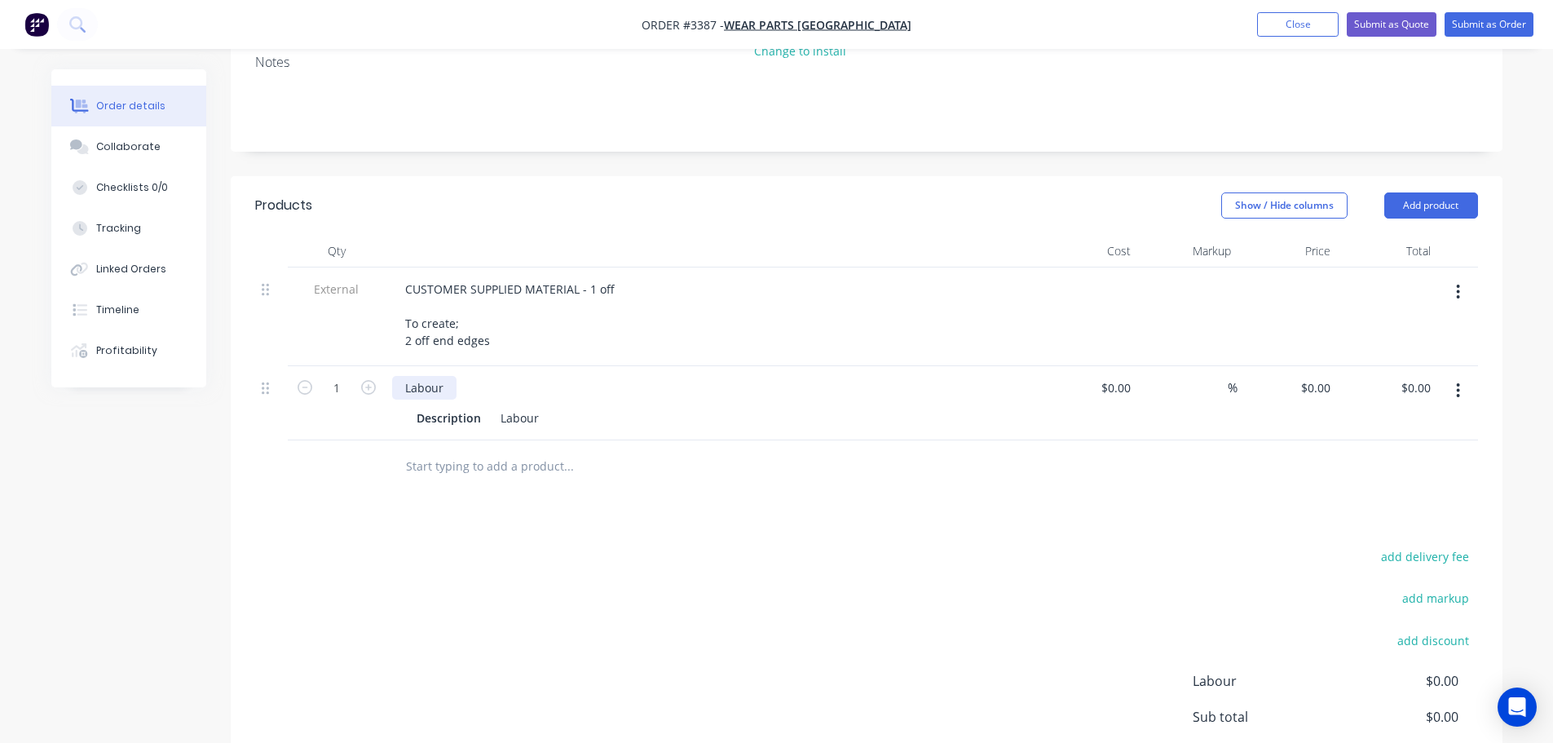
click at [413, 386] on div "Labour" at bounding box center [424, 388] width 64 height 24
click at [346, 382] on input "1" at bounding box center [336, 388] width 42 height 24
type input "3"
click at [549, 565] on div "add delivery fee add markup add discount Labour $0.00 Sub total $0.00 Margin $0…" at bounding box center [866, 702] width 1223 height 315
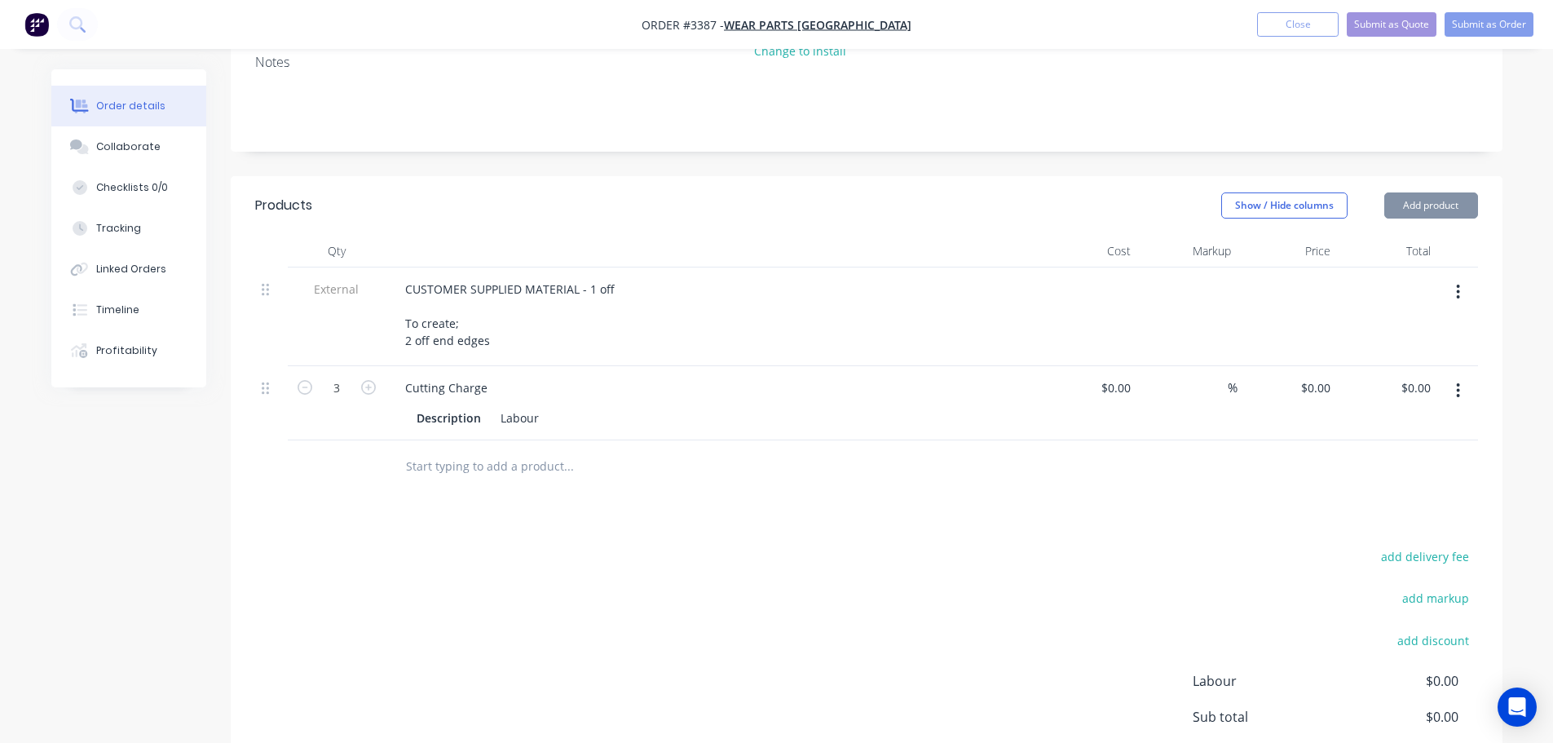
click at [450, 418] on div "Description" at bounding box center [448, 418] width 77 height 24
click at [450, 417] on div "Description" at bounding box center [448, 418] width 77 height 24
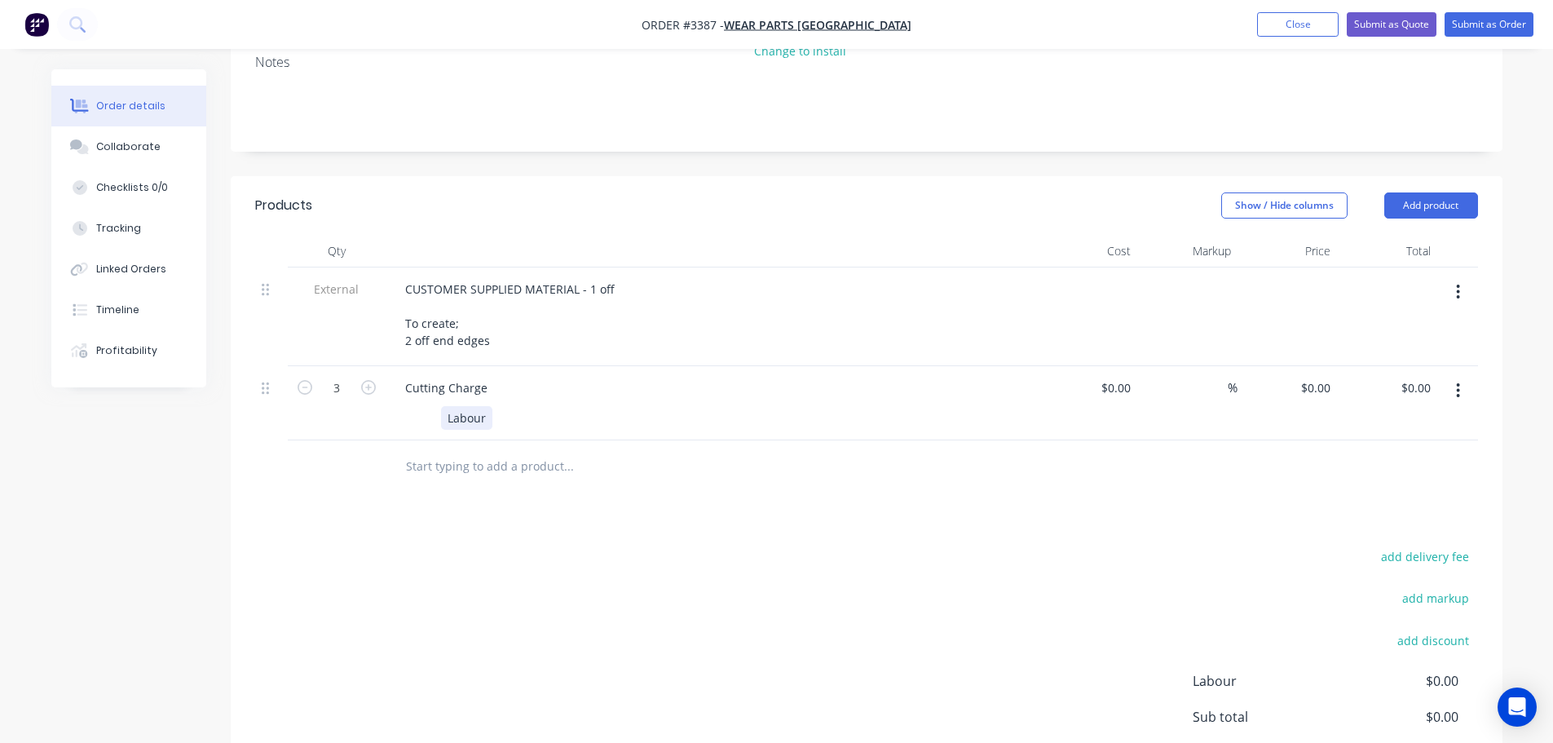
click at [481, 413] on div "Labour" at bounding box center [466, 418] width 51 height 24
click at [1312, 386] on div "0 0" at bounding box center [1324, 388] width 25 height 24
type input "$20.00"
type input "$60.00"
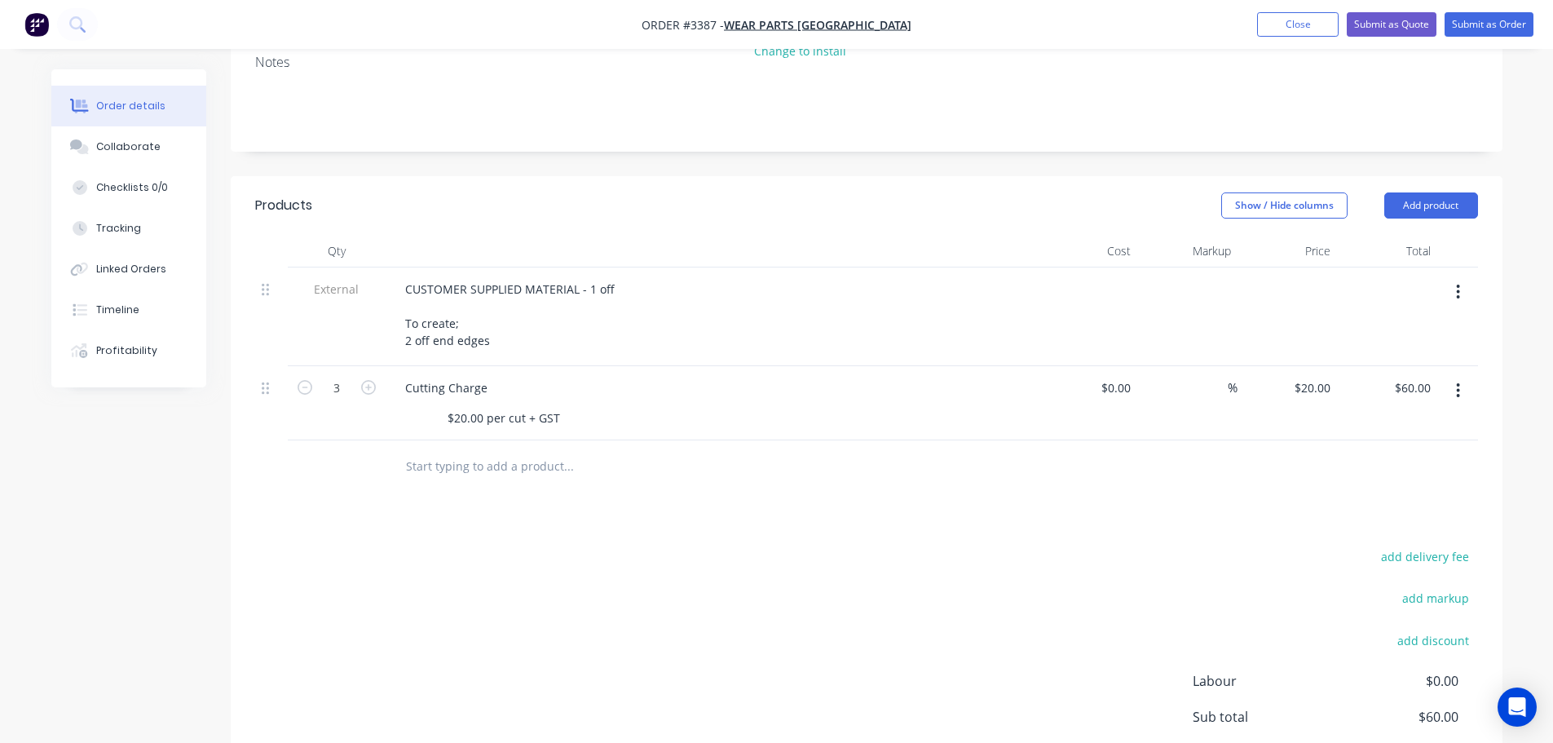
click at [1069, 507] on div "Products Show / Hide columns Add product Qty Cost Markup Price Total External C…" at bounding box center [867, 530] width 1272 height 708
click at [1418, 214] on button "Add product" at bounding box center [1431, 205] width 94 height 26
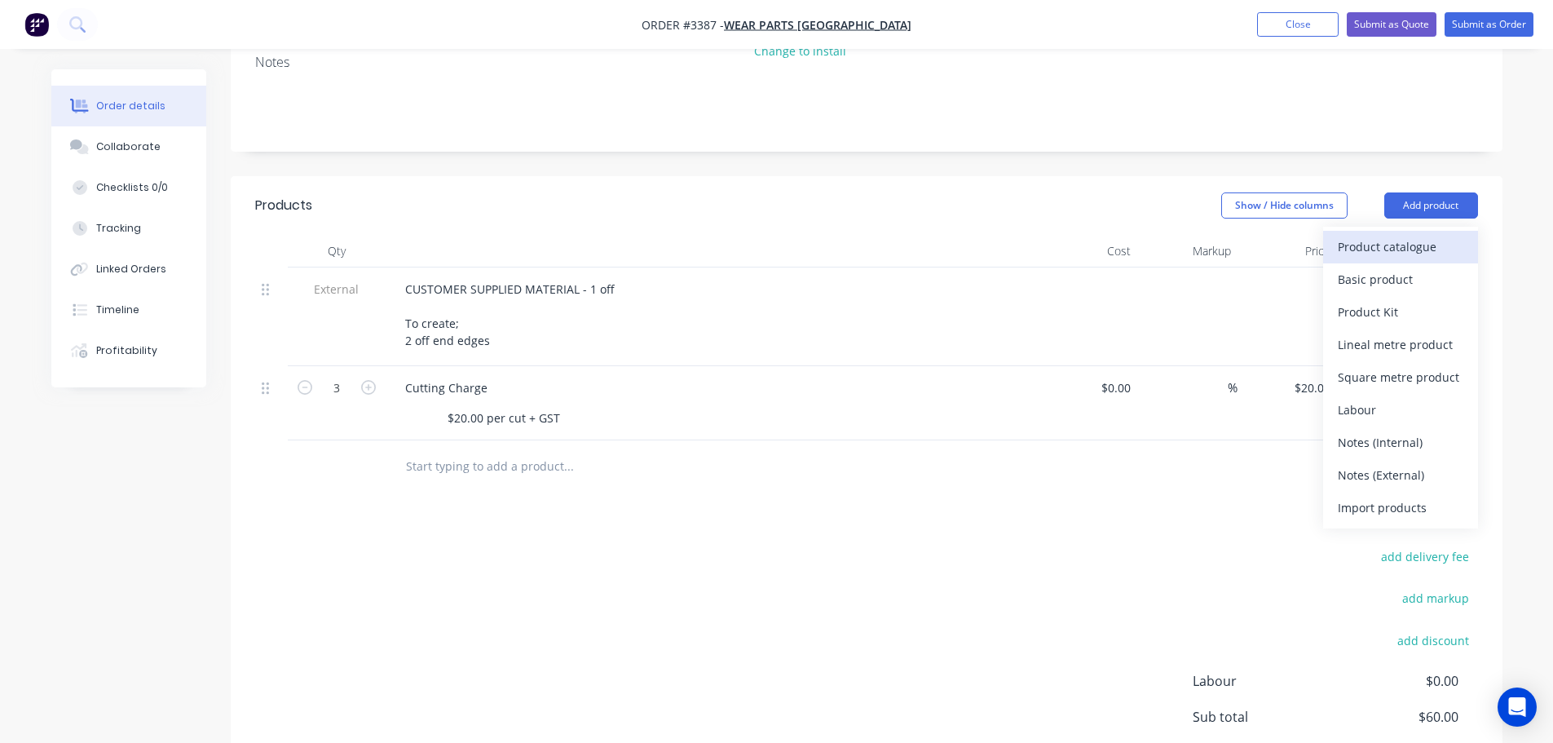
click at [1399, 248] on div "Product catalogue" at bounding box center [1401, 247] width 126 height 24
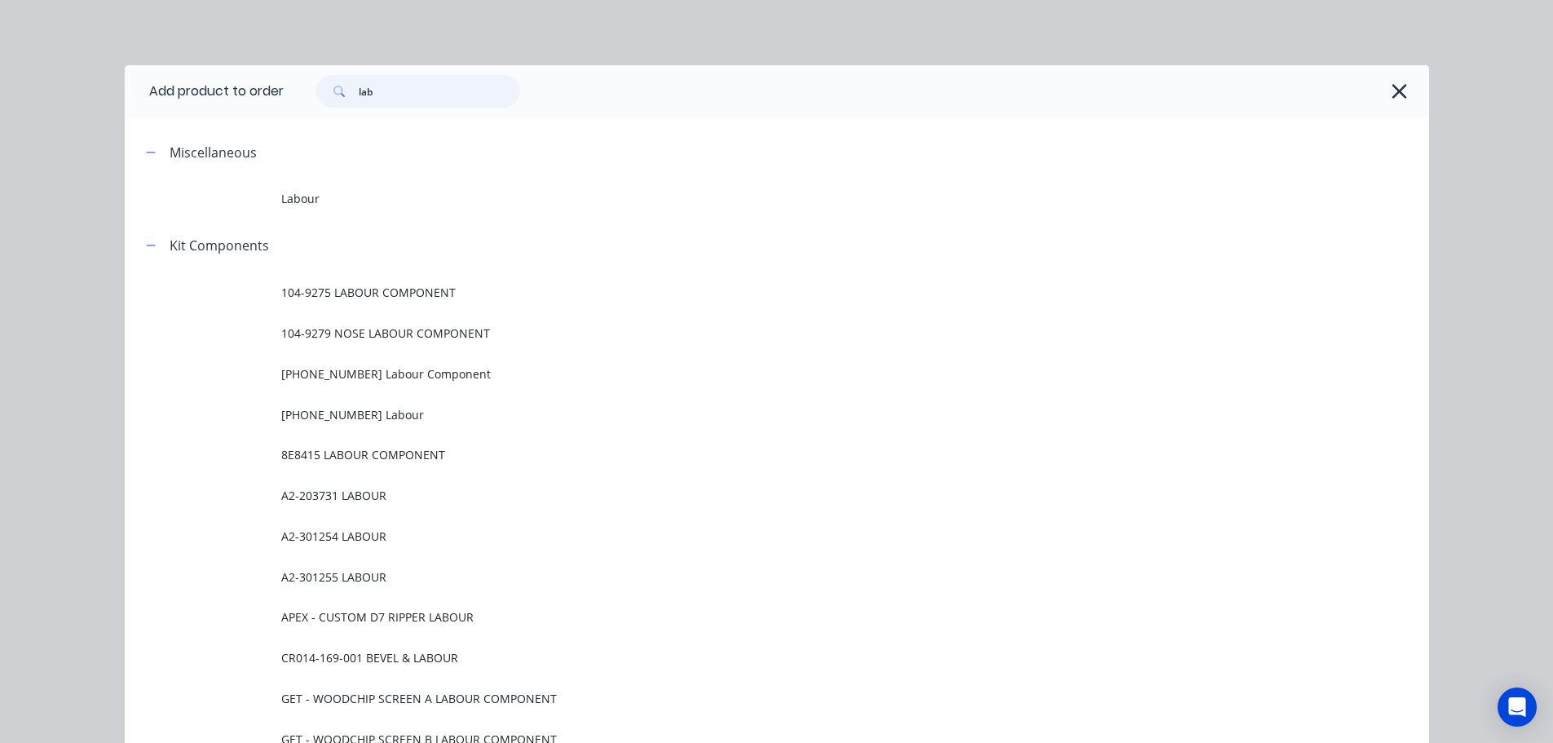
drag, startPoint x: 401, startPoint y: 104, endPoint x: 292, endPoint y: 113, distance: 109.5
click at [292, 113] on div "lab" at bounding box center [856, 91] width 1145 height 52
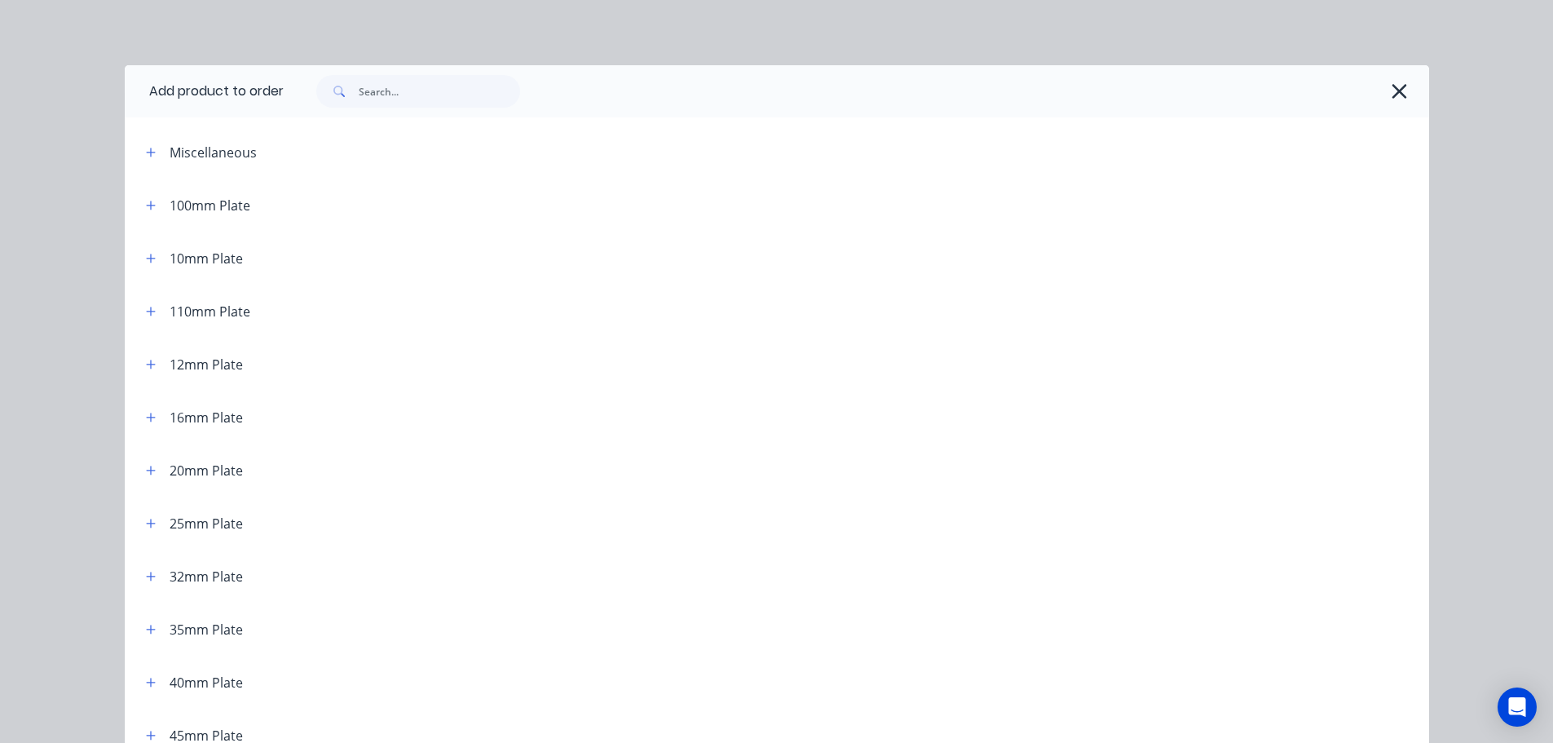
drag, startPoint x: 144, startPoint y: 418, endPoint x: 179, endPoint y: 439, distance: 40.5
click at [146, 418] on icon "button" at bounding box center [150, 417] width 9 height 9
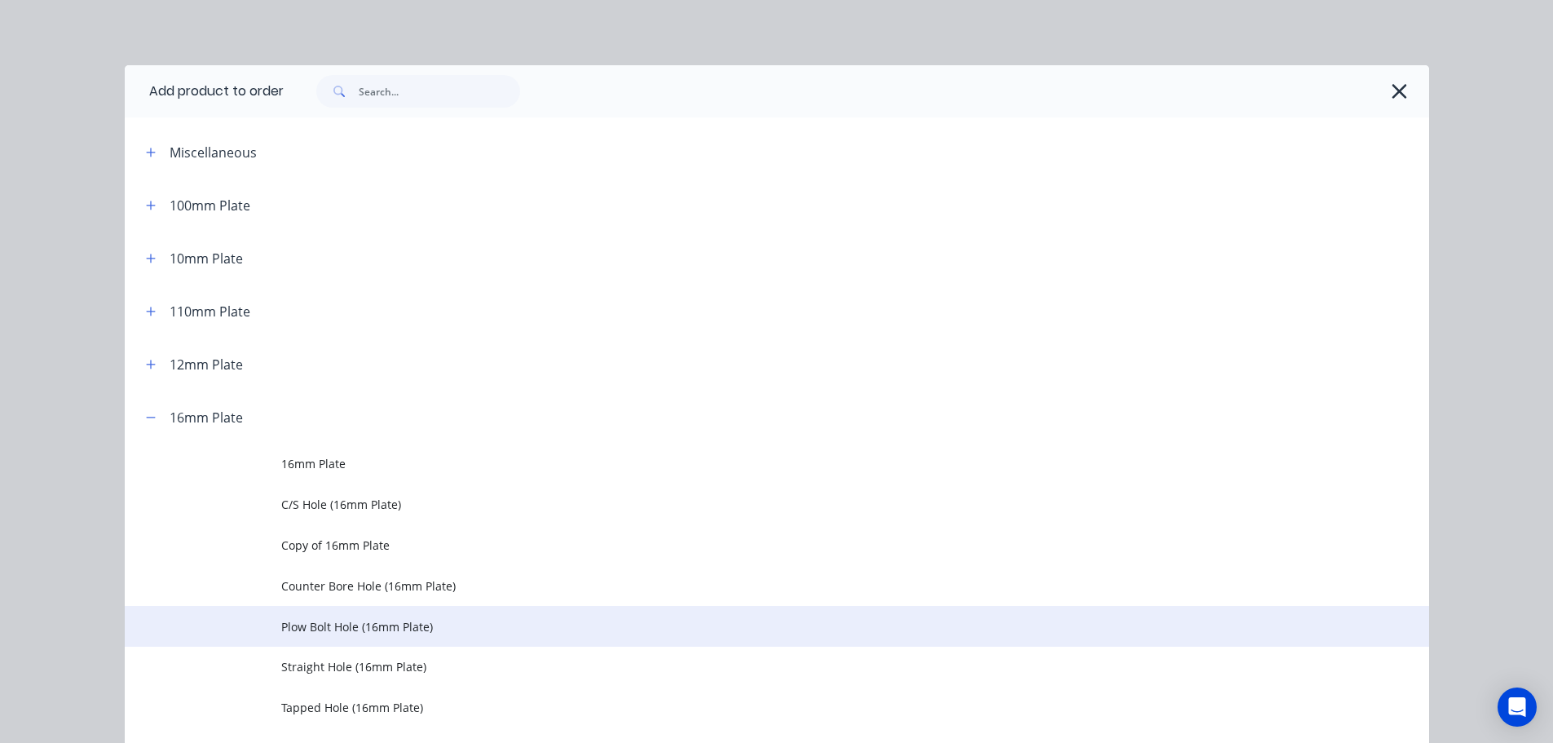
click at [349, 626] on span "Plow Bolt Hole (16mm Plate)" at bounding box center [740, 626] width 918 height 17
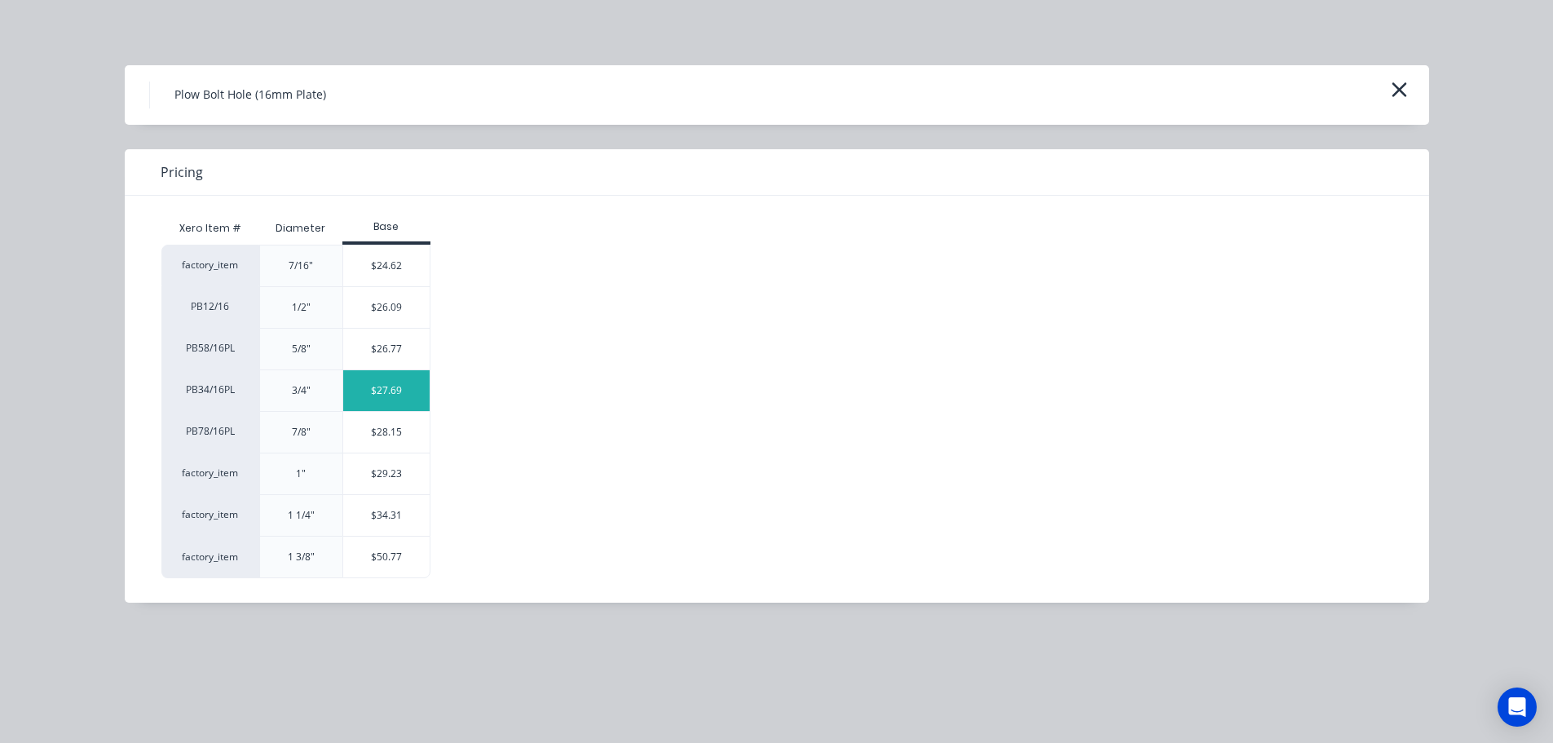
click at [389, 390] on div "$27.69" at bounding box center [386, 390] width 87 height 41
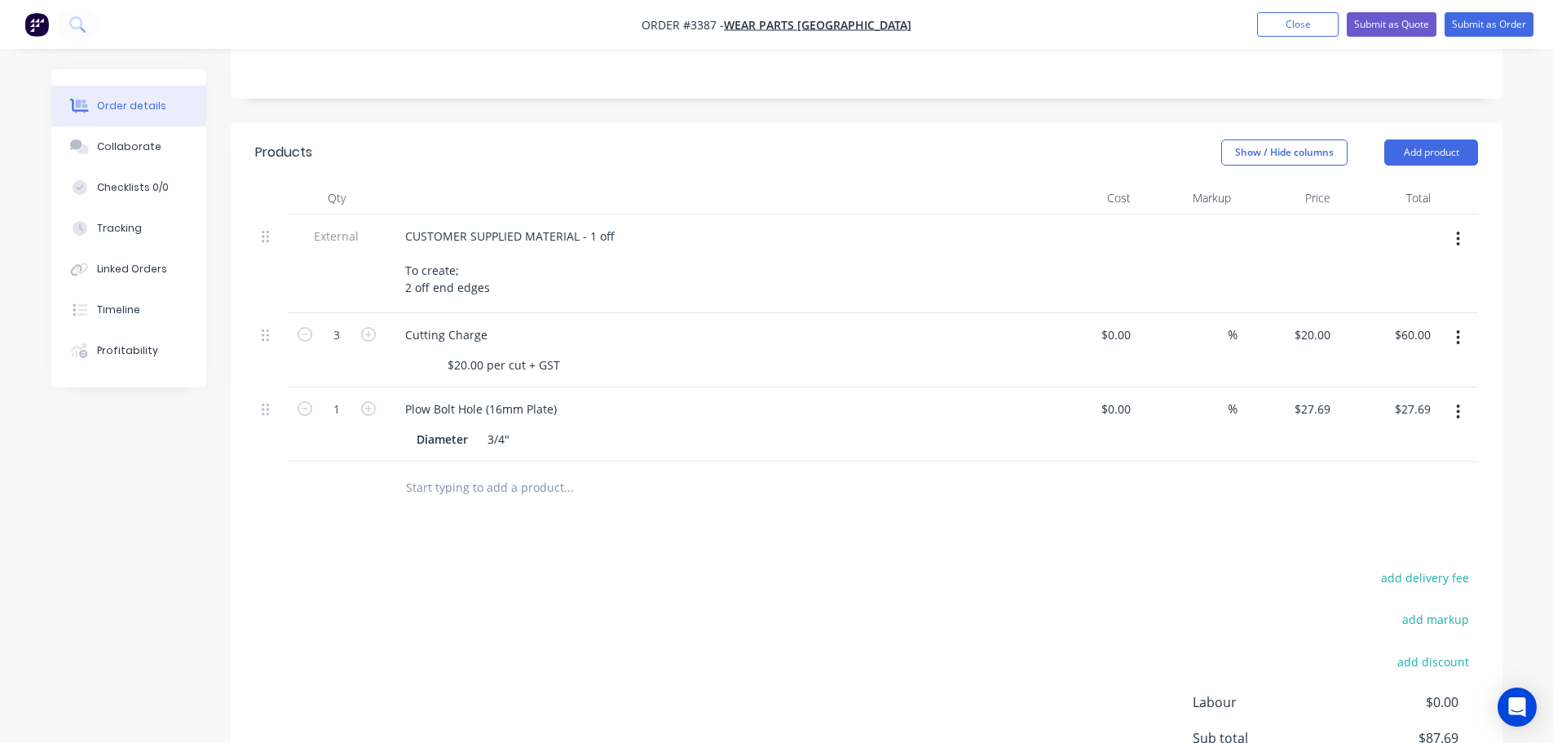
scroll to position [408, 0]
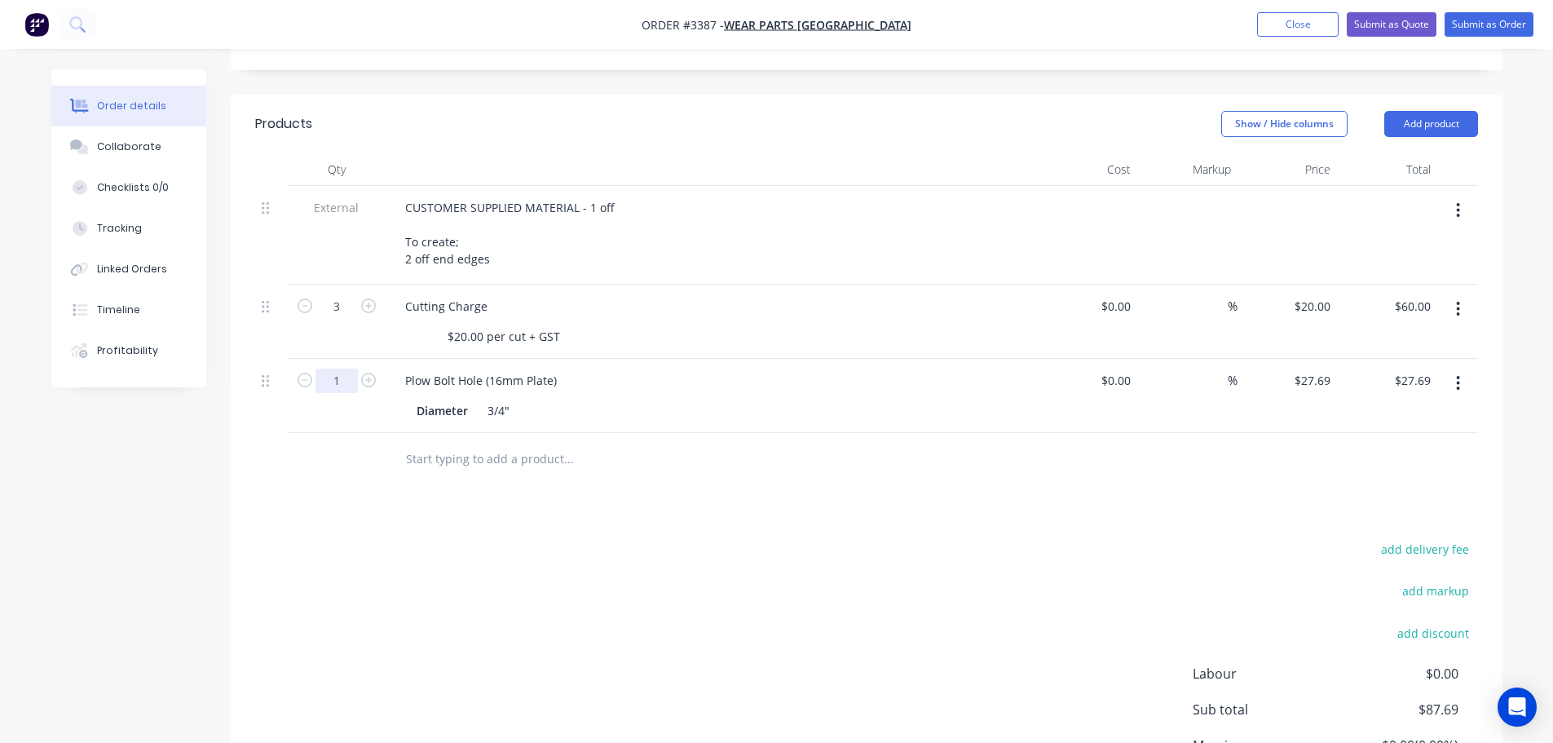
click at [345, 381] on input "1" at bounding box center [336, 380] width 42 height 24
type input "10"
type input "$276.90"
click at [731, 512] on div "Products Show / Hide columns Add product Qty Cost Markup Price Total External C…" at bounding box center [867, 486] width 1272 height 783
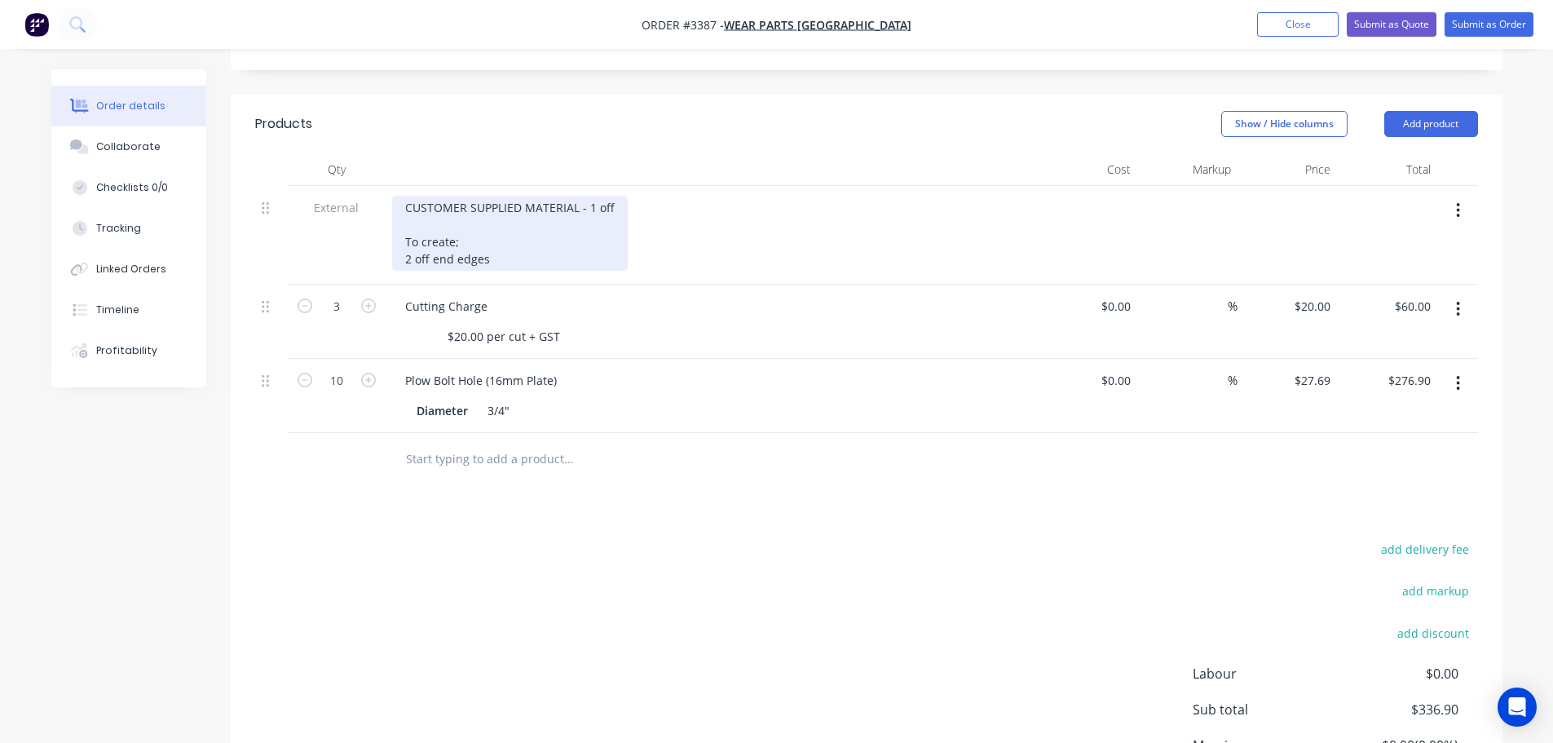
click at [520, 253] on div "CUSTOMER SUPPLIED MATERIAL - 1 off To create; 2 off end edges" at bounding box center [510, 233] width 236 height 75
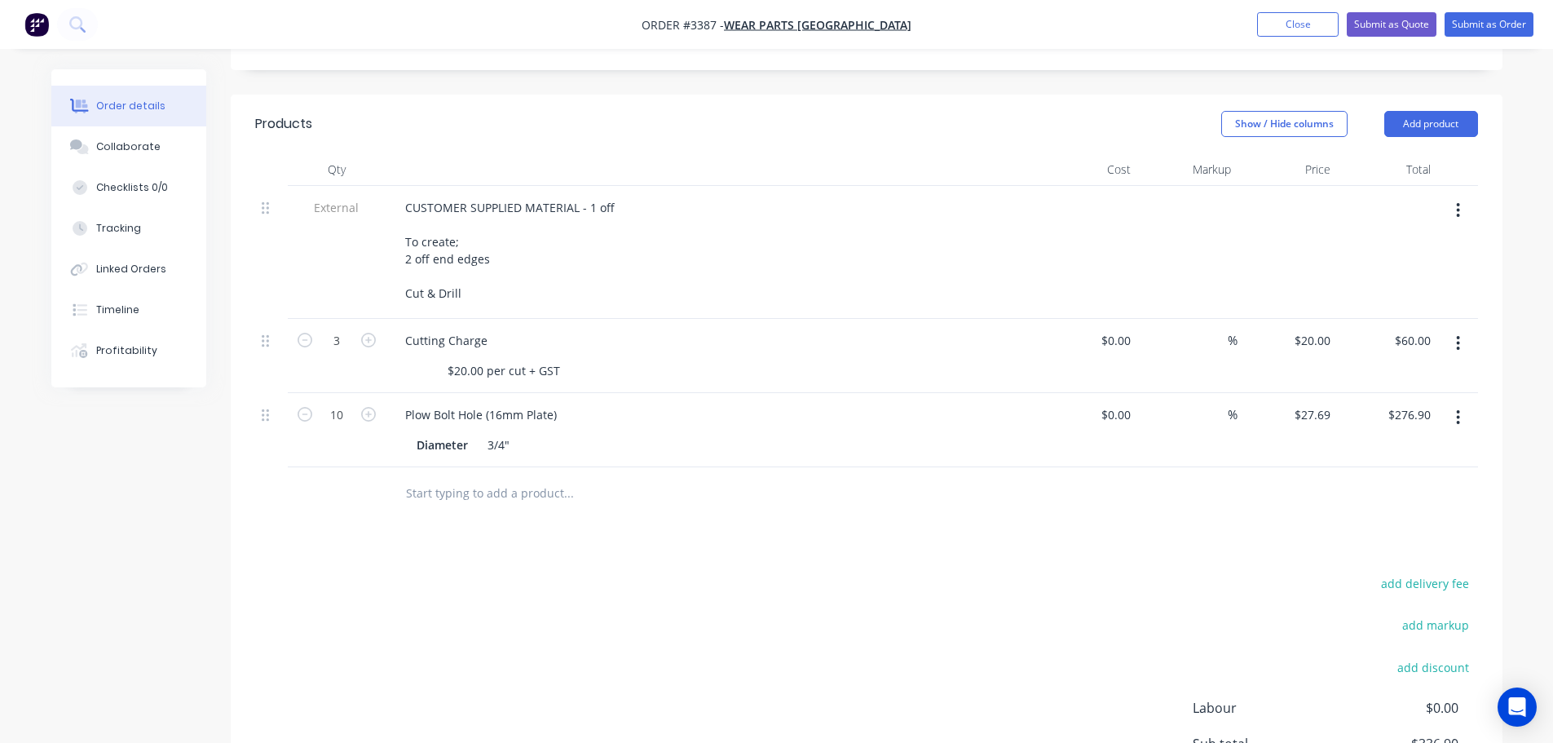
click at [690, 585] on div "add delivery fee add markup add discount Labour $0.00 Sub total $336.90 Margin …" at bounding box center [866, 729] width 1223 height 315
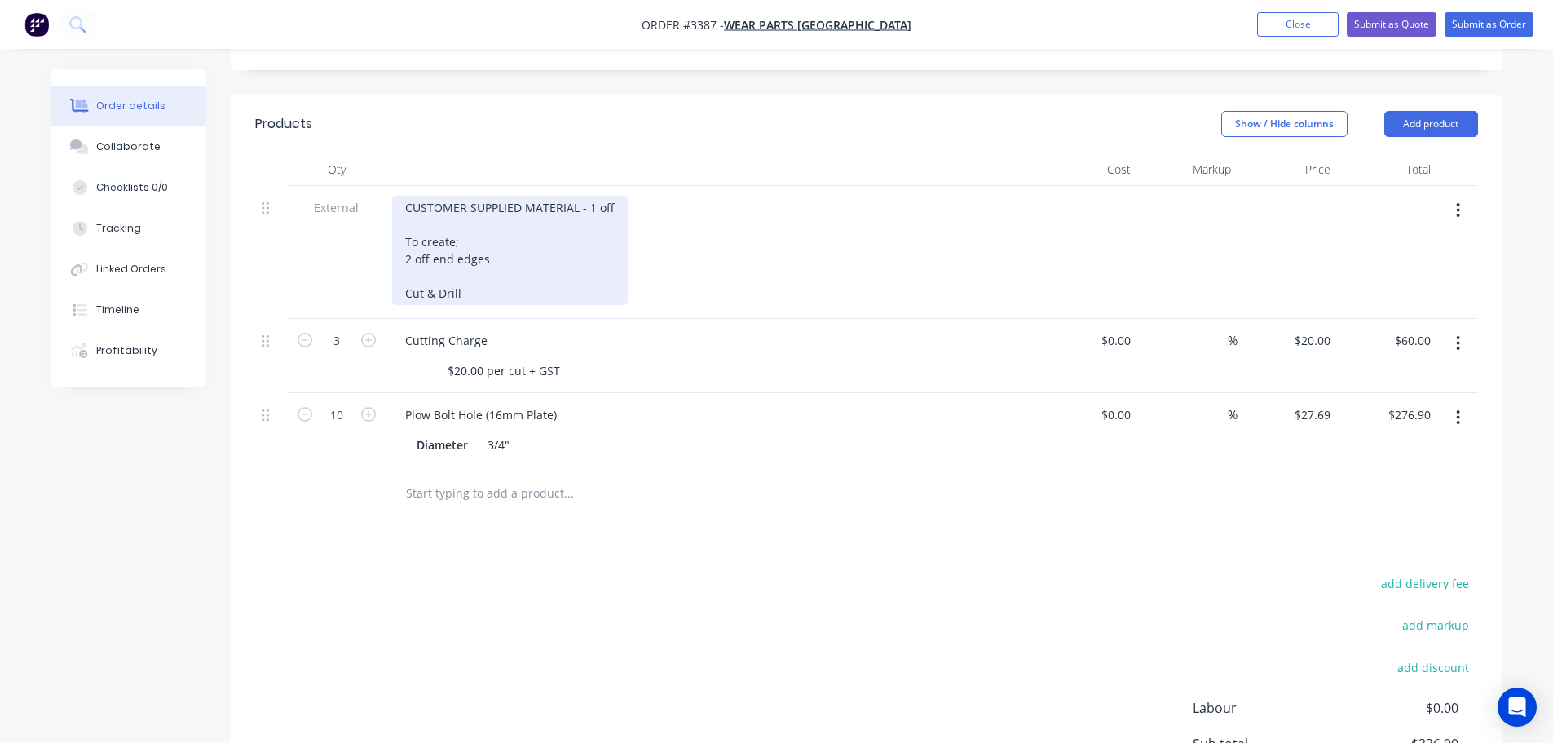
click at [470, 289] on div "CUSTOMER SUPPLIED MATERIAL - 1 off To create; 2 off end edges Cut & Drill" at bounding box center [510, 250] width 236 height 109
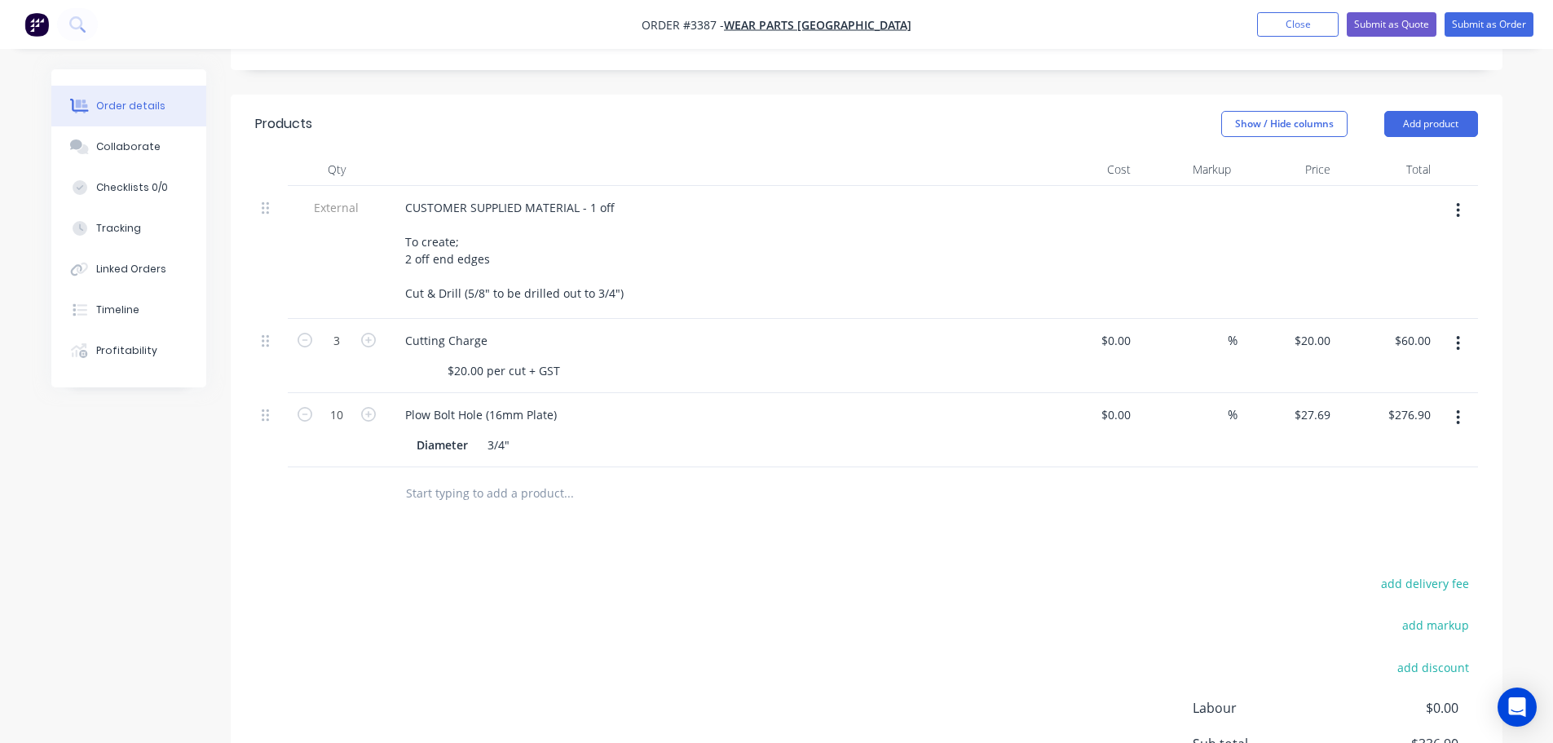
click at [925, 615] on div "add delivery fee add markup add discount Labour $0.00 Sub total $336.90 Margin …" at bounding box center [866, 729] width 1223 height 315
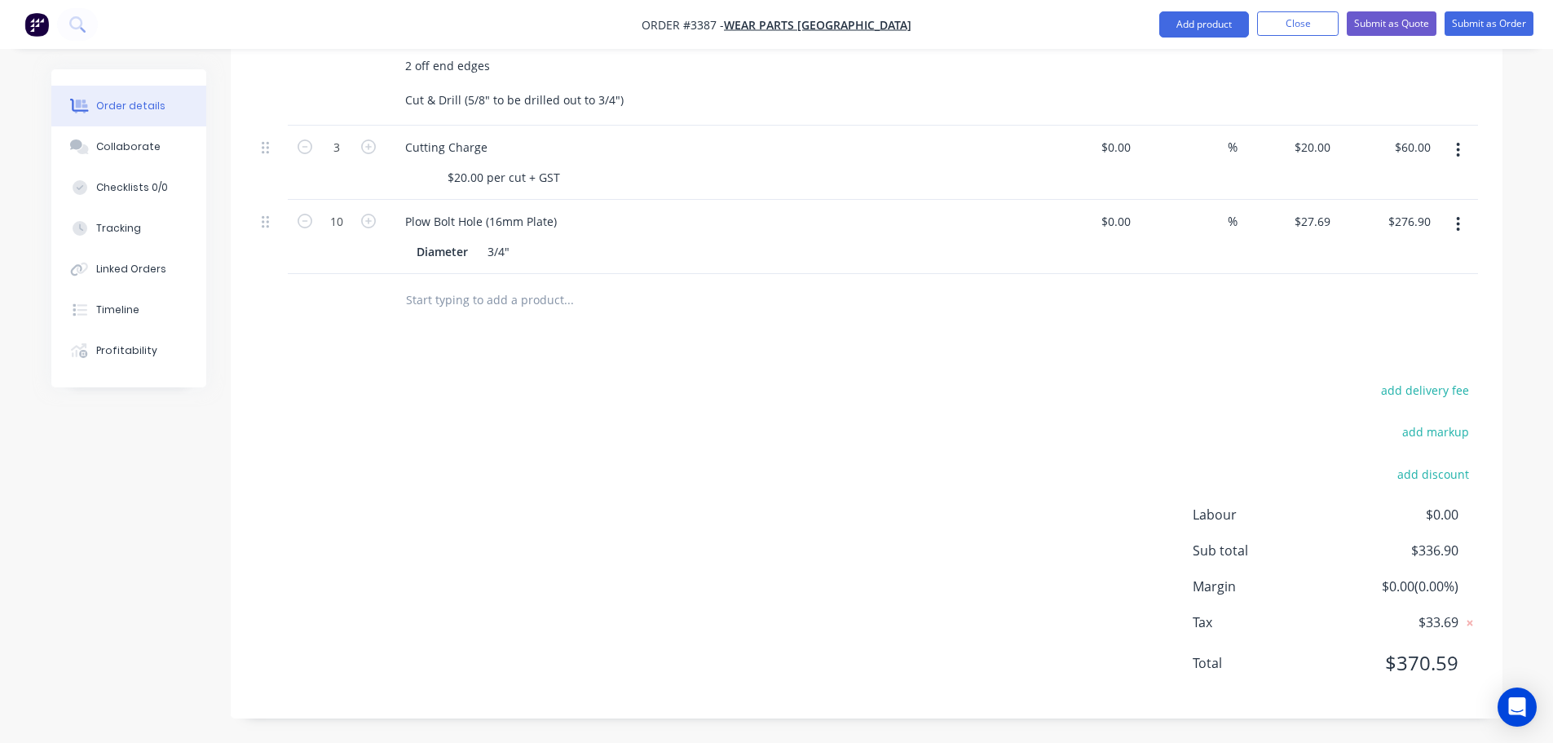
scroll to position [438, 0]
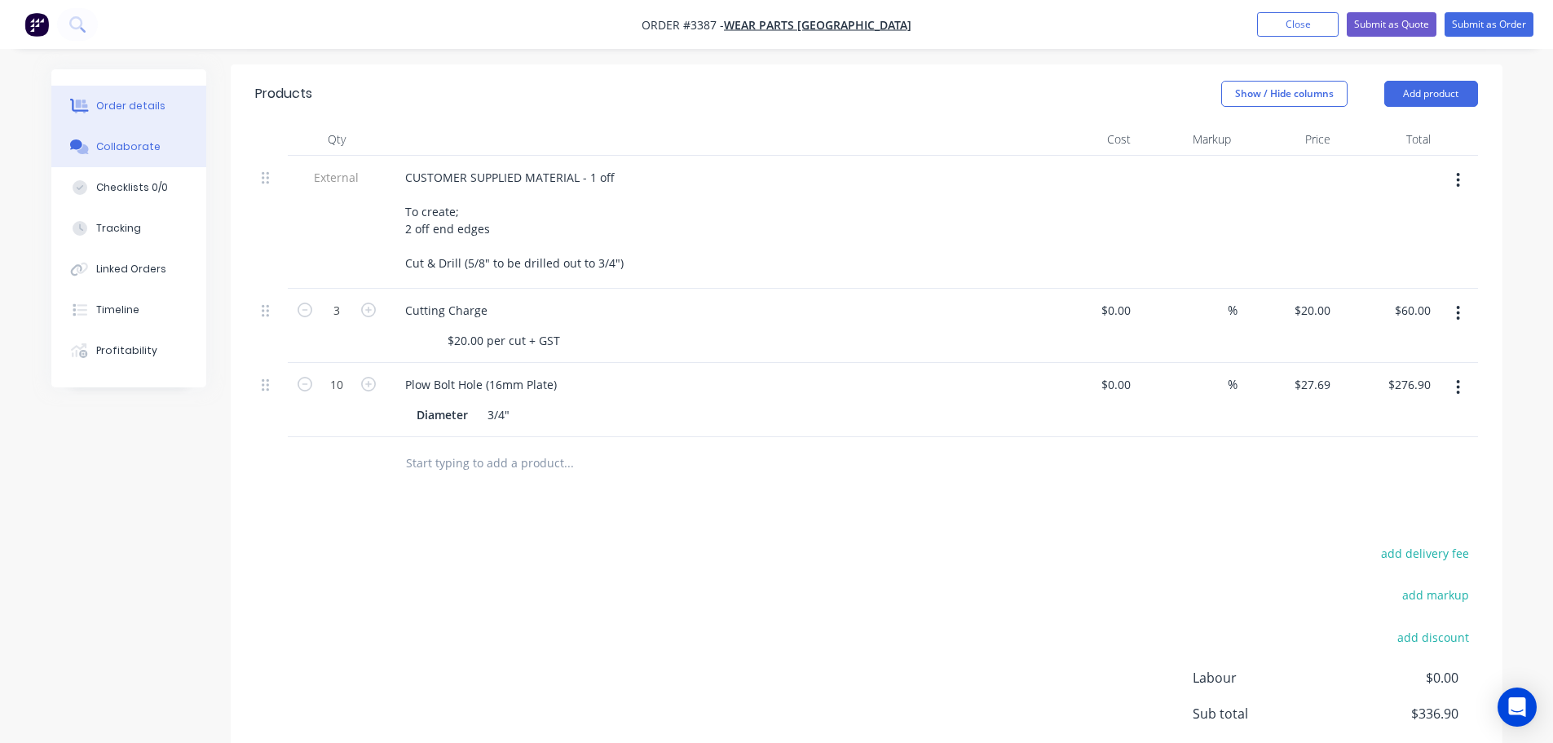
click at [90, 135] on button "Collaborate" at bounding box center [128, 146] width 155 height 41
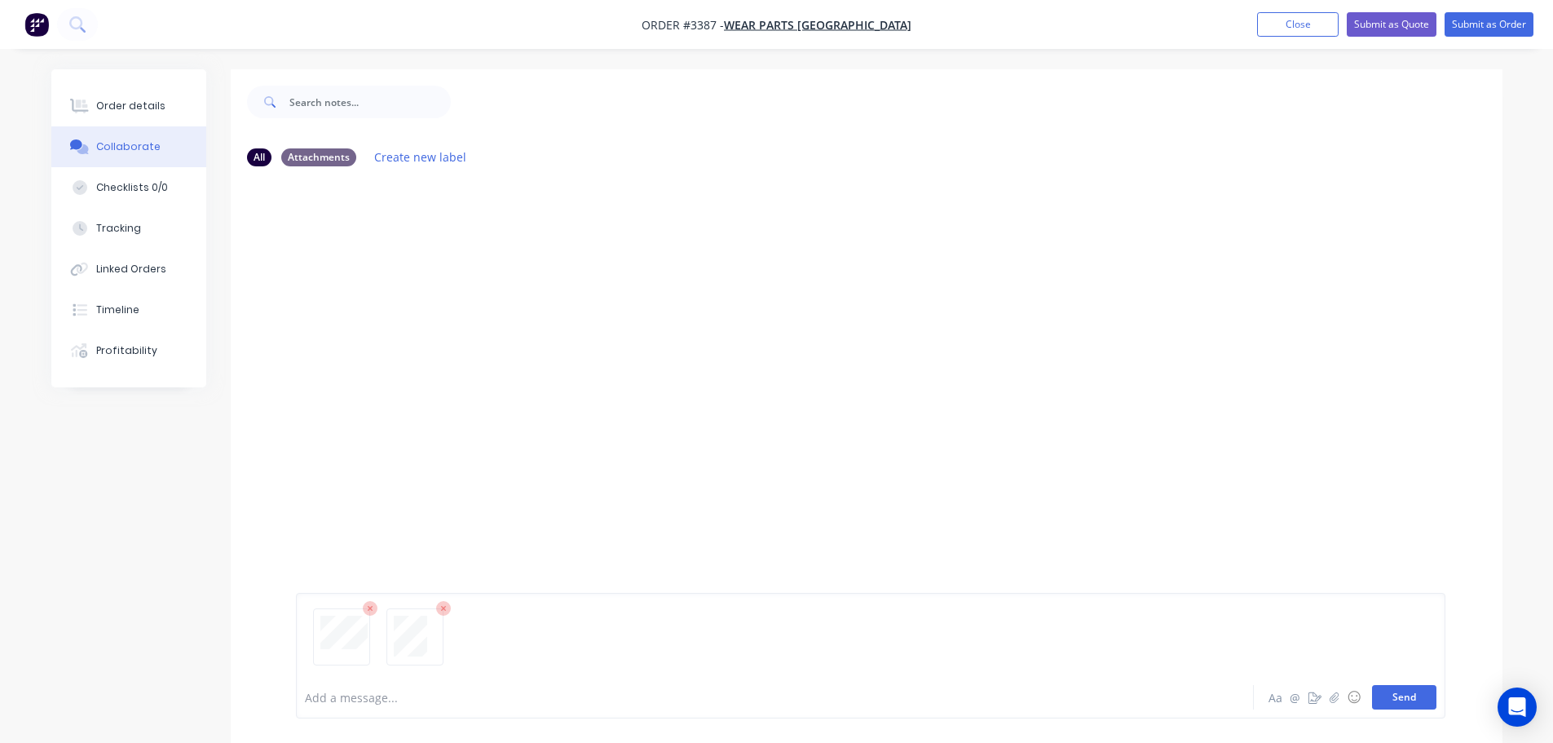
click at [1401, 695] on button "Send" at bounding box center [1404, 697] width 64 height 24
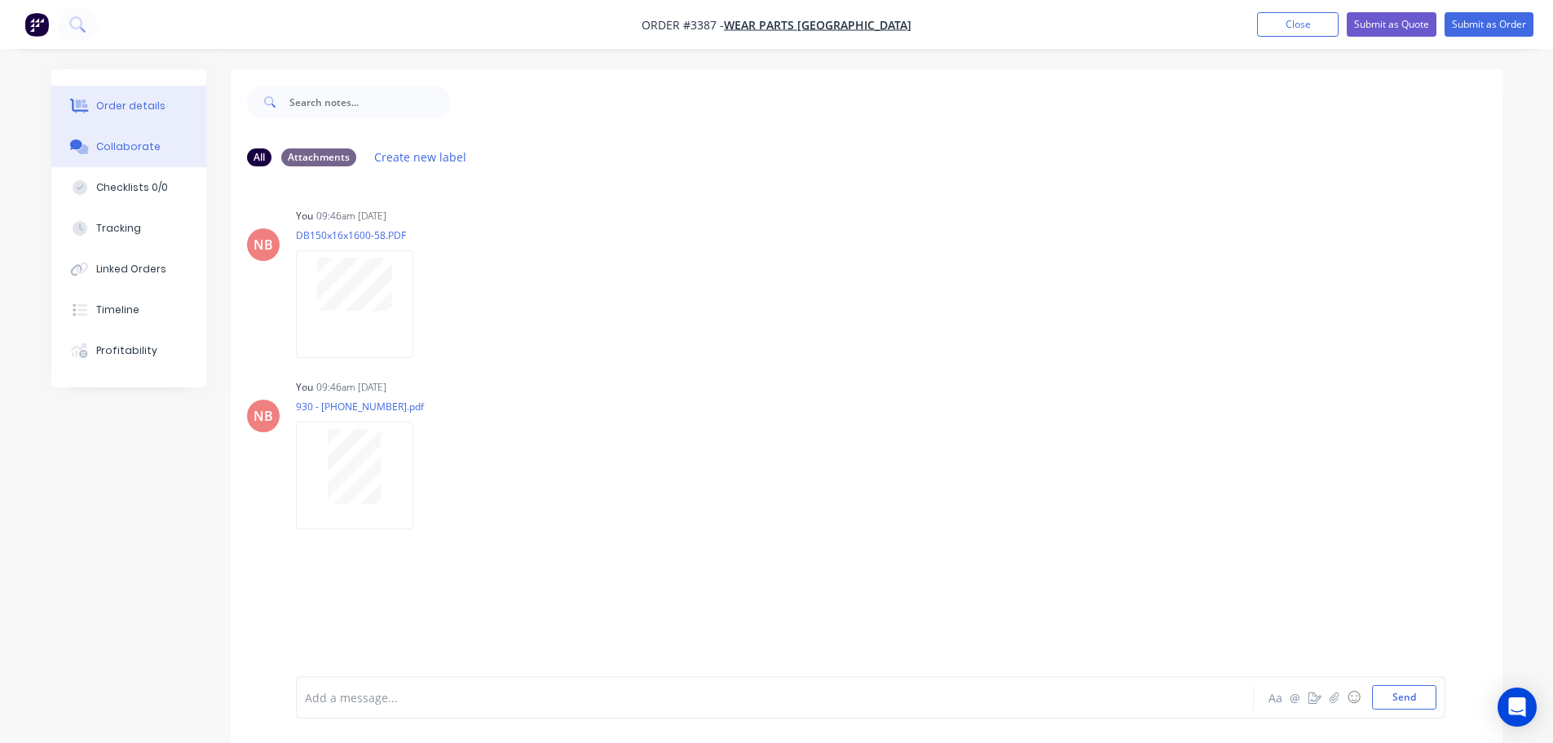
click at [152, 112] on div "Order details" at bounding box center [130, 106] width 69 height 15
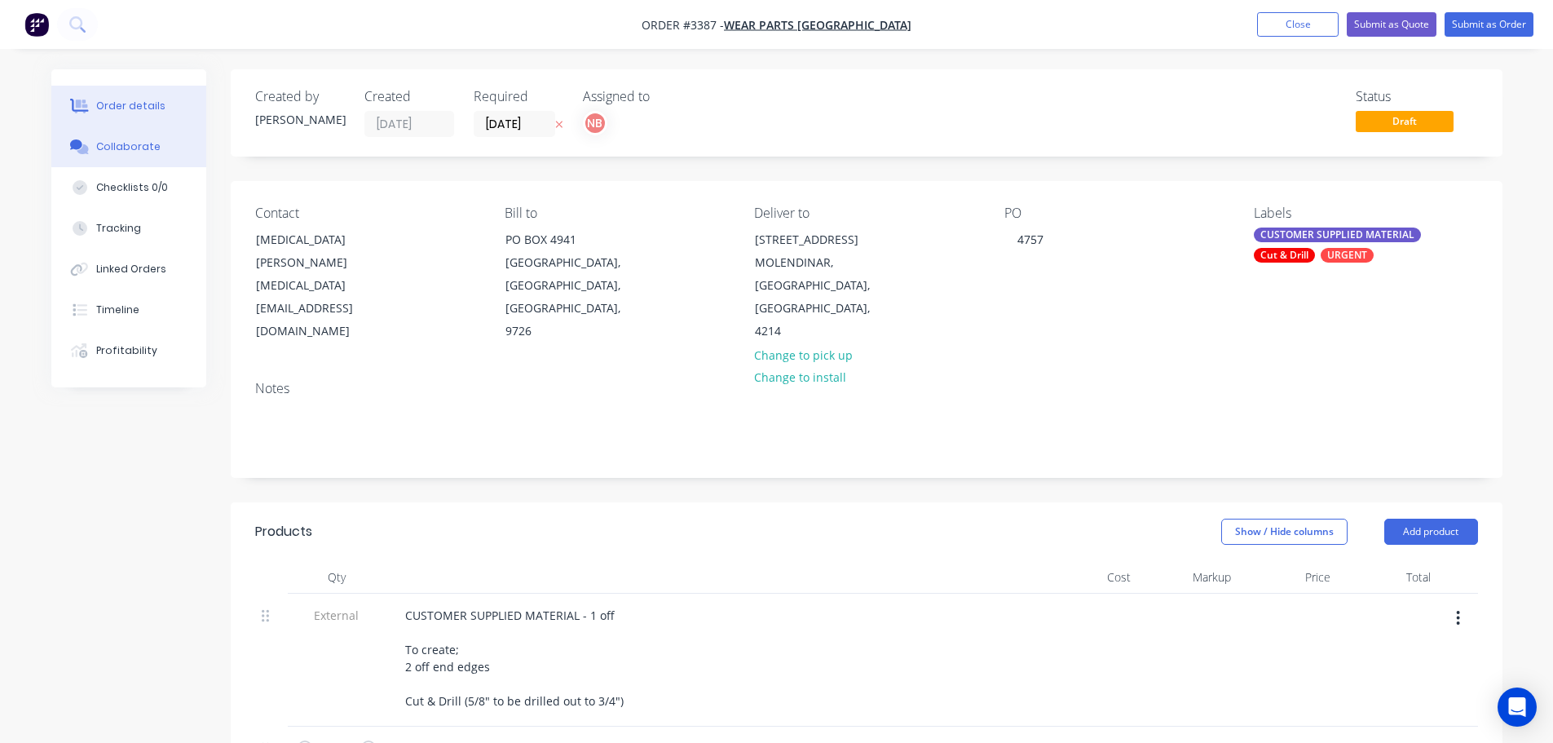
click at [156, 143] on button "Collaborate" at bounding box center [128, 146] width 155 height 41
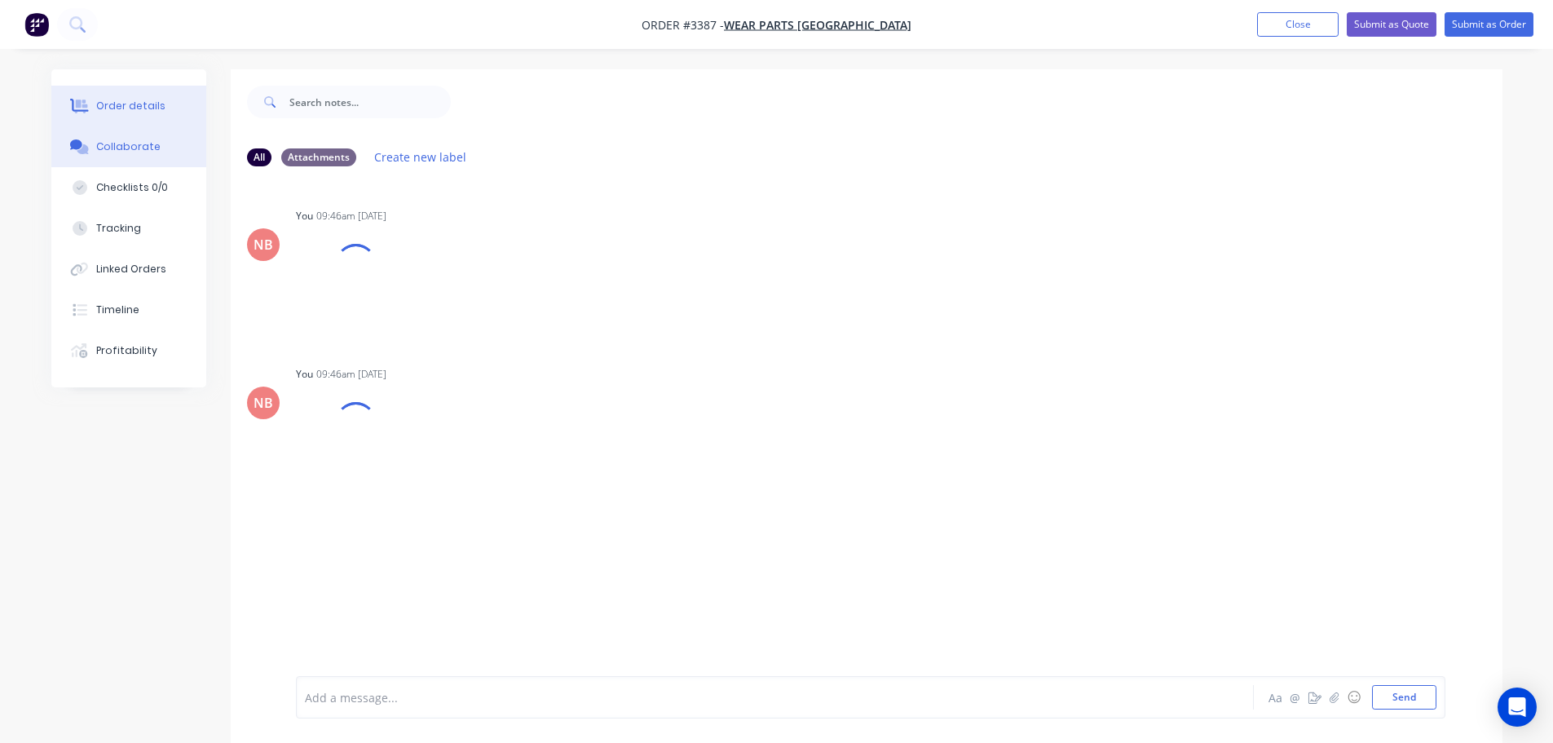
click at [161, 105] on button "Order details" at bounding box center [128, 106] width 155 height 41
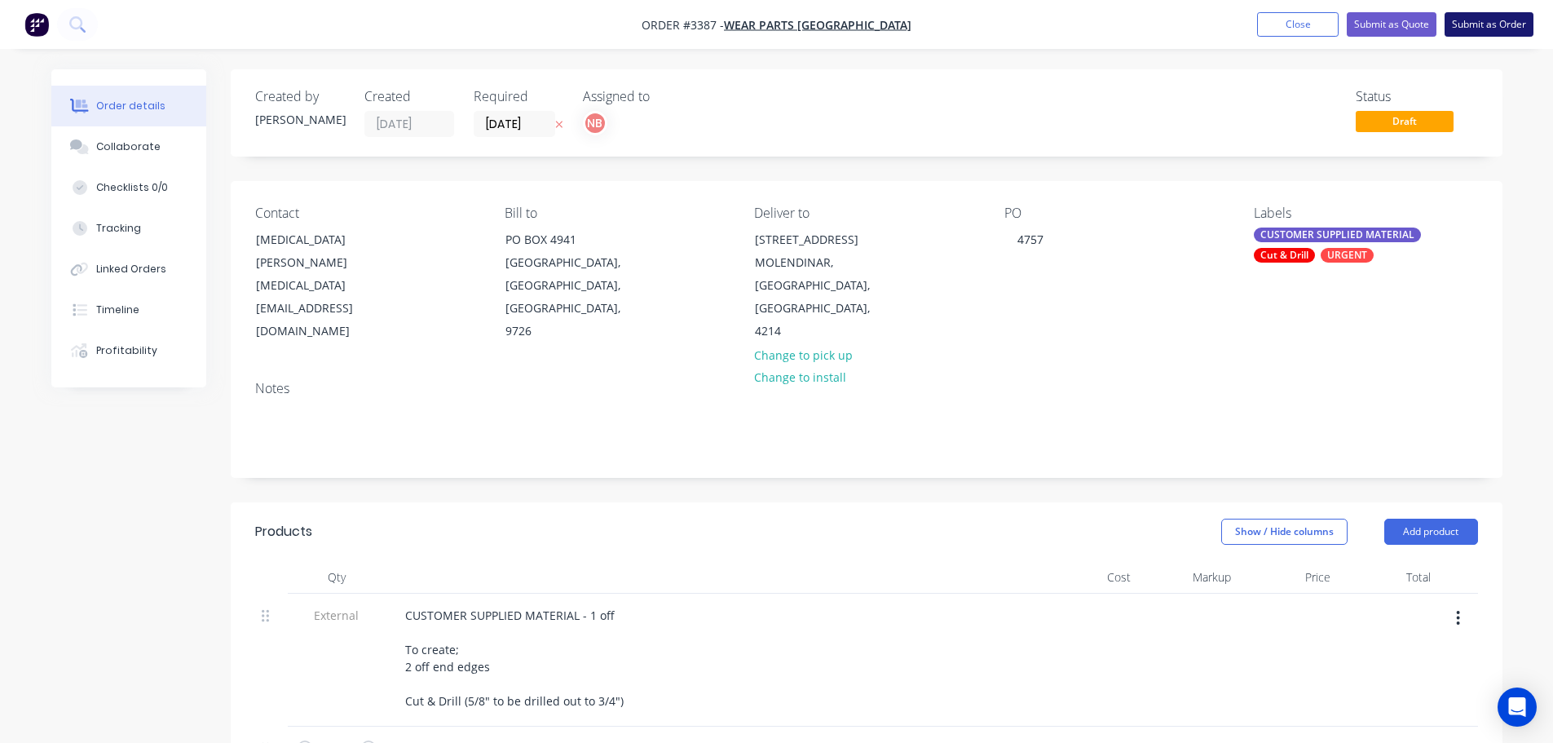
click at [1492, 15] on button "Submit as Order" at bounding box center [1489, 24] width 89 height 24
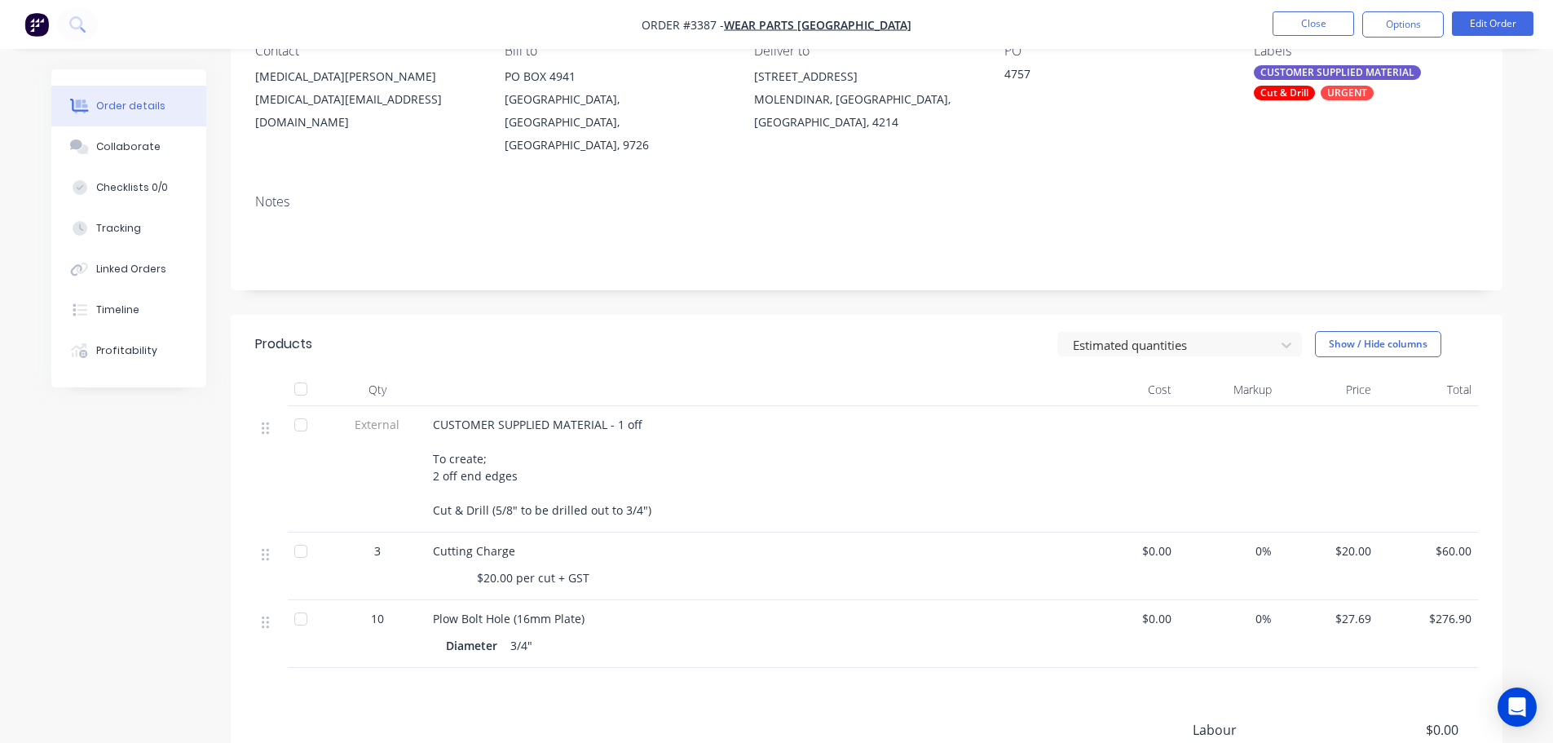
scroll to position [163, 0]
click at [1405, 27] on button "Options" at bounding box center [1403, 24] width 82 height 26
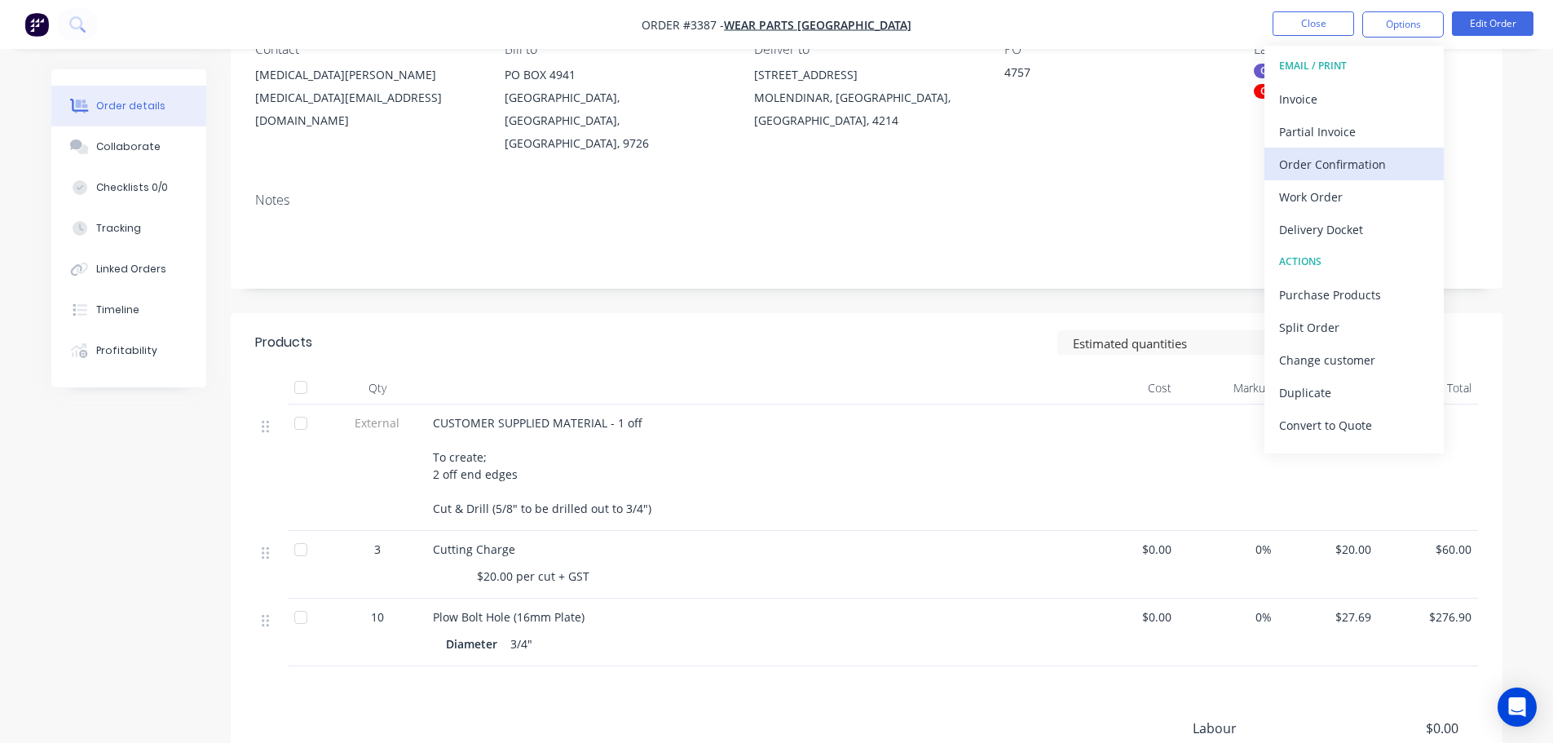
click at [1318, 160] on div "Order Confirmation" at bounding box center [1354, 164] width 150 height 24
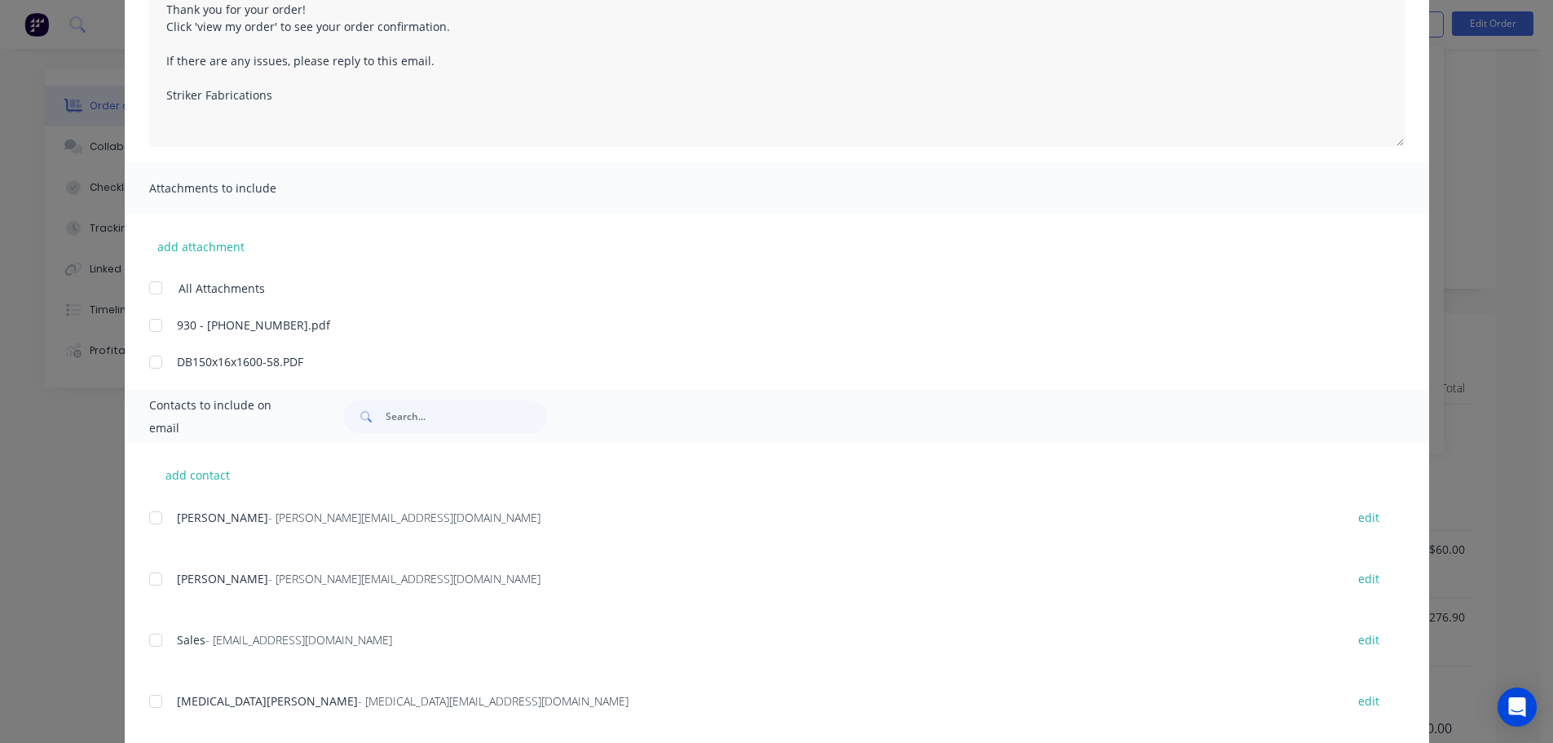
scroll to position [245, 0]
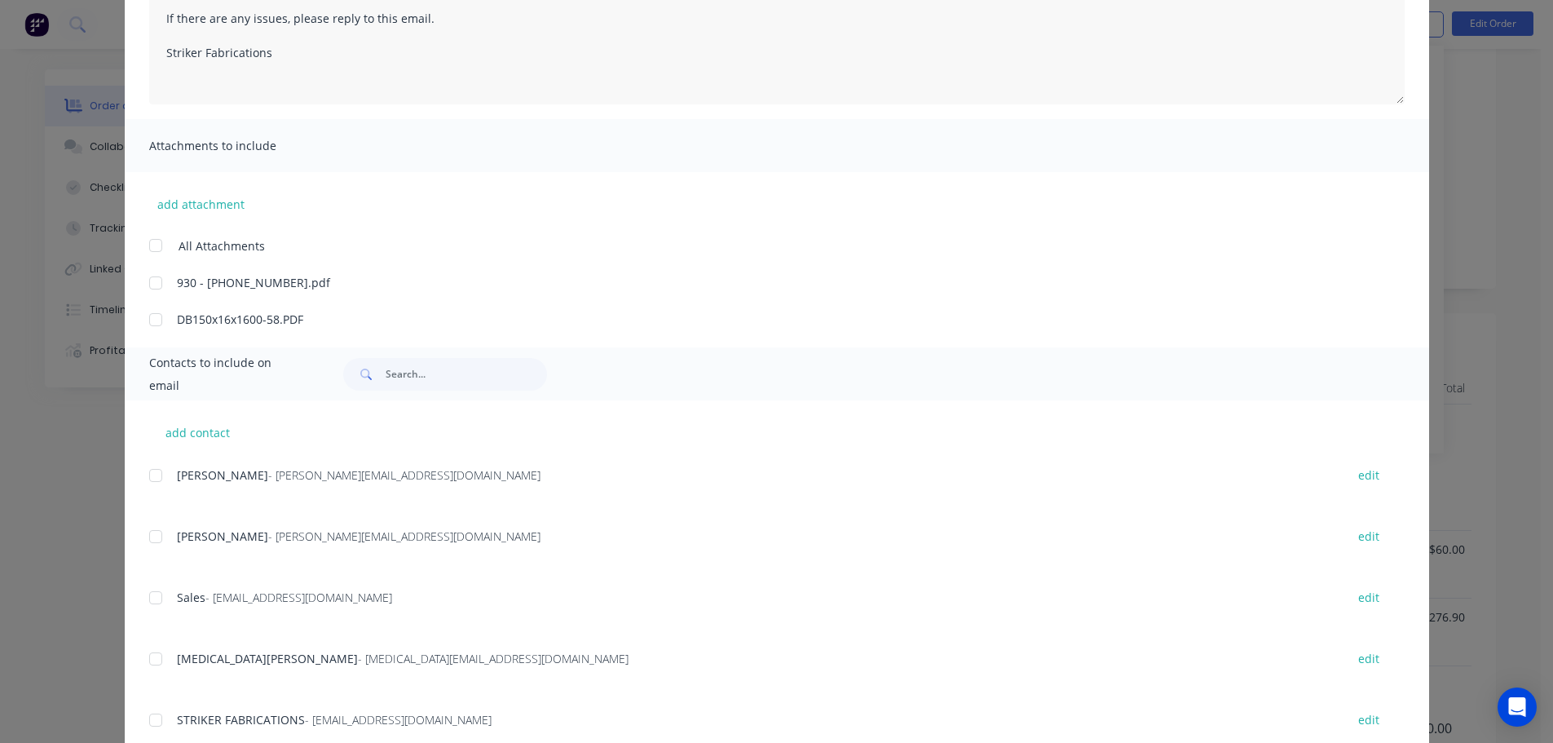
click at [152, 653] on div at bounding box center [155, 658] width 33 height 33
type textarea "Thank you for your order! Click 'view my order' to see your order confirmation.…"
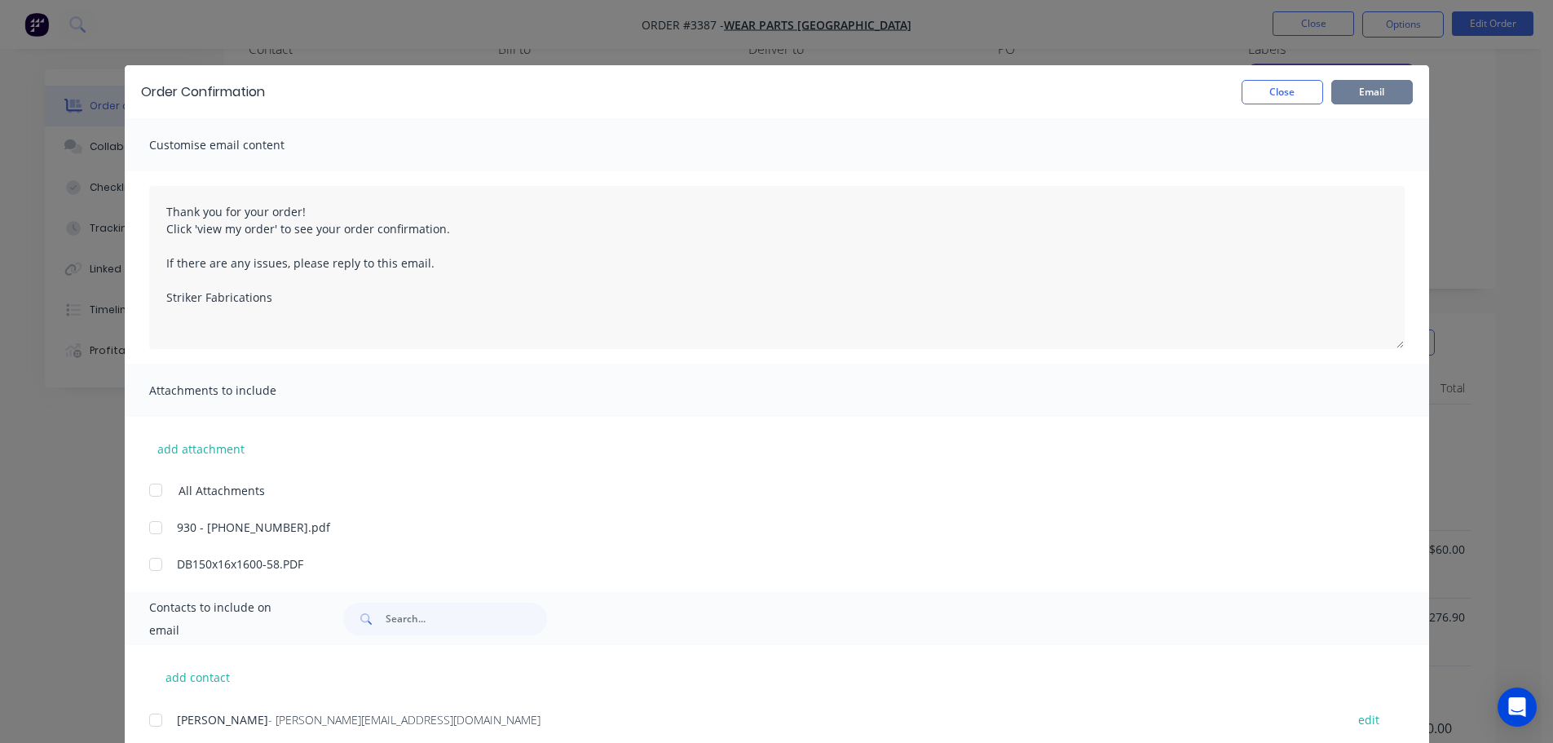
click at [1367, 87] on button "Email" at bounding box center [1372, 92] width 82 height 24
click at [1272, 90] on button "Close" at bounding box center [1283, 92] width 82 height 24
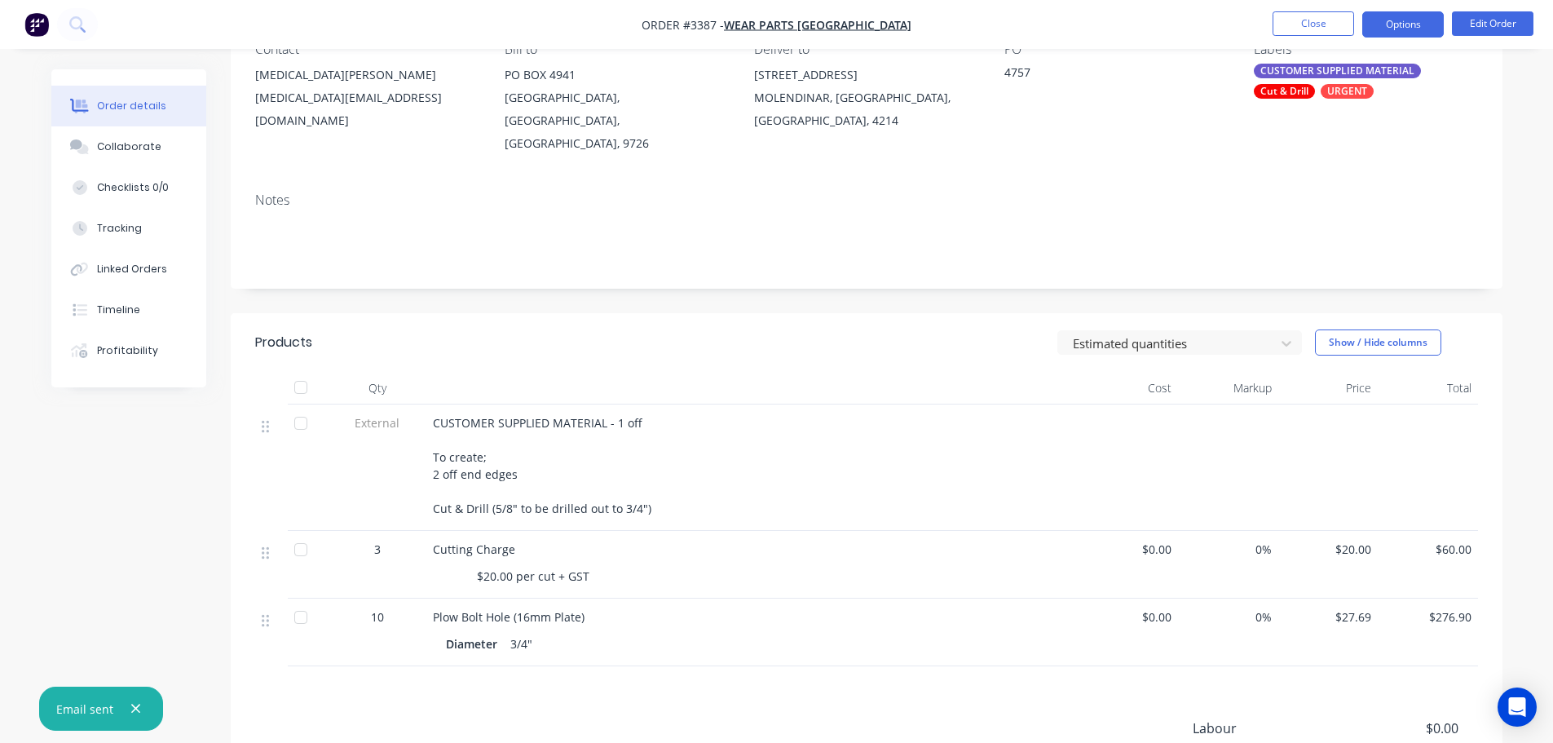
click at [1421, 29] on button "Options" at bounding box center [1403, 24] width 82 height 26
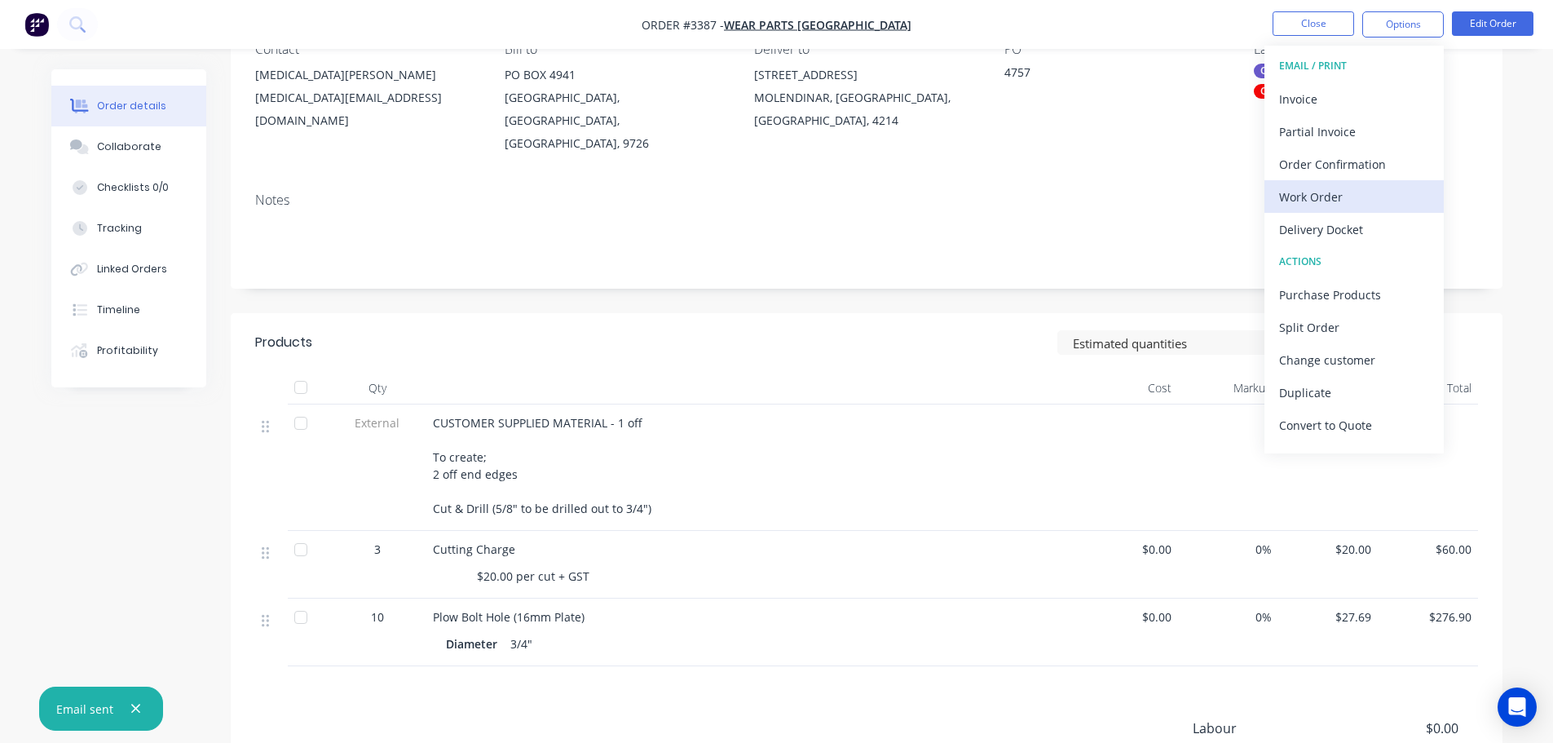
click at [1327, 202] on div "Work Order" at bounding box center [1354, 197] width 150 height 24
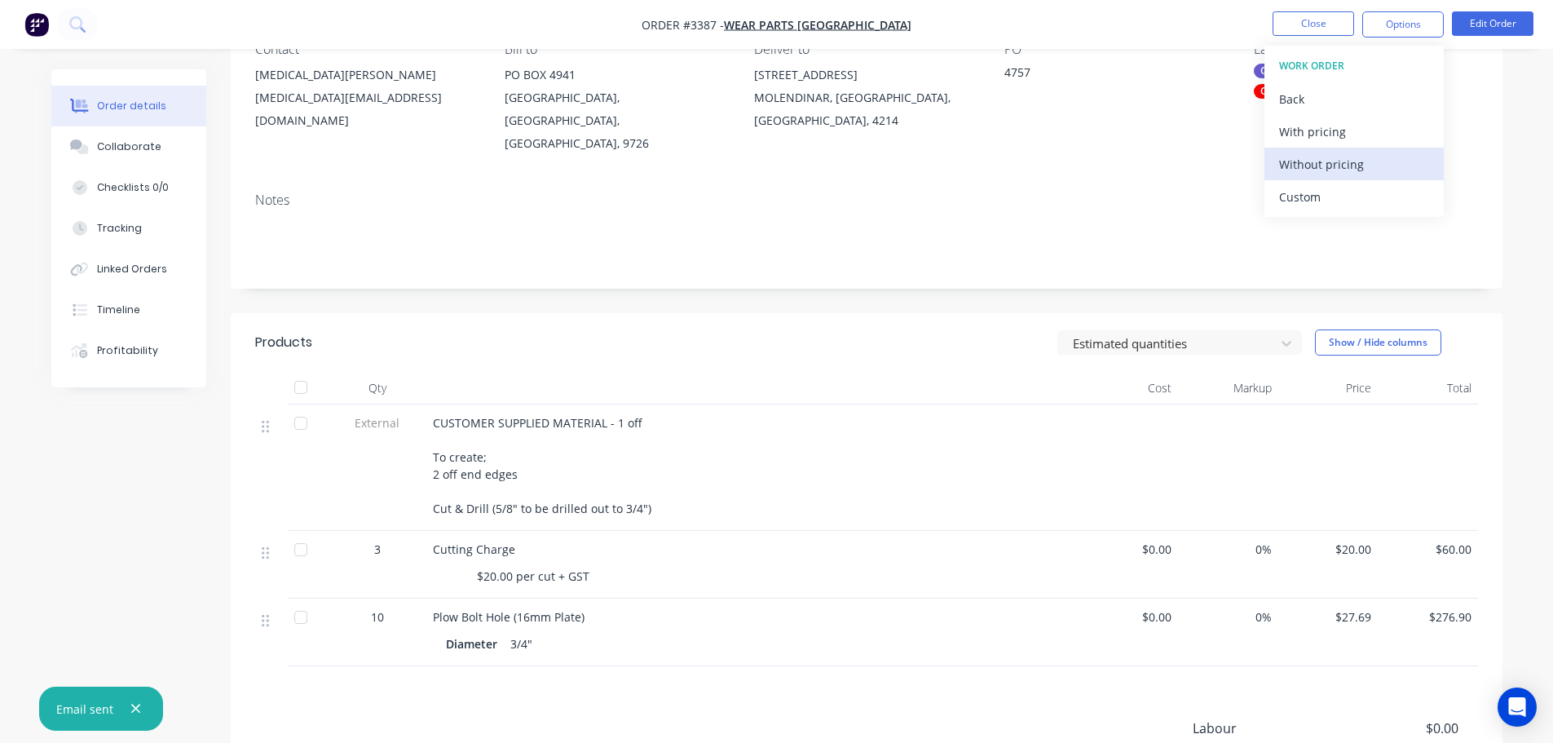
click at [1327, 169] on div "Without pricing" at bounding box center [1354, 164] width 150 height 24
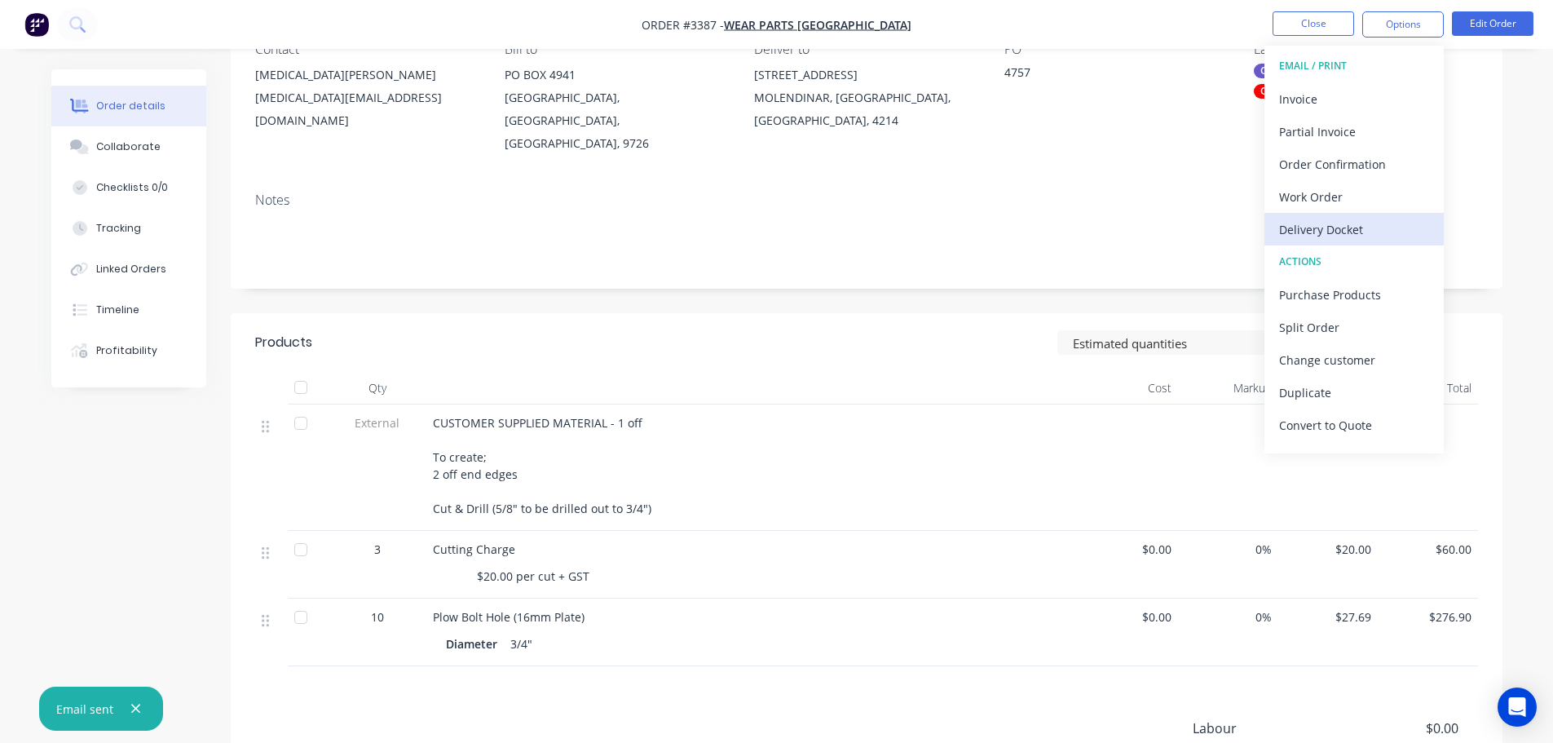
click at [1311, 223] on div "Delivery Docket" at bounding box center [1354, 230] width 150 height 24
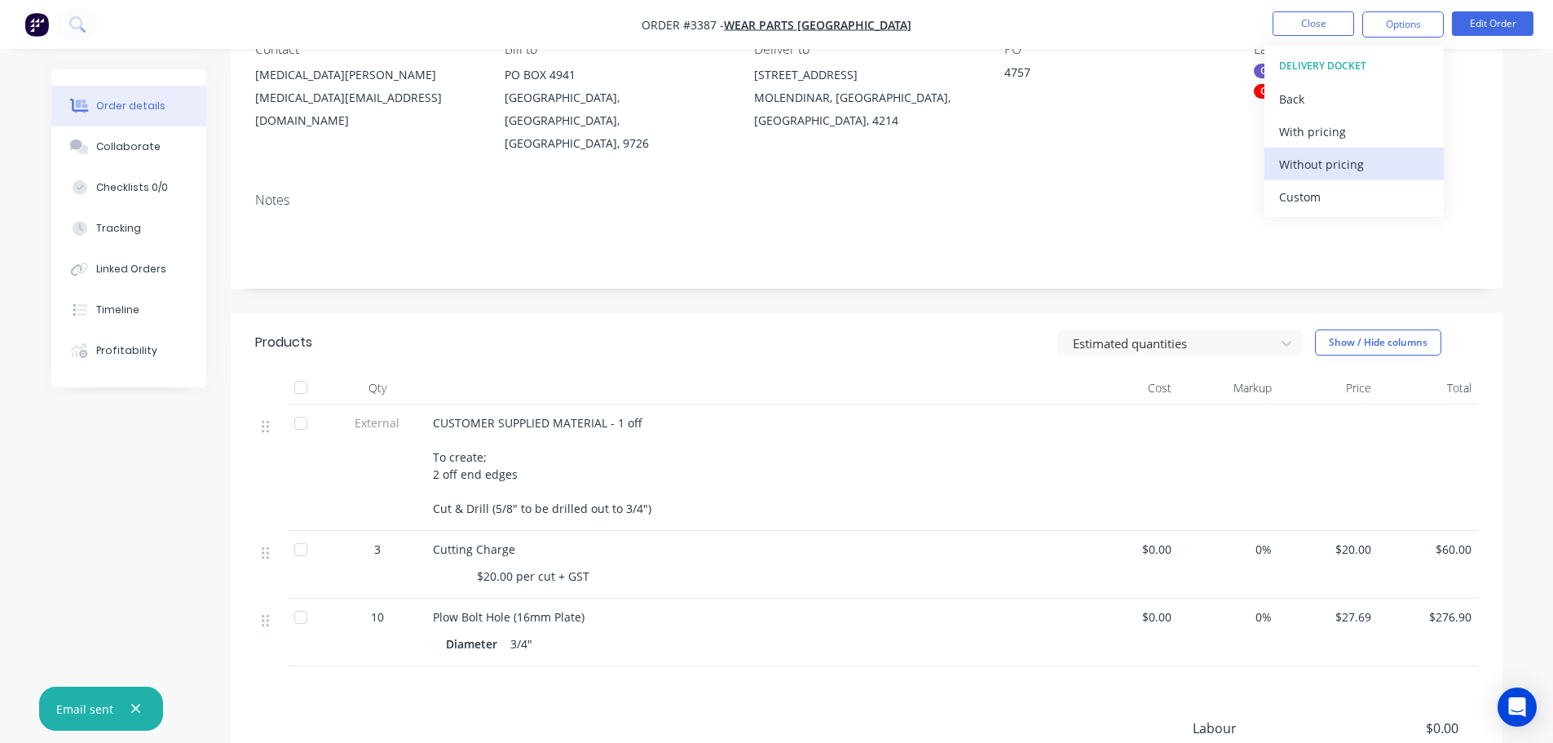
click at [1313, 170] on div "Without pricing" at bounding box center [1354, 164] width 150 height 24
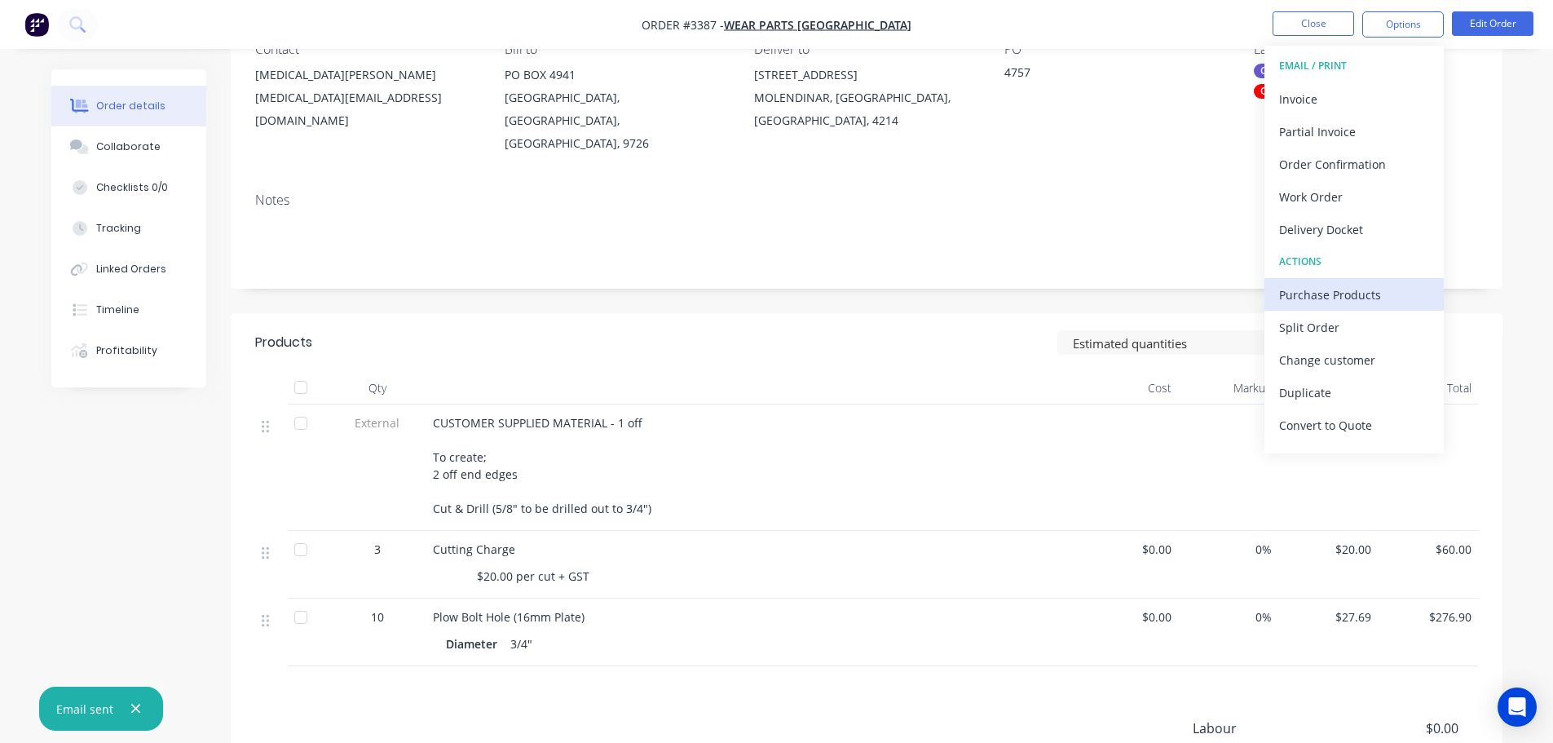
click at [1305, 286] on div "Purchase Products" at bounding box center [1354, 295] width 150 height 24
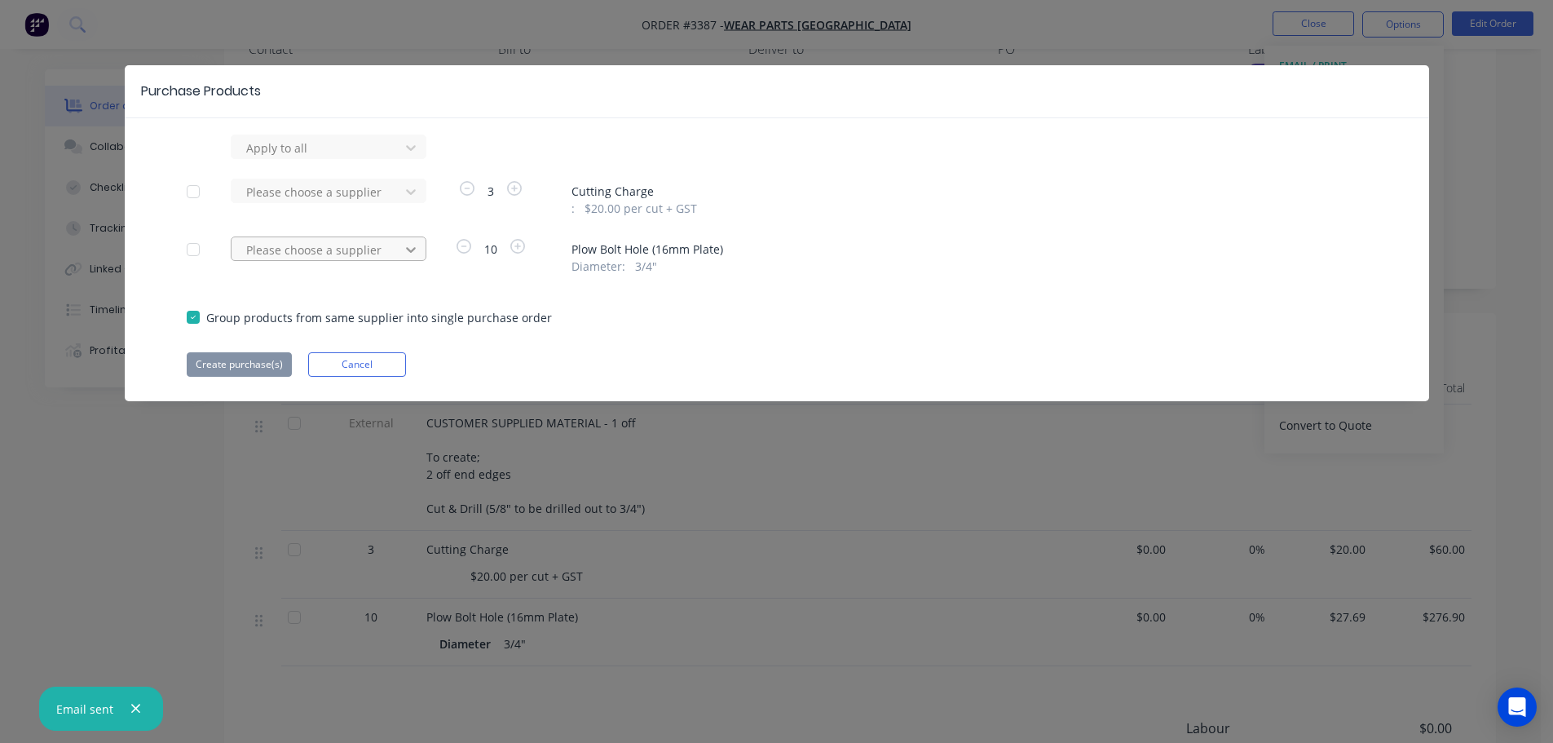
click at [400, 253] on div at bounding box center [410, 249] width 29 height 26
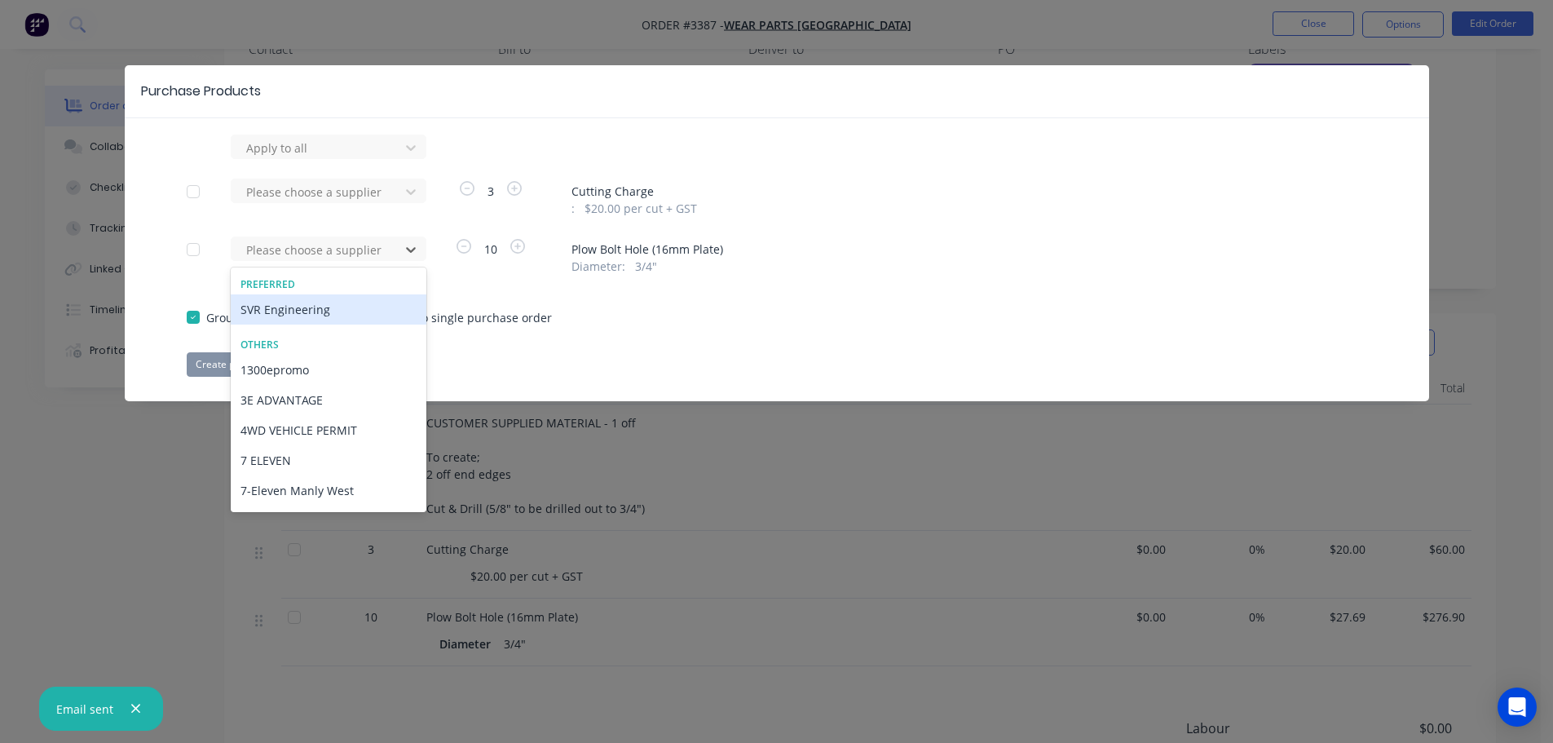
click at [330, 313] on div "SVR Engineering" at bounding box center [329, 309] width 196 height 30
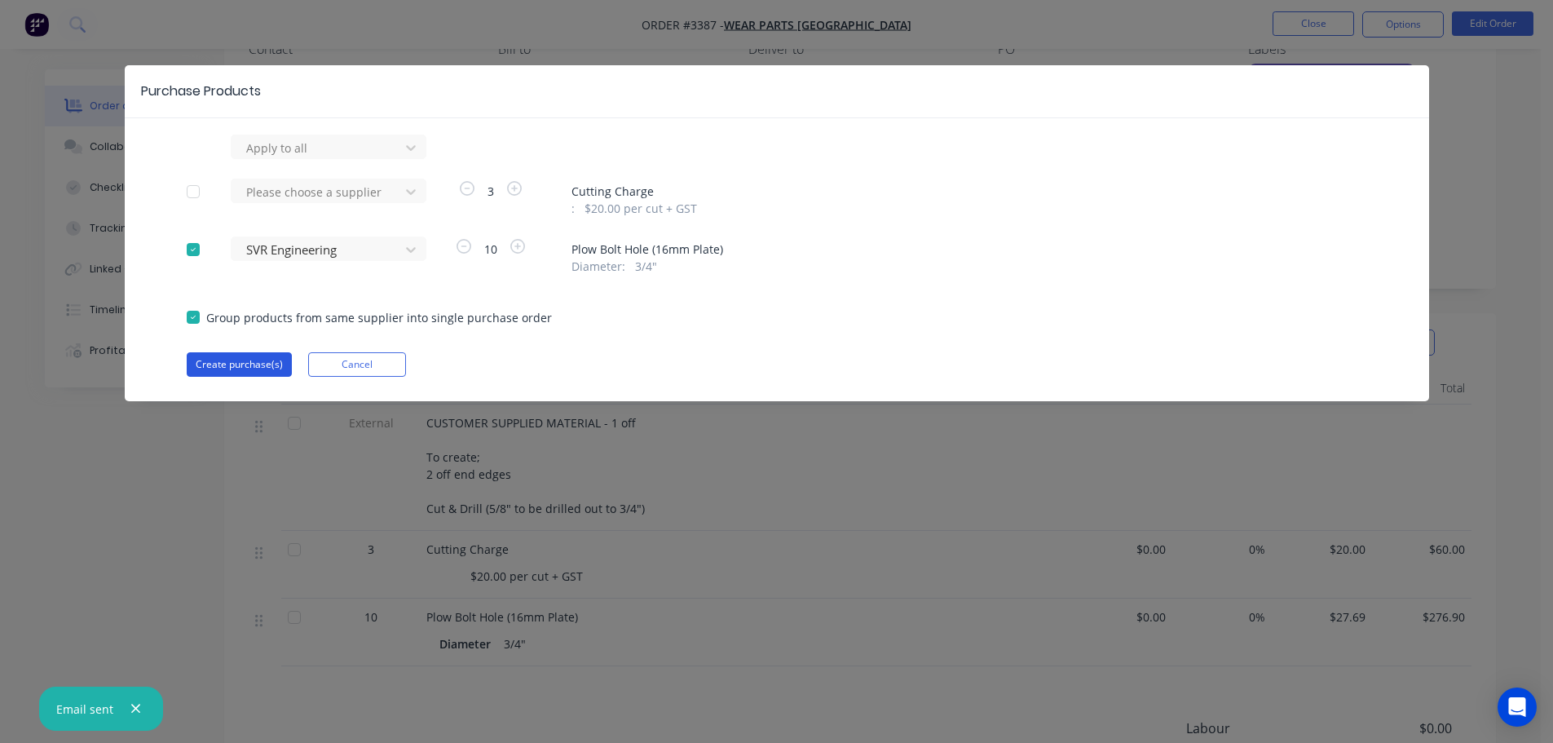
click at [267, 355] on button "Create purchase(s)" at bounding box center [239, 364] width 105 height 24
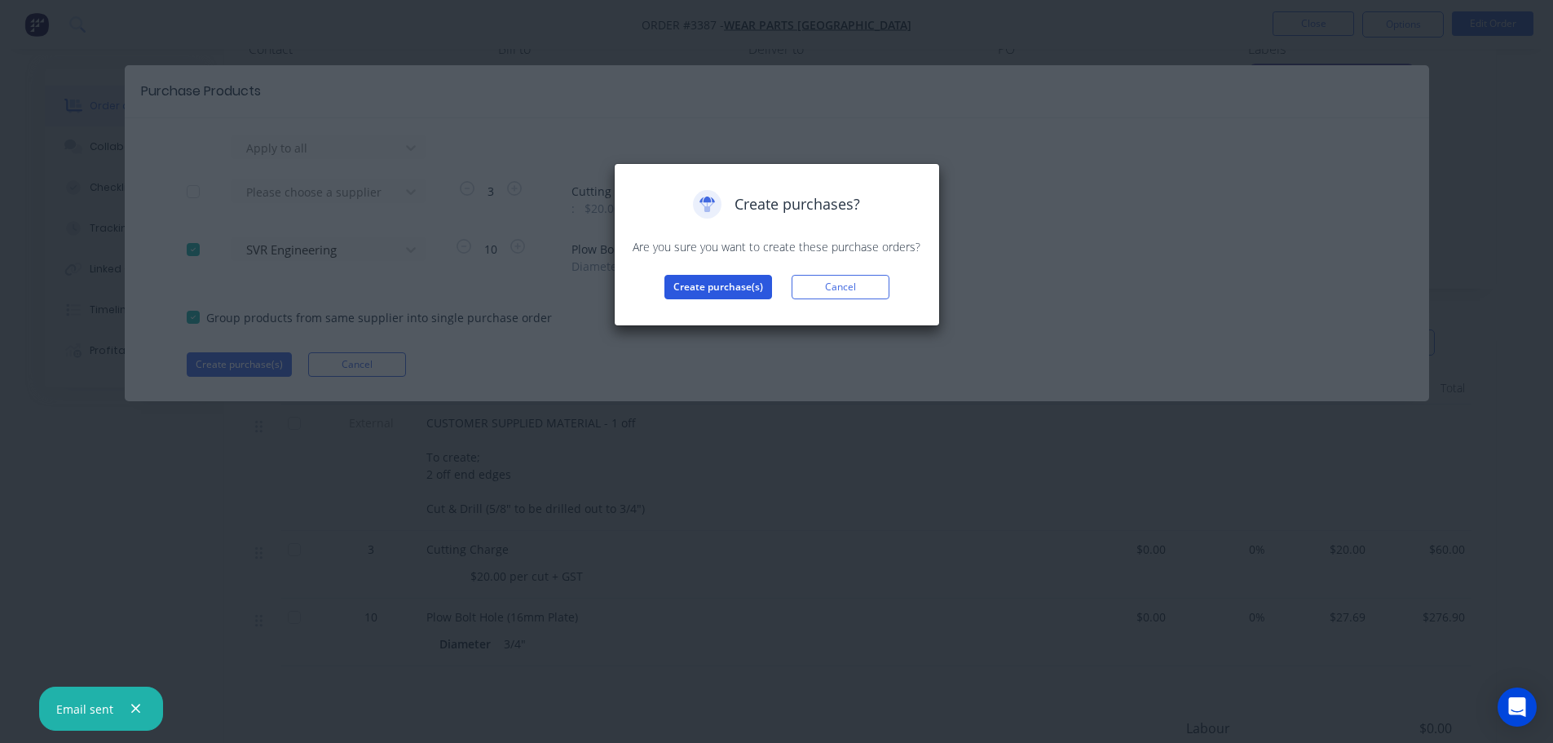
click at [709, 285] on button "Create purchase(s)" at bounding box center [718, 287] width 108 height 24
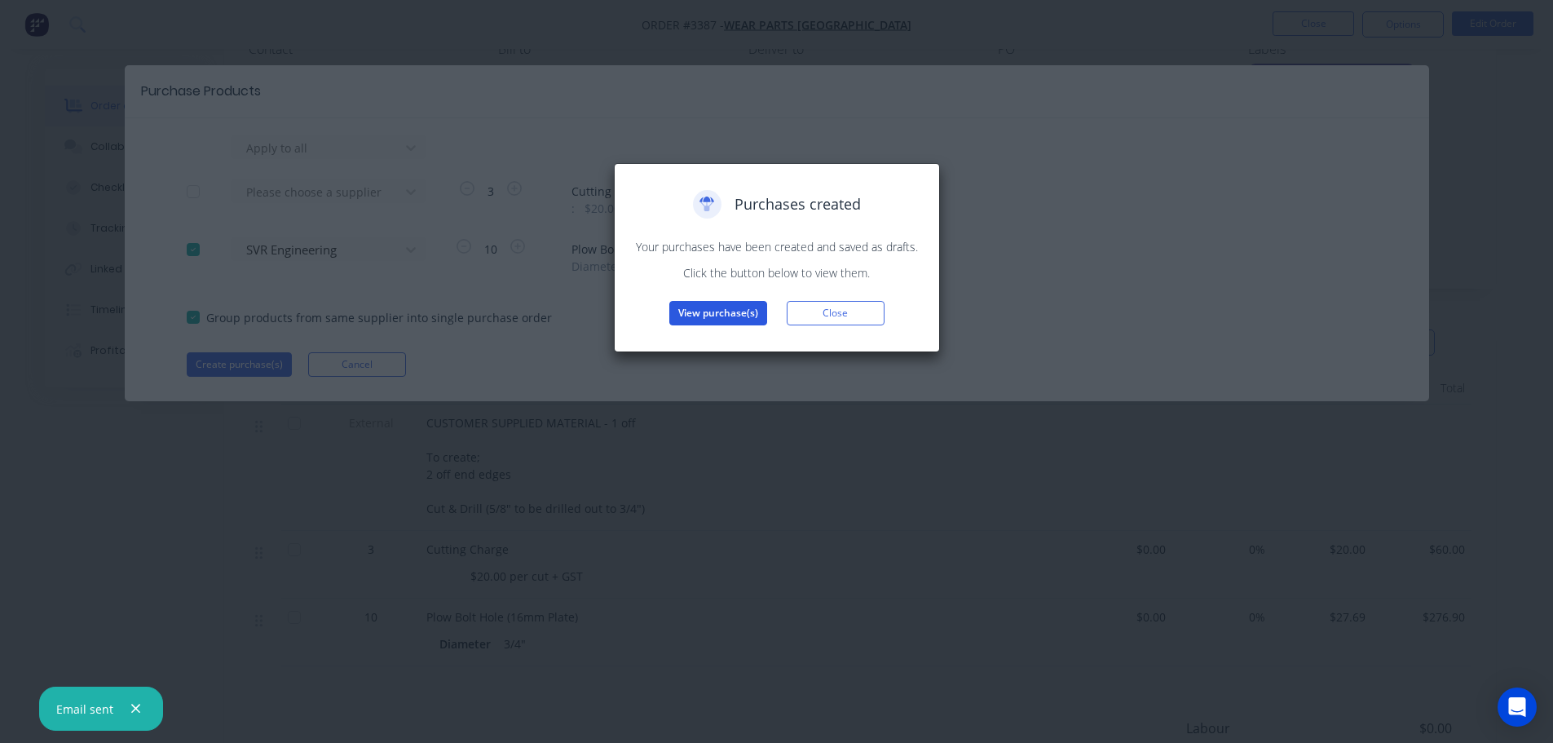
click at [719, 307] on button "View purchase(s)" at bounding box center [718, 313] width 98 height 24
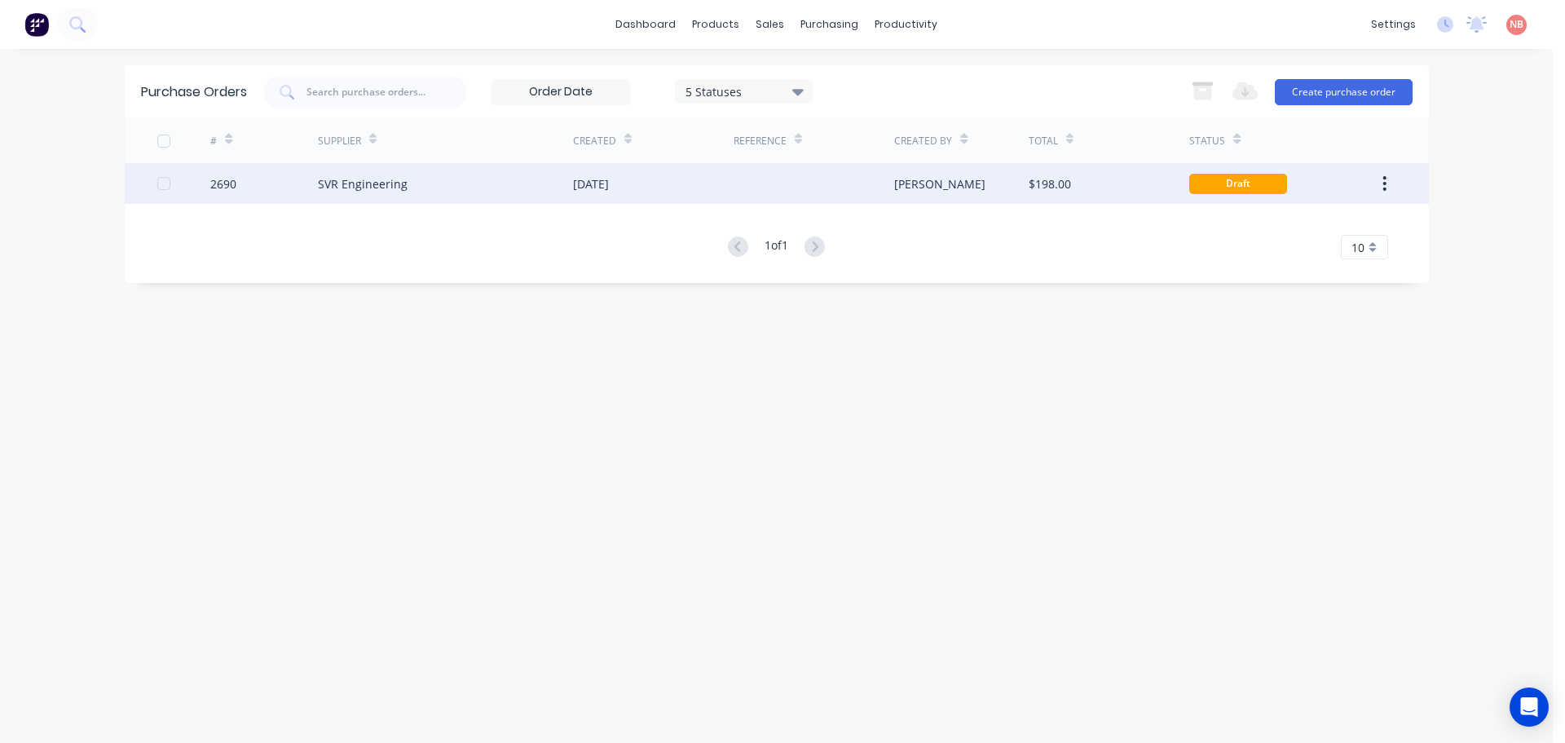
drag, startPoint x: 651, startPoint y: 209, endPoint x: 637, endPoint y: 176, distance: 35.8
click at [637, 176] on div "[DATE]" at bounding box center [653, 183] width 161 height 41
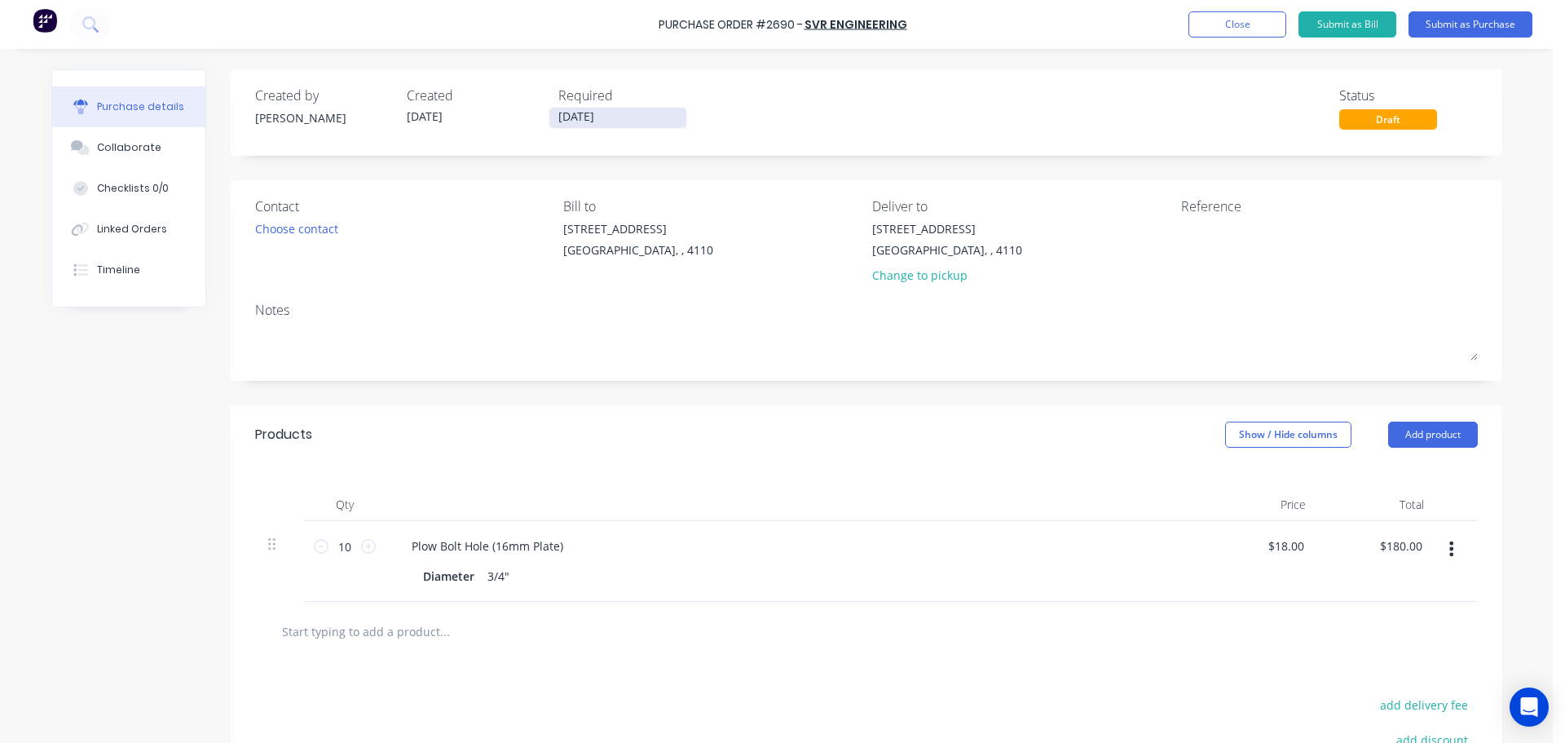
click at [599, 120] on input "[DATE]" at bounding box center [617, 118] width 137 height 20
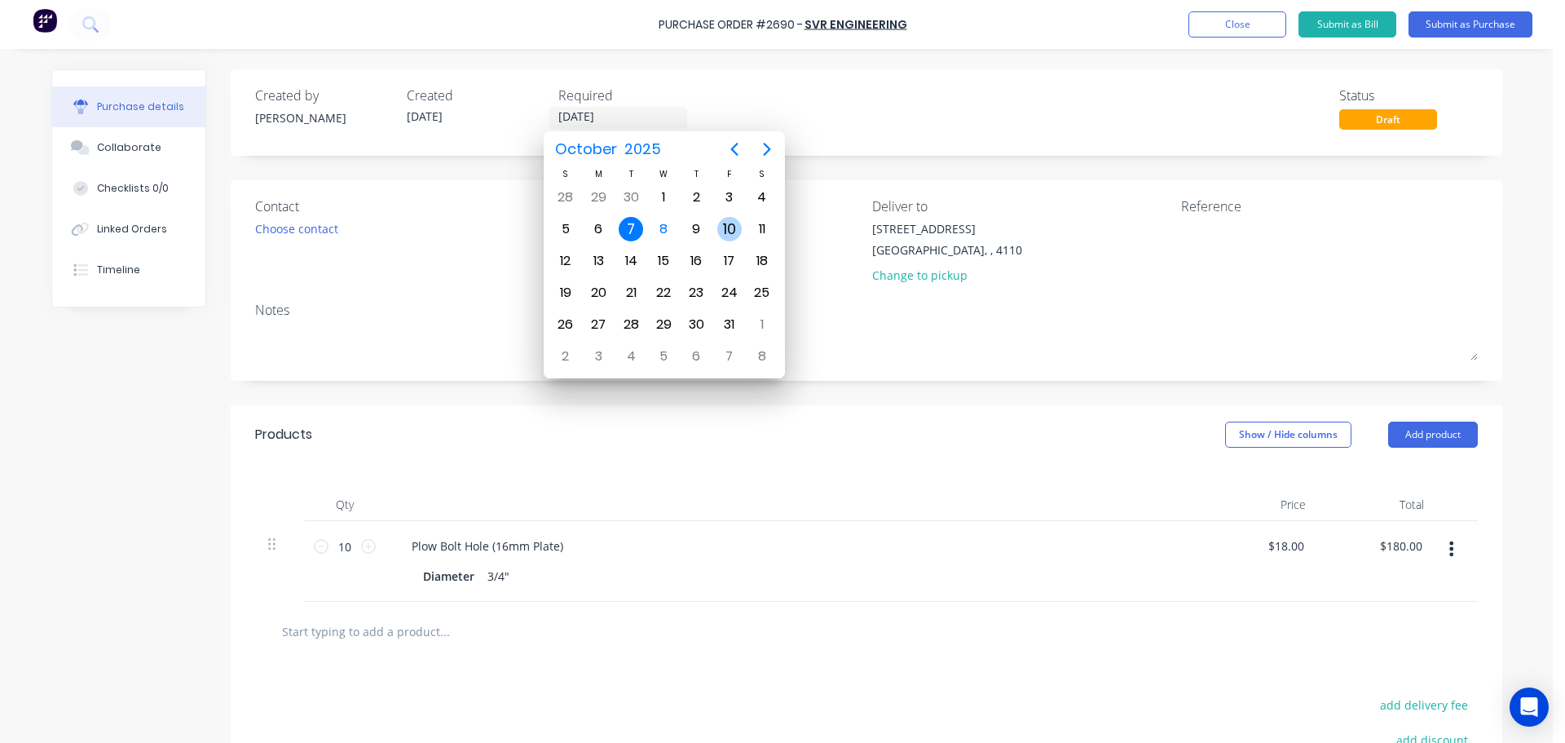
click at [722, 226] on div "10" at bounding box center [729, 229] width 24 height 24
type input "[DATE]"
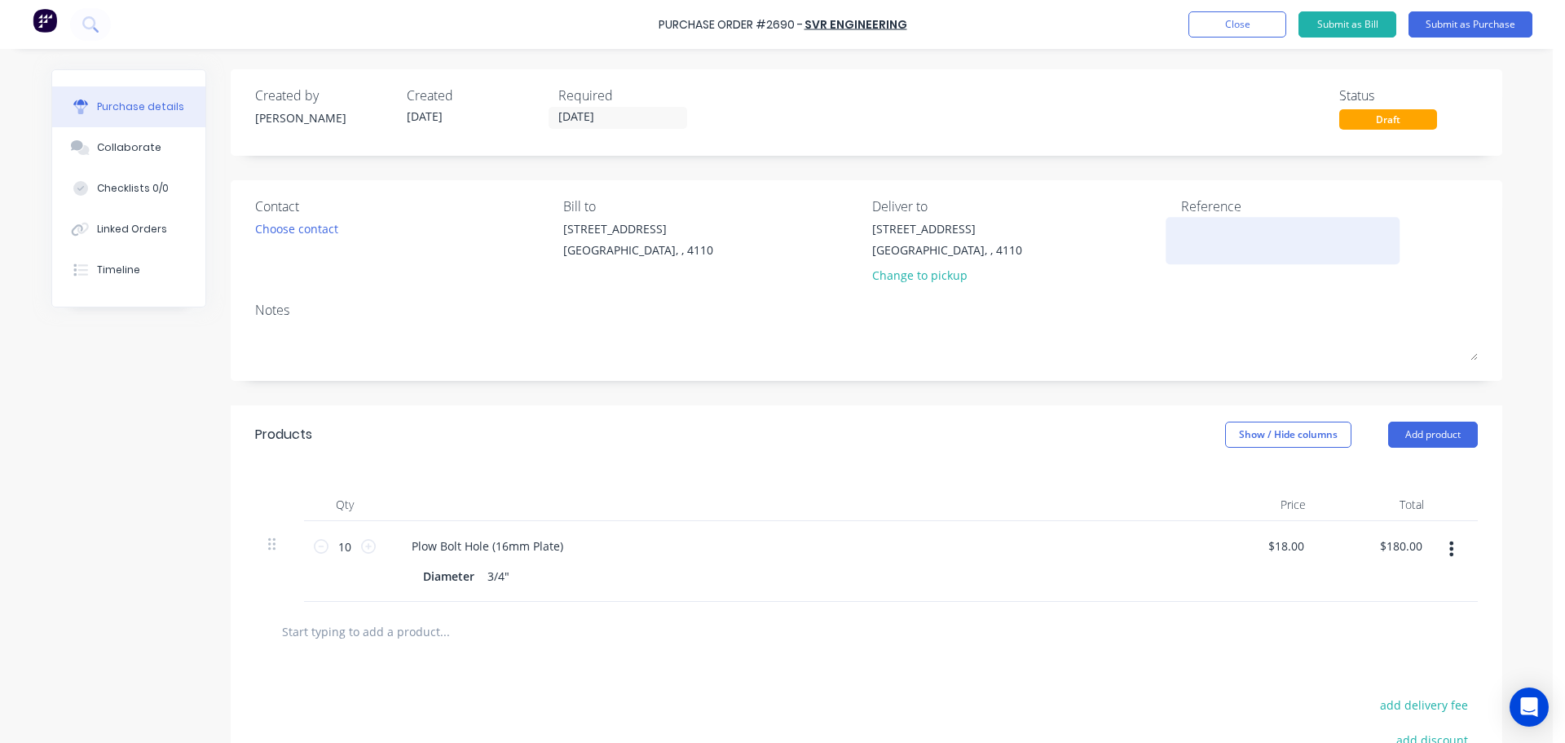
click at [1198, 220] on div at bounding box center [1283, 240] width 204 height 41
click at [1202, 227] on textarea at bounding box center [1283, 238] width 204 height 37
type textarea "WPA"
type textarea "x"
type textarea "WPA 4"
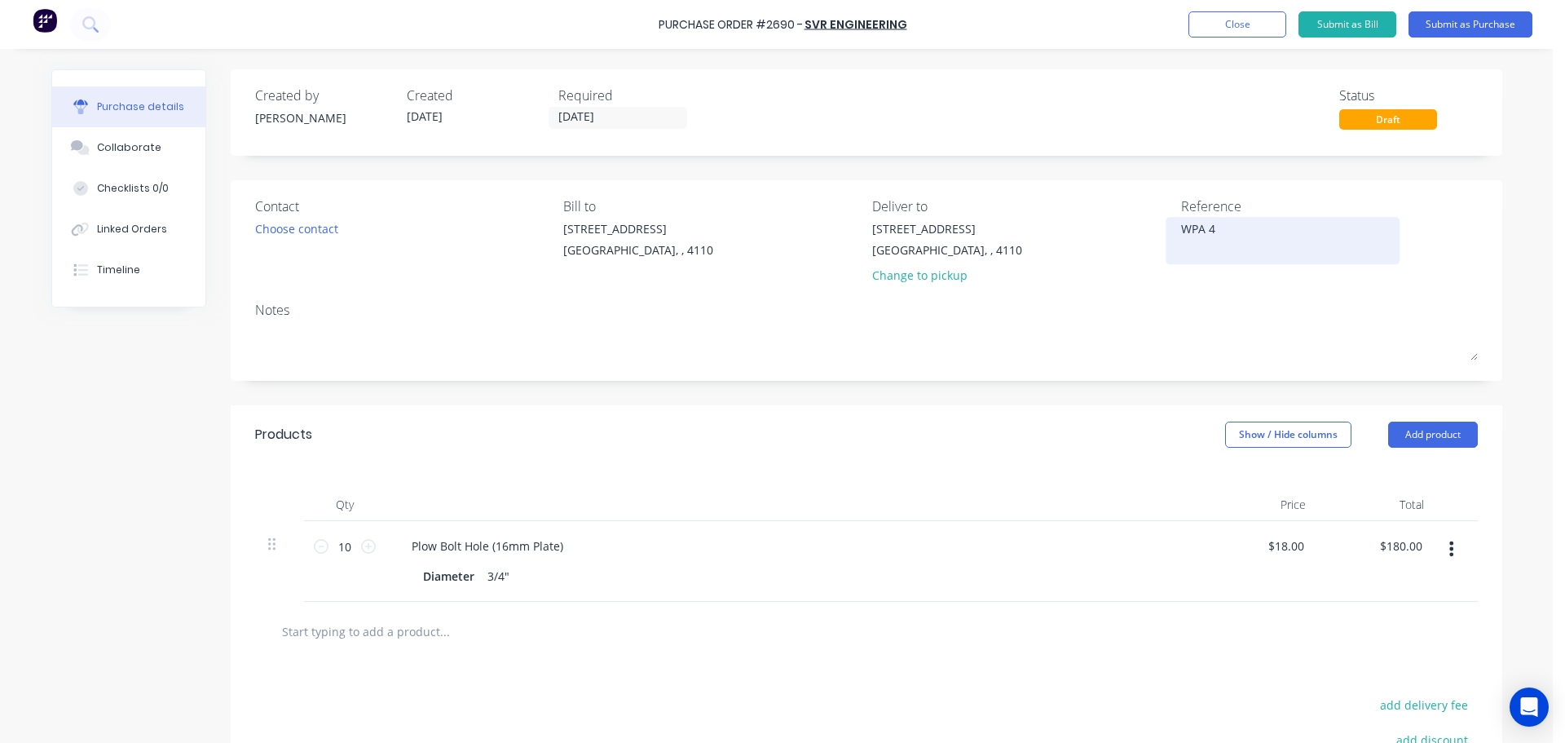
type textarea "x"
type textarea "WPA 47"
type textarea "x"
type textarea "WPA 475"
type textarea "x"
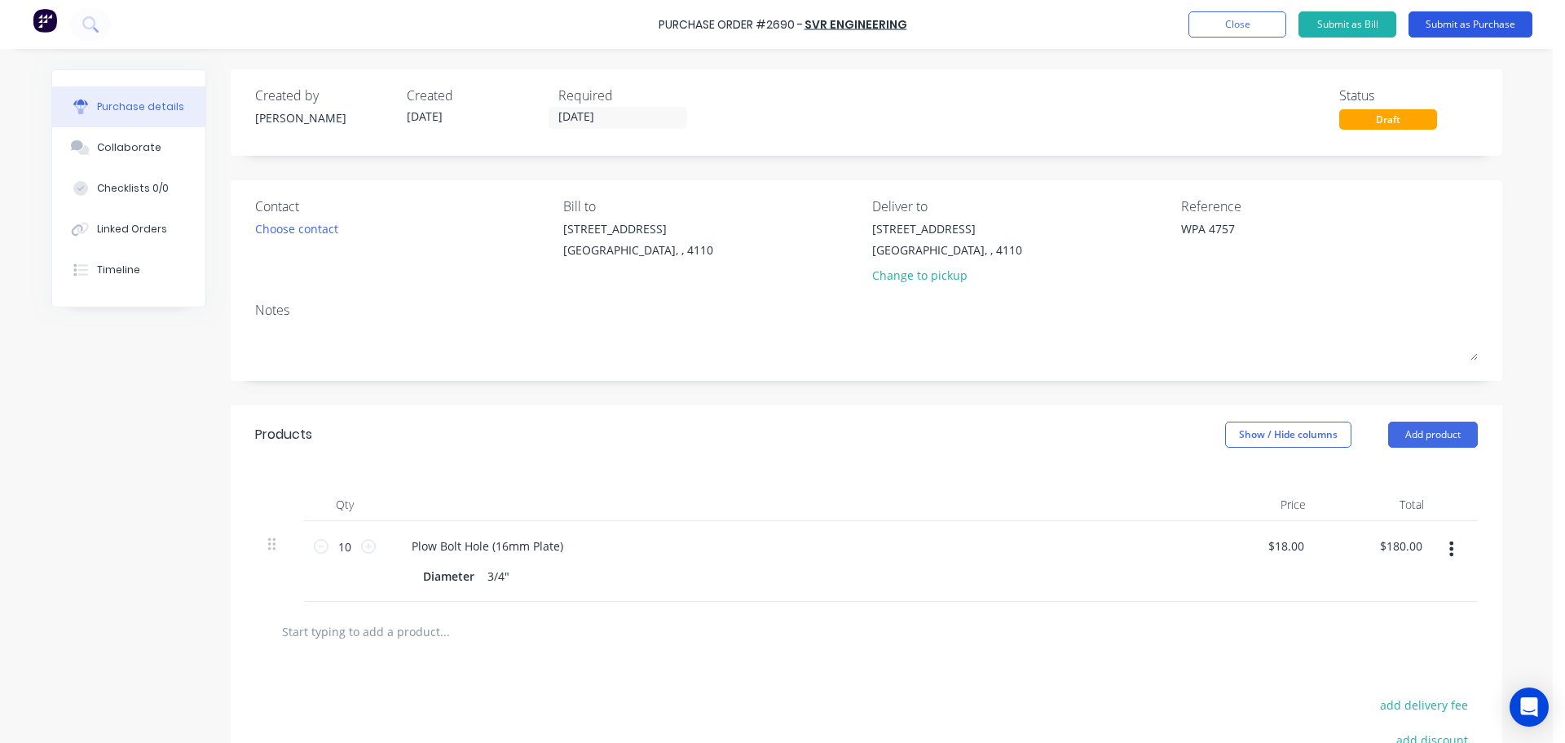
type textarea "WPA 4757"
type textarea "x"
type textarea "WPA 4757"
click at [1423, 25] on button "Submit as Purchase" at bounding box center [1471, 24] width 124 height 26
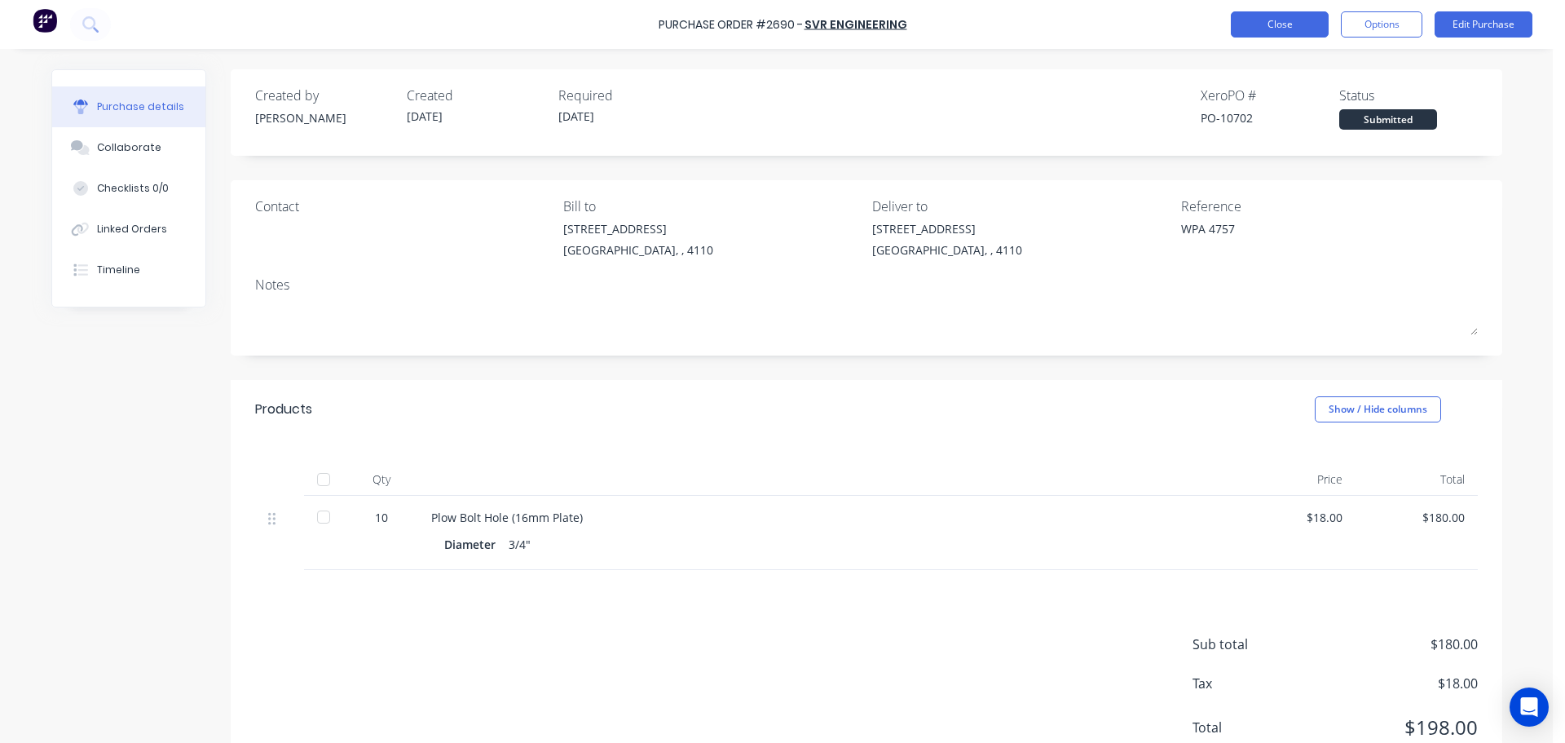
click at [1323, 28] on button "Close" at bounding box center [1280, 24] width 98 height 26
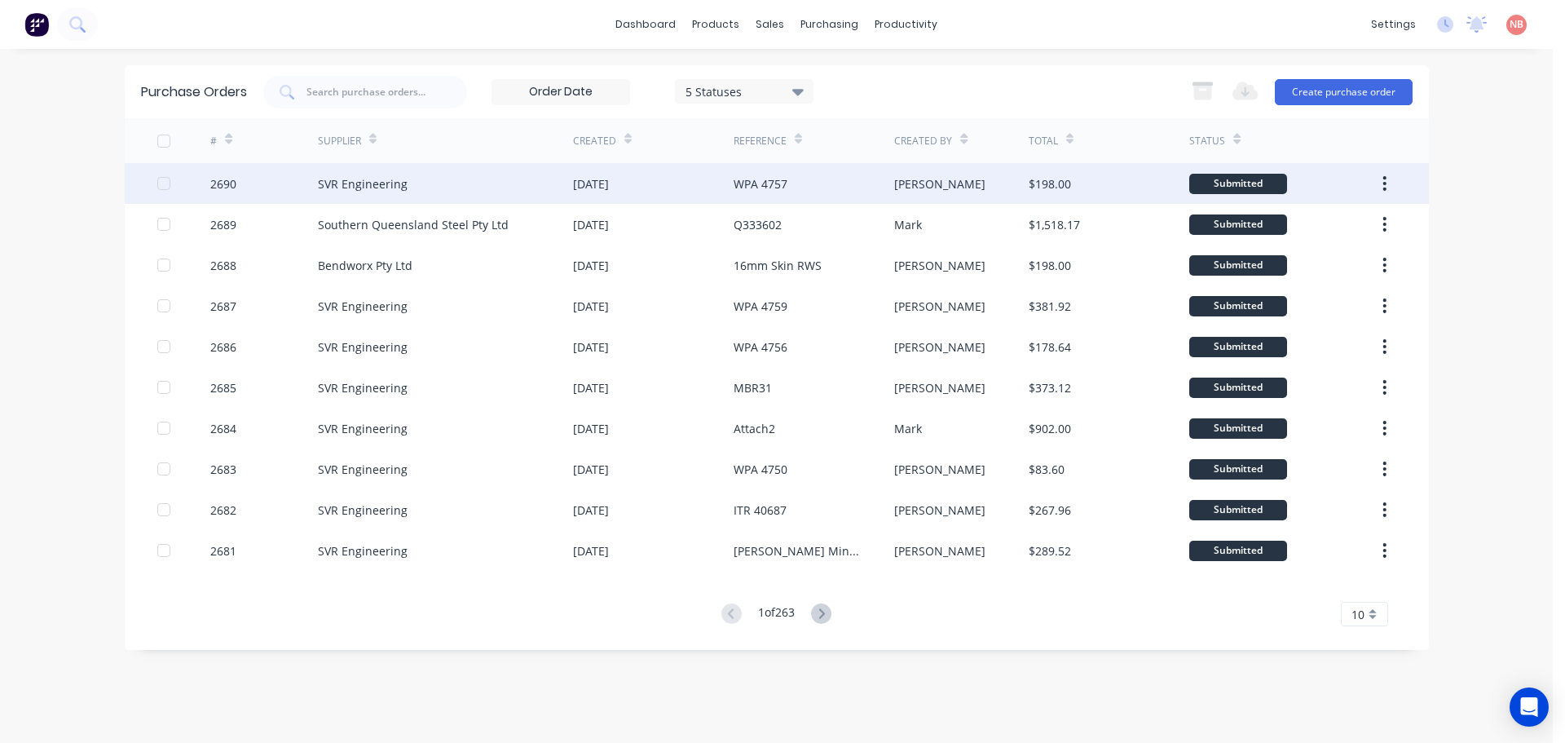
click at [898, 190] on div "[PERSON_NAME]" at bounding box center [939, 183] width 91 height 17
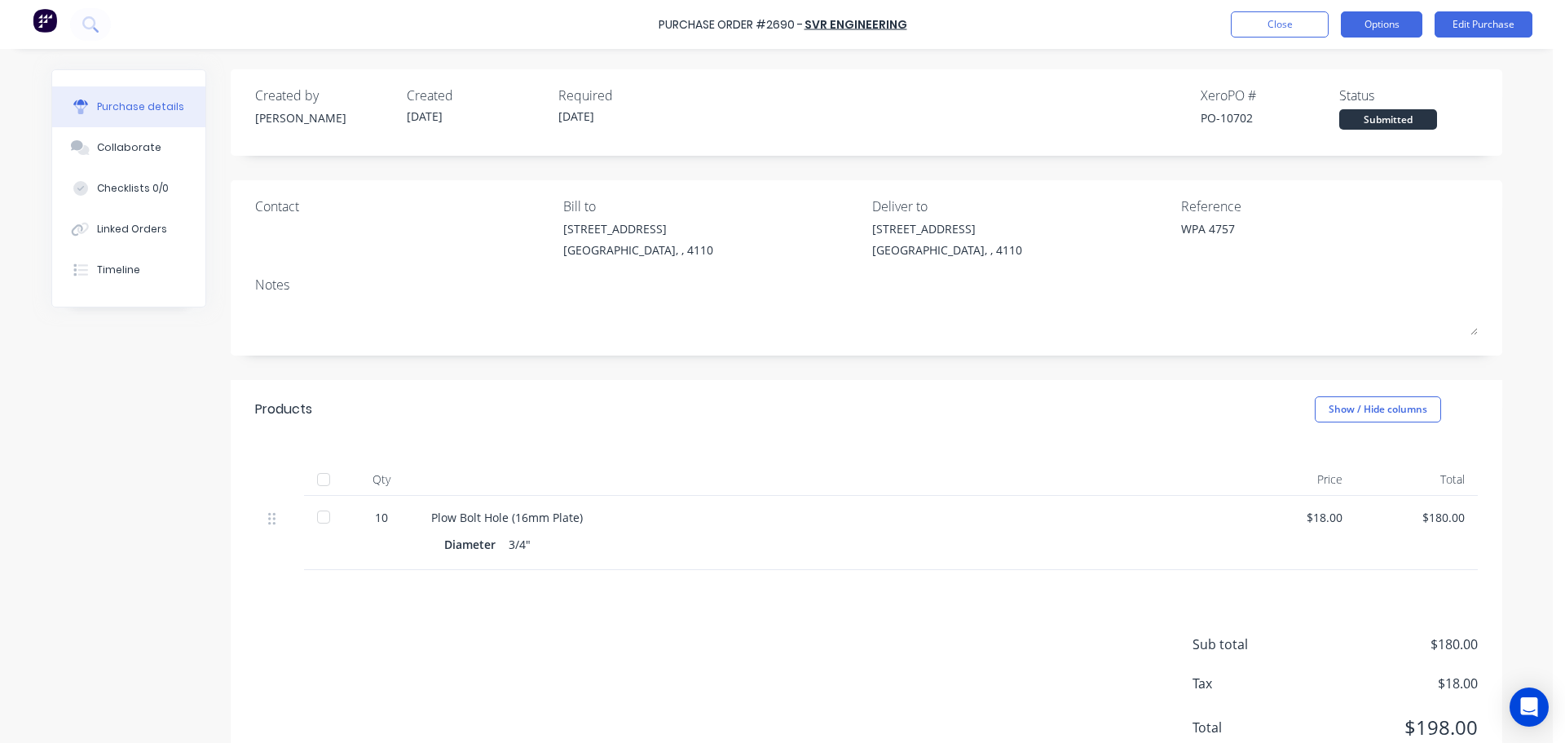
click at [1384, 25] on button "Options" at bounding box center [1382, 24] width 82 height 26
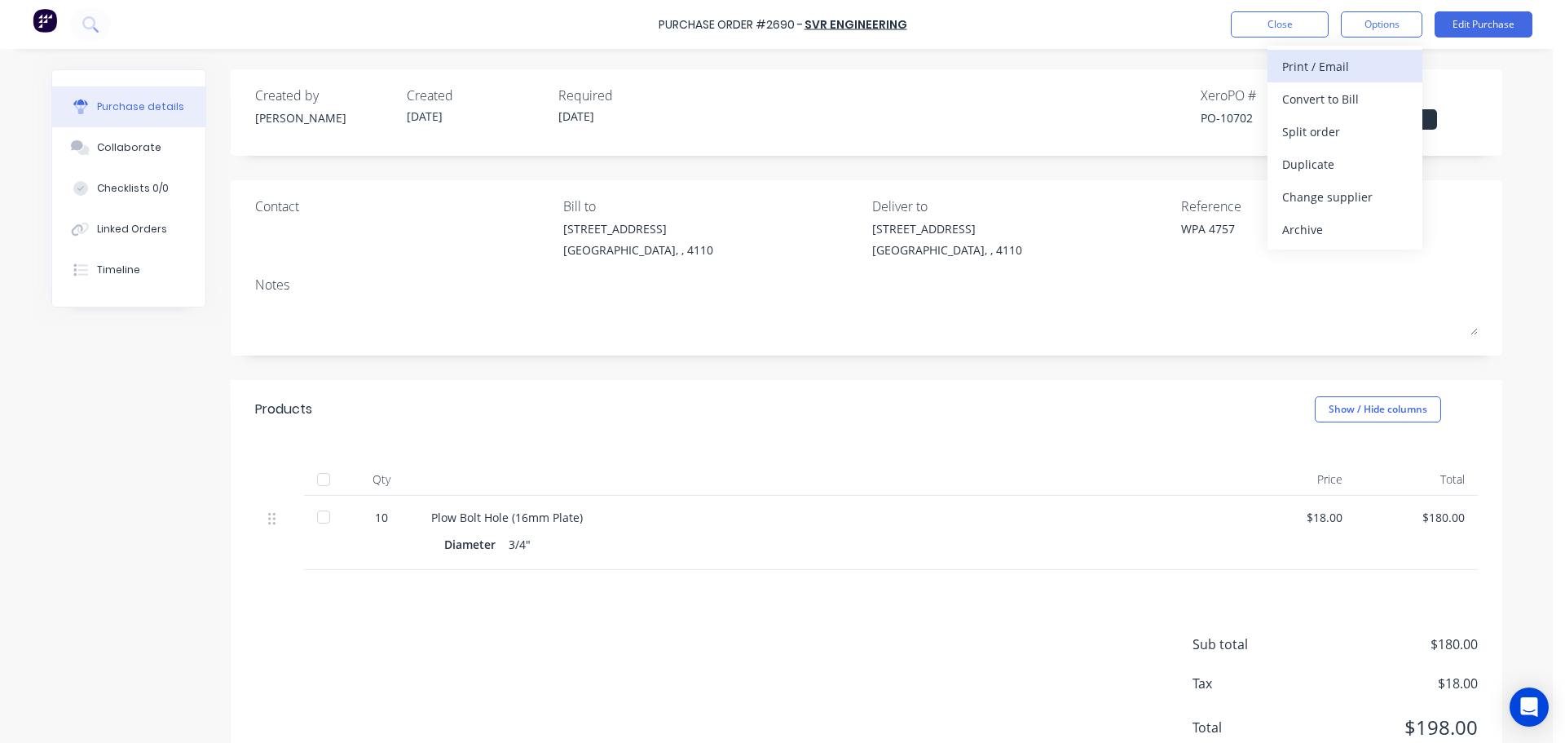
click at [1343, 67] on div "Print / Email" at bounding box center [1345, 67] width 126 height 24
click at [1325, 90] on div "With pricing" at bounding box center [1345, 99] width 126 height 24
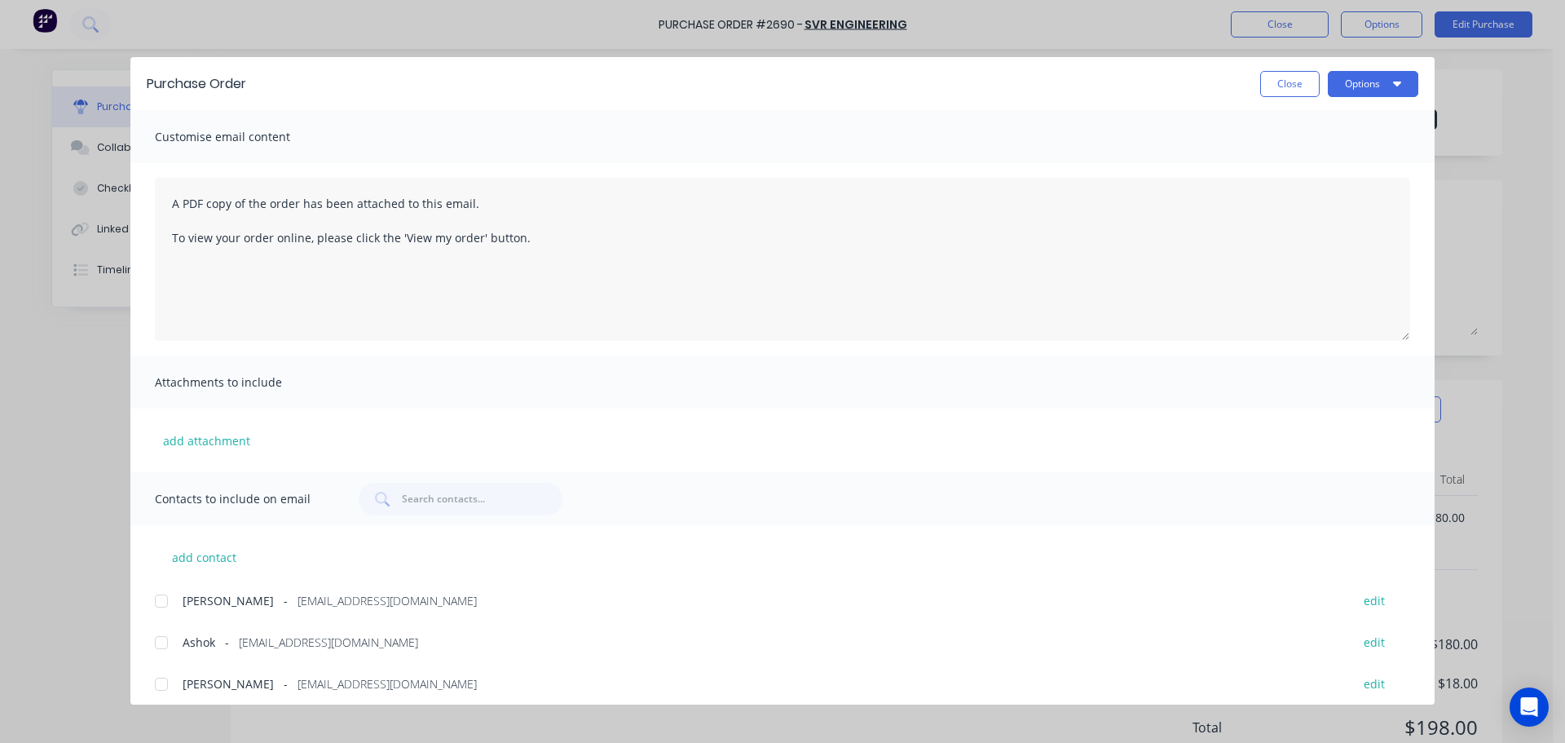
click at [168, 633] on div at bounding box center [161, 642] width 33 height 33
click at [1363, 87] on button "Options" at bounding box center [1373, 84] width 90 height 26
click at [1327, 154] on div "Print" at bounding box center [1341, 158] width 126 height 24
click at [1346, 86] on button "Options" at bounding box center [1373, 84] width 90 height 26
click at [1307, 194] on div "Email" at bounding box center [1341, 191] width 126 height 24
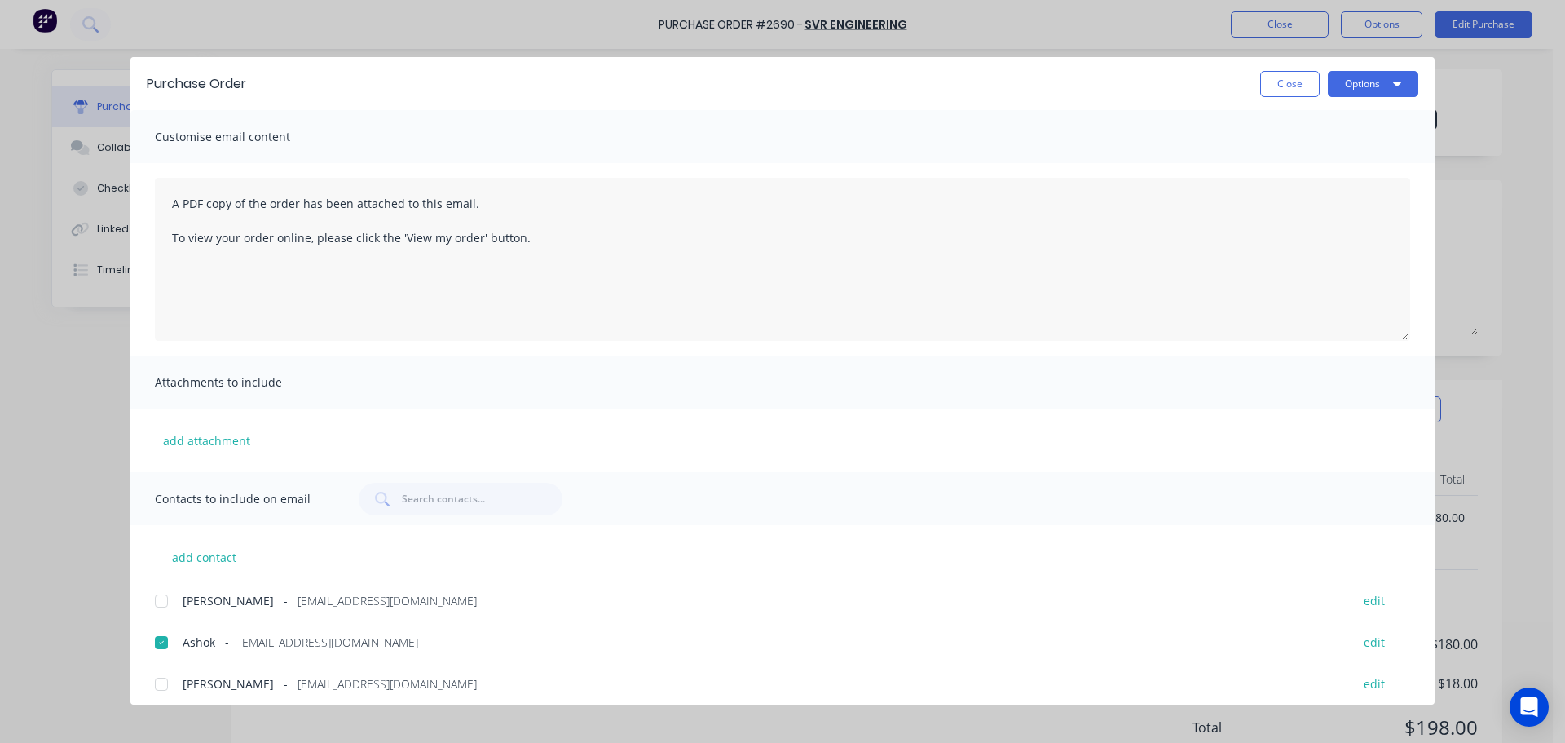
click at [1274, 74] on button "Close" at bounding box center [1290, 84] width 60 height 26
type textarea "x"
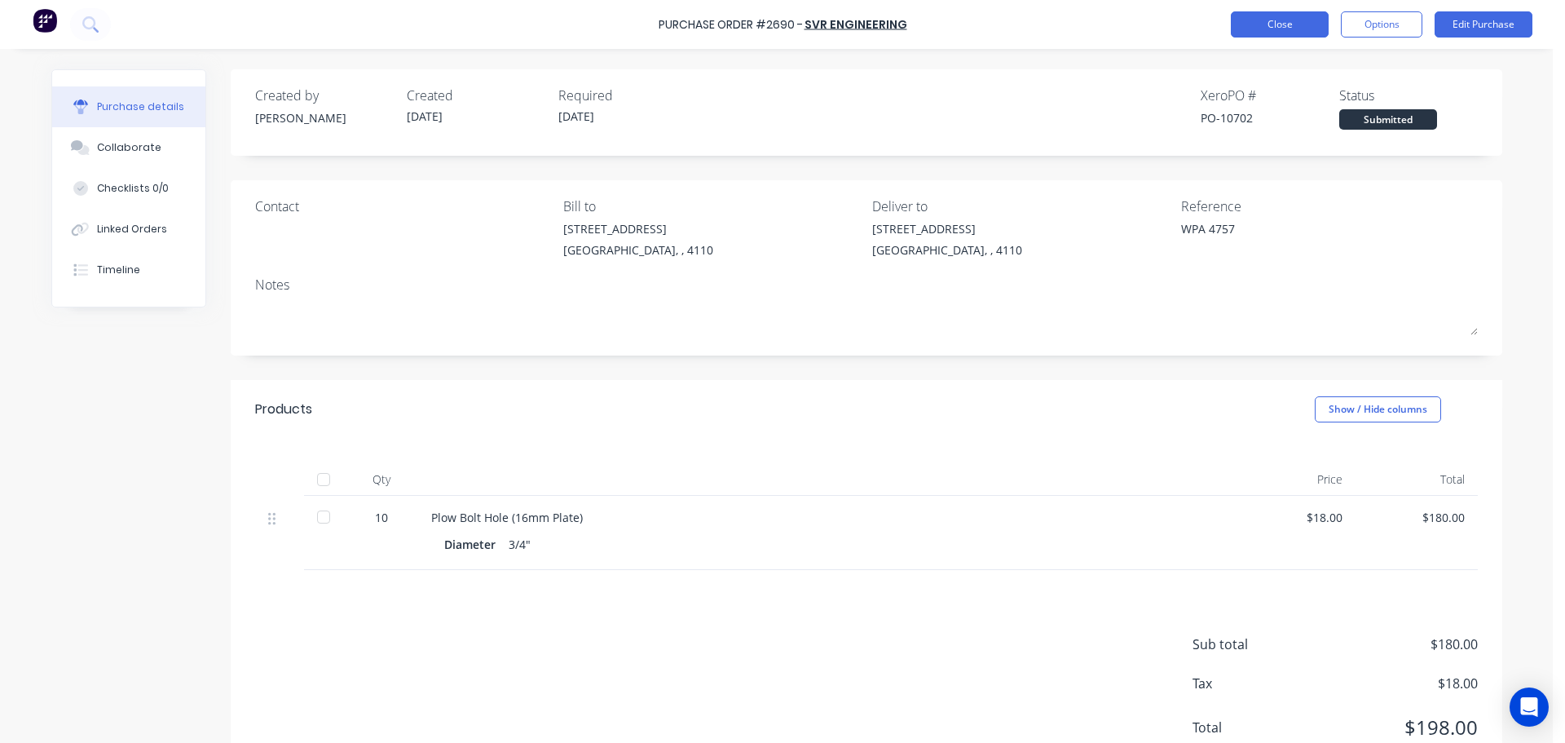
click at [1312, 20] on button "Close" at bounding box center [1280, 24] width 98 height 26
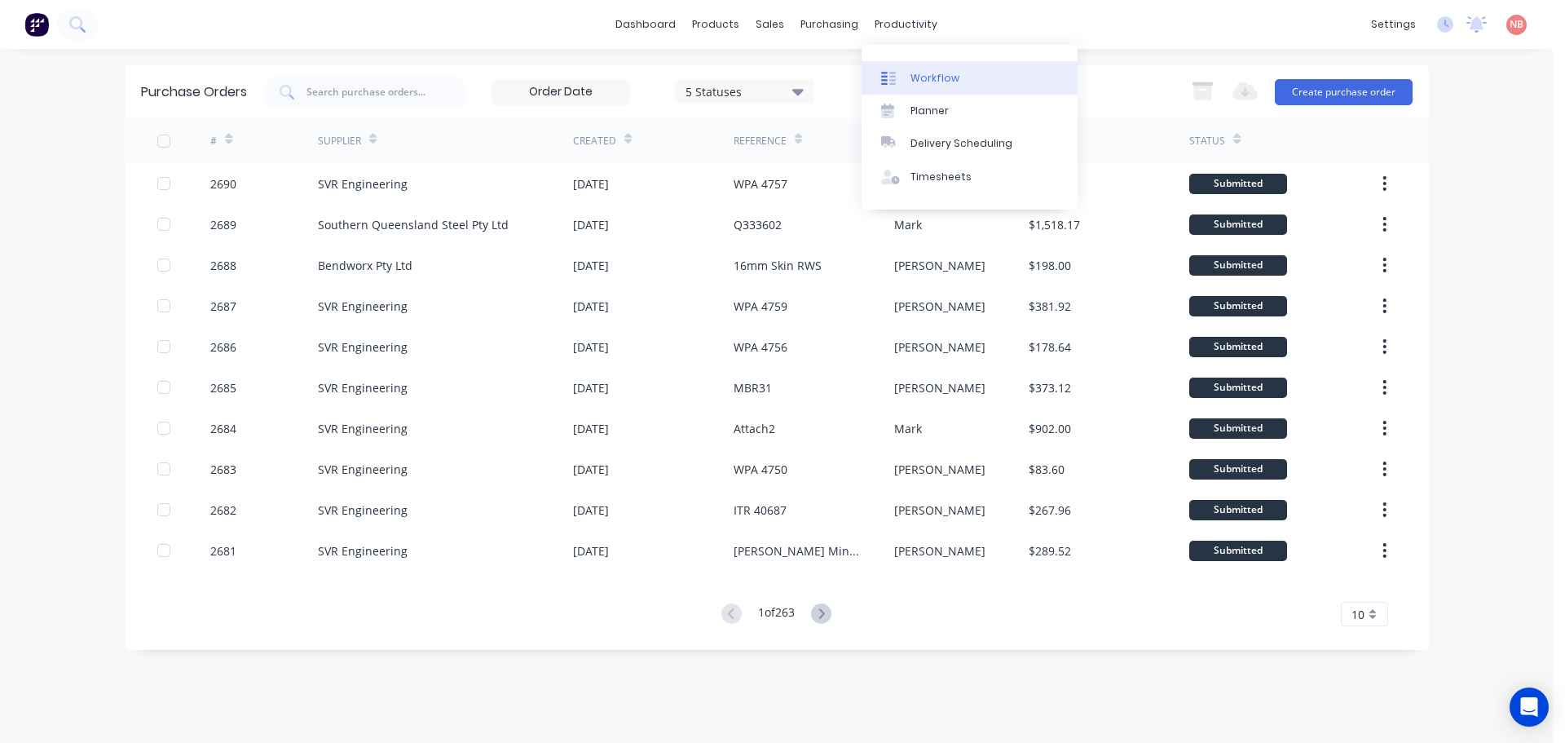
click at [924, 71] on div "Workflow" at bounding box center [935, 78] width 49 height 15
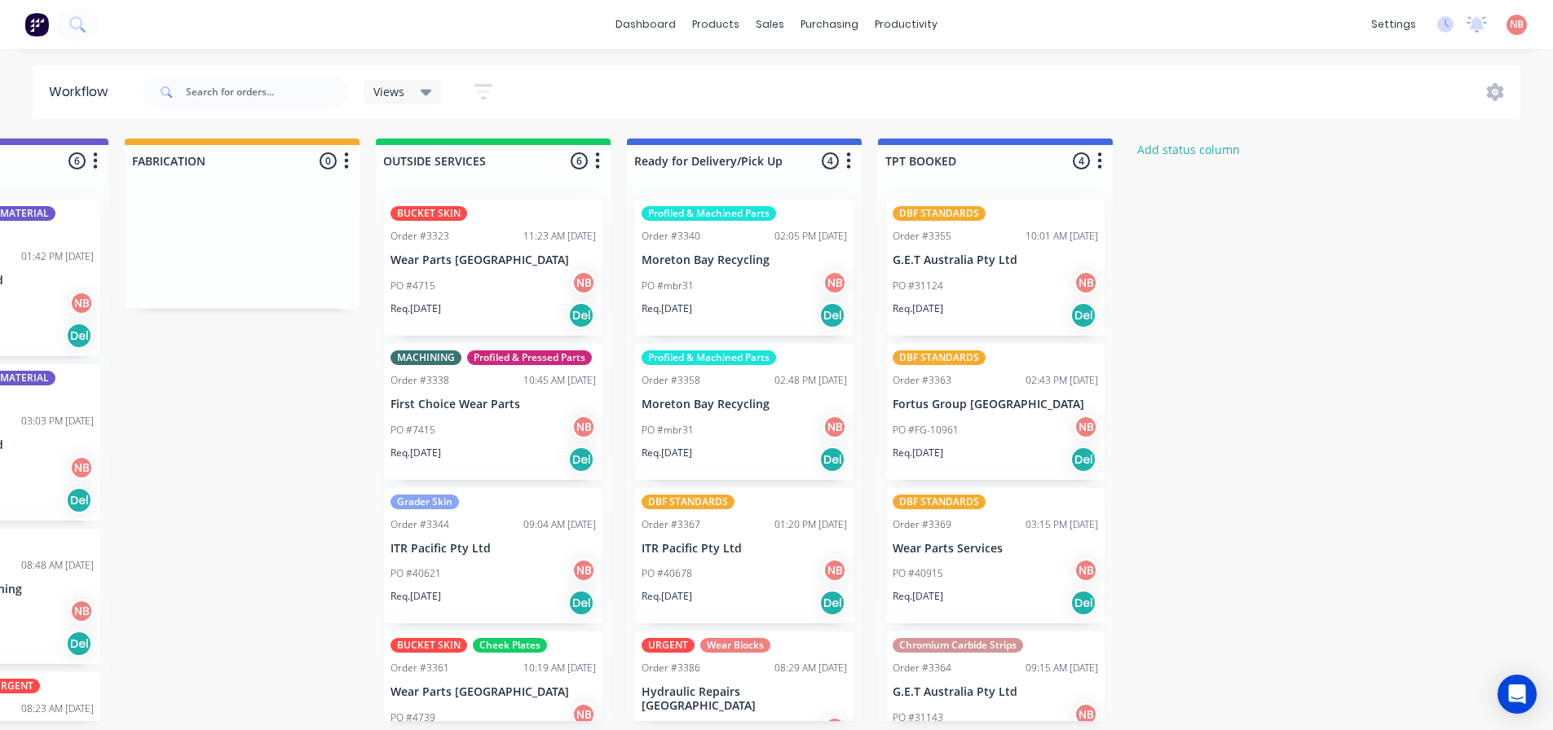
click at [949, 284] on div "PO #31124 NB" at bounding box center [995, 286] width 205 height 31
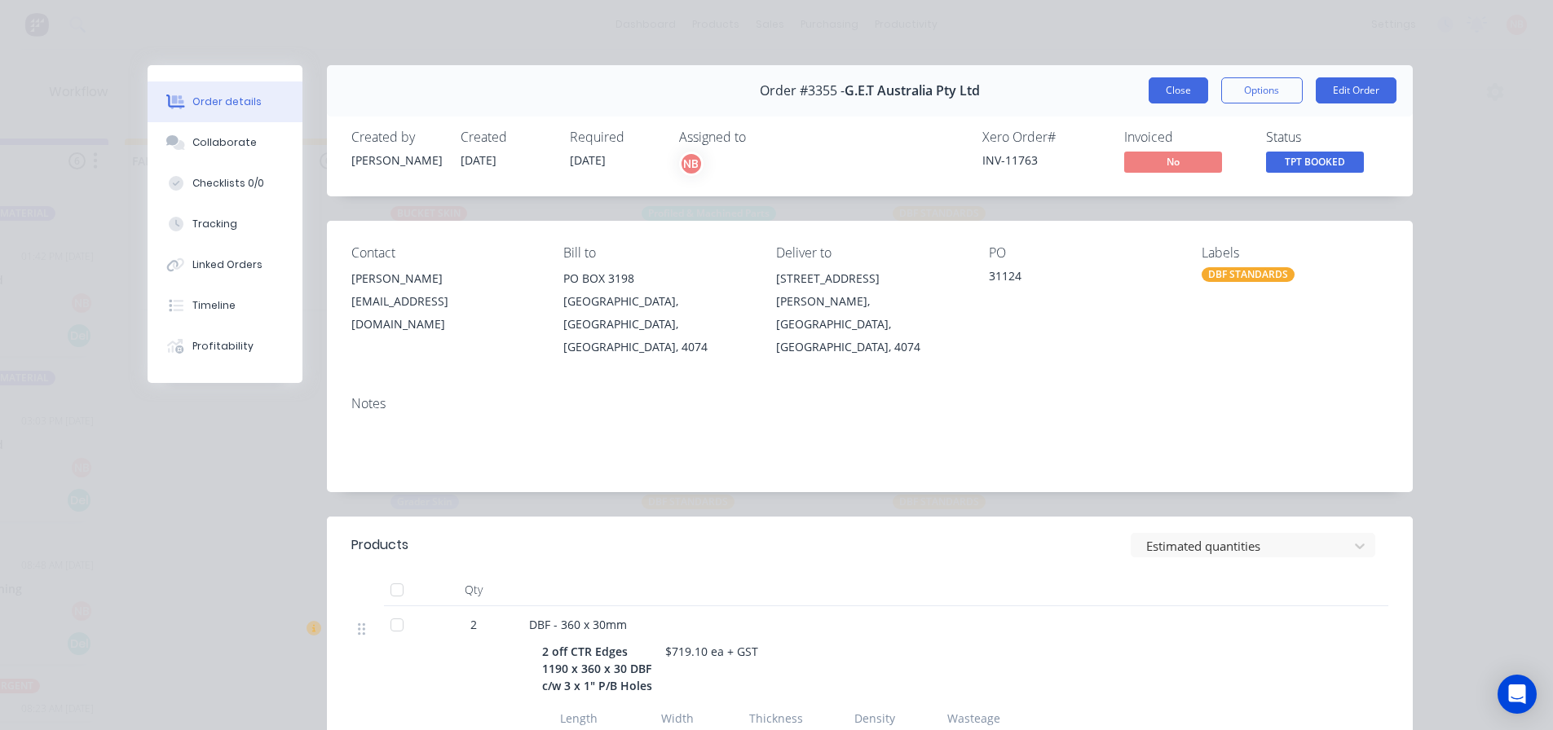
click at [1171, 86] on button "Close" at bounding box center [1179, 90] width 60 height 26
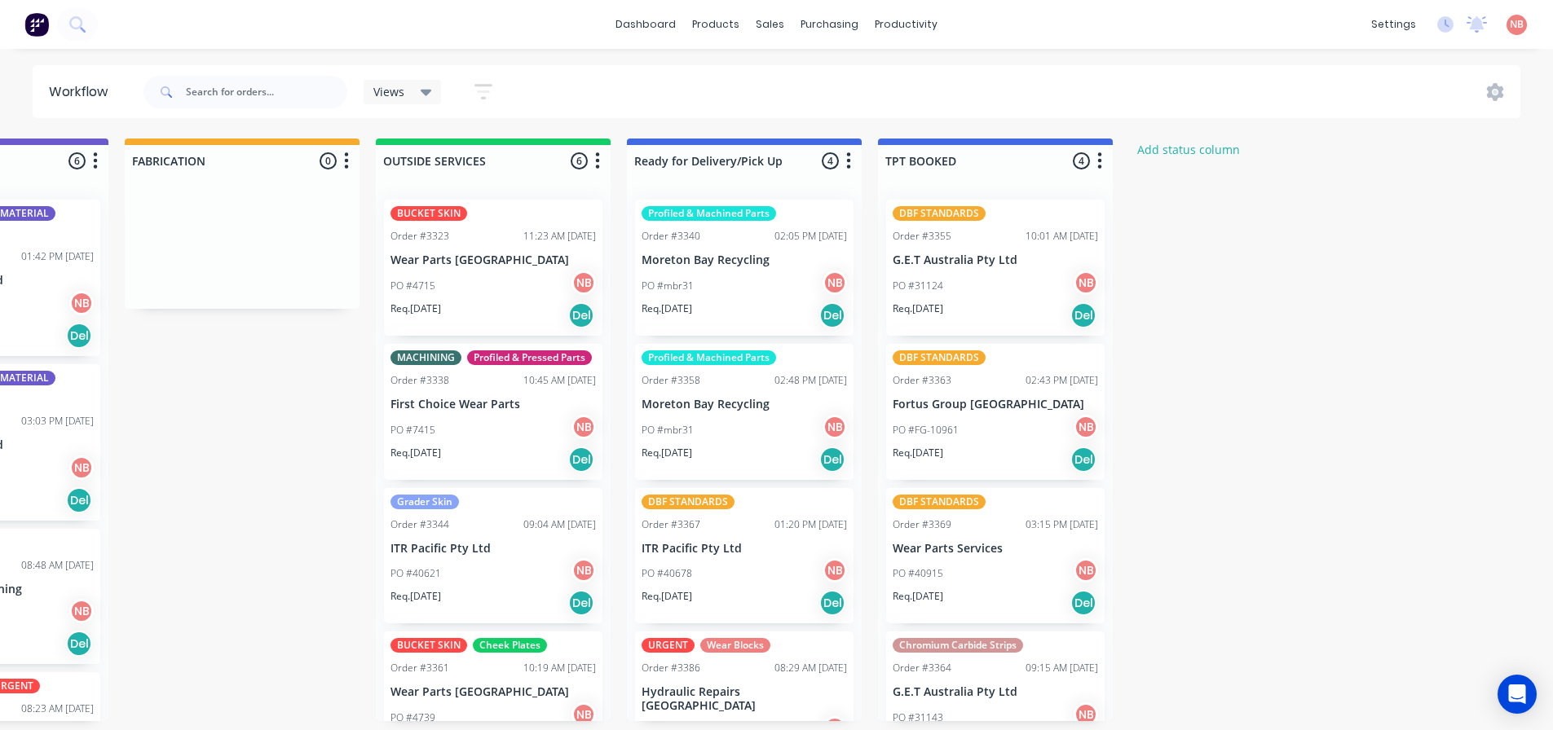
click at [941, 276] on div "PO #31124 NB" at bounding box center [995, 286] width 205 height 31
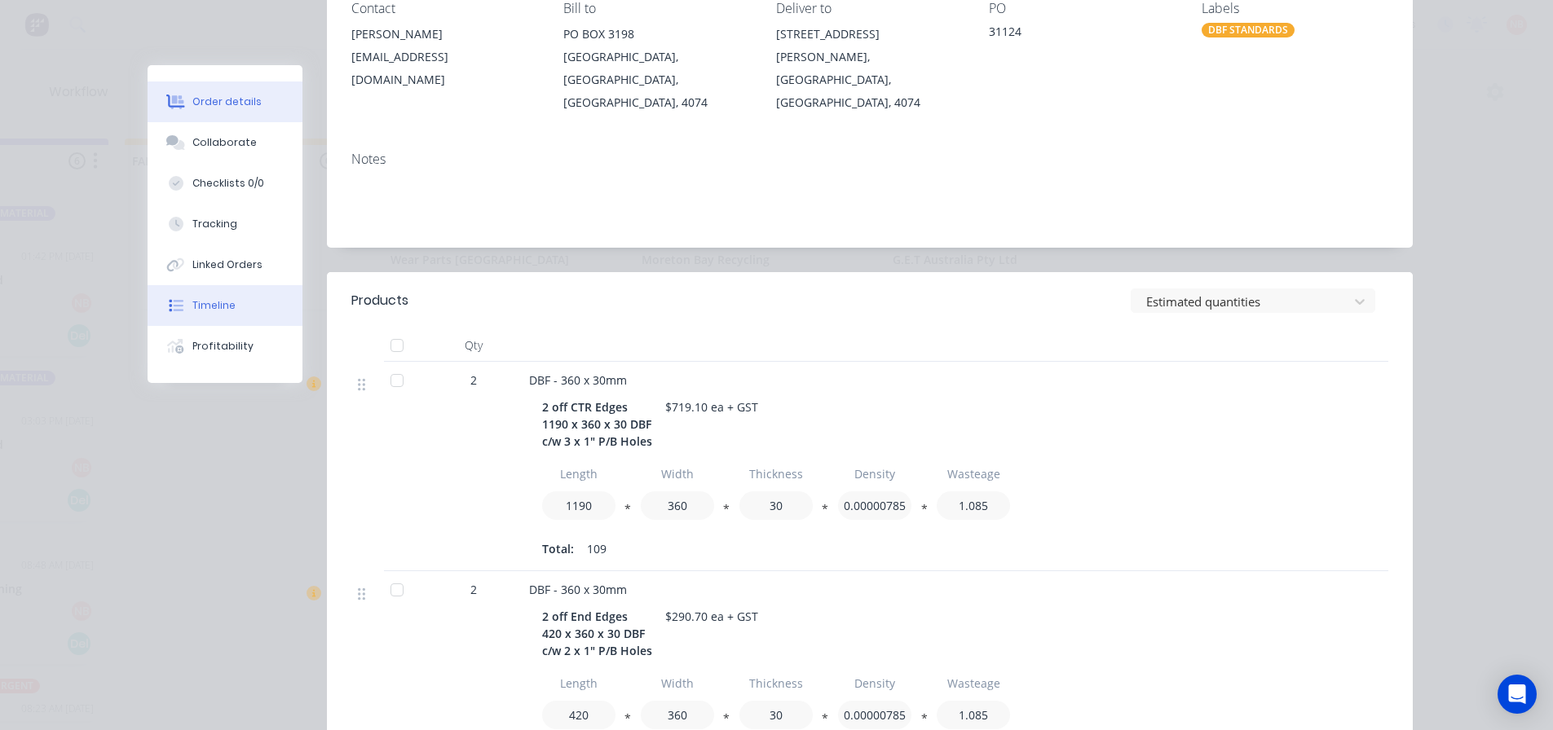
click at [192, 309] on div "Timeline" at bounding box center [213, 305] width 43 height 15
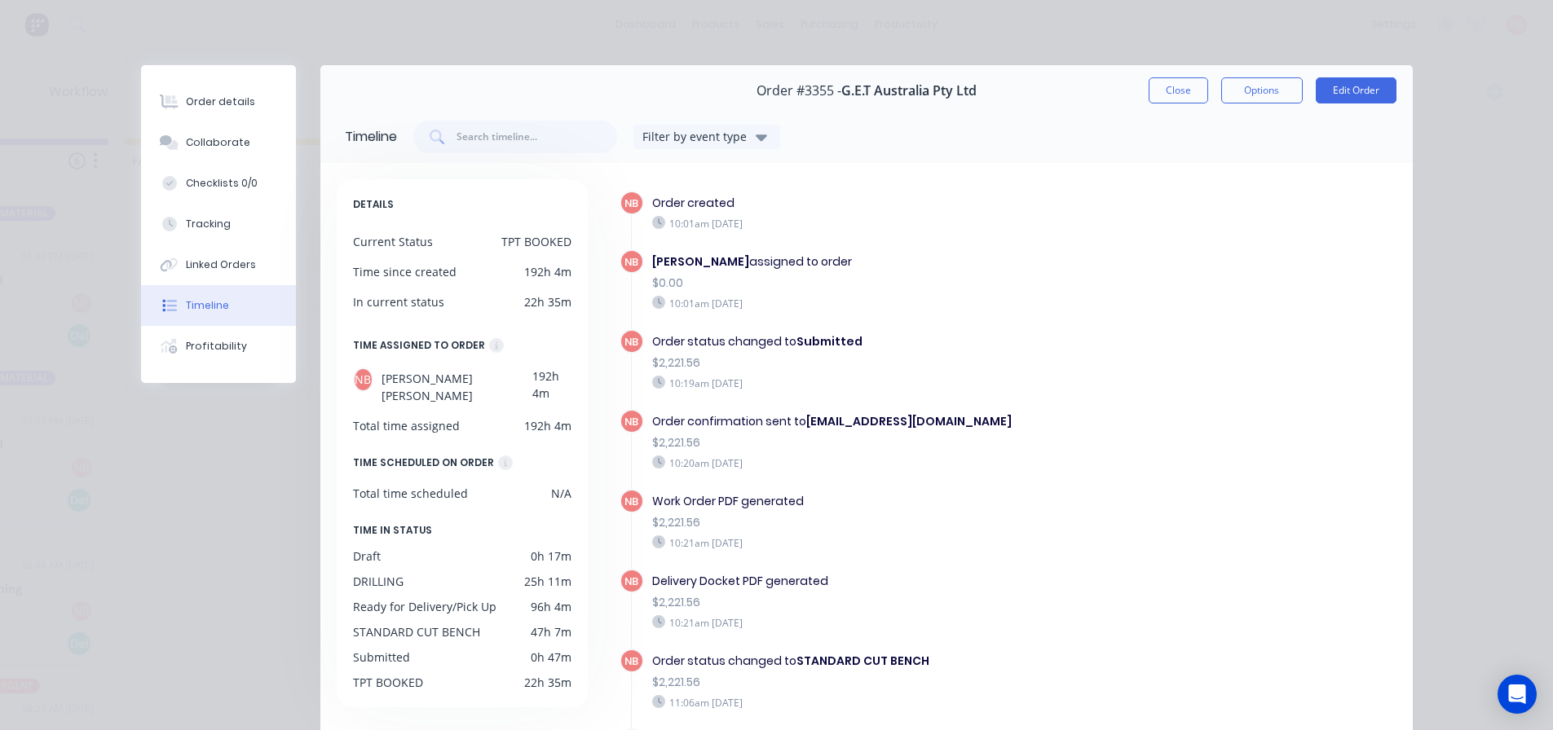
scroll to position [0, 1166]
click at [1175, 85] on button "Close" at bounding box center [1179, 90] width 60 height 26
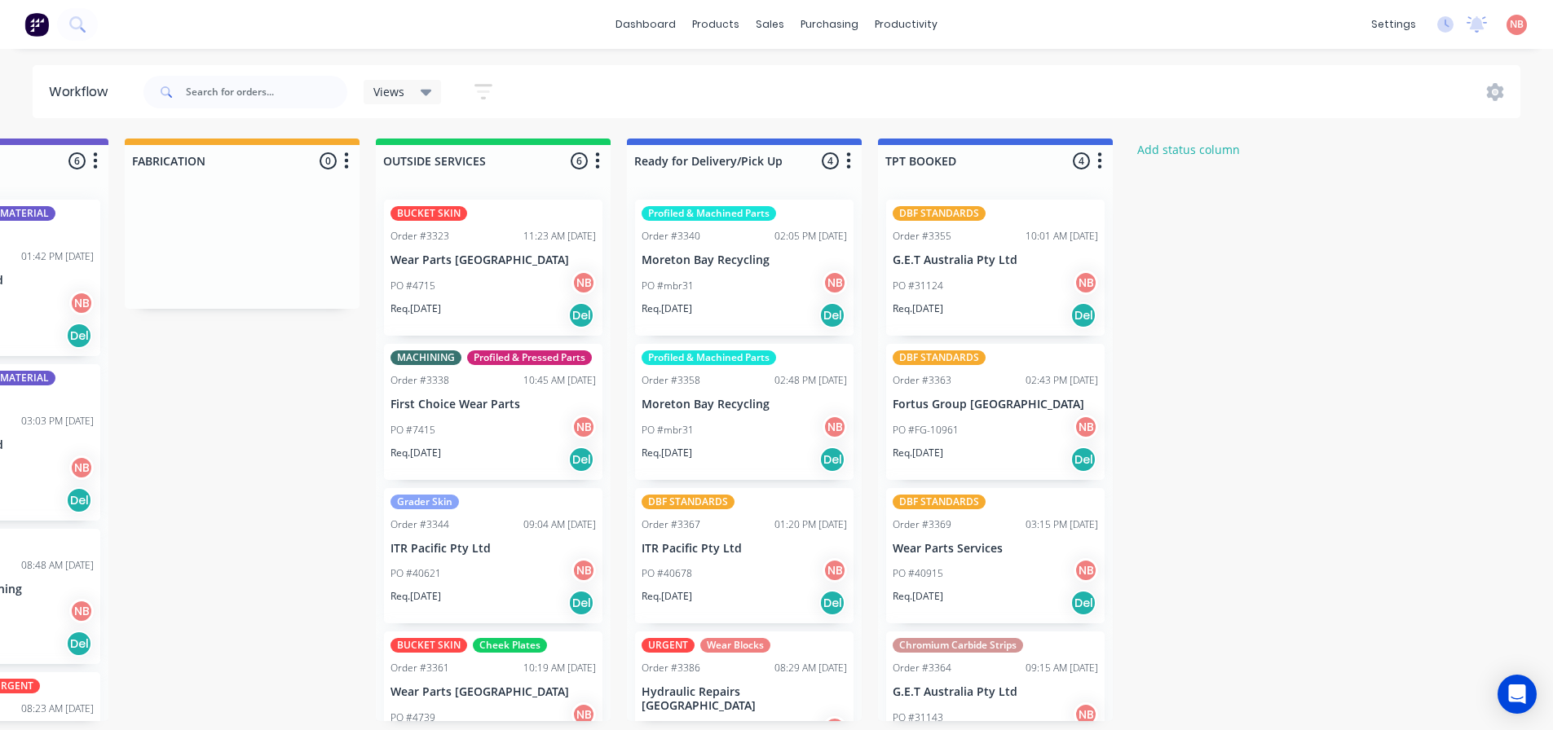
click at [959, 276] on div "PO #31124 NB" at bounding box center [995, 286] width 205 height 31
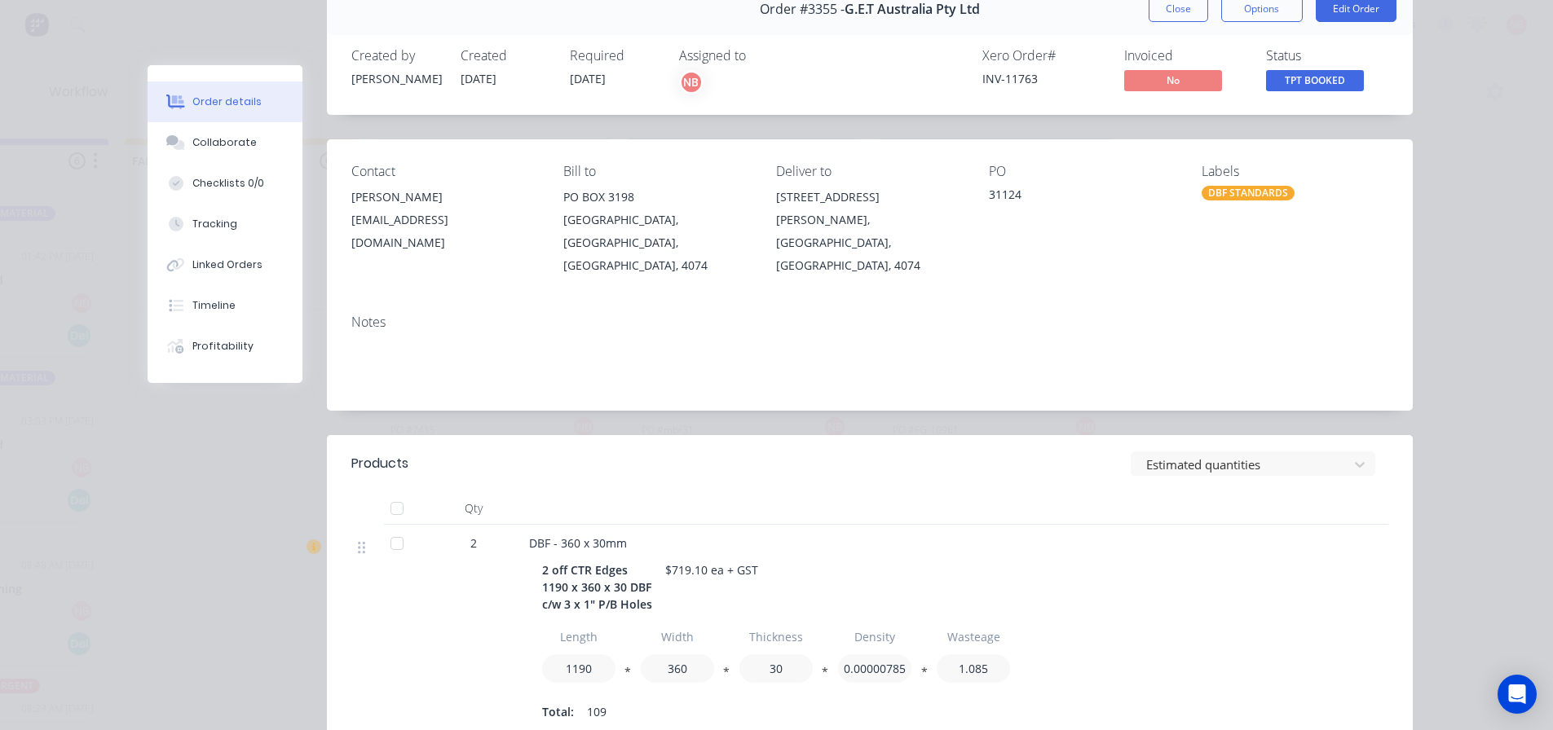
scroll to position [0, 0]
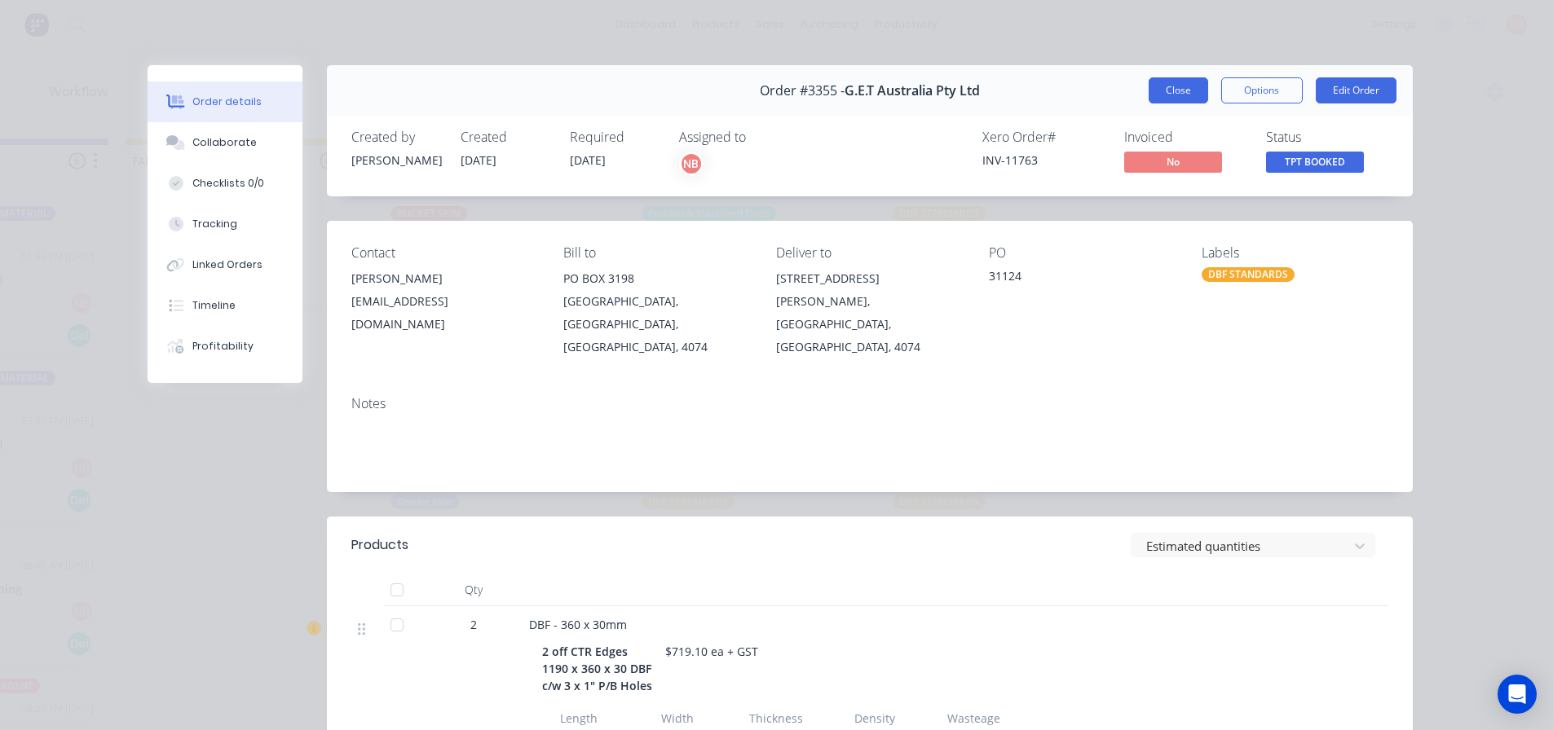
click at [1167, 82] on button "Close" at bounding box center [1179, 90] width 60 height 26
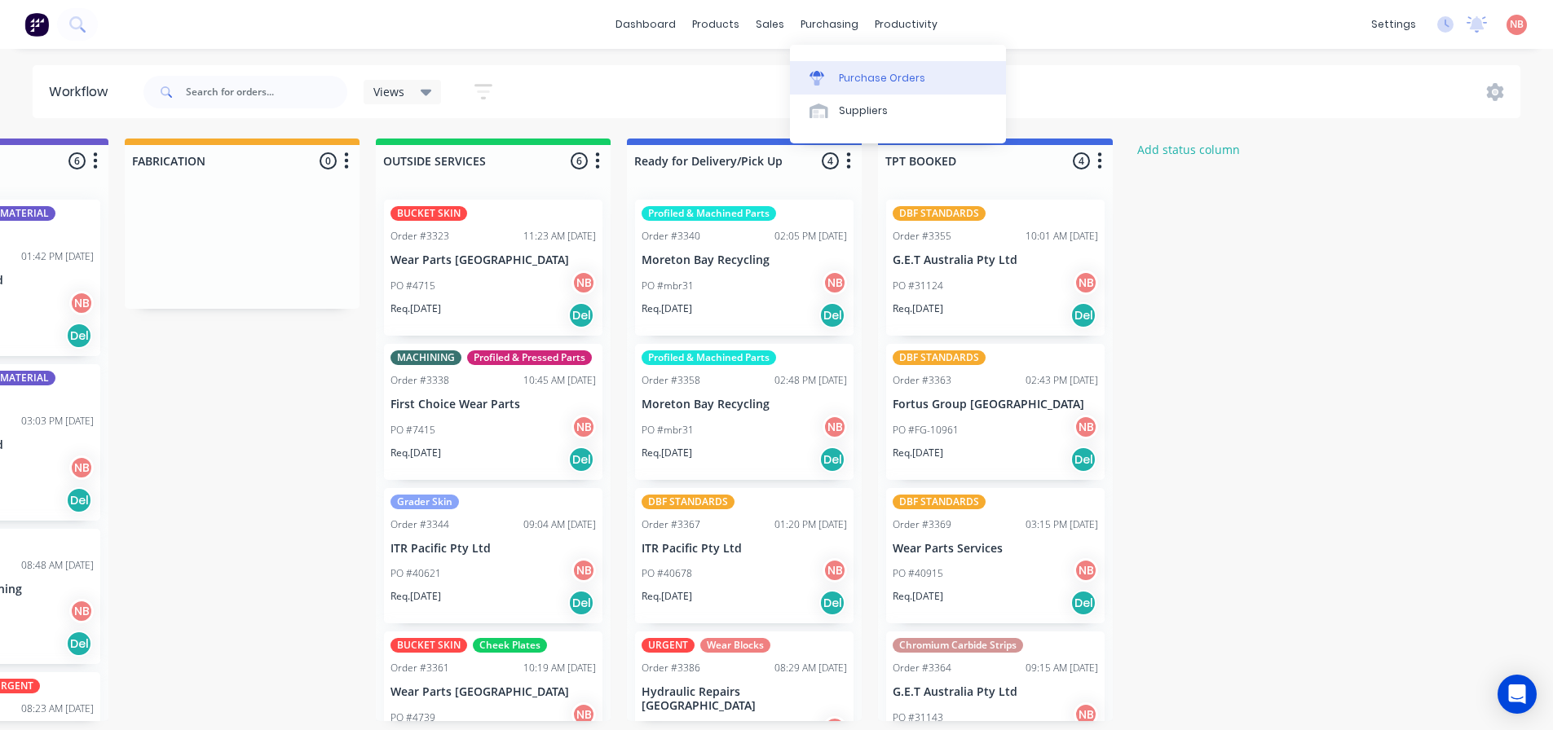
click at [849, 90] on link "Purchase Orders" at bounding box center [898, 77] width 216 height 33
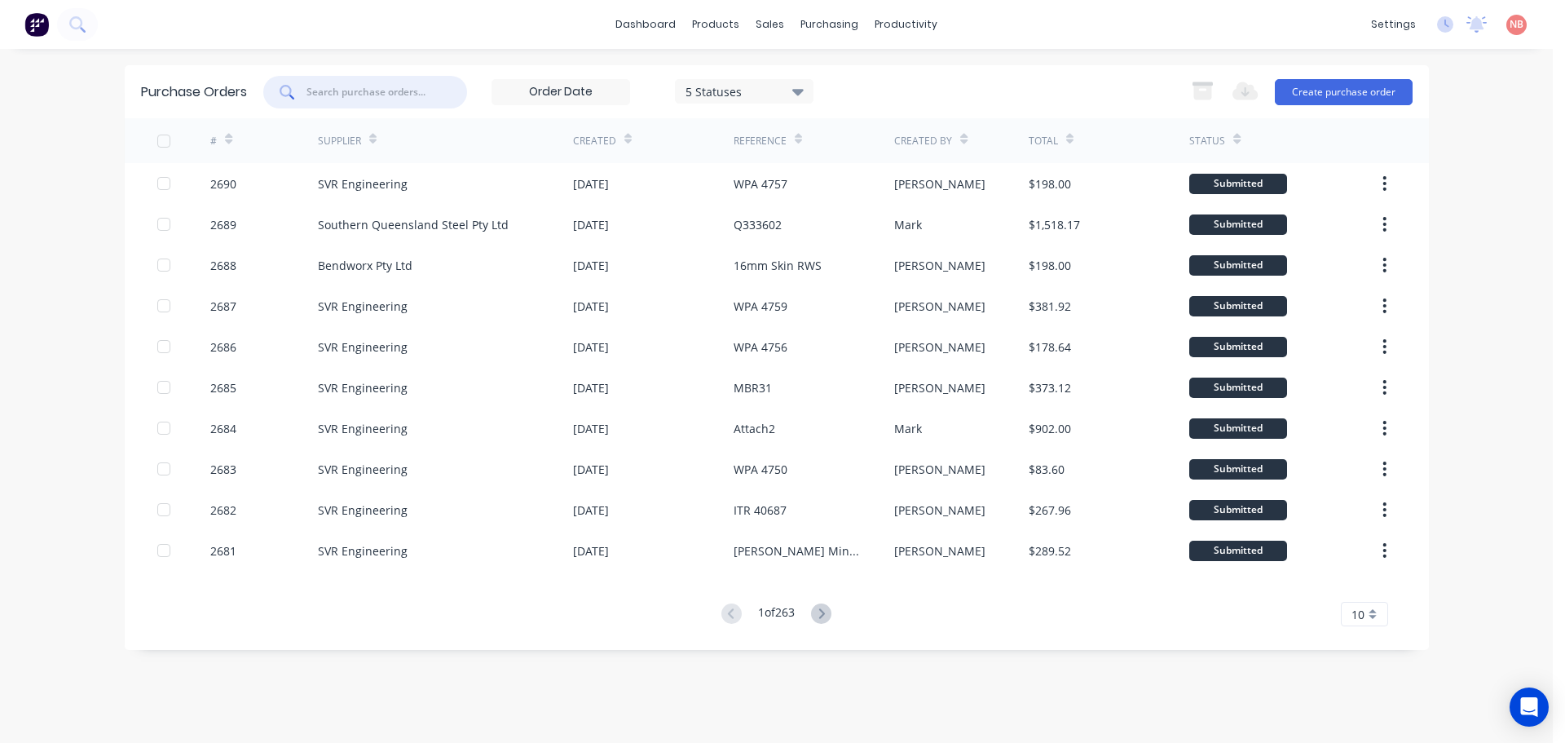
click at [408, 92] on input "text" at bounding box center [373, 92] width 132 height 15
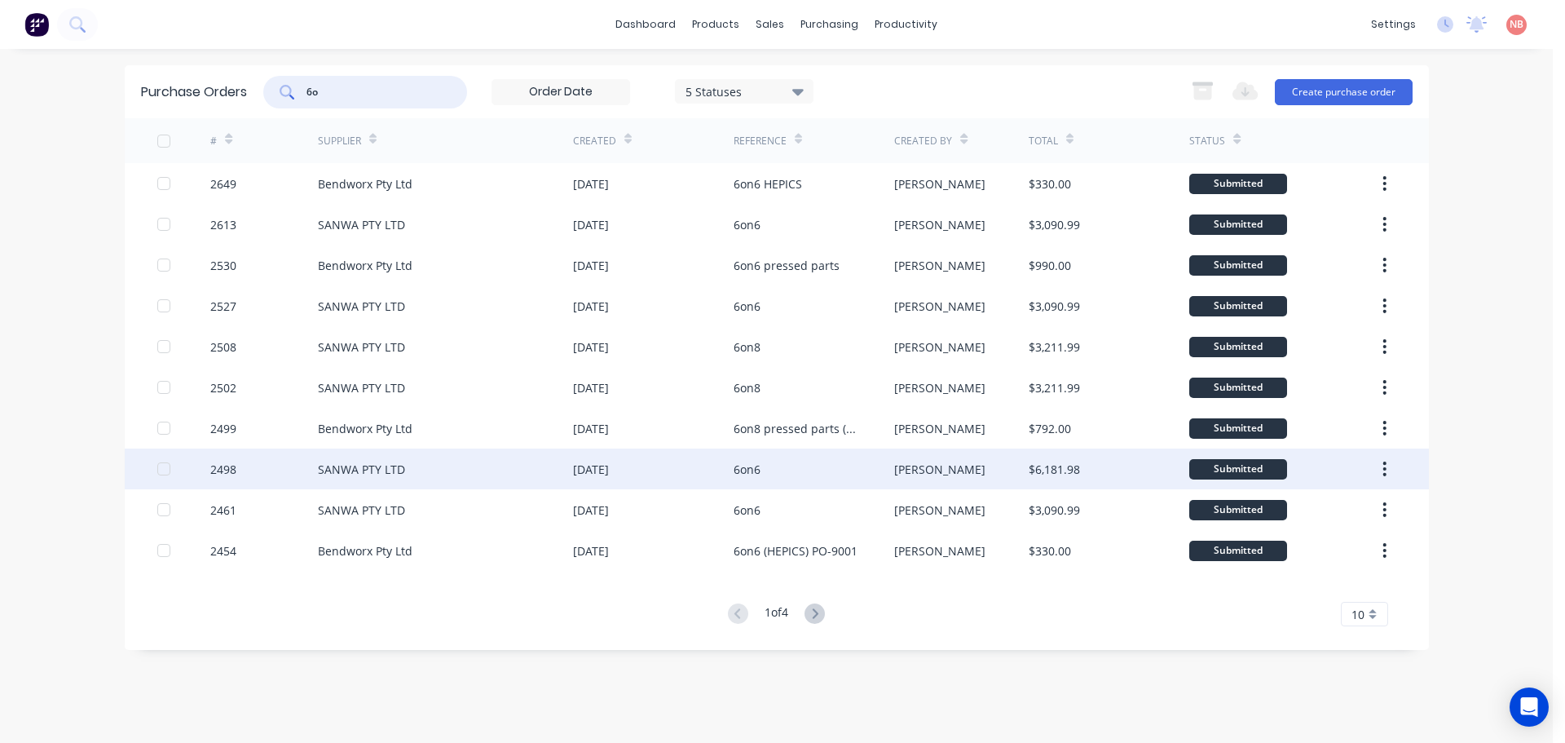
type input "6o"
click at [765, 465] on div "6on6" at bounding box center [814, 468] width 161 height 41
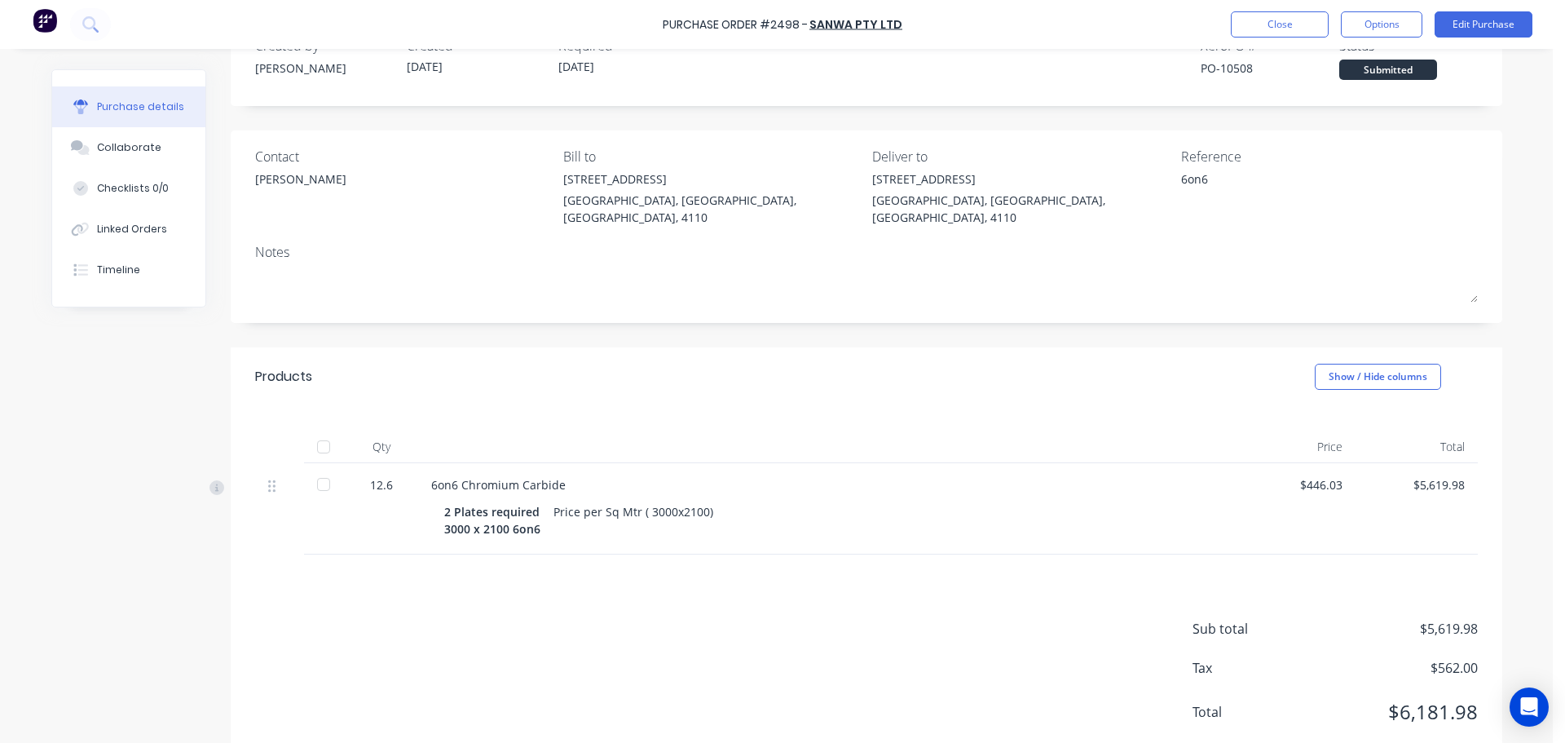
scroll to position [77, 0]
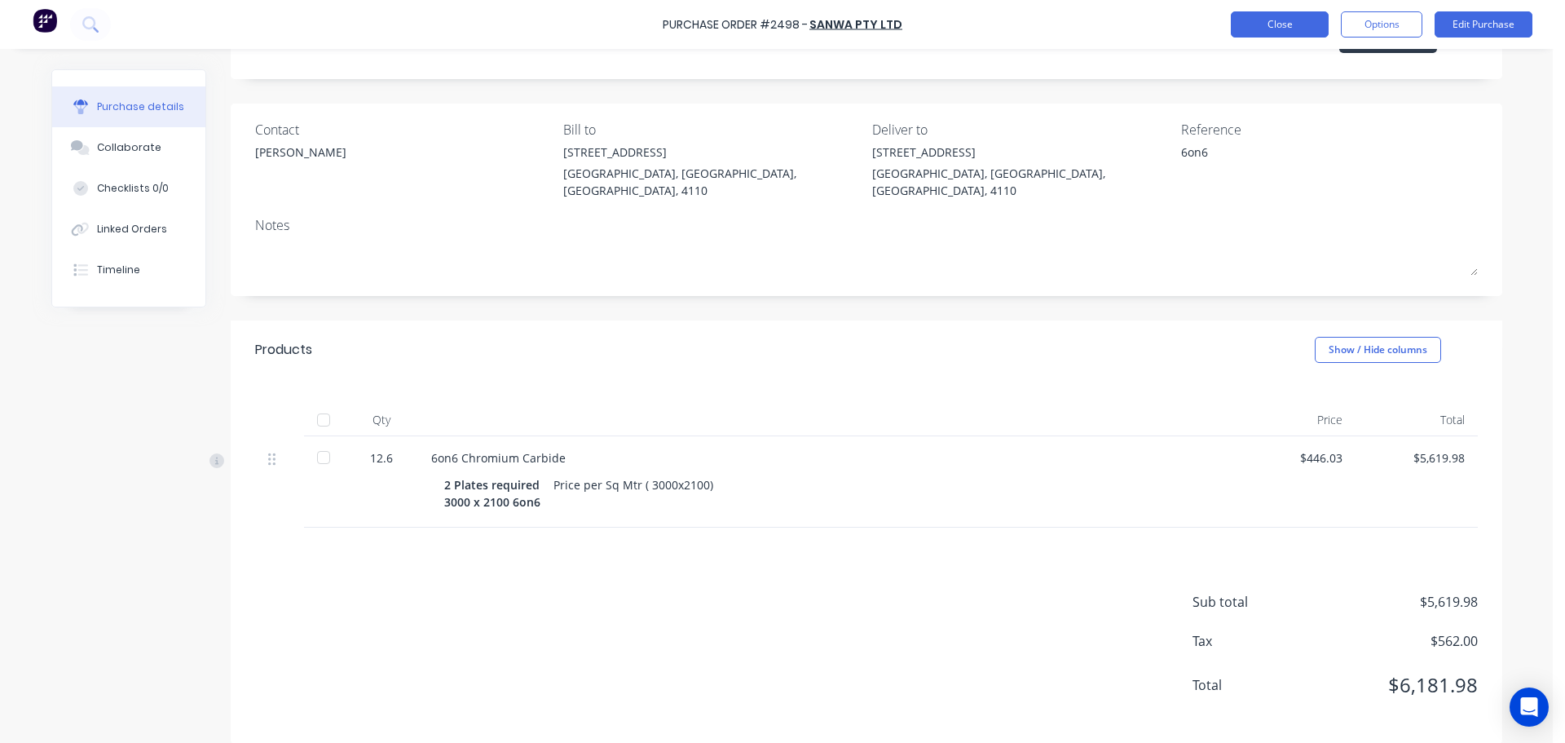
click at [1270, 27] on button "Close" at bounding box center [1280, 24] width 98 height 26
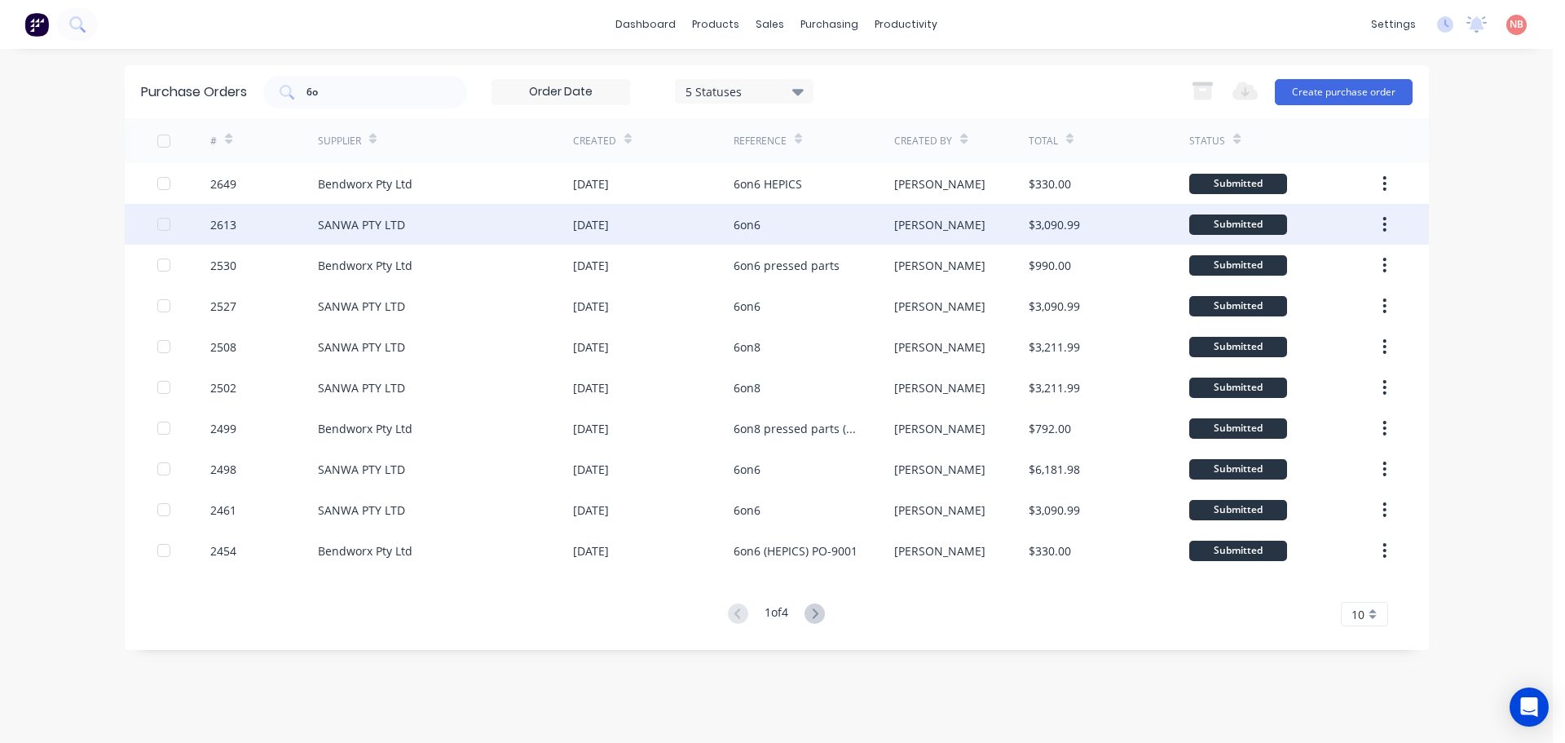
click at [711, 221] on div "11 Sep 2025" at bounding box center [653, 224] width 161 height 41
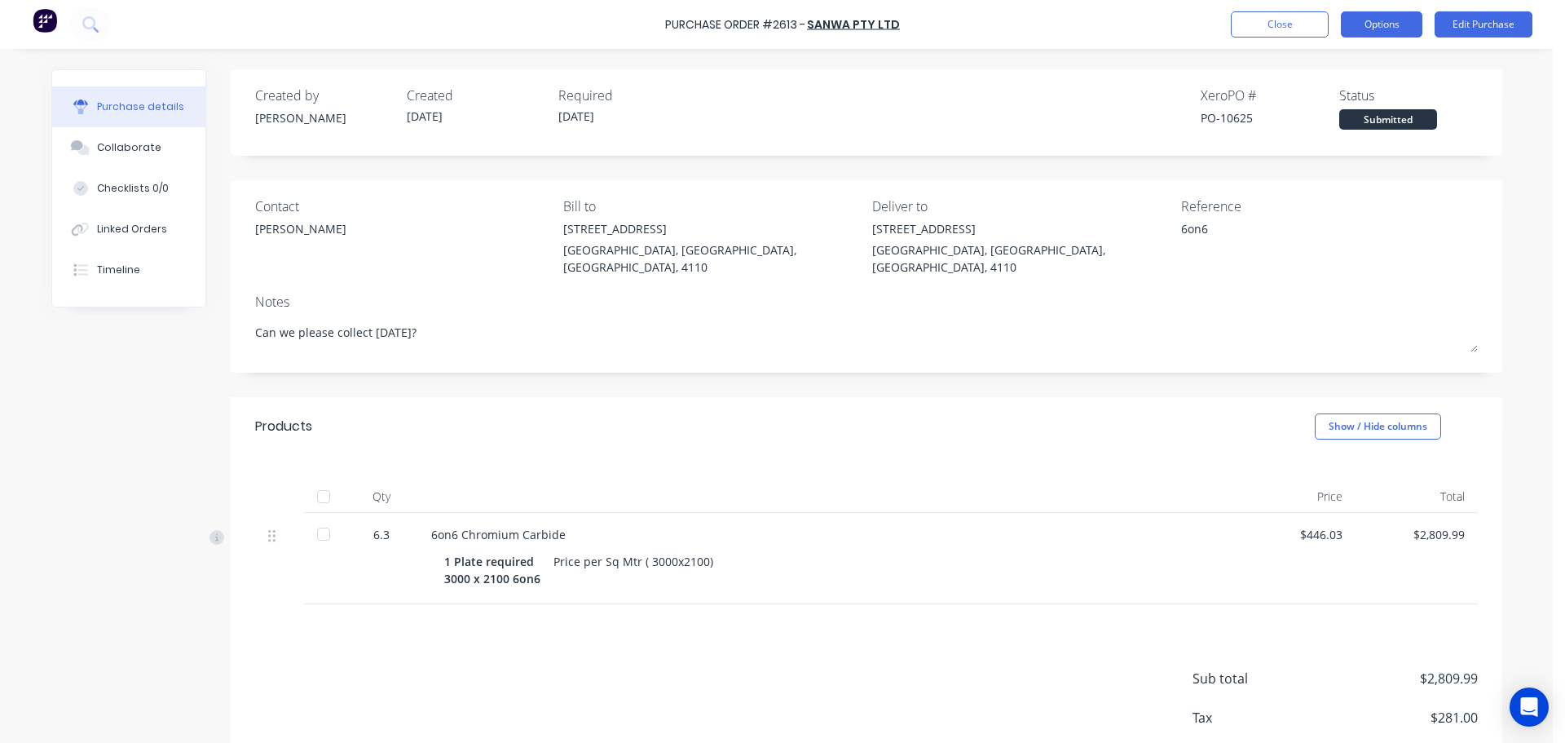
click at [1405, 24] on button "Options" at bounding box center [1382, 24] width 82 height 26
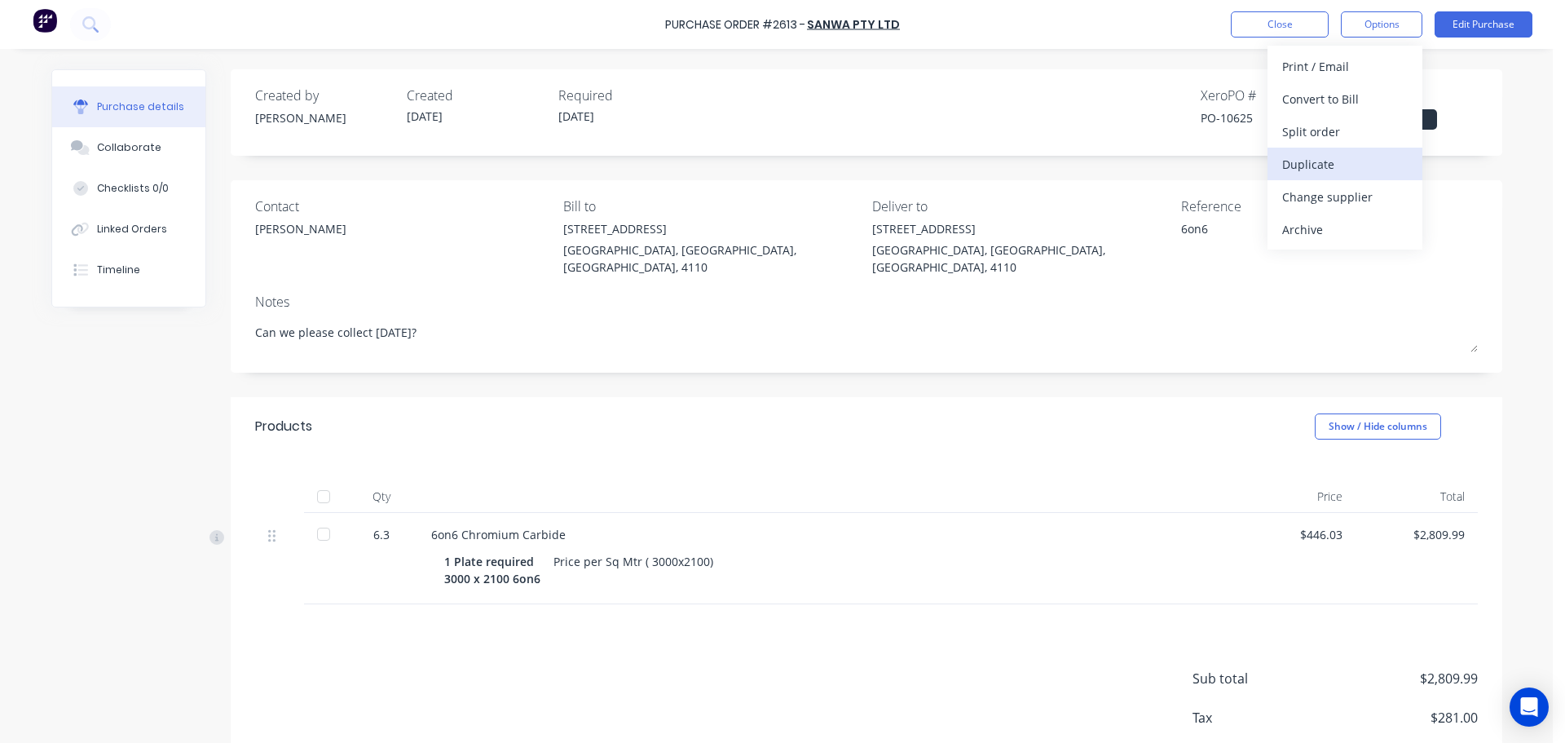
click at [1321, 169] on div "Duplicate" at bounding box center [1345, 164] width 126 height 24
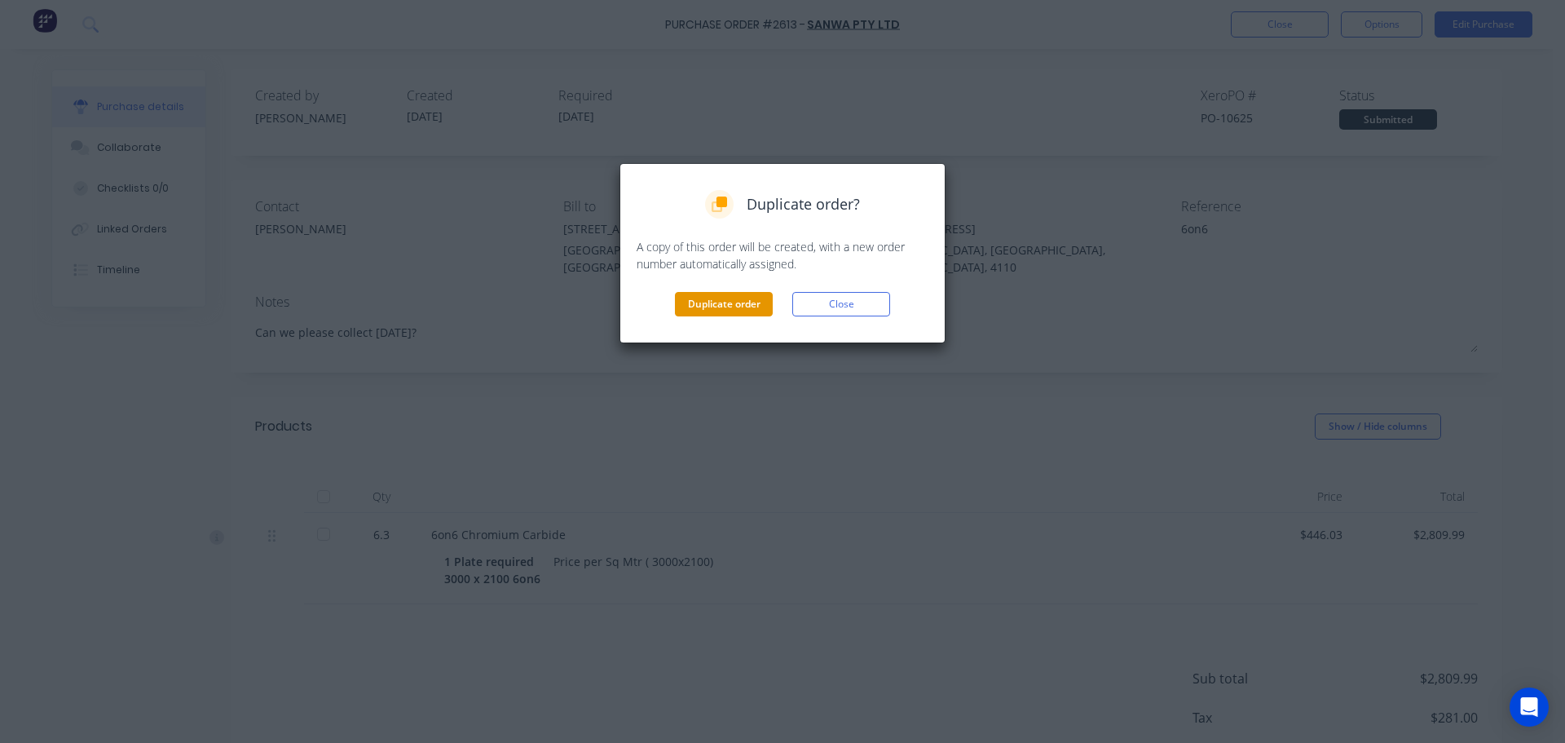
click at [702, 303] on button "Duplicate order" at bounding box center [724, 304] width 98 height 24
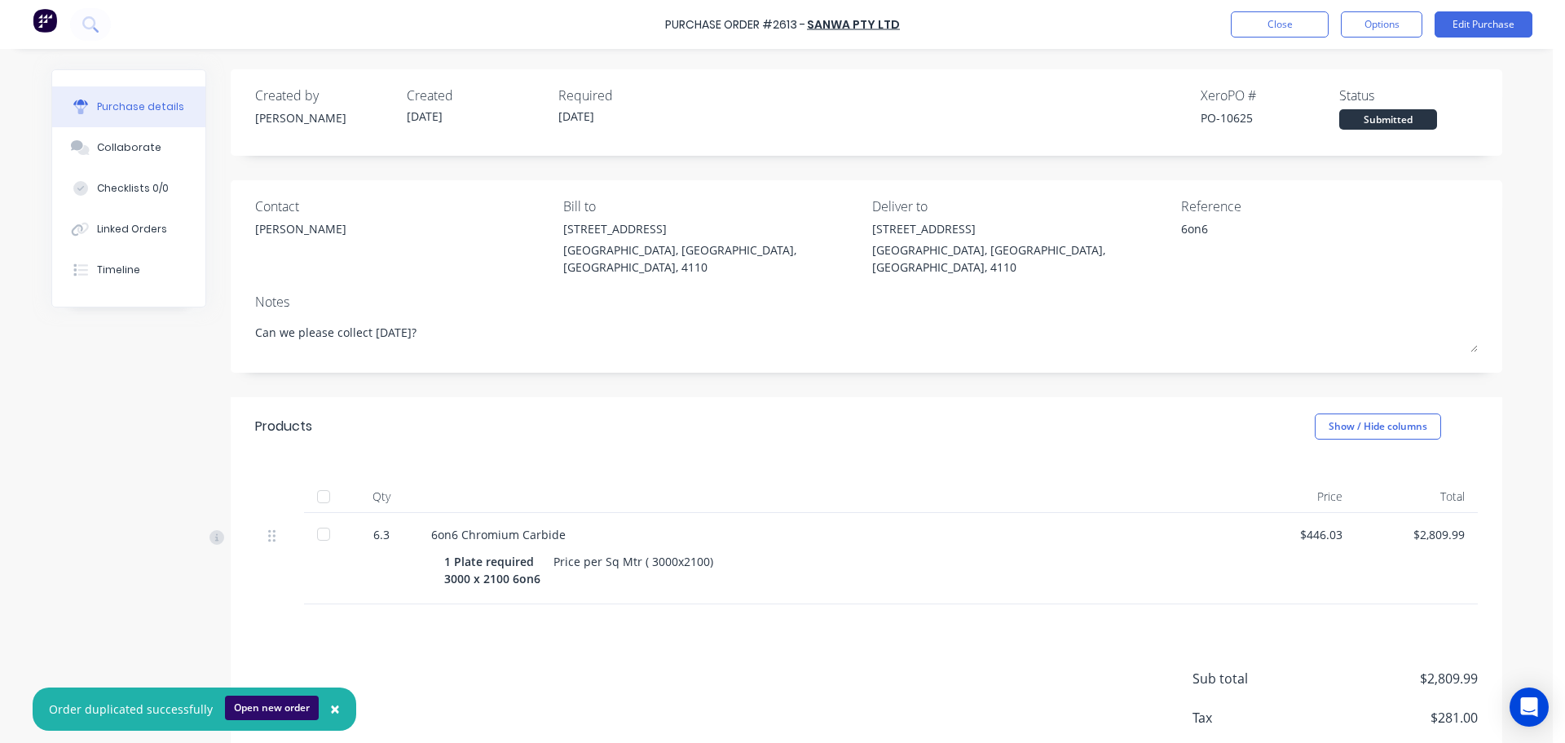
click at [266, 711] on button "Open new order" at bounding box center [272, 707] width 94 height 24
type textarea "x"
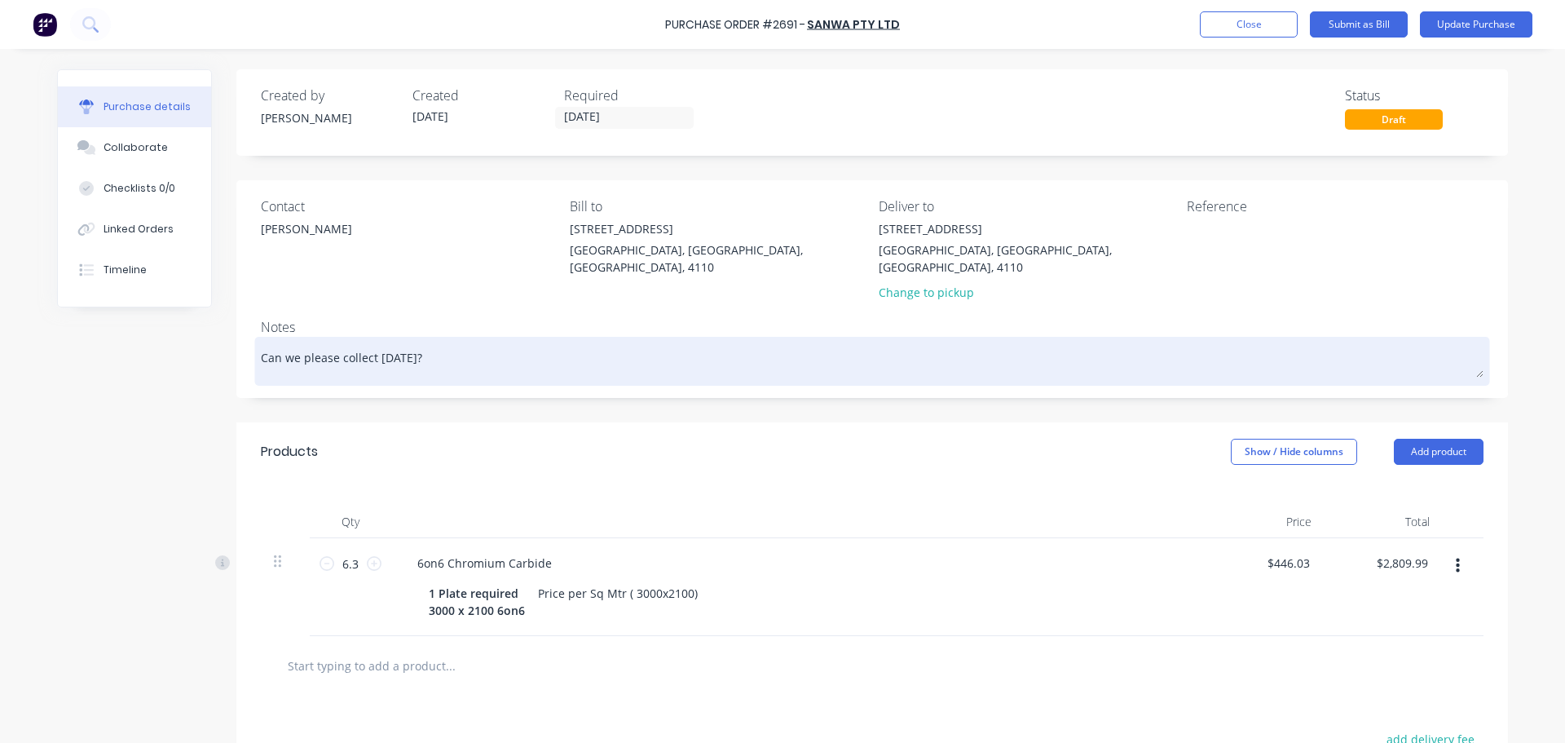
type textarea "x"
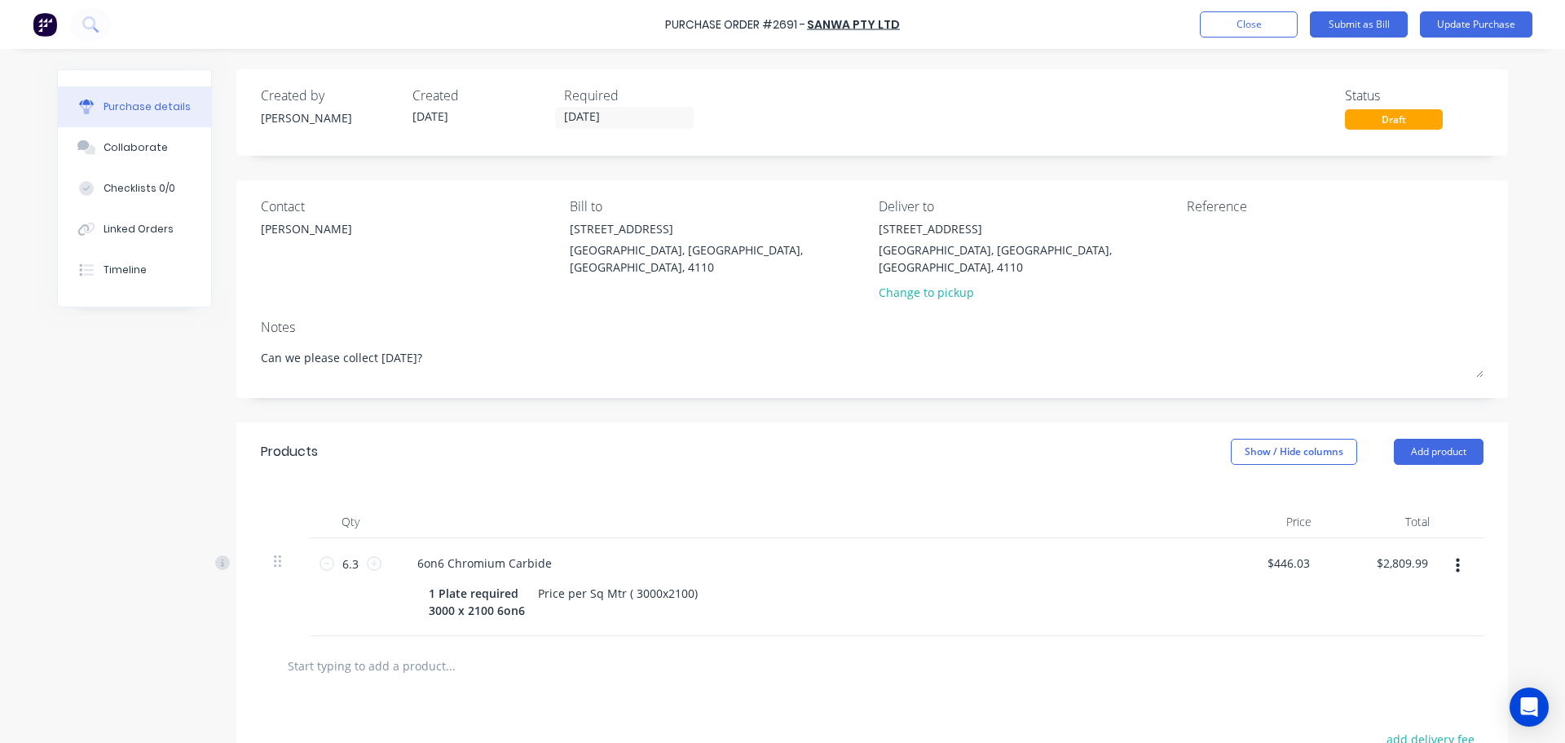
drag, startPoint x: 451, startPoint y: 337, endPoint x: 189, endPoint y: 372, distance: 264.0
click at [189, 372] on div "Created by [PERSON_NAME] Created [DATE] Required [DATE] Status Draft Contact [P…" at bounding box center [782, 516] width 1451 height 894
type textarea "x"
click at [609, 112] on input "[DATE]" at bounding box center [624, 118] width 137 height 20
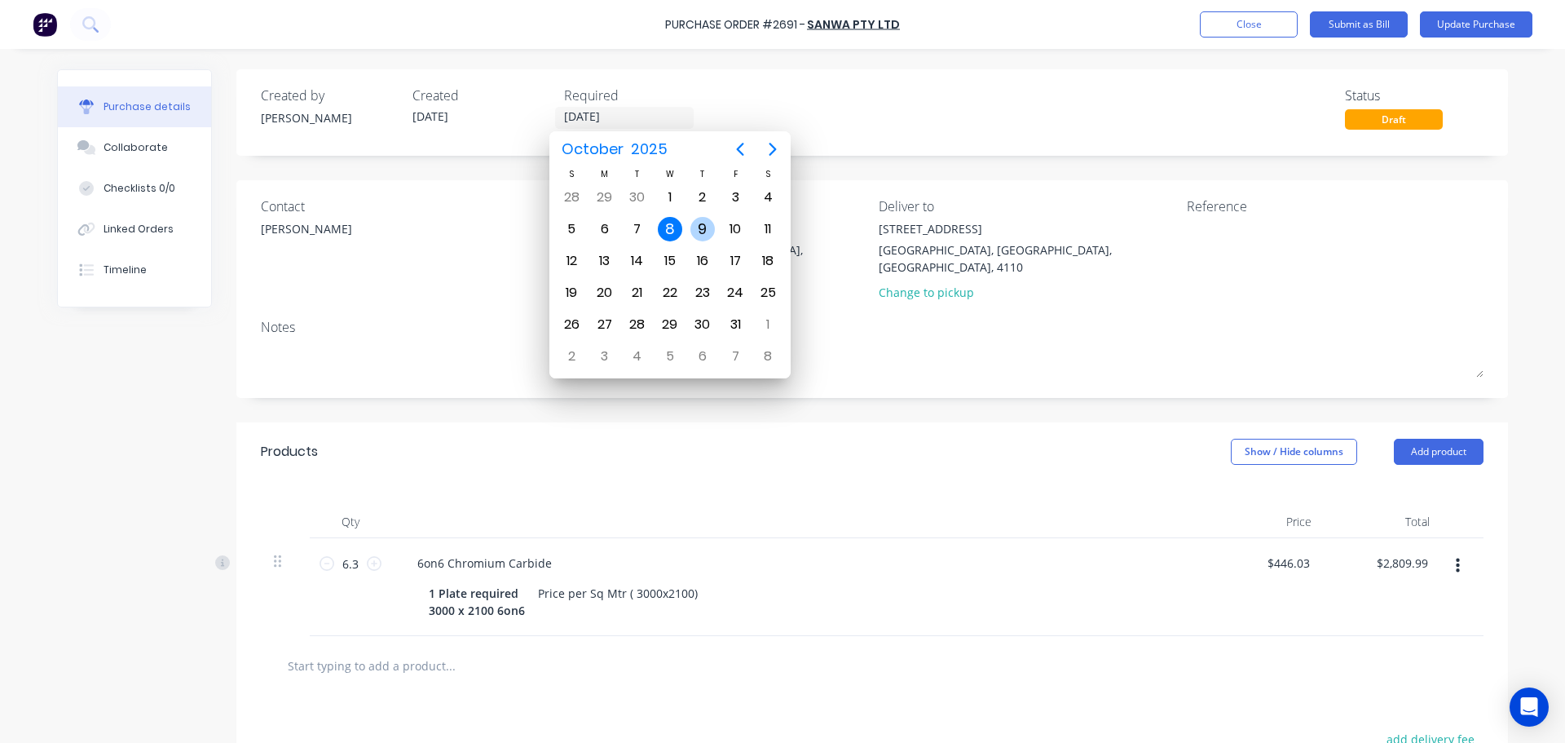
click at [707, 225] on div "9" at bounding box center [702, 229] width 24 height 24
type input "[DATE]"
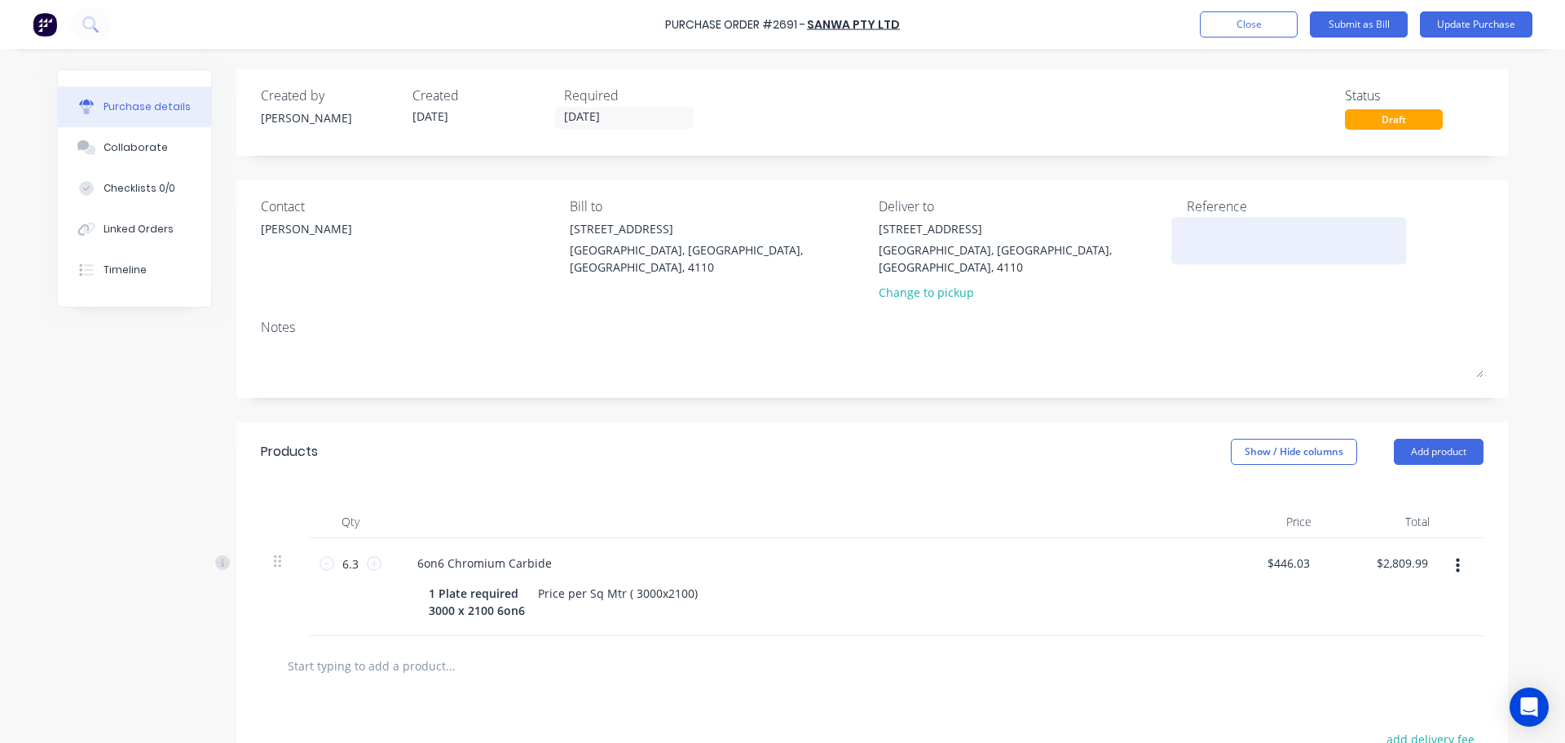
click at [1191, 232] on textarea at bounding box center [1289, 238] width 204 height 37
type textarea "6"
type textarea "x"
type textarea "6o"
type textarea "x"
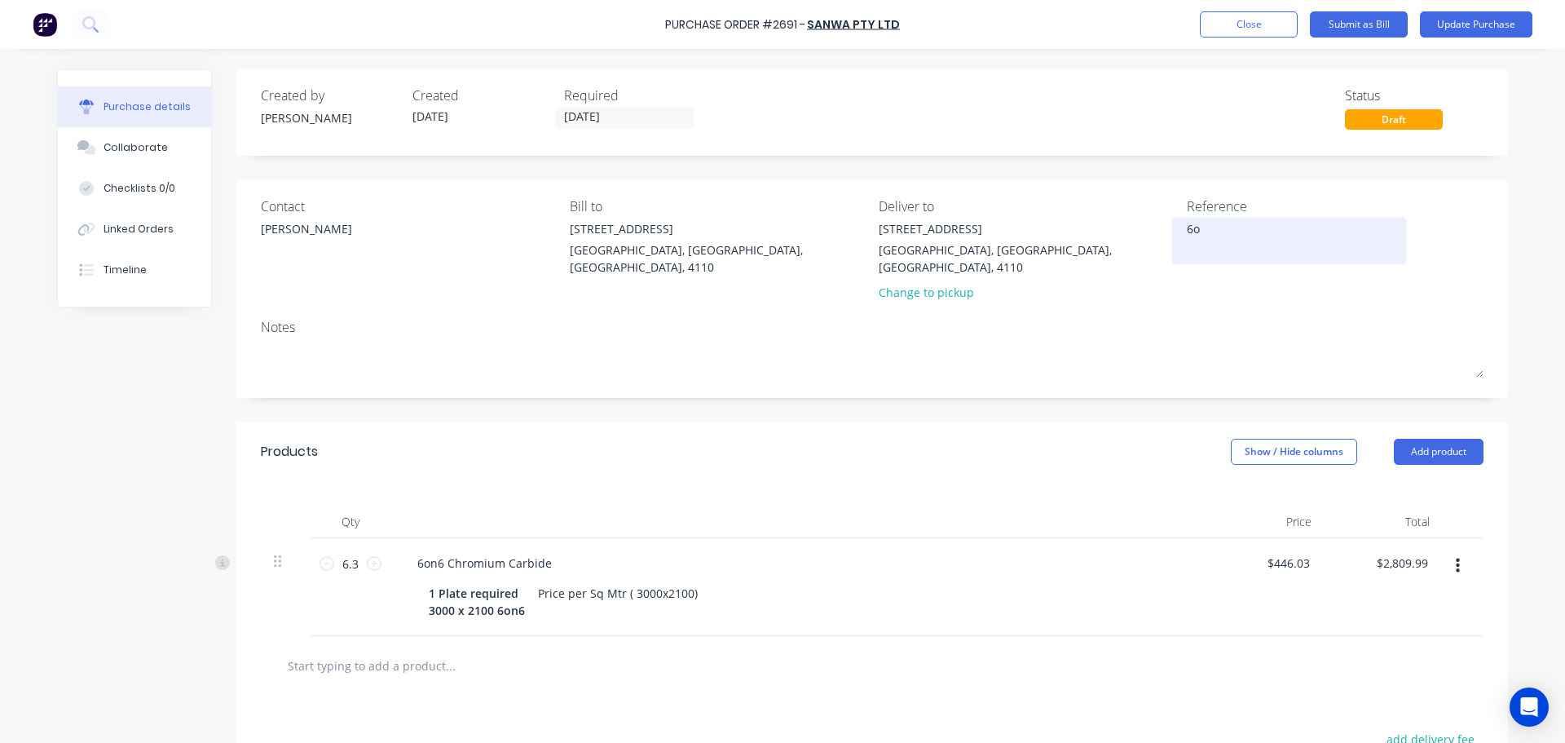
type textarea "6on"
type textarea "x"
type textarea "6on6"
type textarea "x"
type textarea "6on6"
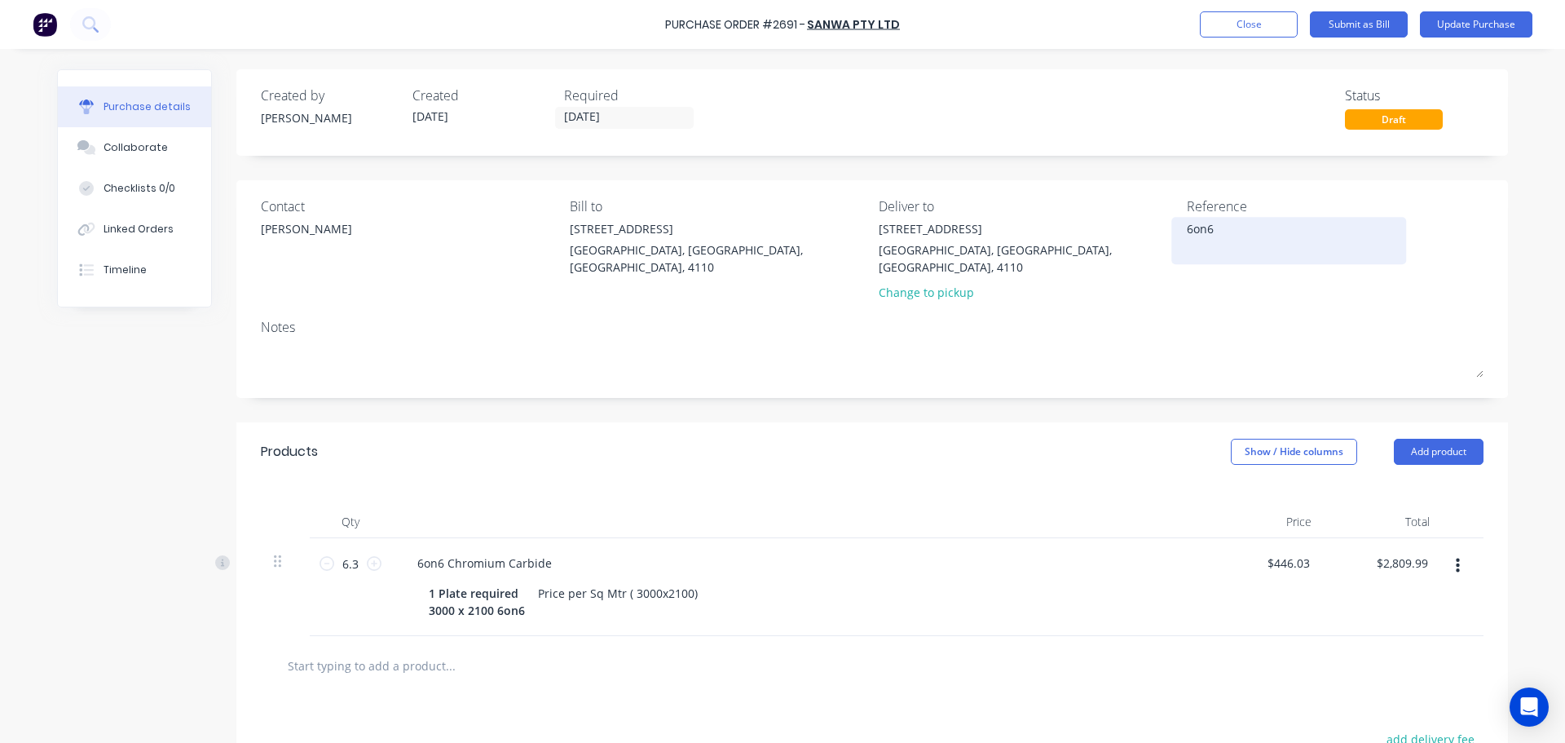
type textarea "x"
type textarea "6on6 2"
type textarea "x"
type textarea "6on6 2"
type textarea "x"
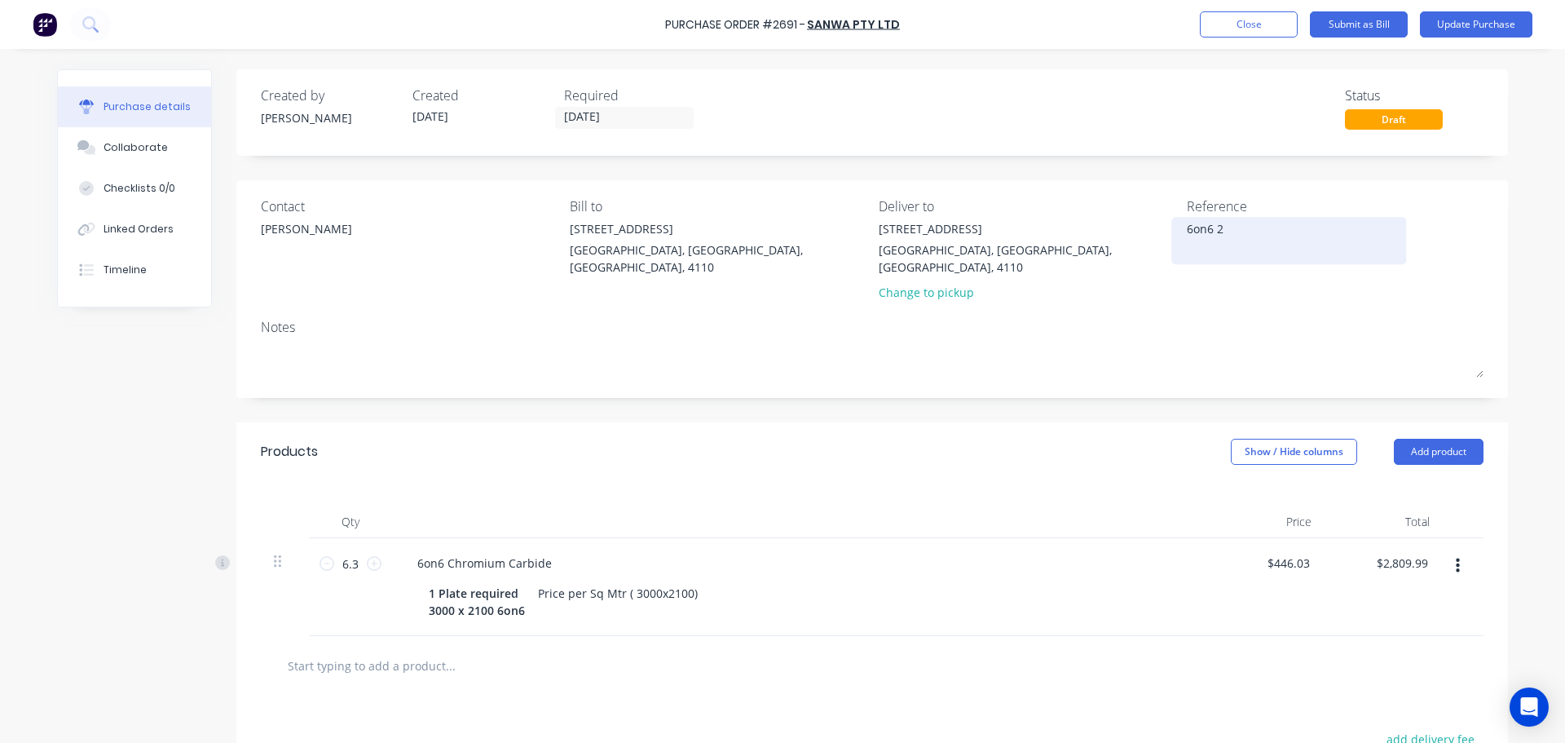
type textarea "6on6 2 p"
type textarea "x"
type textarea "6on6 2 pl"
type textarea "x"
type textarea "6on6 2 pla"
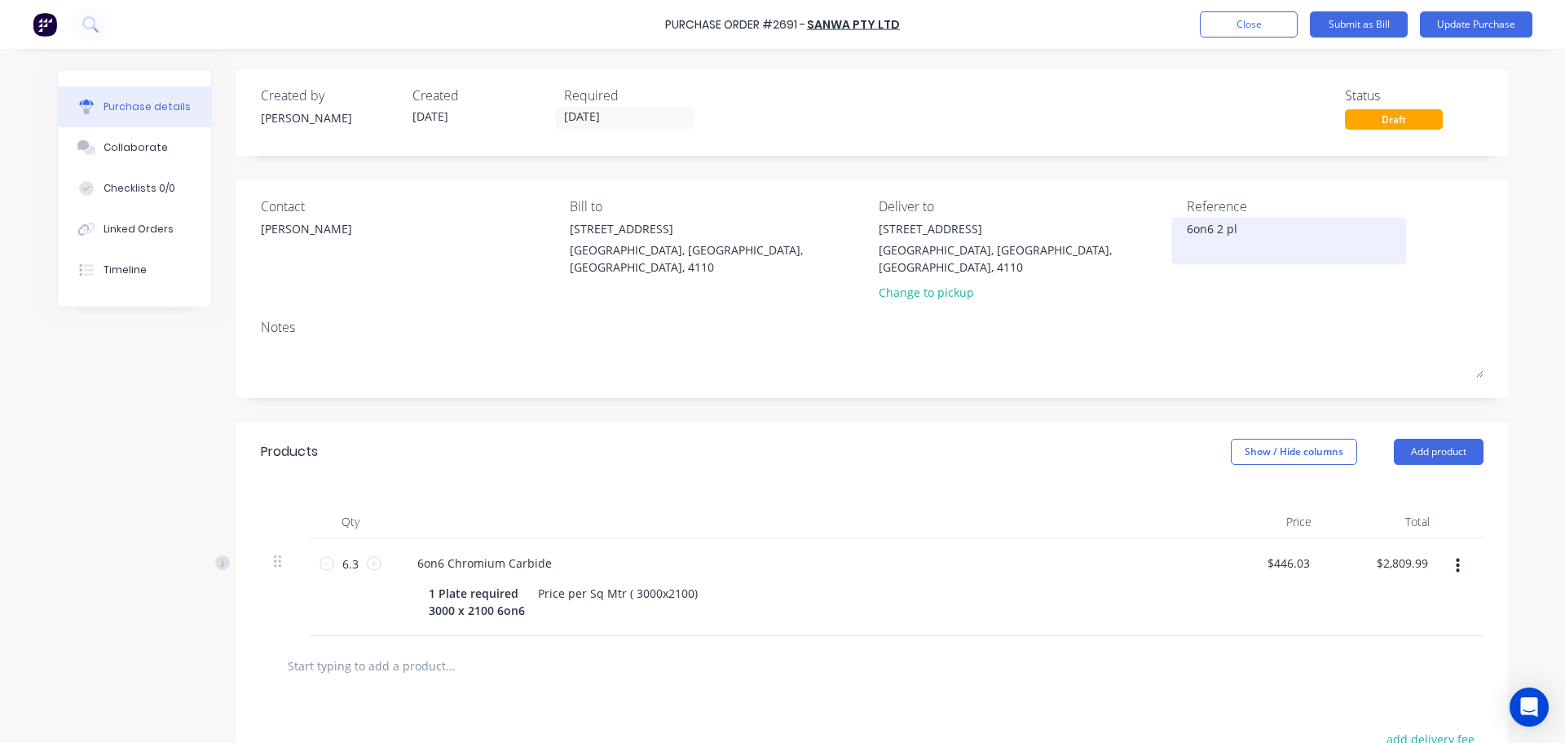
type textarea "x"
type textarea "6on6 2 plat"
type textarea "x"
type textarea "6on6 2 plate"
type textarea "x"
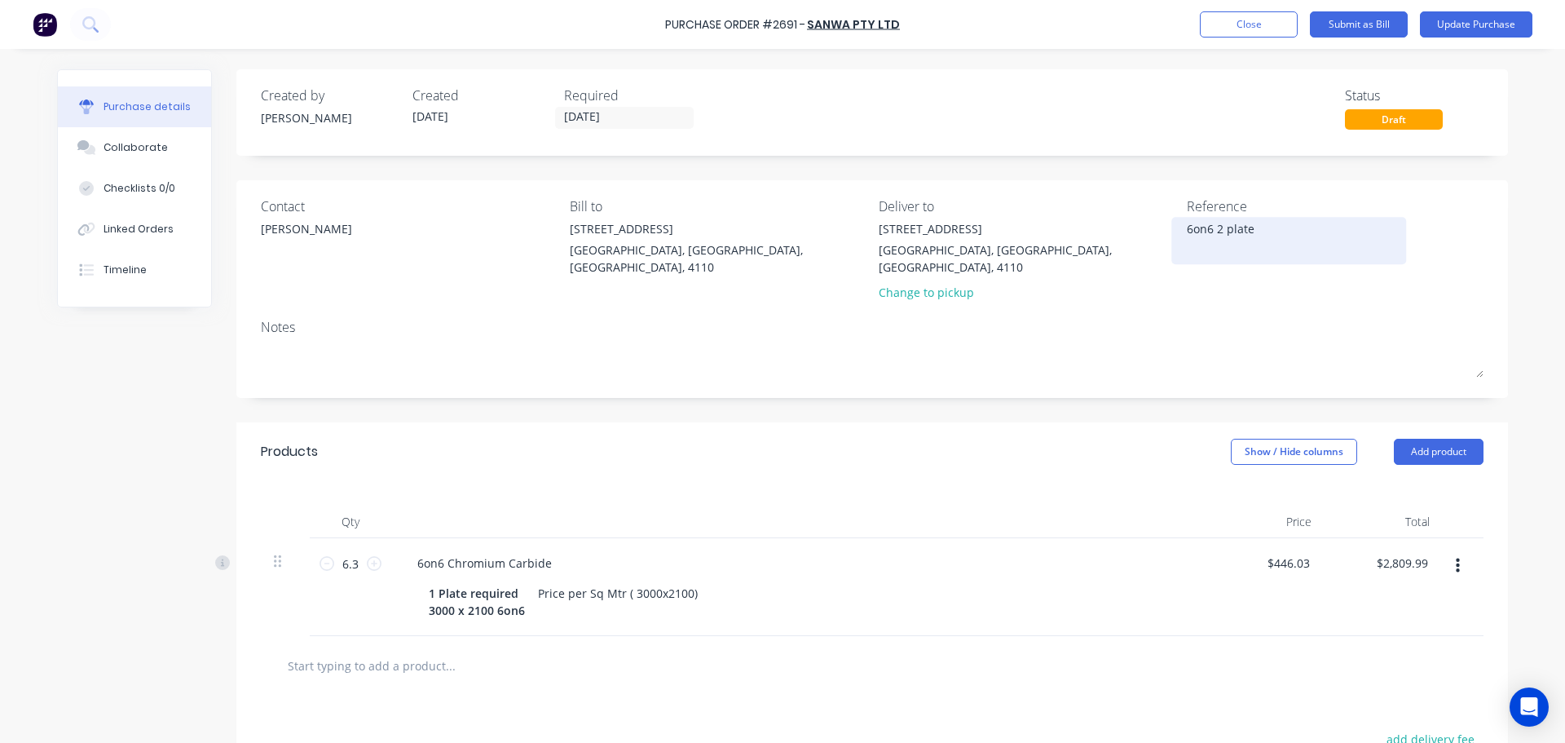
type textarea "6on6 2 plates"
type textarea "x"
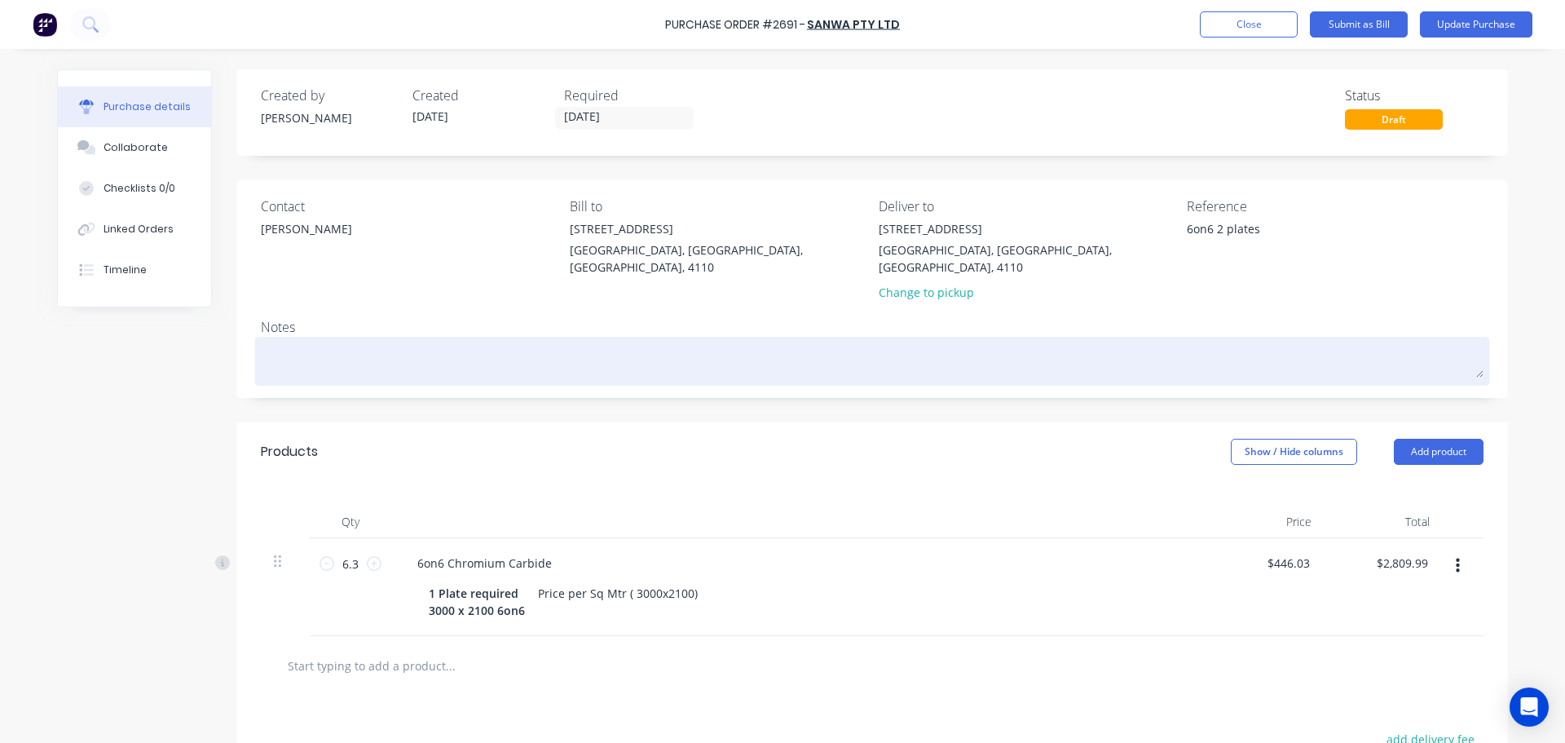
type textarea "6on6 2 plate"
type textarea "x"
type textarea "6on6 2 plat"
type textarea "x"
type textarea "6on6 2 pla"
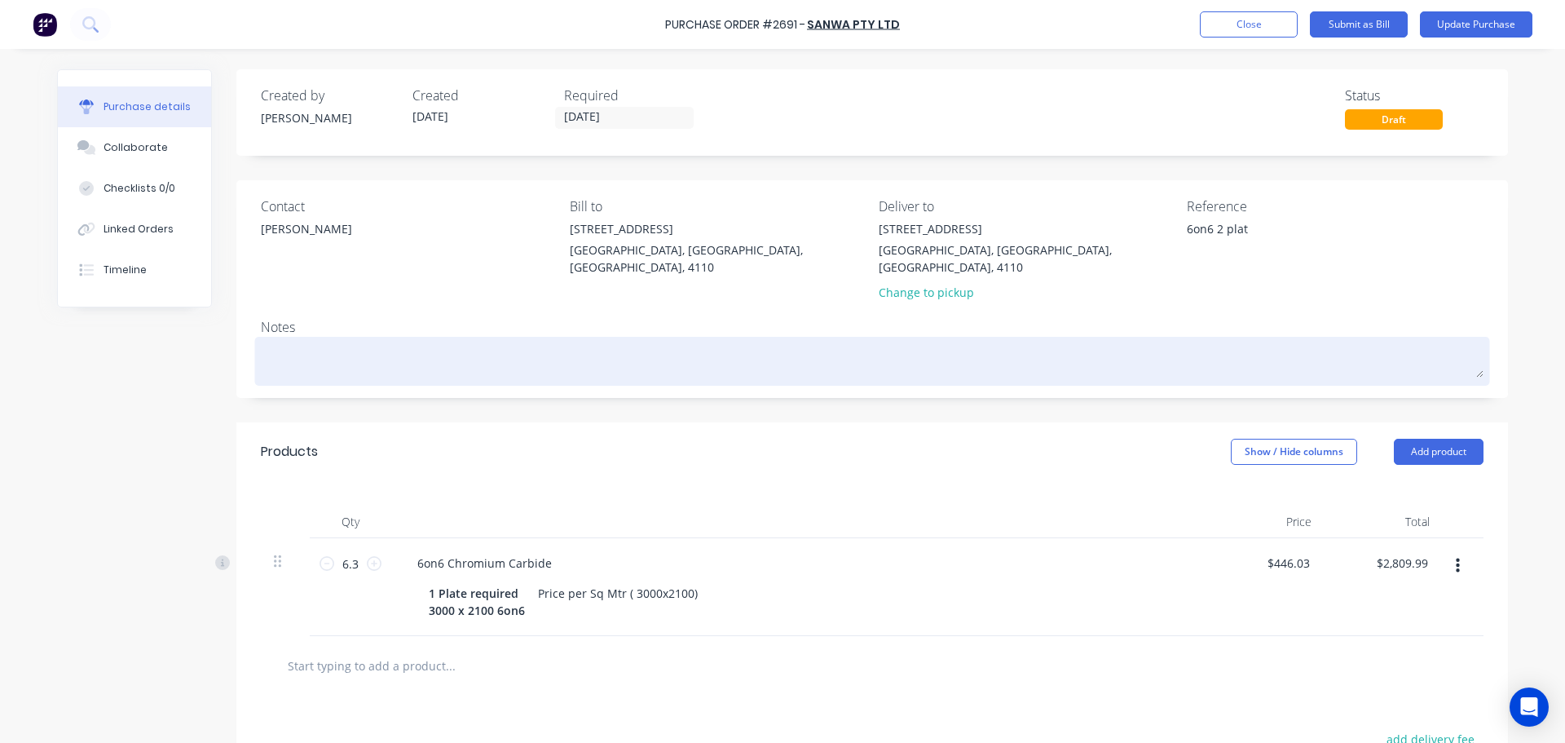
type textarea "x"
type textarea "6on6 2 pl"
type textarea "x"
type textarea "6on6 2 p"
type textarea "x"
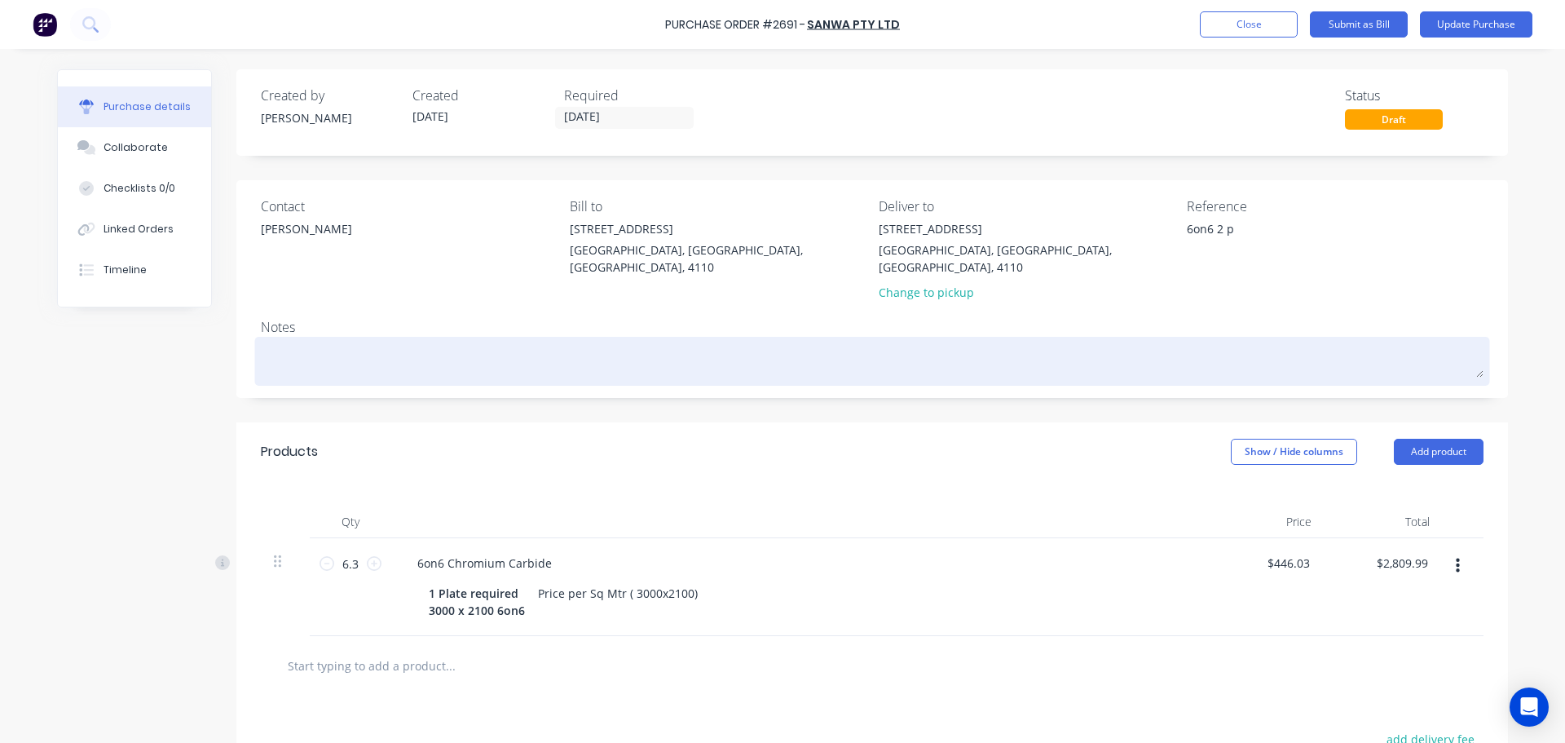
type textarea "6on6 2"
type textarea "x"
type textarea "6on6 2"
type textarea "x"
type textarea "6on6"
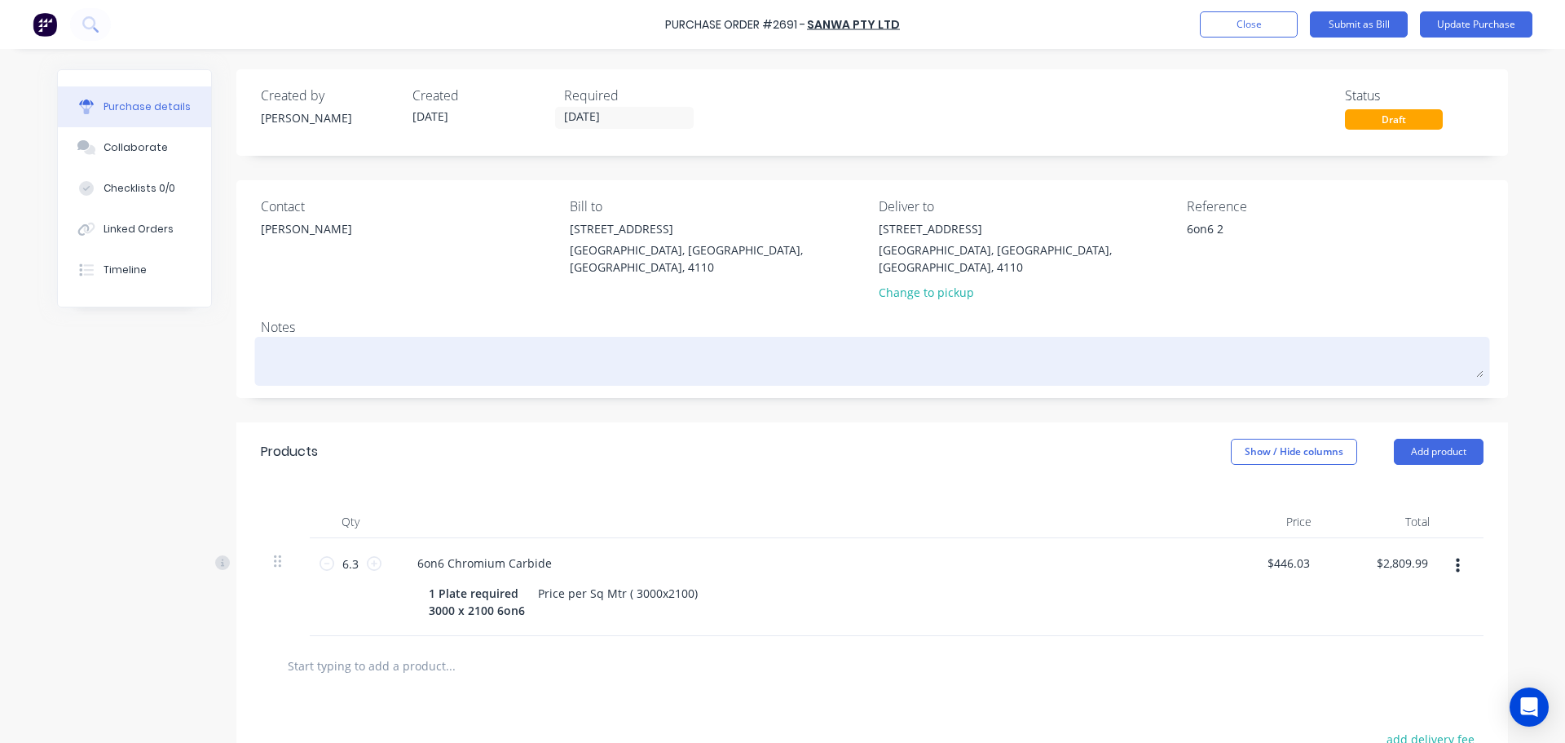
type textarea "x"
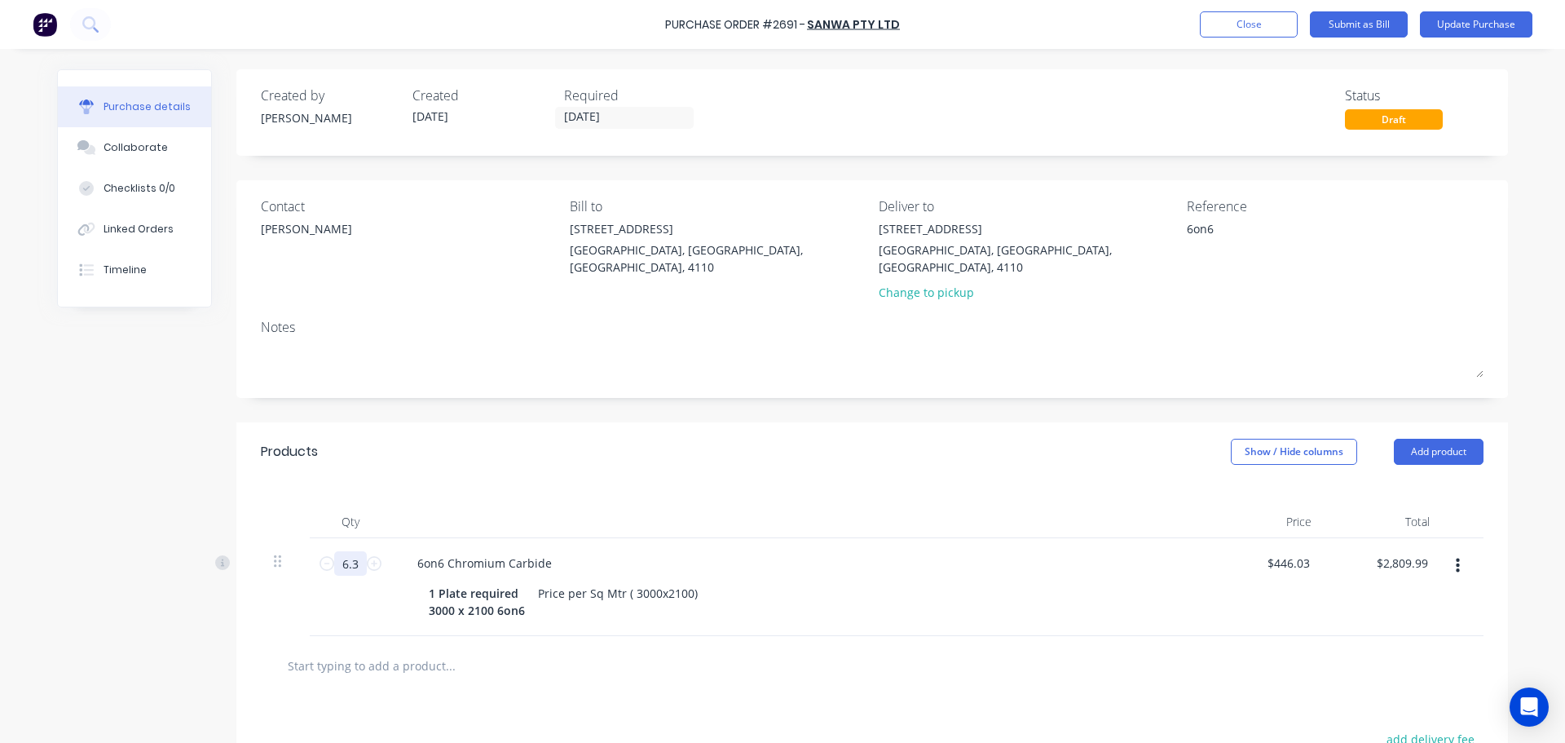
type textarea "6on6"
type textarea "x"
click at [349, 551] on input "6.3" at bounding box center [350, 563] width 33 height 24
type input "1"
type input "$446.03"
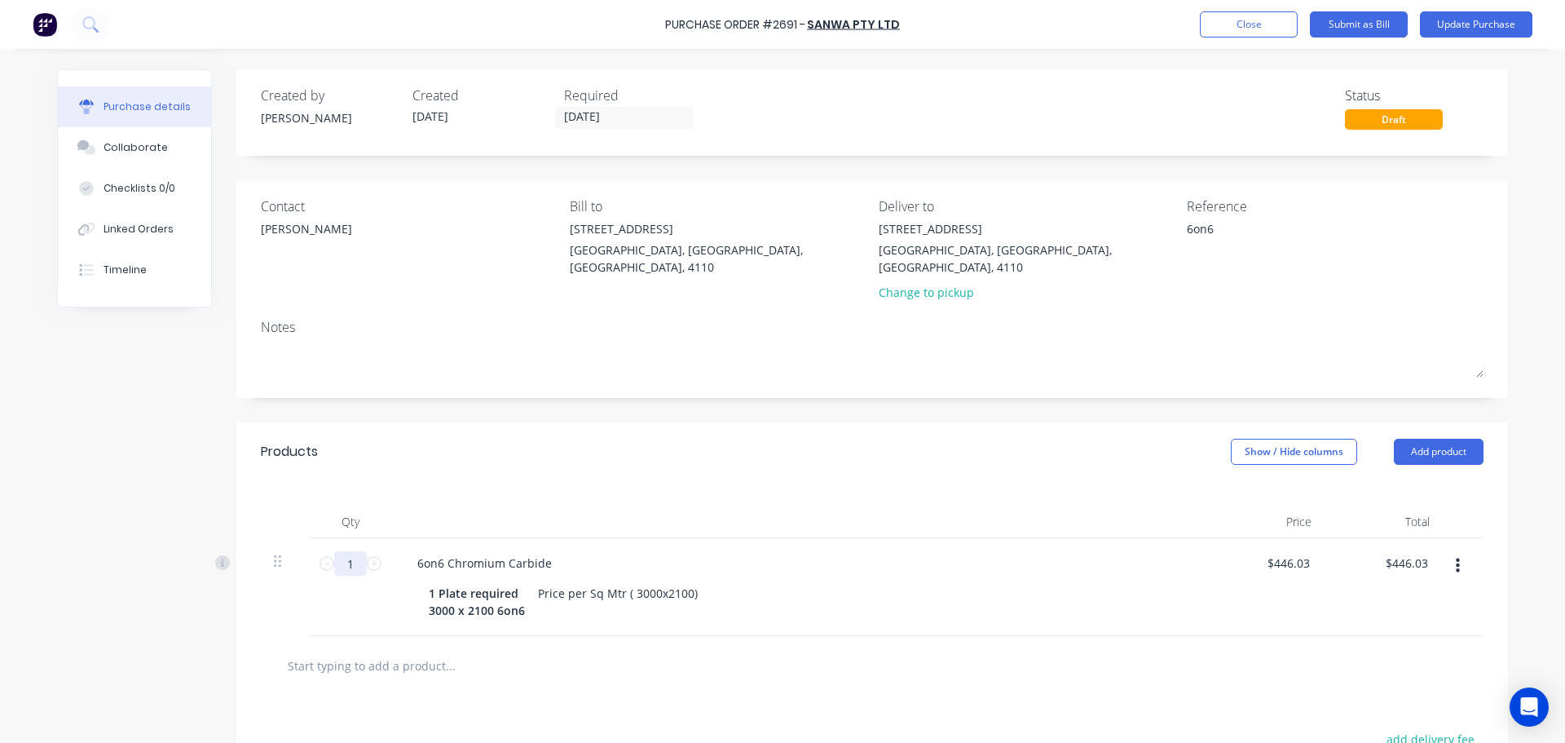
type textarea "x"
type input "12"
type input "$5,352.36"
type textarea "x"
type input "12."
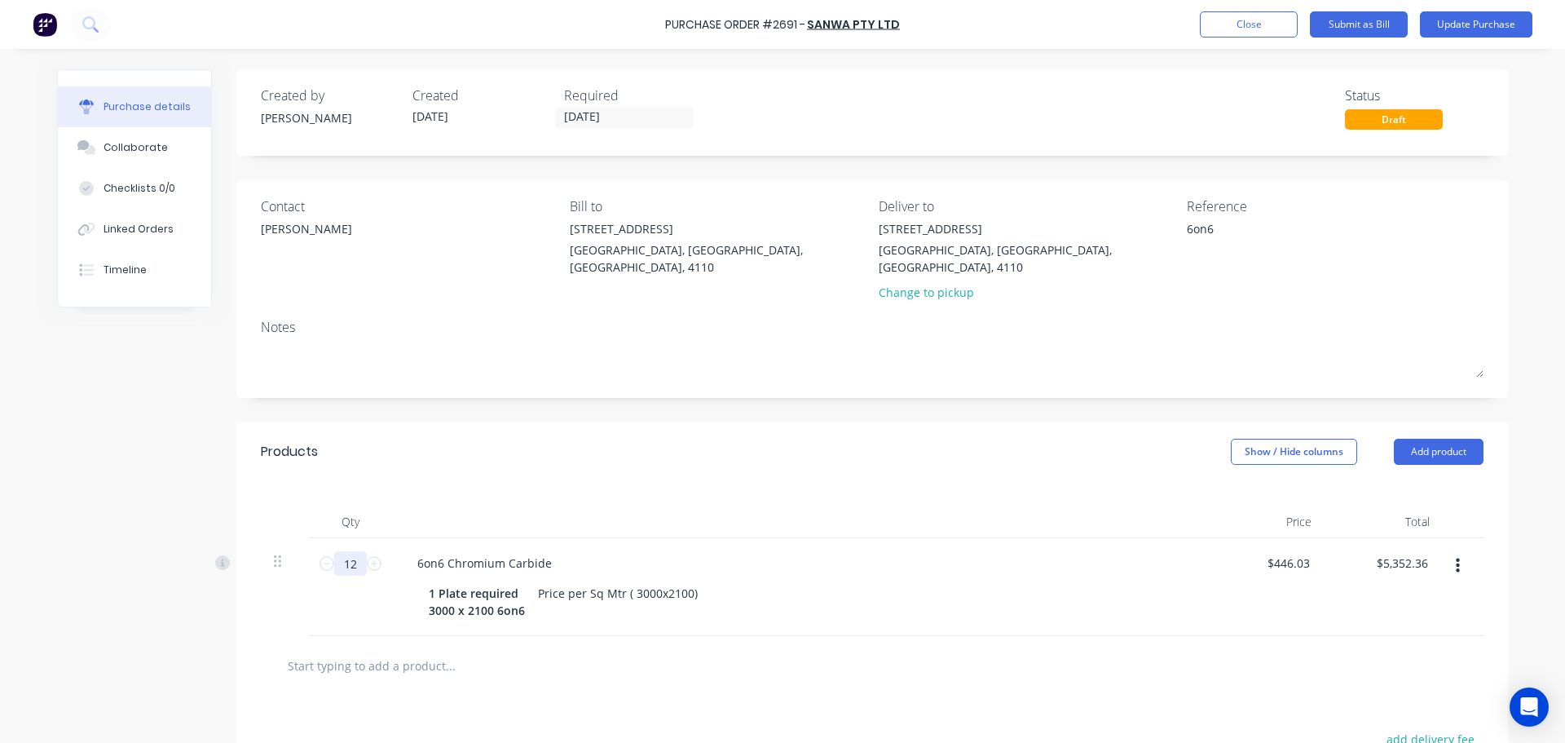
type textarea "x"
type input "12.6"
type input "$5,619.98"
type textarea "x"
type input "12.6"
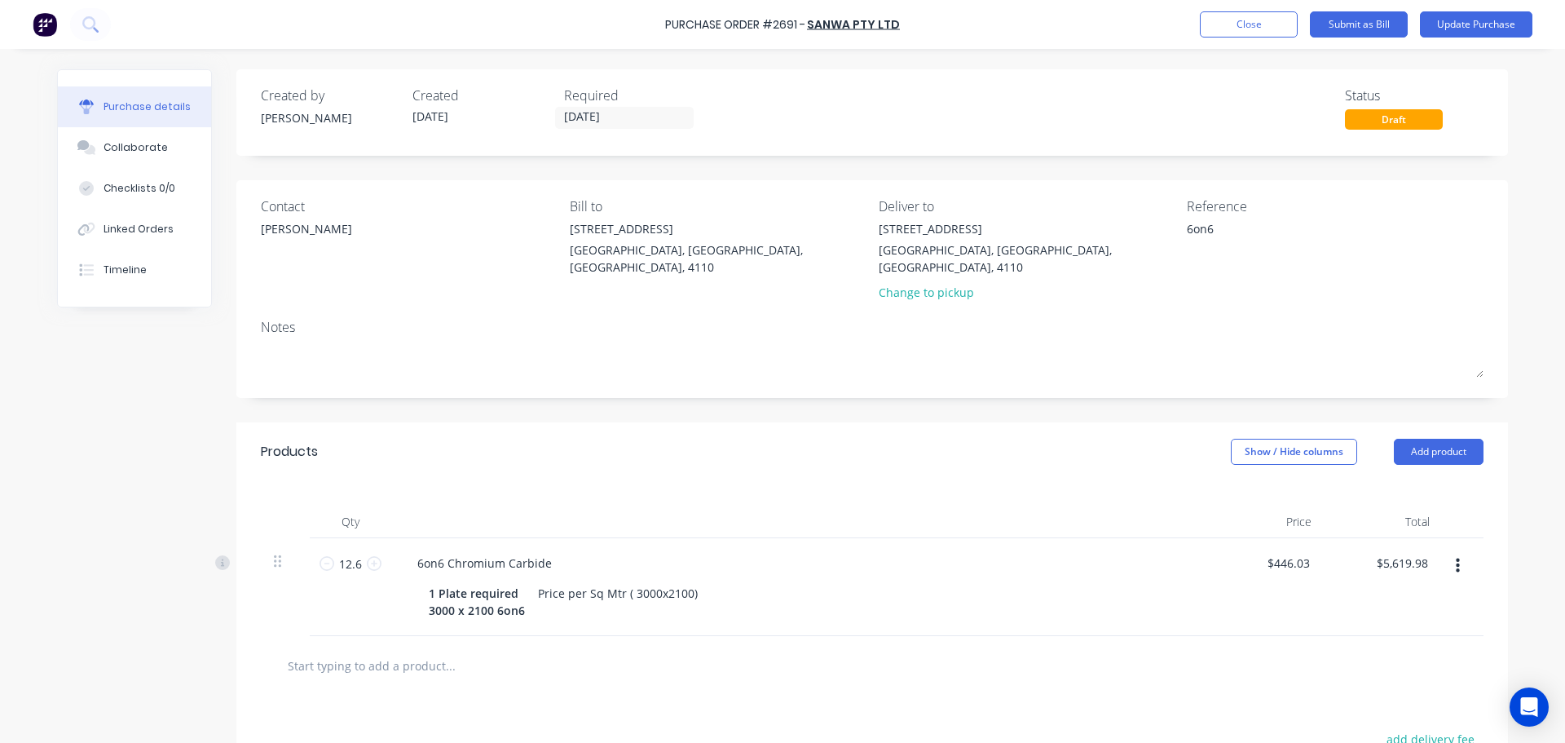
type textarea "x"
click at [509, 433] on div "Products Show / Hide columns Add product" at bounding box center [872, 451] width 1272 height 59
type input "446.03"
type textarea "x"
click at [1304, 551] on input "446.03" at bounding box center [1288, 563] width 51 height 24
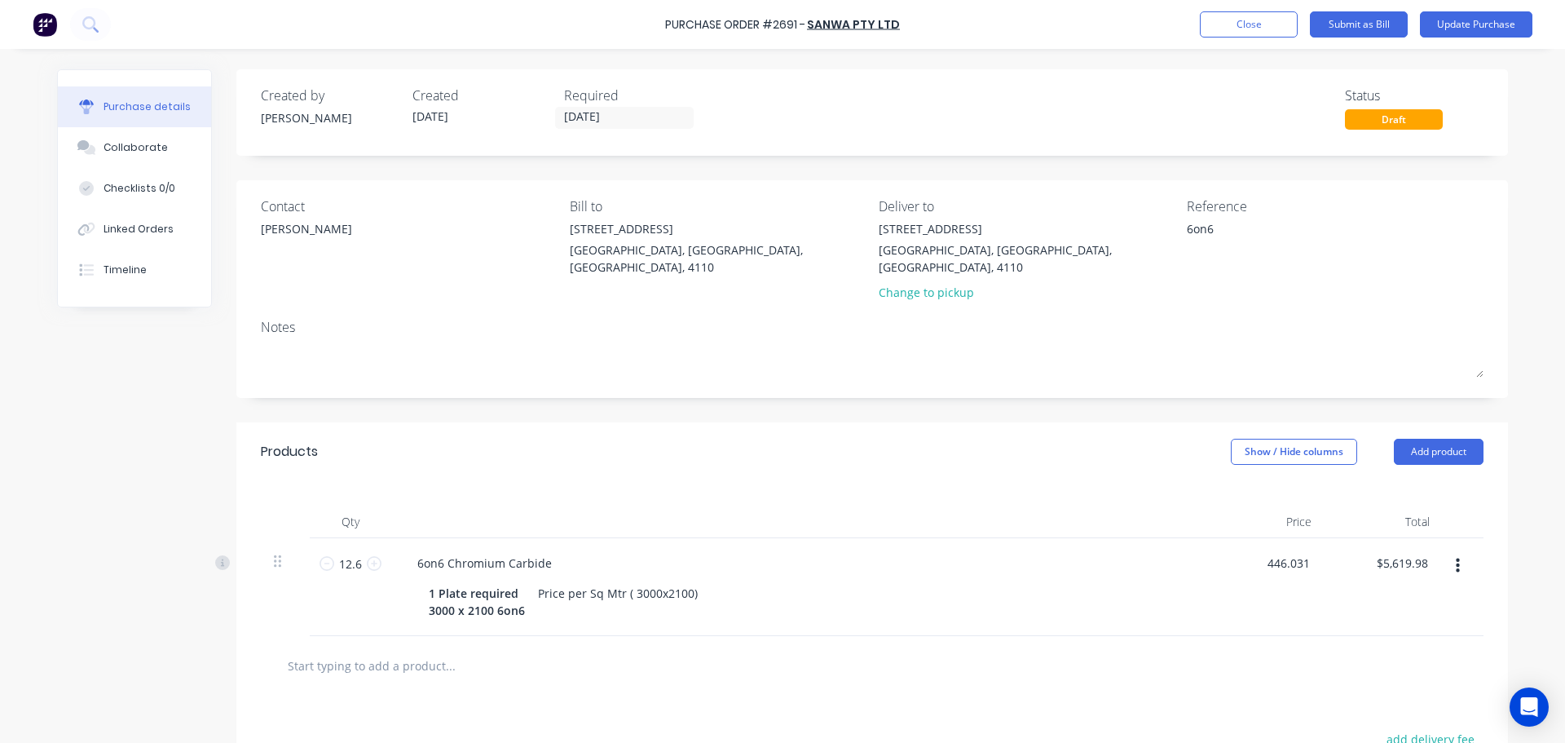
type input "$446.03"
type textarea "x"
click at [1300, 582] on div "$446.03 446.031" at bounding box center [1266, 587] width 118 height 98
type input "446.03"
type textarea "x"
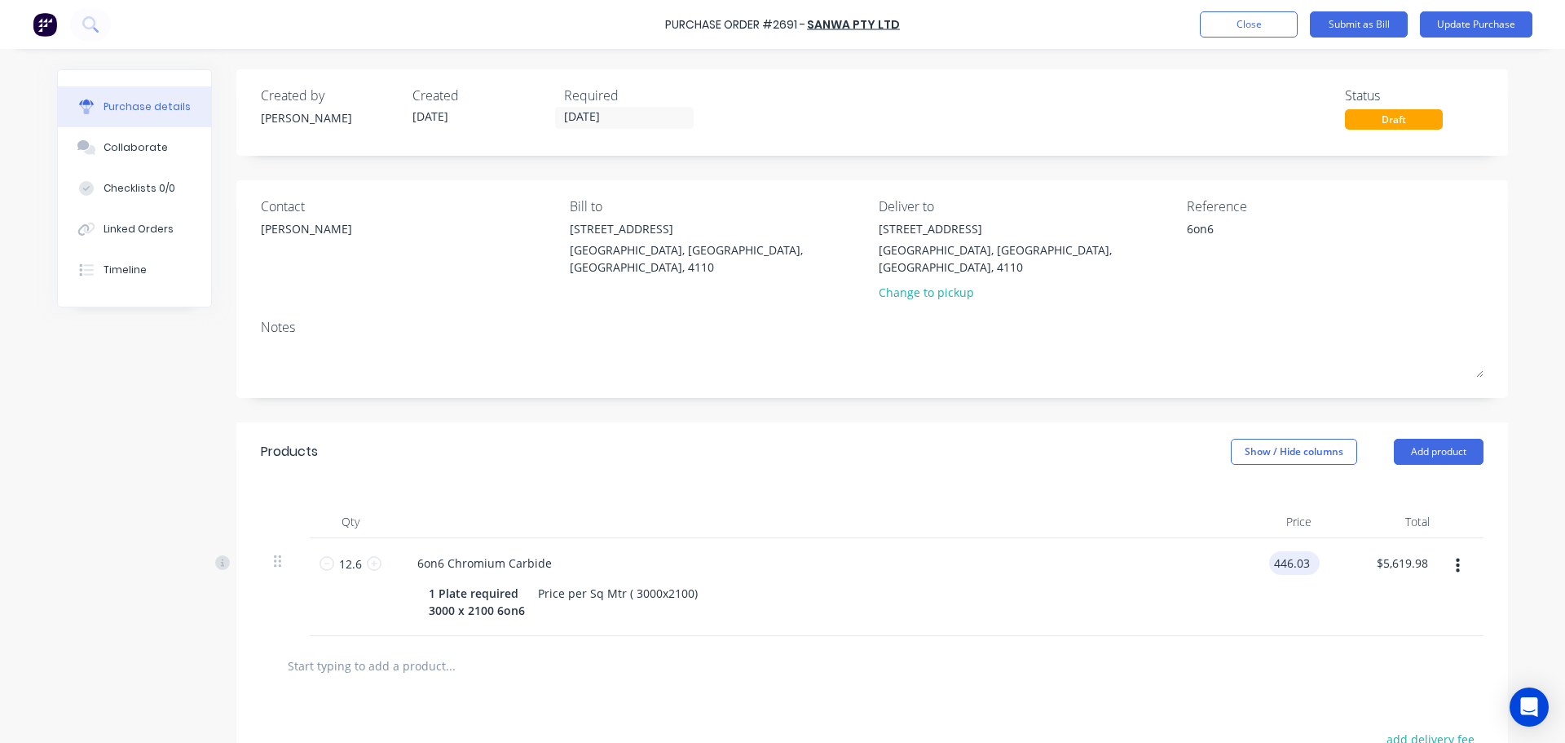
click at [1299, 551] on input "446.03" at bounding box center [1291, 563] width 44 height 24
type input "$446.03"
type textarea "x"
click at [1299, 574] on div "$446.03 $446.03" at bounding box center [1266, 587] width 118 height 98
type input "446.03"
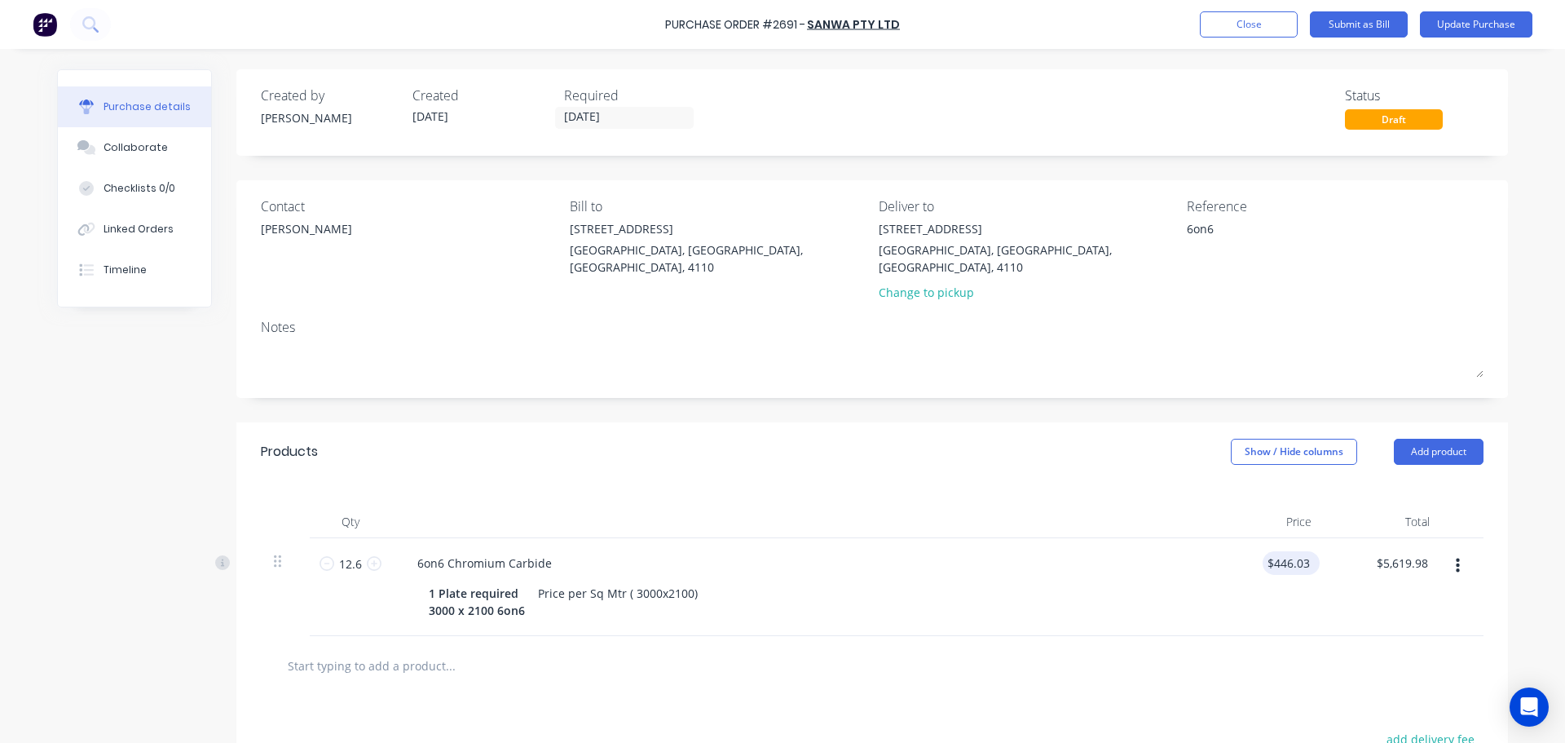
type textarea "x"
click at [1302, 551] on input "446.03" at bounding box center [1291, 563] width 44 height 24
type input "$446.04"
type input "$5,620.10"
type textarea "x"
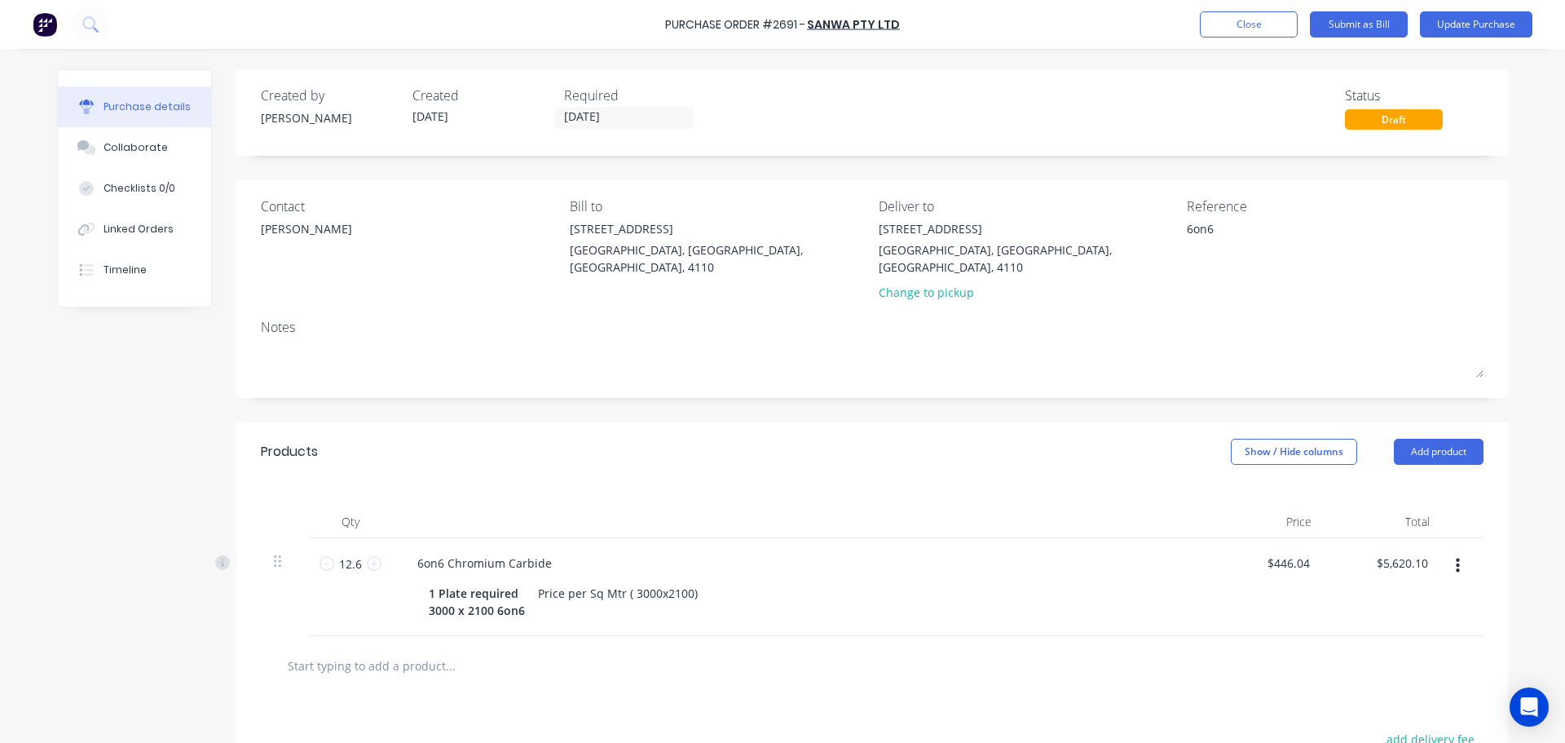
click at [1296, 590] on div "$446.04 446.035" at bounding box center [1266, 587] width 118 height 98
type input "446.04"
type textarea "x"
click at [1307, 551] on input "446.04" at bounding box center [1291, 563] width 44 height 24
type input "$446.03"
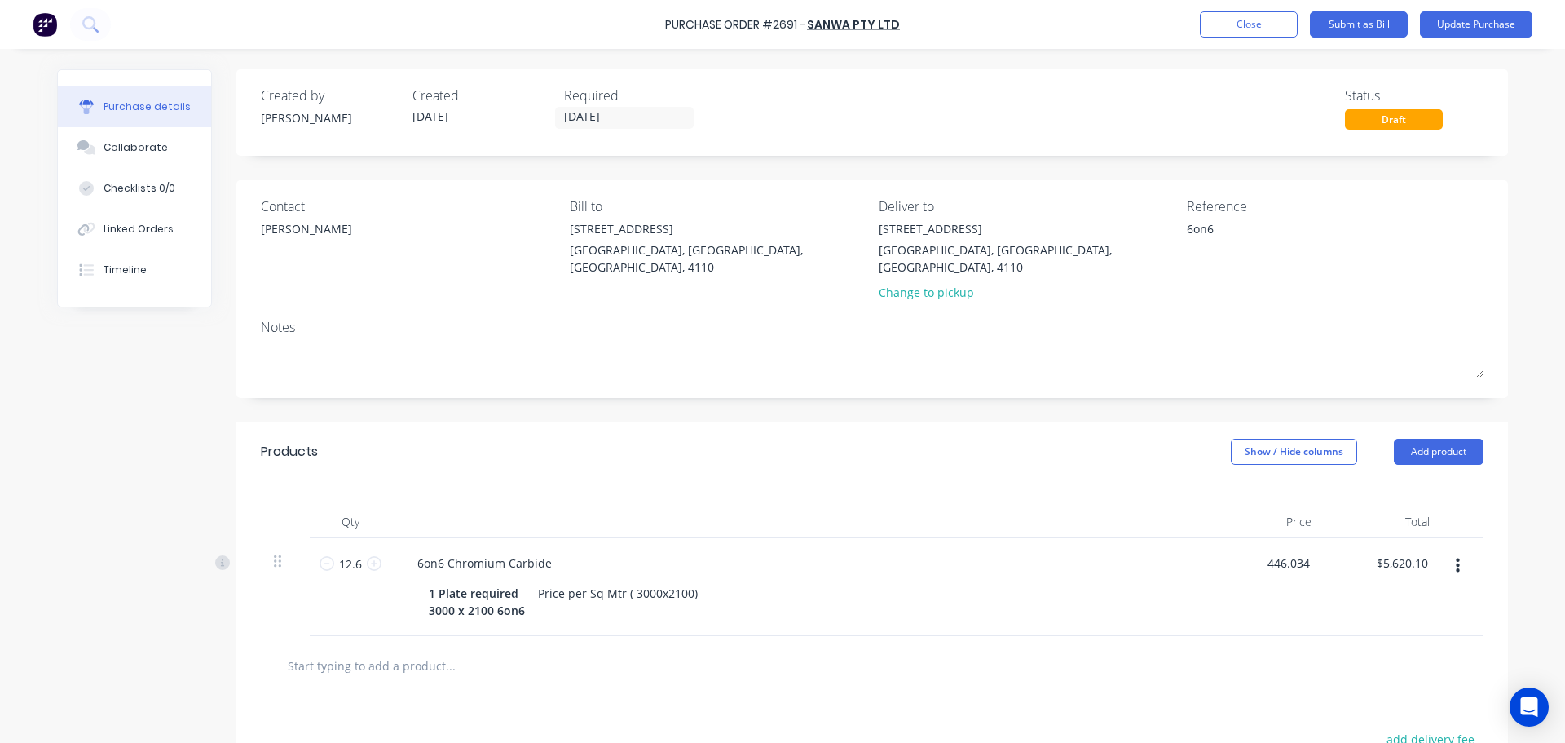
type input "$5,619.98"
click at [1207, 613] on div "$446.03 446.034" at bounding box center [1266, 587] width 118 height 98
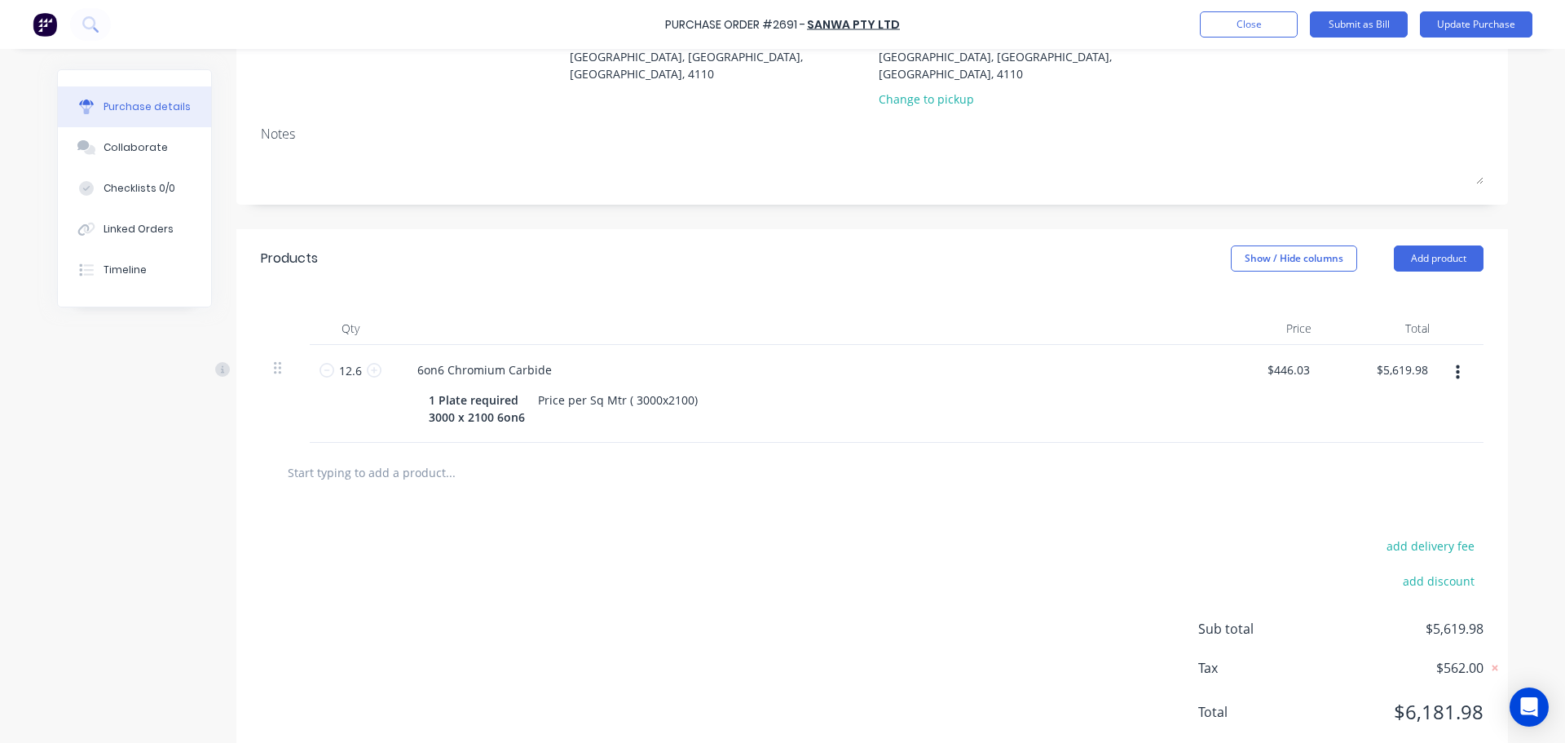
scroll to position [220, 0]
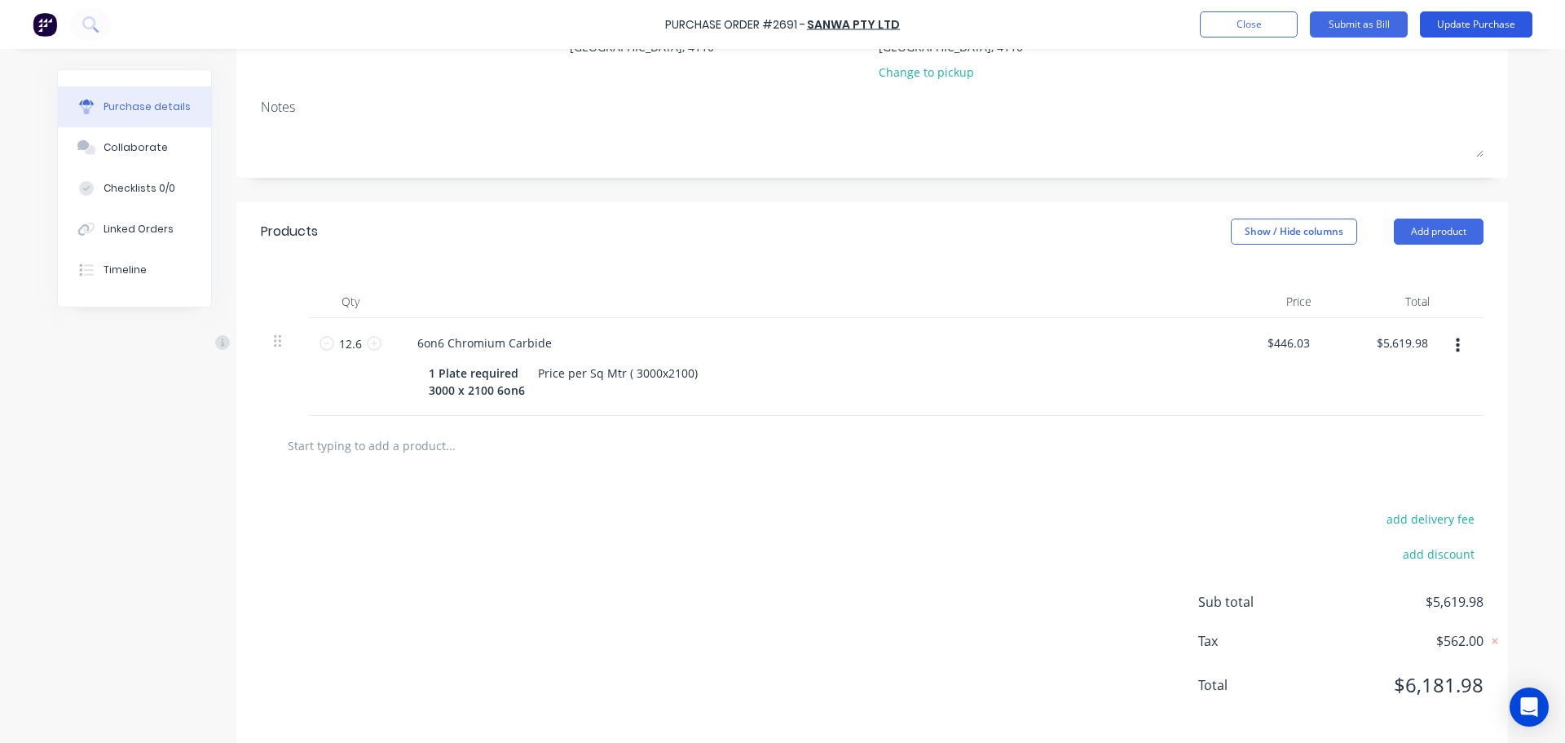
click at [1475, 23] on button "Update Purchase" at bounding box center [1476, 24] width 113 height 26
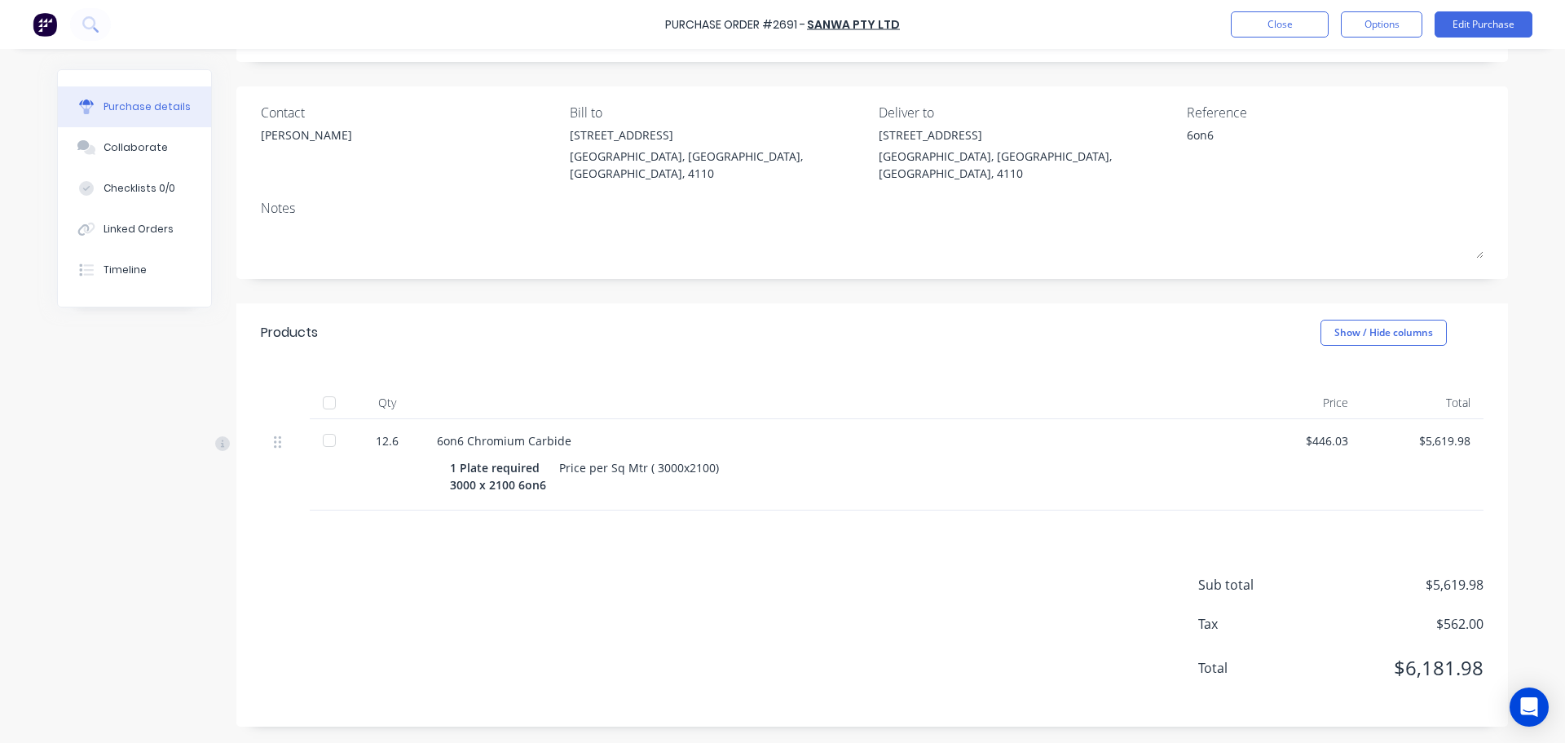
scroll to position [0, 0]
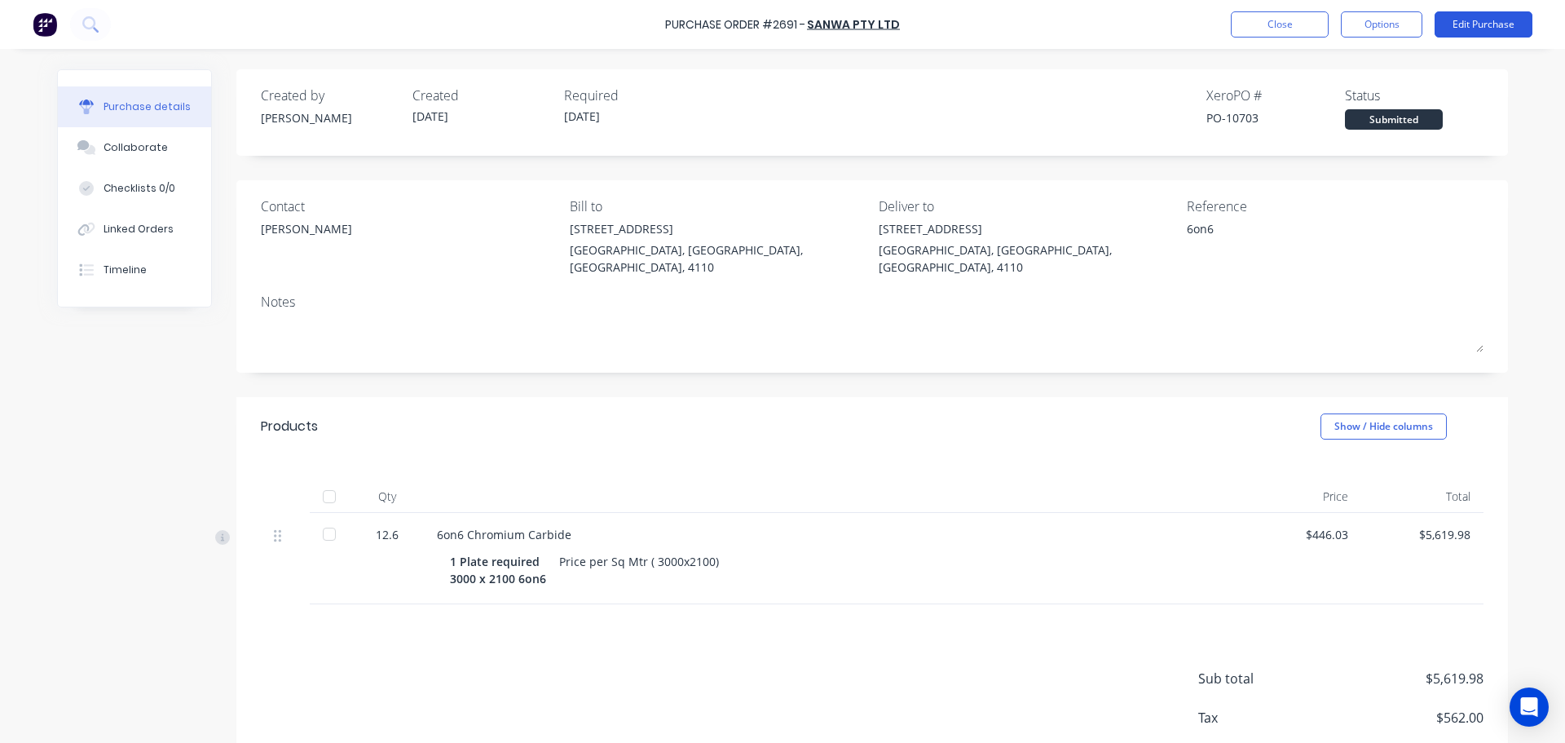
click at [1503, 22] on button "Edit Purchase" at bounding box center [1484, 24] width 98 height 26
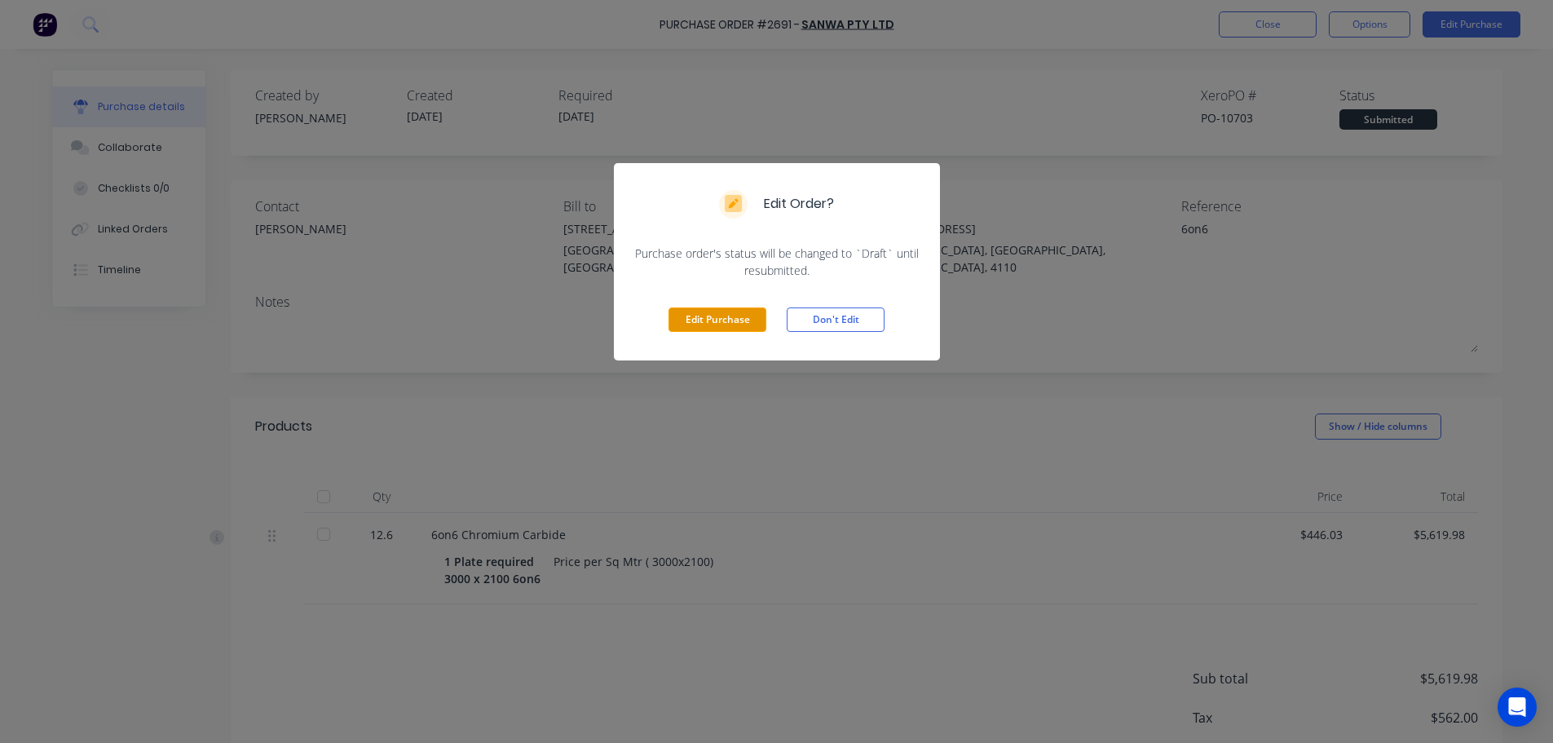
click at [695, 323] on button "Edit Purchase" at bounding box center [717, 319] width 98 height 24
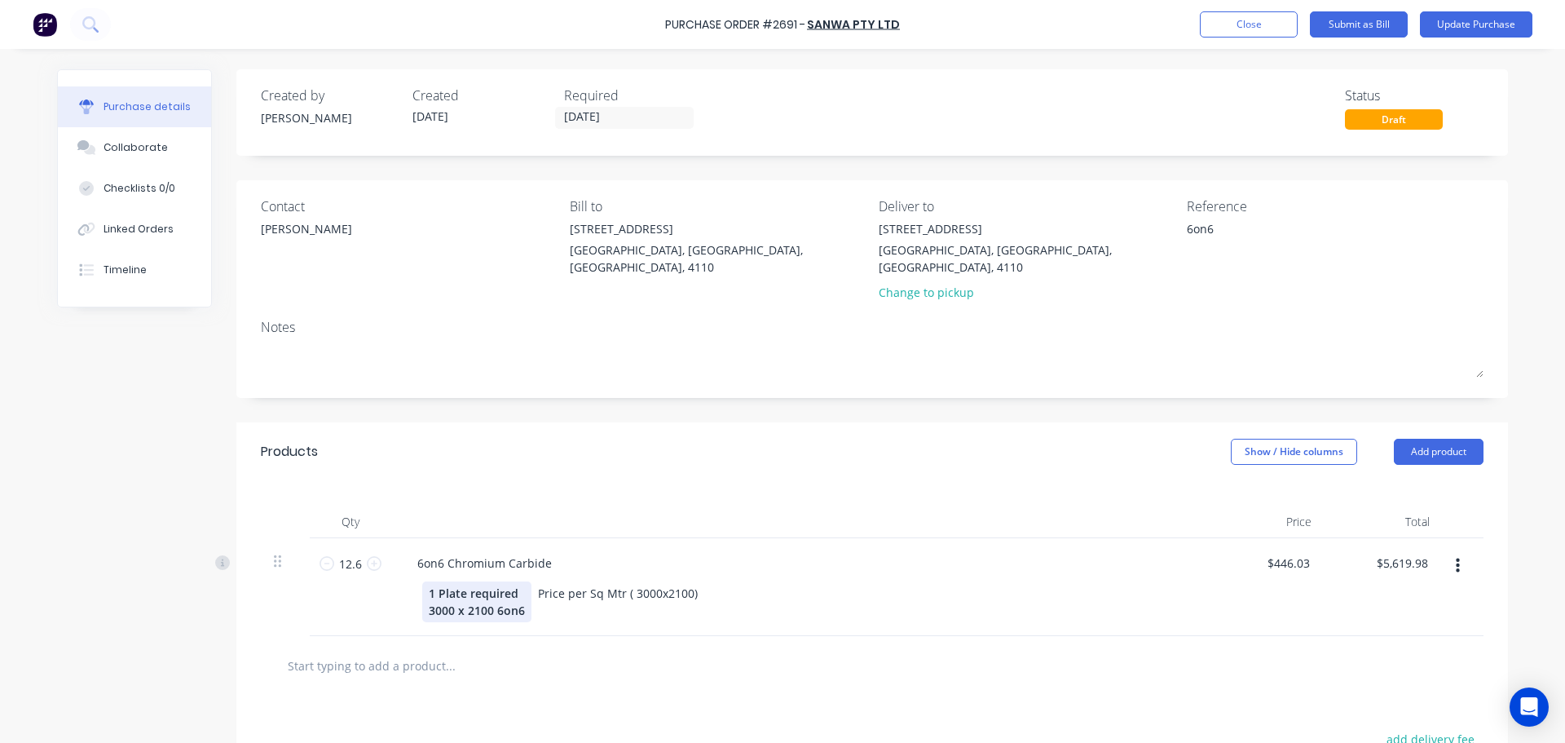
type textarea "x"
drag, startPoint x: 430, startPoint y: 577, endPoint x: 420, endPoint y: 576, distance: 9.8
click at [422, 581] on div "1 Plate required 3000 x 2100 6on6" at bounding box center [476, 601] width 109 height 41
click at [458, 581] on div "2 Plate required 3000 x 2100 6on6" at bounding box center [476, 601] width 109 height 41
click at [1454, 31] on button "Update Purchase" at bounding box center [1476, 24] width 113 height 26
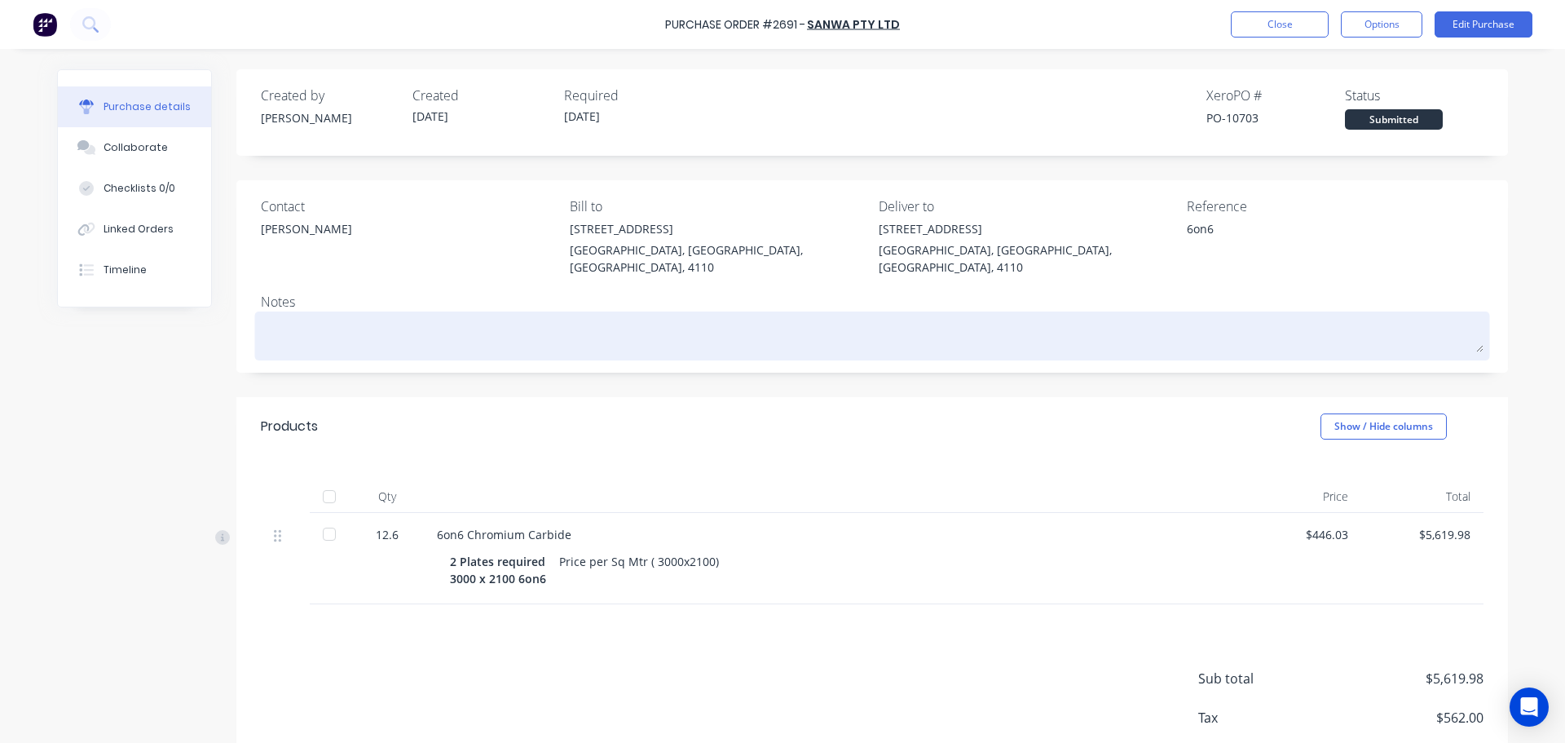
scroll to position [77, 0]
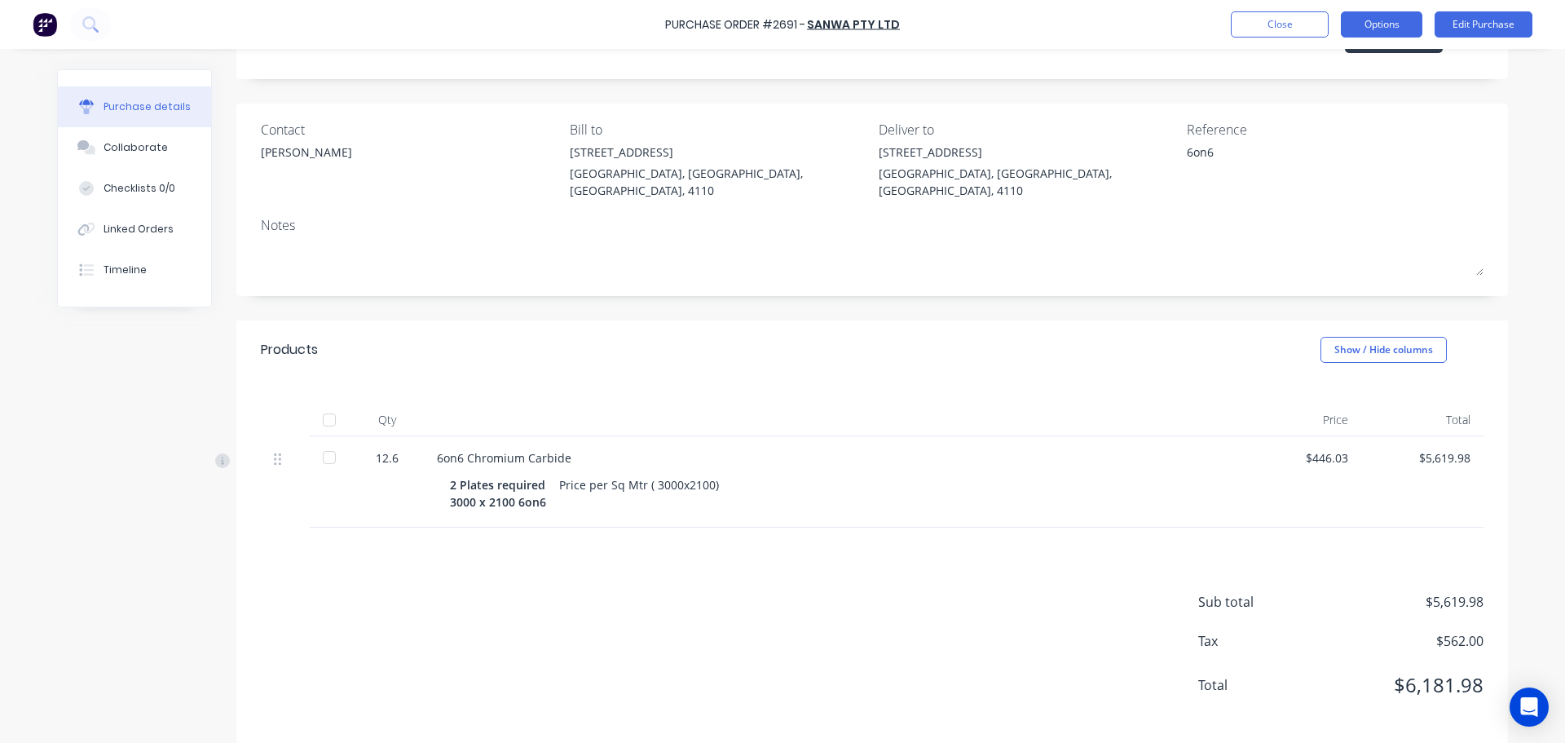
click at [1358, 20] on button "Options" at bounding box center [1382, 24] width 82 height 26
click at [1308, 72] on div "Print / Email" at bounding box center [1345, 67] width 126 height 24
click at [1303, 95] on div "With pricing" at bounding box center [1345, 99] width 126 height 24
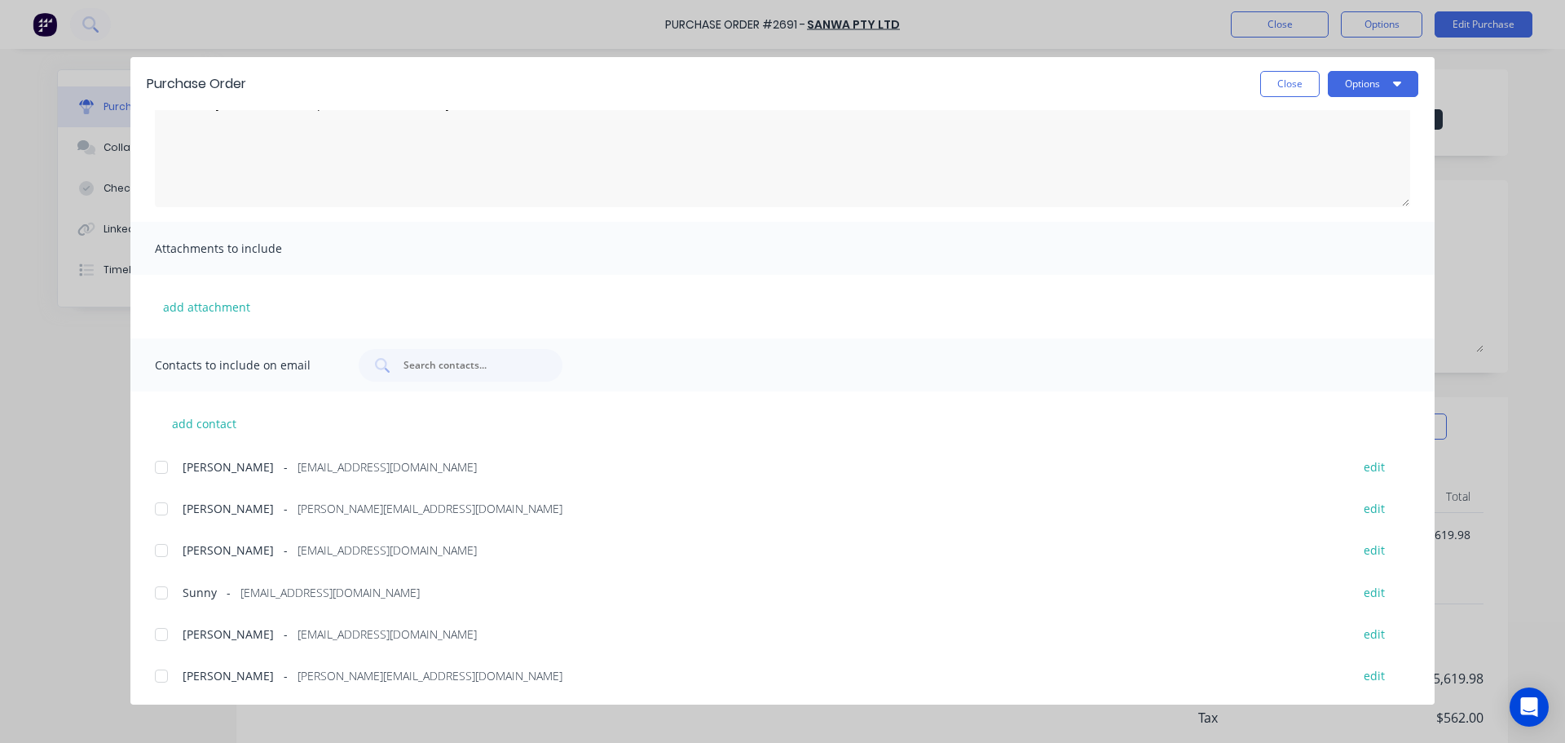
scroll to position [135, 0]
click at [154, 632] on div at bounding box center [161, 632] width 33 height 33
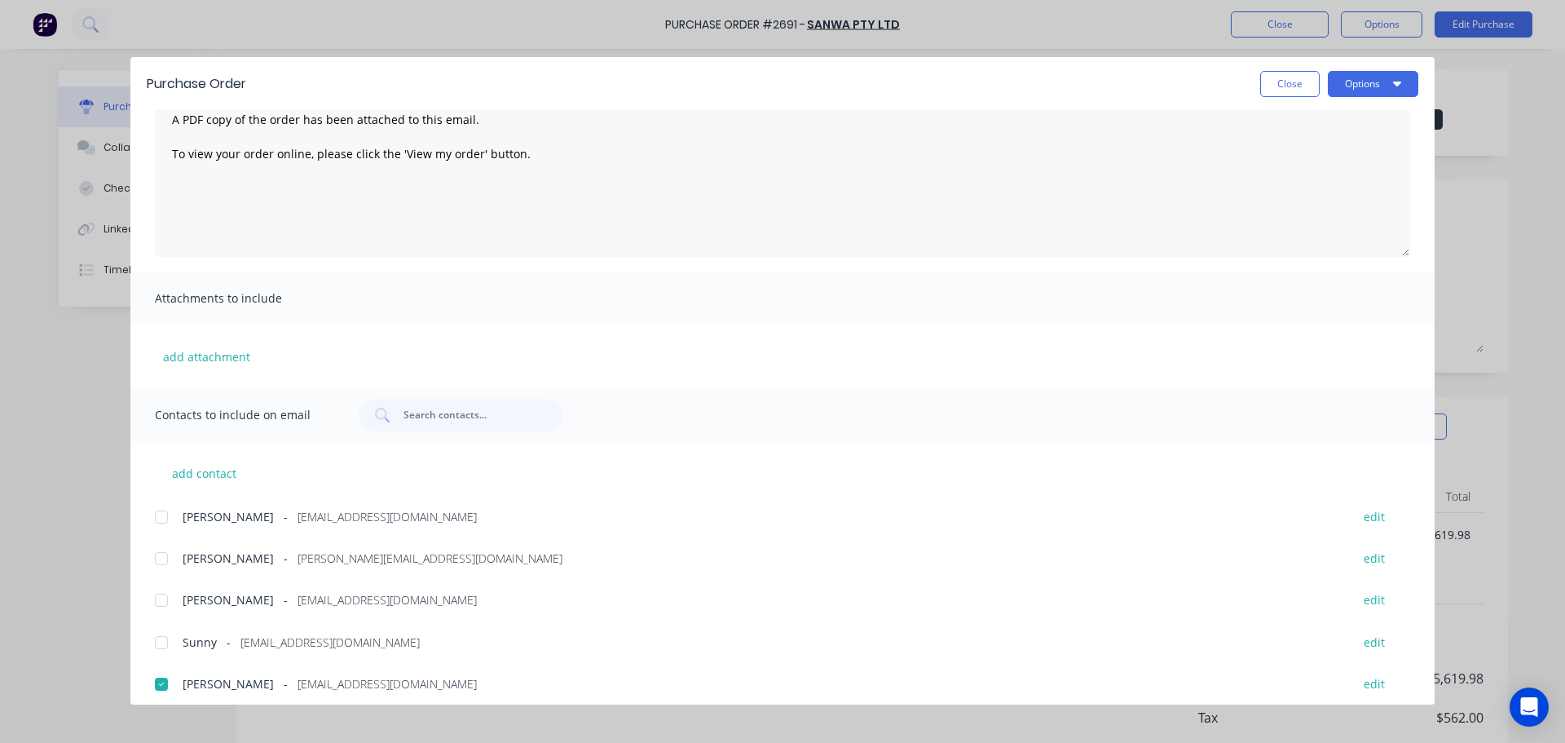
scroll to position [0, 0]
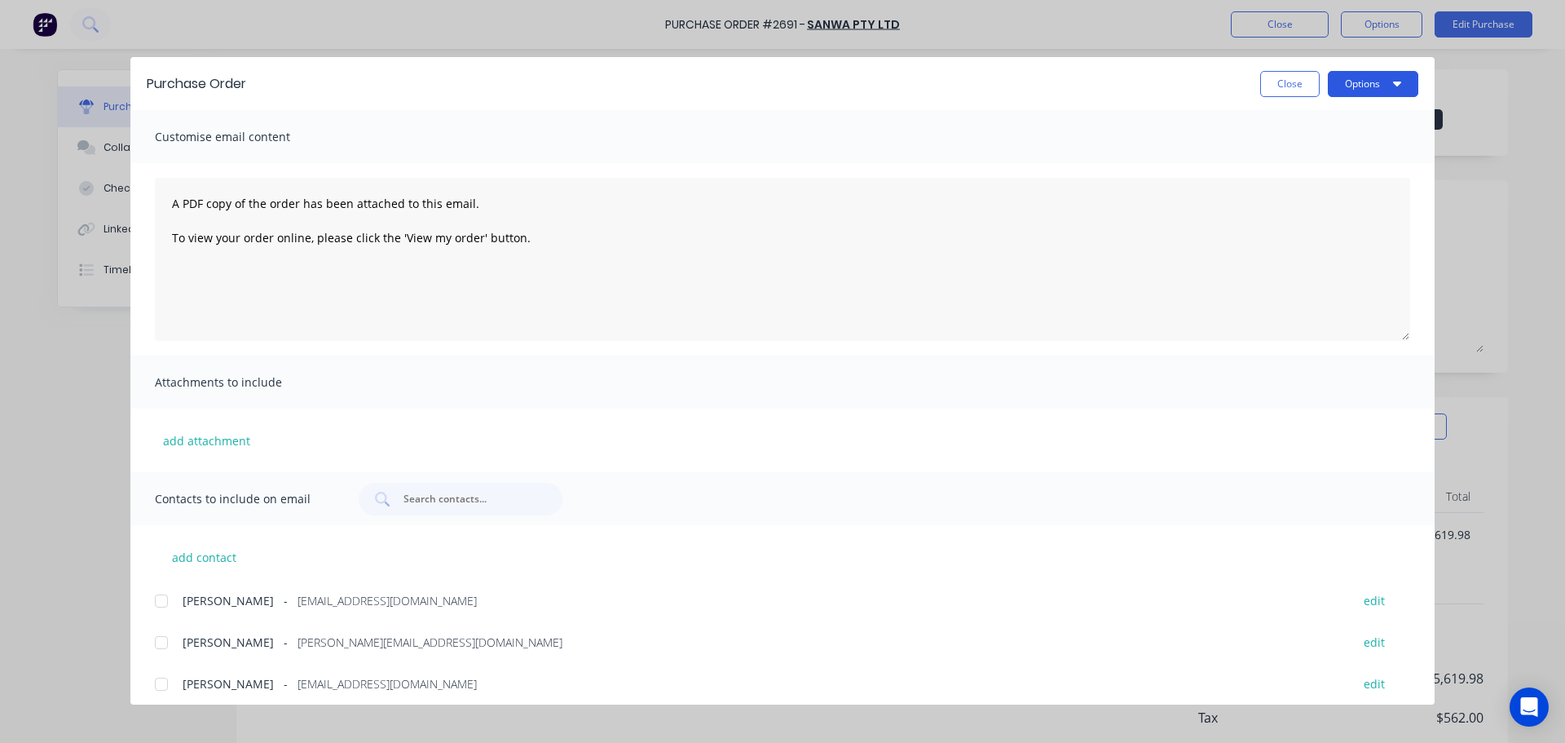
click at [1396, 85] on icon "button" at bounding box center [1397, 84] width 8 height 5
click at [1330, 149] on div "Print" at bounding box center [1341, 158] width 126 height 24
click at [1290, 83] on button "Close" at bounding box center [1290, 84] width 60 height 26
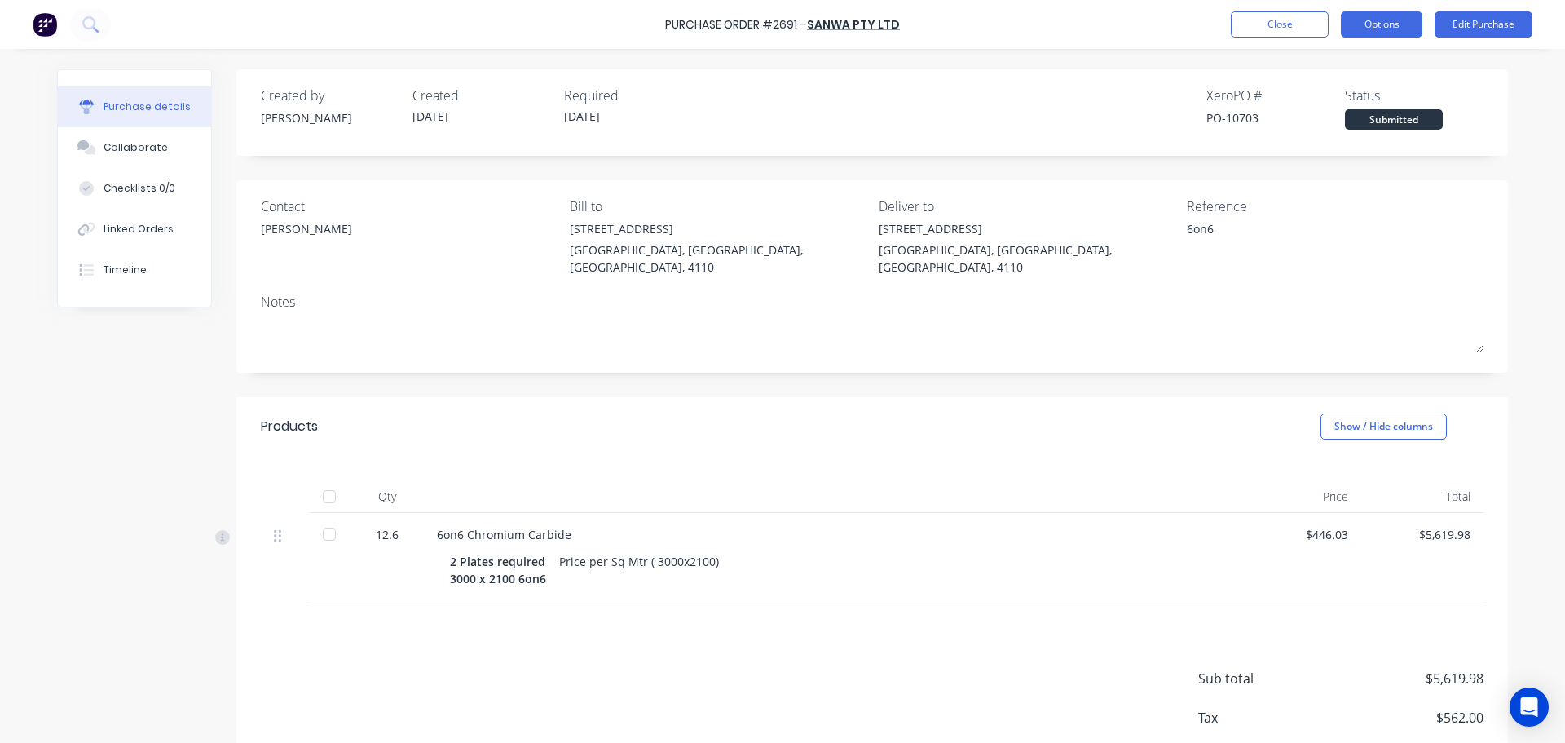
click at [1380, 17] on button "Options" at bounding box center [1382, 24] width 82 height 26
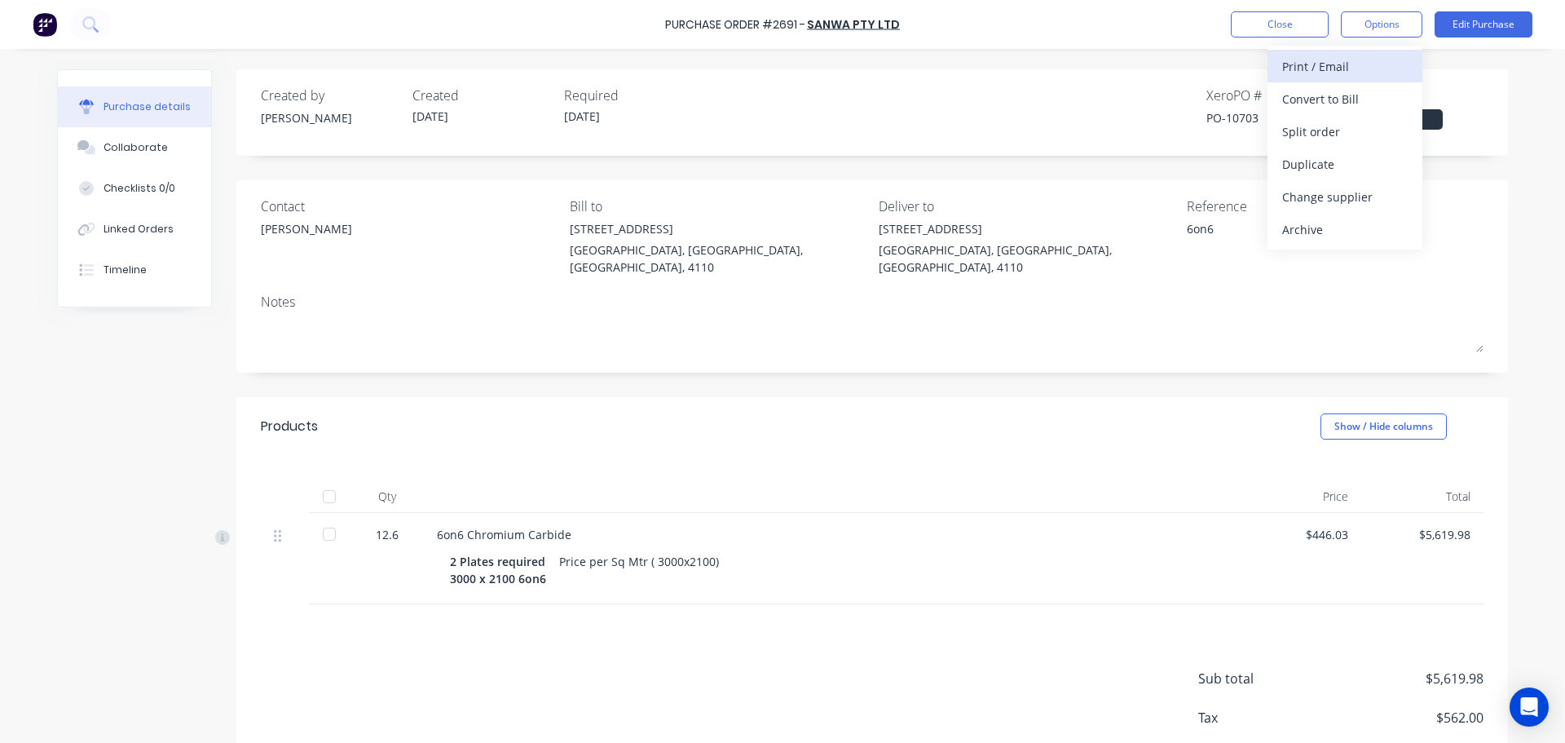
click at [1347, 73] on div "Print / Email" at bounding box center [1345, 67] width 126 height 24
click at [1334, 88] on div "With pricing" at bounding box center [1345, 99] width 126 height 24
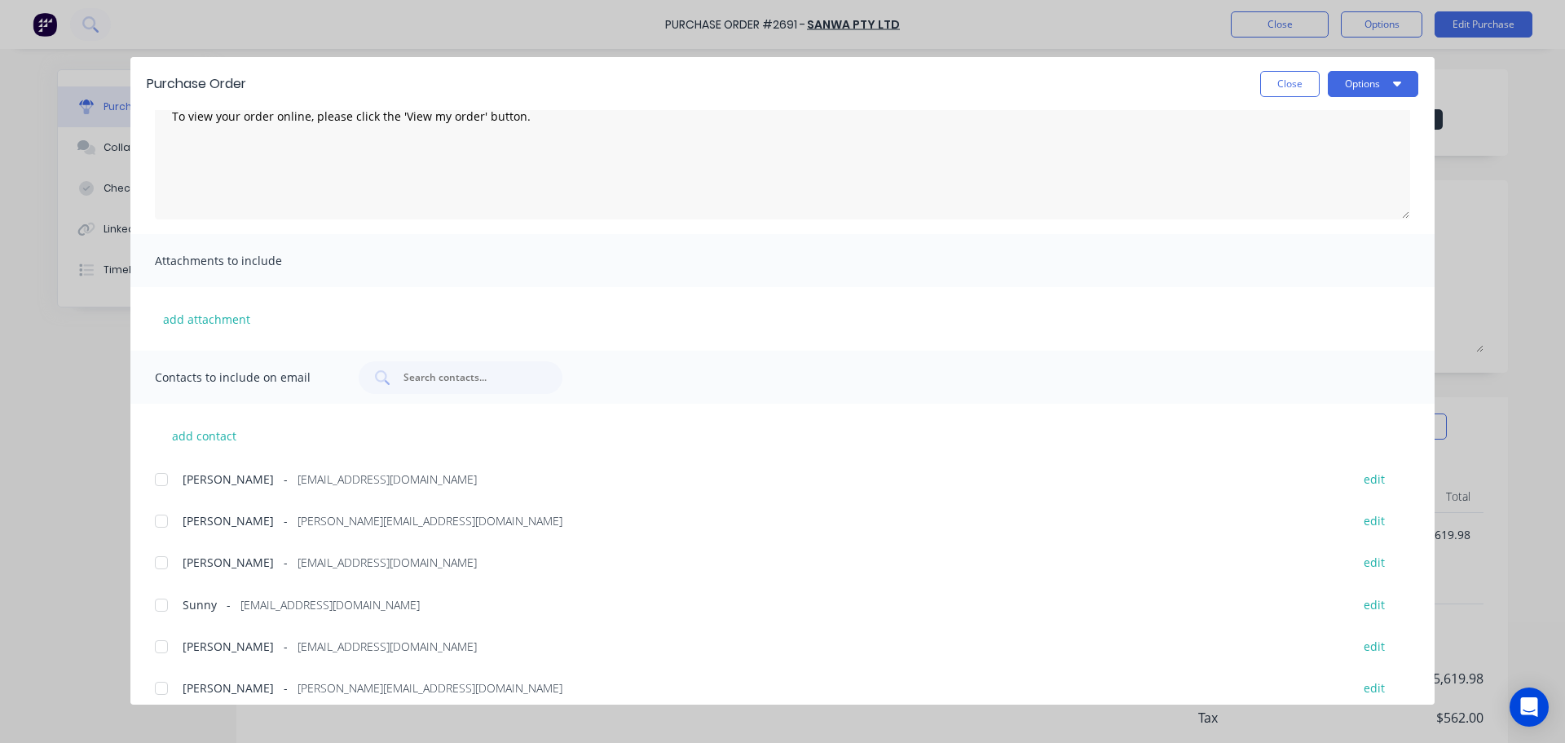
scroll to position [135, 0]
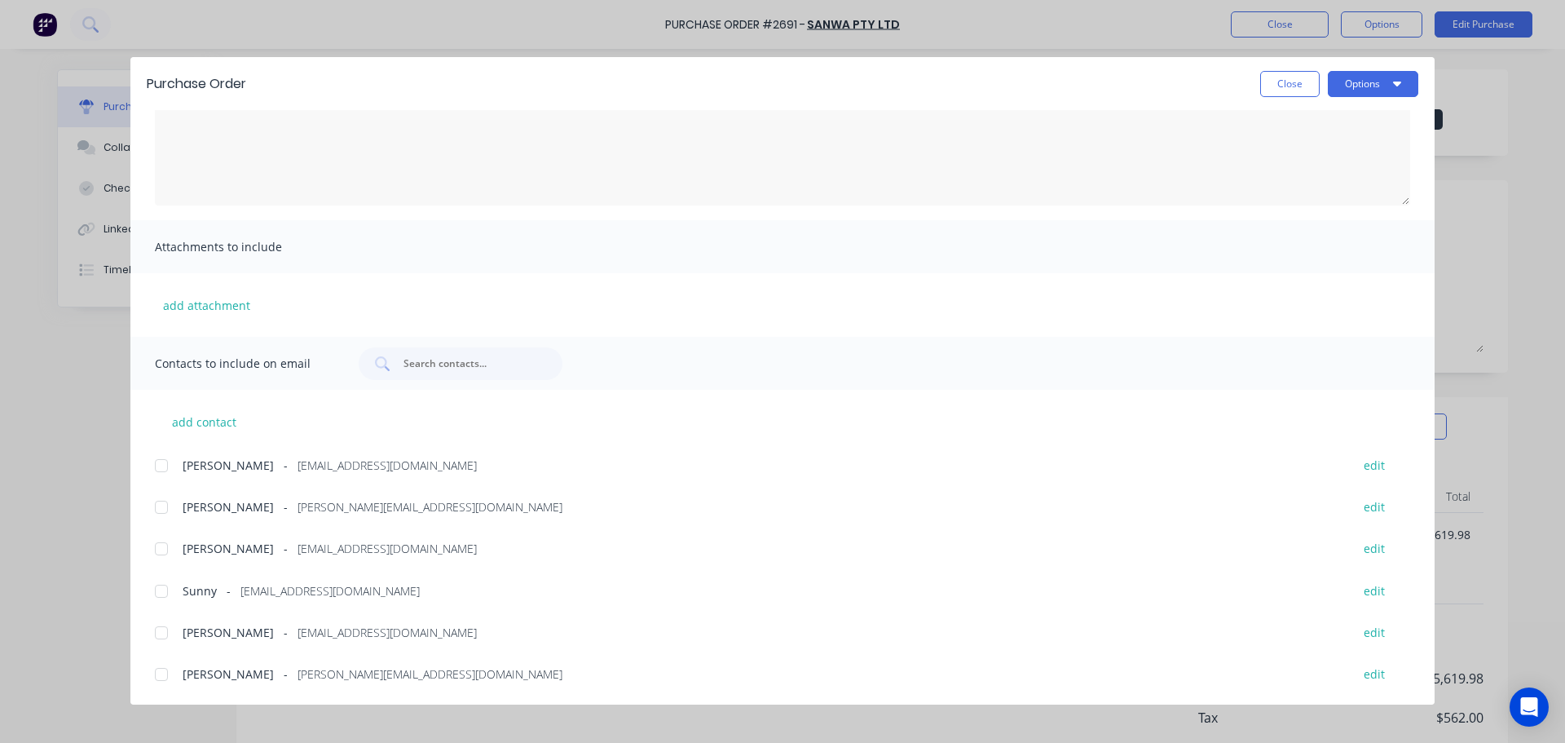
click at [162, 641] on div at bounding box center [161, 632] width 33 height 33
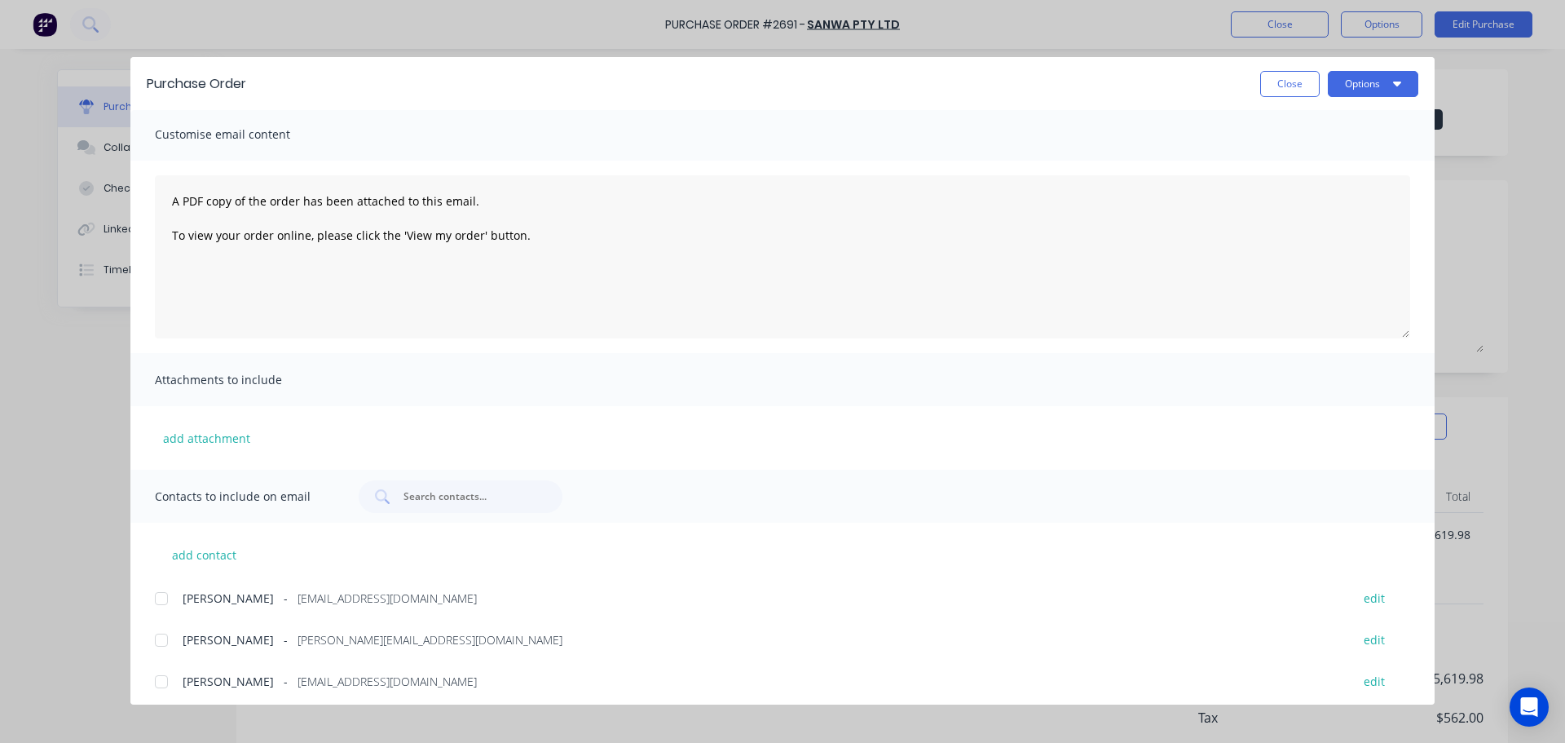
scroll to position [0, 0]
click at [1343, 82] on button "Options" at bounding box center [1373, 84] width 90 height 26
click at [1332, 144] on button "Print" at bounding box center [1341, 158] width 155 height 33
click at [1291, 80] on button "Close" at bounding box center [1290, 84] width 60 height 26
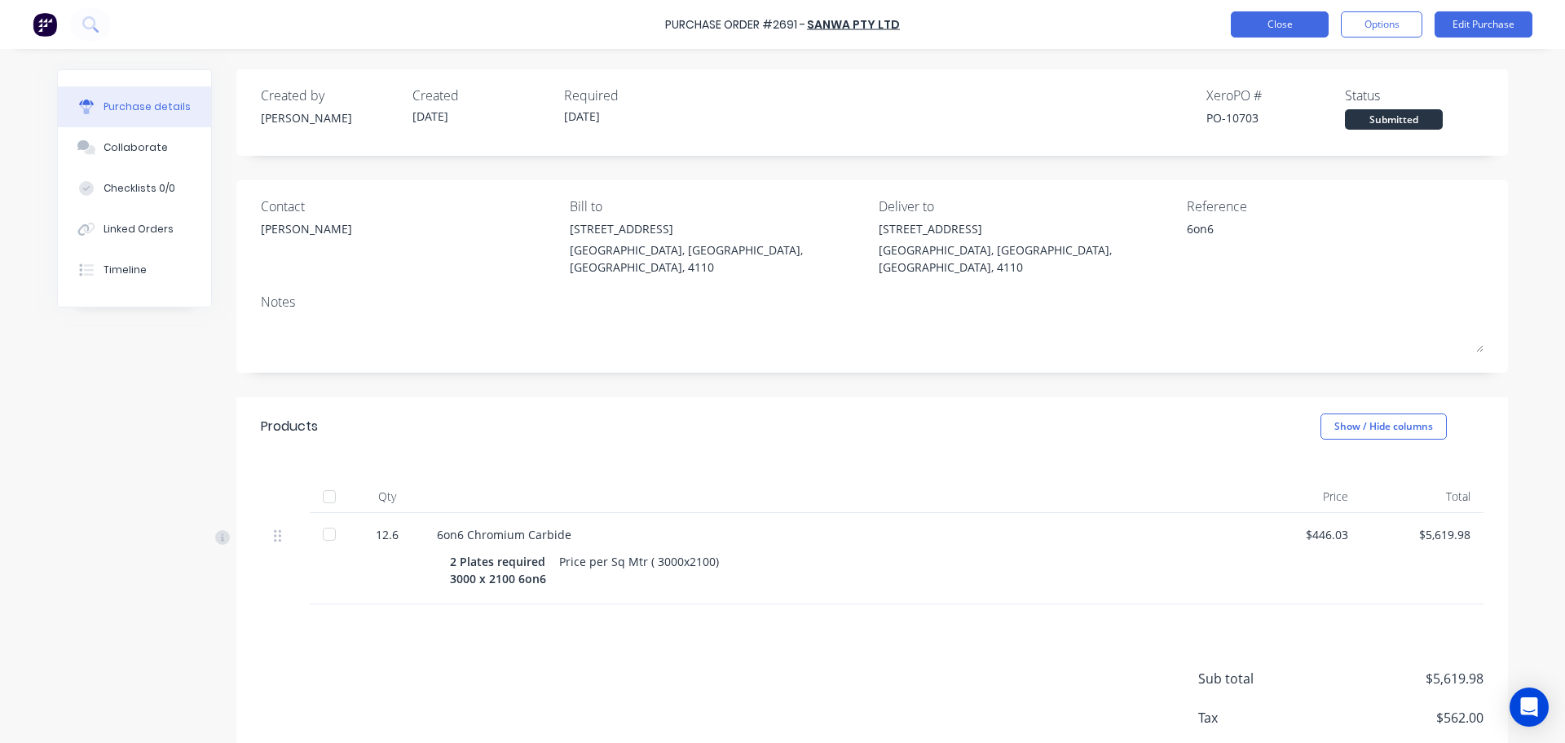
click at [1279, 24] on button "Close" at bounding box center [1280, 24] width 98 height 26
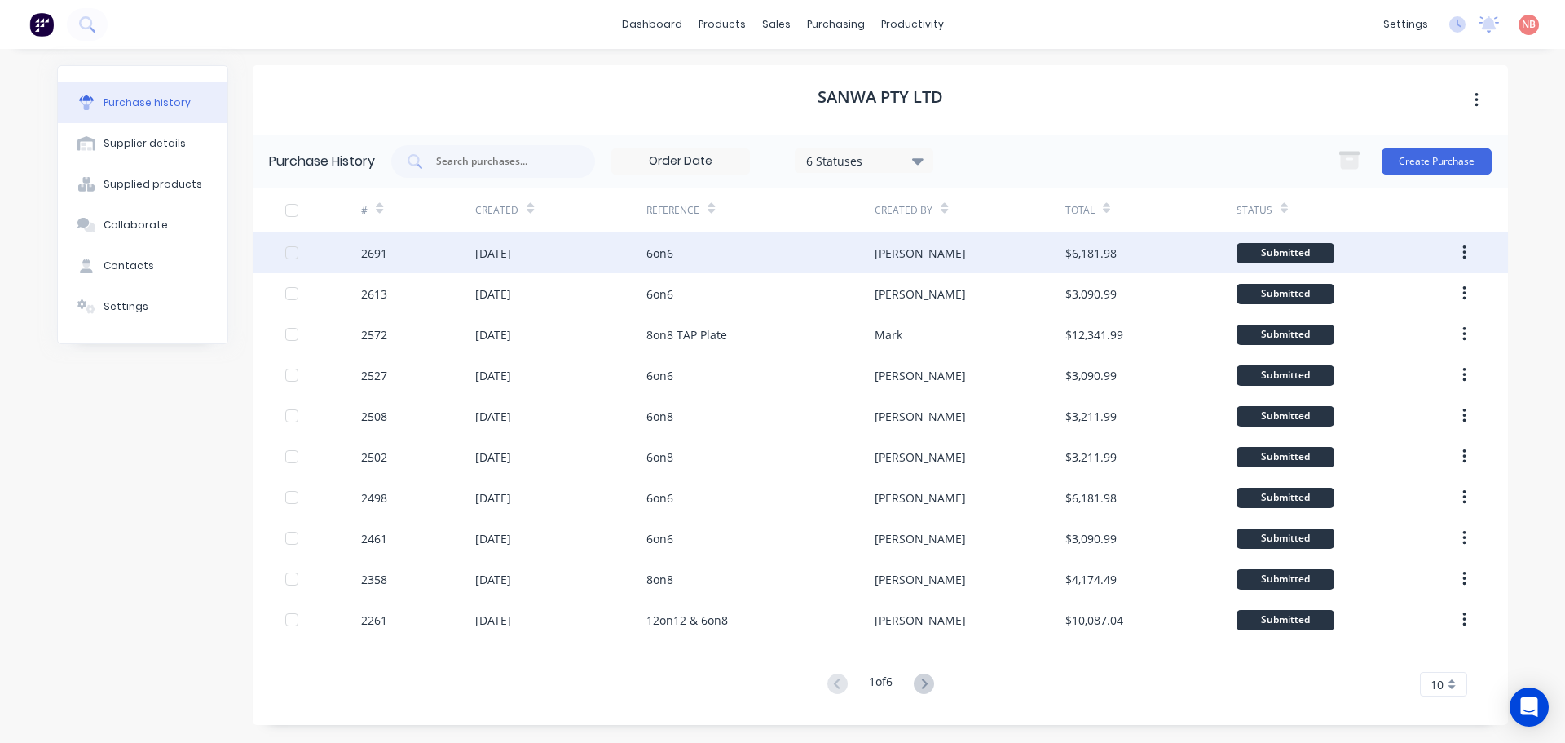
click at [714, 259] on div "6on6" at bounding box center [760, 252] width 228 height 41
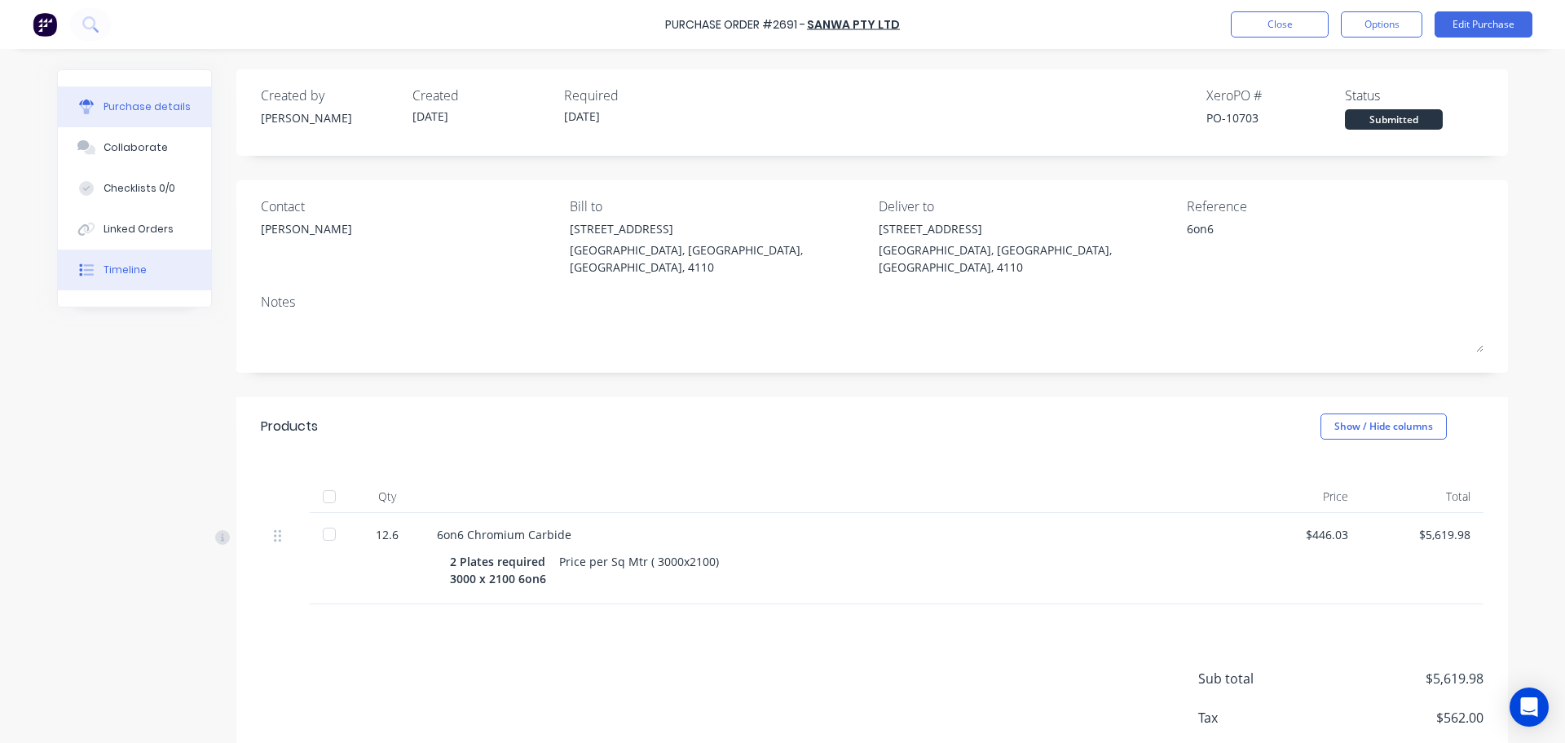
click at [108, 288] on button "Timeline" at bounding box center [134, 269] width 153 height 41
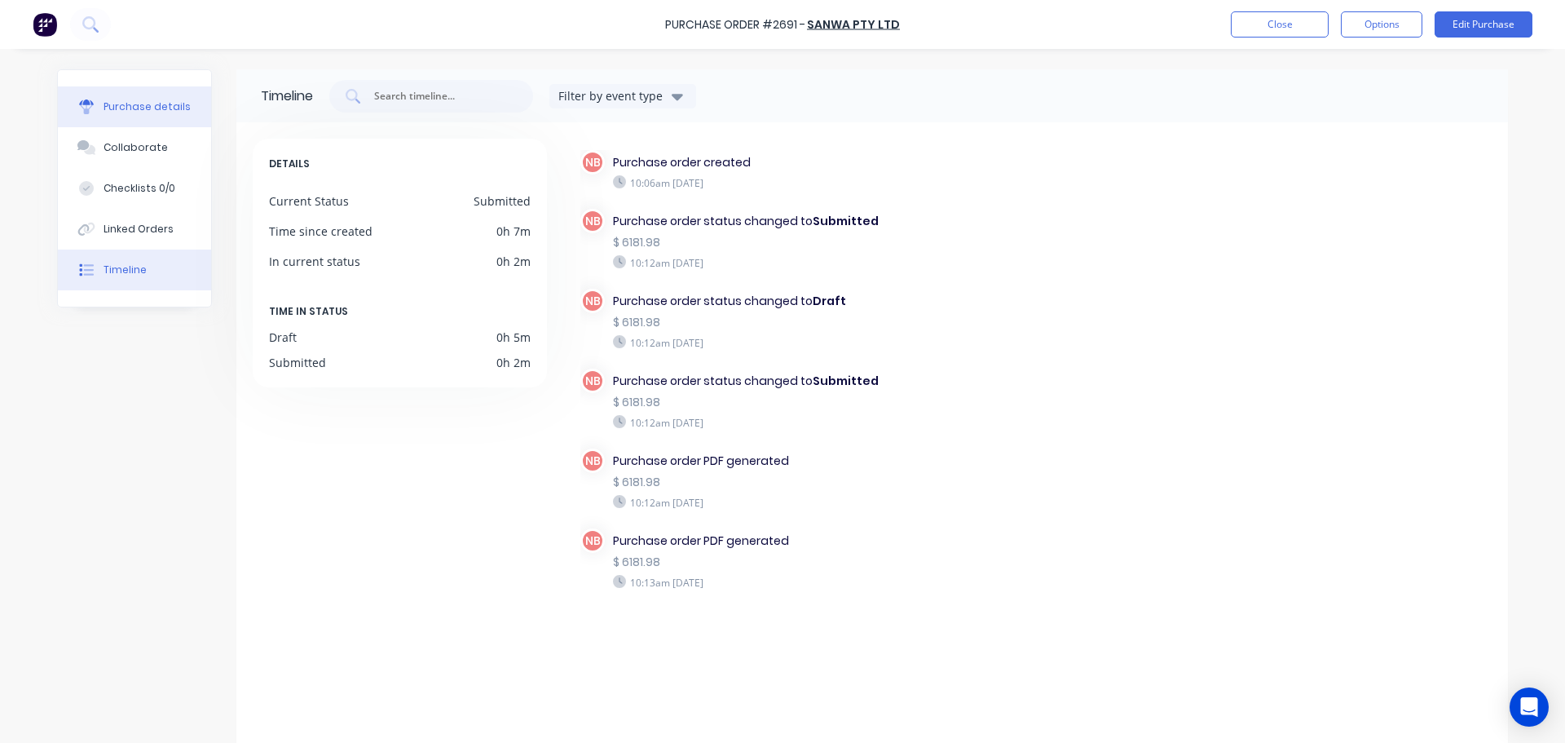
click at [147, 111] on div "Purchase details" at bounding box center [147, 106] width 87 height 15
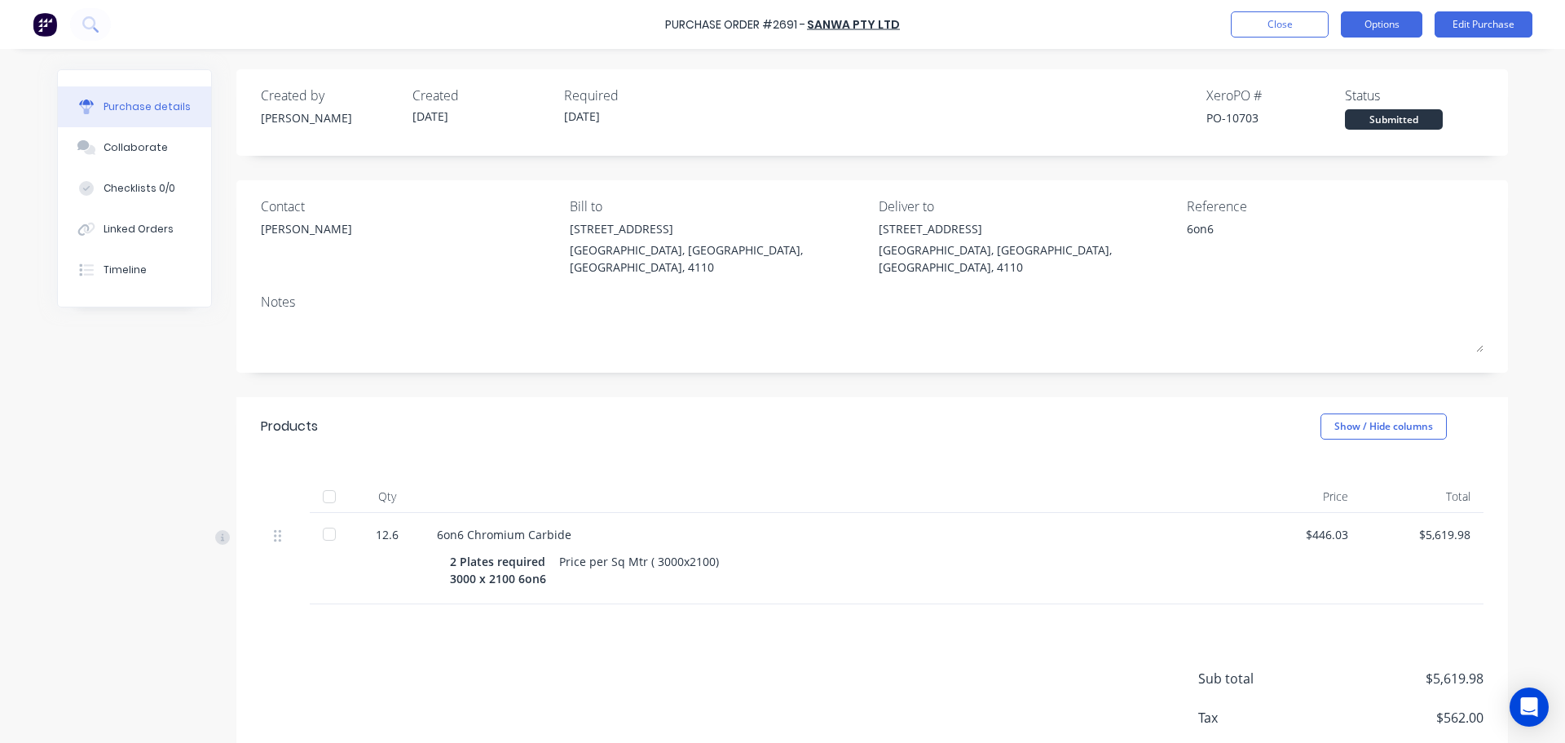
click at [1370, 24] on button "Options" at bounding box center [1382, 24] width 82 height 26
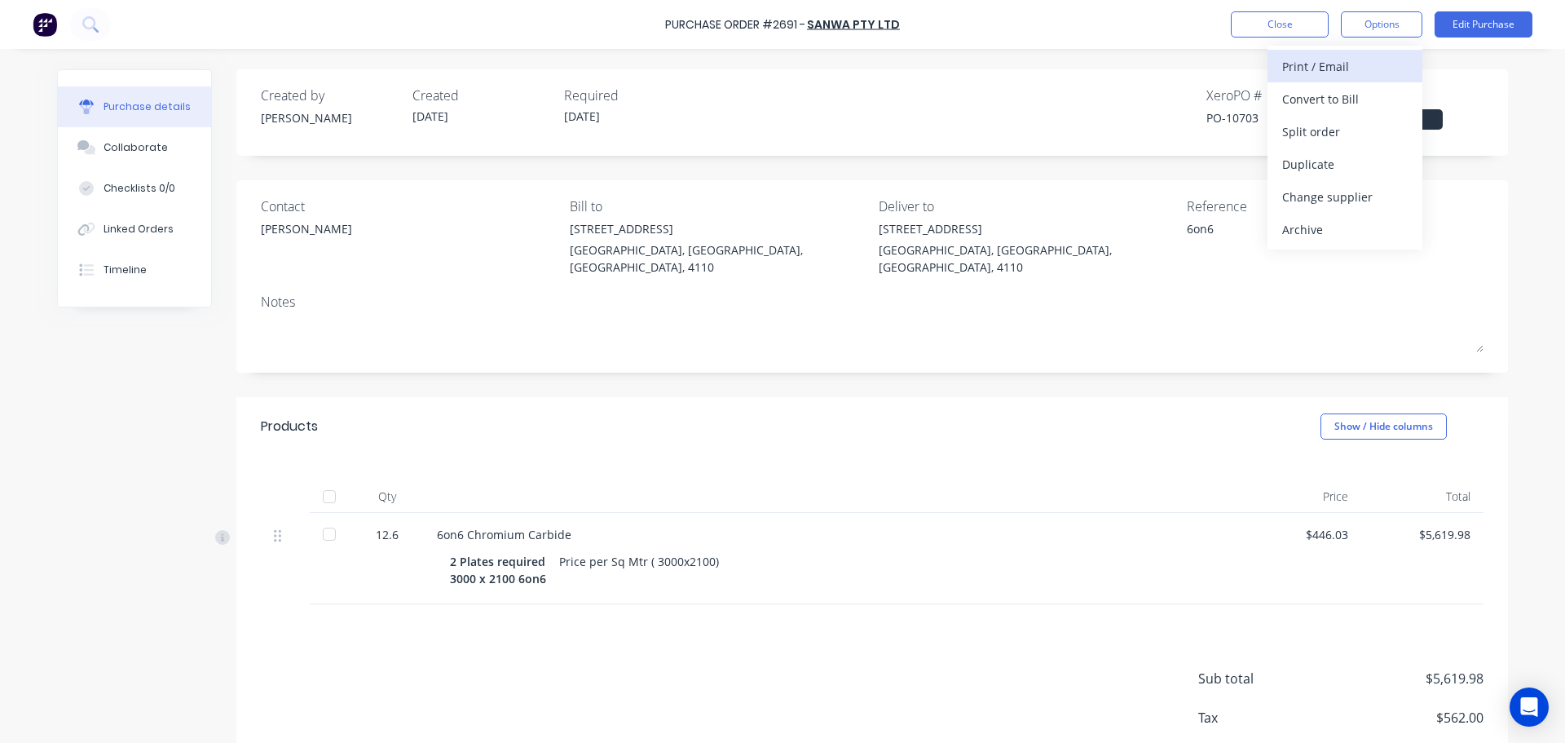
click at [1327, 60] on div "Print / Email" at bounding box center [1345, 67] width 126 height 24
click at [1312, 94] on div "With pricing" at bounding box center [1345, 99] width 126 height 24
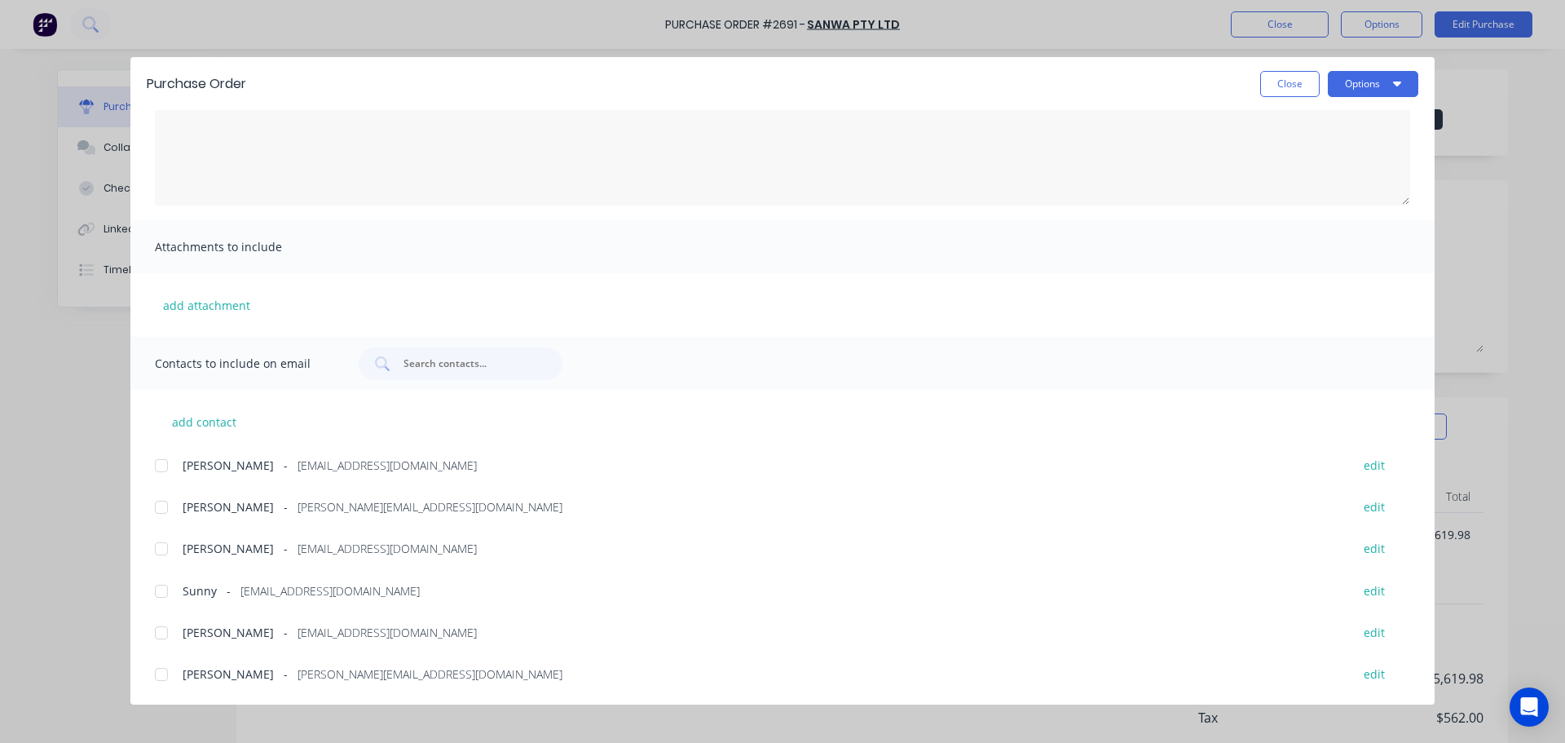
click at [162, 630] on div at bounding box center [161, 632] width 33 height 33
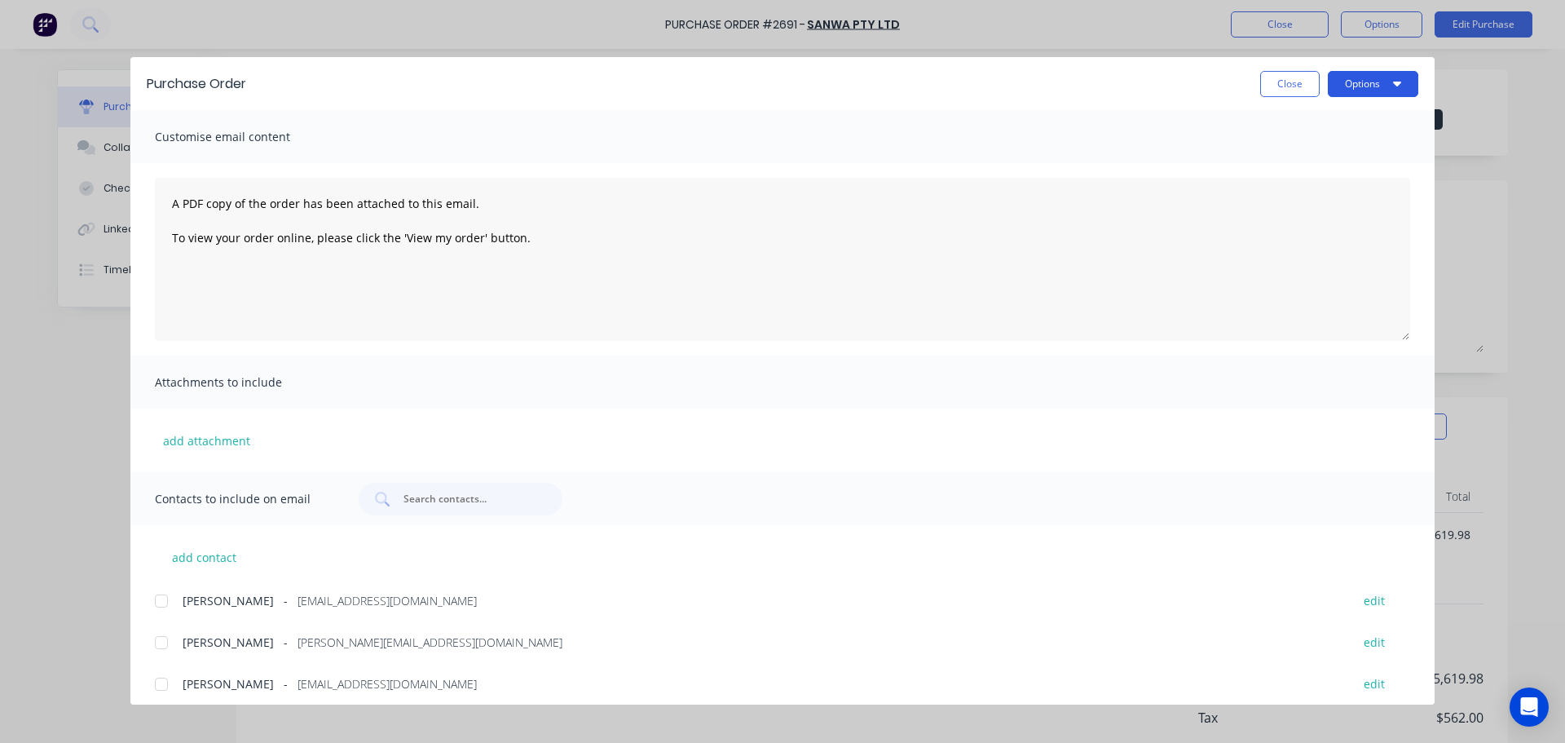
click at [1370, 80] on button "Options" at bounding box center [1373, 84] width 90 height 26
click at [1342, 188] on div "Email" at bounding box center [1341, 191] width 126 height 24
click at [1273, 83] on button "Close" at bounding box center [1290, 84] width 60 height 26
type textarea "x"
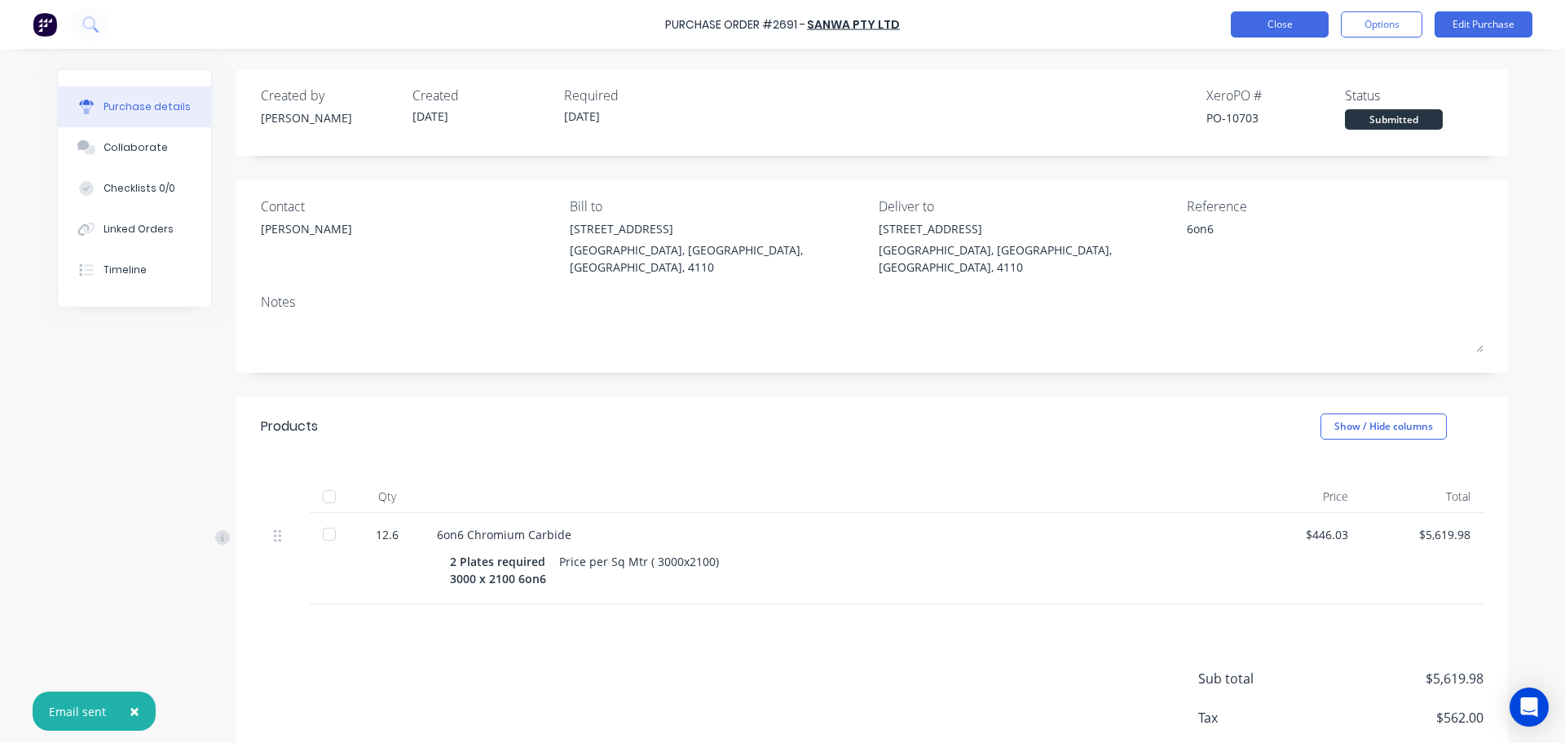
click at [1259, 37] on button "Close" at bounding box center [1280, 24] width 98 height 26
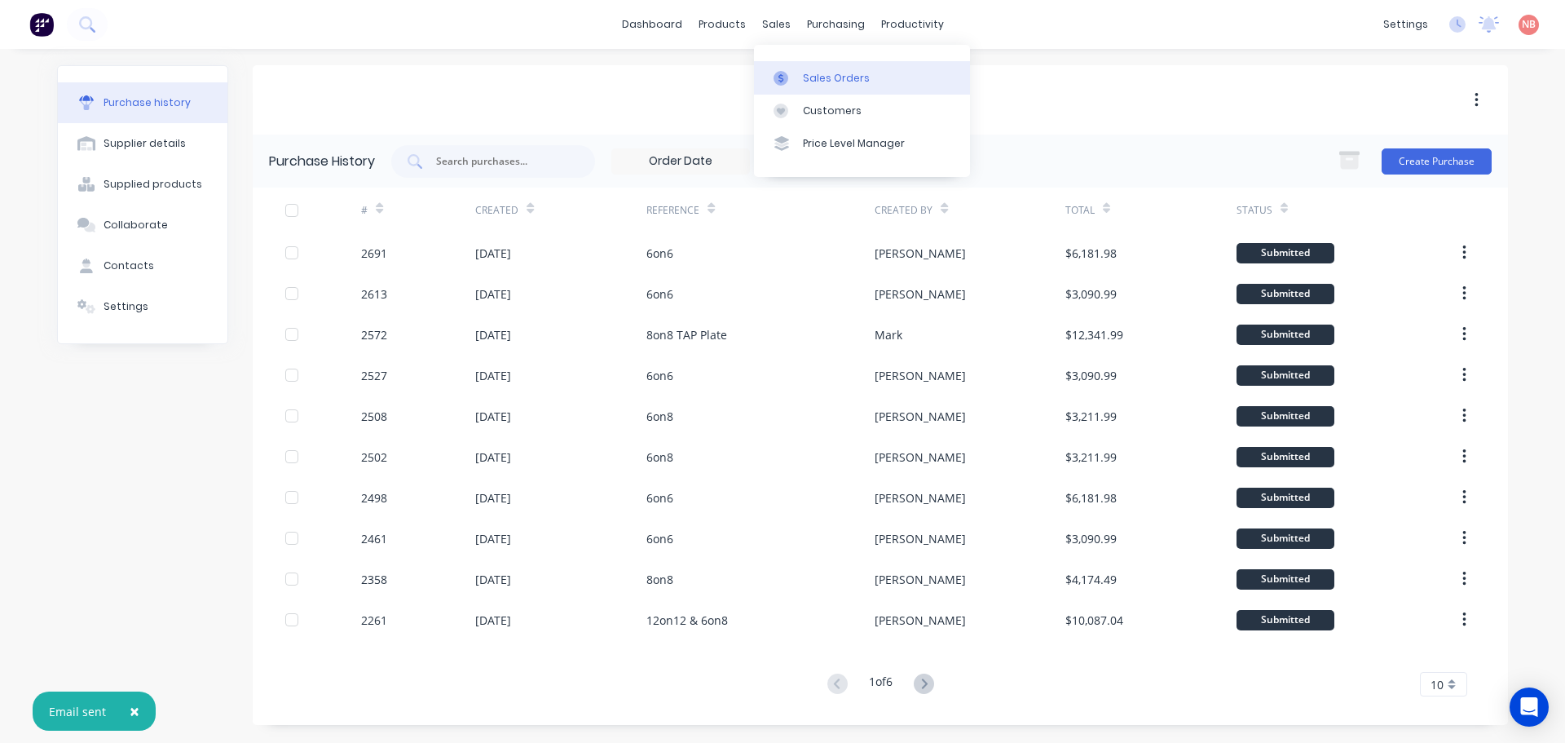
click at [808, 82] on div "Sales Orders" at bounding box center [836, 78] width 67 height 15
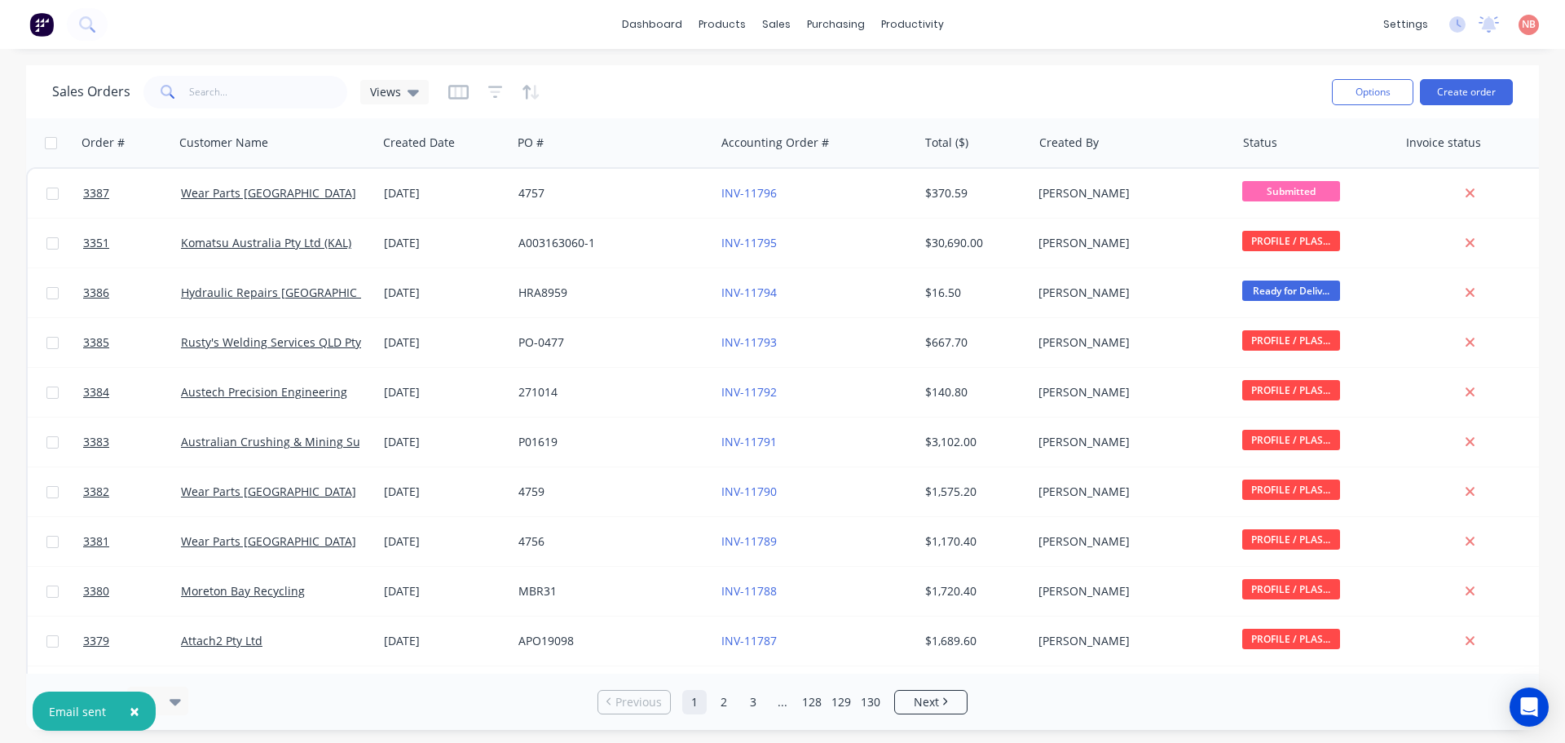
click at [131, 717] on span "×" at bounding box center [135, 710] width 10 height 23
click at [1488, 83] on button "Create order" at bounding box center [1466, 92] width 93 height 26
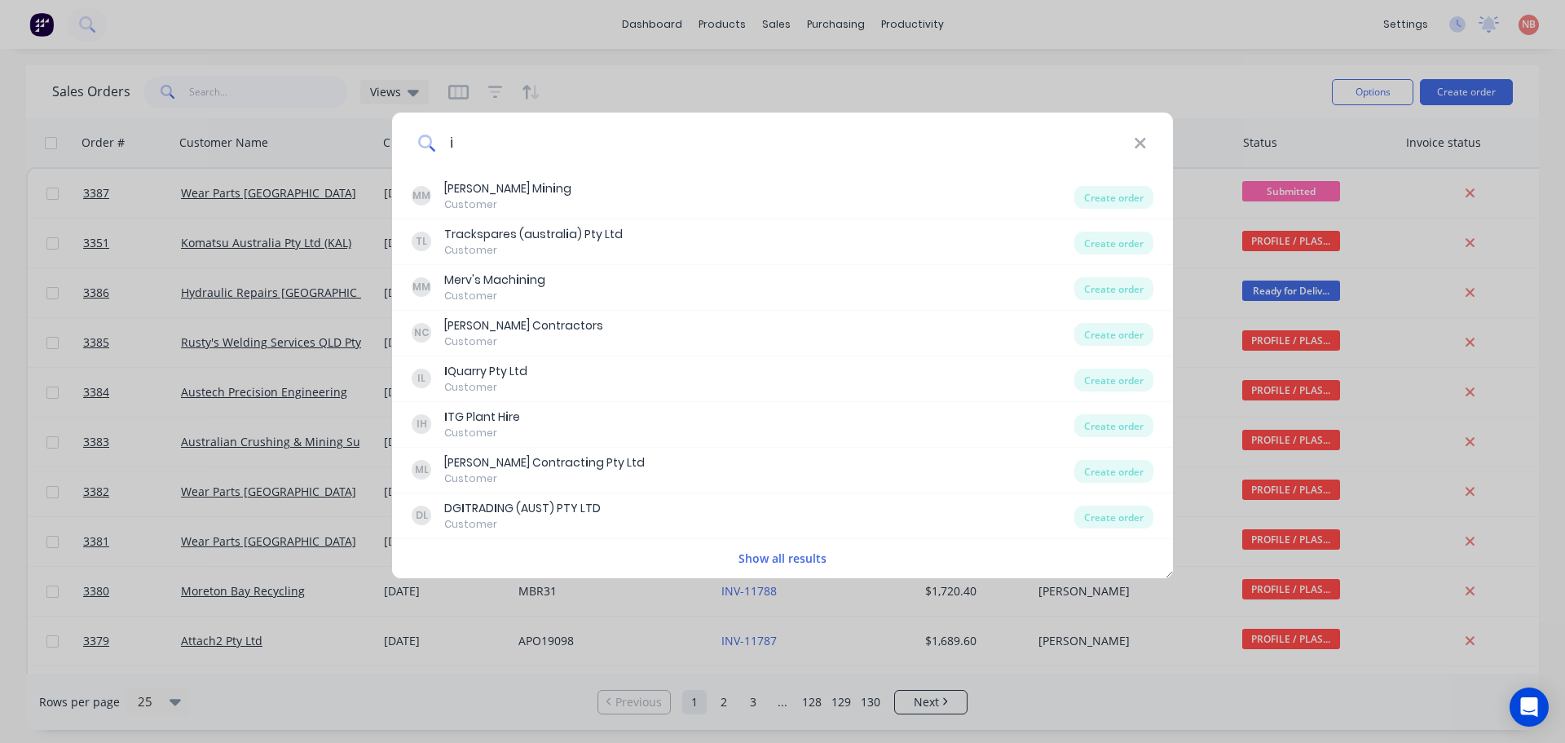
type input "i"
click at [1145, 135] on icon at bounding box center [1140, 144] width 13 height 18
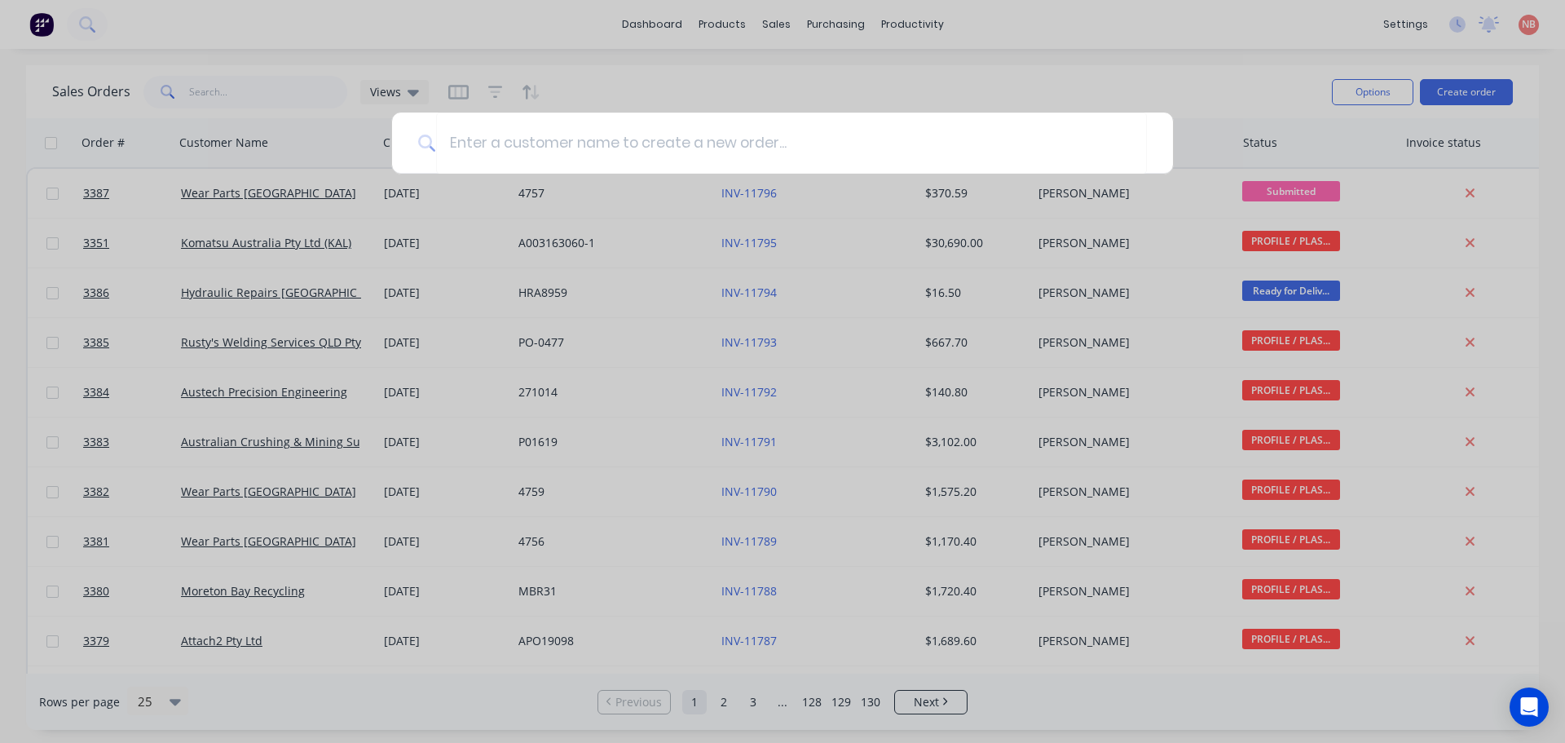
click at [731, 65] on div at bounding box center [782, 371] width 1565 height 743
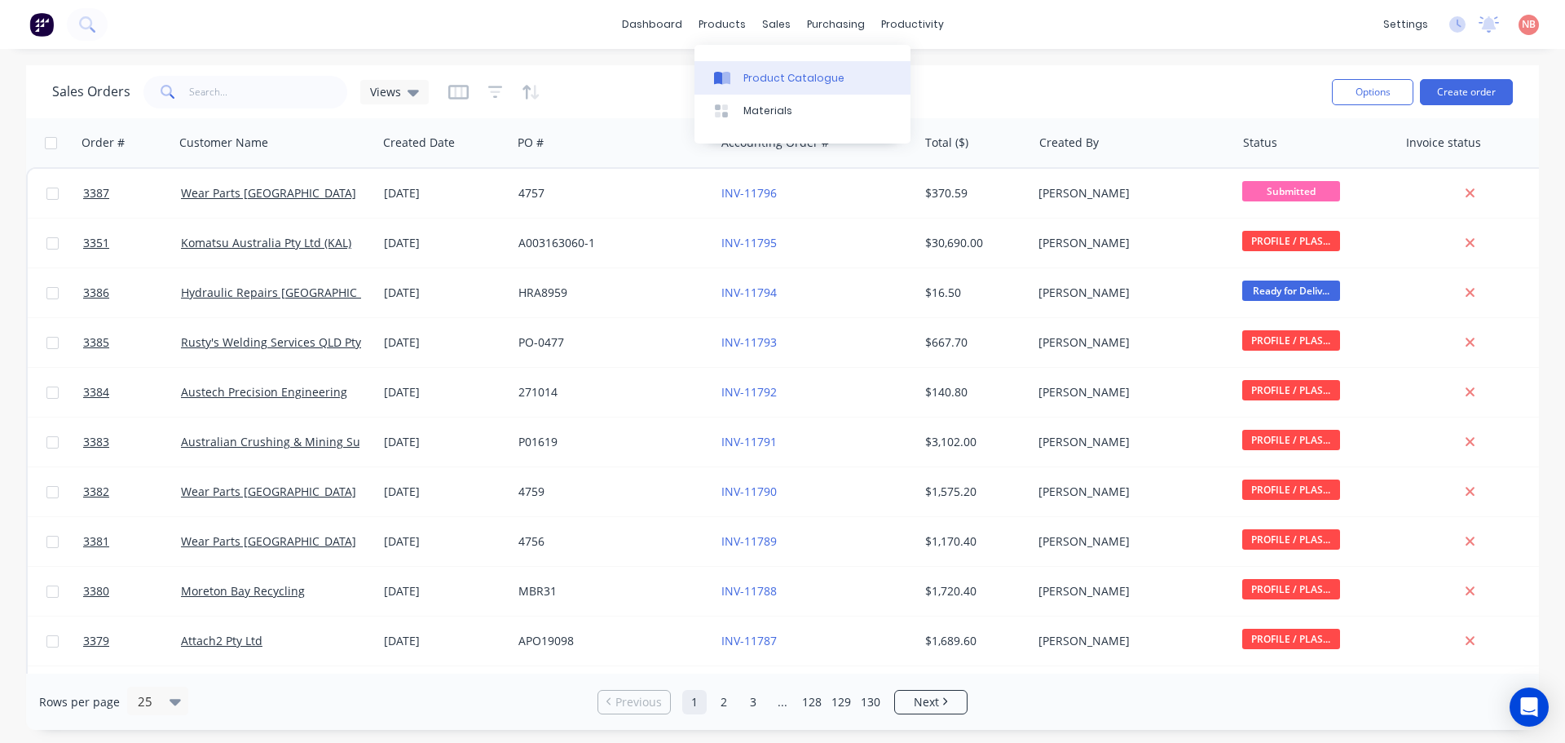
click at [729, 67] on link "Product Catalogue" at bounding box center [803, 77] width 216 height 33
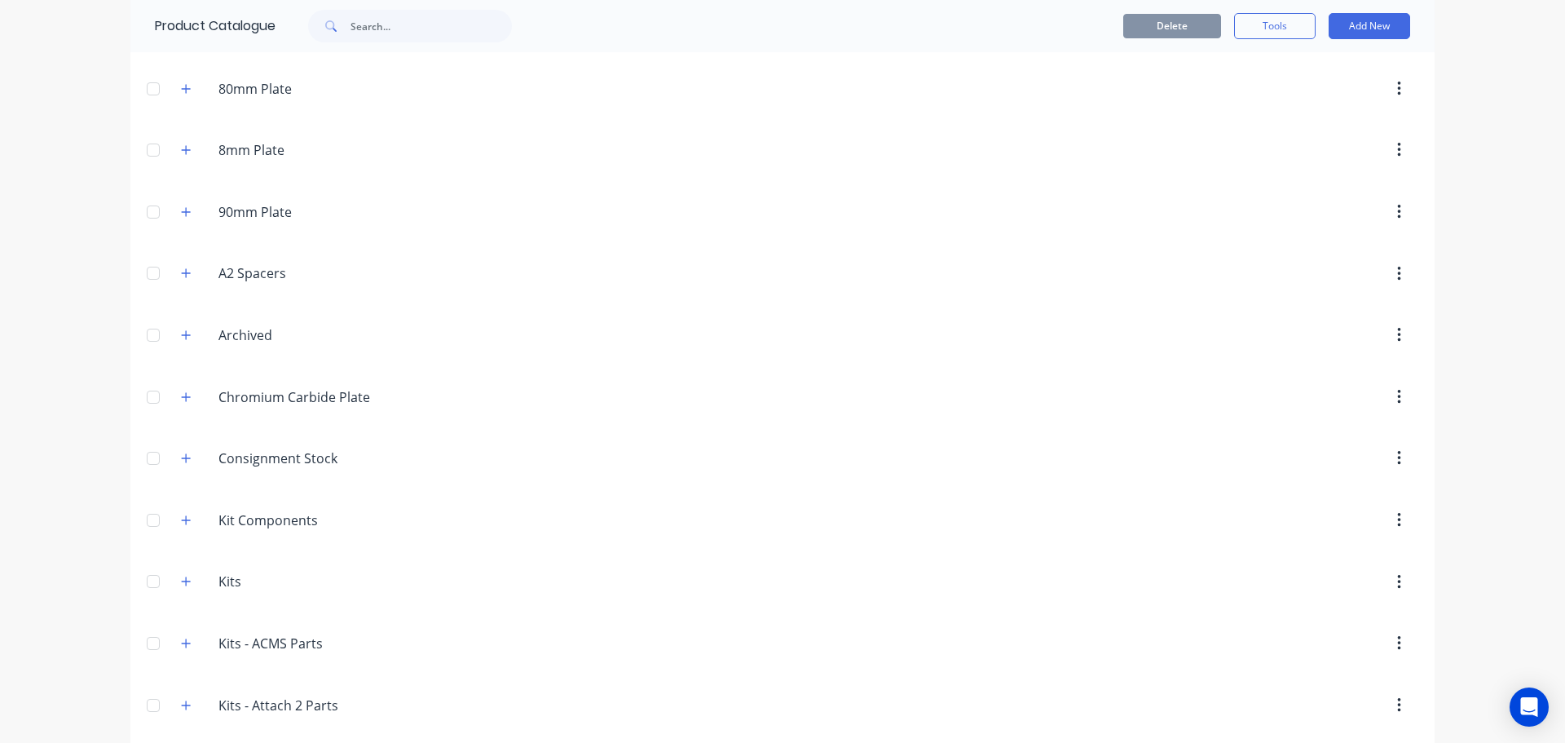
scroll to position [1386, 0]
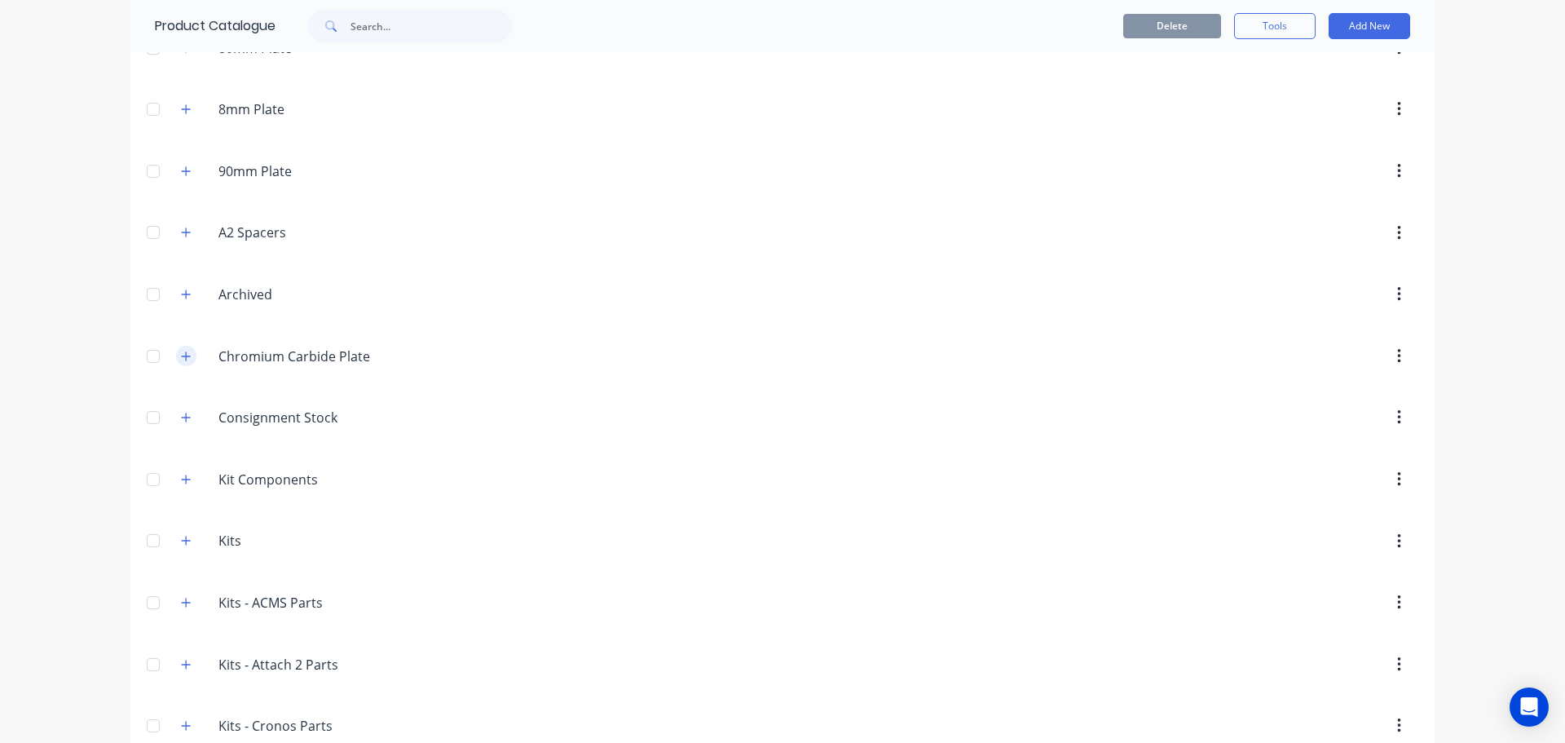
click at [188, 356] on button "button" at bounding box center [186, 356] width 20 height 20
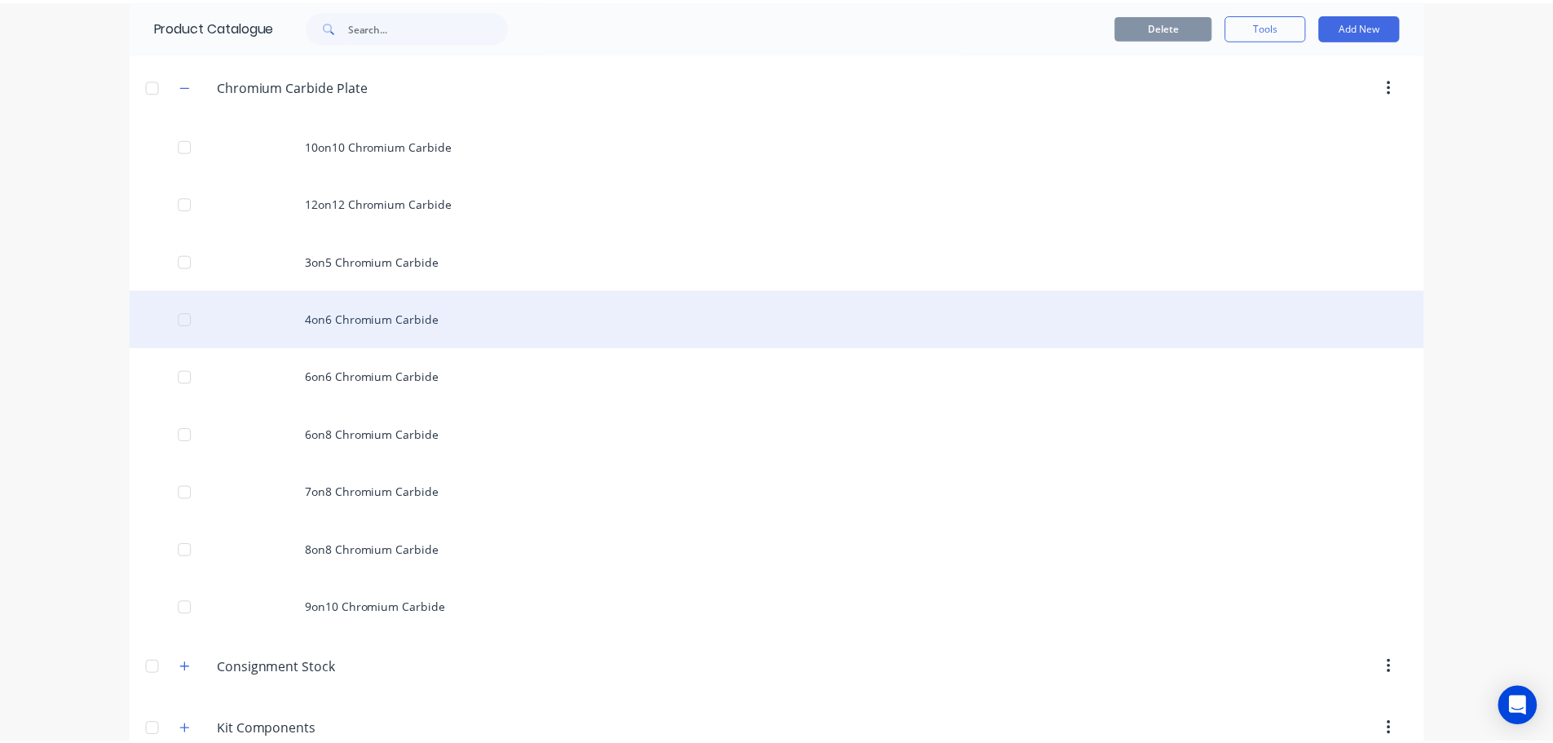
scroll to position [1712, 0]
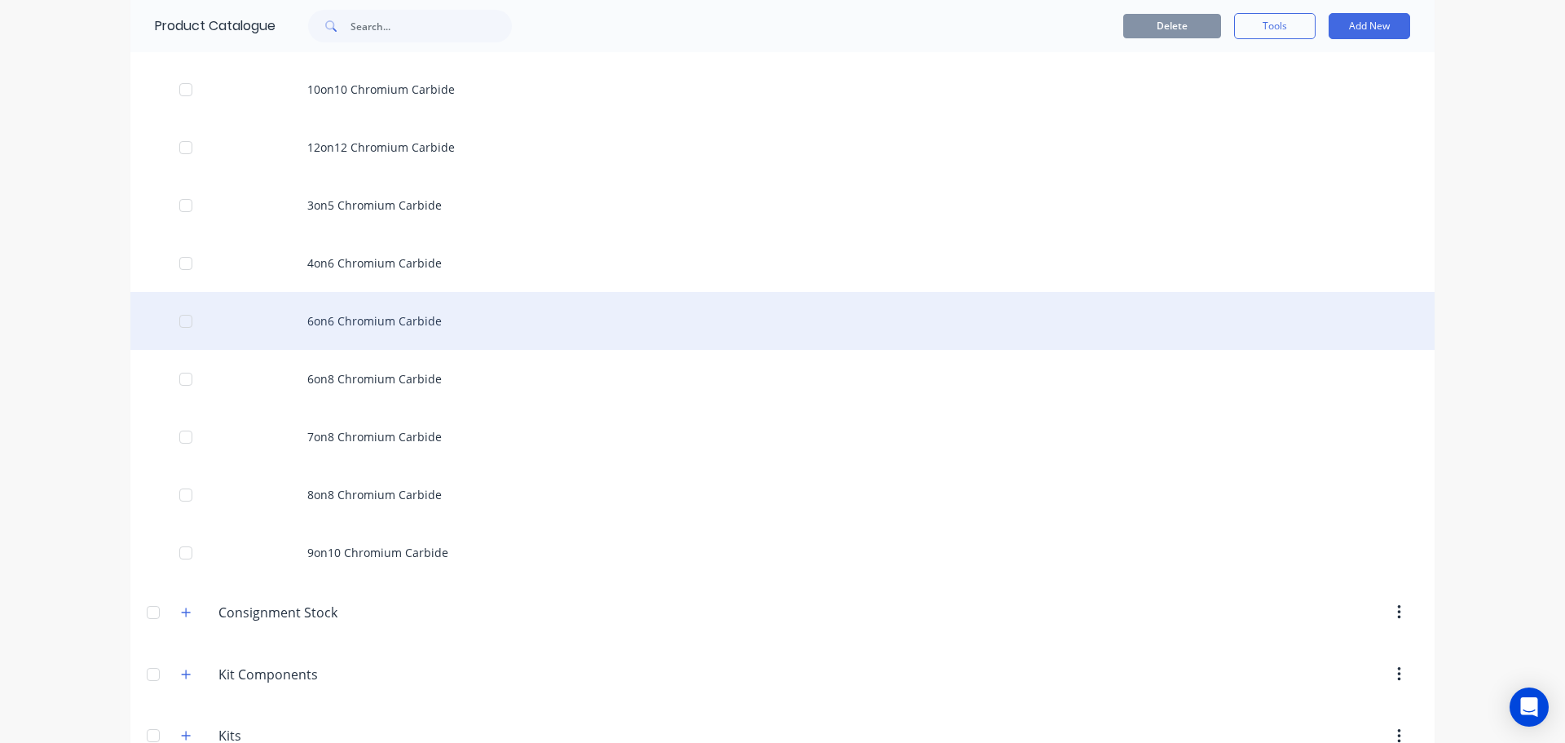
click at [340, 318] on div "6on6 Chromium Carbide" at bounding box center [782, 321] width 1304 height 58
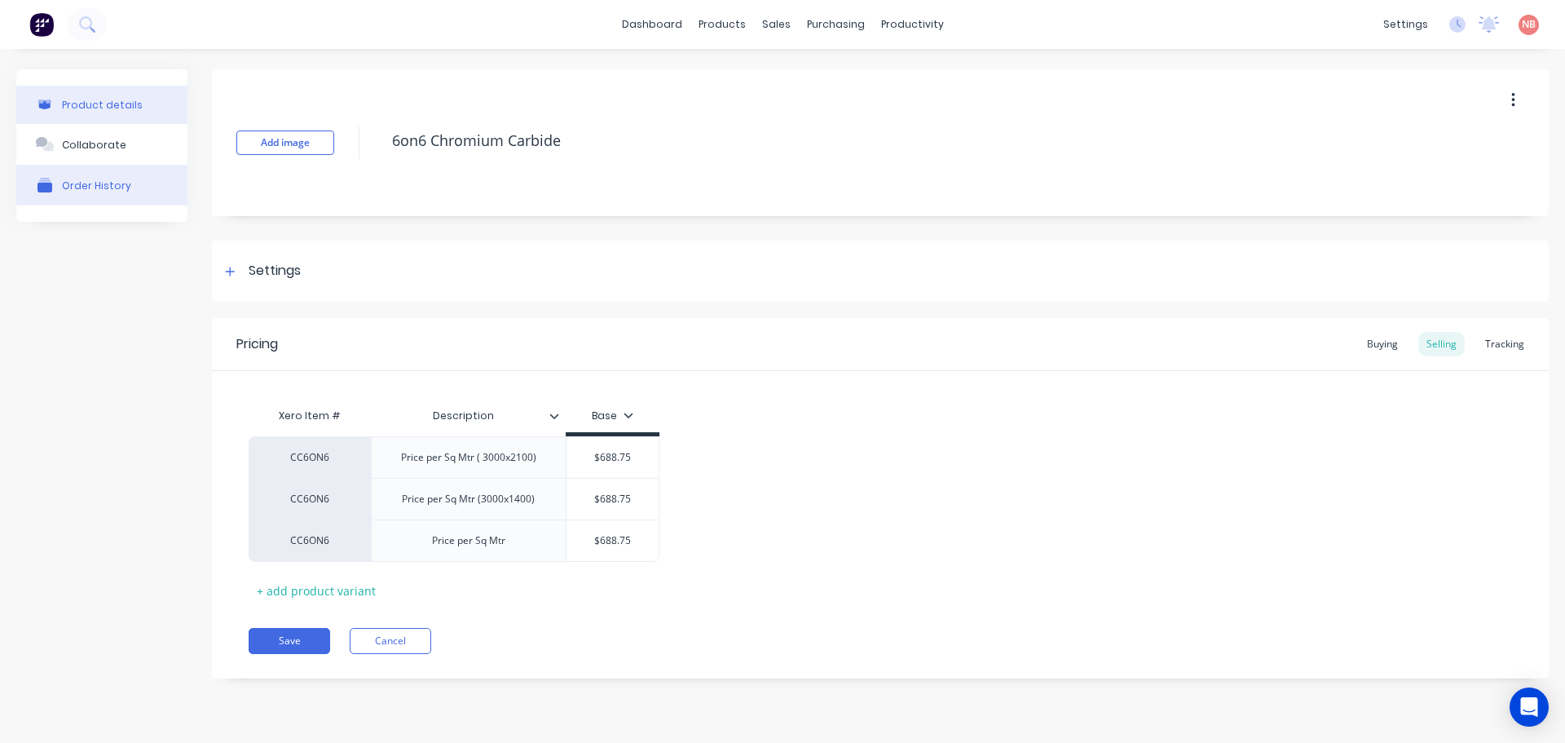
type textarea "x"
click at [121, 197] on button "Order History" at bounding box center [101, 185] width 171 height 41
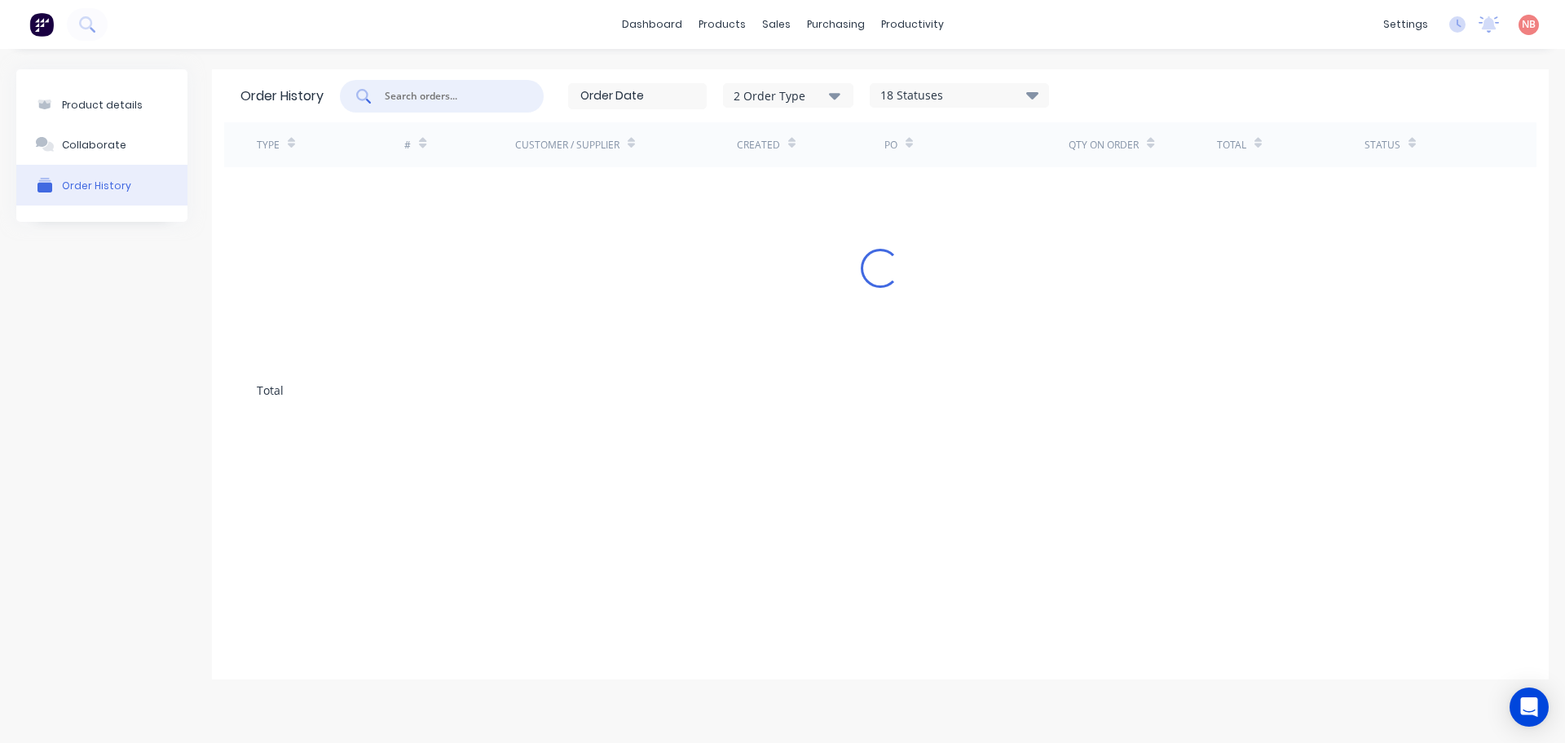
click at [450, 96] on input "text" at bounding box center [450, 96] width 135 height 16
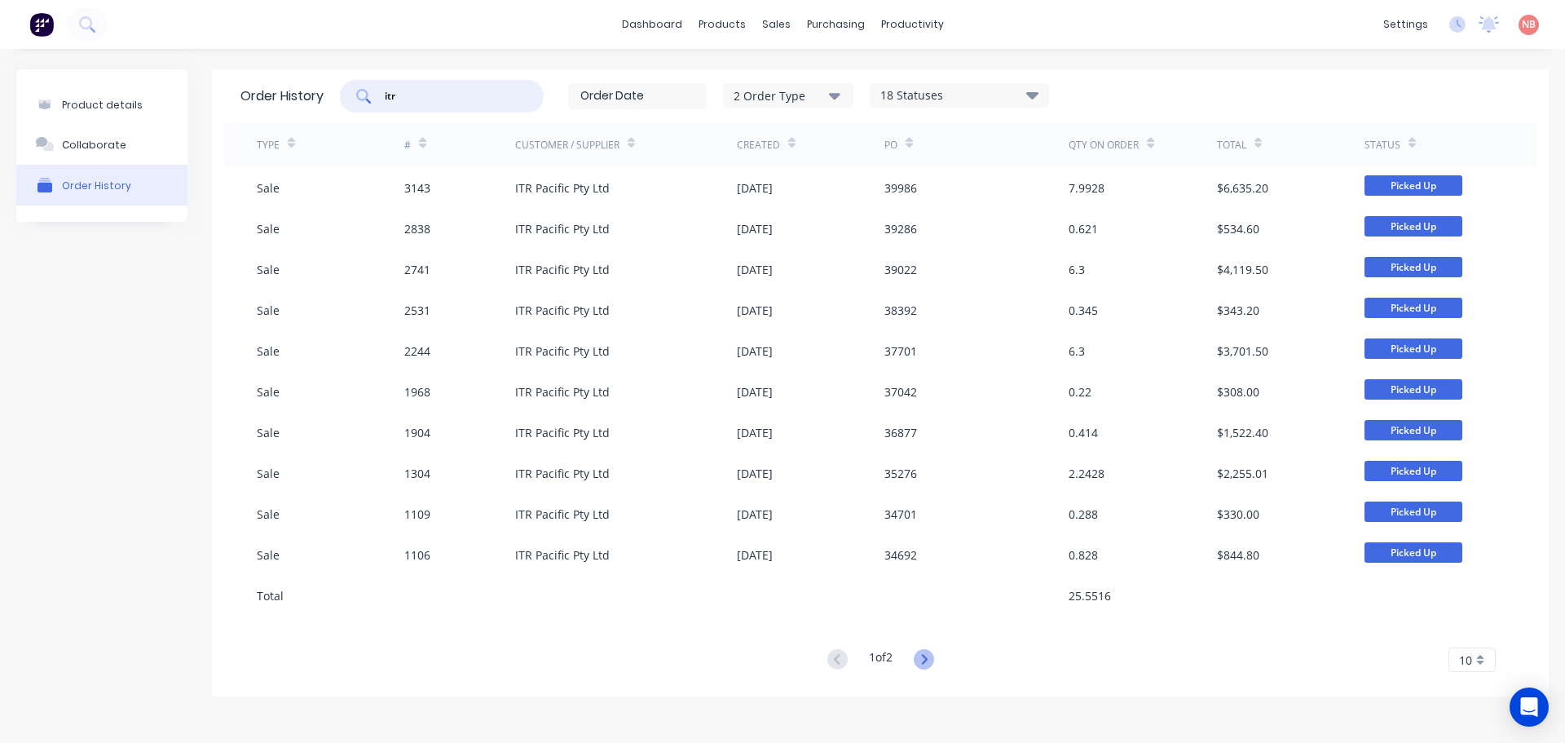
type input "itr"
click at [923, 660] on icon at bounding box center [924, 659] width 20 height 20
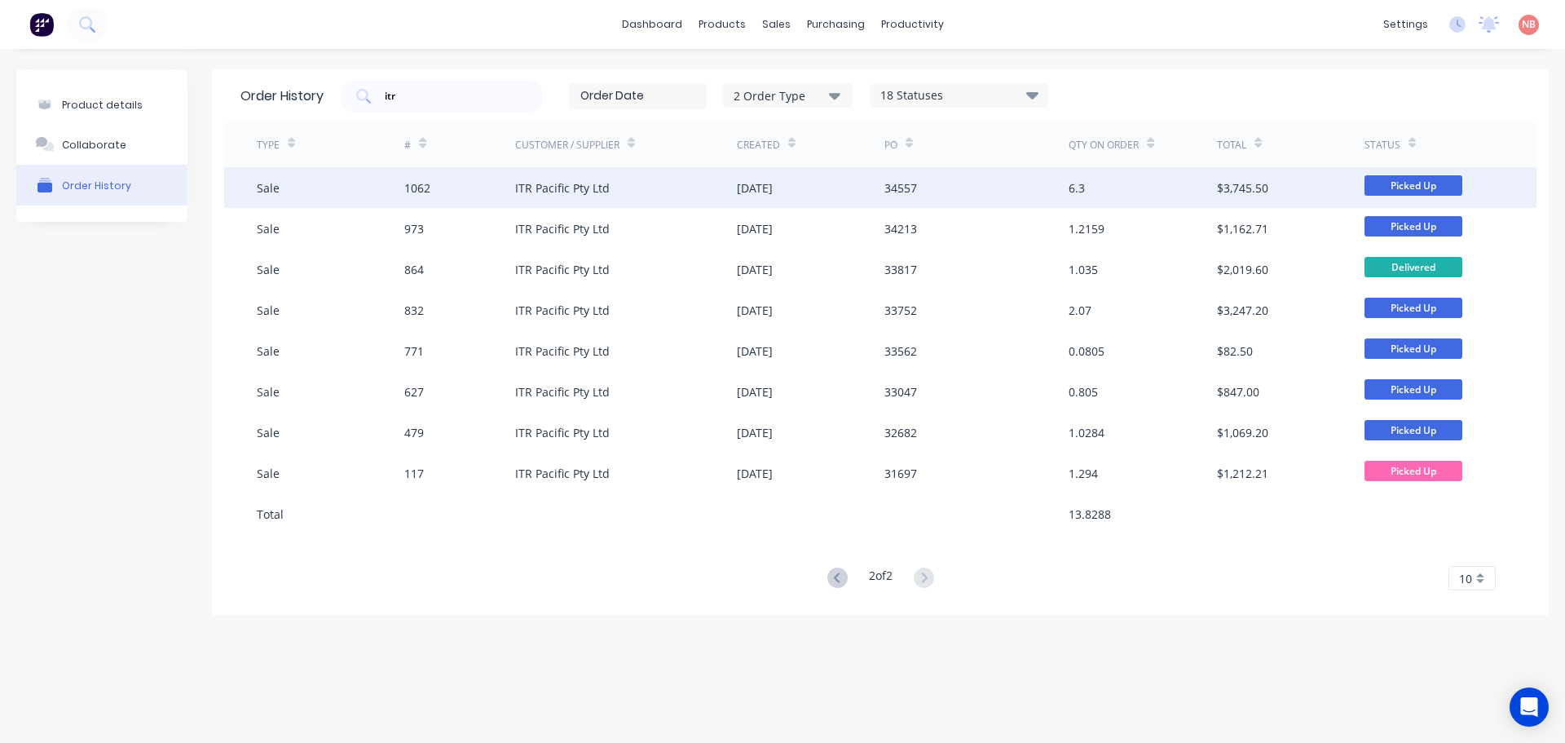
click at [1085, 180] on div "6.3" at bounding box center [1077, 187] width 16 height 17
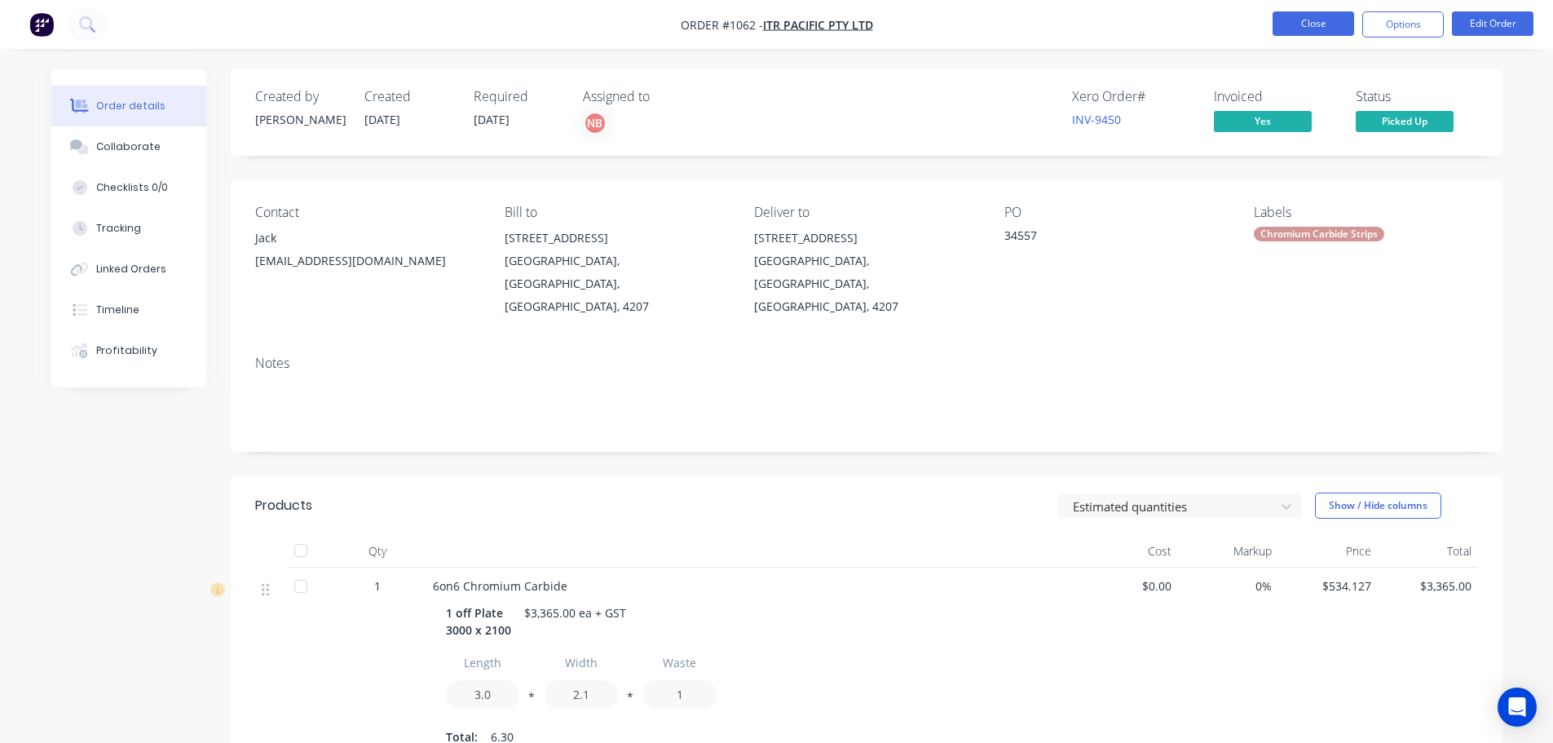
click at [1285, 25] on button "Close" at bounding box center [1314, 23] width 82 height 24
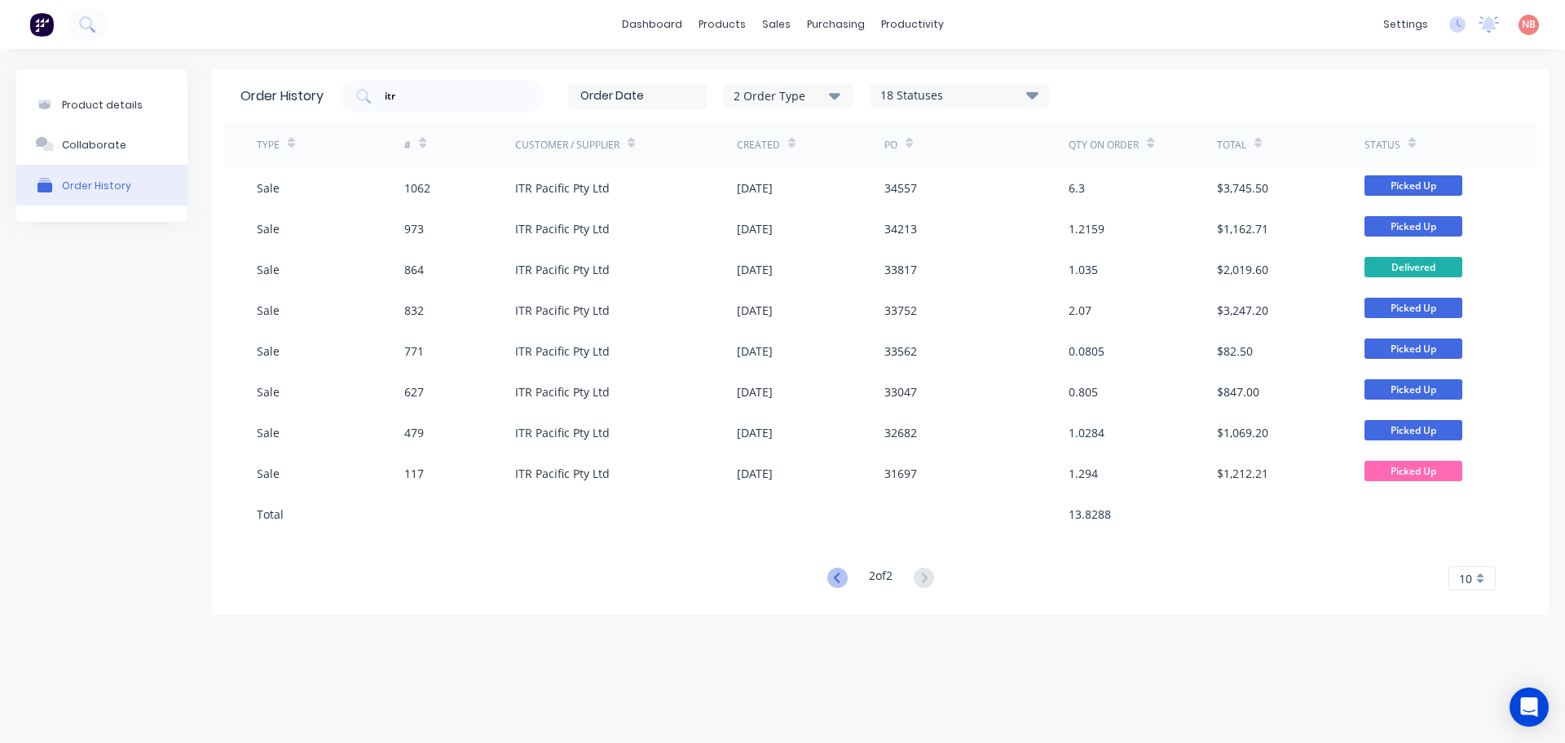
click at [842, 572] on icon at bounding box center [837, 577] width 20 height 20
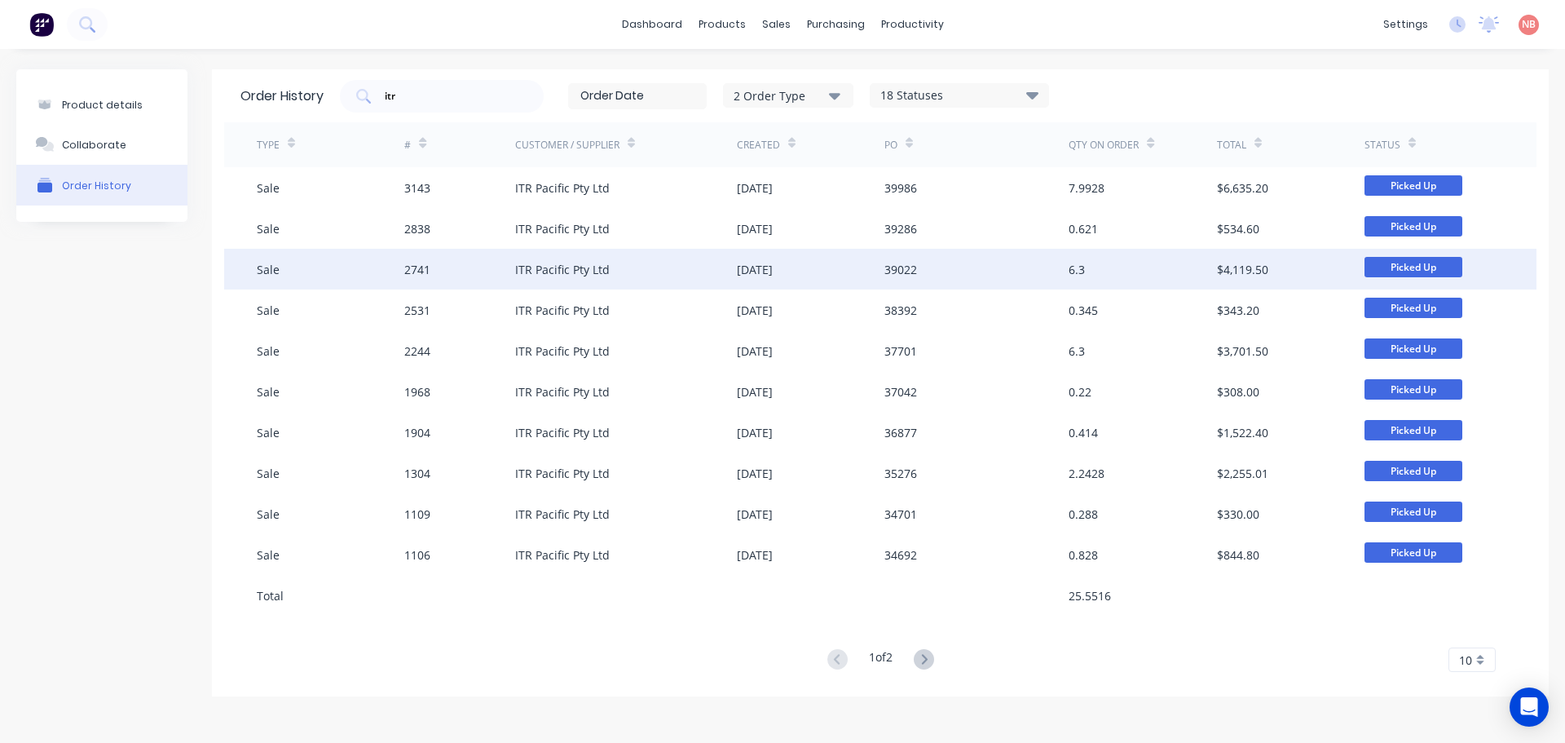
click at [1147, 276] on div "6.3" at bounding box center [1143, 269] width 148 height 41
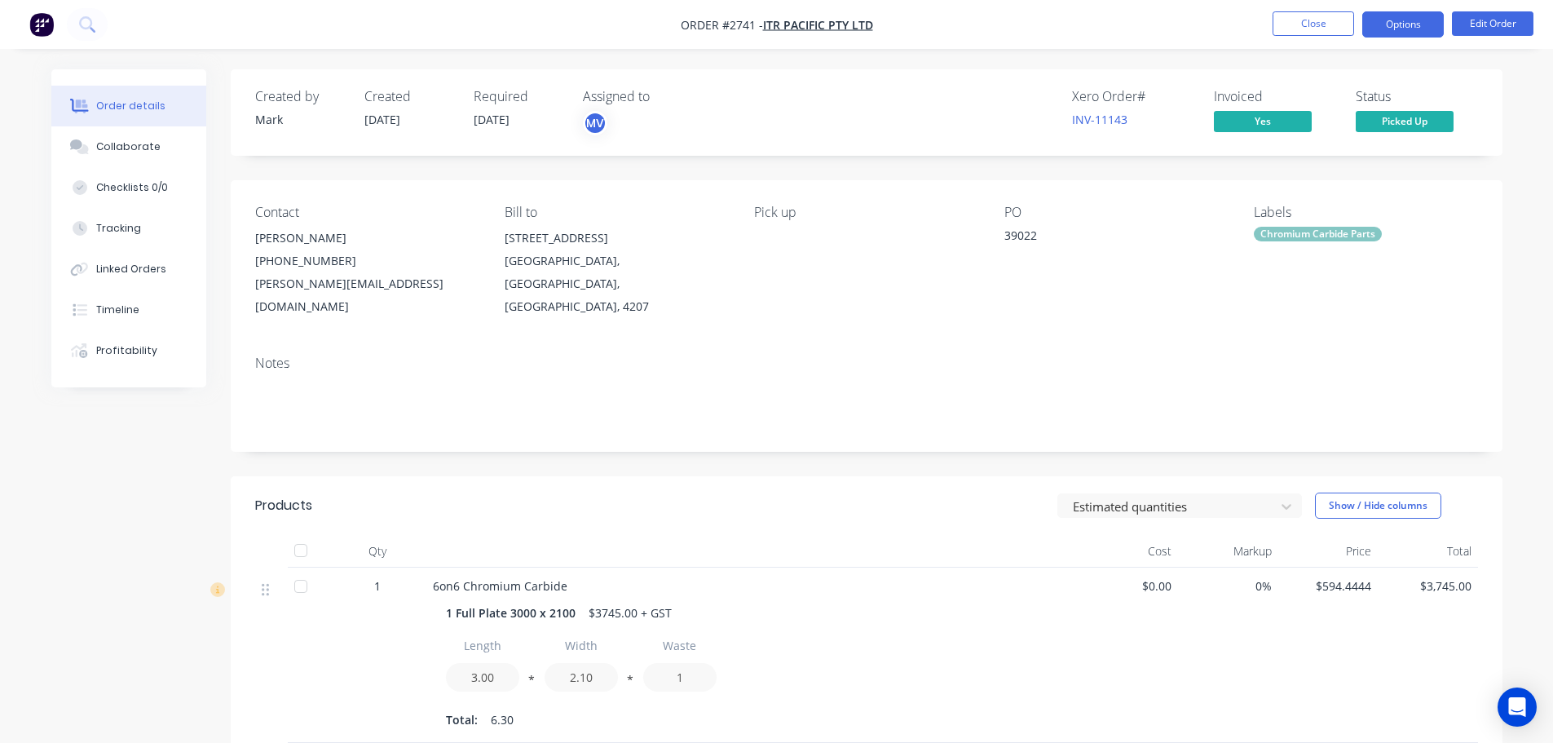
click at [1389, 24] on button "Options" at bounding box center [1403, 24] width 82 height 26
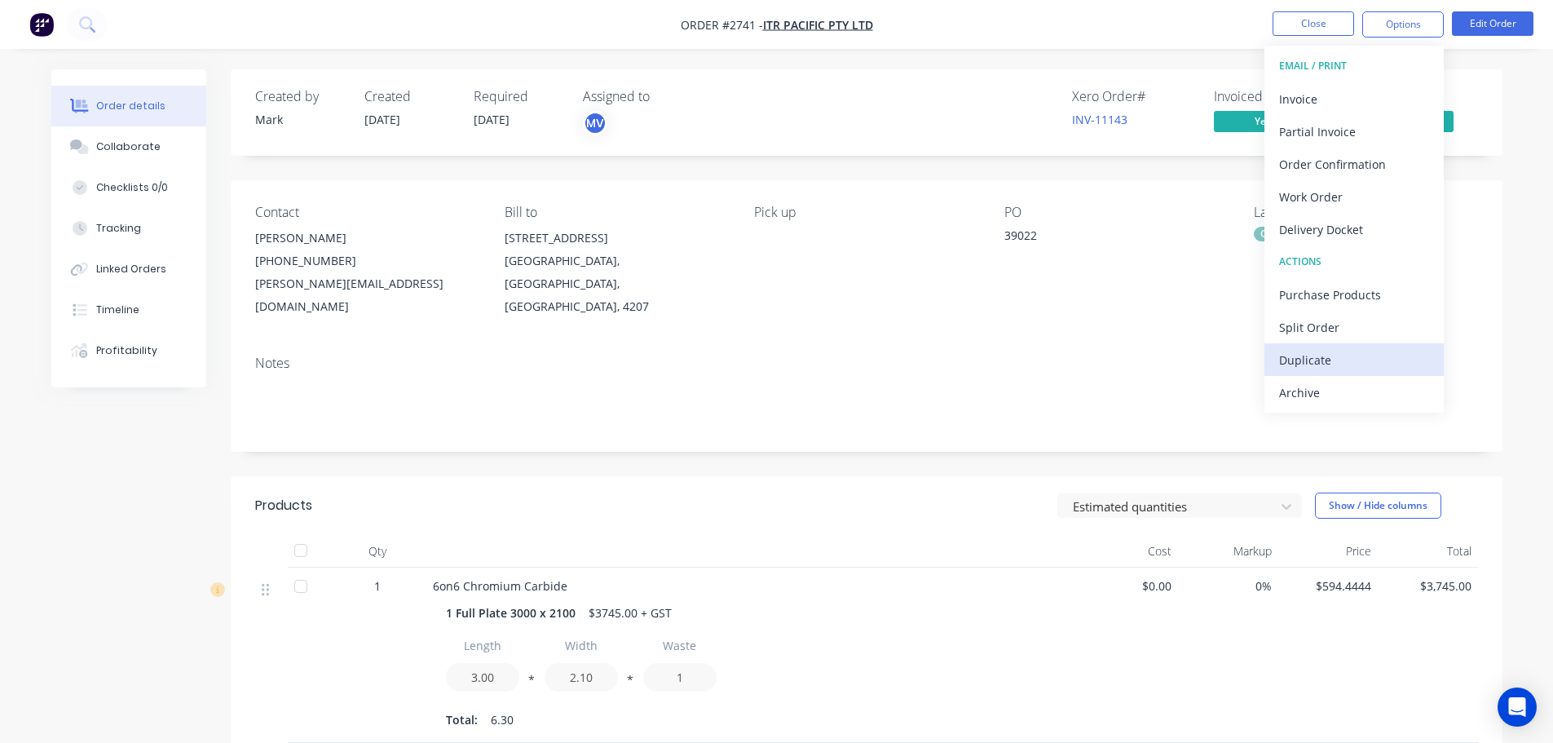
click at [1301, 355] on div "Duplicate" at bounding box center [1354, 360] width 150 height 24
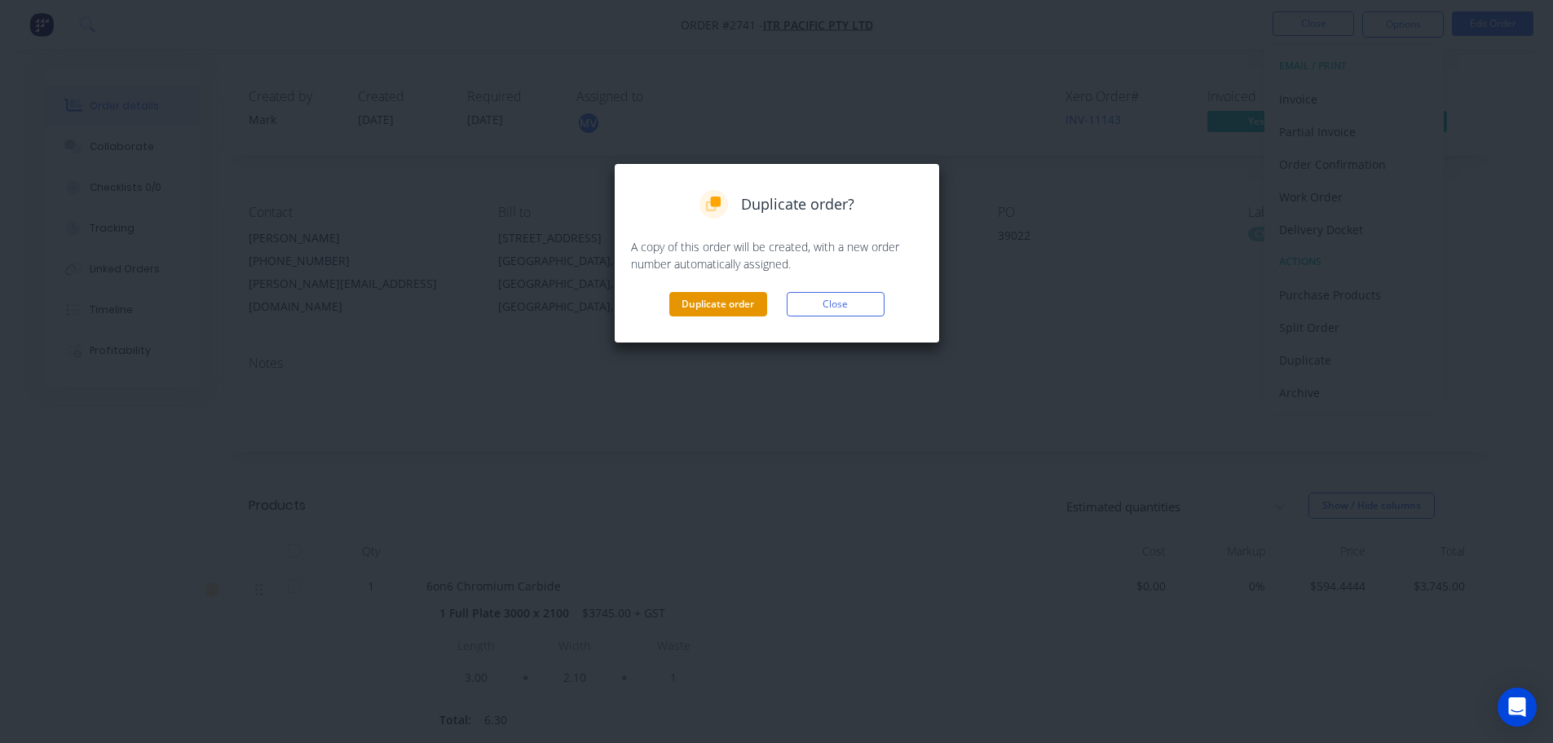
click at [730, 299] on button "Duplicate order" at bounding box center [718, 304] width 98 height 24
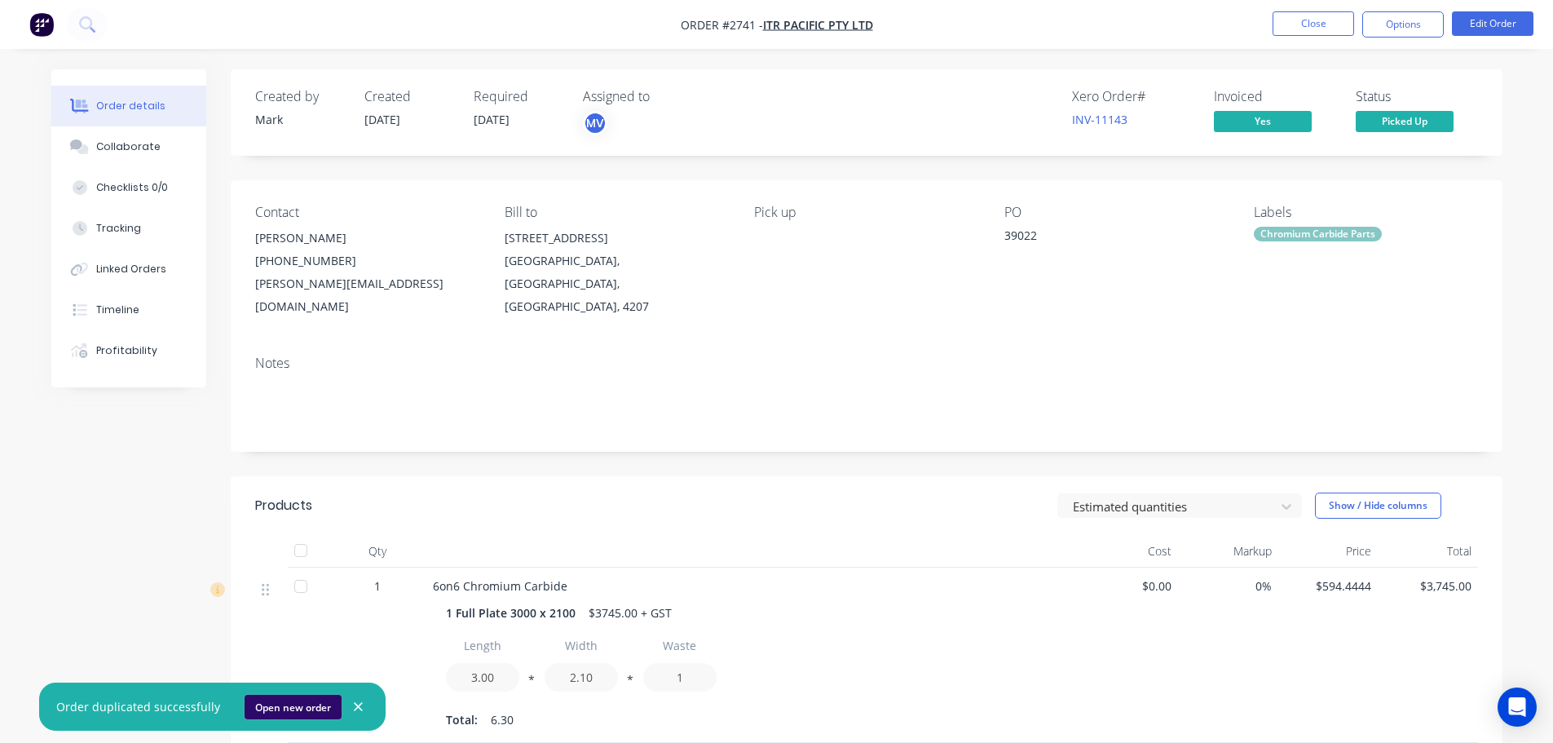
click at [271, 709] on button "Open new order" at bounding box center [293, 707] width 97 height 24
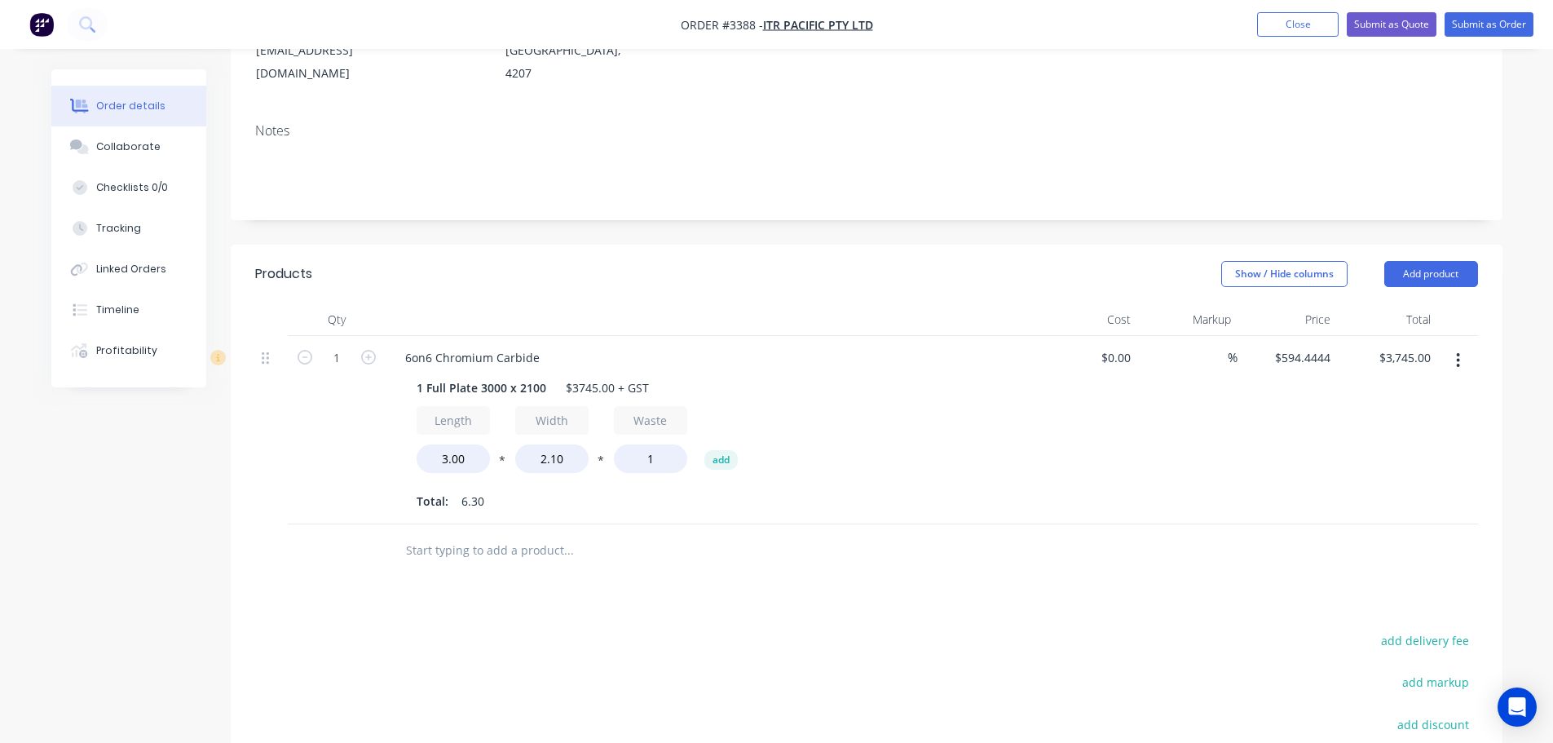
scroll to position [245, 0]
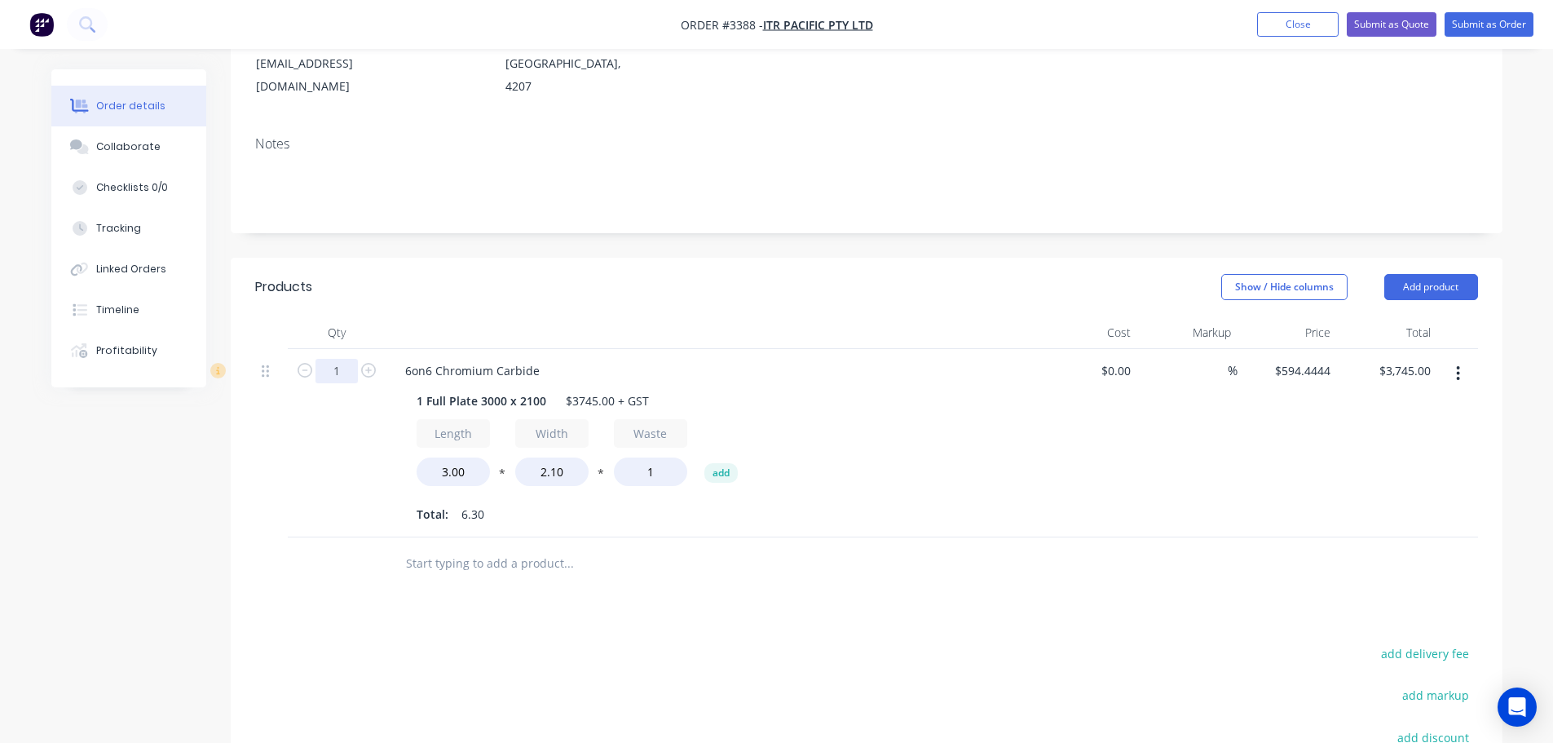
click at [336, 359] on input "1" at bounding box center [336, 371] width 42 height 24
type input "2"
type input "$7,490.00"
click at [426, 274] on div "Products" at bounding box center [385, 287] width 260 height 26
click at [414, 389] on div "1 Full Plate 3000 x 2100" at bounding box center [481, 401] width 143 height 24
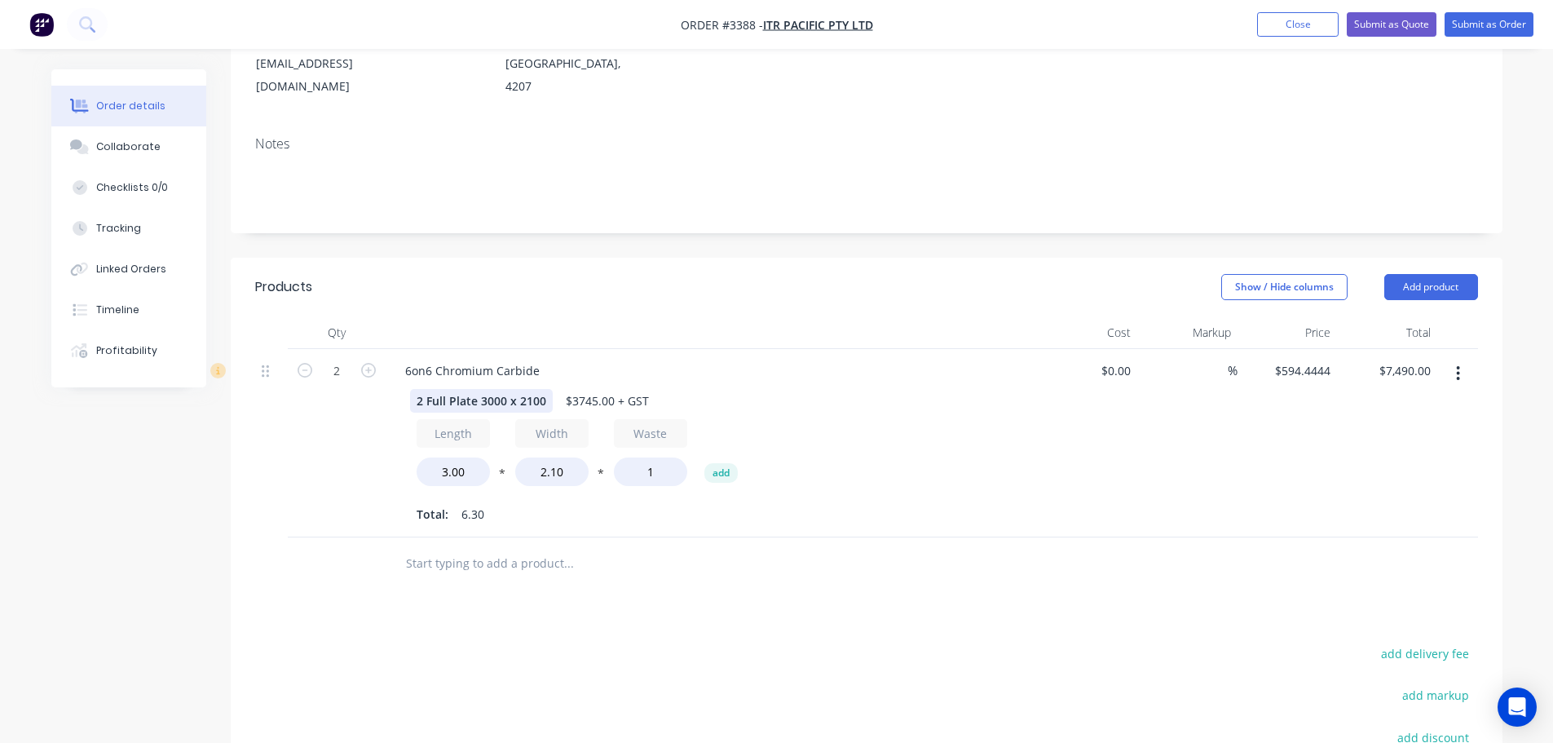
click at [474, 389] on div "2 Full Plate 3000 x 2100" at bounding box center [481, 401] width 143 height 24
click at [737, 195] on div "Created by [PERSON_NAME] Created [DATE] Required [DATE] Assigned to Add team me…" at bounding box center [867, 403] width 1272 height 1157
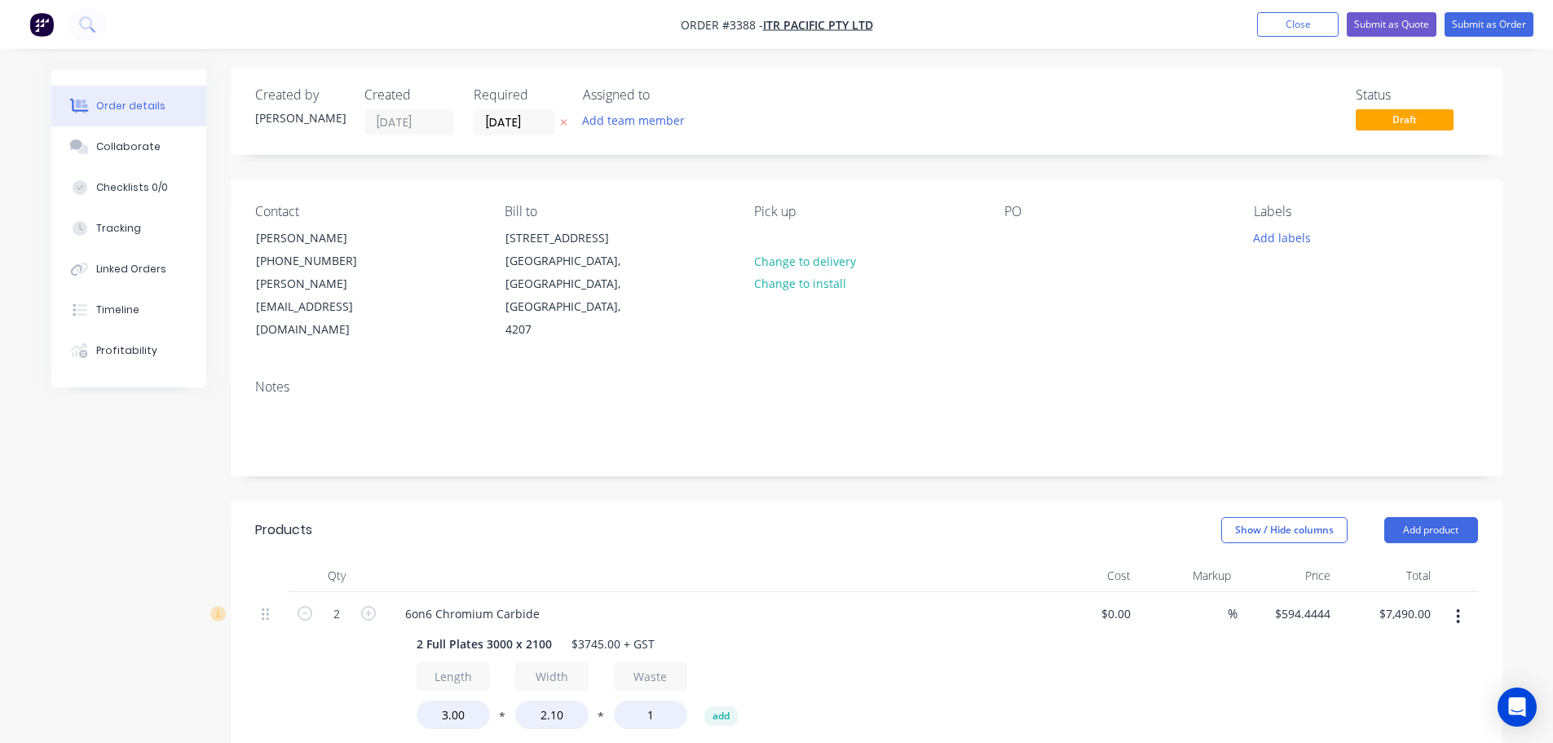
scroll to position [0, 0]
click at [507, 123] on input "[DATE]" at bounding box center [514, 124] width 80 height 24
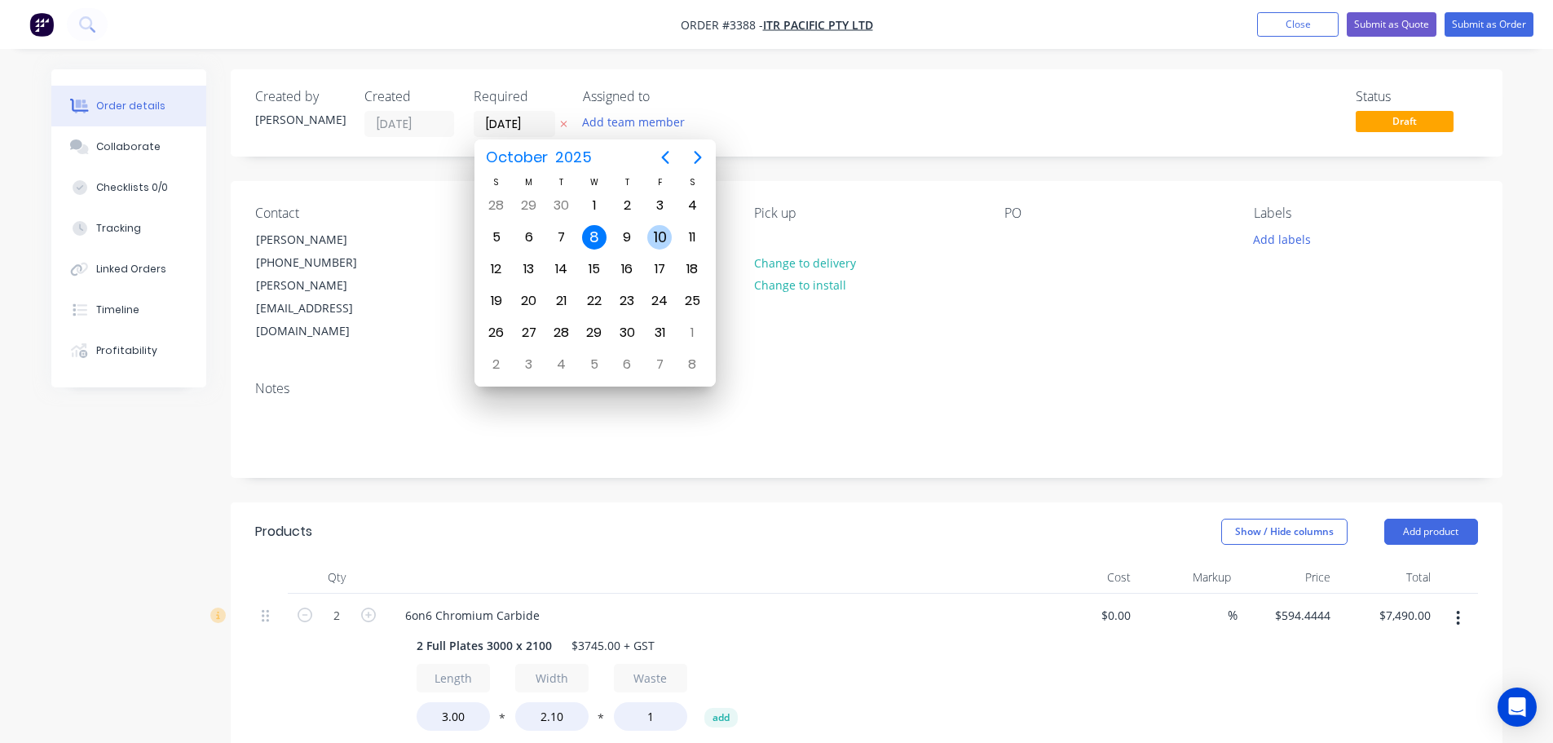
click at [667, 236] on div "10" at bounding box center [659, 237] width 24 height 24
type input "[DATE]"
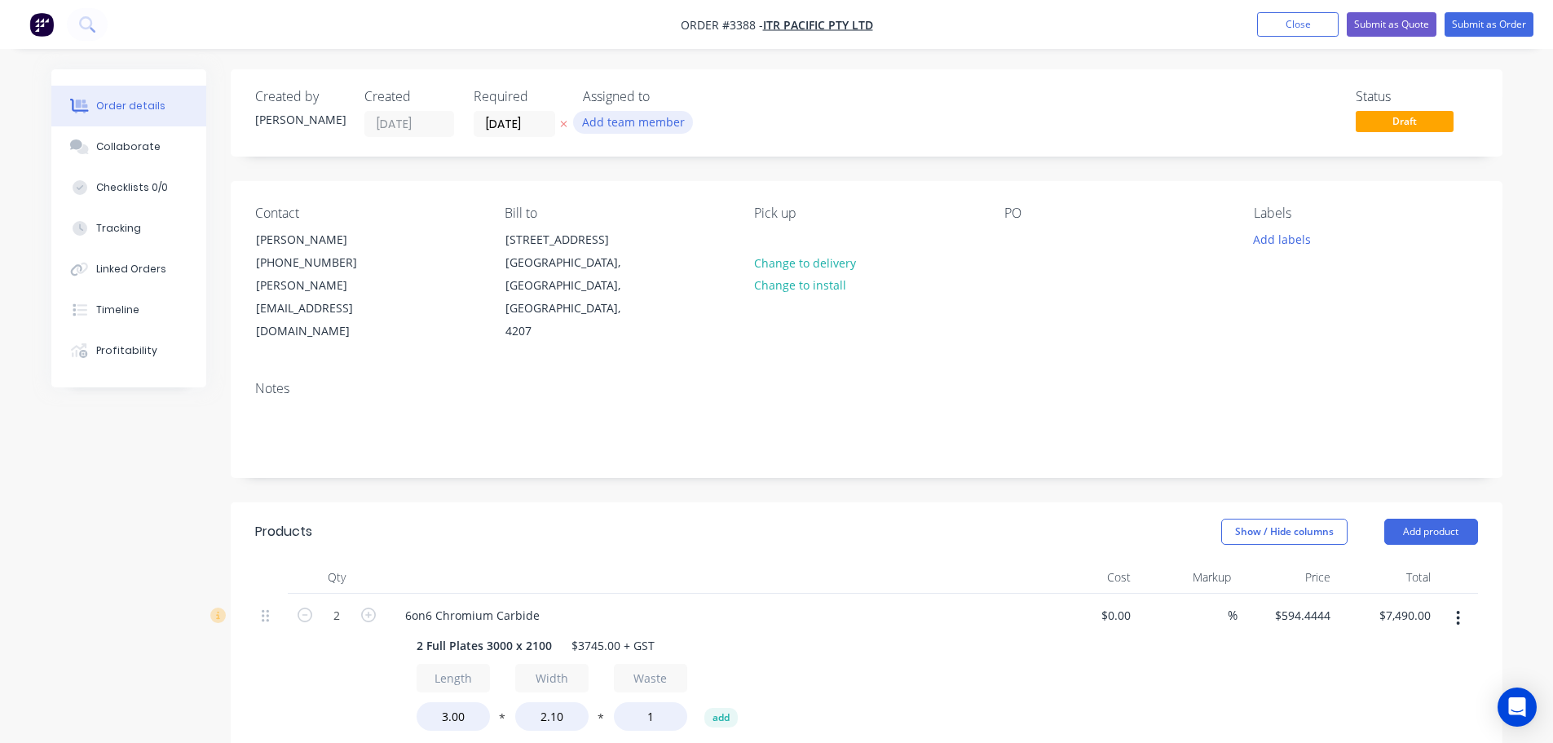
click at [624, 122] on button "Add team member" at bounding box center [633, 122] width 120 height 22
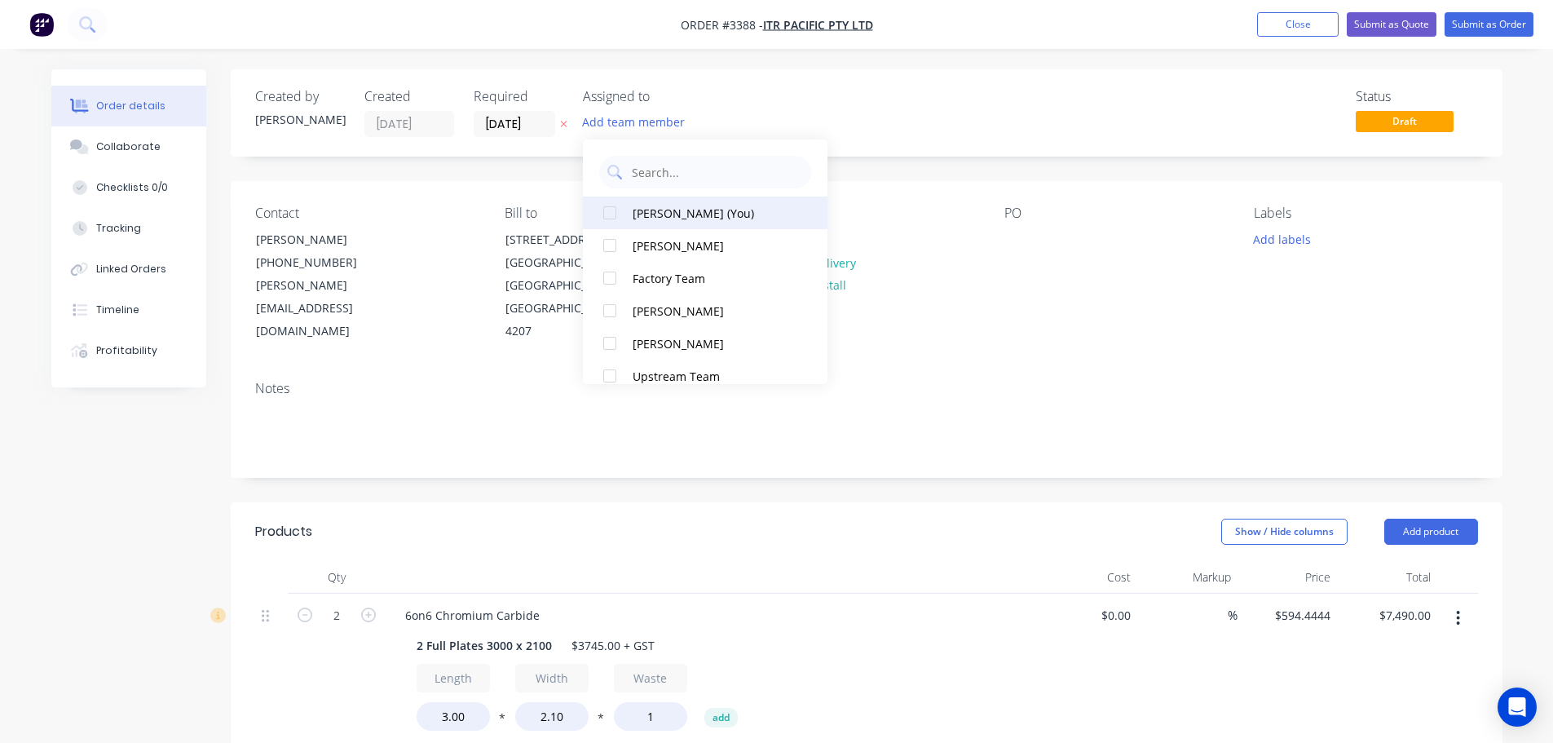
click at [657, 213] on div "[PERSON_NAME] (You)" at bounding box center [714, 213] width 163 height 17
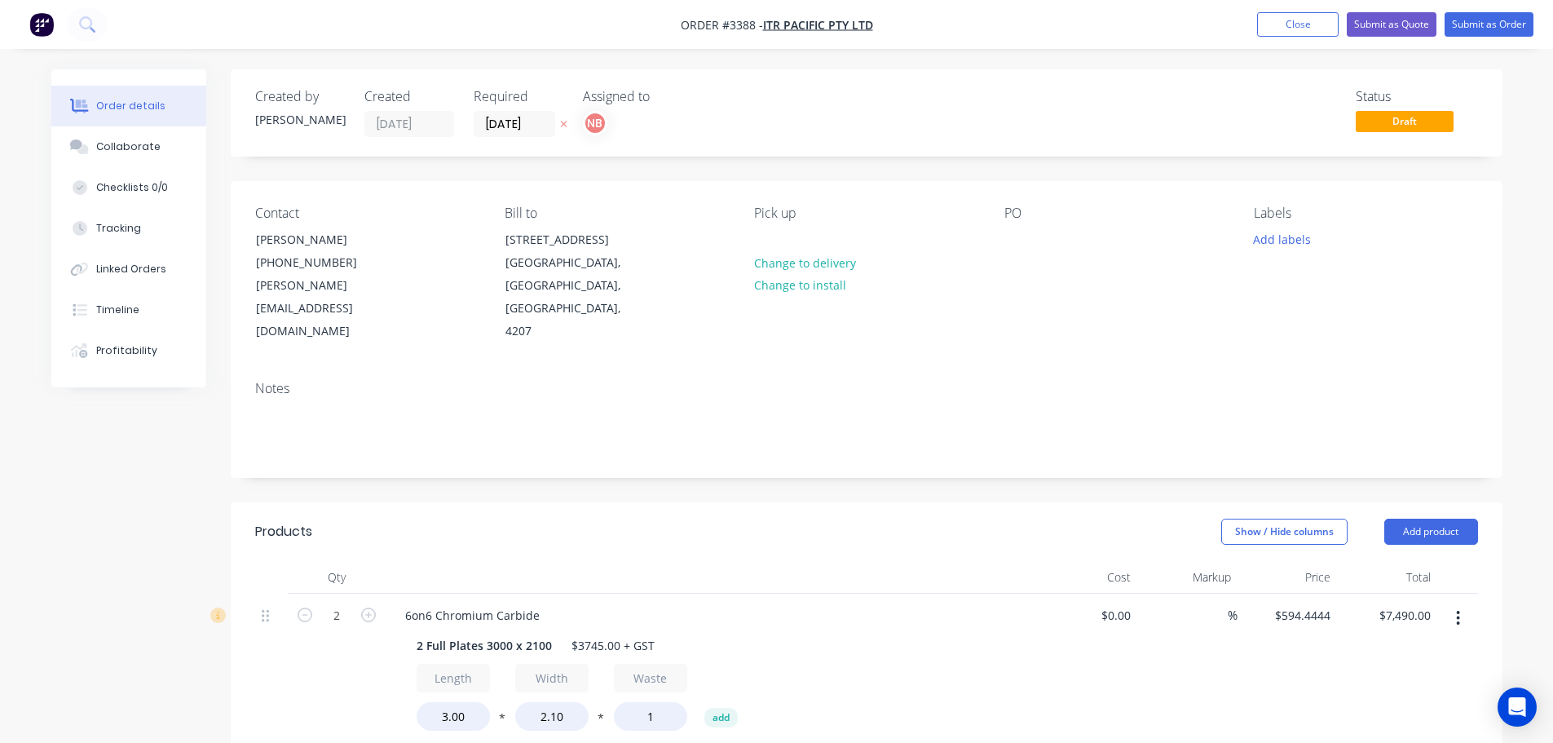
click at [476, 161] on div "Created by [PERSON_NAME] Created [DATE] Required [DATE] Assigned to NB Status D…" at bounding box center [867, 647] width 1272 height 1157
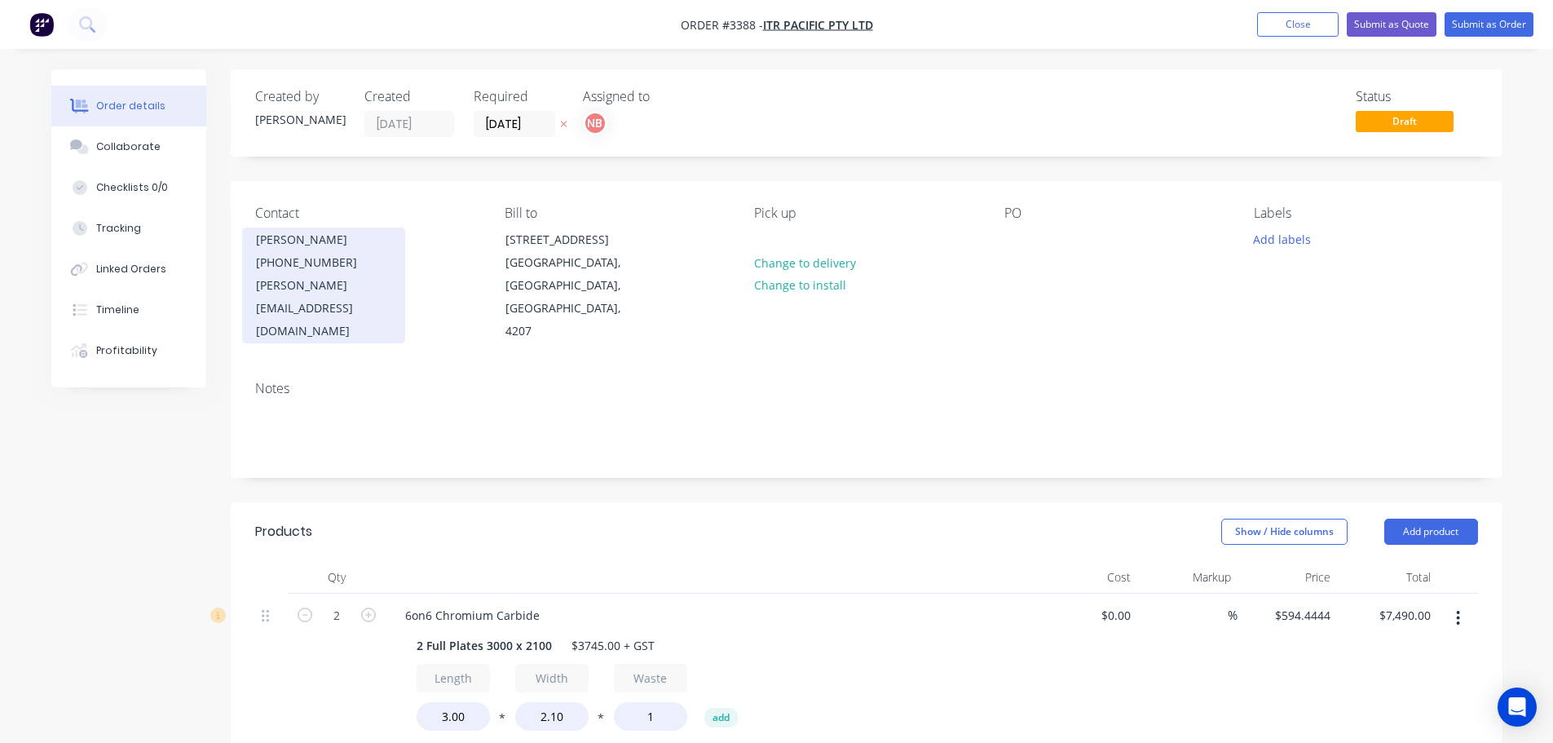
click at [302, 271] on div "[PHONE_NUMBER]" at bounding box center [323, 262] width 135 height 23
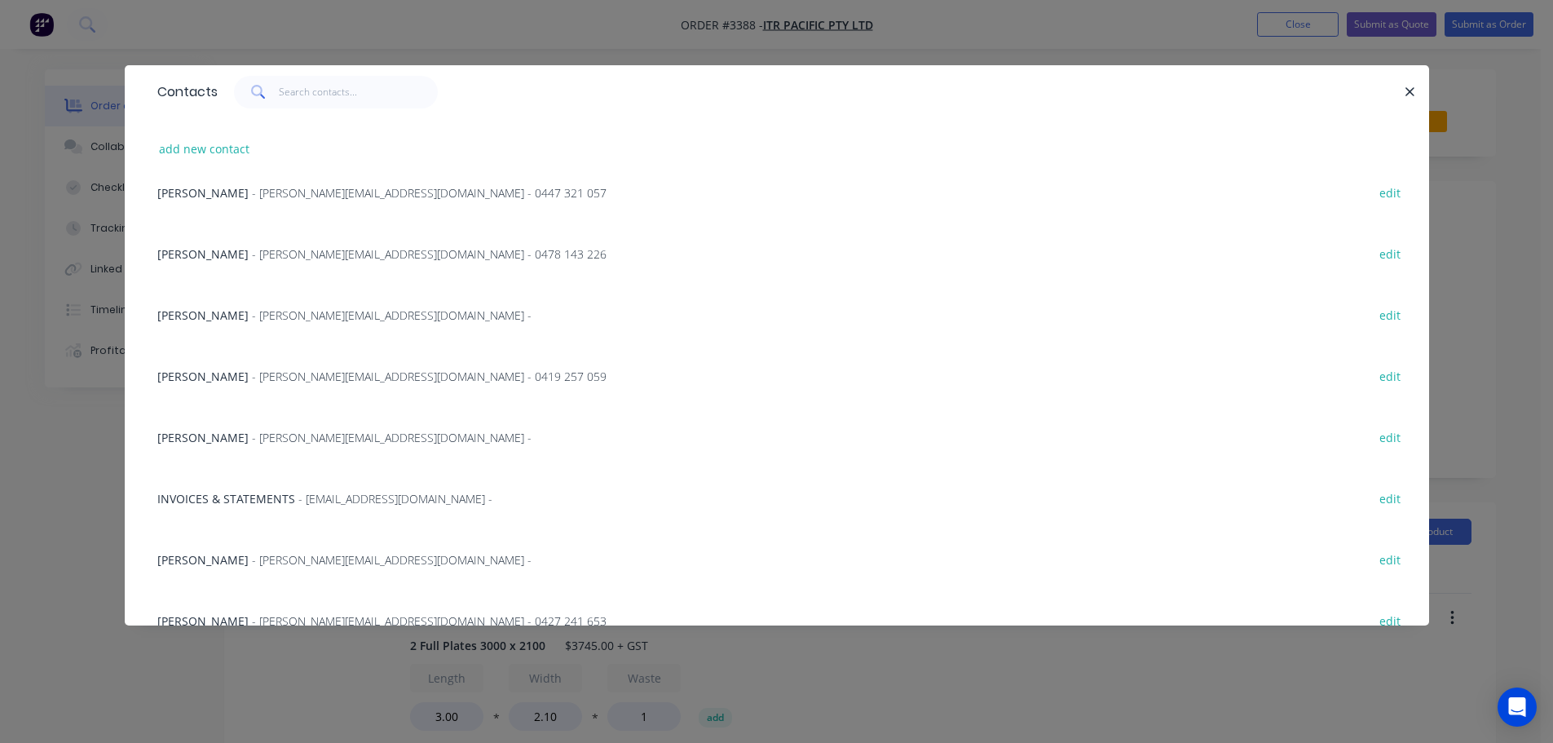
scroll to position [571, 0]
click at [231, 302] on div "Edgar Williams - [EMAIL_ADDRESS][DOMAIN_NAME] - edit" at bounding box center [776, 311] width 1255 height 61
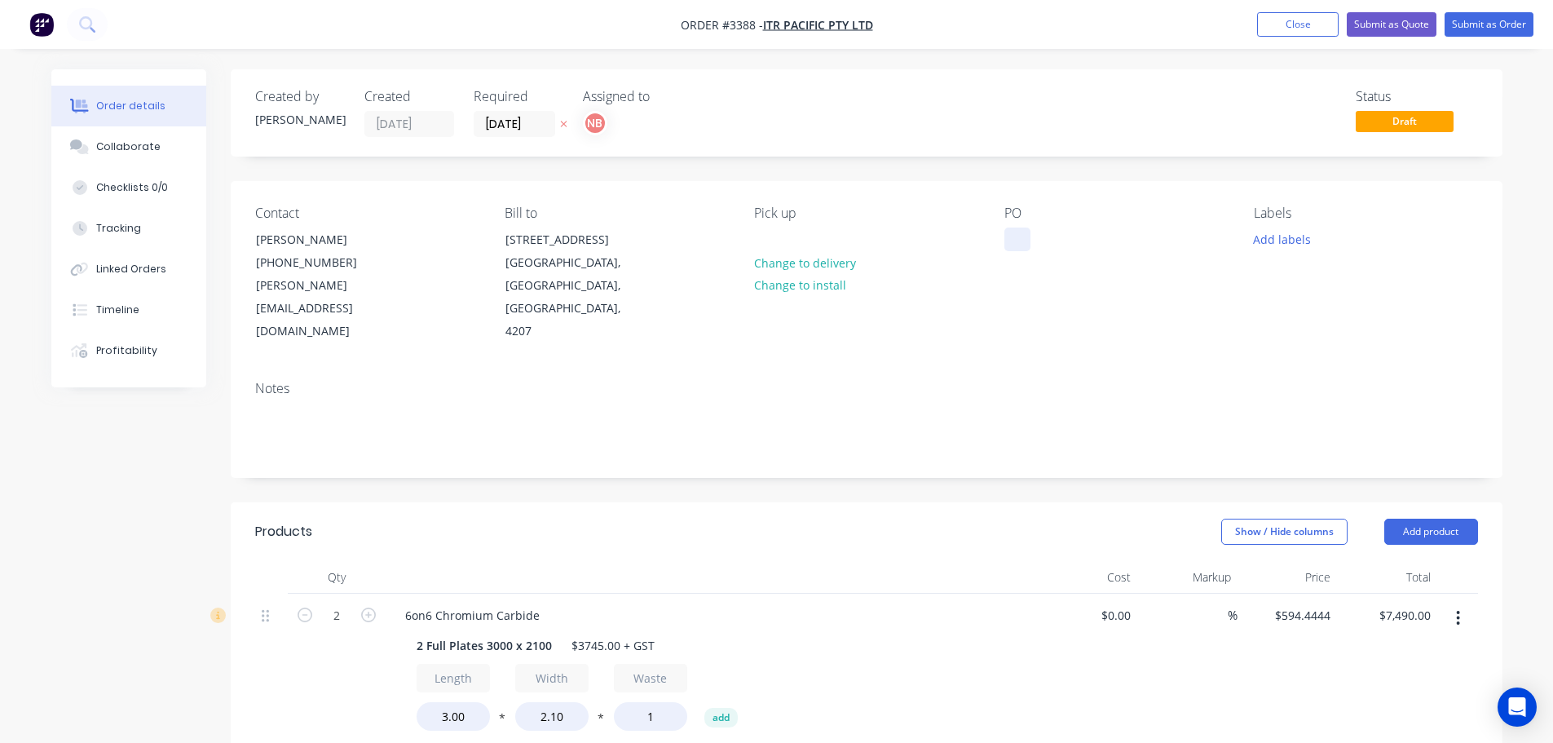
click at [1008, 238] on div at bounding box center [1017, 239] width 26 height 24
click at [1285, 241] on button "Add labels" at bounding box center [1282, 238] width 75 height 22
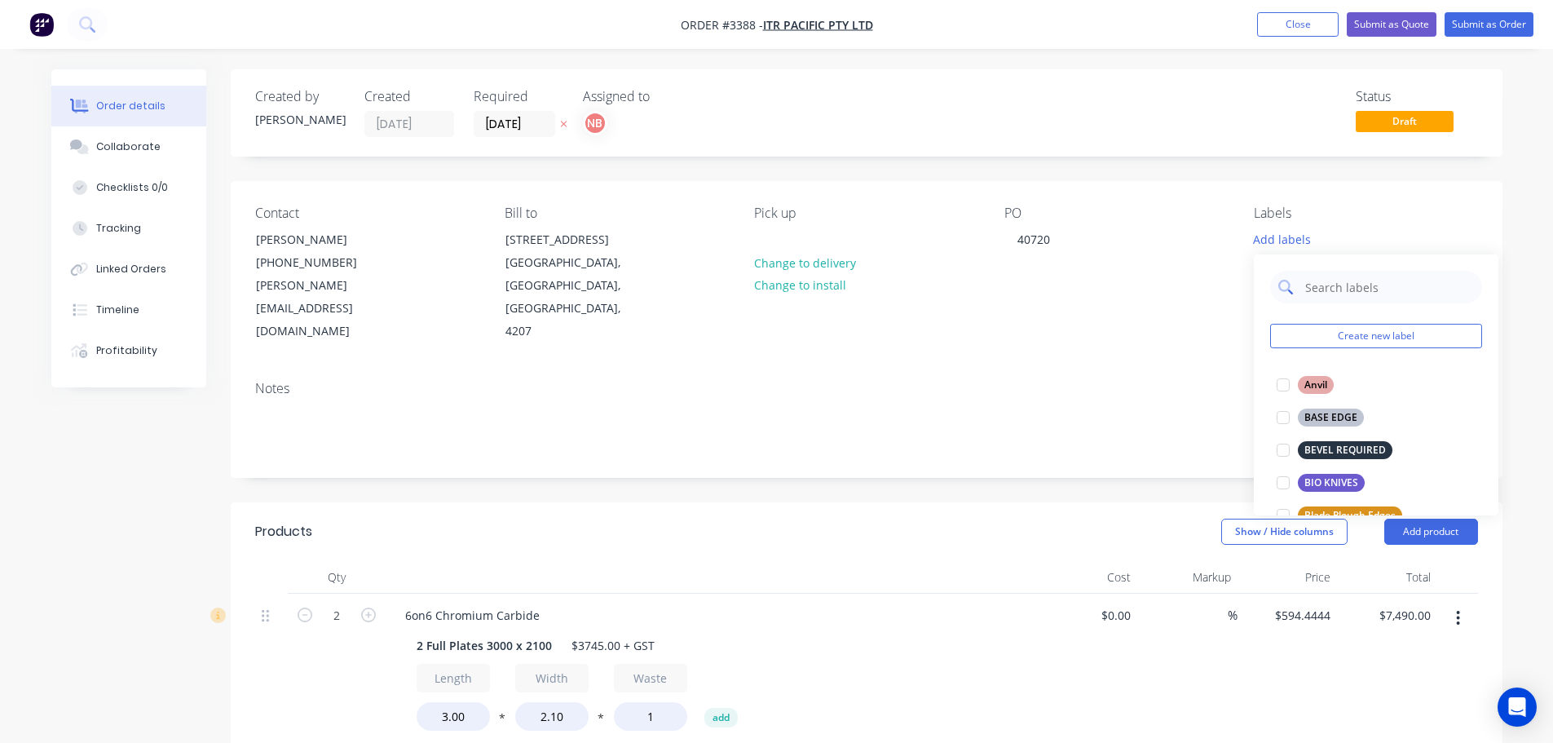
click at [1322, 289] on input "text" at bounding box center [1389, 287] width 170 height 33
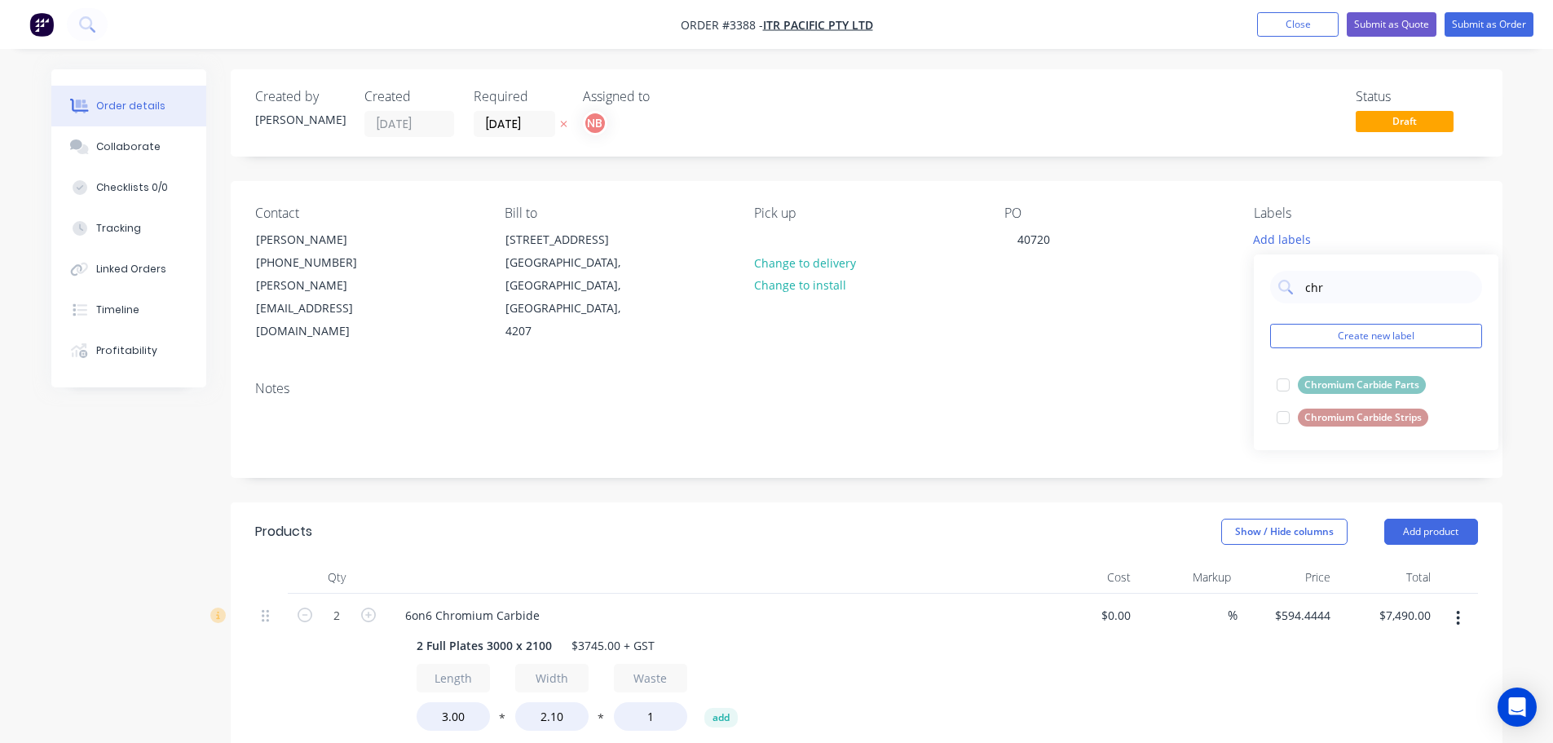
type input "chr"
drag, startPoint x: 1329, startPoint y: 365, endPoint x: 1329, endPoint y: 379, distance: 13.9
click at [1329, 365] on div "chr Create new label Chromium Carbide Parts edit Chromium Carbide Strips edit" at bounding box center [1376, 352] width 245 height 196
click at [1329, 381] on div "Chromium Carbide Parts" at bounding box center [1362, 385] width 128 height 18
click at [964, 518] on div "Show / Hide columns Add product" at bounding box center [995, 531] width 963 height 26
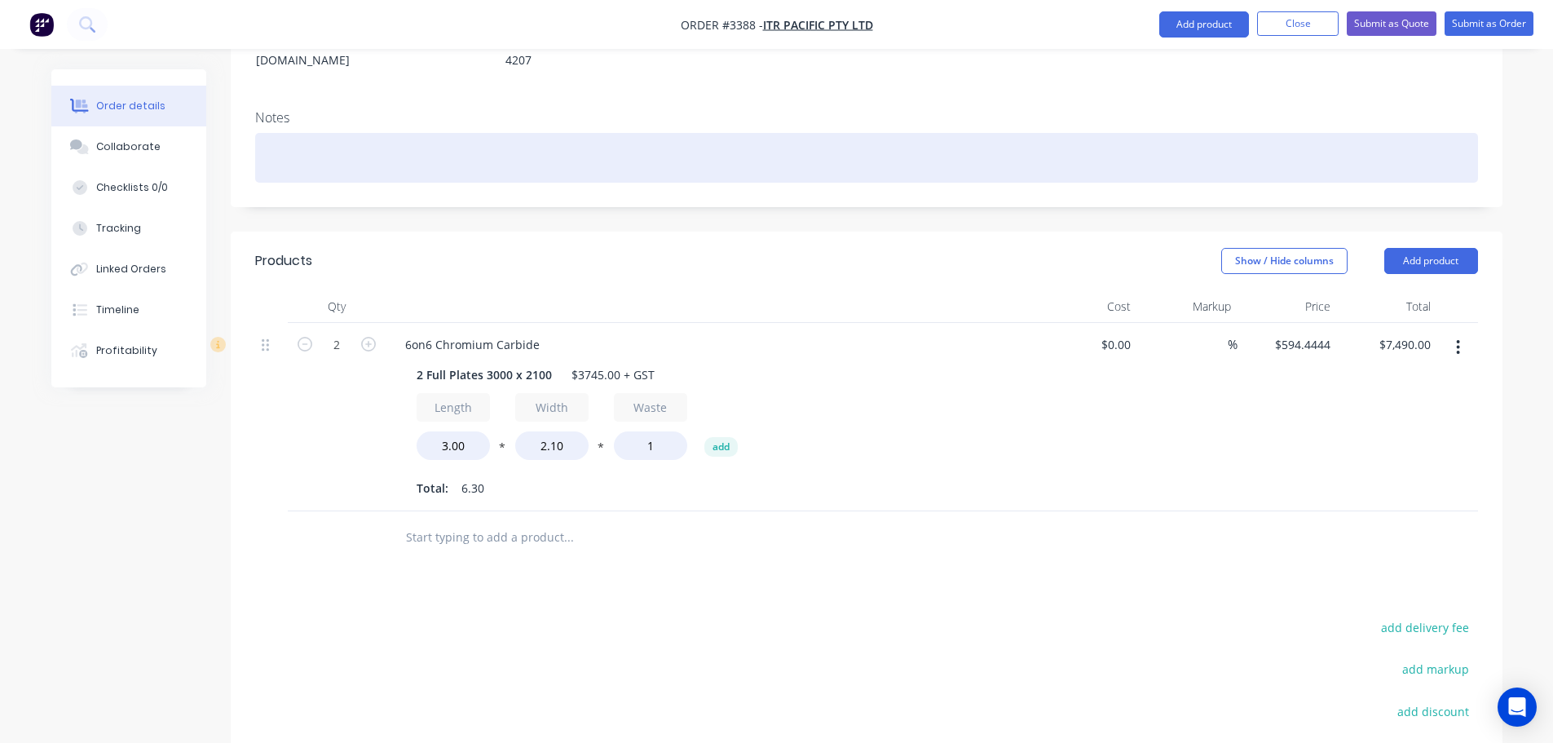
scroll to position [0, 0]
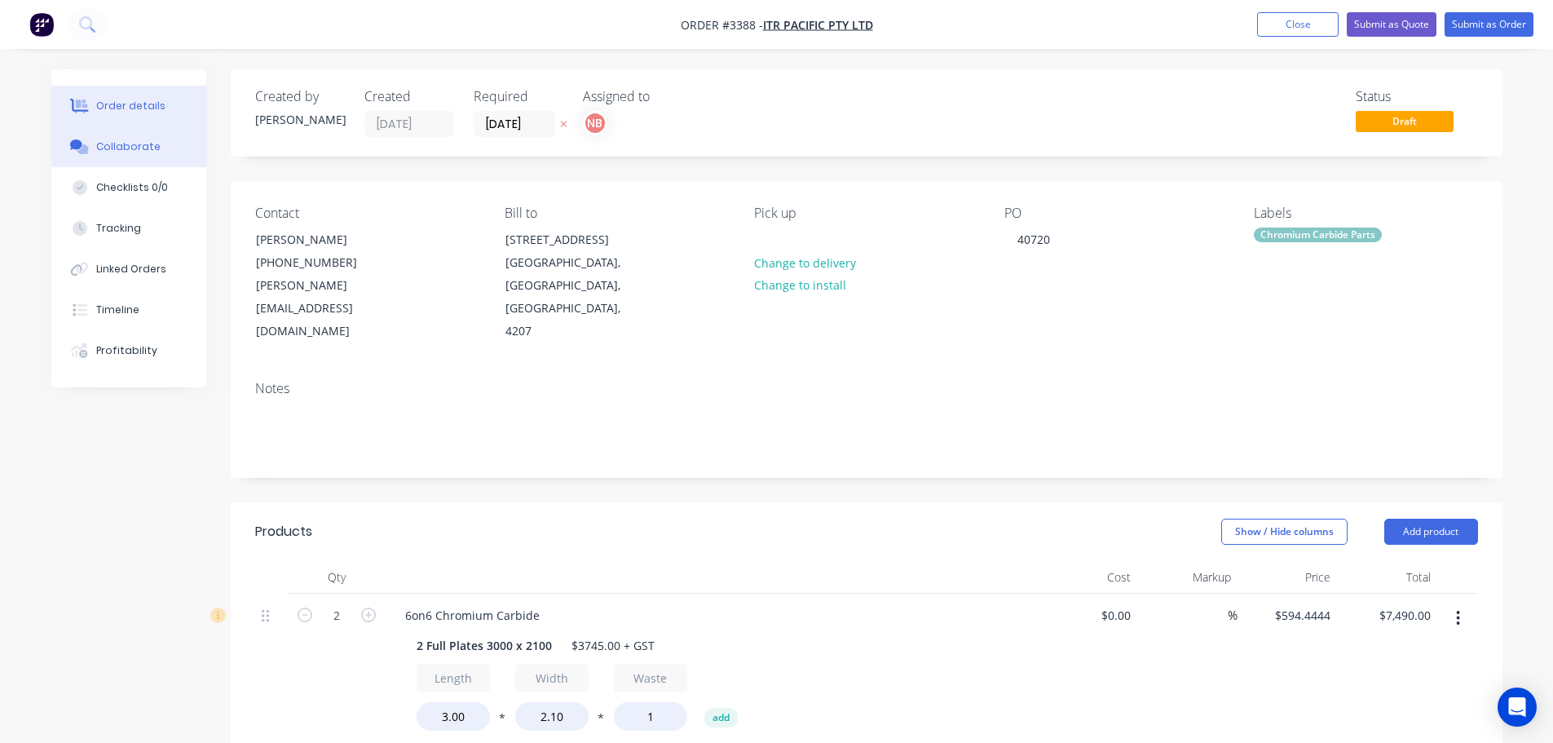
click at [143, 150] on div "Collaborate" at bounding box center [128, 146] width 64 height 15
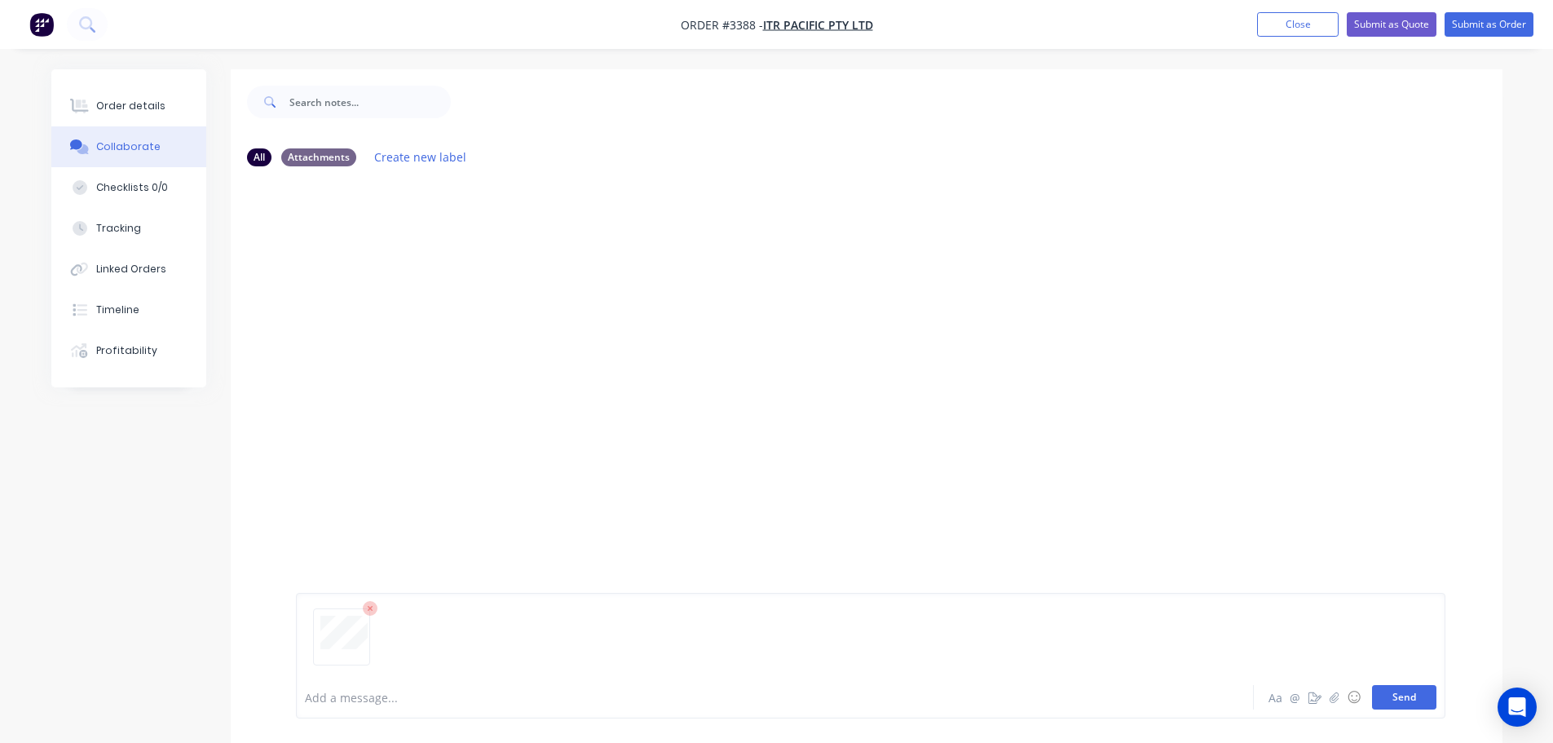
click at [1420, 698] on button "Send" at bounding box center [1404, 697] width 64 height 24
click at [119, 84] on div "Order details Collaborate Checklists 0/0 Tracking Linked Orders Timeline Profit…" at bounding box center [128, 228] width 155 height 318
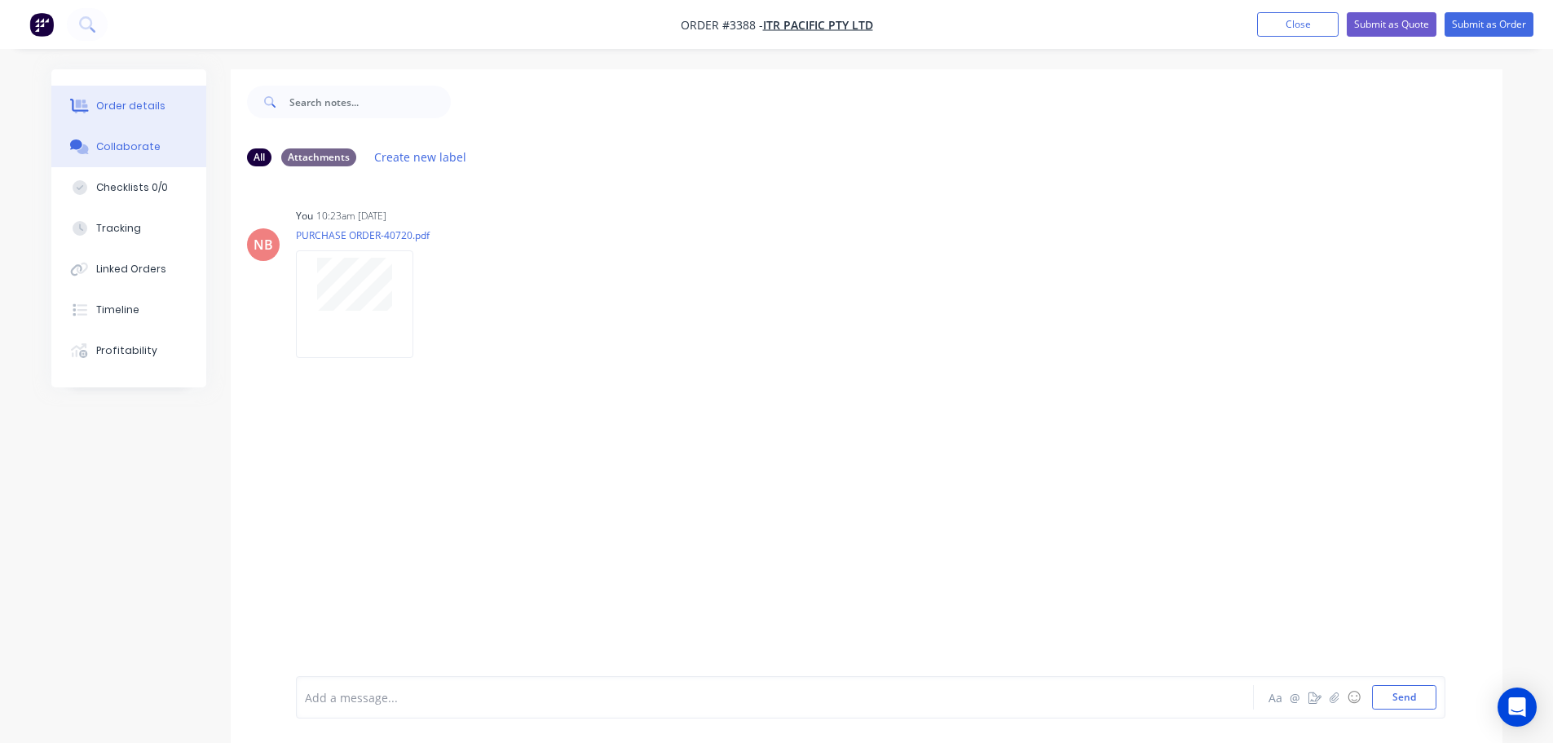
click at [124, 101] on div "Order details" at bounding box center [130, 106] width 69 height 15
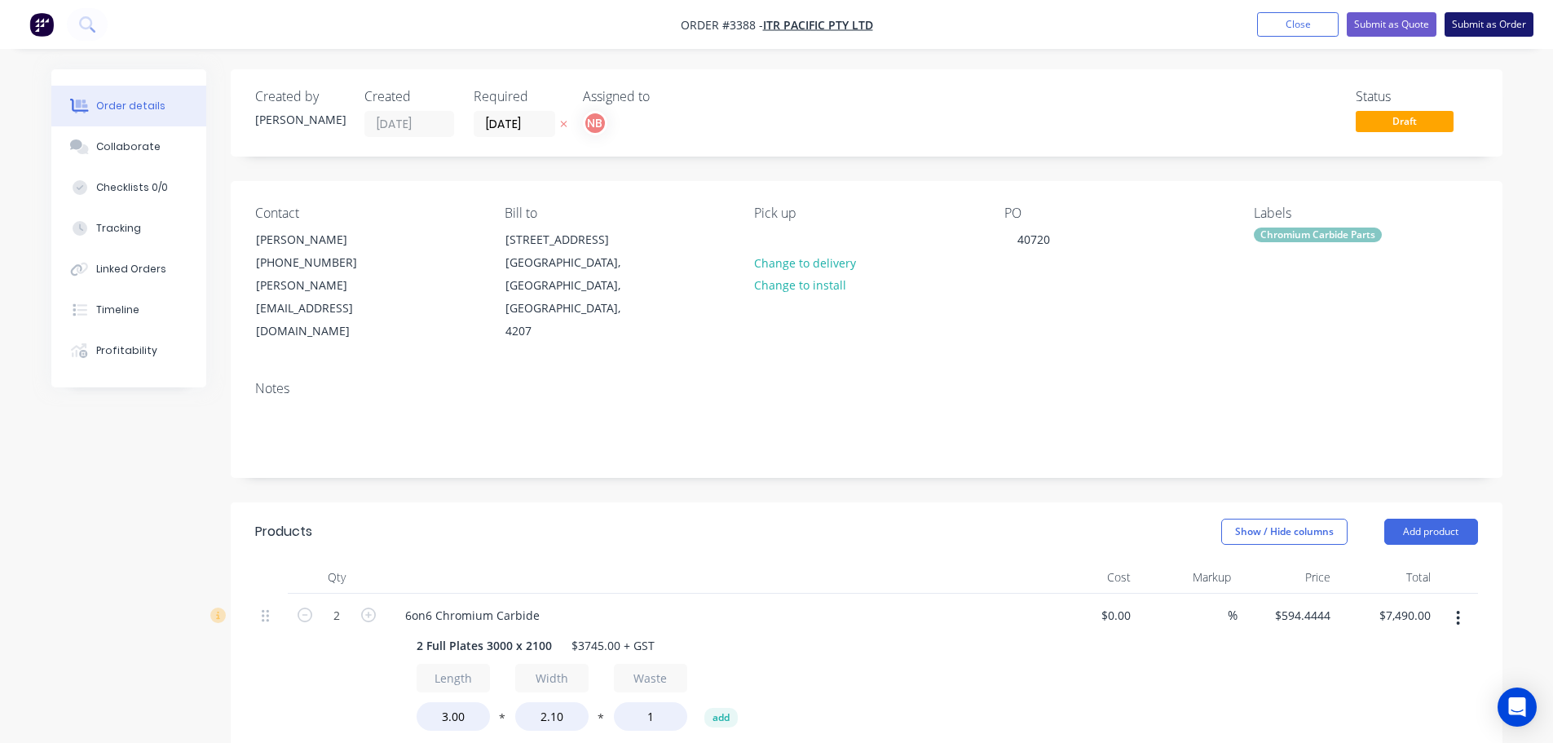
click at [1456, 20] on button "Submit as Order" at bounding box center [1489, 24] width 89 height 24
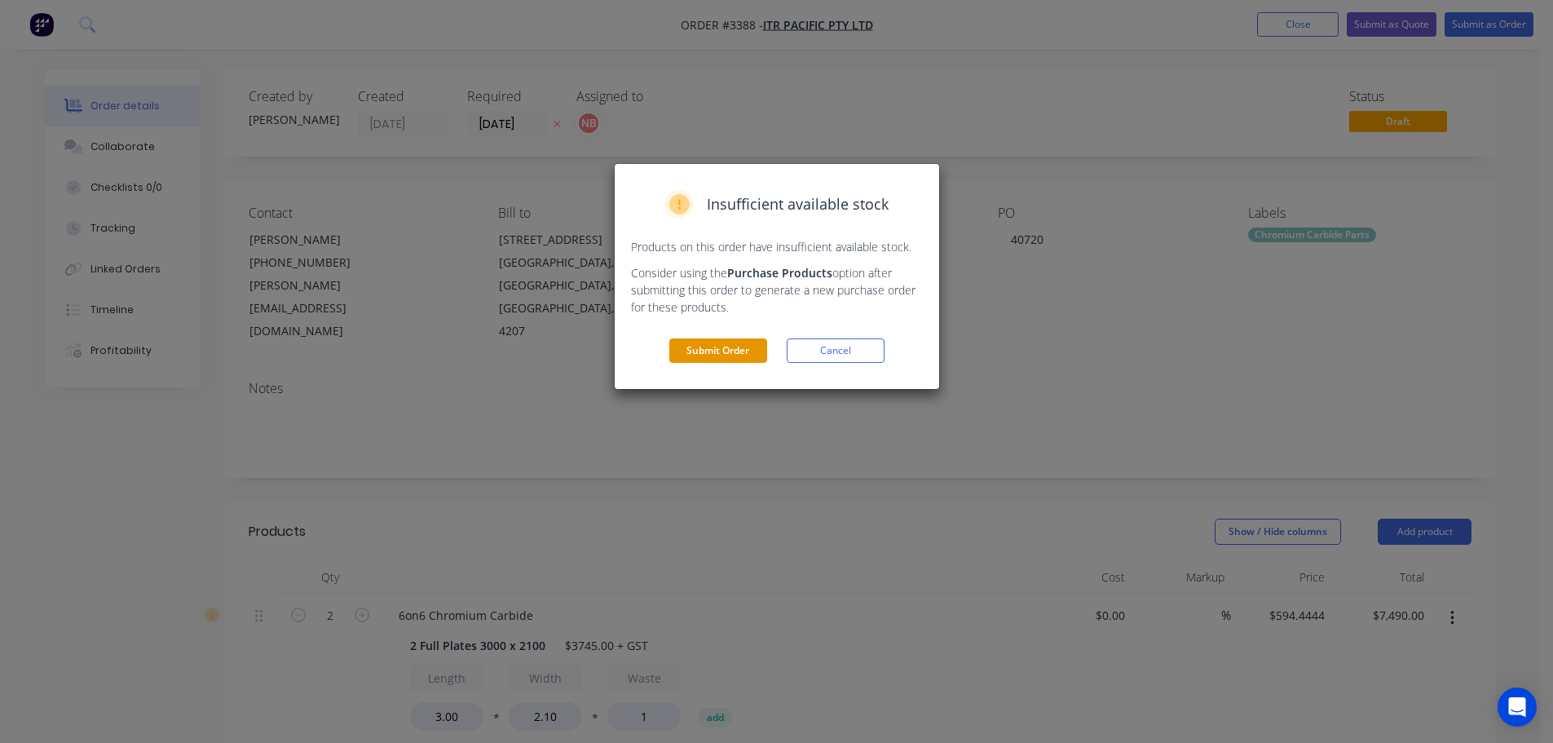
click at [728, 348] on button "Submit Order" at bounding box center [718, 350] width 98 height 24
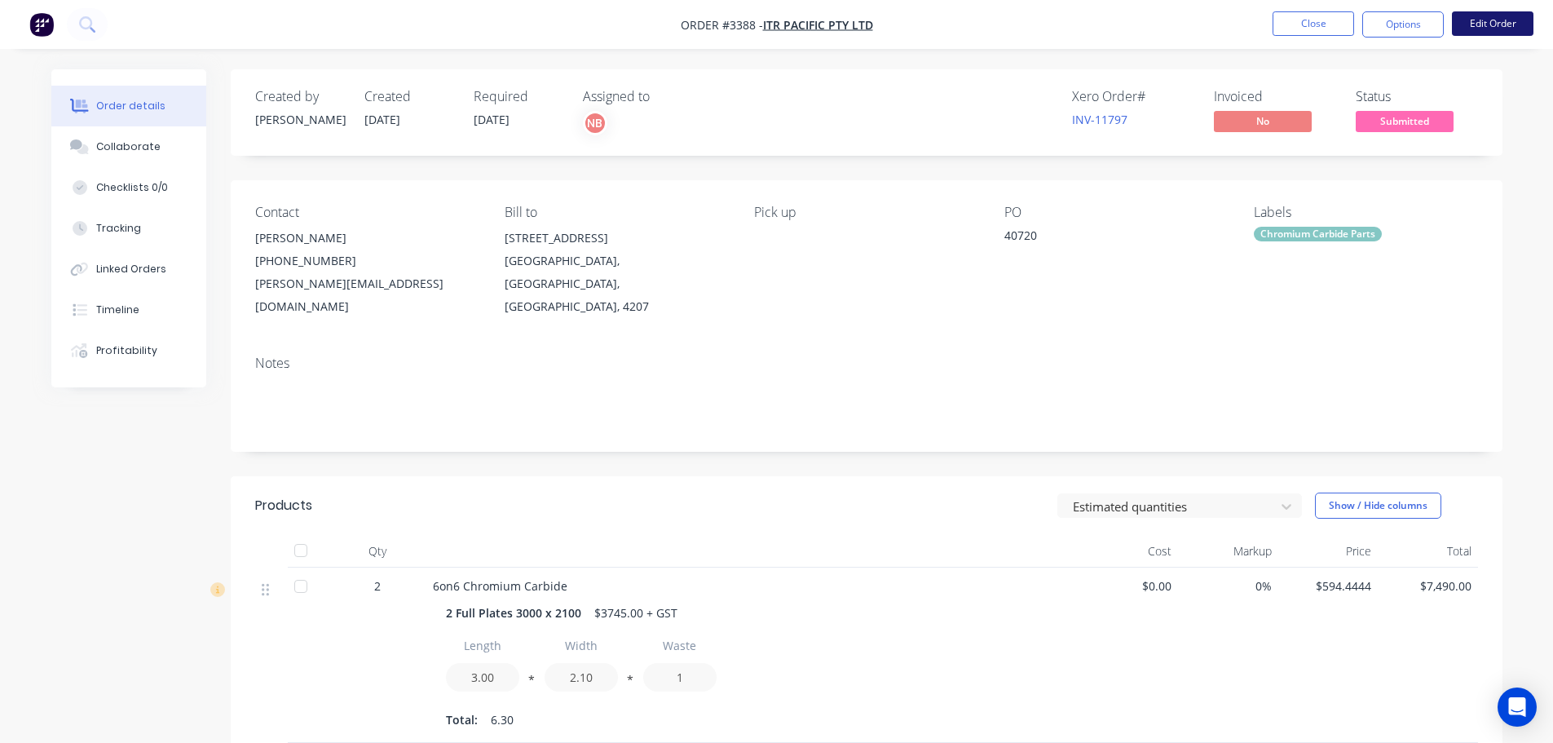
click at [1485, 23] on button "Edit Order" at bounding box center [1493, 23] width 82 height 24
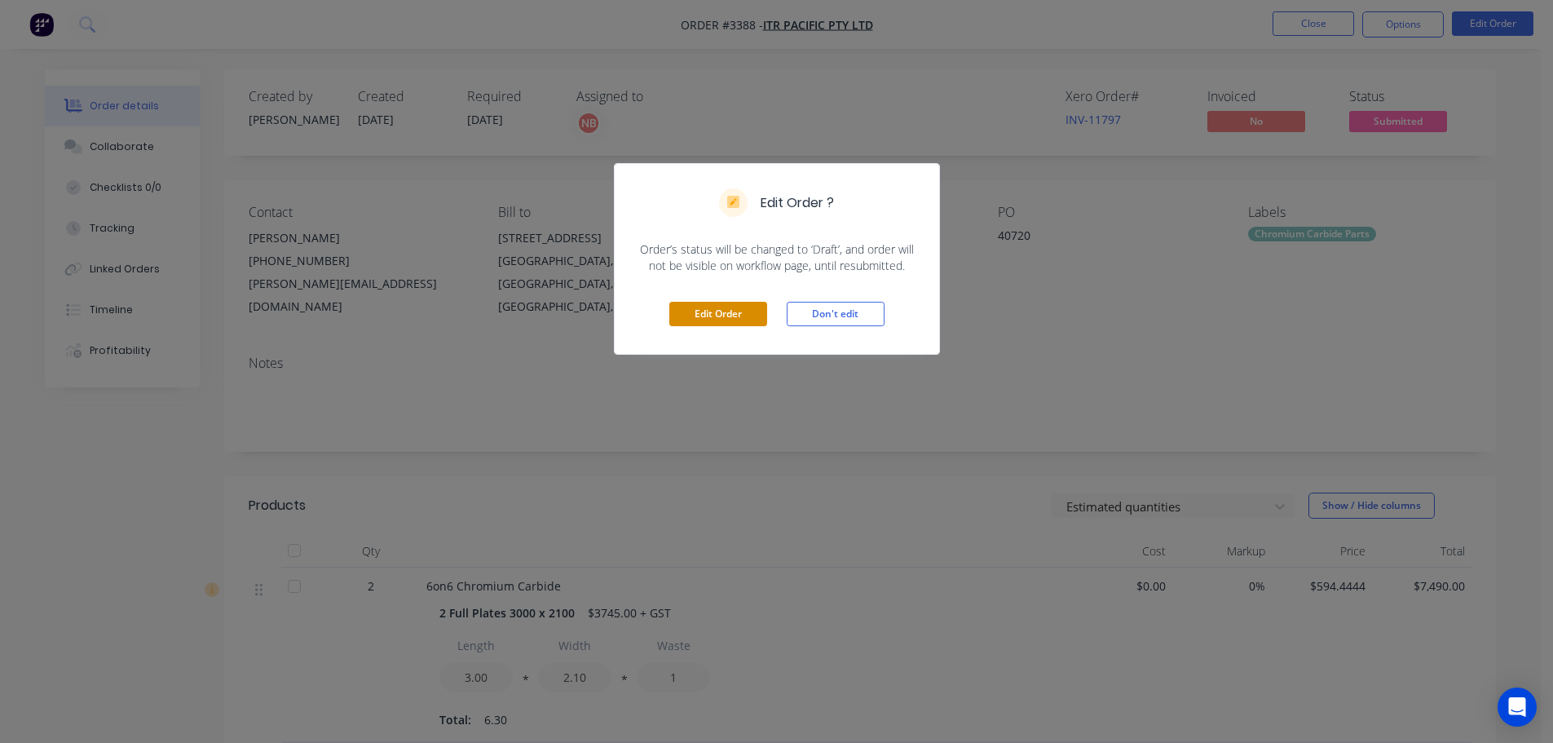
click at [729, 323] on button "Edit Order" at bounding box center [718, 314] width 98 height 24
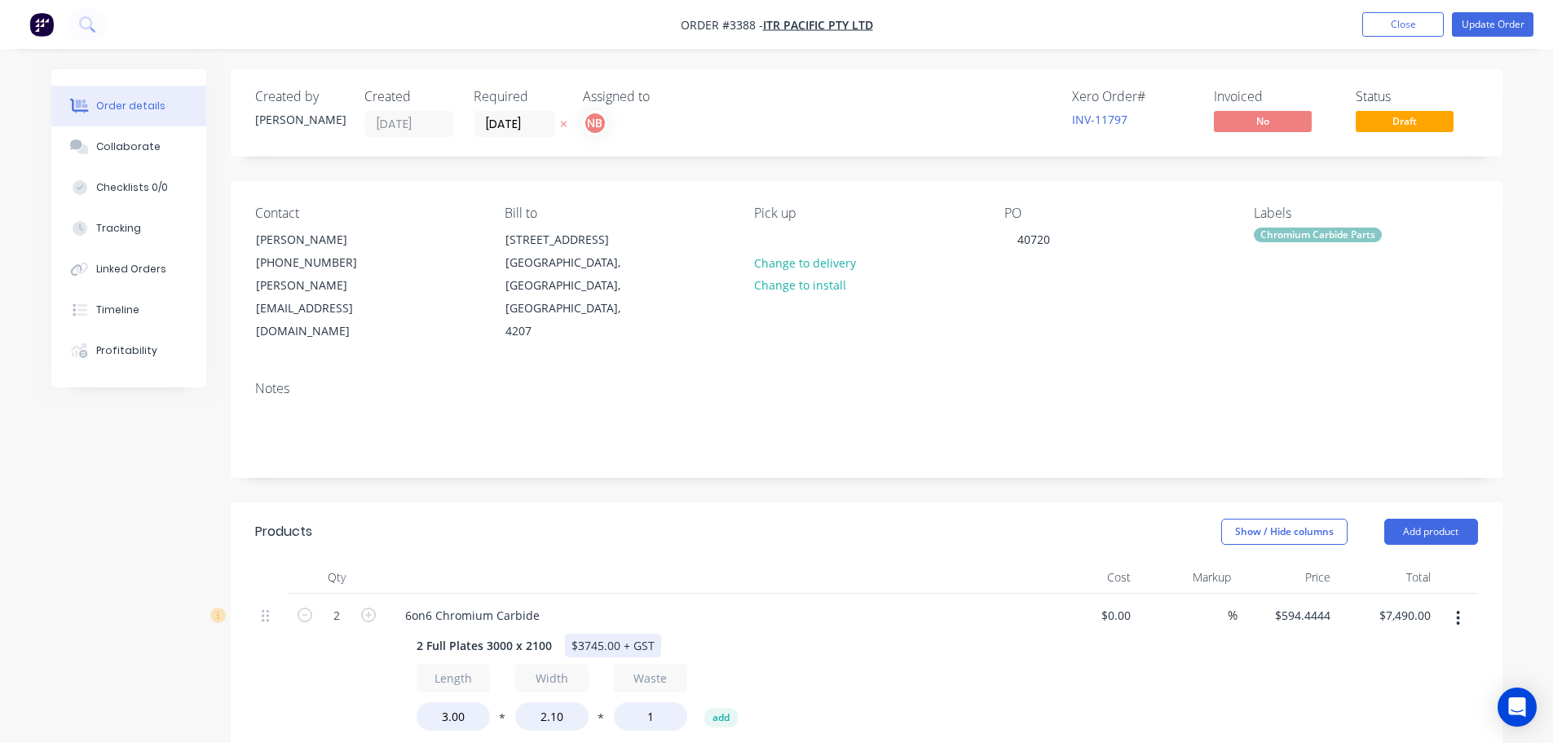
click at [622, 633] on div "$3745.00 + GST" at bounding box center [613, 645] width 96 height 24
click at [583, 633] on div "$3745.00 ea + GST" at bounding box center [621, 645] width 113 height 24
click at [1480, 20] on button "Update Order" at bounding box center [1493, 24] width 82 height 24
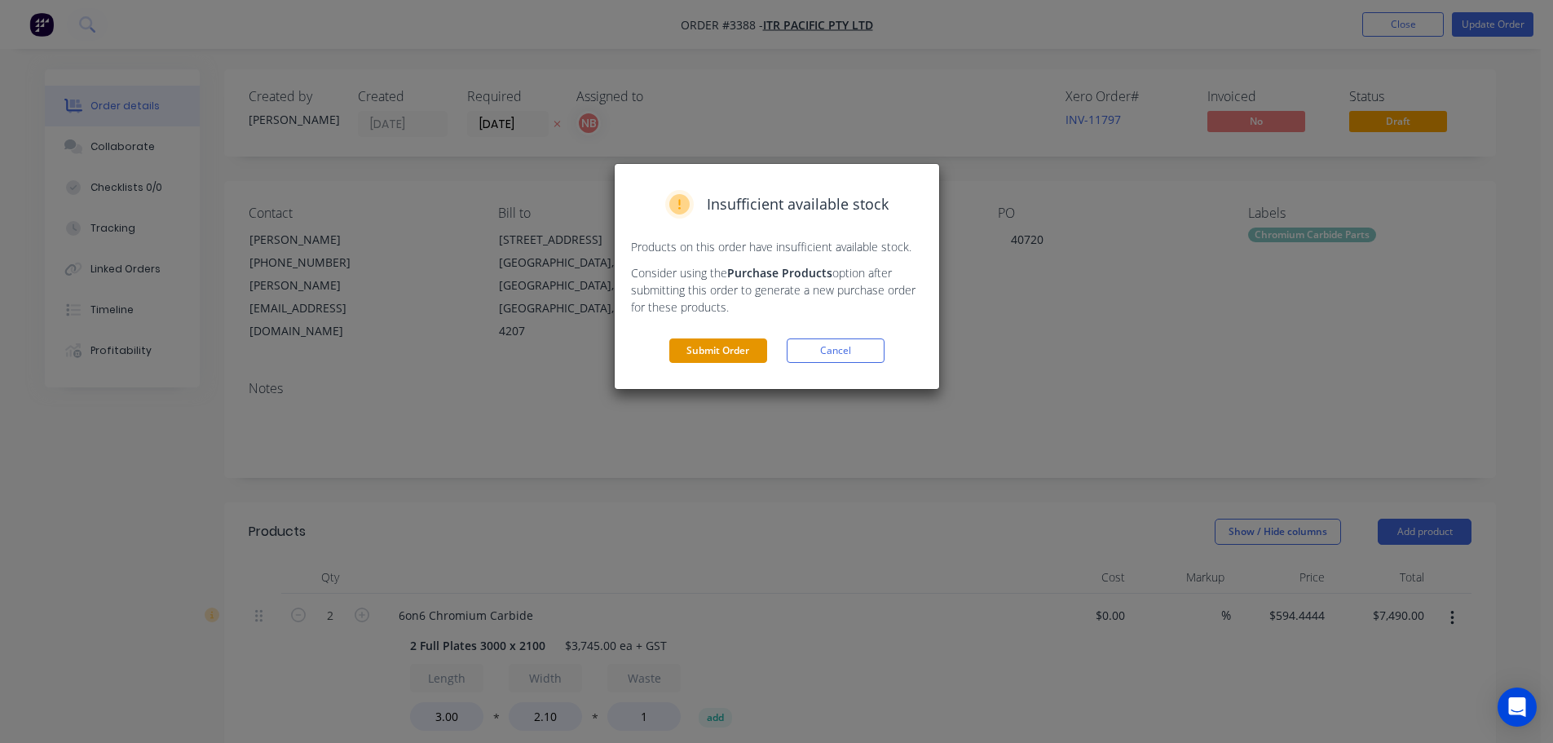
click at [708, 360] on button "Submit Order" at bounding box center [718, 350] width 98 height 24
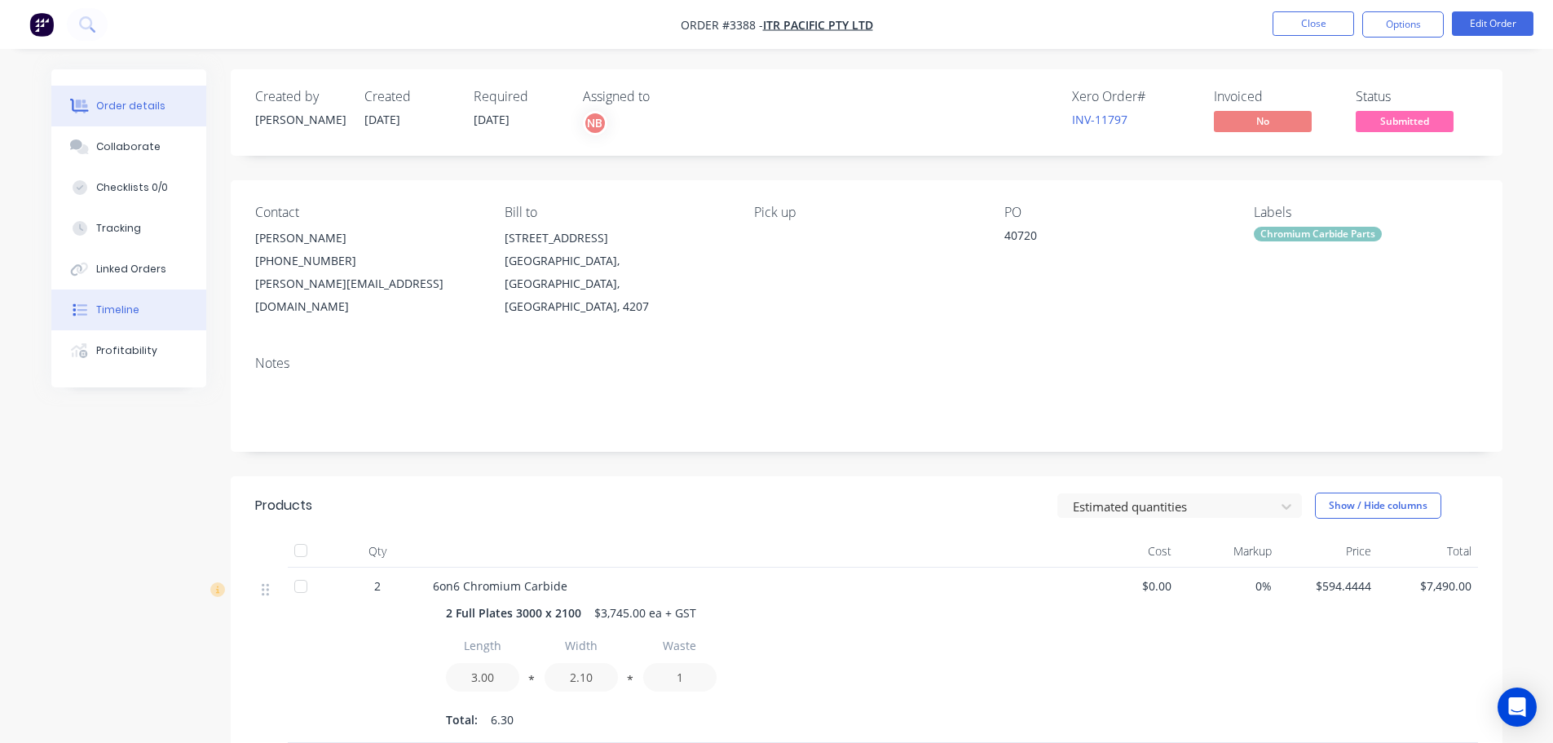
click at [106, 316] on div "Timeline" at bounding box center [117, 309] width 43 height 15
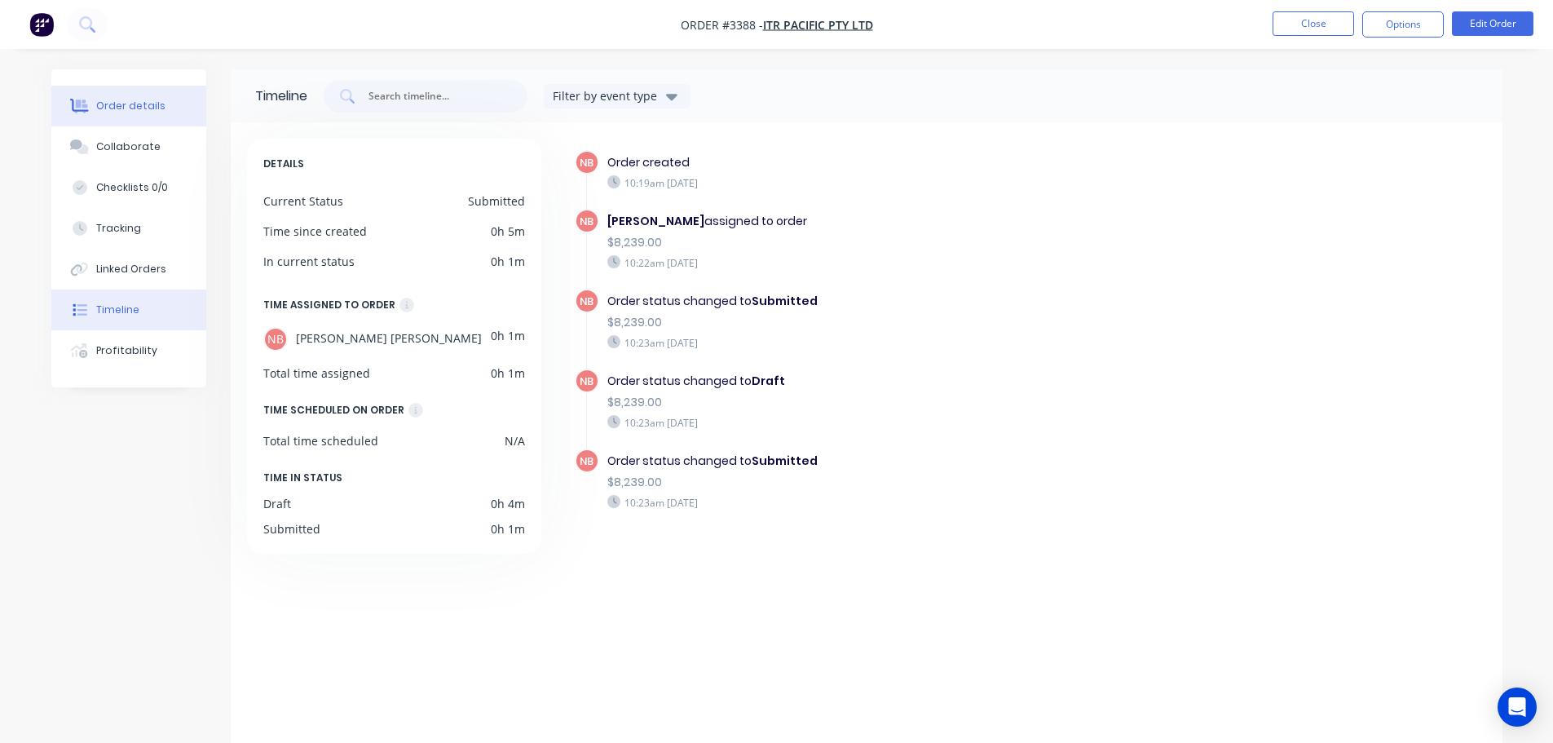
click at [137, 118] on button "Order details" at bounding box center [128, 106] width 155 height 41
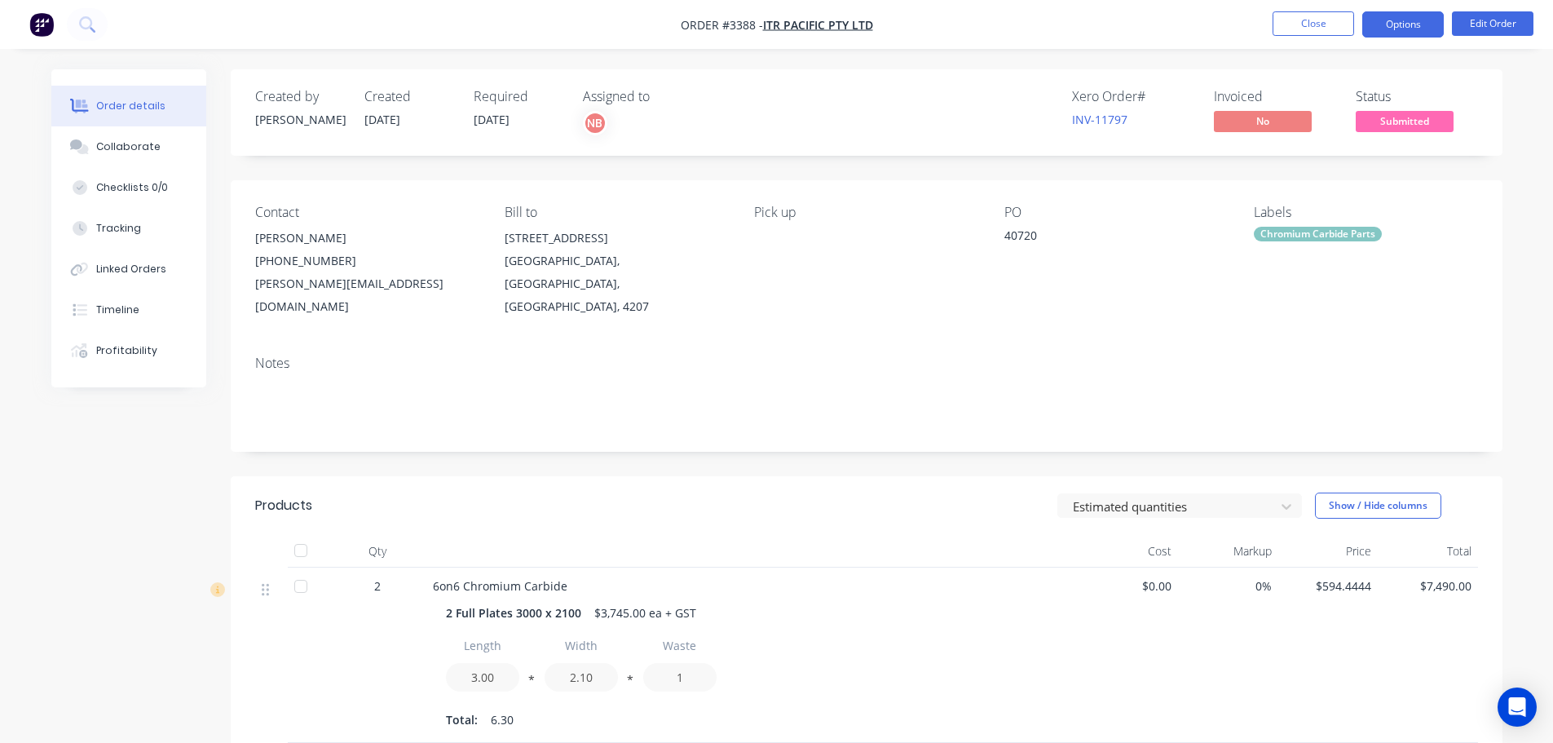
click at [1416, 28] on button "Options" at bounding box center [1403, 24] width 82 height 26
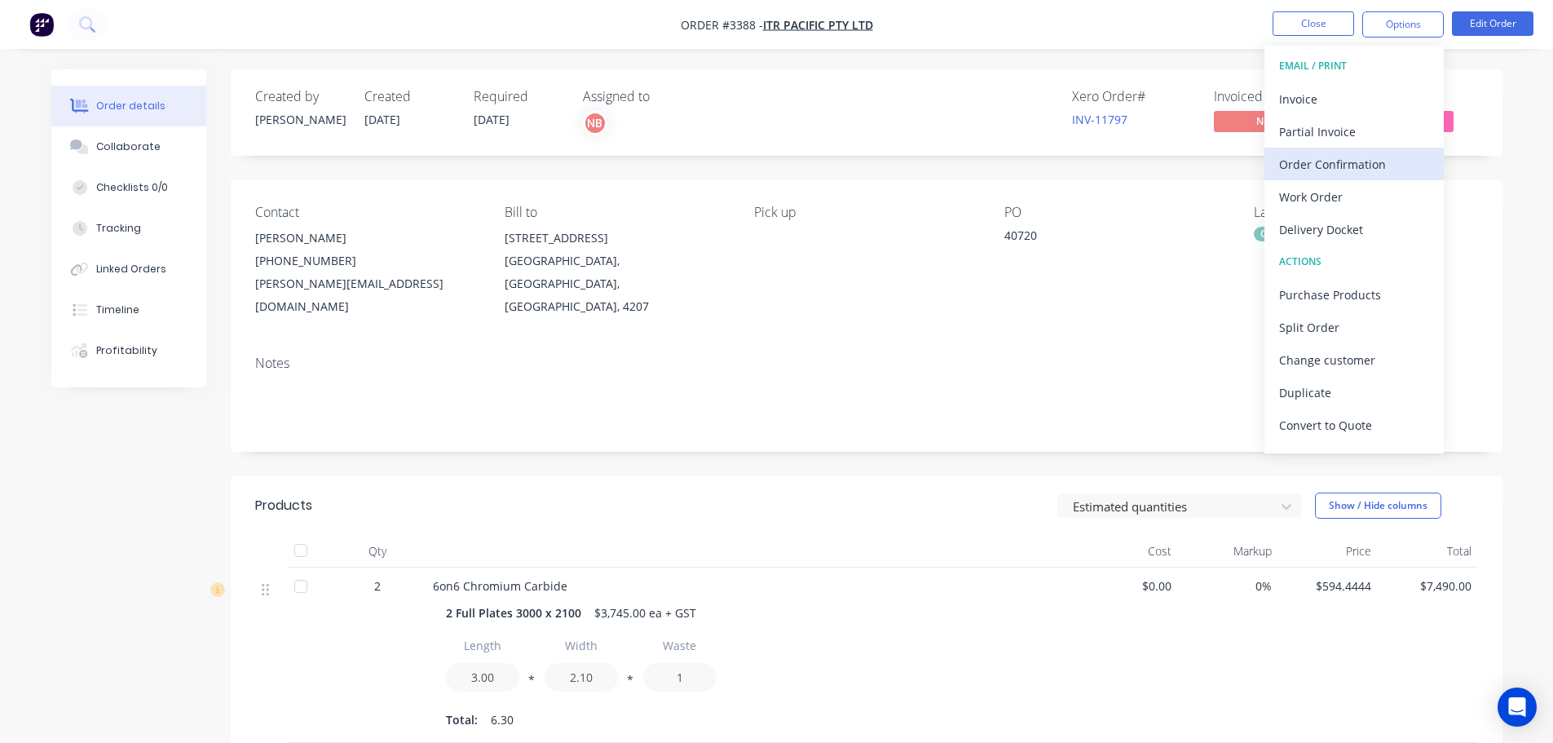
click at [1359, 155] on div "Order Confirmation" at bounding box center [1354, 164] width 150 height 24
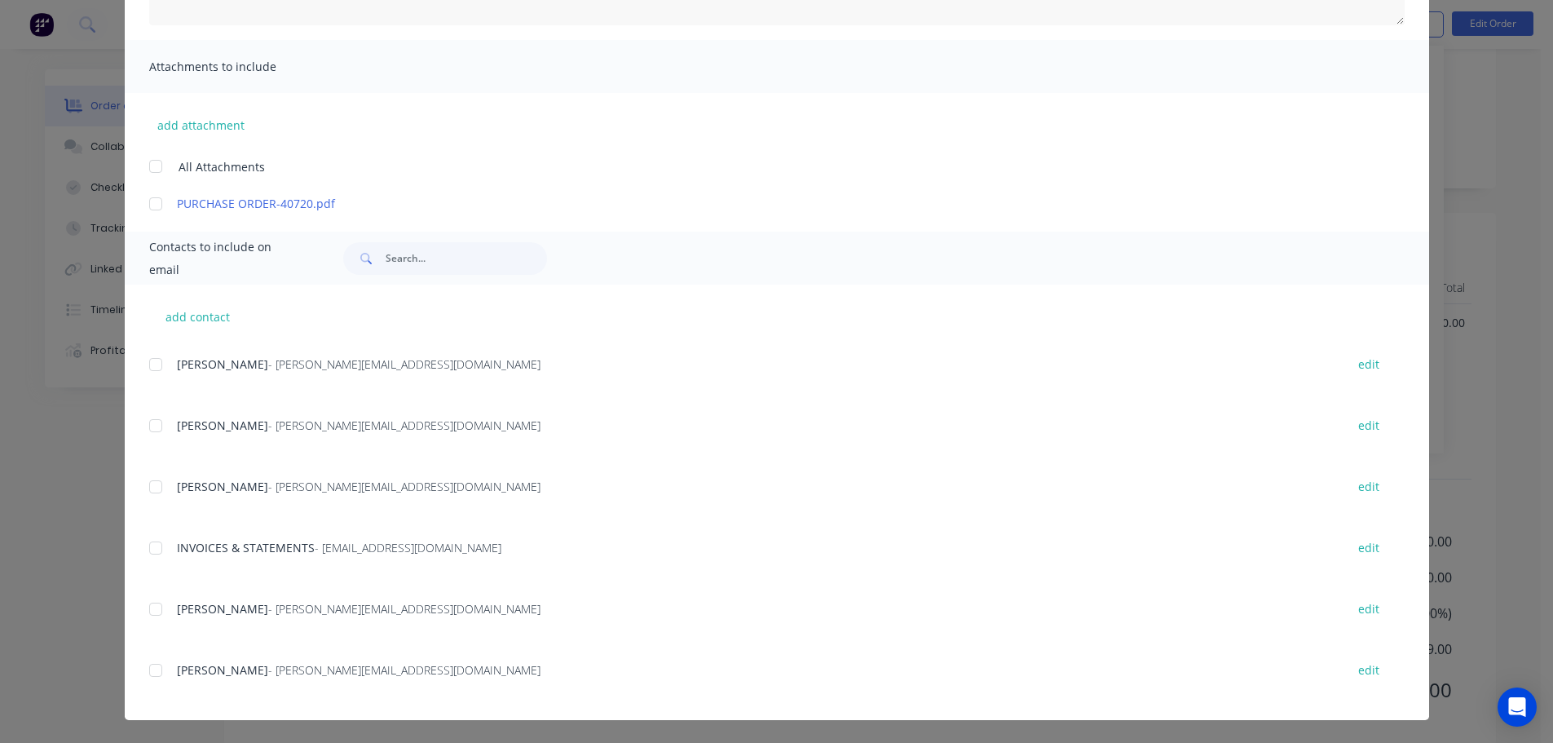
scroll to position [267, 0]
click at [144, 360] on div at bounding box center [155, 364] width 33 height 33
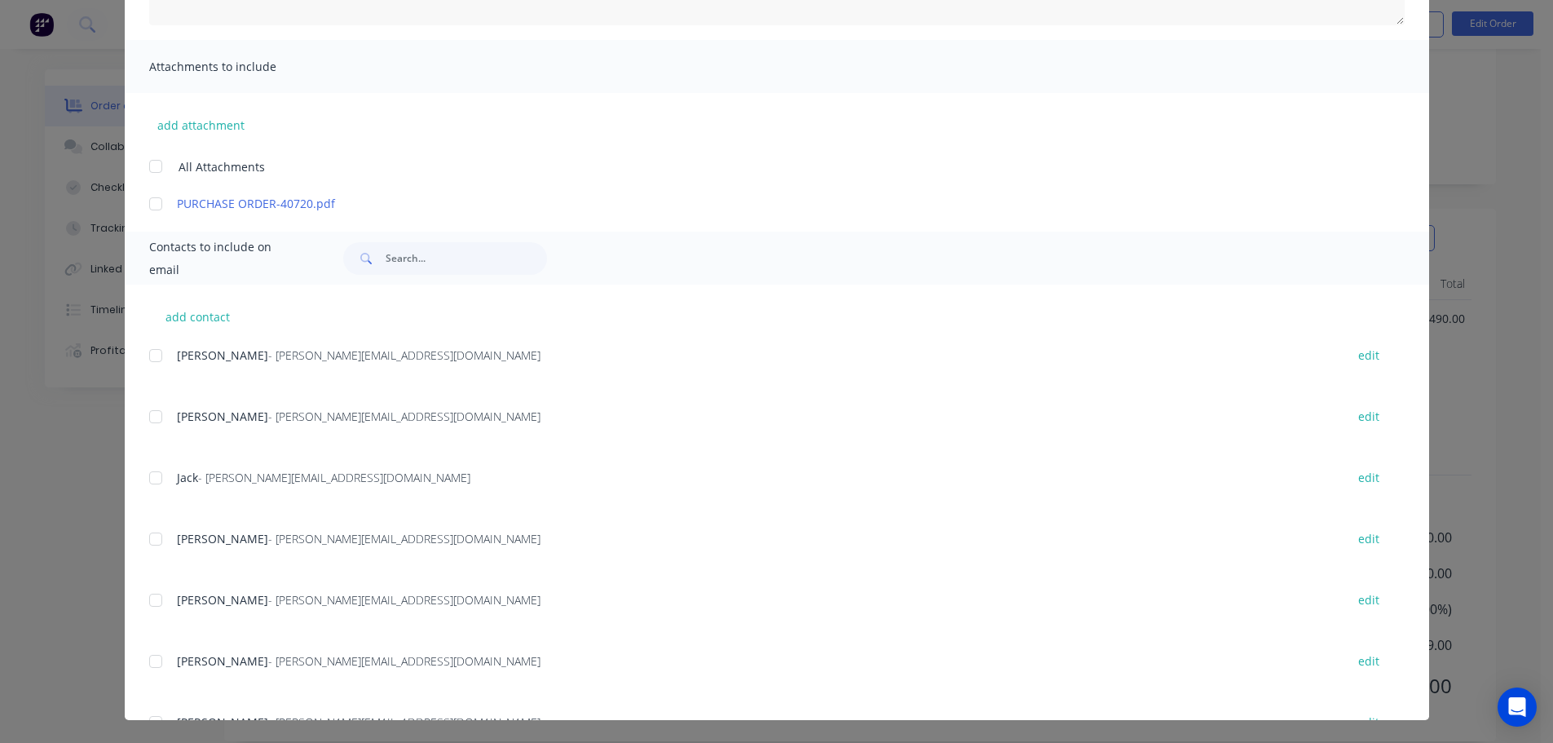
scroll to position [0, 0]
type textarea "Thank you for your order! Click 'view my order' to see your order confirmation.…"
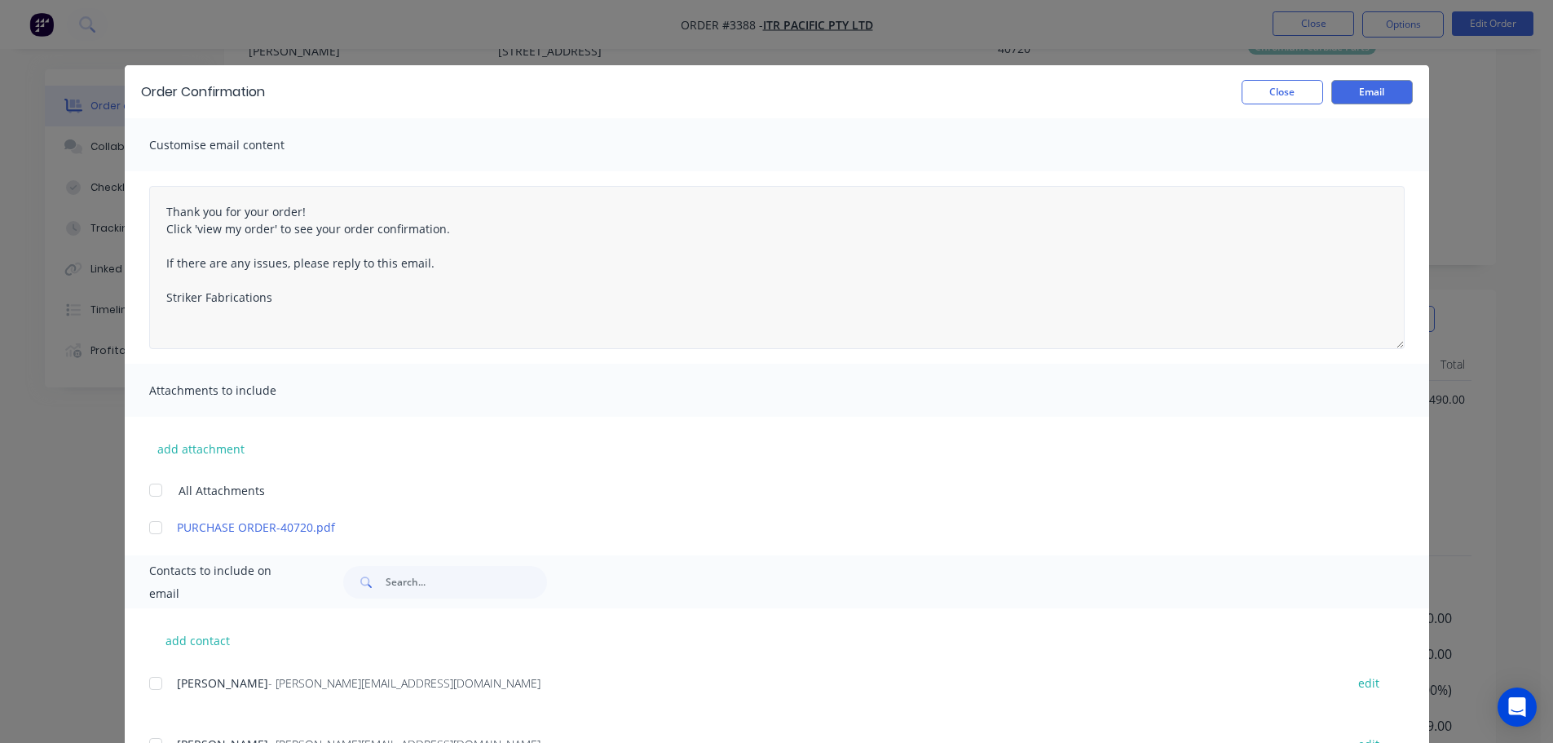
scroll to position [186, 0]
click at [1356, 87] on button "Email" at bounding box center [1372, 92] width 82 height 24
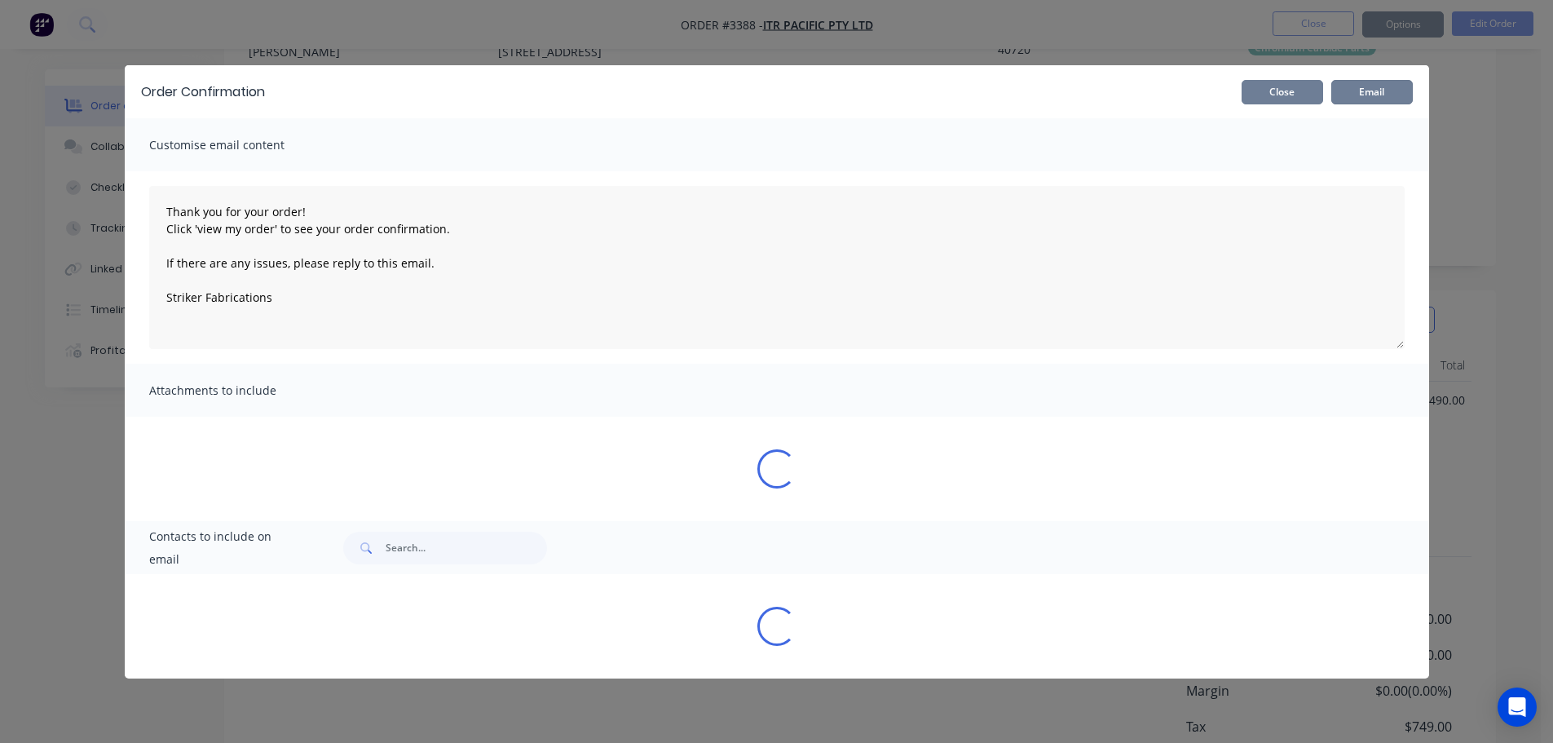
type textarea "Thank you for your order! Click 'view my order' to see your order confirmation.…"
click at [1300, 99] on button "Close" at bounding box center [1283, 92] width 82 height 24
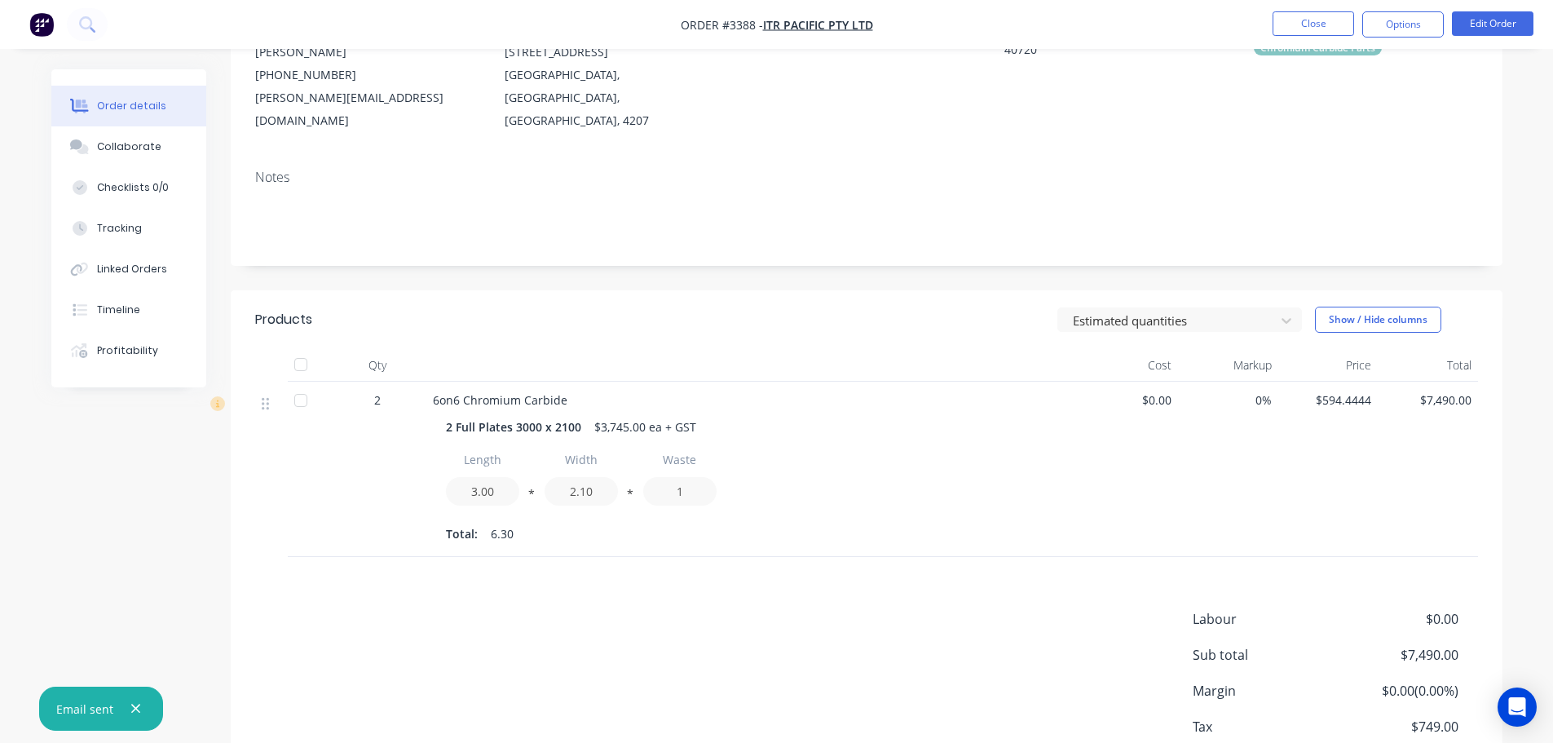
drag, startPoint x: 1382, startPoint y: 33, endPoint x: 1386, endPoint y: 42, distance: 9.9
click at [1383, 33] on button "Options" at bounding box center [1403, 24] width 82 height 26
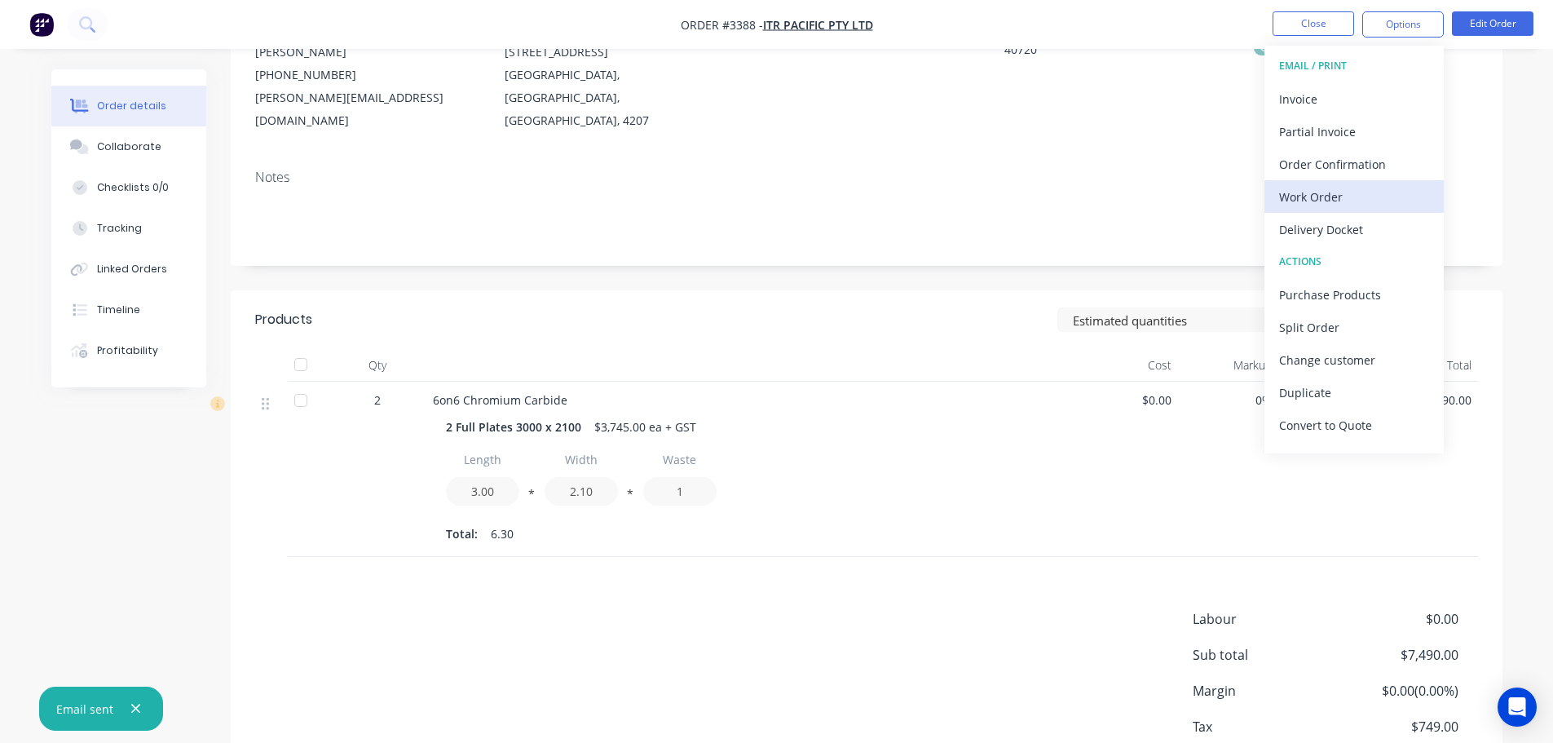
click at [1351, 188] on div "Work Order" at bounding box center [1354, 197] width 150 height 24
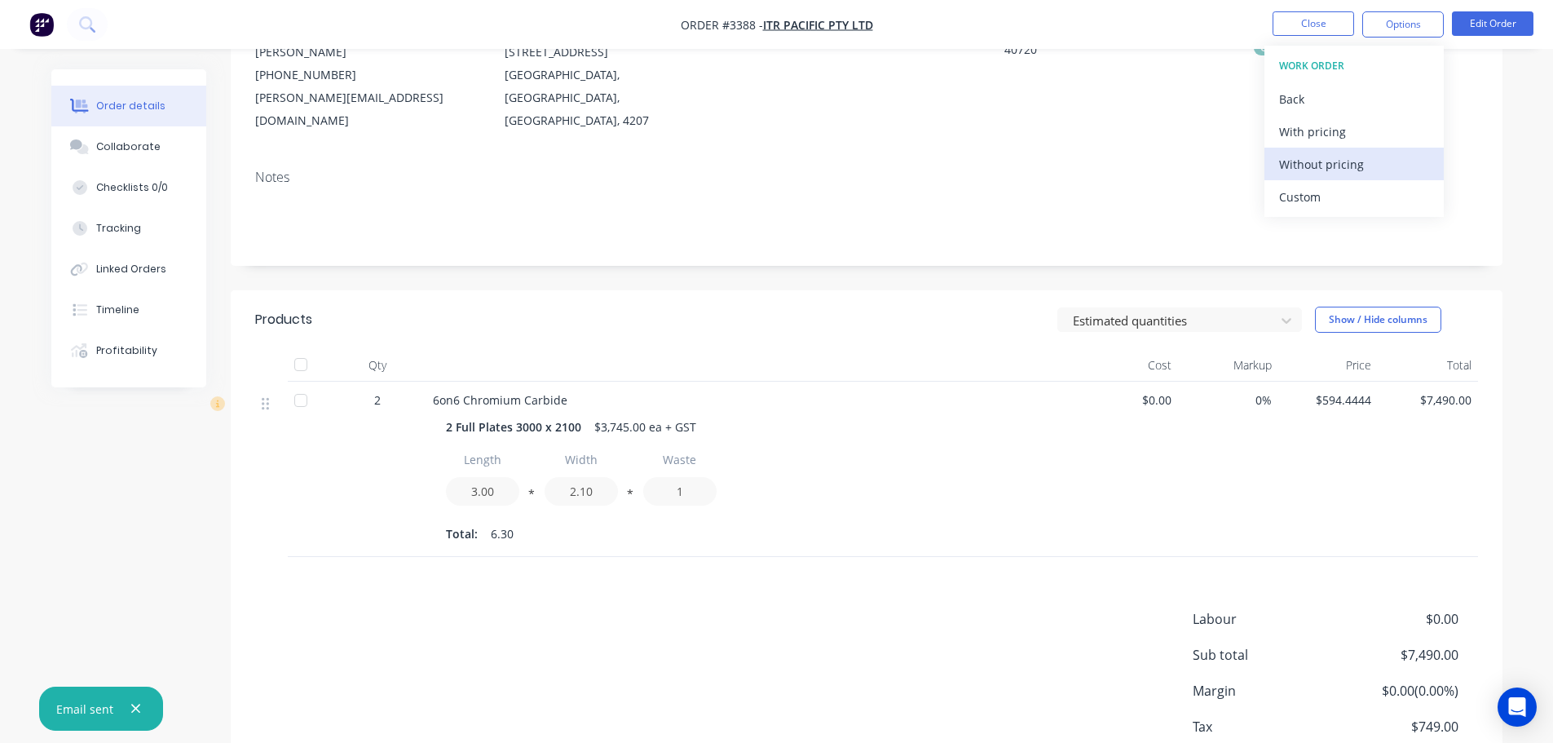
click at [1343, 164] on div "Without pricing" at bounding box center [1354, 164] width 150 height 24
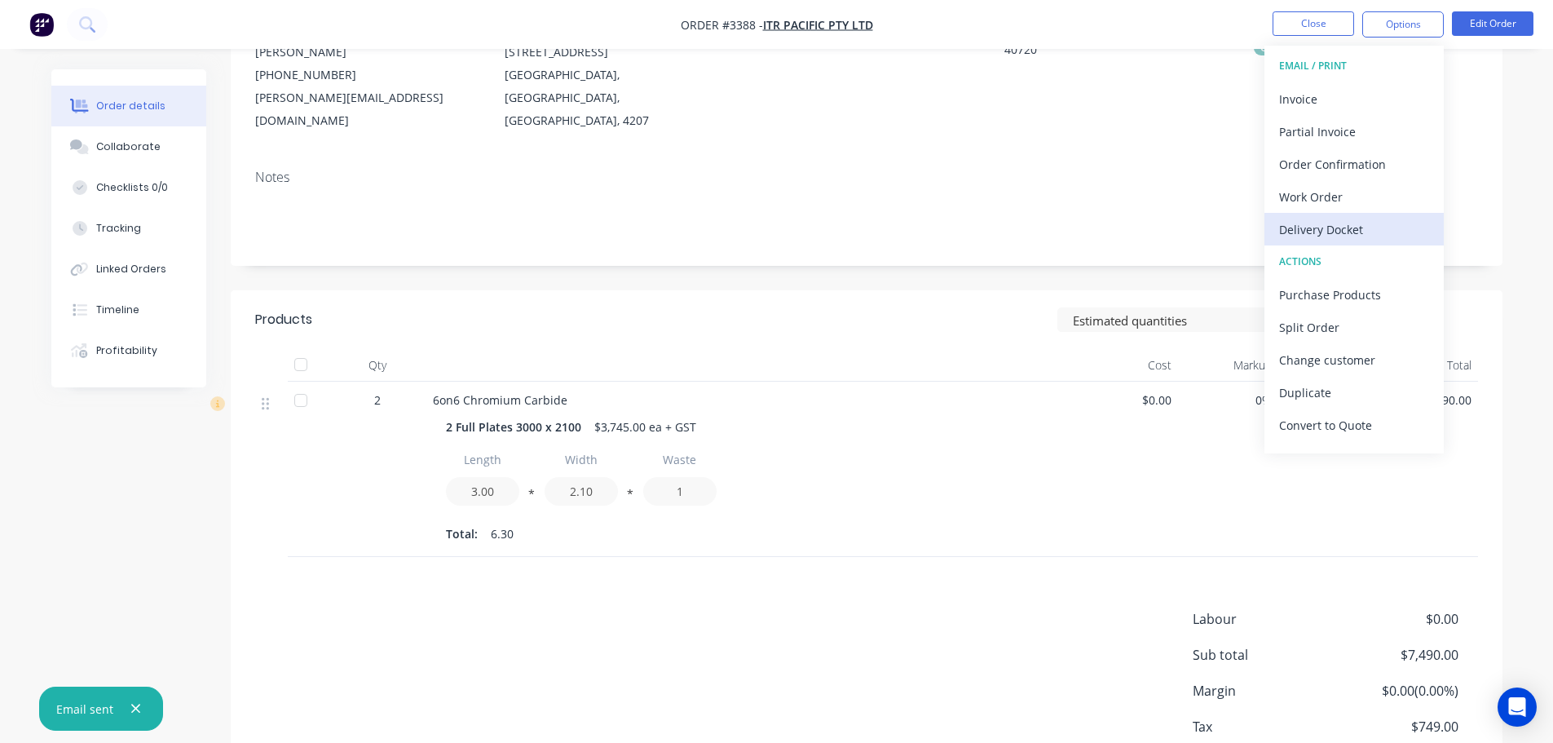
click at [1302, 229] on div "Delivery Docket" at bounding box center [1354, 230] width 150 height 24
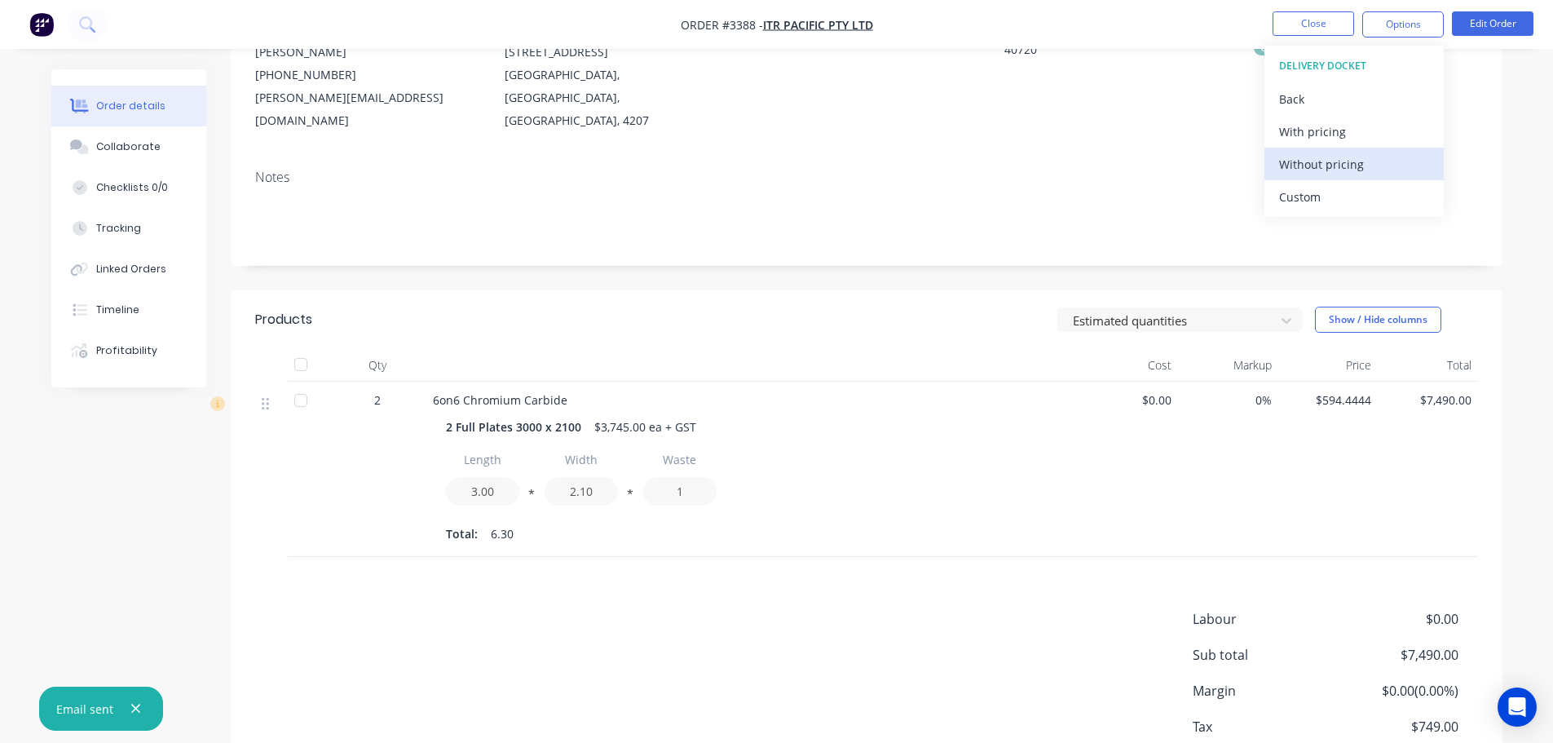
click at [1303, 166] on div "Without pricing" at bounding box center [1354, 164] width 150 height 24
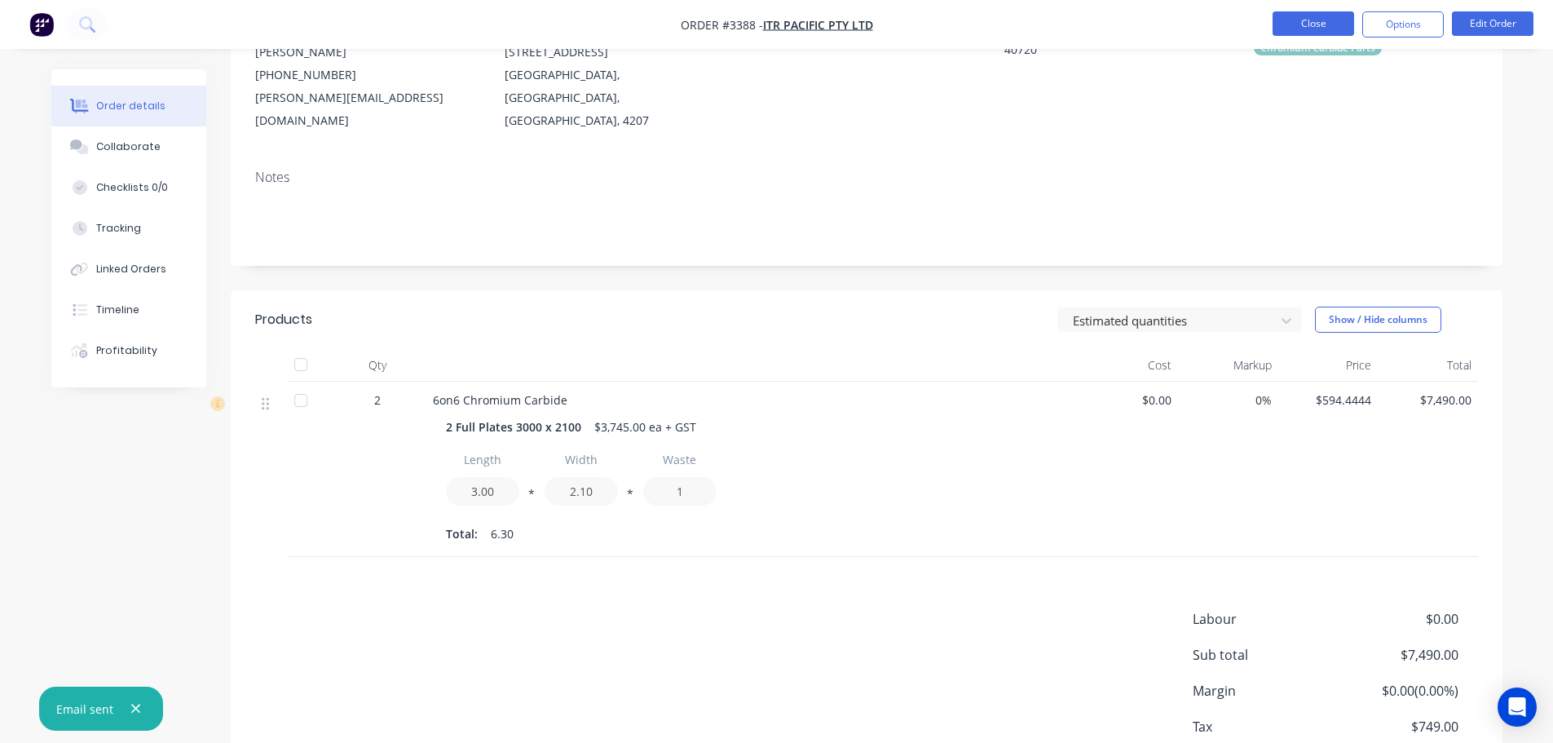
click at [1321, 20] on button "Close" at bounding box center [1314, 23] width 82 height 24
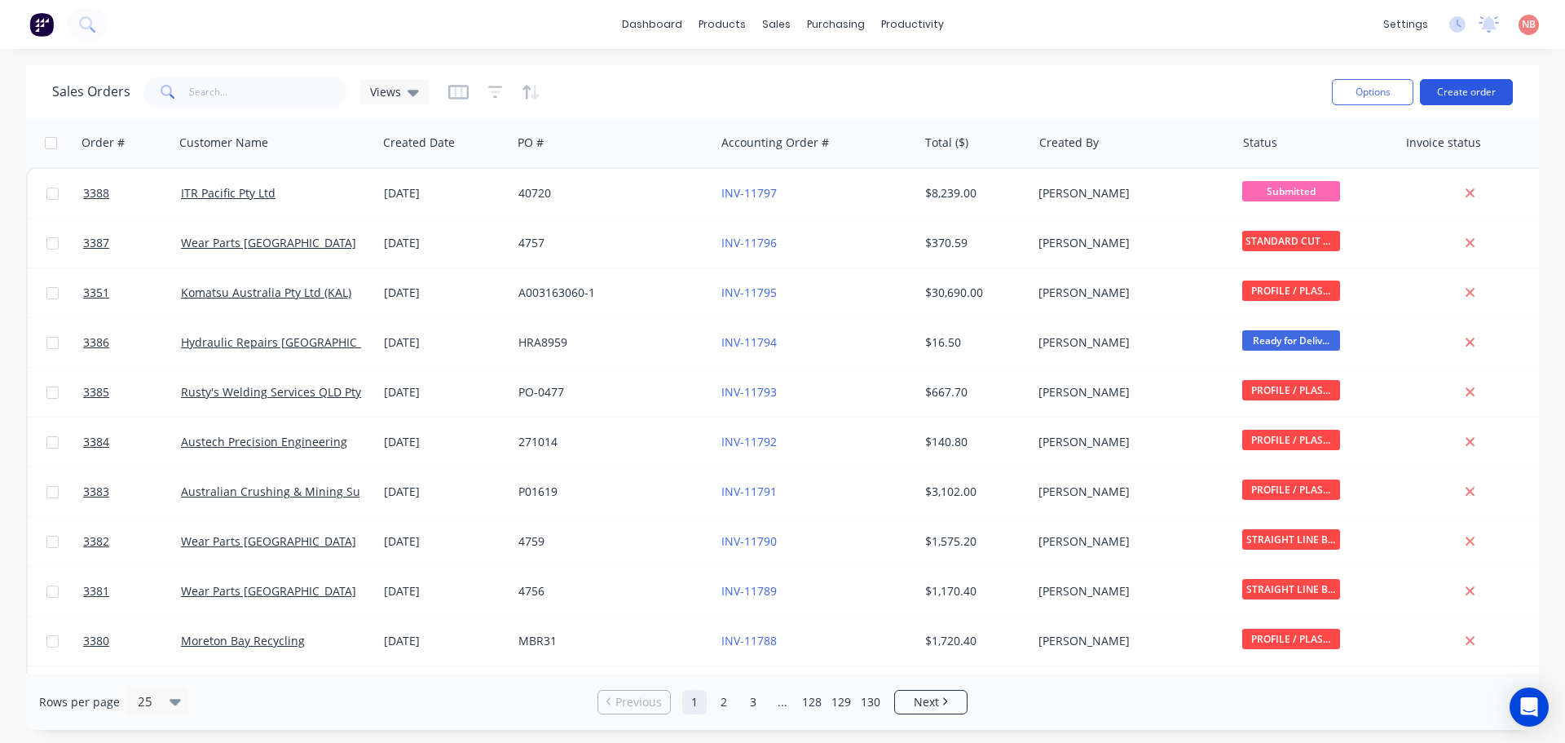
click at [1458, 88] on button "Create order" at bounding box center [1466, 92] width 93 height 26
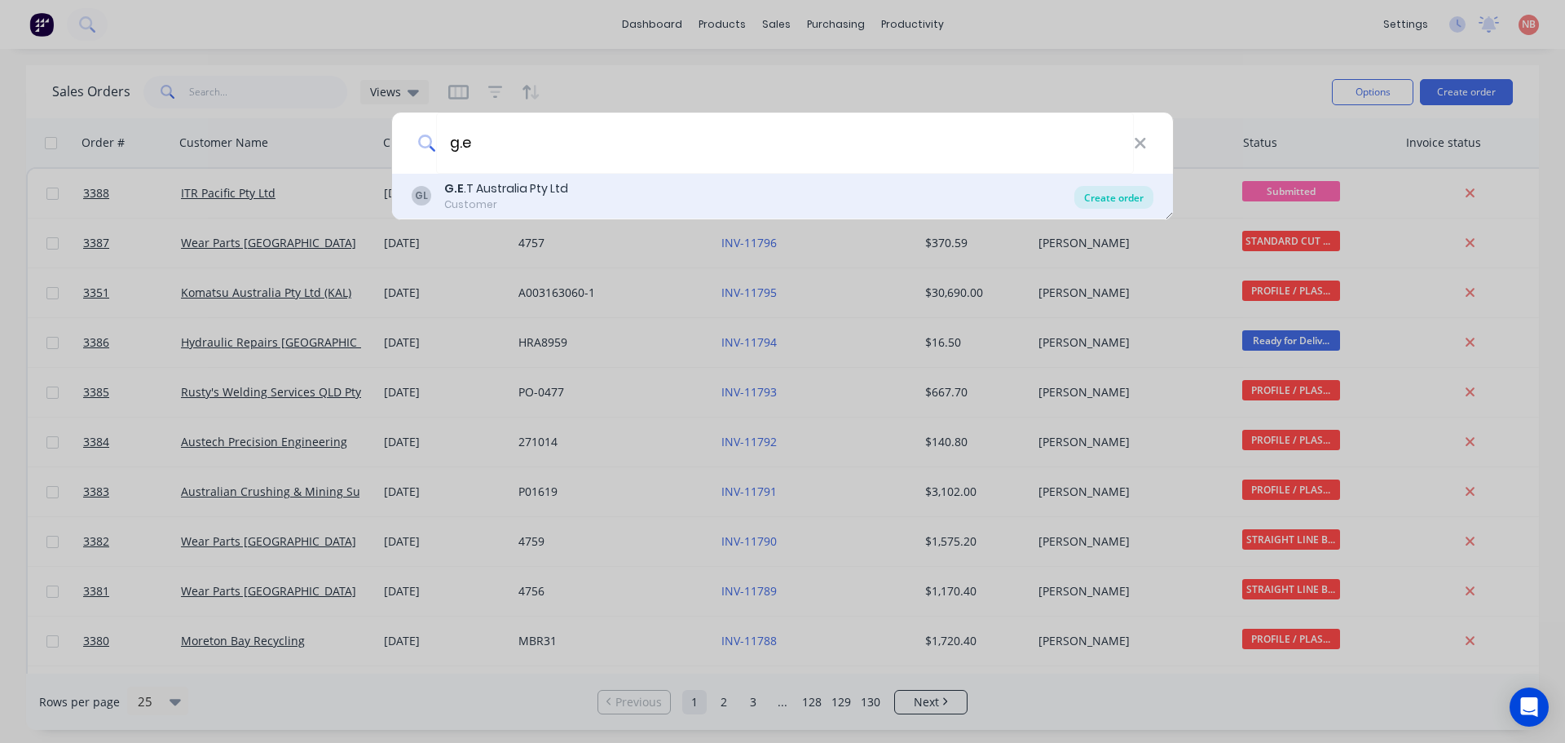
type input "g.e"
click at [1101, 192] on div "Create order" at bounding box center [1113, 197] width 79 height 23
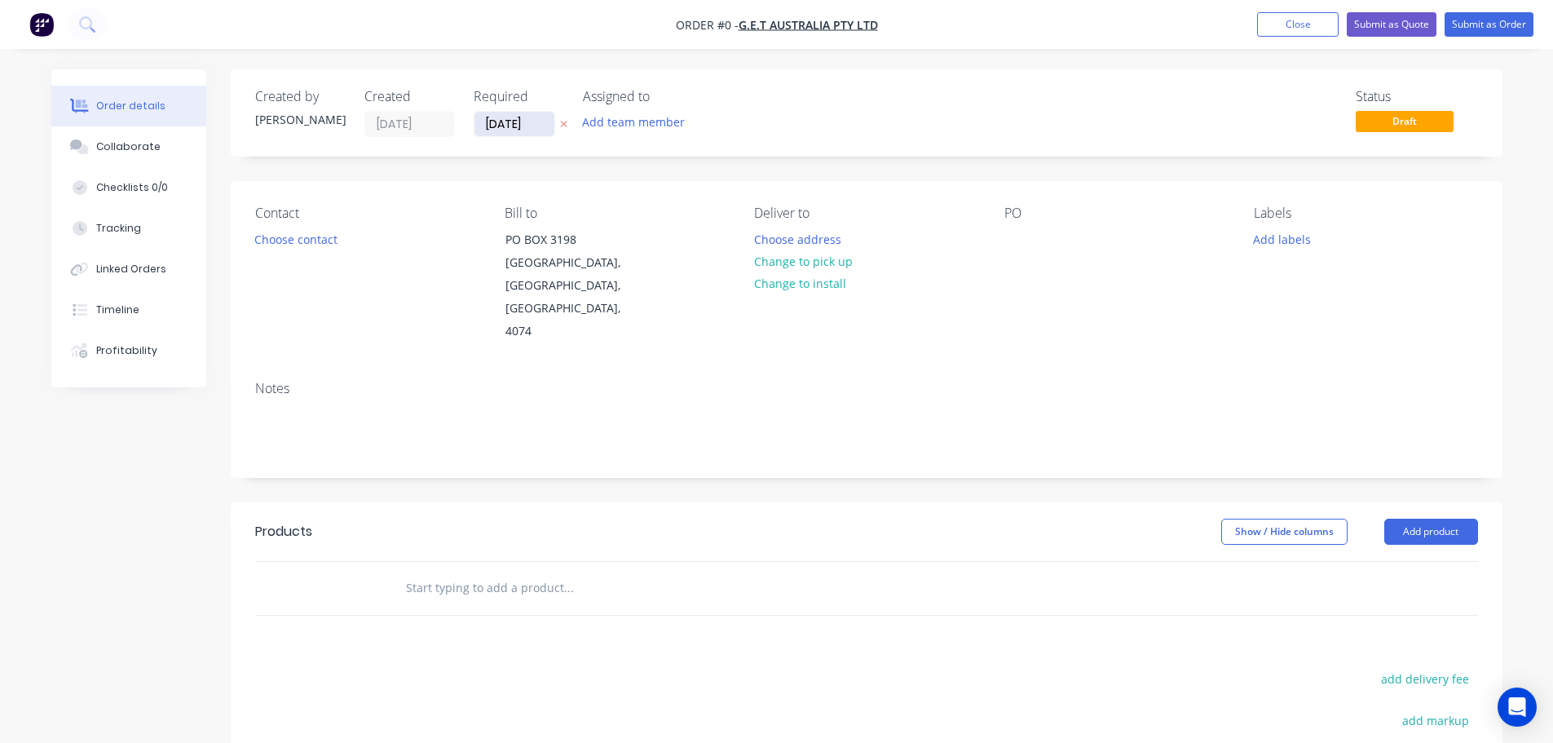
click at [512, 127] on input "[DATE]" at bounding box center [514, 124] width 80 height 24
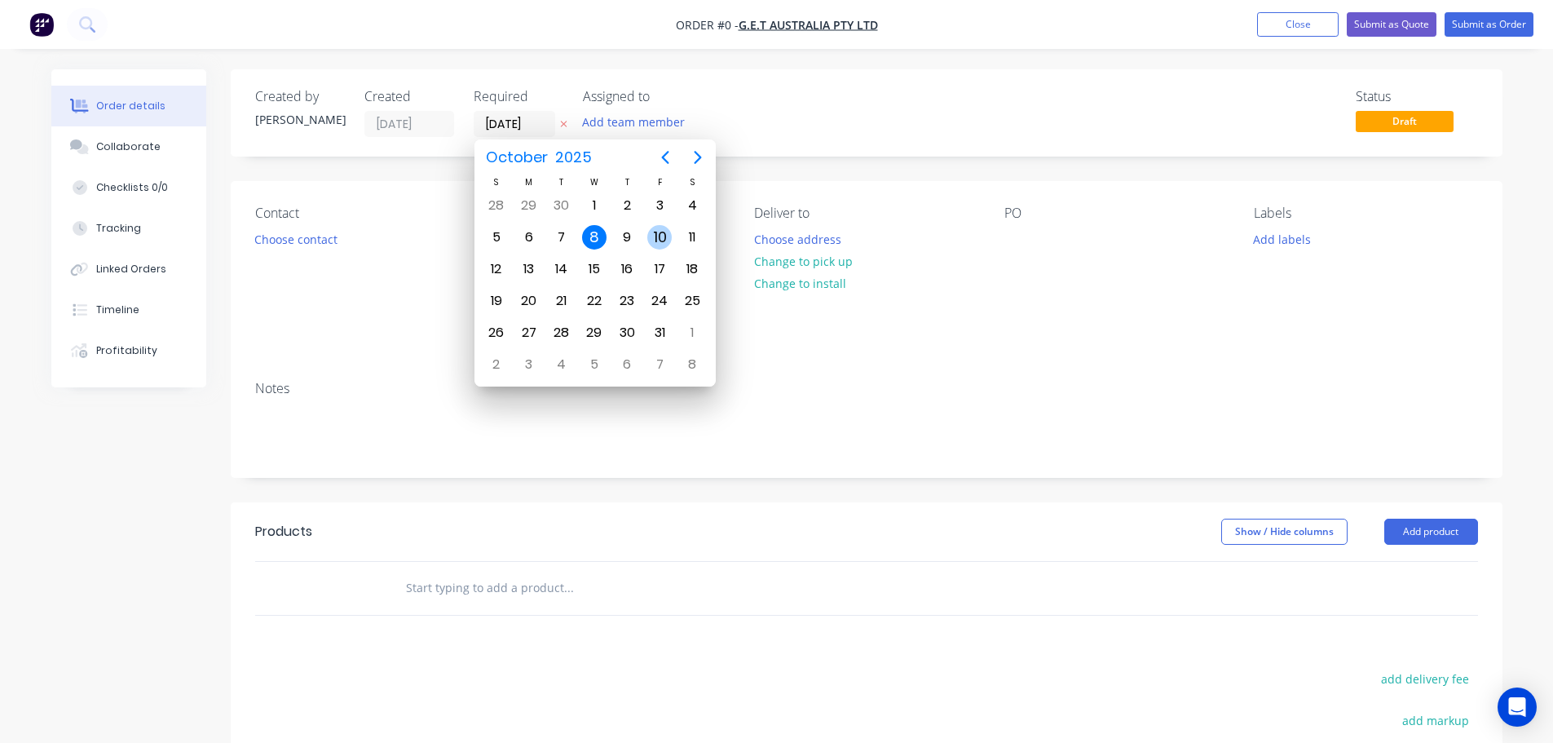
drag, startPoint x: 659, startPoint y: 237, endPoint x: 655, endPoint y: 202, distance: 35.2
click at [659, 236] on div "10" at bounding box center [659, 237] width 24 height 24
type input "[DATE]"
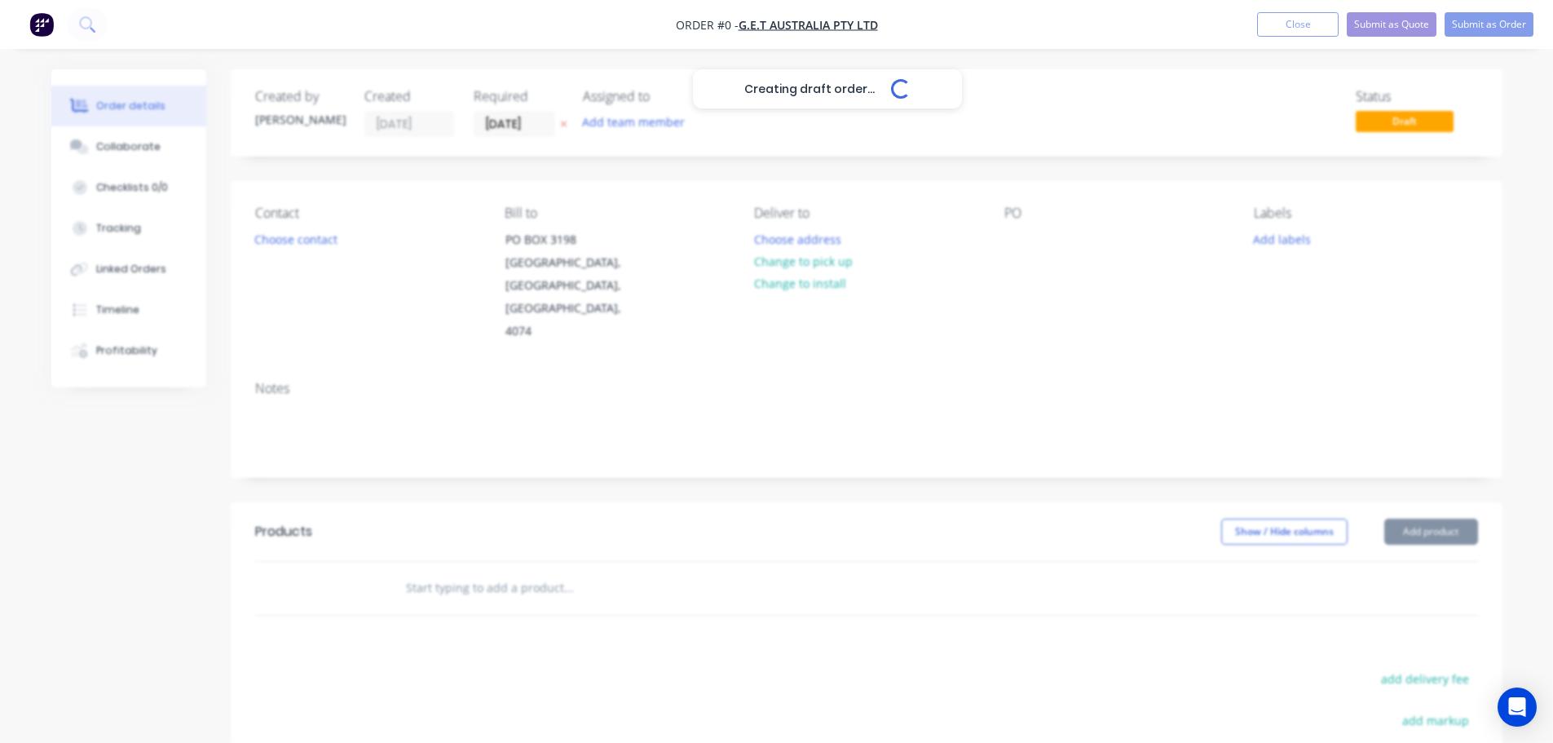
click at [652, 130] on button "Add team member" at bounding box center [633, 122] width 120 height 22
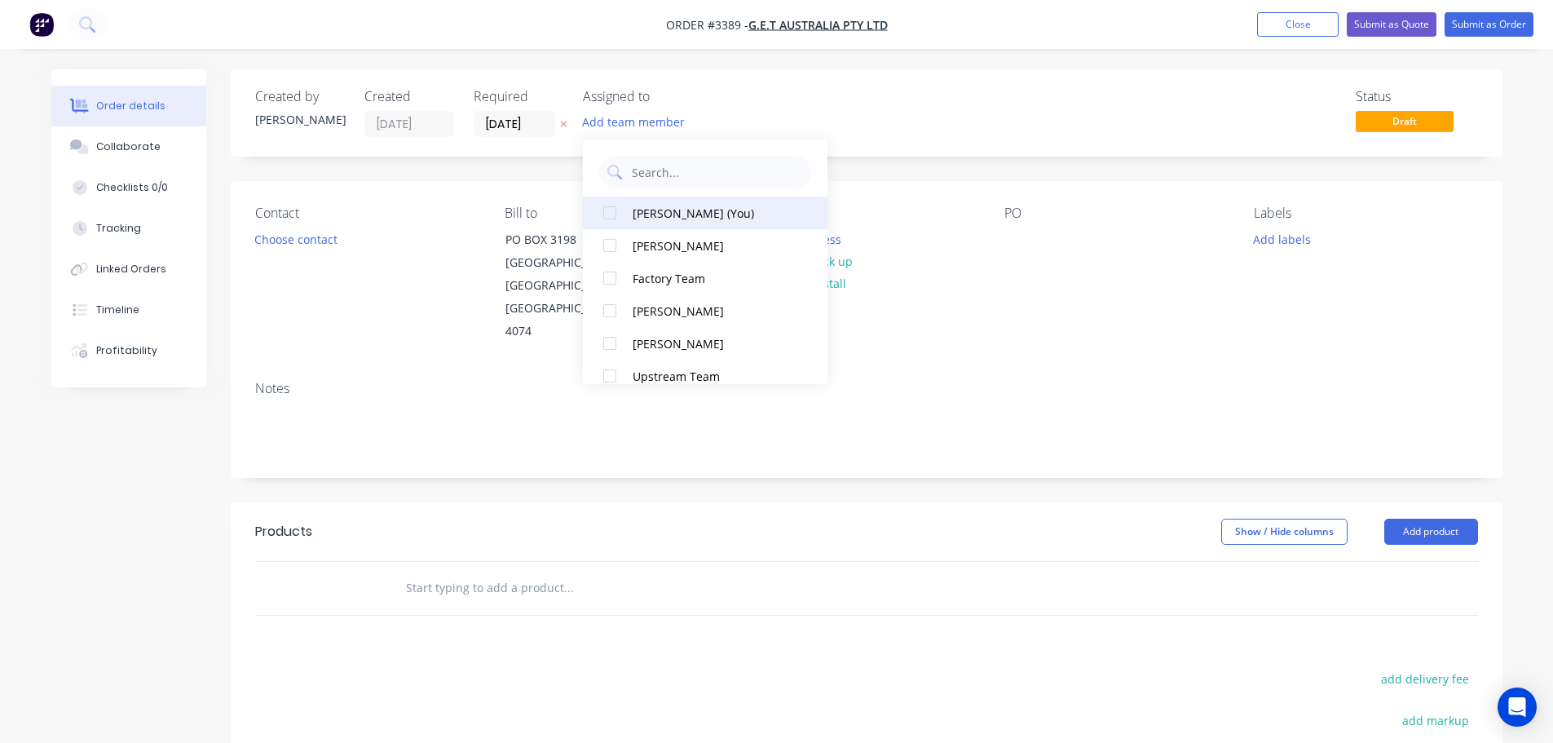
click at [649, 213] on div "[PERSON_NAME] (You)" at bounding box center [714, 213] width 163 height 17
click at [332, 238] on button "Choose contact" at bounding box center [295, 238] width 100 height 22
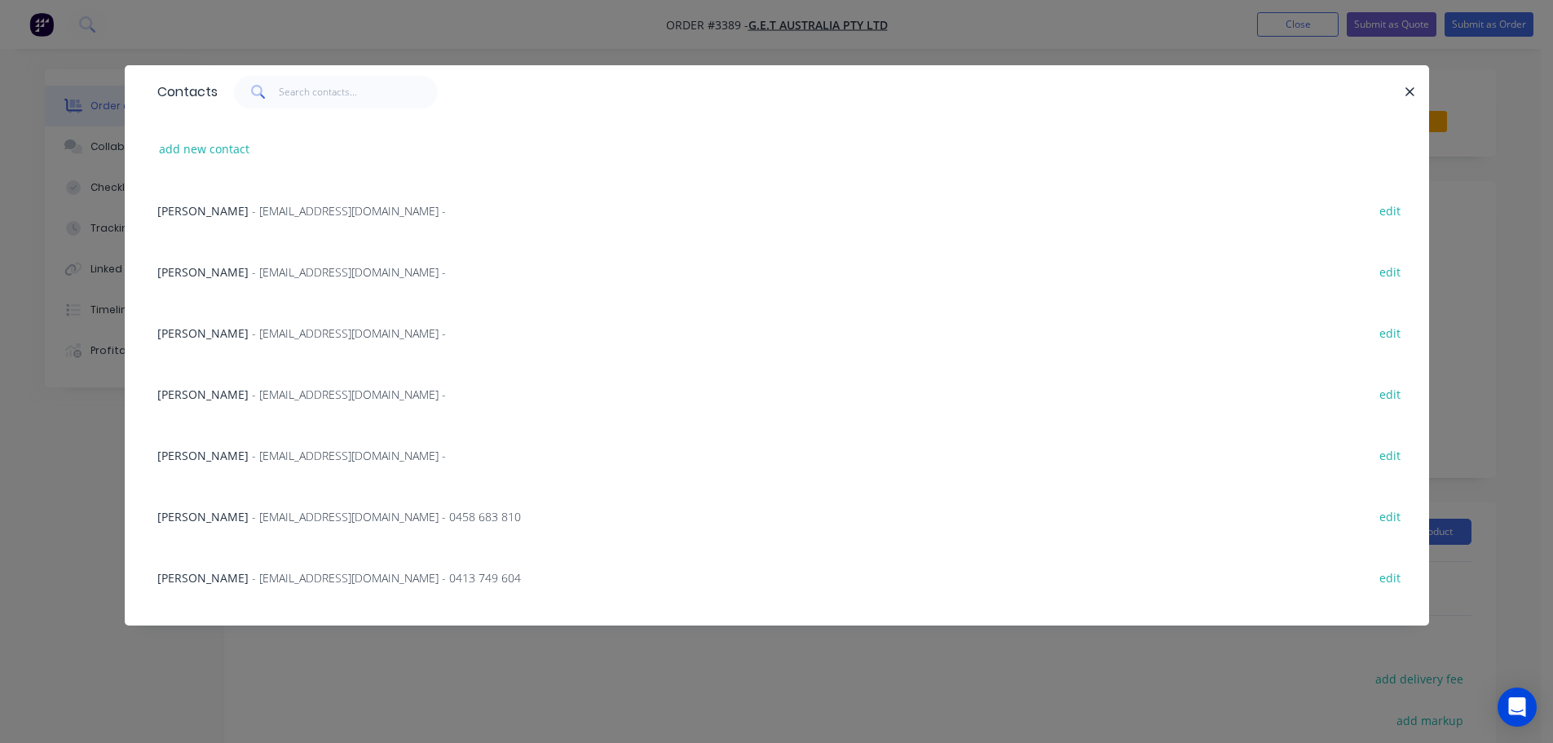
click at [229, 345] on div "[PERSON_NAME] - [EMAIL_ADDRESS][DOMAIN_NAME] - edit" at bounding box center [776, 332] width 1255 height 61
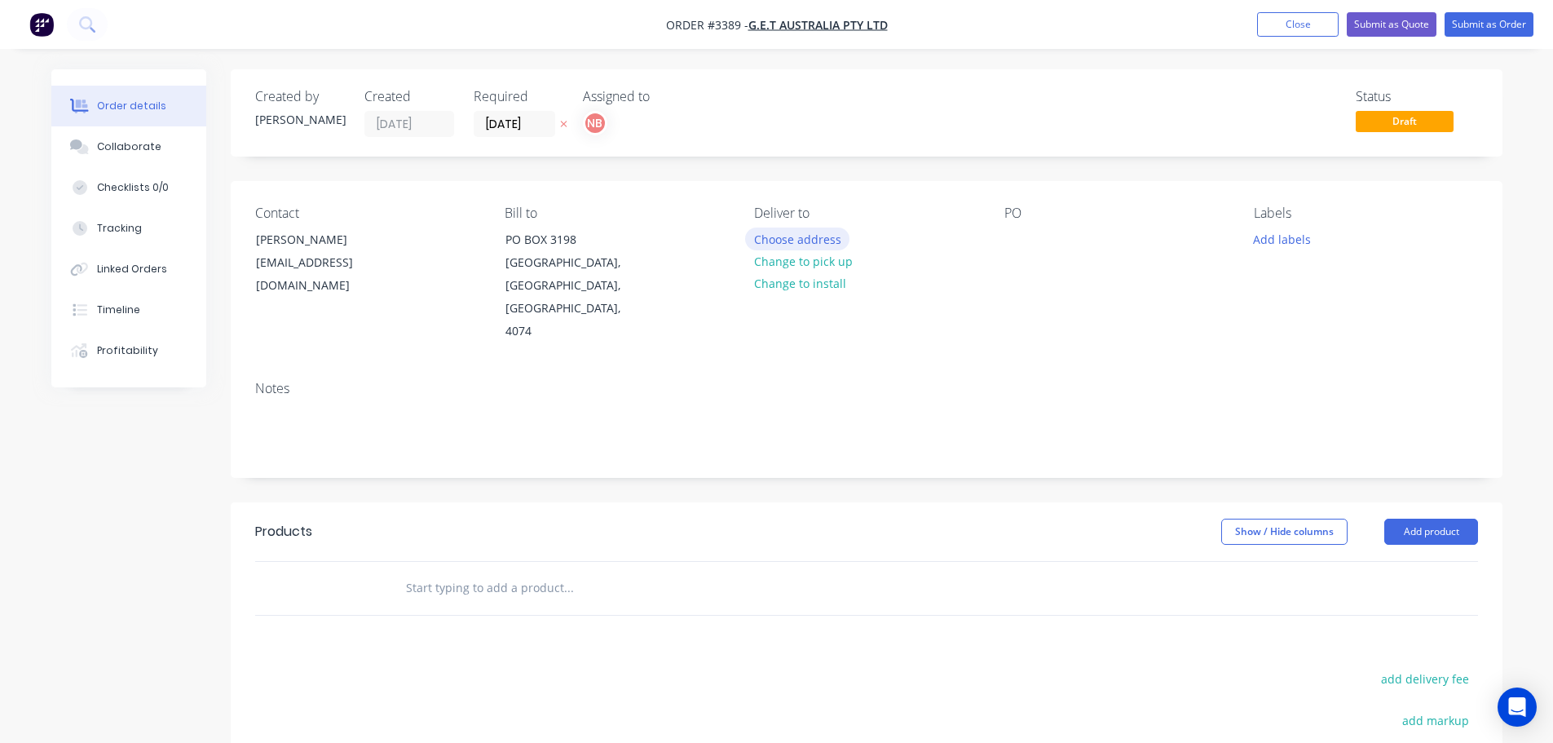
click at [755, 235] on button "Choose address" at bounding box center [797, 238] width 104 height 22
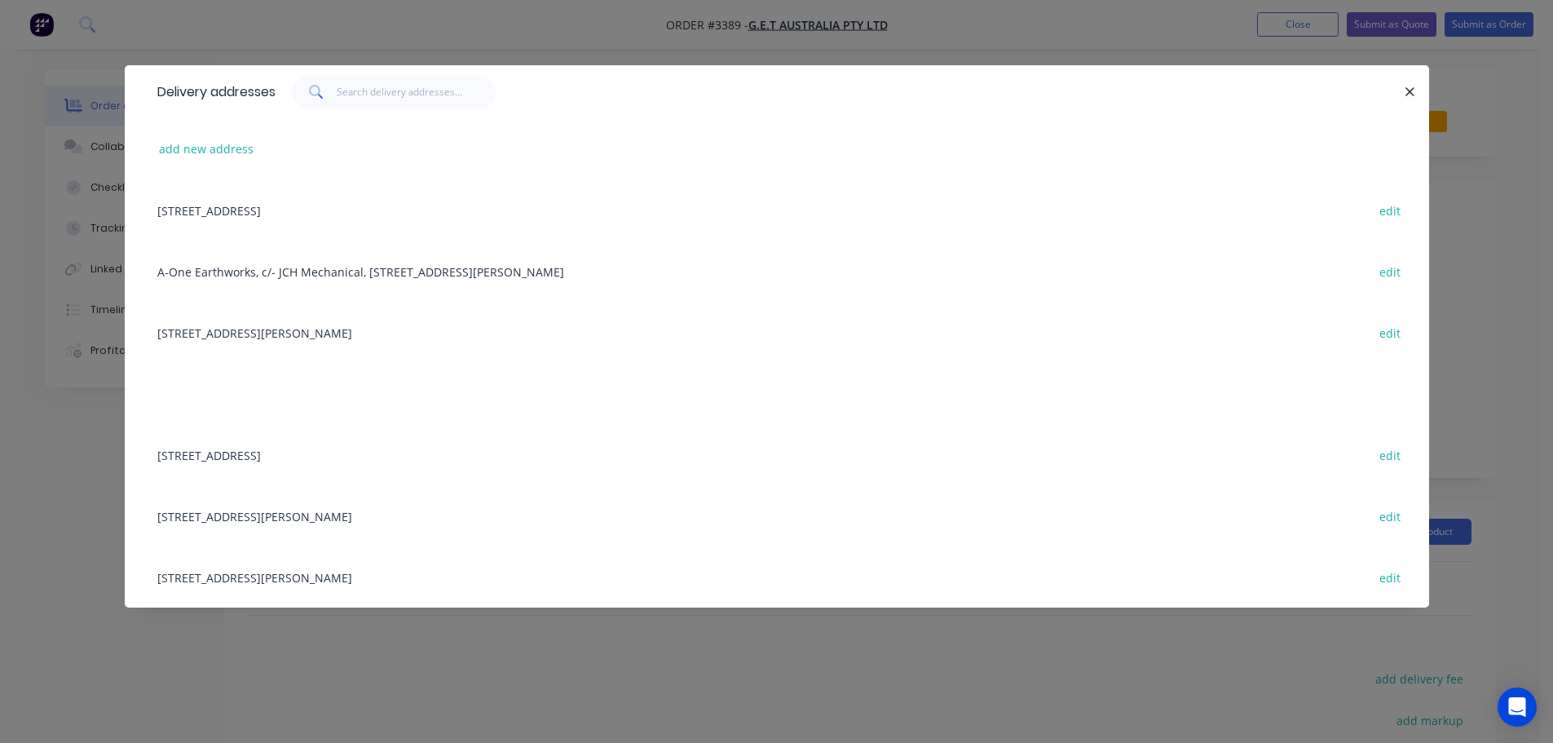
click at [252, 331] on div "[STREET_ADDRESS][PERSON_NAME] edit" at bounding box center [776, 332] width 1255 height 61
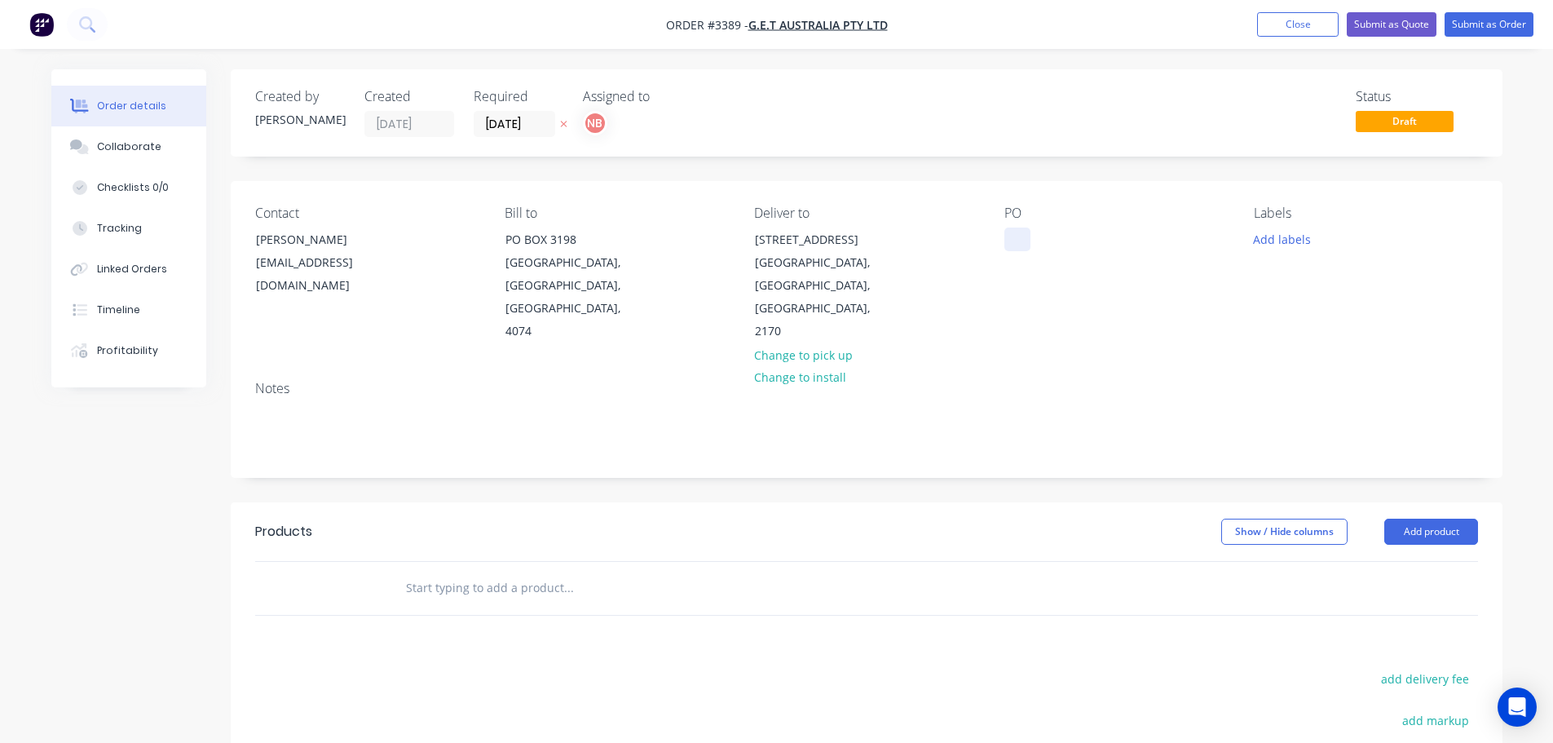
click at [1017, 234] on div at bounding box center [1017, 239] width 26 height 24
click at [1269, 243] on button "Add labels" at bounding box center [1282, 238] width 75 height 22
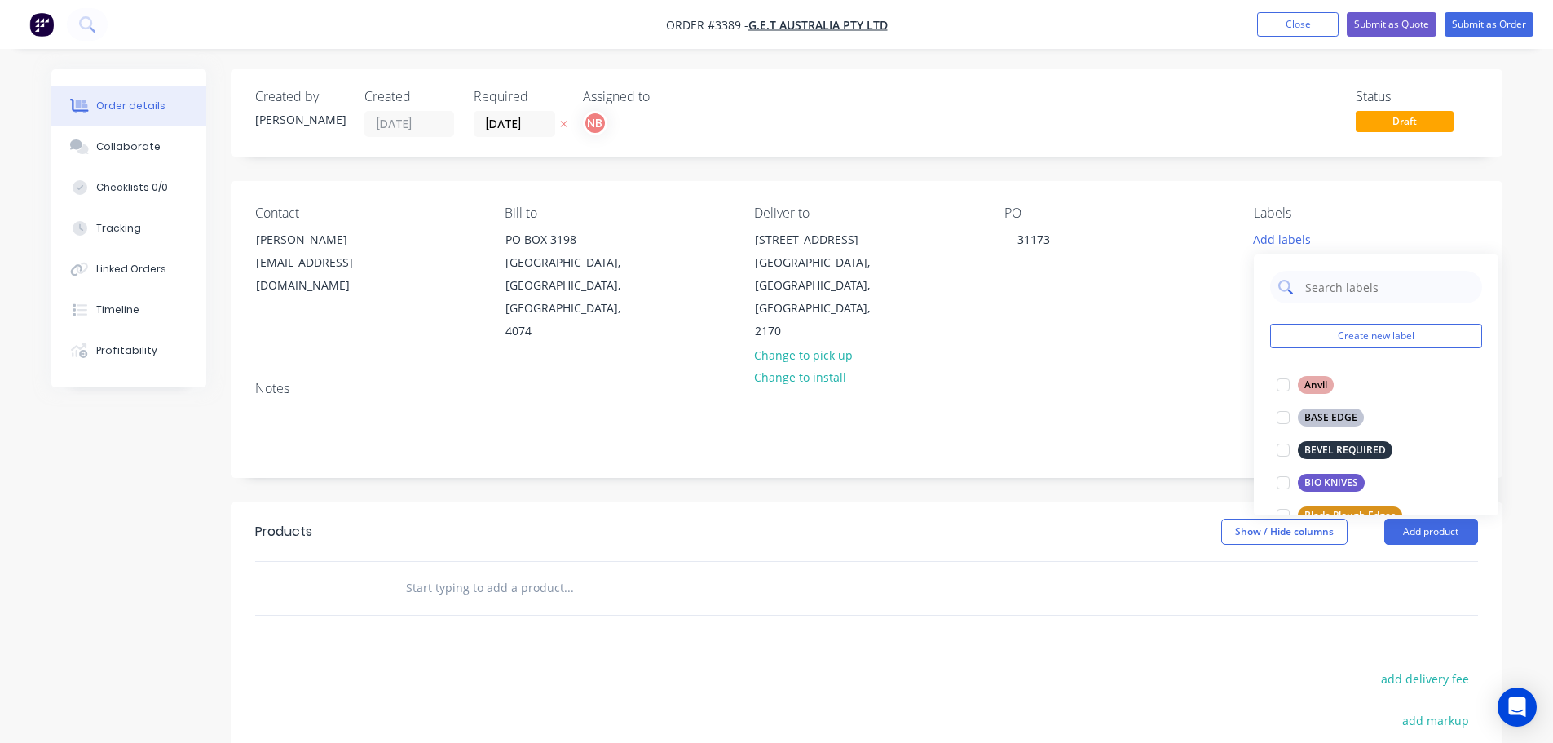
click at [1341, 297] on input "text" at bounding box center [1389, 287] width 170 height 33
type input "we"
click at [1320, 510] on div "WEAR STRIPS" at bounding box center [1336, 515] width 76 height 18
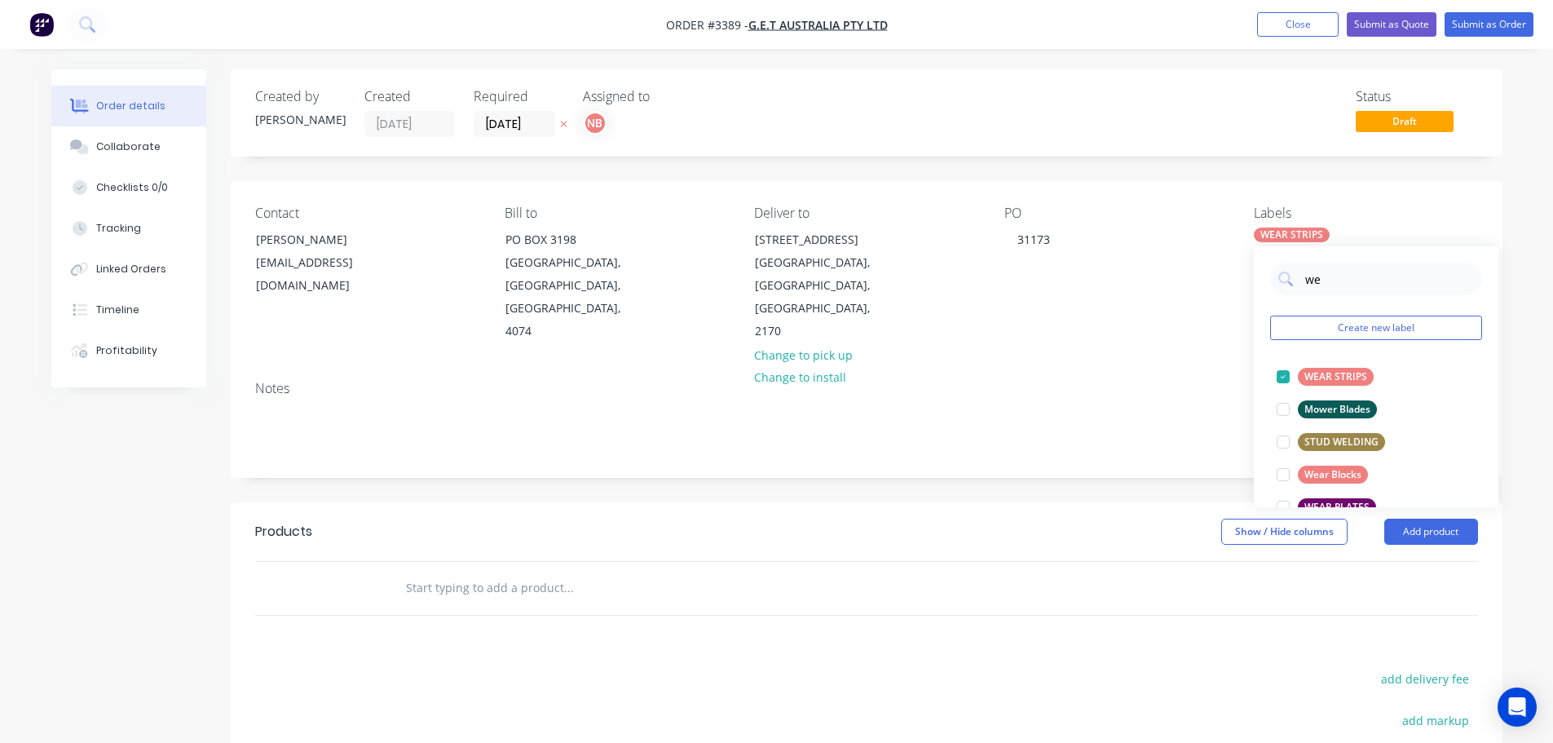
click at [1089, 518] on div "Show / Hide columns Add product" at bounding box center [995, 531] width 963 height 26
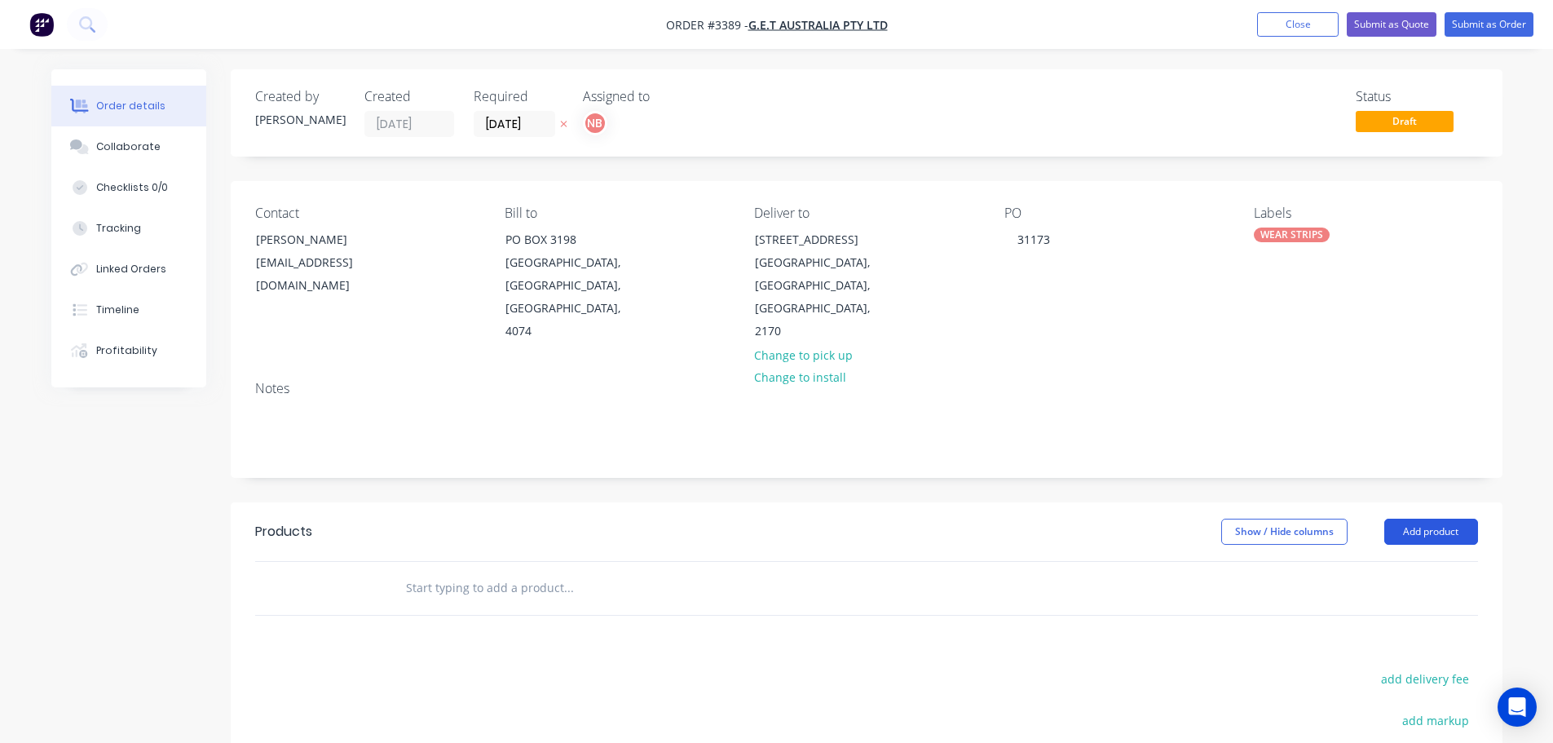
click at [1403, 518] on button "Add product" at bounding box center [1431, 531] width 94 height 26
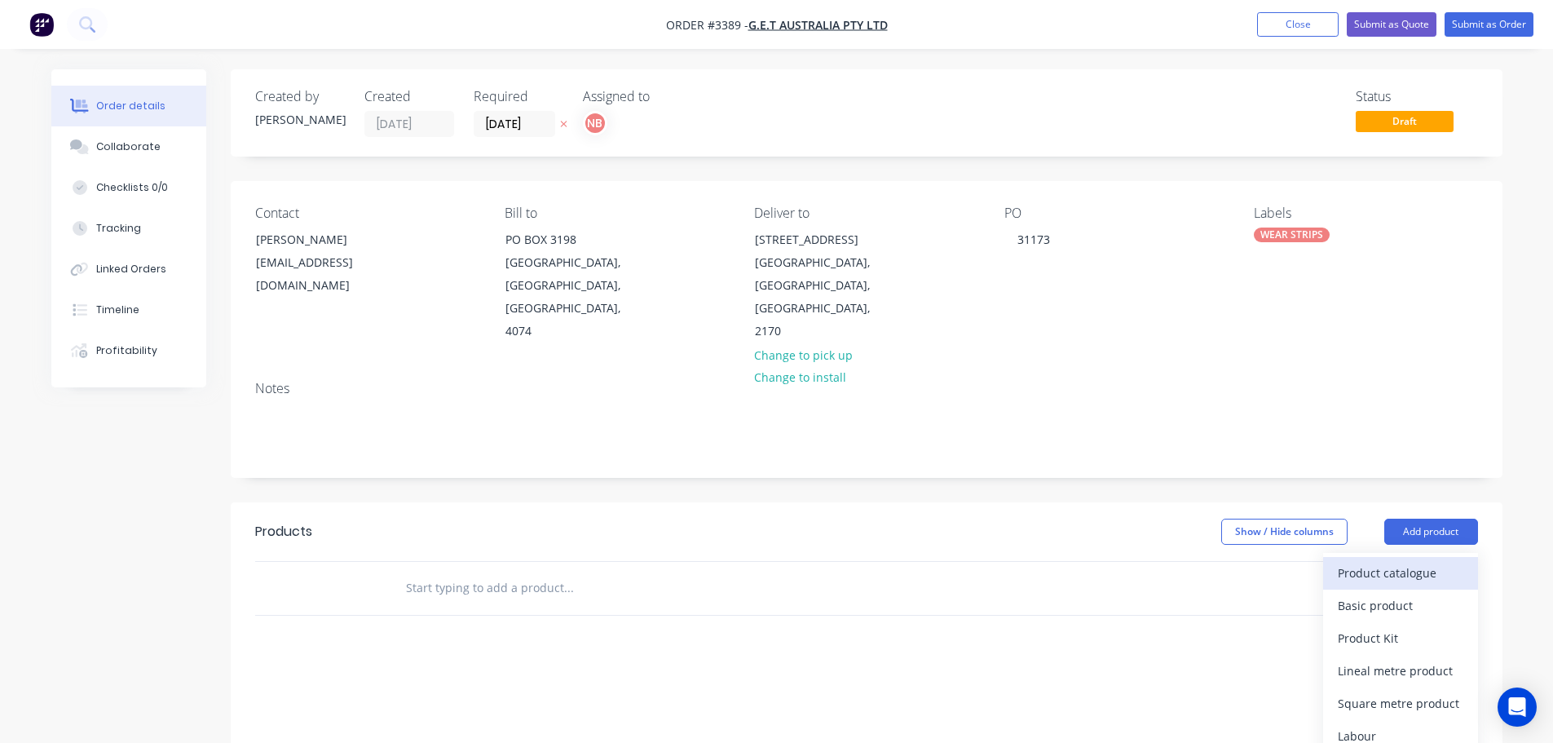
click at [1396, 561] on div "Product catalogue" at bounding box center [1401, 573] width 126 height 24
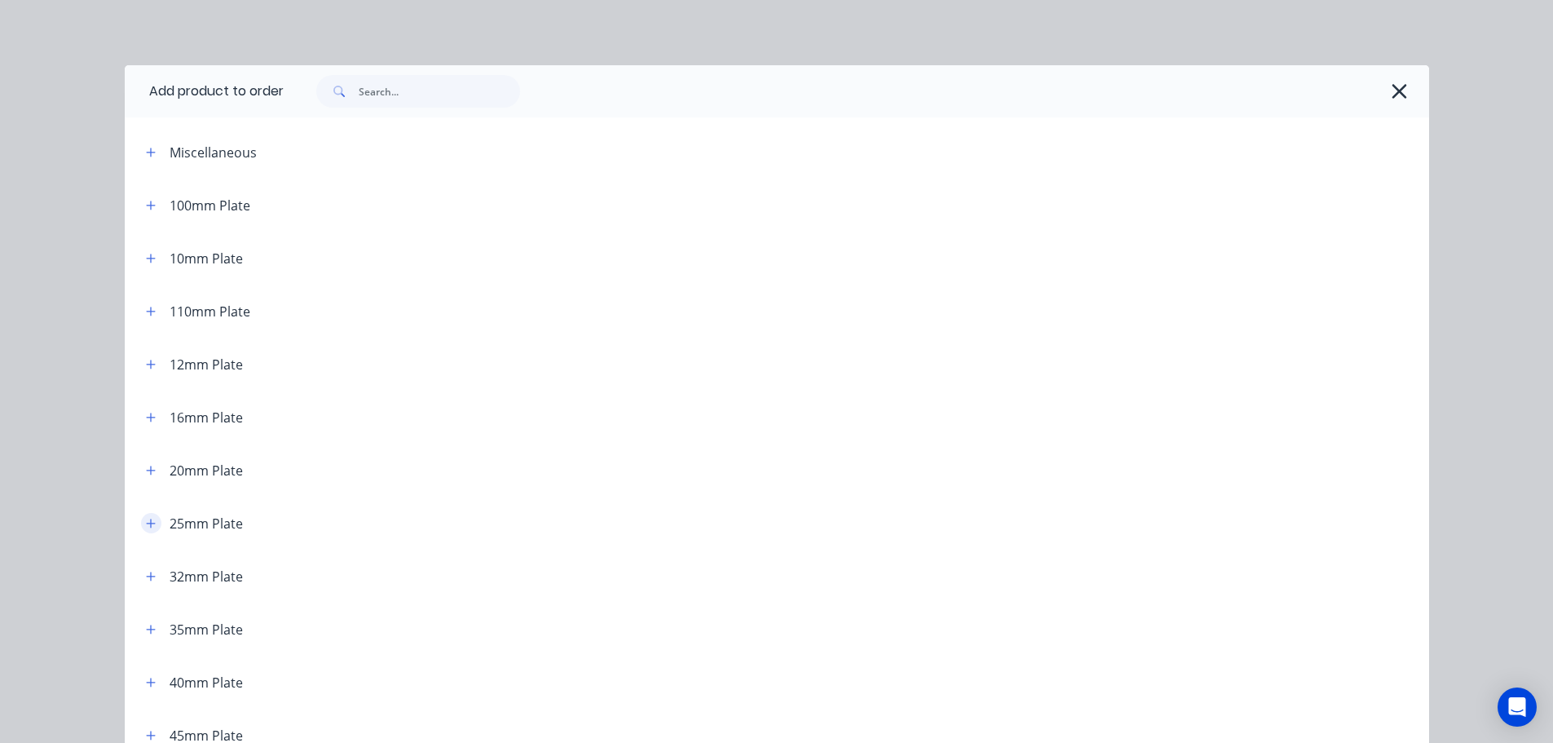
click at [143, 530] on button "button" at bounding box center [151, 523] width 20 height 20
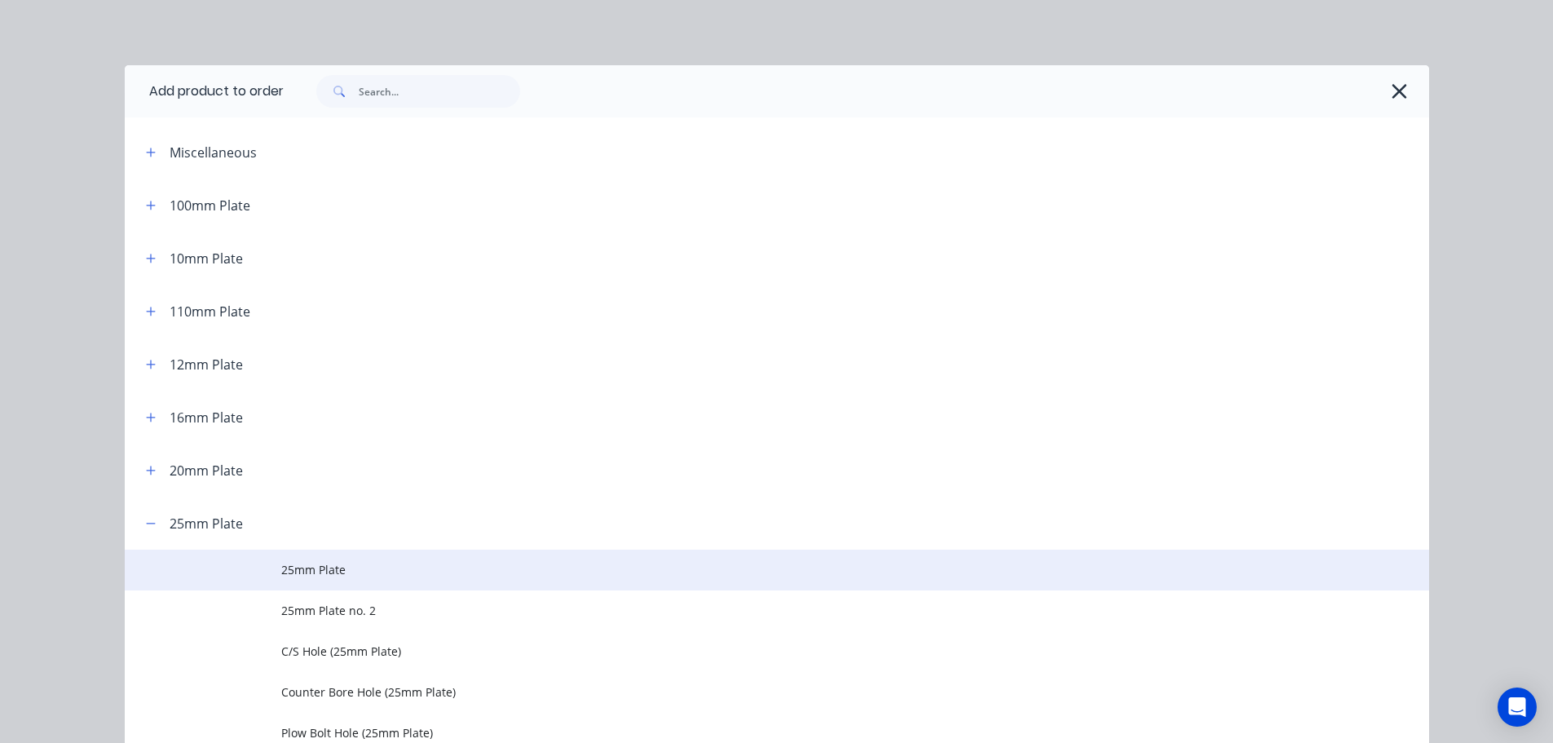
click at [297, 578] on span "25mm Plate" at bounding box center [740, 569] width 918 height 17
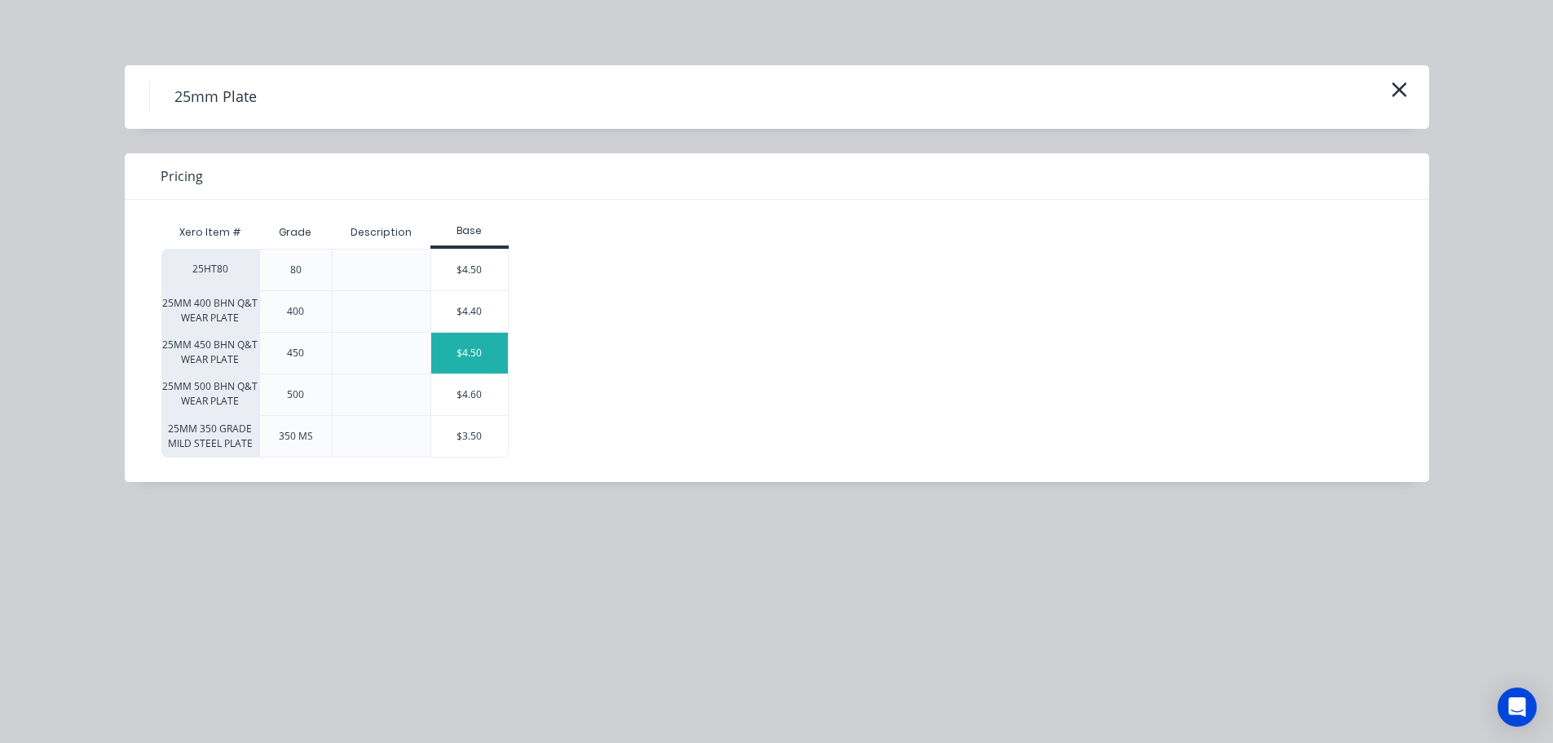
click at [437, 350] on div "$4.50" at bounding box center [469, 353] width 77 height 41
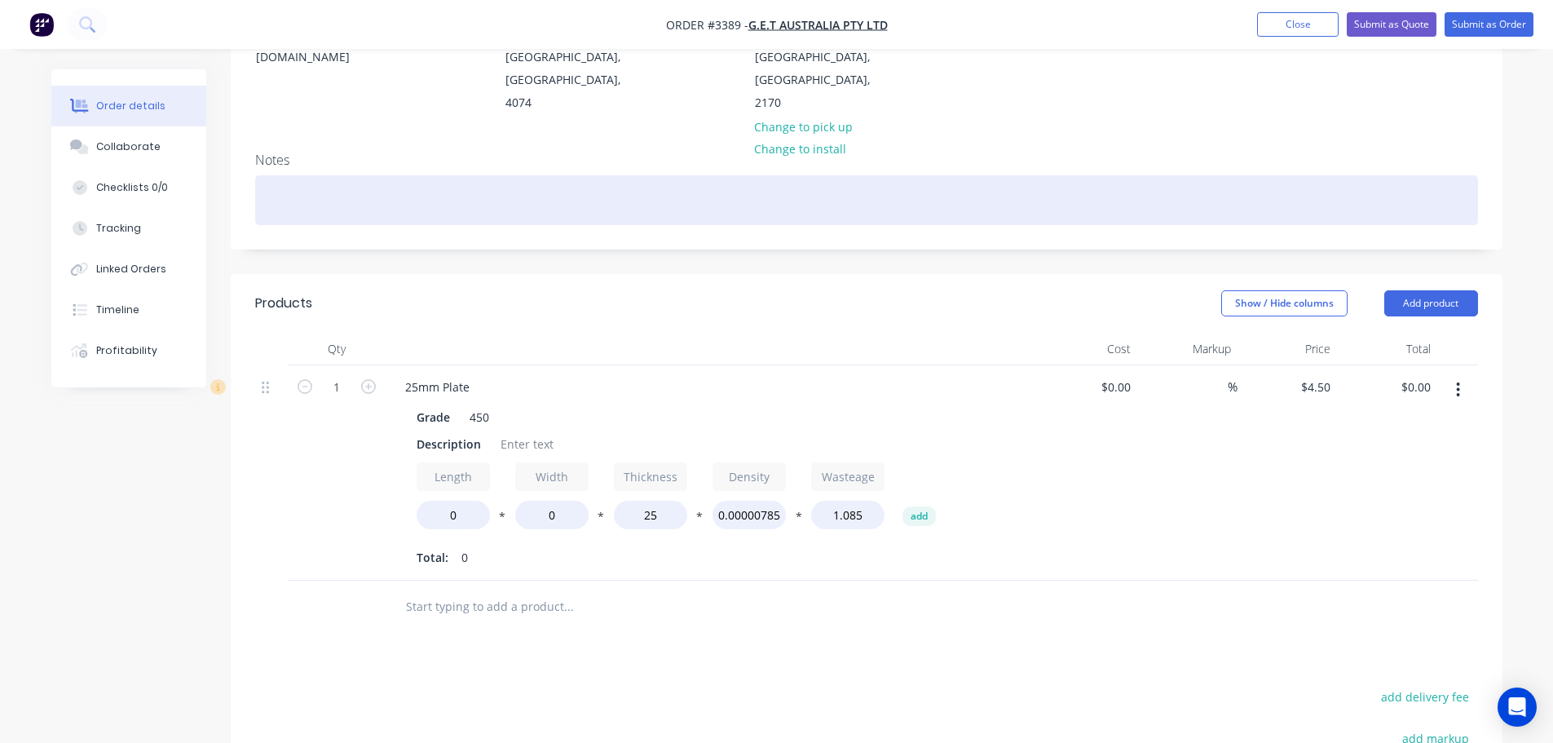
scroll to position [245, 0]
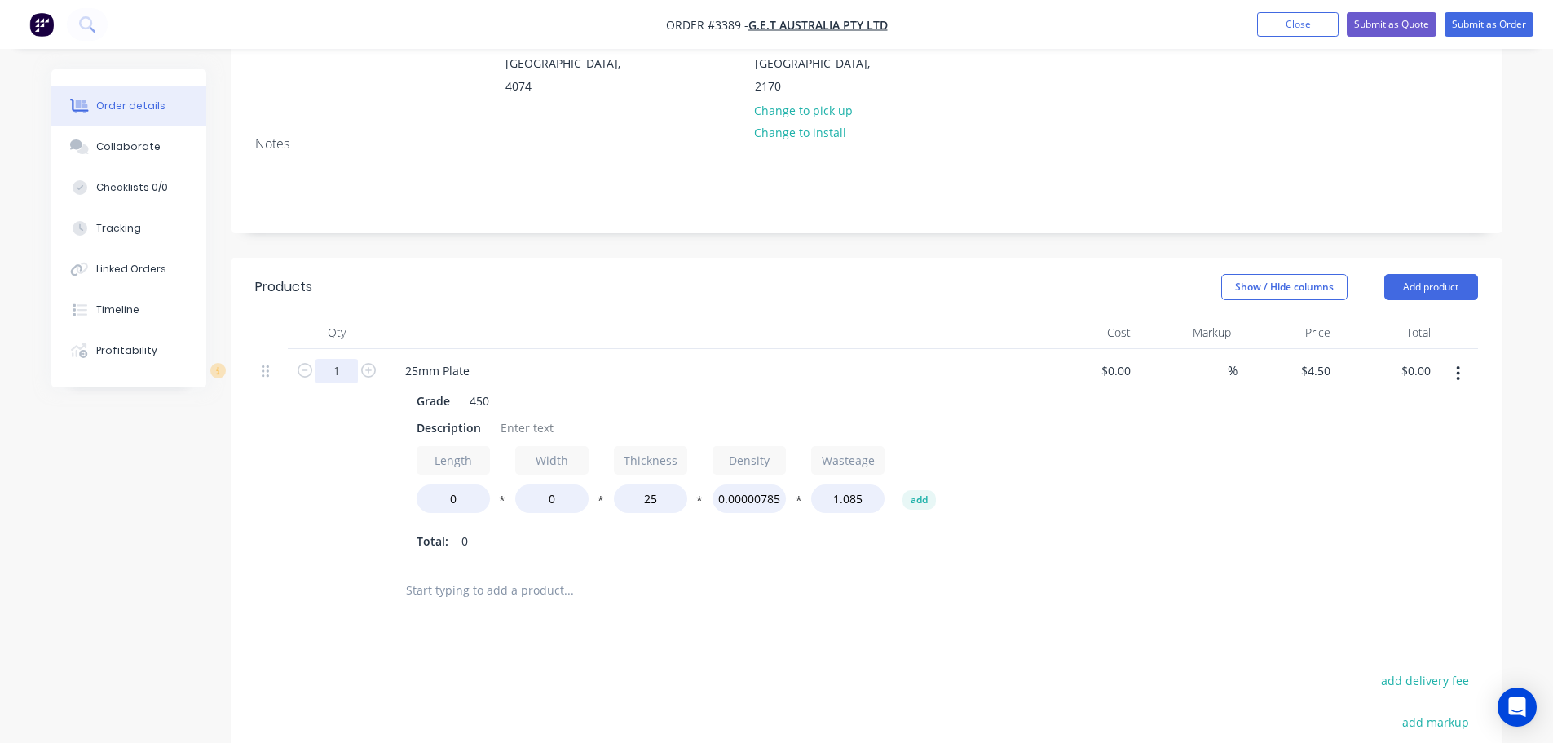
click at [338, 359] on input "1" at bounding box center [336, 371] width 42 height 24
type input "2"
click at [404, 283] on header "Products Show / Hide columns Add product" at bounding box center [867, 287] width 1272 height 59
click at [436, 416] on div "Description" at bounding box center [448, 428] width 77 height 24
click at [437, 416] on div "Description" at bounding box center [448, 428] width 77 height 24
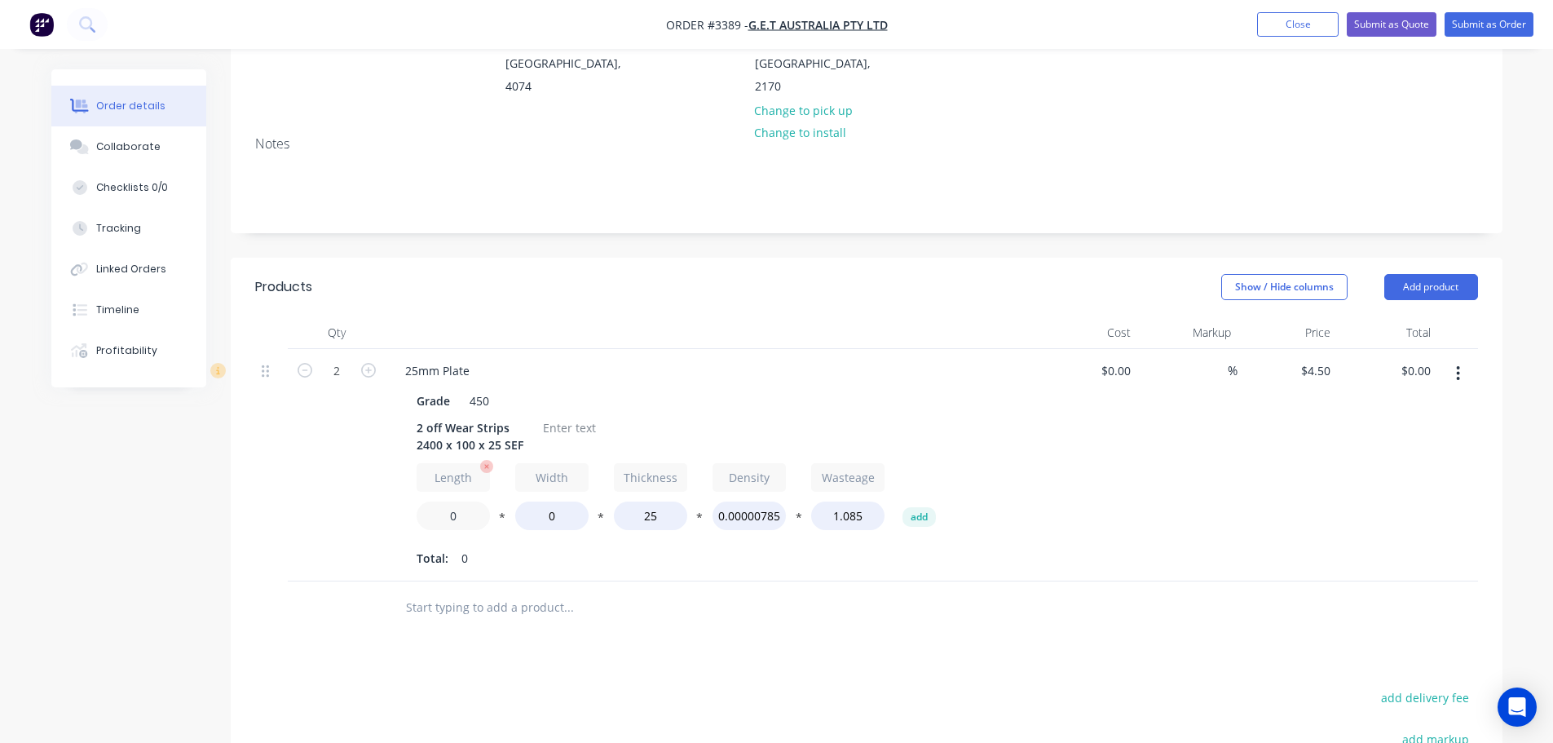
click at [432, 501] on input "0" at bounding box center [453, 515] width 73 height 29
type input "2400"
click at [541, 501] on input "0" at bounding box center [551, 515] width 73 height 29
type input "100"
type input "$459.00"
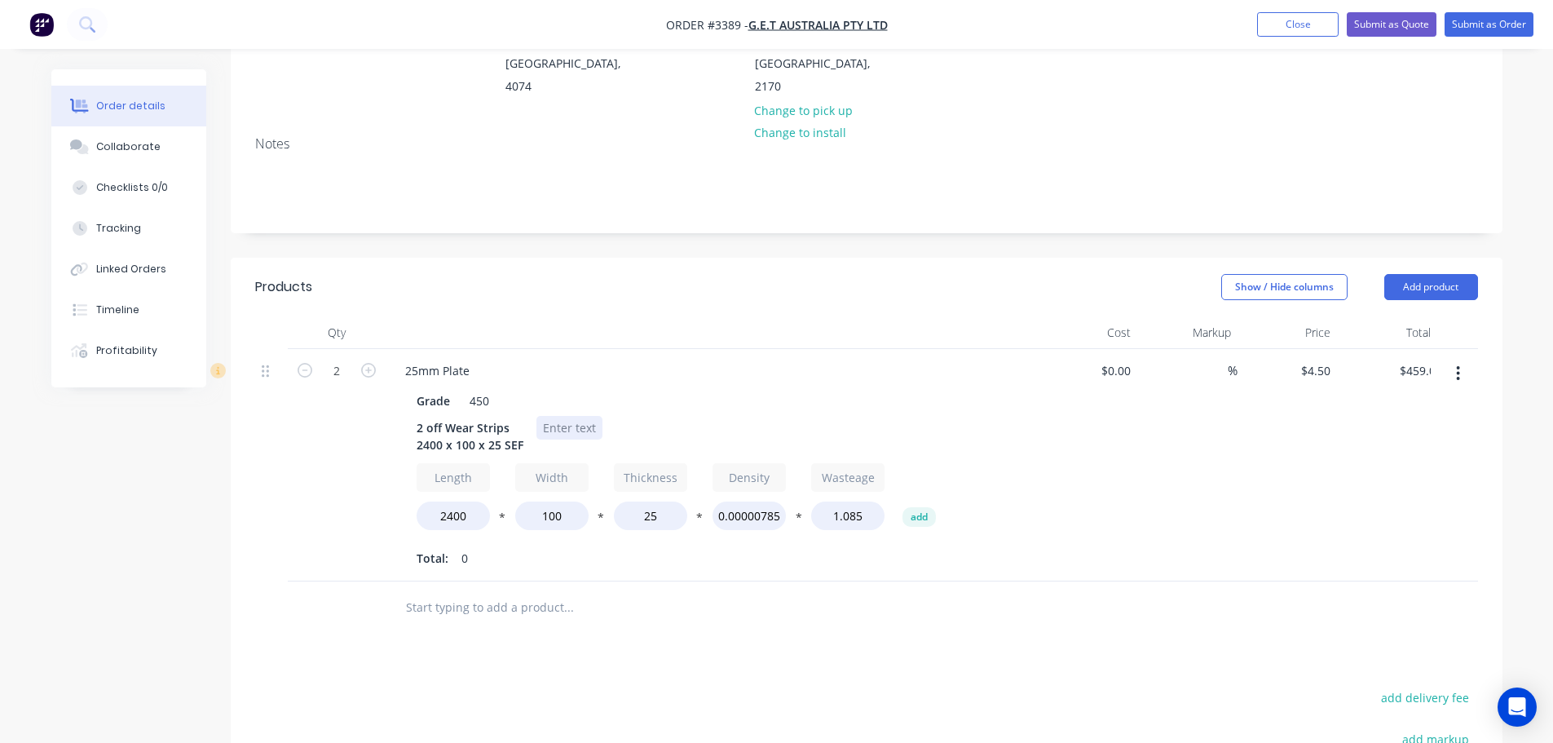
click at [555, 416] on div at bounding box center [569, 428] width 66 height 24
drag, startPoint x: 1407, startPoint y: 259, endPoint x: 1404, endPoint y: 281, distance: 22.3
click at [1407, 274] on button "Add product" at bounding box center [1431, 287] width 94 height 26
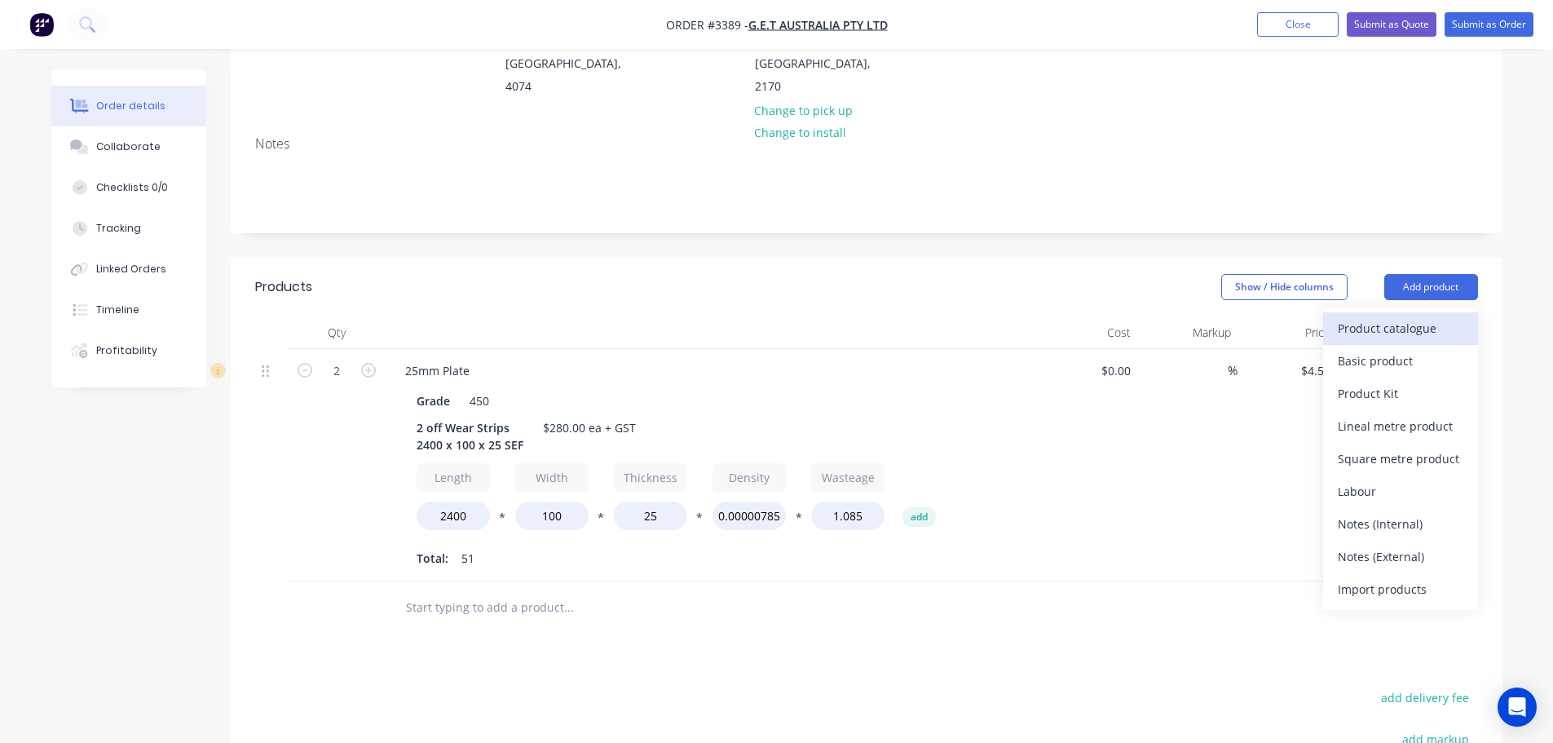
click at [1396, 316] on div "Product catalogue" at bounding box center [1401, 328] width 126 height 24
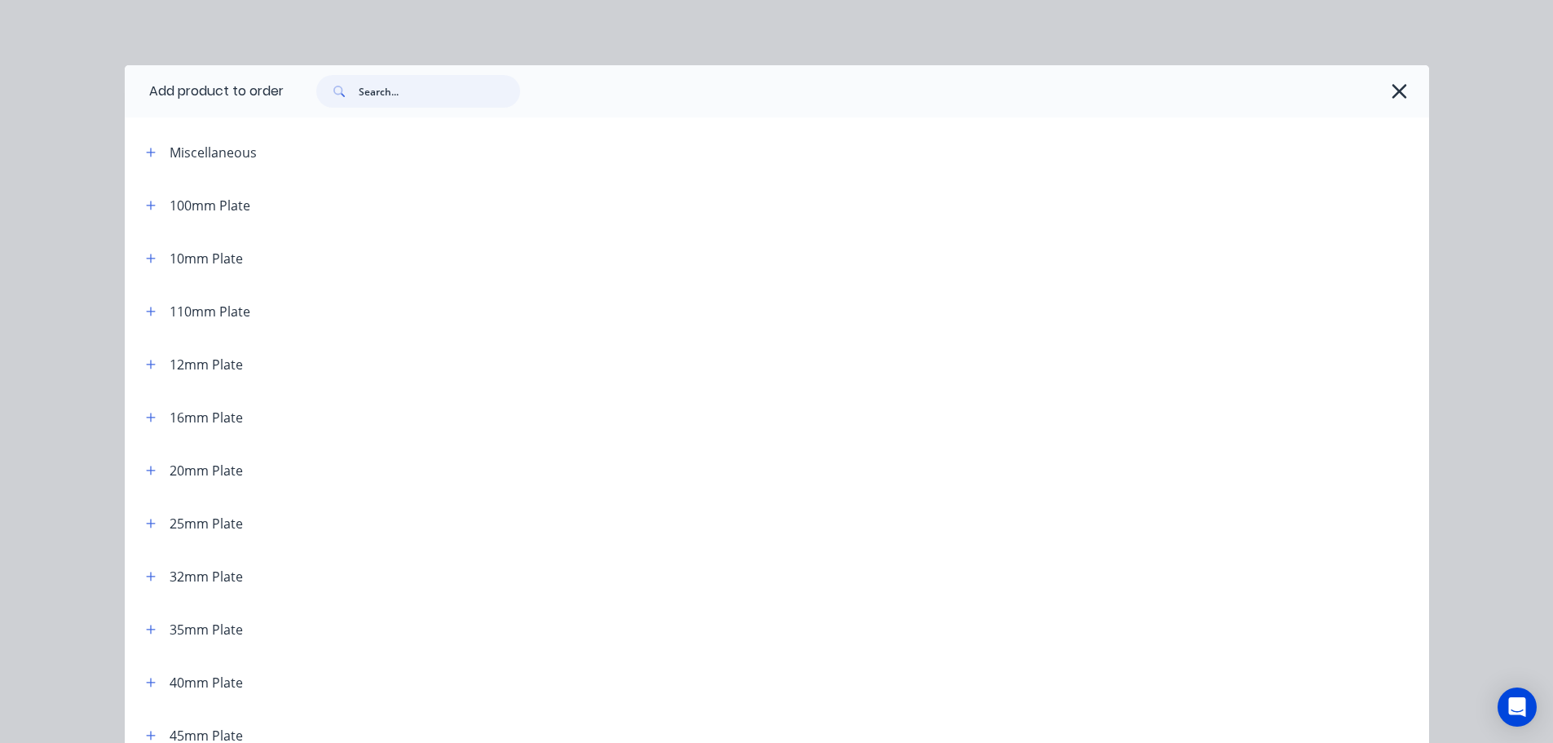
click at [405, 88] on input "text" at bounding box center [439, 91] width 161 height 33
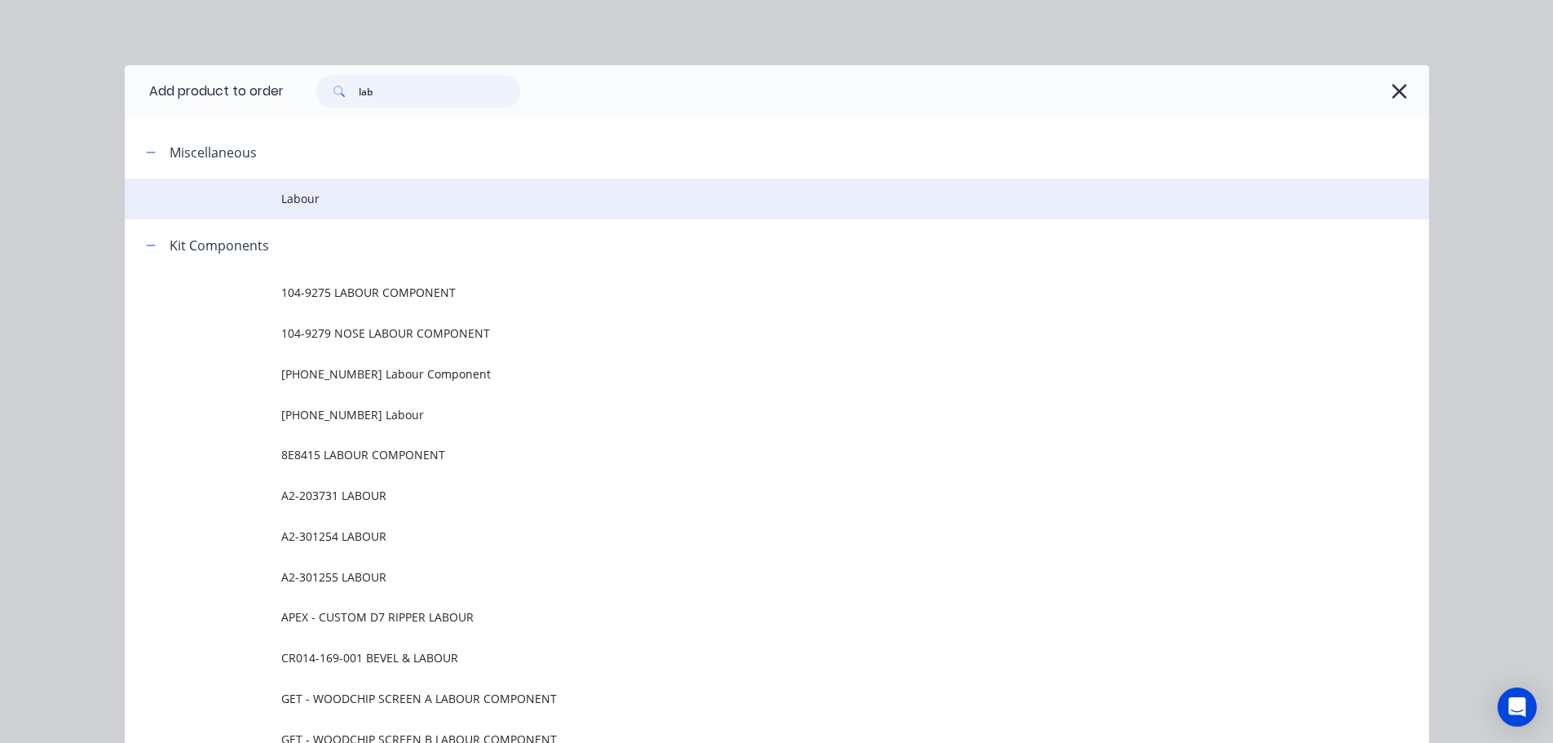
type input "lab"
click at [305, 188] on td "Labour" at bounding box center [855, 199] width 1148 height 41
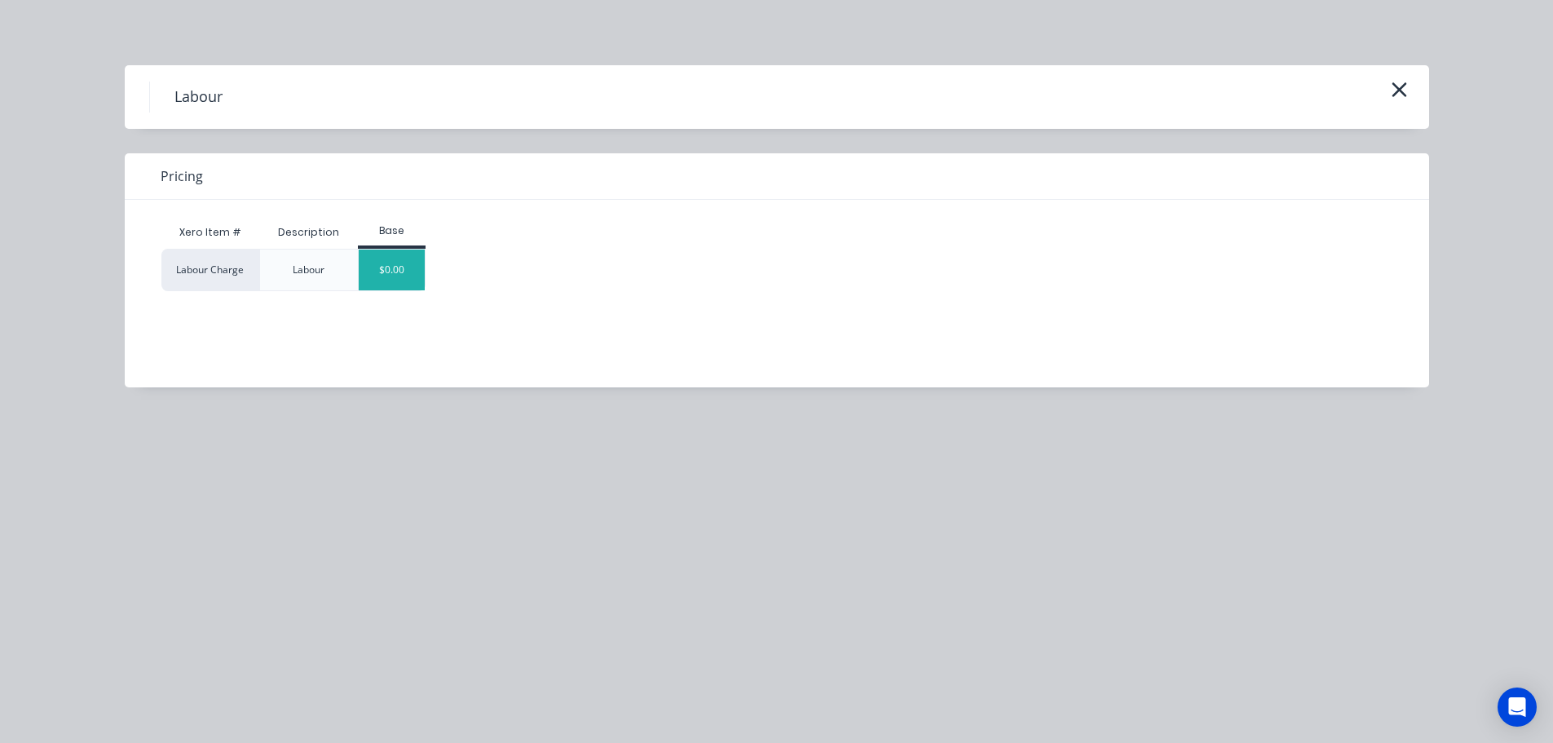
click at [393, 258] on div "$0.00" at bounding box center [392, 269] width 66 height 41
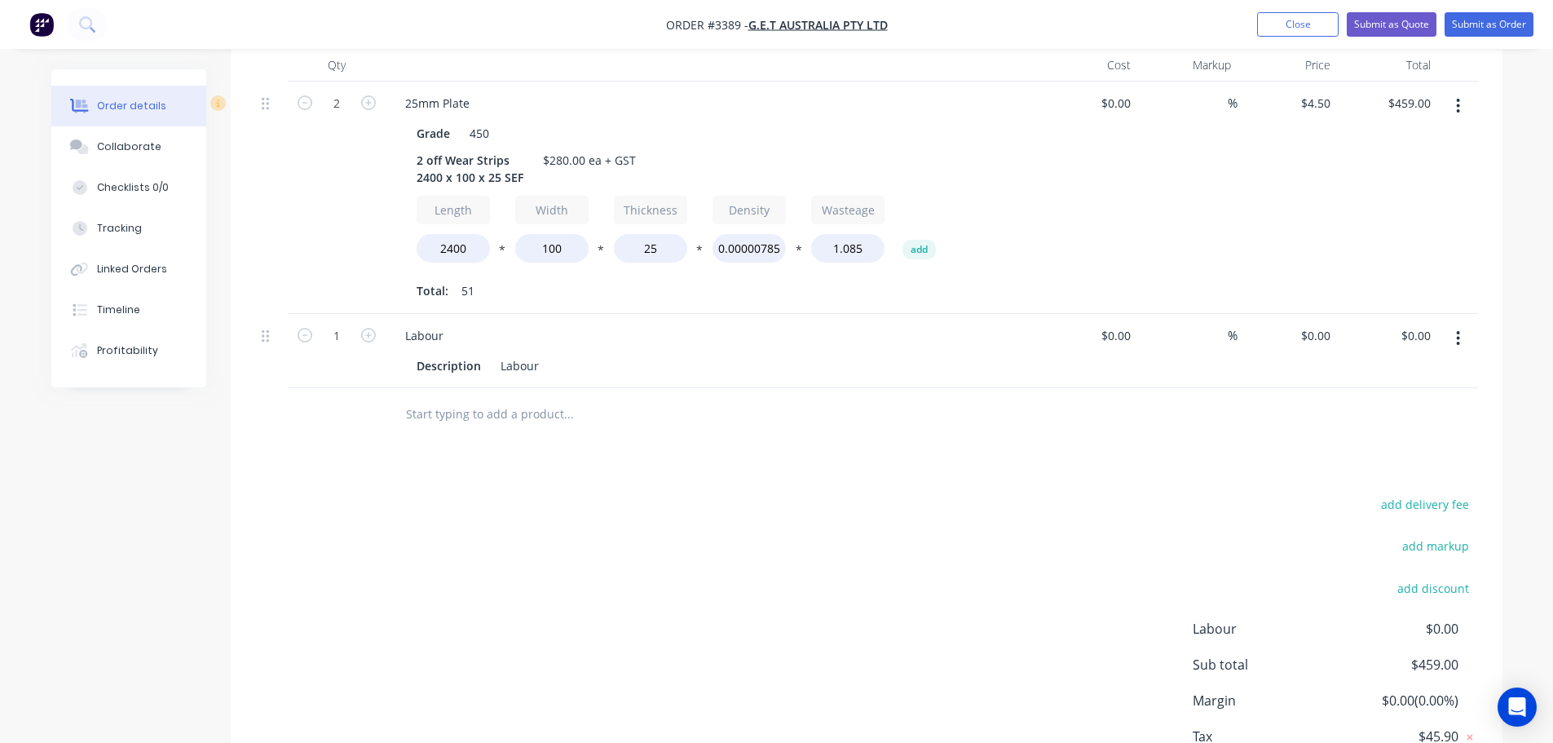
scroll to position [603, 0]
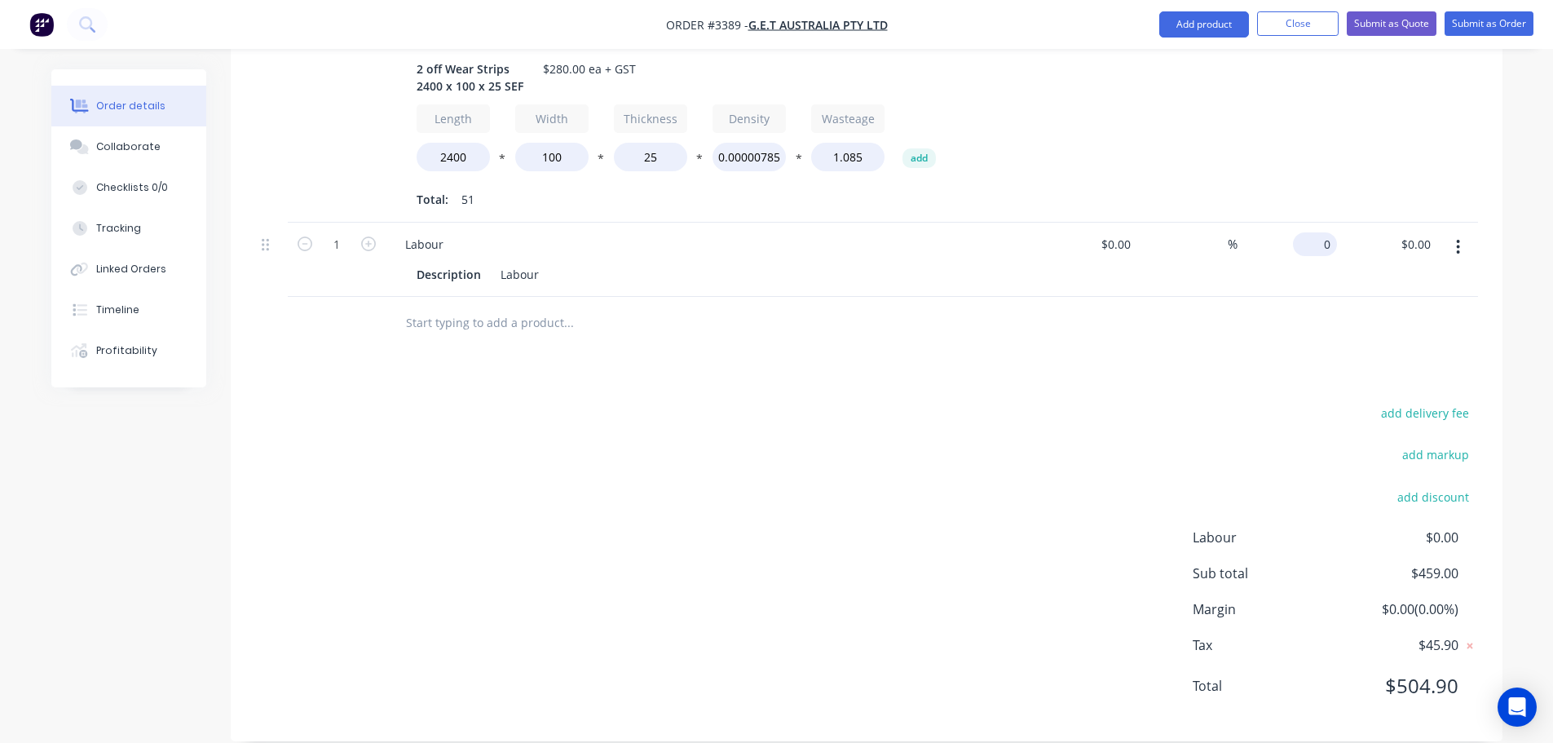
click at [1316, 232] on div "0 $0.00" at bounding box center [1315, 244] width 44 height 24
type input "$101.00"
click at [1035, 420] on div "add delivery fee add markup add discount Labour $0.00 Sub total $560.00 Margin …" at bounding box center [866, 559] width 1223 height 315
click at [73, 142] on icon at bounding box center [76, 144] width 12 height 10
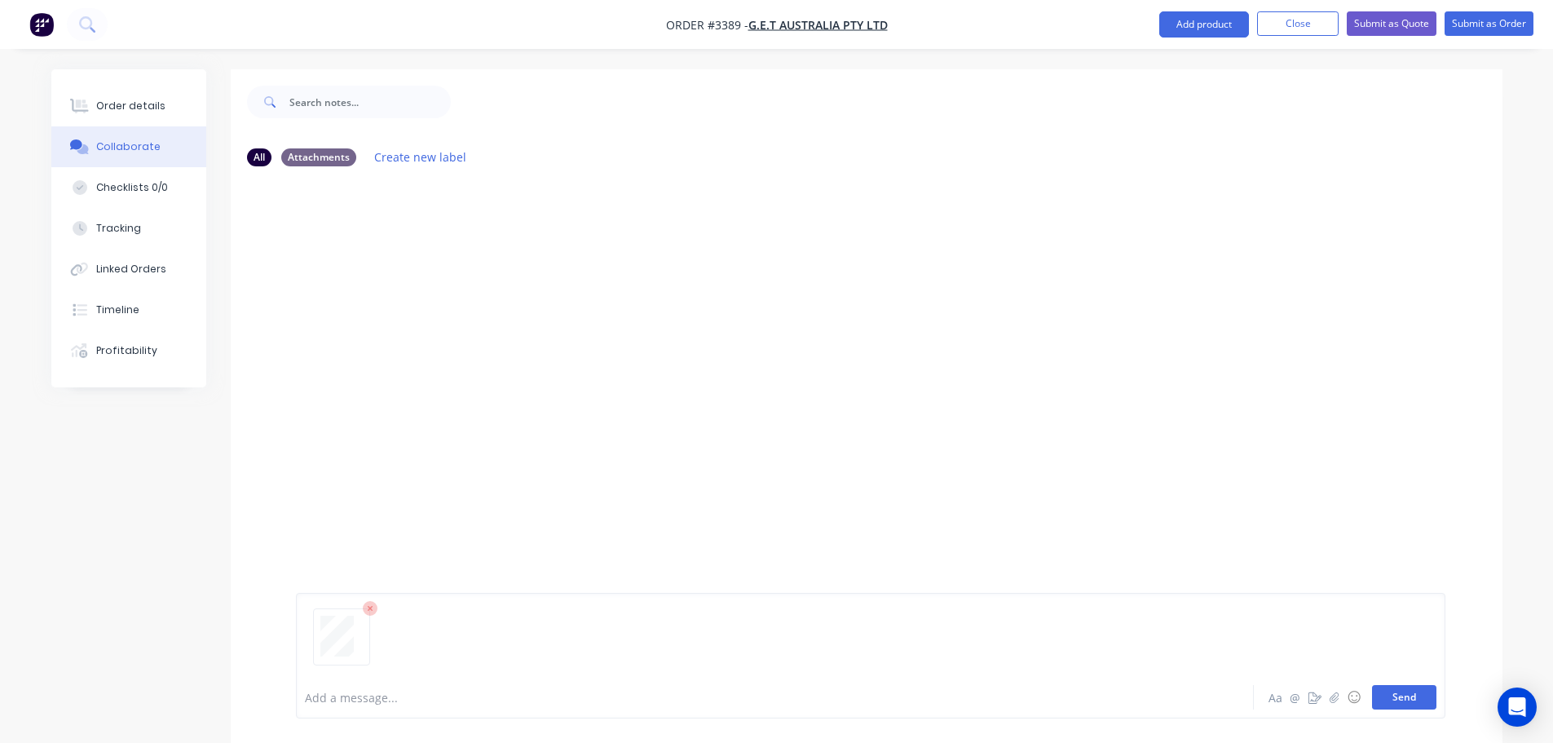
click at [1399, 693] on button "Send" at bounding box center [1404, 697] width 64 height 24
click at [132, 108] on div "Order details" at bounding box center [130, 106] width 69 height 15
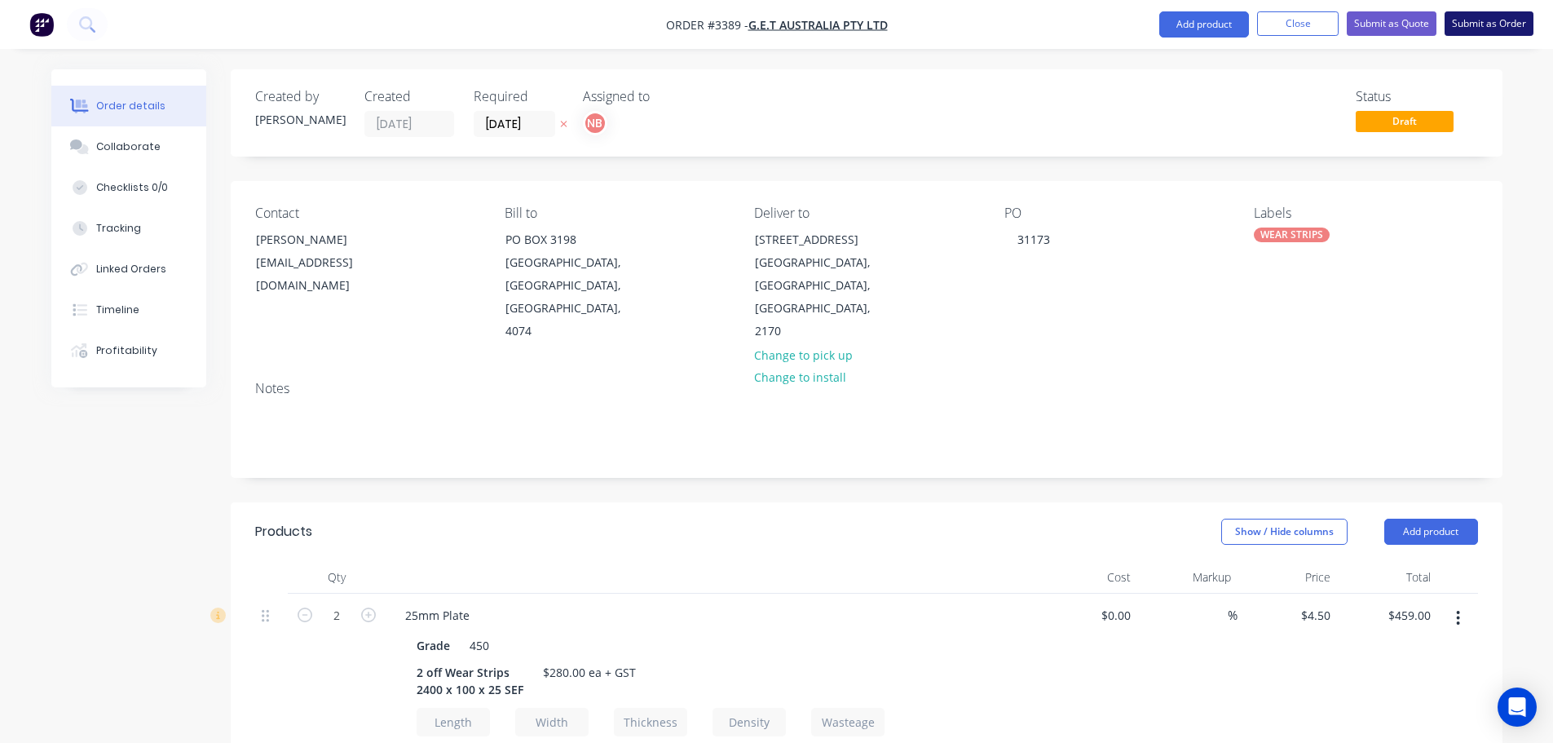
click at [1498, 15] on button "Submit as Order" at bounding box center [1489, 23] width 89 height 24
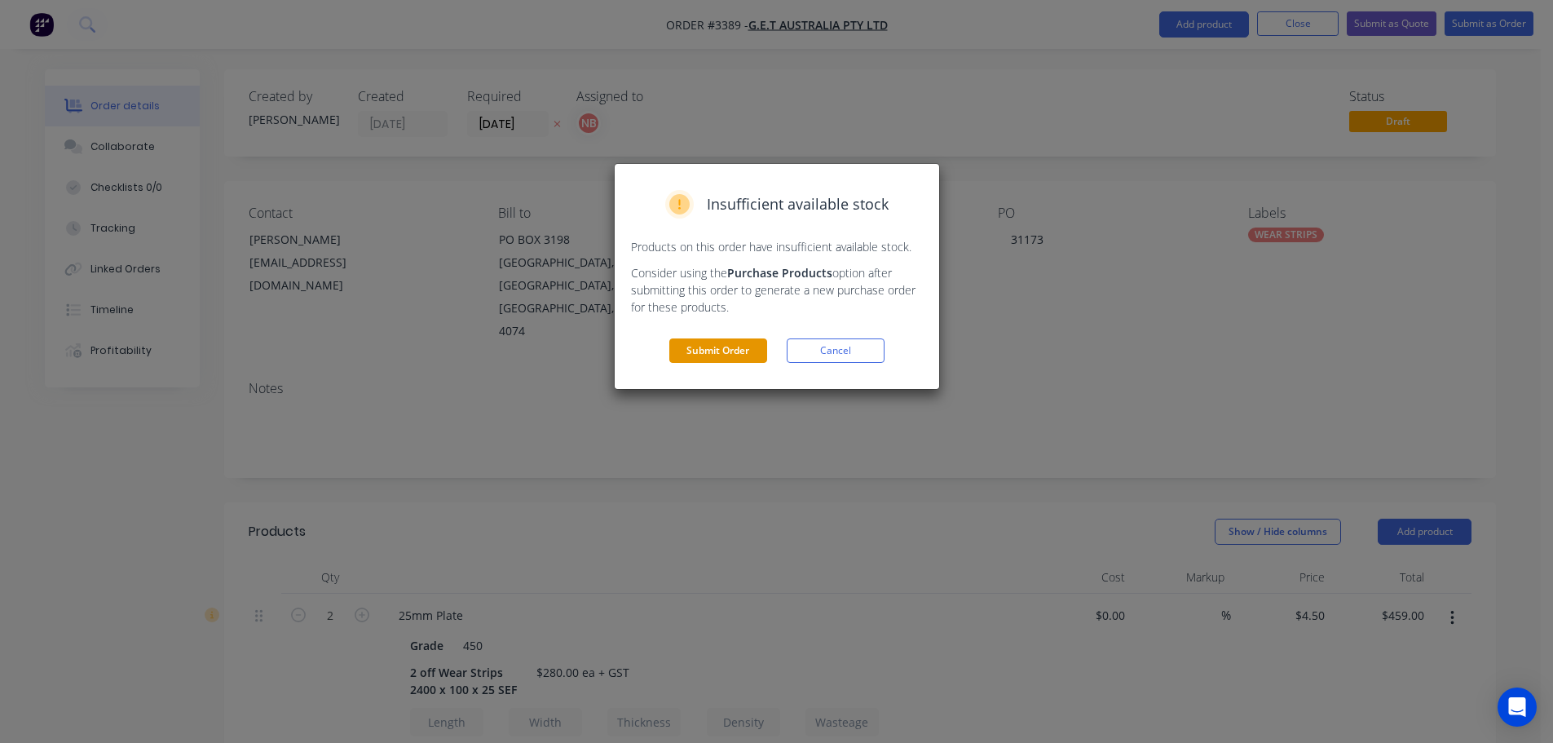
click at [702, 356] on button "Submit Order" at bounding box center [718, 350] width 98 height 24
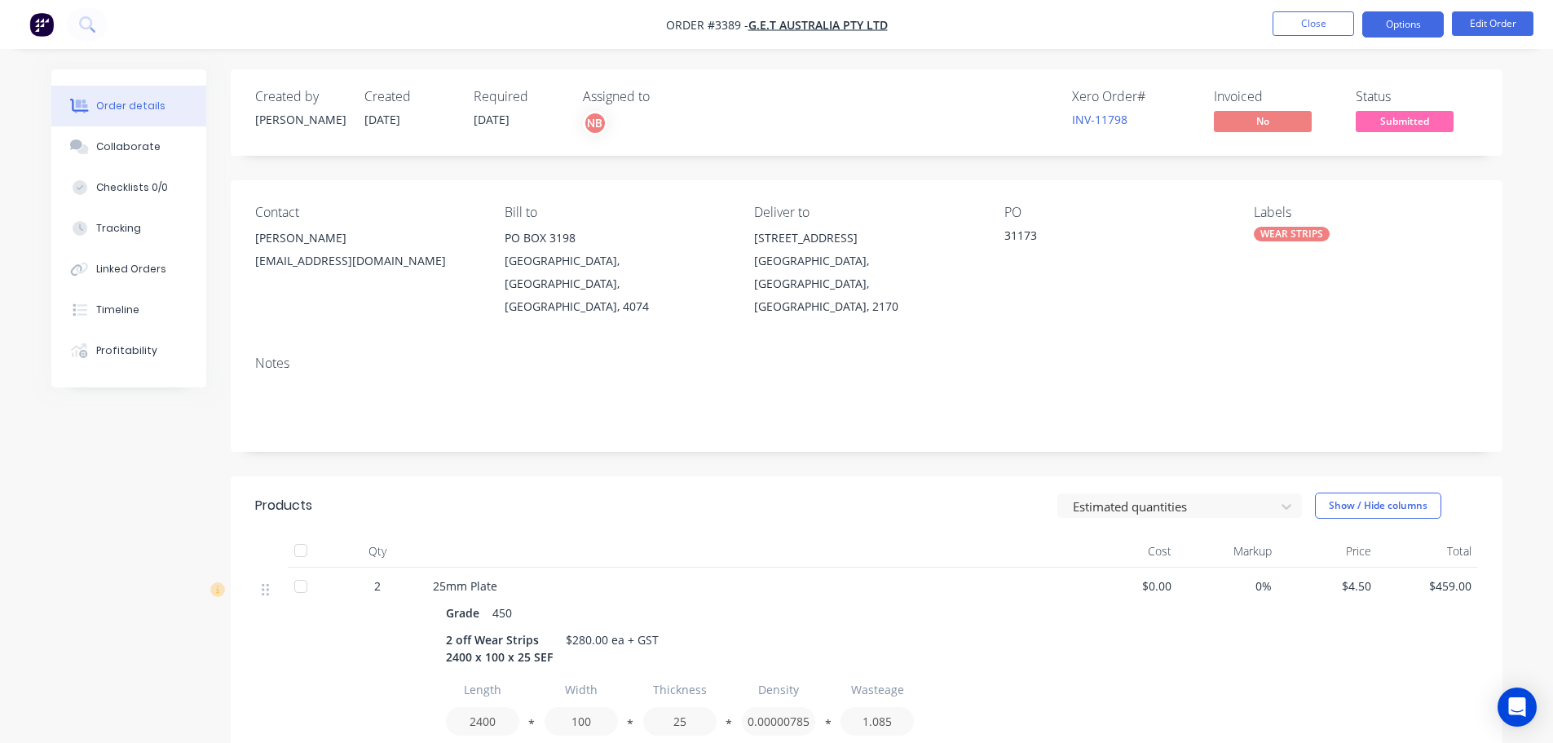
click at [1396, 29] on button "Options" at bounding box center [1403, 24] width 82 height 26
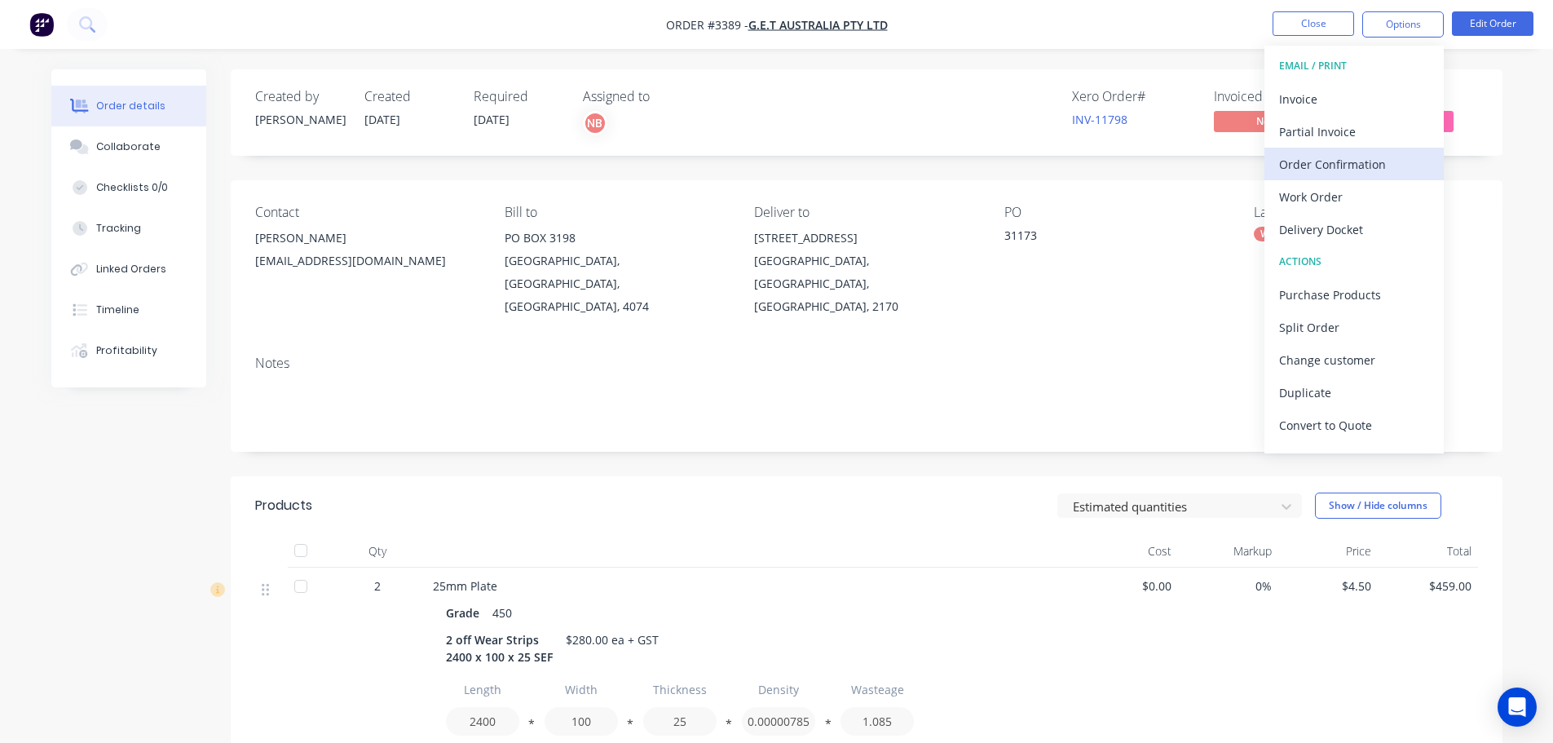
click at [1324, 163] on div "Order Confirmation" at bounding box center [1354, 164] width 150 height 24
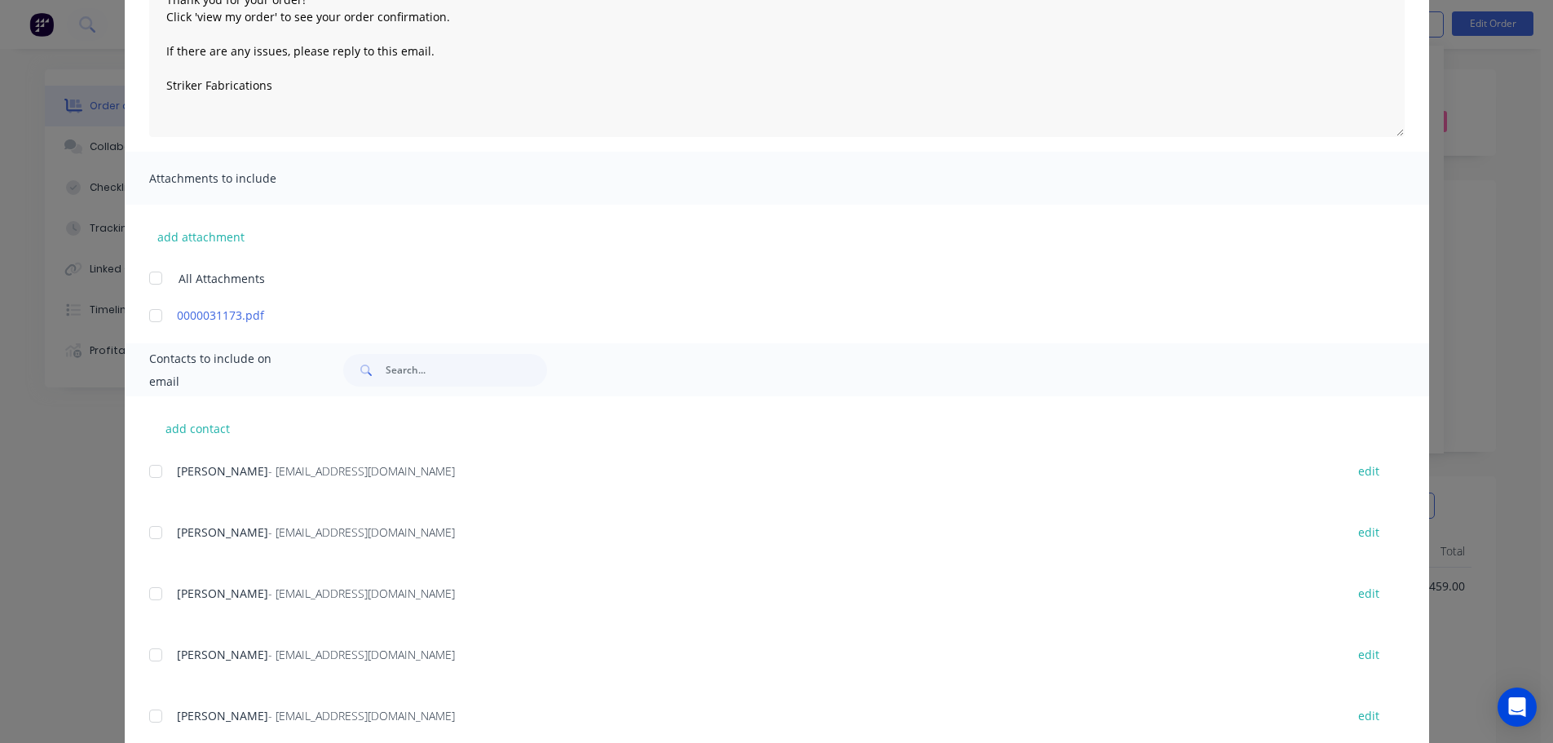
scroll to position [245, 0]
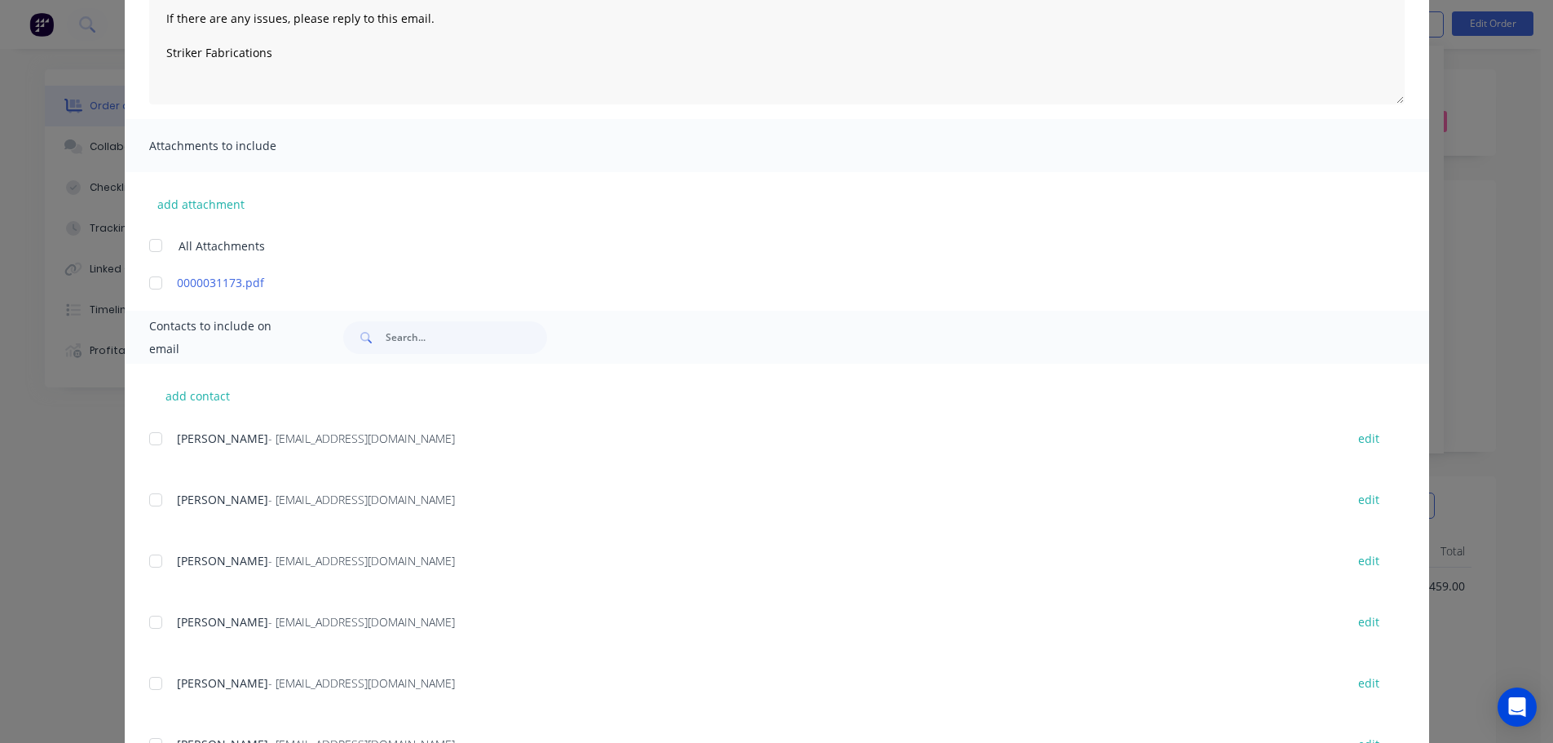
click at [139, 563] on div "add contact [PERSON_NAME] - [EMAIL_ADDRESS][DOMAIN_NAME] edit [PERSON_NAME] - […" at bounding box center [777, 581] width 1304 height 435
drag, startPoint x: 147, startPoint y: 563, endPoint x: 279, endPoint y: 538, distance: 134.3
click at [148, 563] on div at bounding box center [155, 561] width 33 height 33
type textarea "Thank you for your order! Click 'view my order' to see your order confirmation.…"
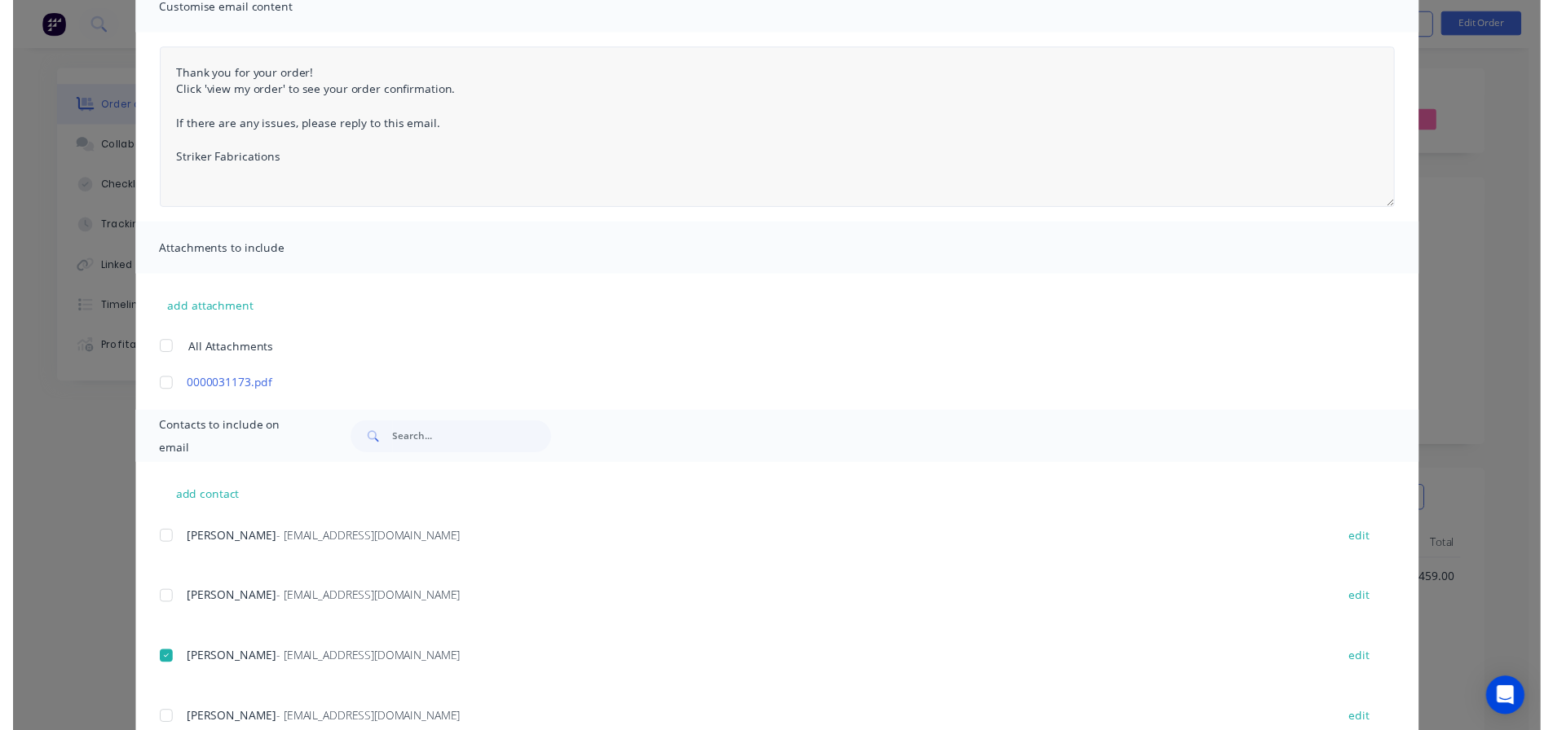
scroll to position [0, 0]
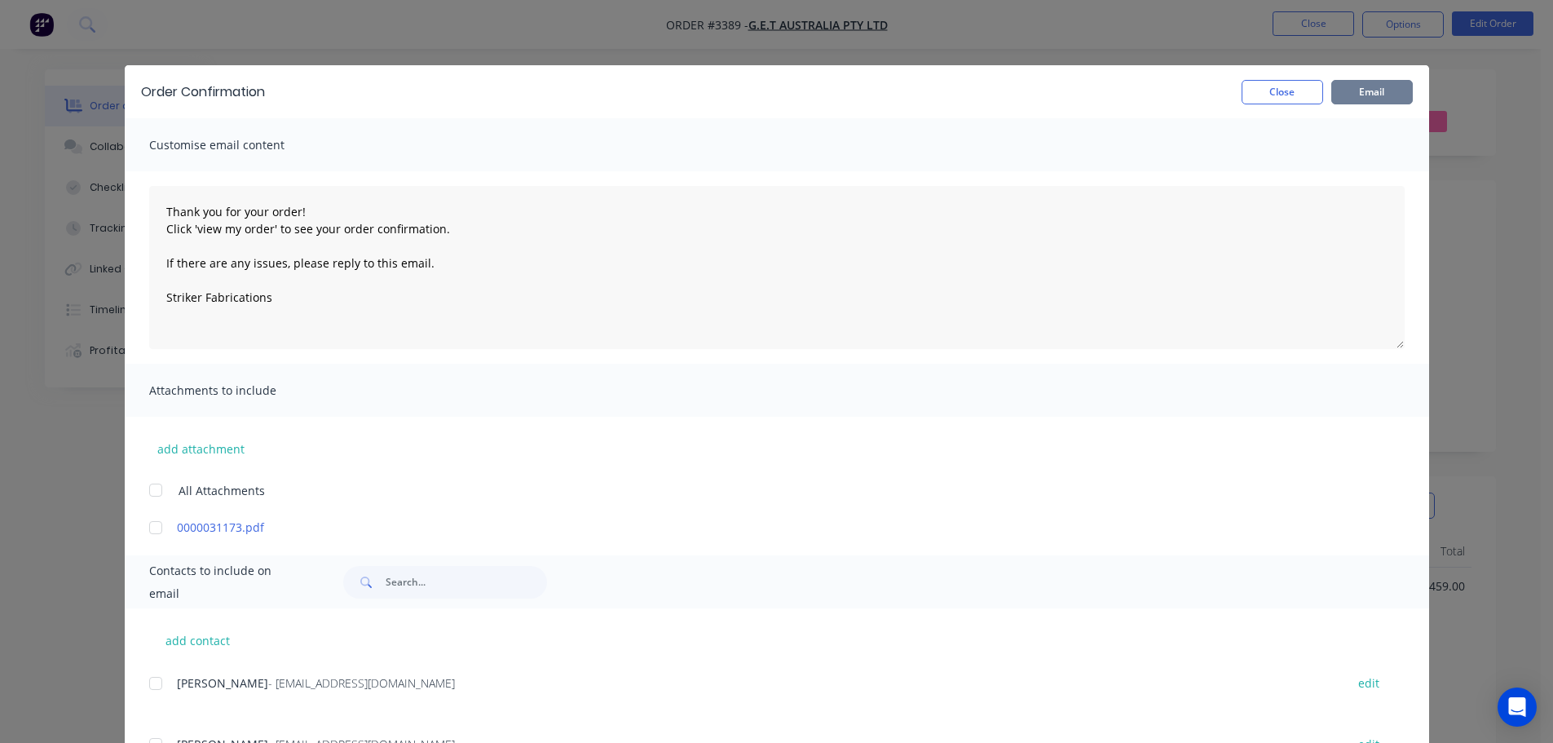
click at [1369, 95] on button "Email" at bounding box center [1372, 92] width 82 height 24
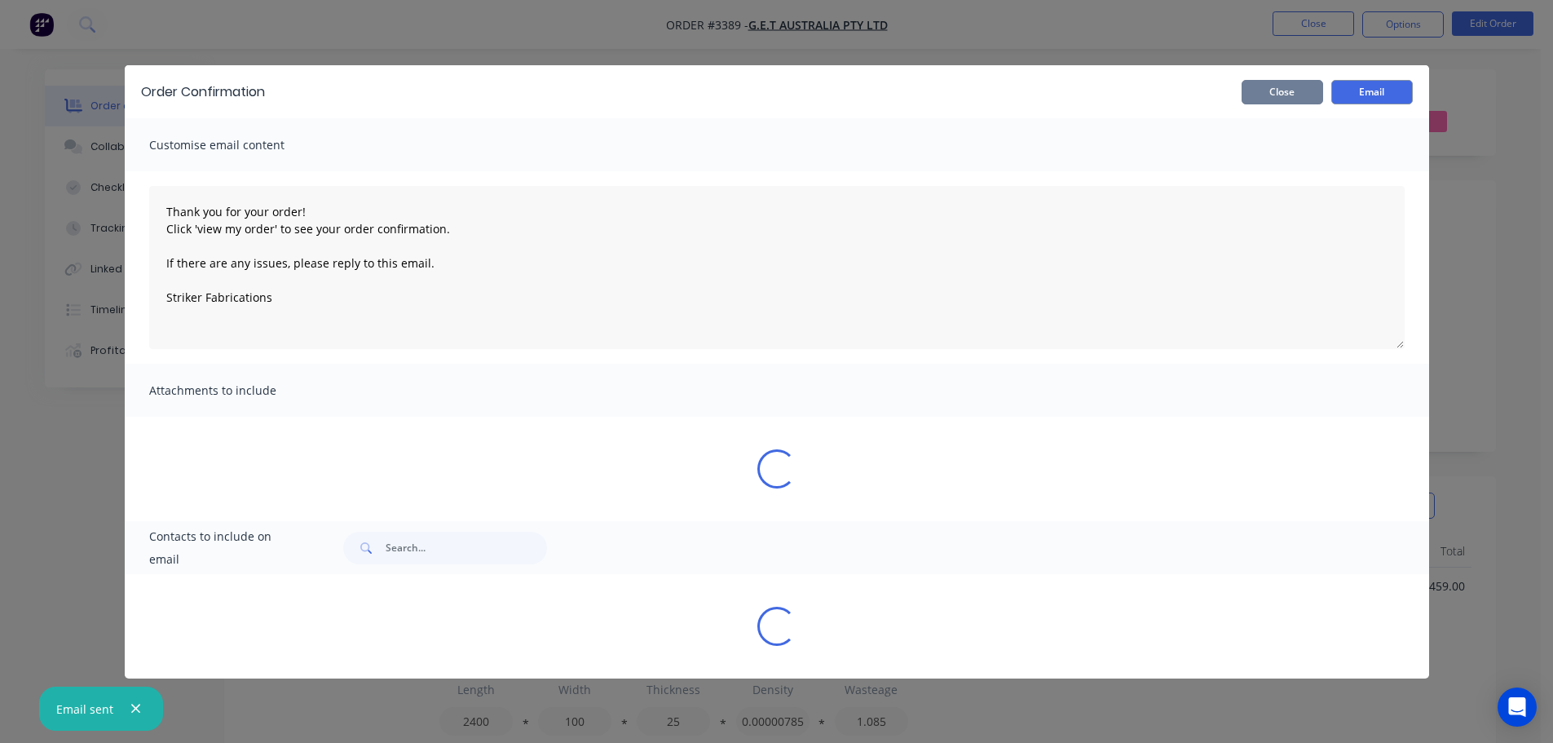
click at [1298, 93] on button "Close" at bounding box center [1283, 92] width 82 height 24
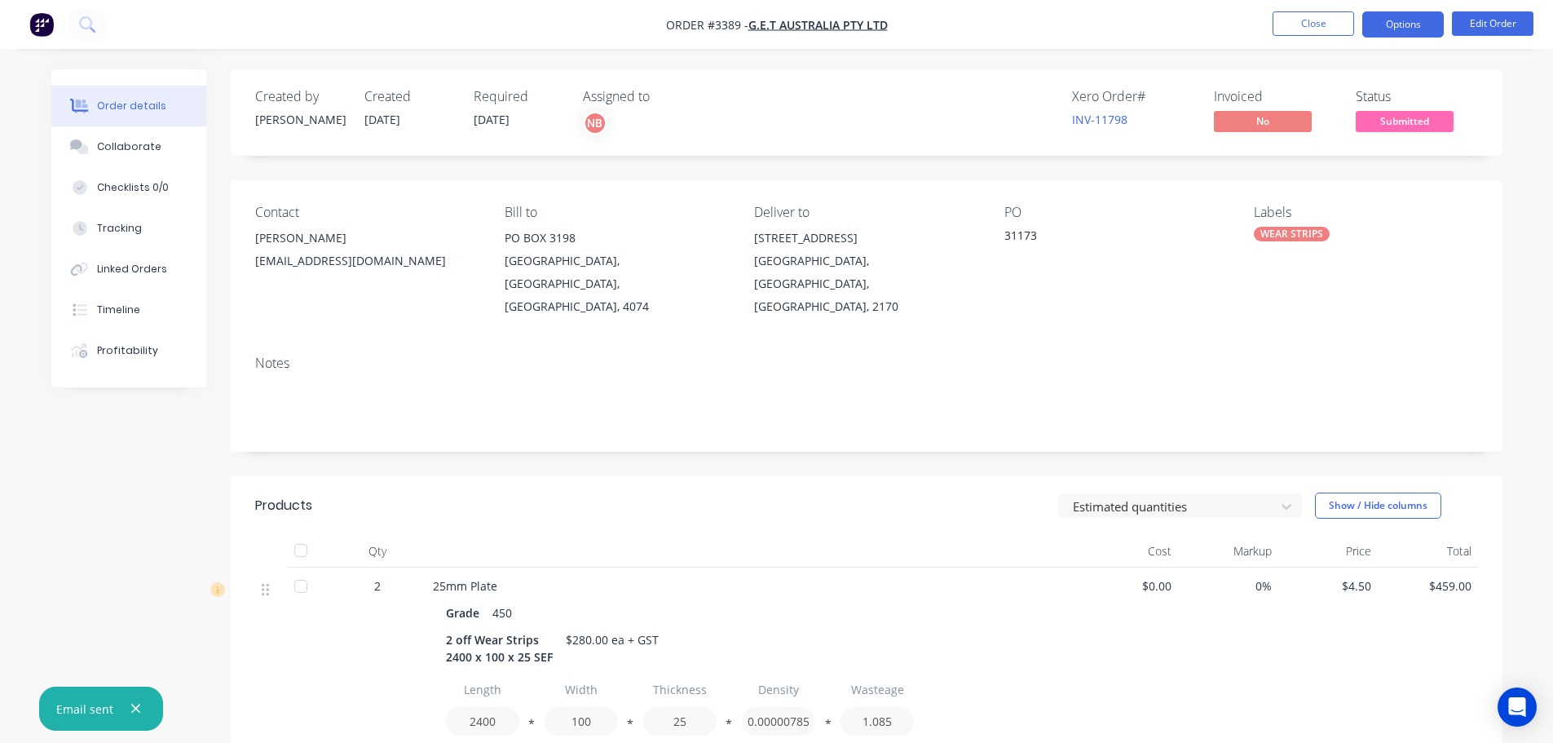
click at [1393, 25] on button "Options" at bounding box center [1403, 24] width 82 height 26
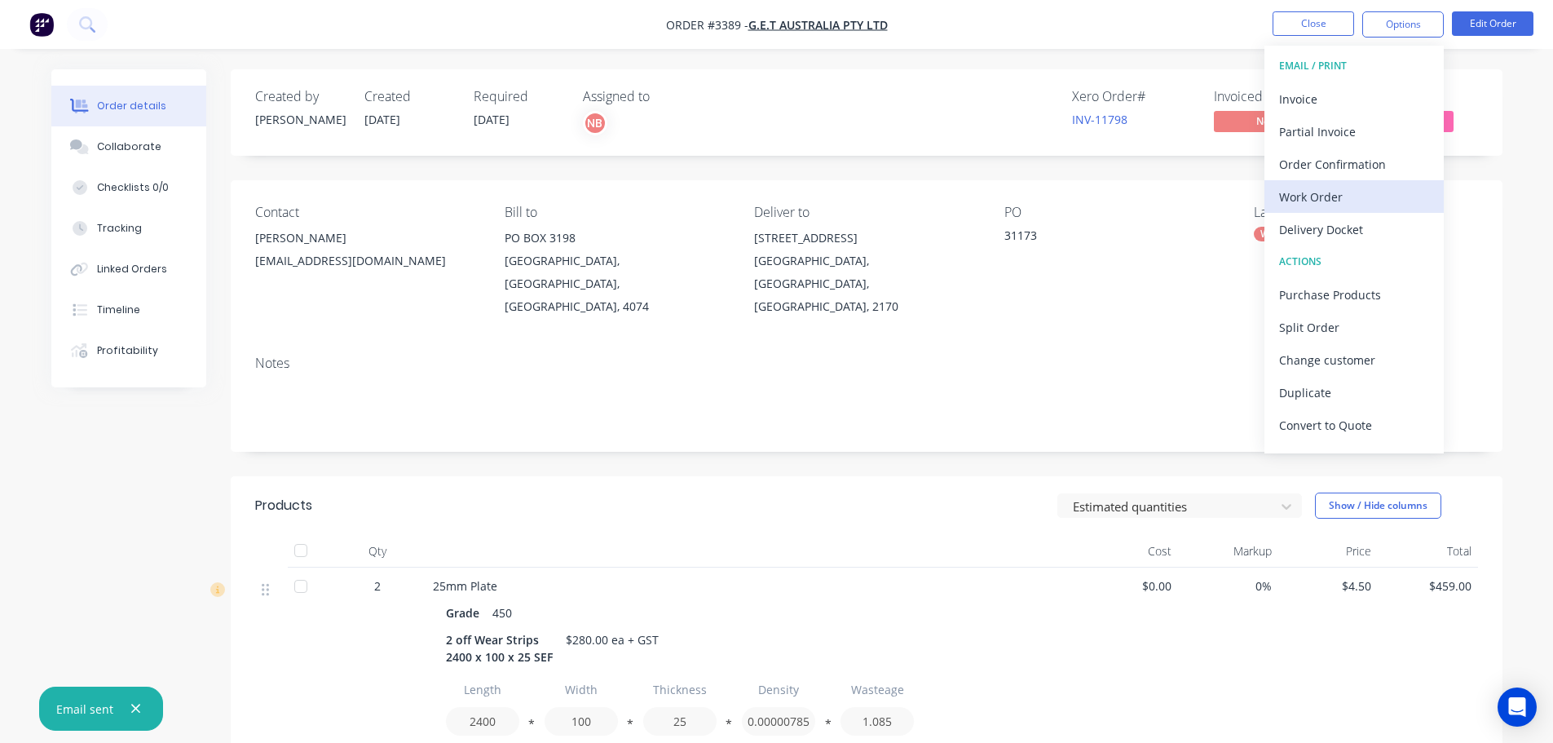
click at [1324, 202] on div "Work Order" at bounding box center [1354, 197] width 150 height 24
click at [1322, 197] on div "Custom" at bounding box center [1354, 197] width 150 height 24
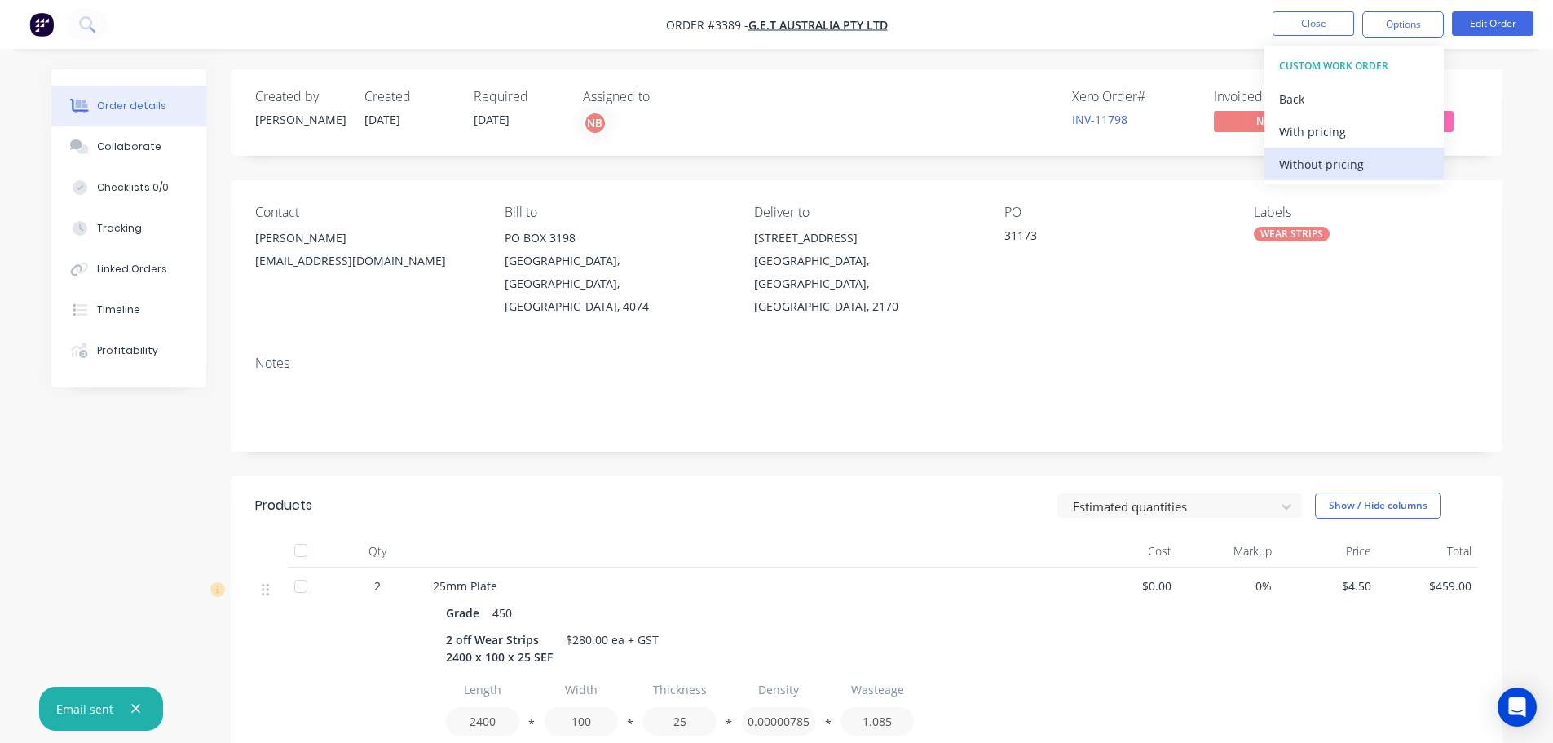
click at [1321, 170] on div "Without pricing" at bounding box center [1354, 164] width 150 height 24
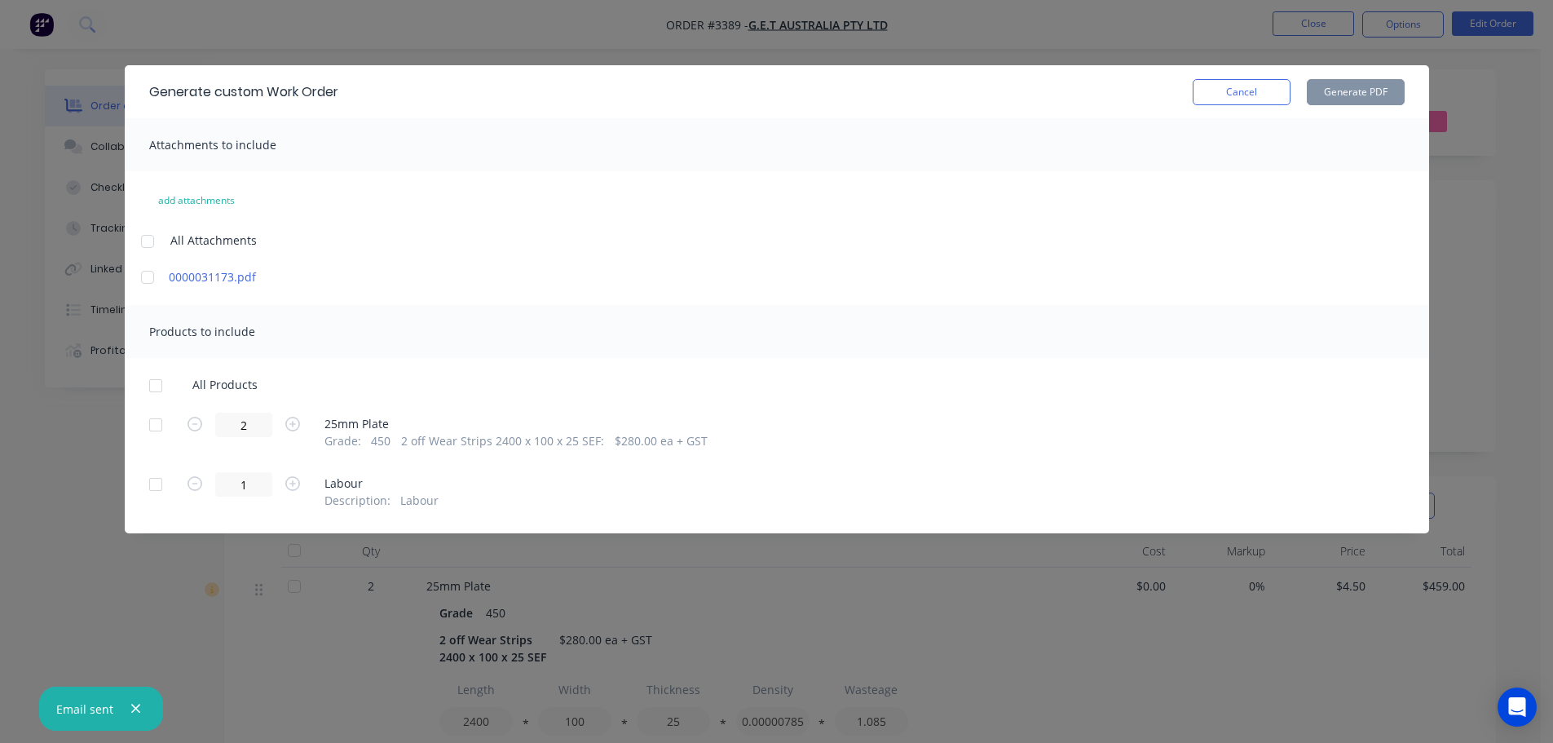
click at [157, 423] on div at bounding box center [155, 424] width 33 height 33
click at [1355, 94] on button "Generate PDF" at bounding box center [1356, 92] width 98 height 26
click at [1238, 84] on button "Cancel" at bounding box center [1242, 92] width 98 height 26
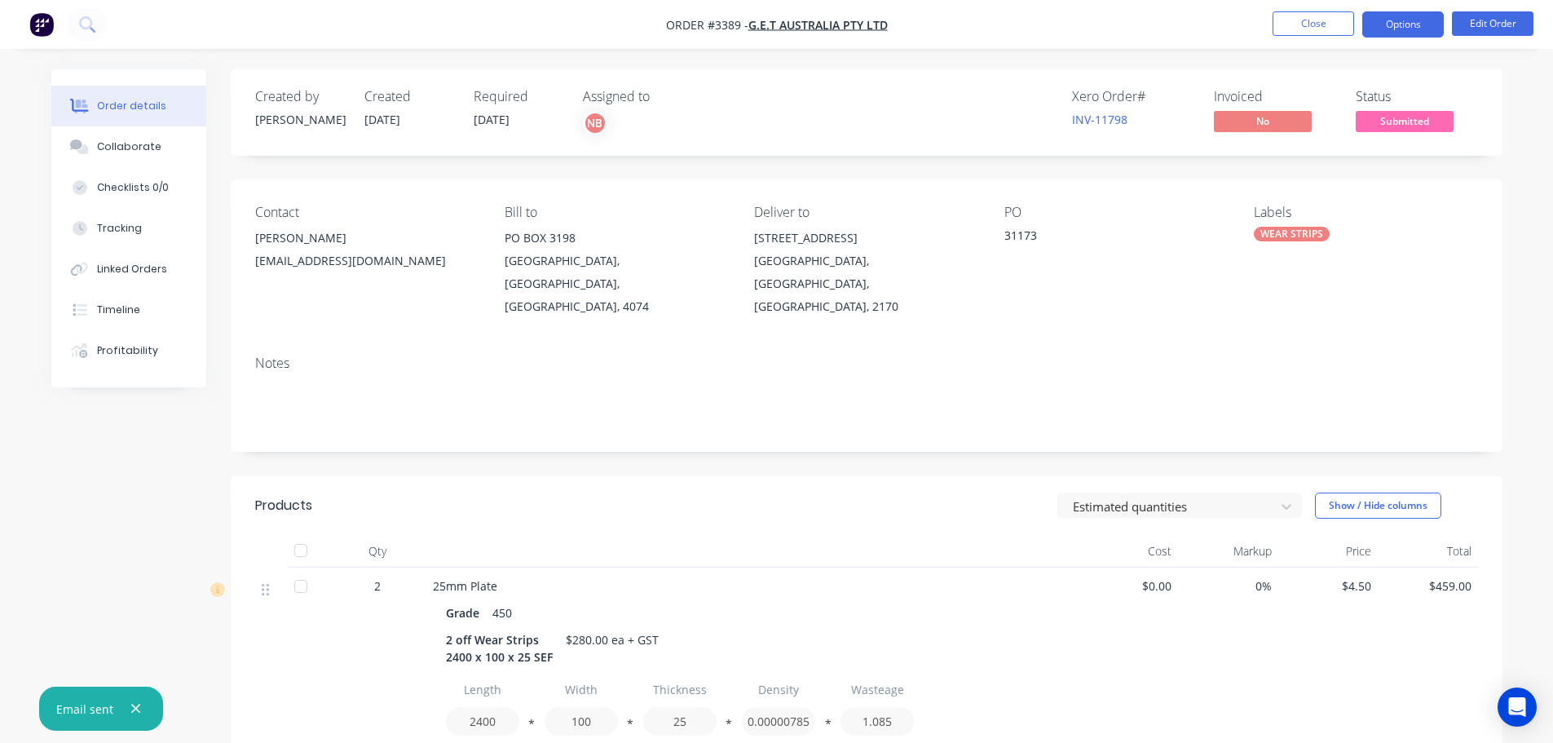
click at [1419, 21] on button "Options" at bounding box center [1403, 24] width 82 height 26
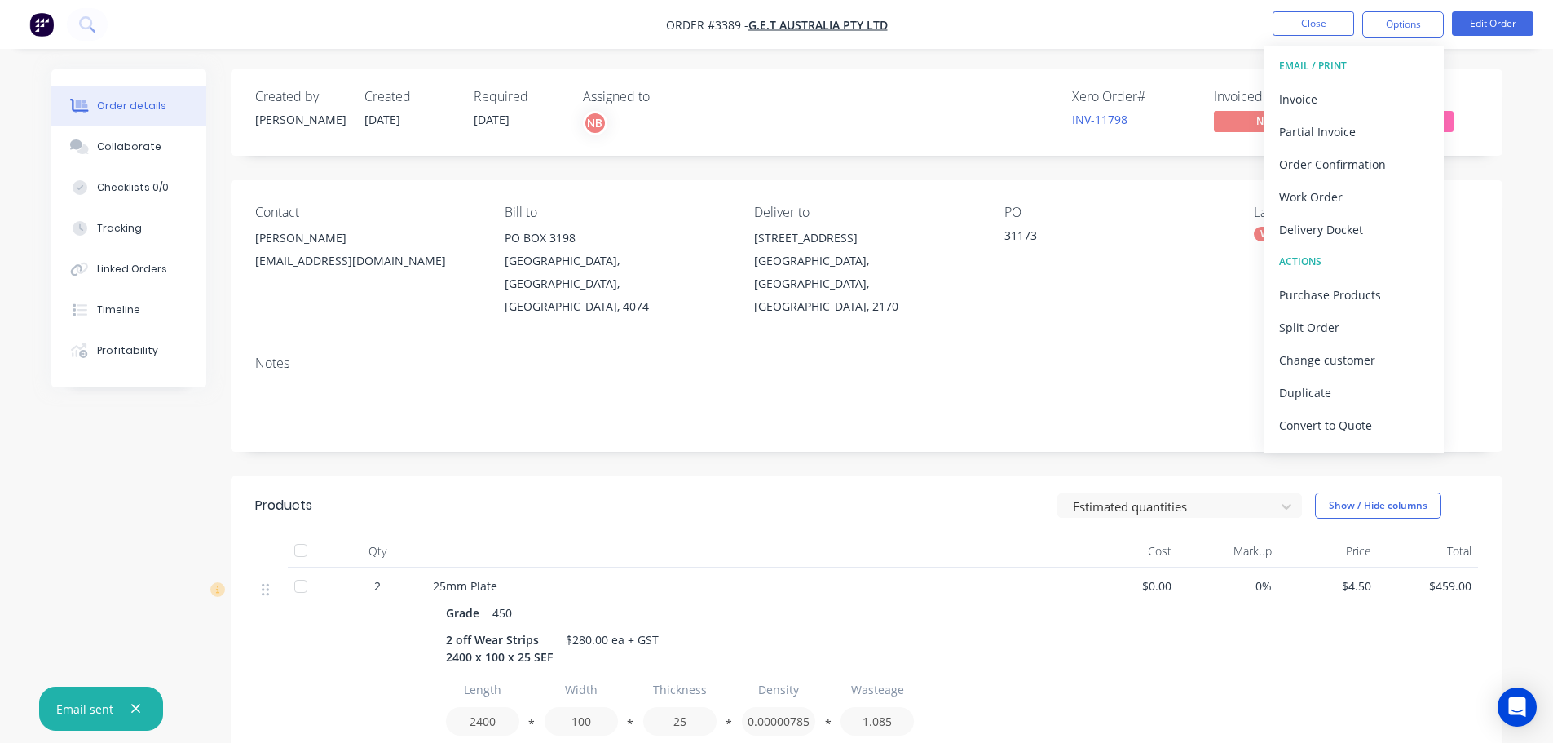
click at [1306, 233] on div "Delivery Docket" at bounding box center [1354, 230] width 150 height 24
click at [1305, 201] on div "Custom" at bounding box center [1354, 197] width 150 height 24
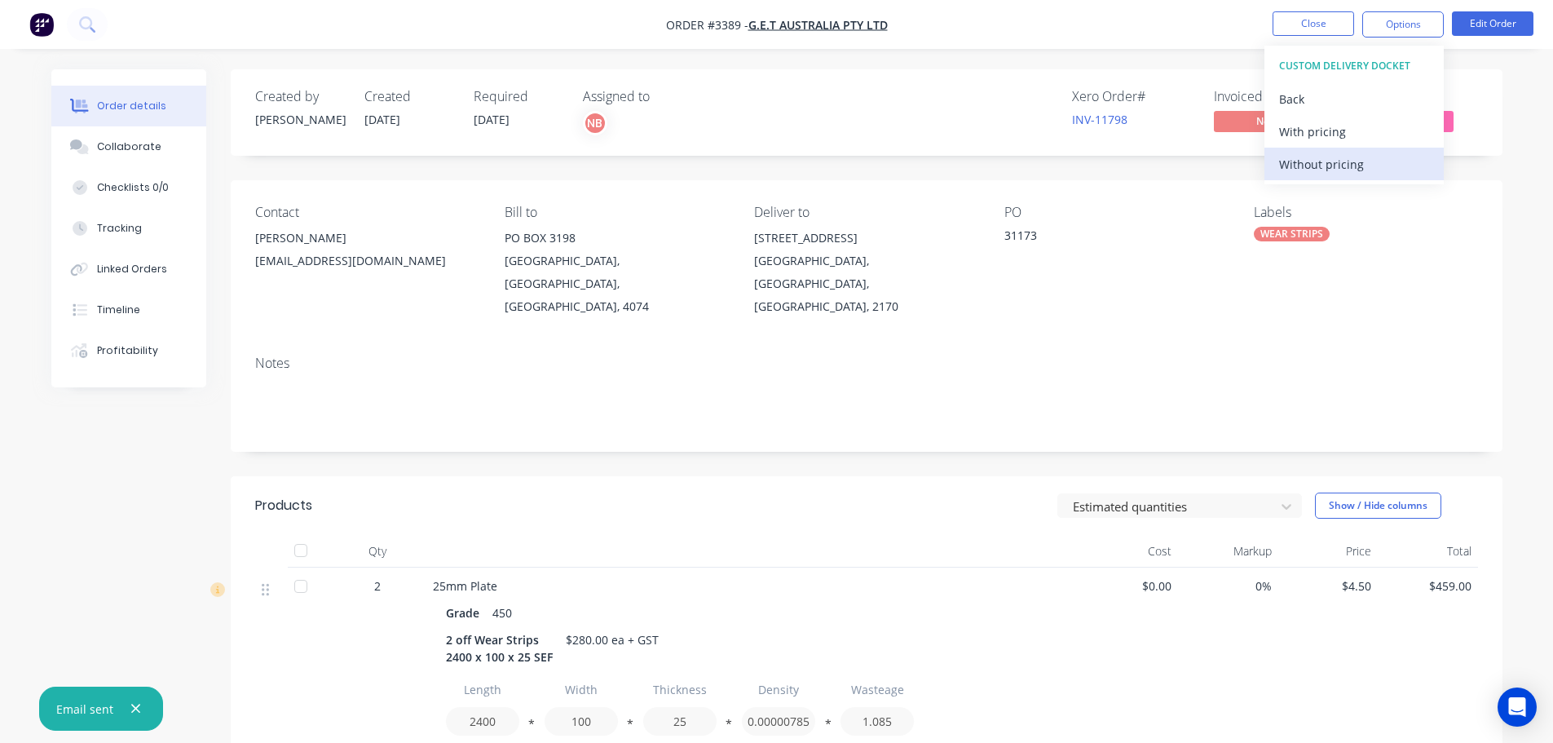
click at [1300, 160] on div "Without pricing" at bounding box center [1354, 164] width 150 height 24
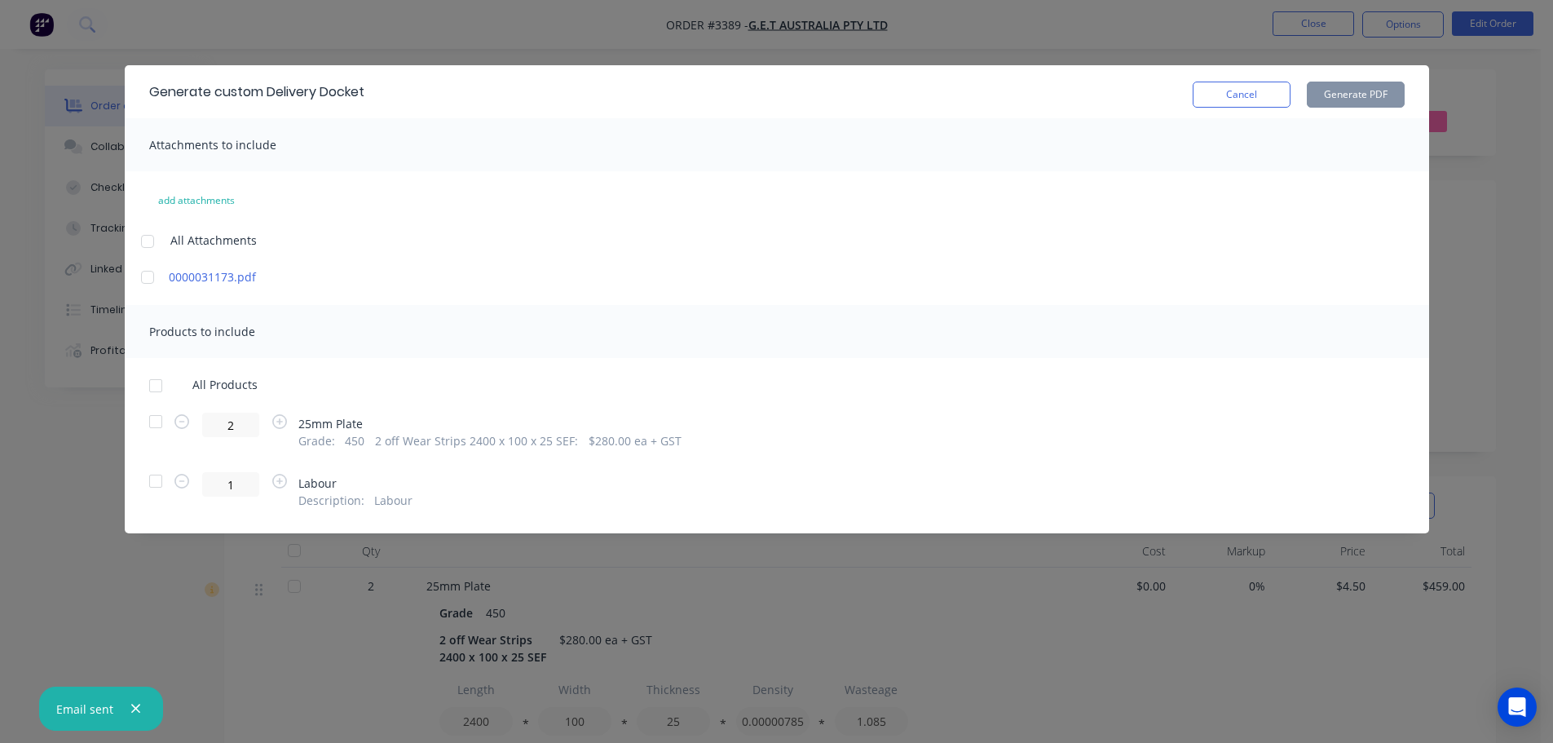
click at [160, 426] on div at bounding box center [155, 421] width 33 height 33
click at [1360, 105] on button "Generate PDF" at bounding box center [1356, 95] width 98 height 26
click at [1225, 89] on button "Cancel" at bounding box center [1242, 95] width 98 height 26
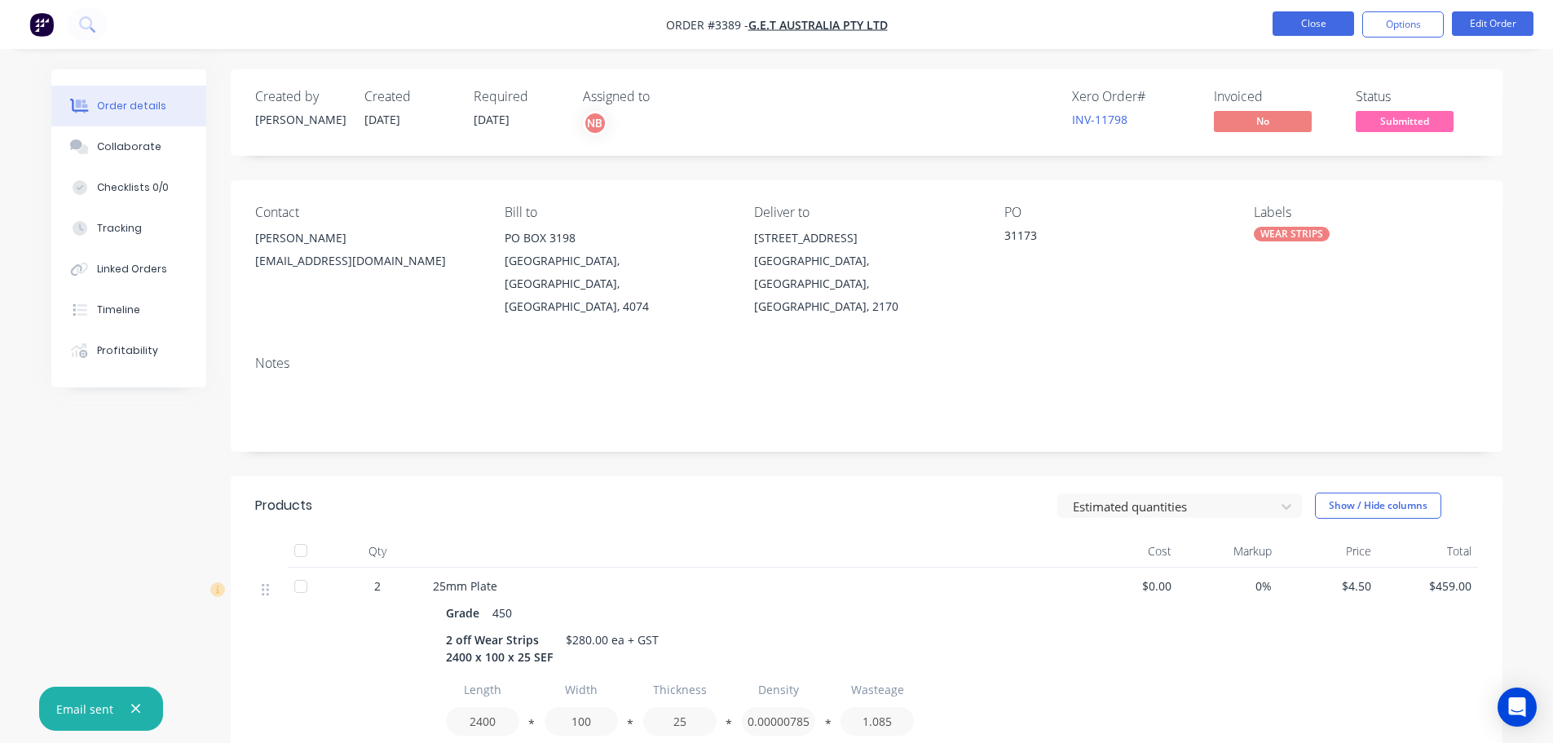
click at [1293, 28] on button "Close" at bounding box center [1314, 23] width 82 height 24
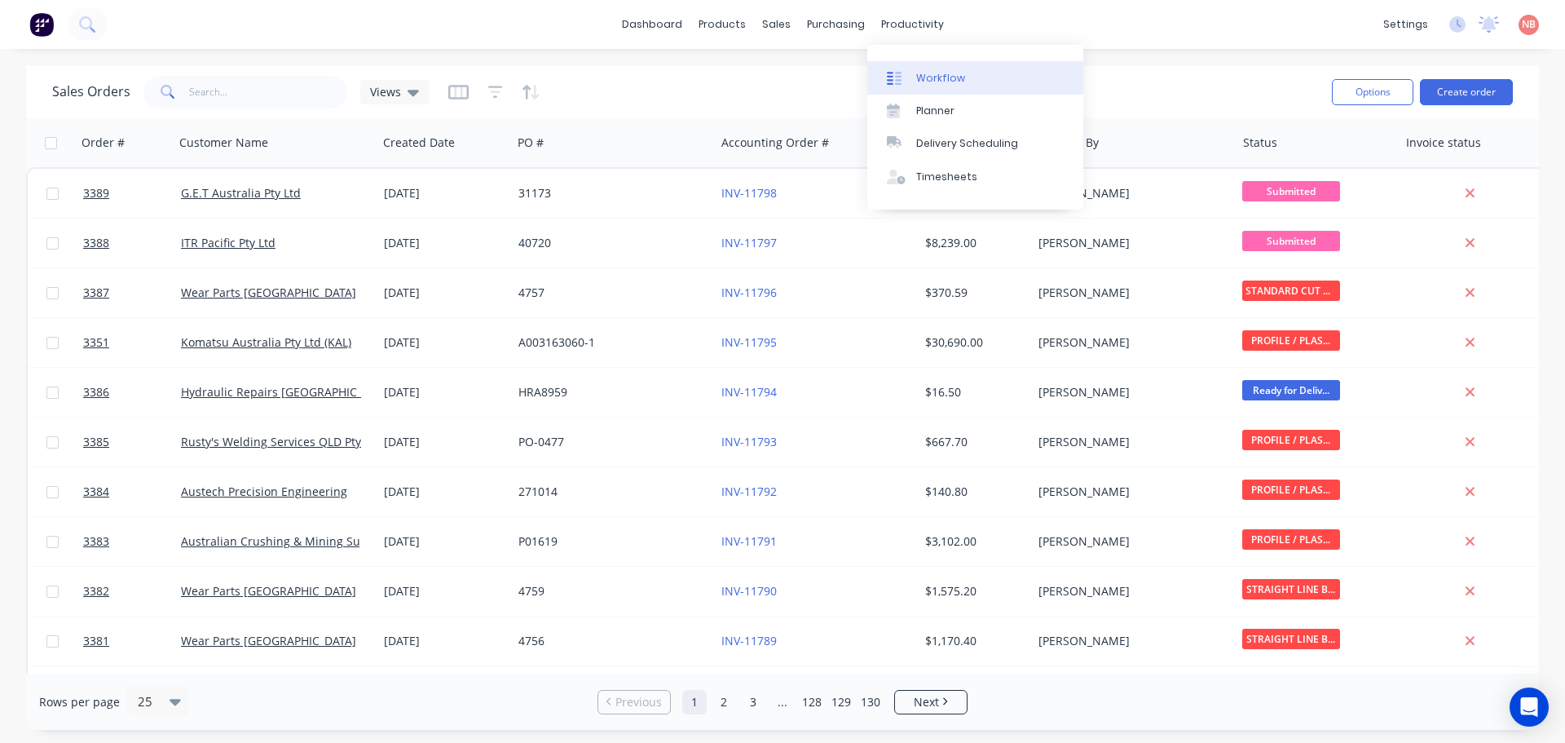
click at [930, 77] on div "Workflow" at bounding box center [940, 78] width 49 height 15
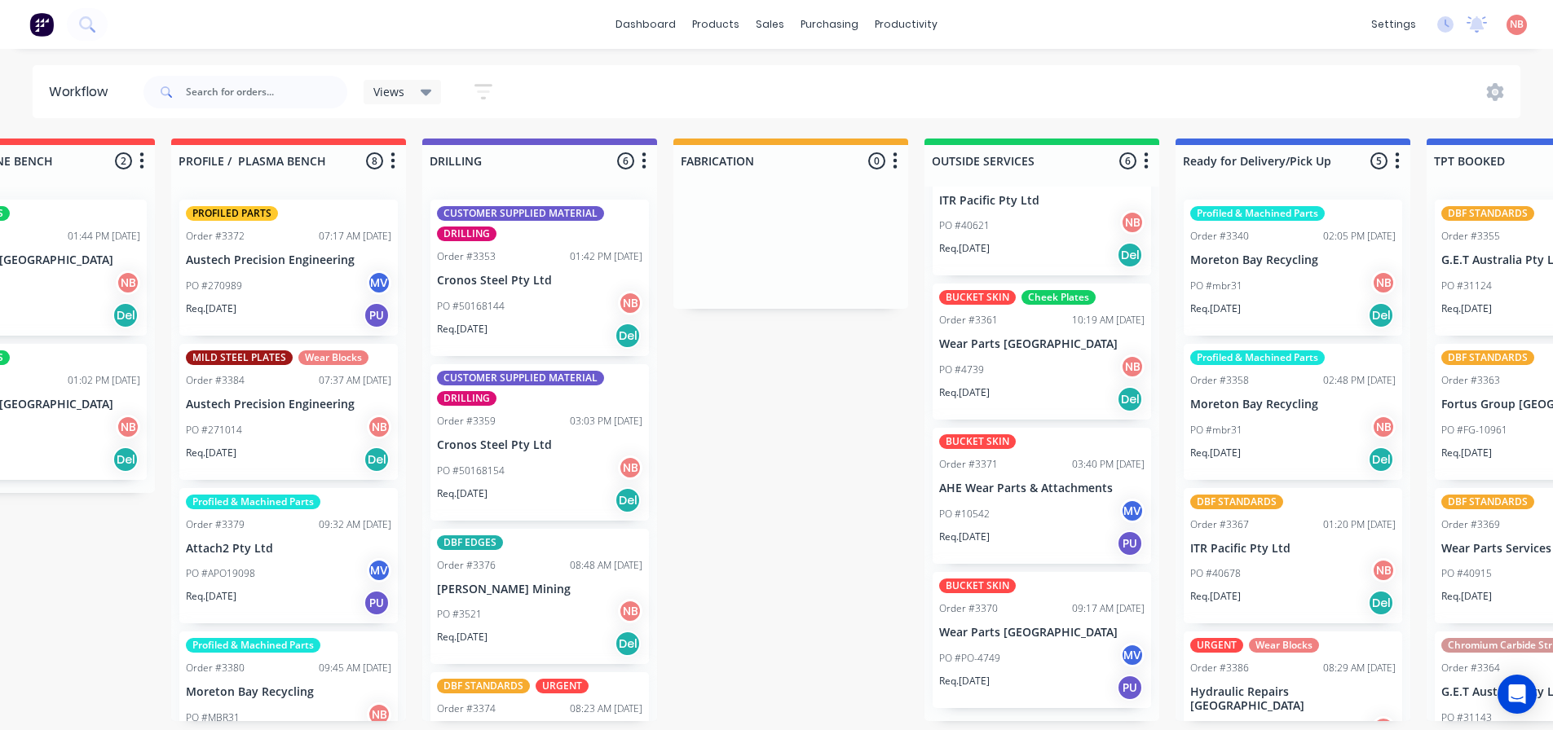
scroll to position [356, 0]
click at [274, 94] on input "text" at bounding box center [266, 92] width 161 height 33
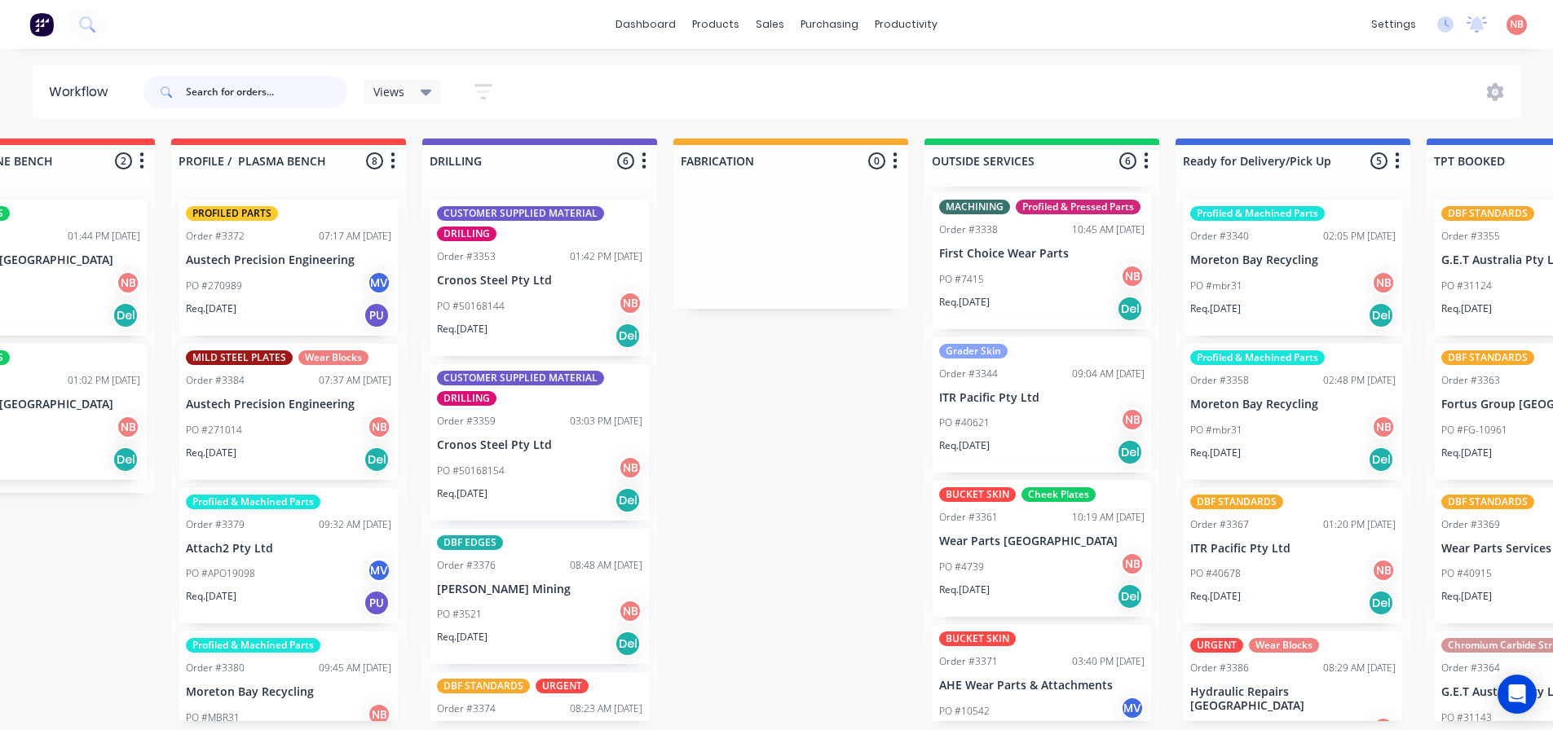
scroll to position [112, 0]
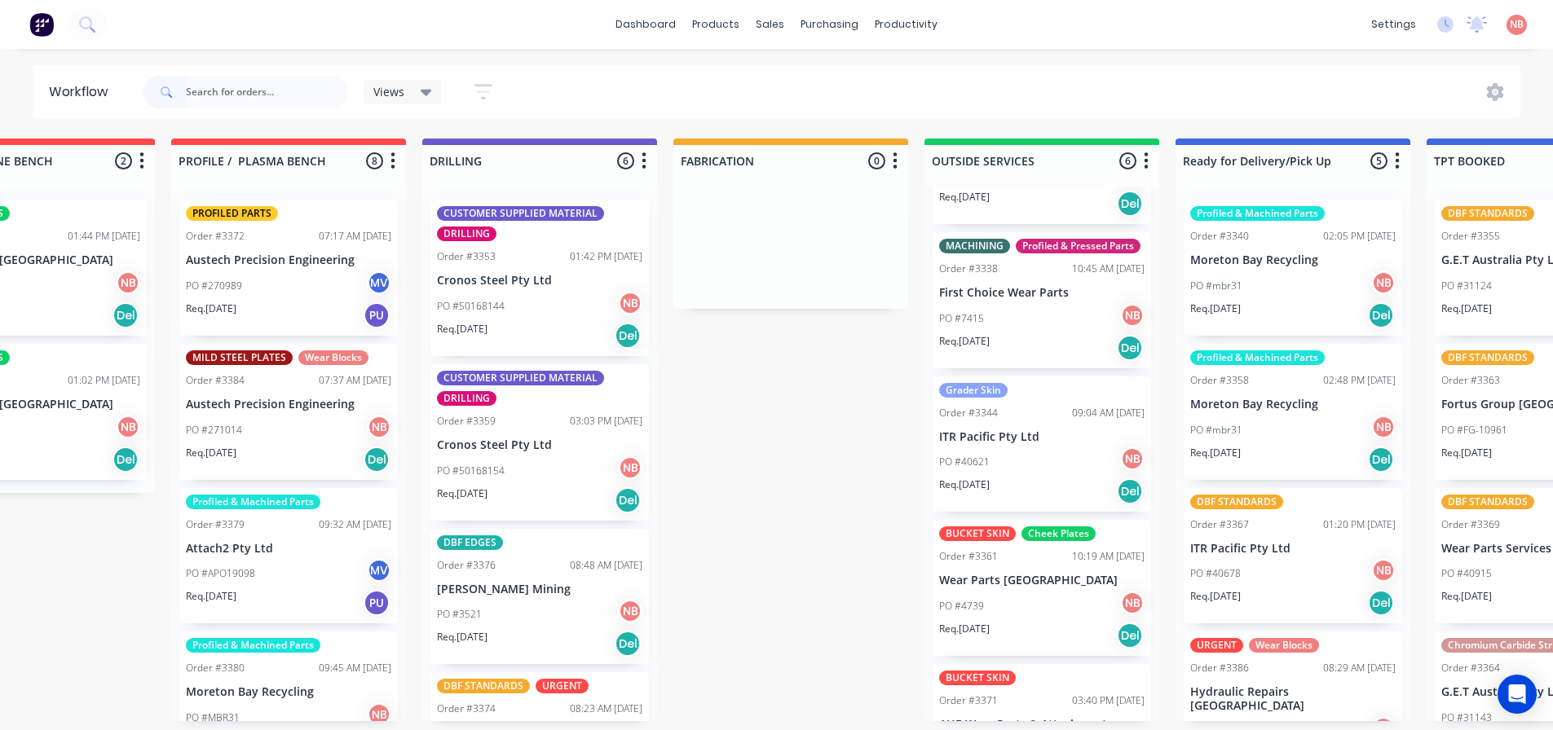
click at [1017, 300] on p "First Choice Wear Parts" at bounding box center [1041, 293] width 205 height 14
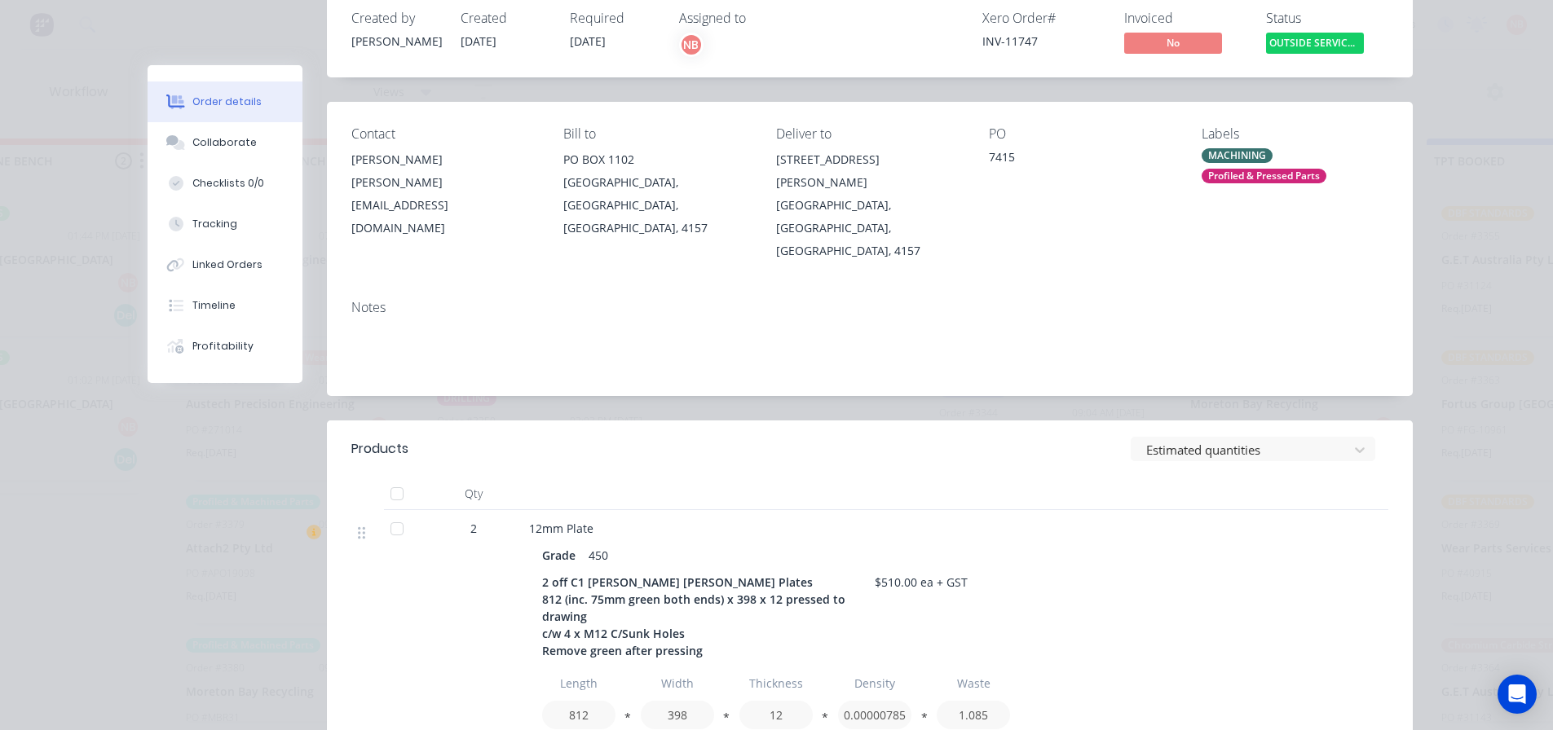
scroll to position [0, 0]
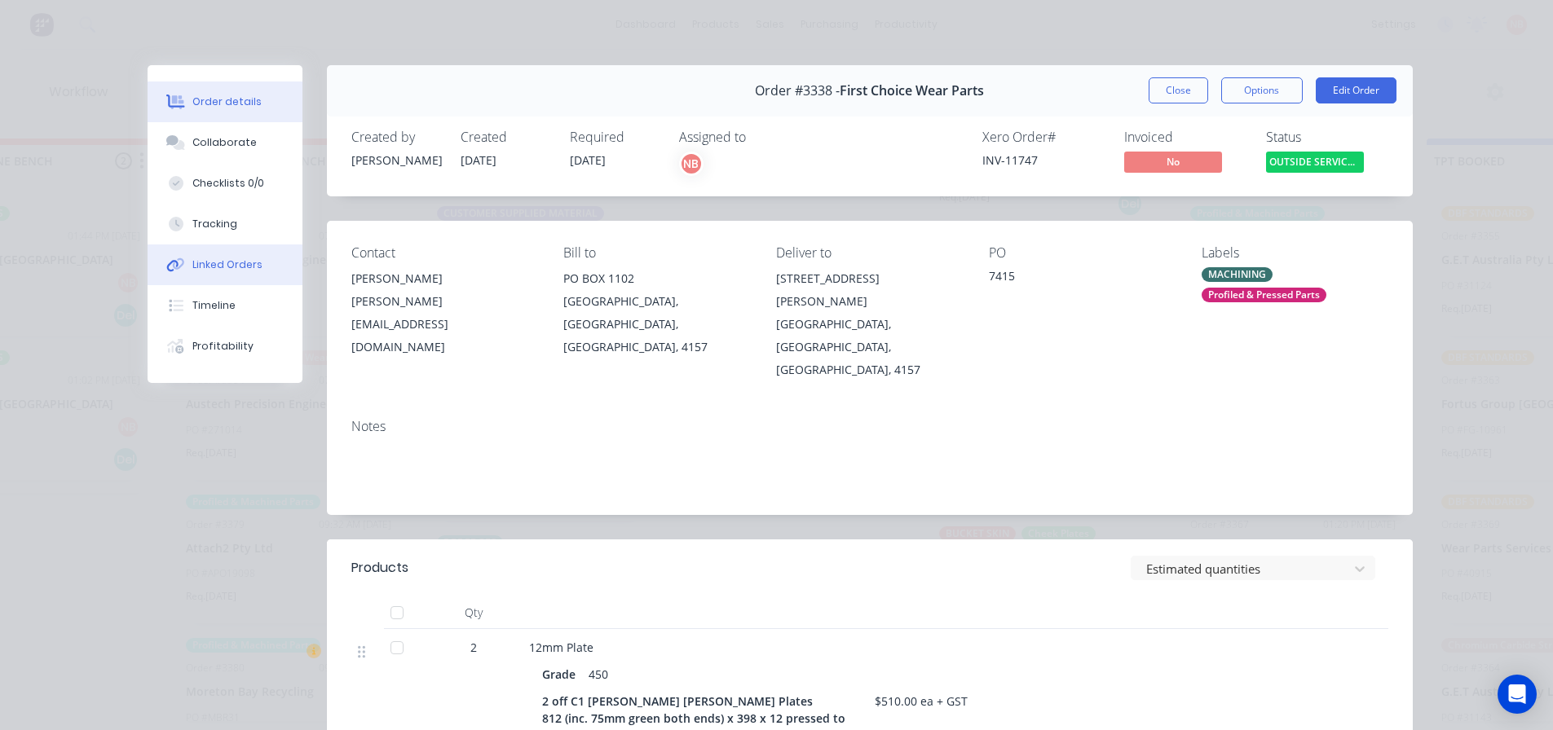
click at [221, 271] on div "Linked Orders" at bounding box center [227, 265] width 70 height 15
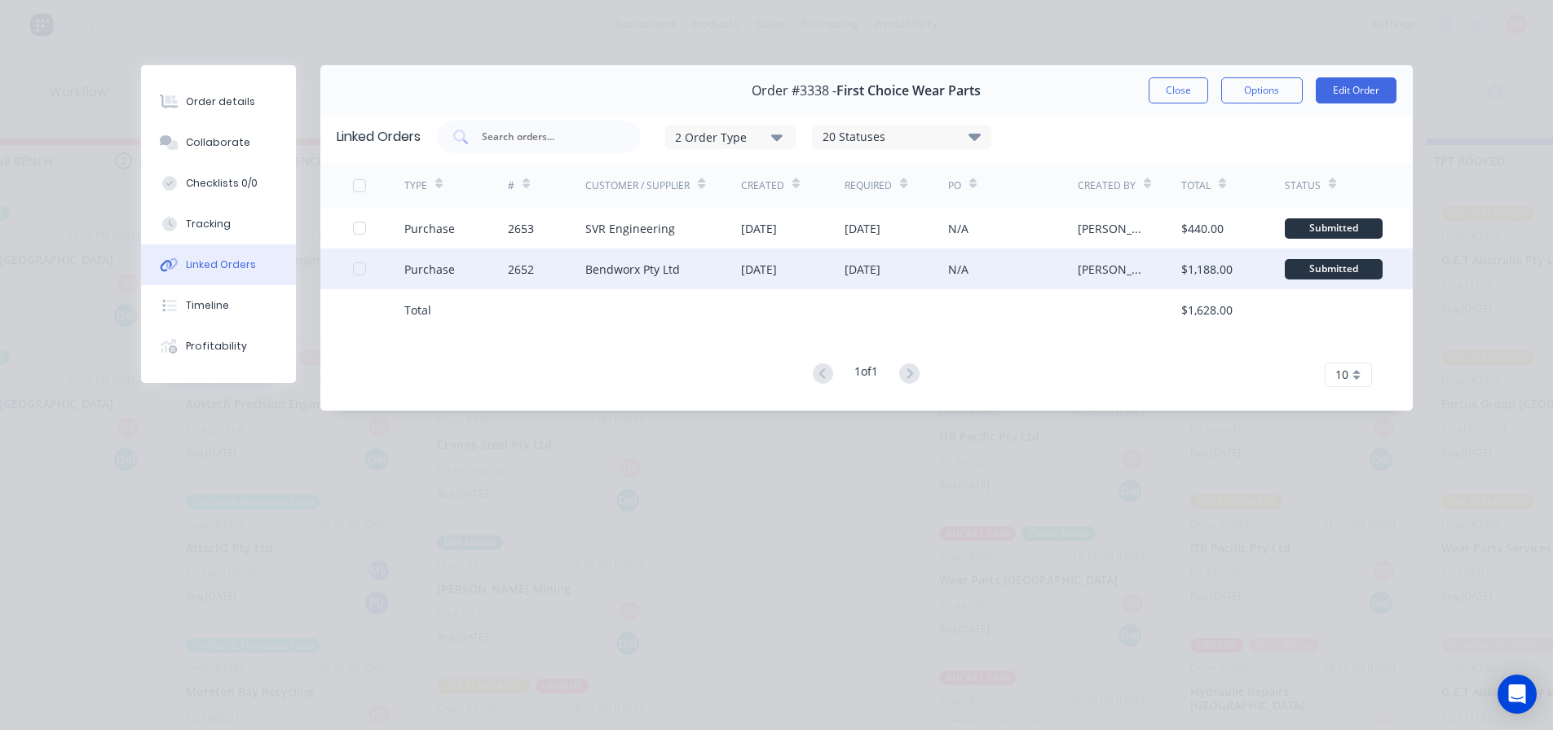
click at [777, 264] on div "[DATE]" at bounding box center [759, 269] width 36 height 17
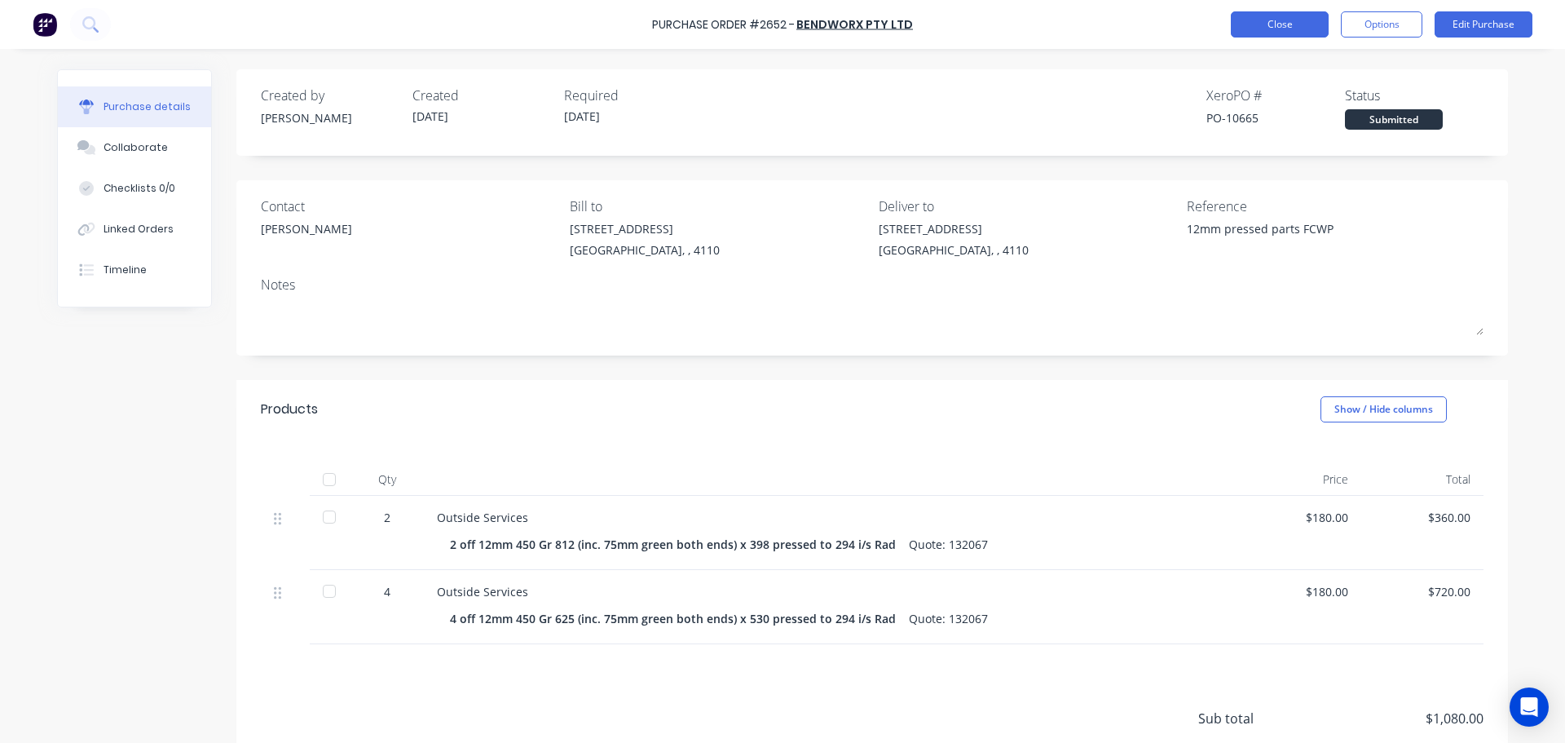
click at [1264, 20] on button "Close" at bounding box center [1280, 24] width 98 height 26
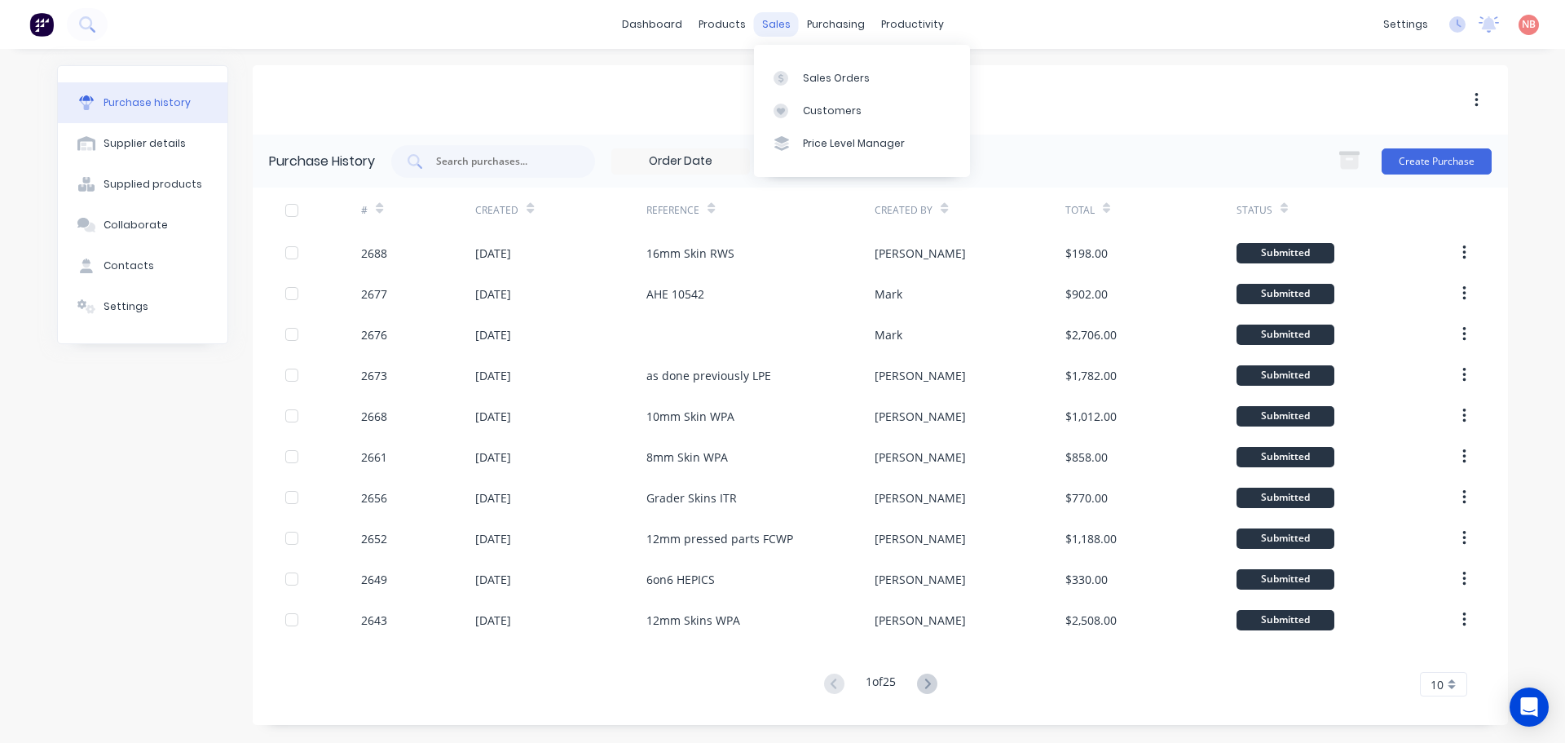
click at [790, 68] on link "Sales Orders" at bounding box center [862, 77] width 216 height 33
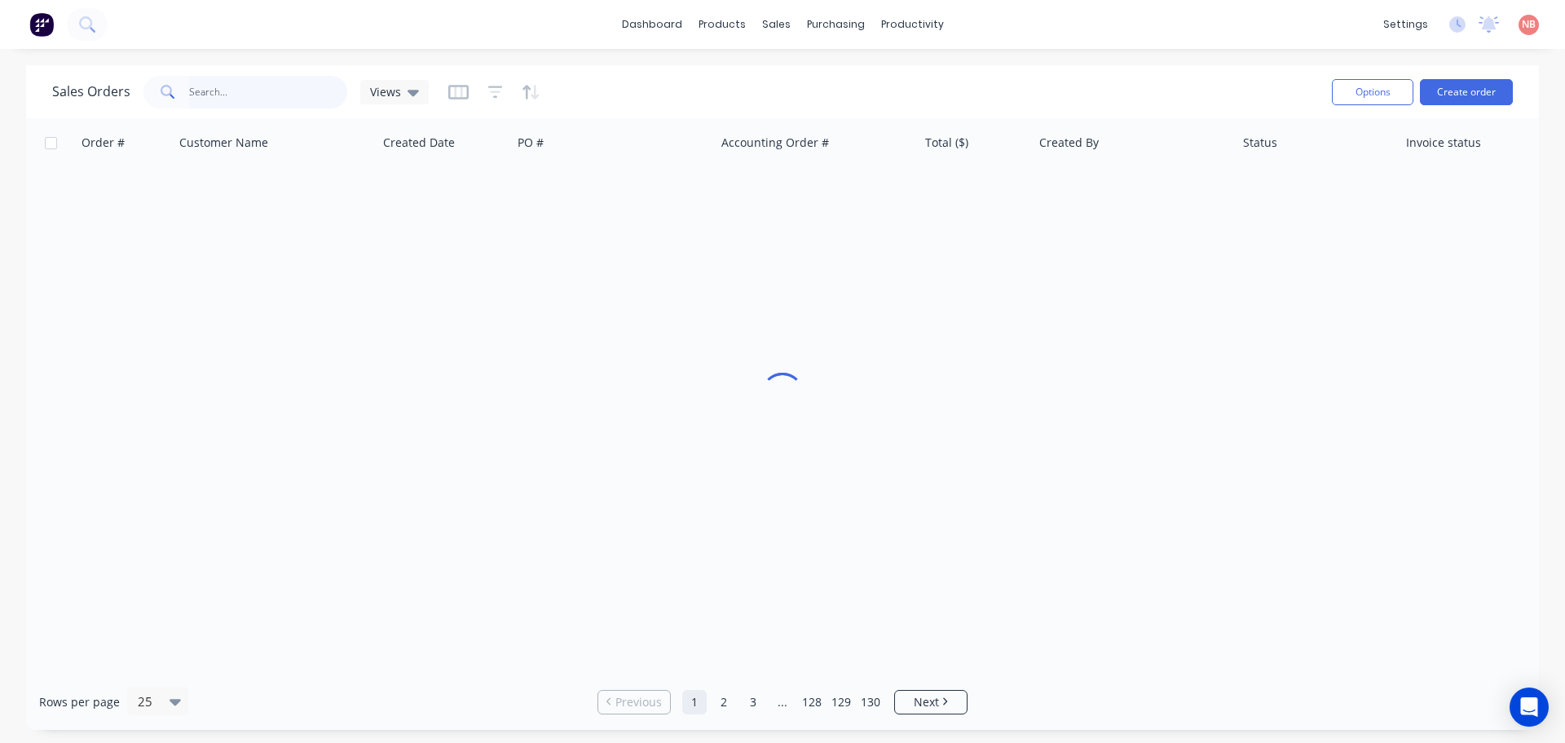
click at [301, 91] on input "text" at bounding box center [268, 92] width 159 height 33
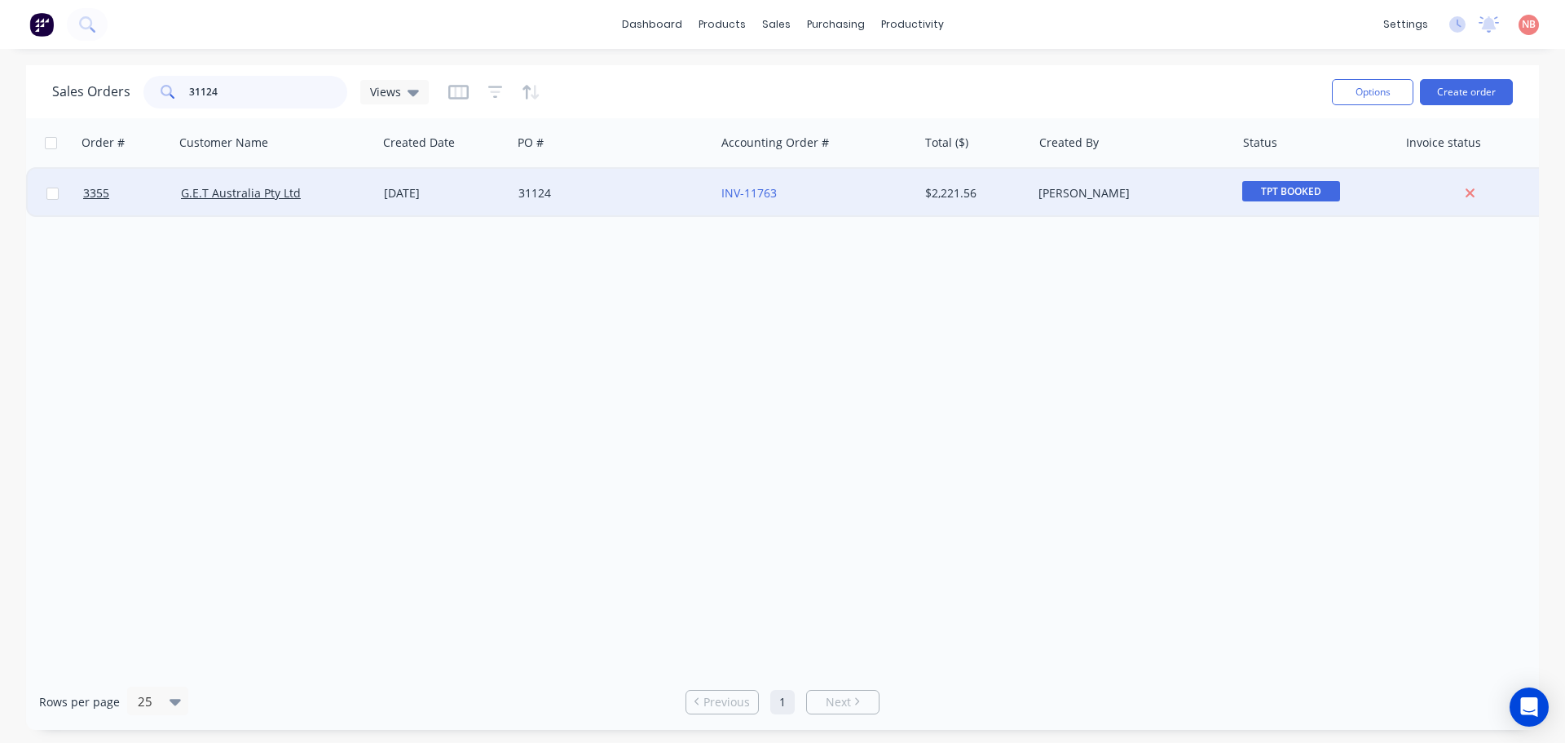
type input "31124"
click at [634, 205] on div "31124" at bounding box center [613, 193] width 203 height 49
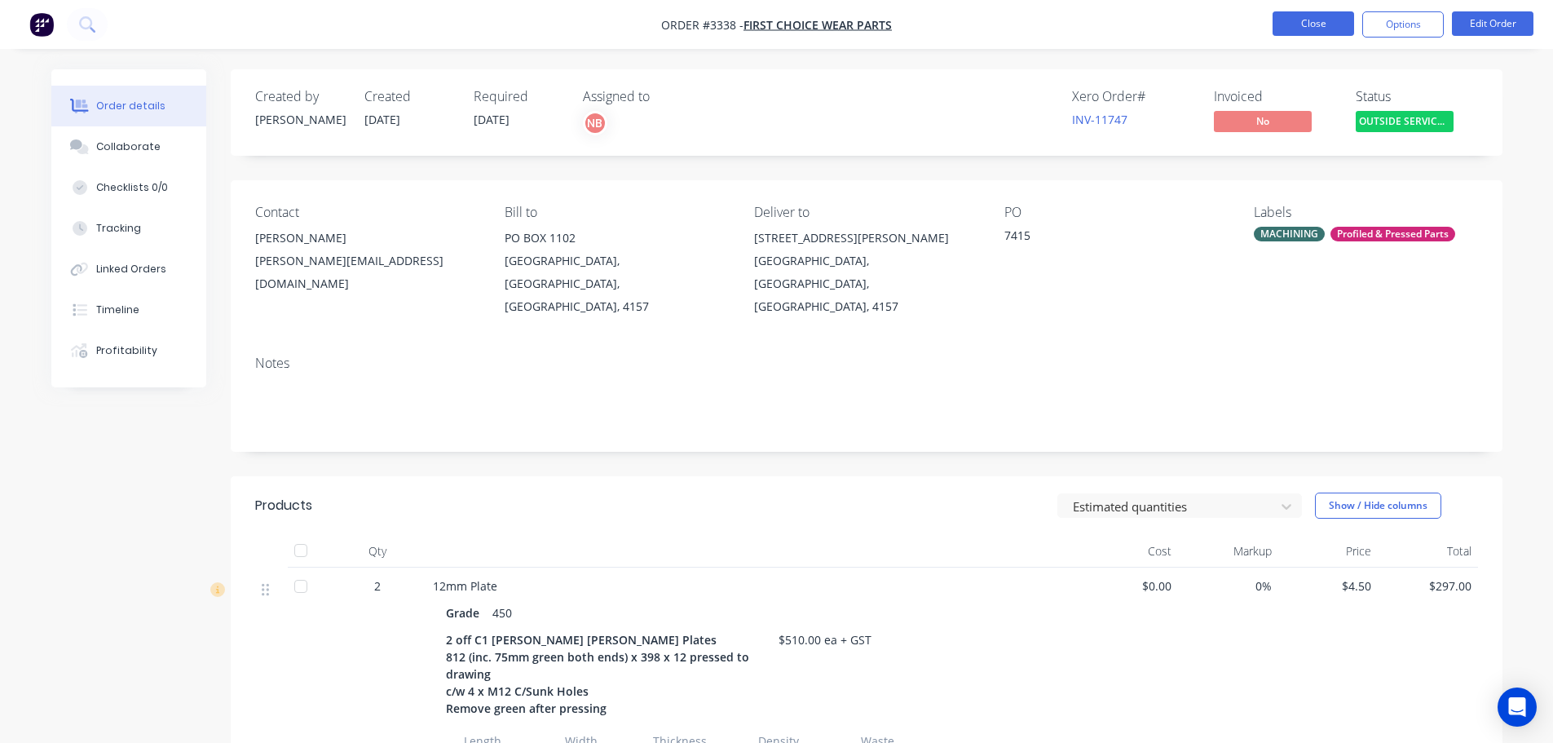
click at [1286, 28] on button "Close" at bounding box center [1314, 23] width 82 height 24
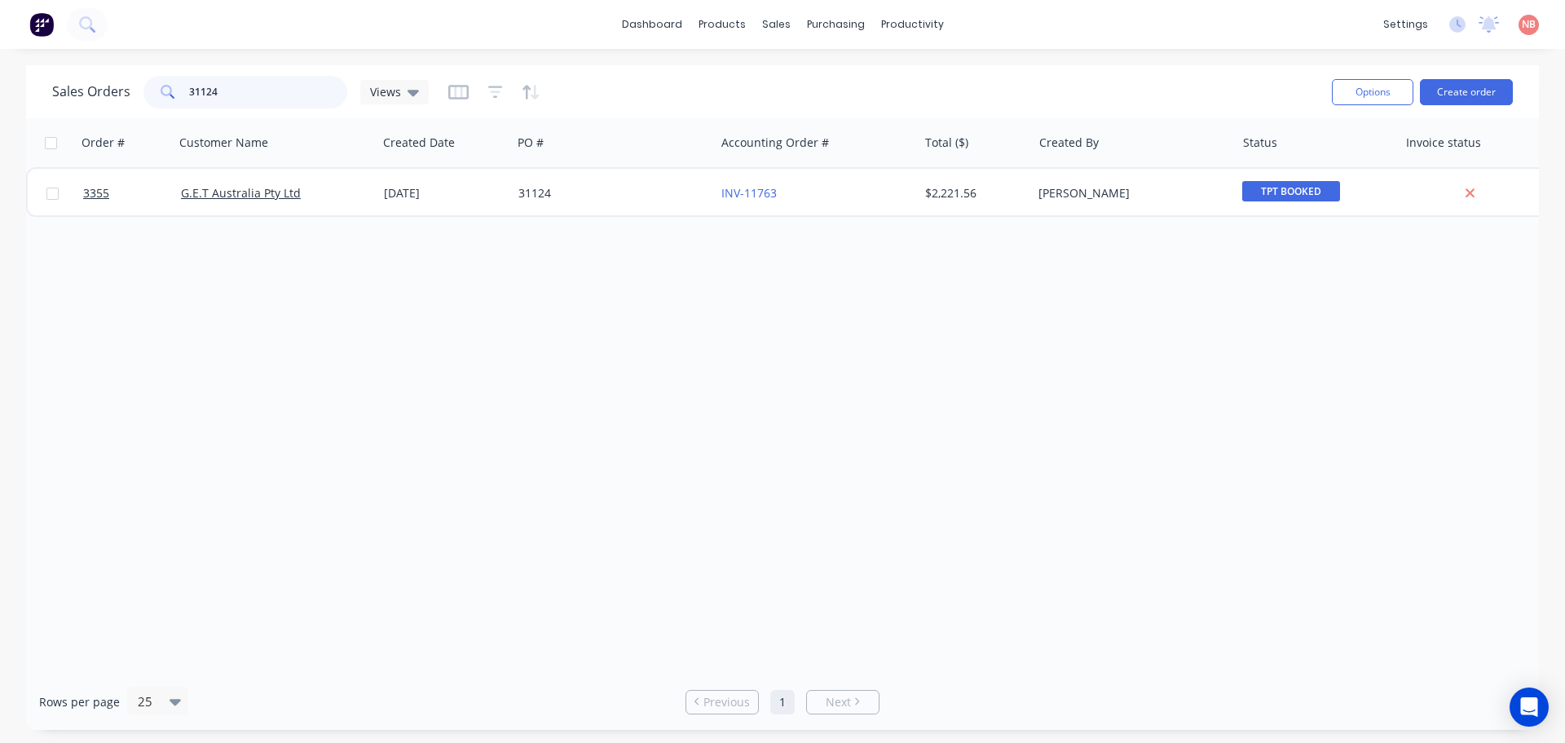
drag, startPoint x: 246, startPoint y: 86, endPoint x: 136, endPoint y: 99, distance: 110.8
click at [136, 99] on div "Sales Orders 31124 Views" at bounding box center [240, 92] width 377 height 33
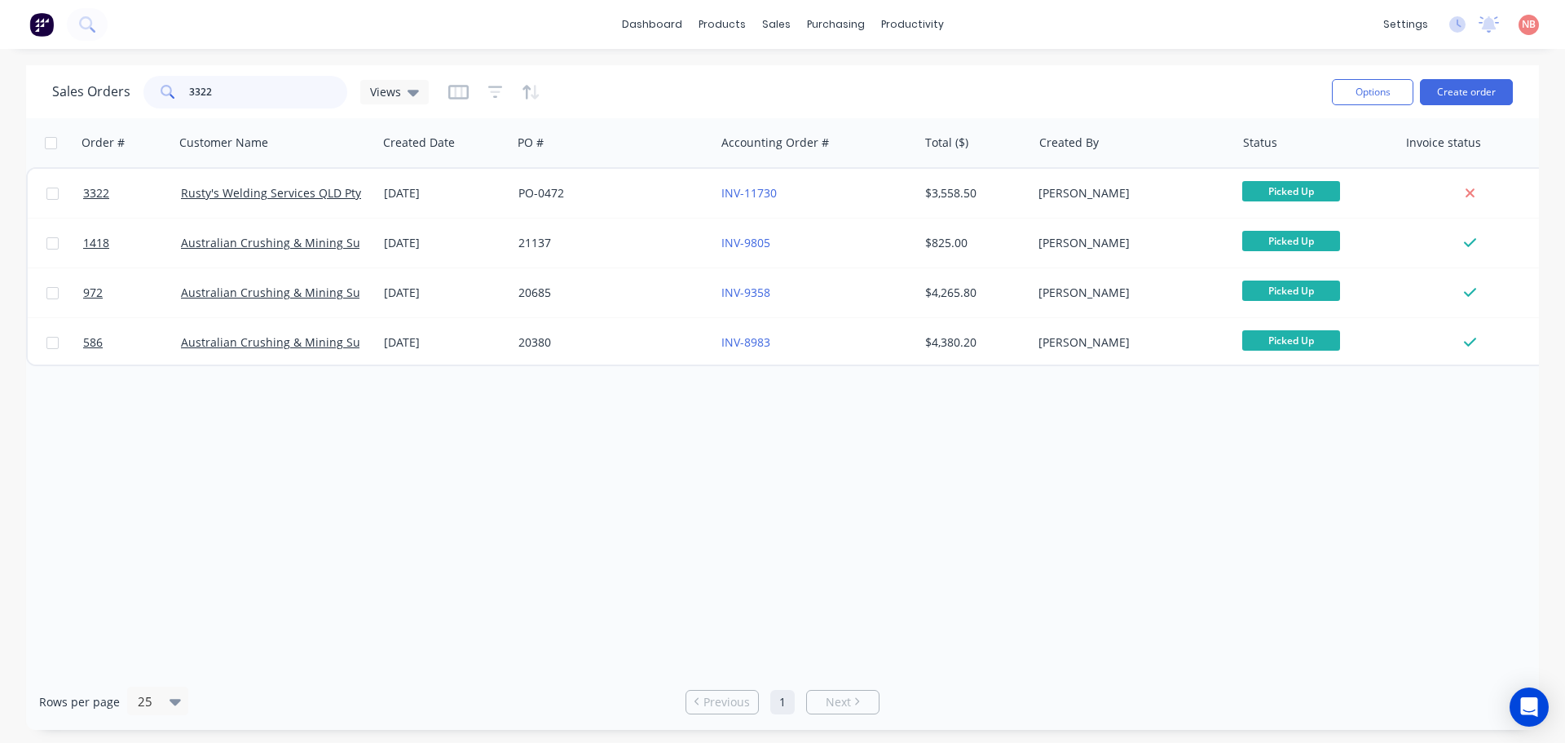
type input "3322"
